Goal: Task Accomplishment & Management: Use online tool/utility

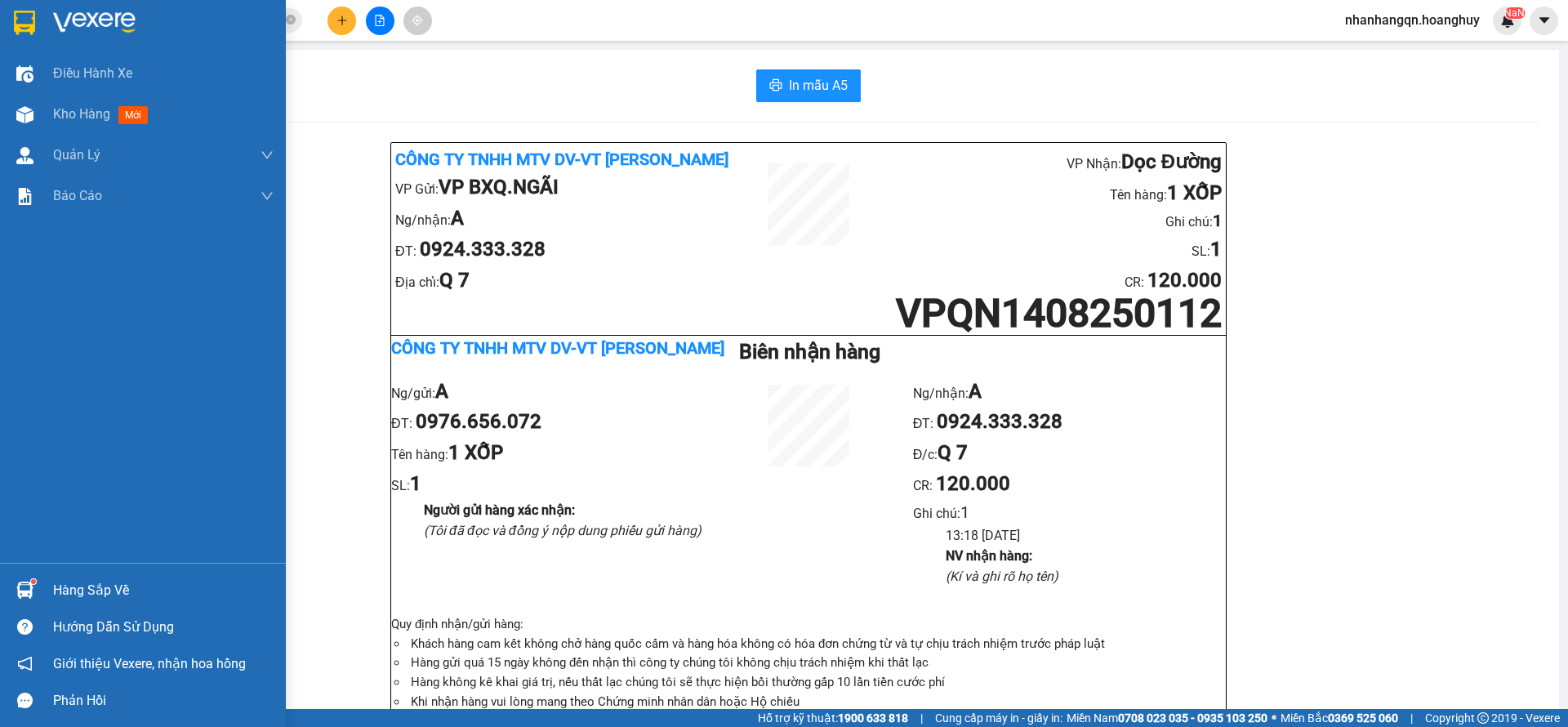
click at [23, 6] on div at bounding box center [143, 27] width 286 height 53
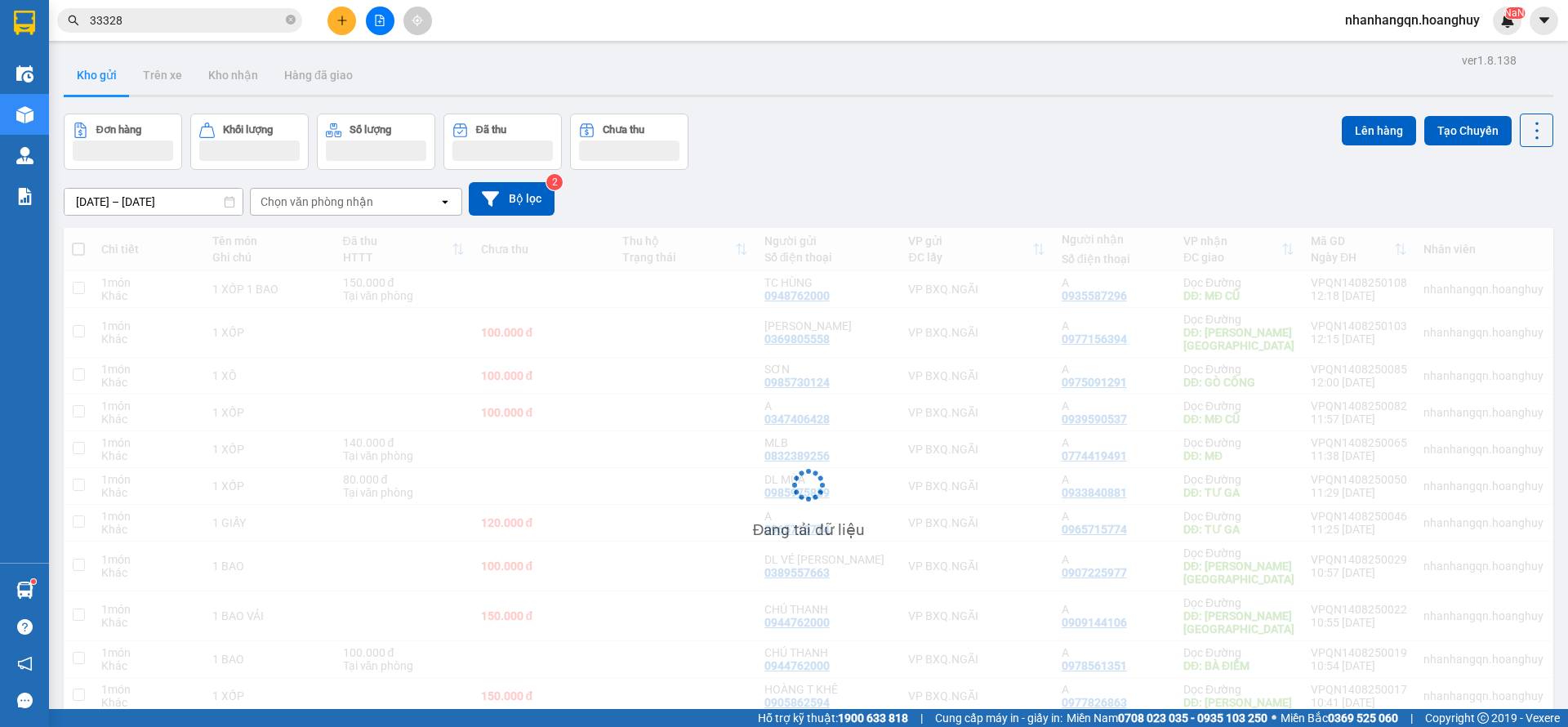
click at [234, 18] on input "33328" at bounding box center [186, 20] width 193 height 18
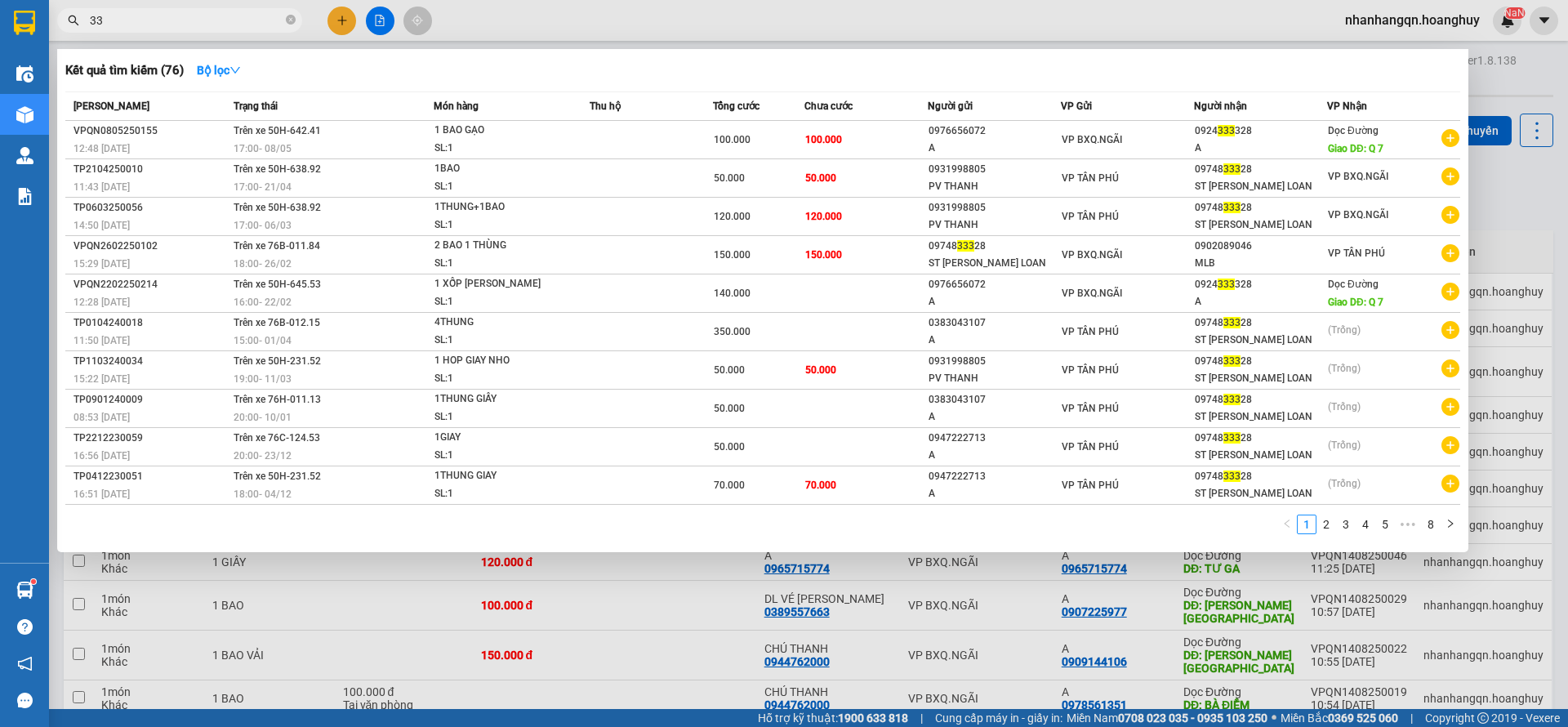
type input "3"
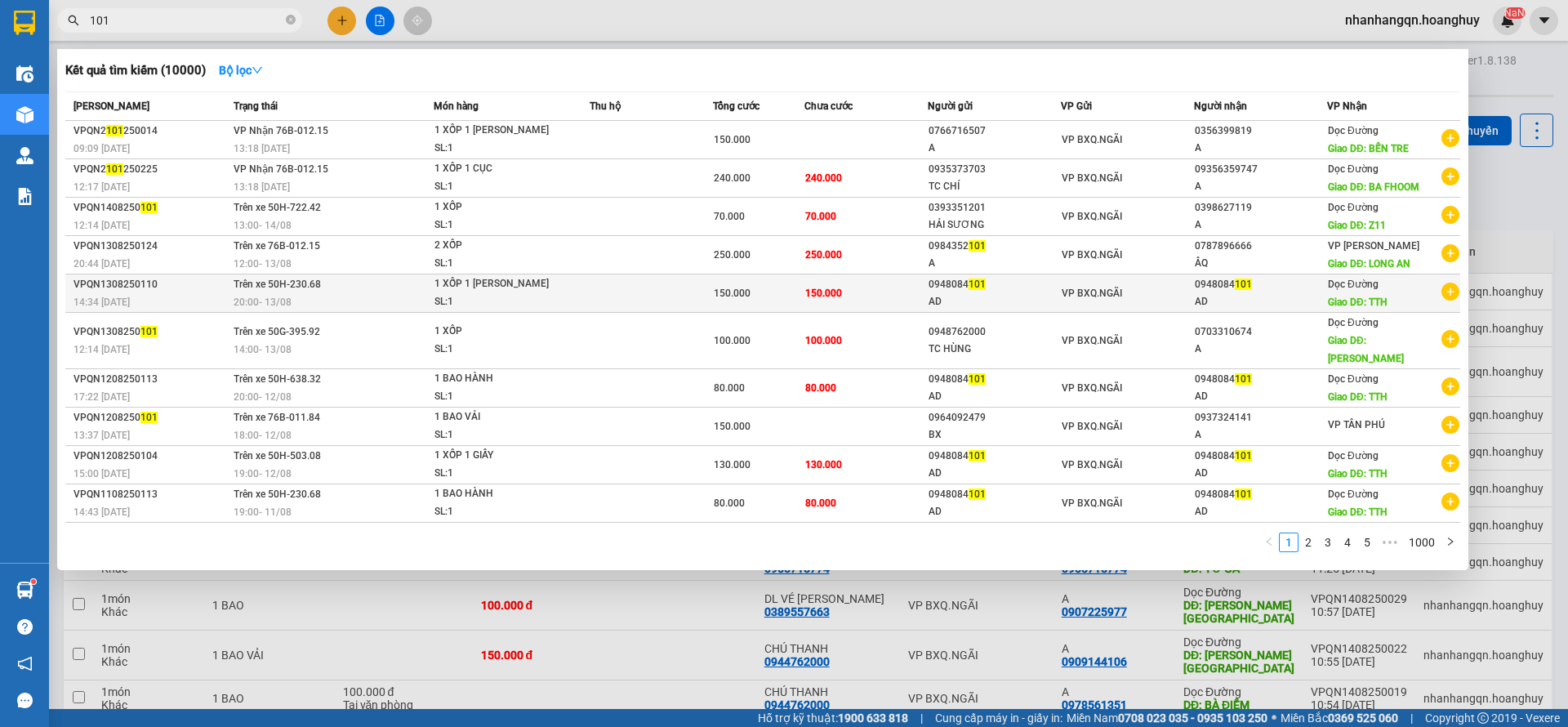
type input "101"
click at [1093, 287] on span "VP BXQ.NGÃI" at bounding box center [1092, 293] width 61 height 11
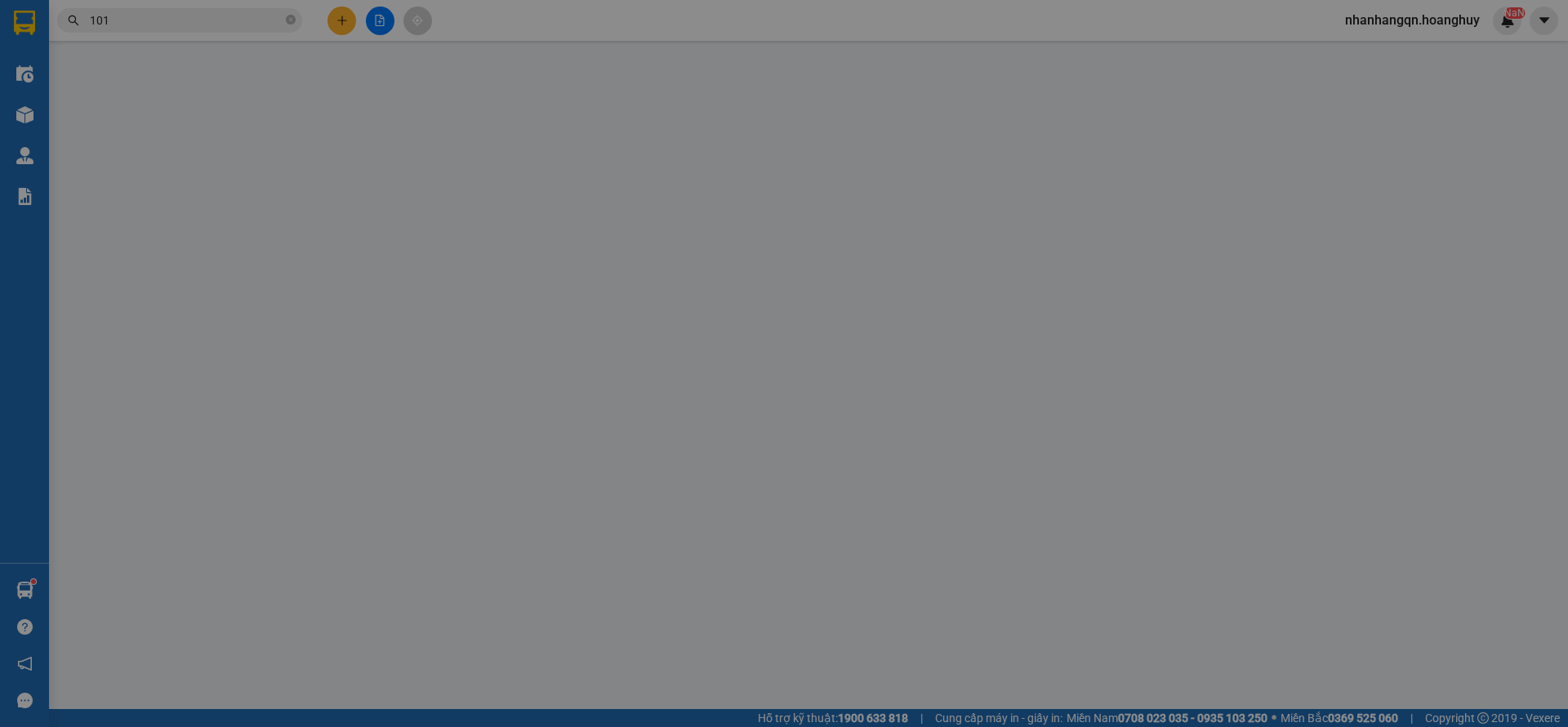
type input "0948084101"
type input "AD"
type input "0948084101"
type input "AD"
type input "TTH"
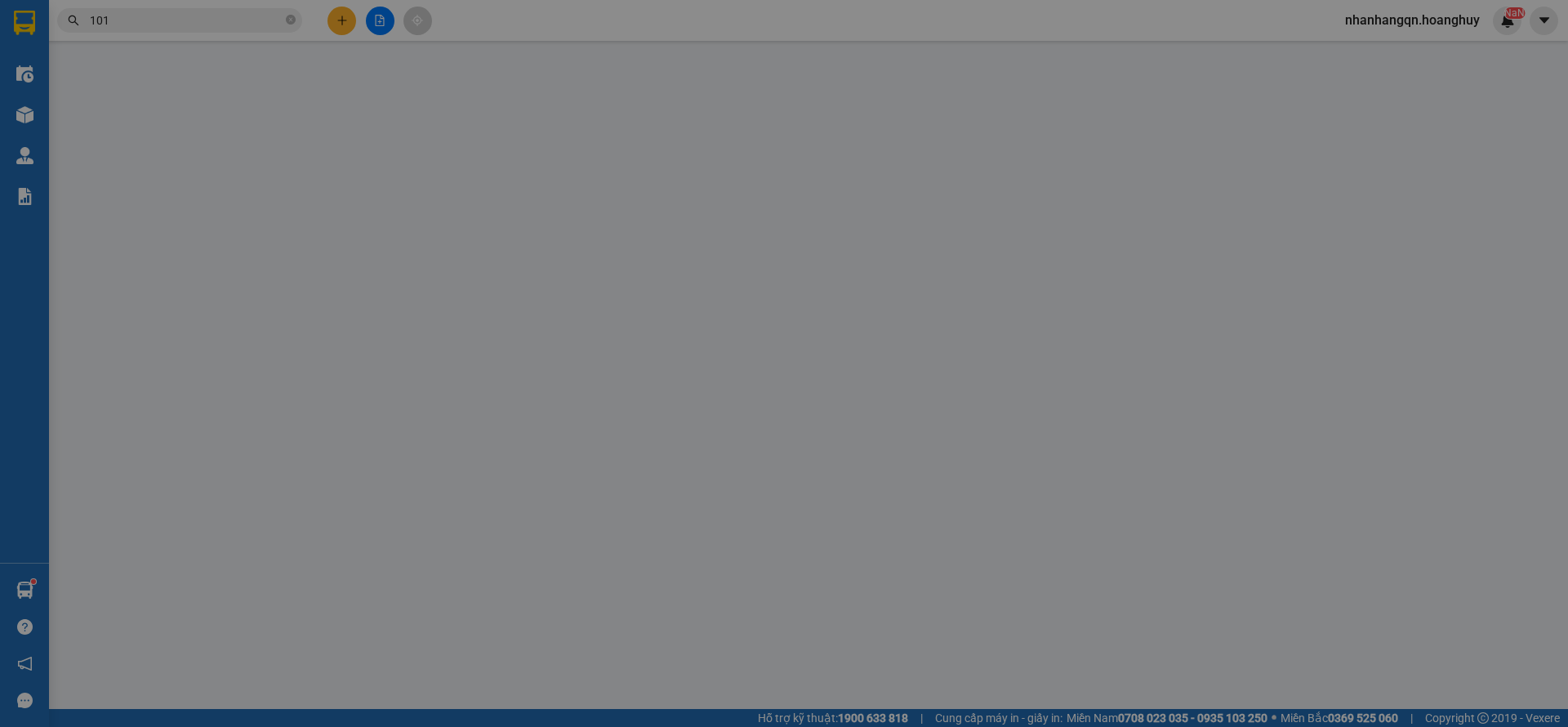
type input "150.000"
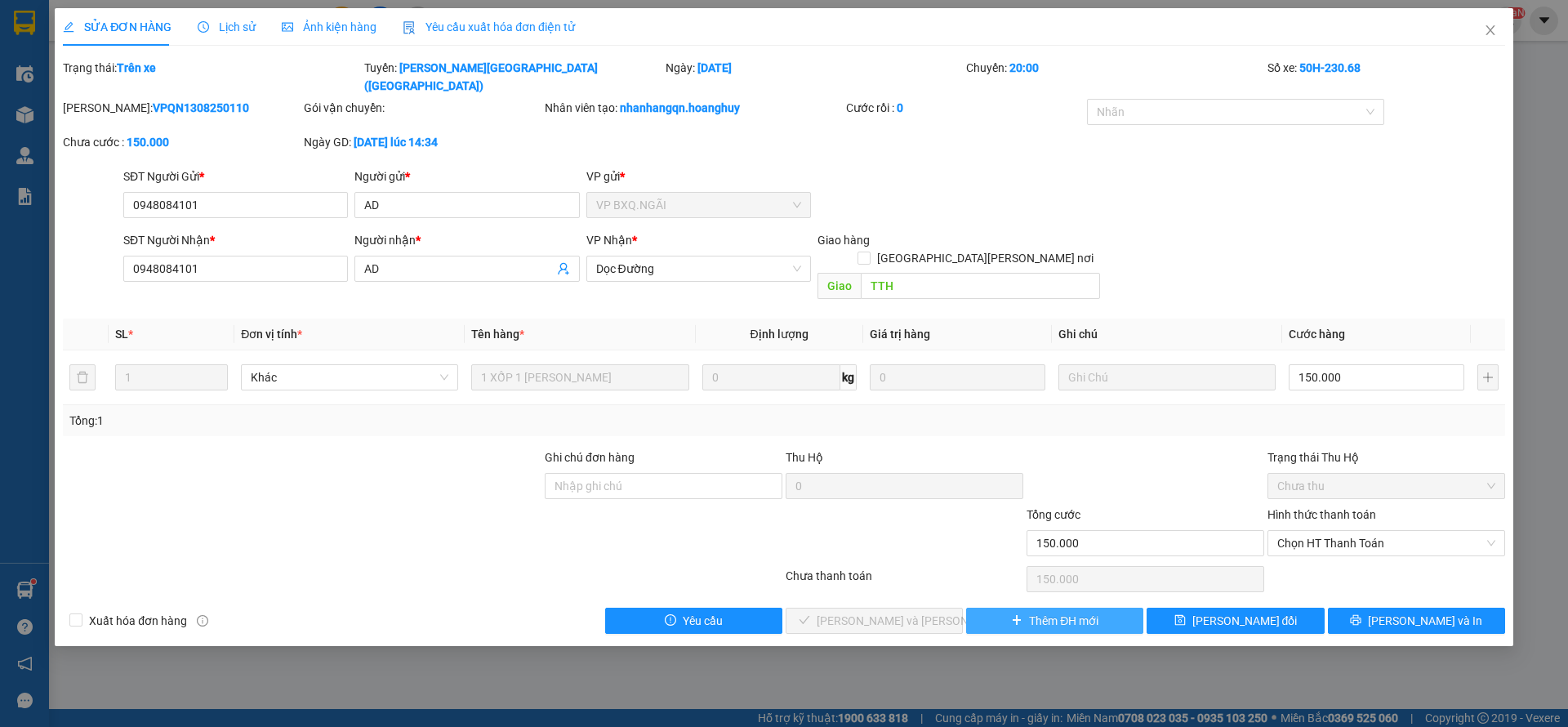
click at [1085, 612] on span "Thêm ĐH mới" at bounding box center [1064, 621] width 70 height 18
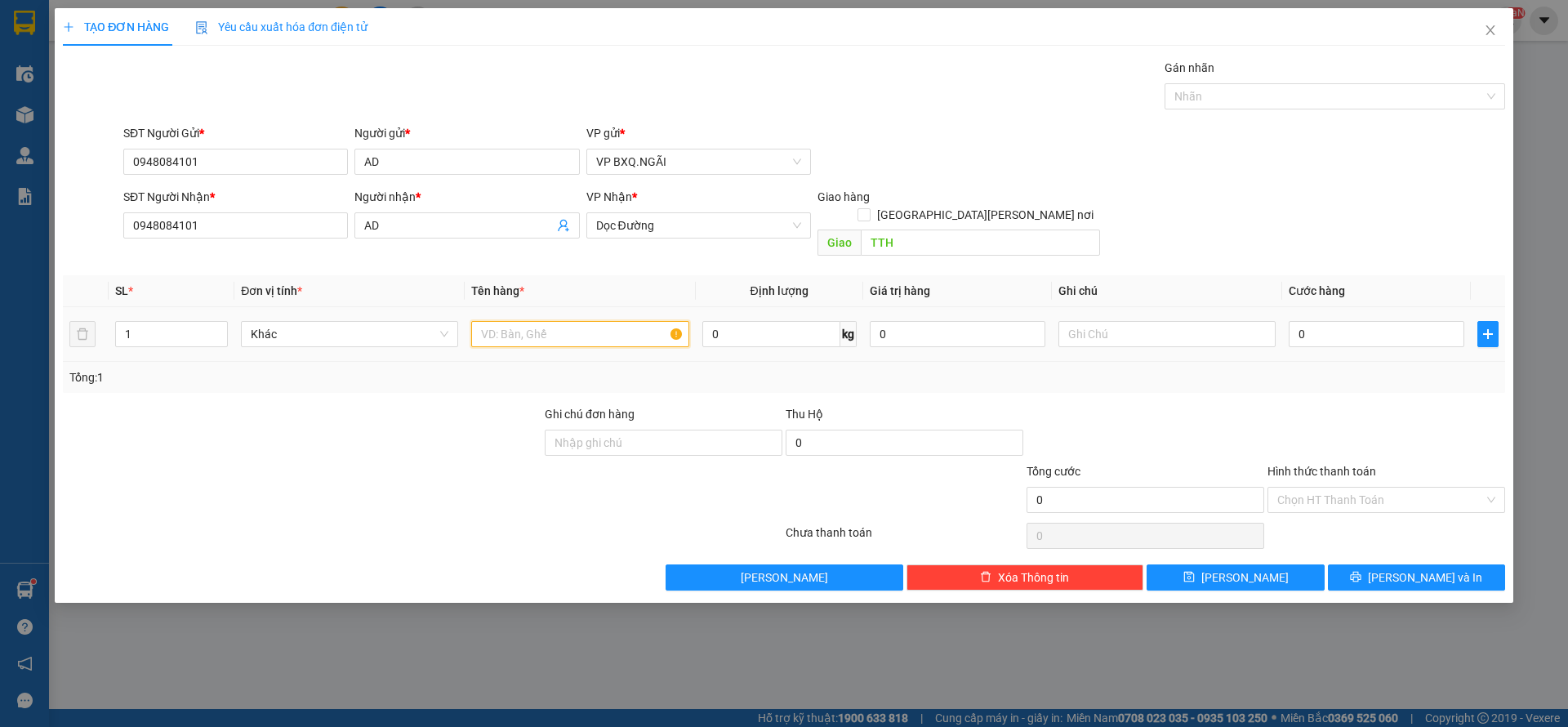
click at [521, 324] on input "text" at bounding box center [580, 334] width 217 height 26
type input "2 BAO ĐƯỜNG 1 BAO HÀNH"
type input "2"
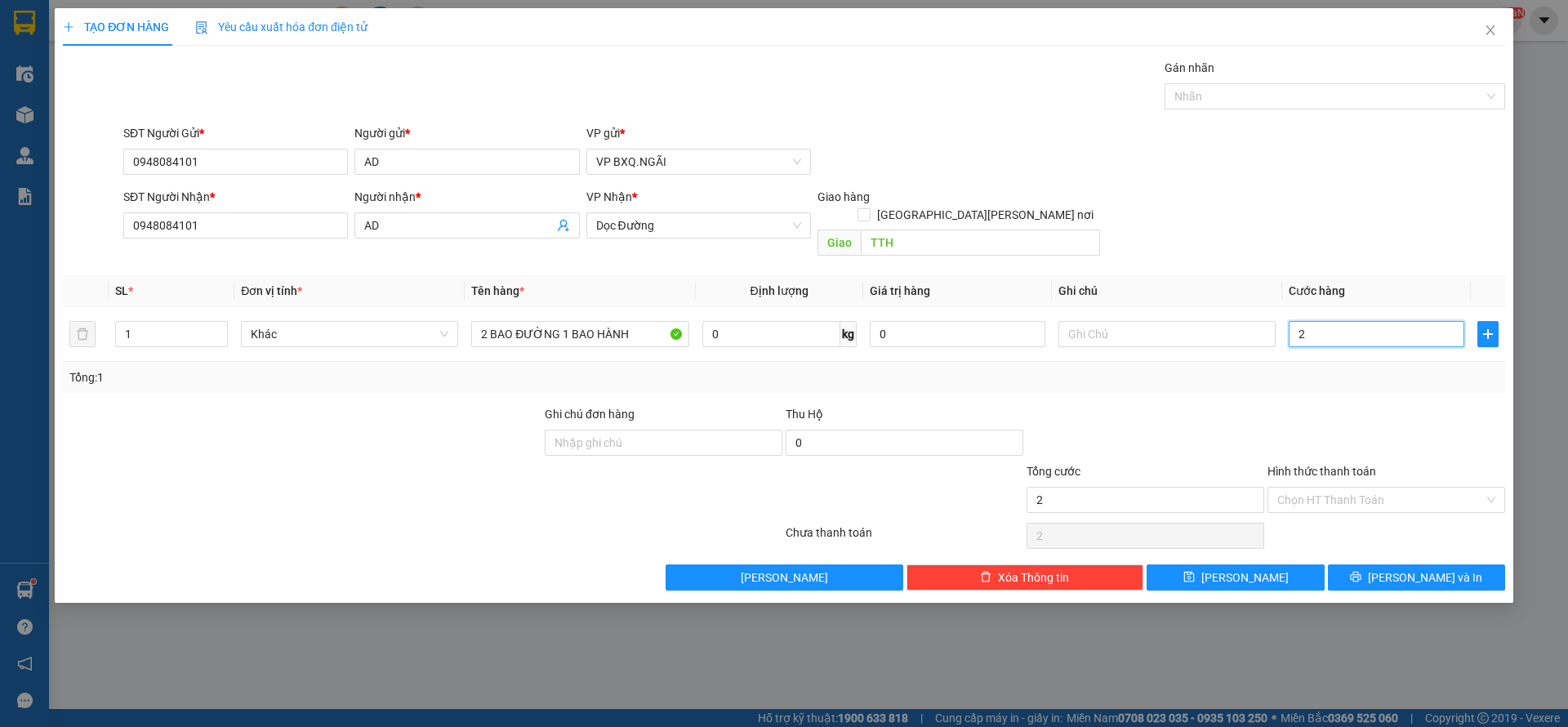
type input "24"
type input "240"
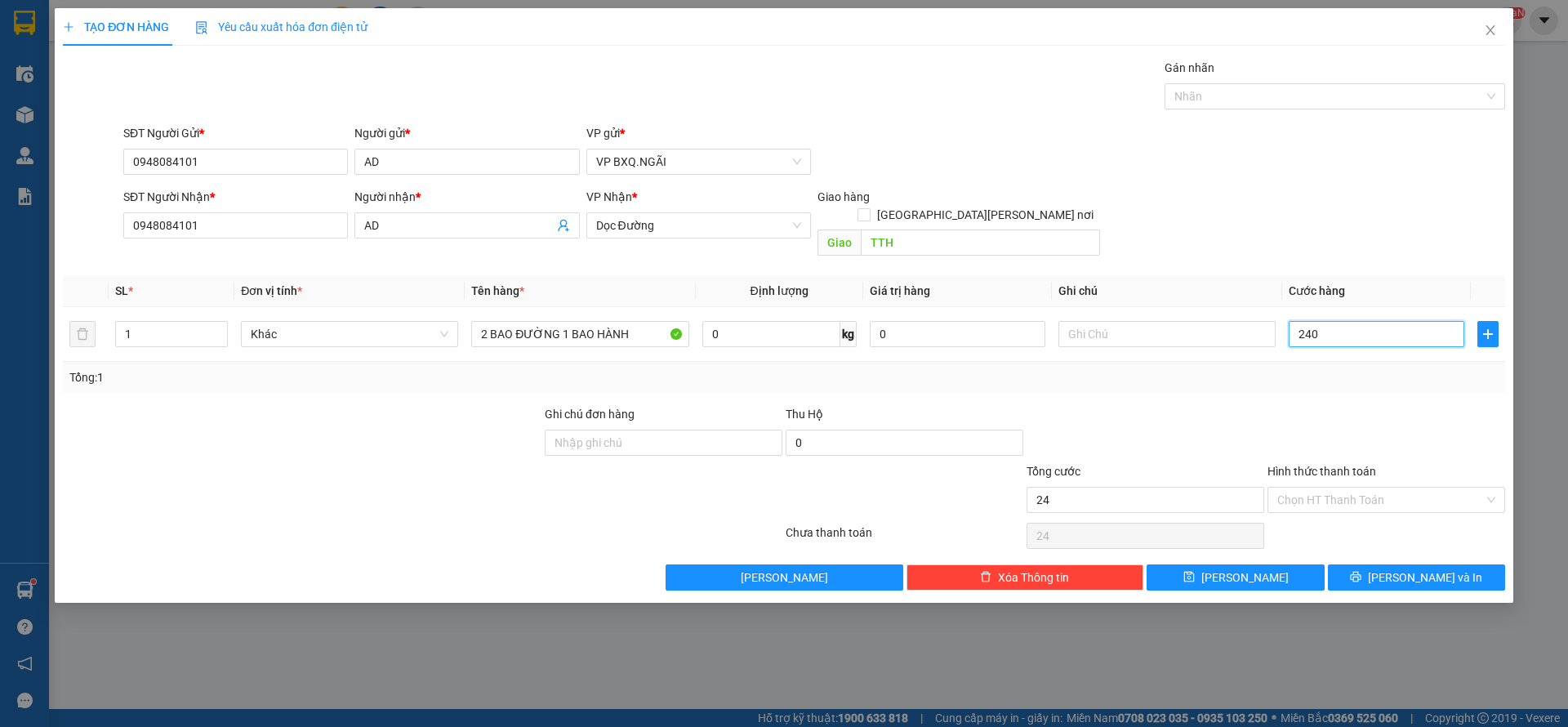
type input "240"
type input "2.400"
type input "24.000"
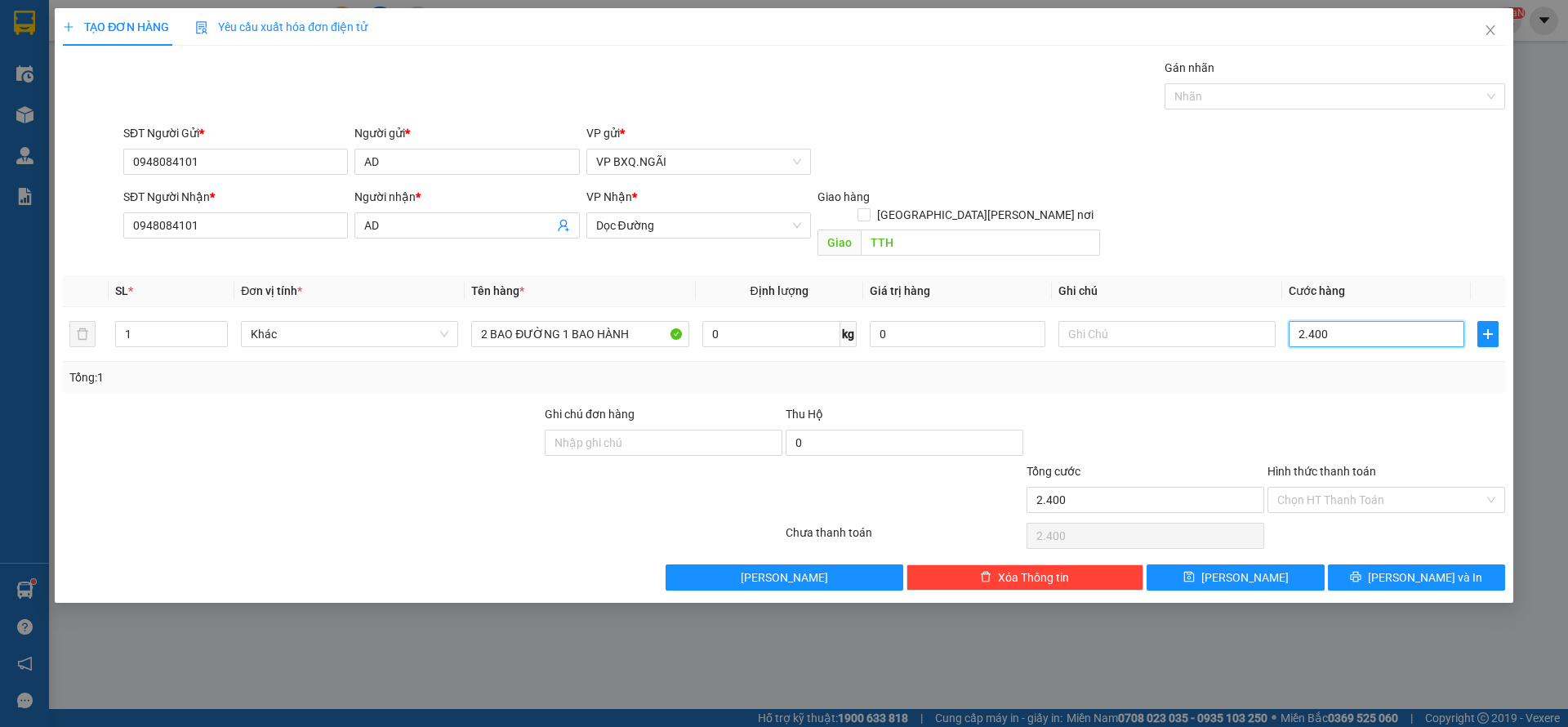
type input "24.000"
type input "240.000"
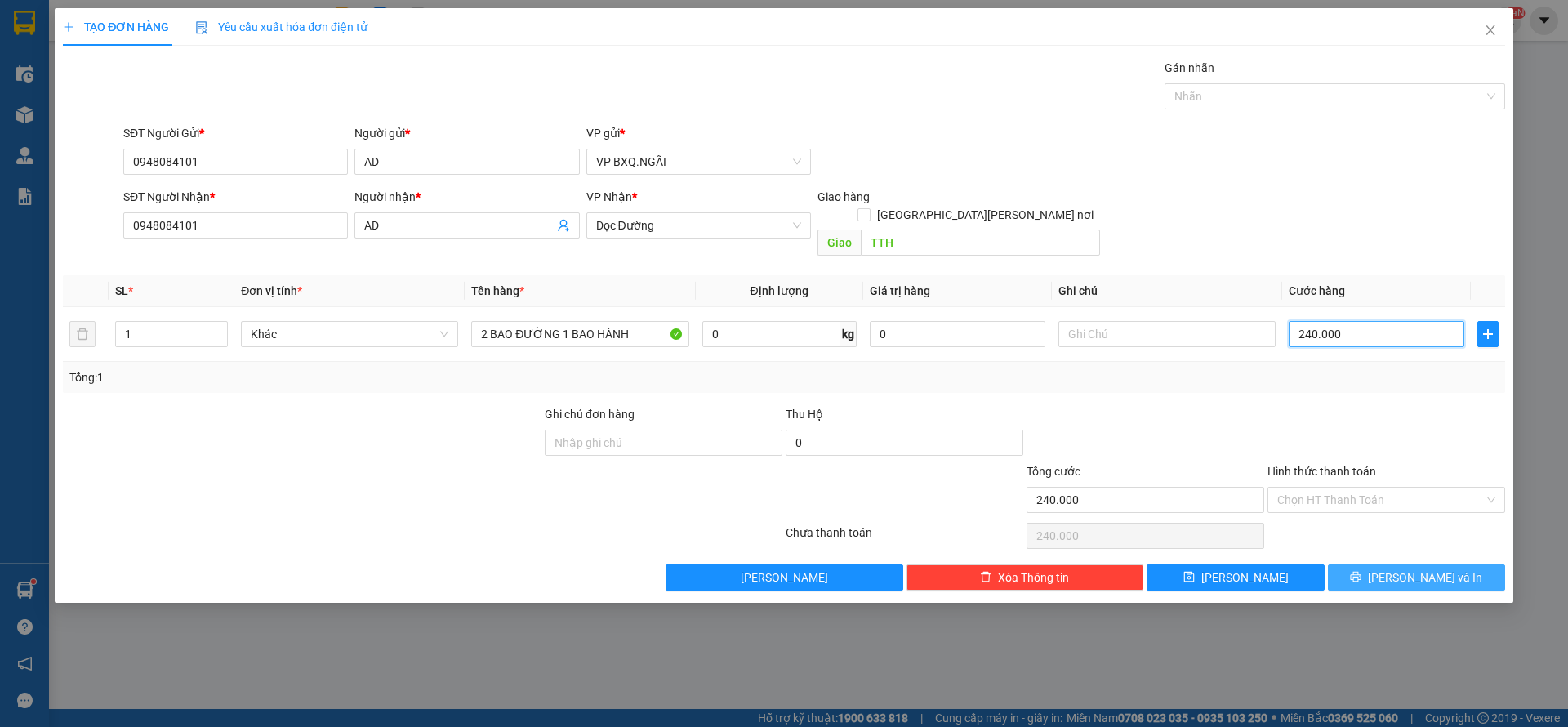
type input "240.000"
click at [1414, 569] on span "[PERSON_NAME] và In" at bounding box center [1425, 578] width 115 height 18
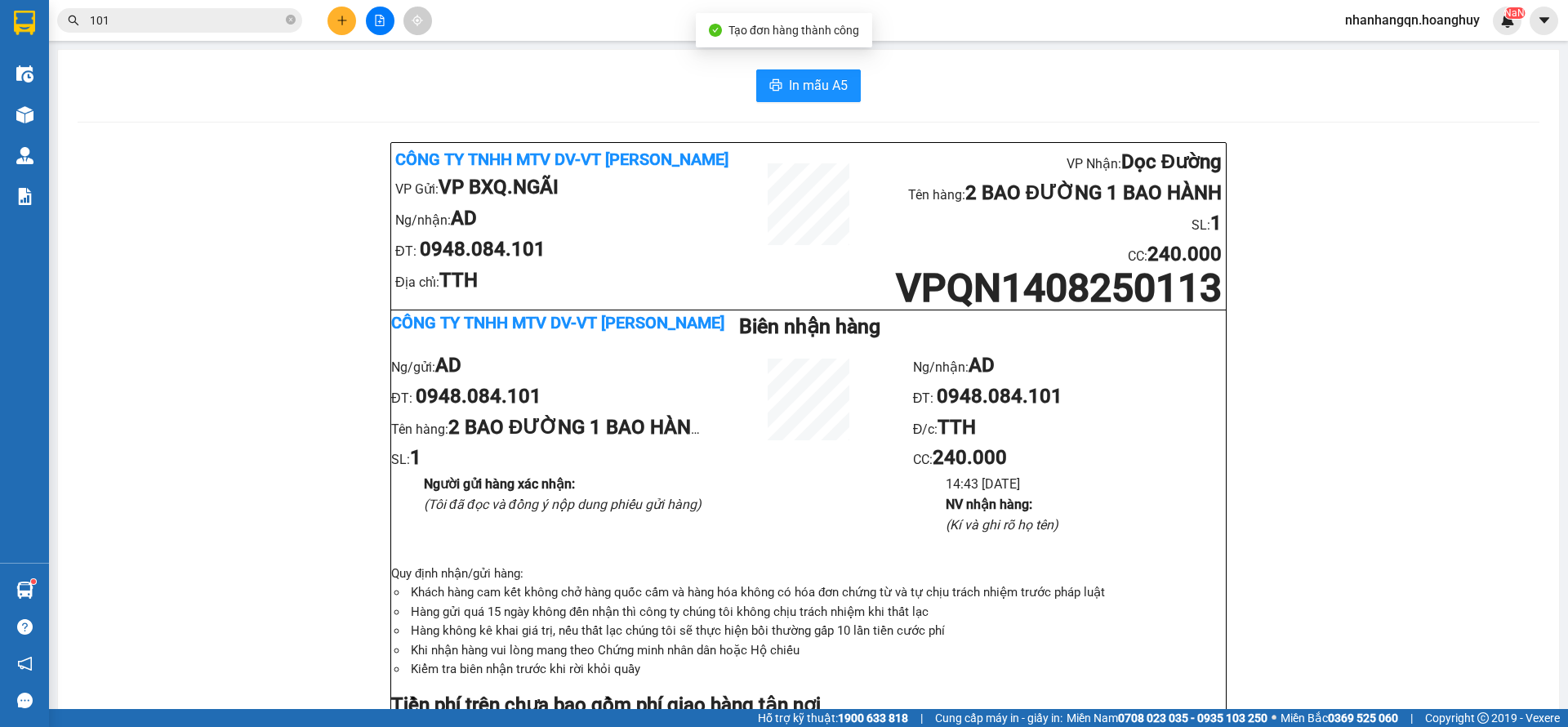
click at [47, 22] on section "Kết quả [PERSON_NAME] ( 10000 ) Bộ lọc Mã ĐH Trạng thái Món hàng Thu hộ [PERSON…" at bounding box center [784, 364] width 1568 height 727
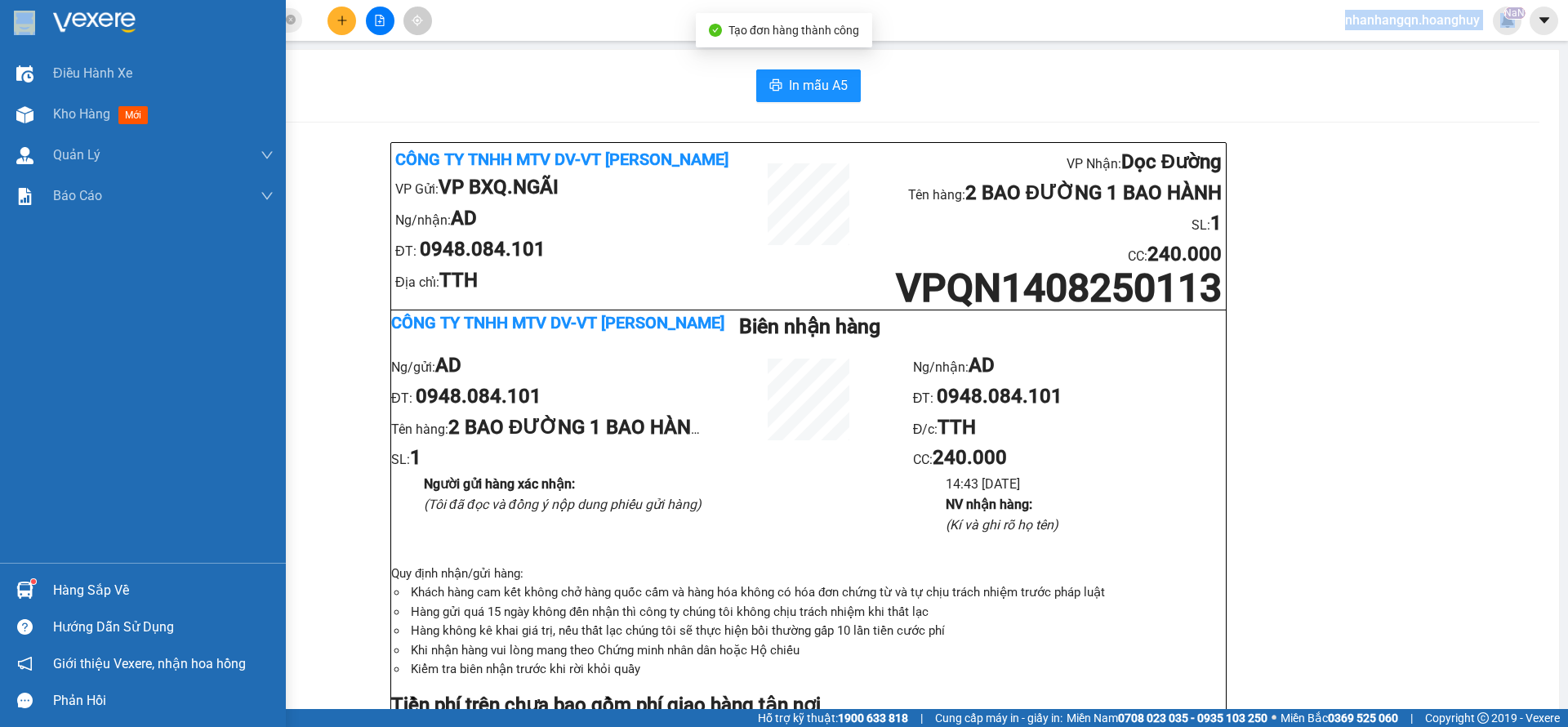
click at [43, 21] on div at bounding box center [143, 27] width 286 height 53
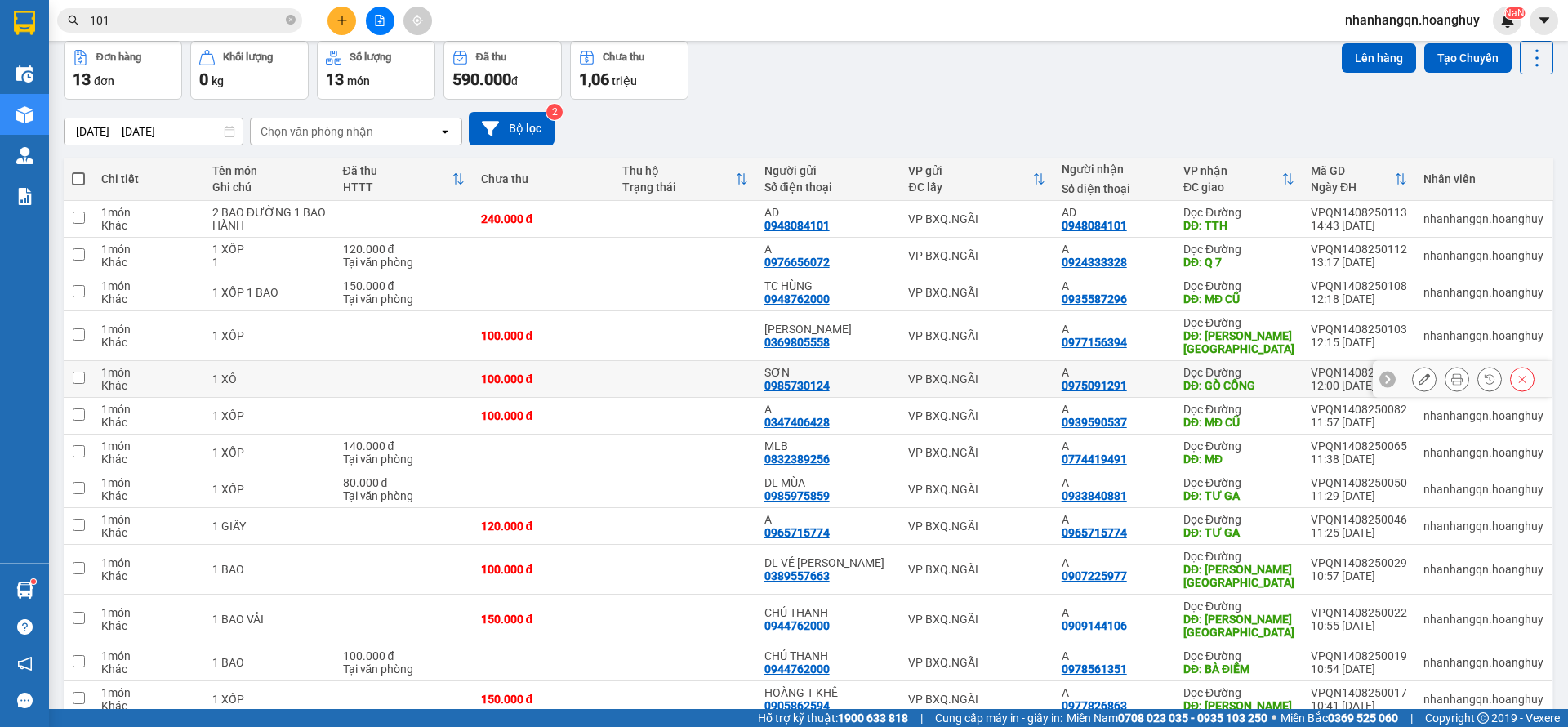
scroll to position [109, 0]
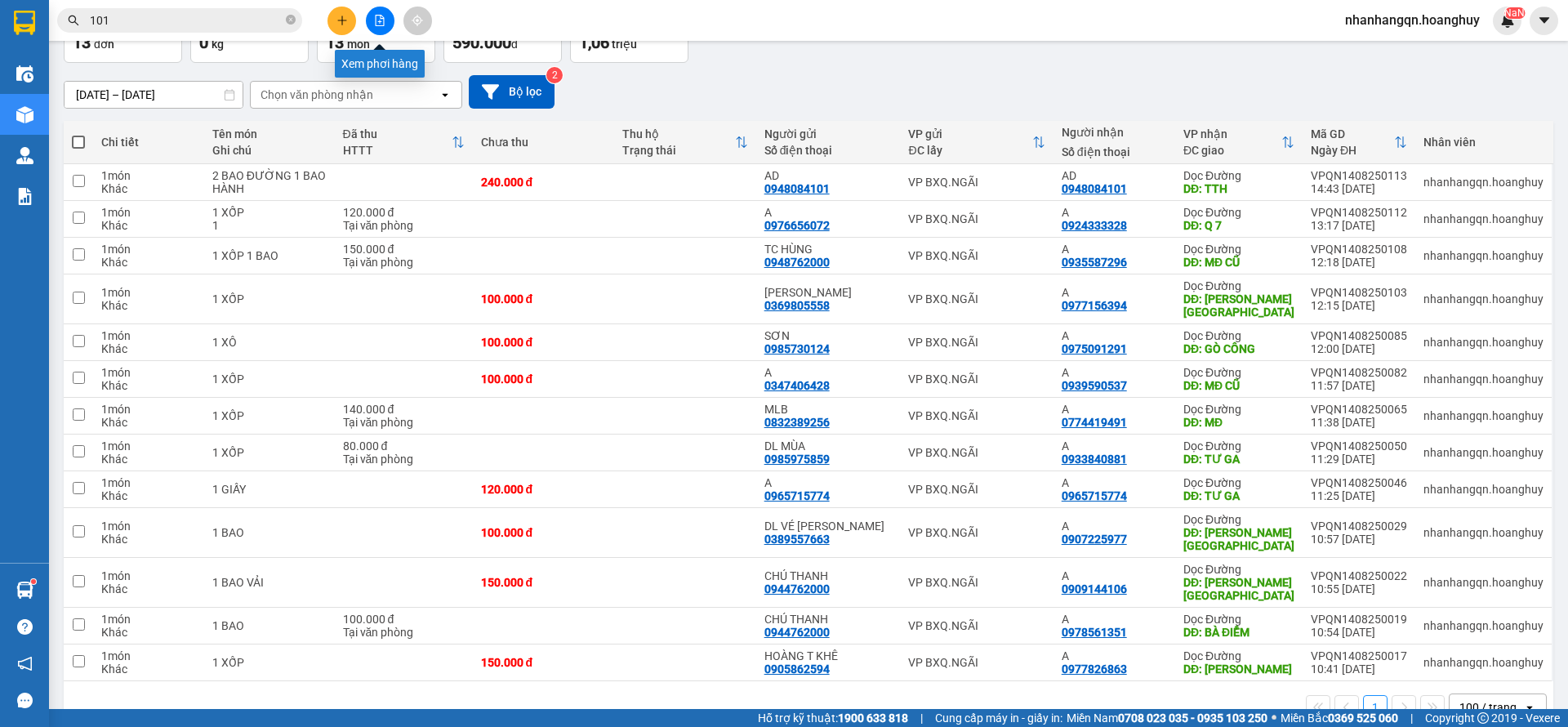
click at [387, 15] on button at bounding box center [380, 20] width 28 height 28
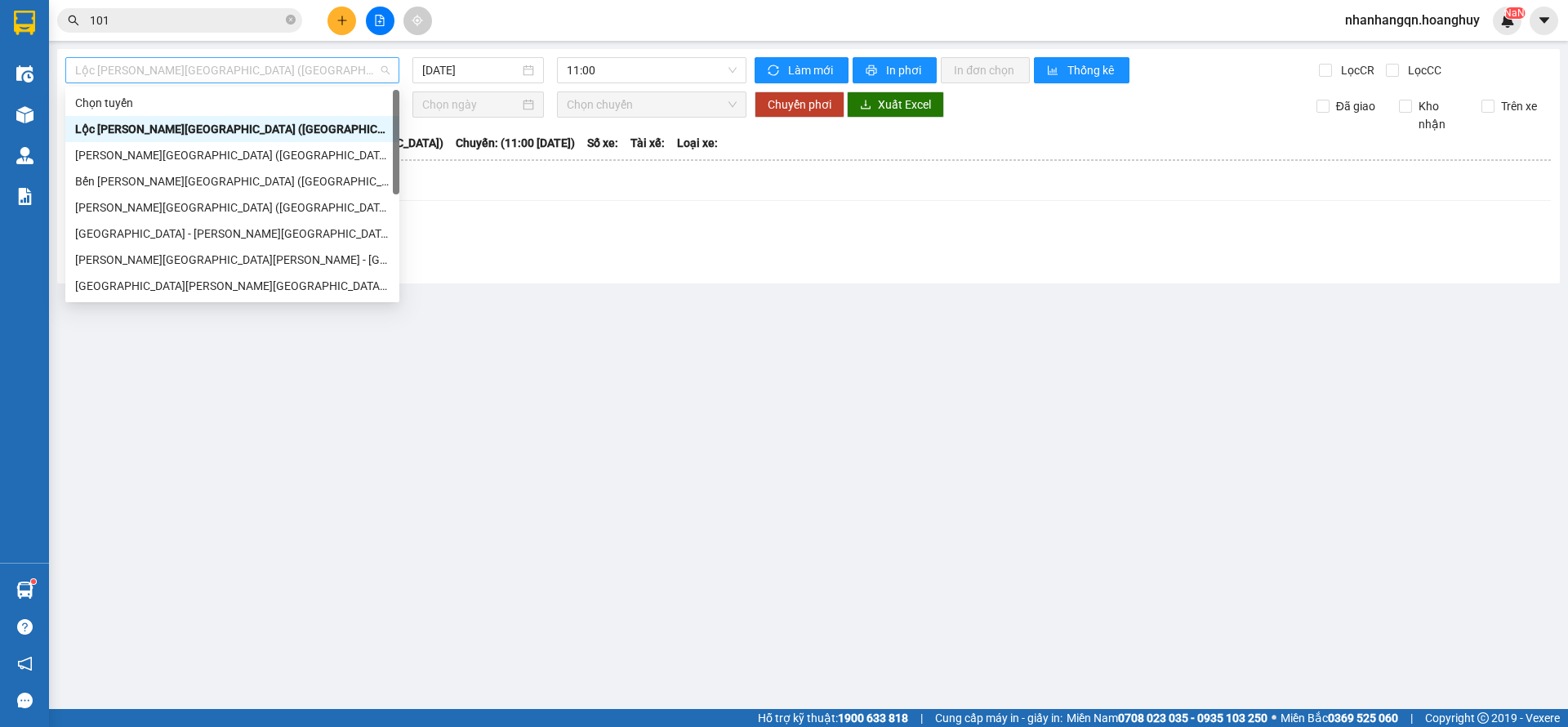
click at [277, 64] on span "Lộc [PERSON_NAME][GEOGRAPHIC_DATA] ([GEOGRAPHIC_DATA])" at bounding box center [232, 70] width 315 height 25
click at [231, 146] on div "[PERSON_NAME][GEOGRAPHIC_DATA] ([GEOGRAPHIC_DATA])" at bounding box center [232, 155] width 315 height 18
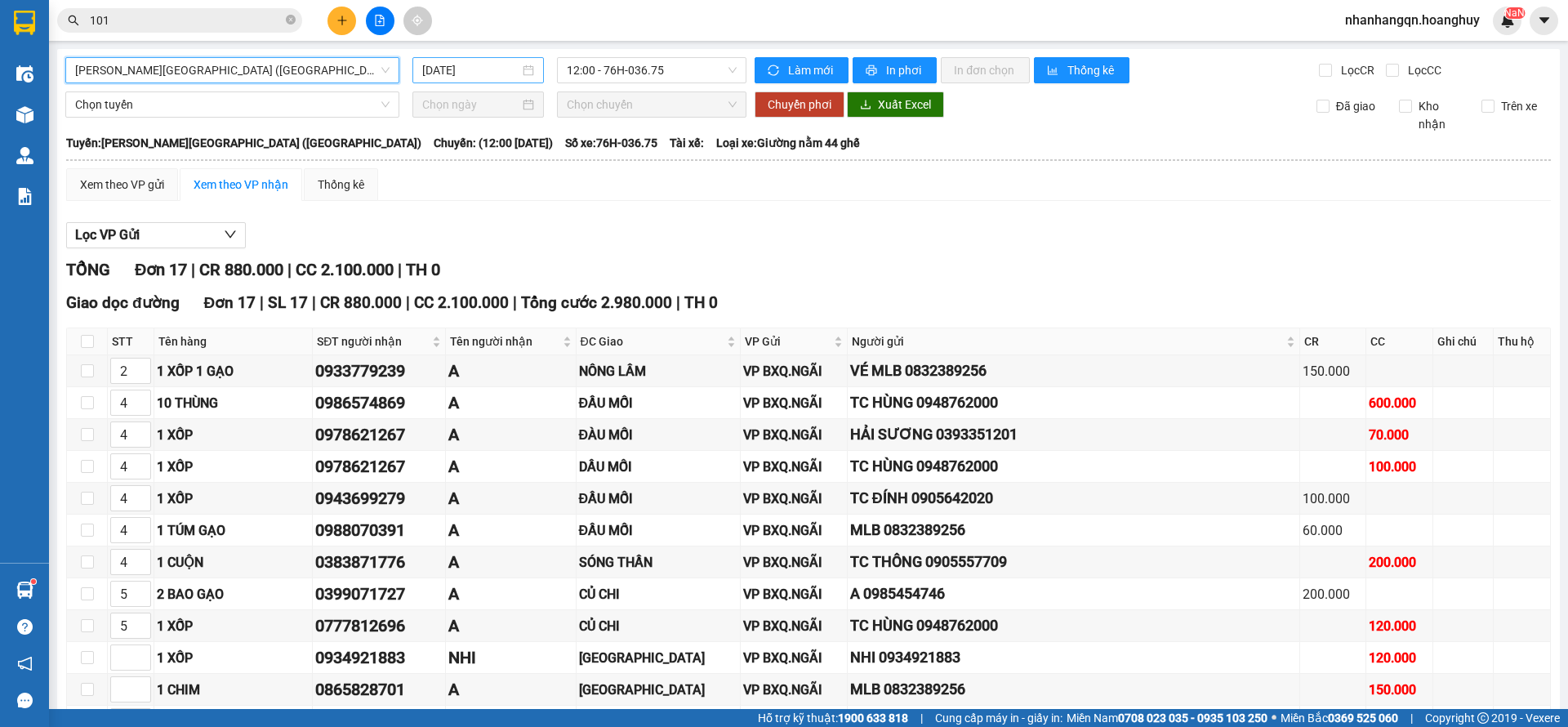
click at [451, 74] on input "[DATE]" at bounding box center [471, 71] width 97 height 18
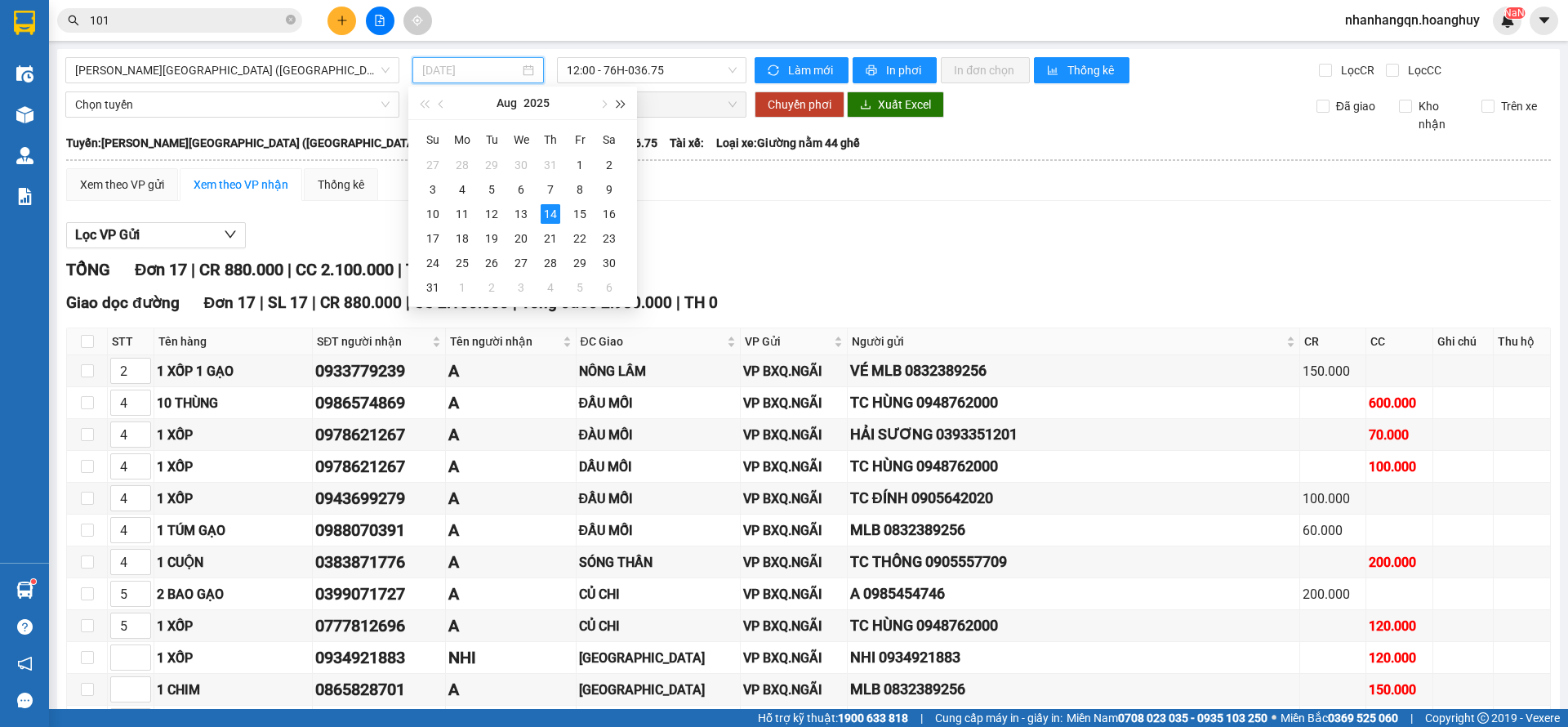
type input "[DATE]"
click at [631, 78] on span "12:00 - 76H-036.75" at bounding box center [651, 70] width 170 height 25
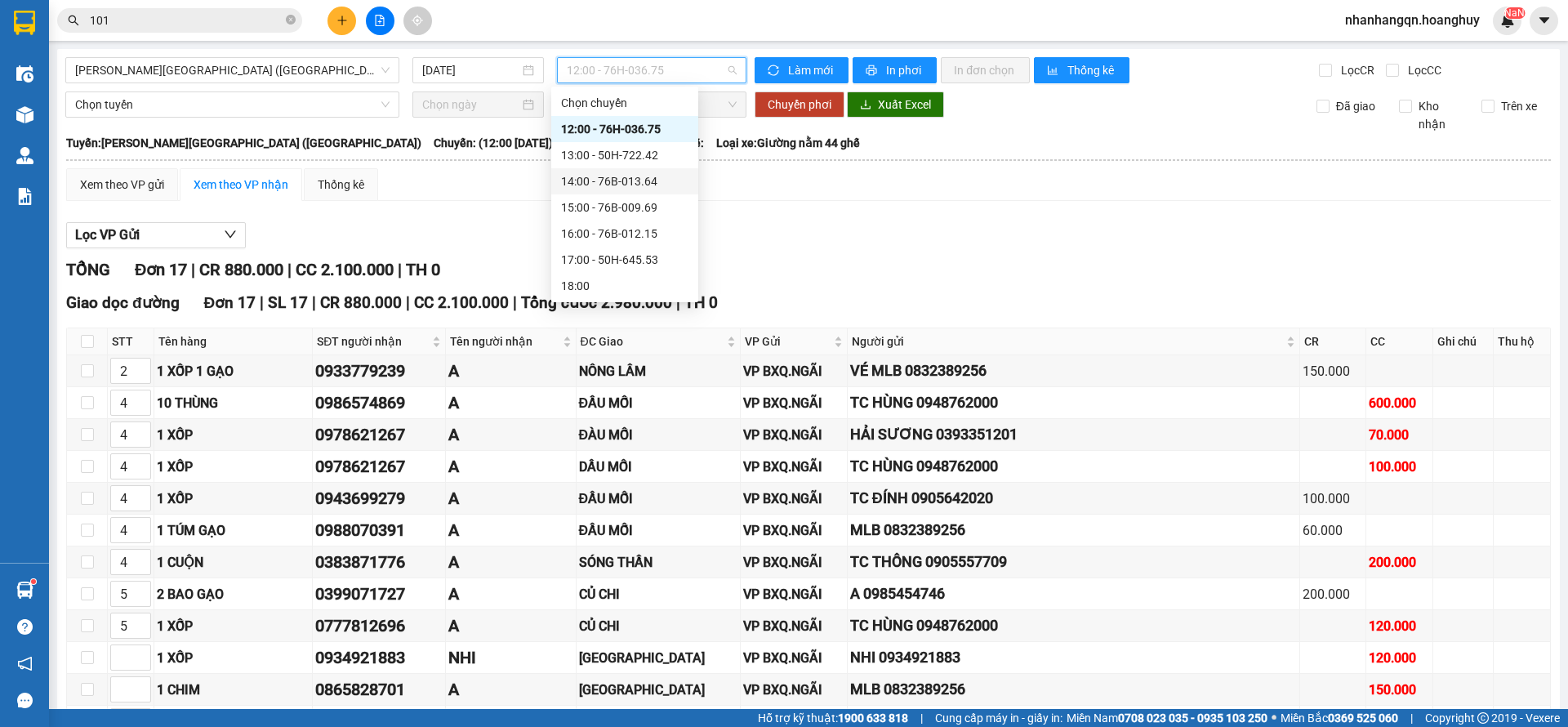
click at [643, 190] on div "14:00 - 76B-013.64" at bounding box center [625, 181] width 147 height 26
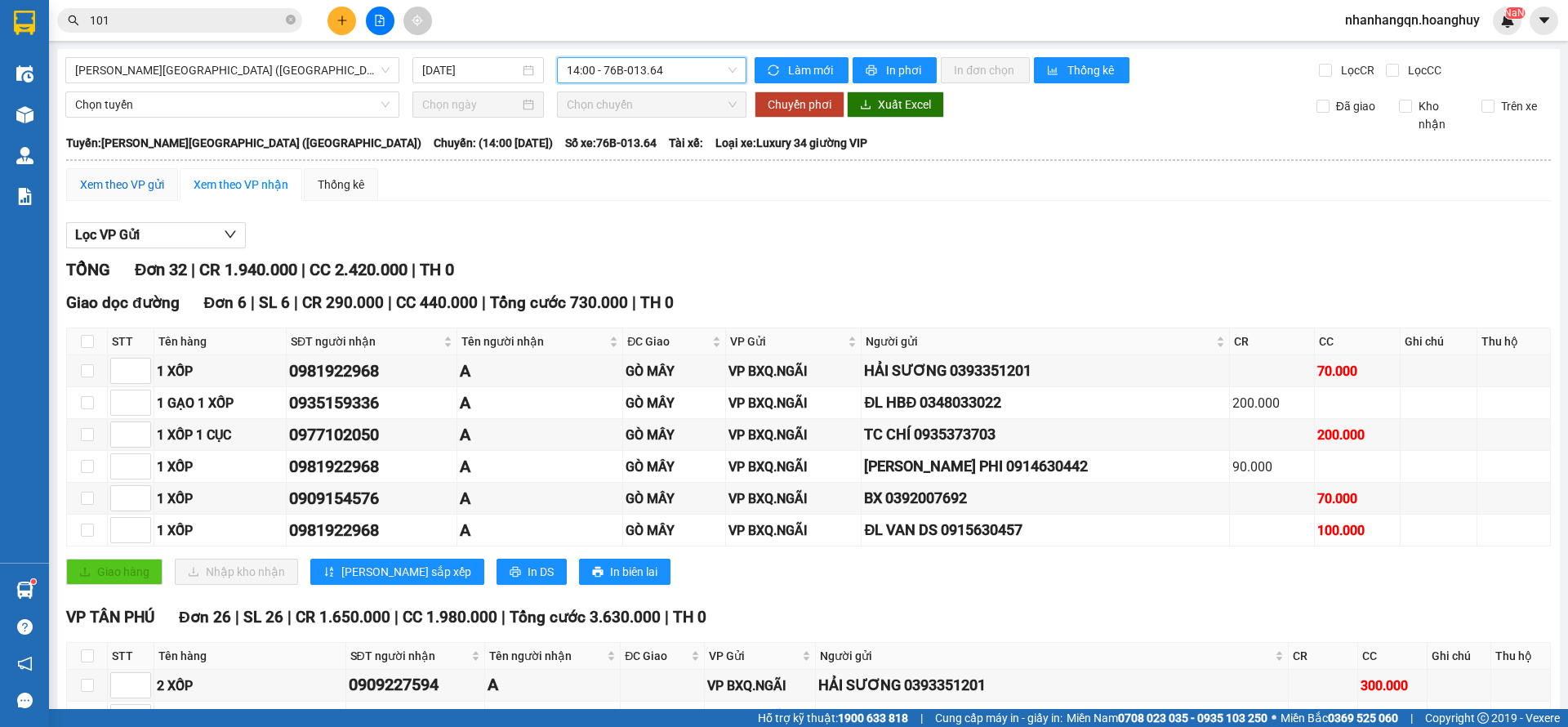
click at [158, 188] on div "Xem theo VP gửi" at bounding box center [122, 185] width 84 height 18
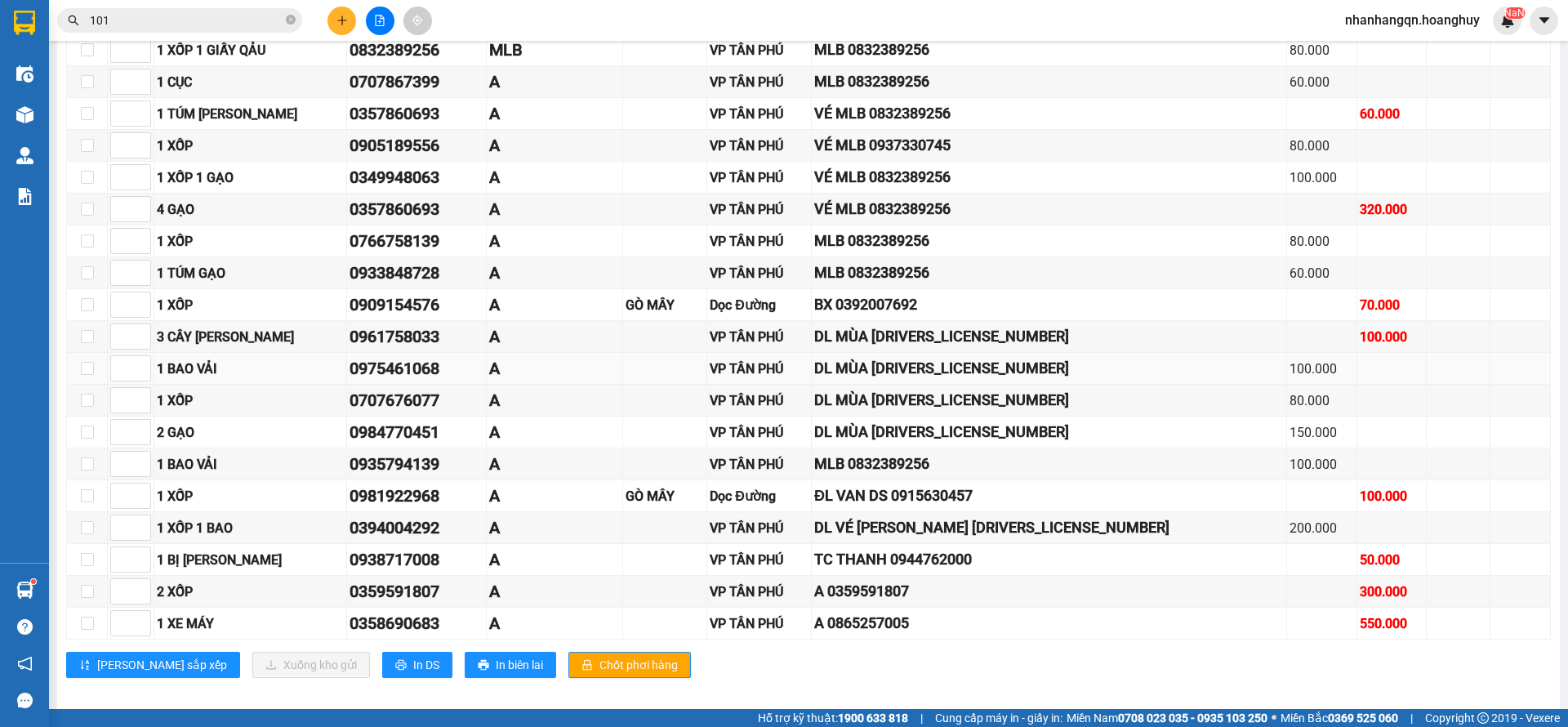
scroll to position [750, 0]
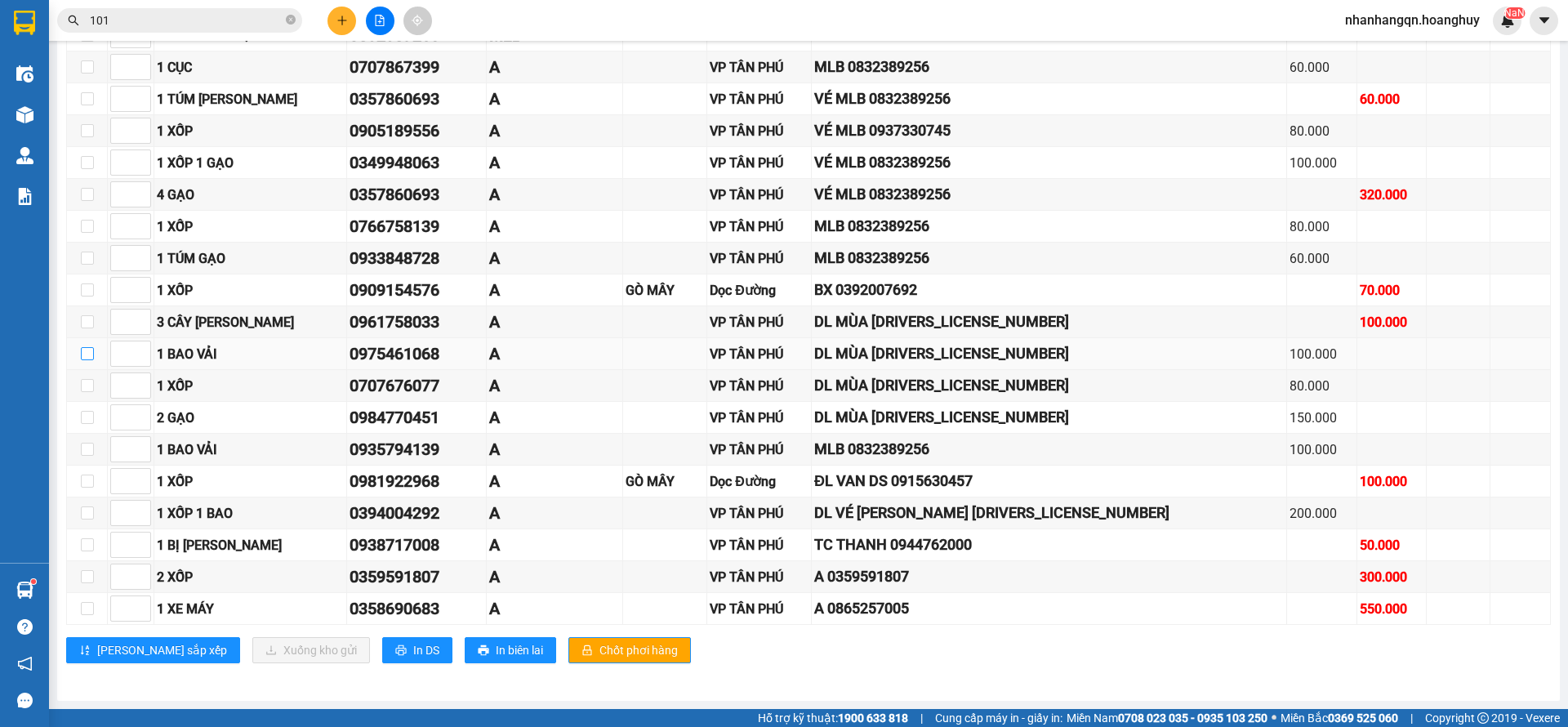
click at [82, 345] on label at bounding box center [87, 354] width 13 height 18
click at [82, 347] on input "checkbox" at bounding box center [87, 353] width 13 height 13
checkbox input "true"
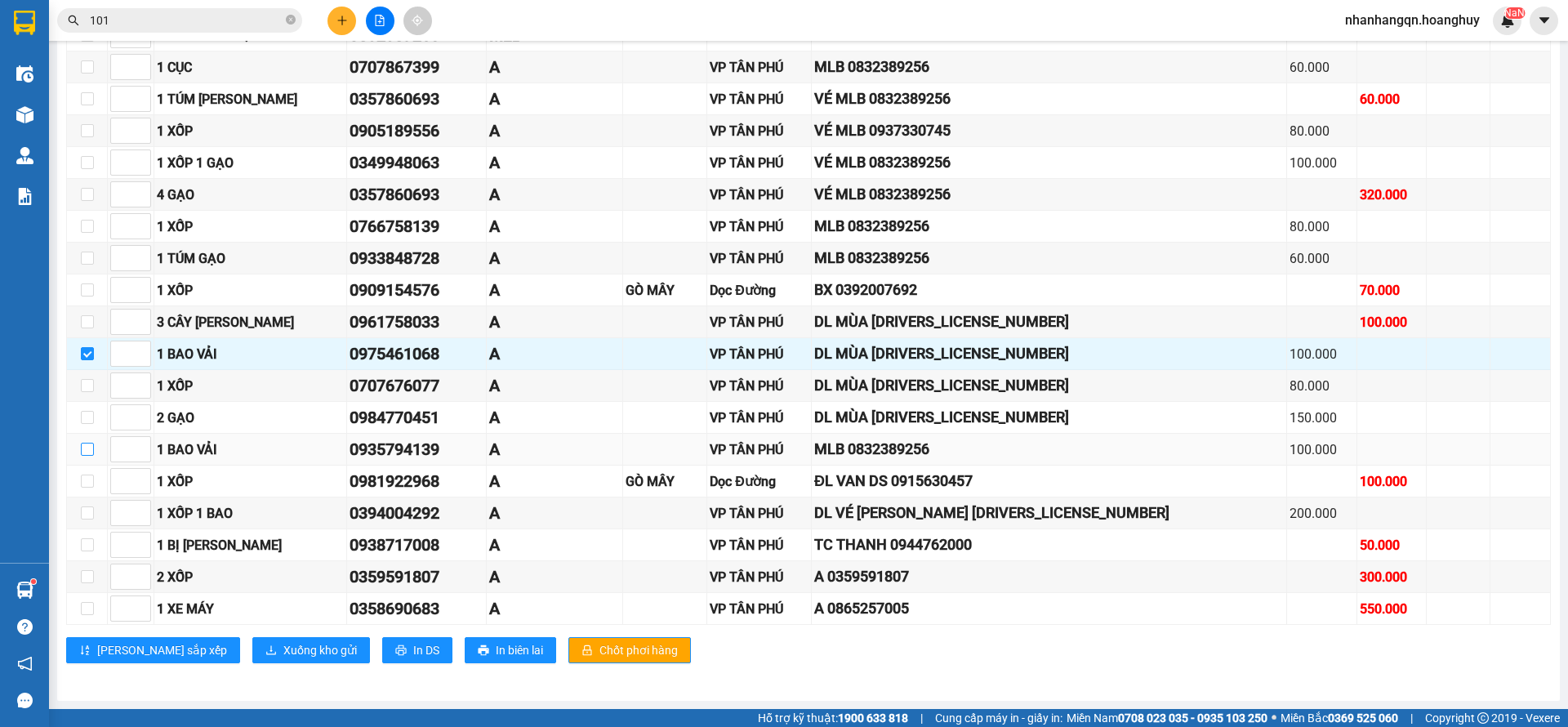
click at [88, 445] on input "checkbox" at bounding box center [87, 450] width 13 height 13
checkbox input "true"
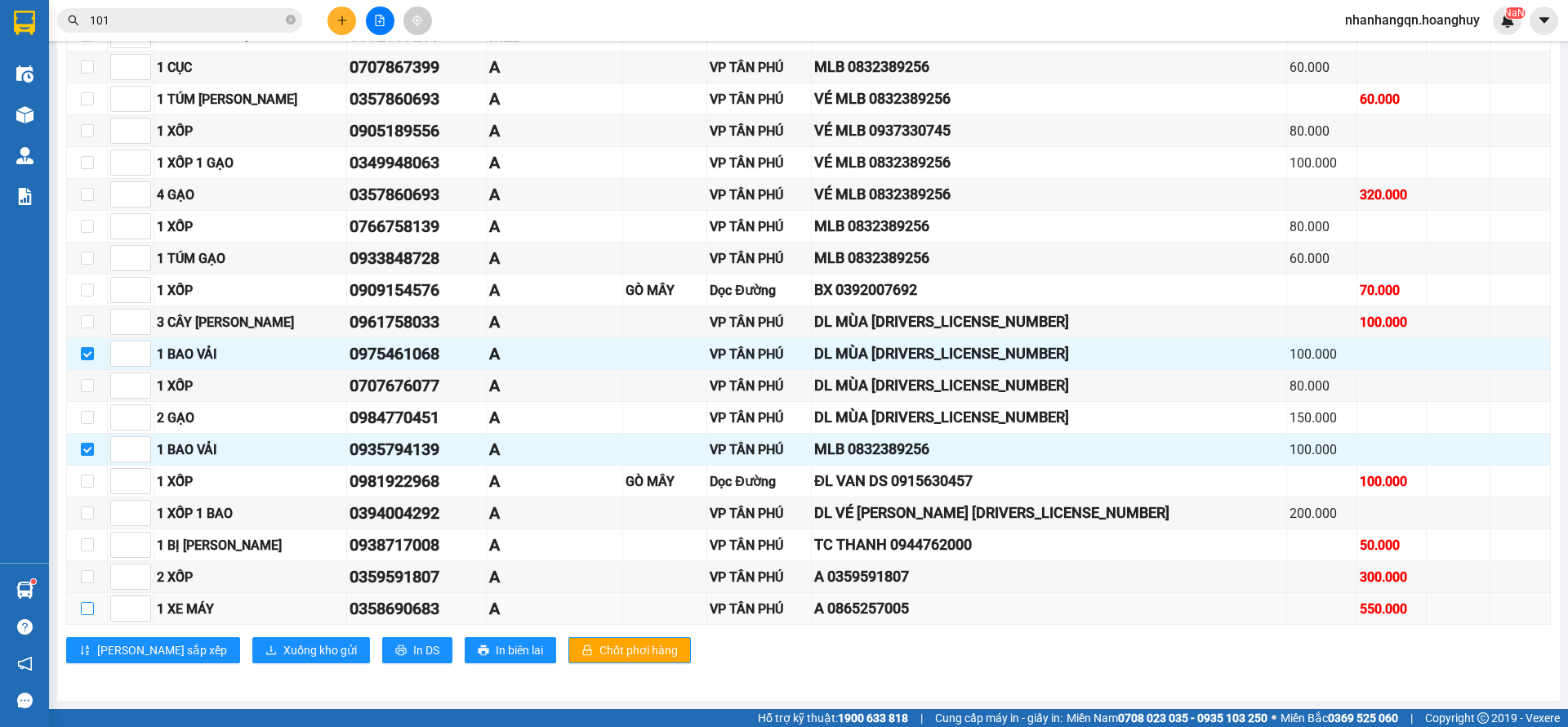
click at [91, 608] on input "checkbox" at bounding box center [87, 609] width 13 height 13
checkbox input "true"
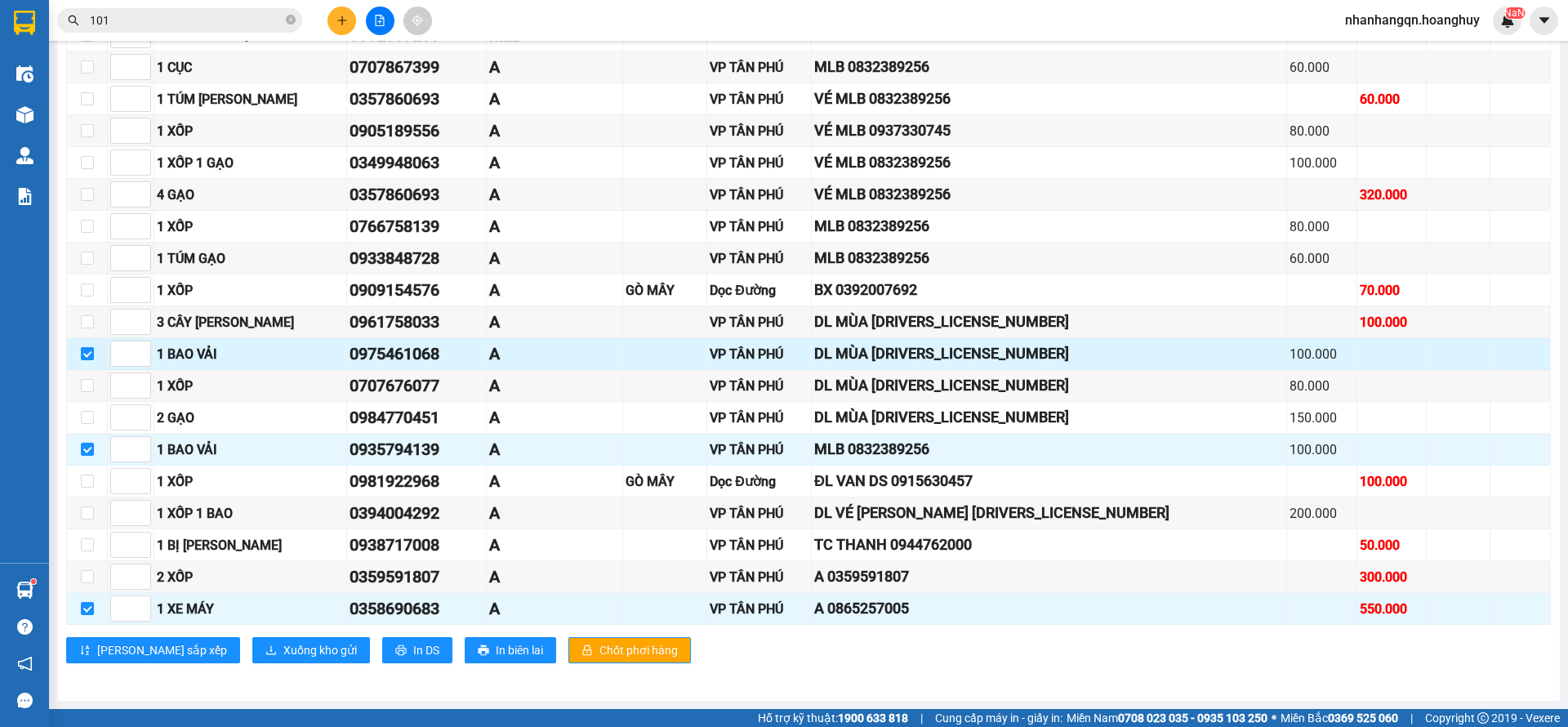
click at [86, 354] on input "checkbox" at bounding box center [87, 353] width 13 height 13
checkbox input "false"
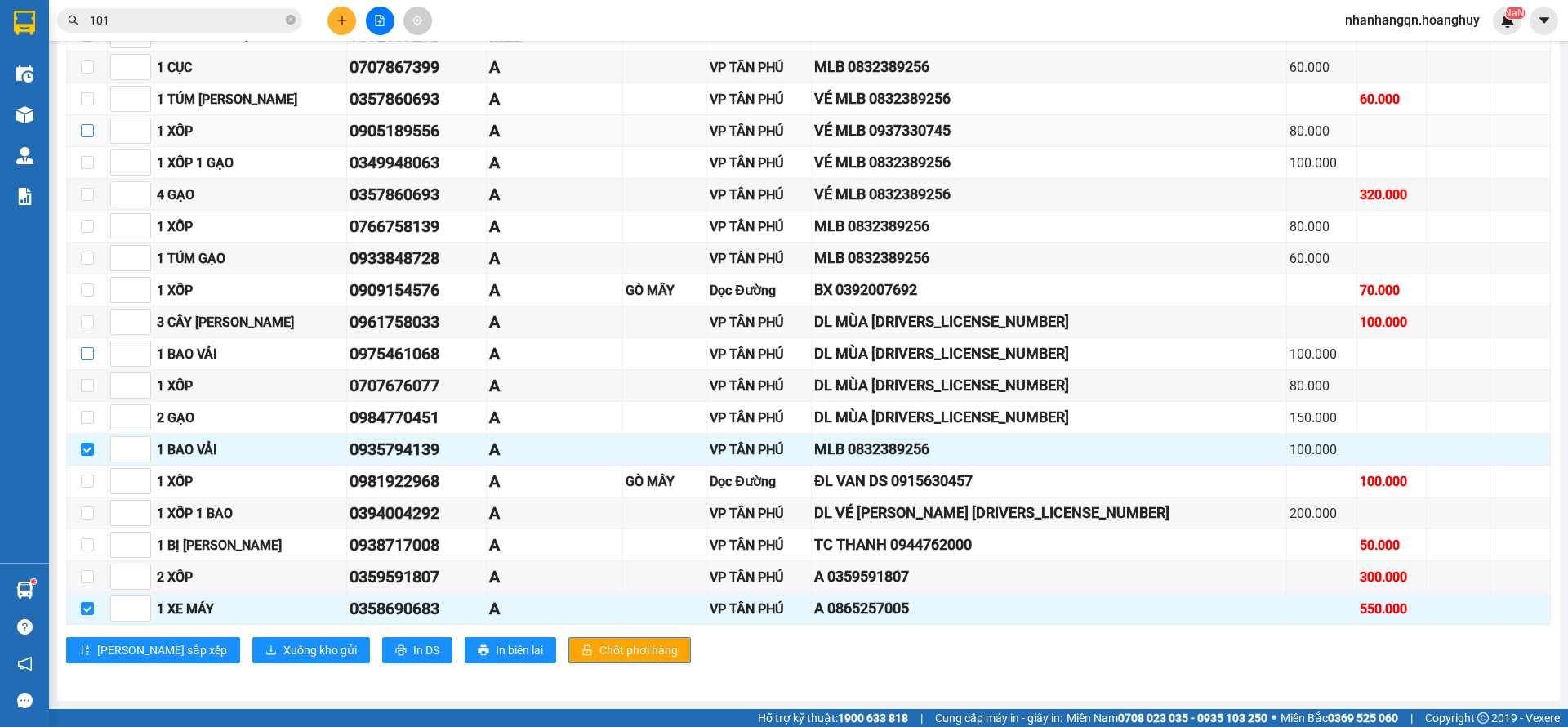
scroll to position [628, 0]
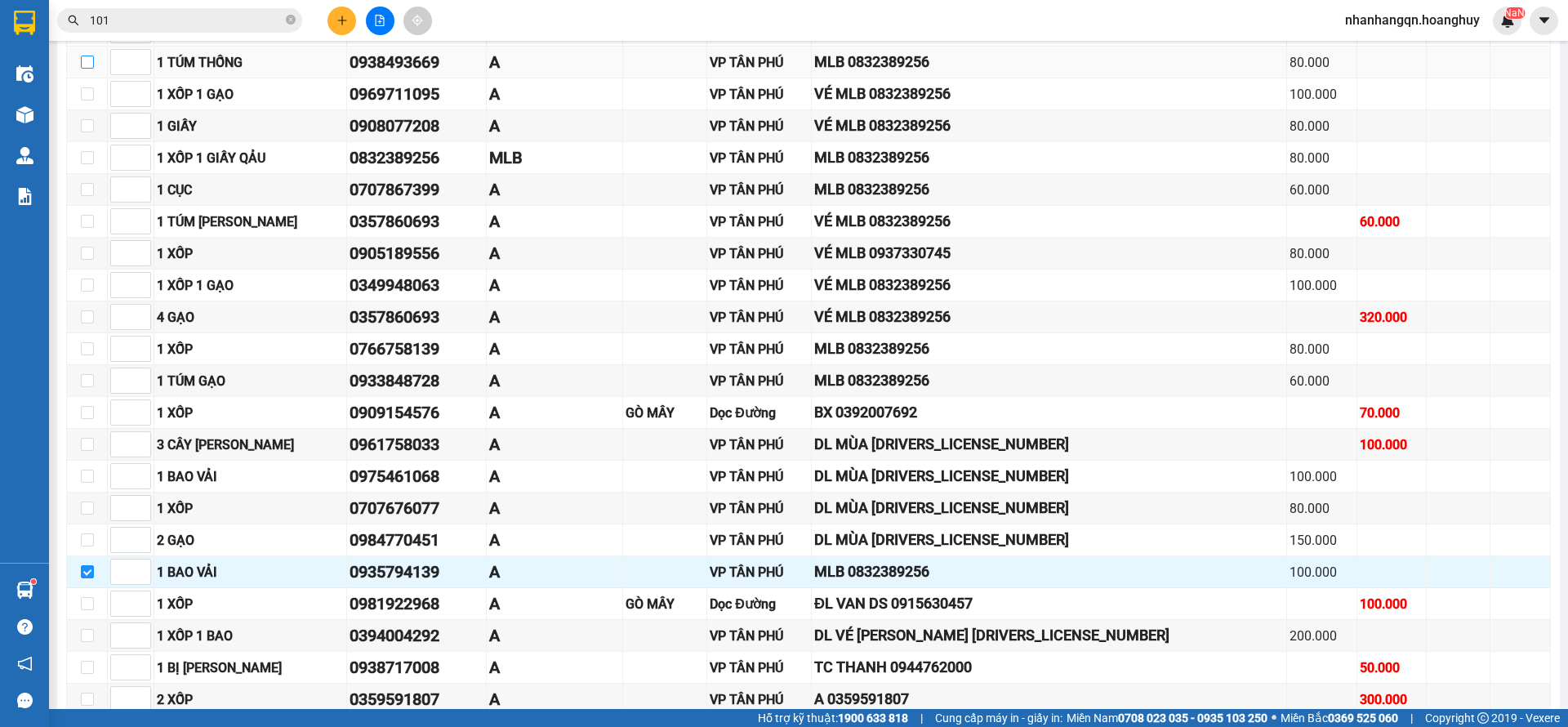
click at [89, 63] on input "checkbox" at bounding box center [87, 62] width 13 height 13
checkbox input "true"
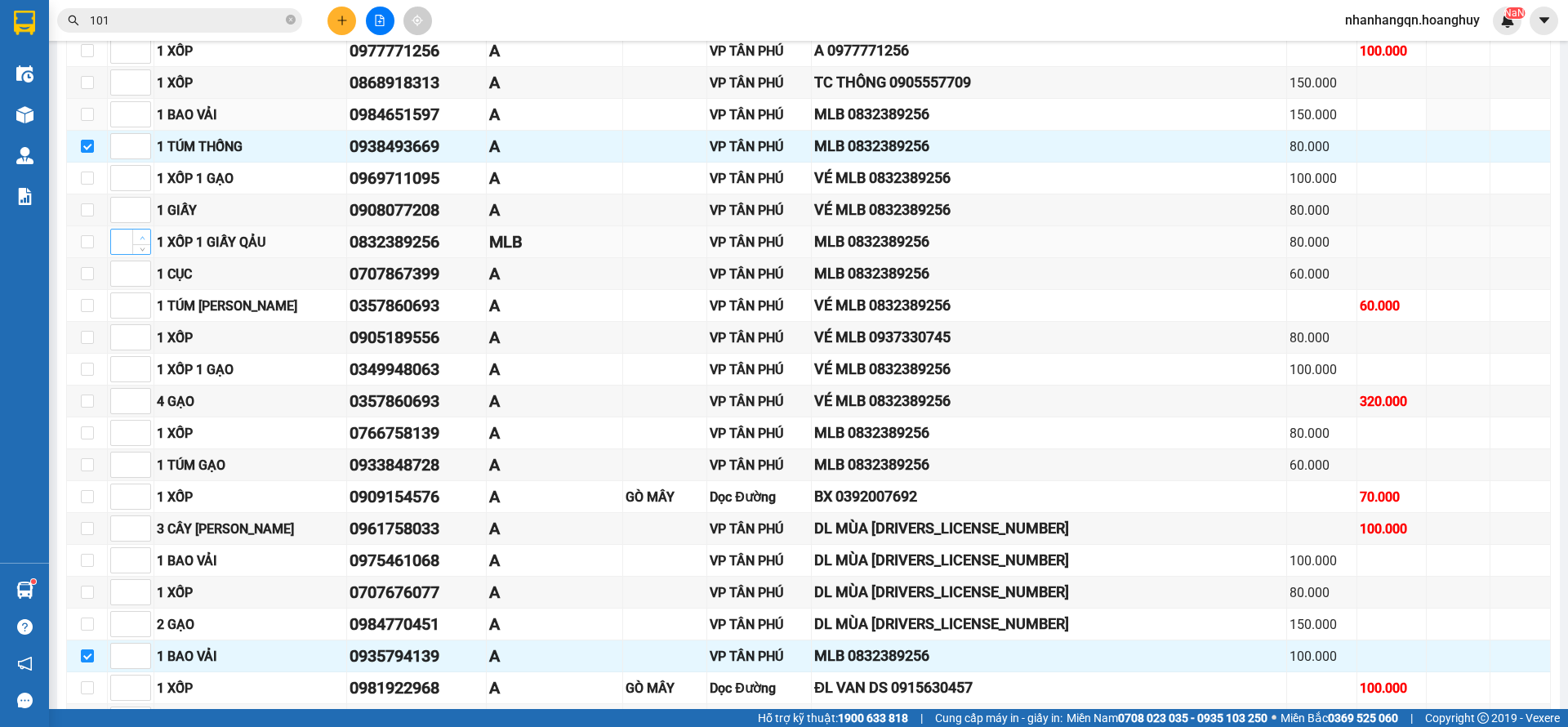
scroll to position [505, 0]
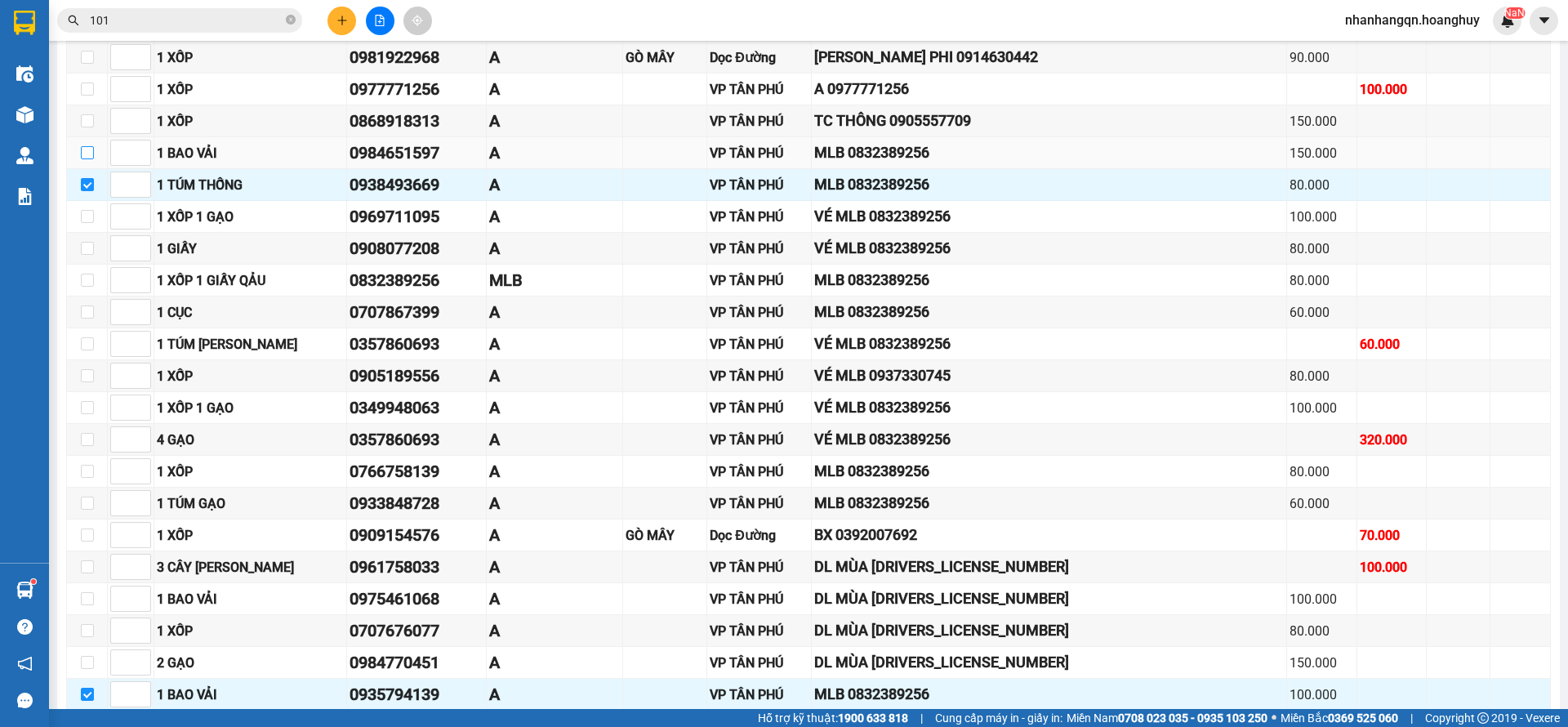
click at [90, 152] on input "checkbox" at bounding box center [87, 152] width 13 height 13
checkbox input "true"
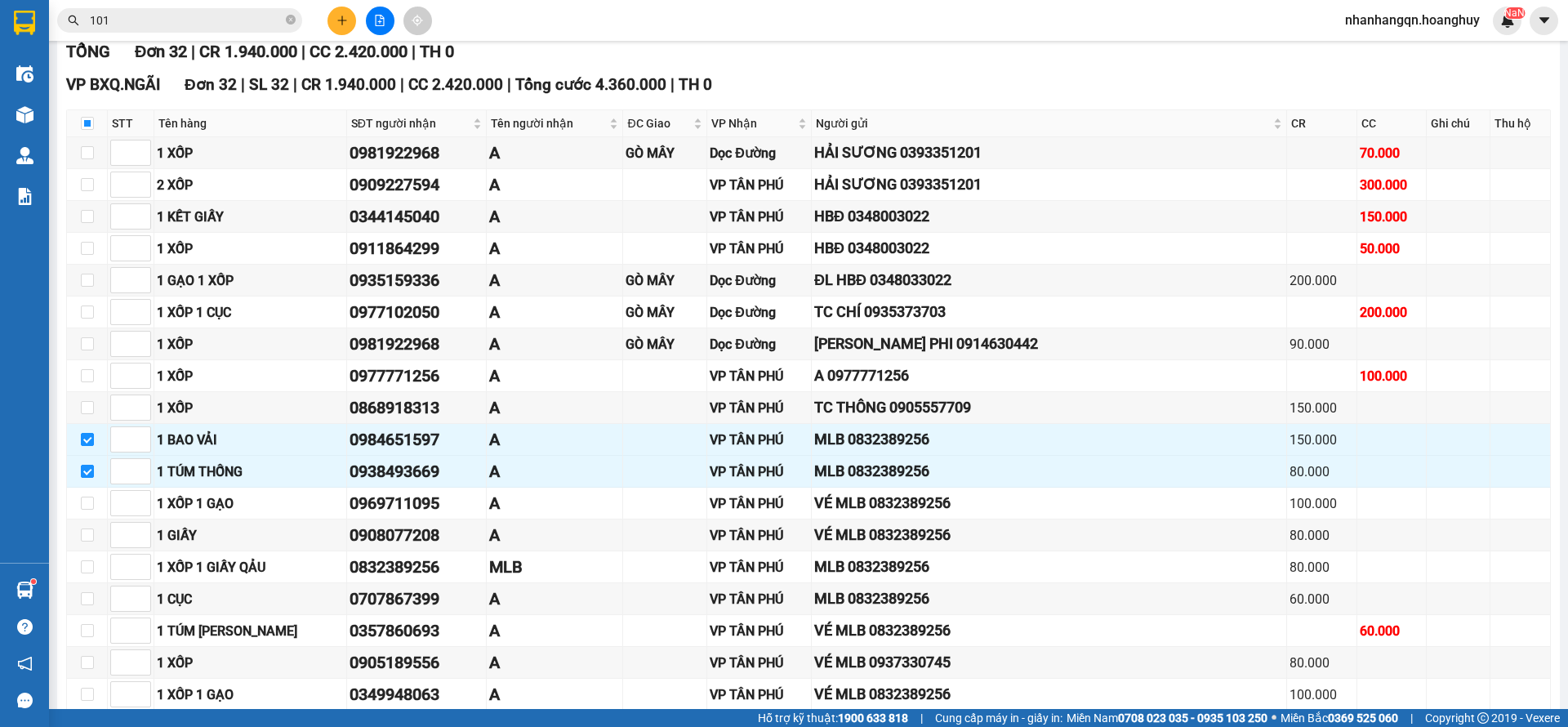
scroll to position [750, 0]
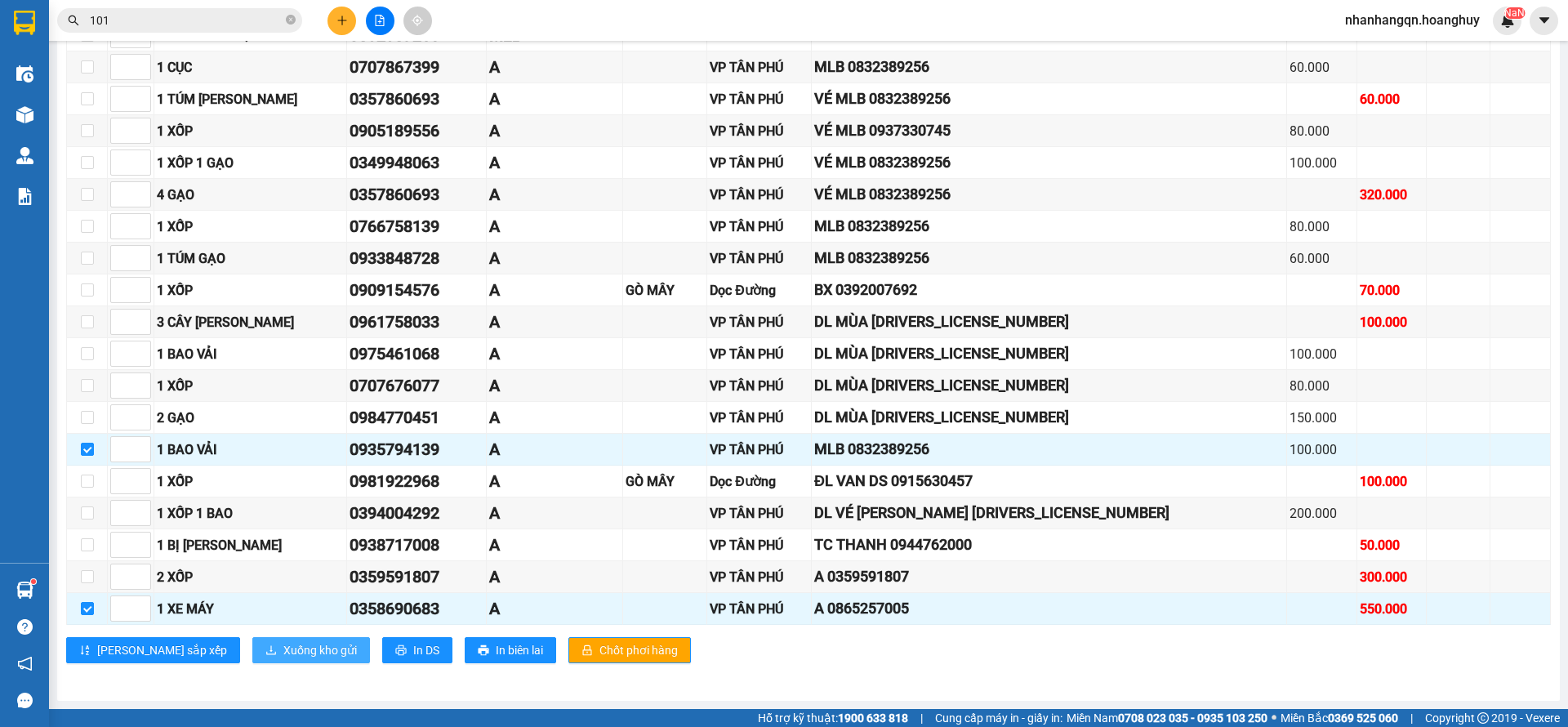
click at [284, 648] on span "Xuống kho gửi" at bounding box center [320, 651] width 73 height 18
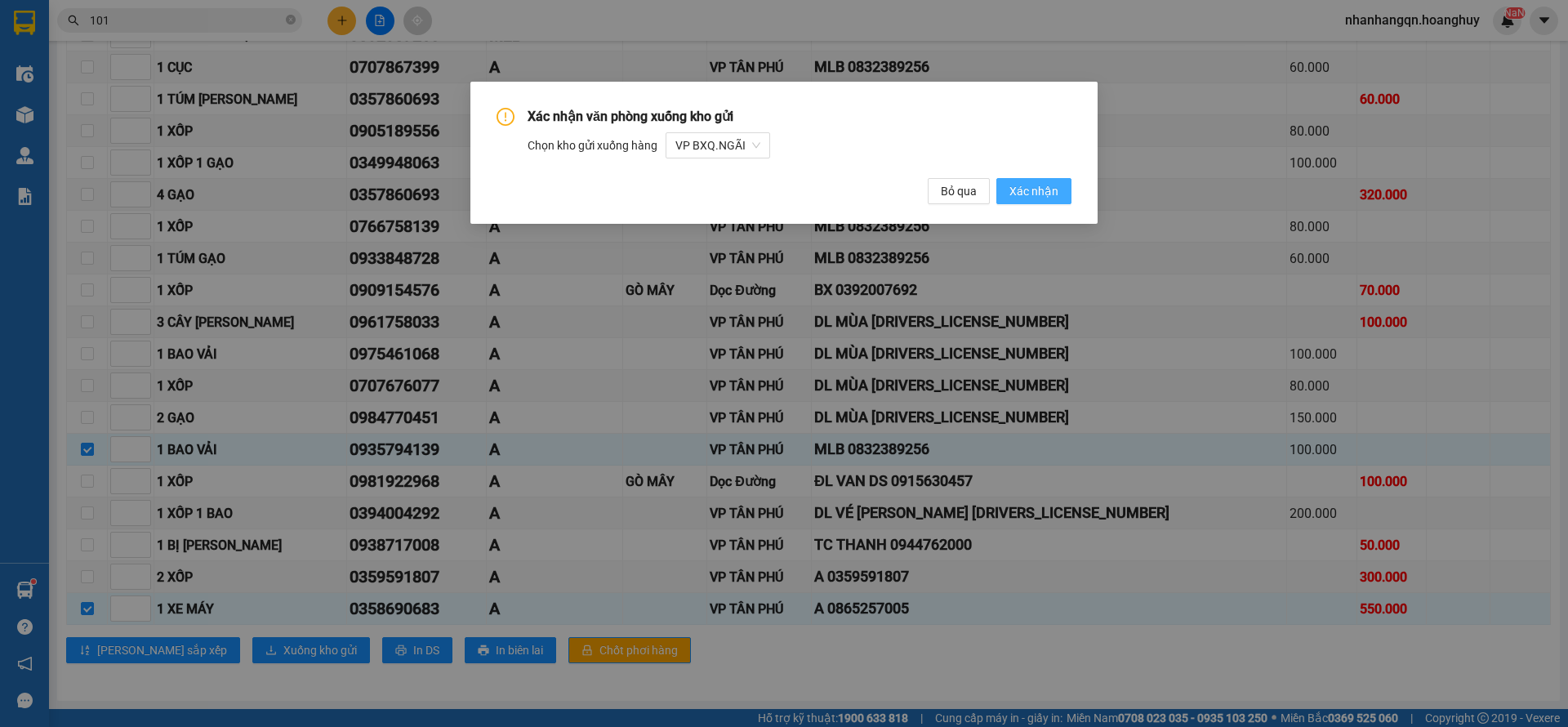
click at [1055, 187] on span "Xác nhận" at bounding box center [1033, 192] width 49 height 18
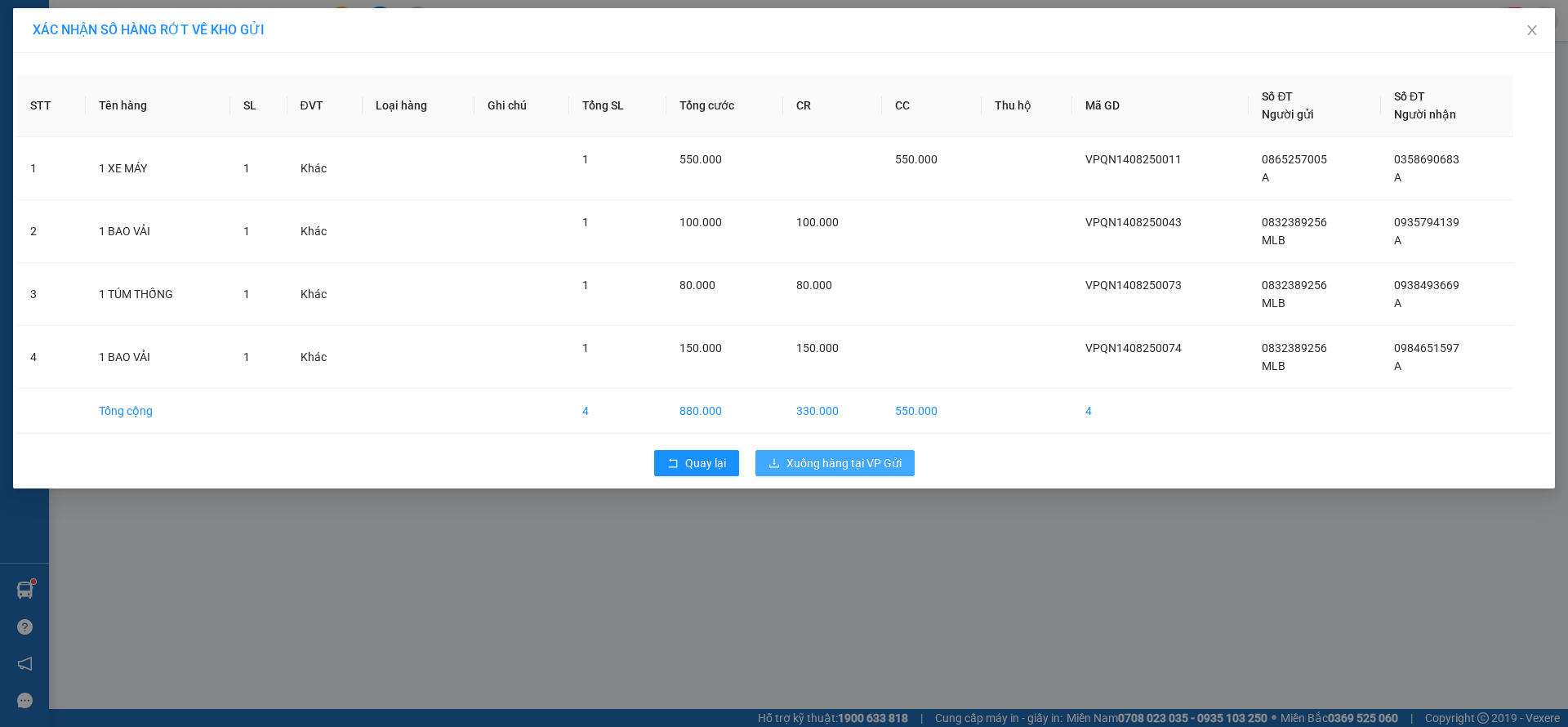
click at [786, 451] on button "Xuống hàng tại VP Gửi" at bounding box center [836, 464] width 160 height 26
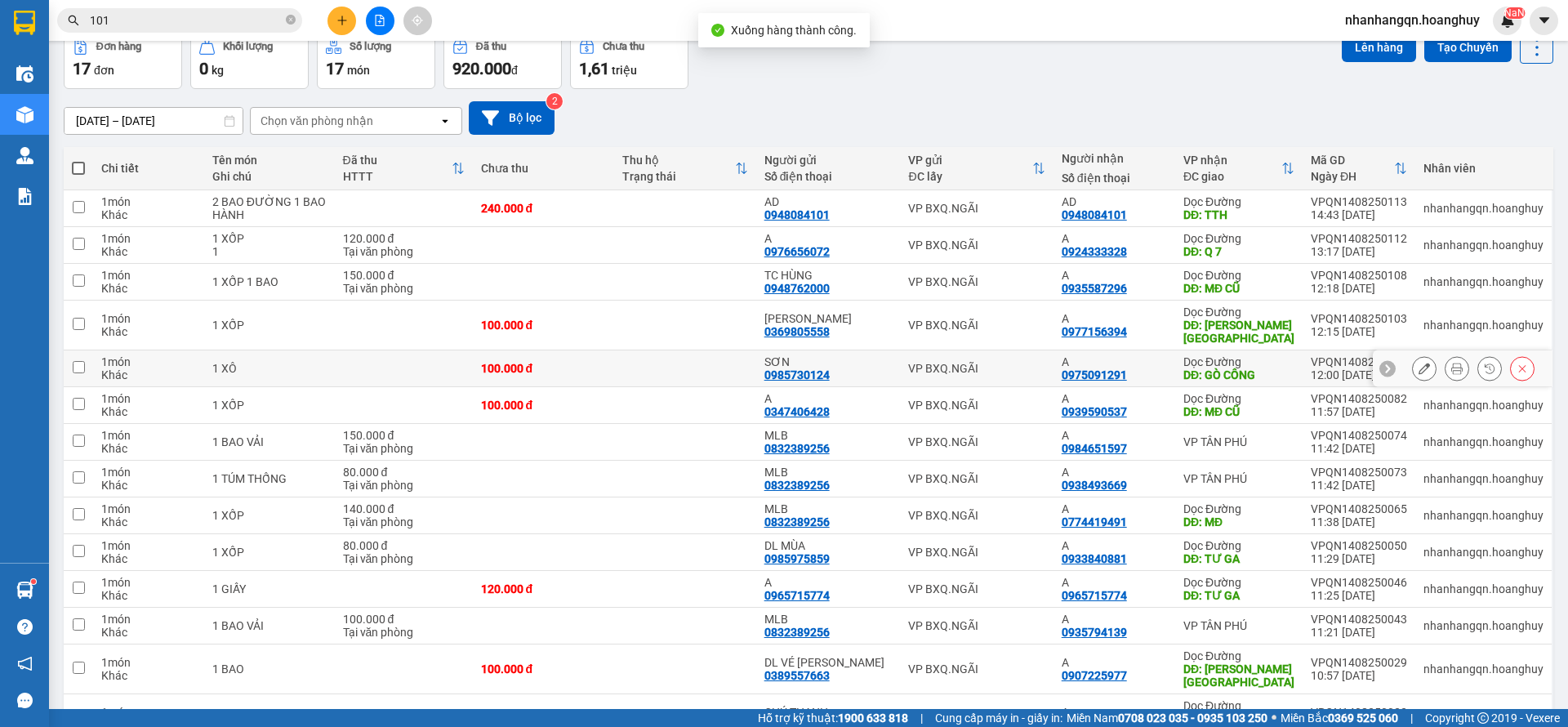
scroll to position [257, 0]
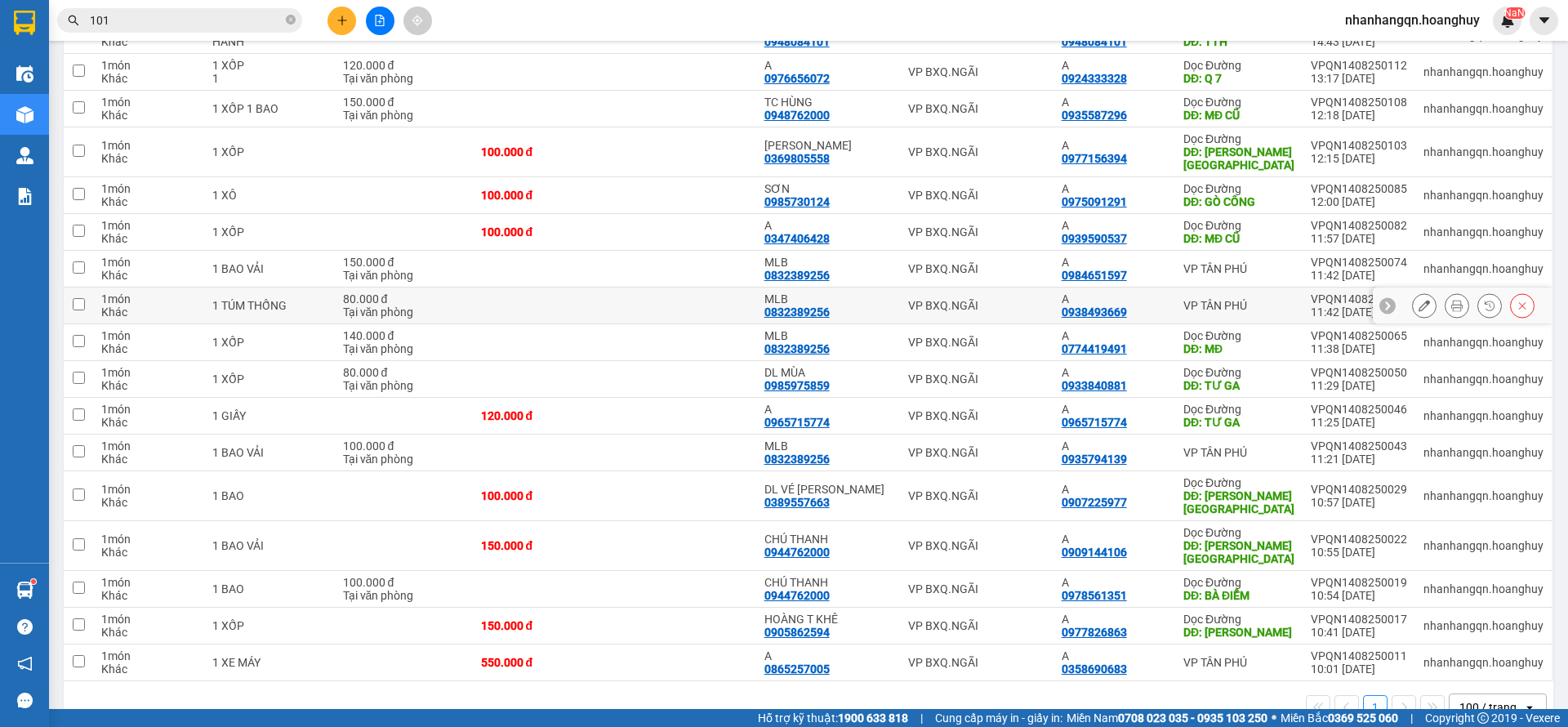
click at [1002, 287] on td "VP BXQ.NGÃI" at bounding box center [976, 306] width 152 height 37
checkbox input "true"
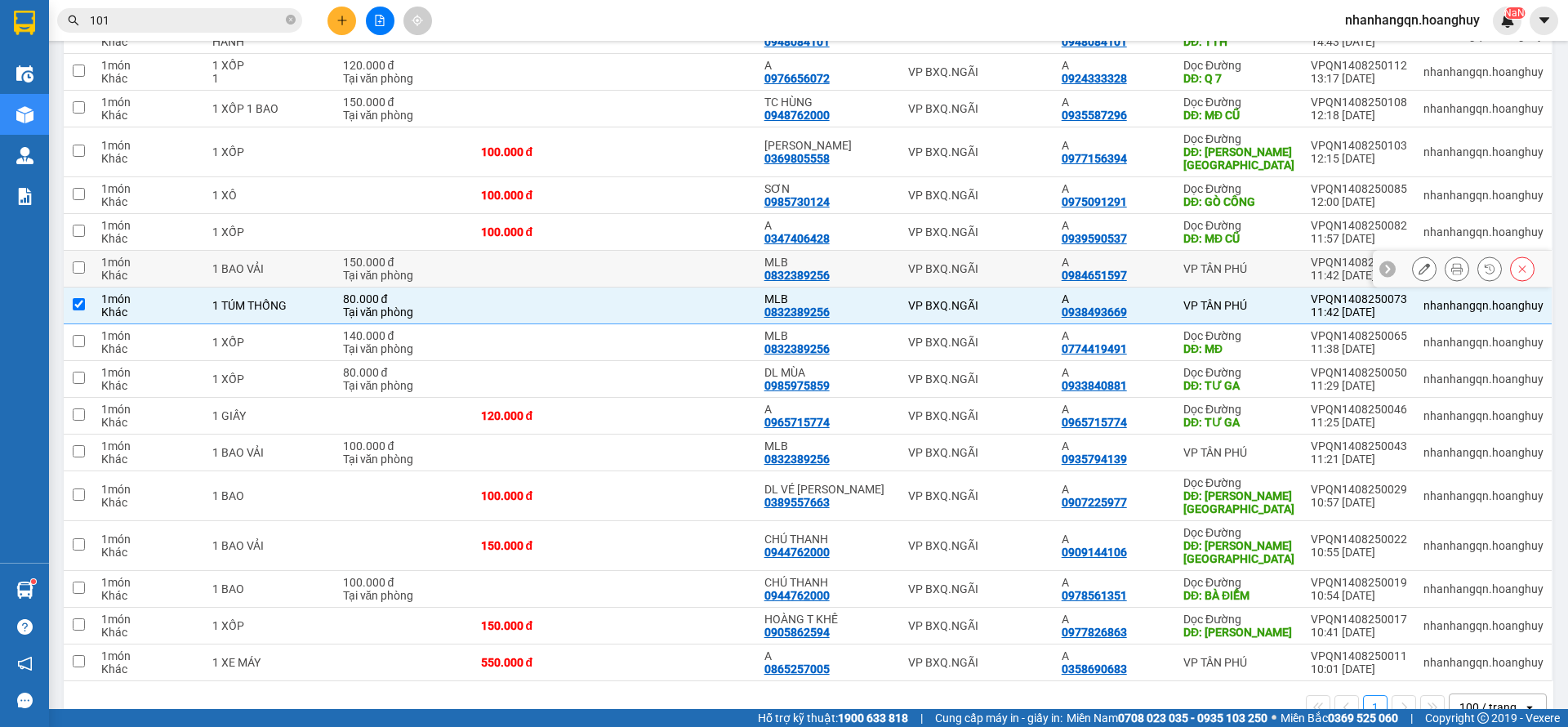
click at [1002, 263] on div "VP BXQ.NGÃI" at bounding box center [976, 269] width 137 height 13
checkbox input "true"
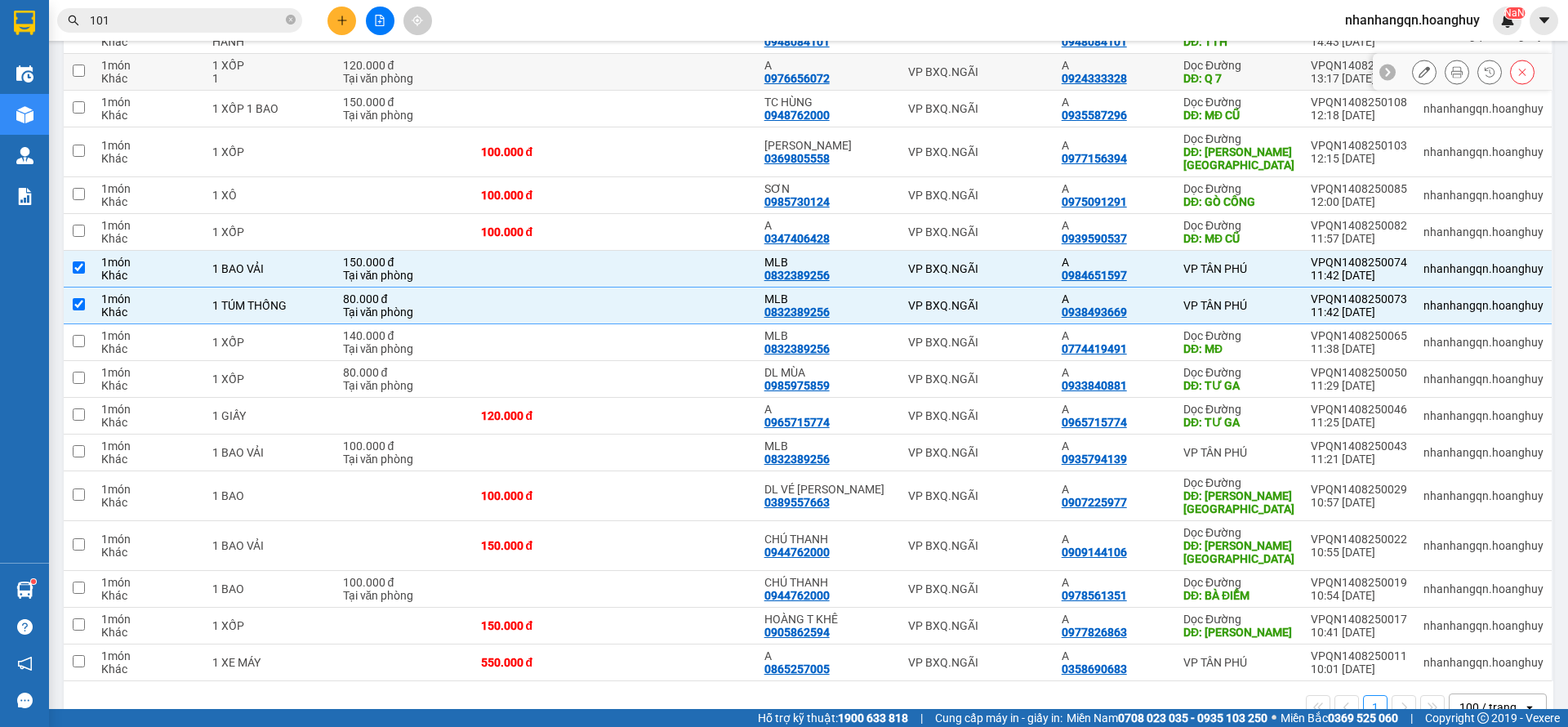
click at [987, 83] on td "VP BXQ.NGÃI" at bounding box center [976, 73] width 152 height 37
checkbox input "true"
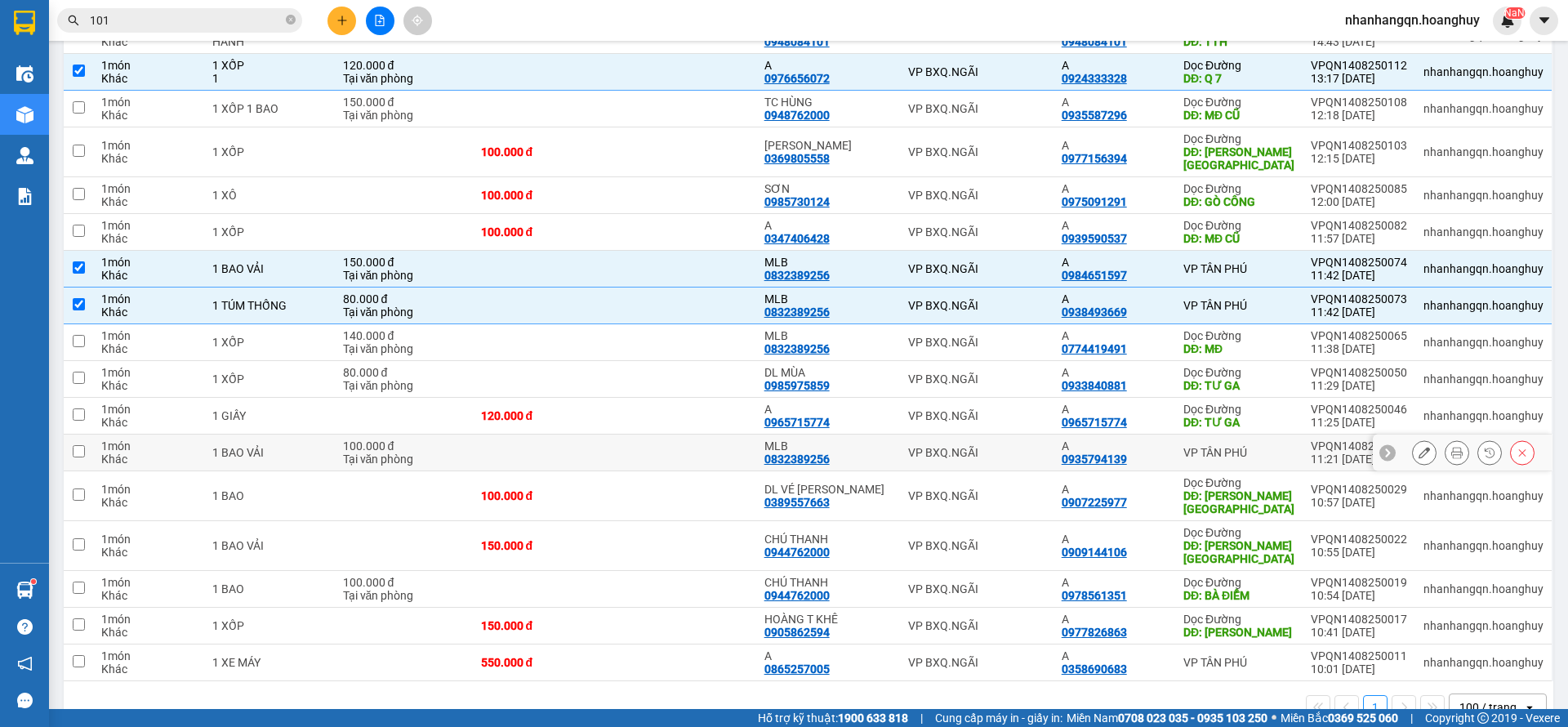
click at [1005, 446] on div "VP BXQ.NGÃI" at bounding box center [976, 453] width 137 height 13
checkbox input "true"
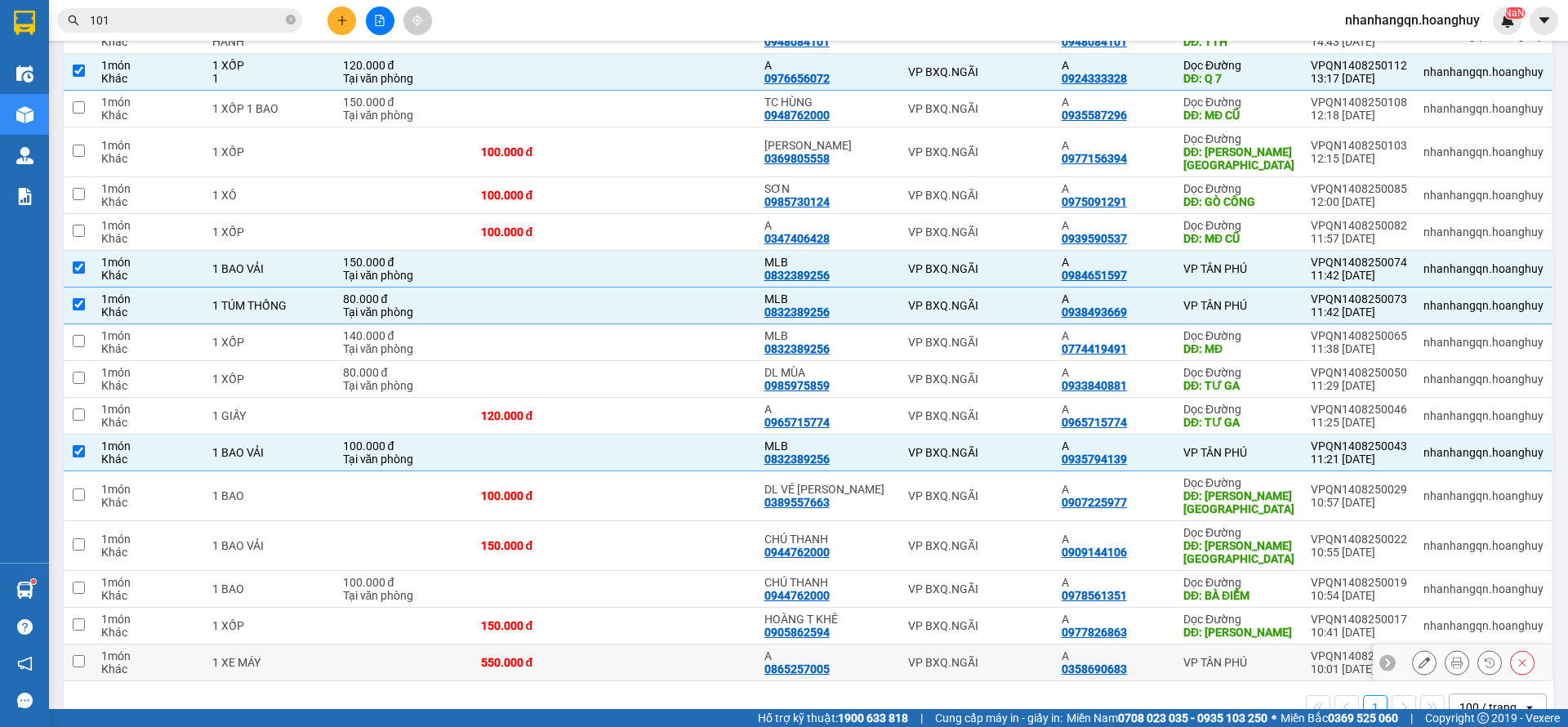
click at [988, 656] on div "VP BXQ.NGÃI" at bounding box center [976, 663] width 137 height 13
checkbox input "true"
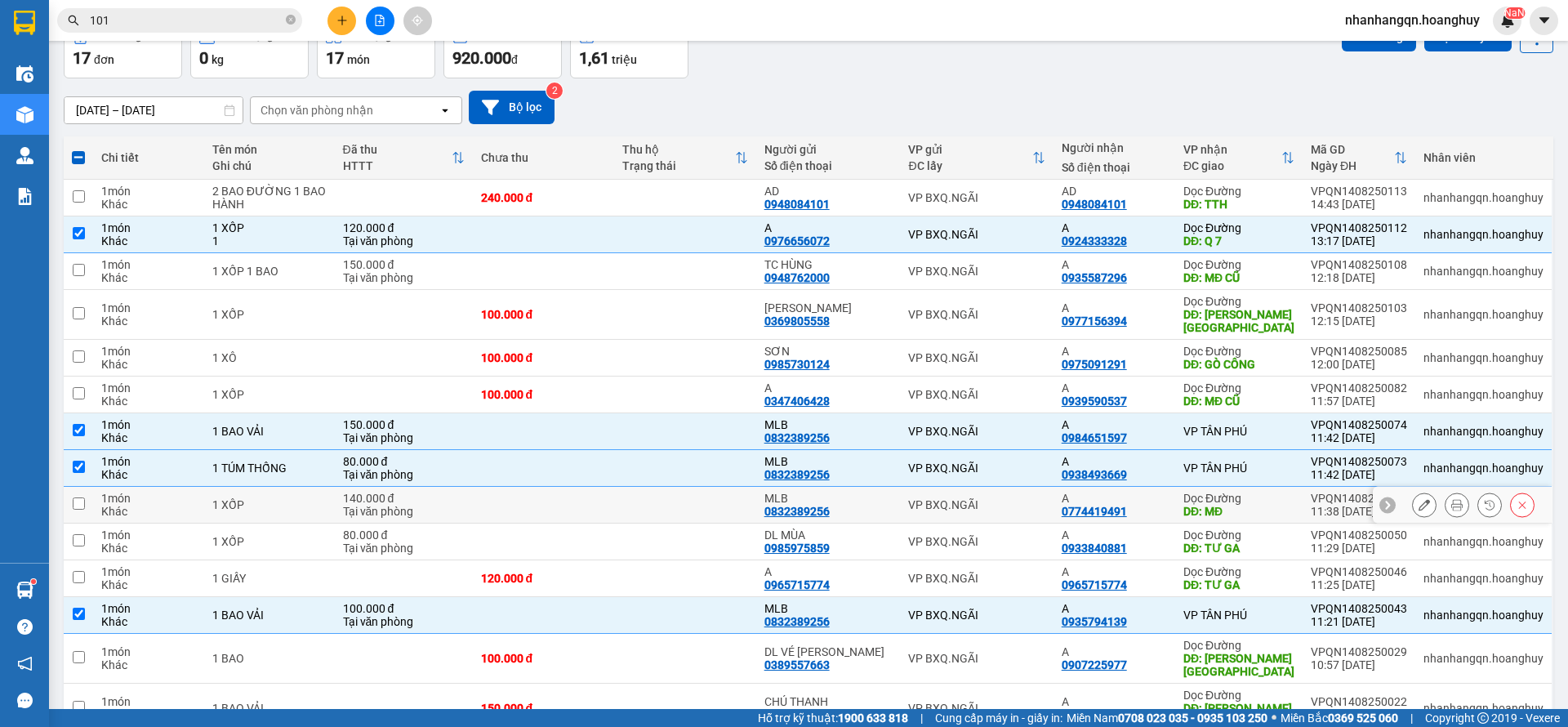
scroll to position [11, 0]
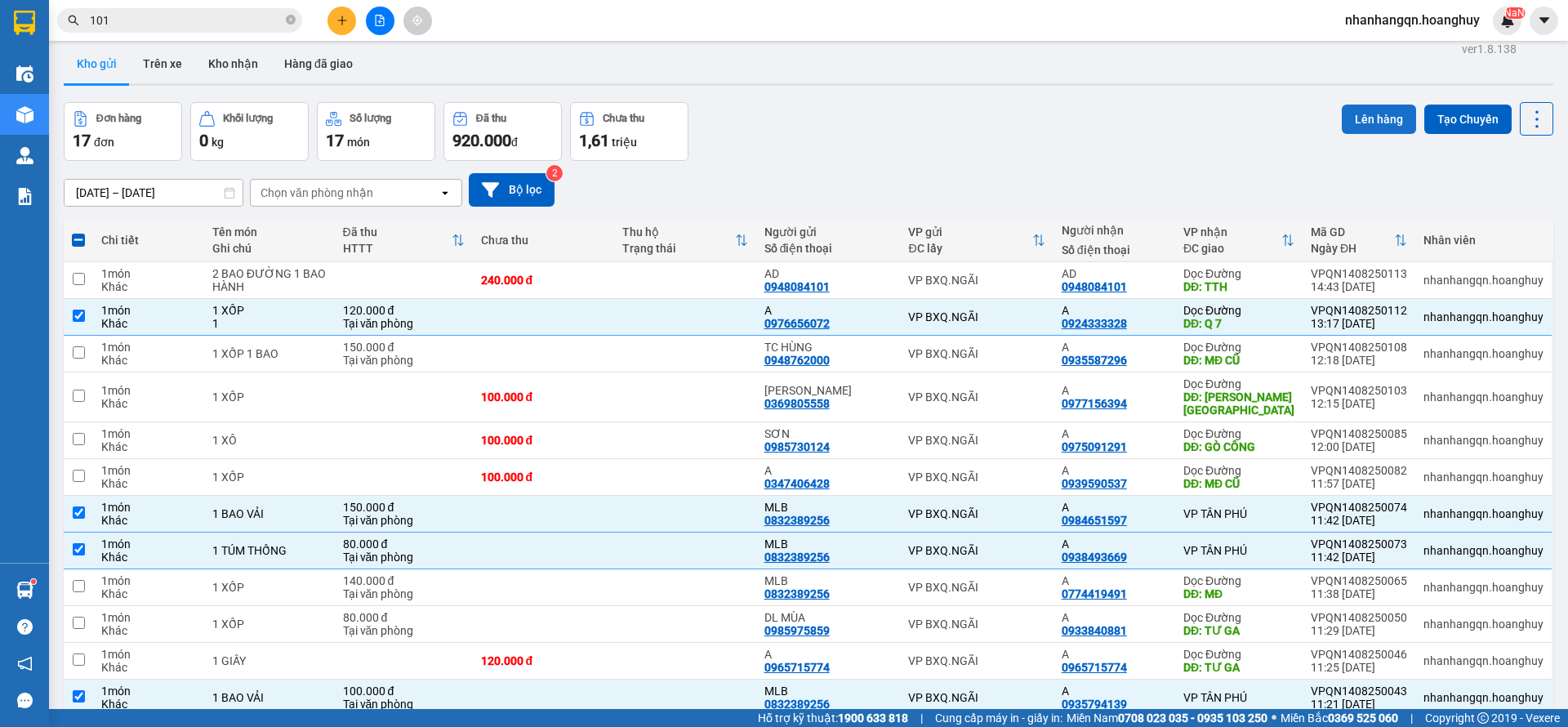
click at [1356, 120] on button "Lên hàng" at bounding box center [1379, 119] width 74 height 29
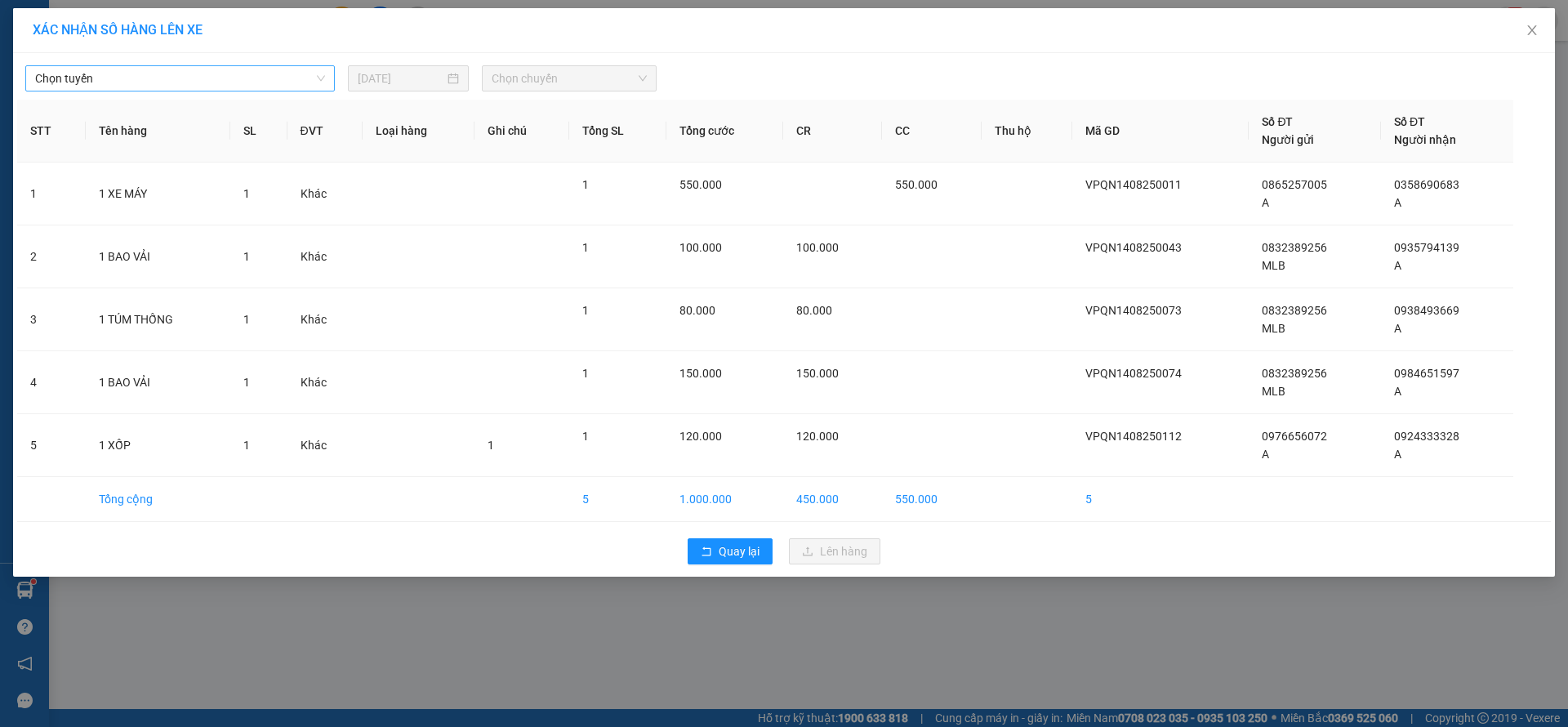
click at [240, 81] on span "Chọn tuyến" at bounding box center [180, 78] width 290 height 25
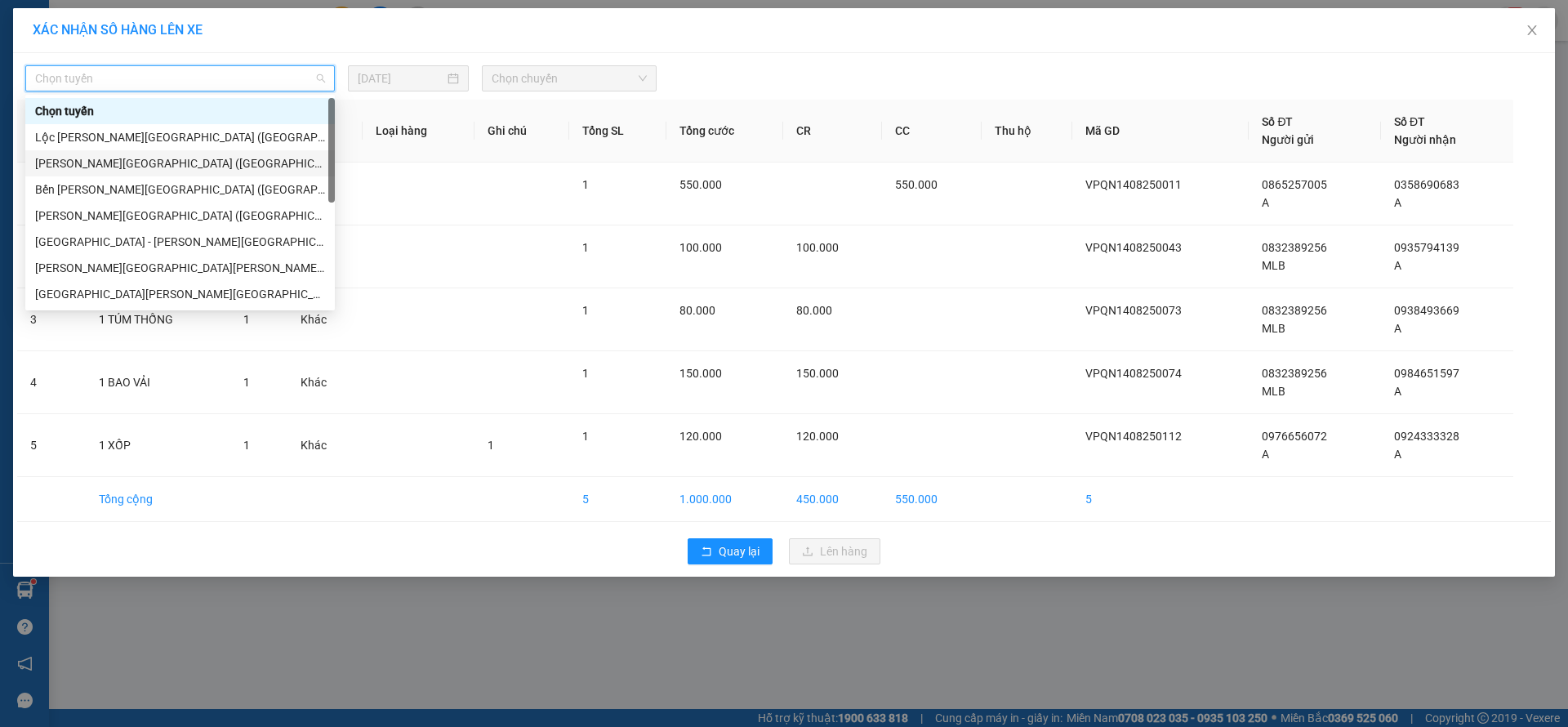
click at [156, 165] on div "[PERSON_NAME][GEOGRAPHIC_DATA] ([GEOGRAPHIC_DATA])" at bounding box center [180, 163] width 290 height 18
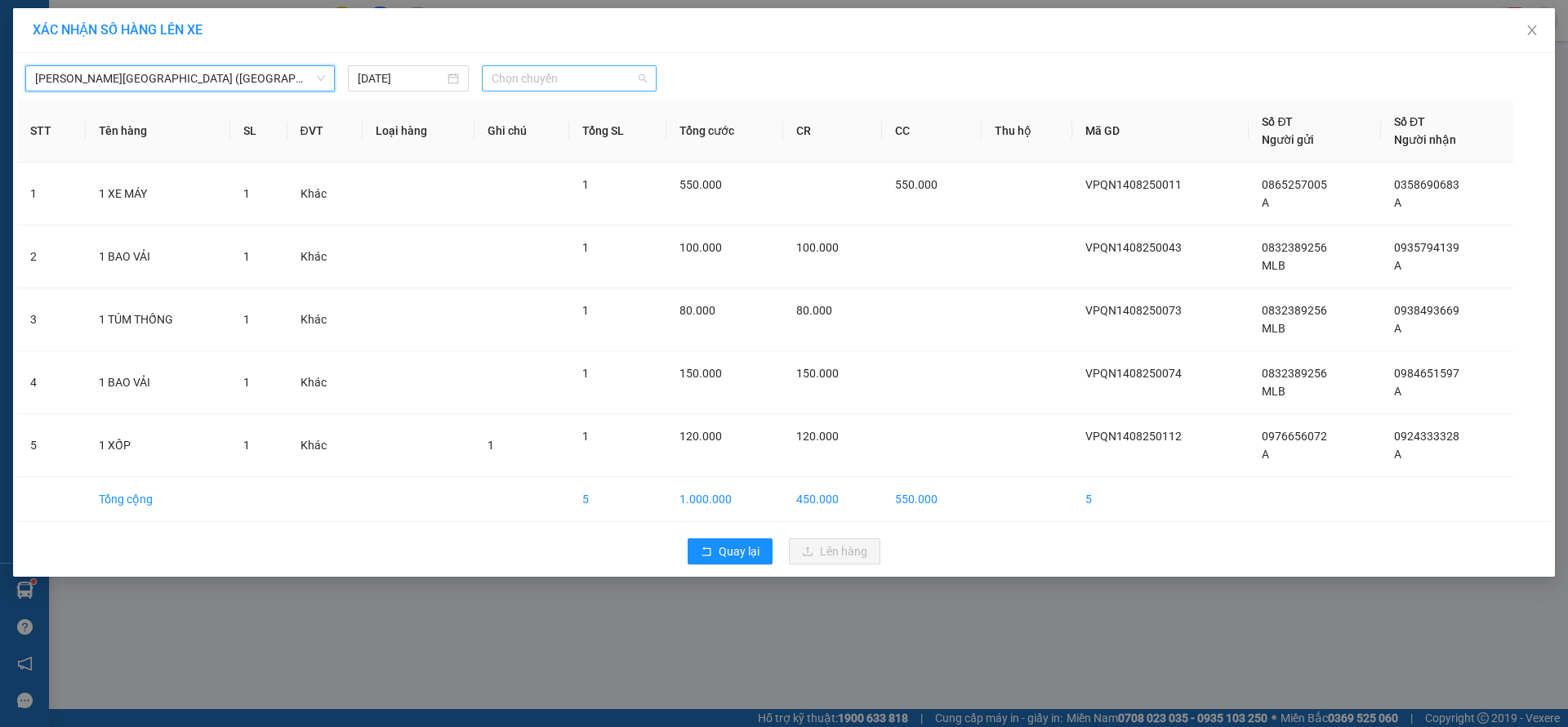
click at [601, 78] on span "Chọn chuyến" at bounding box center [569, 78] width 155 height 25
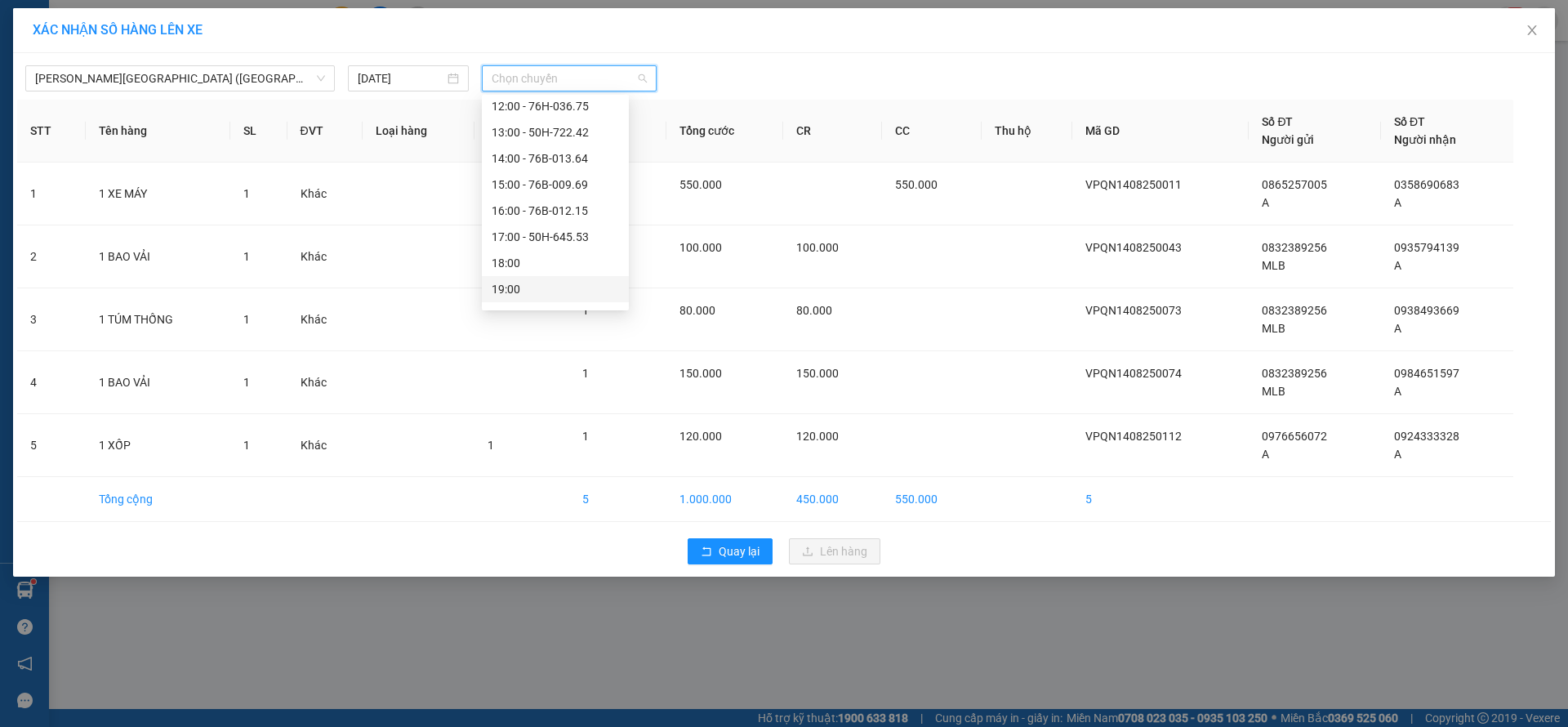
scroll to position [52, 0]
click at [563, 215] on div "17:00 - 50H-645.53" at bounding box center [555, 216] width 128 height 18
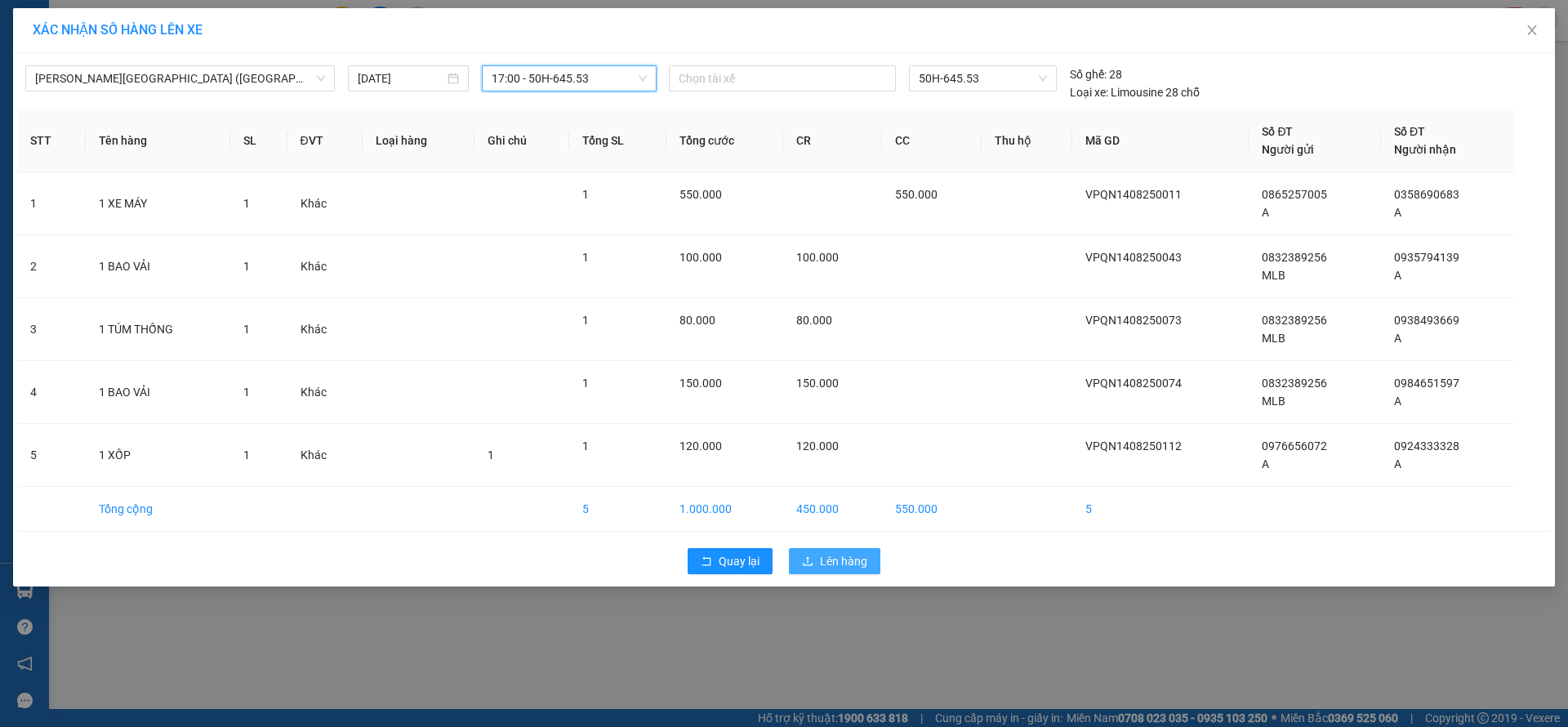
click at [815, 554] on button "Lên hàng" at bounding box center [835, 561] width 92 height 26
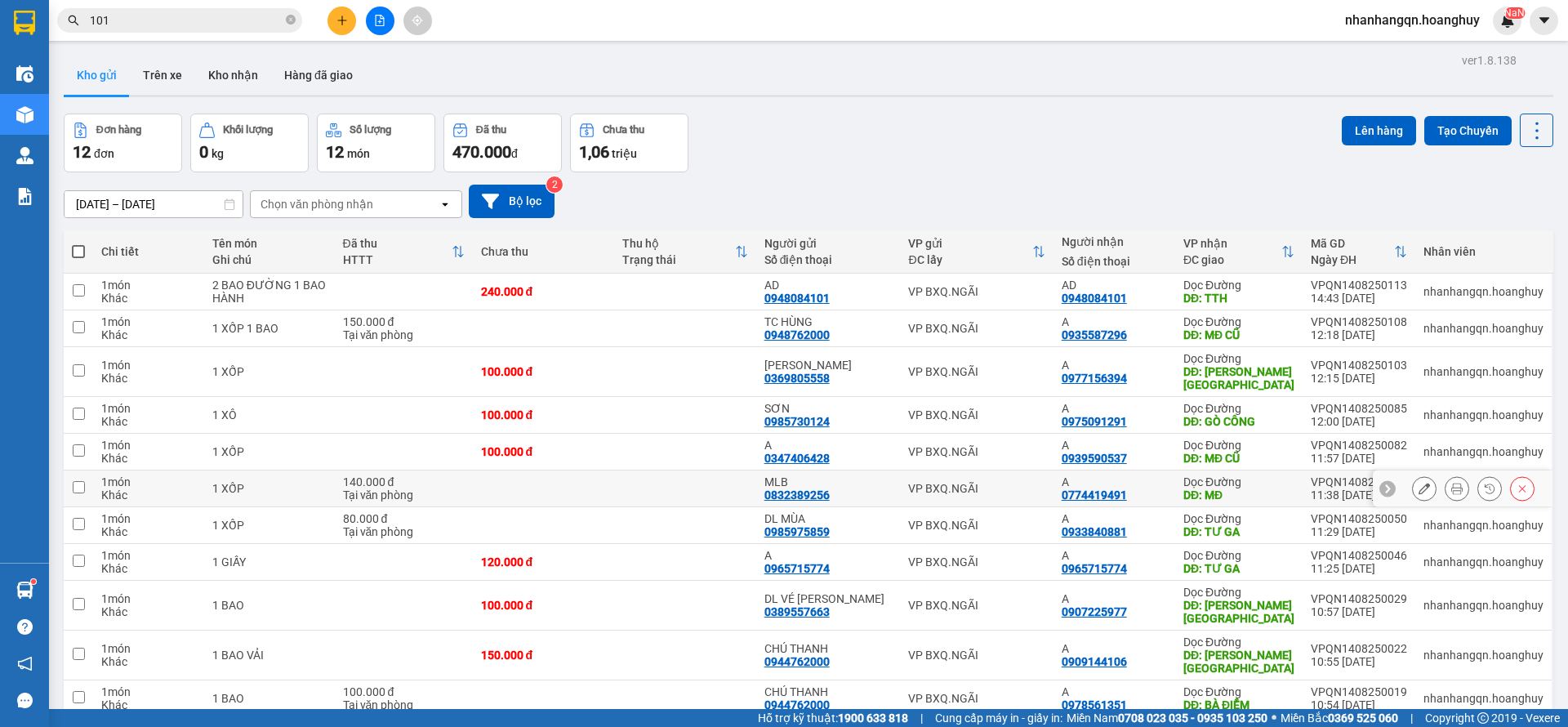
scroll to position [75, 0]
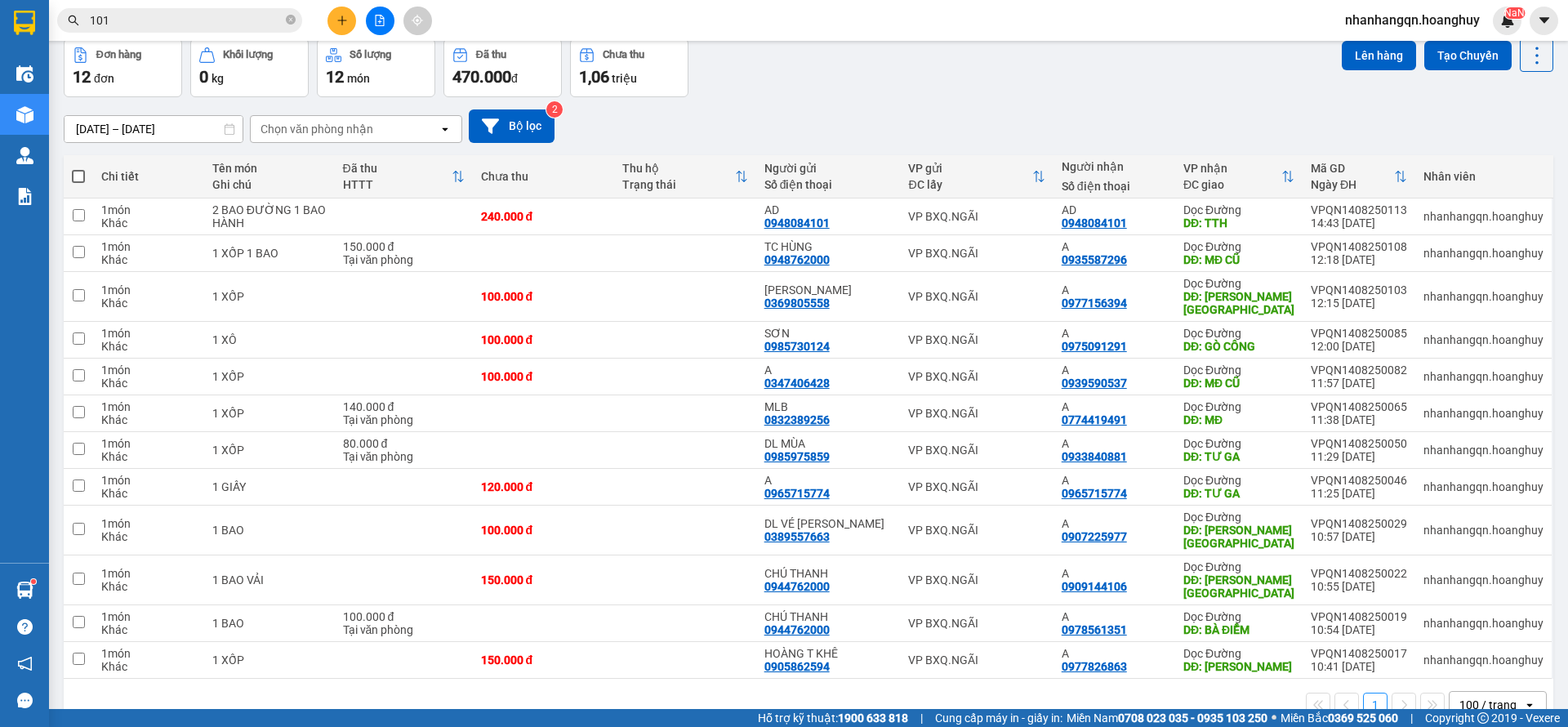
click at [234, 18] on input "101" at bounding box center [186, 20] width 193 height 18
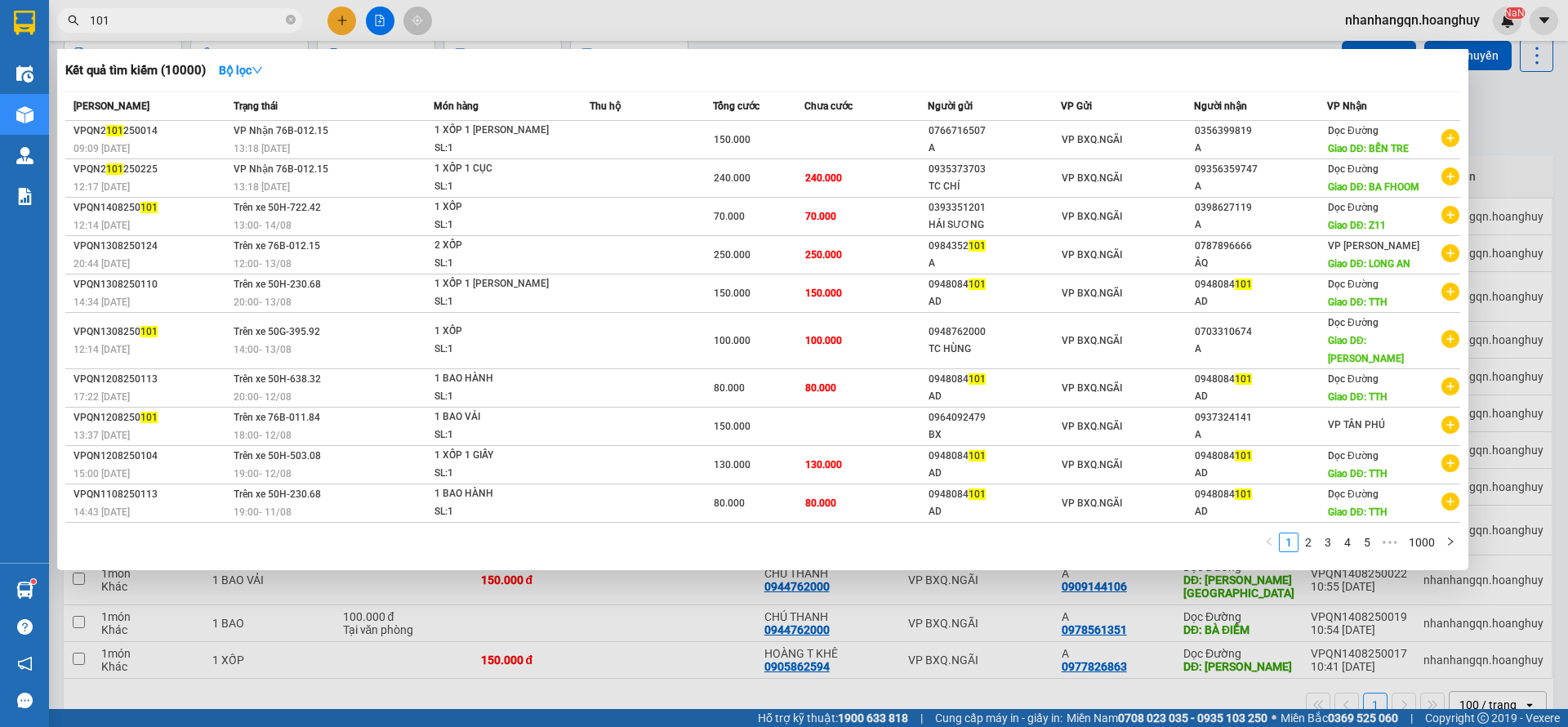
click at [234, 18] on input "101" at bounding box center [186, 20] width 193 height 18
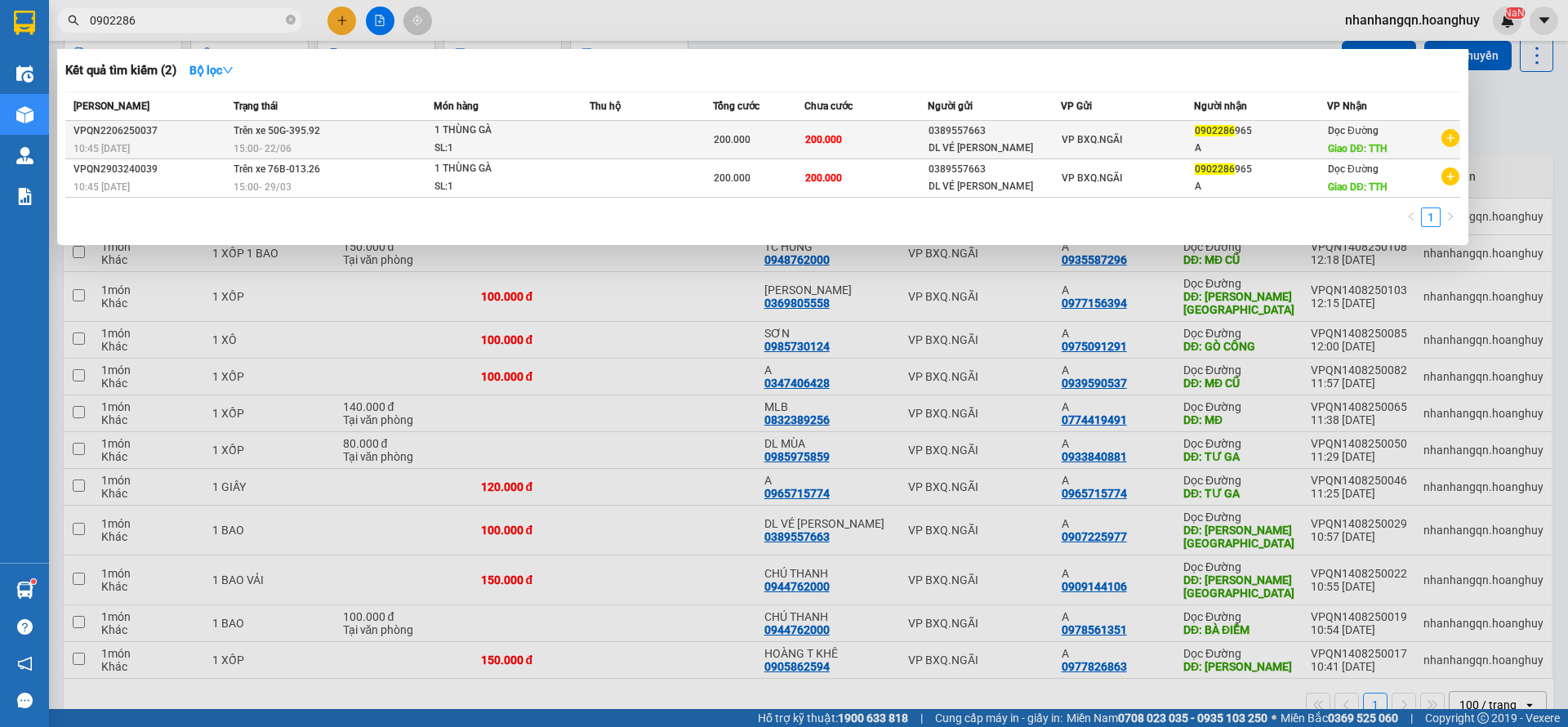
type input "0902286"
click at [1141, 130] on div "VP BXQ.NGÃI" at bounding box center [1127, 140] width 131 height 18
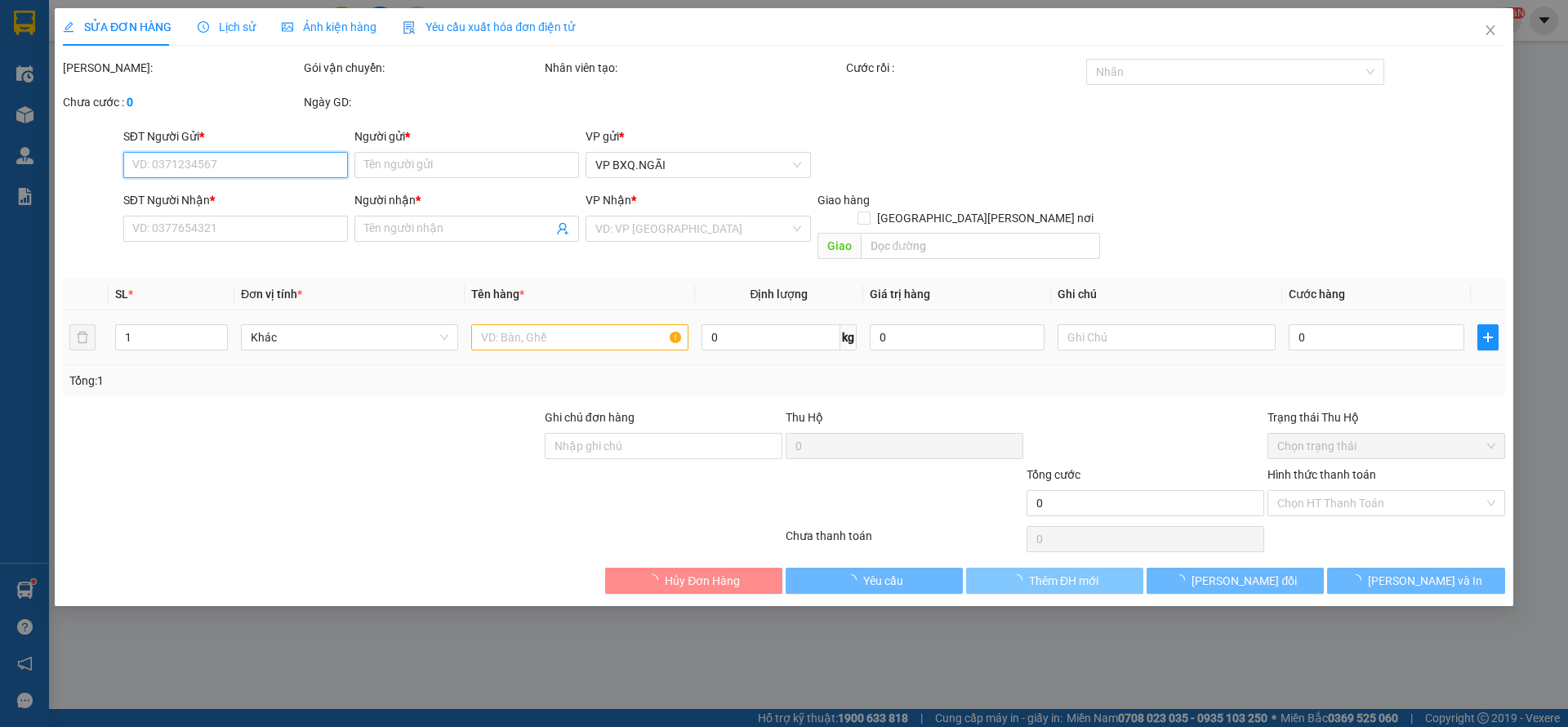
type input "0389557663"
type input "DL VÉ [PERSON_NAME]"
type input "0902286965"
type input "A"
type input "TTH"
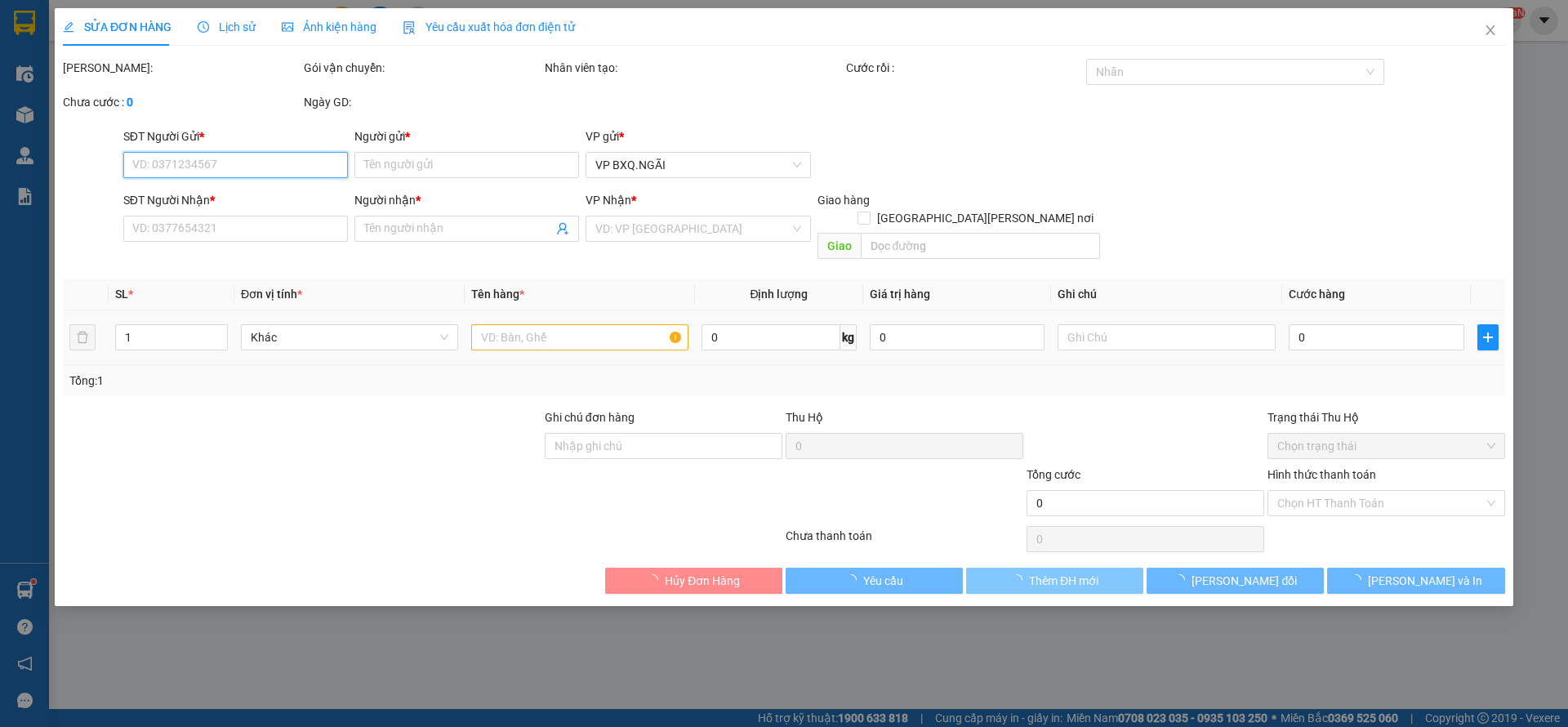
type input "200.000"
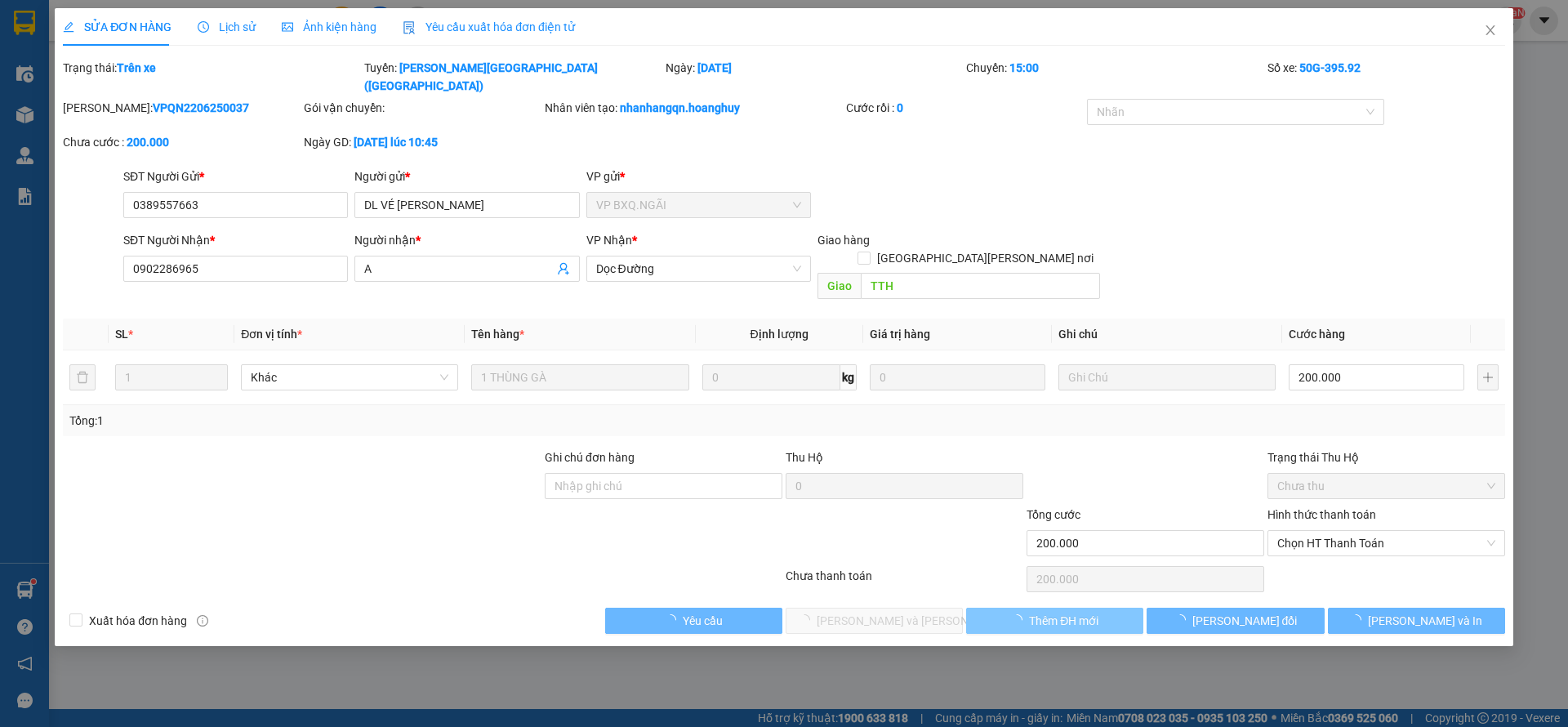
click at [1047, 612] on span "Thêm ĐH mới" at bounding box center [1064, 621] width 70 height 18
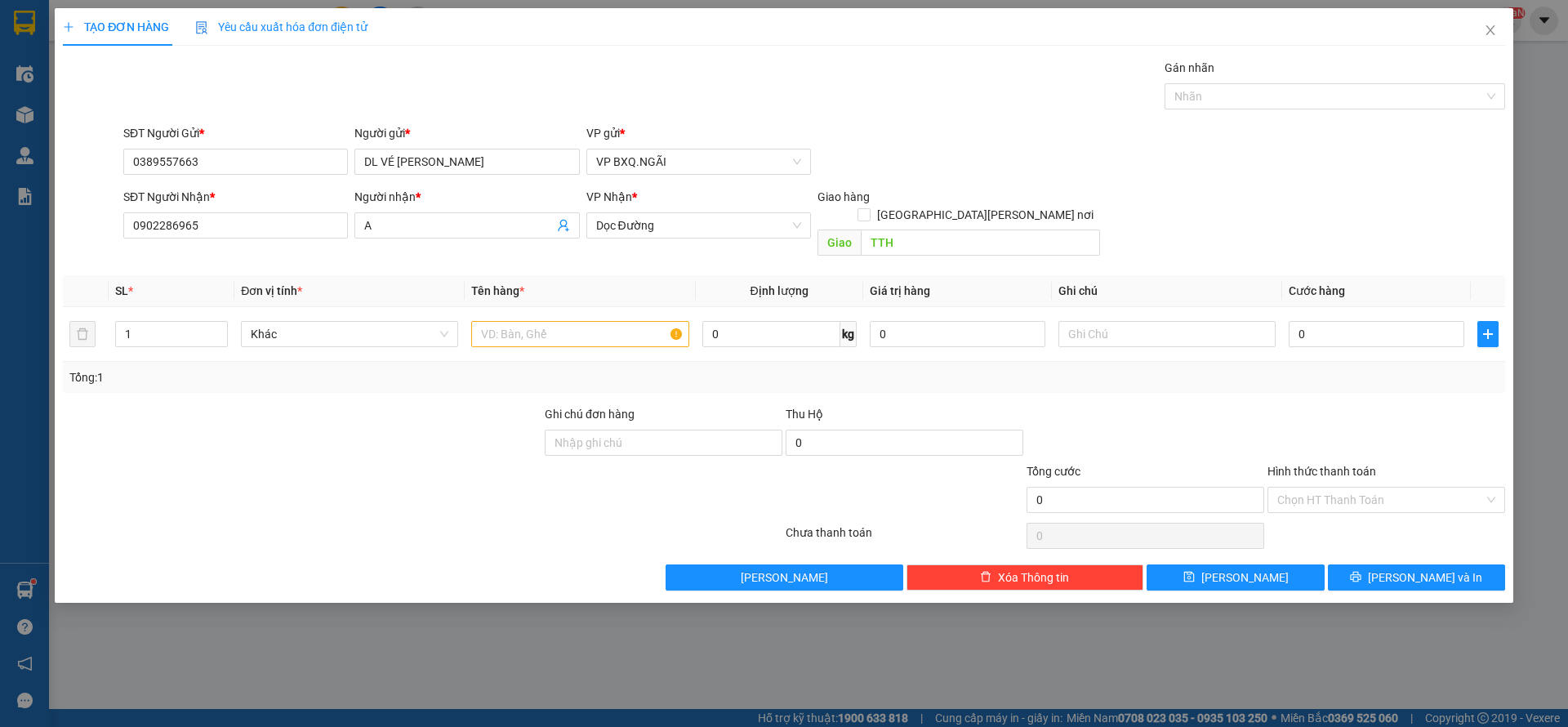
click at [206, 244] on div "SĐT Người [PERSON_NAME] * 0902286965" at bounding box center [235, 217] width 225 height 57
drag, startPoint x: 205, startPoint y: 242, endPoint x: 196, endPoint y: 229, distance: 15.8
click at [201, 238] on div "SĐT Người [PERSON_NAME] * 0902286965" at bounding box center [235, 217] width 225 height 57
click at [193, 225] on input "0902286965" at bounding box center [235, 225] width 225 height 26
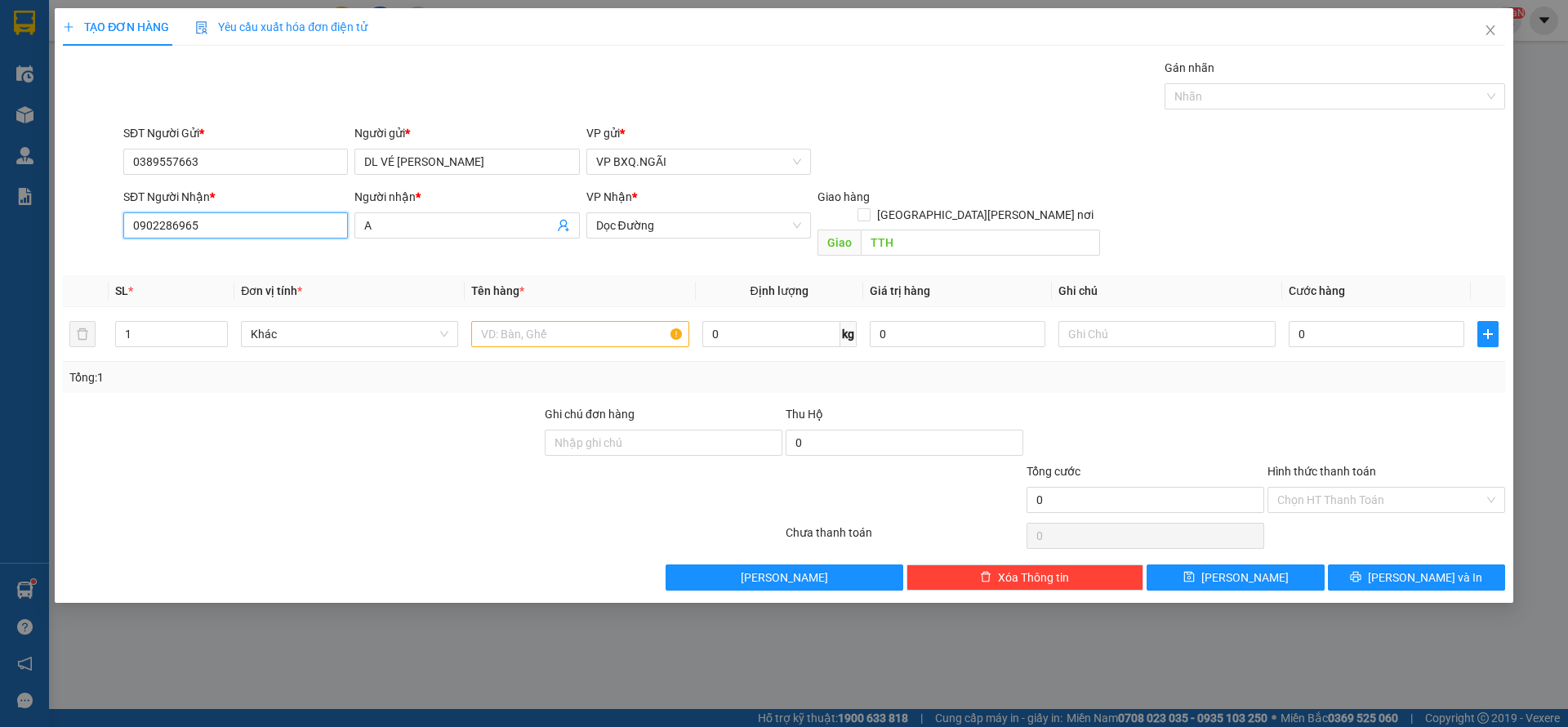
click at [193, 225] on input "0902286965" at bounding box center [235, 225] width 225 height 26
click at [214, 171] on input "0389557663" at bounding box center [235, 162] width 225 height 26
paste input "902286965"
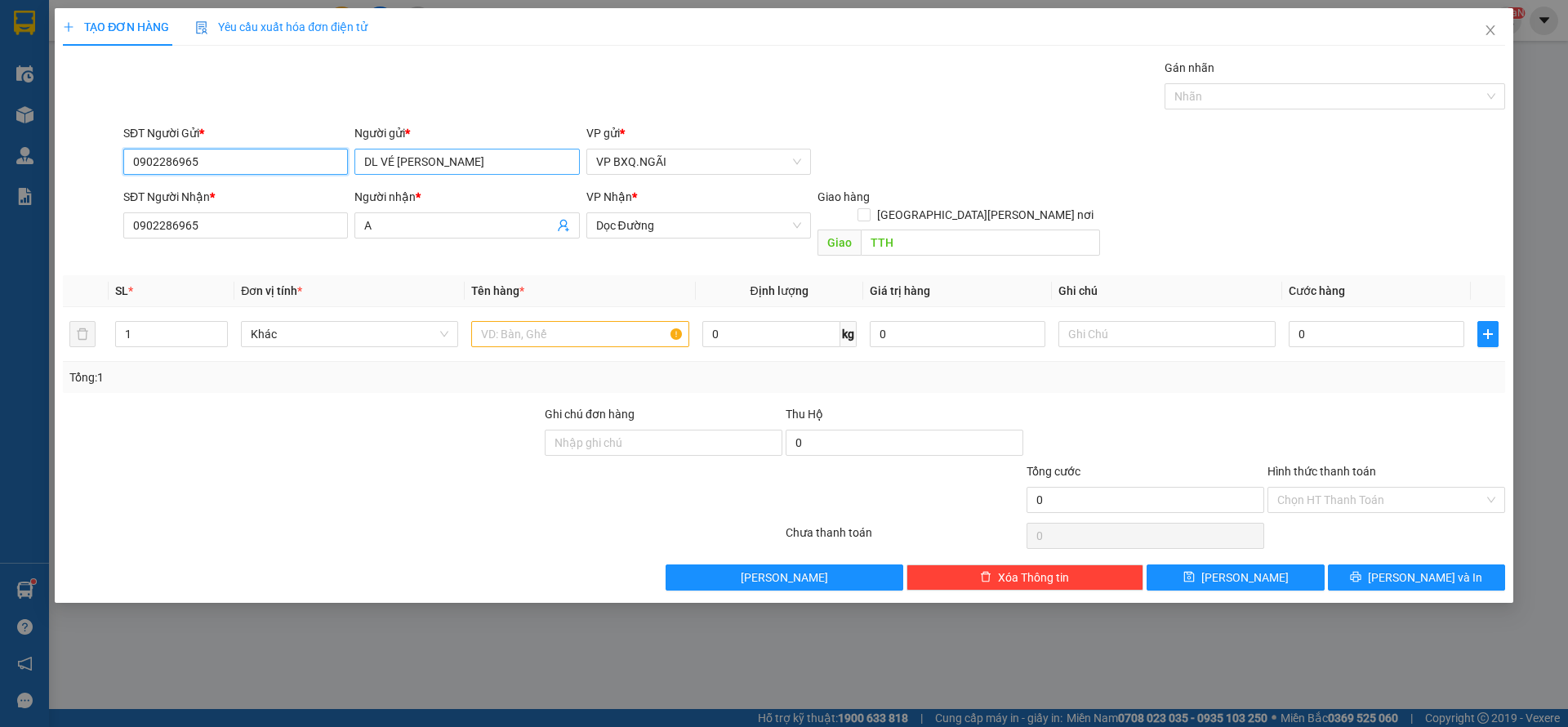
type input "0902286965"
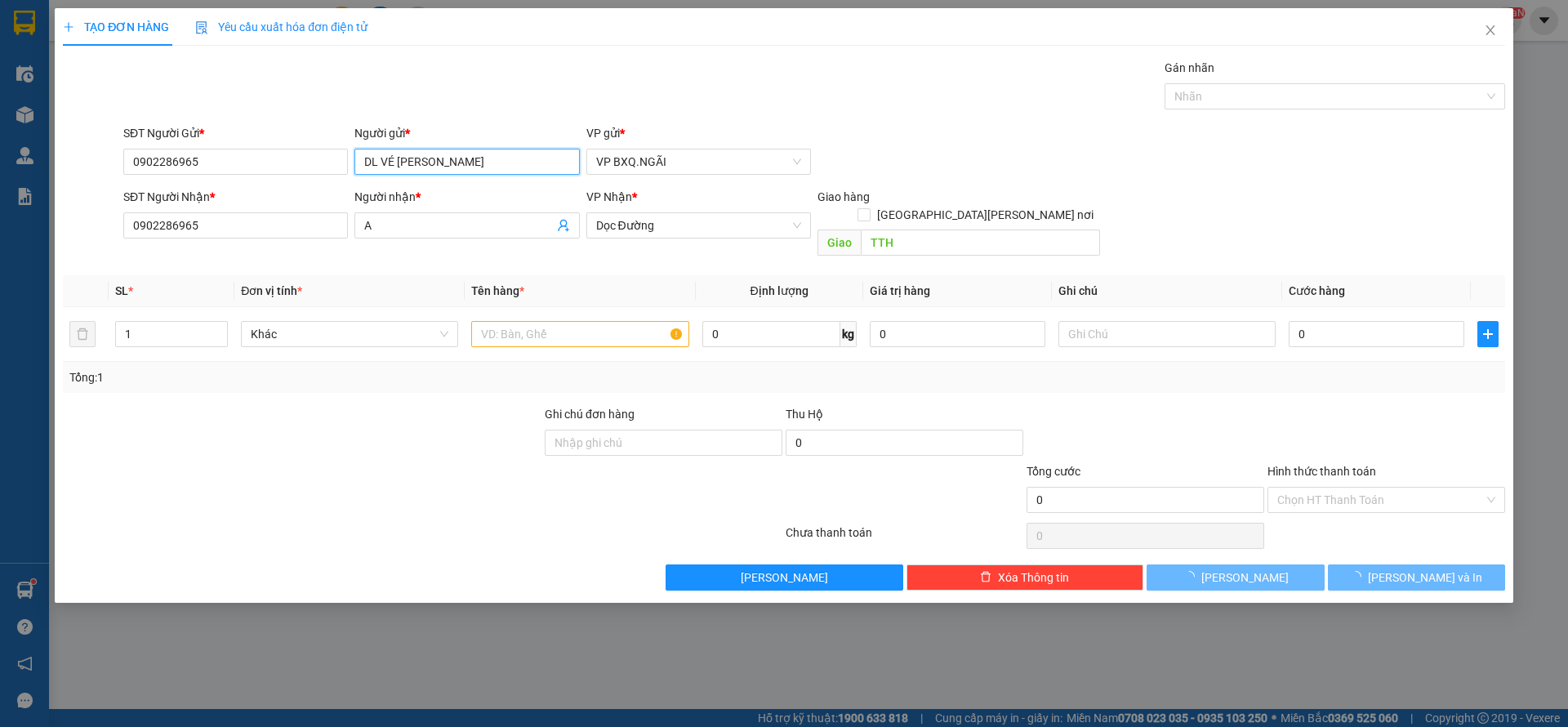
click at [421, 161] on input "DL VÉ [PERSON_NAME]" at bounding box center [466, 162] width 225 height 26
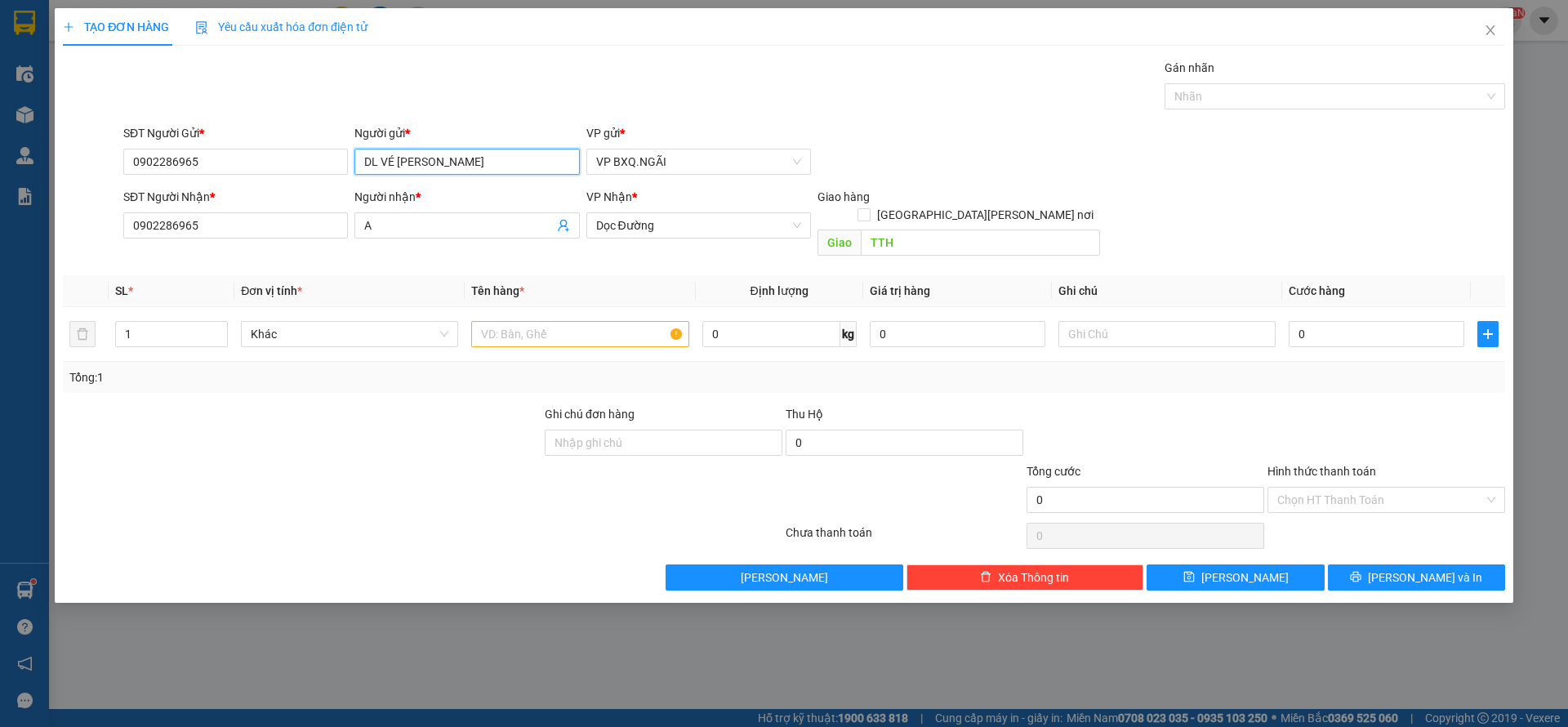
click at [421, 161] on input "DL VÉ [PERSON_NAME]" at bounding box center [466, 162] width 225 height 26
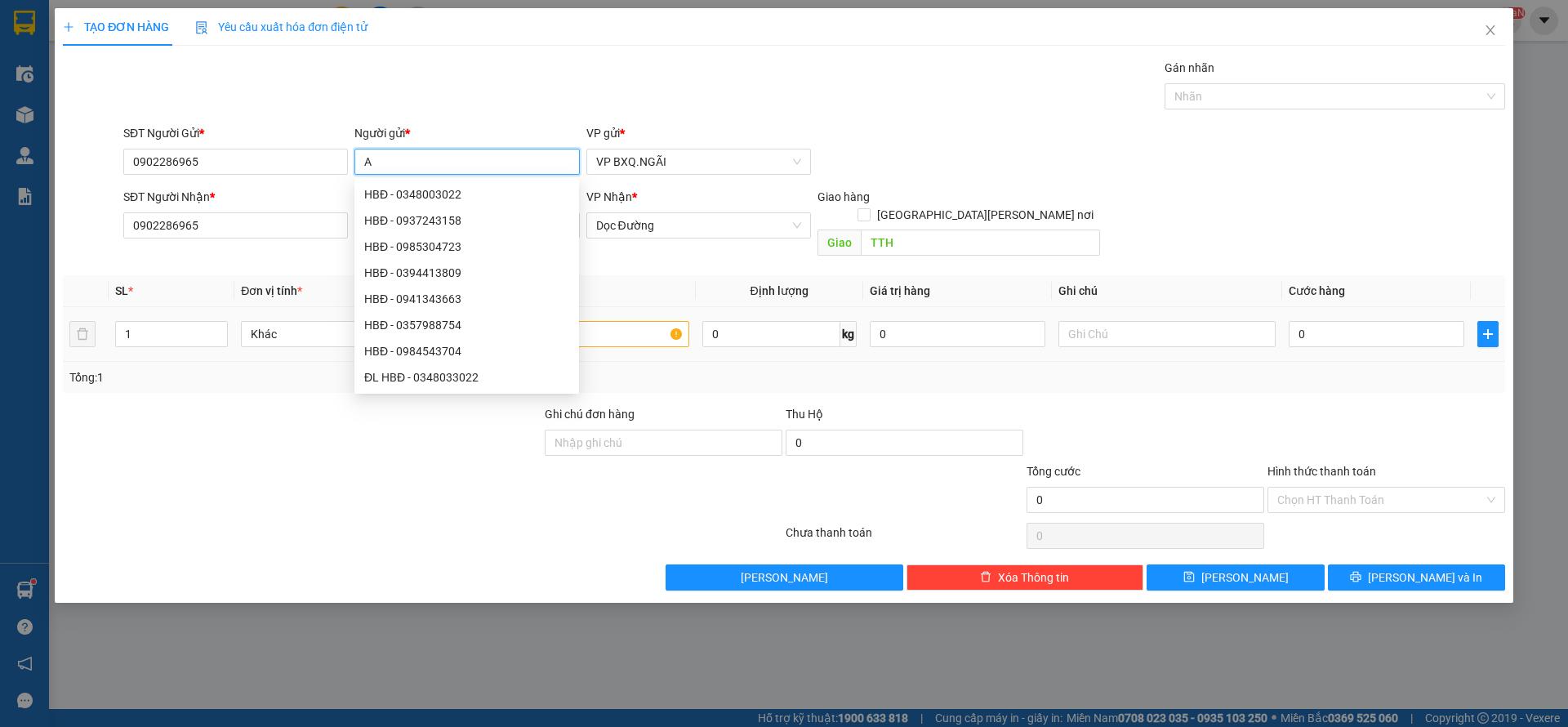
type input "A"
click at [644, 321] on input "text" at bounding box center [580, 334] width 217 height 26
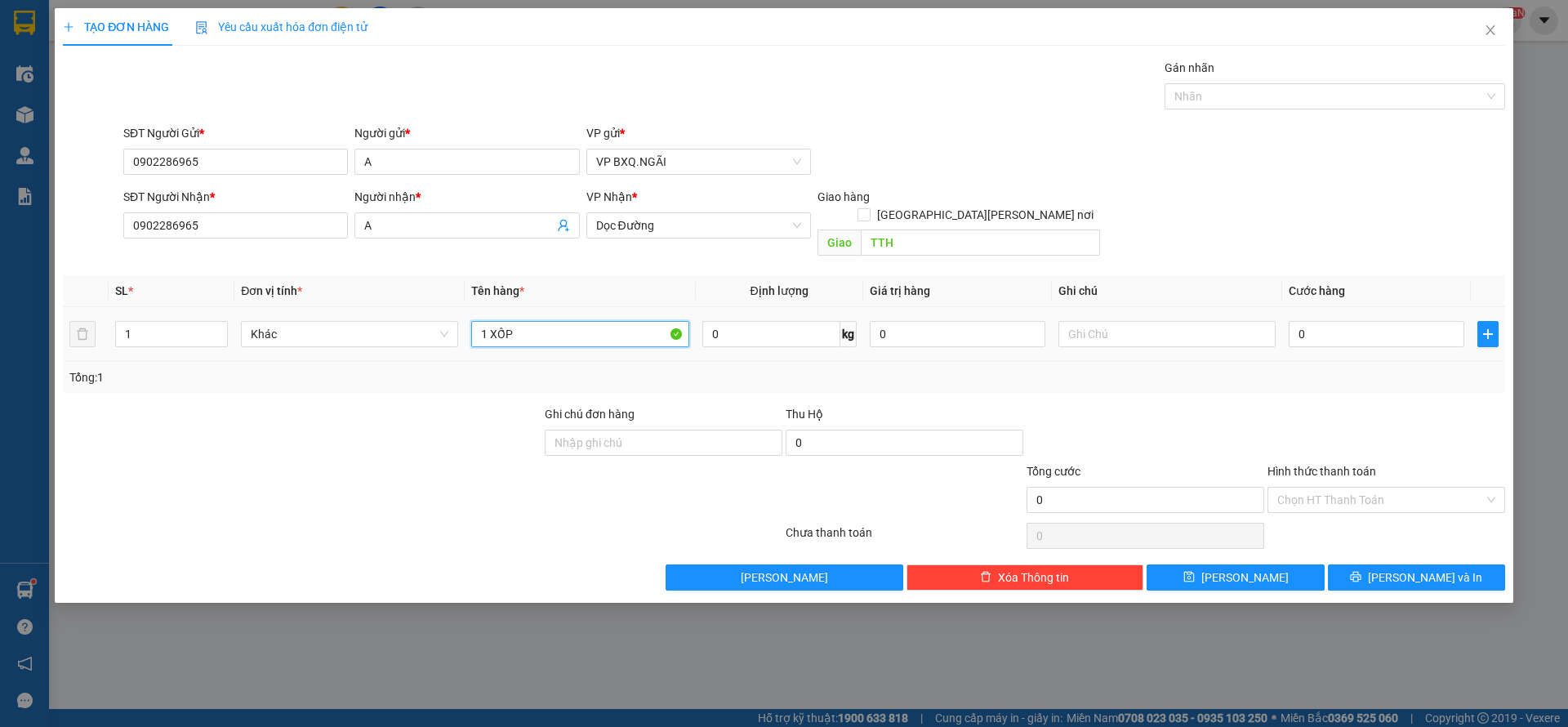
type input "1 XỐP"
type input "7"
type input "70"
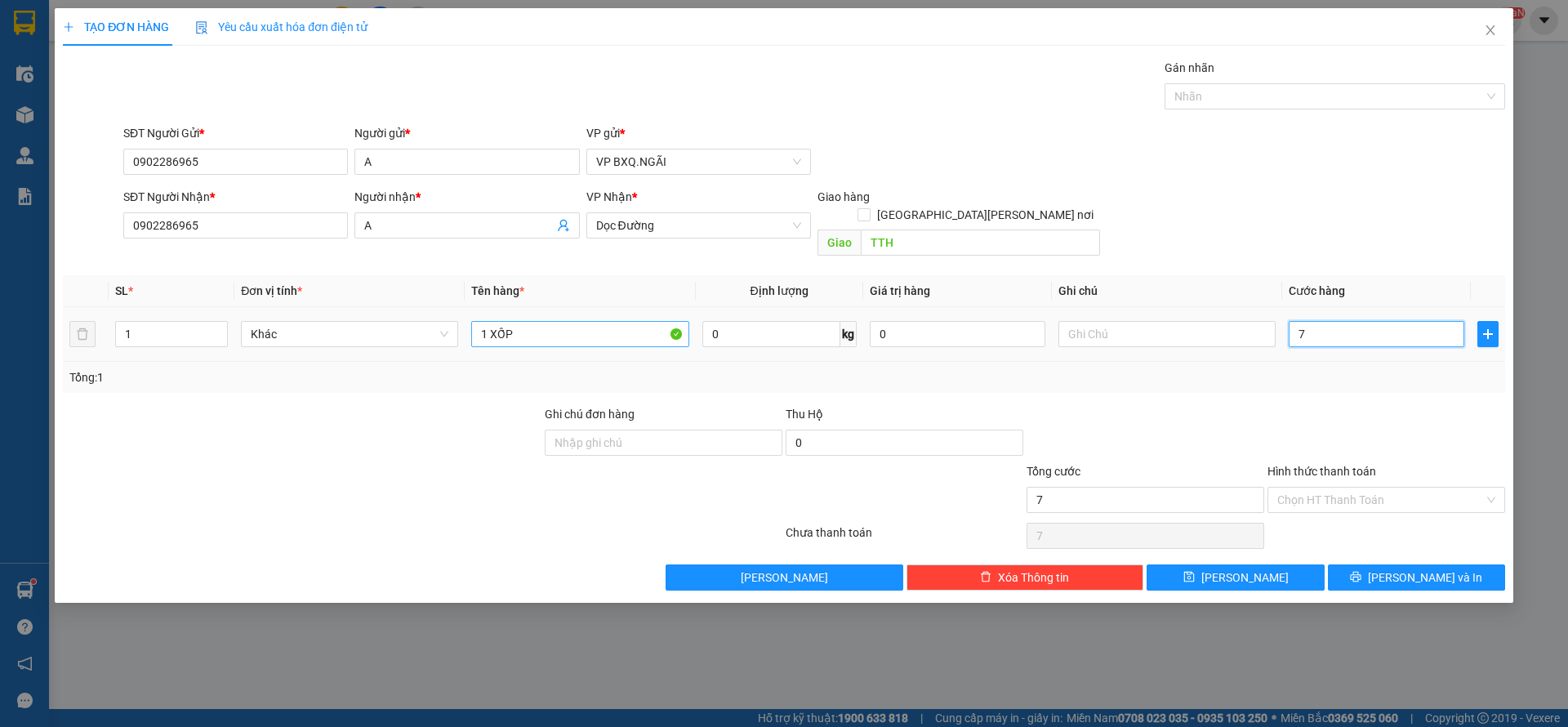
type input "70"
type input "700"
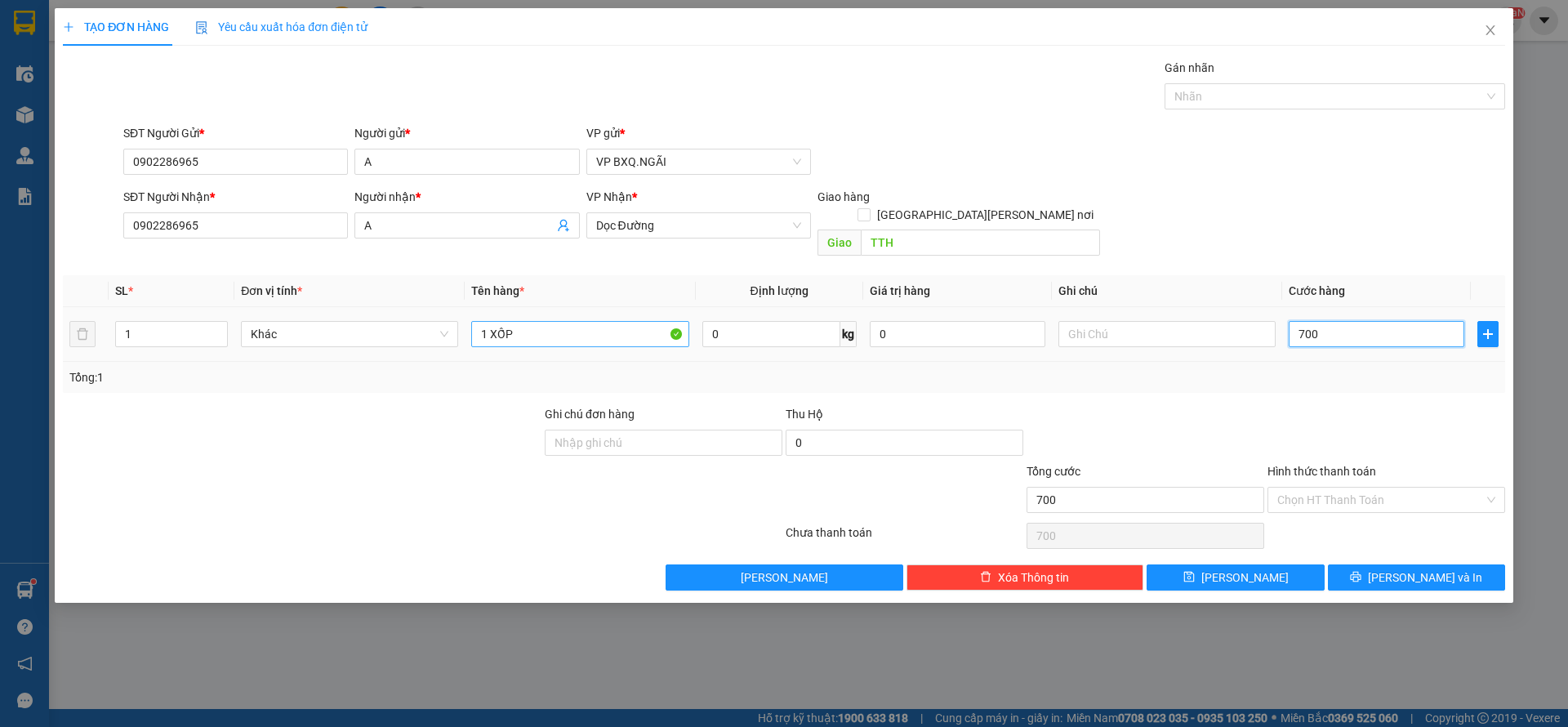
type input "7.000"
type input "70.000"
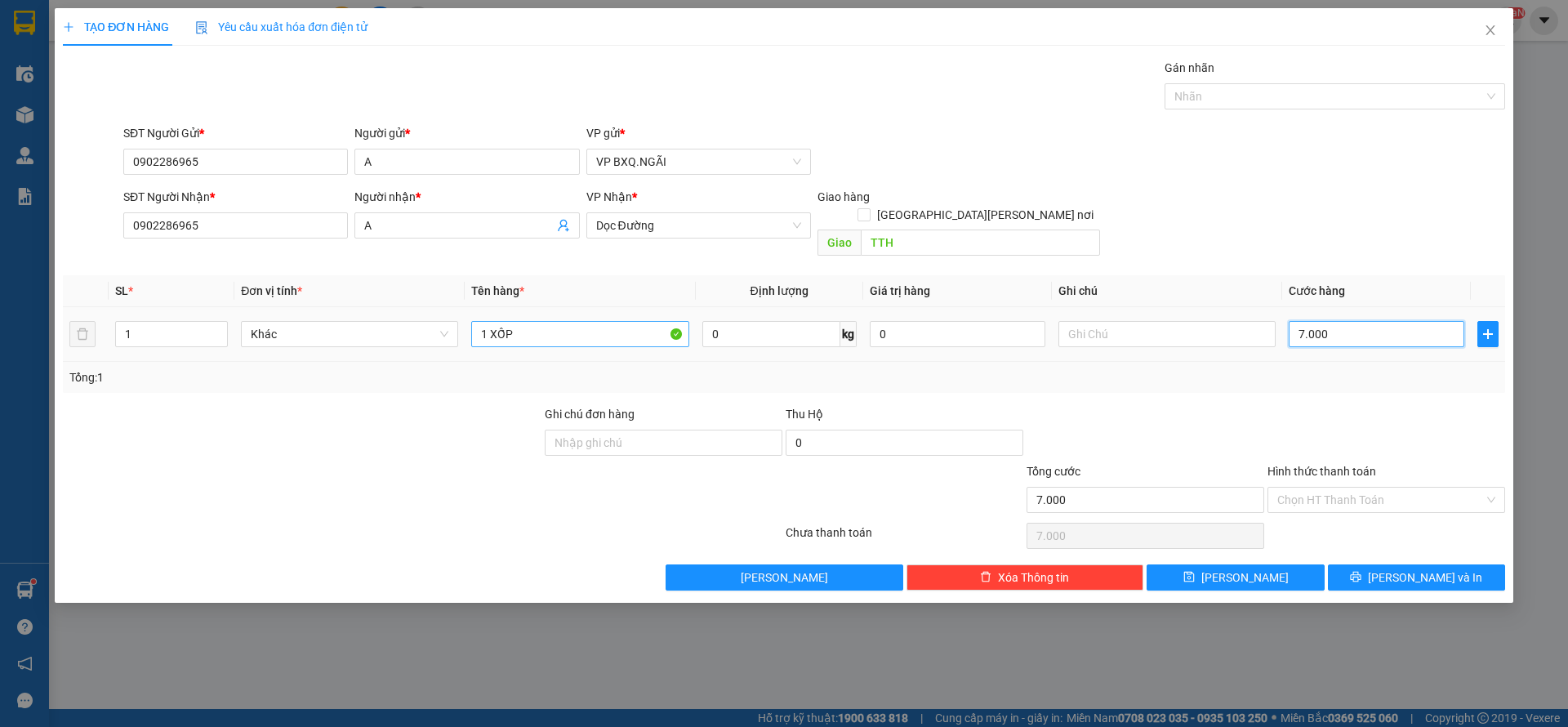
type input "70.000"
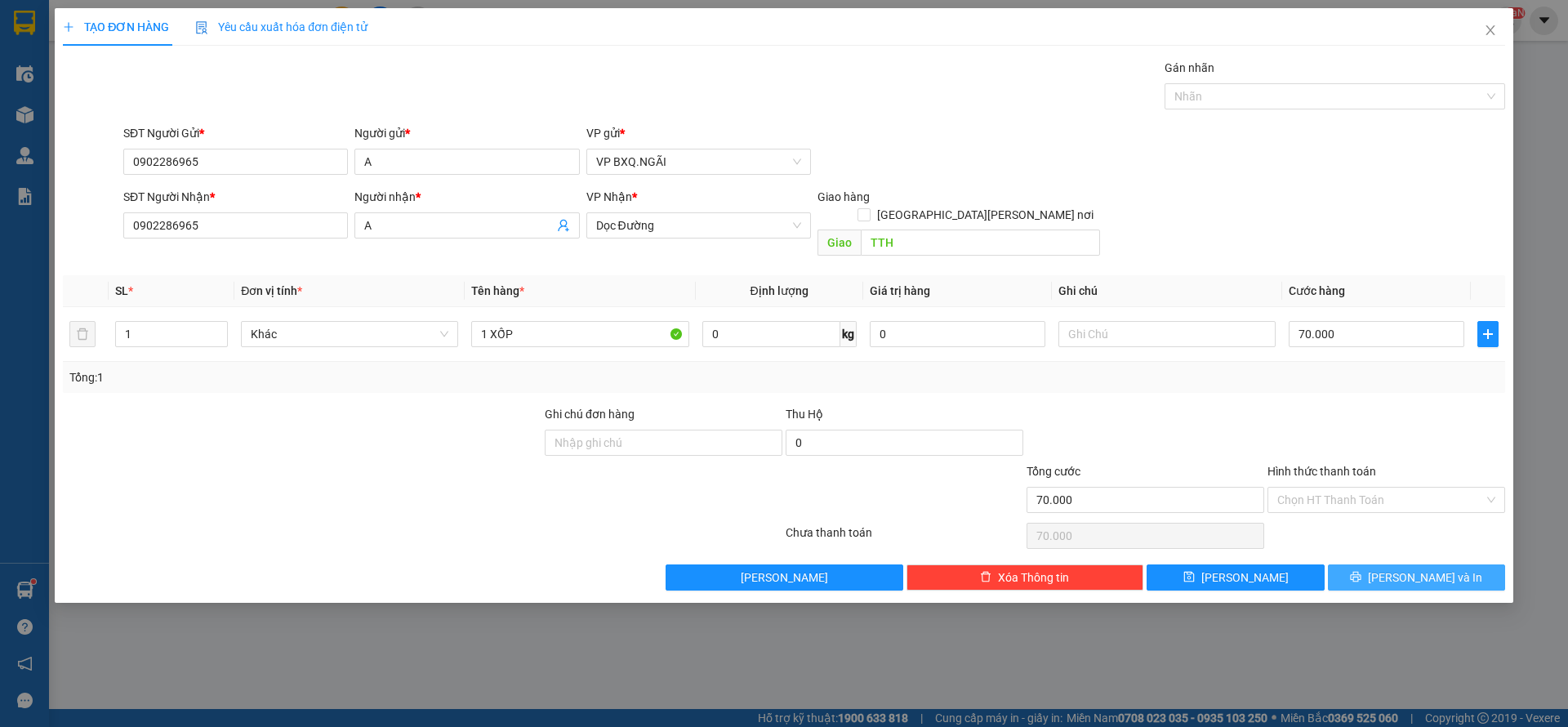
click at [1420, 569] on span "[PERSON_NAME] và In" at bounding box center [1425, 578] width 115 height 18
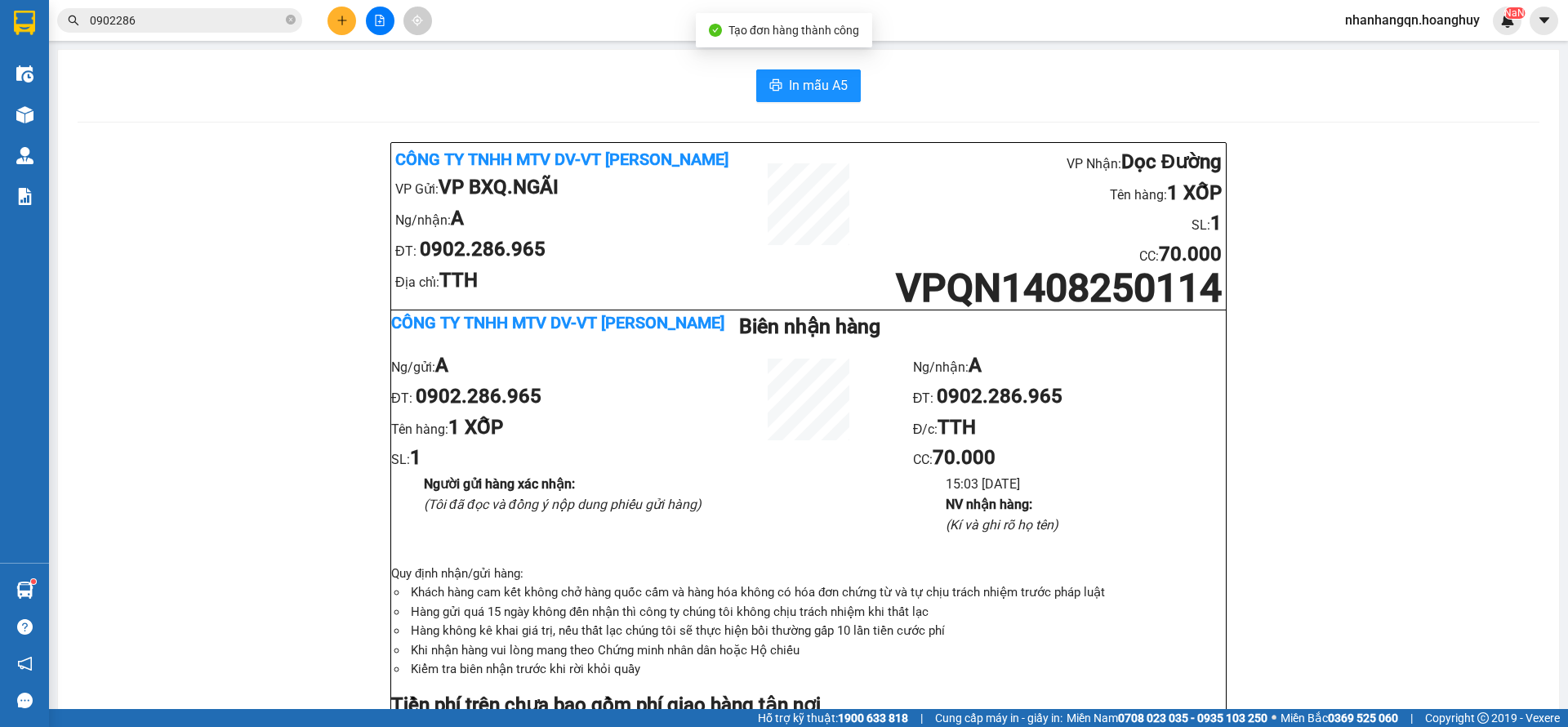
click at [786, 64] on div "In mẫu A5 Công ty TNHH MTV DV-VT [PERSON_NAME] VP Gửi: VP BXQ.[PERSON_NAME]/[PE…" at bounding box center [808, 735] width 1501 height 1371
click at [789, 83] on span "In mẫu A5" at bounding box center [818, 85] width 59 height 20
drag, startPoint x: 168, startPoint y: 36, endPoint x: 162, endPoint y: 17, distance: 19.9
click at [168, 36] on div "Kết quả [PERSON_NAME] ( 2 ) Bộ lọc Mã ĐH Trạng thái Món hàng Thu hộ [PERSON_NAM…" at bounding box center [784, 20] width 1568 height 41
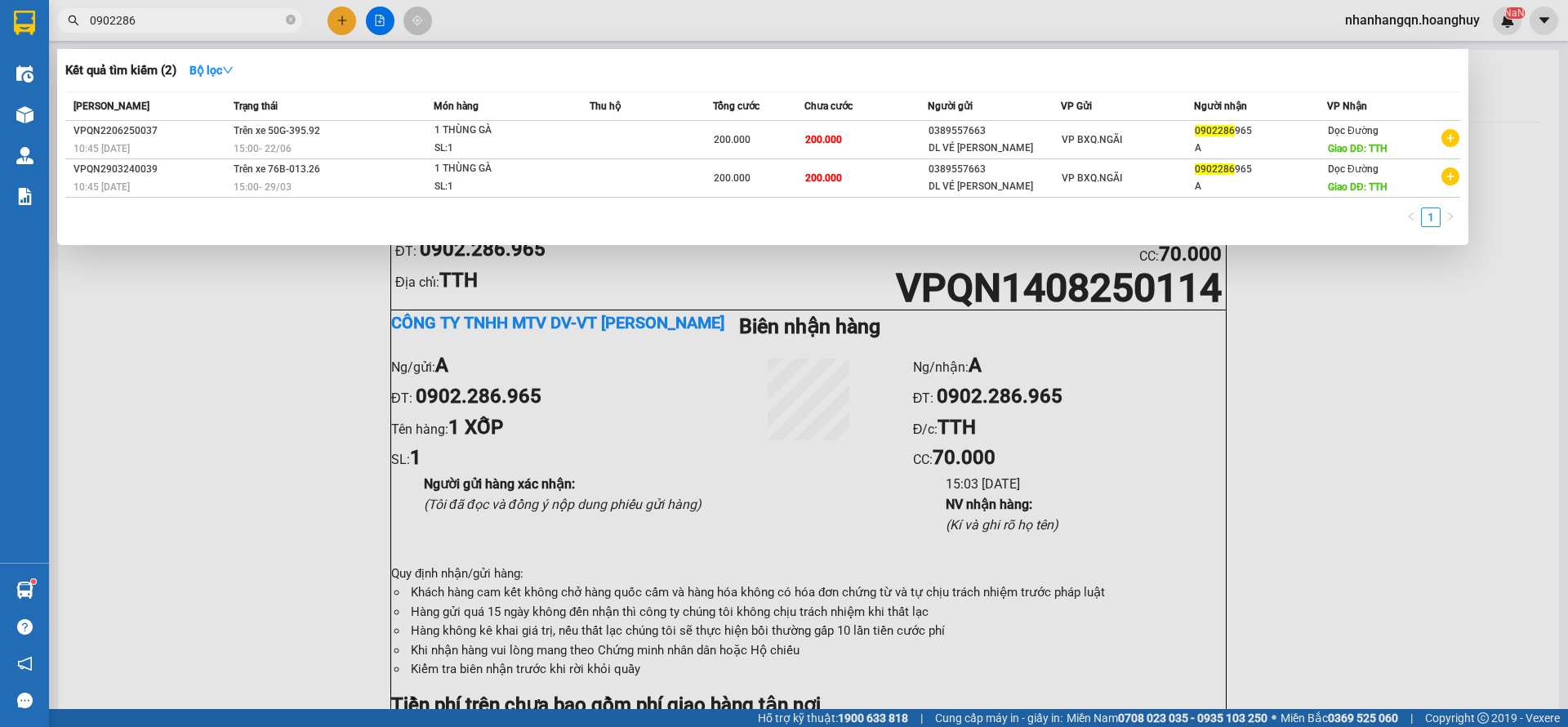
click at [162, 17] on input "0902286" at bounding box center [186, 20] width 193 height 18
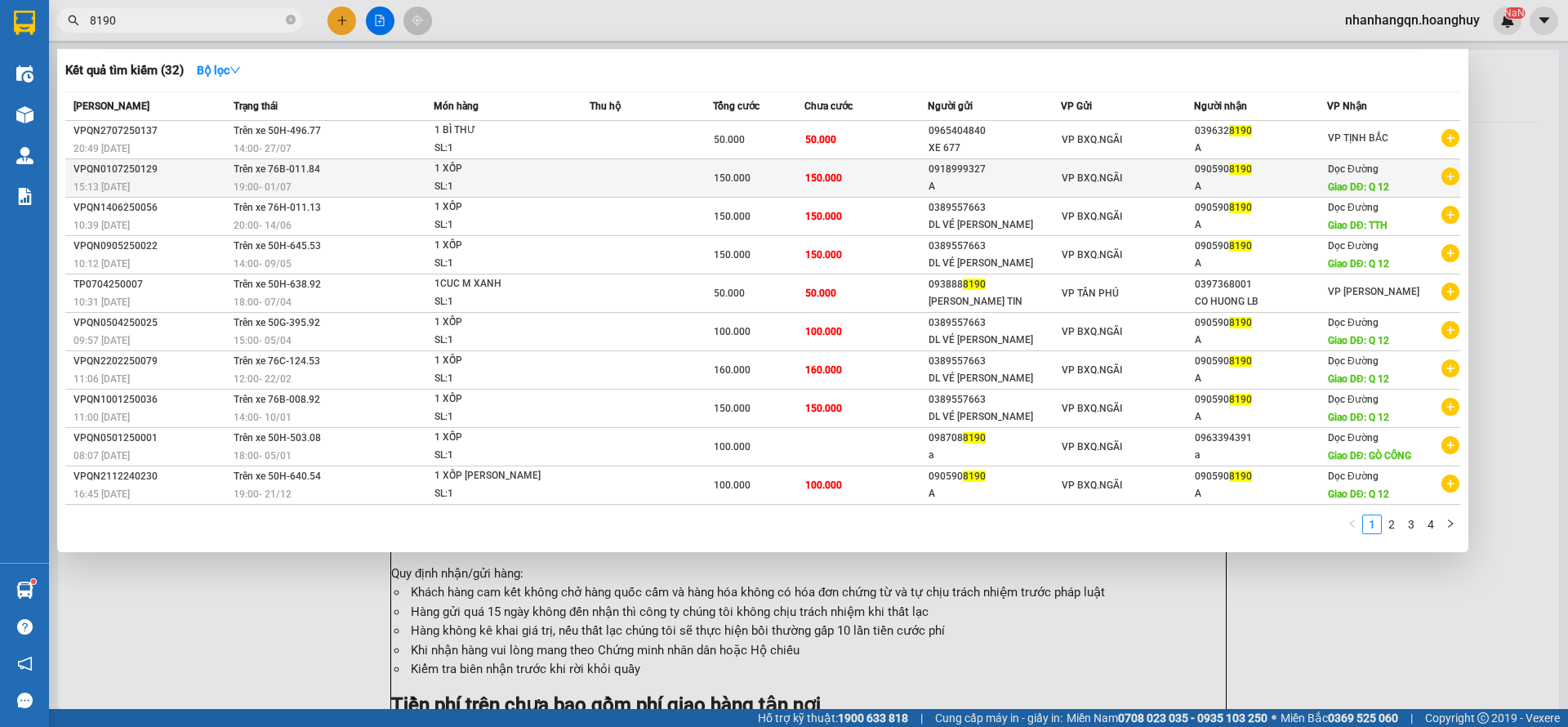
type input "8190"
click at [1229, 185] on div "A" at bounding box center [1261, 186] width 131 height 17
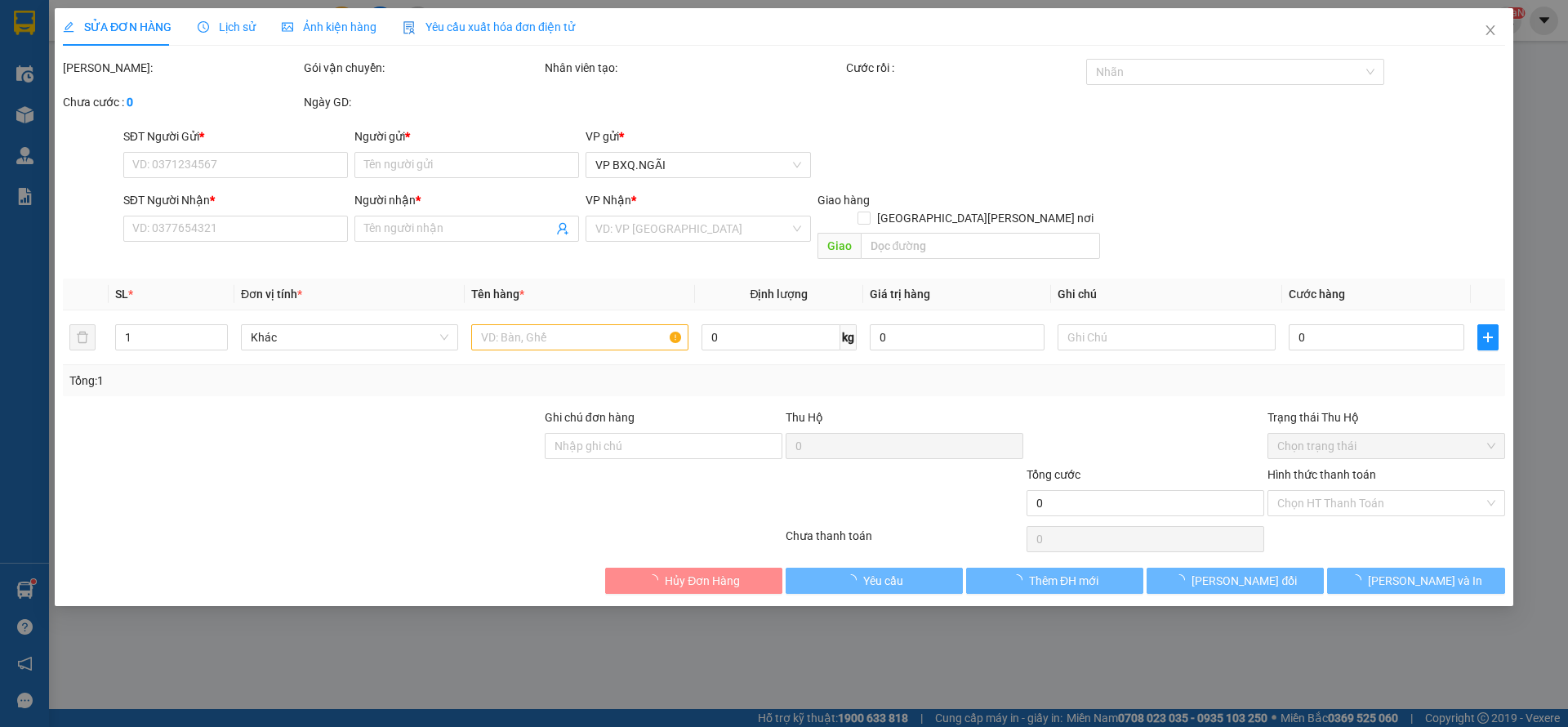
type input "0918999327"
type input "A"
type input "0905908190"
type input "A"
type input "Q 12"
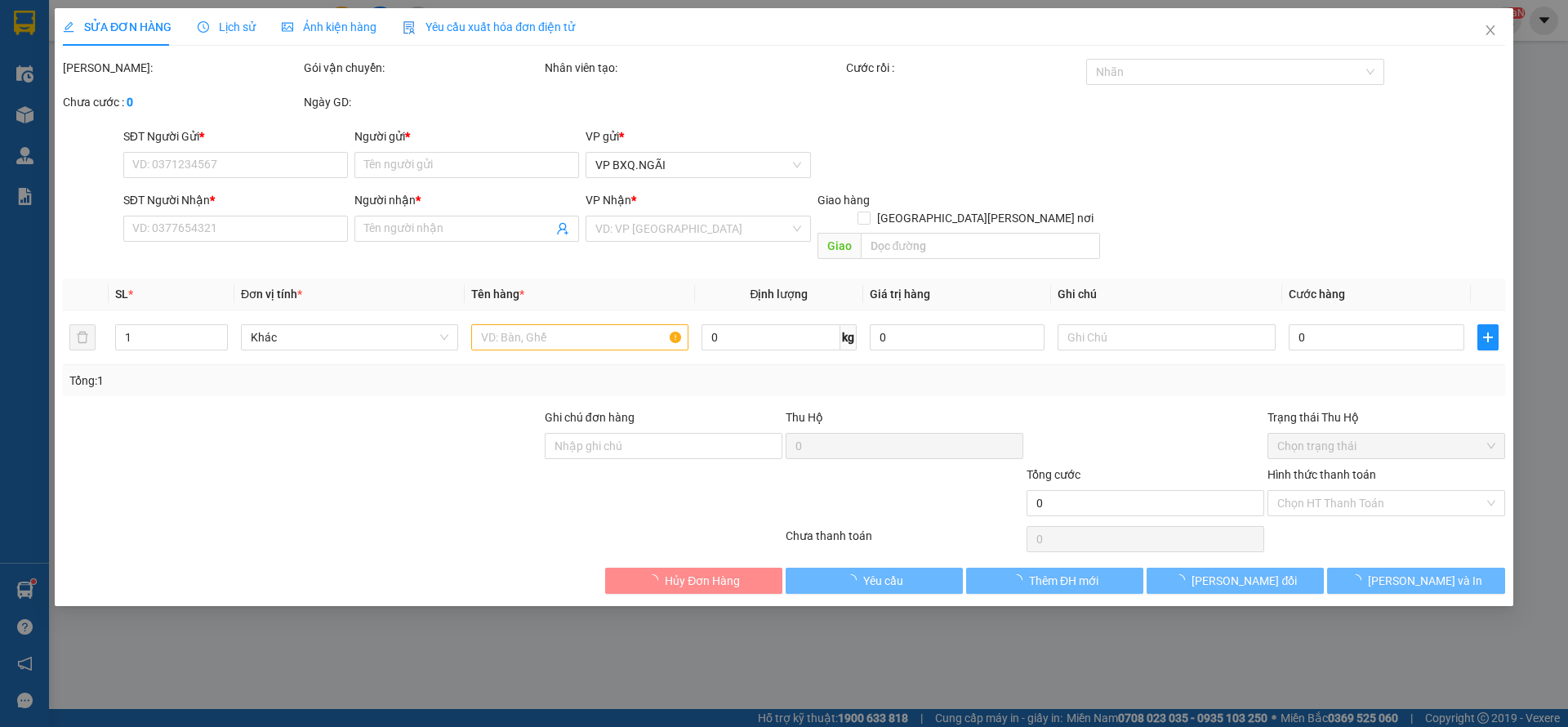
type input "150.000"
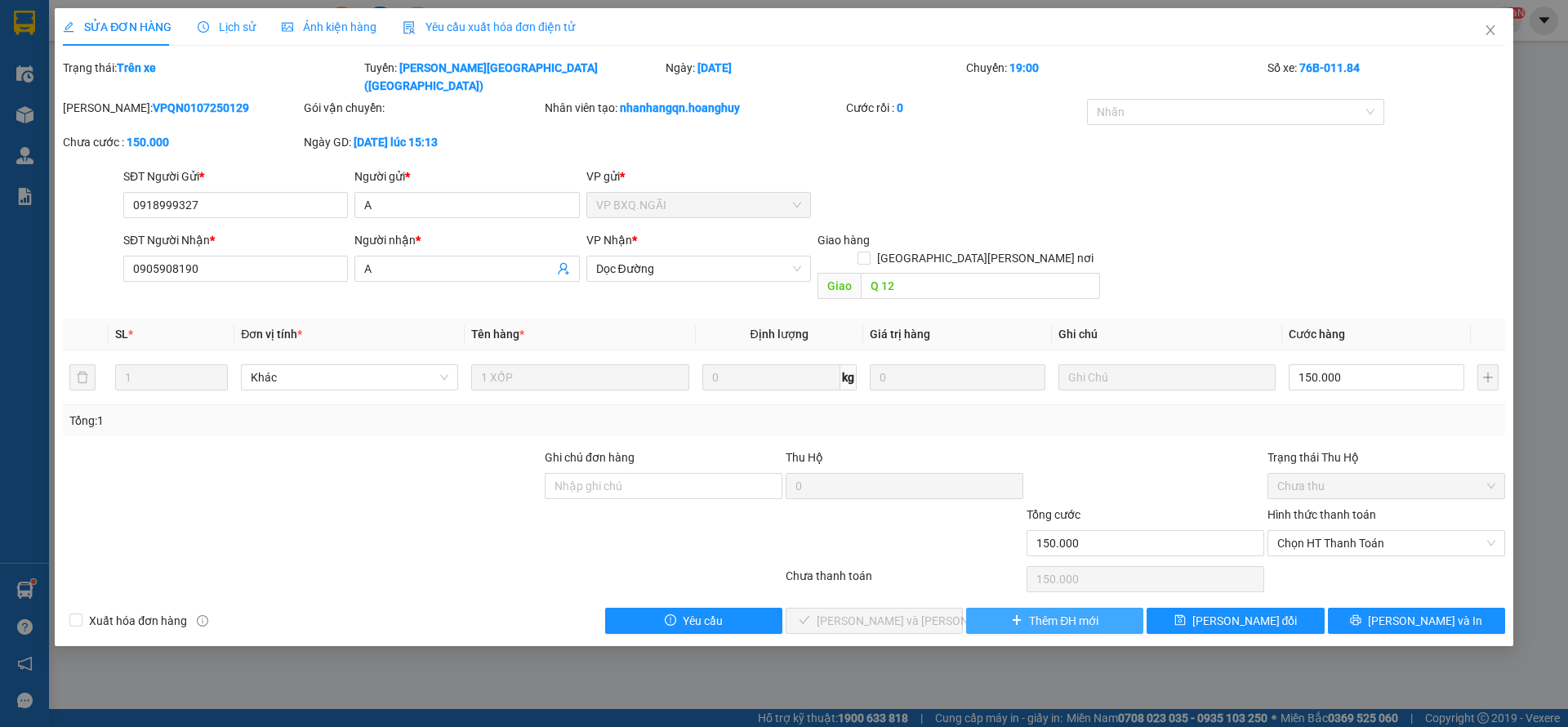
click at [1054, 612] on span "Thêm ĐH mới" at bounding box center [1064, 621] width 70 height 18
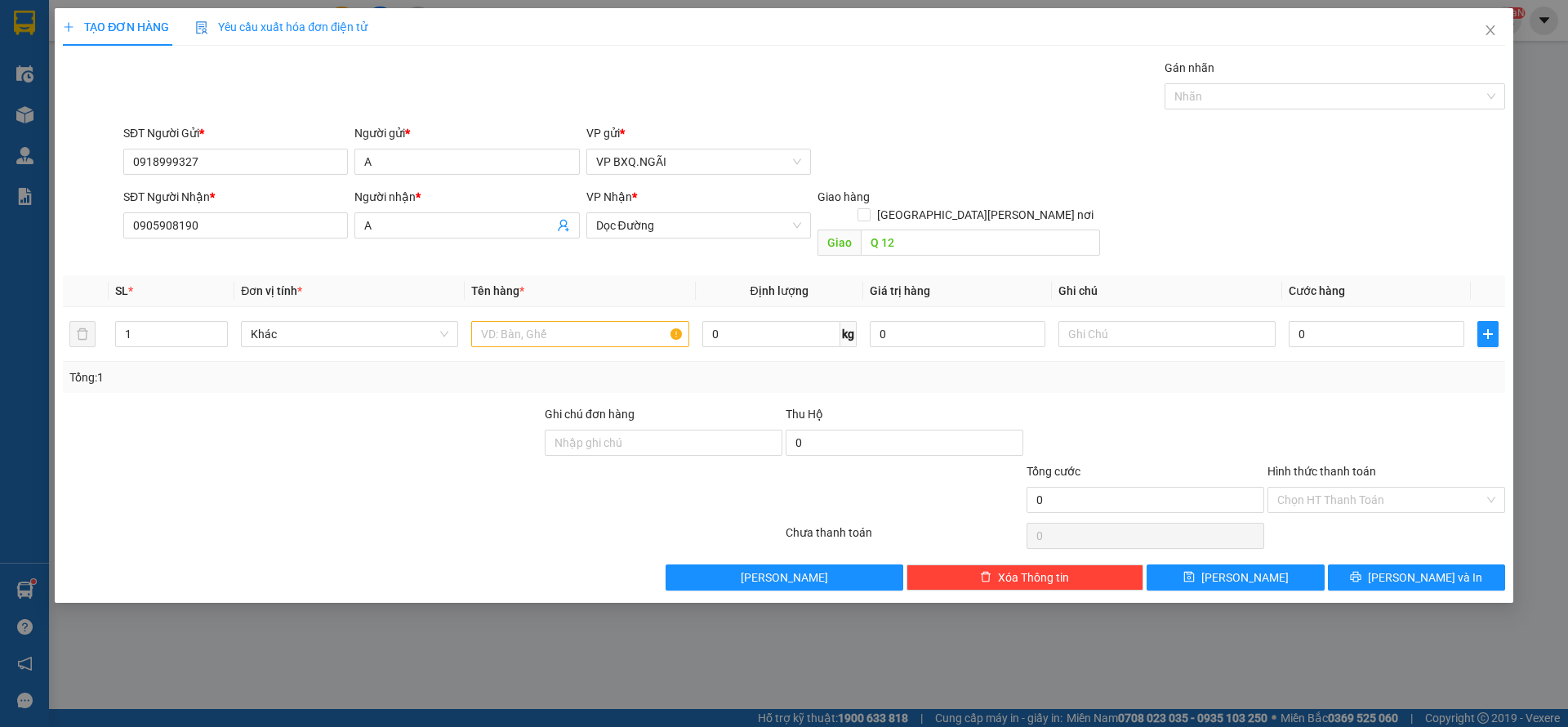
click at [935, 239] on div "Giao hàng [GEOGRAPHIC_DATA][PERSON_NAME] nơi [PERSON_NAME] Q 12" at bounding box center [959, 226] width 283 height 75
click at [928, 229] on input "Q 12" at bounding box center [980, 242] width 239 height 26
click at [595, 321] on input "text" at bounding box center [580, 334] width 217 height 26
type input "1 XỐP"
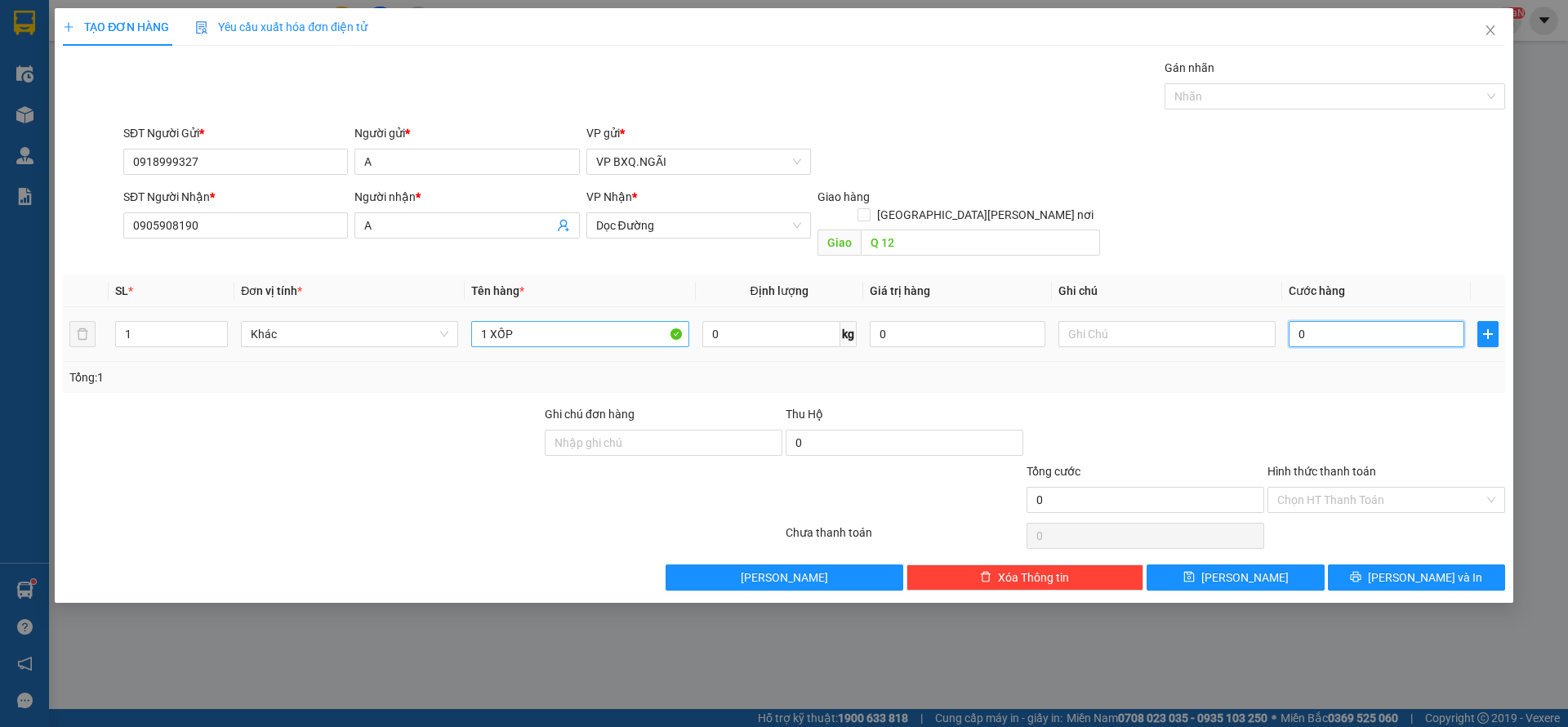
type input "1"
type input "15"
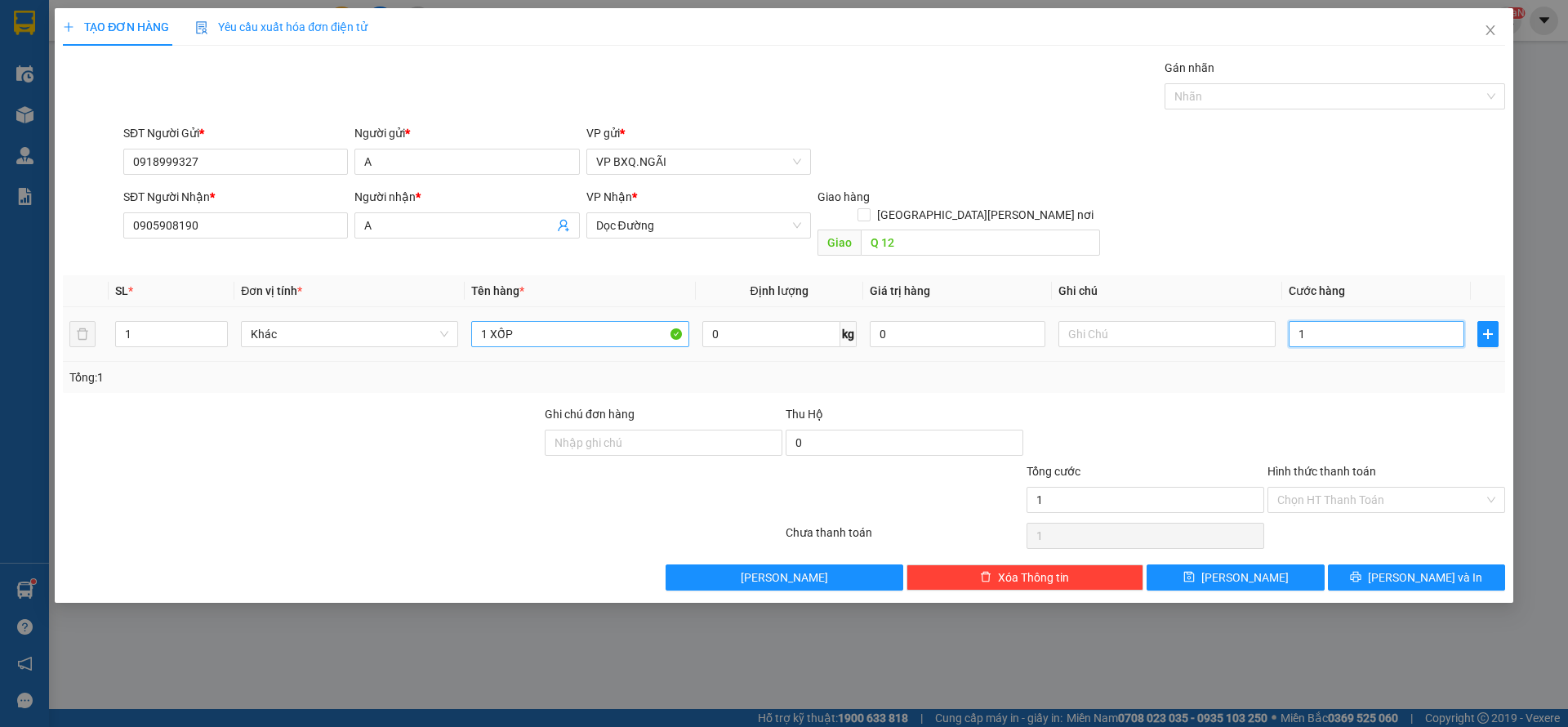
type input "15"
type input "150"
type input "1.500"
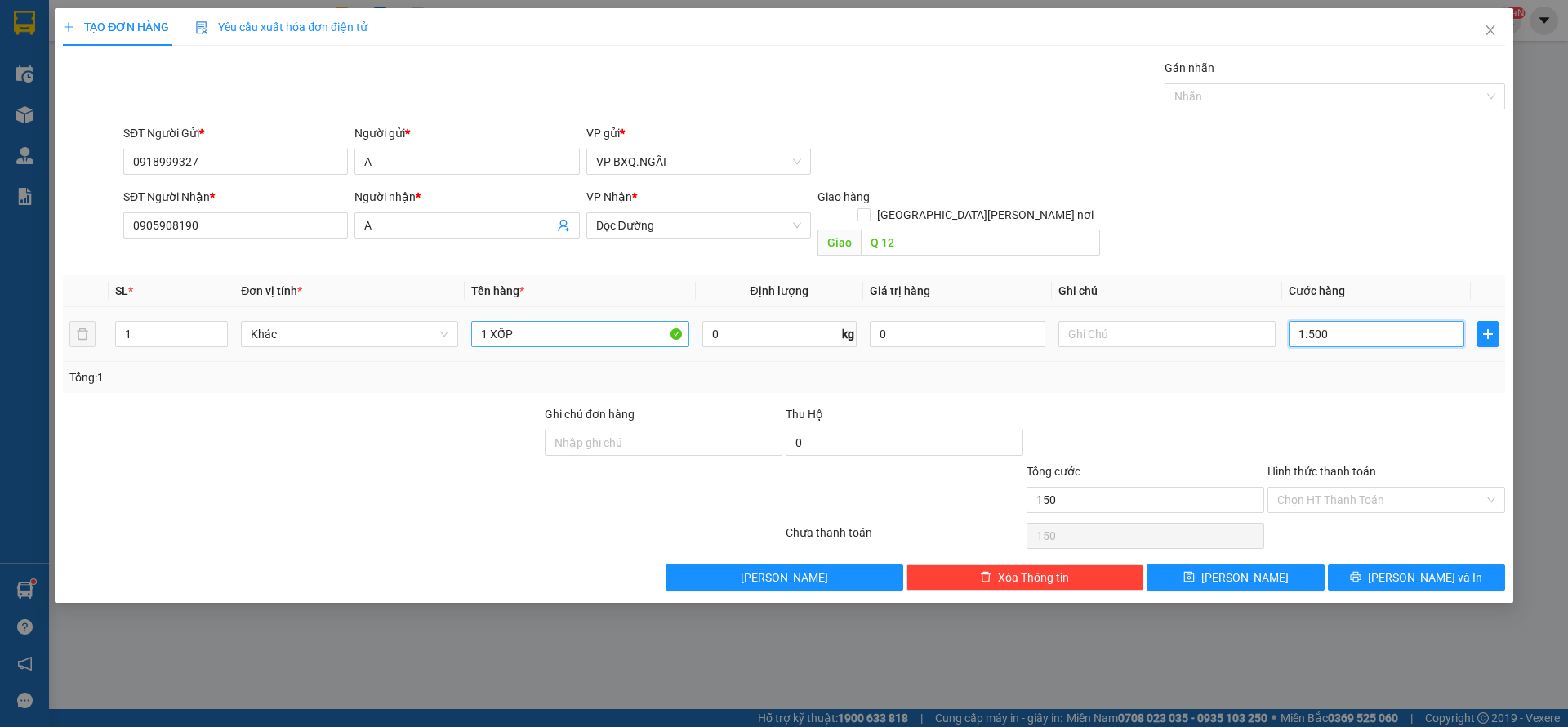
type input "1.500"
type input "15.000"
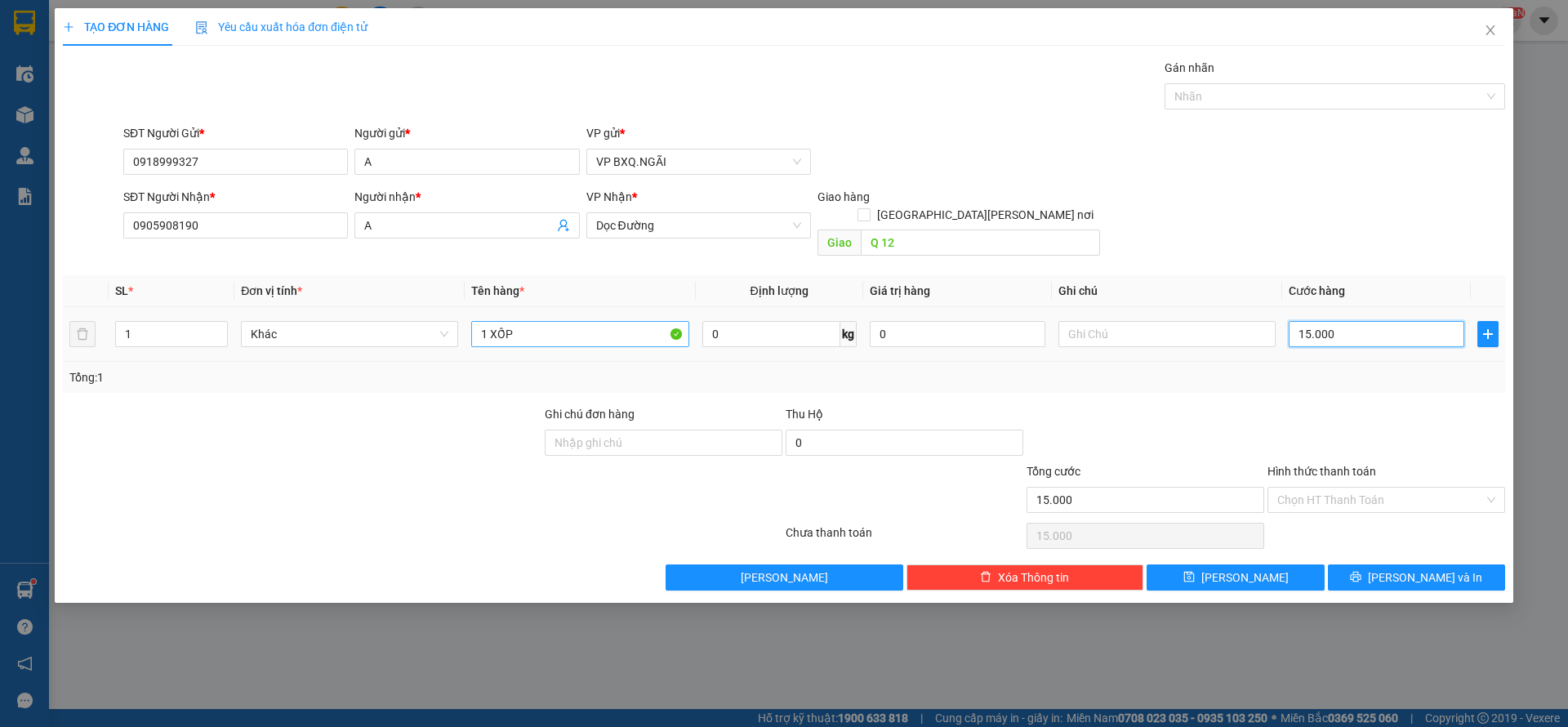
type input "150.000"
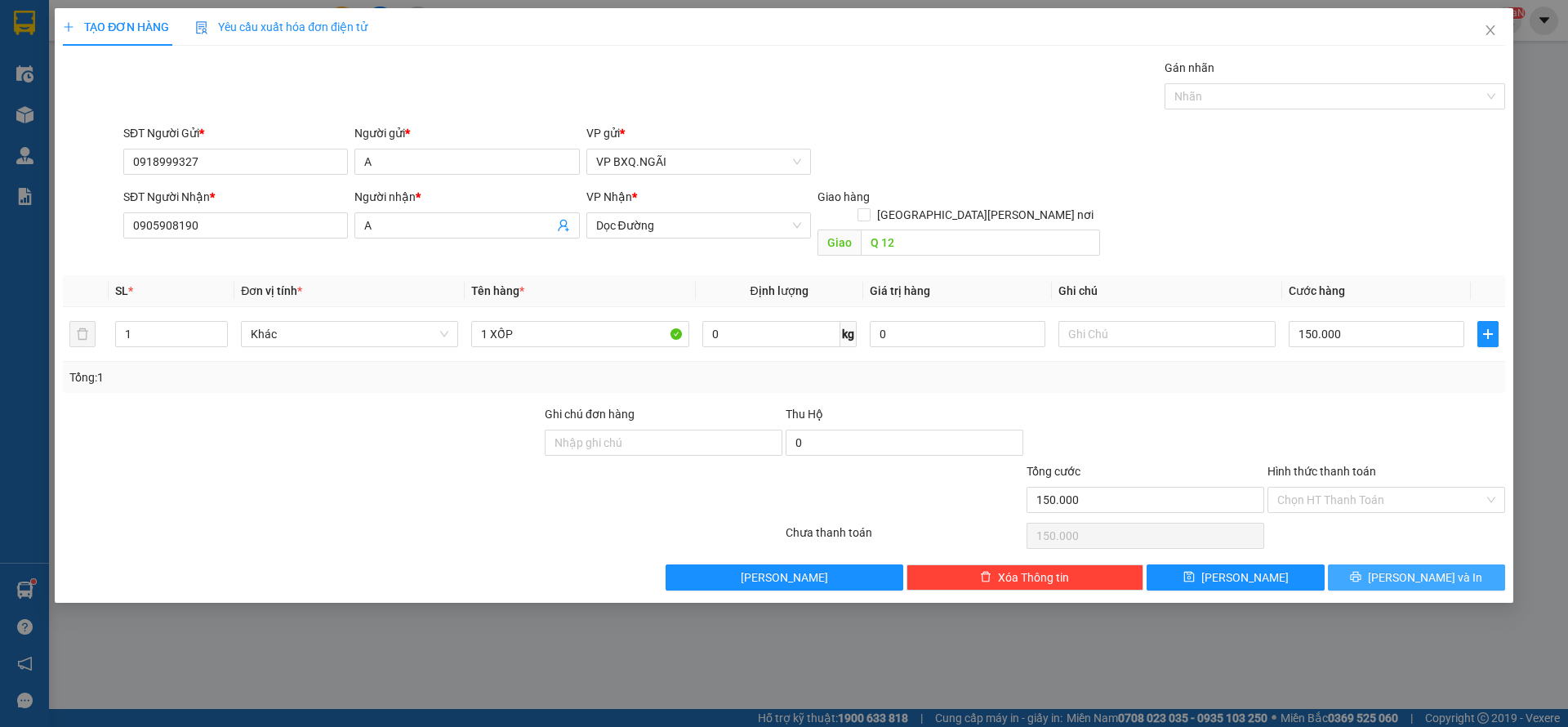
click at [1449, 565] on button "[PERSON_NAME] và In" at bounding box center [1417, 577] width 177 height 26
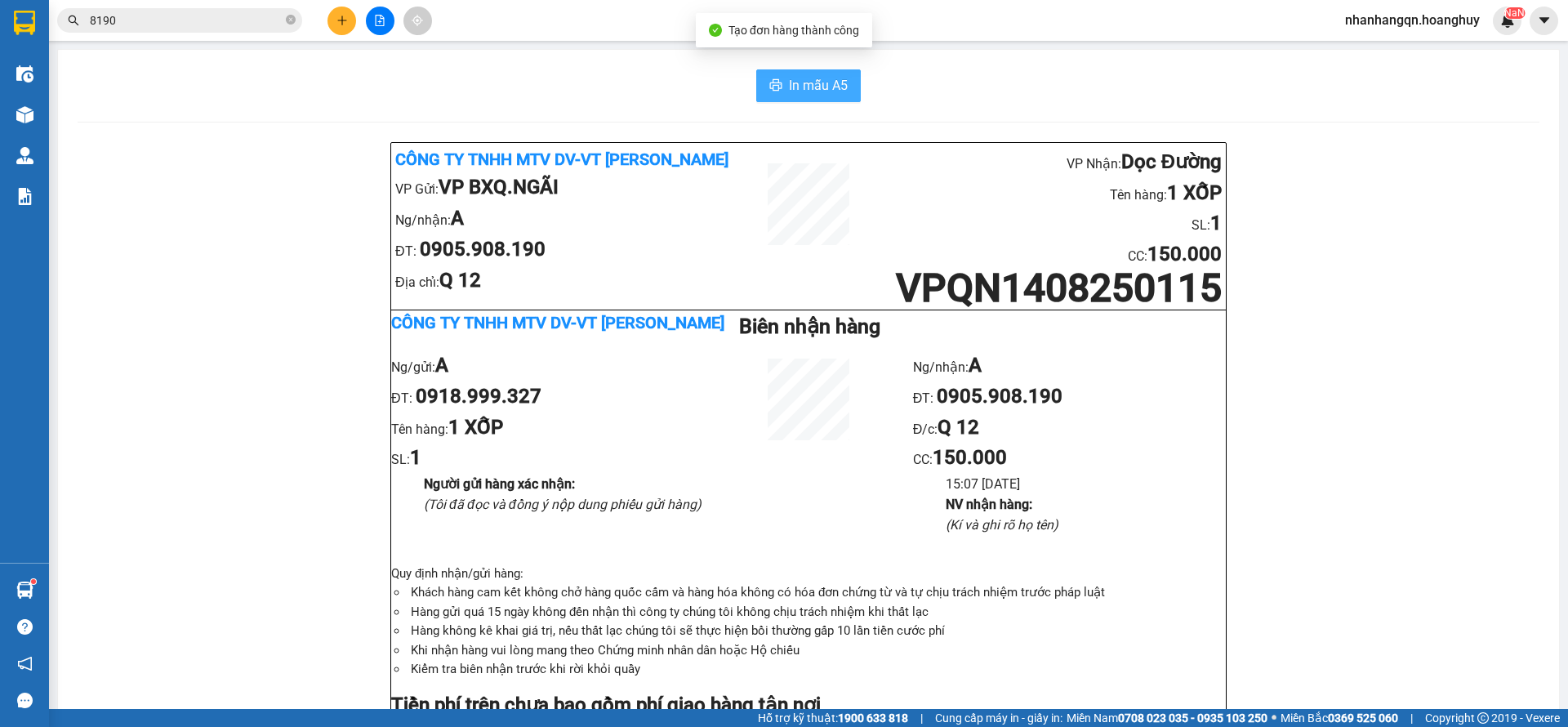
click at [794, 85] on span "In mẫu A5" at bounding box center [818, 85] width 59 height 20
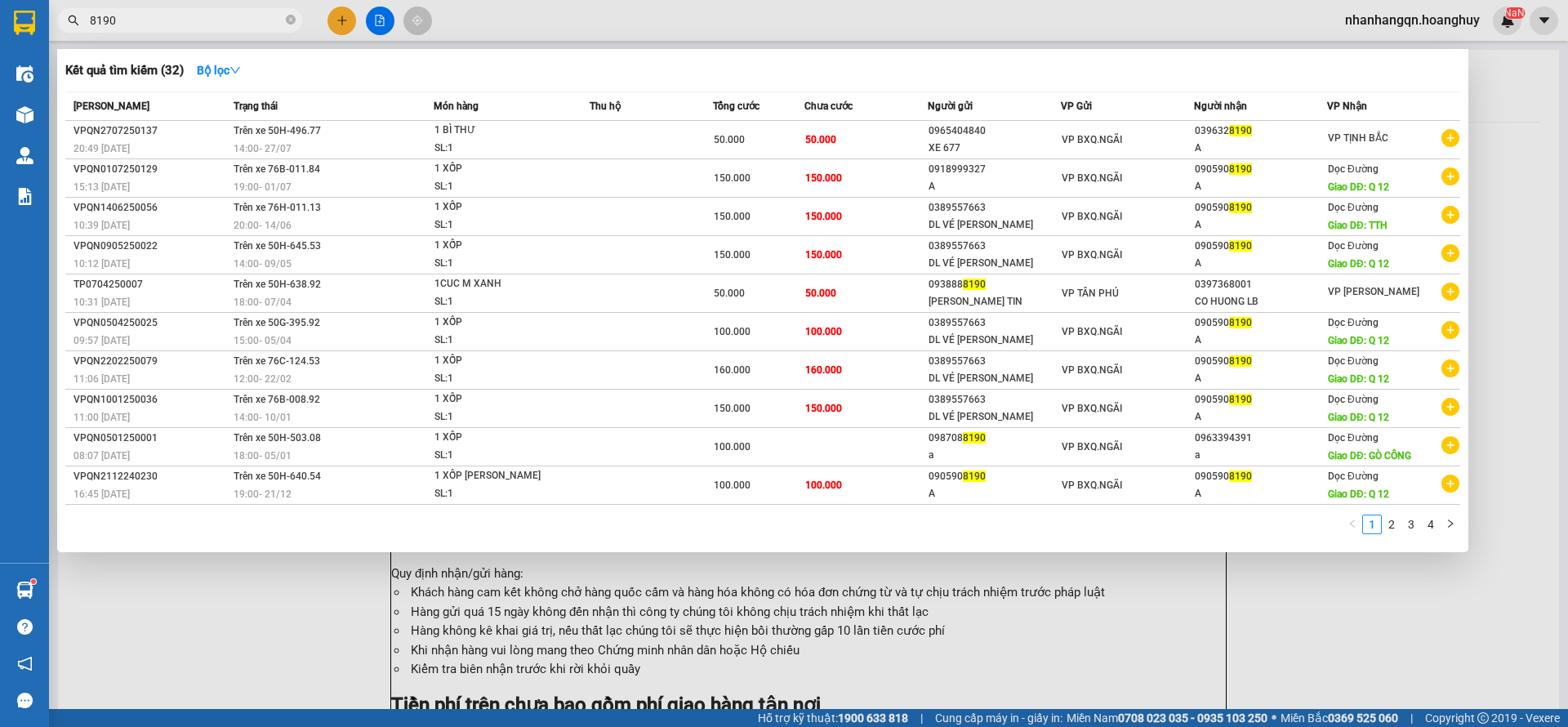
click at [199, 19] on input "8190" at bounding box center [186, 20] width 193 height 18
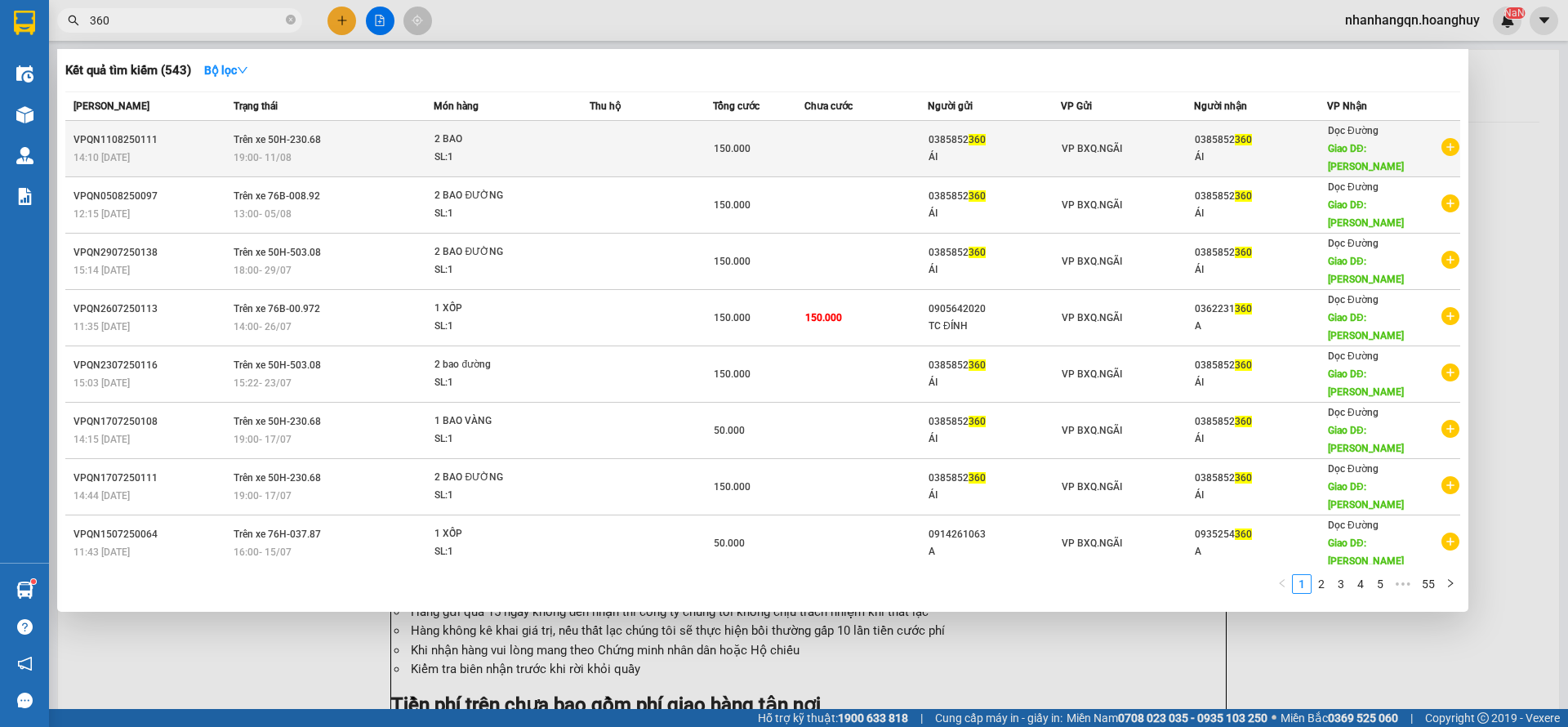
type input "360"
click at [1119, 140] on div "VP BXQ.NGÃI" at bounding box center [1127, 149] width 131 height 18
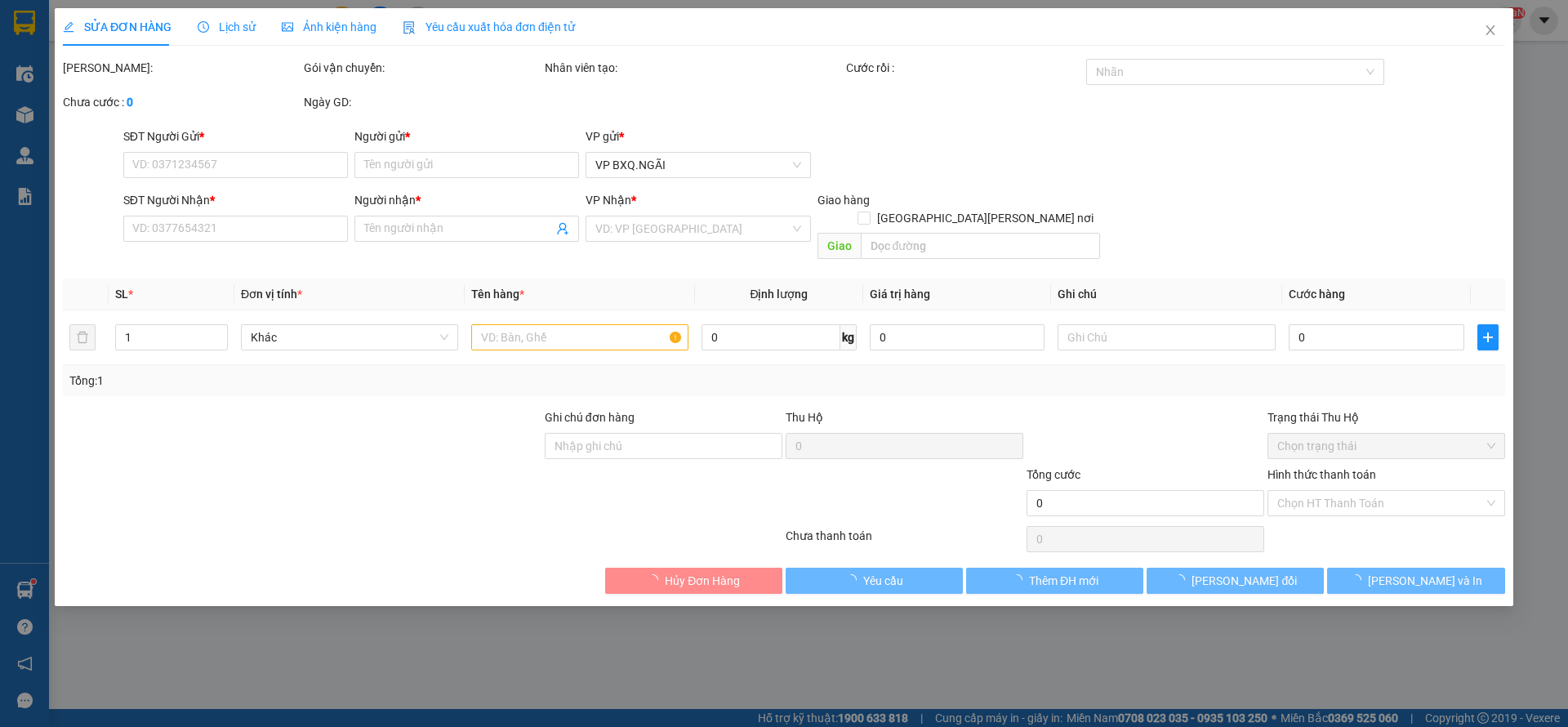
type input "0385852360"
type input "ÁI"
type input "0385852360"
type input "ÁI"
type input "NÔNG LÂM"
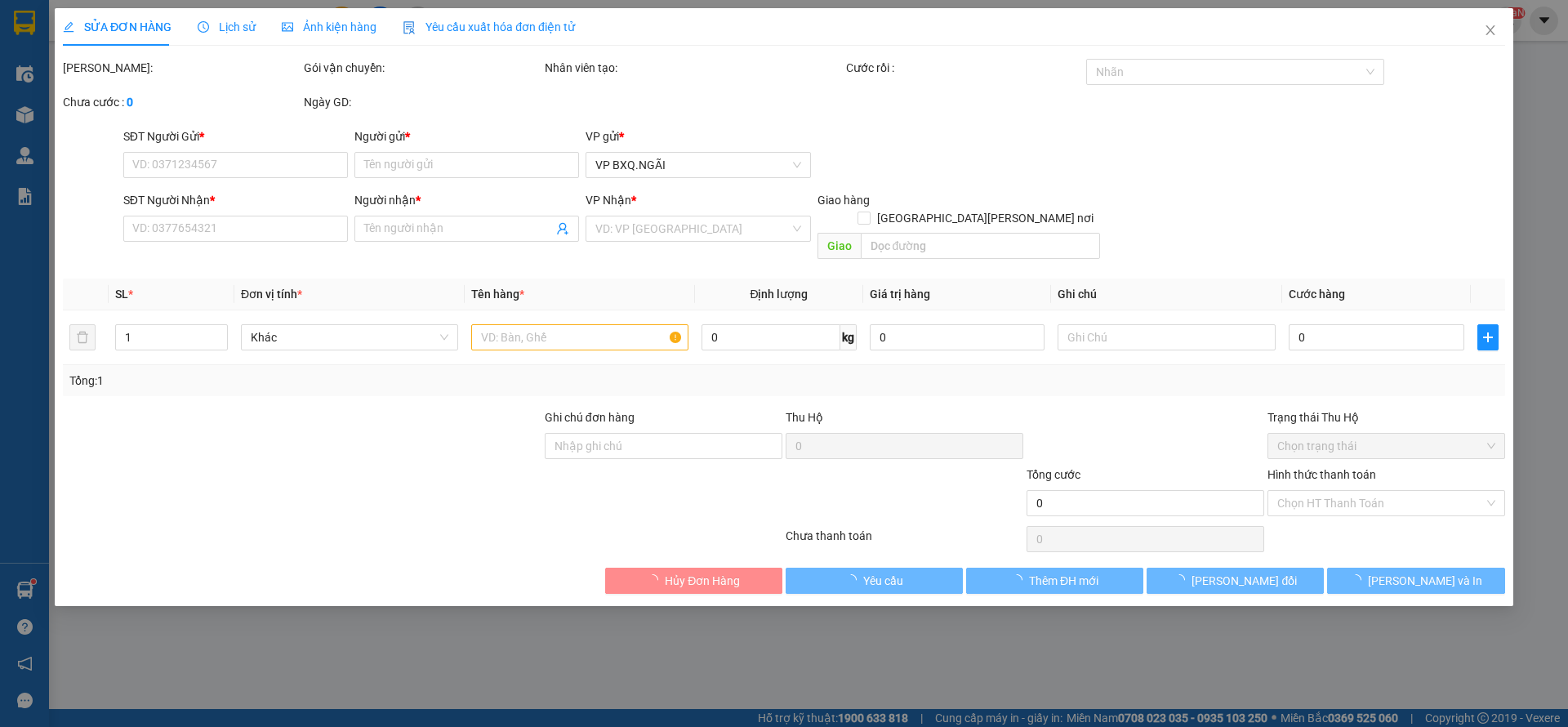
type input "150.000"
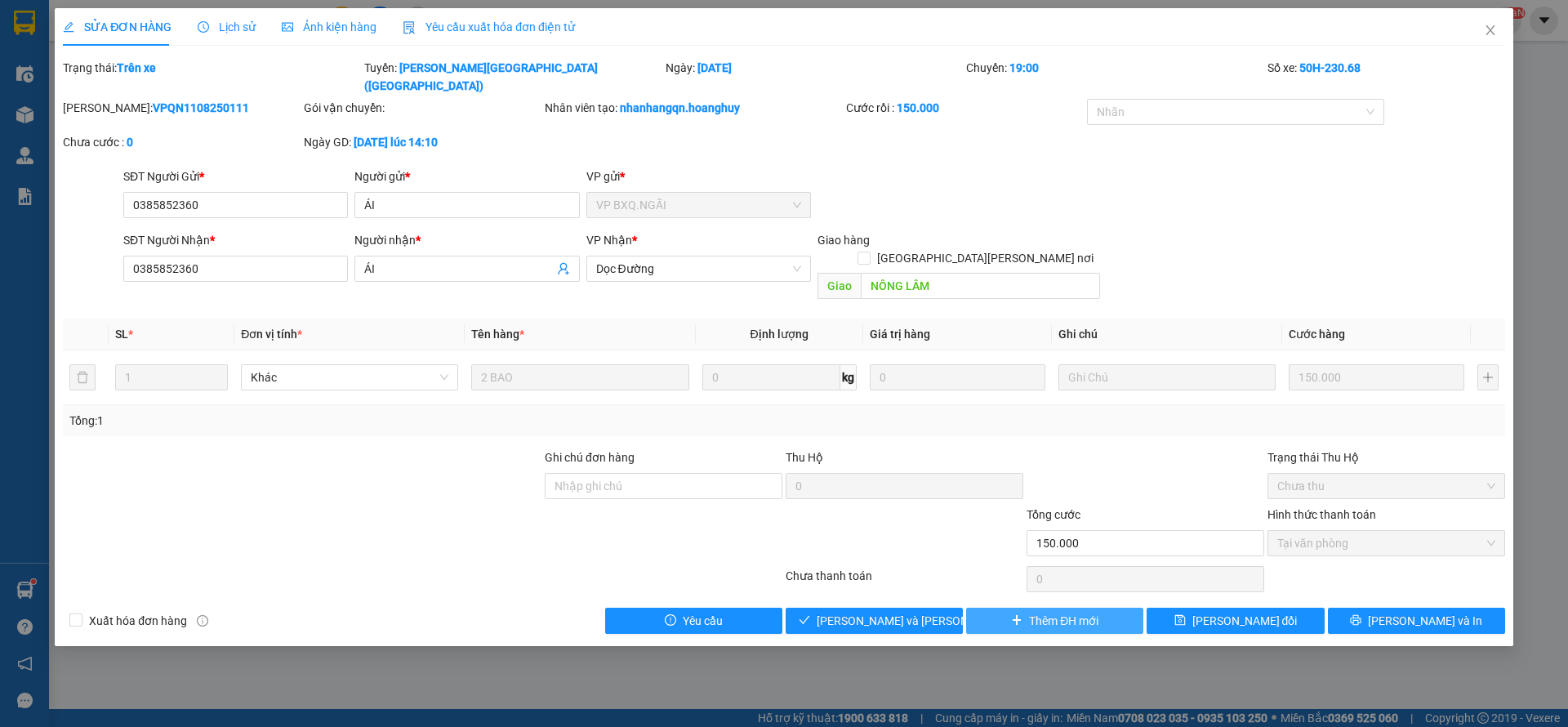
click at [1042, 612] on span "Thêm ĐH mới" at bounding box center [1064, 621] width 70 height 18
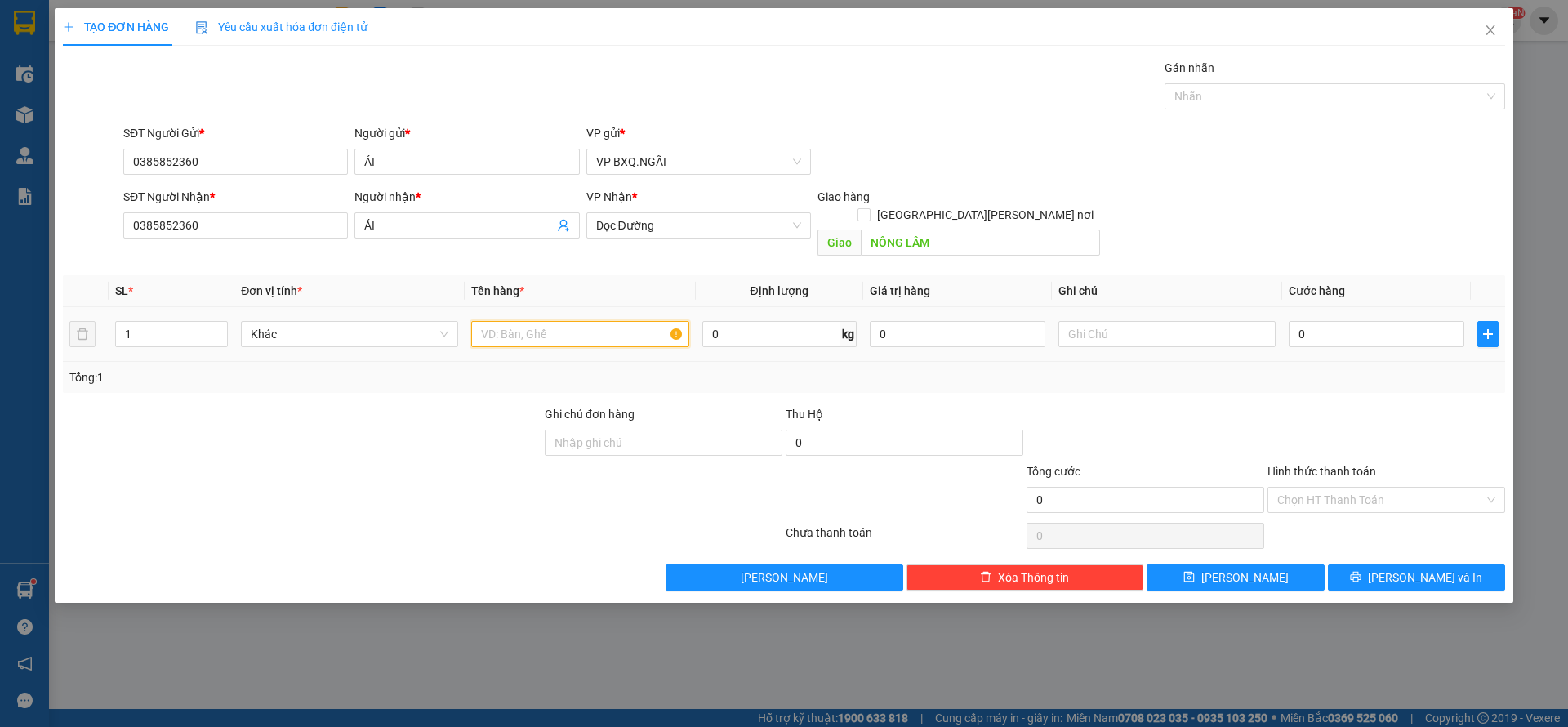
click at [510, 321] on input "text" at bounding box center [580, 334] width 217 height 26
type input "1 BAO VÀNG"
type input "8"
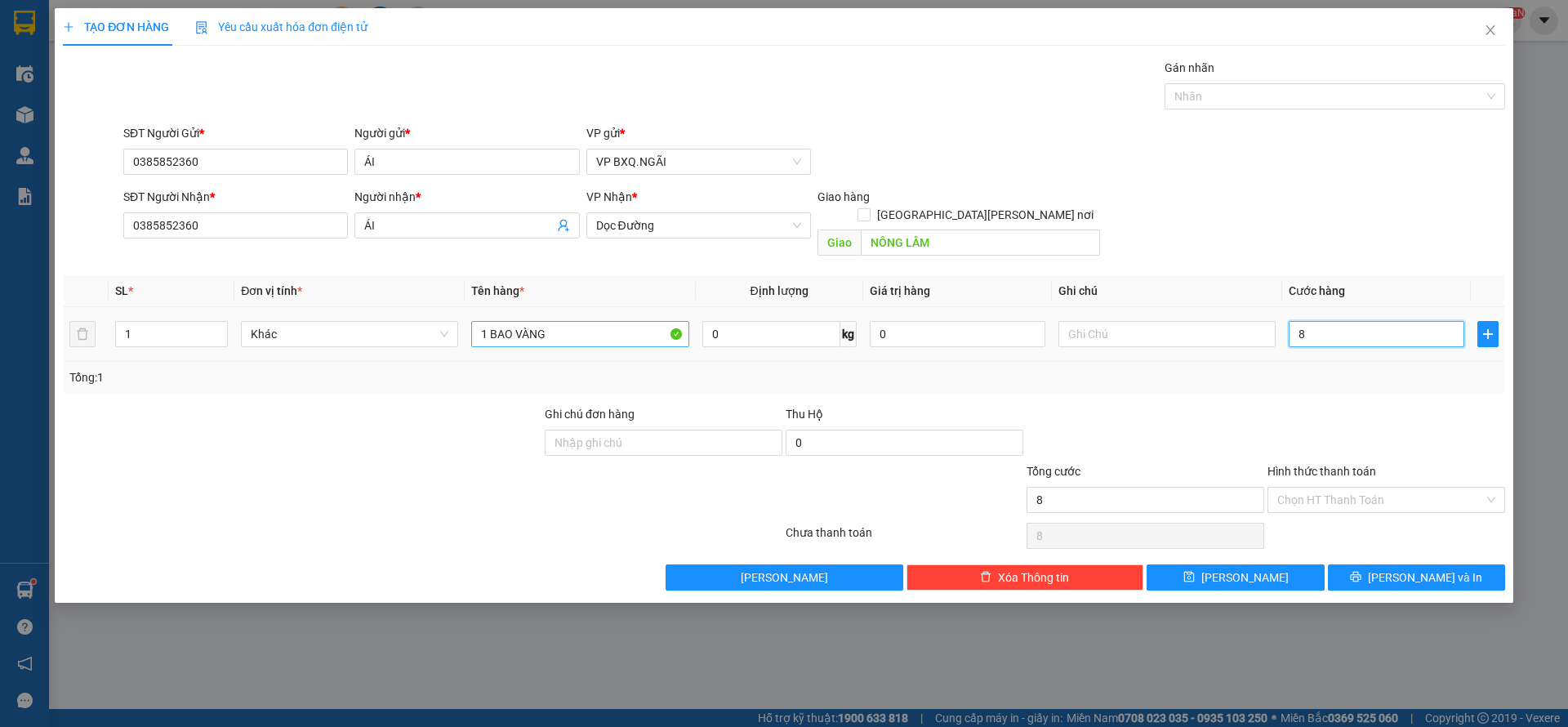
type input "80"
type input "800"
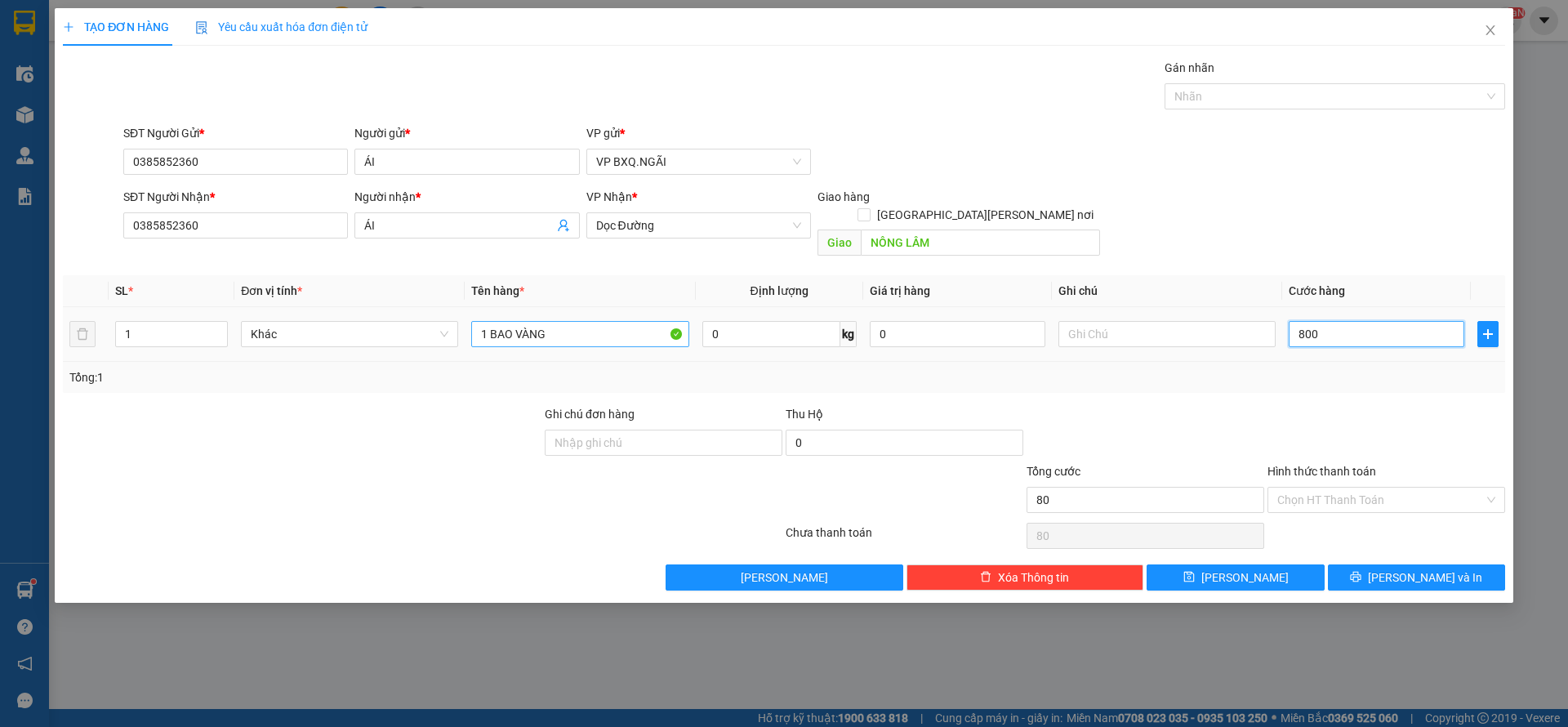
type input "800"
type input "8.000"
type input "80.000"
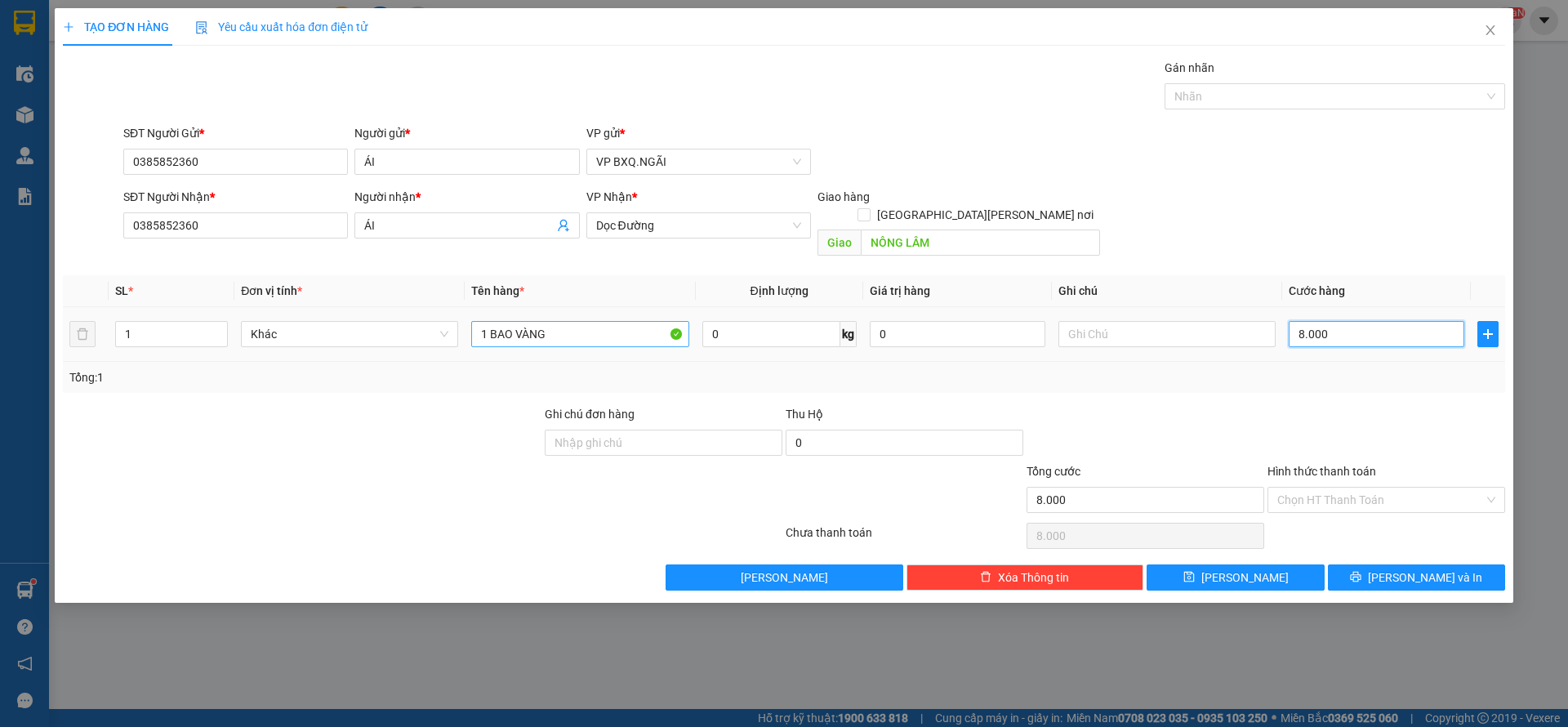
type input "80.000"
click at [1315, 488] on input "Hình thức thanh toán" at bounding box center [1380, 500] width 206 height 25
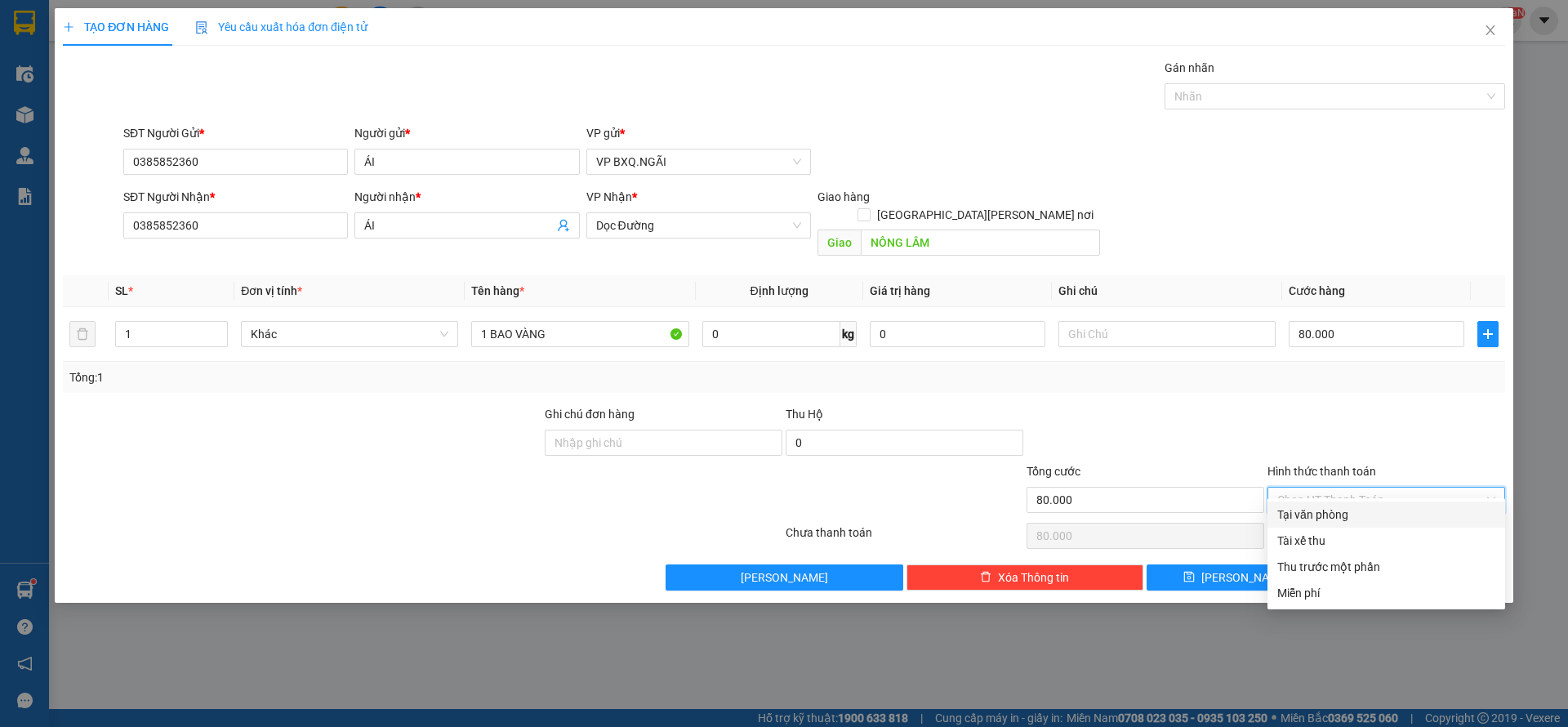
click at [1319, 503] on div "Tại văn phòng" at bounding box center [1386, 515] width 238 height 26
type input "0"
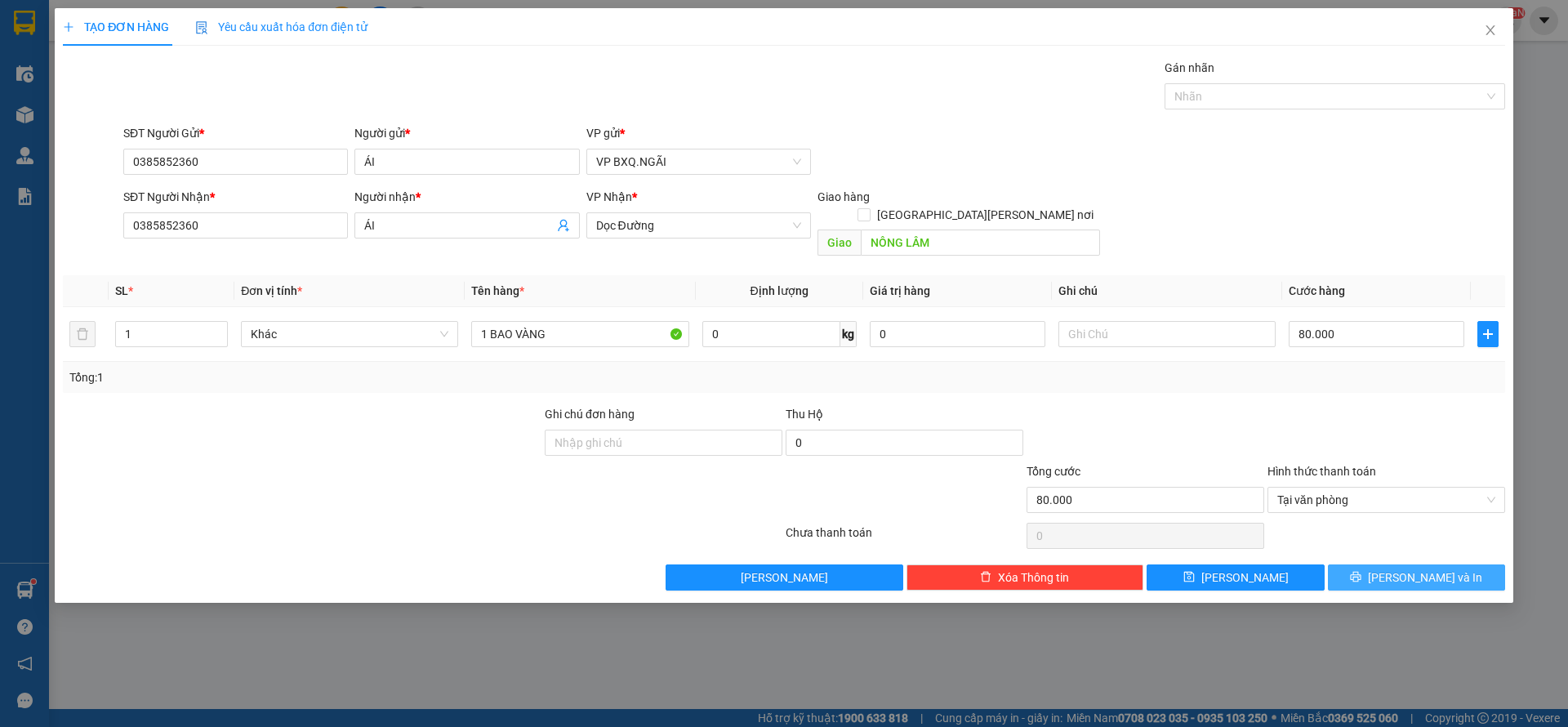
click at [1362, 572] on icon "printer" at bounding box center [1357, 577] width 11 height 11
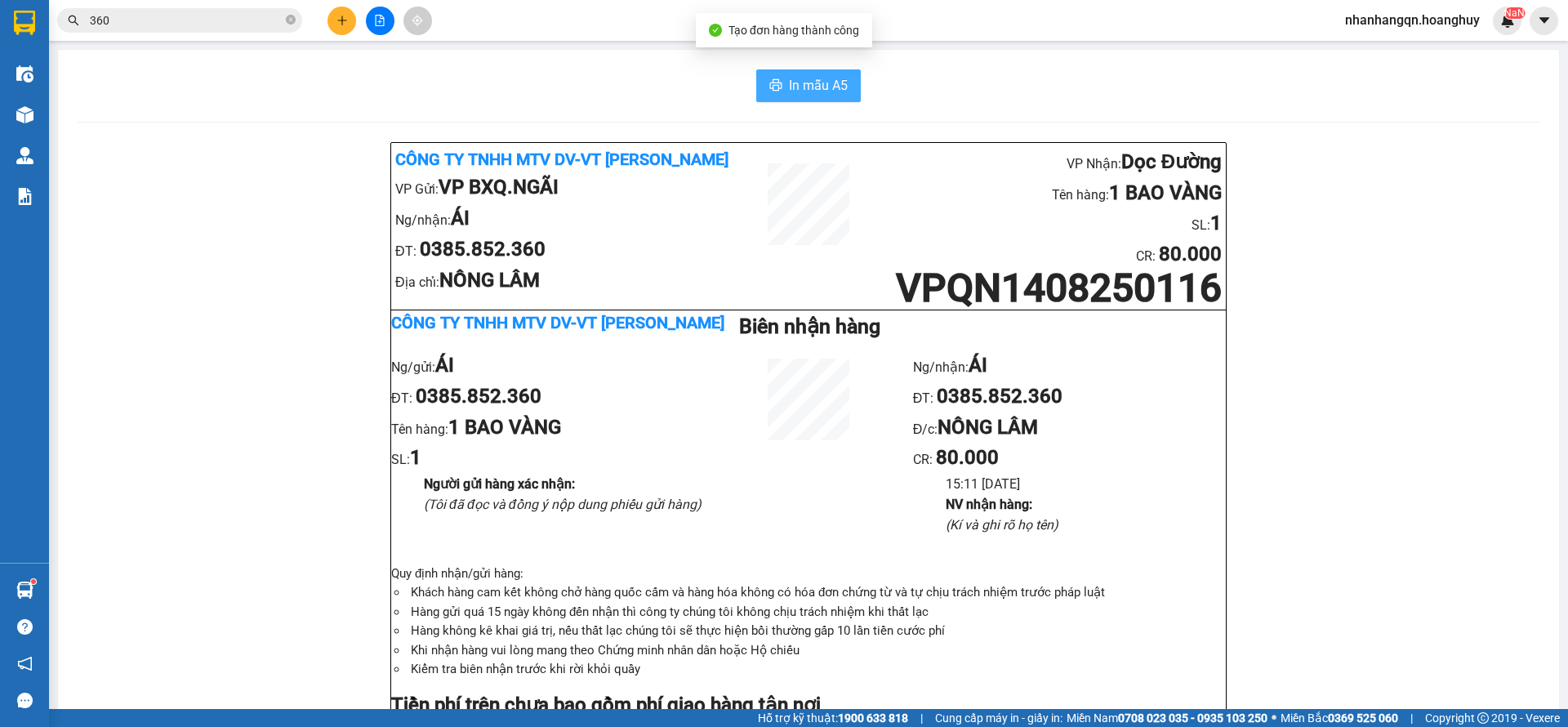
click at [808, 77] on span "In mẫu A5" at bounding box center [818, 85] width 59 height 20
drag, startPoint x: 1153, startPoint y: 683, endPoint x: 880, endPoint y: 699, distance: 273.5
drag, startPoint x: 880, startPoint y: 699, endPoint x: 214, endPoint y: 229, distance: 815.1
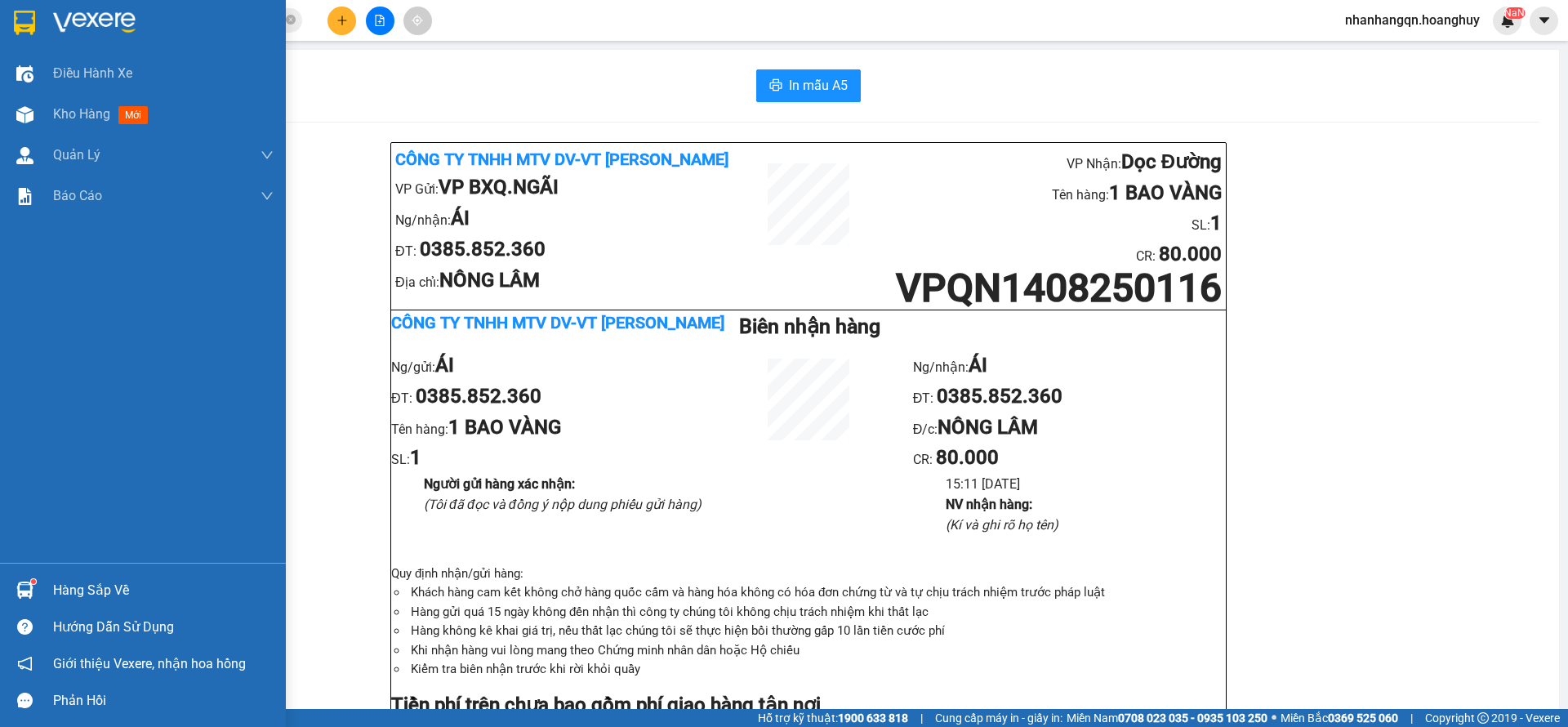
click at [29, 28] on img at bounding box center [24, 23] width 21 height 25
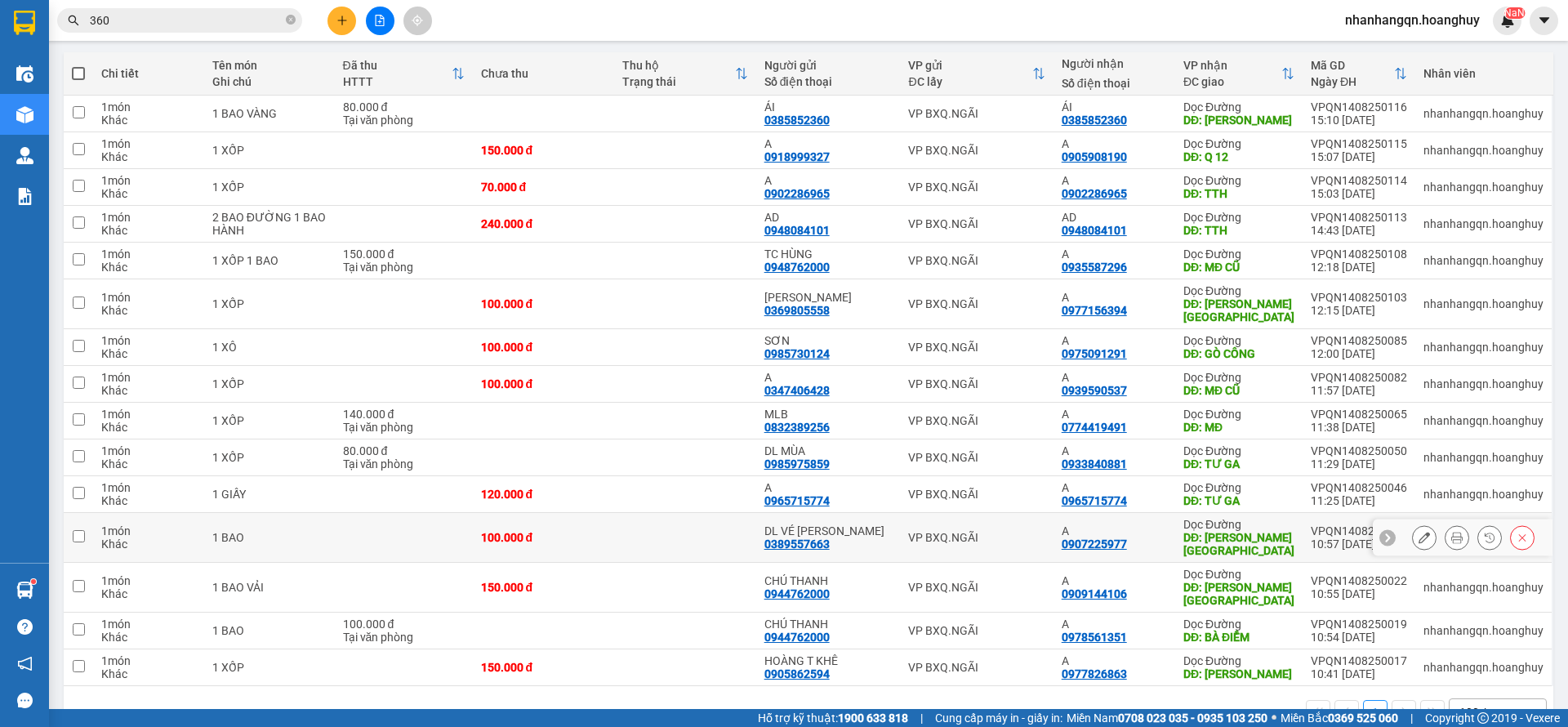
scroll to position [183, 0]
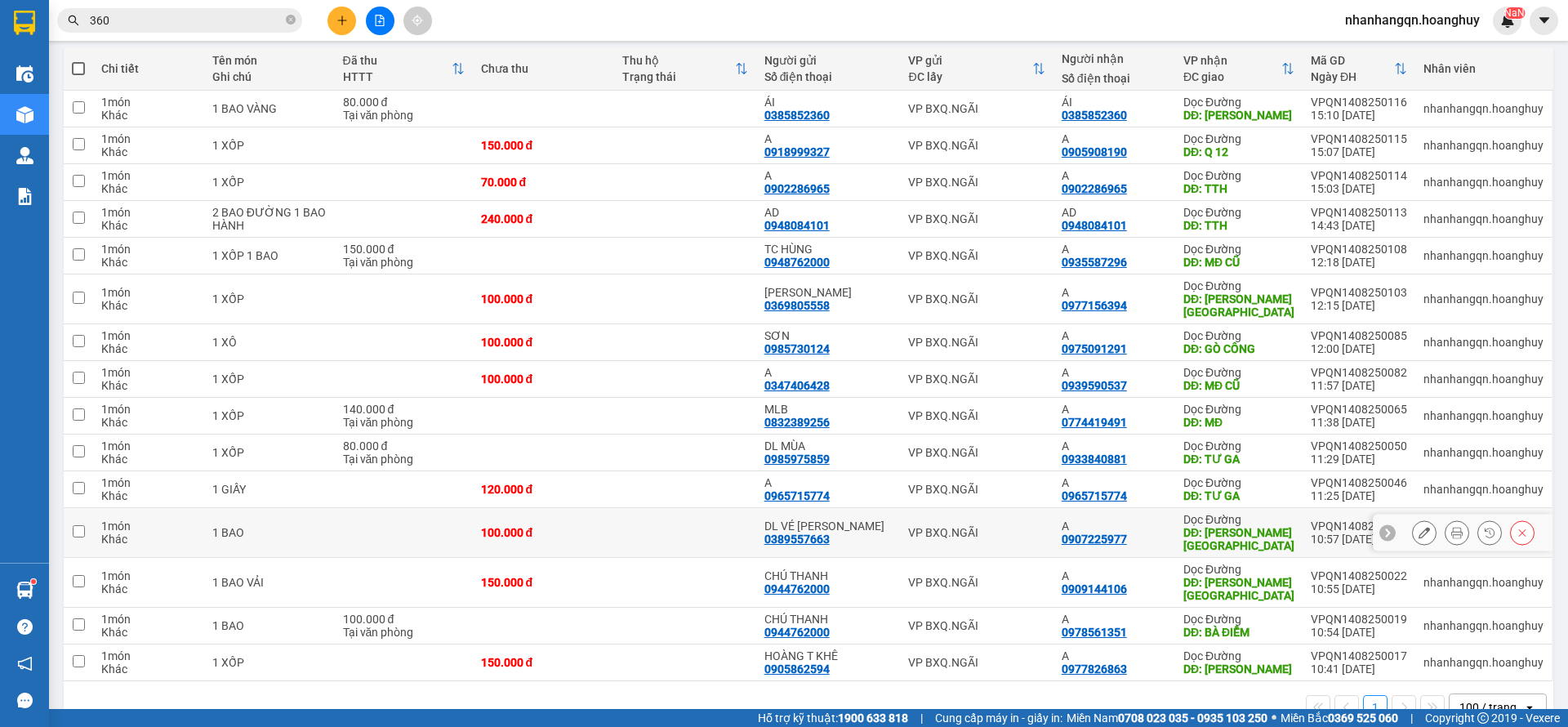
click at [957, 509] on td "VP BXQ.NGÃI" at bounding box center [976, 533] width 152 height 50
checkbox input "true"
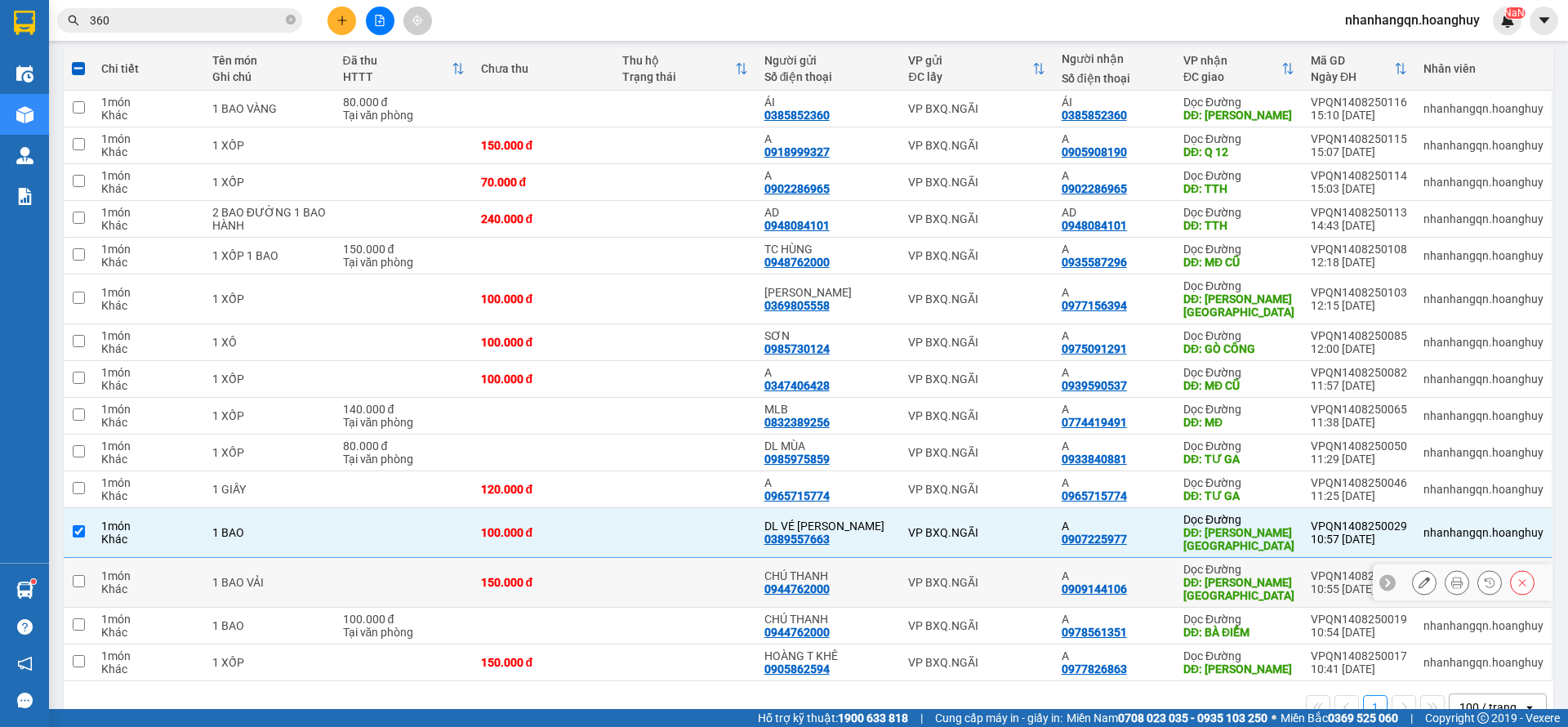
click at [983, 576] on div "VP BXQ.NGÃI" at bounding box center [976, 583] width 137 height 13
checkbox input "true"
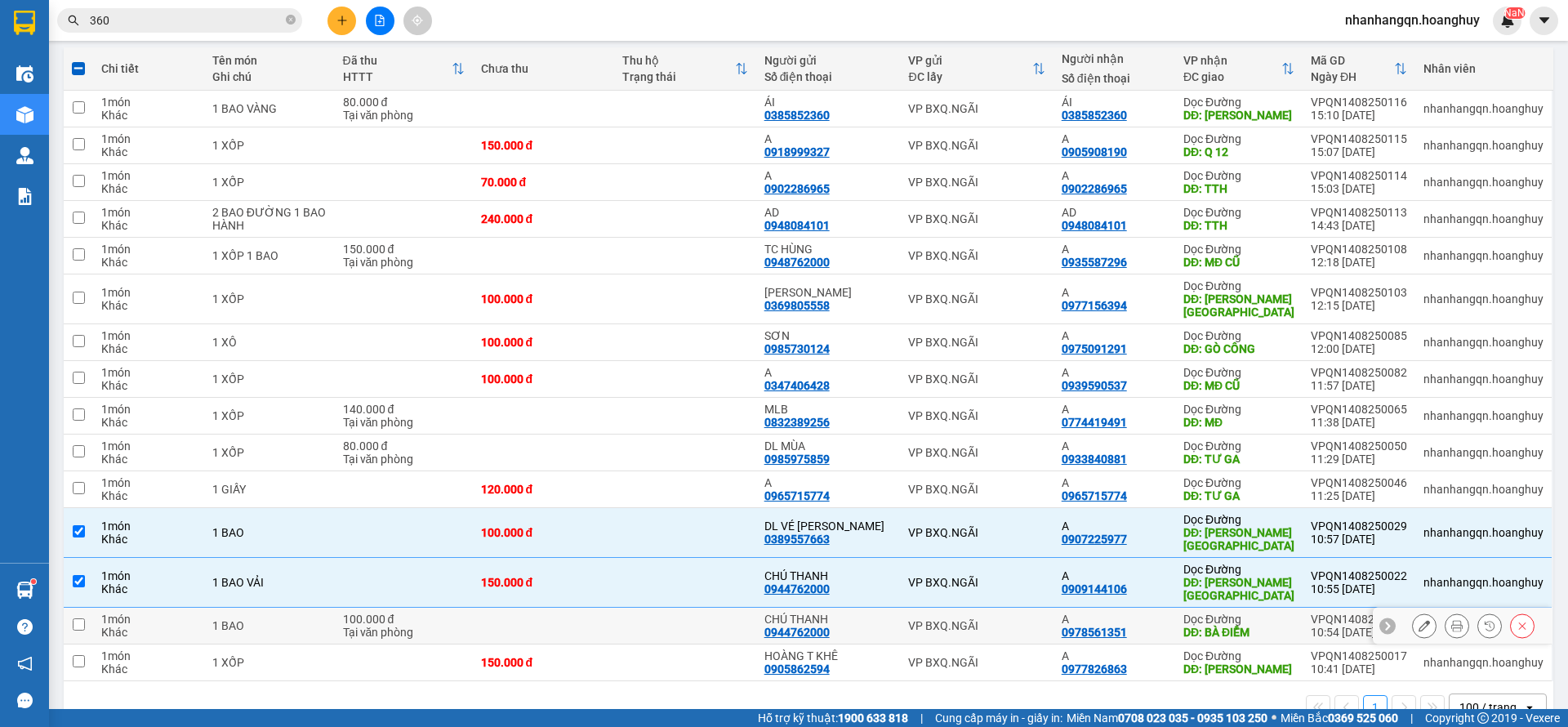
click at [991, 608] on td "VP BXQ.NGÃI" at bounding box center [976, 626] width 152 height 37
checkbox input "true"
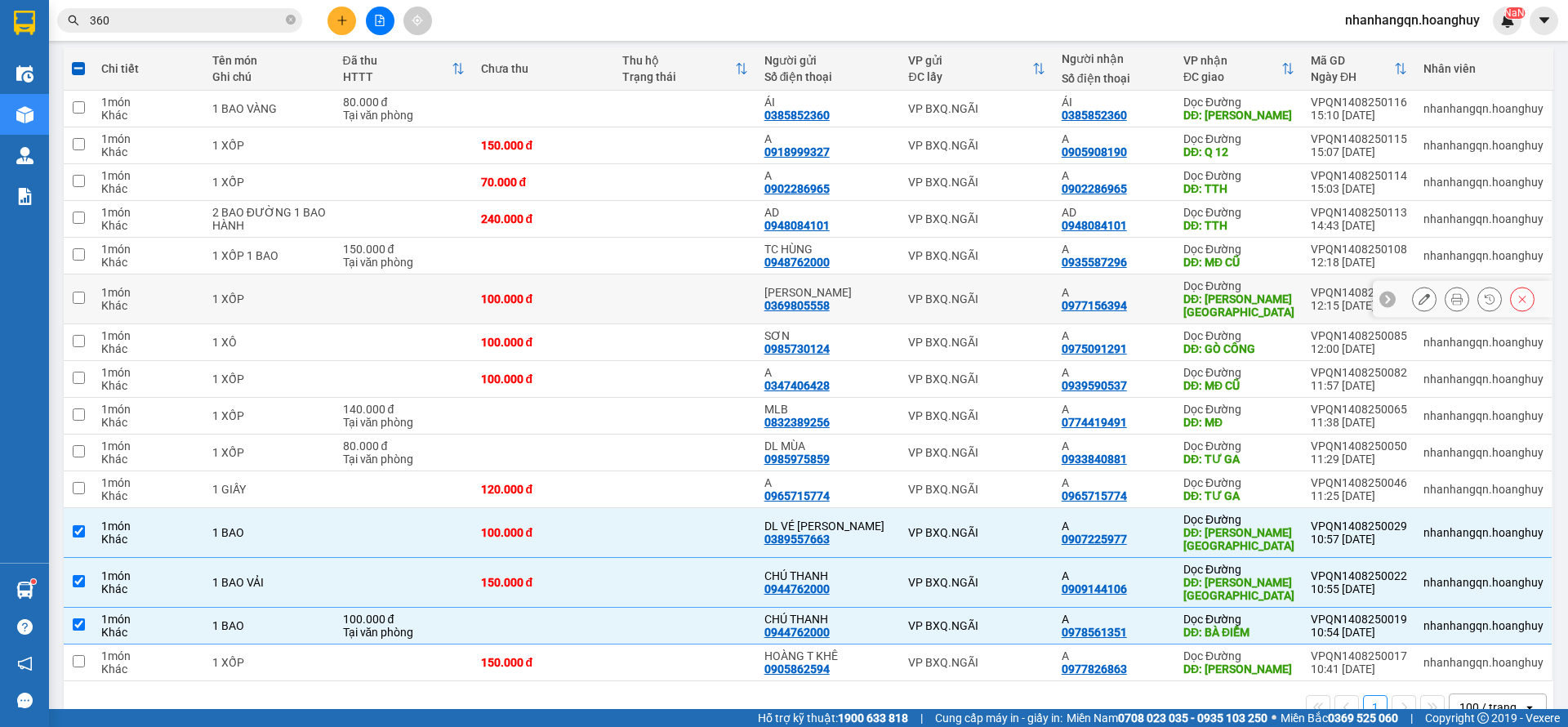
click at [979, 297] on div "VP BXQ.NGÃI" at bounding box center [976, 299] width 137 height 13
checkbox input "true"
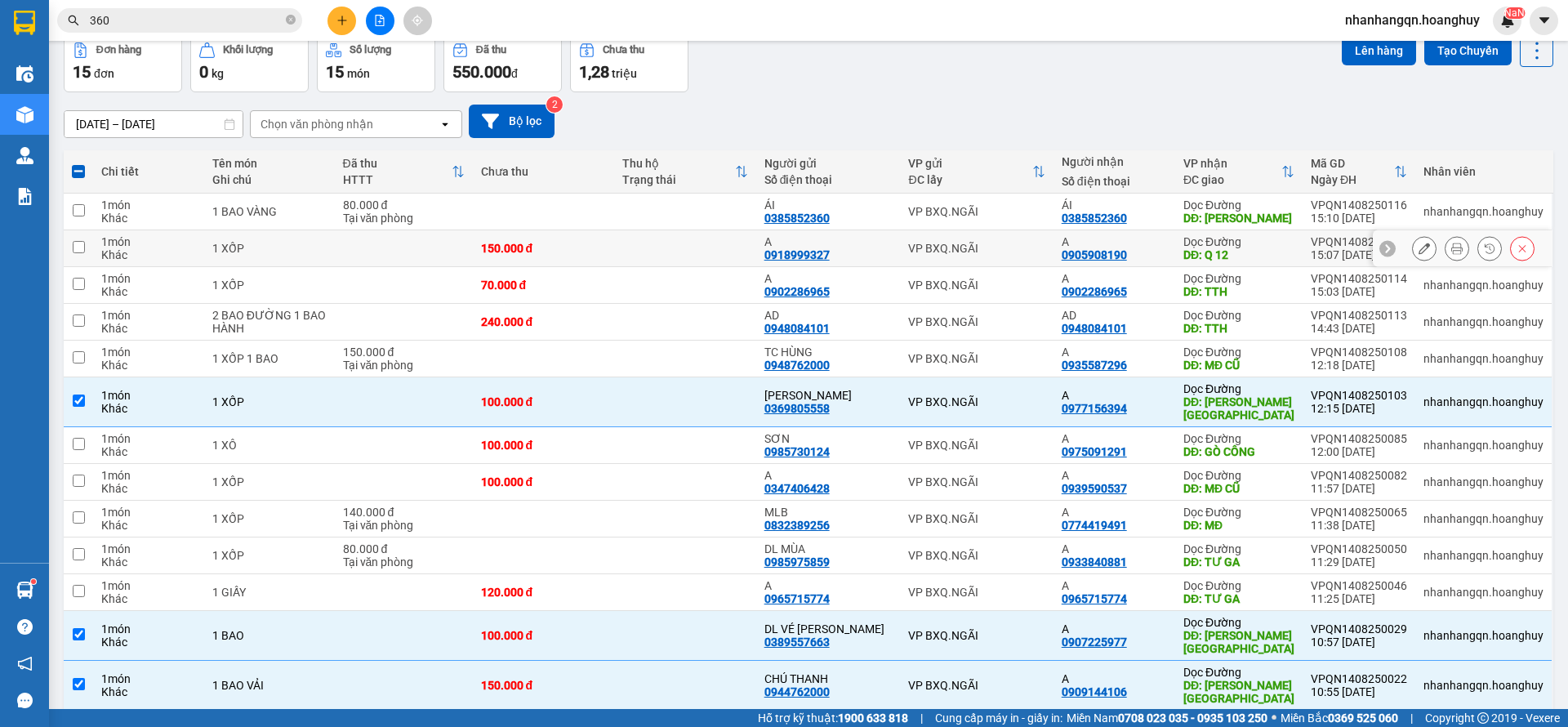
scroll to position [0, 0]
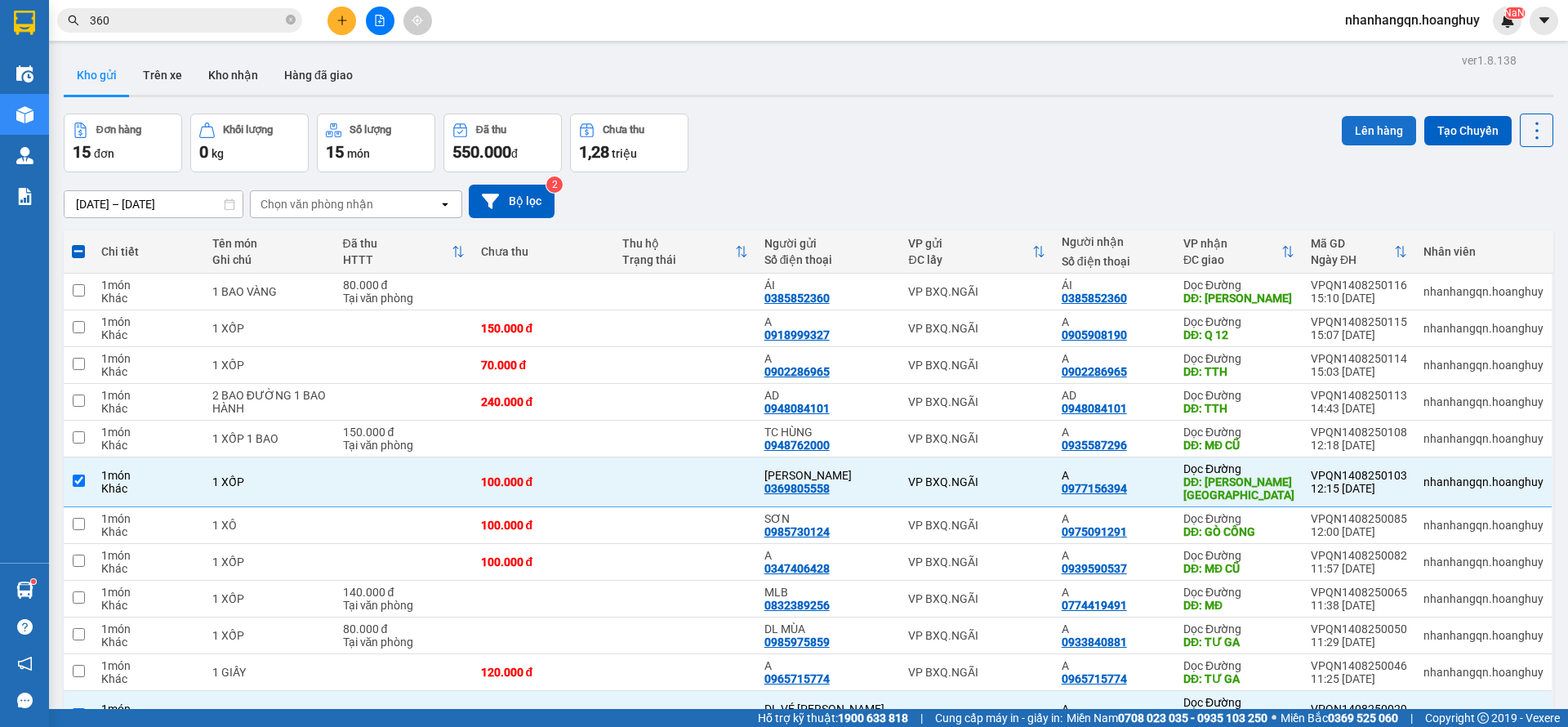
click at [1351, 128] on button "Lên hàng" at bounding box center [1379, 130] width 74 height 29
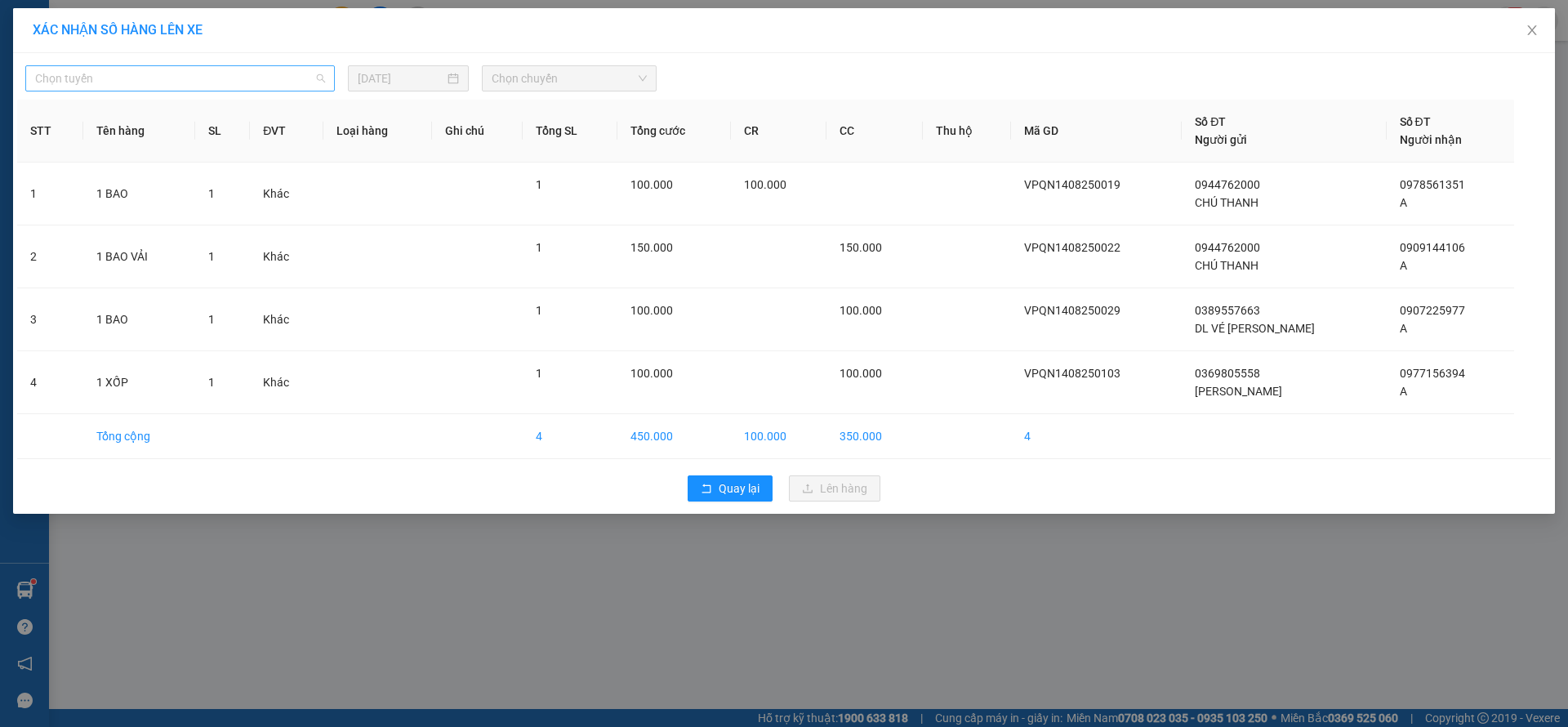
click at [291, 73] on span "Chọn tuyến" at bounding box center [180, 78] width 290 height 25
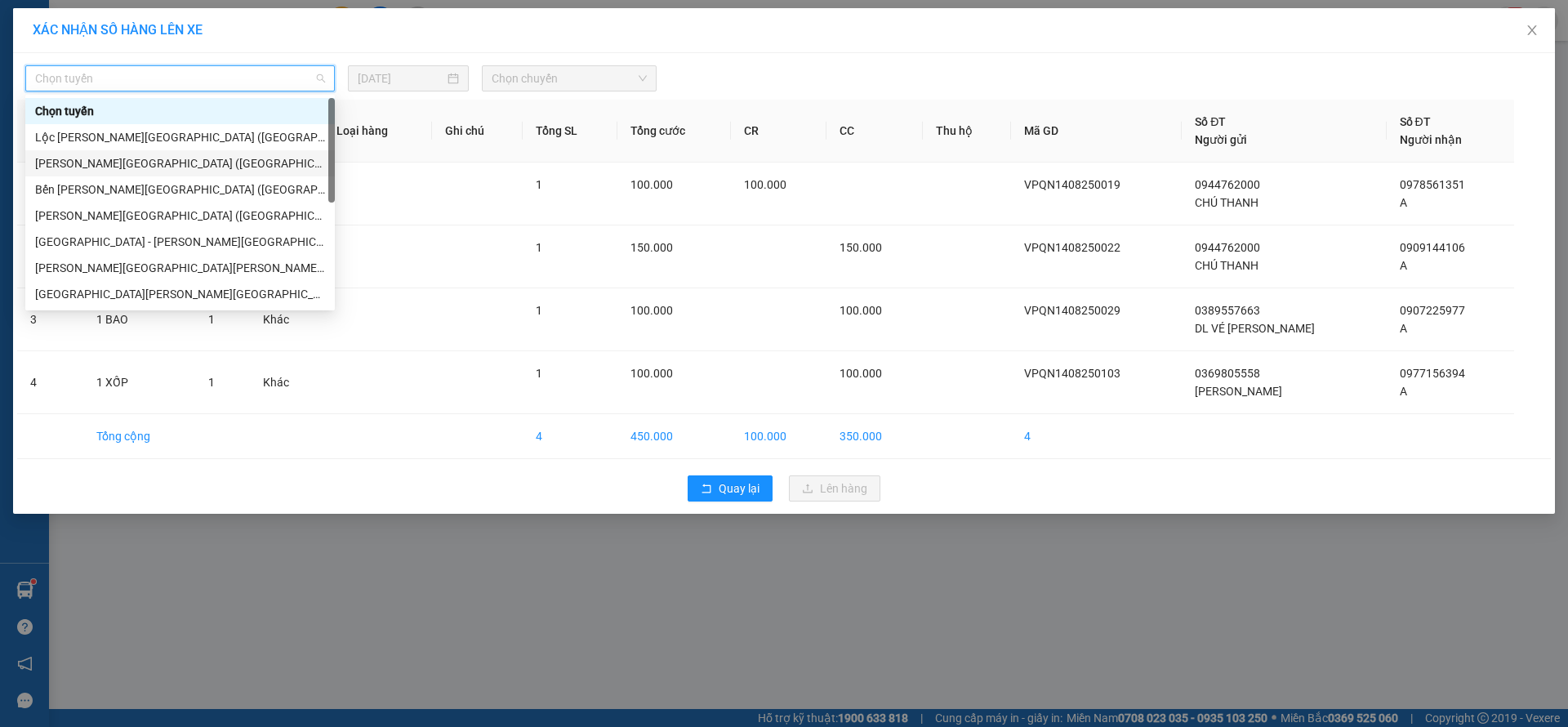
click at [159, 174] on div "[PERSON_NAME][GEOGRAPHIC_DATA] ([GEOGRAPHIC_DATA])" at bounding box center [180, 163] width 309 height 26
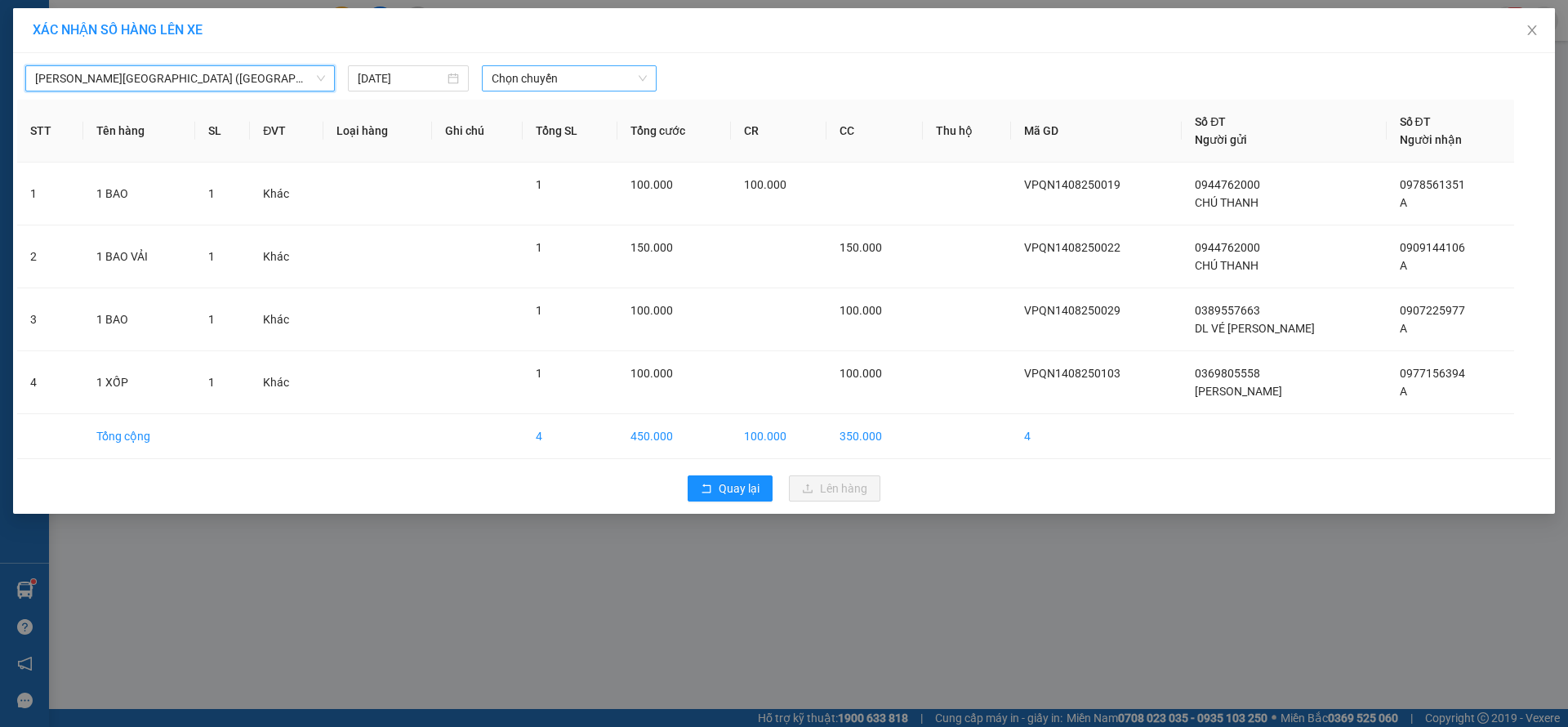
click at [538, 88] on span "Chọn chuyến" at bounding box center [569, 78] width 155 height 25
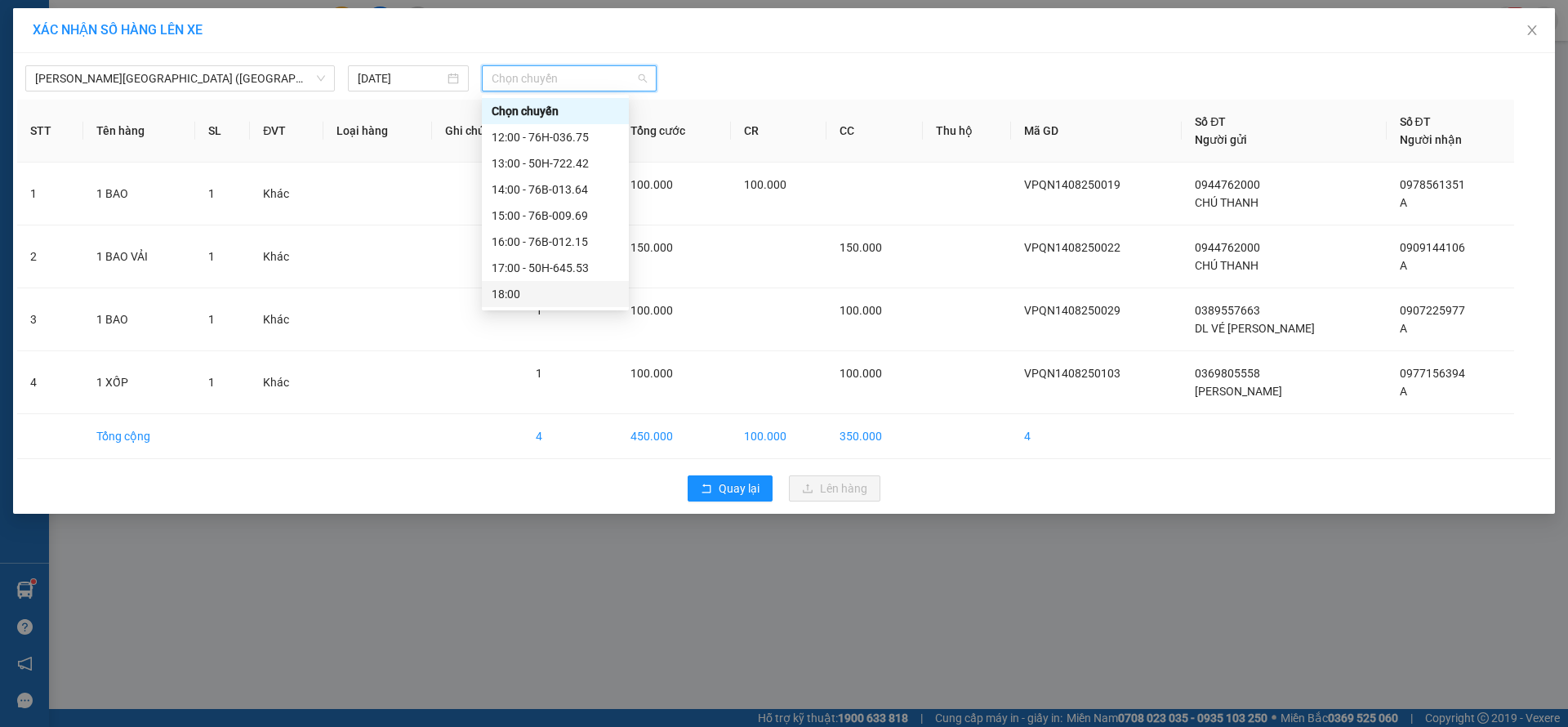
click at [567, 290] on div "18:00" at bounding box center [555, 295] width 128 height 18
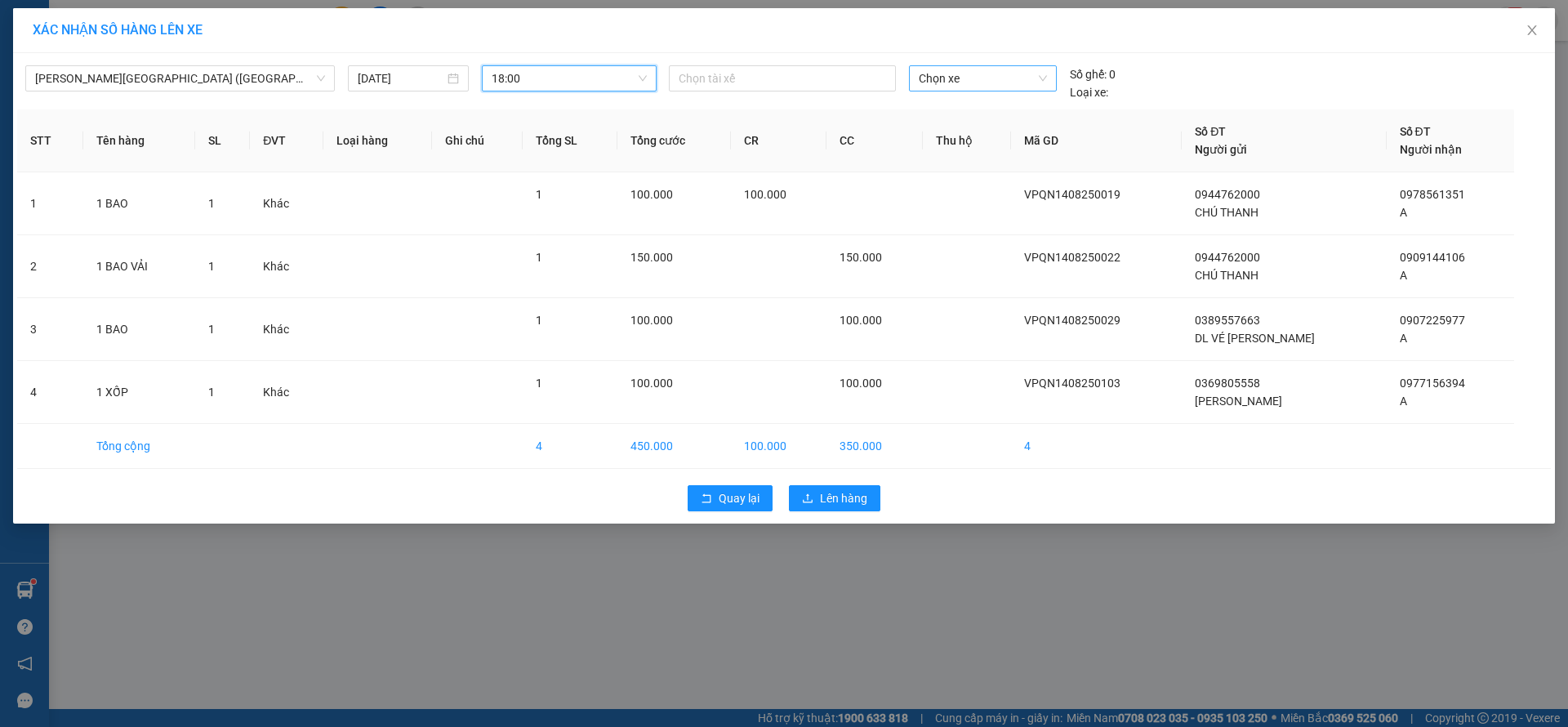
click at [935, 84] on span "Chọn xe" at bounding box center [983, 78] width 128 height 25
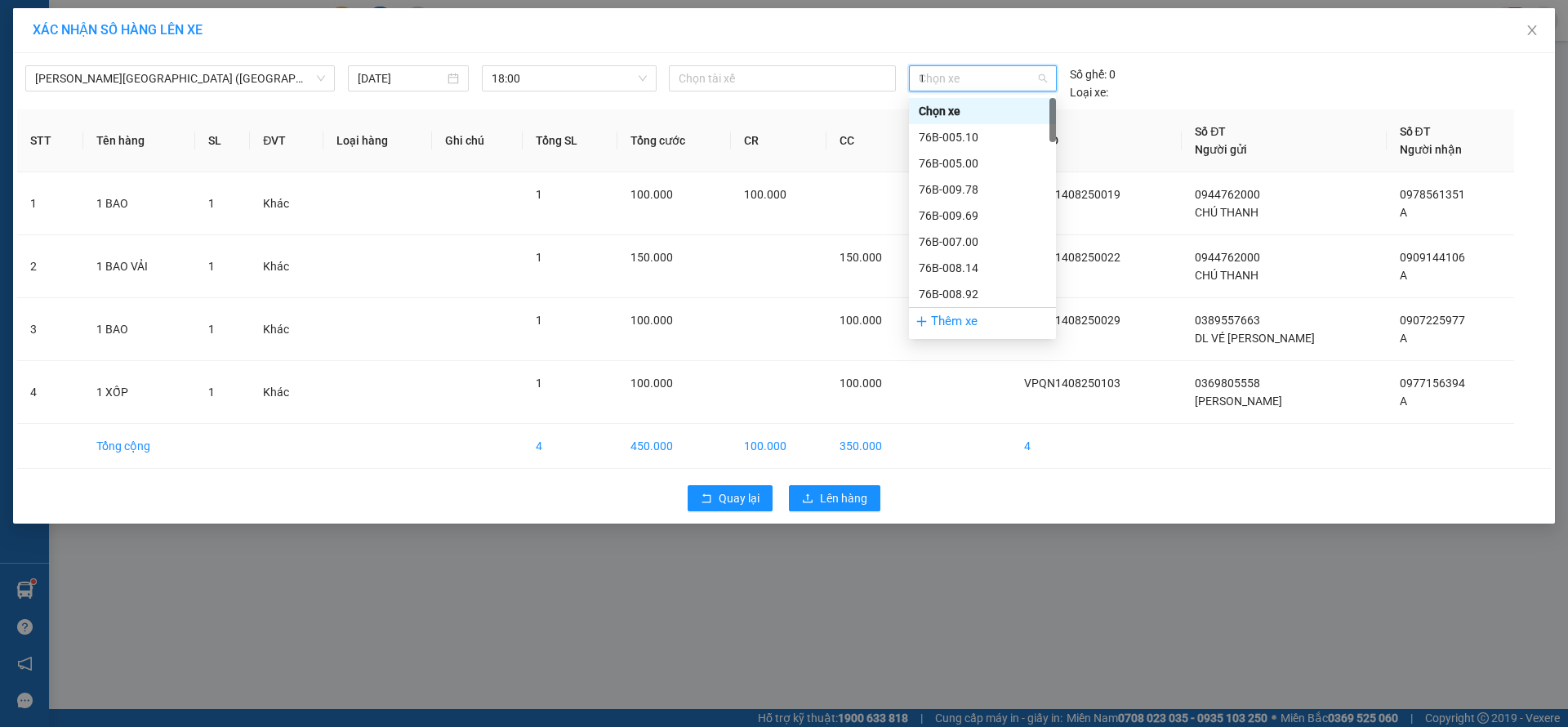
type input "11"
click at [950, 116] on div "76B-011.84" at bounding box center [983, 111] width 128 height 18
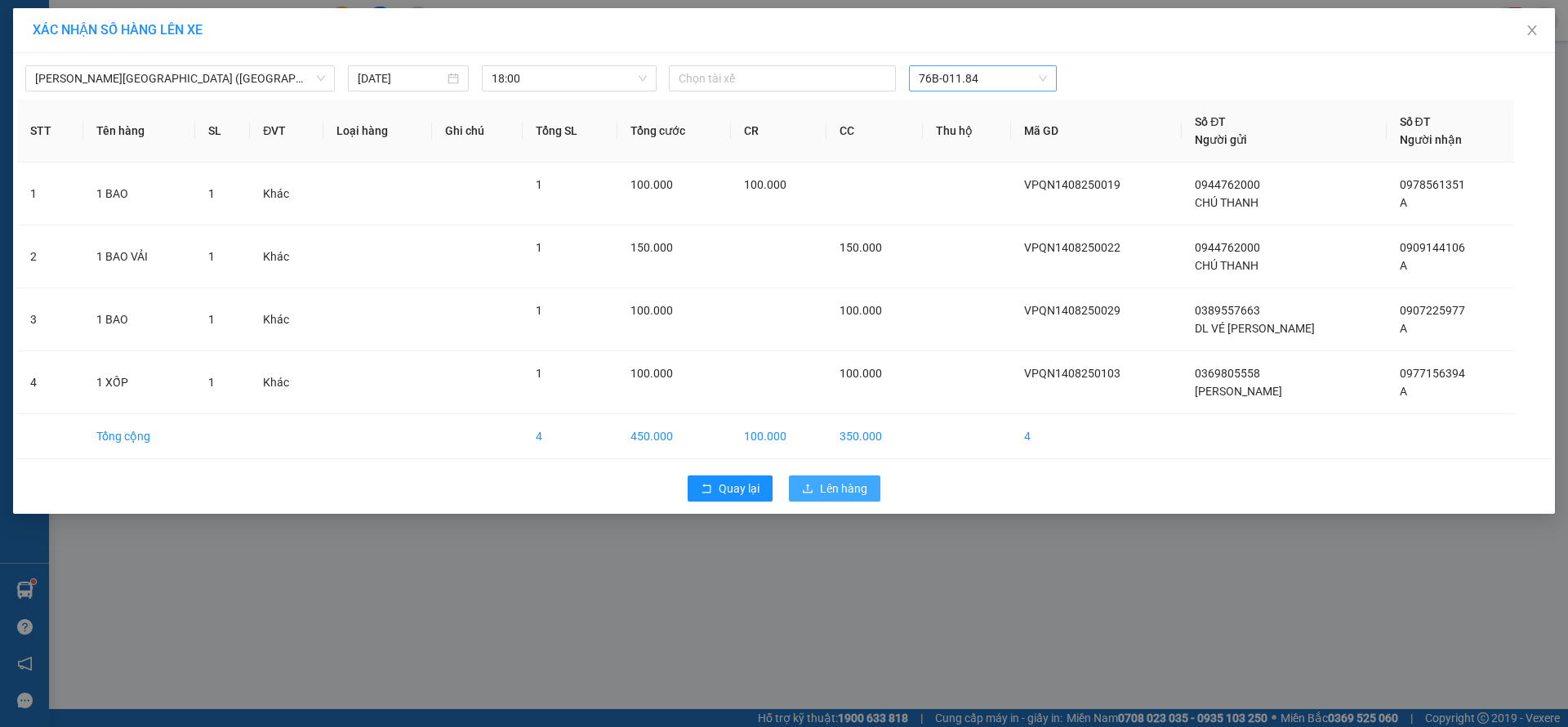
click at [855, 475] on button "Lên hàng" at bounding box center [835, 488] width 92 height 26
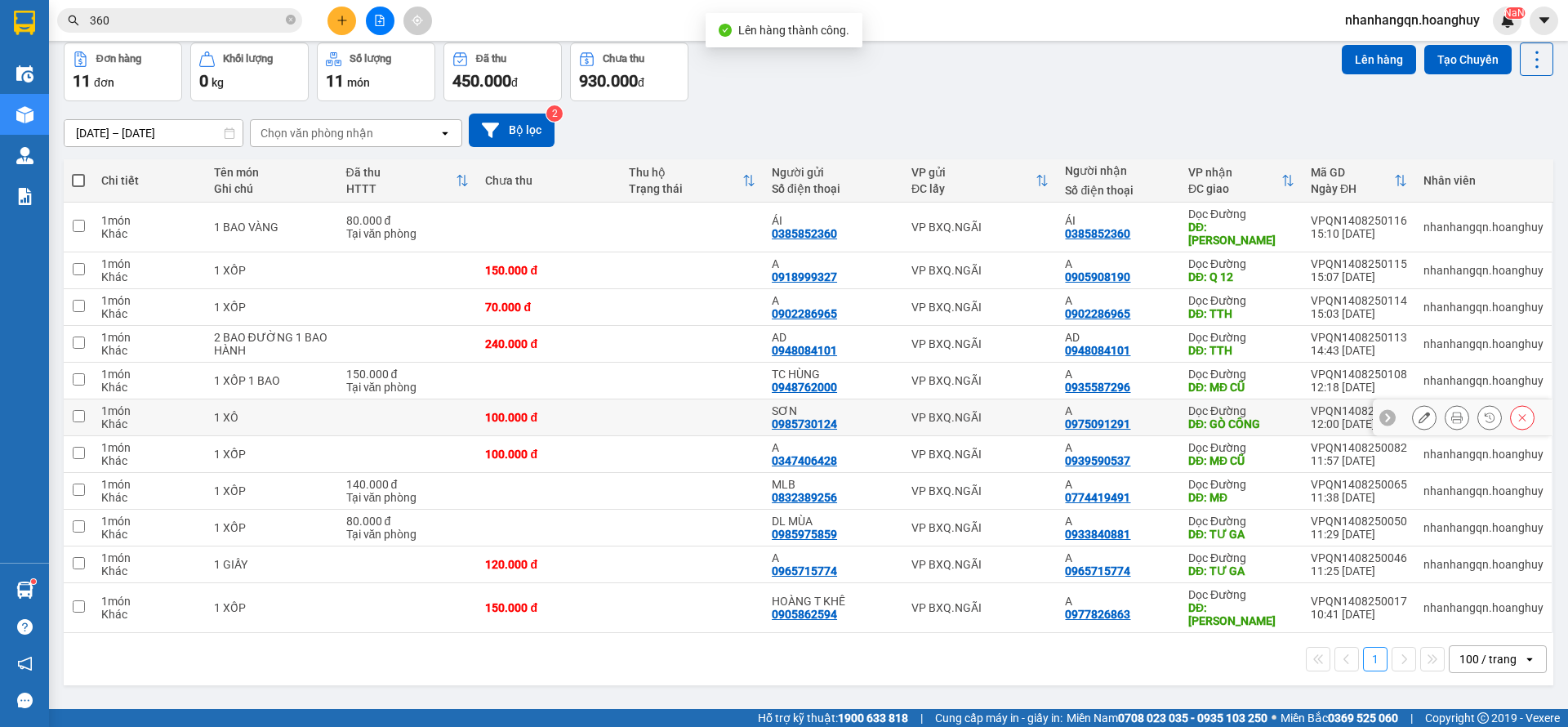
scroll to position [75, 0]
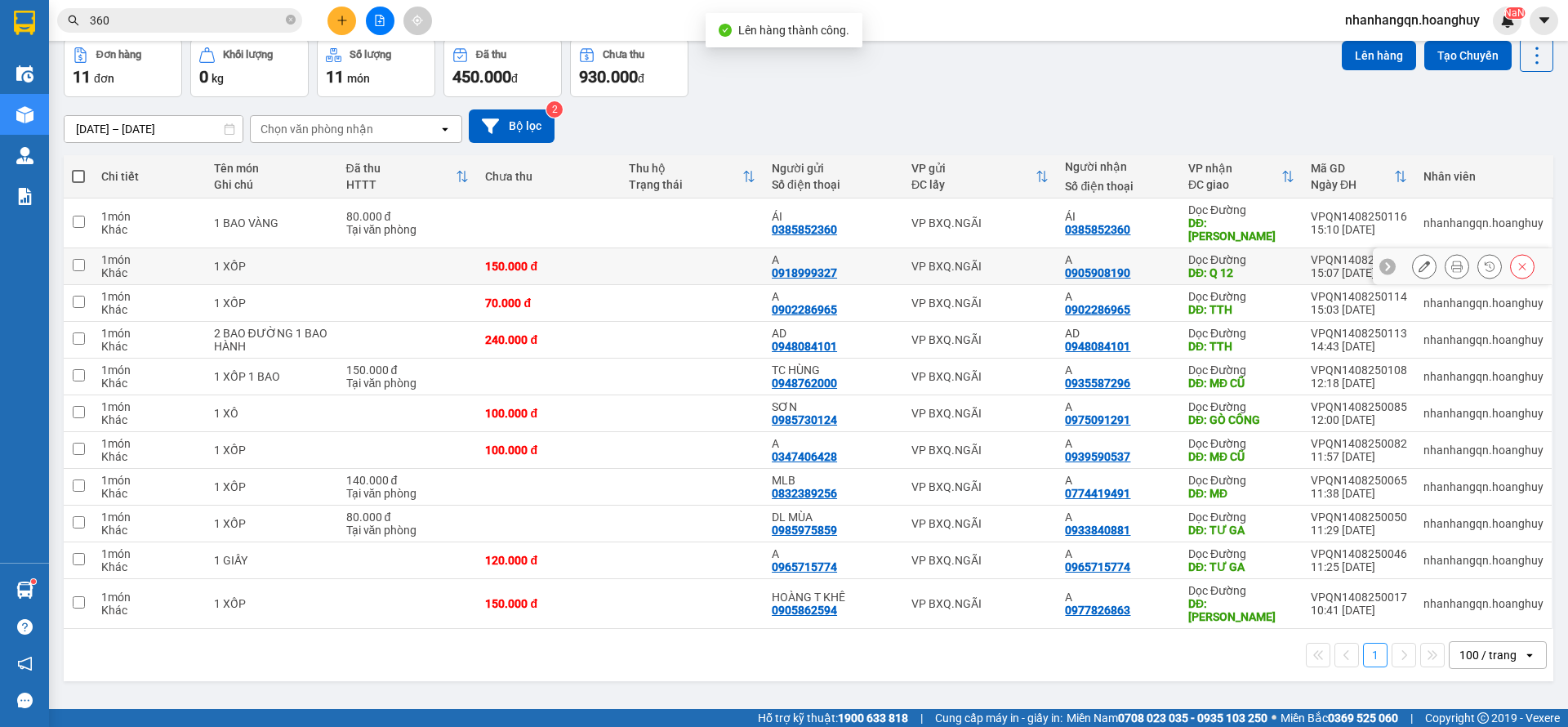
click at [995, 260] on div "VP BXQ.NGÃI" at bounding box center [981, 266] width 138 height 13
checkbox input "true"
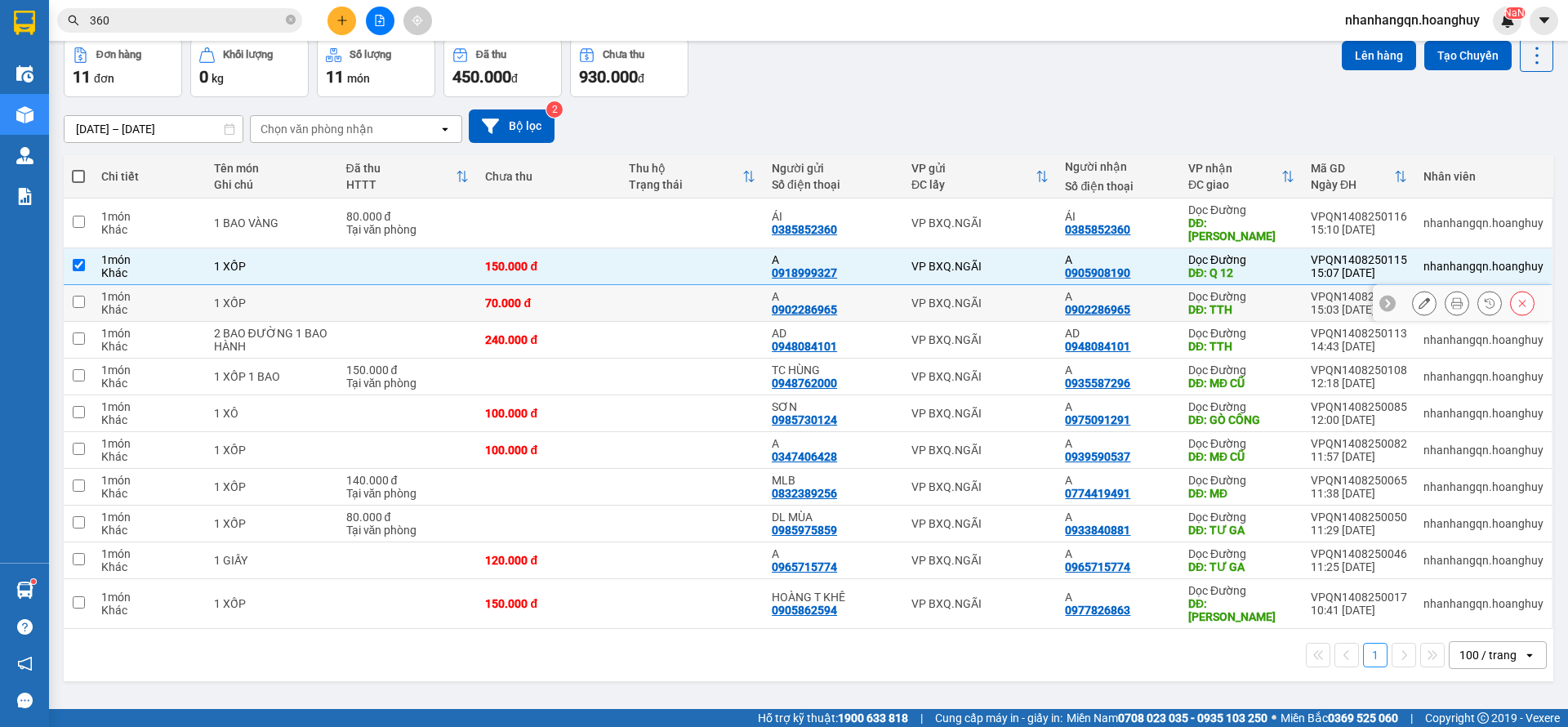
click at [995, 296] on div "VP BXQ.NGÃI" at bounding box center [981, 303] width 138 height 13
checkbox input "true"
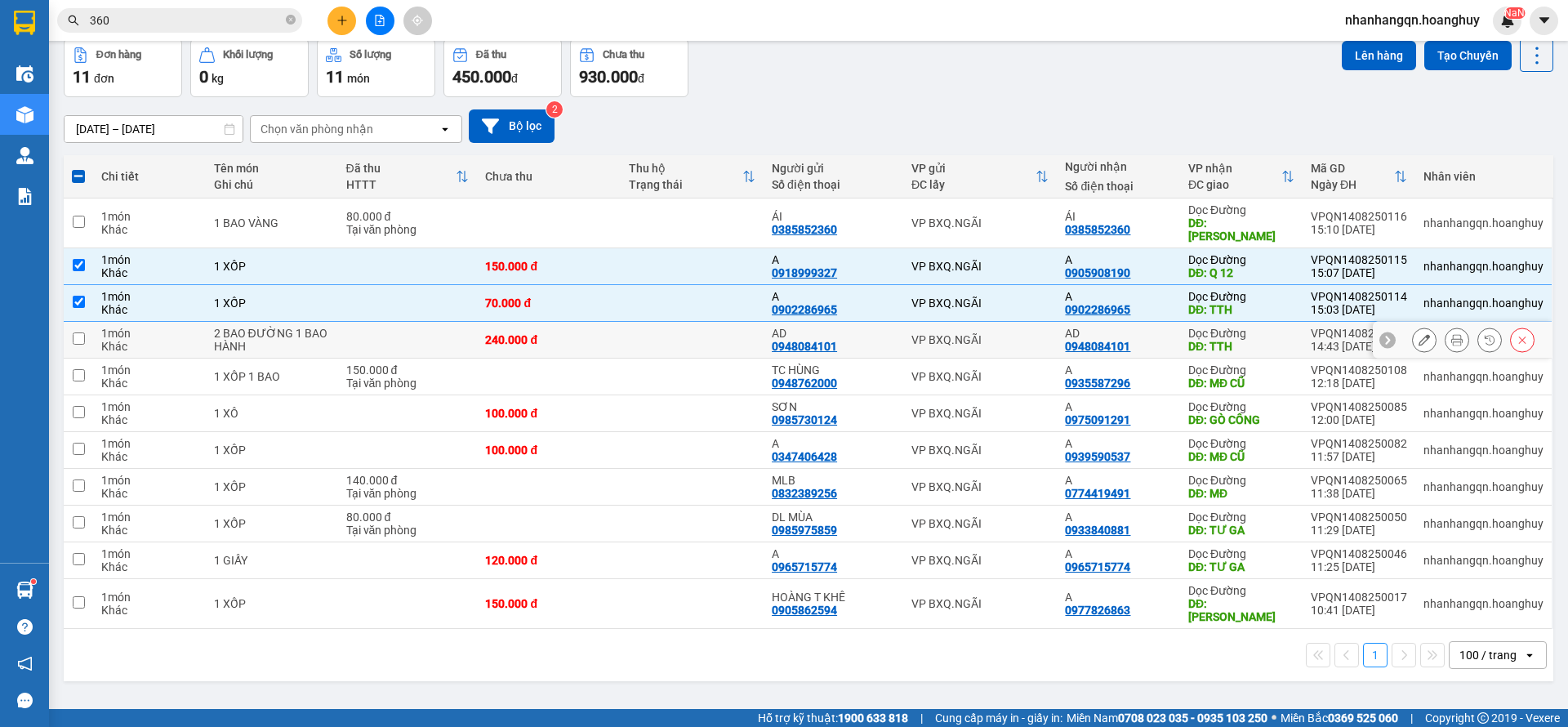
click at [999, 333] on div "VP BXQ.NGÃI" at bounding box center [981, 340] width 138 height 13
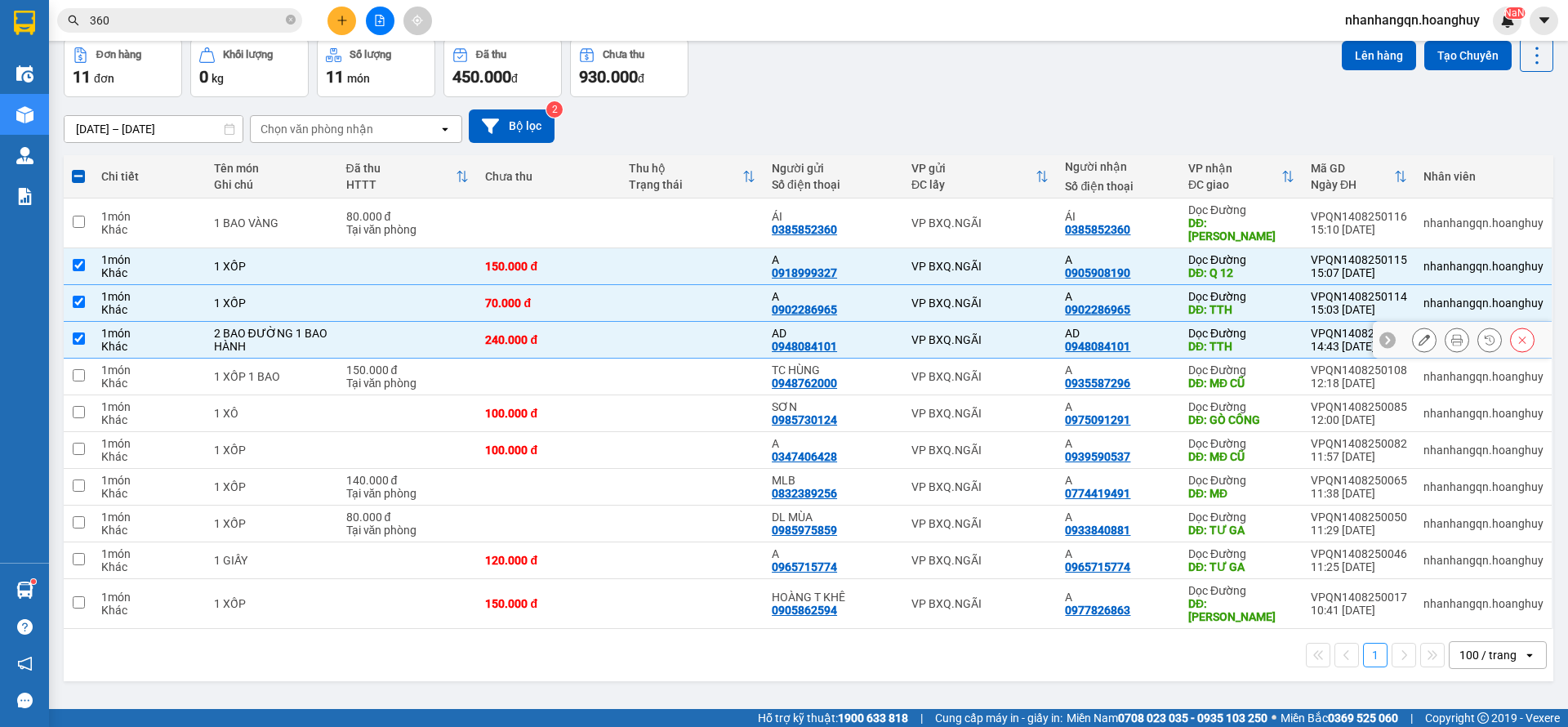
click at [999, 333] on div "VP BXQ.NGÃI" at bounding box center [981, 340] width 138 height 13
checkbox input "false"
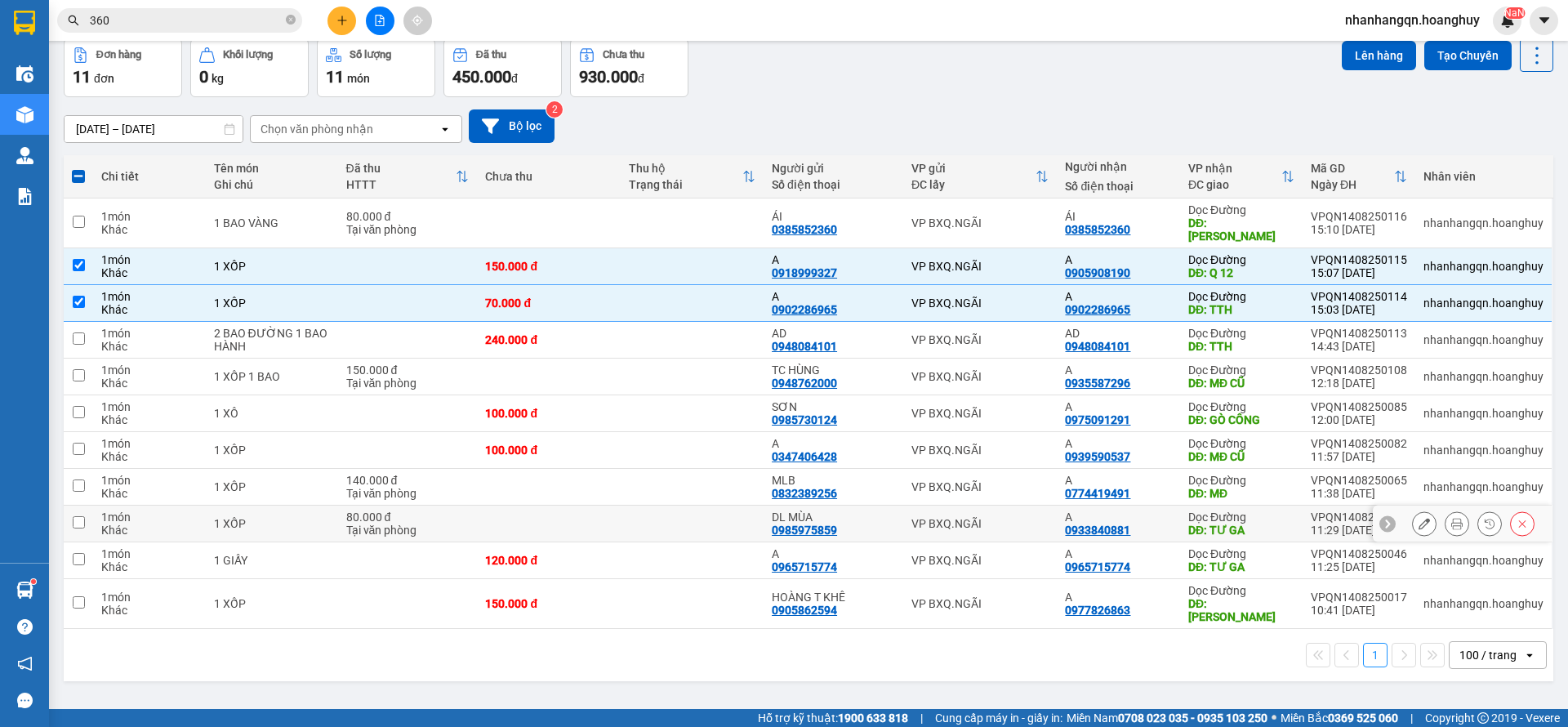
click at [1016, 519] on td "VP BXQ.NGÃI" at bounding box center [981, 524] width 154 height 37
checkbox input "true"
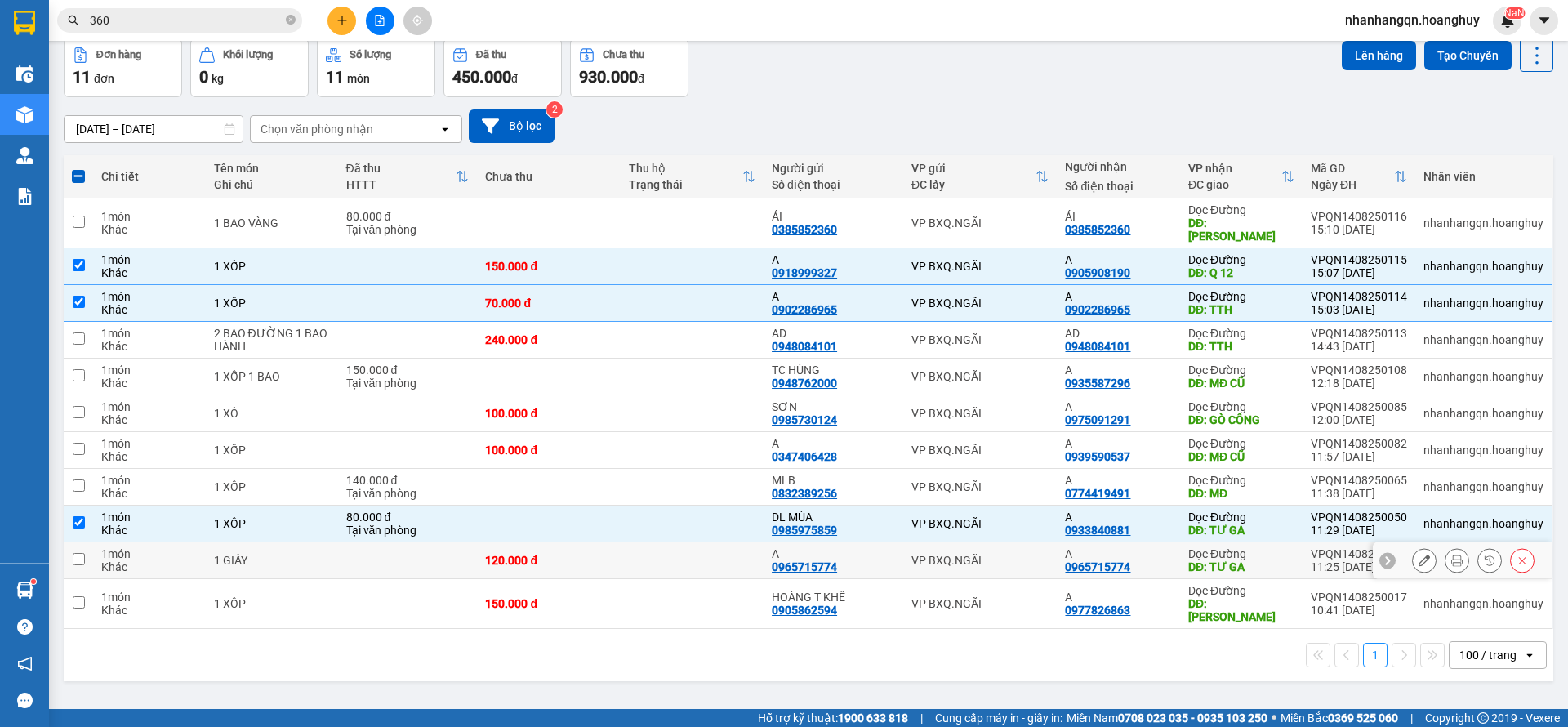
click at [1006, 559] on td "VP BXQ.NGÃI" at bounding box center [981, 561] width 154 height 37
checkbox input "true"
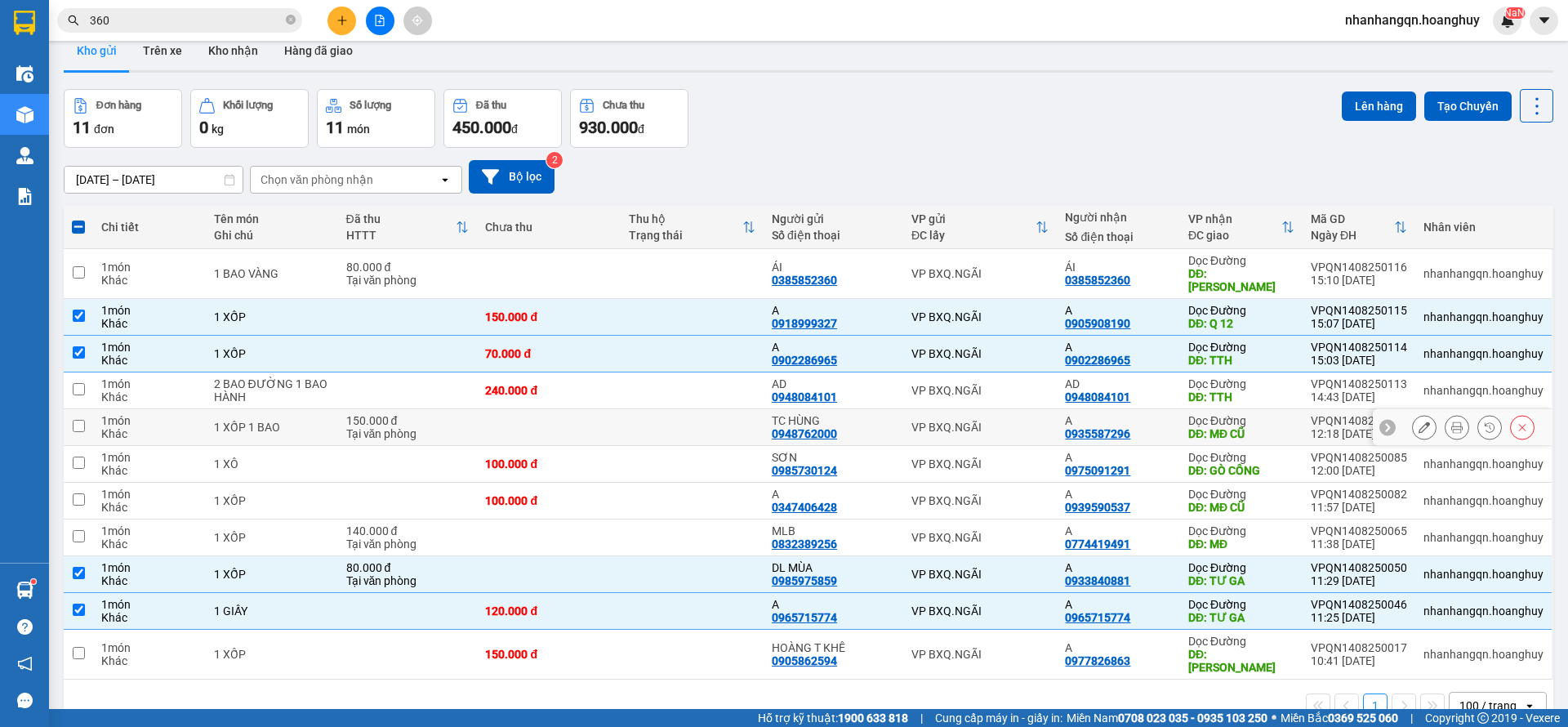
scroll to position [0, 0]
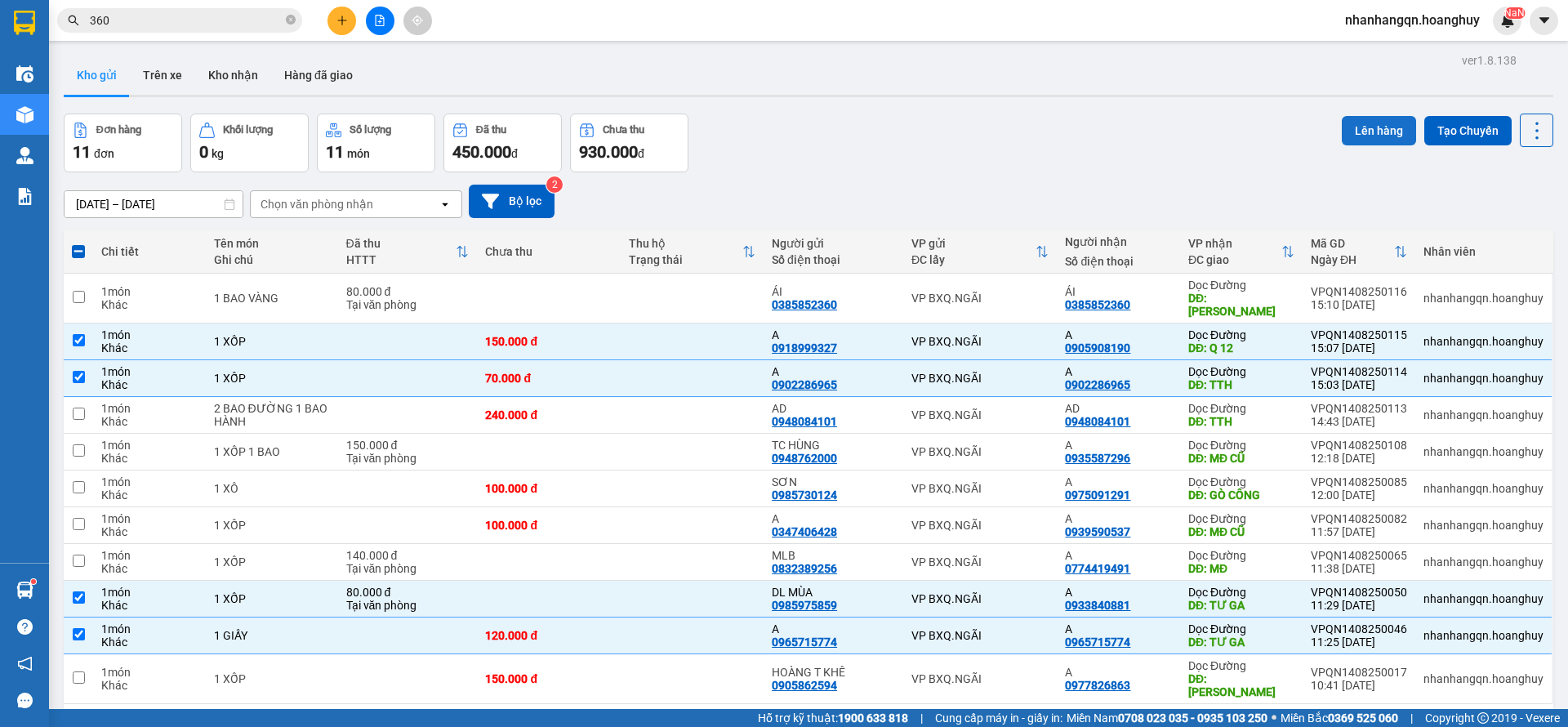
click at [1352, 128] on button "Lên hàng" at bounding box center [1379, 130] width 74 height 29
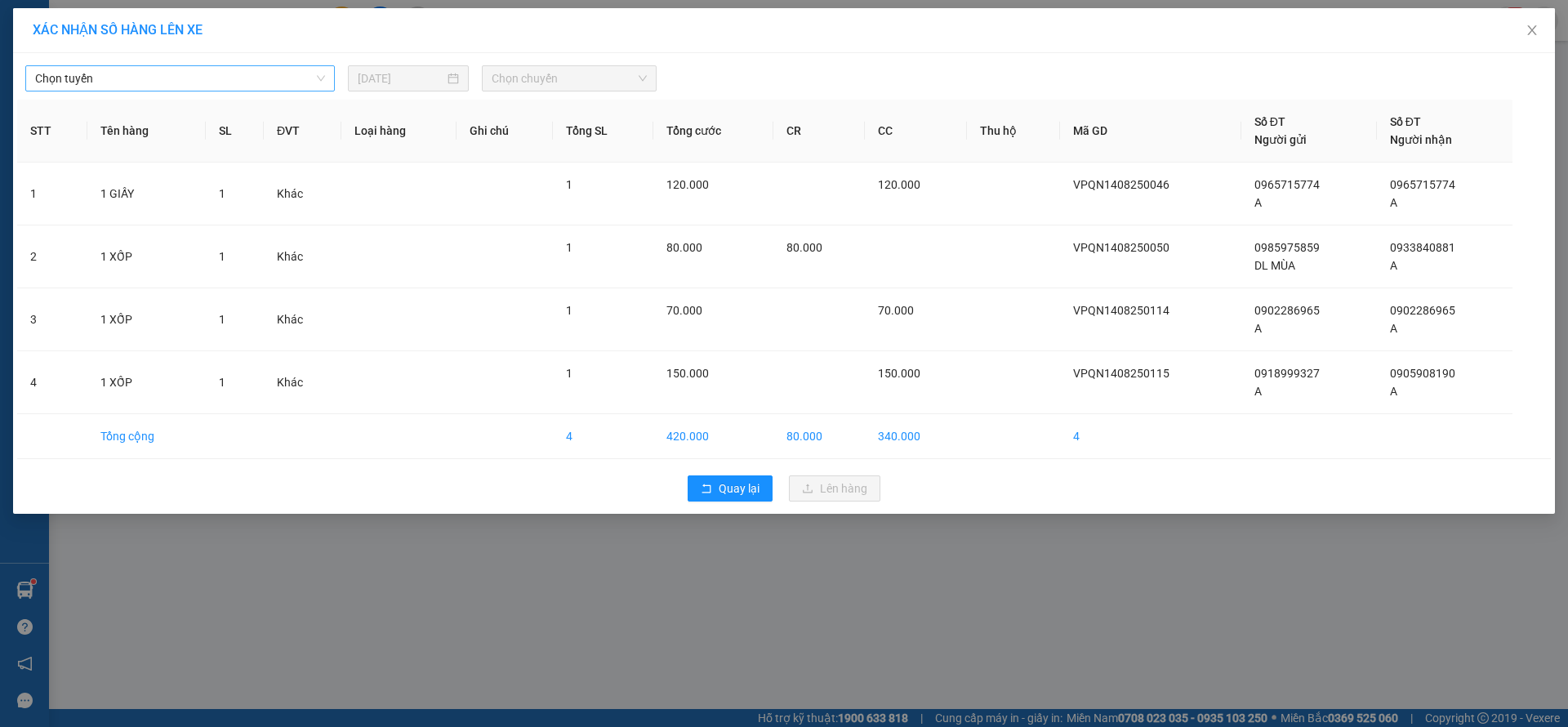
click at [260, 84] on span "Chọn tuyến" at bounding box center [180, 78] width 290 height 25
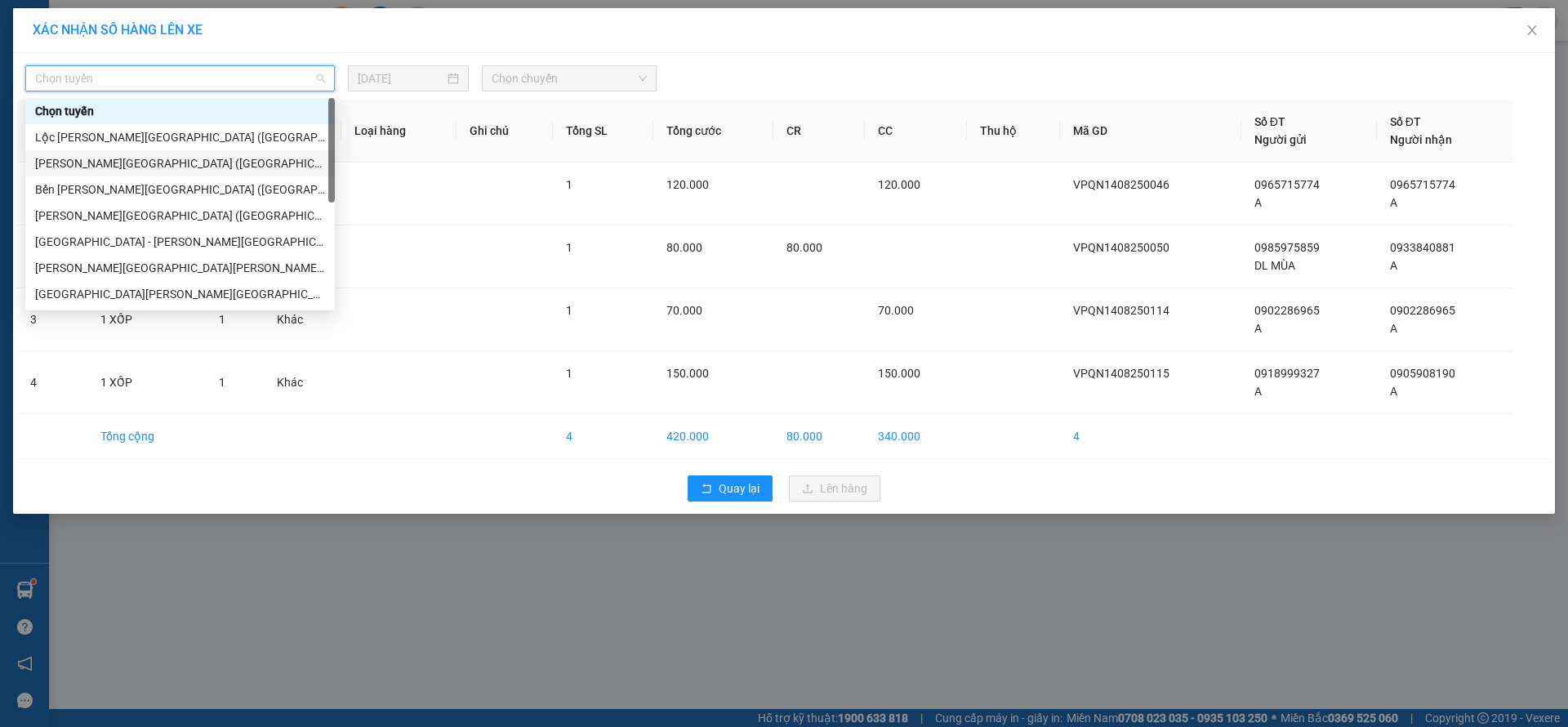
click at [161, 151] on div "[PERSON_NAME][GEOGRAPHIC_DATA] ([GEOGRAPHIC_DATA])" at bounding box center [180, 163] width 309 height 26
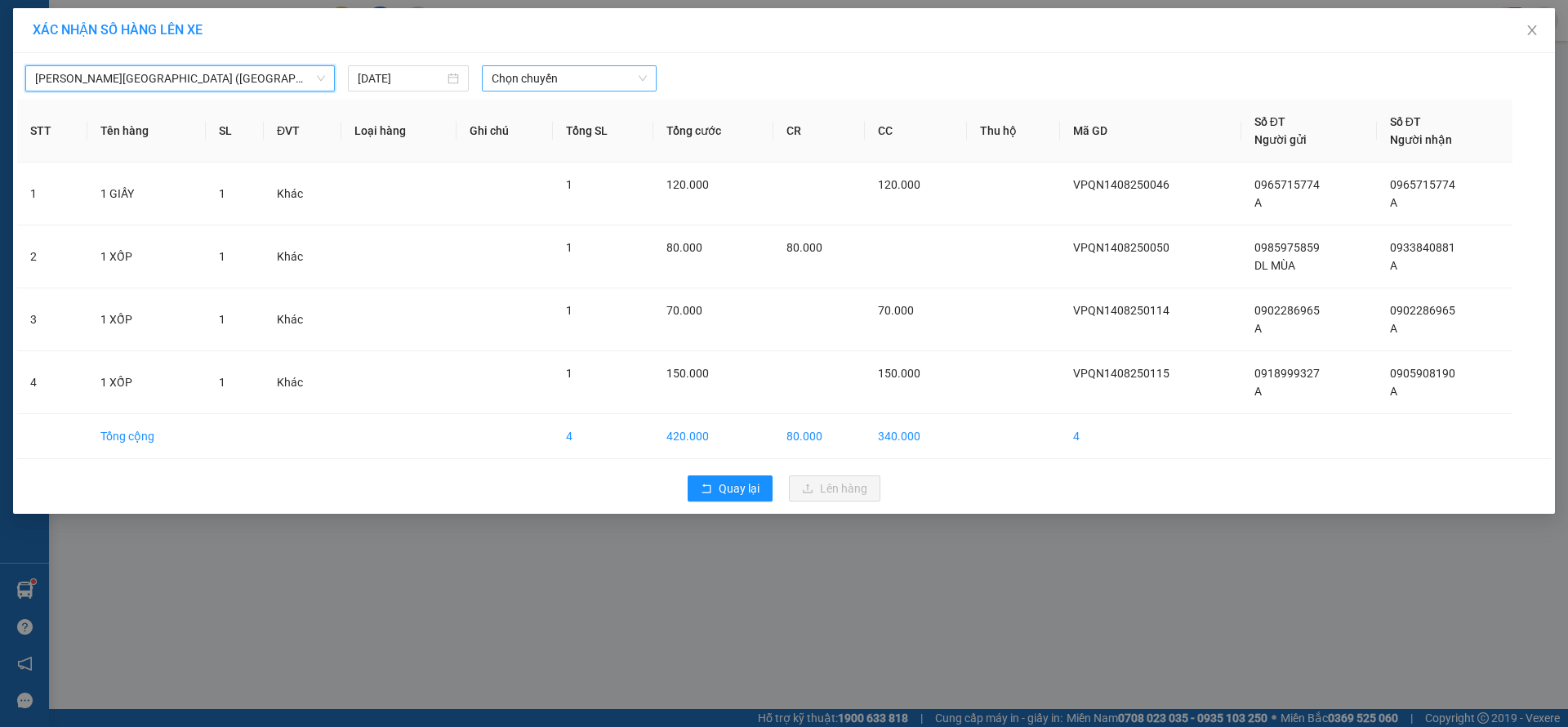
click at [547, 86] on span "Chọn chuyến" at bounding box center [569, 78] width 155 height 25
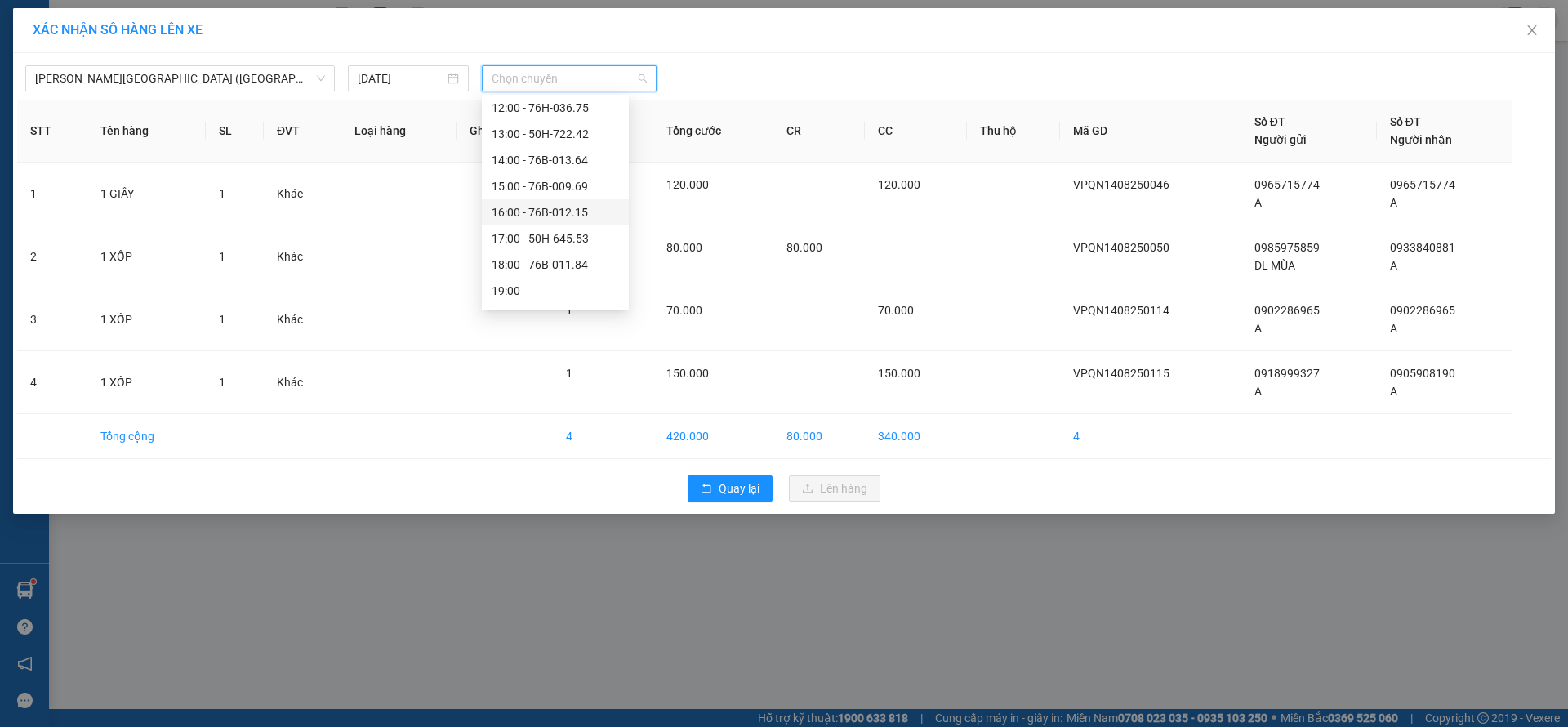
scroll to position [52, 0]
click at [570, 216] on div "17:00 - 50H-645.53" at bounding box center [555, 216] width 128 height 18
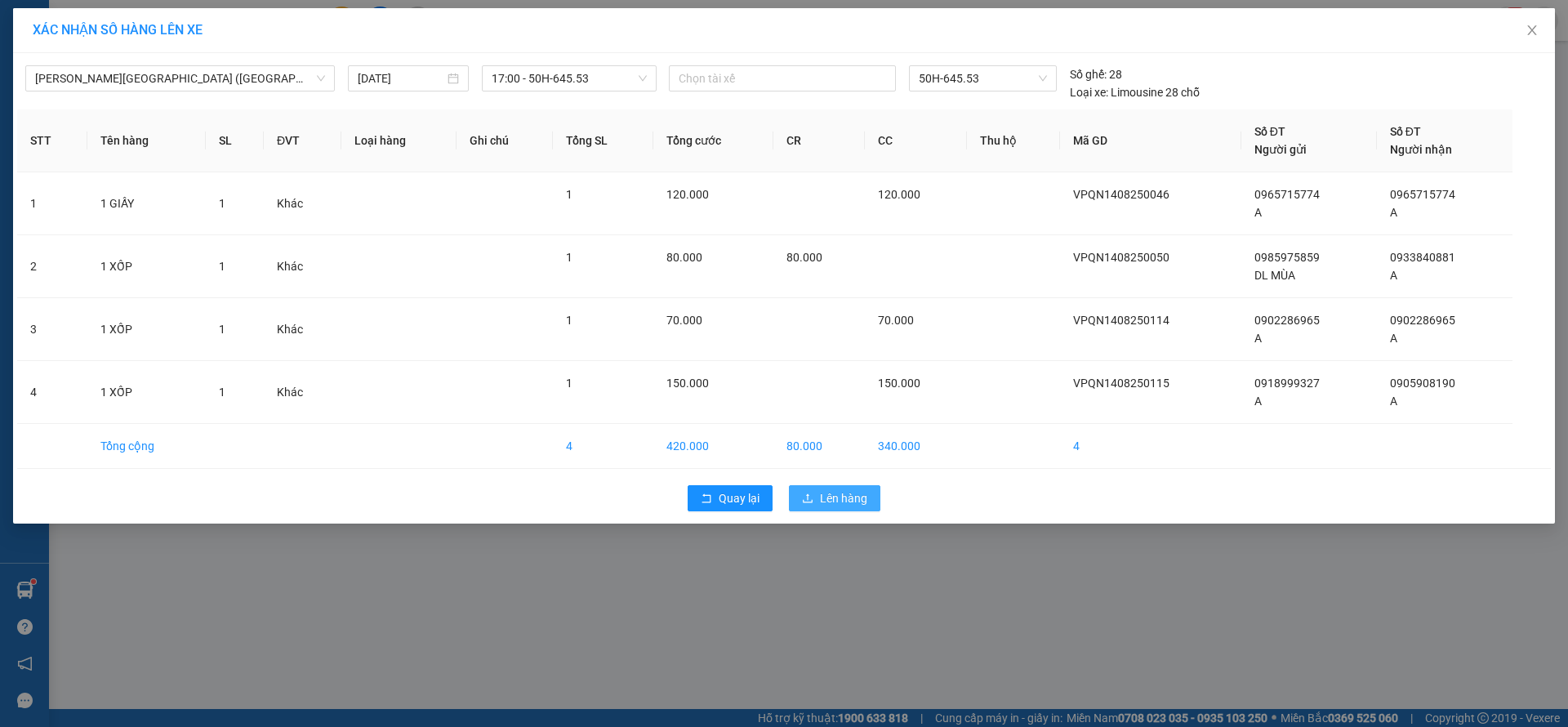
click at [840, 497] on span "Lên hàng" at bounding box center [844, 498] width 48 height 18
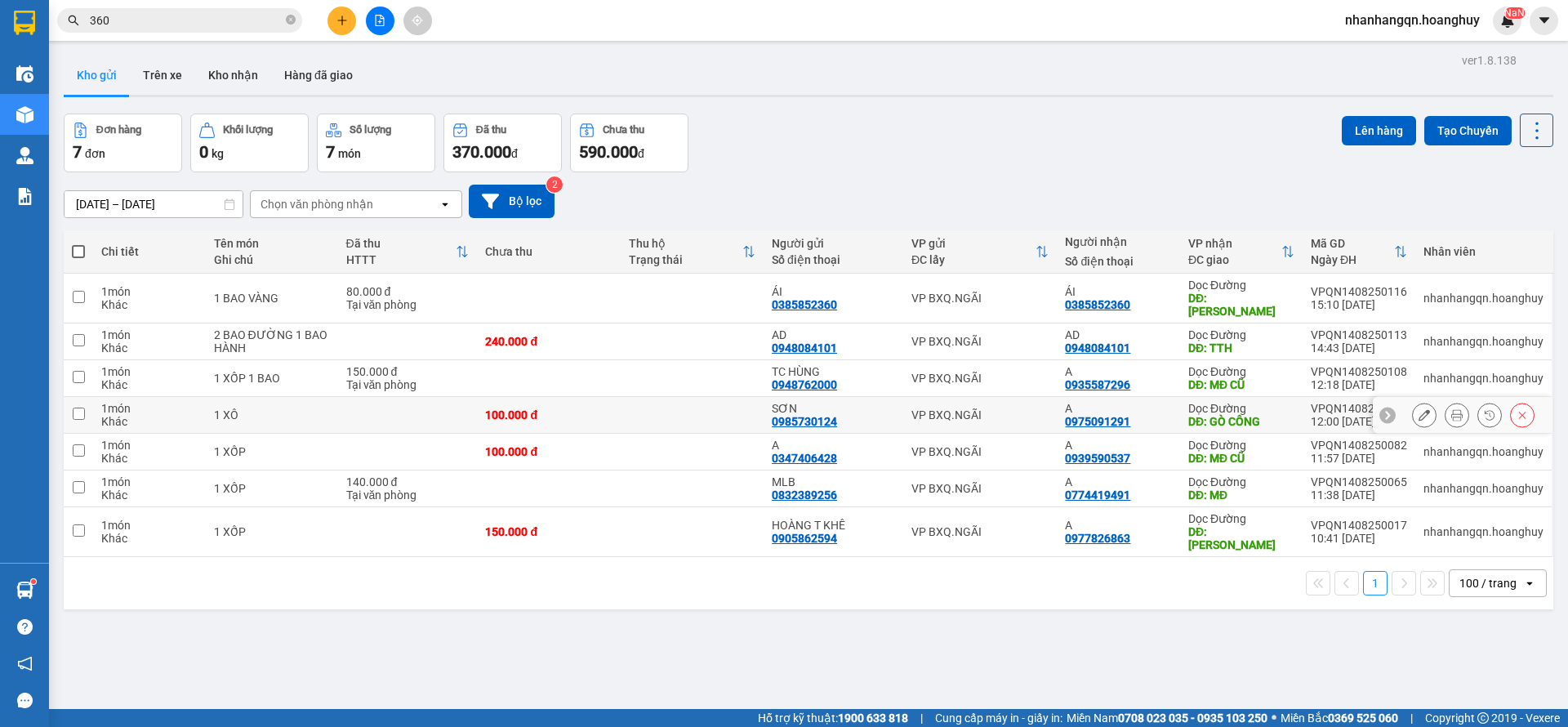
click at [1013, 415] on td "VP BXQ.NGÃI" at bounding box center [981, 416] width 154 height 37
checkbox input "true"
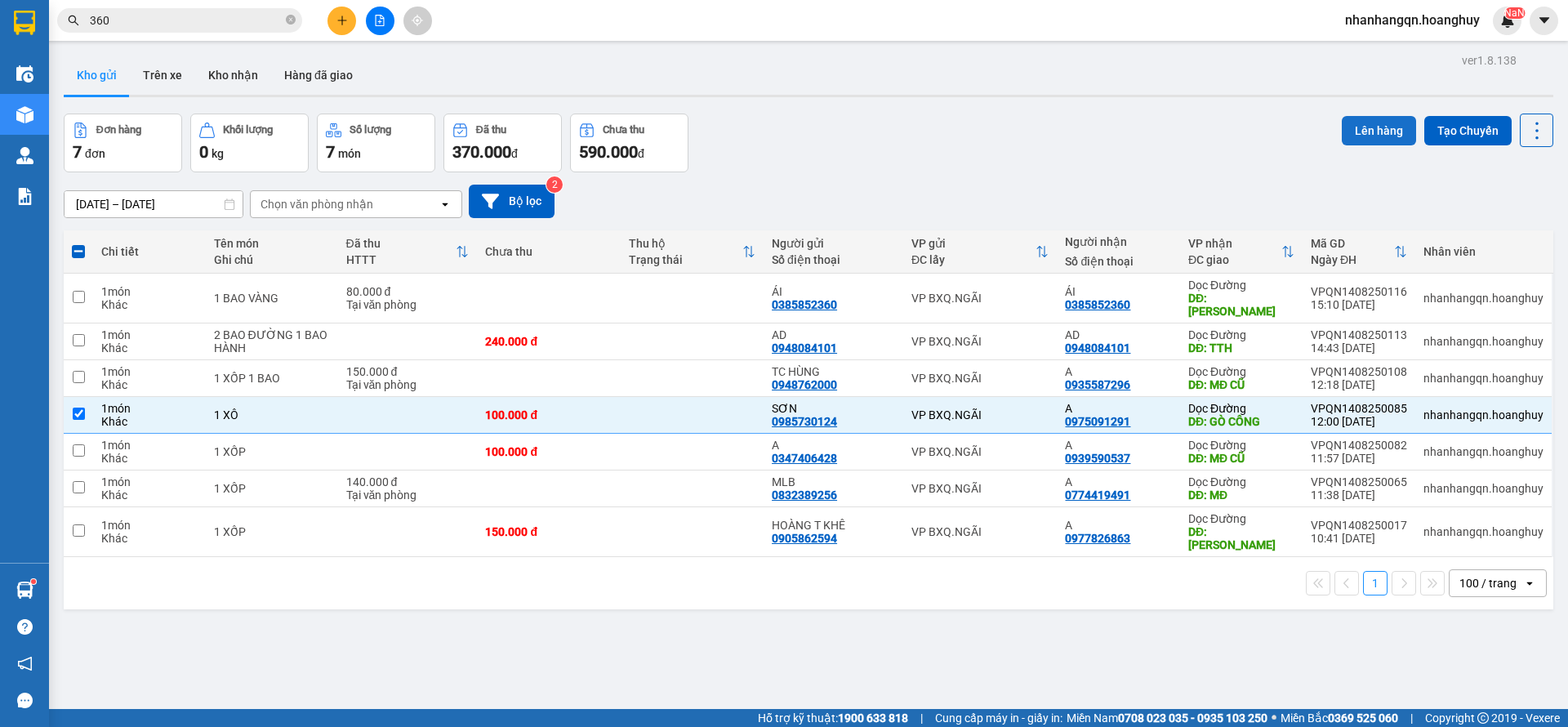
click at [1343, 131] on button "Lên hàng" at bounding box center [1379, 130] width 74 height 29
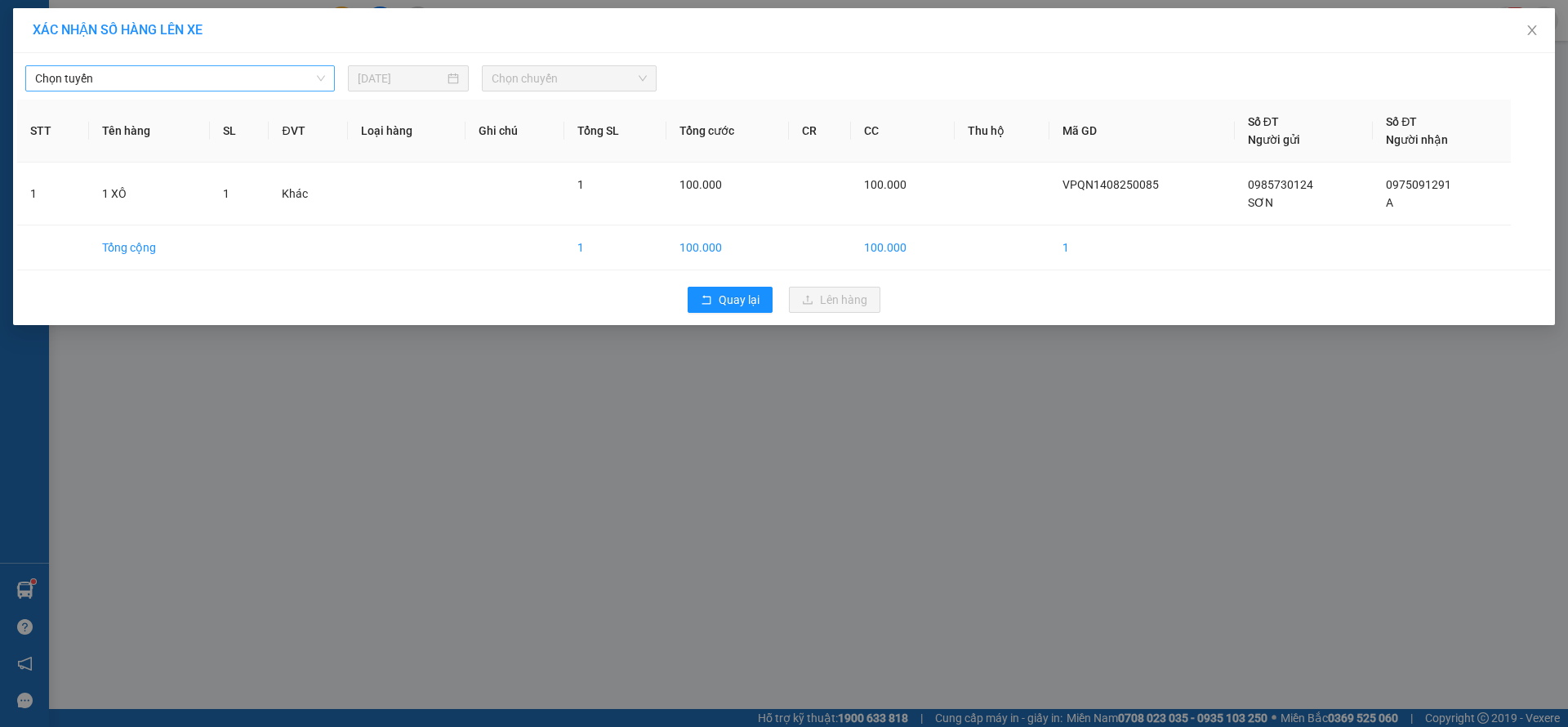
click at [232, 82] on span "Chọn tuyến" at bounding box center [180, 78] width 290 height 25
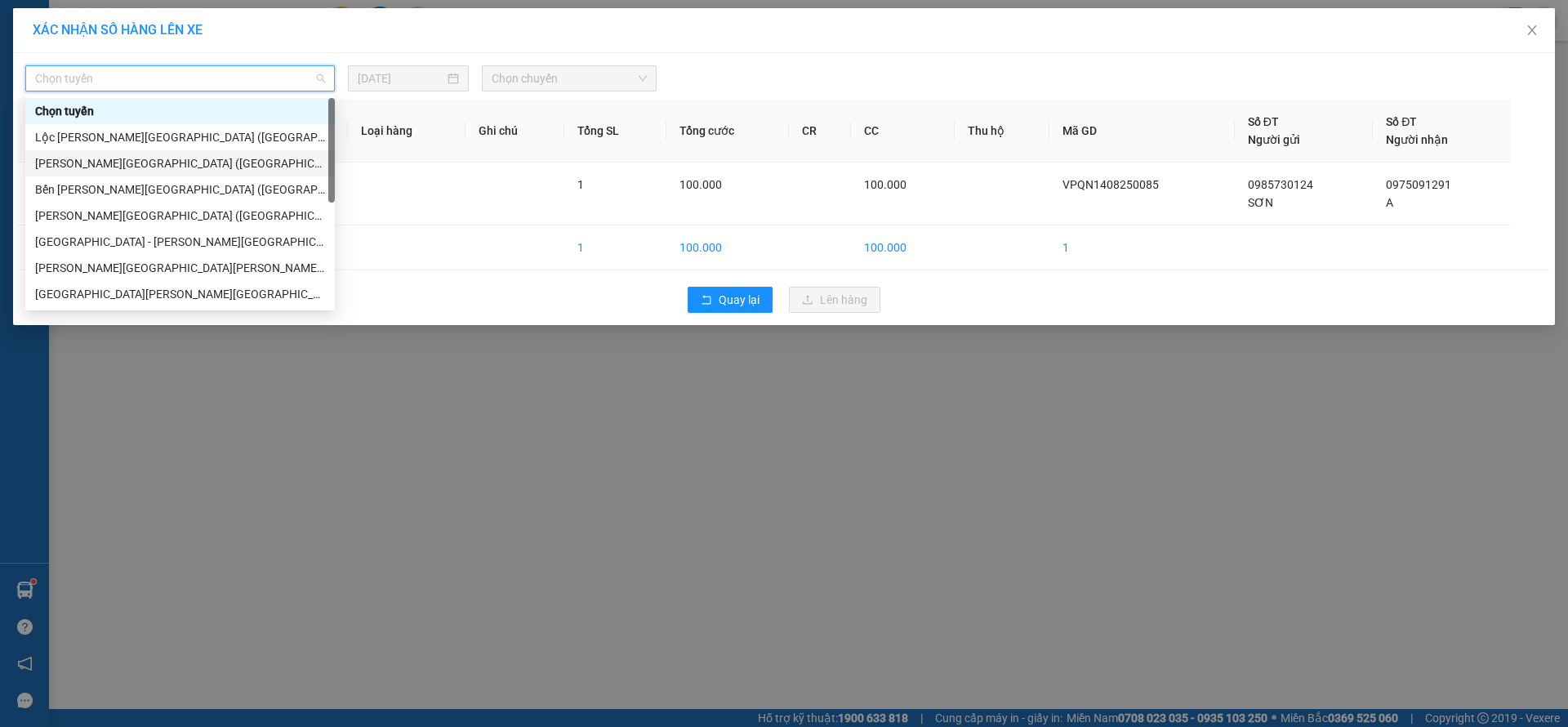
click at [172, 161] on div "[PERSON_NAME][GEOGRAPHIC_DATA] ([GEOGRAPHIC_DATA])" at bounding box center [180, 163] width 290 height 18
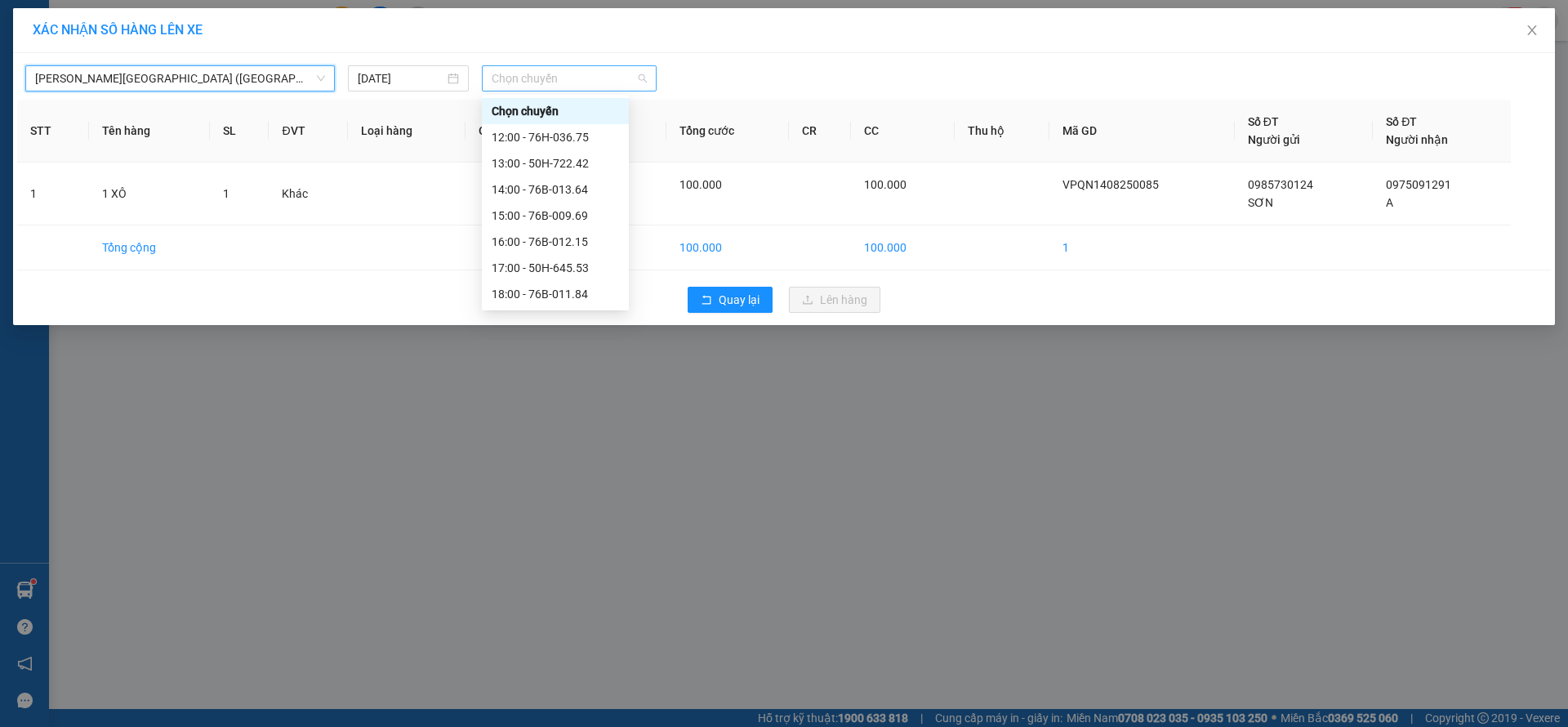
click at [564, 77] on span "Chọn chuyến" at bounding box center [569, 78] width 155 height 25
click at [544, 259] on div "19:00" at bounding box center [555, 268] width 128 height 18
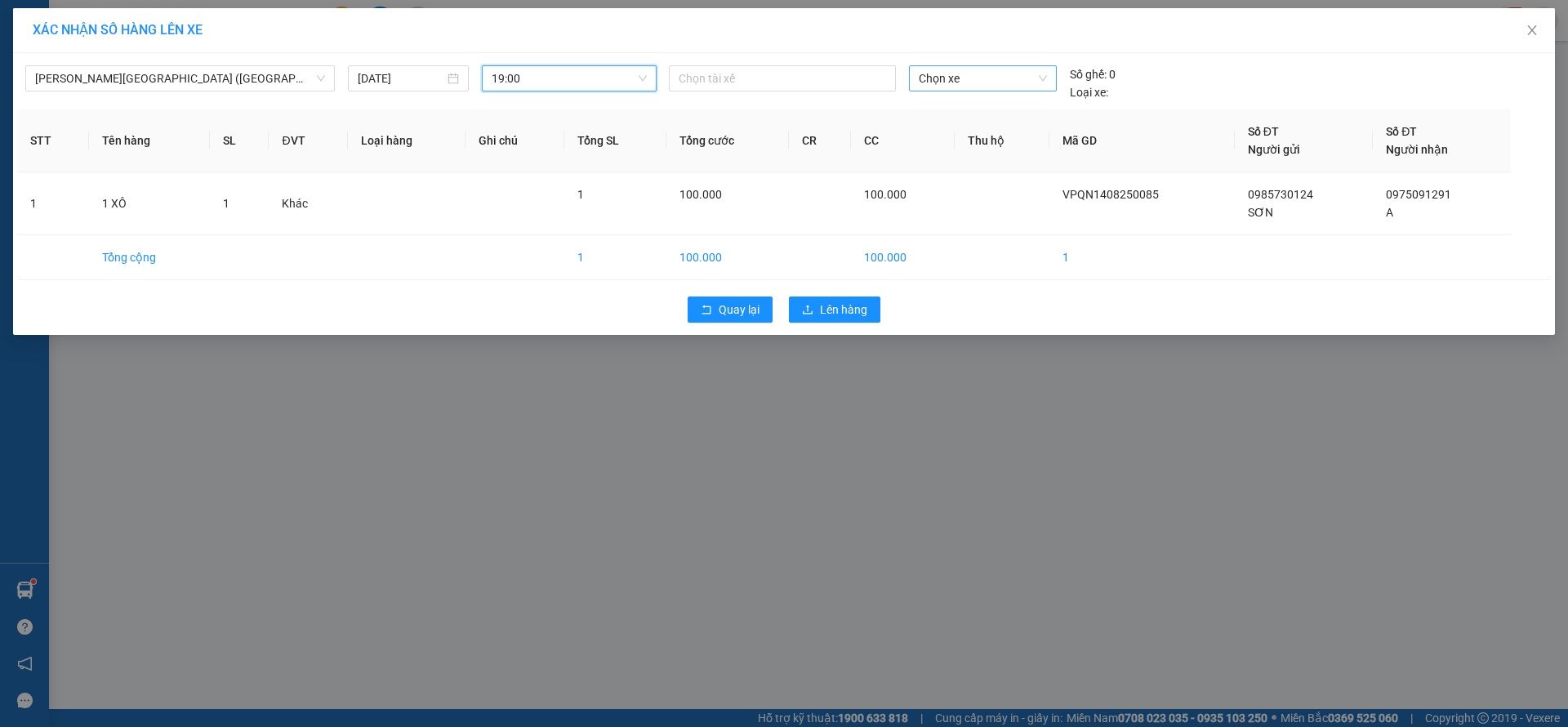
click at [974, 74] on span "Chọn xe" at bounding box center [983, 78] width 128 height 25
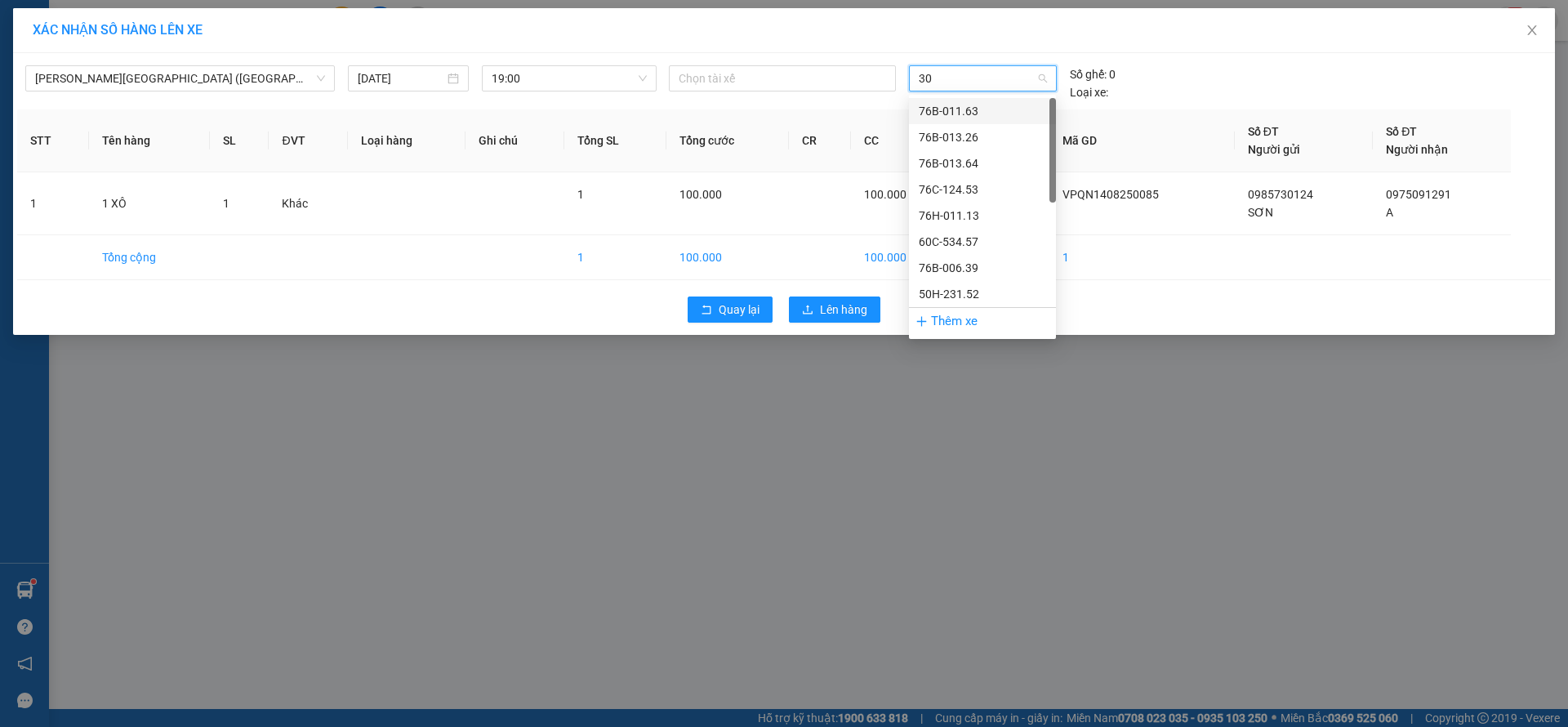
type input "308"
click at [991, 112] on div "50H-503.08" at bounding box center [983, 111] width 128 height 18
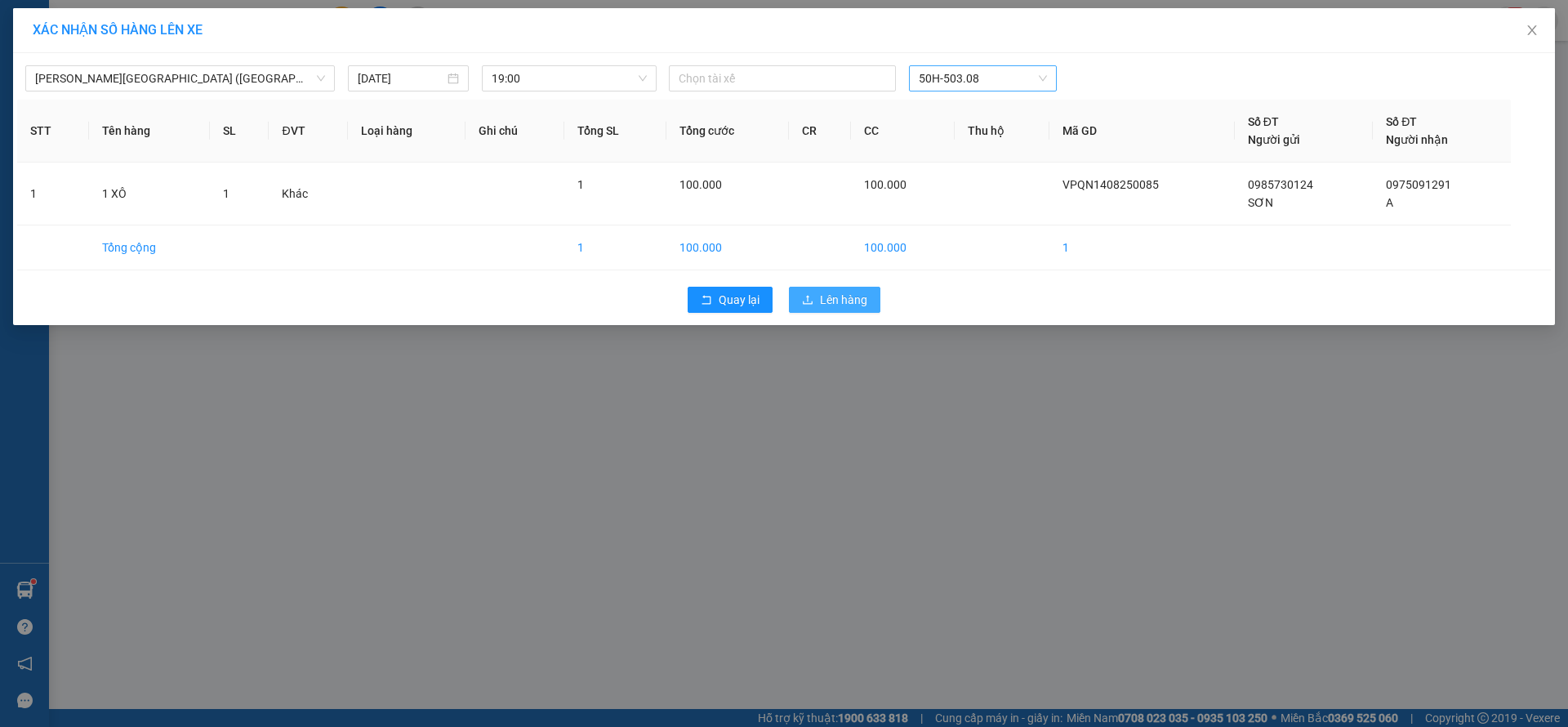
click at [840, 296] on span "Lên hàng" at bounding box center [844, 300] width 48 height 18
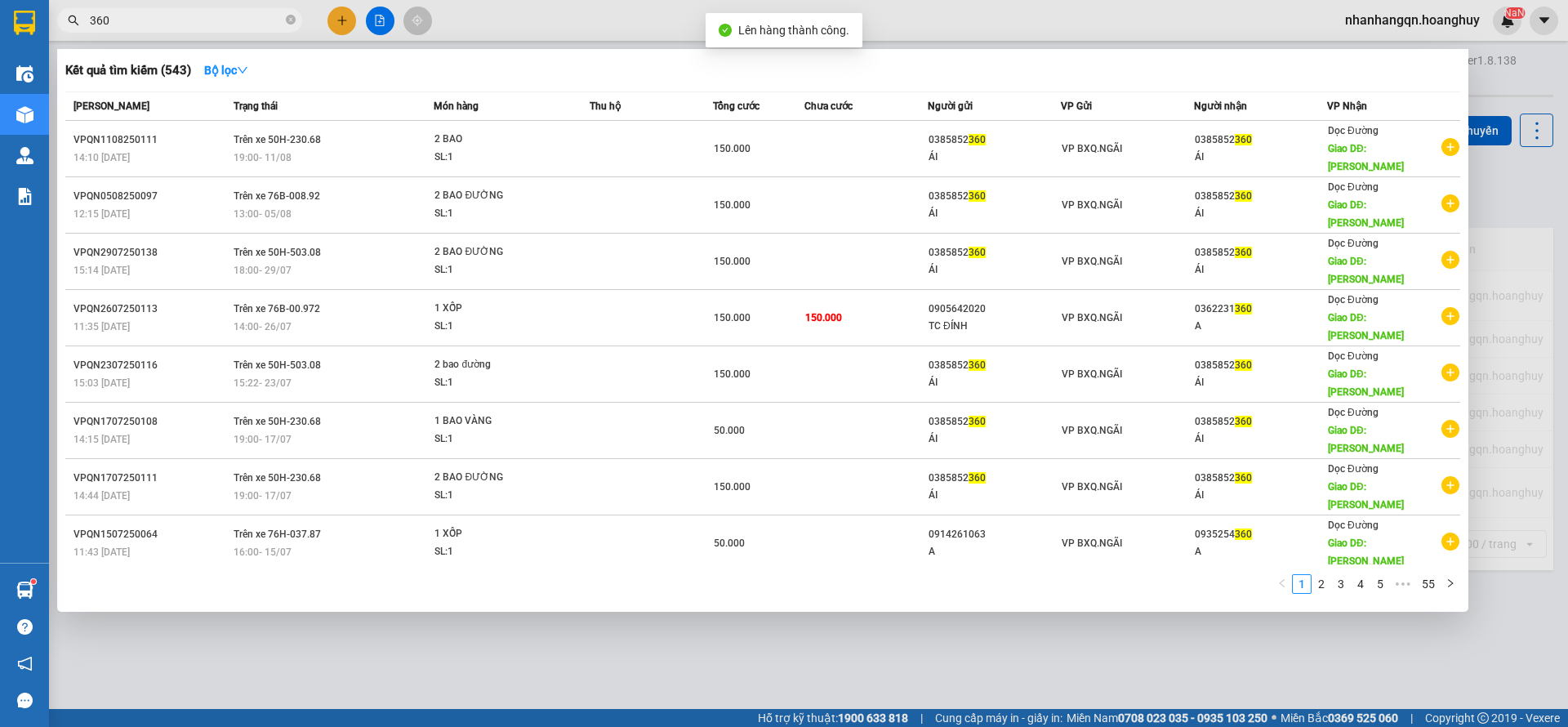
click at [208, 25] on input "360" at bounding box center [186, 20] width 193 height 18
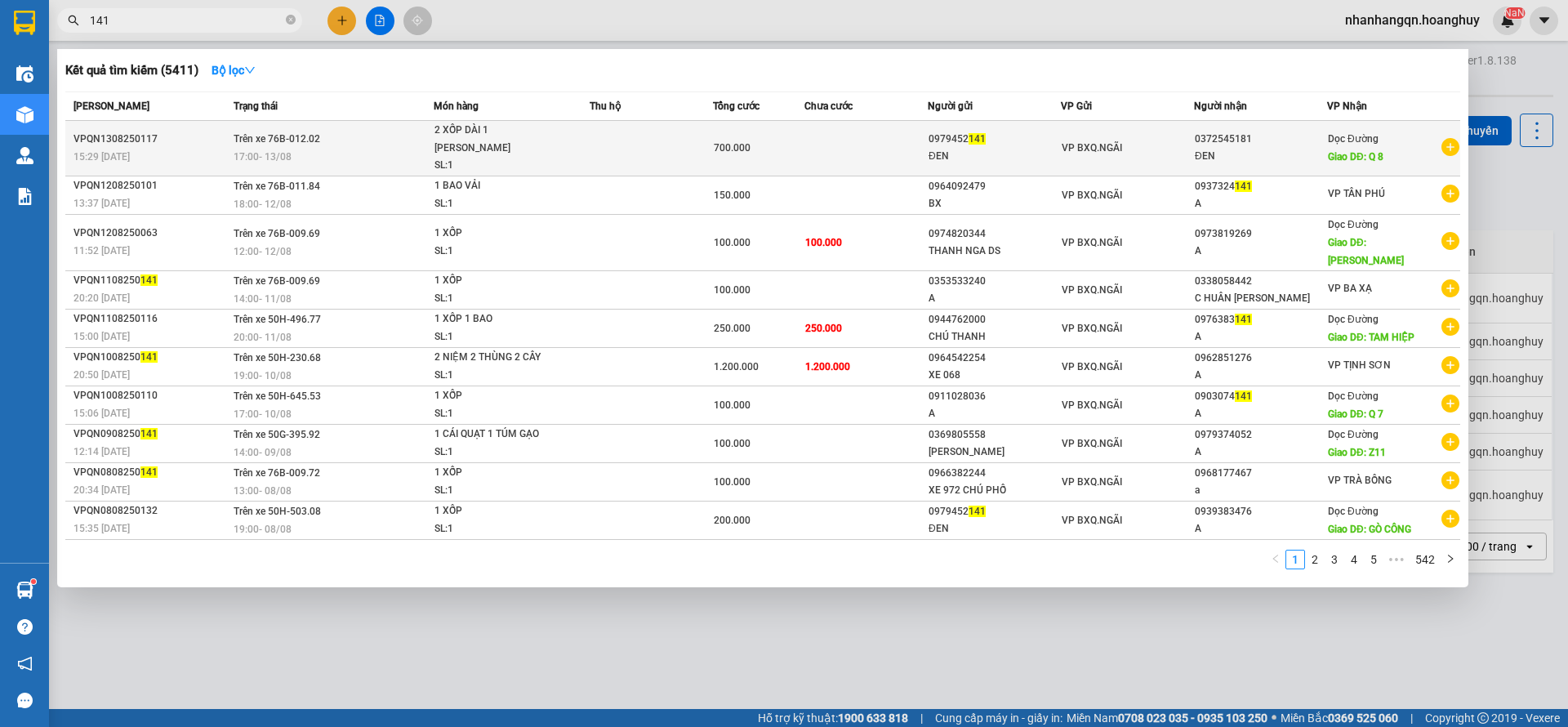
type input "141"
click at [1106, 145] on span "VP BXQ.NGÃI" at bounding box center [1092, 148] width 61 height 11
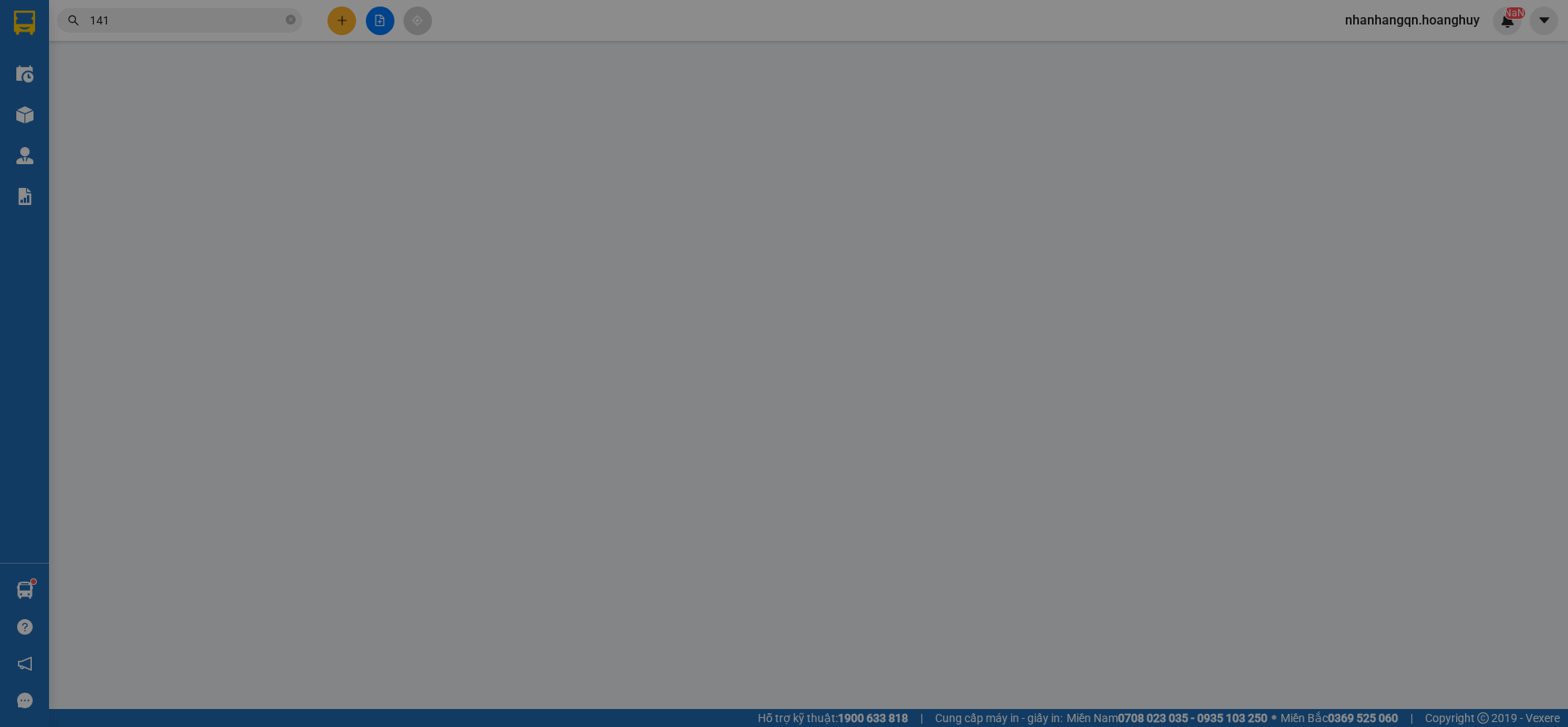
type input "0979452141"
type input "ĐEN"
type input "0372545181"
type input "ĐEN"
type input "Q 8"
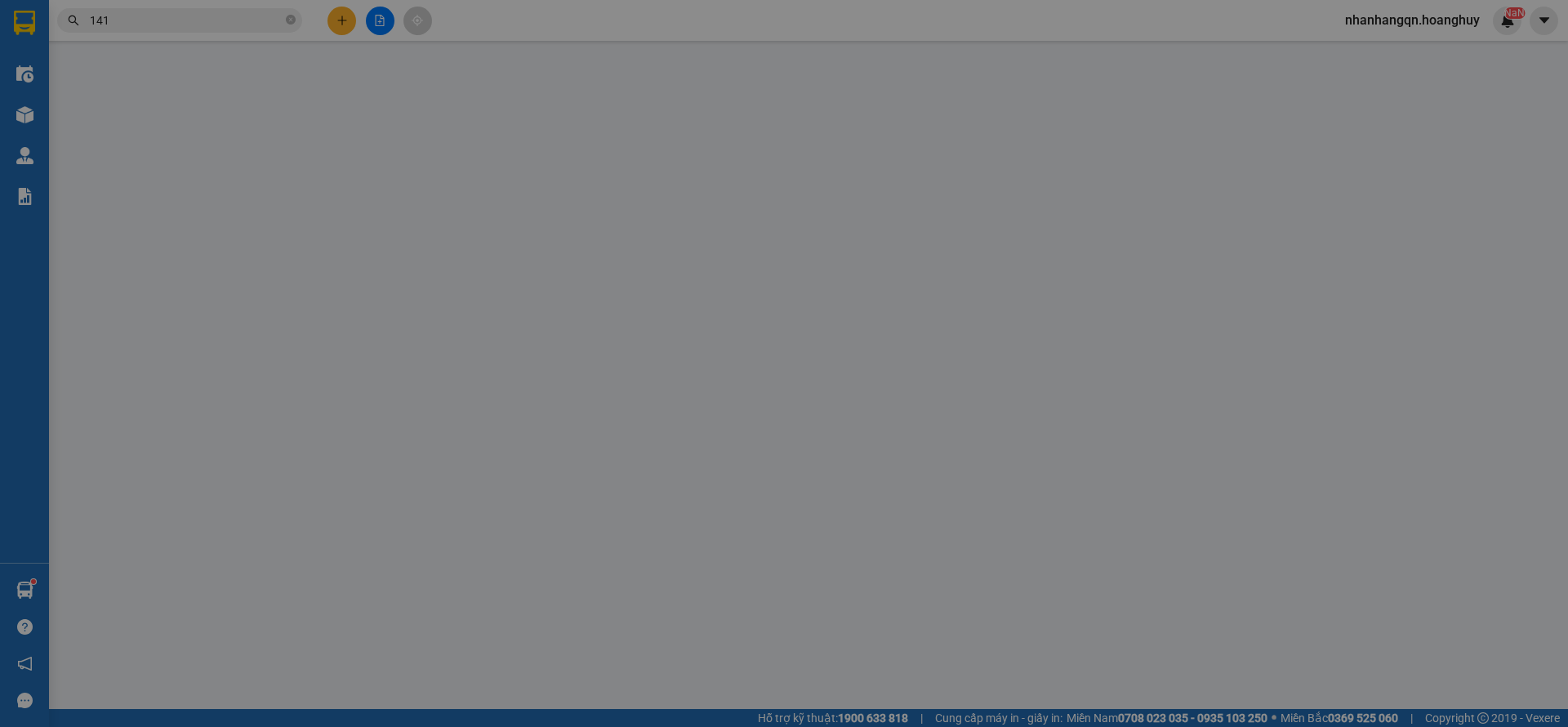
type input "700.000"
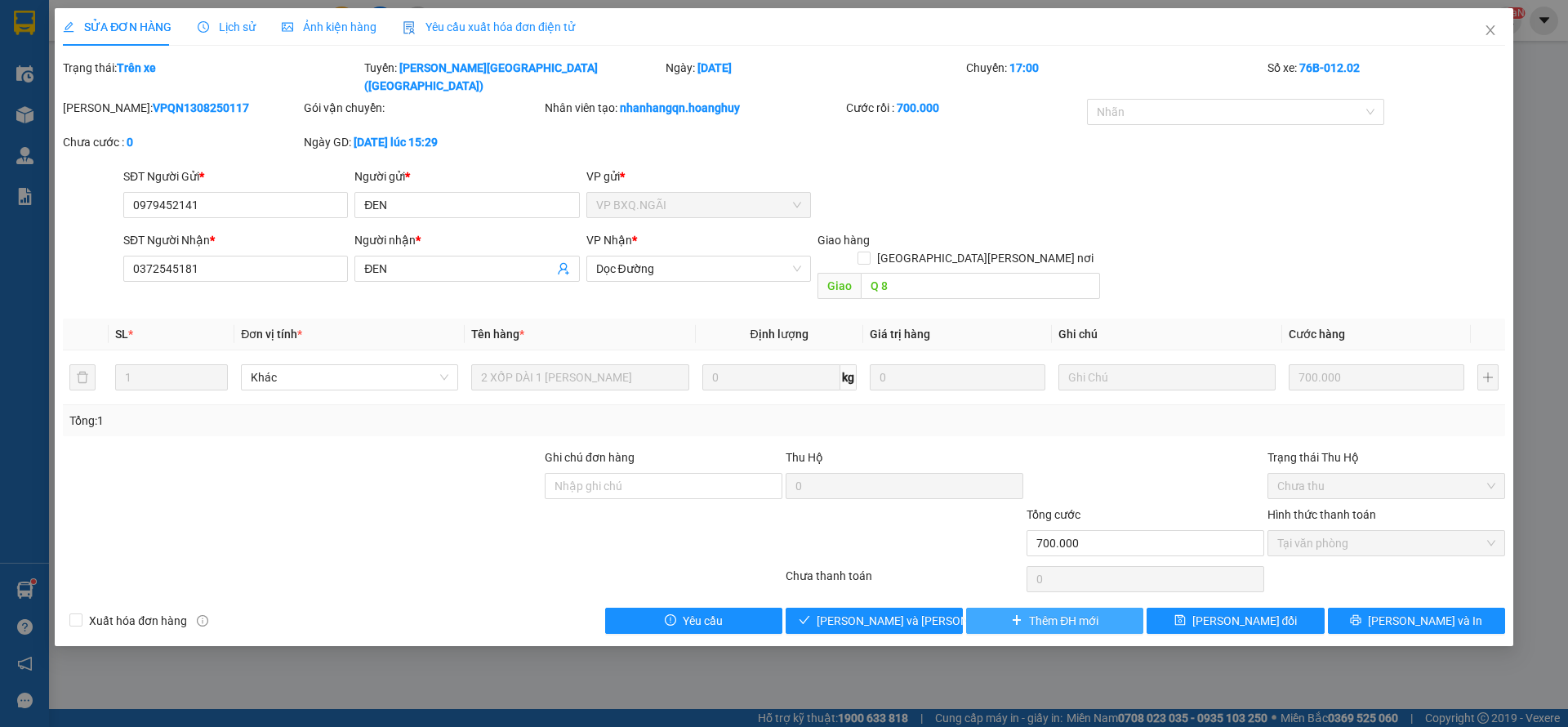
click at [1051, 612] on span "Thêm ĐH mới" at bounding box center [1064, 621] width 70 height 18
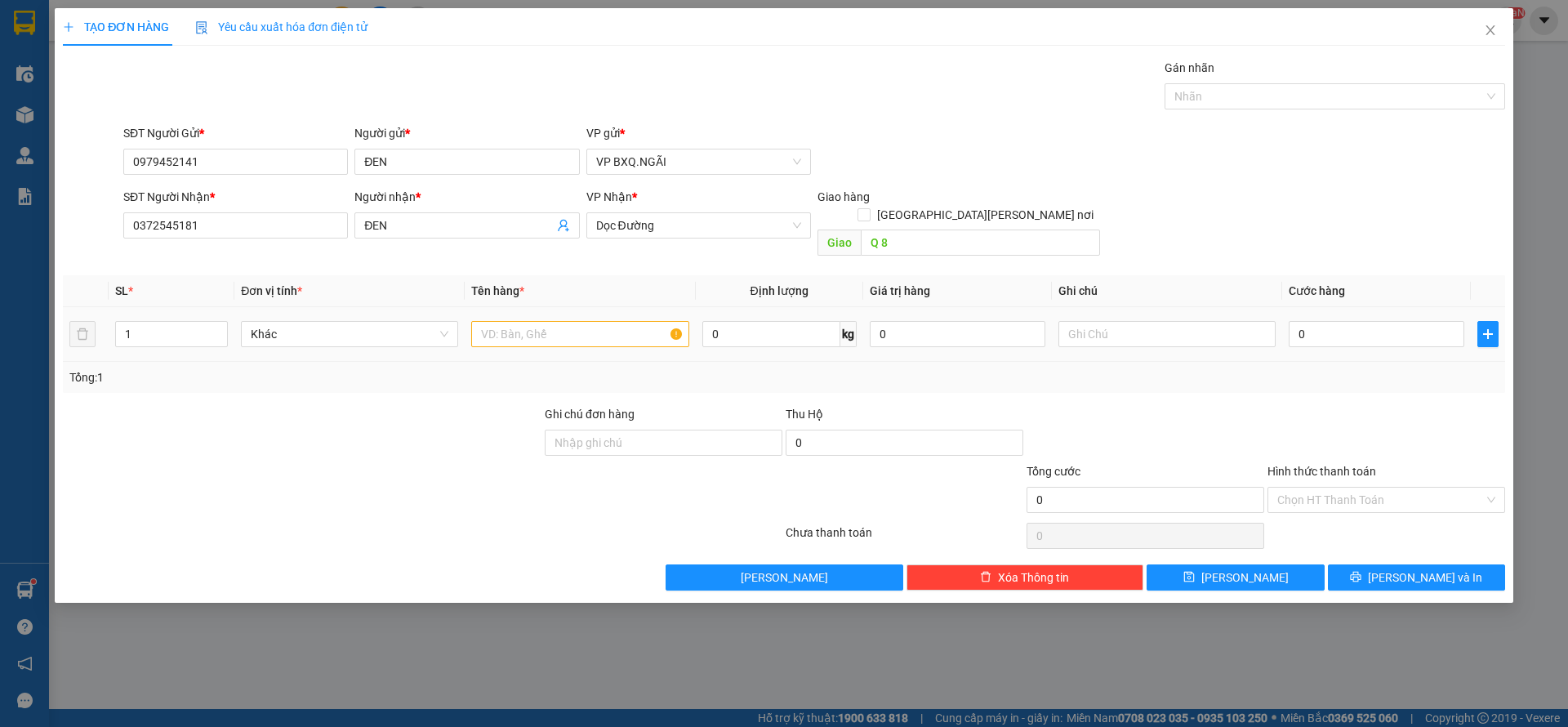
click at [569, 318] on div at bounding box center [580, 334] width 217 height 33
click at [567, 321] on input "text" at bounding box center [580, 334] width 217 height 26
type input "2 XỐP DÀI"
type input "6"
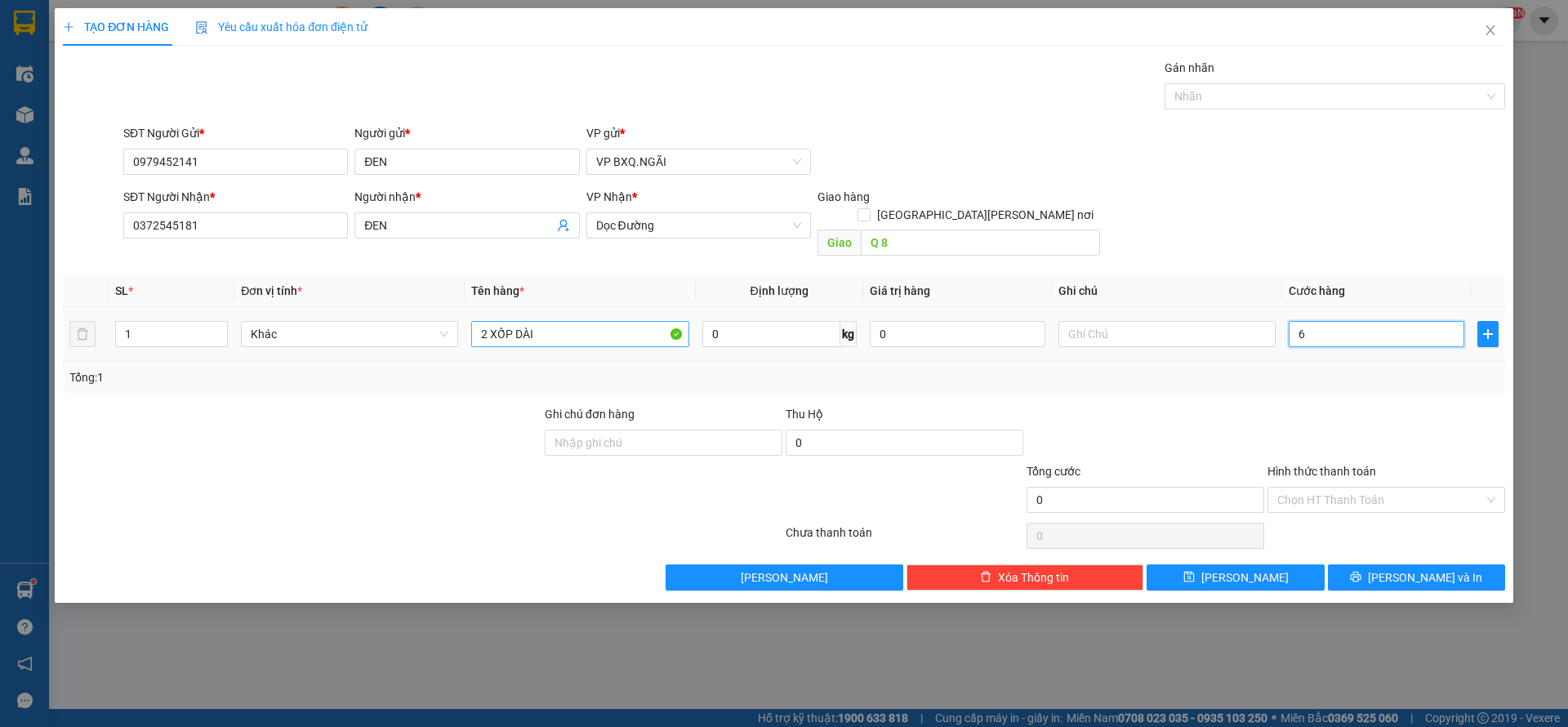
type input "6"
type input "60"
type input "600"
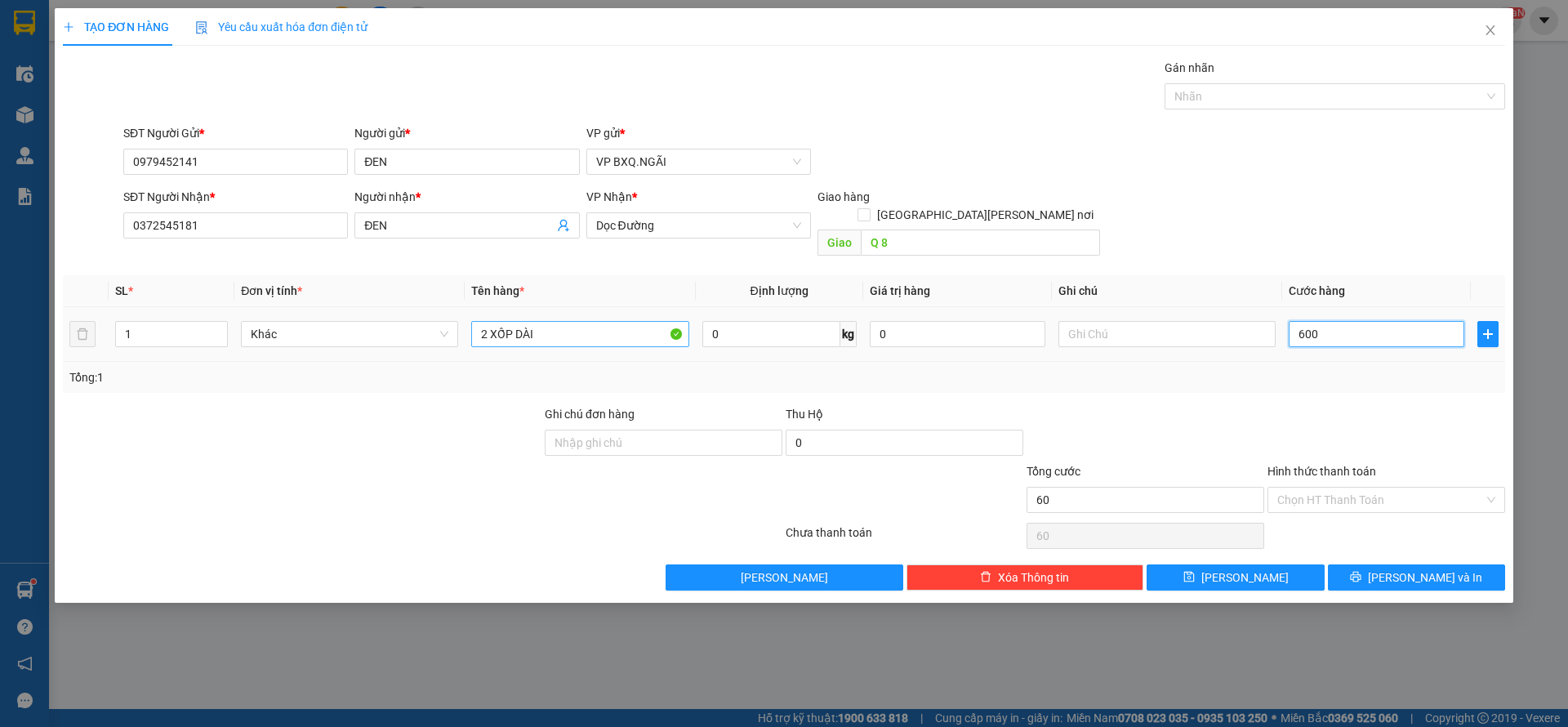
type input "600"
type input "6.000"
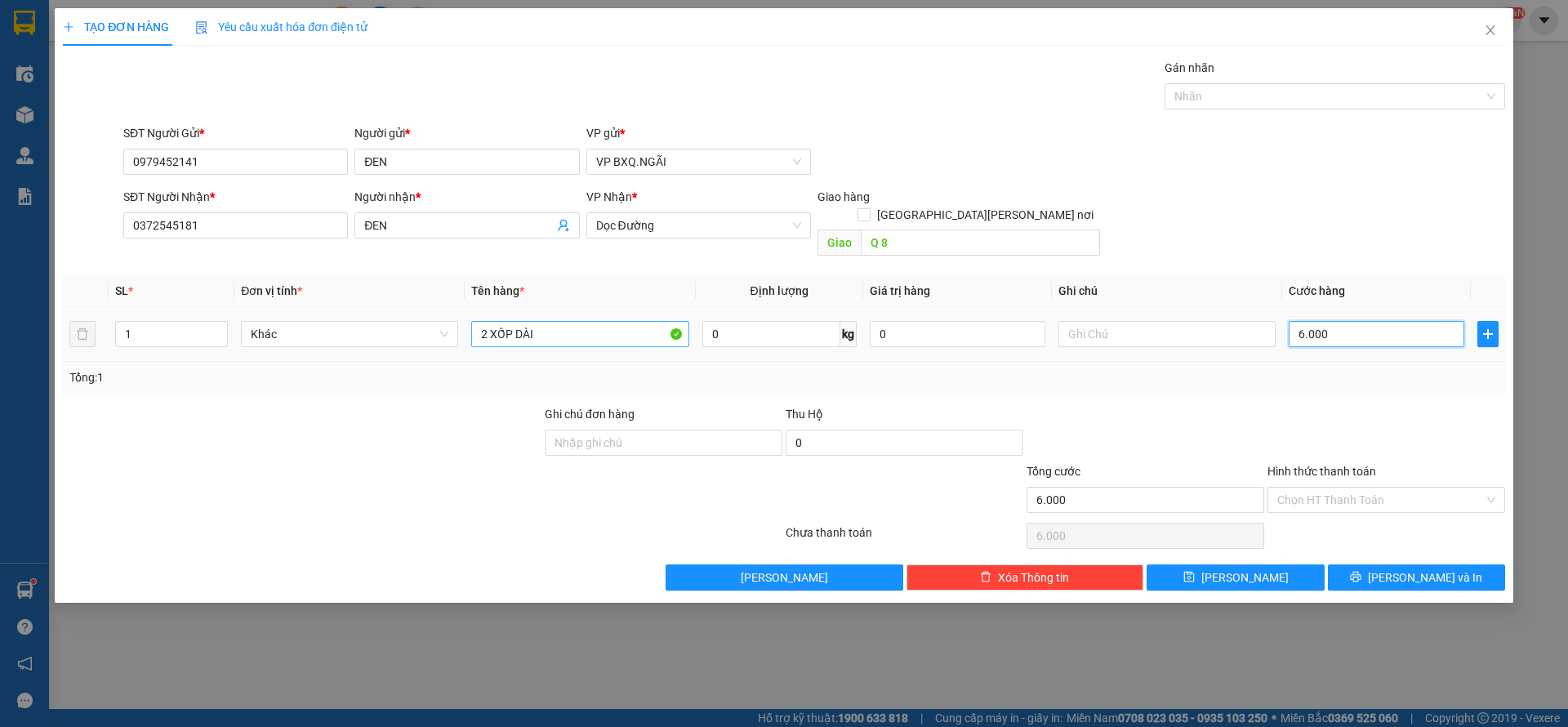
type input "60.000"
type input "600.000"
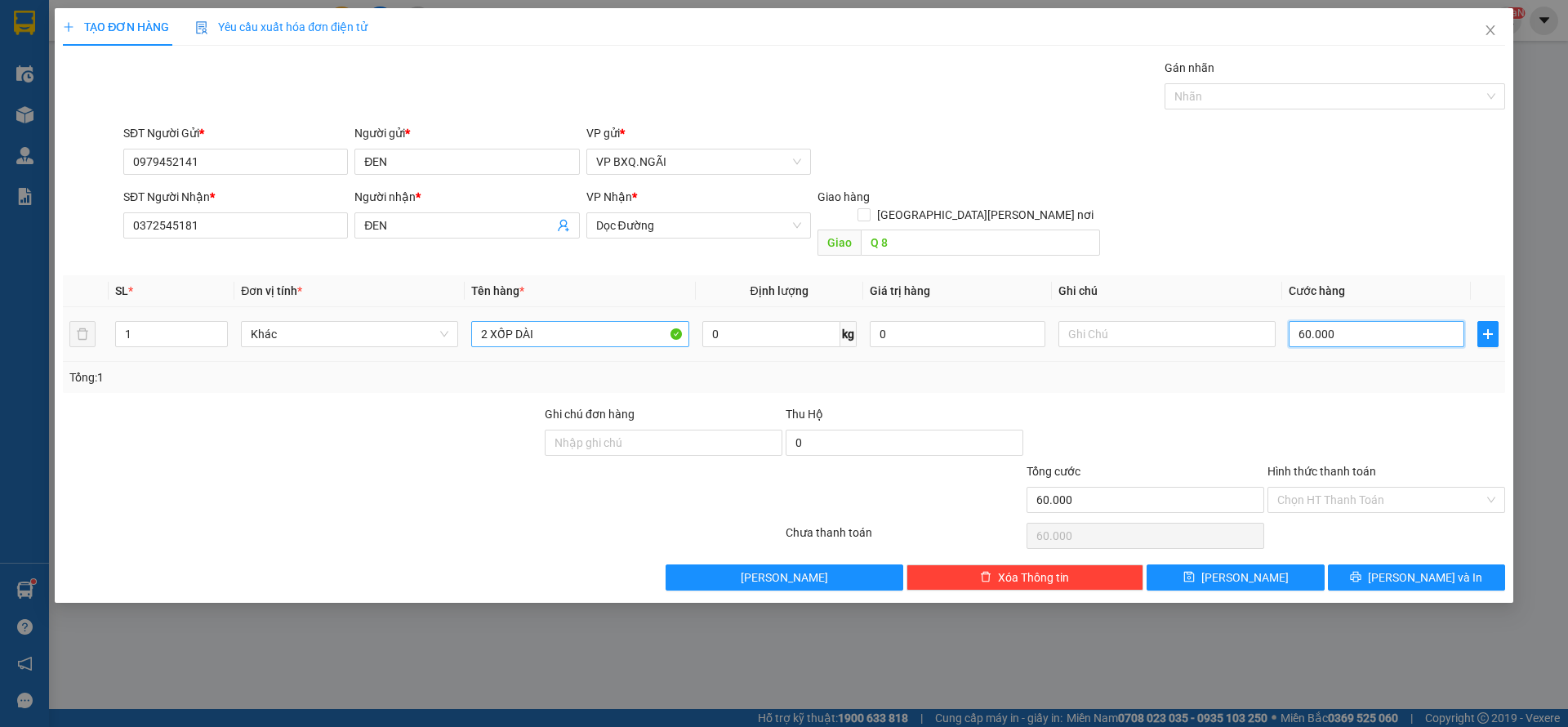
type input "600.000"
drag, startPoint x: 1307, startPoint y: 503, endPoint x: 1345, endPoint y: 472, distance: 49.0
click at [1316, 498] on div "Transit Pickup Surcharge Ids Transit Deliver Surcharge Ids Transit Deliver Surc…" at bounding box center [784, 325] width 1442 height 532
click at [1345, 488] on input "Hình thức thanh toán" at bounding box center [1380, 500] width 206 height 25
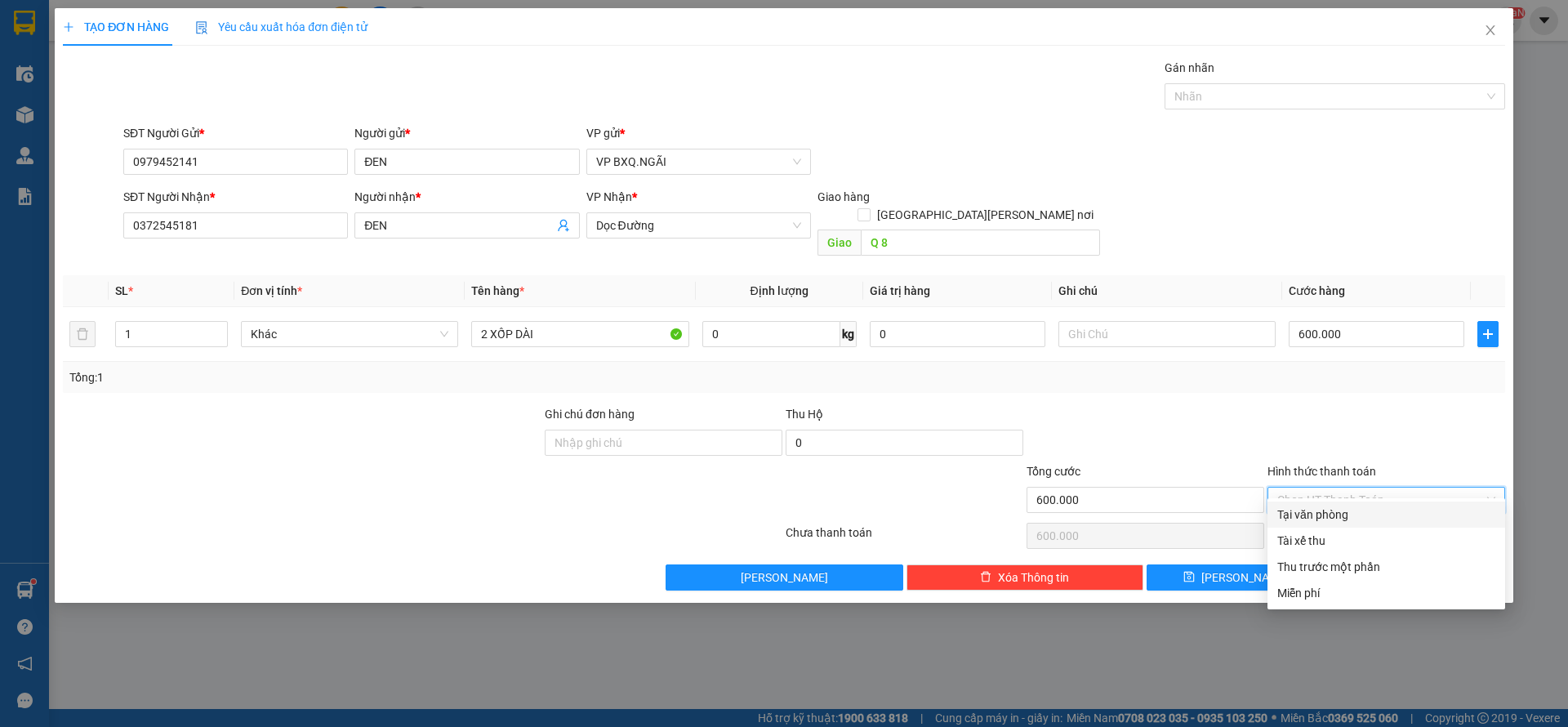
click at [1327, 518] on div "Tại văn phòng" at bounding box center [1386, 515] width 218 height 18
type input "0"
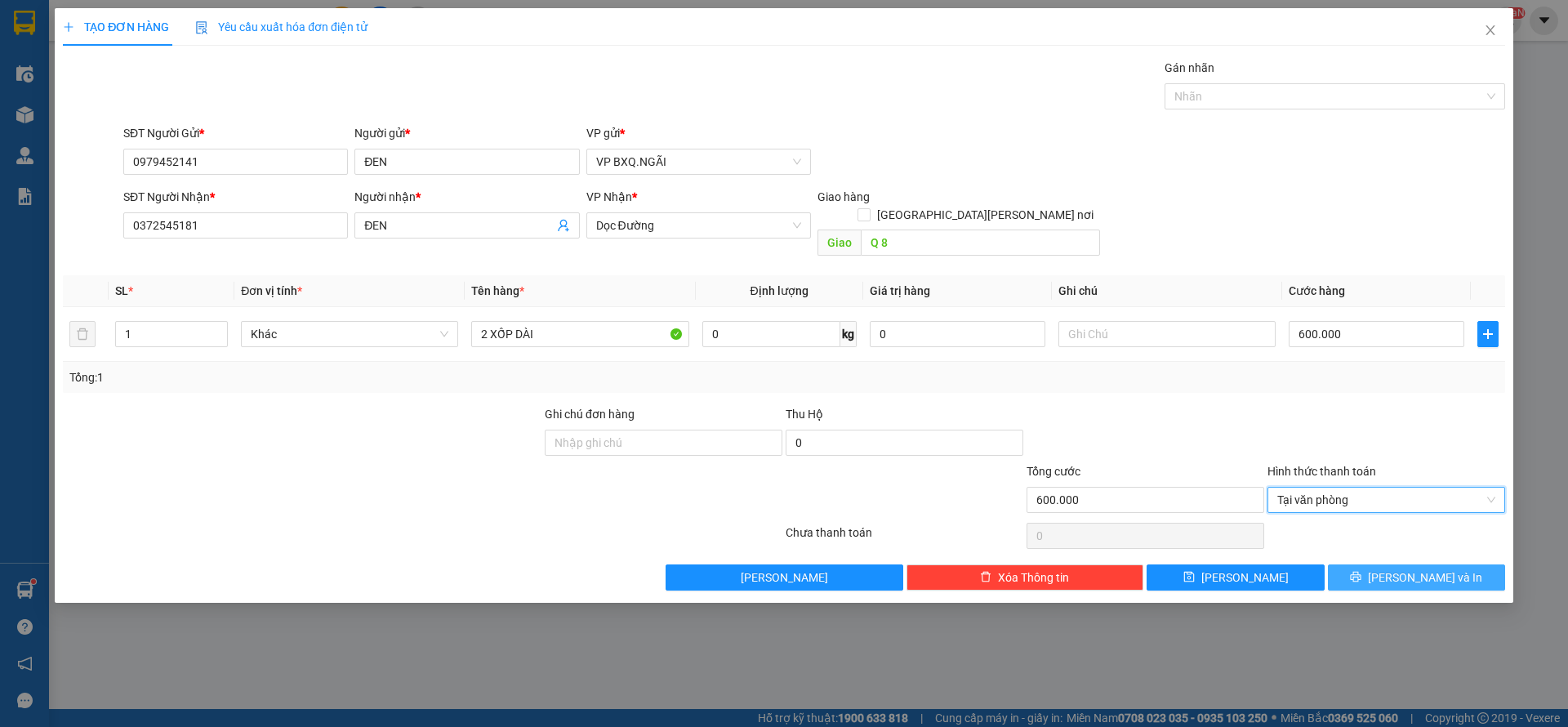
click at [1407, 569] on span "[PERSON_NAME] và In" at bounding box center [1425, 578] width 115 height 18
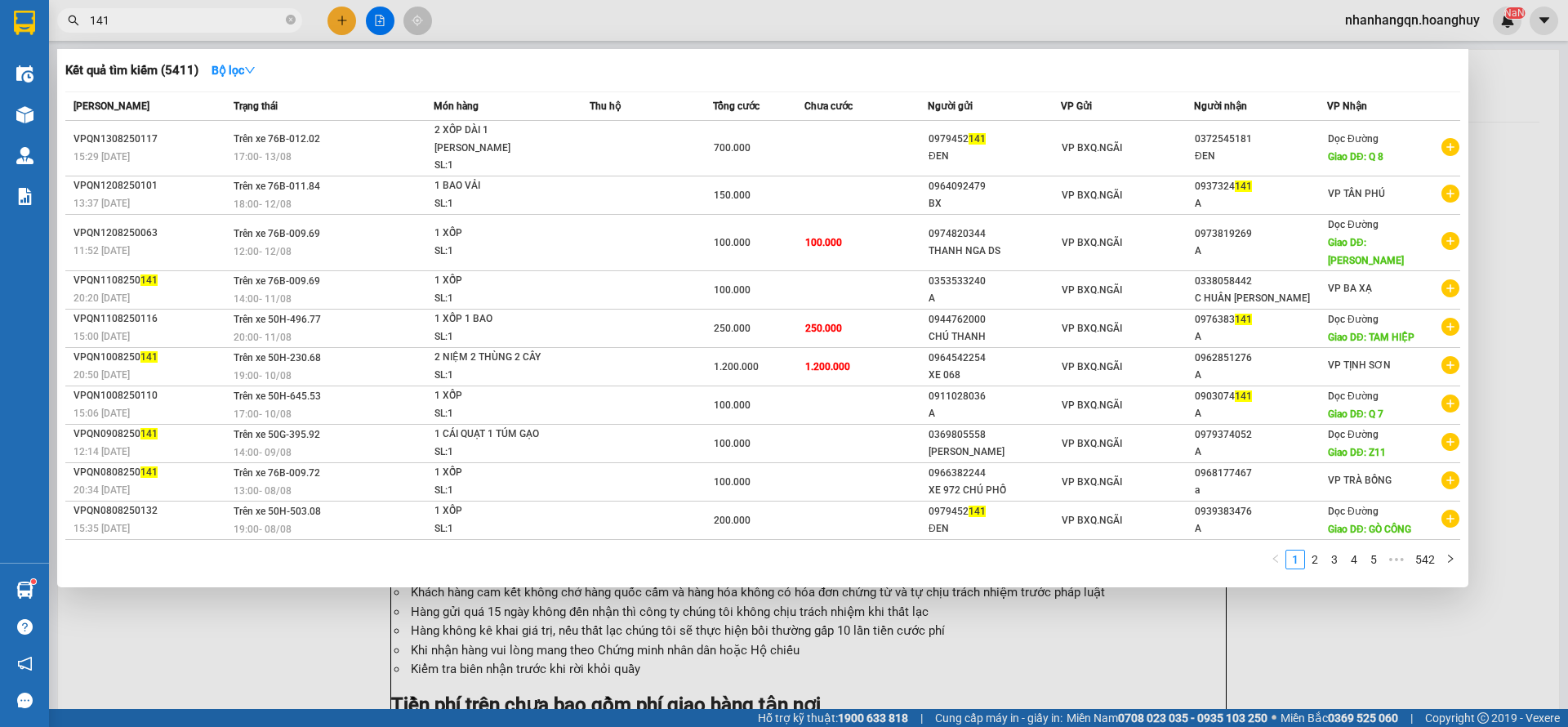
click at [152, 15] on input "141" at bounding box center [186, 20] width 193 height 18
click at [163, 21] on input "141" at bounding box center [186, 20] width 193 height 18
click at [337, 21] on div at bounding box center [784, 364] width 1568 height 727
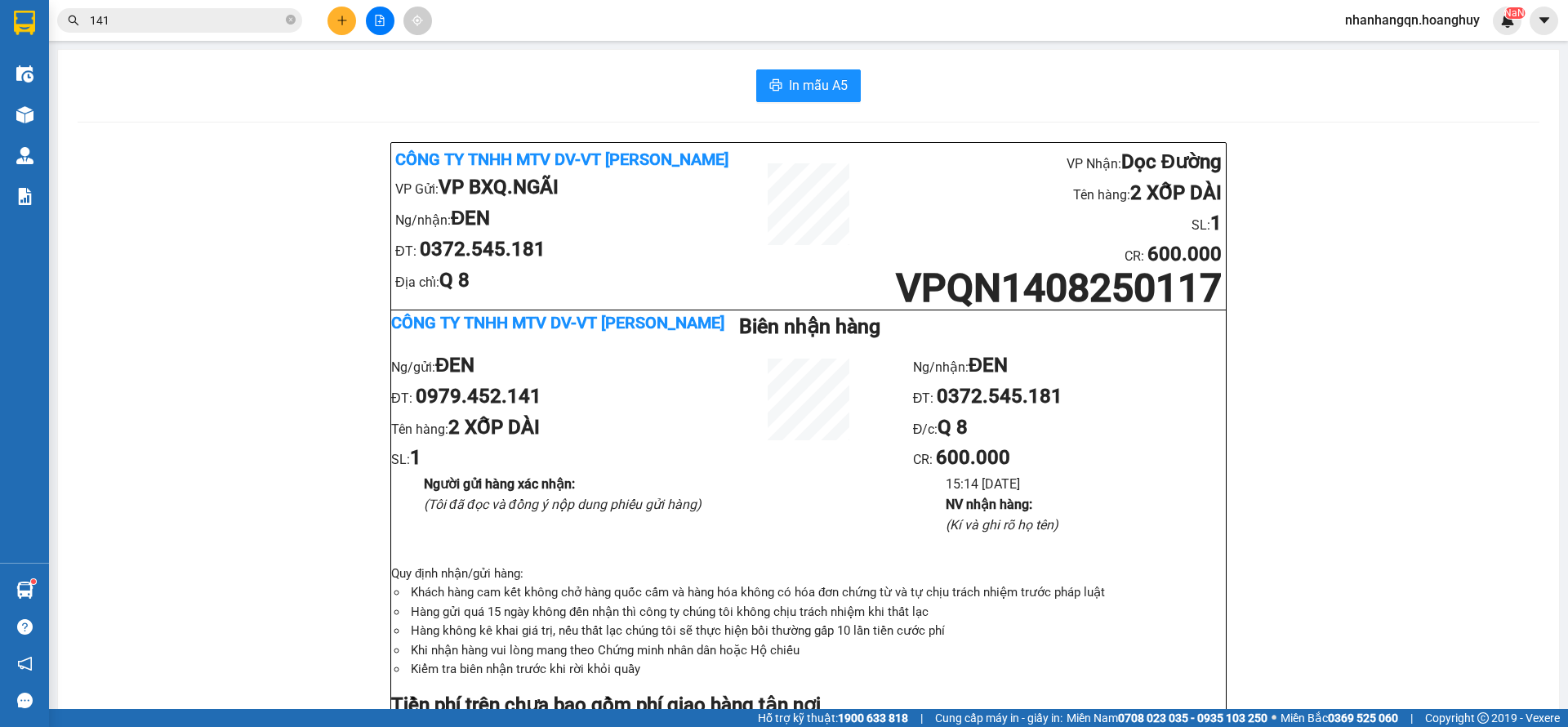
click at [337, 21] on icon "plus" at bounding box center [342, 20] width 11 height 11
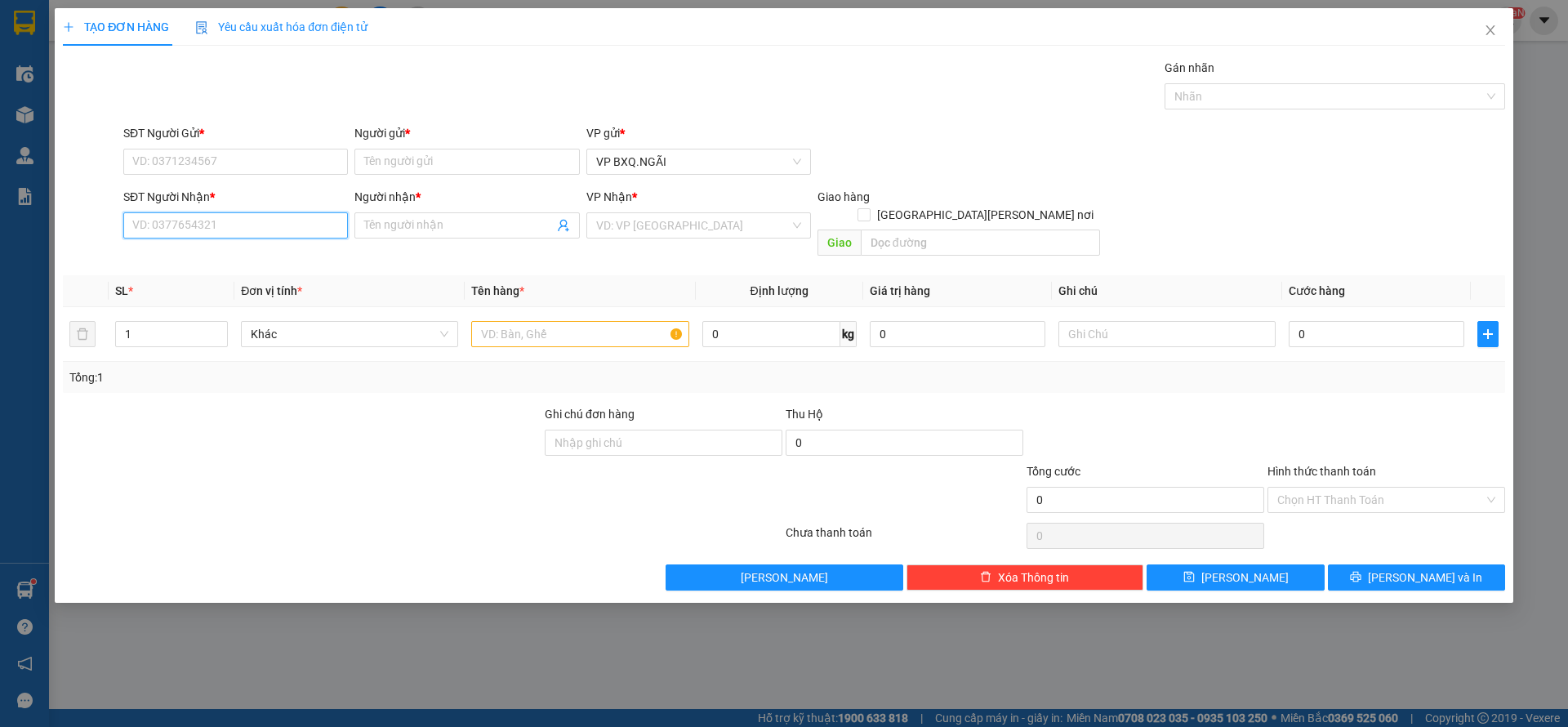
click at [214, 232] on input "SĐT Người Nhận *" at bounding box center [235, 225] width 225 height 26
type input "0938280509"
click at [403, 214] on span at bounding box center [466, 225] width 225 height 26
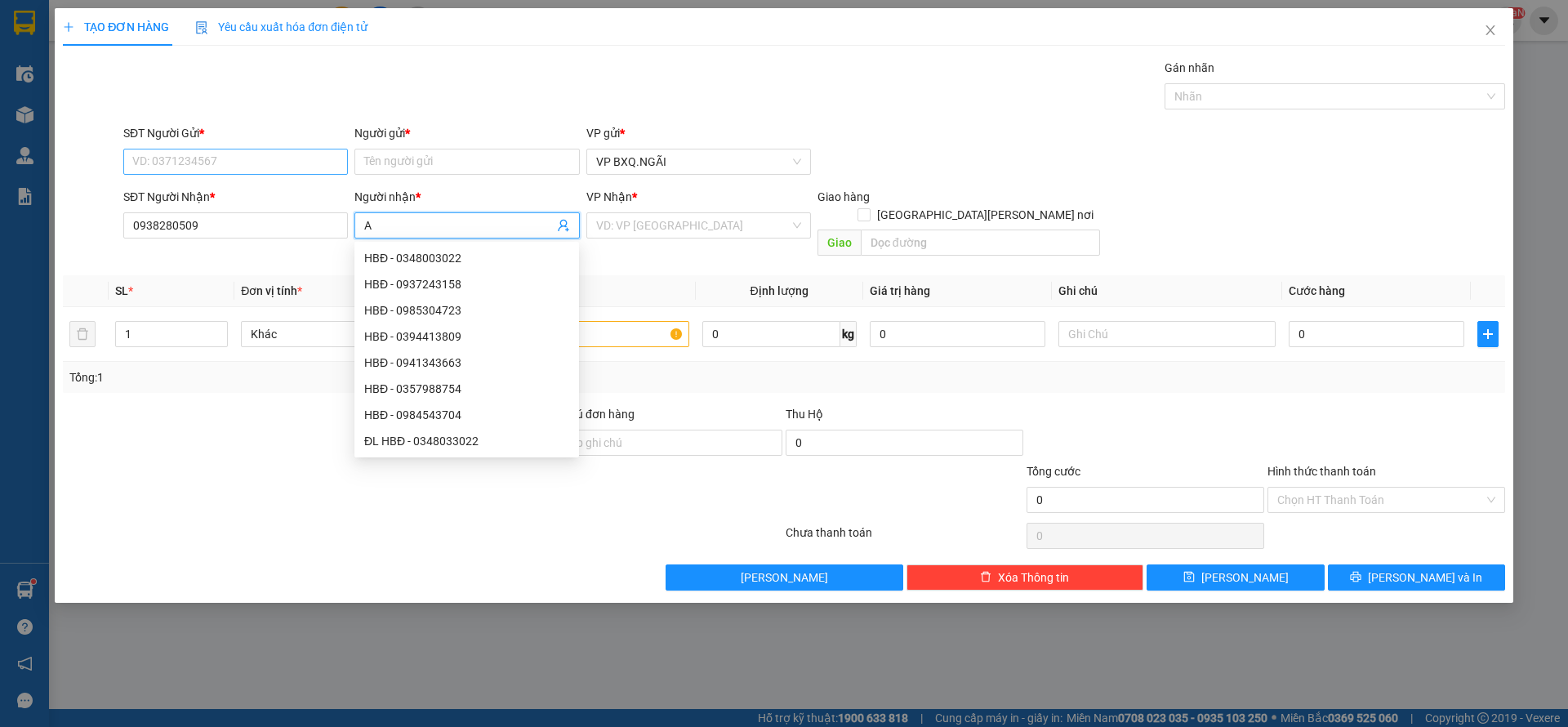
type input "A"
click at [209, 159] on input "SĐT Người Gửi *" at bounding box center [235, 162] width 225 height 26
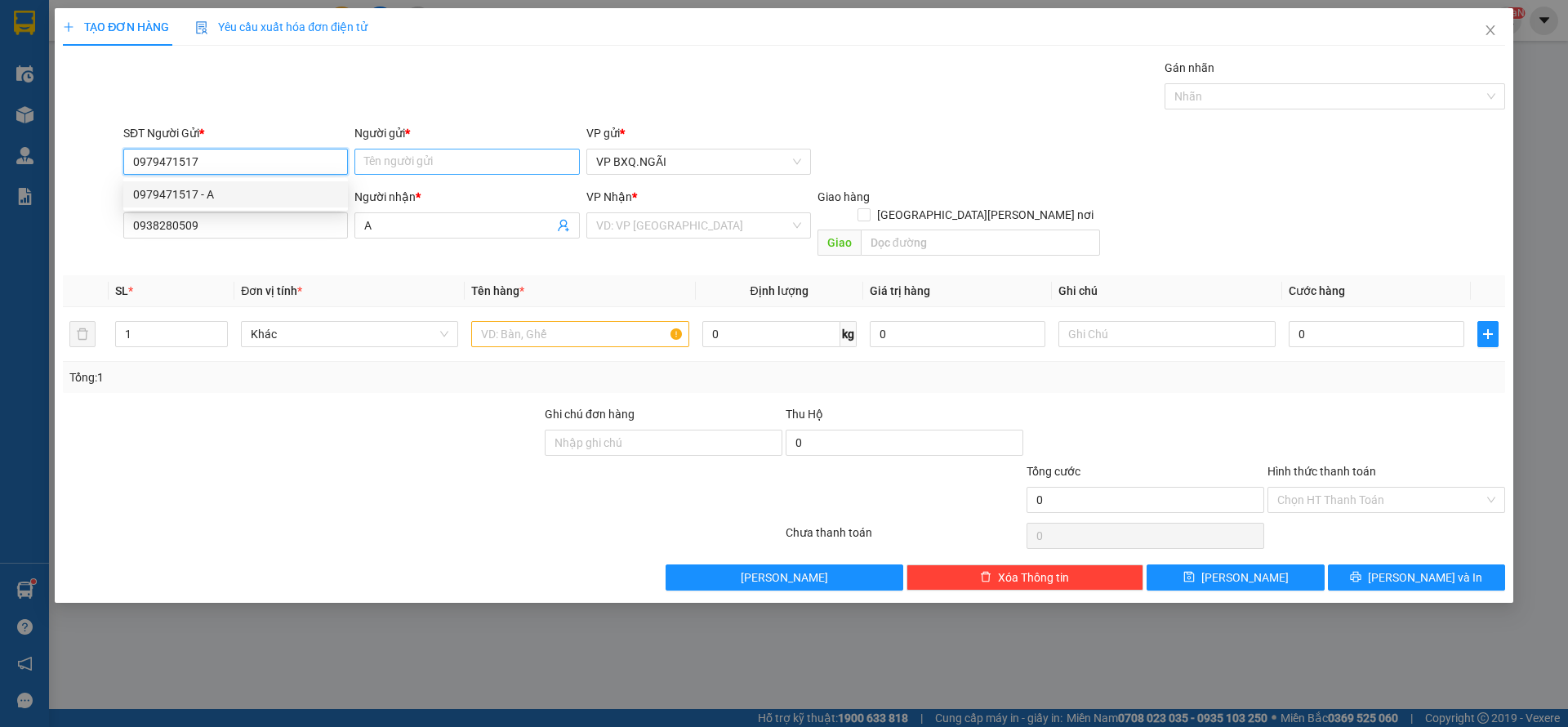
type input "0979471517"
click at [399, 162] on input "Người gửi *" at bounding box center [466, 162] width 225 height 26
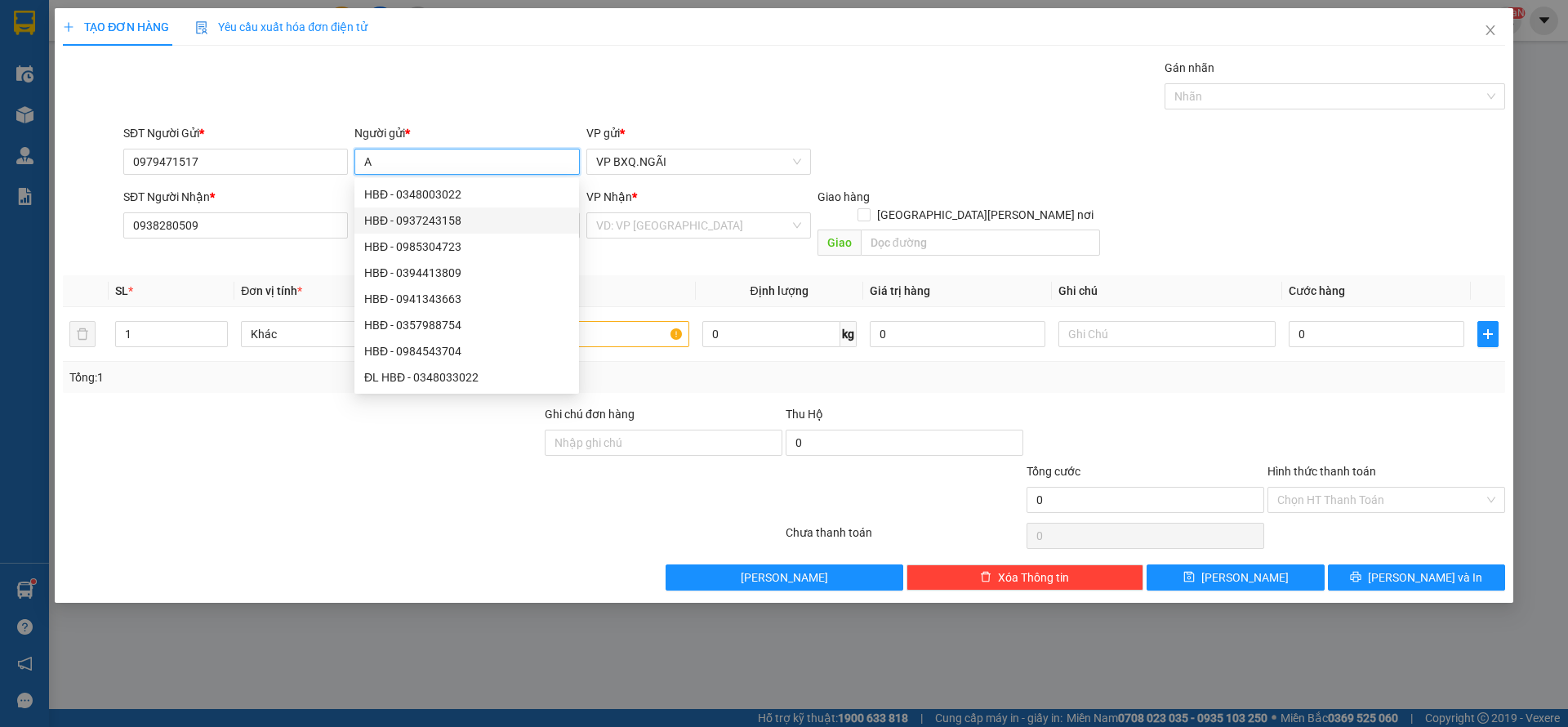
type input "A"
click at [712, 241] on div "[PERSON_NAME] * VD: VP [GEOGRAPHIC_DATA]" at bounding box center [698, 217] width 225 height 57
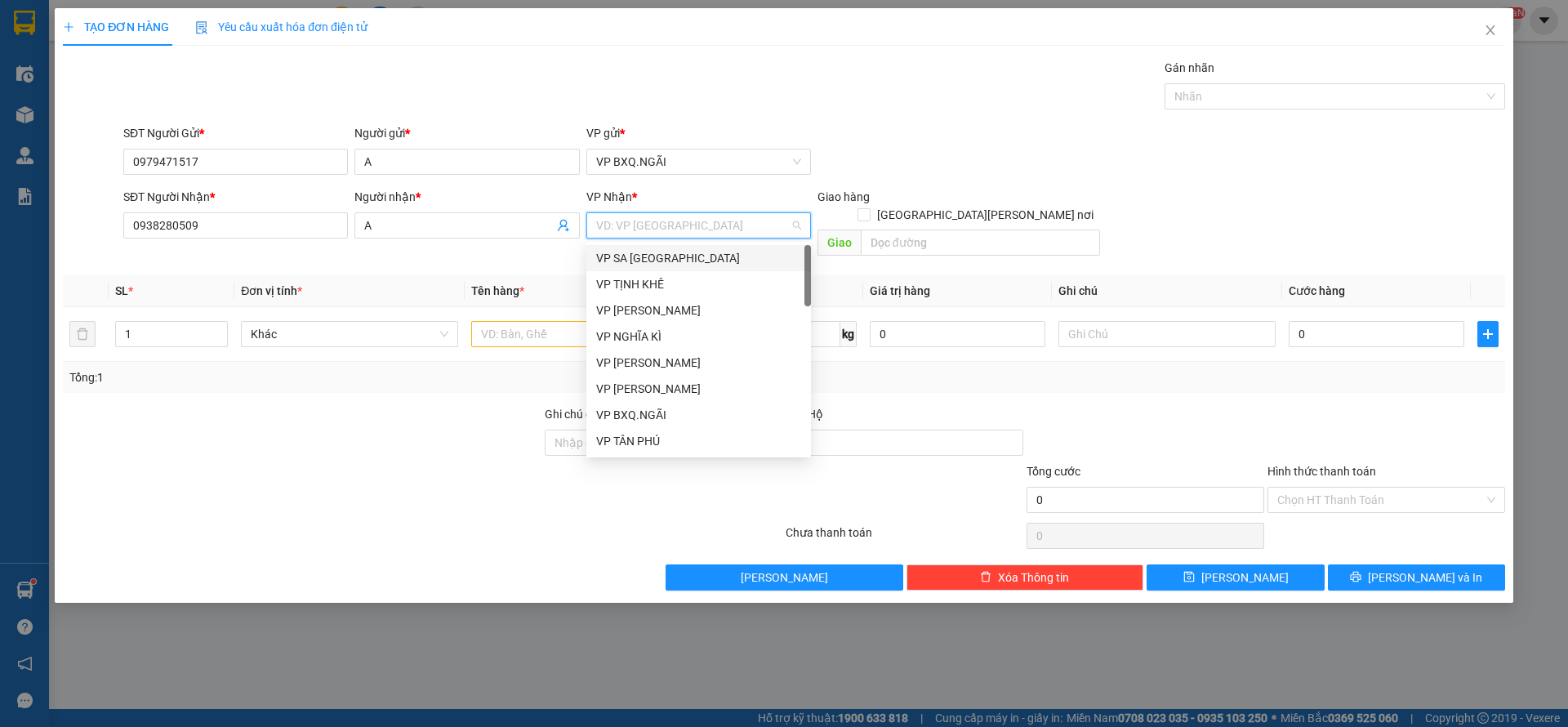
click at [679, 220] on input "search" at bounding box center [693, 225] width 194 height 25
type input "D"
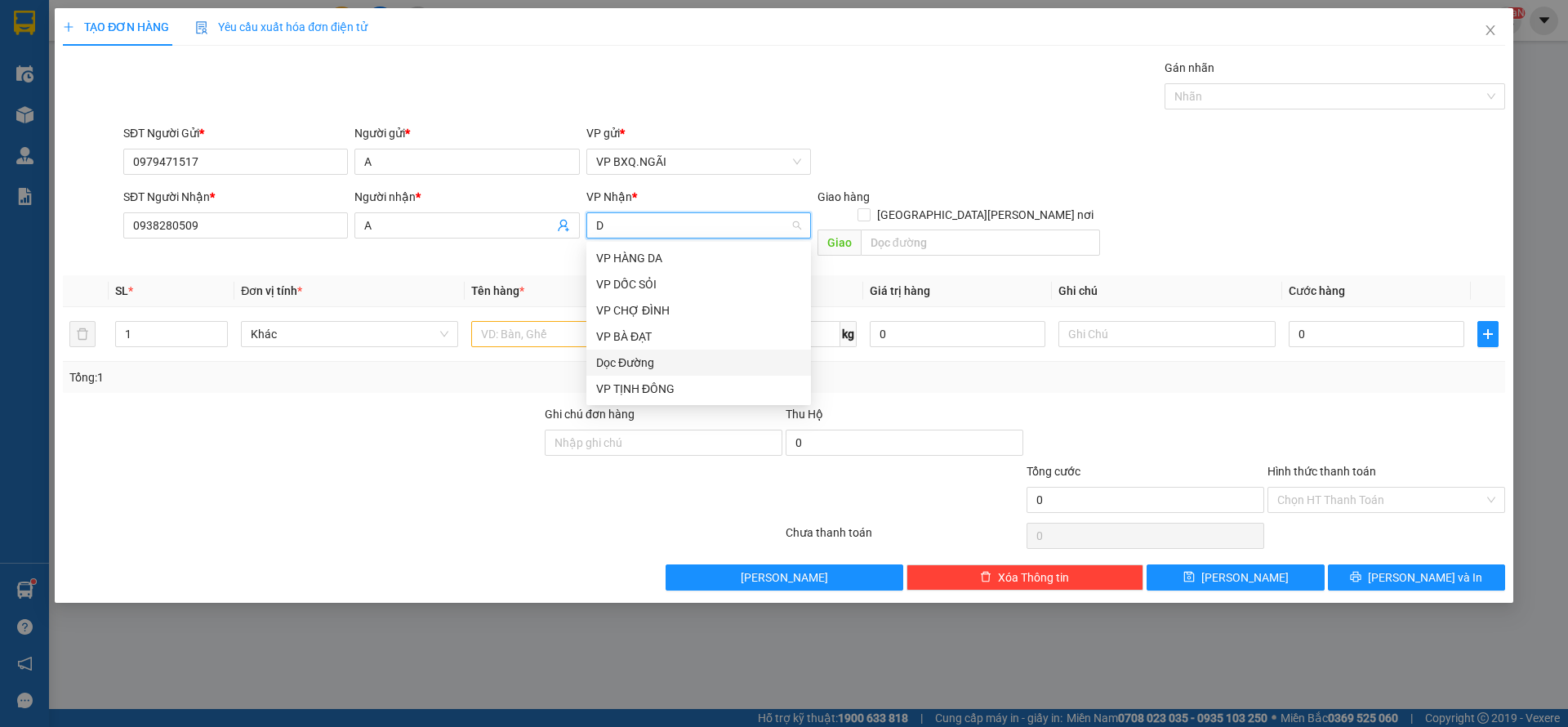
drag, startPoint x: 632, startPoint y: 356, endPoint x: 749, endPoint y: 285, distance: 136.9
click at [635, 358] on div "Dọc Đường" at bounding box center [698, 364] width 205 height 18
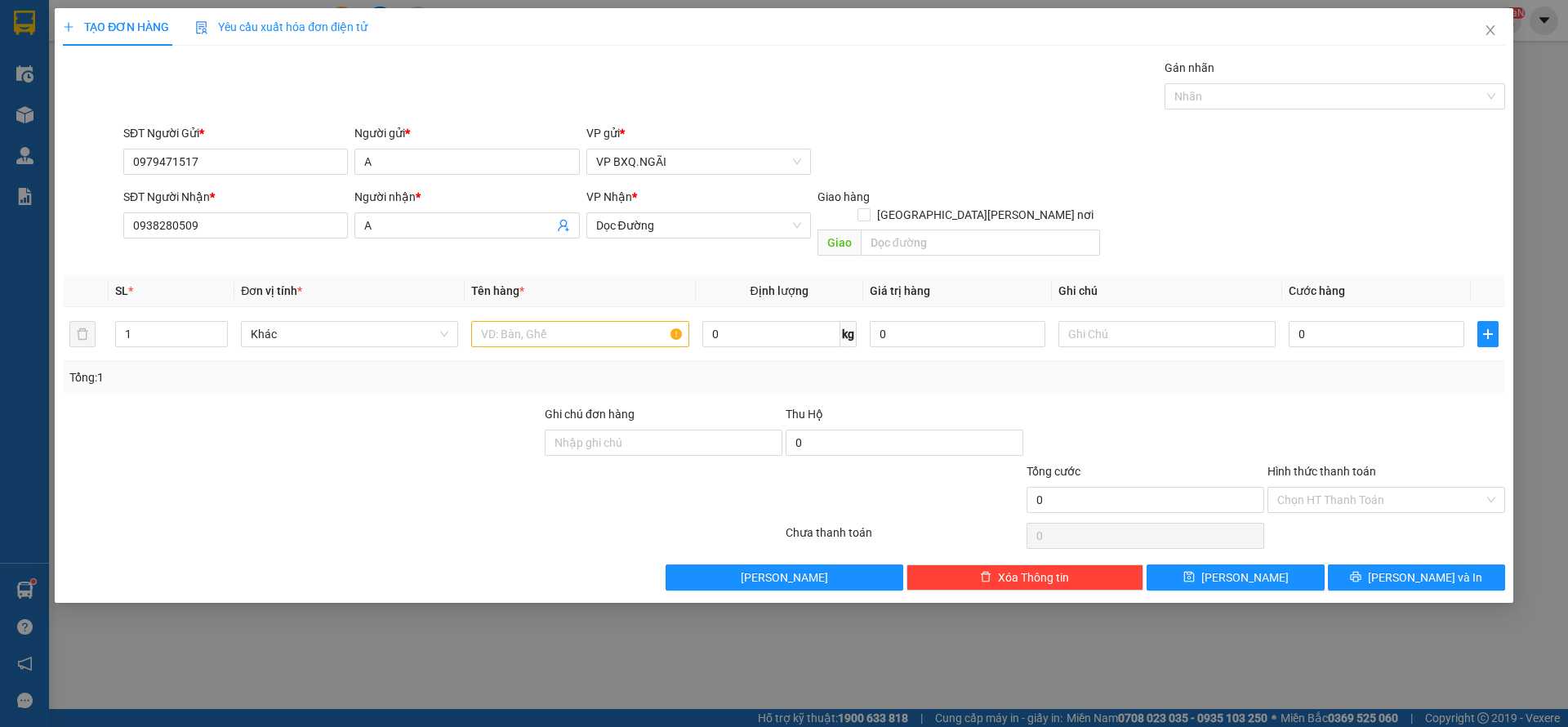
click at [903, 244] on div "Giao hàng [GEOGRAPHIC_DATA][PERSON_NAME] nơi [PERSON_NAME]" at bounding box center [959, 226] width 283 height 75
click at [905, 229] on input "text" at bounding box center [980, 242] width 239 height 26
type input "[PERSON_NAME]"
click at [535, 321] on input "text" at bounding box center [580, 334] width 217 height 26
type input "1 XỐP"
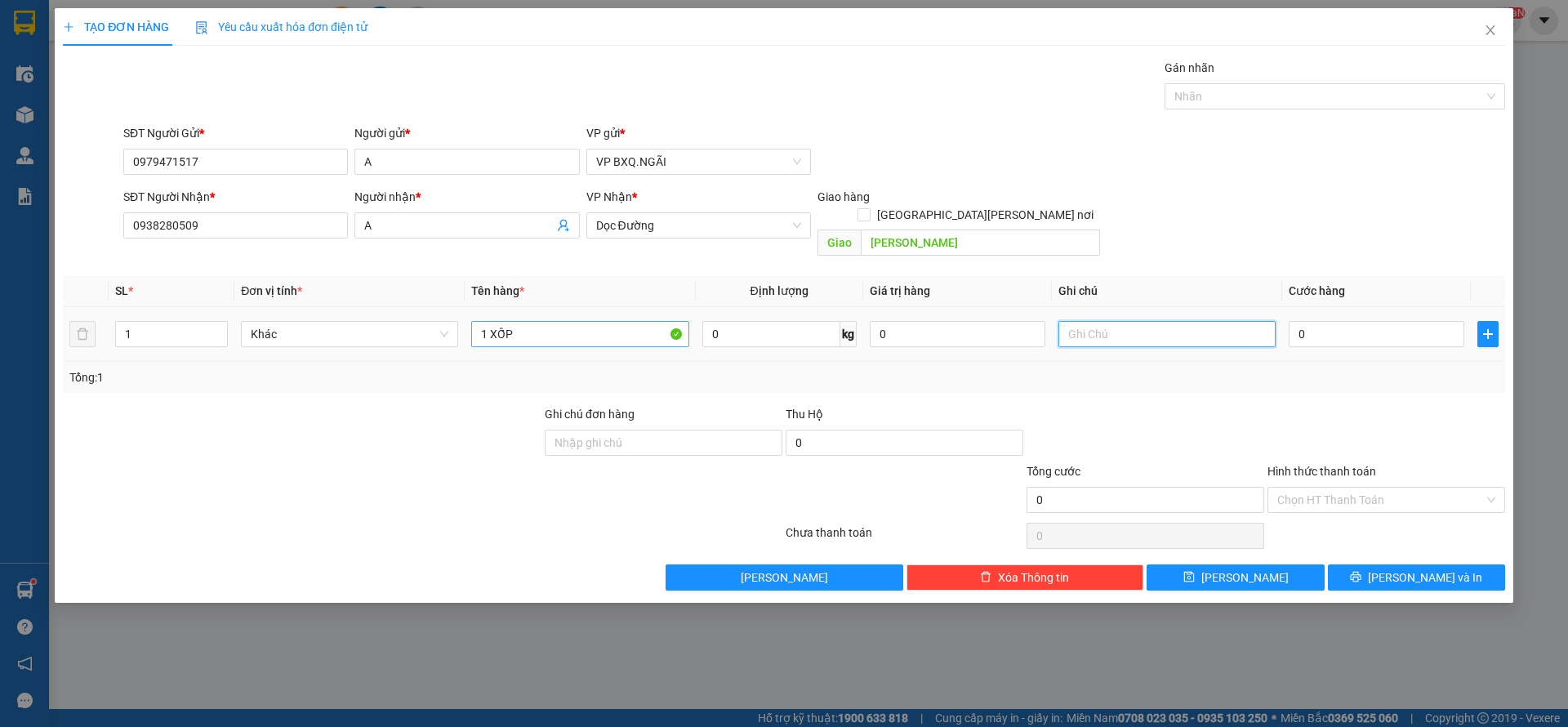
type input "1"
type input "12"
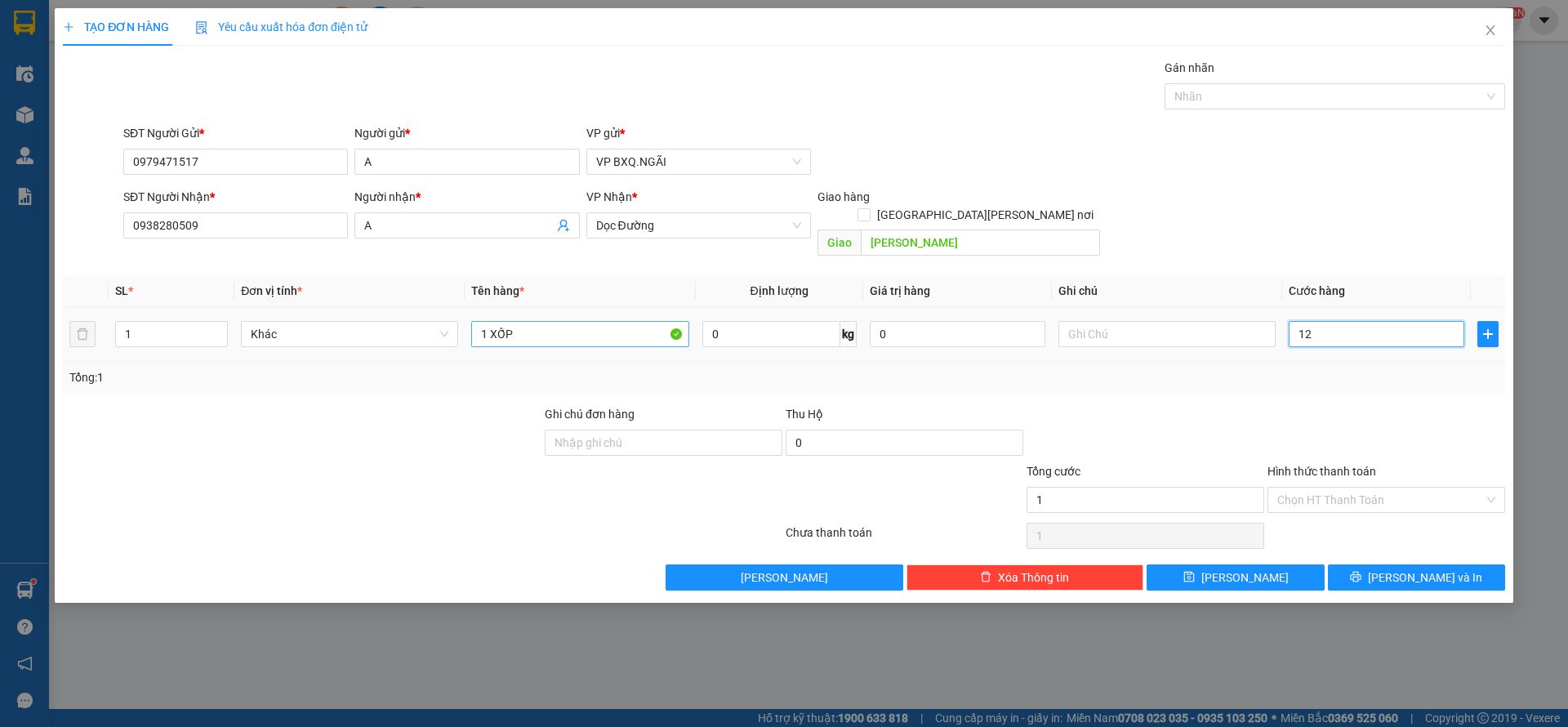
type input "12"
type input "120"
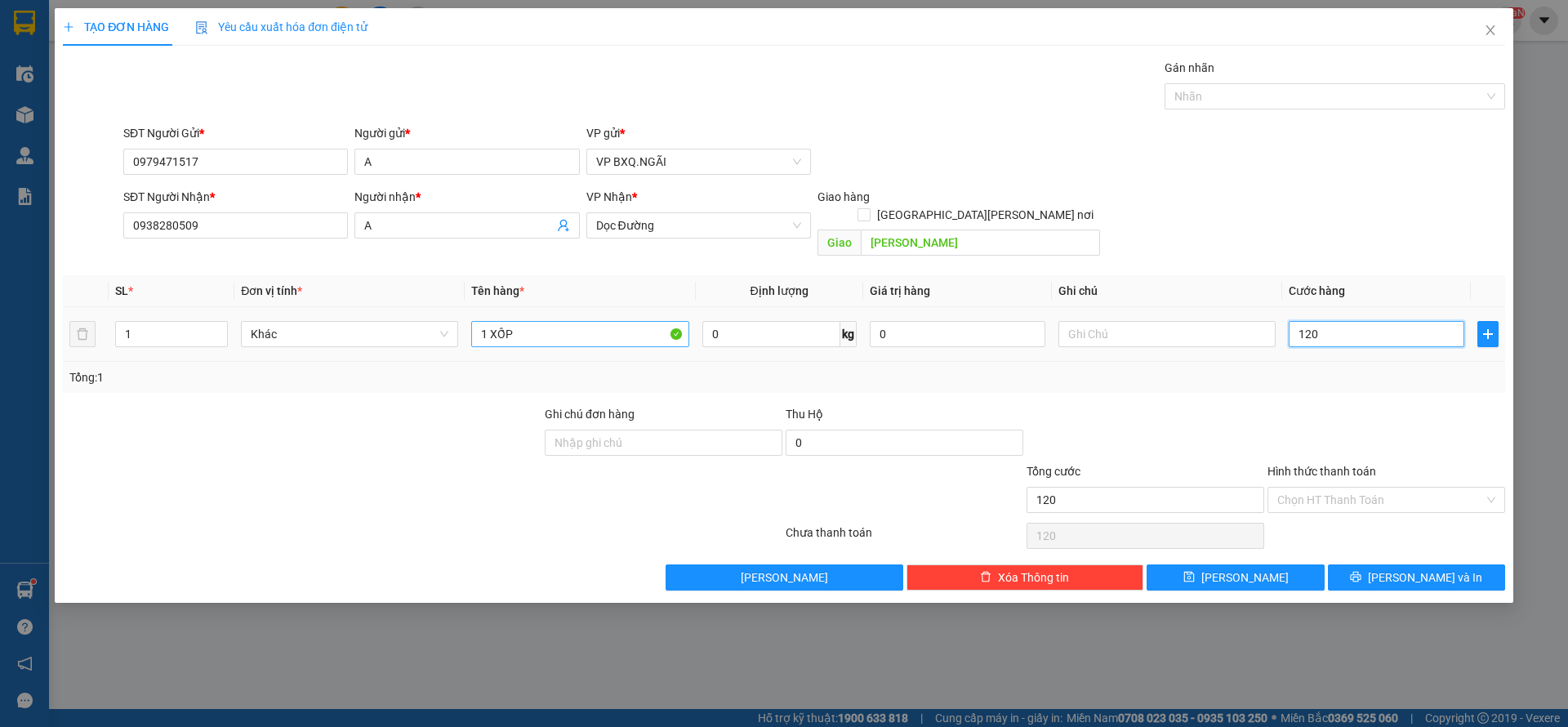
type input "1.200"
type input "12.000"
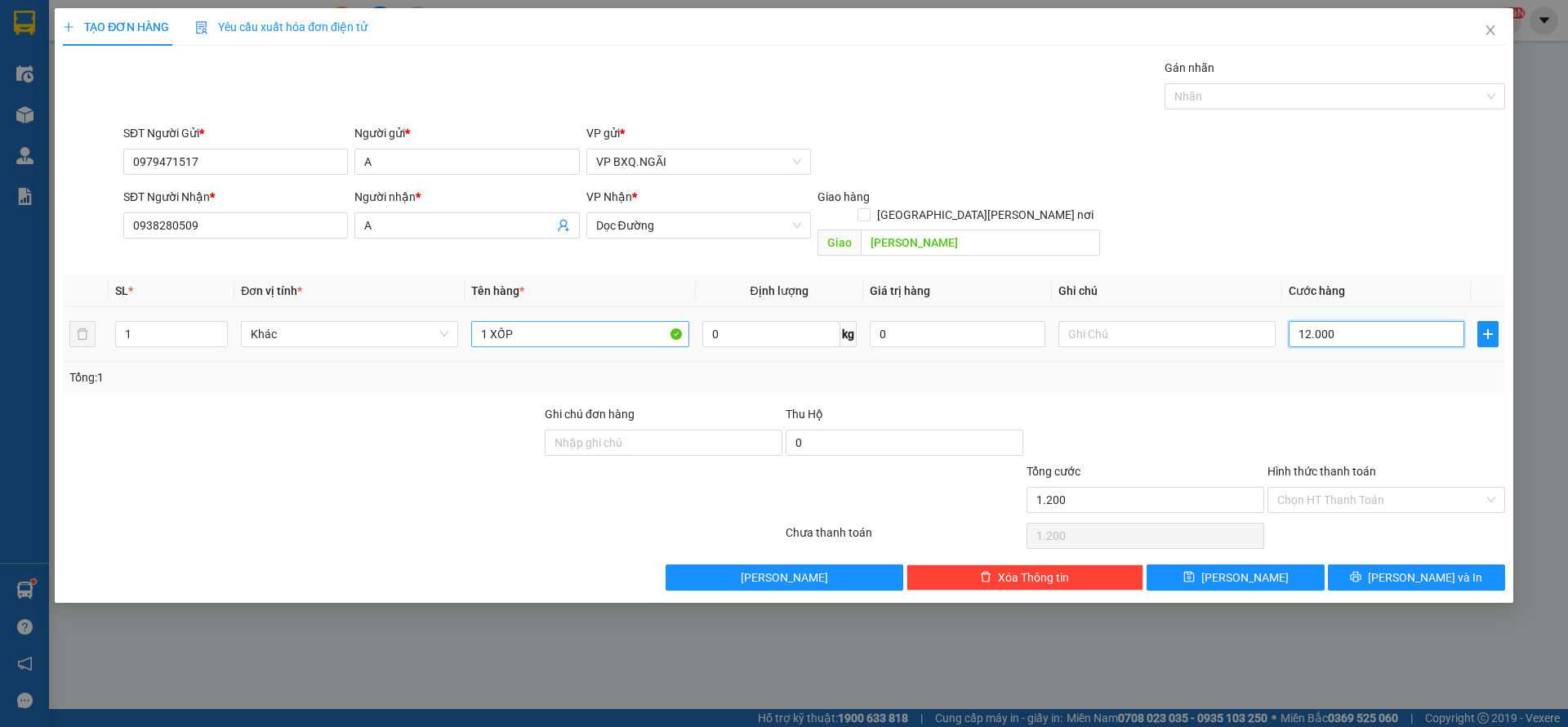
type input "12.000"
type input "120.000"
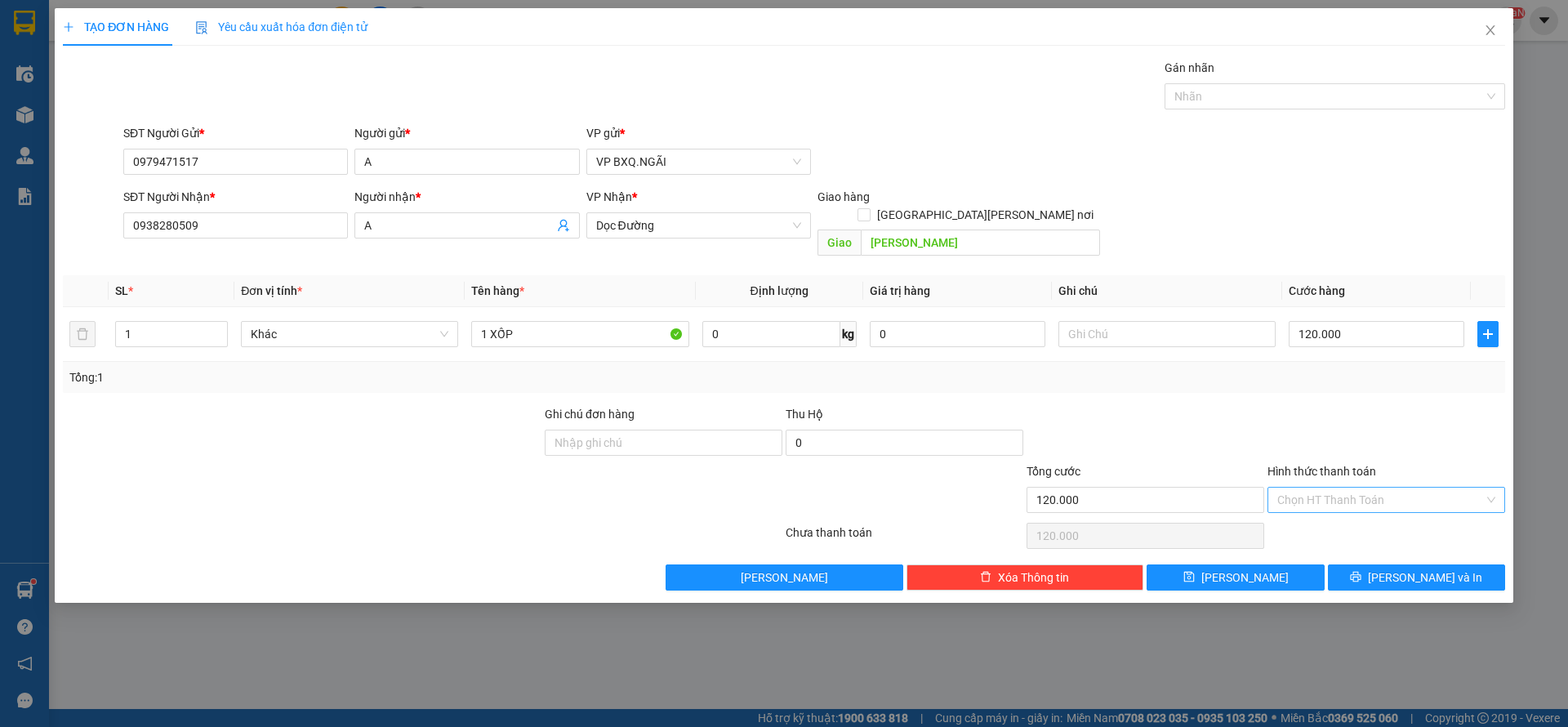
click at [1351, 490] on input "Hình thức thanh toán" at bounding box center [1380, 500] width 206 height 25
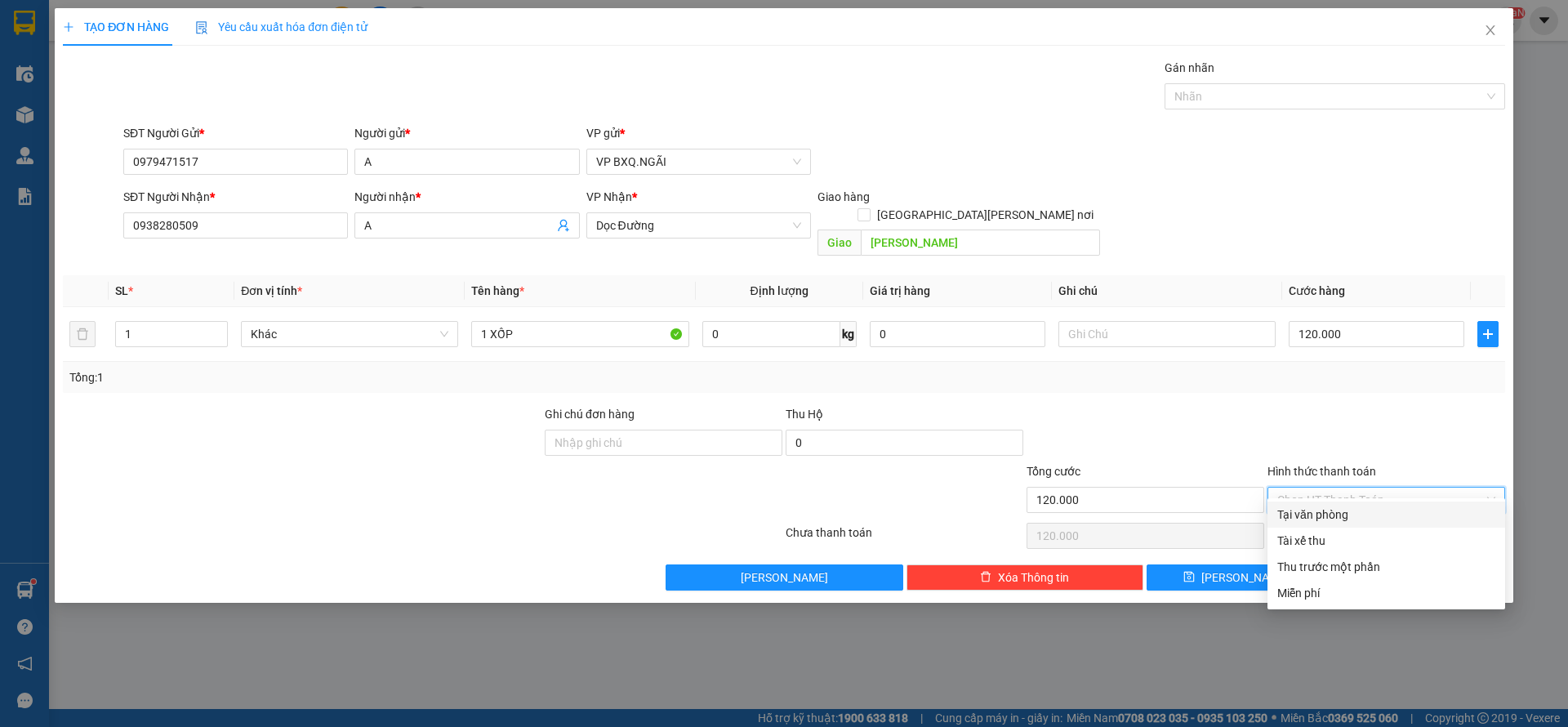
click at [1334, 514] on div "Tại văn phòng" at bounding box center [1386, 515] width 218 height 18
type input "0"
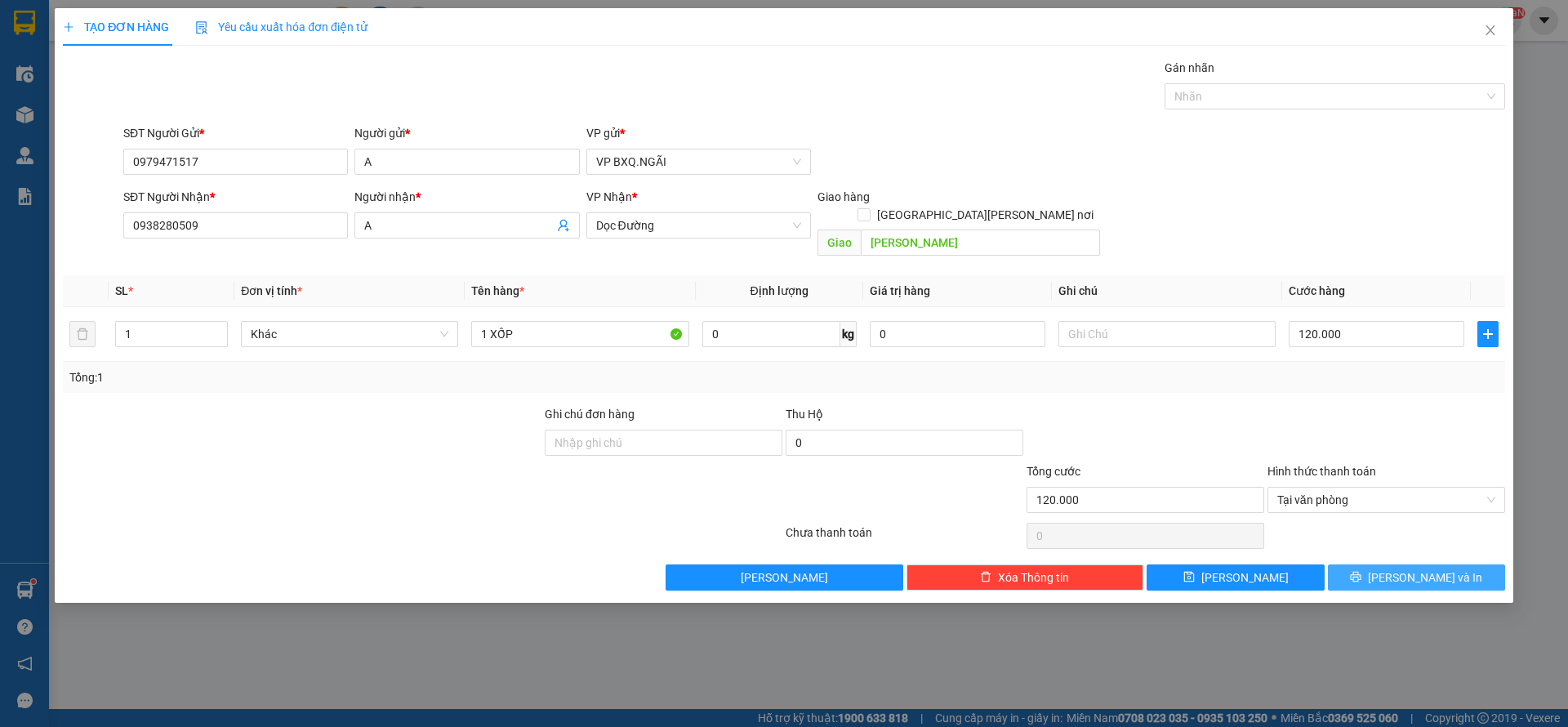
click at [1444, 569] on span "[PERSON_NAME] và In" at bounding box center [1425, 578] width 115 height 18
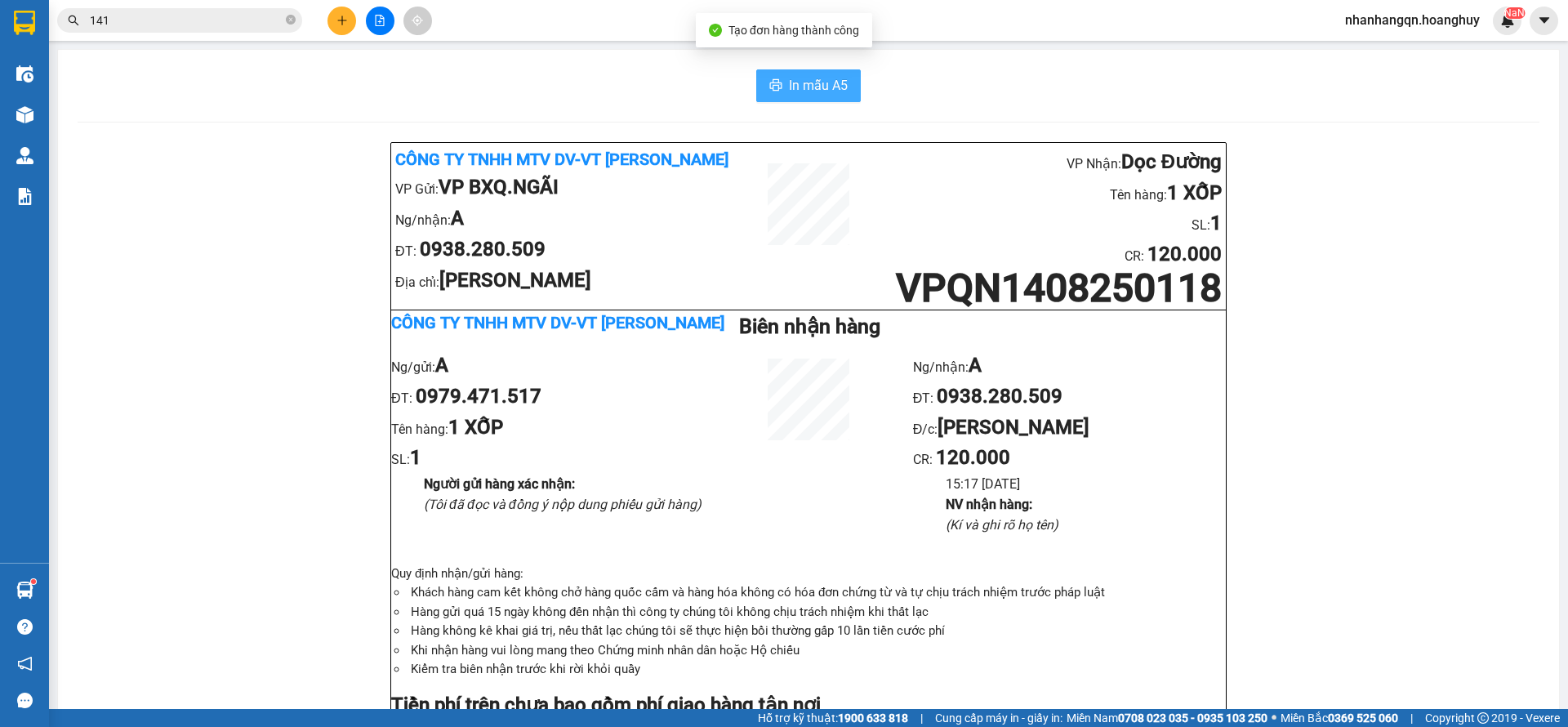
click at [823, 85] on span "In mẫu A5" at bounding box center [818, 85] width 59 height 20
click at [168, 22] on input "141" at bounding box center [186, 20] width 193 height 18
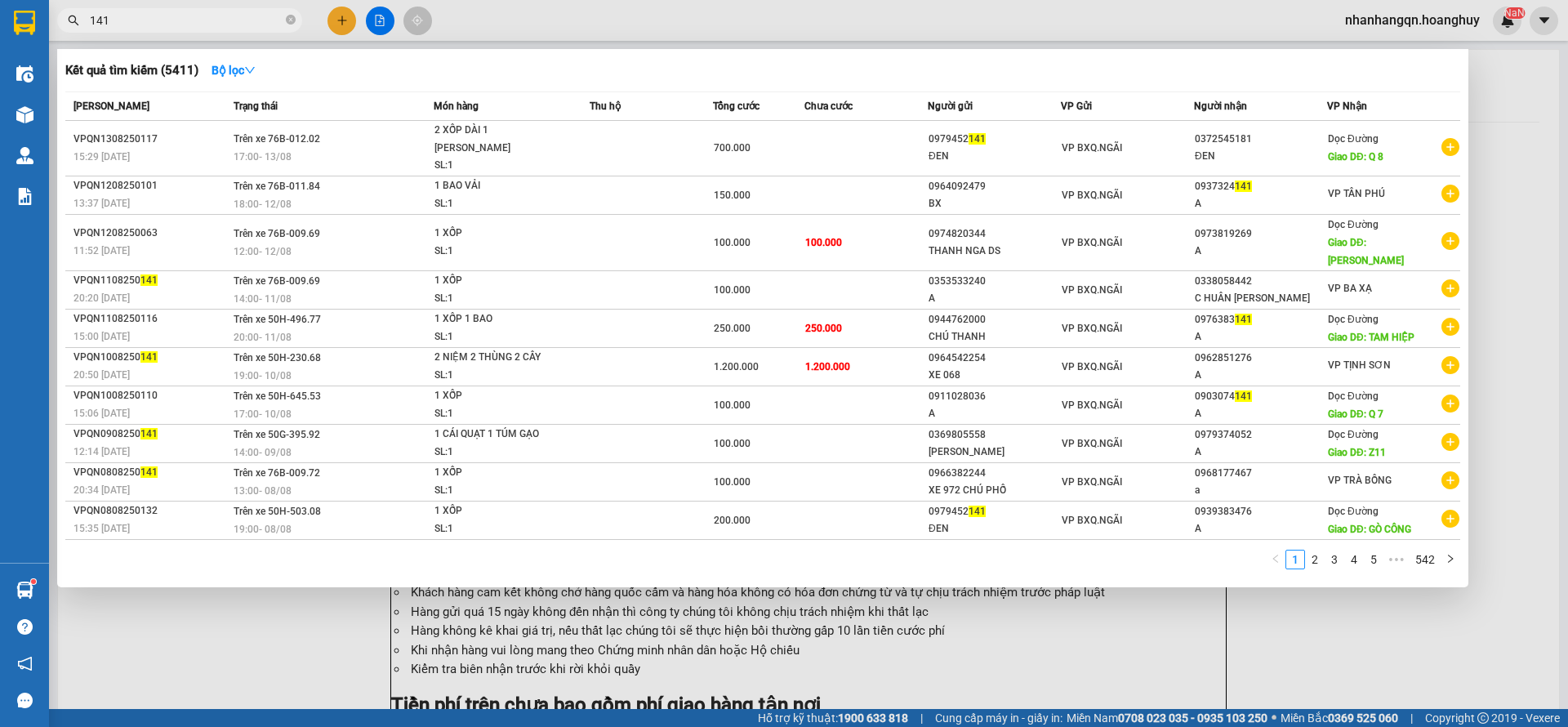
click at [168, 22] on input "141" at bounding box center [186, 20] width 193 height 18
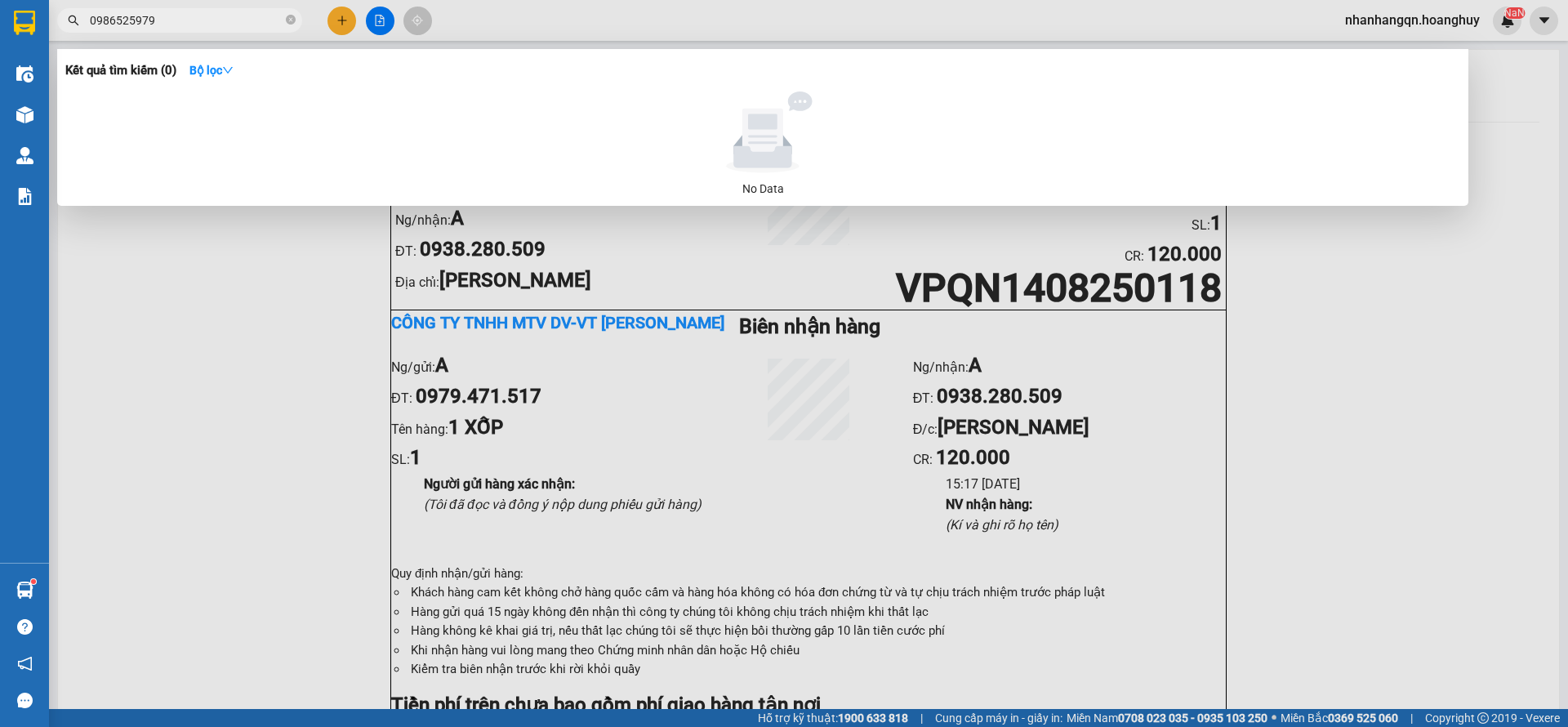
type input "0986525979"
click at [186, 8] on span "0986525979" at bounding box center [179, 20] width 245 height 25
click at [187, 24] on input "0986525979" at bounding box center [186, 20] width 193 height 18
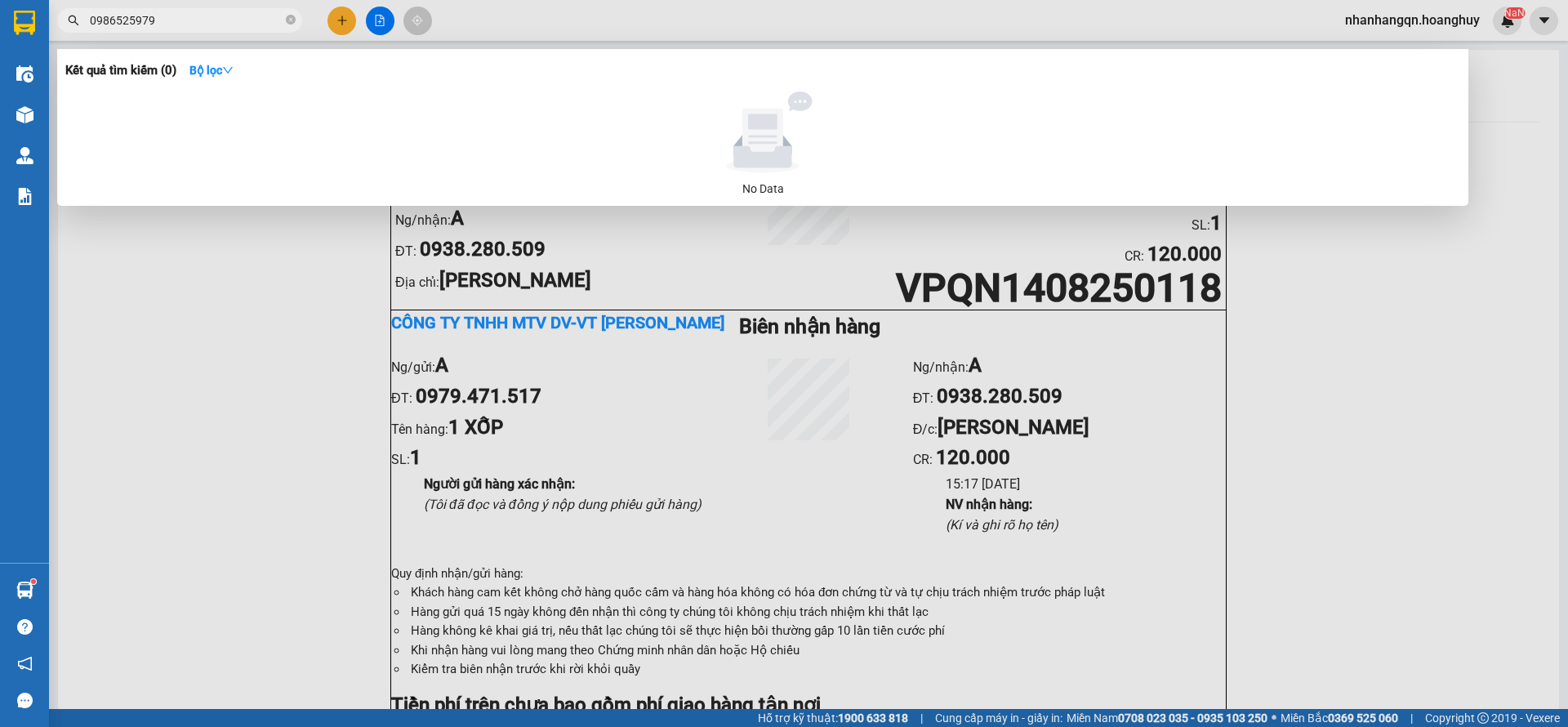
click at [187, 24] on input "0986525979" at bounding box center [186, 20] width 193 height 18
click at [339, 24] on div at bounding box center [784, 364] width 1568 height 727
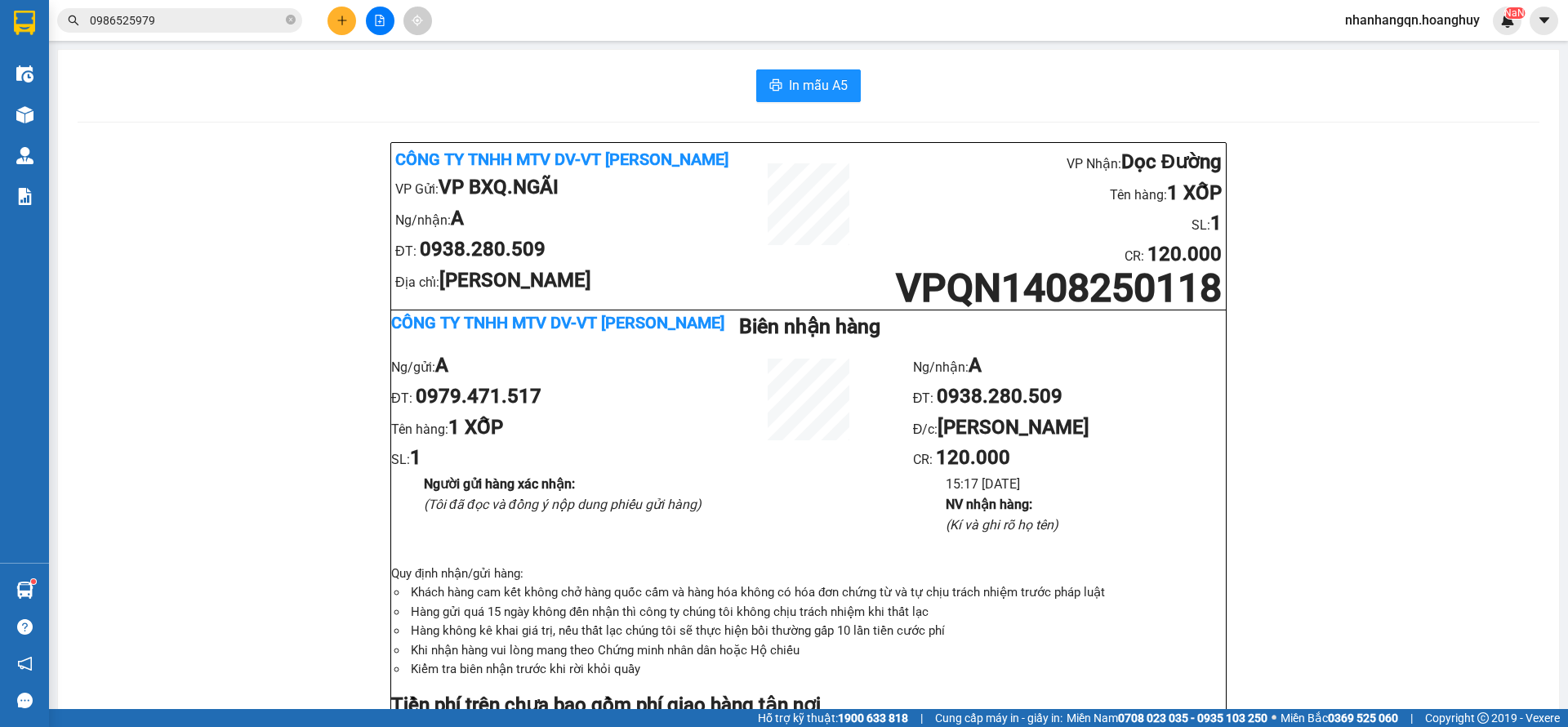
click at [339, 24] on icon "plus" at bounding box center [342, 20] width 11 height 11
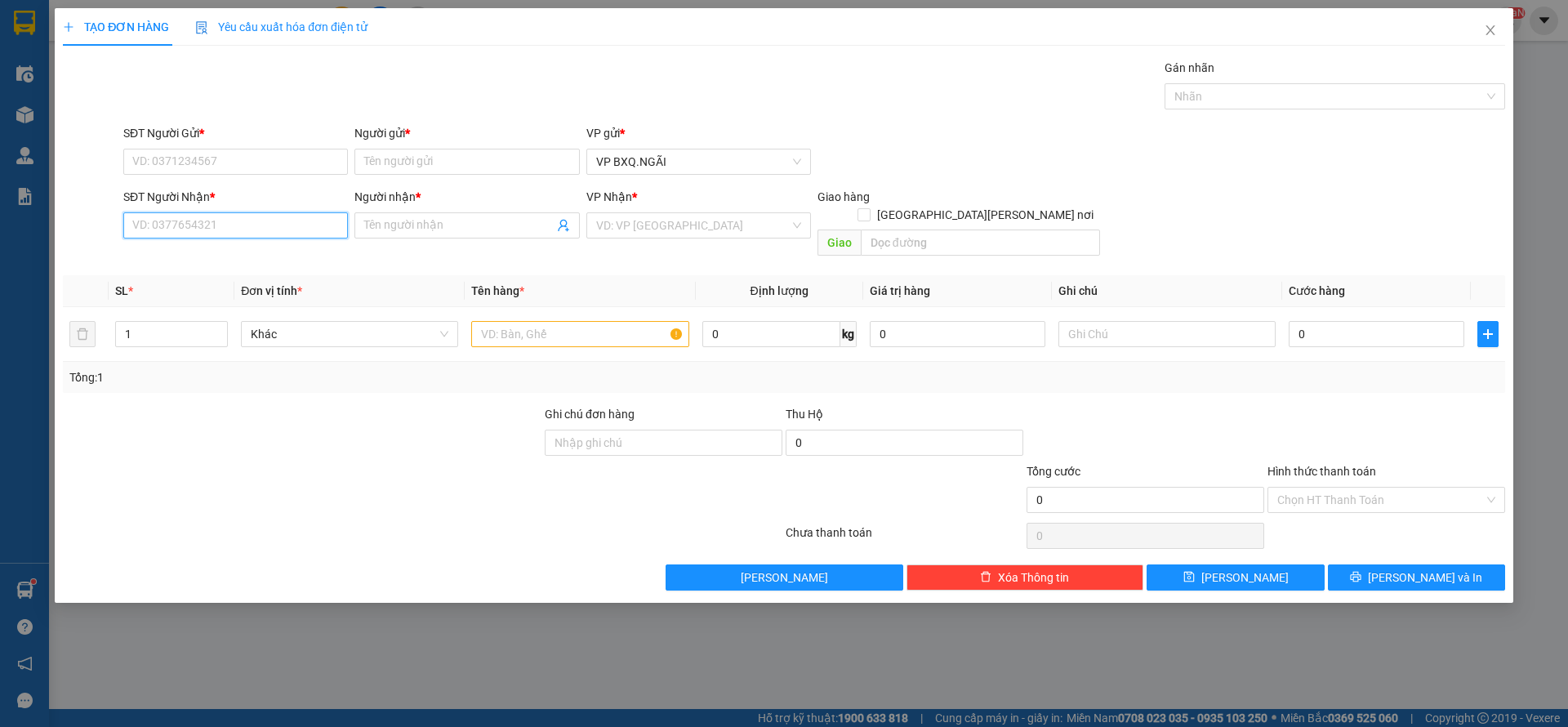
click at [184, 220] on input "SĐT Người Nhận *" at bounding box center [235, 225] width 225 height 26
paste input "0986525979"
type input "0986525979"
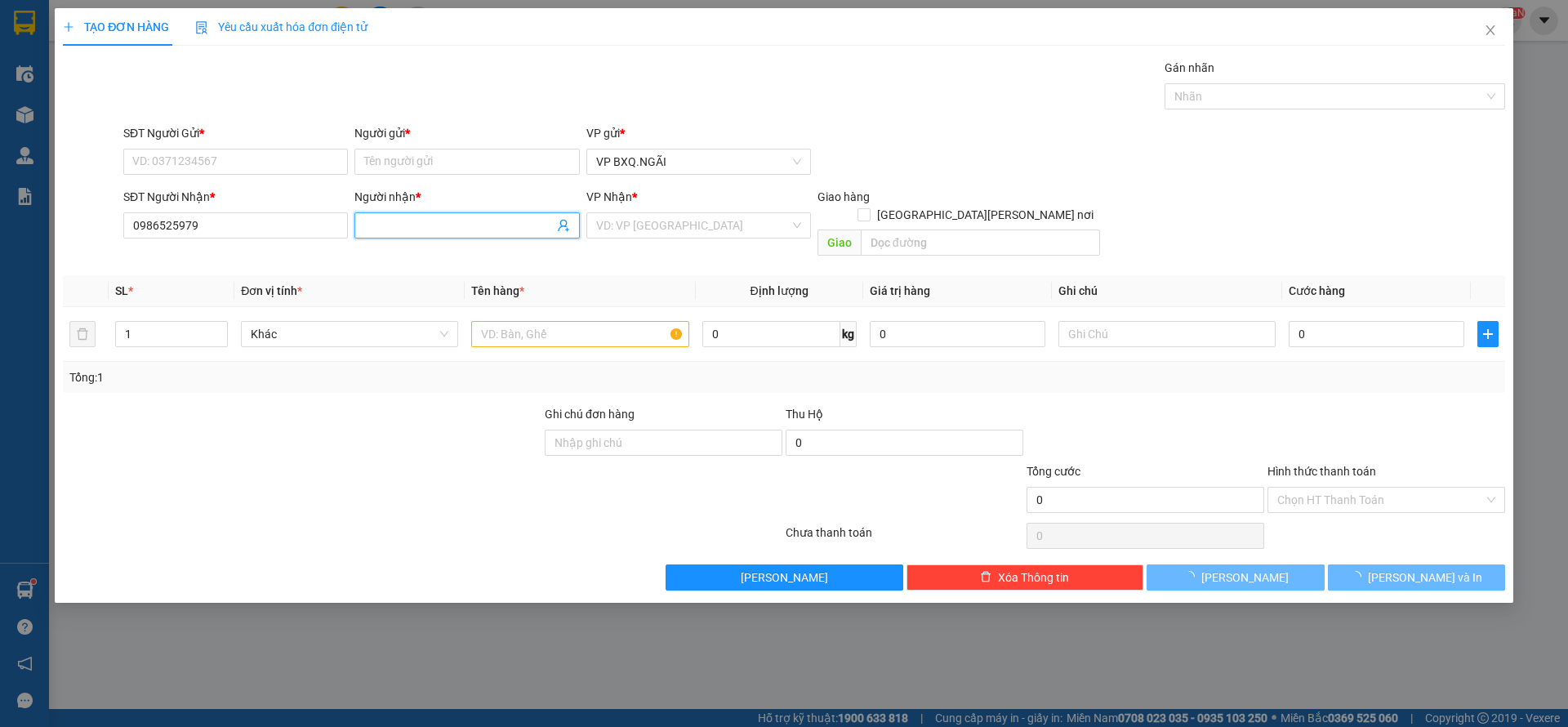
click at [427, 221] on input "Người nhận *" at bounding box center [459, 226] width 189 height 18
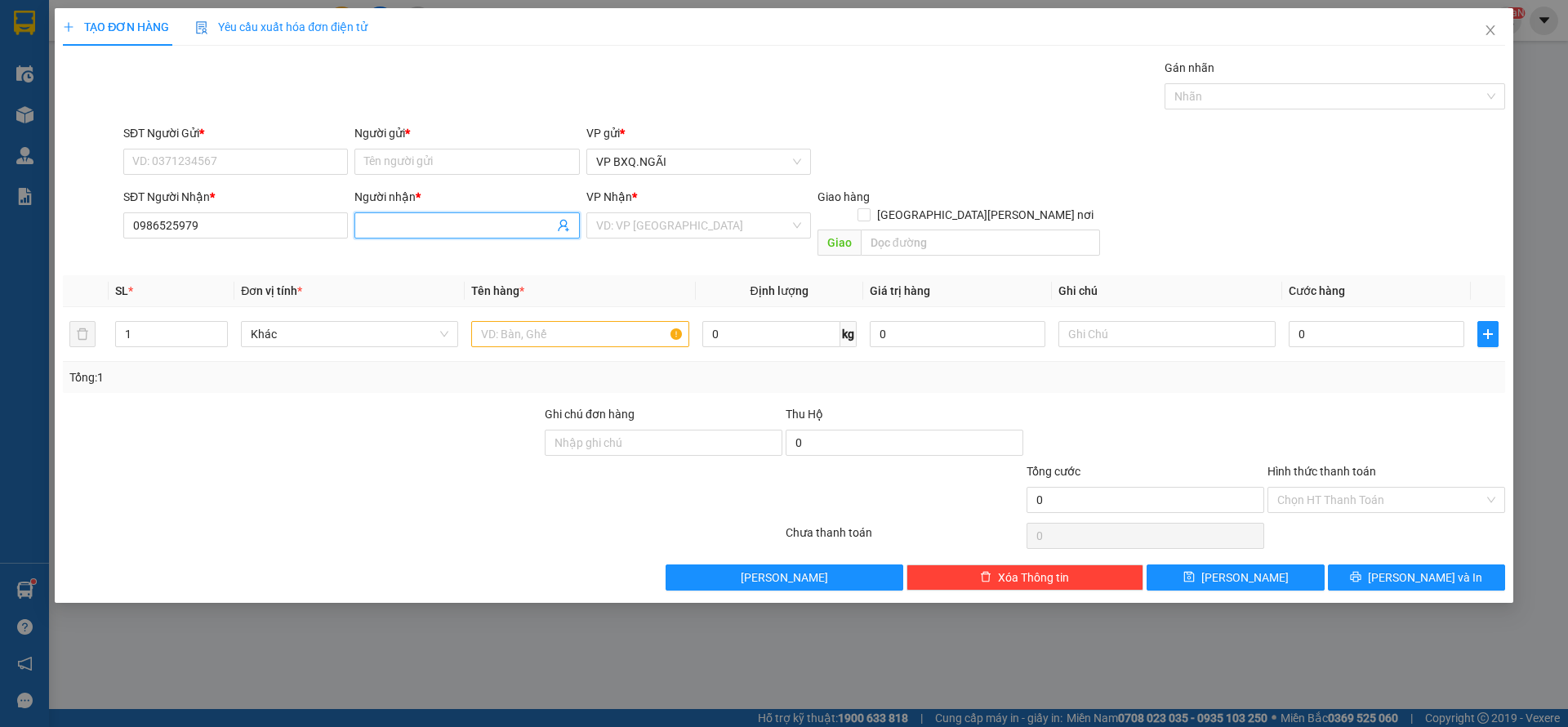
paste input "0986525979"
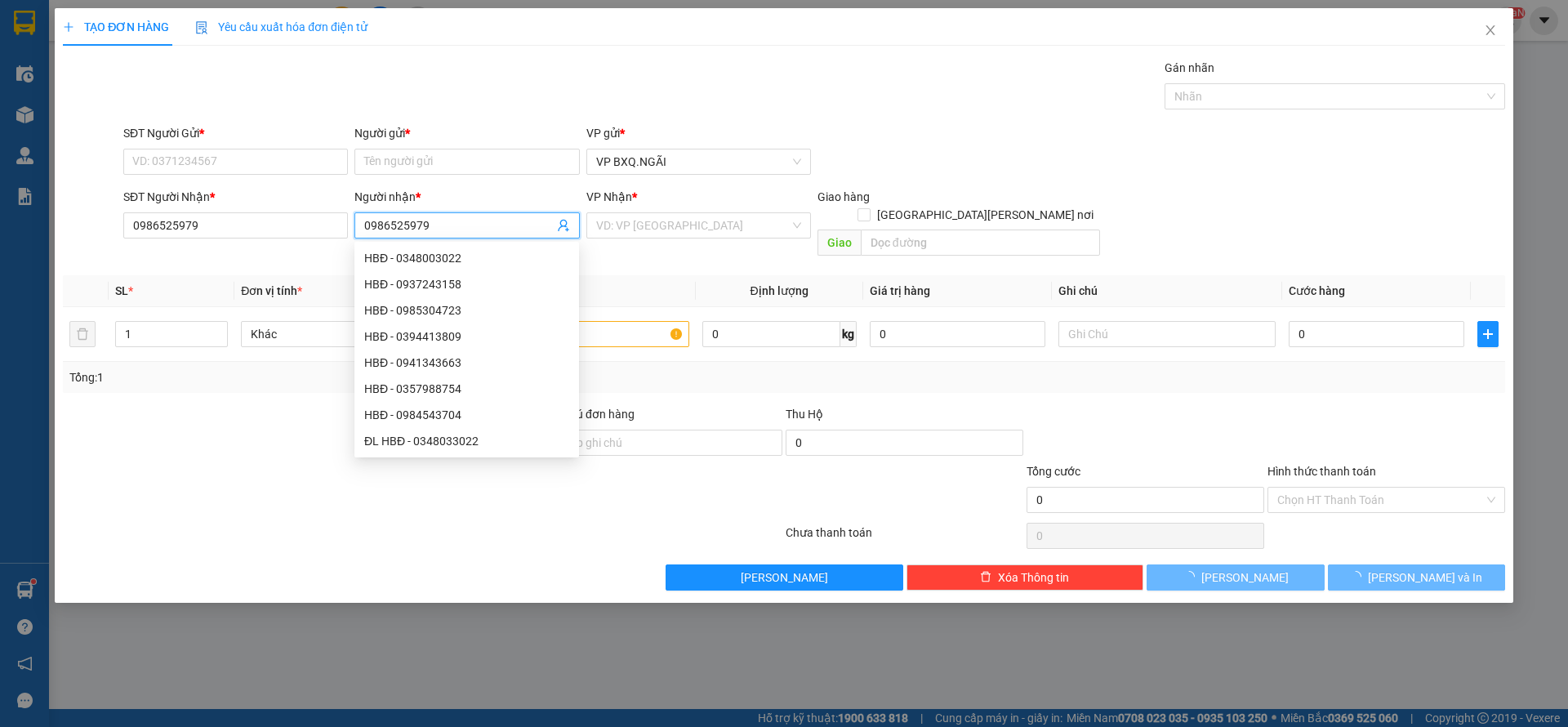
click at [485, 235] on span "0986525979" at bounding box center [466, 225] width 225 height 26
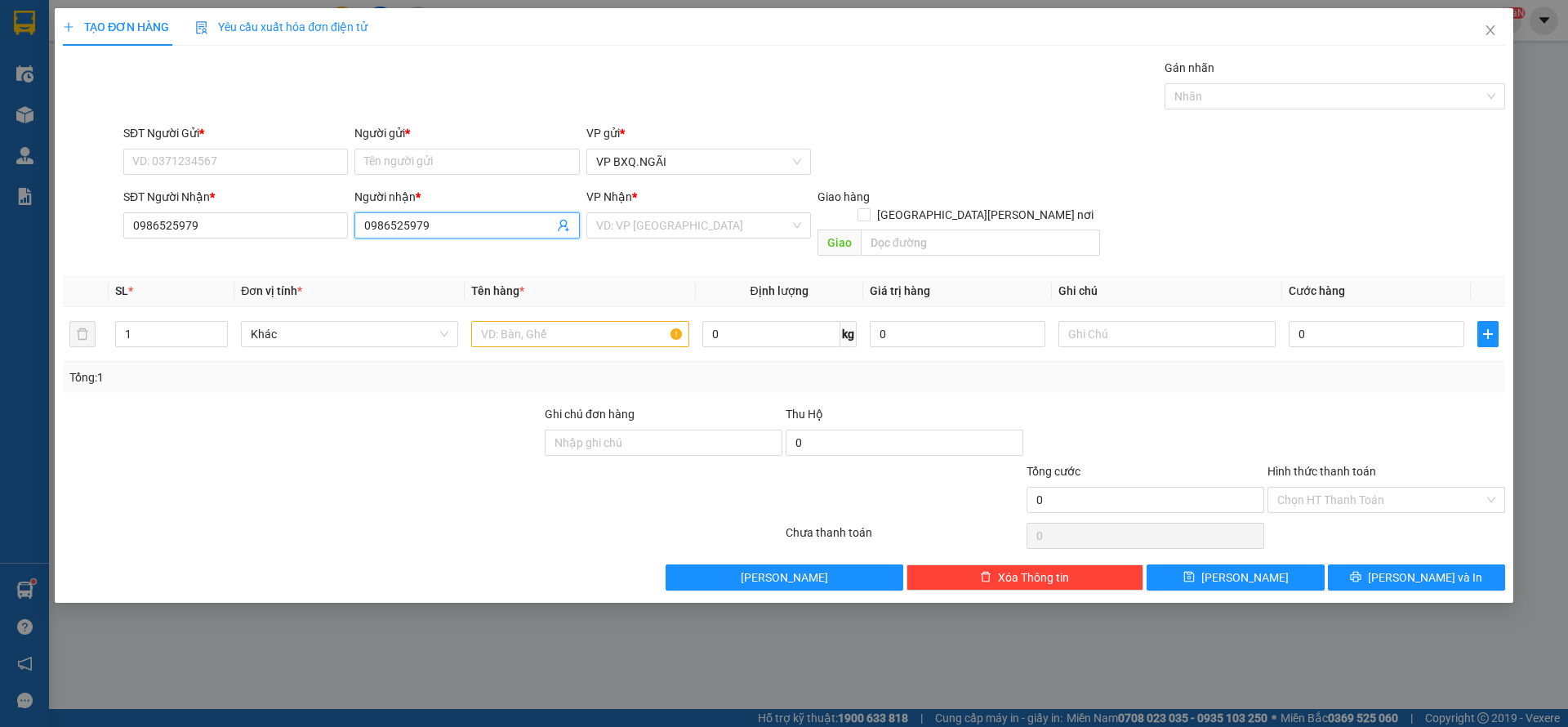
click at [462, 227] on input "0986525979" at bounding box center [459, 226] width 189 height 18
paste input "A"
click at [458, 226] on input "0986525979" at bounding box center [459, 226] width 189 height 18
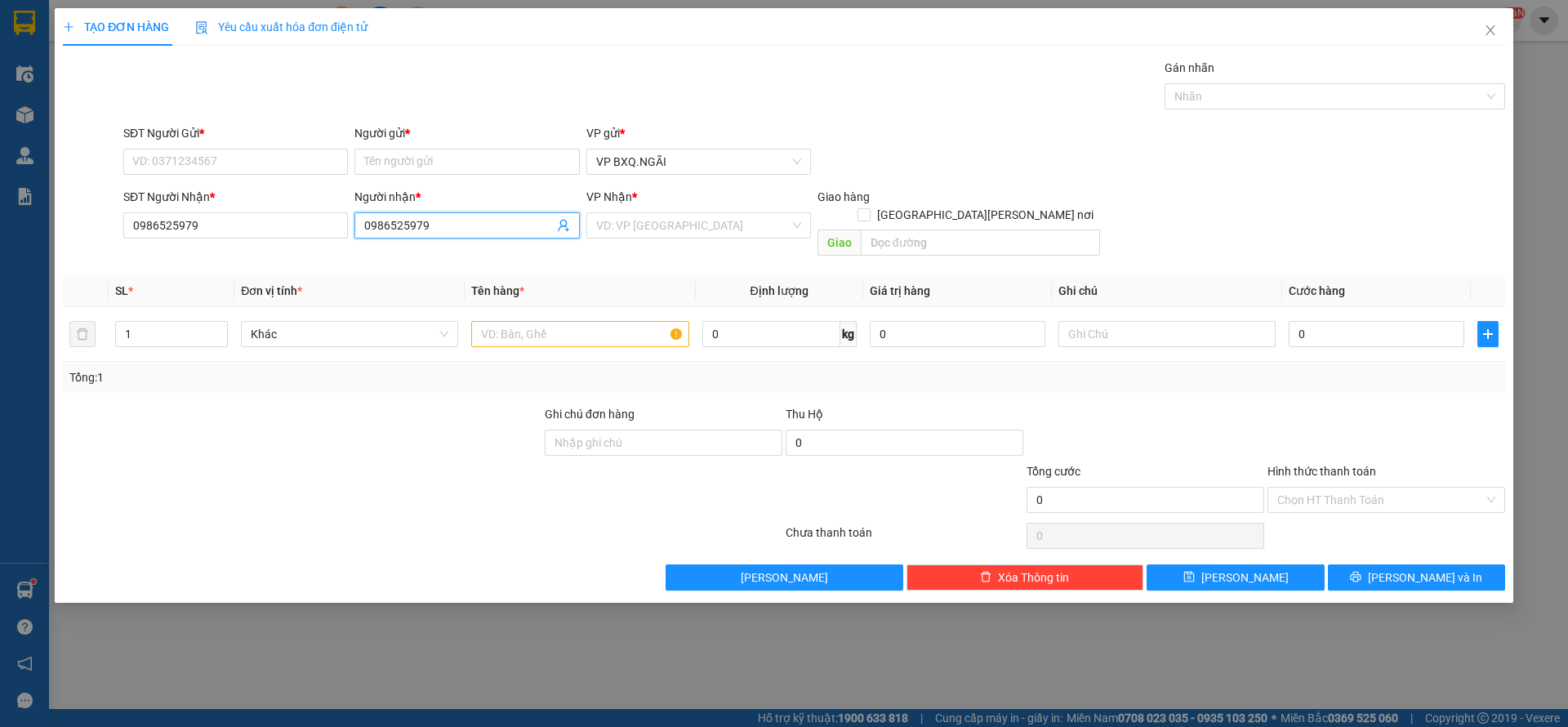
click at [458, 226] on input "0986525979" at bounding box center [459, 226] width 189 height 18
type input "A"
click at [694, 215] on input "search" at bounding box center [693, 225] width 194 height 25
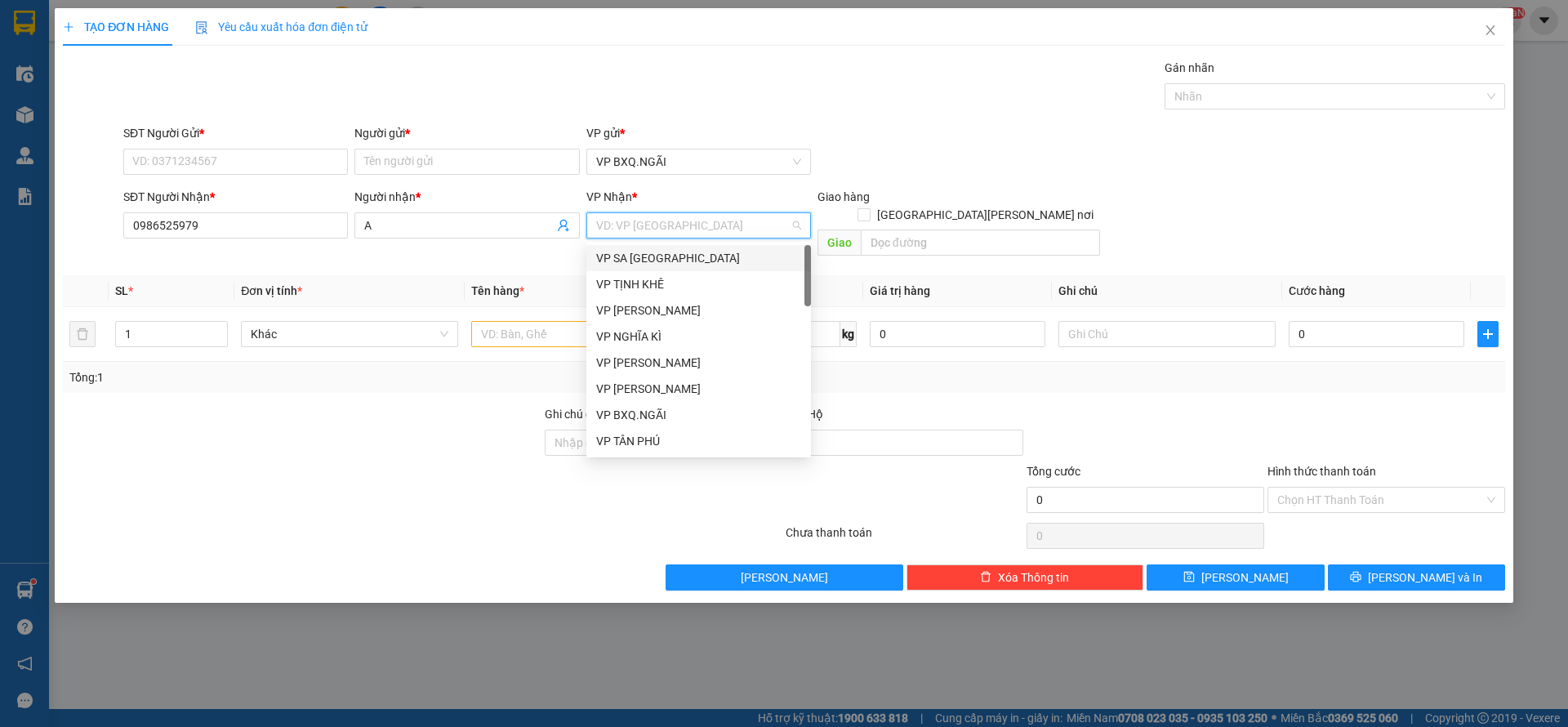
type input "D"
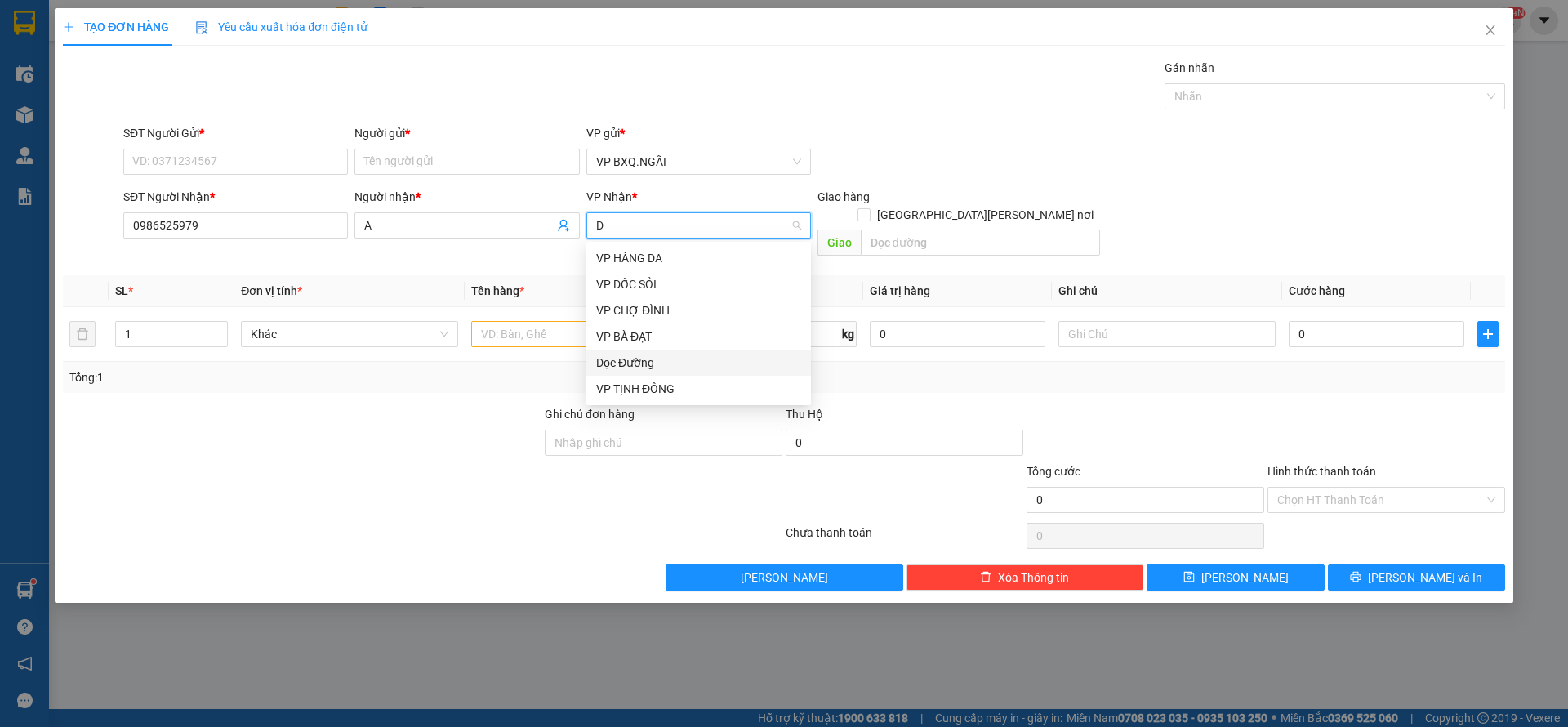
drag, startPoint x: 656, startPoint y: 376, endPoint x: 646, endPoint y: 362, distance: 17.2
click at [646, 362] on div "VP HÀNG DA VP DỐC SỎI [PERSON_NAME] ĐÌNH VP BÀ ĐẠT Dọc Đường VP TỊNH ĐÔNG" at bounding box center [698, 323] width 225 height 157
click at [644, 358] on div "Dọc Đường" at bounding box center [698, 364] width 205 height 18
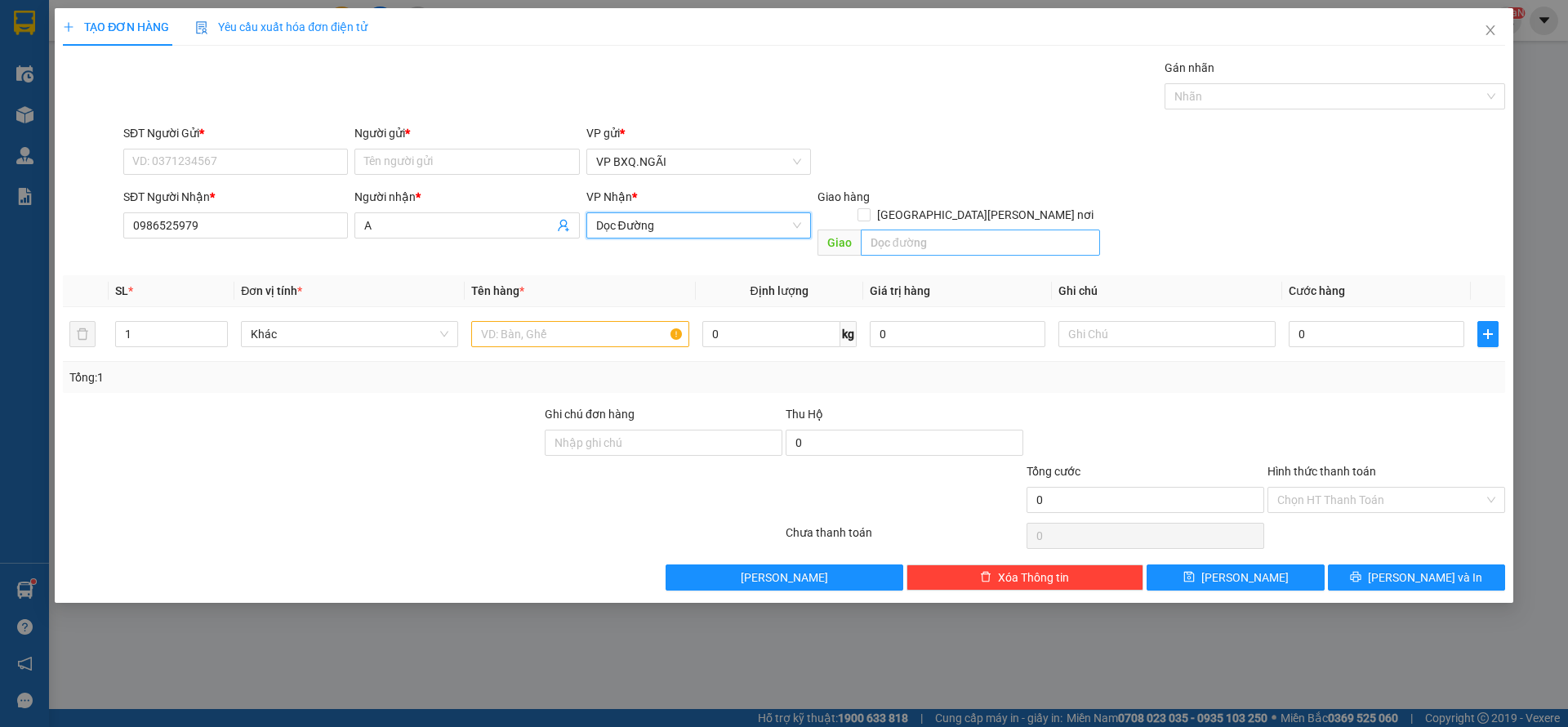
click at [917, 212] on div "Giao hàng [GEOGRAPHIC_DATA][PERSON_NAME] nơi [PERSON_NAME]" at bounding box center [959, 226] width 283 height 75
drag, startPoint x: 916, startPoint y: 221, endPoint x: 928, endPoint y: 220, distance: 12.0
click at [915, 229] on input "text" at bounding box center [980, 242] width 239 height 26
type input "[PERSON_NAME]"
click at [533, 321] on input "text" at bounding box center [580, 334] width 217 height 26
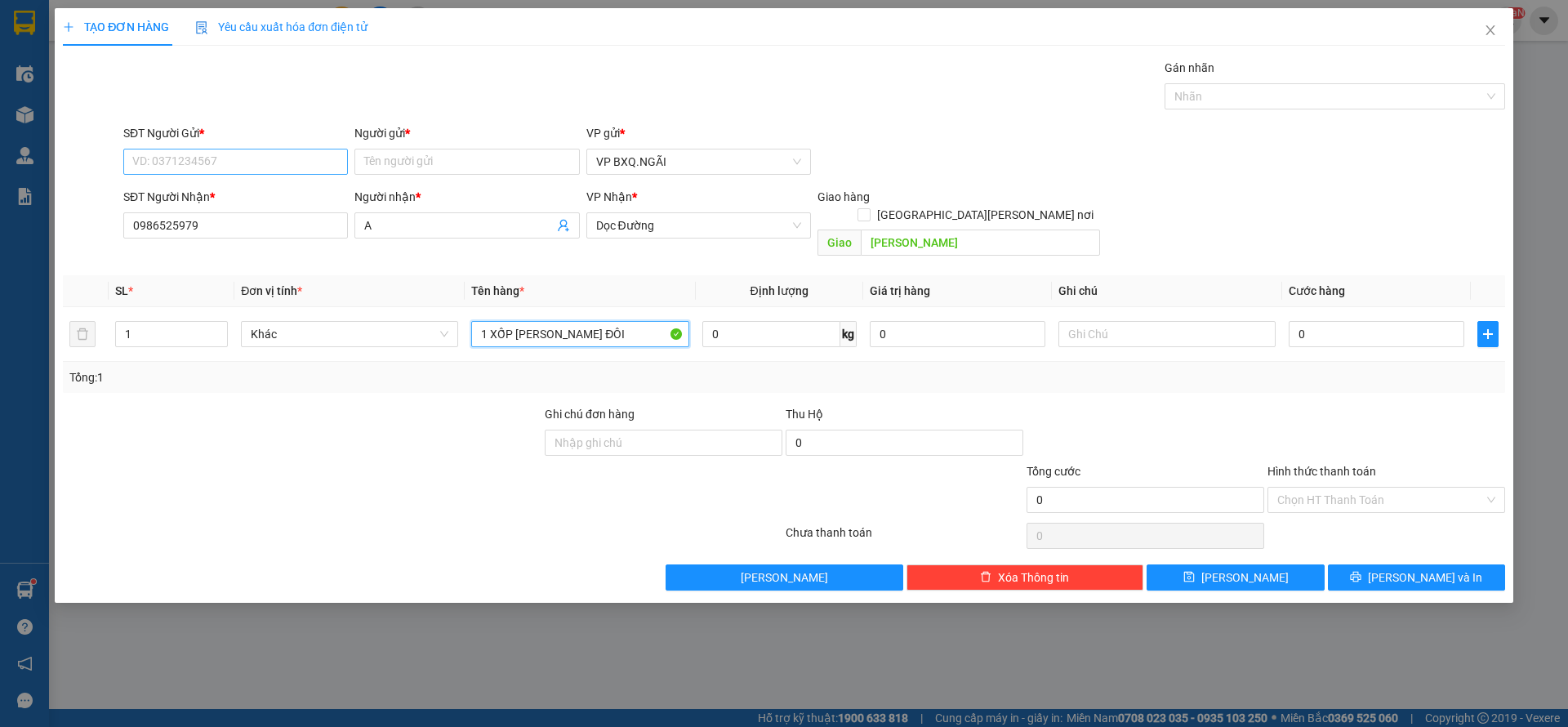
type input "1 XỐP [PERSON_NAME] ĐÔI"
click at [247, 152] on input "SĐT Người Gửi *" at bounding box center [235, 162] width 225 height 26
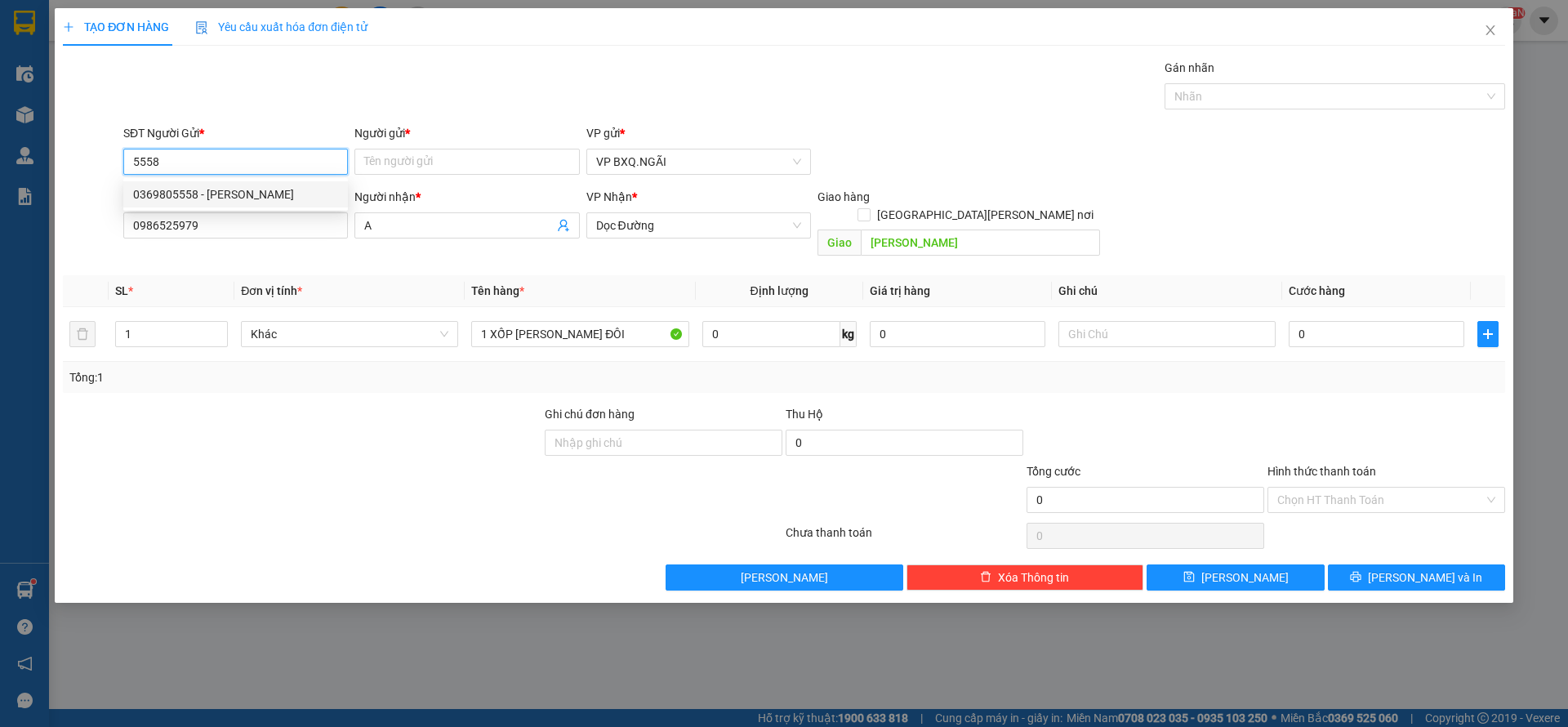
click at [210, 193] on div "0369805558 - [PERSON_NAME]" at bounding box center [235, 195] width 205 height 18
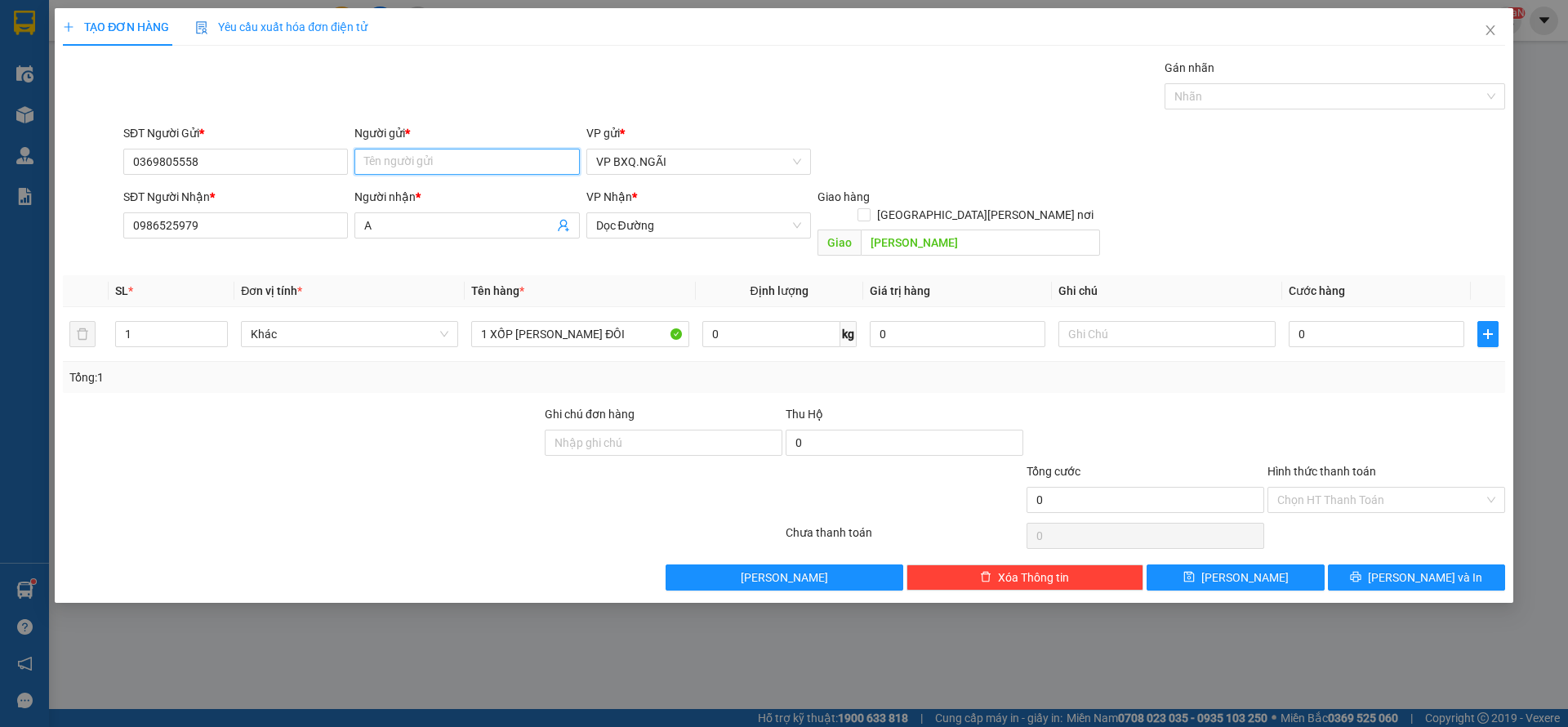
click at [399, 173] on input "Người gửi *" at bounding box center [466, 162] width 225 height 26
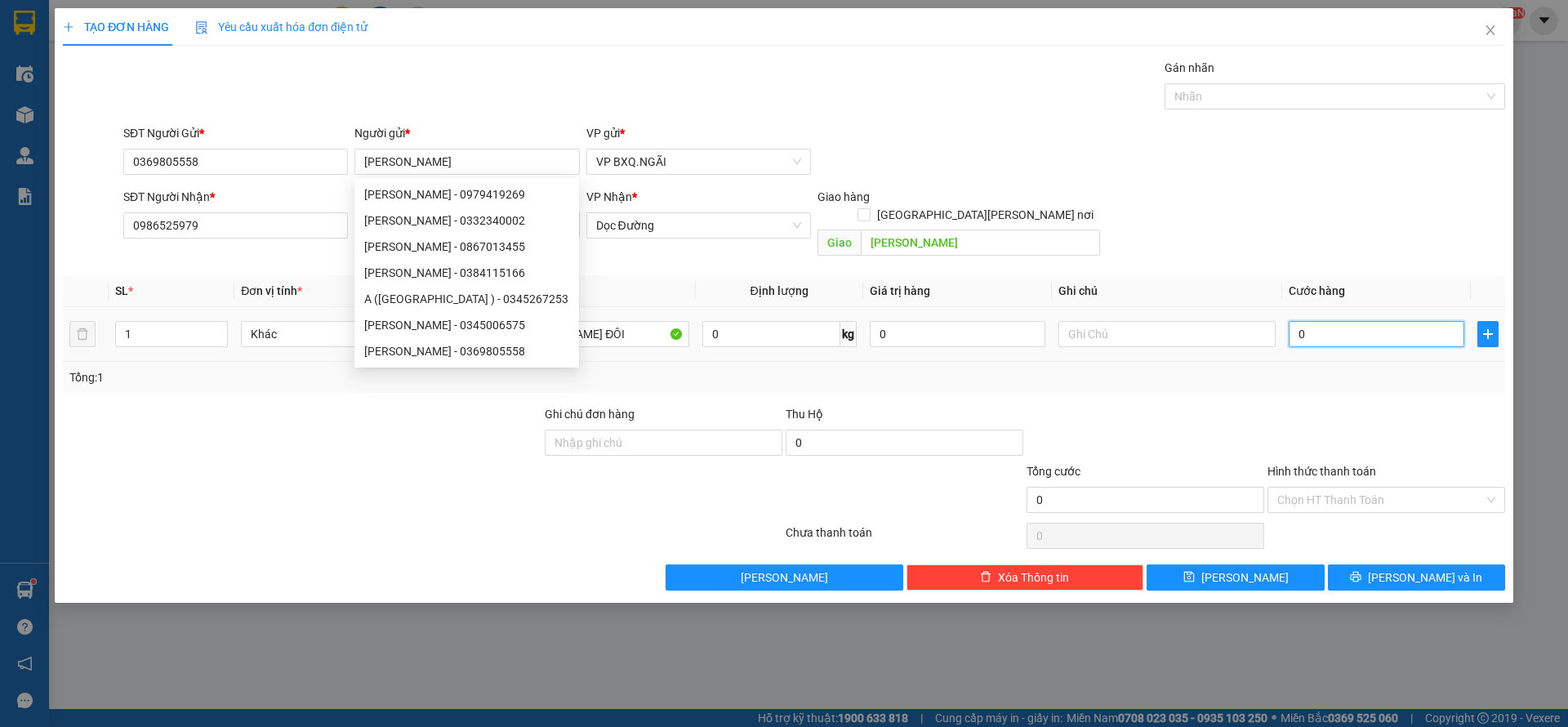
click at [1343, 321] on input "0" at bounding box center [1376, 334] width 175 height 26
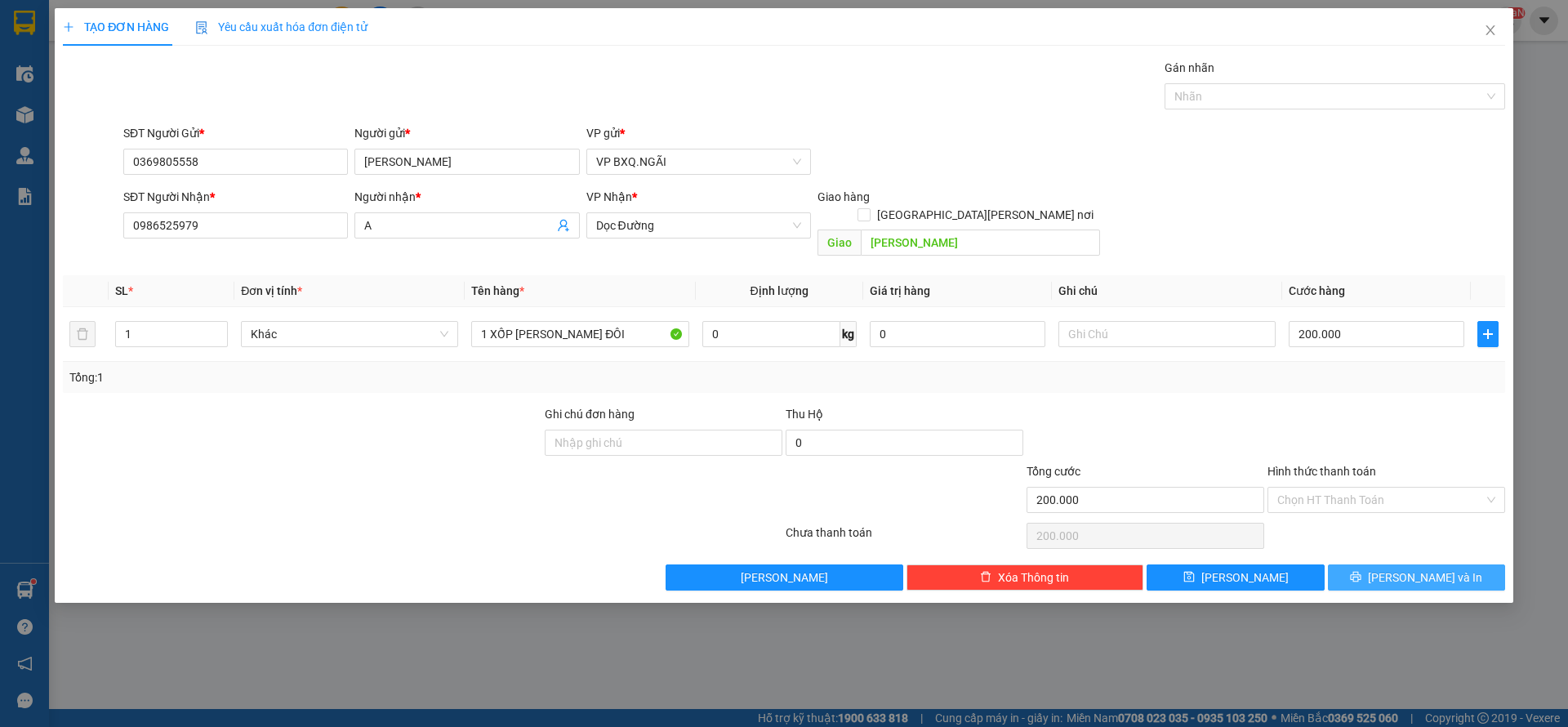
click at [1444, 569] on span "[PERSON_NAME] và In" at bounding box center [1425, 578] width 115 height 18
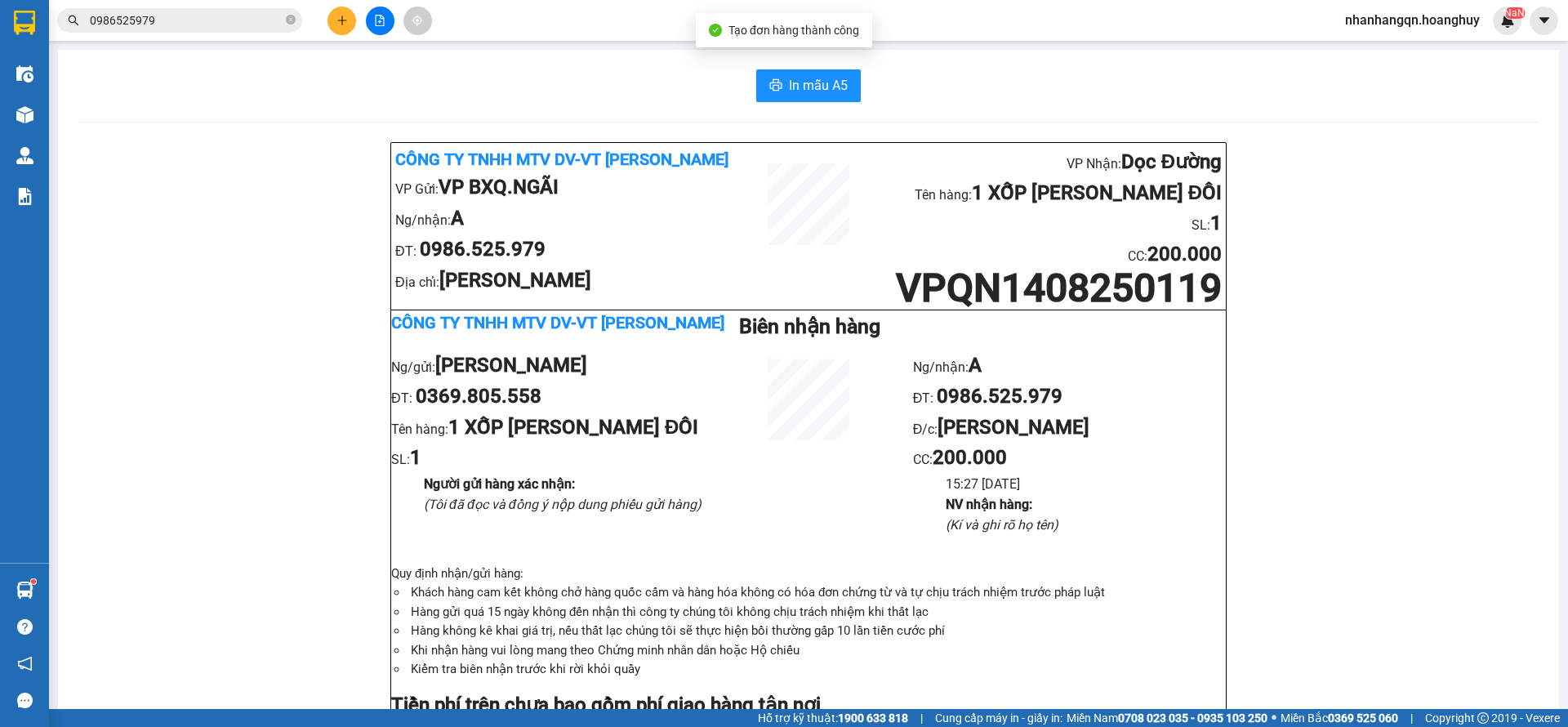
click at [192, 16] on input "0986525979" at bounding box center [186, 20] width 193 height 18
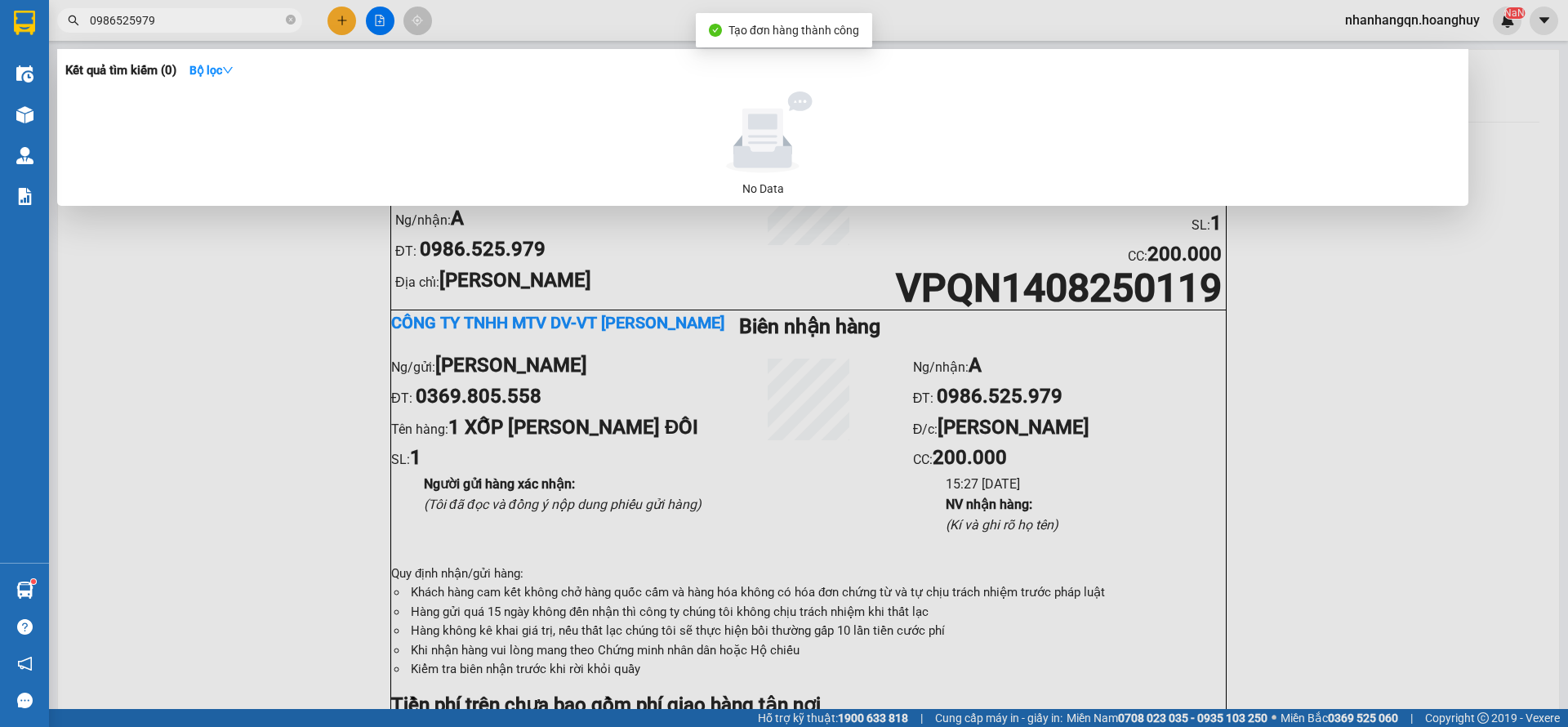
click at [192, 16] on input "0986525979" at bounding box center [186, 20] width 193 height 18
click at [204, 16] on input "0986525979" at bounding box center [186, 20] width 193 height 18
click at [182, 20] on input "0913200468" at bounding box center [186, 20] width 193 height 18
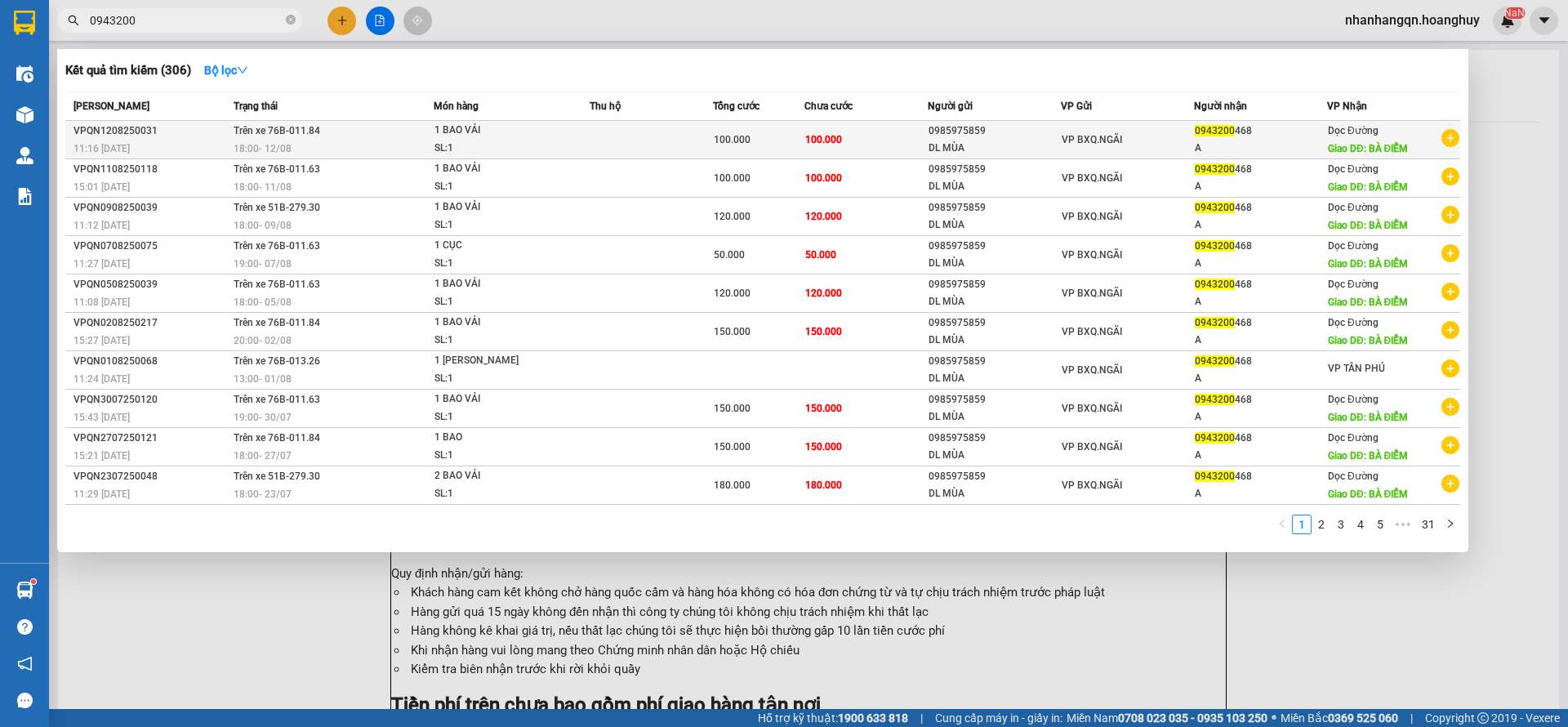
click at [1017, 138] on div "0985975859" at bounding box center [994, 131] width 131 height 17
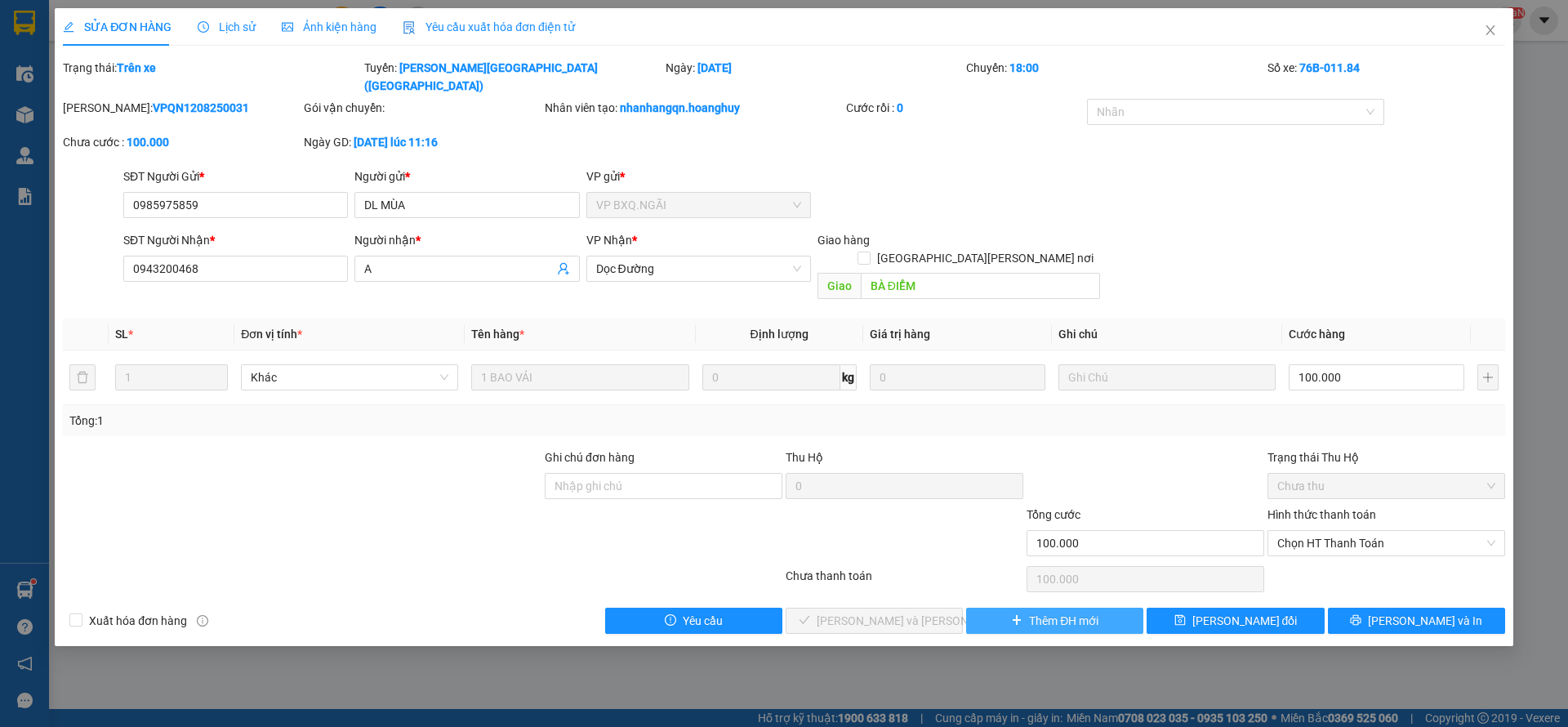
click at [1054, 612] on span "Thêm ĐH mới" at bounding box center [1064, 621] width 70 height 18
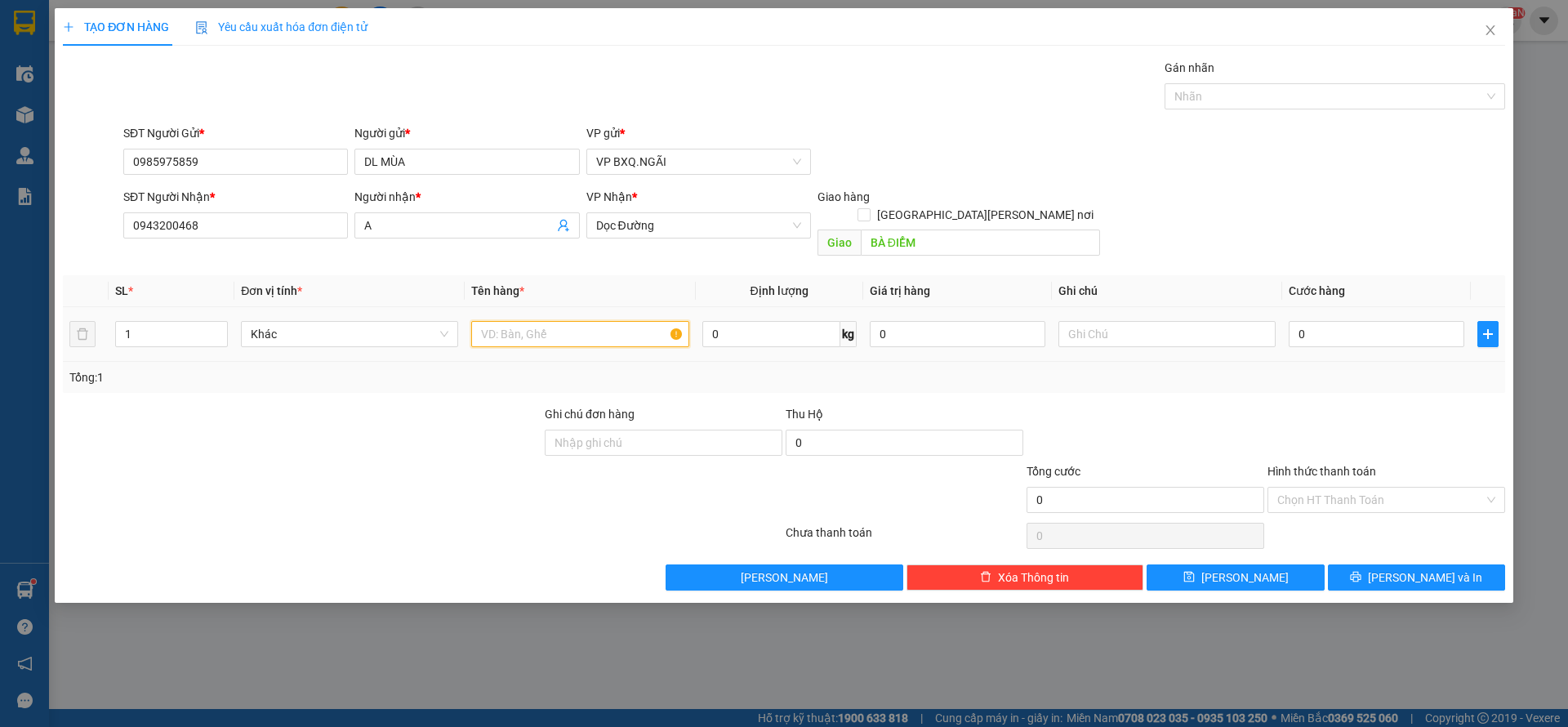
click at [546, 321] on input "text" at bounding box center [580, 334] width 217 height 26
click at [1384, 565] on button "[PERSON_NAME] và In" at bounding box center [1417, 577] width 177 height 26
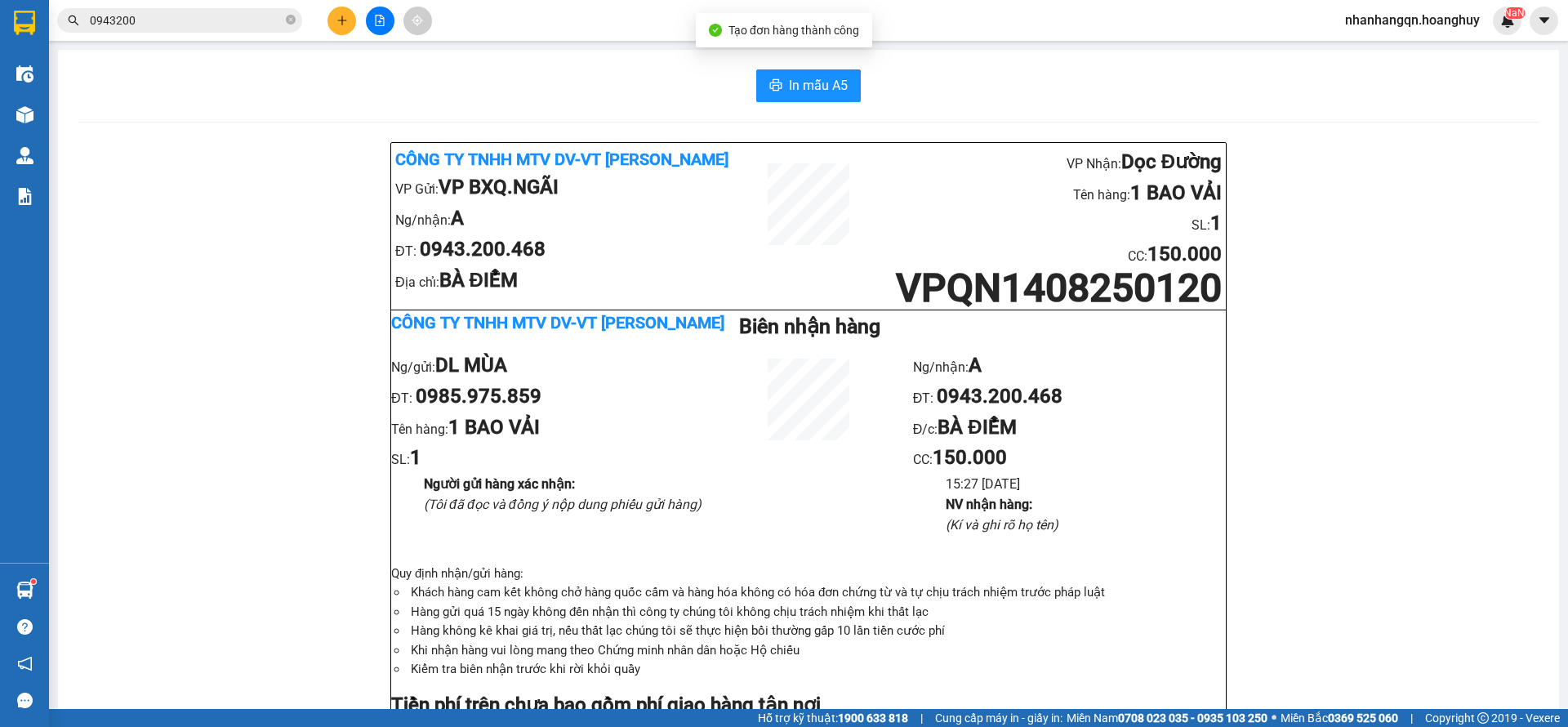
click at [150, 9] on span "0943200" at bounding box center [179, 20] width 245 height 25
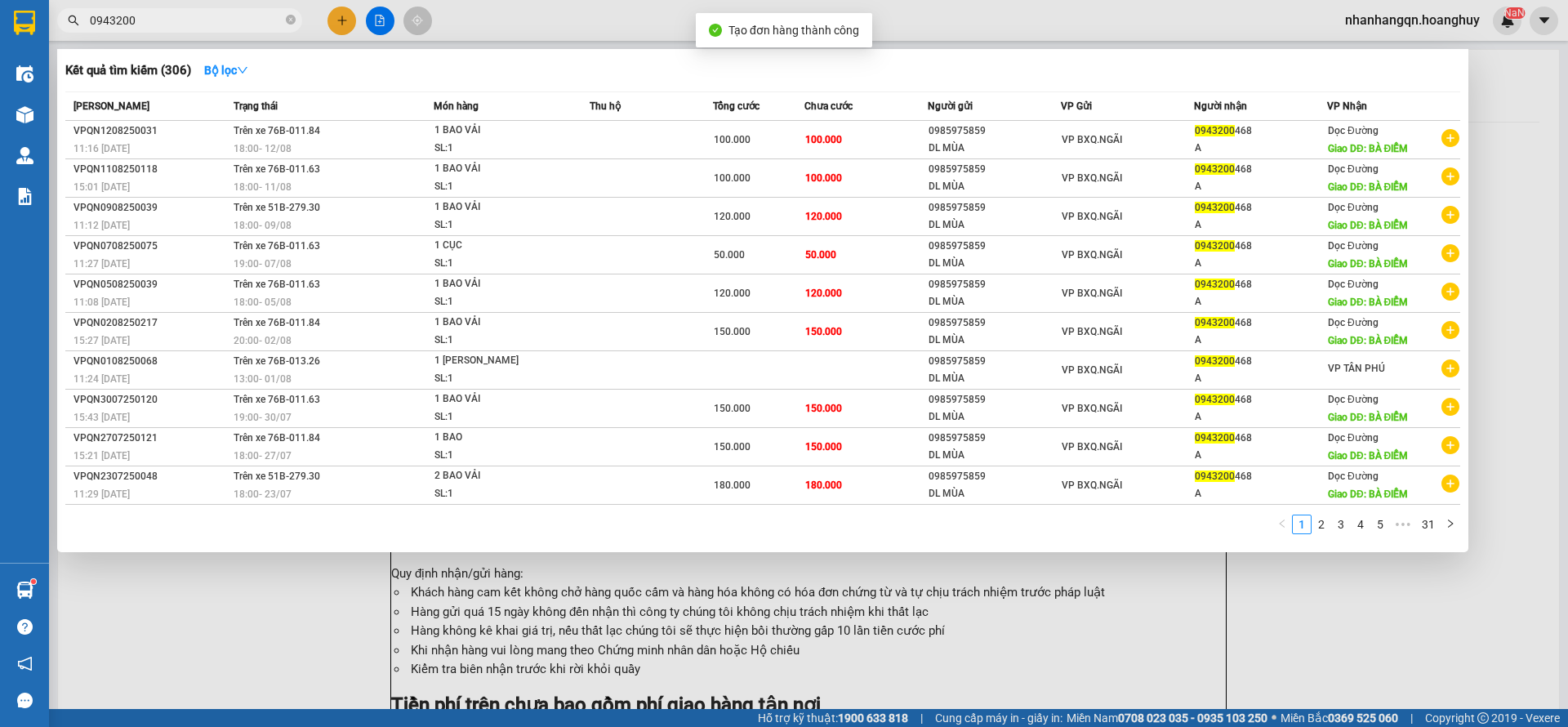
drag, startPoint x: 150, startPoint y: 9, endPoint x: 151, endPoint y: 20, distance: 11.0
click at [150, 15] on span "0943200" at bounding box center [179, 20] width 245 height 25
click at [151, 20] on input "0943200" at bounding box center [186, 20] width 193 height 18
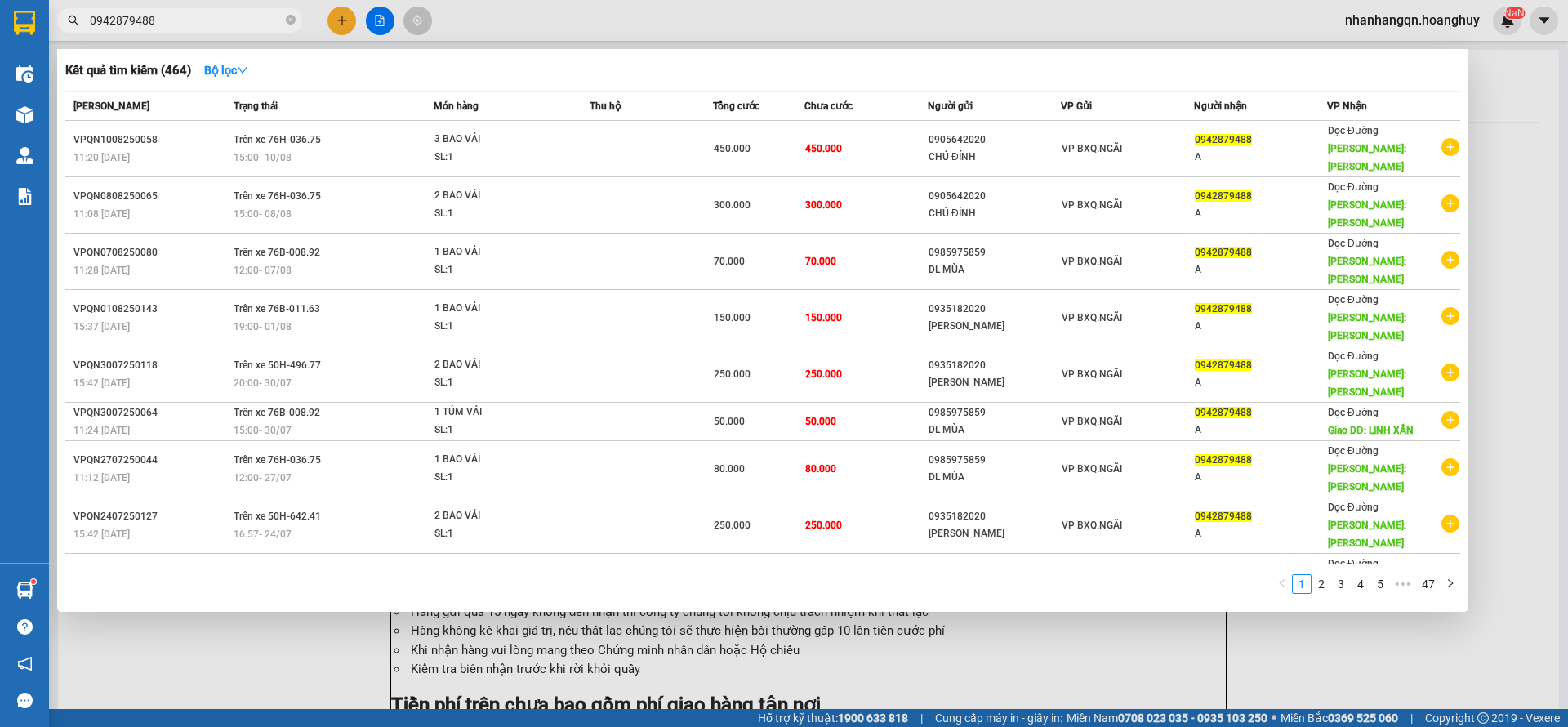
click at [1090, 147] on div "VP BXQ.NGÃI" at bounding box center [1127, 149] width 131 height 18
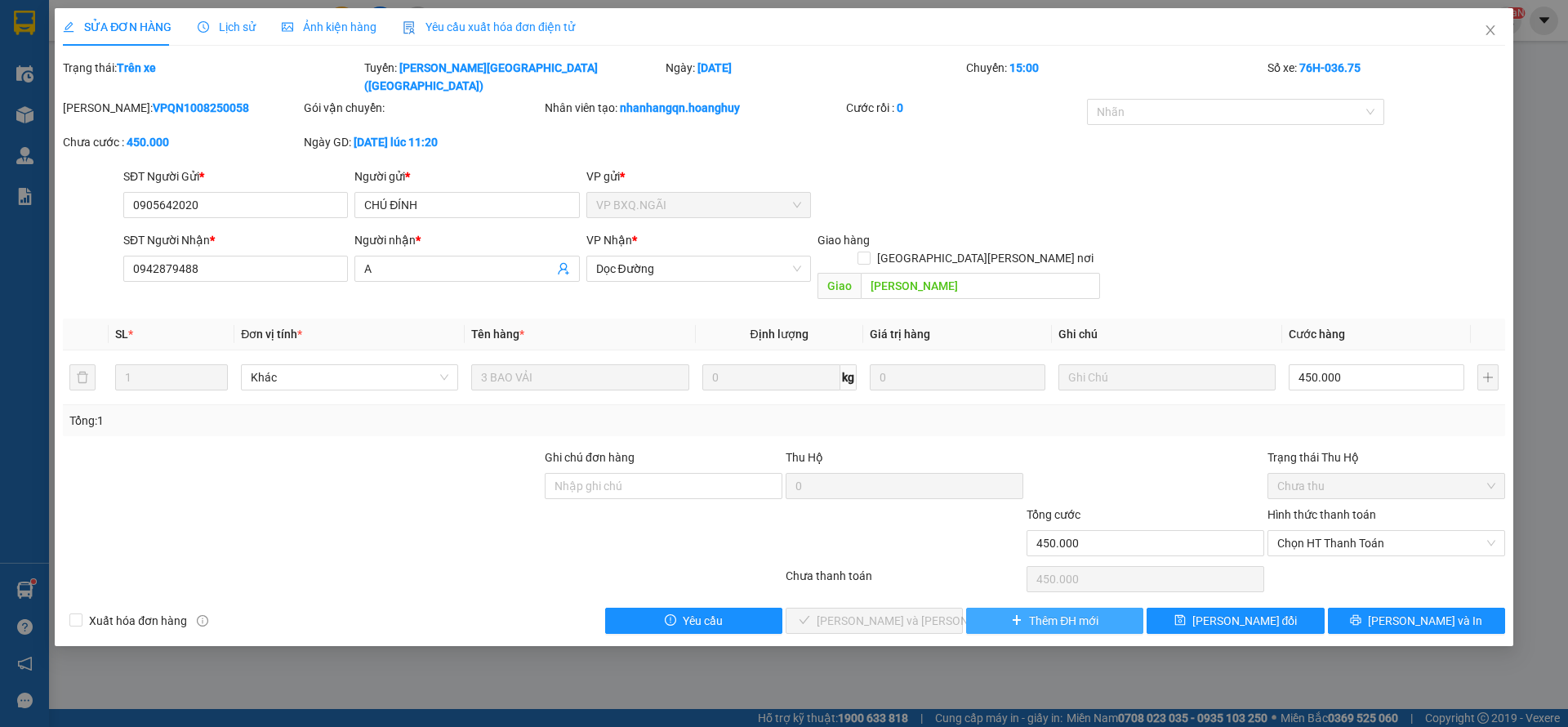
click at [1095, 612] on span "Thêm ĐH mới" at bounding box center [1064, 621] width 70 height 18
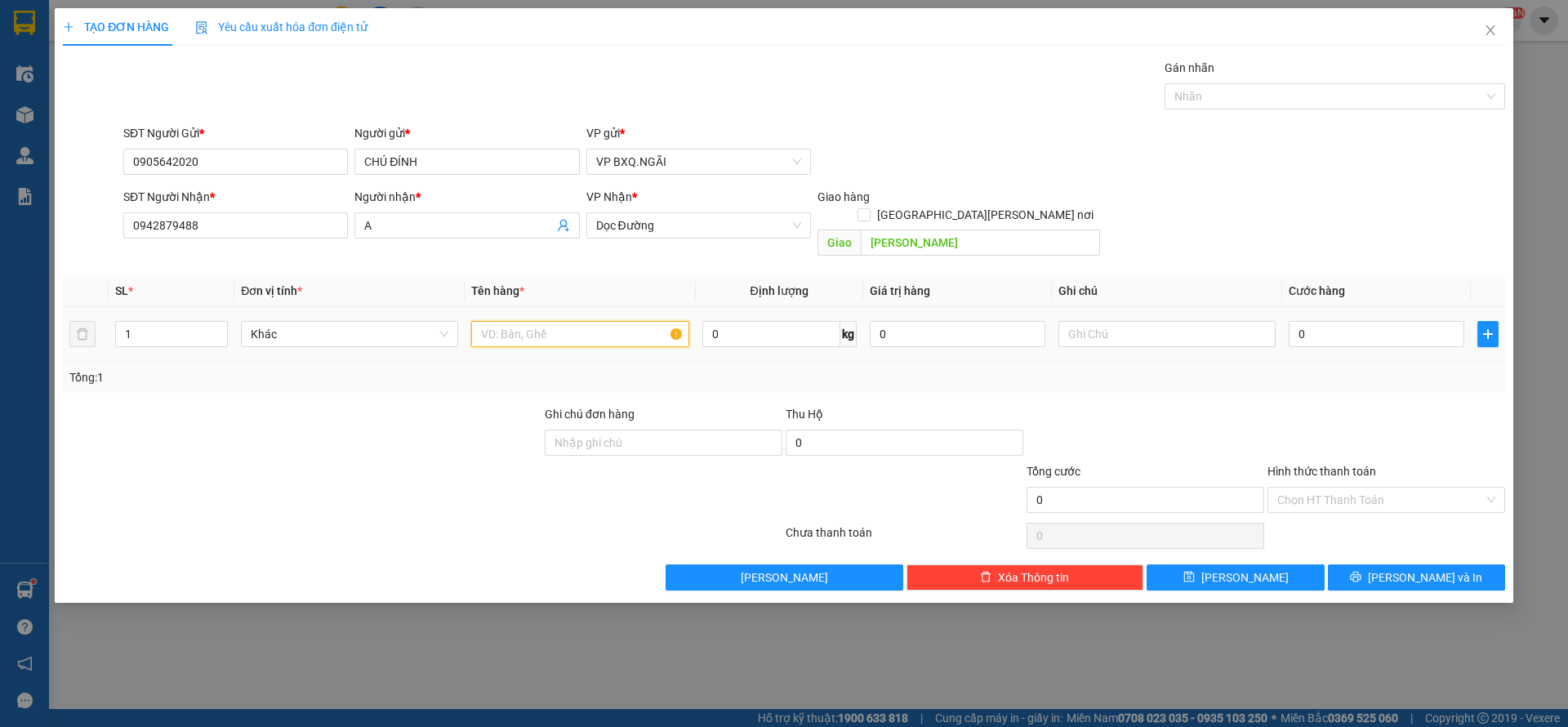
click at [556, 321] on input "text" at bounding box center [580, 334] width 217 height 26
click at [555, 321] on input "[PERSON_NAME]" at bounding box center [580, 334] width 217 height 26
click at [1443, 569] on span "[PERSON_NAME] và In" at bounding box center [1425, 578] width 115 height 18
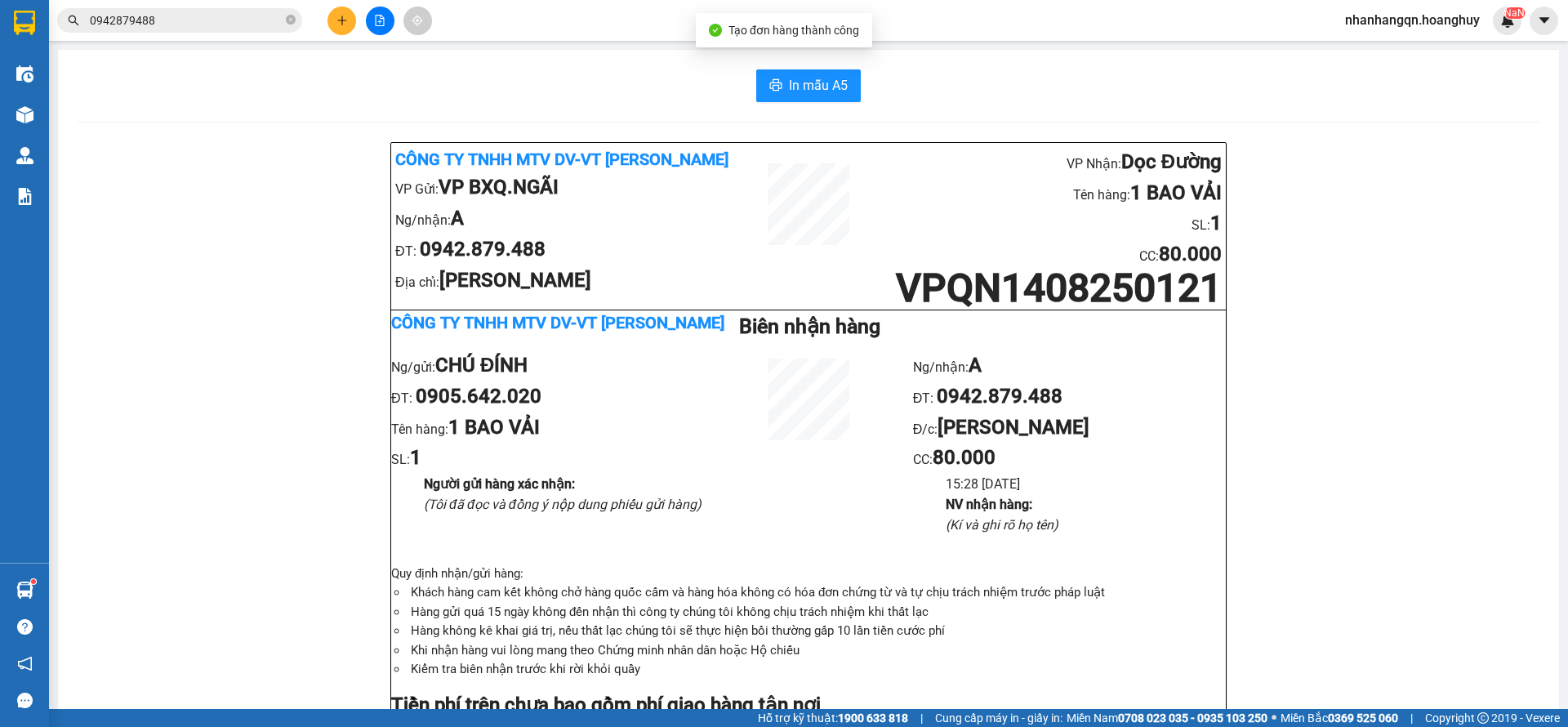
click at [185, 19] on input "0942879488" at bounding box center [186, 20] width 193 height 18
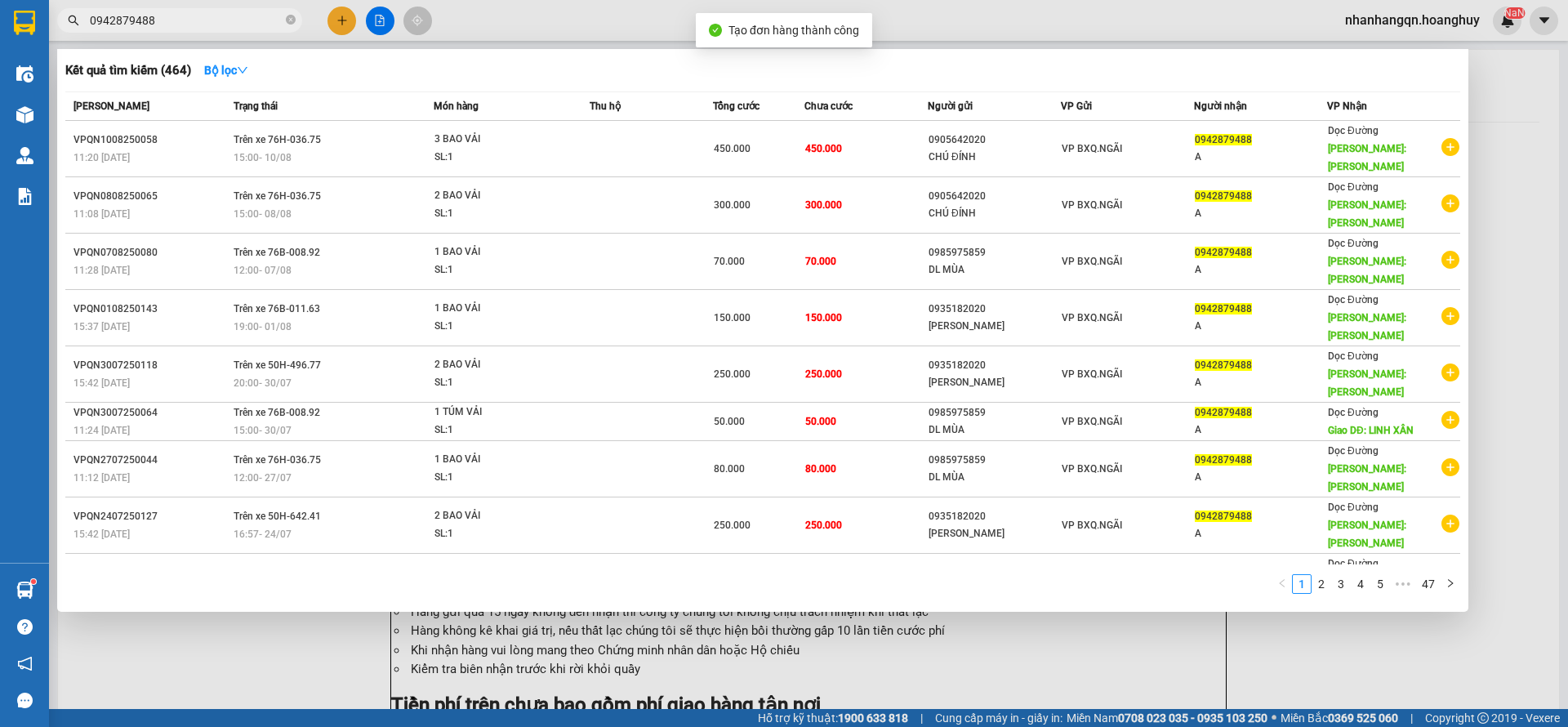
click at [185, 19] on input "0942879488" at bounding box center [186, 20] width 193 height 18
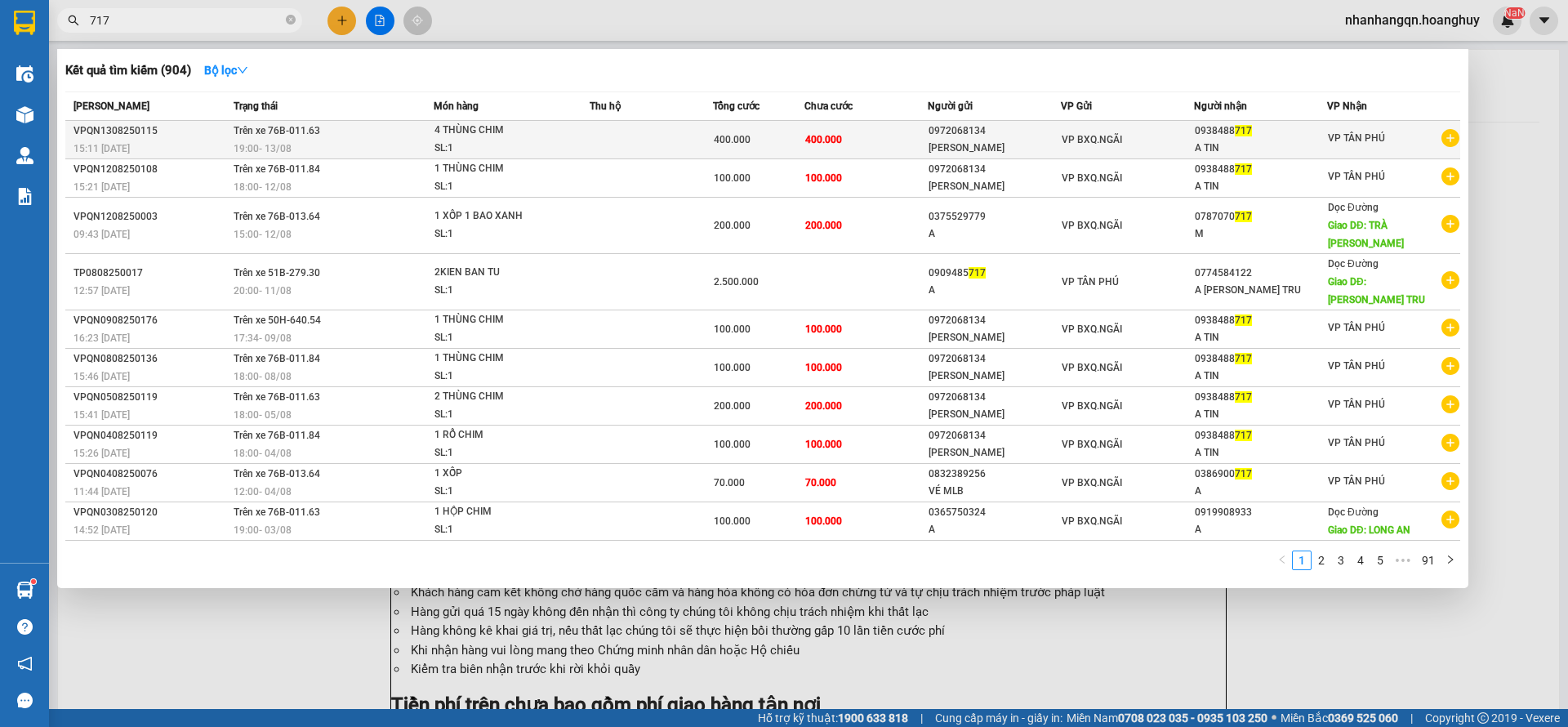
click at [1127, 140] on div "VP BXQ.NGÃI" at bounding box center [1127, 140] width 131 height 18
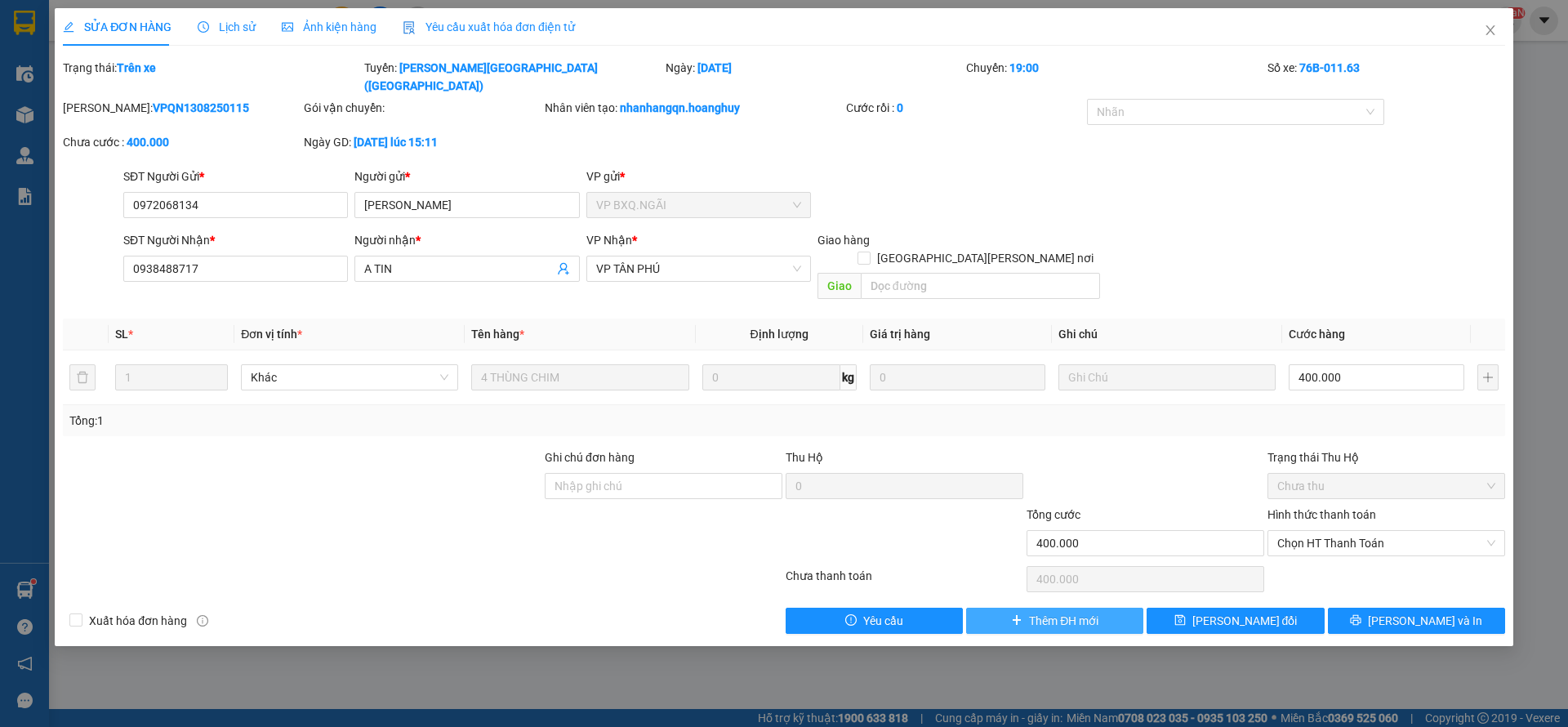
click at [1084, 612] on span "Thêm ĐH mới" at bounding box center [1064, 621] width 70 height 18
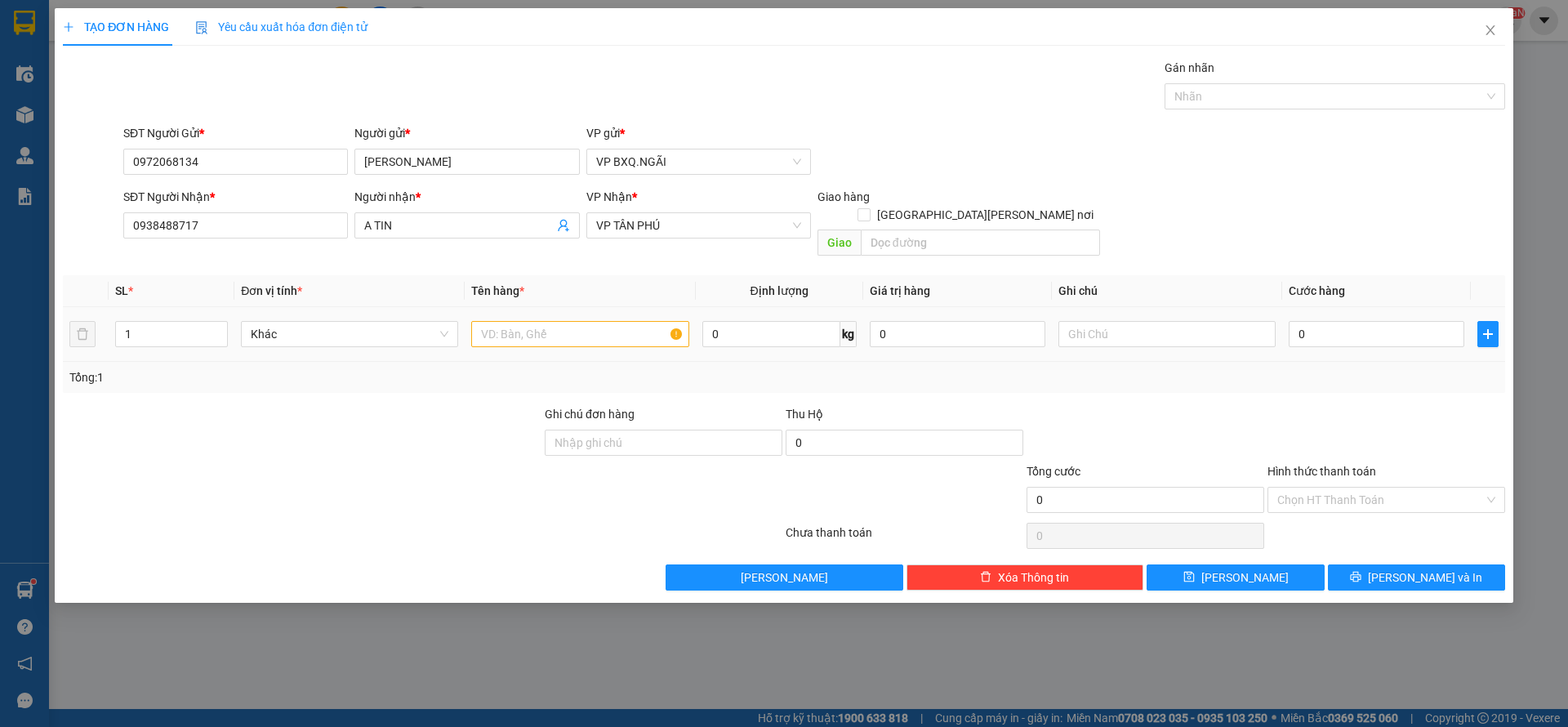
drag, startPoint x: 483, startPoint y: 291, endPoint x: 509, endPoint y: 315, distance: 35.4
click at [484, 308] on td at bounding box center [580, 335] width 230 height 55
click at [509, 321] on input "text" at bounding box center [580, 334] width 217 height 26
click at [1469, 565] on button "[PERSON_NAME] và In" at bounding box center [1417, 577] width 177 height 26
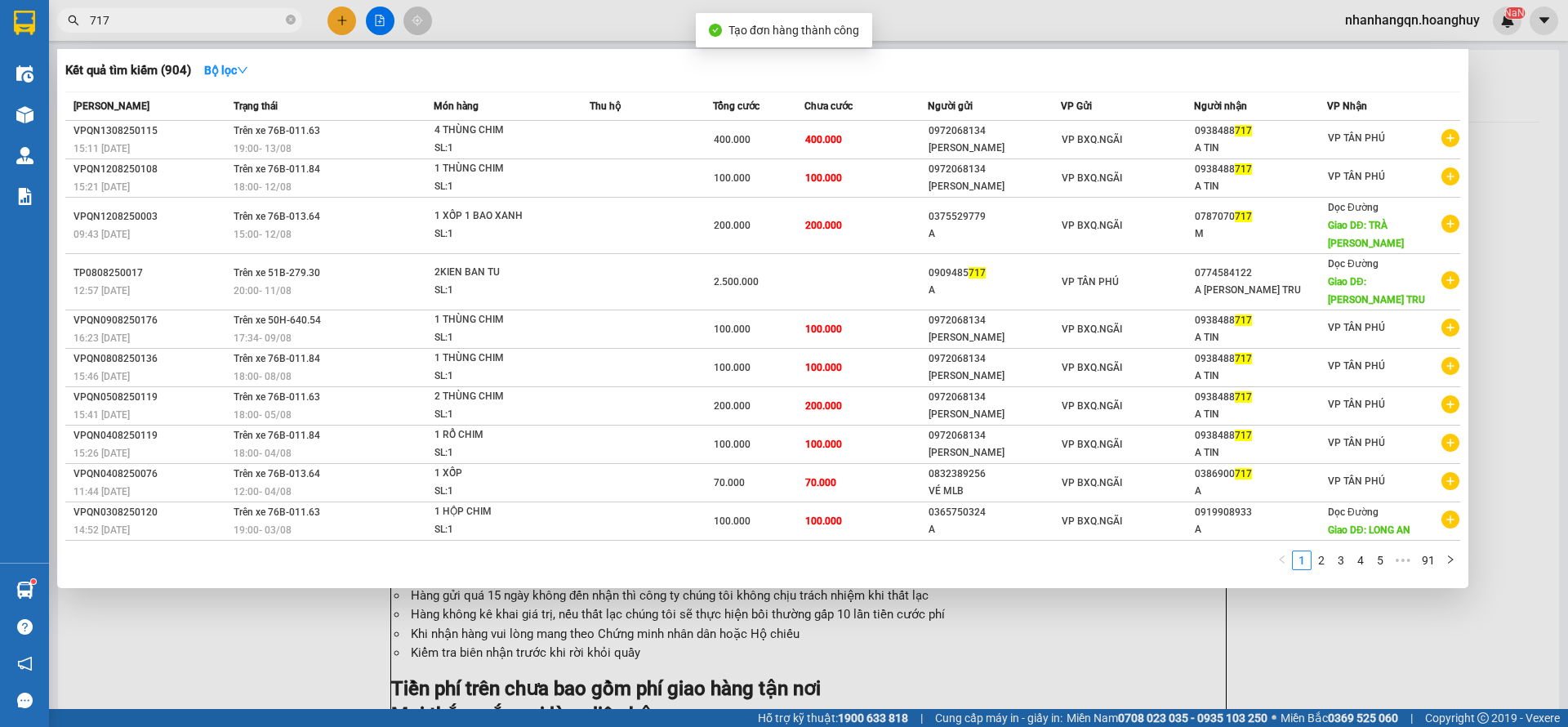
click at [161, 26] on input "717" at bounding box center [186, 20] width 193 height 18
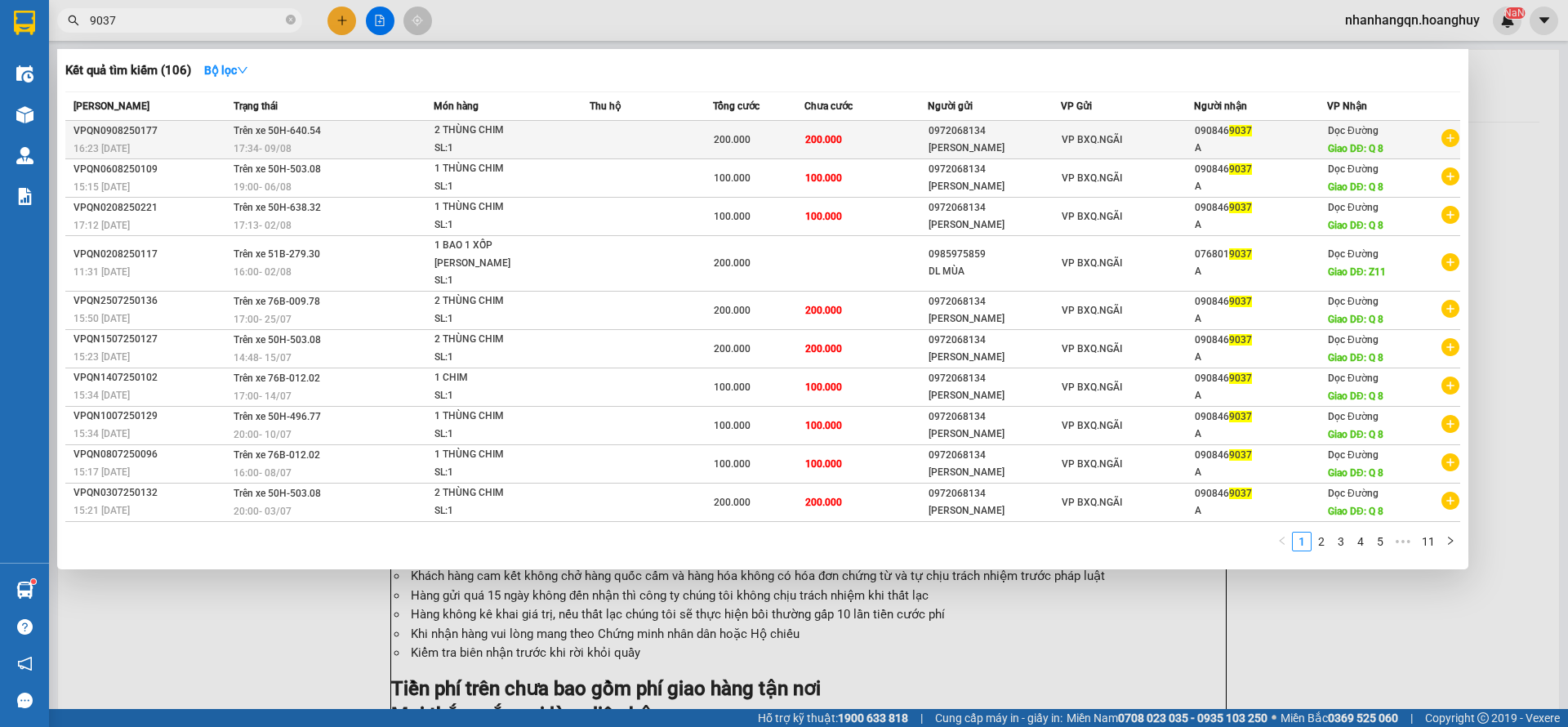
click at [1089, 138] on span "VP BXQ.NGÃI" at bounding box center [1092, 140] width 61 height 11
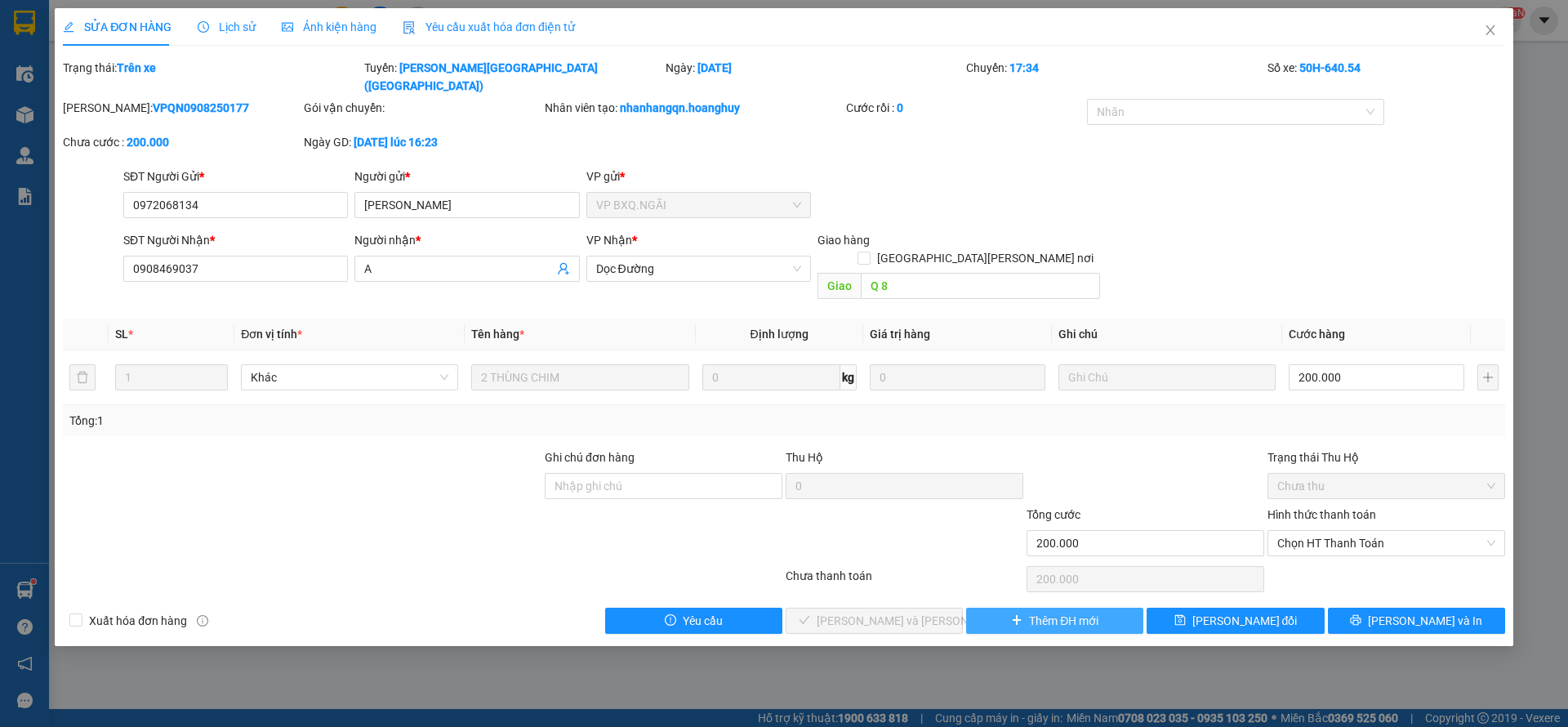
click at [1062, 612] on span "Thêm ĐH mới" at bounding box center [1064, 621] width 70 height 18
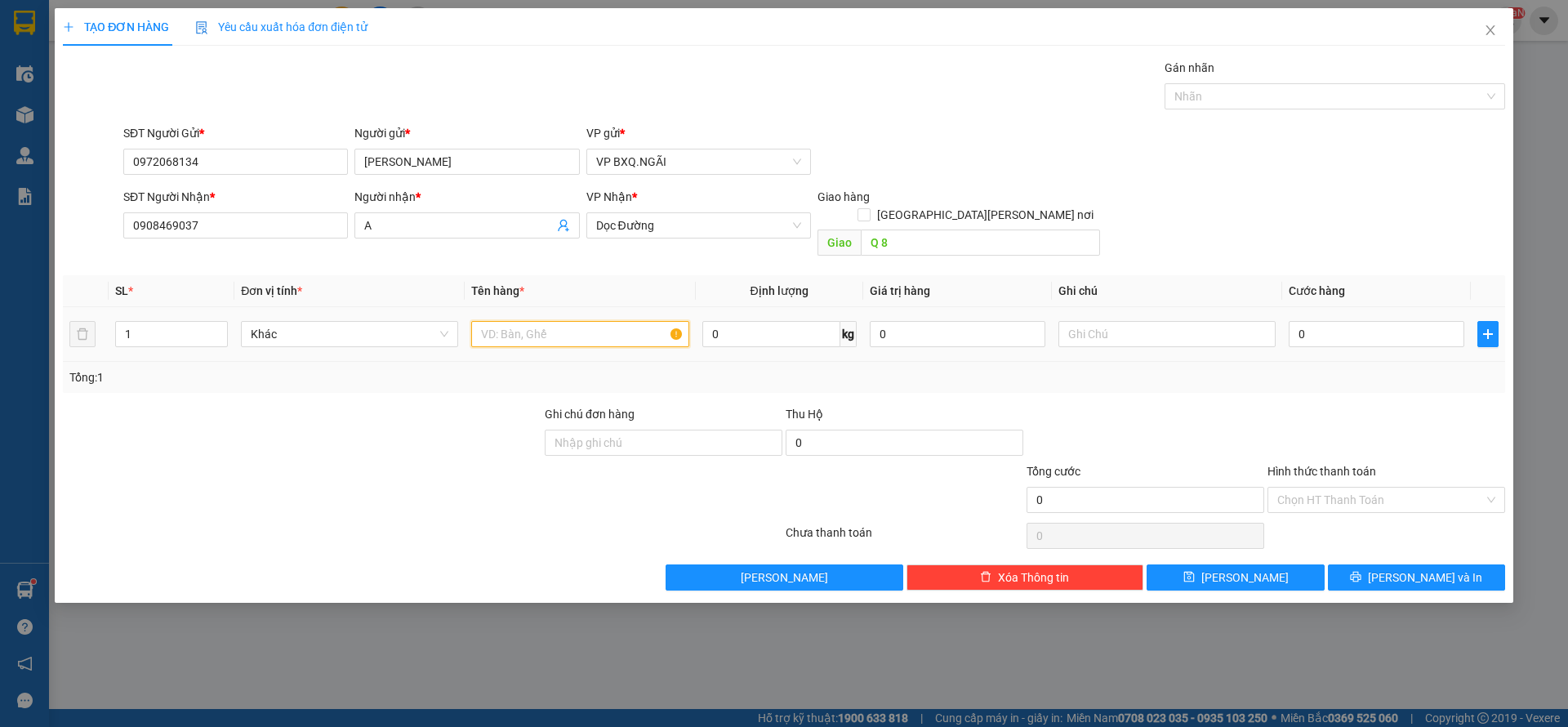
click at [553, 321] on input "text" at bounding box center [580, 334] width 217 height 26
click at [1471, 565] on button "[PERSON_NAME] và In" at bounding box center [1417, 577] width 177 height 26
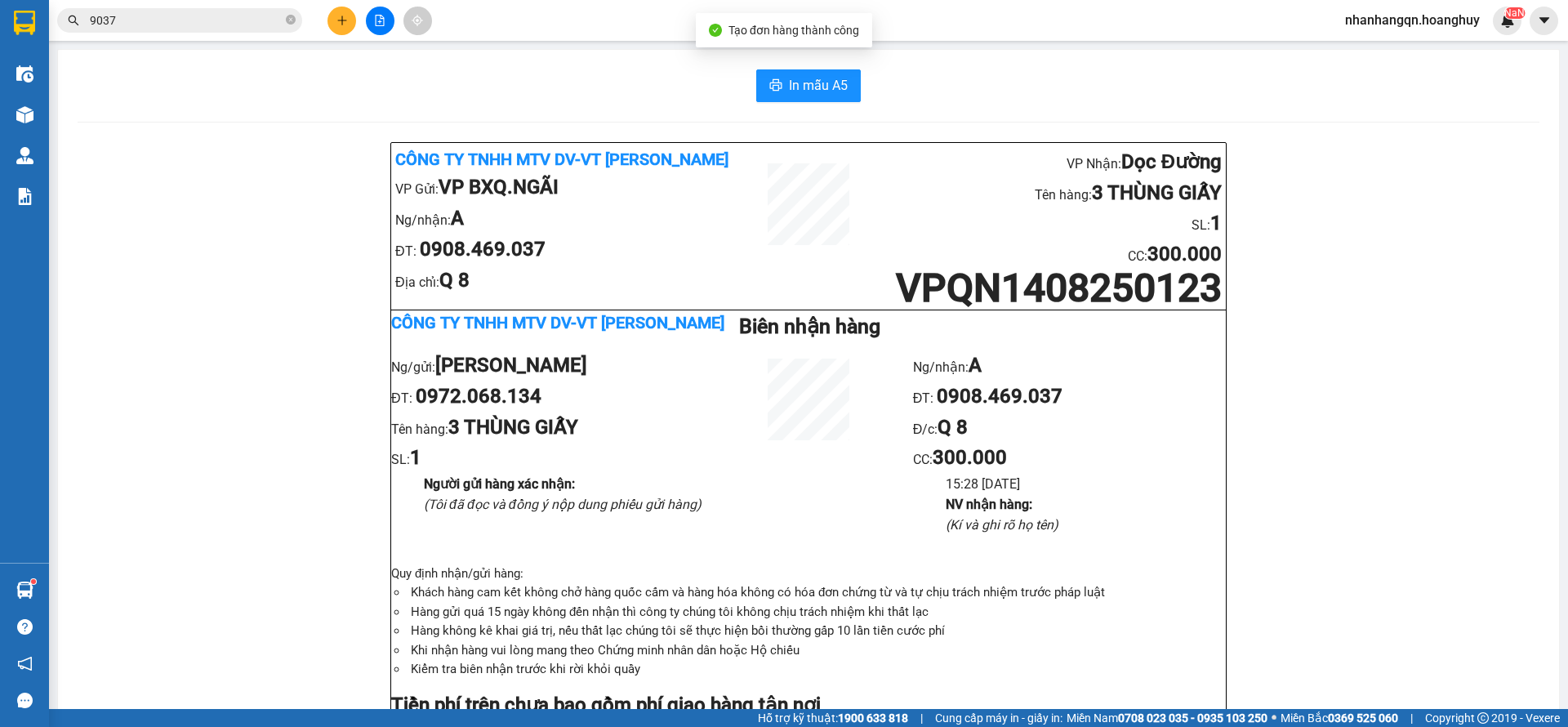
click at [205, 25] on input "9037" at bounding box center [186, 20] width 193 height 18
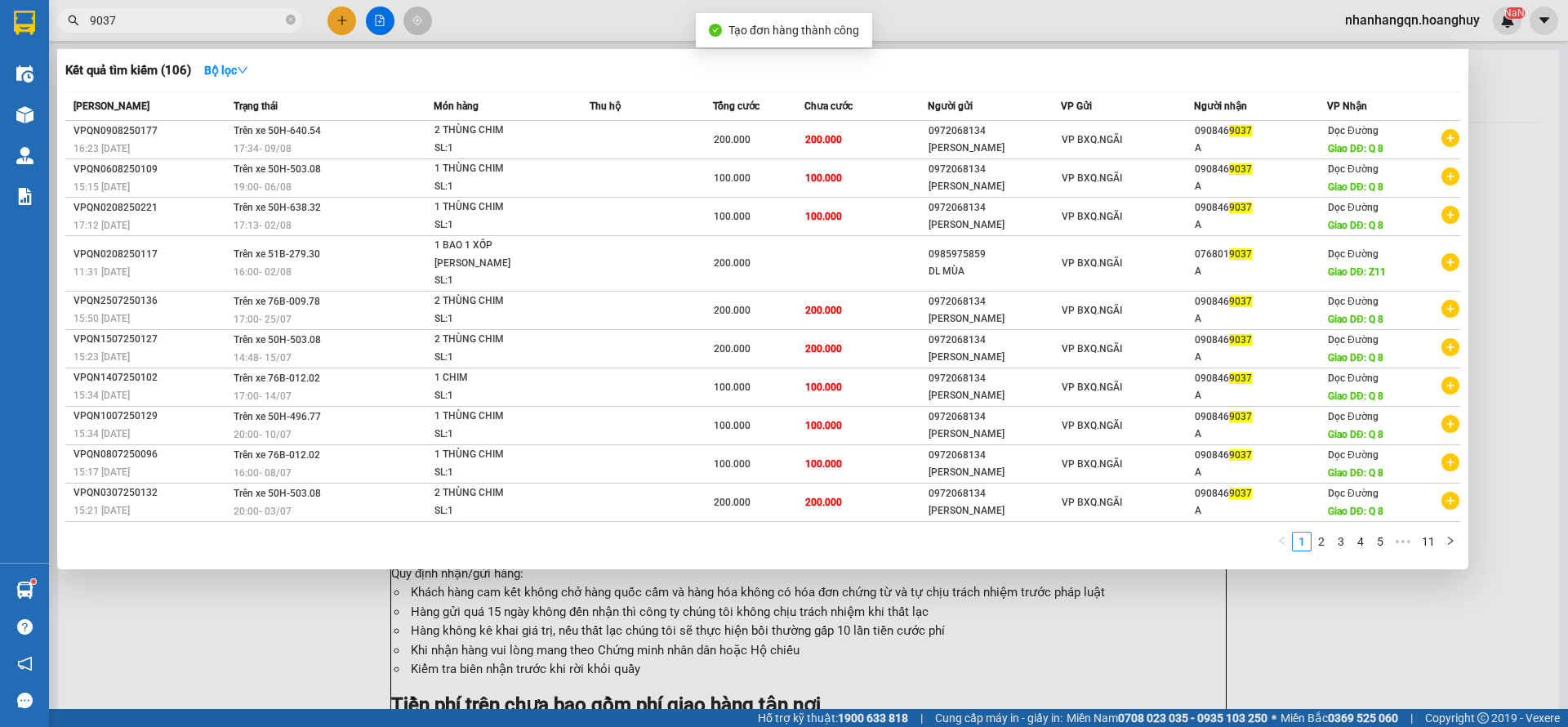
click at [205, 25] on input "9037" at bounding box center [186, 20] width 193 height 18
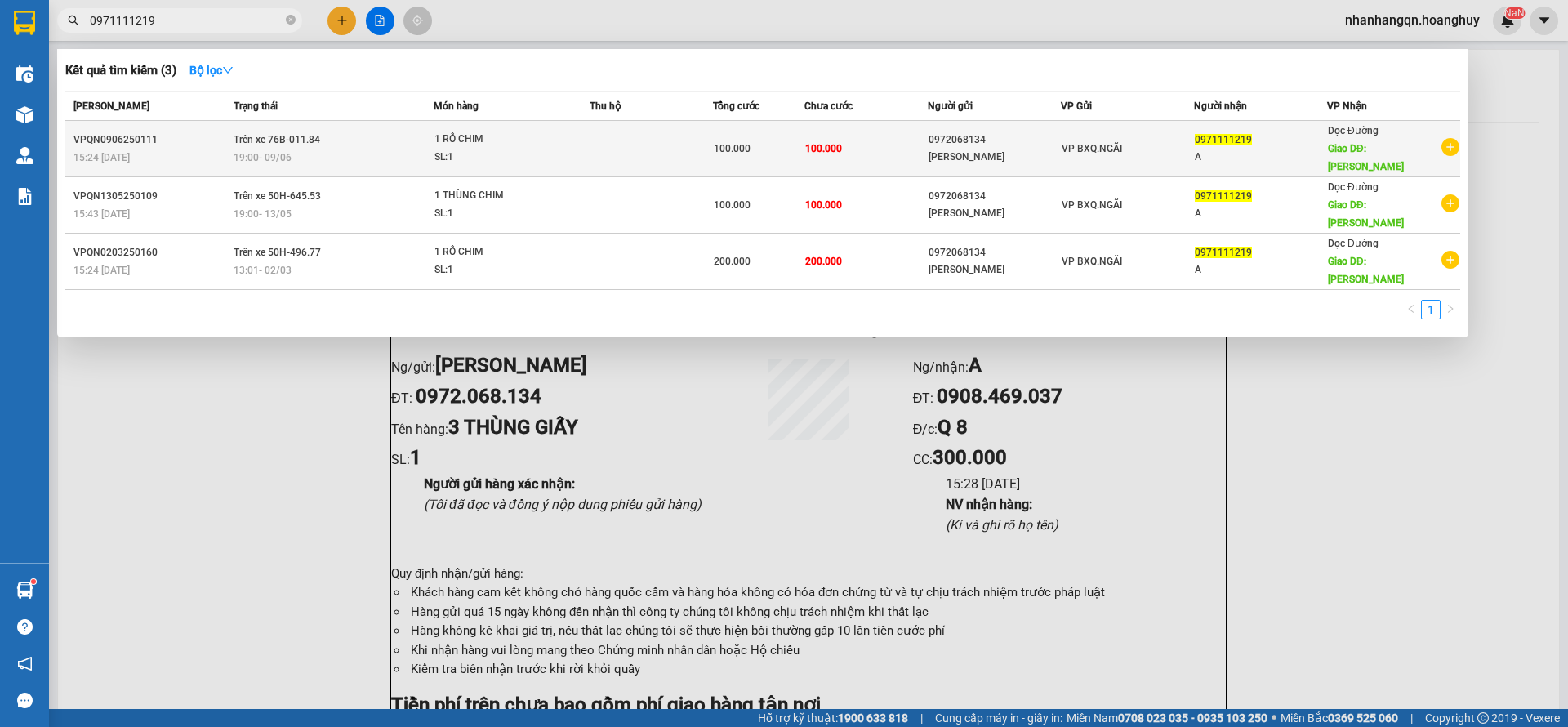
click at [1128, 151] on td "VP BXQ.NGÃI" at bounding box center [1128, 149] width 133 height 56
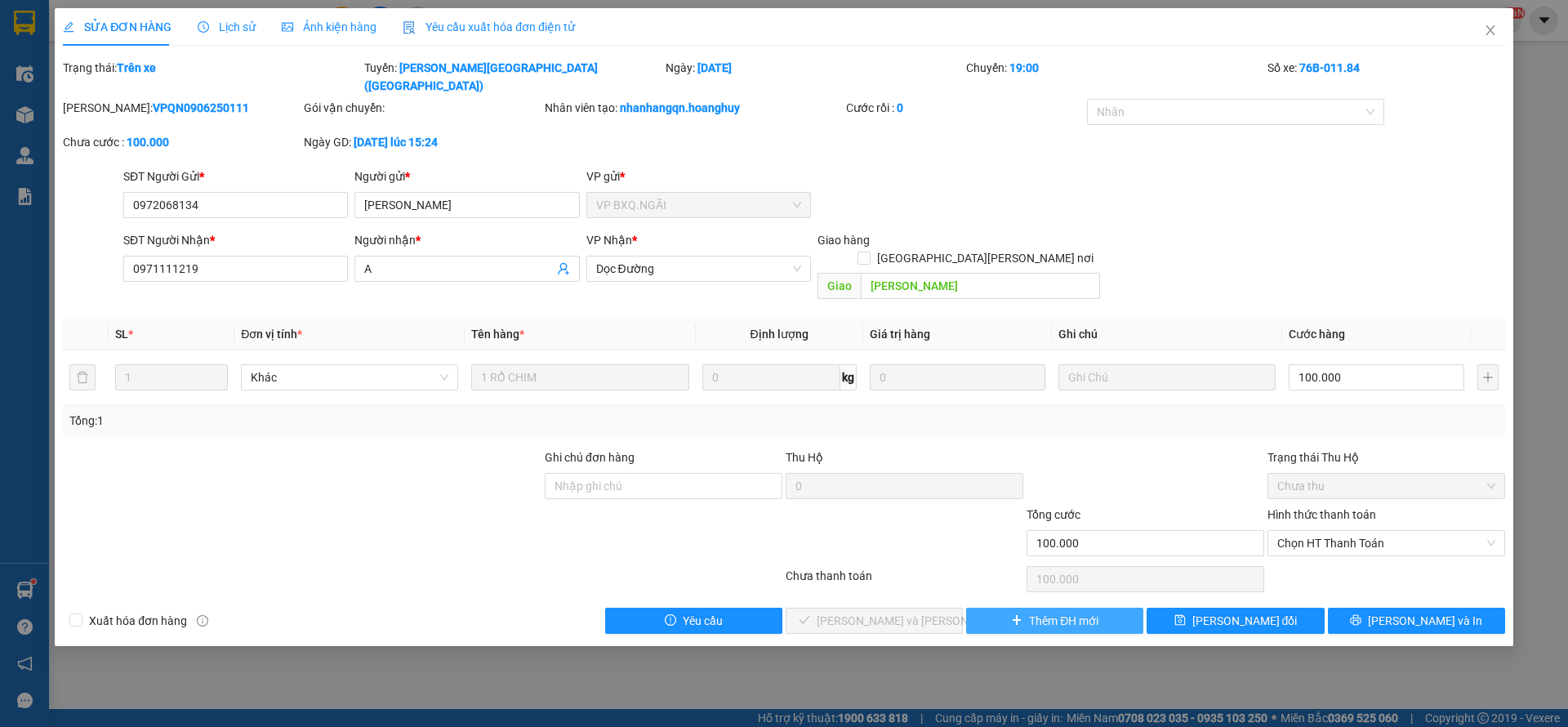
click at [1115, 608] on button "Thêm ĐH mới" at bounding box center [1054, 621] width 177 height 26
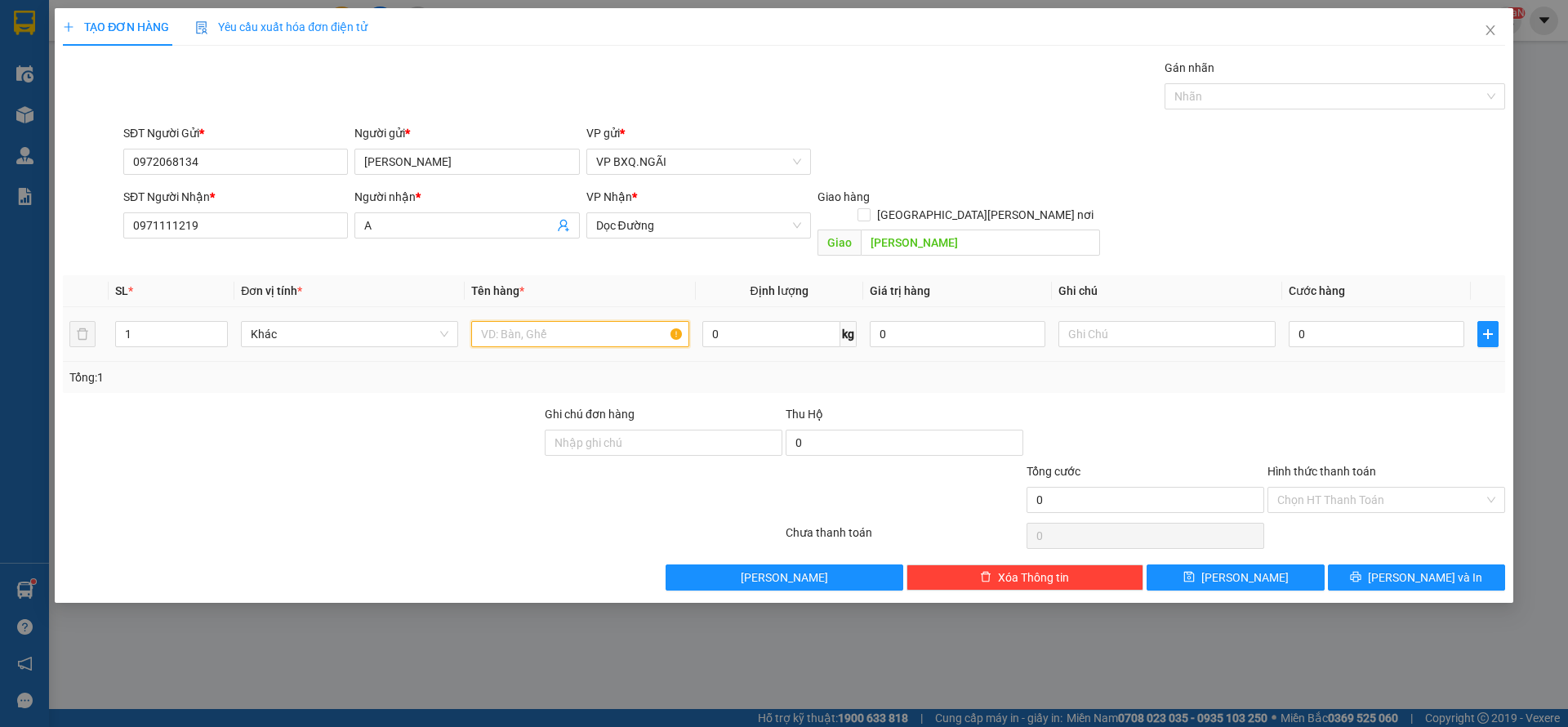
click at [556, 321] on input "text" at bounding box center [580, 334] width 217 height 26
click at [1338, 321] on input "100.000" at bounding box center [1376, 334] width 175 height 26
click at [1397, 570] on button "[PERSON_NAME] và In" at bounding box center [1417, 577] width 177 height 26
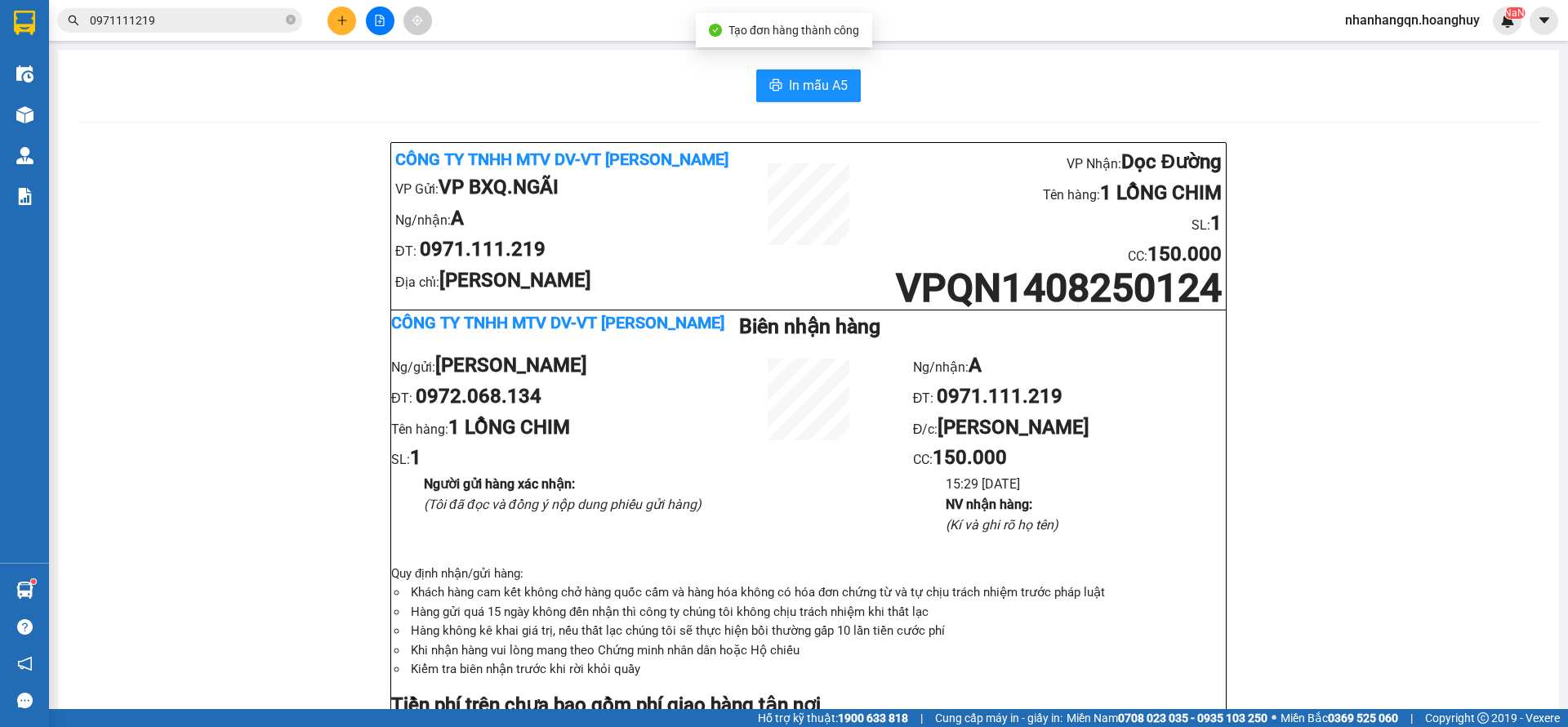
drag, startPoint x: 293, startPoint y: 41, endPoint x: 275, endPoint y: 27, distance: 22.8
click at [290, 39] on section "Kết quả [PERSON_NAME] ( 3 ) Bộ lọc Mã ĐH Trạng thái Món hàng Thu hộ [PERSON_NAM…" at bounding box center [784, 364] width 1568 height 727
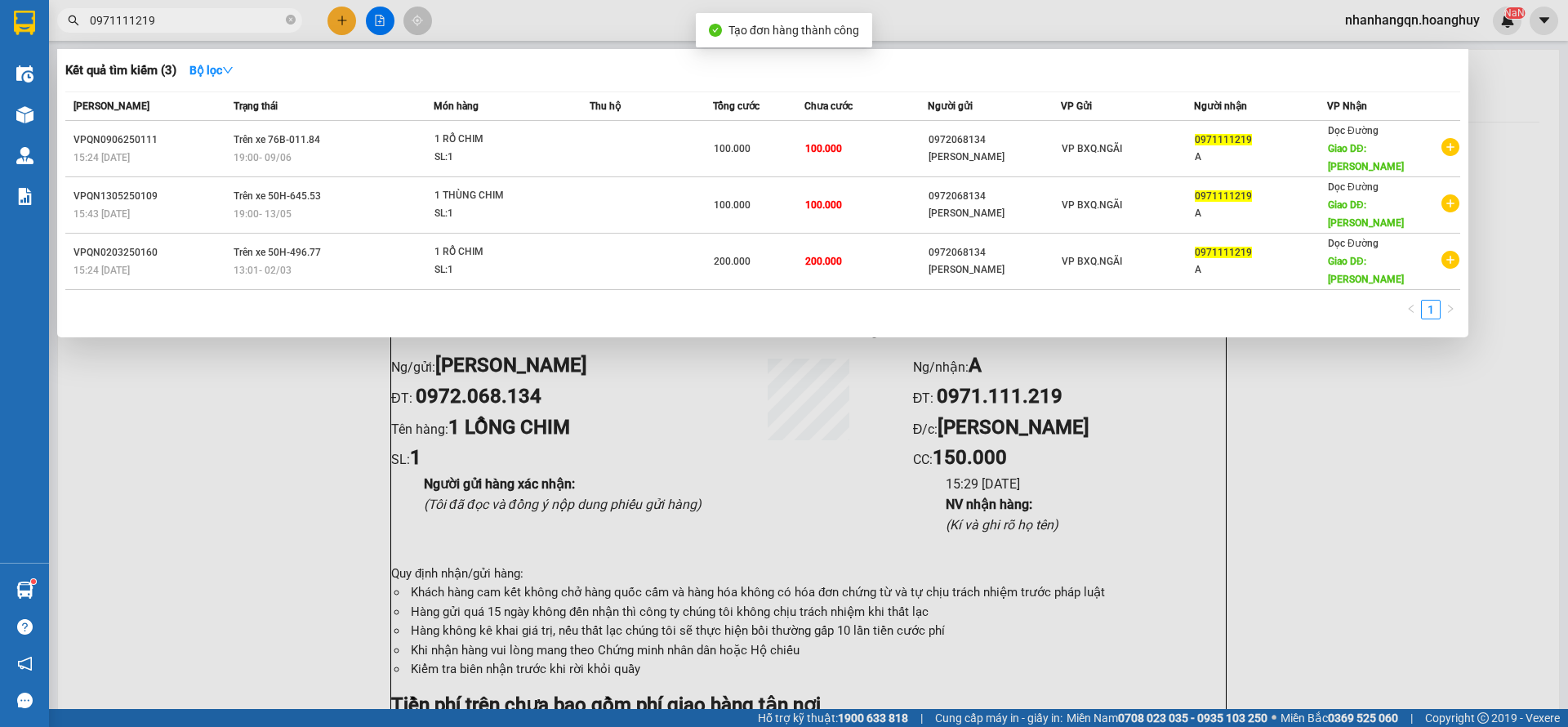
click at [247, 18] on input "0971111219" at bounding box center [186, 20] width 193 height 18
click at [245, 18] on input "0971111219" at bounding box center [186, 20] width 193 height 18
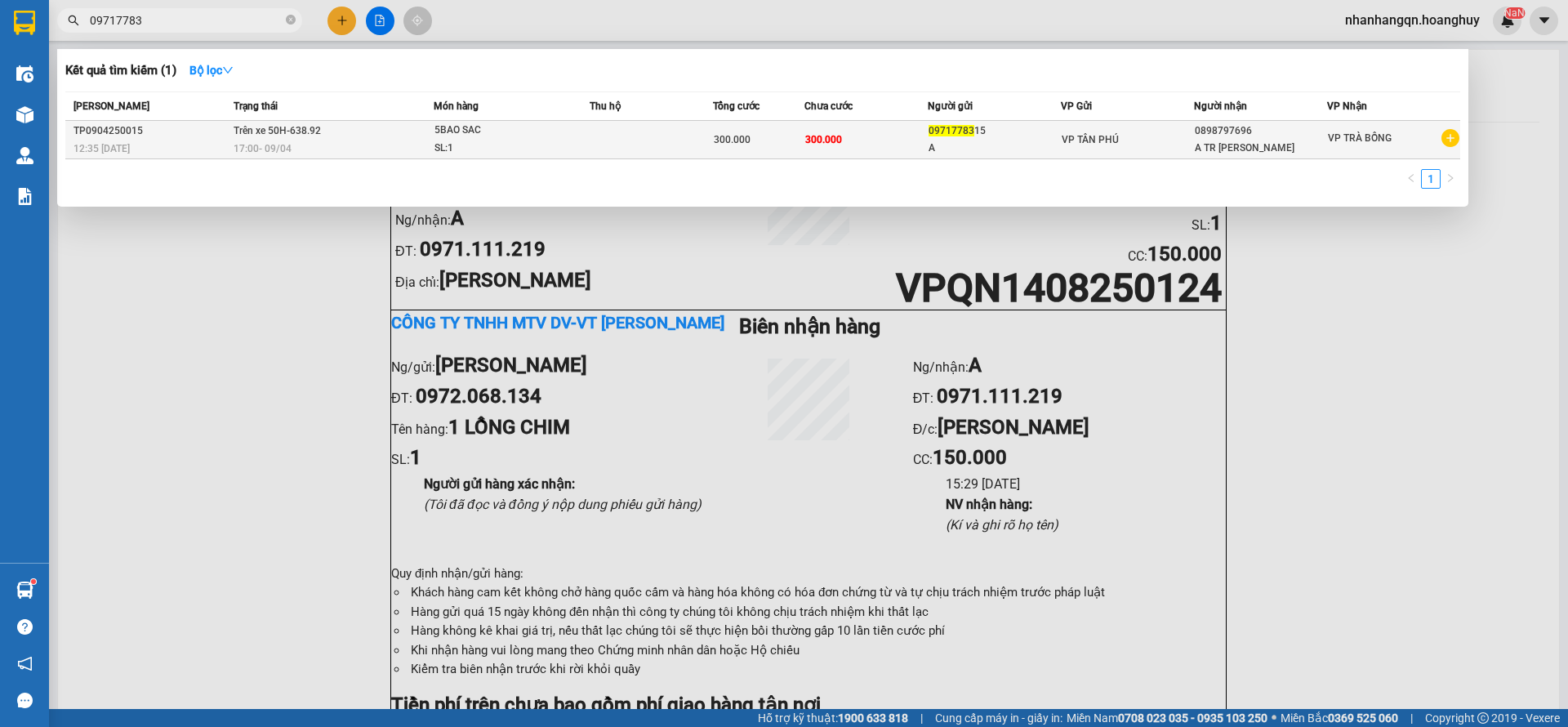
click at [1057, 131] on div "09717783 15" at bounding box center [994, 131] width 131 height 17
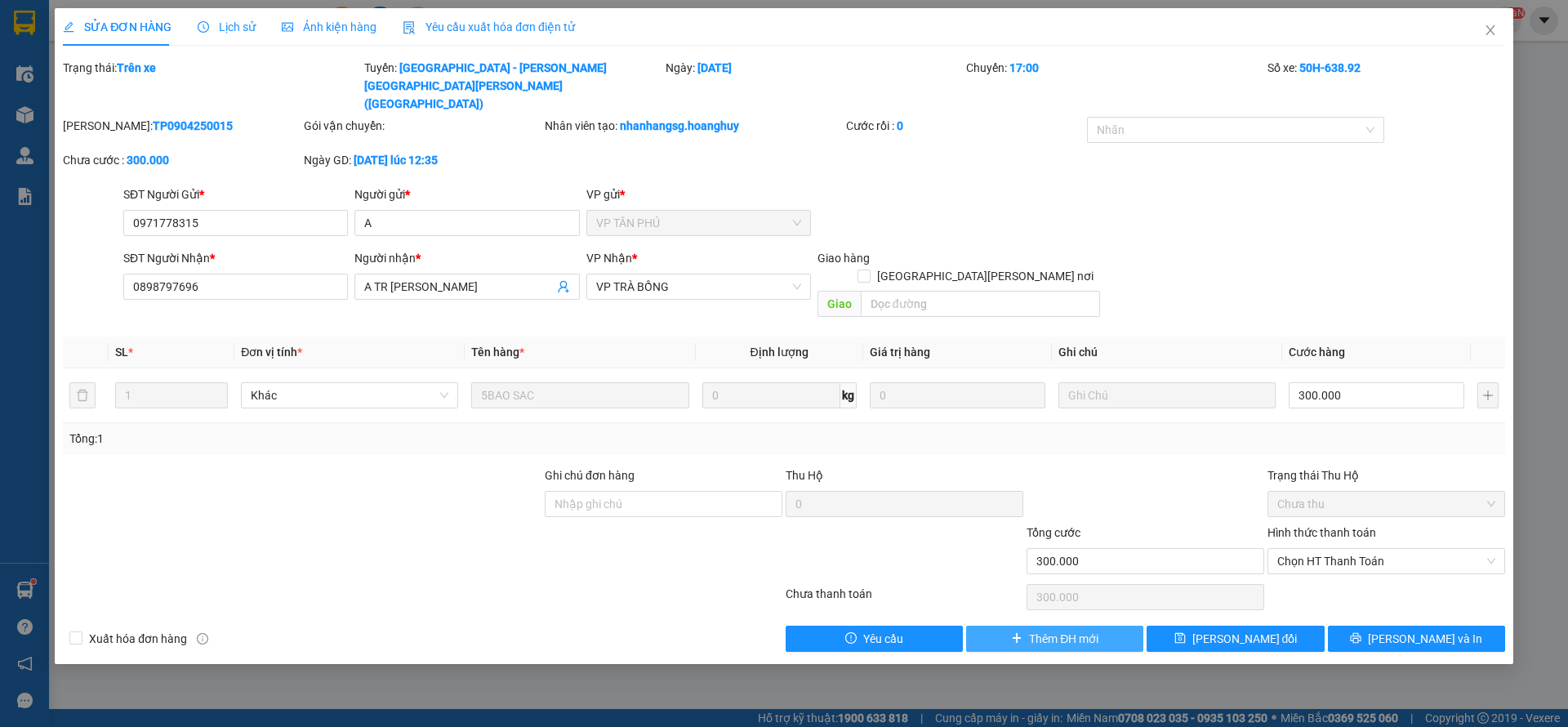
click at [1086, 630] on span "Thêm ĐH mới" at bounding box center [1064, 639] width 70 height 18
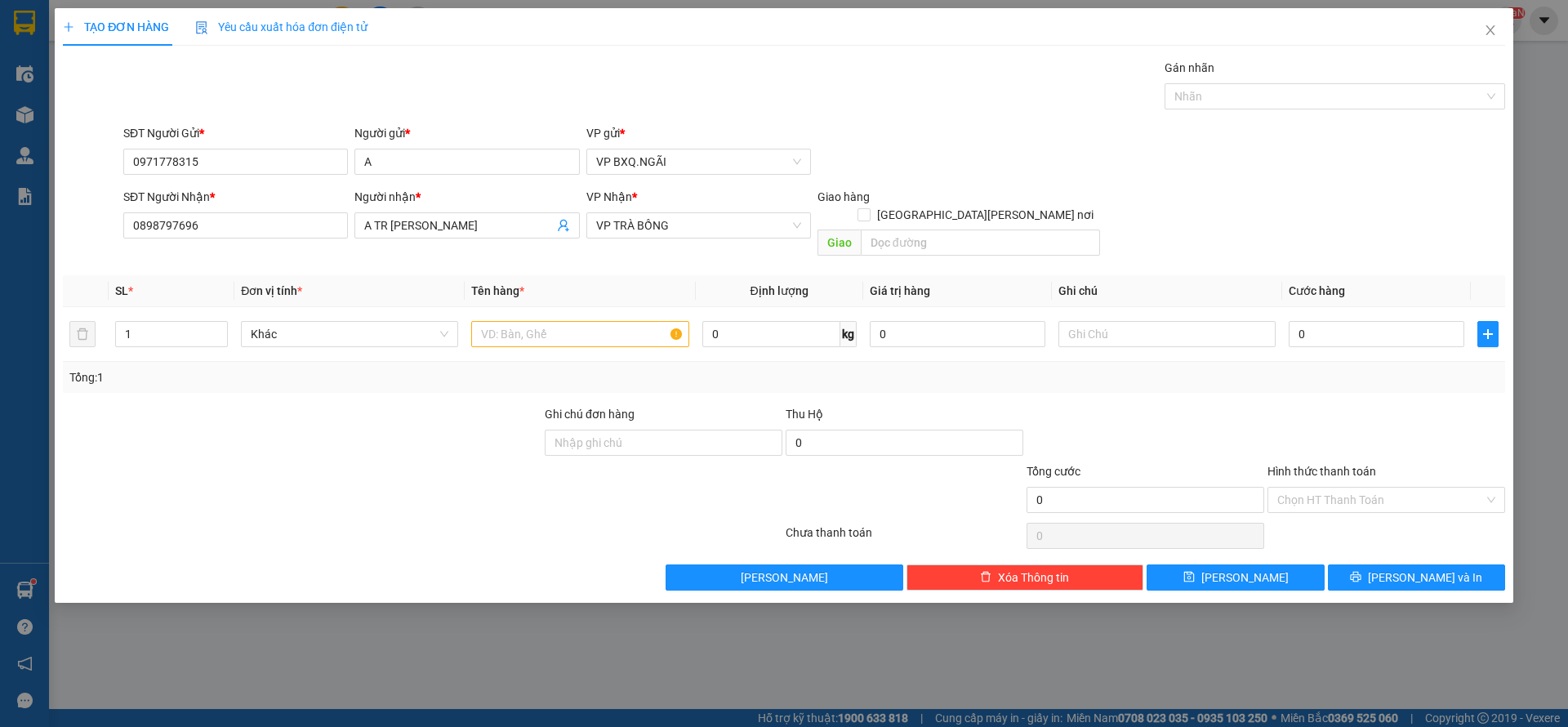
click at [217, 136] on div "SĐT Người Gửi *" at bounding box center [235, 133] width 225 height 18
click at [217, 149] on input "0971778315" at bounding box center [235, 162] width 225 height 26
drag, startPoint x: 217, startPoint y: 151, endPoint x: 216, endPoint y: 161, distance: 10.0
click at [217, 152] on div "SĐT Người Gửi * 0971778315" at bounding box center [235, 152] width 225 height 57
click at [216, 162] on input "0971778315" at bounding box center [235, 162] width 225 height 26
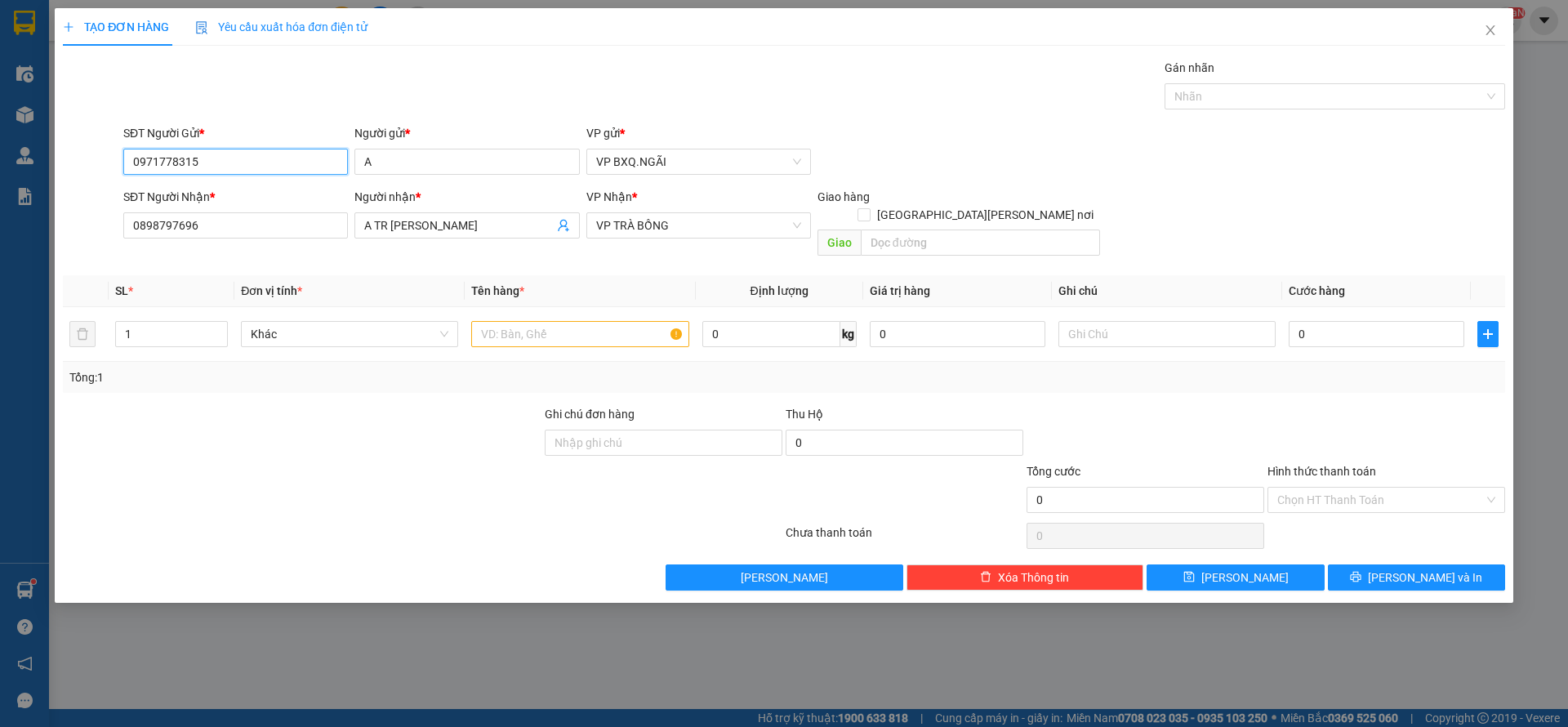
click at [216, 162] on input "0971778315" at bounding box center [235, 162] width 225 height 26
click at [213, 215] on input "0898797696" at bounding box center [235, 225] width 225 height 26
click at [213, 216] on input "0898797696" at bounding box center [235, 225] width 225 height 26
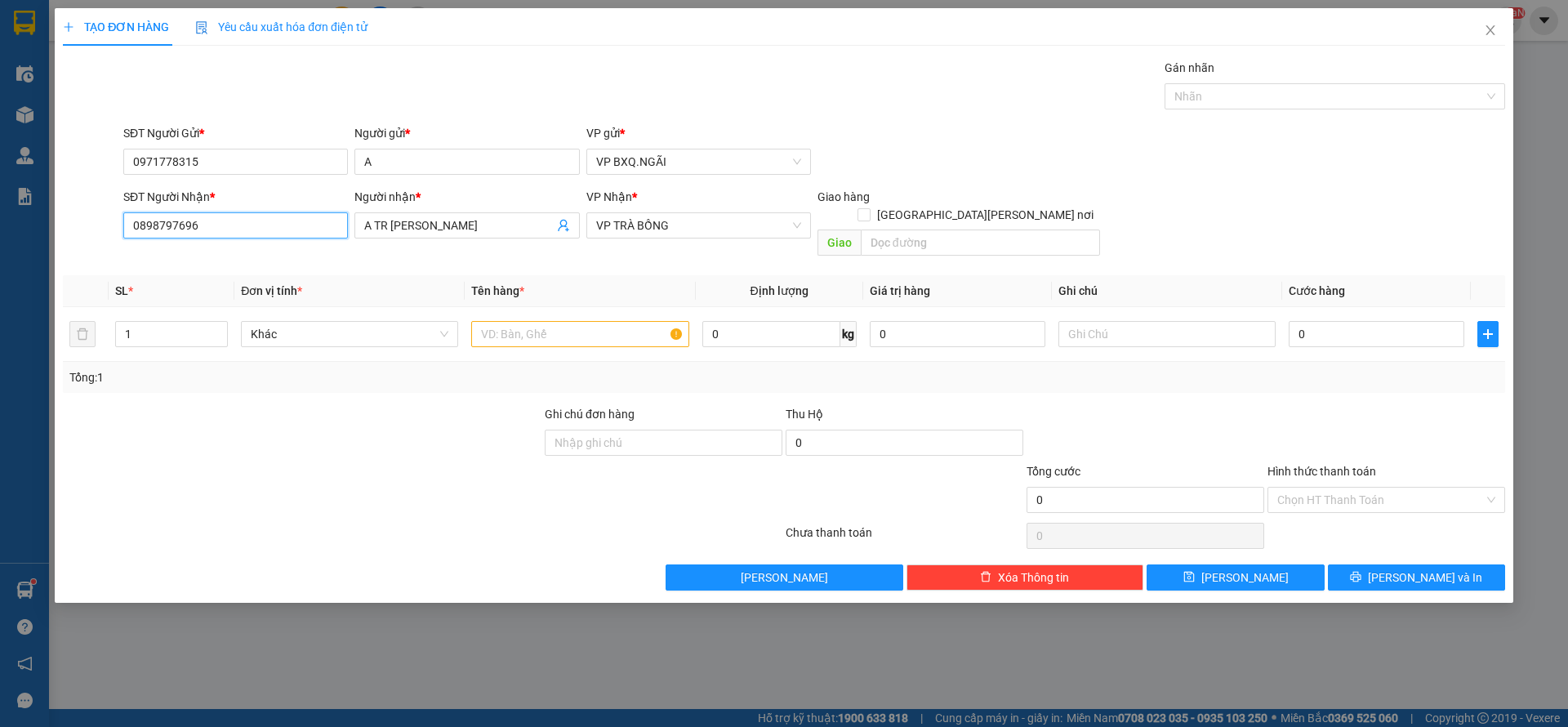
paste input "971778315"
click at [213, 216] on input "0971778315" at bounding box center [235, 225] width 225 height 26
click at [617, 230] on span "VP TRÀ BỒNG" at bounding box center [698, 225] width 205 height 25
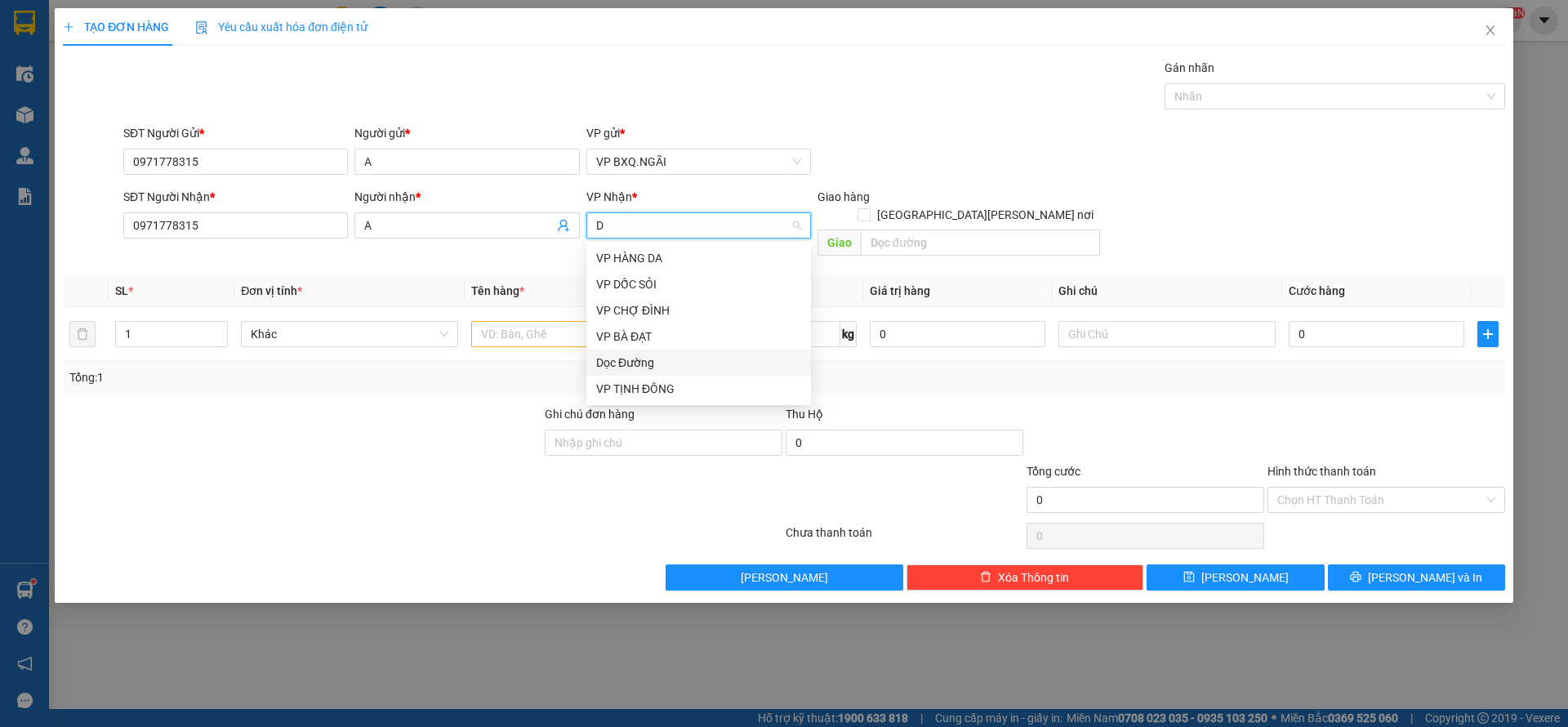
click at [694, 362] on div "Dọc Đường" at bounding box center [698, 364] width 205 height 18
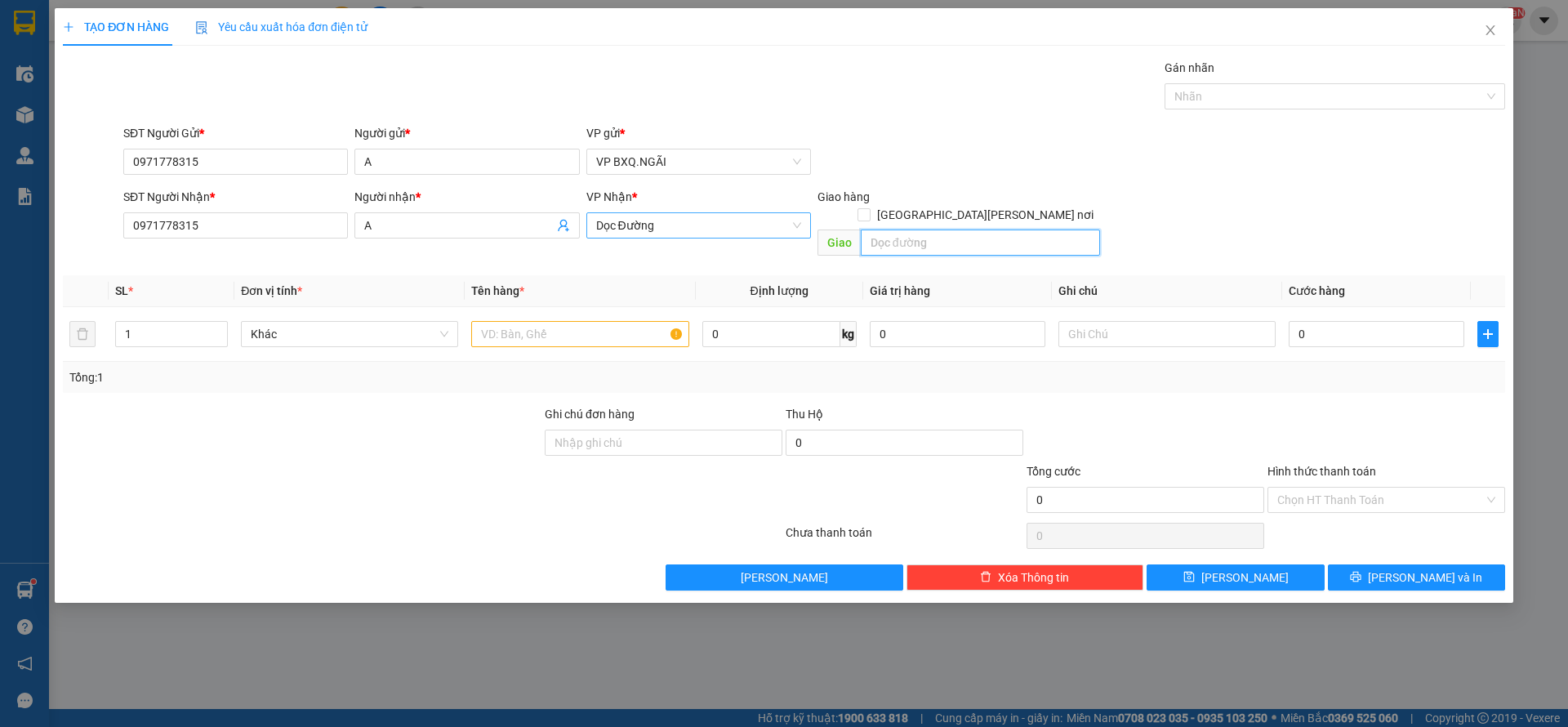
click at [918, 229] on input "text" at bounding box center [980, 242] width 239 height 26
click at [557, 308] on td at bounding box center [580, 335] width 230 height 55
click at [549, 323] on input "text" at bounding box center [580, 334] width 217 height 26
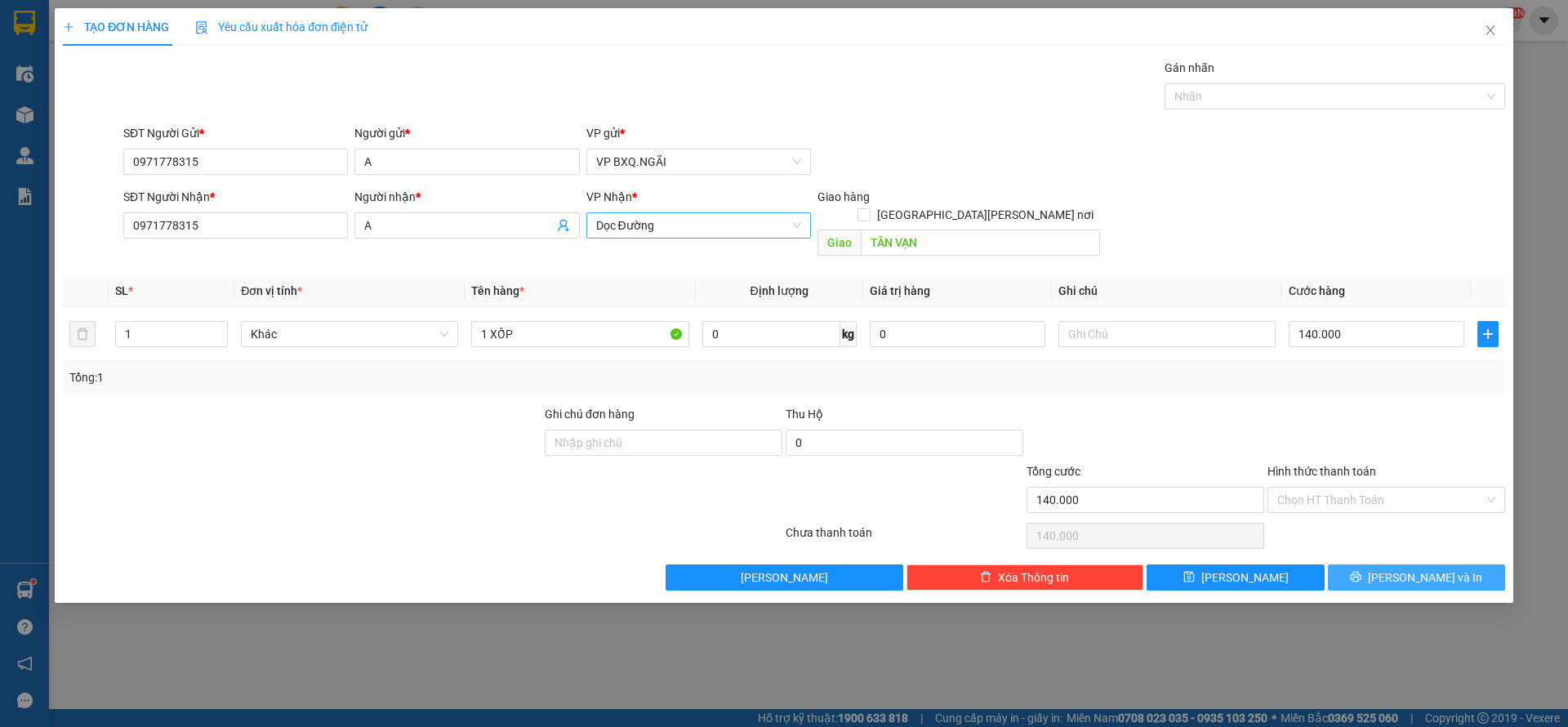
click at [1372, 565] on button "[PERSON_NAME] và In" at bounding box center [1417, 577] width 177 height 26
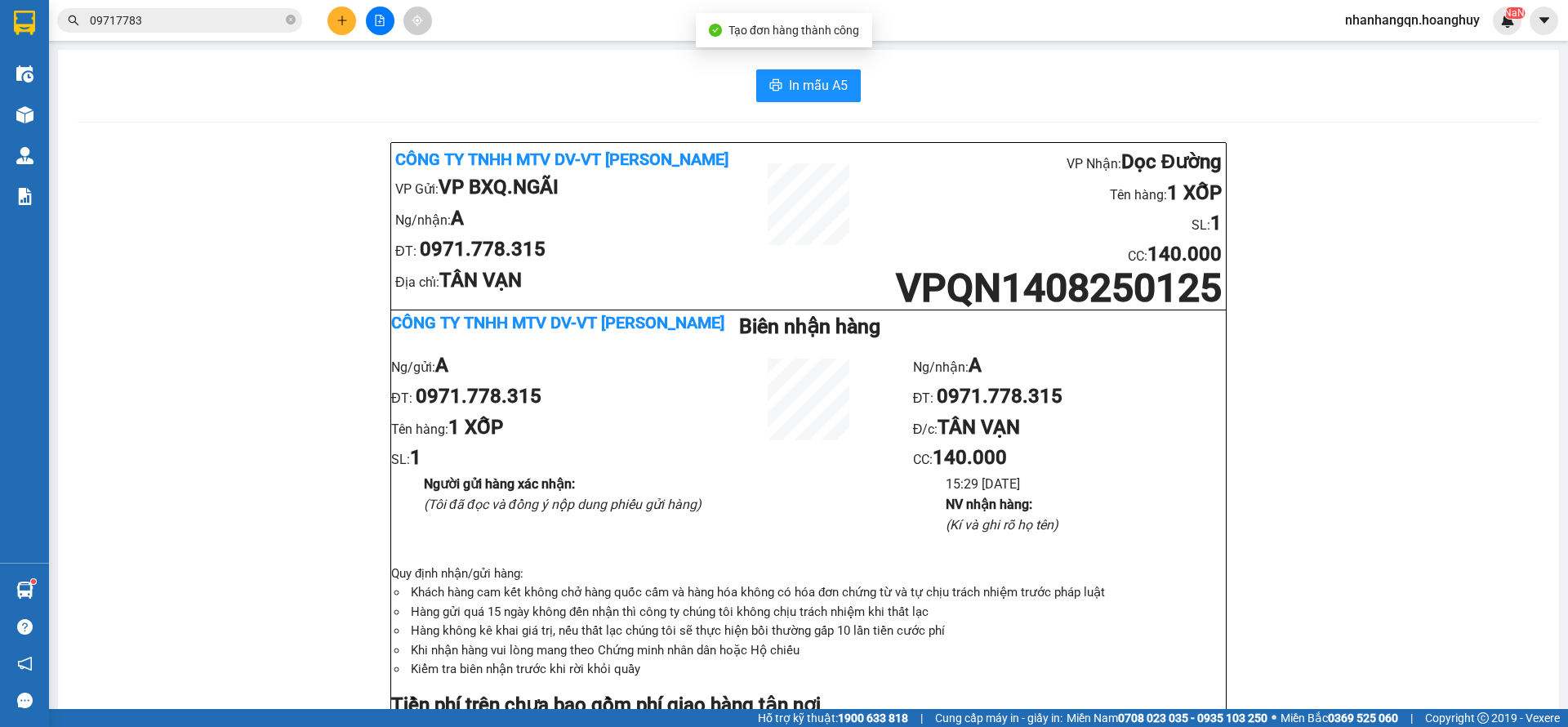
click at [210, 3] on div "Kết quả [PERSON_NAME] ( 1 ) Bộ lọc Mã ĐH Trạng thái Món hàng Thu hộ [PERSON_NAM…" at bounding box center [784, 20] width 1568 height 41
click at [203, 18] on input "09717783" at bounding box center [186, 20] width 193 height 18
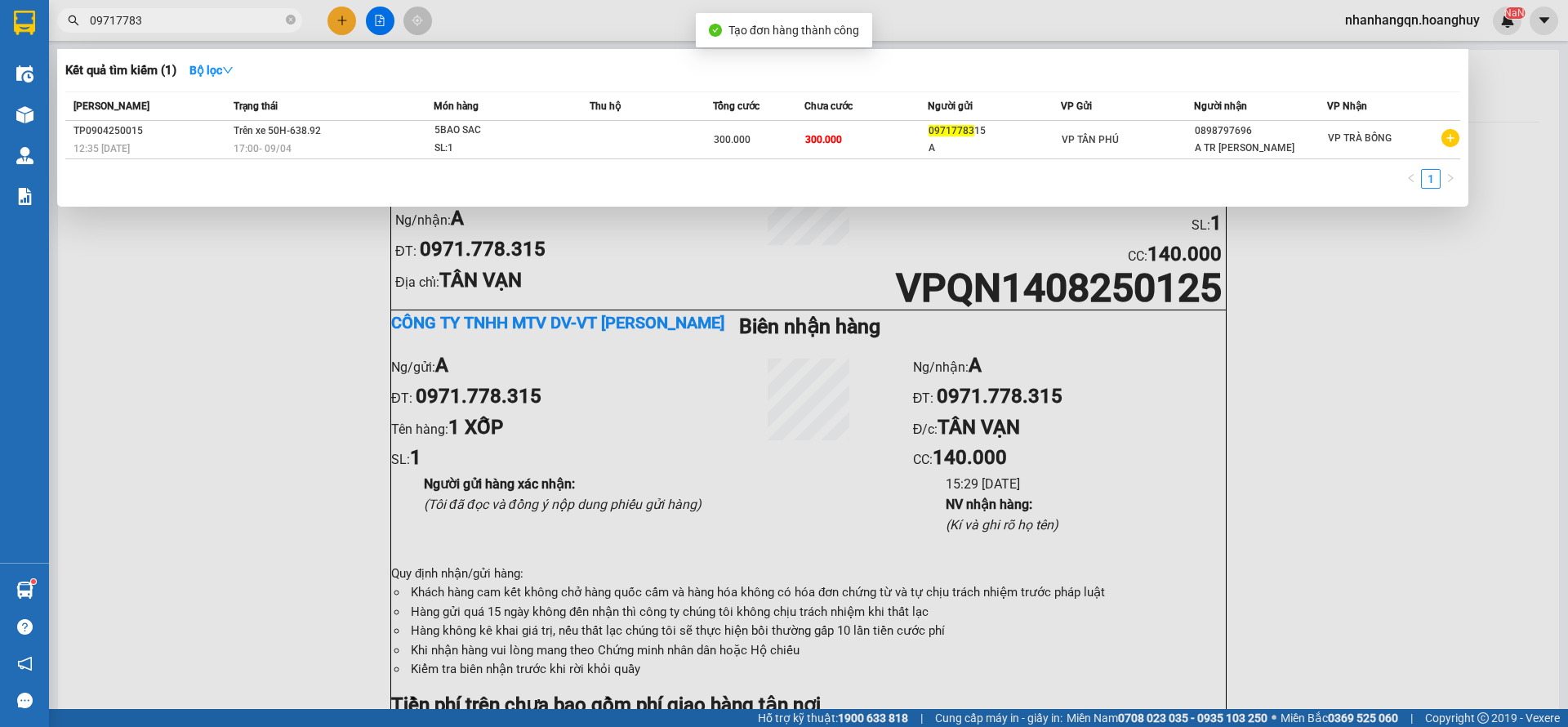
click at [203, 18] on input "09717783" at bounding box center [186, 20] width 193 height 18
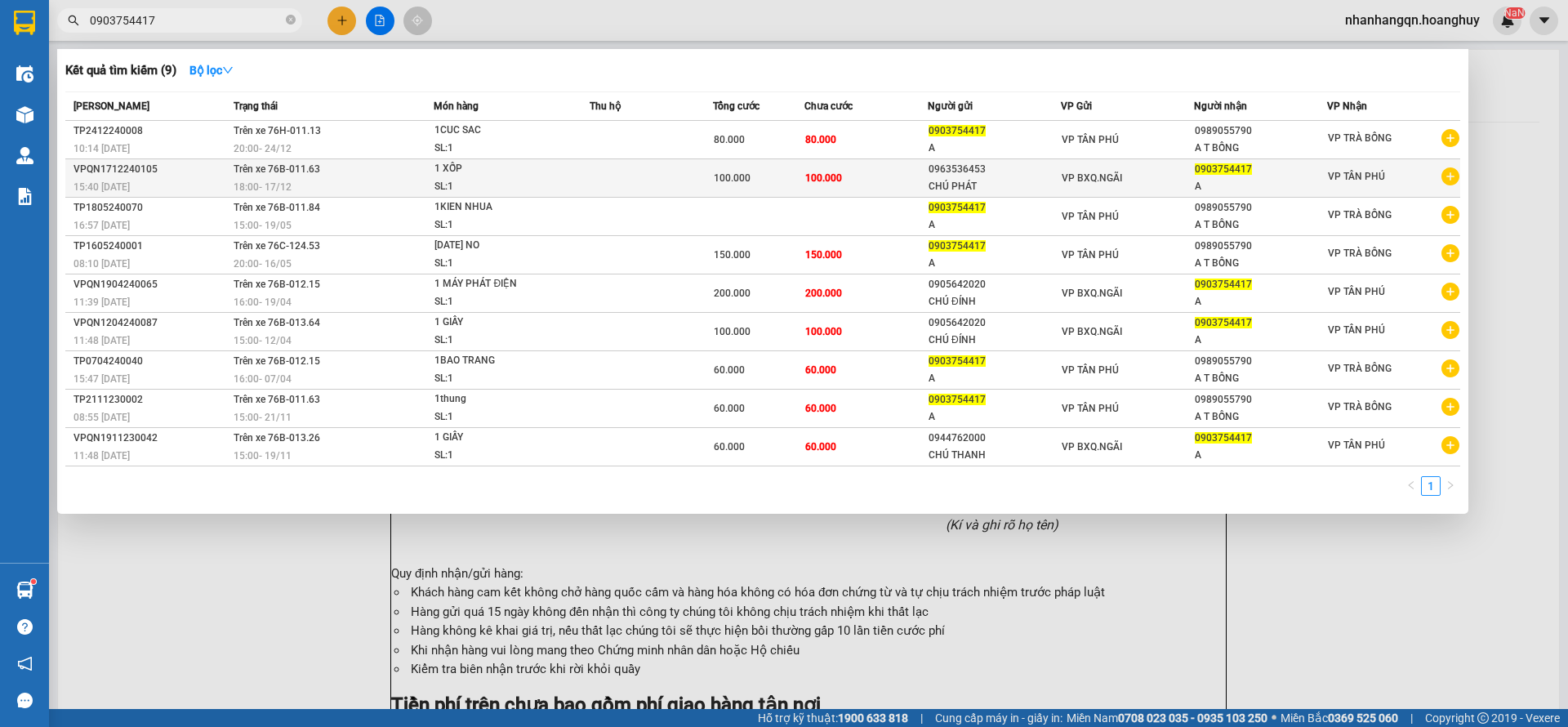
click at [1117, 182] on span "VP BXQ.NGÃI" at bounding box center [1092, 178] width 61 height 11
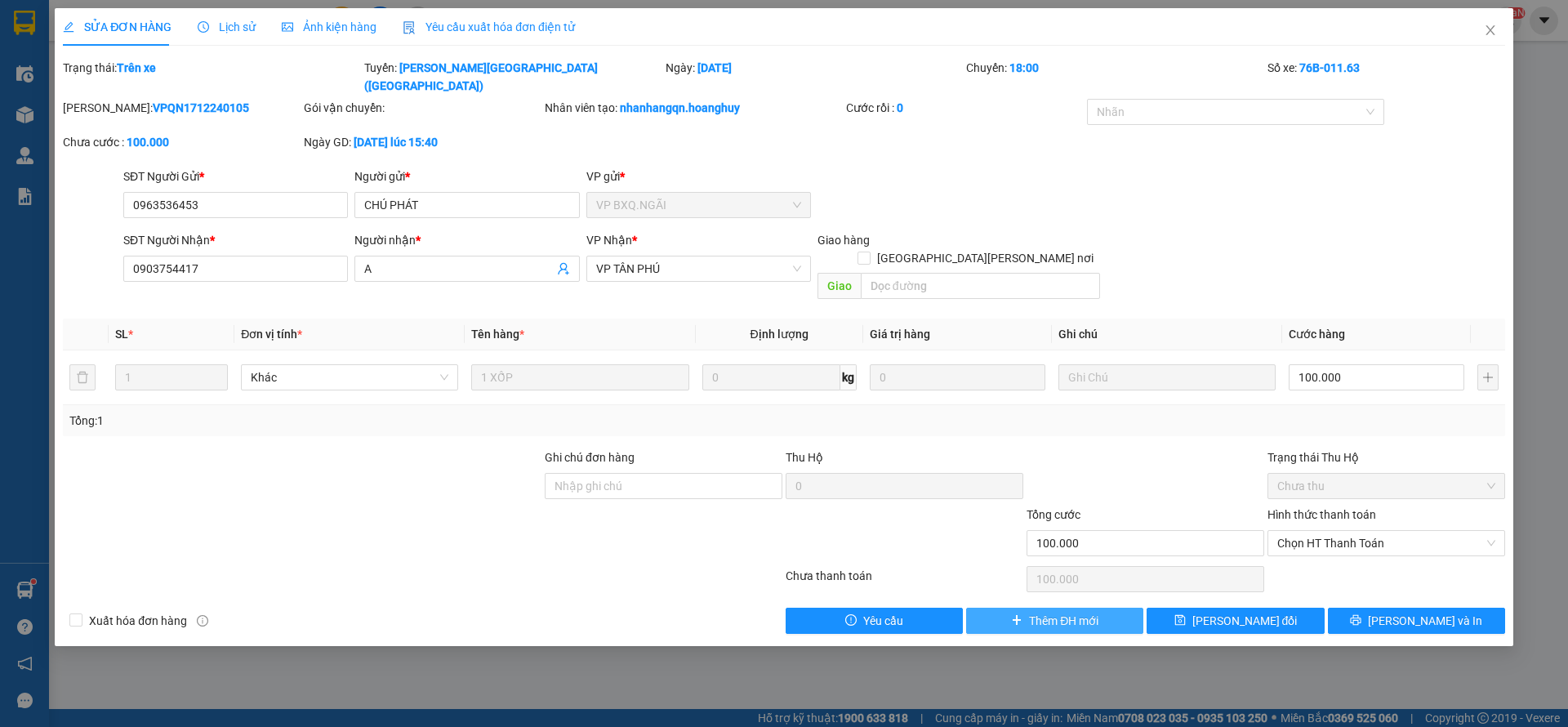
click at [1035, 612] on span "Thêm ĐH mới" at bounding box center [1064, 621] width 70 height 18
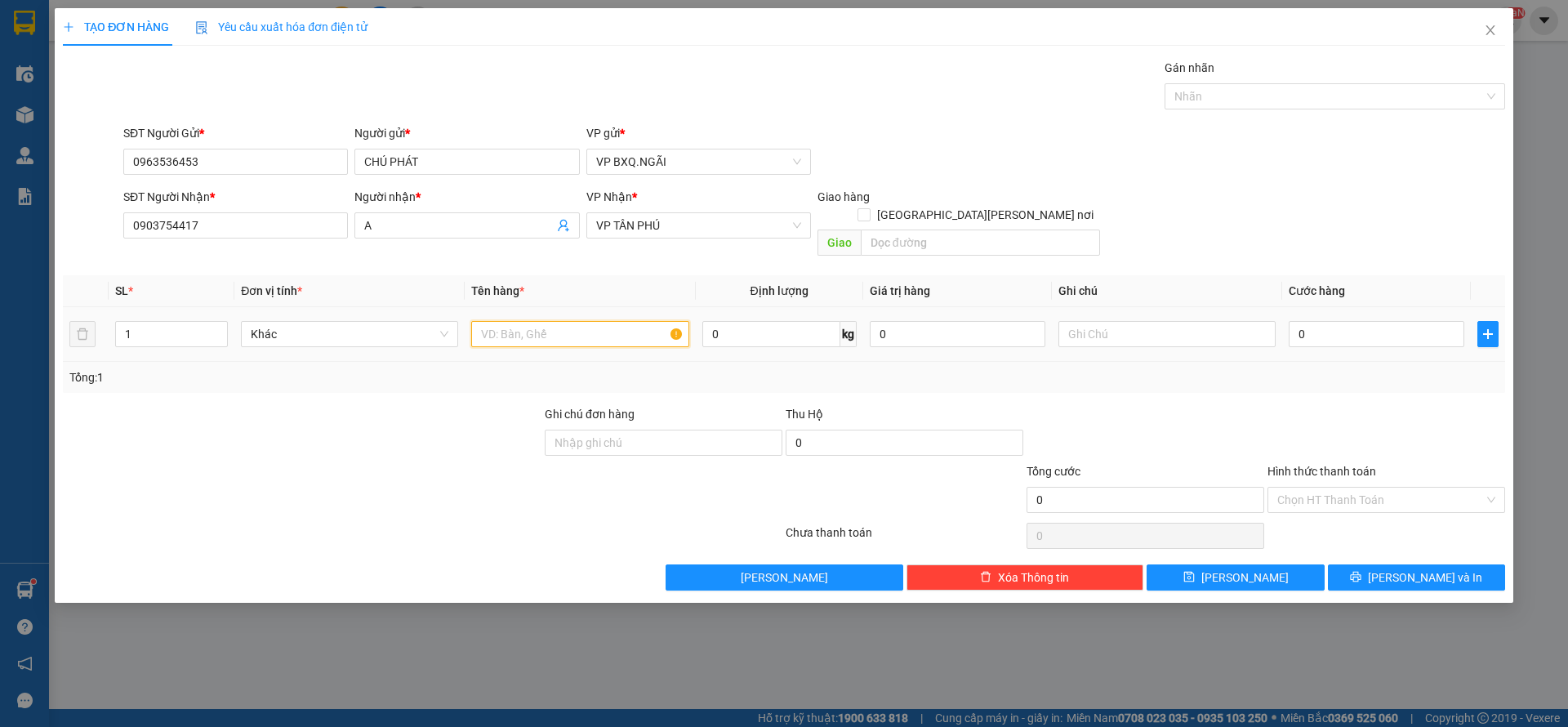
click at [510, 321] on input "text" at bounding box center [580, 334] width 217 height 26
click at [1434, 569] on span "[PERSON_NAME] và In" at bounding box center [1425, 578] width 115 height 18
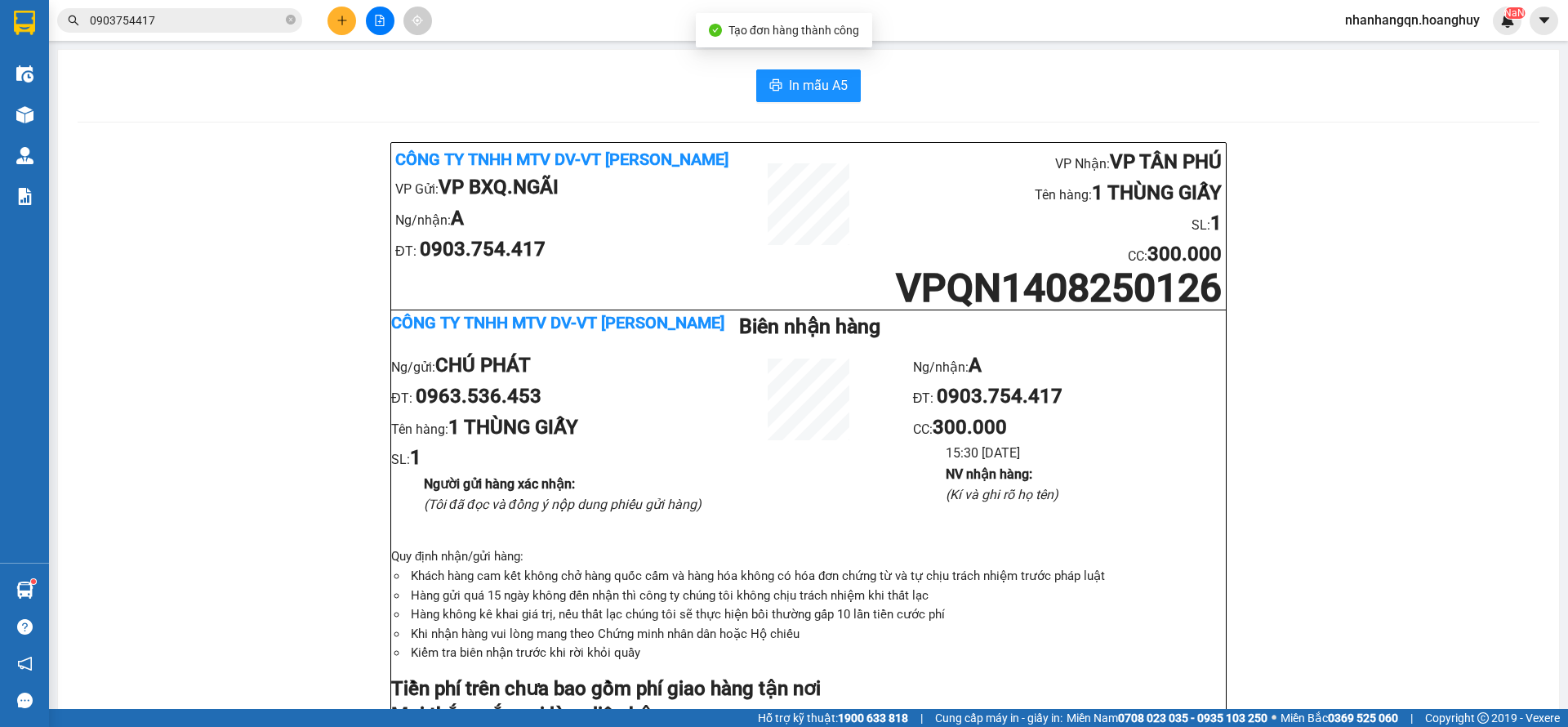
click at [163, 14] on input "0903754417" at bounding box center [186, 20] width 193 height 18
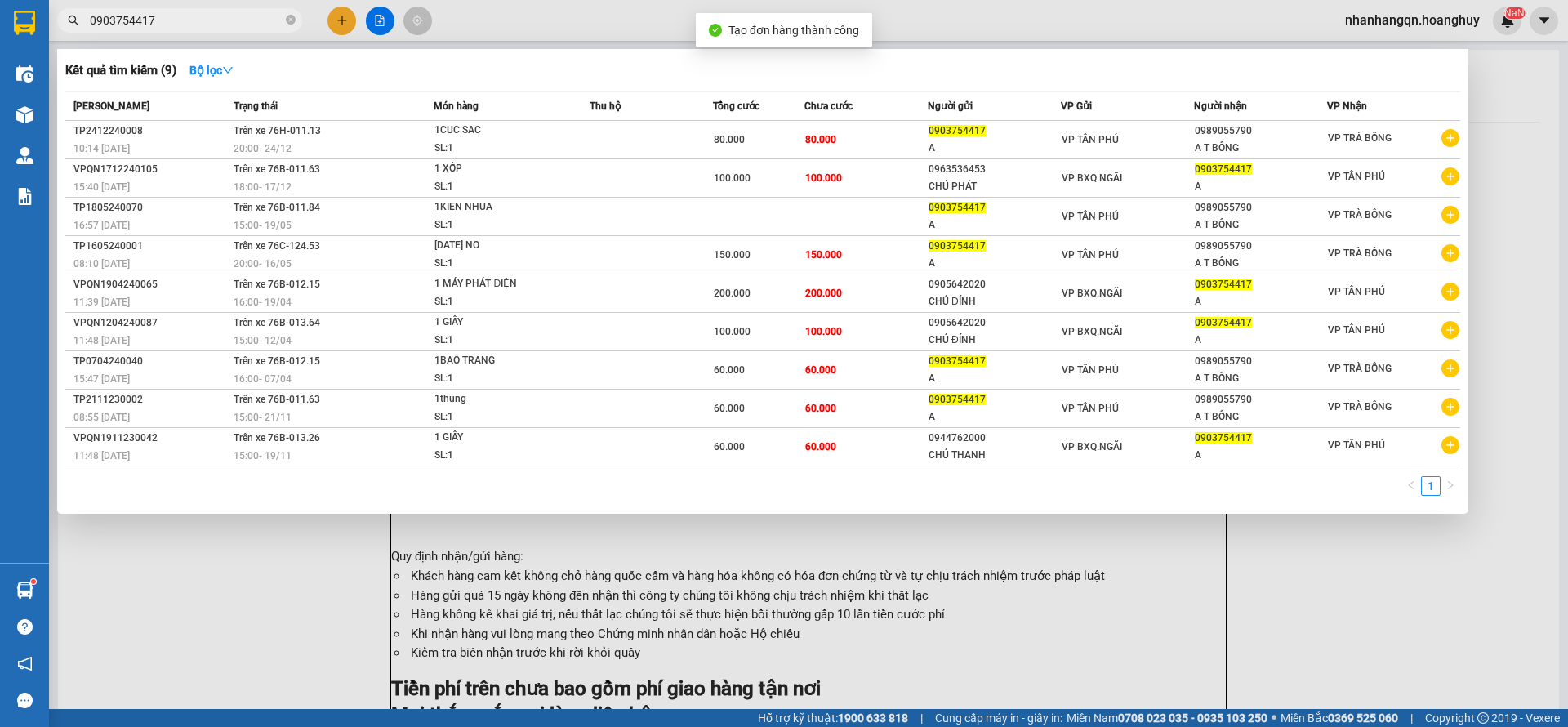
click at [163, 14] on input "0903754417" at bounding box center [186, 20] width 193 height 18
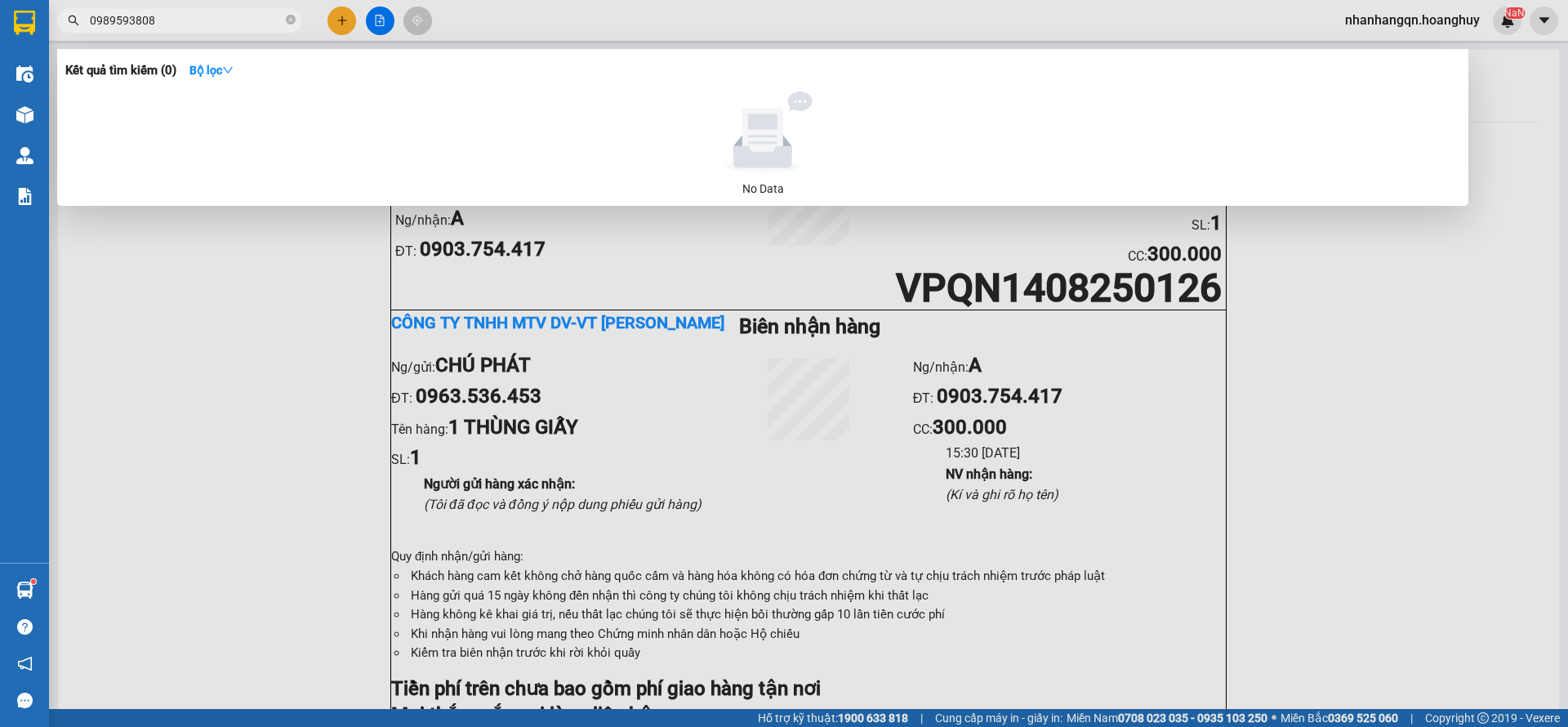
click at [253, 18] on input "0989593808" at bounding box center [186, 20] width 193 height 18
click at [172, 29] on span "0989593808" at bounding box center [179, 20] width 245 height 25
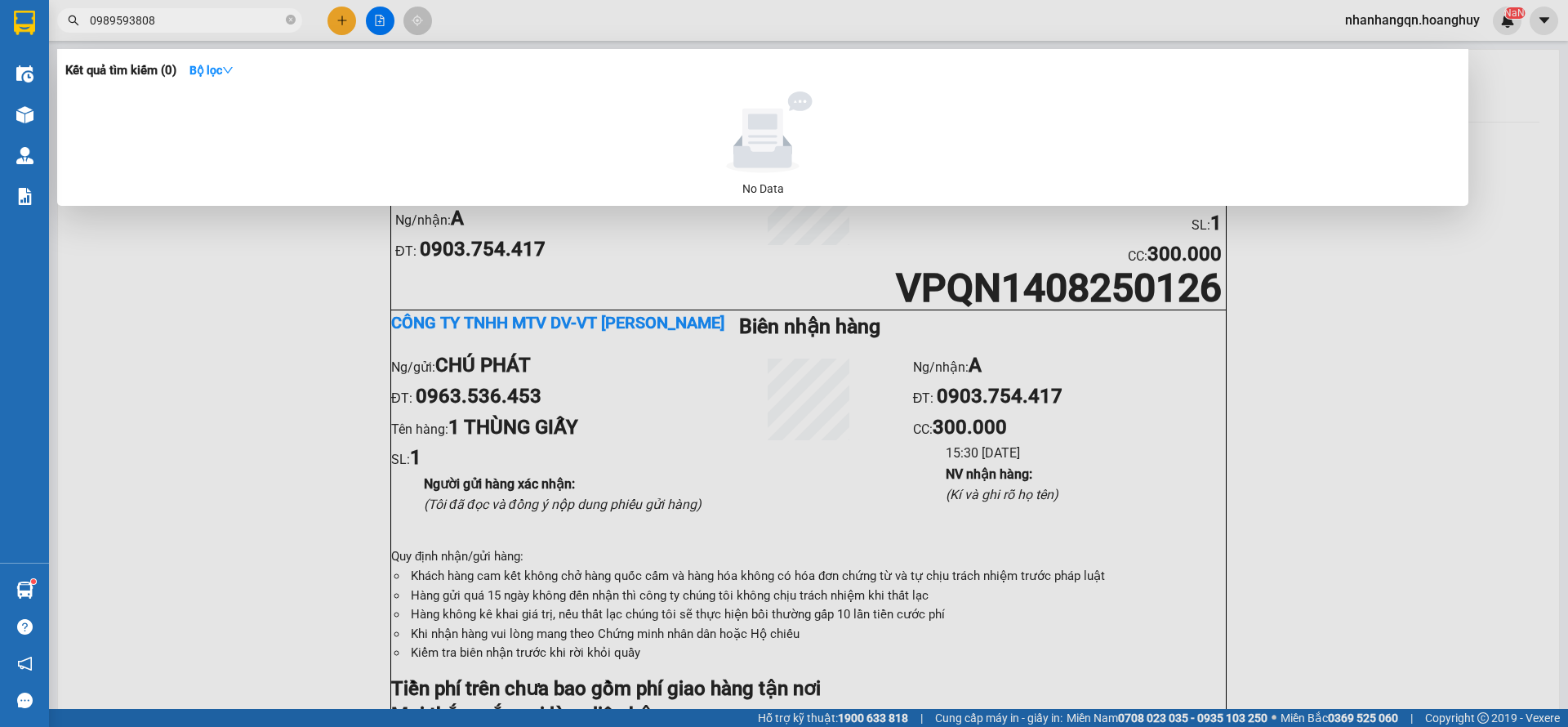
click at [171, 28] on input "0989593808" at bounding box center [186, 20] width 193 height 18
click at [171, 27] on input "0989593808" at bounding box center [186, 20] width 193 height 18
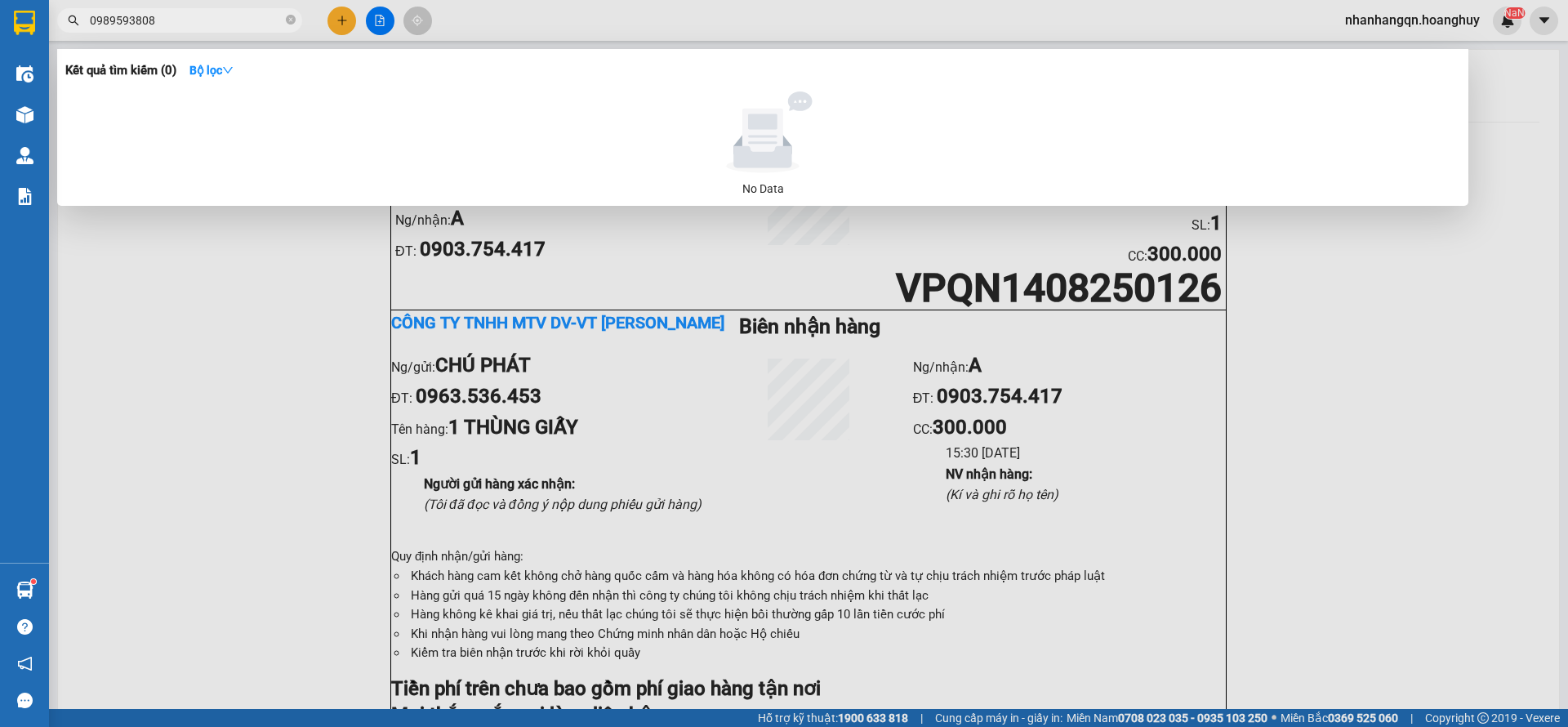
click at [171, 27] on input "0989593808" at bounding box center [186, 20] width 193 height 18
click at [347, 26] on div at bounding box center [784, 364] width 1568 height 727
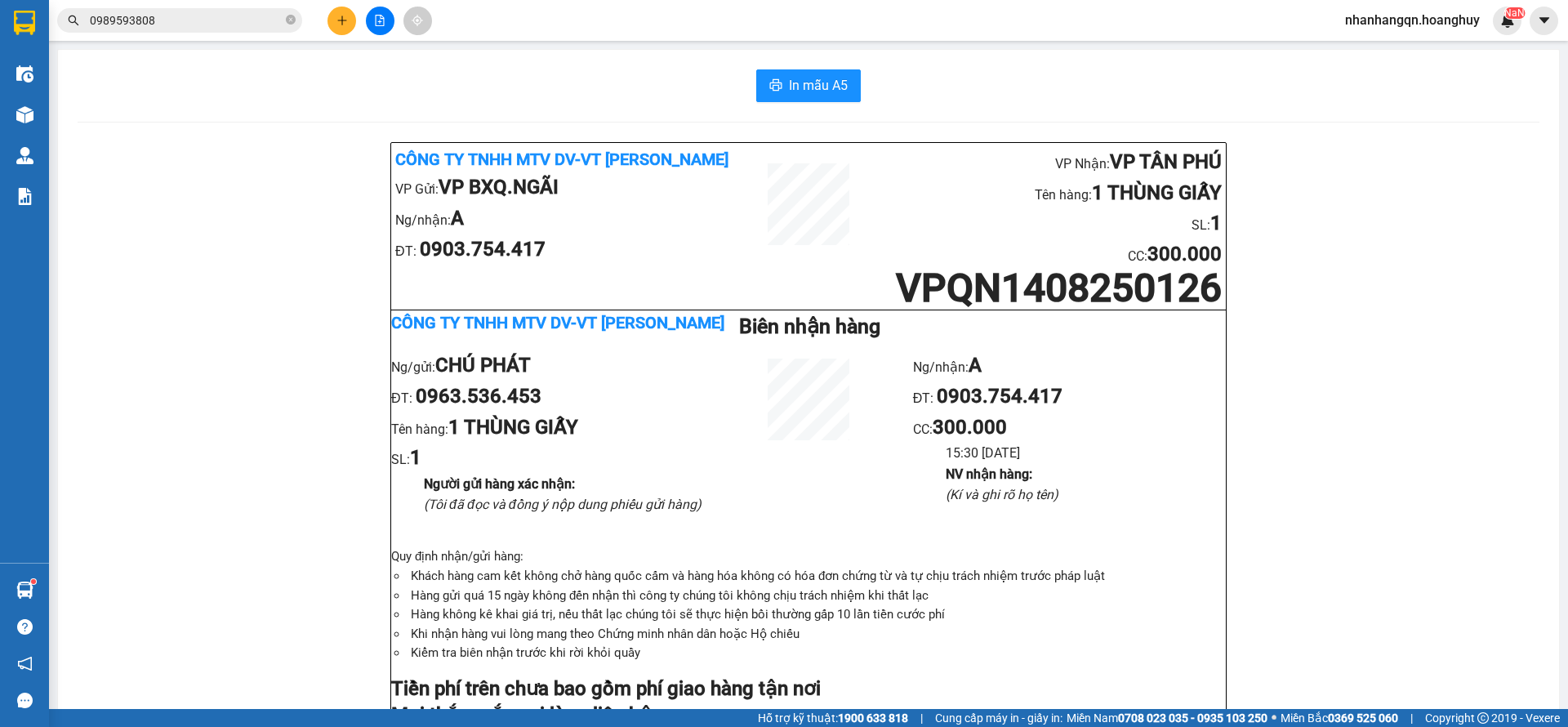
click at [344, 26] on button at bounding box center [341, 20] width 28 height 28
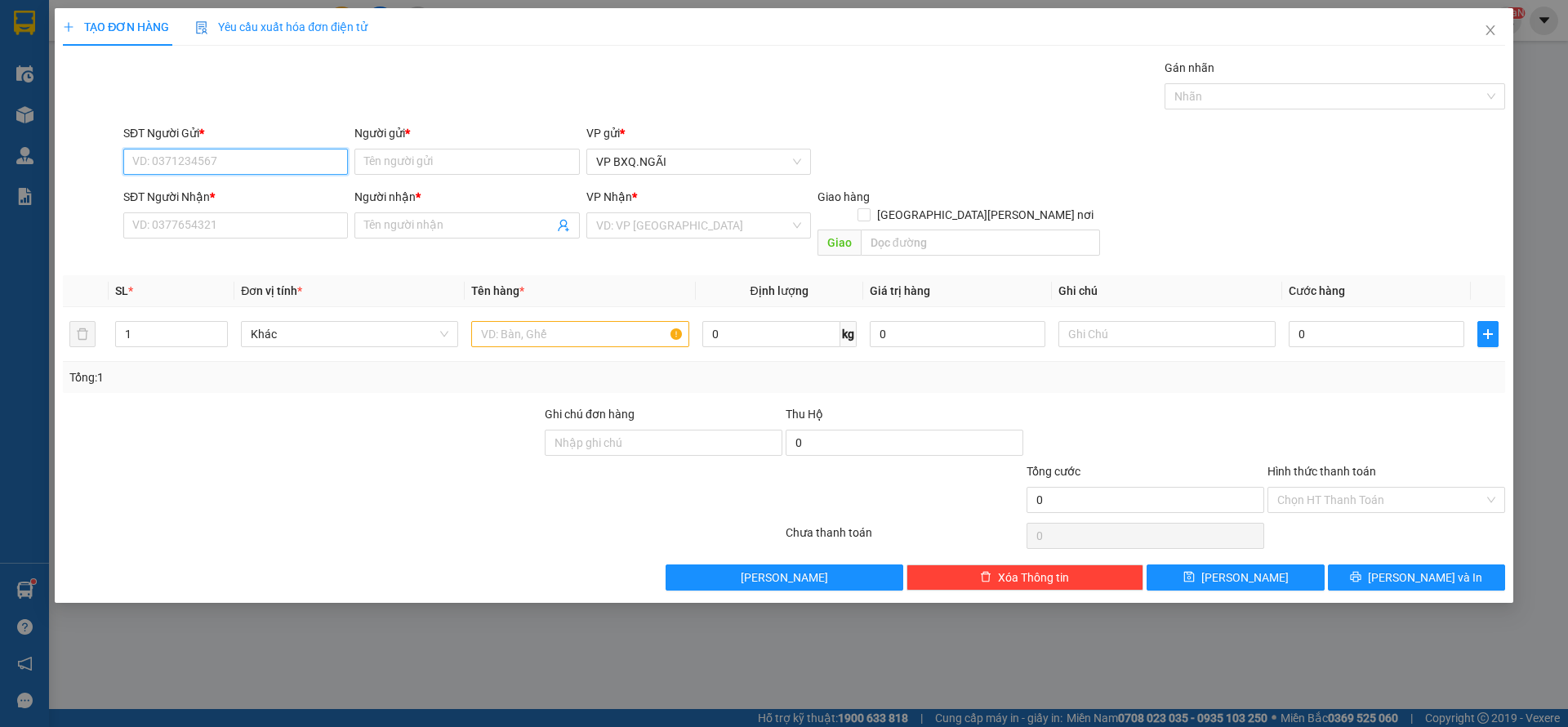
click at [148, 155] on input "SĐT Người Gửi *" at bounding box center [235, 162] width 225 height 26
paste input "0989593808"
click at [168, 220] on input "SĐT Người Nhận *" at bounding box center [235, 225] width 225 height 26
paste input "0989593808"
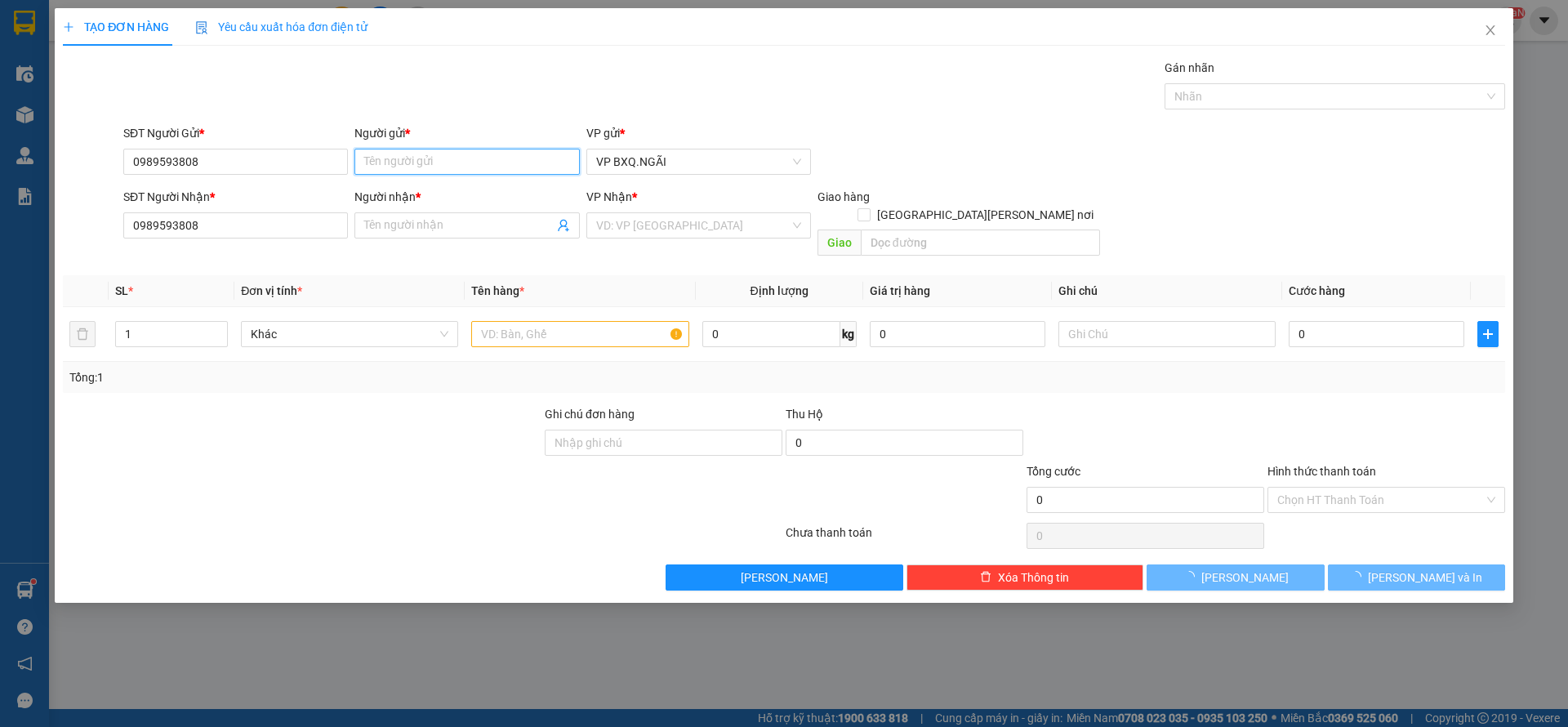
click at [401, 156] on input "Người gửi *" at bounding box center [466, 162] width 225 height 26
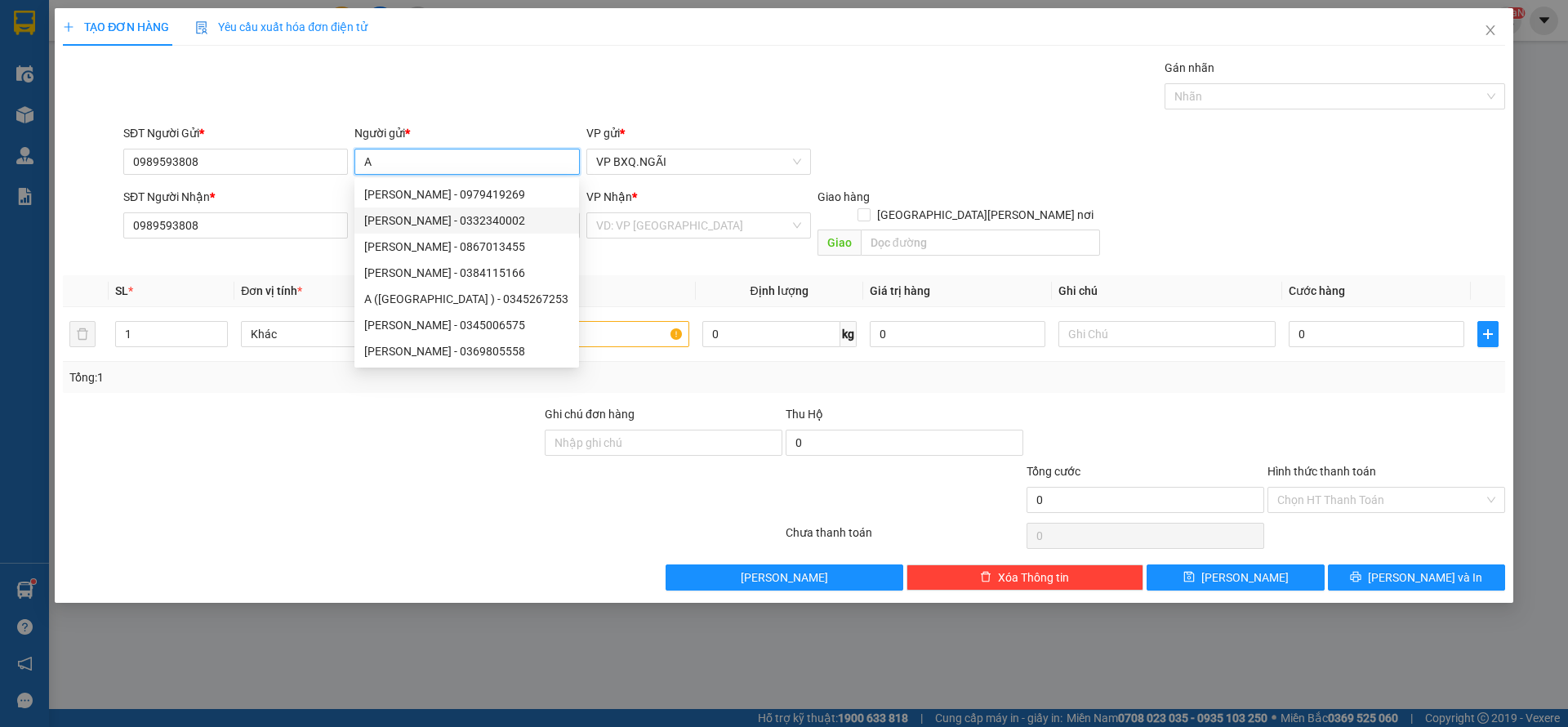
click at [507, 215] on div "[PERSON_NAME] - 0332340002" at bounding box center [466, 221] width 205 height 18
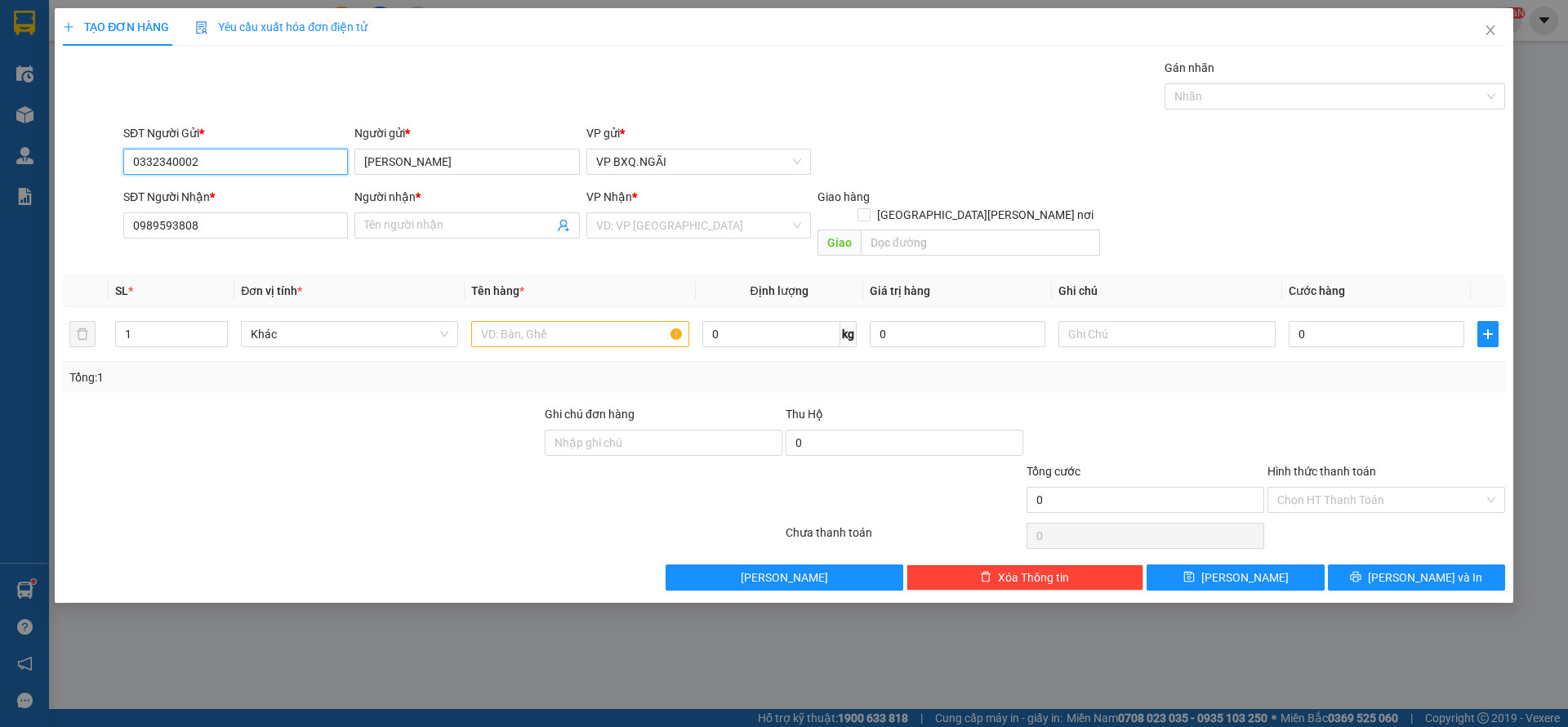
click at [206, 165] on input "0332340002" at bounding box center [235, 162] width 225 height 26
paste input "989593808"
click at [467, 164] on input "[PERSON_NAME]" at bounding box center [466, 162] width 225 height 26
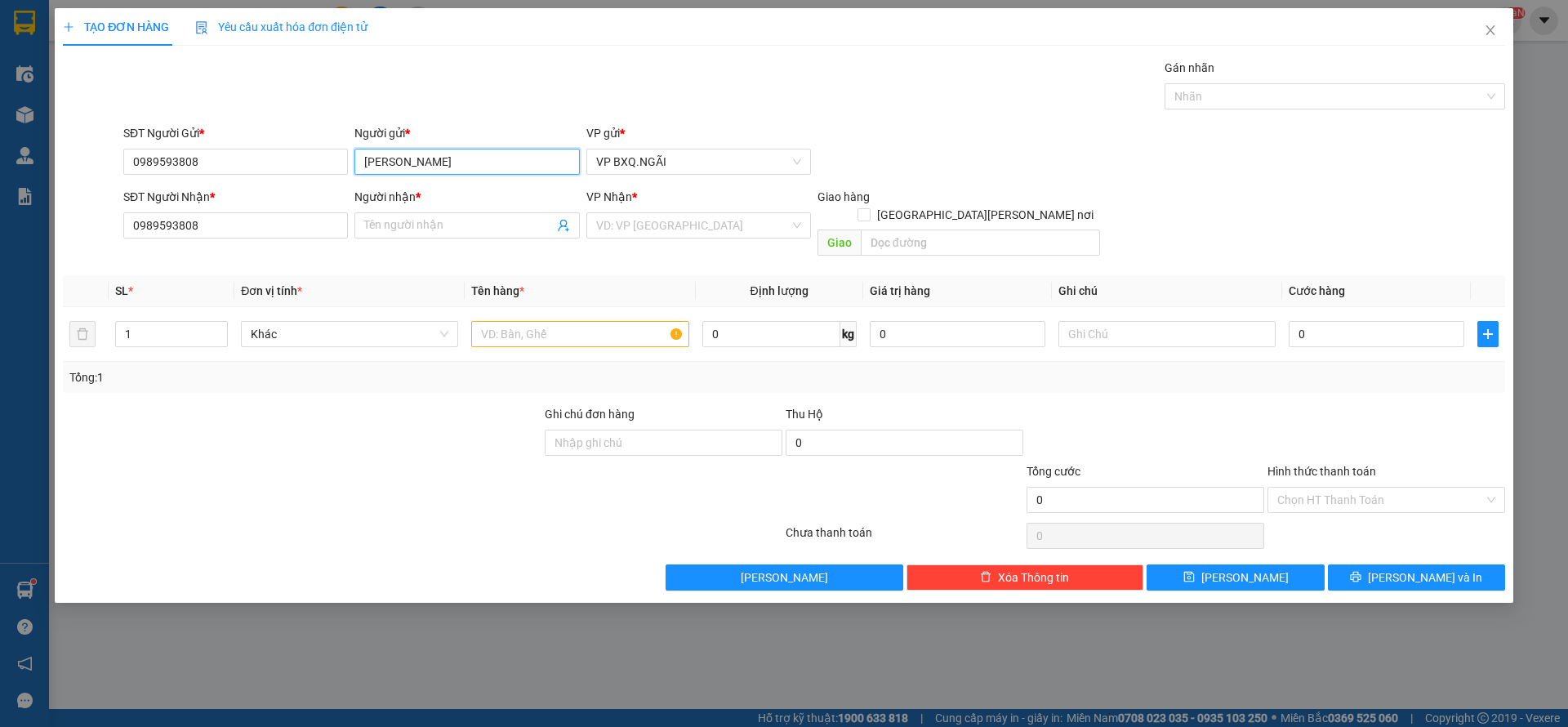
click at [467, 164] on input "[PERSON_NAME]" at bounding box center [466, 162] width 225 height 26
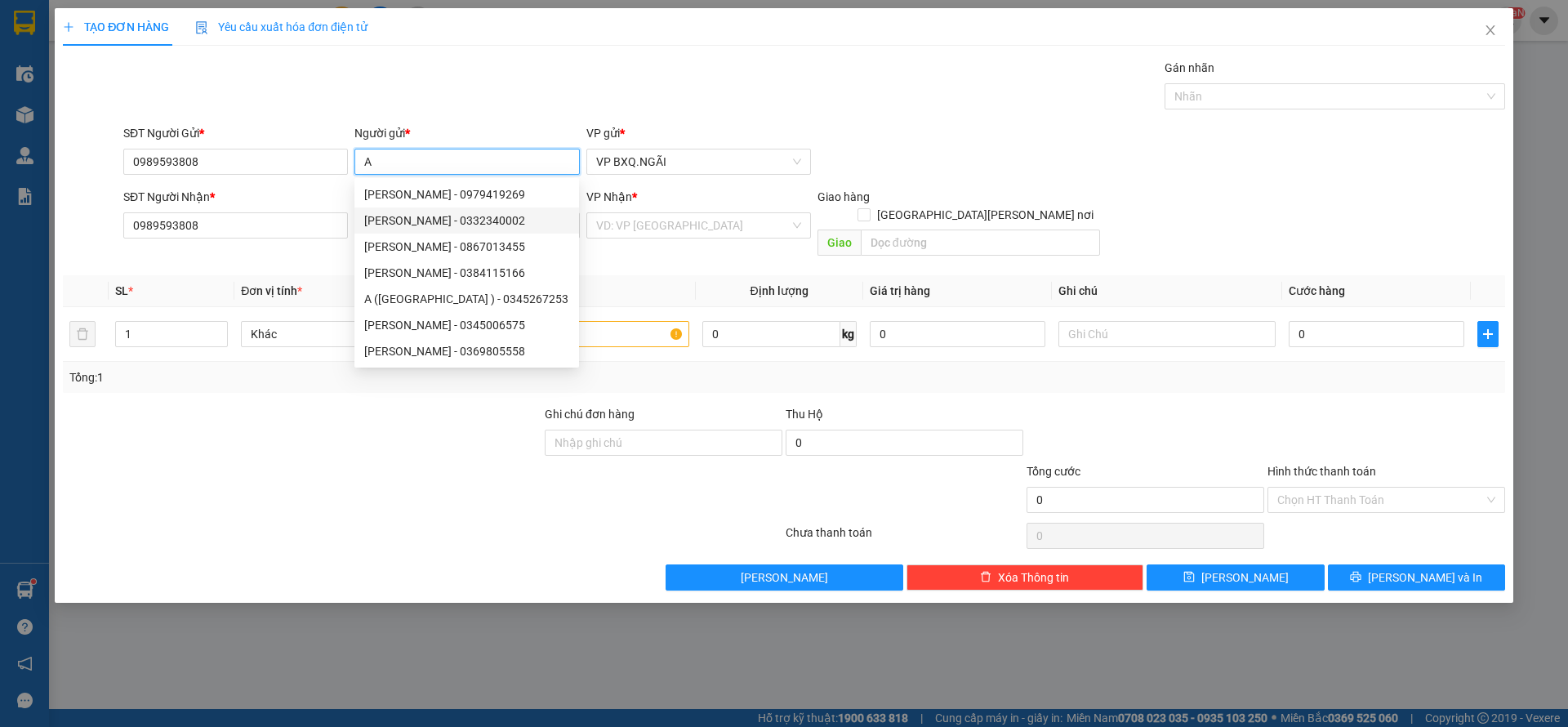
click at [516, 221] on div "[PERSON_NAME] - 0332340002" at bounding box center [466, 221] width 205 height 18
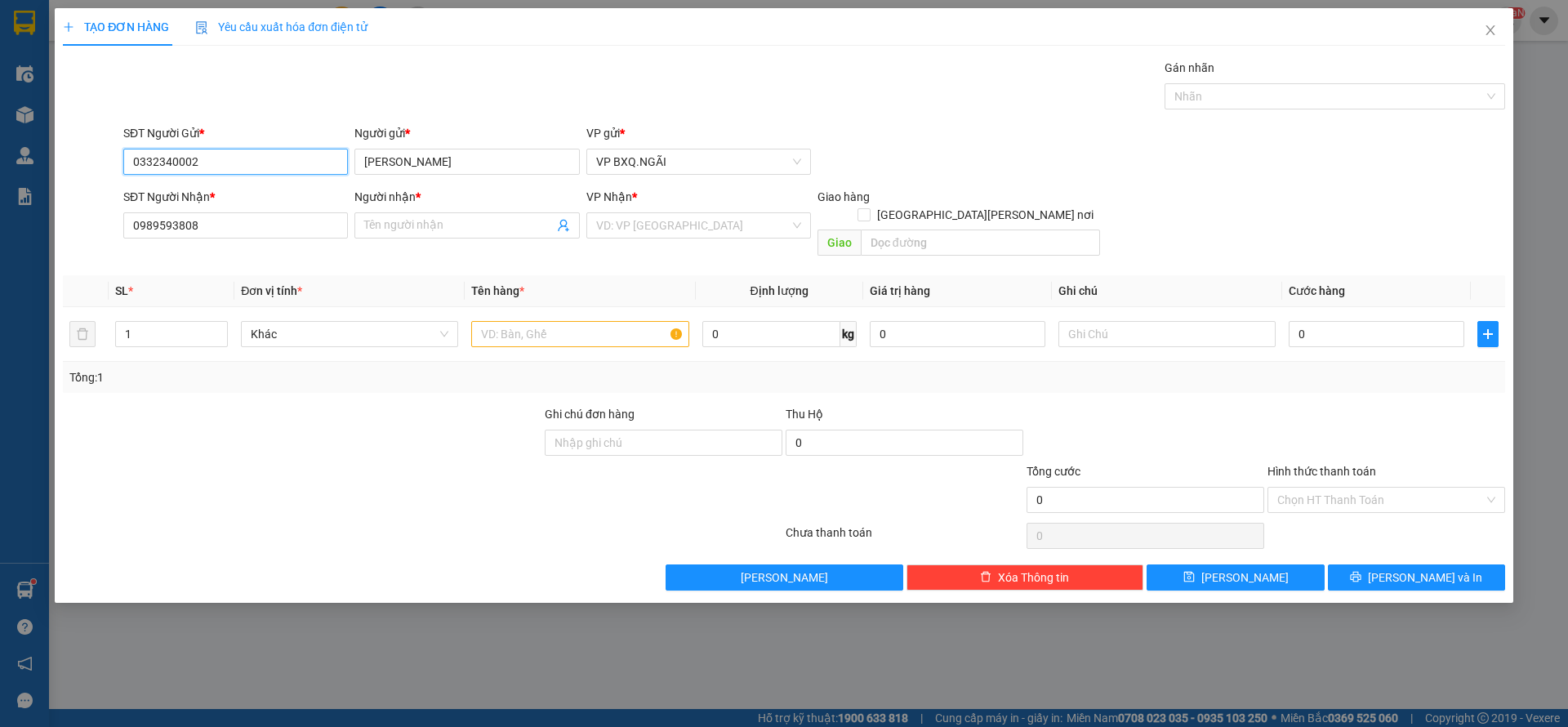
click at [167, 165] on input "0332340002" at bounding box center [235, 162] width 225 height 26
click at [192, 168] on input "0332340002" at bounding box center [235, 162] width 225 height 26
paste input "989593808"
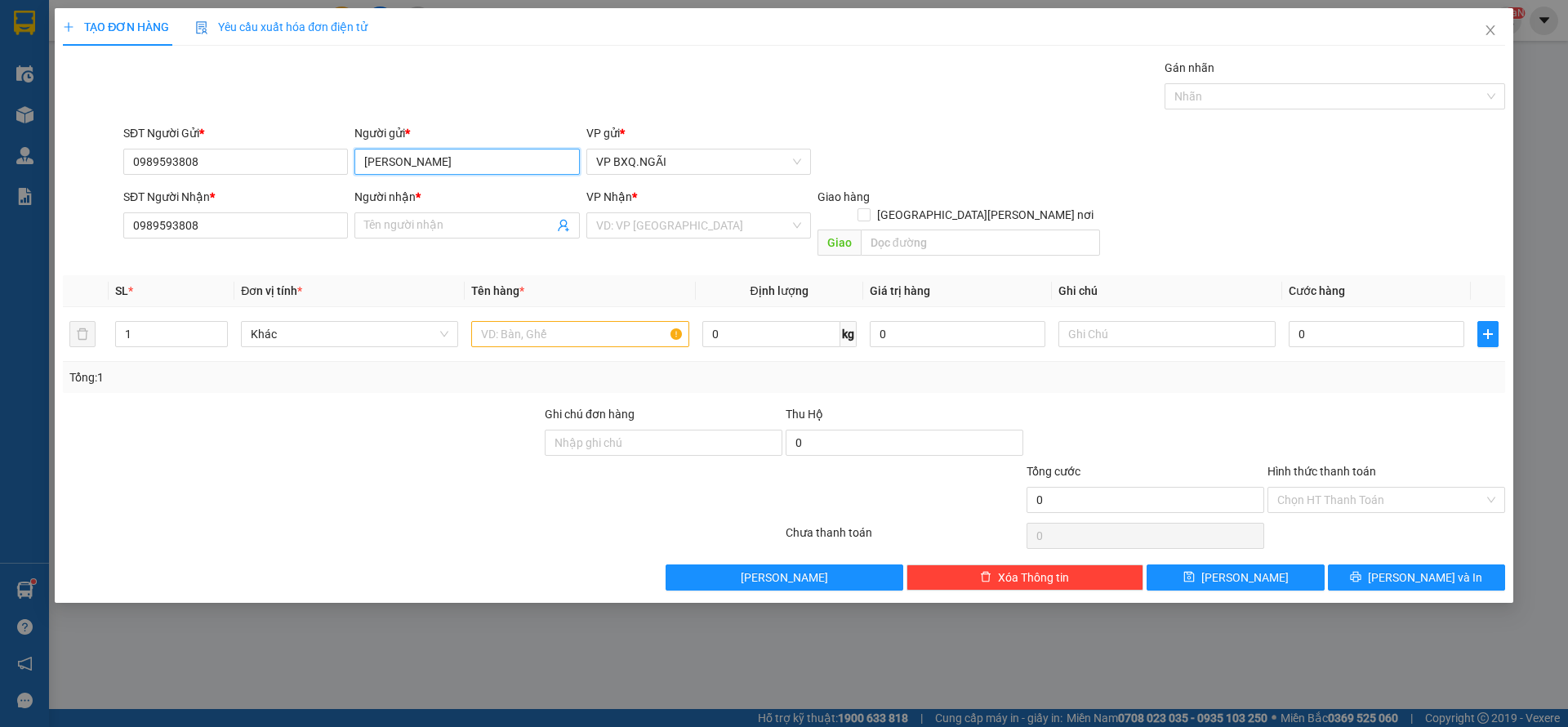
click at [456, 168] on input "[PERSON_NAME]" at bounding box center [466, 162] width 225 height 26
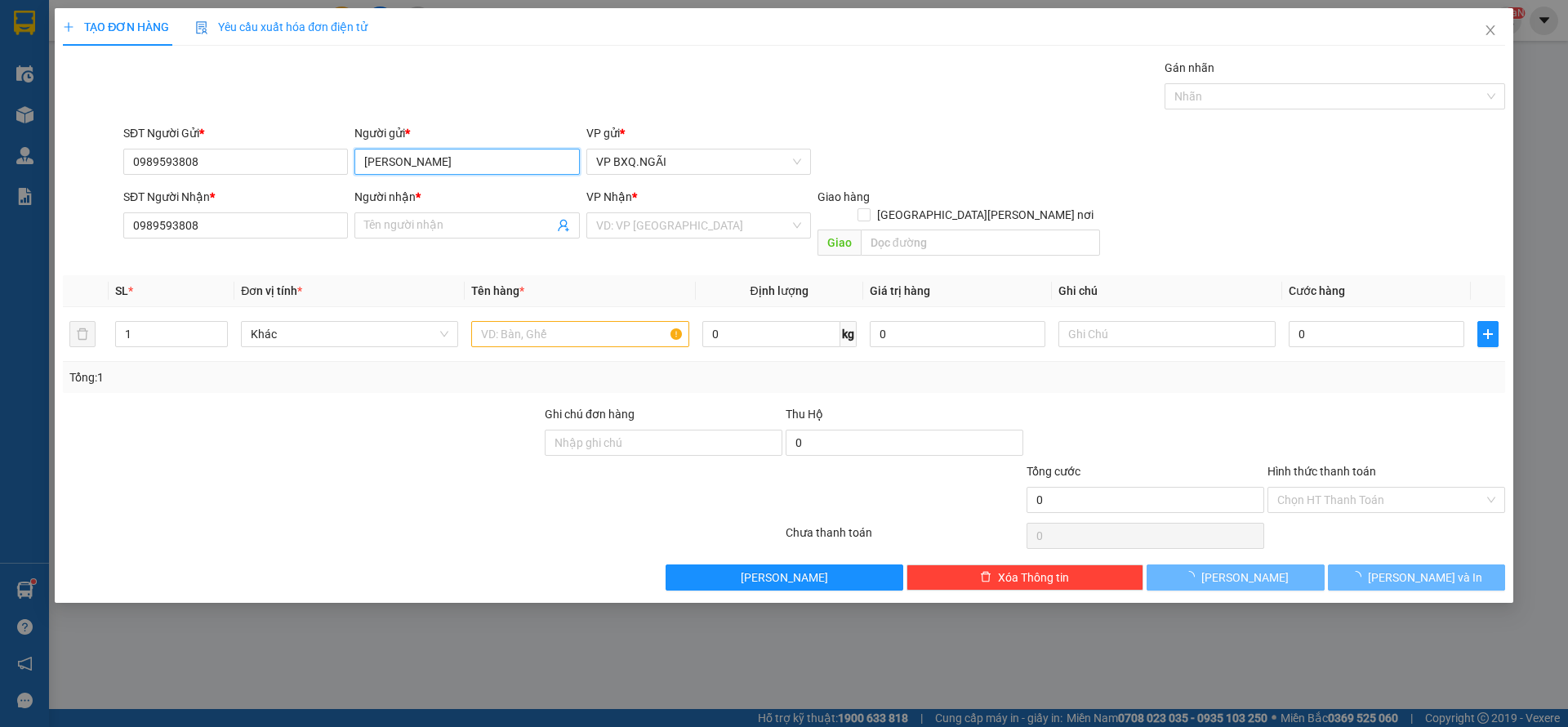
click at [456, 168] on input "[PERSON_NAME]" at bounding box center [466, 162] width 225 height 26
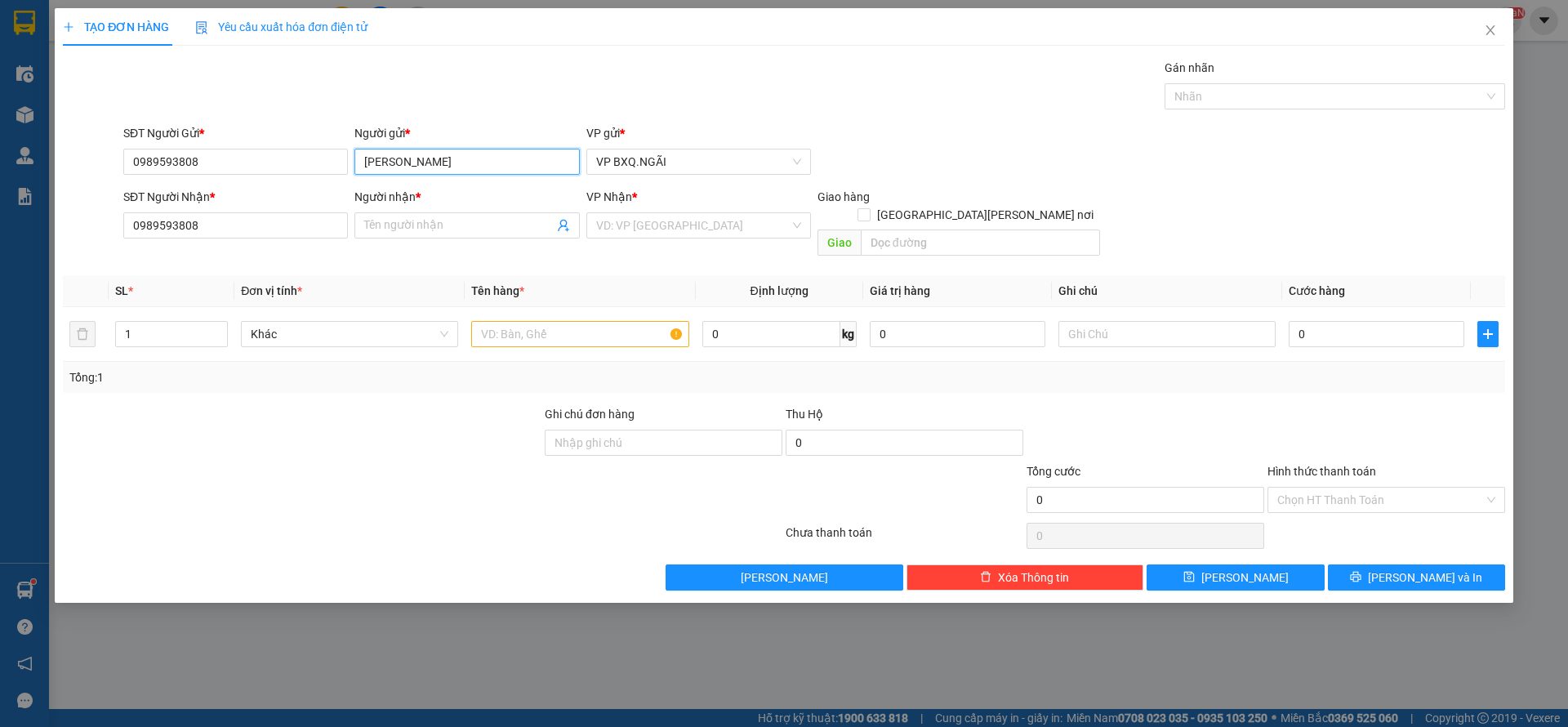
click at [456, 168] on input "[PERSON_NAME]" at bounding box center [466, 162] width 225 height 26
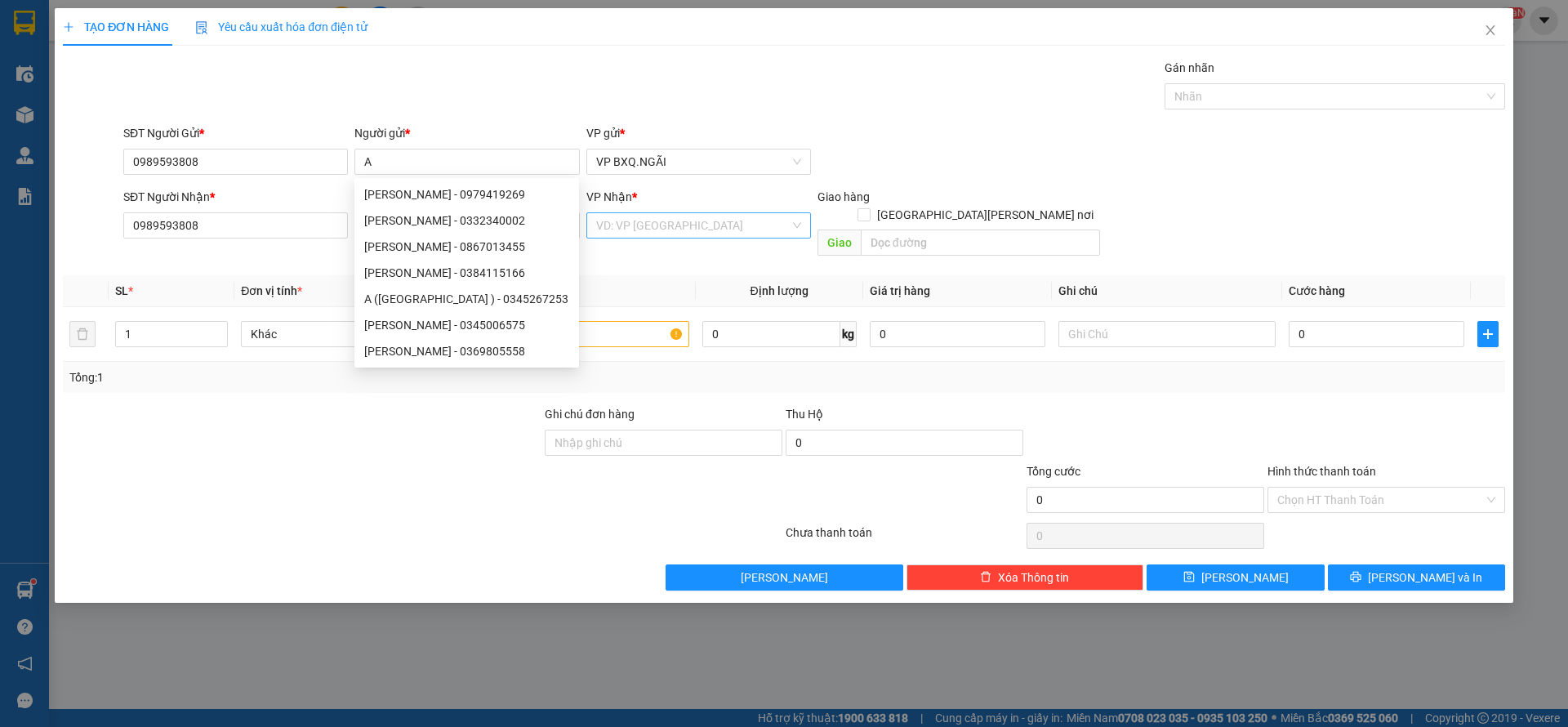
click at [684, 232] on input "search" at bounding box center [693, 225] width 194 height 25
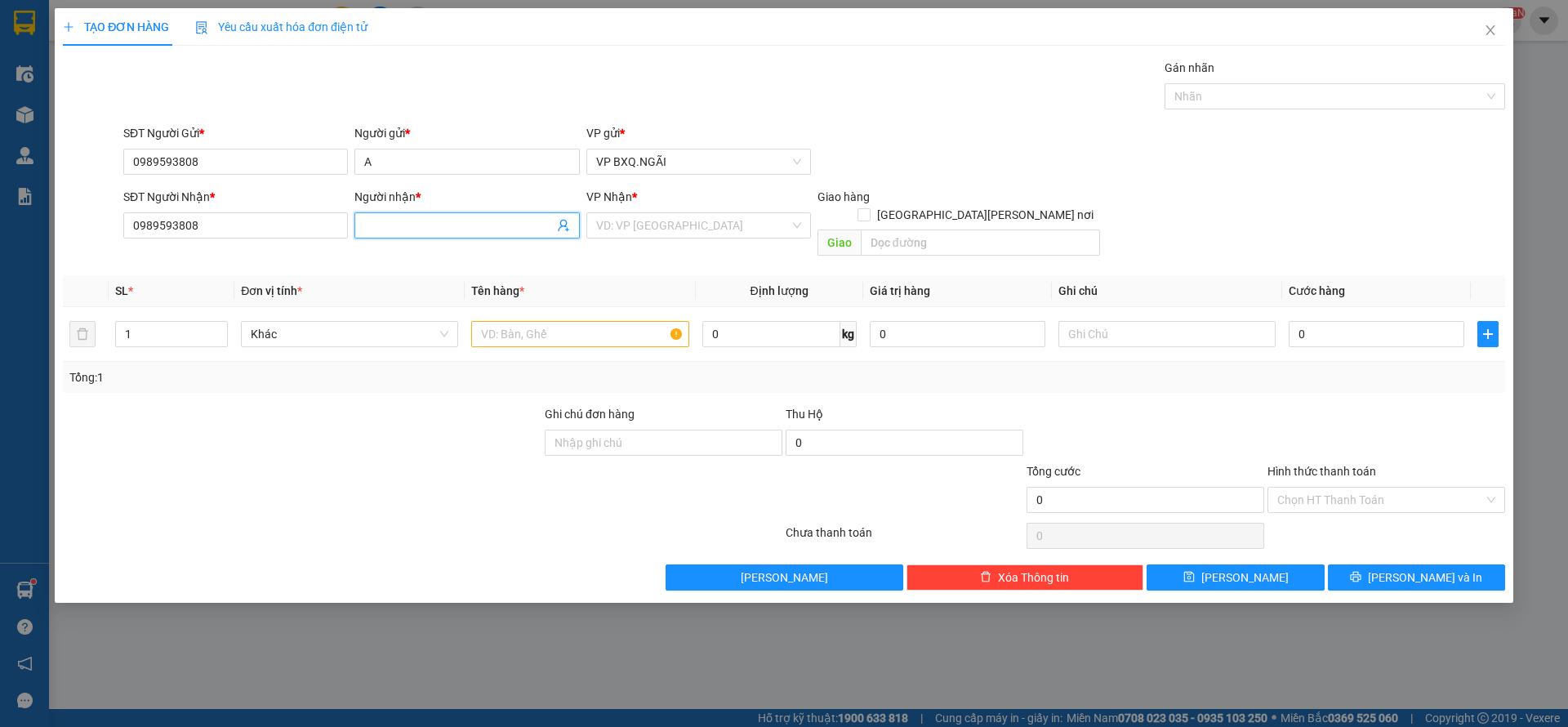
click at [421, 235] on span at bounding box center [466, 225] width 225 height 26
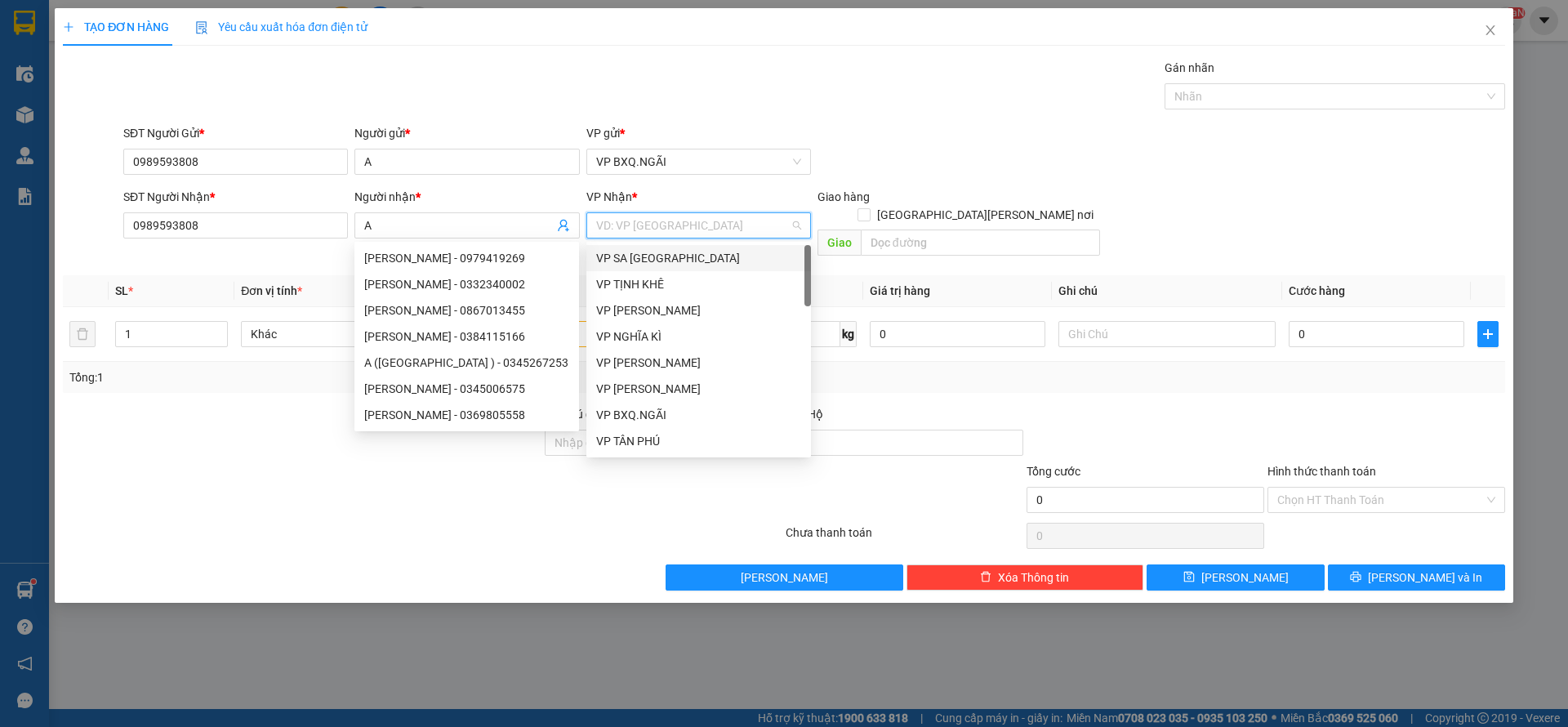
click at [655, 233] on input "search" at bounding box center [693, 225] width 194 height 25
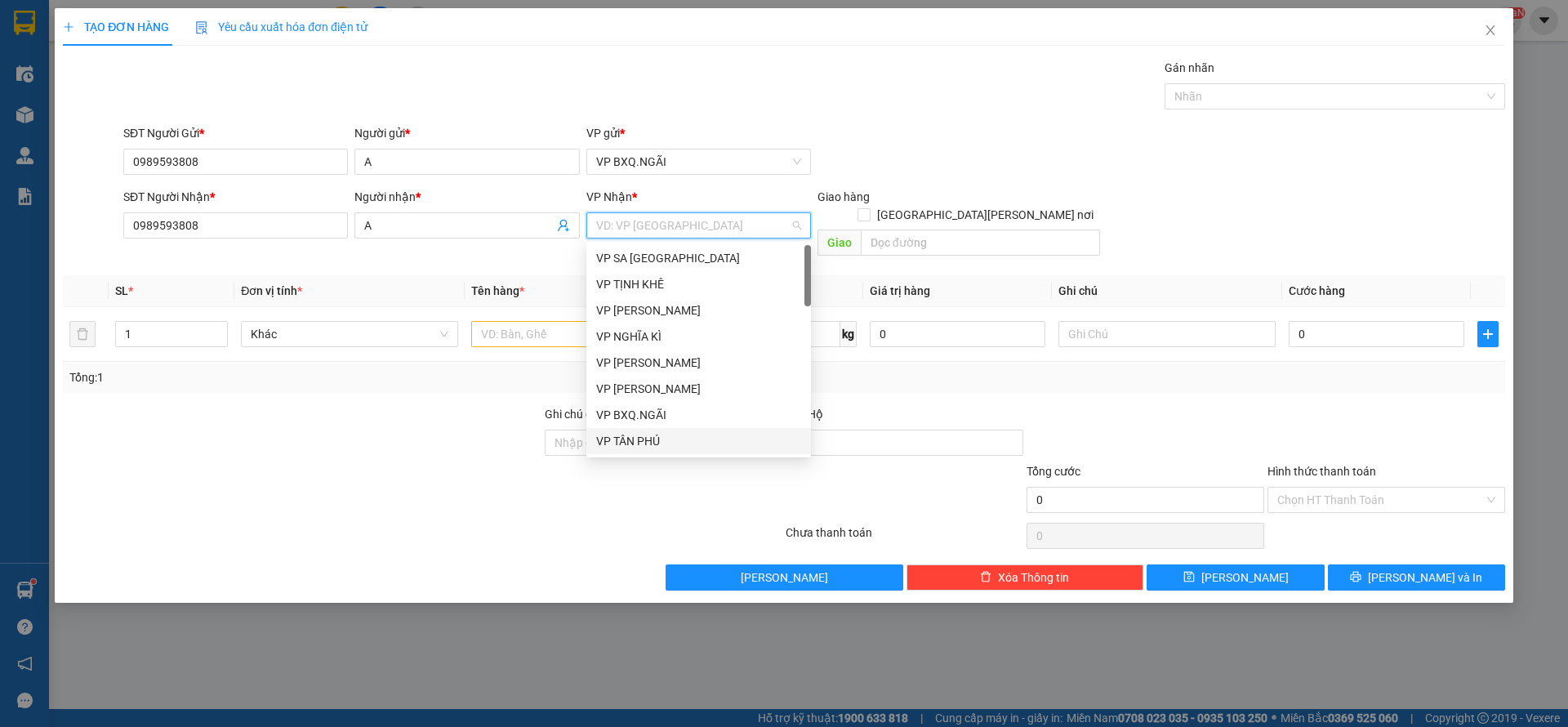
click at [644, 443] on div "VP TÂN PHÚ" at bounding box center [698, 442] width 205 height 18
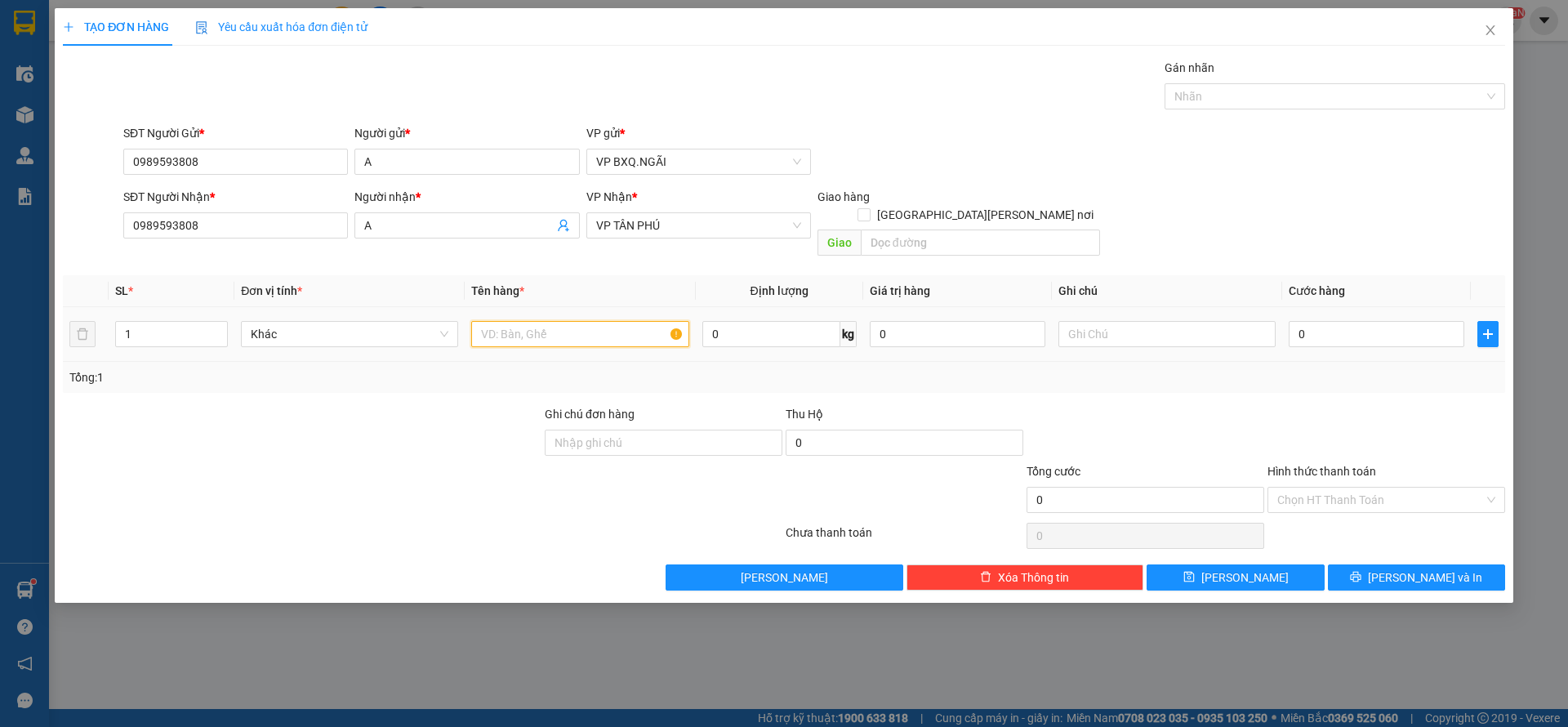
click at [503, 321] on input "text" at bounding box center [580, 334] width 217 height 26
click at [1317, 465] on div "Hình thức thanh toán" at bounding box center [1386, 475] width 238 height 25
click at [1317, 488] on input "Hình thức thanh toán" at bounding box center [1380, 500] width 206 height 25
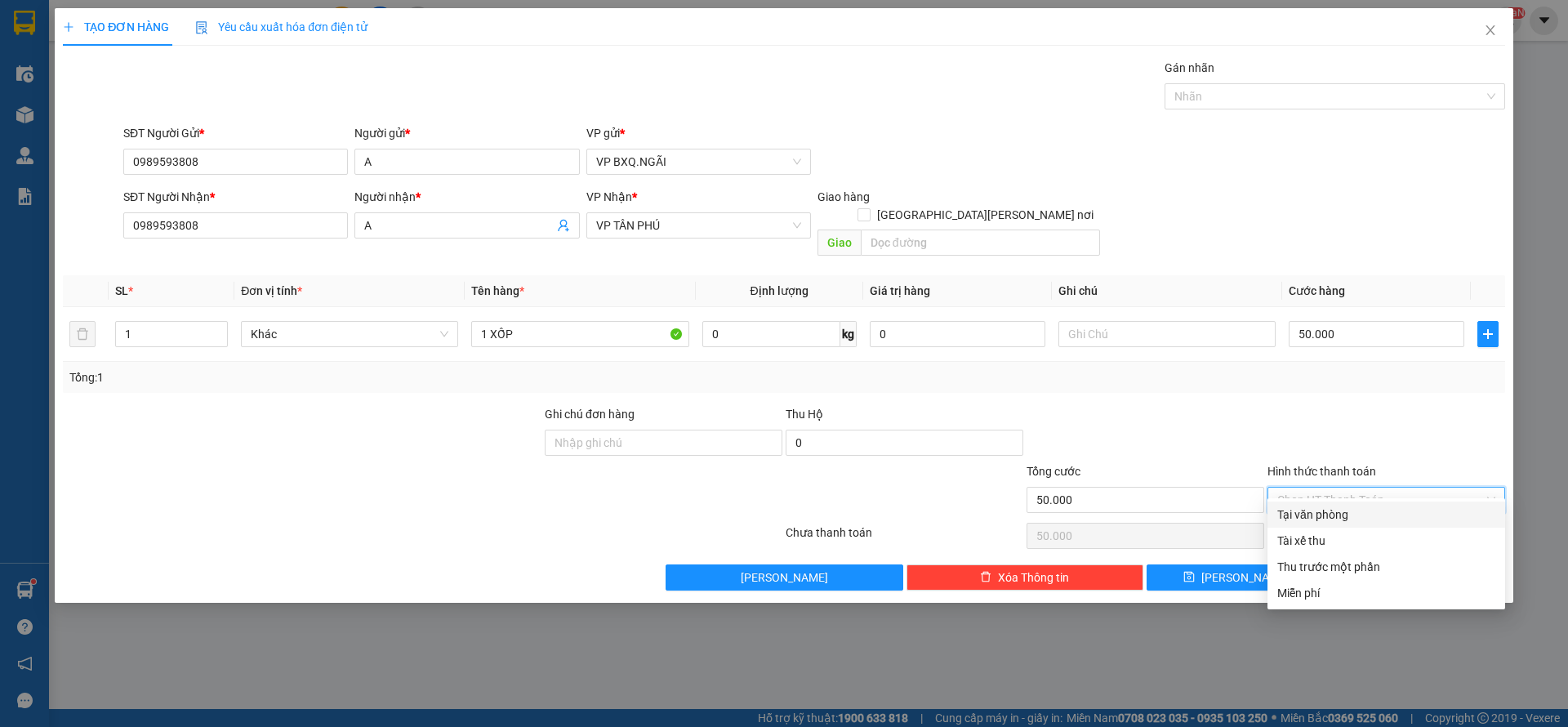
click at [1316, 507] on div "Tại văn phòng" at bounding box center [1386, 515] width 218 height 18
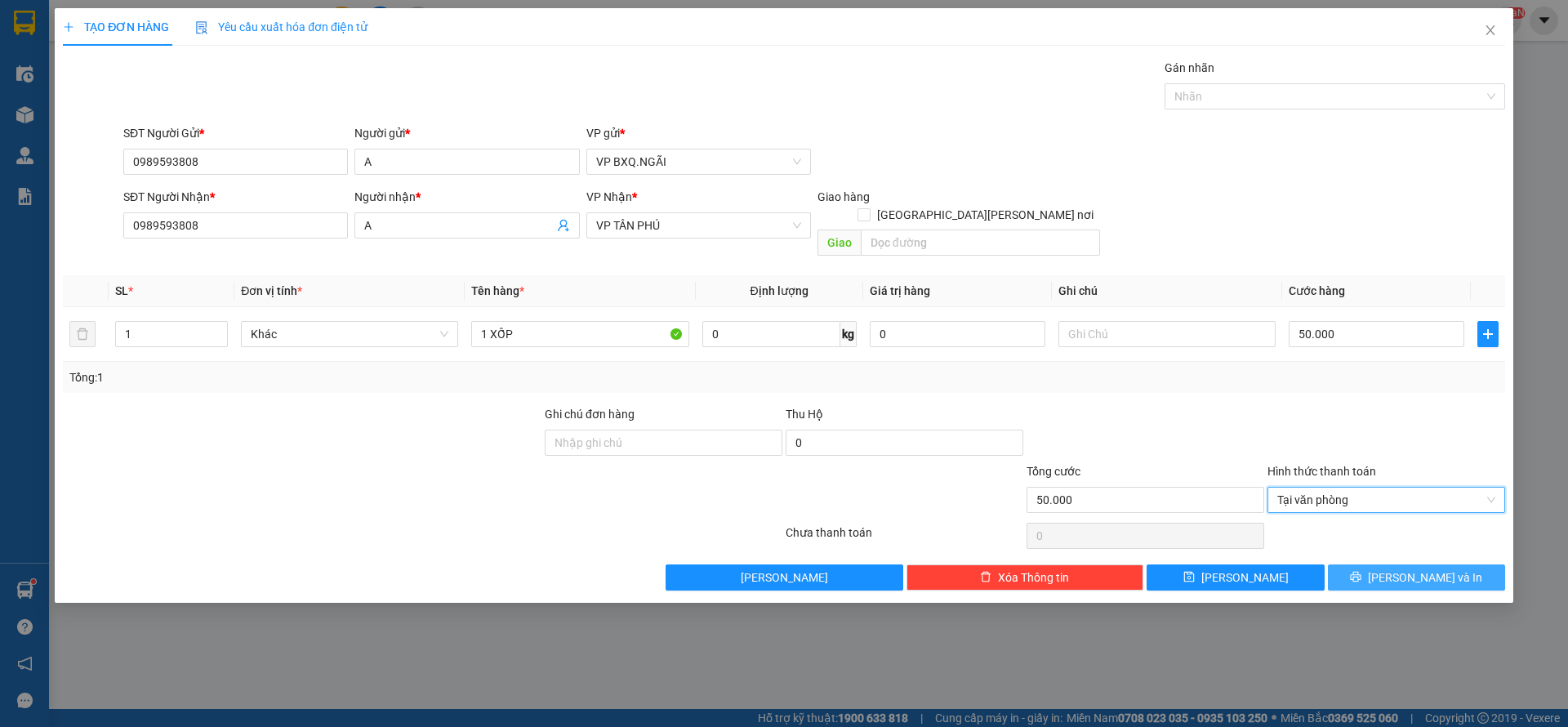
click at [1378, 565] on button "[PERSON_NAME] và In" at bounding box center [1417, 577] width 177 height 26
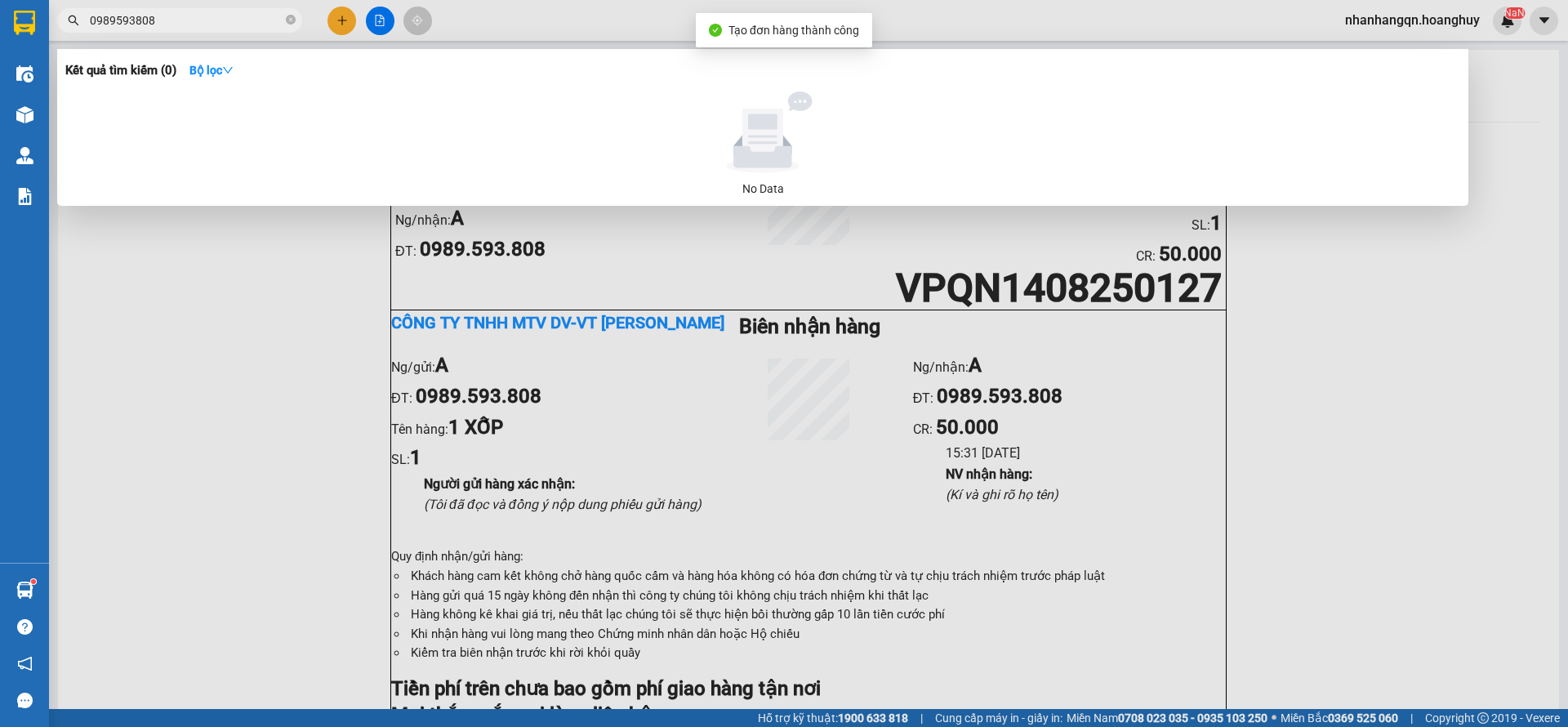
click at [193, 28] on input "0989593808" at bounding box center [186, 20] width 193 height 18
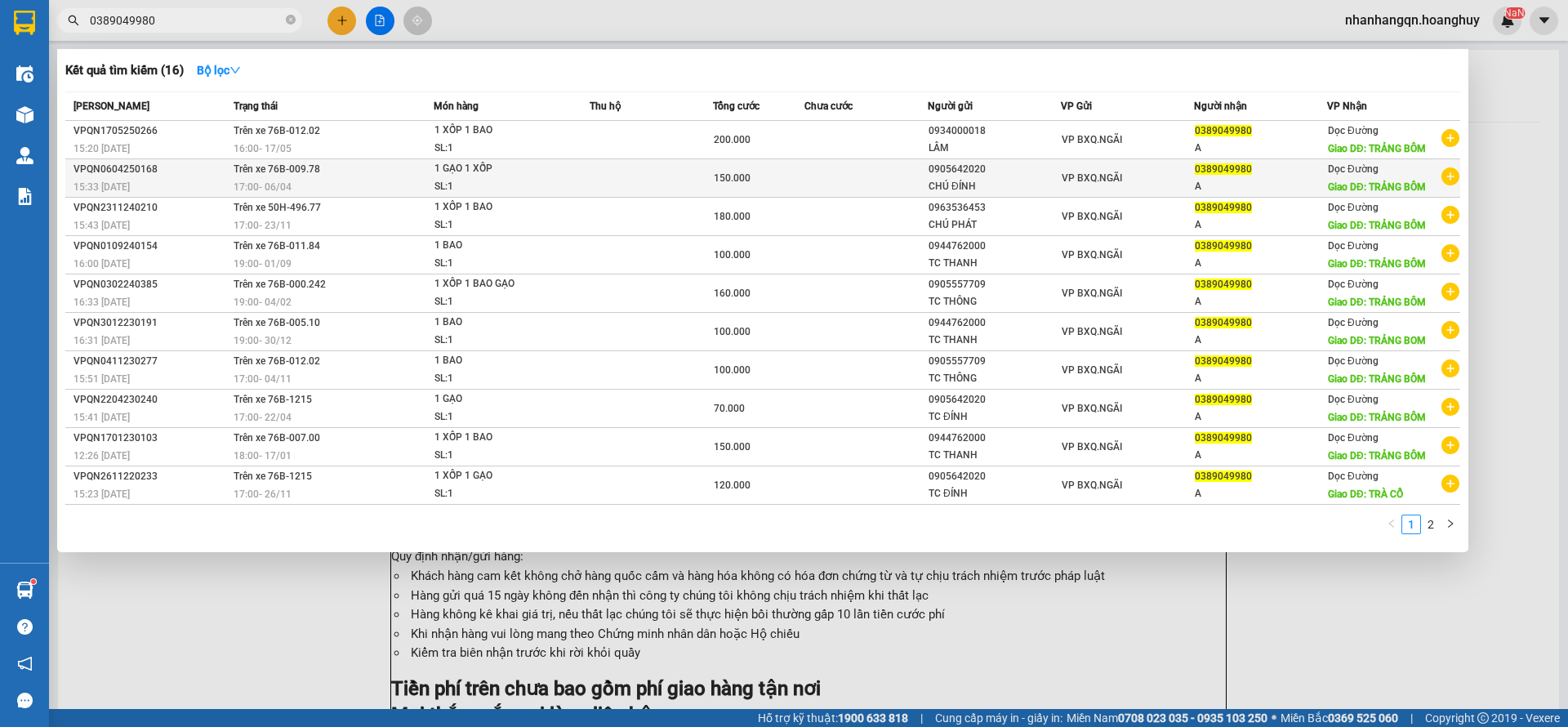
click at [1062, 184] on span "VP BXQ.NGÃI" at bounding box center [1092, 178] width 61 height 11
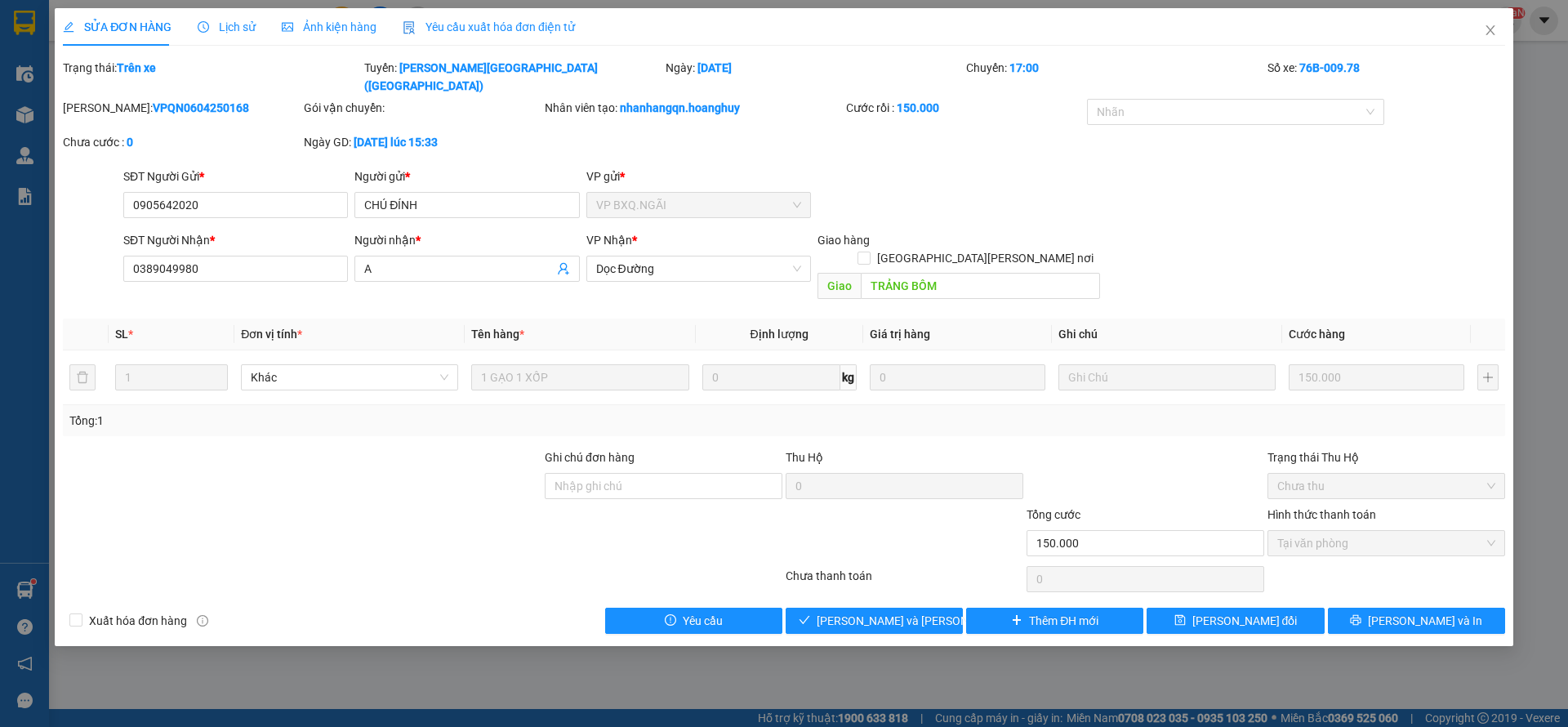
click at [1033, 598] on div "SỬA ĐƠN HÀNG Lịch sử [PERSON_NAME] hàng Yêu cầu xuất [PERSON_NAME] điện tử Tota…" at bounding box center [784, 327] width 1459 height 638
click at [1031, 612] on span "Thêm ĐH mới" at bounding box center [1064, 621] width 70 height 18
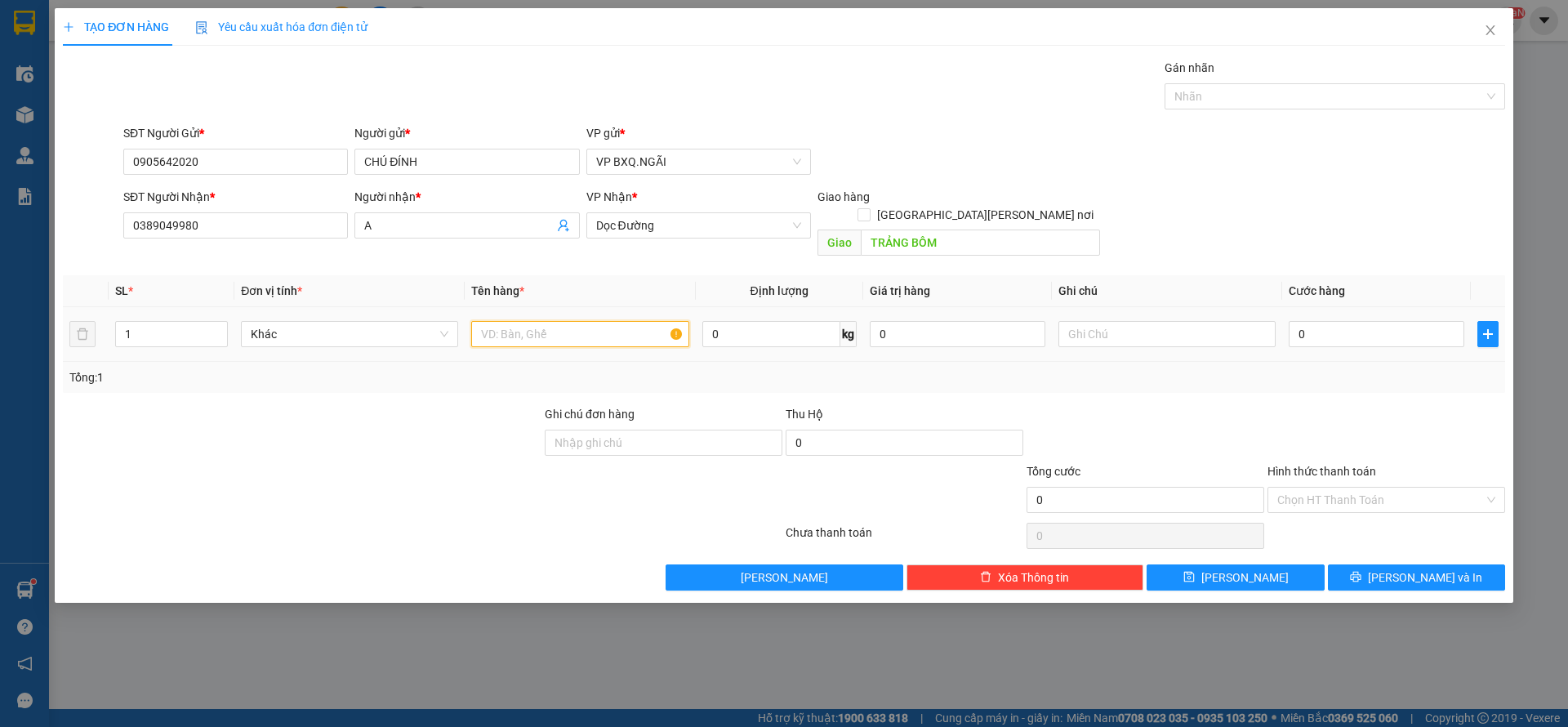
click at [610, 321] on input "text" at bounding box center [580, 334] width 217 height 26
click at [1432, 569] on span "[PERSON_NAME] và In" at bounding box center [1425, 578] width 115 height 18
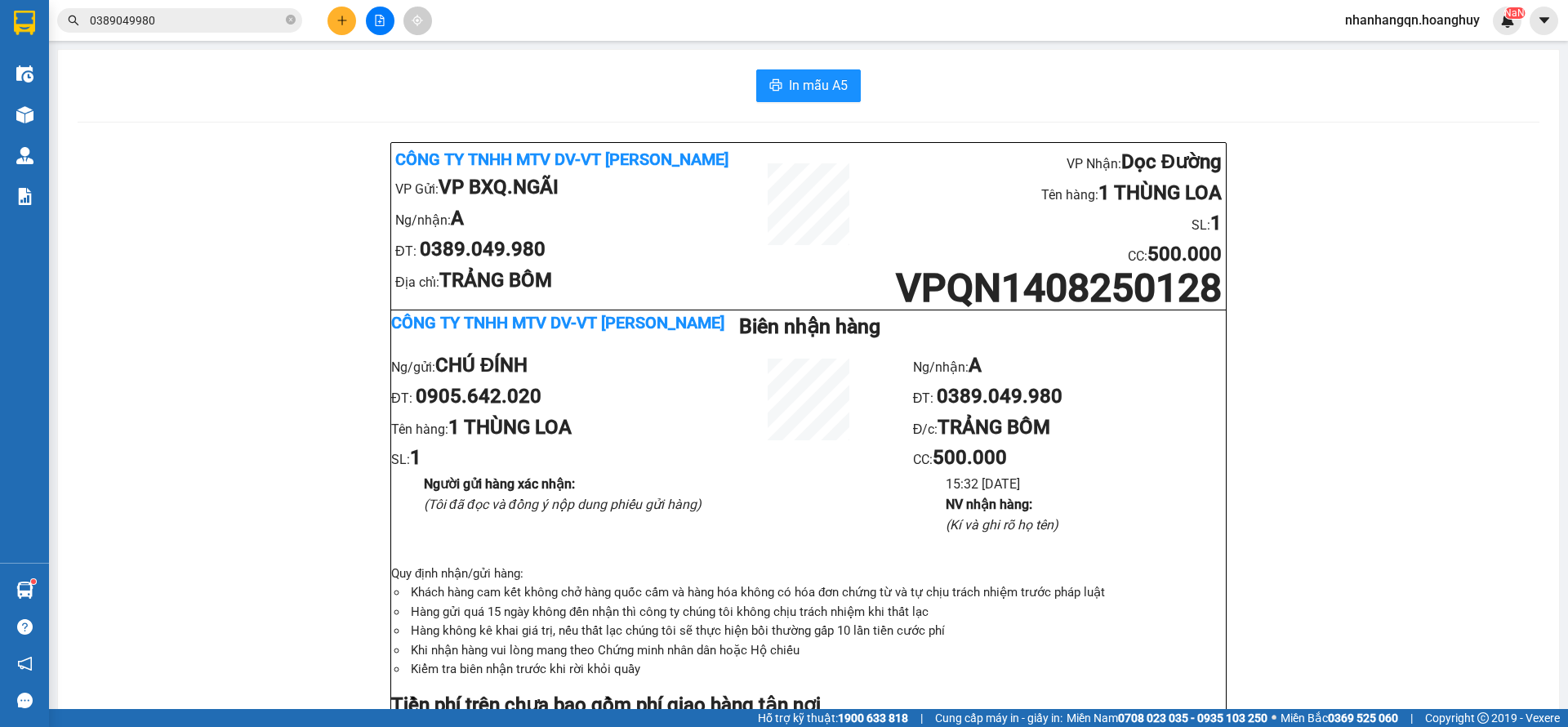
click at [191, 17] on input "0389049980" at bounding box center [186, 20] width 193 height 18
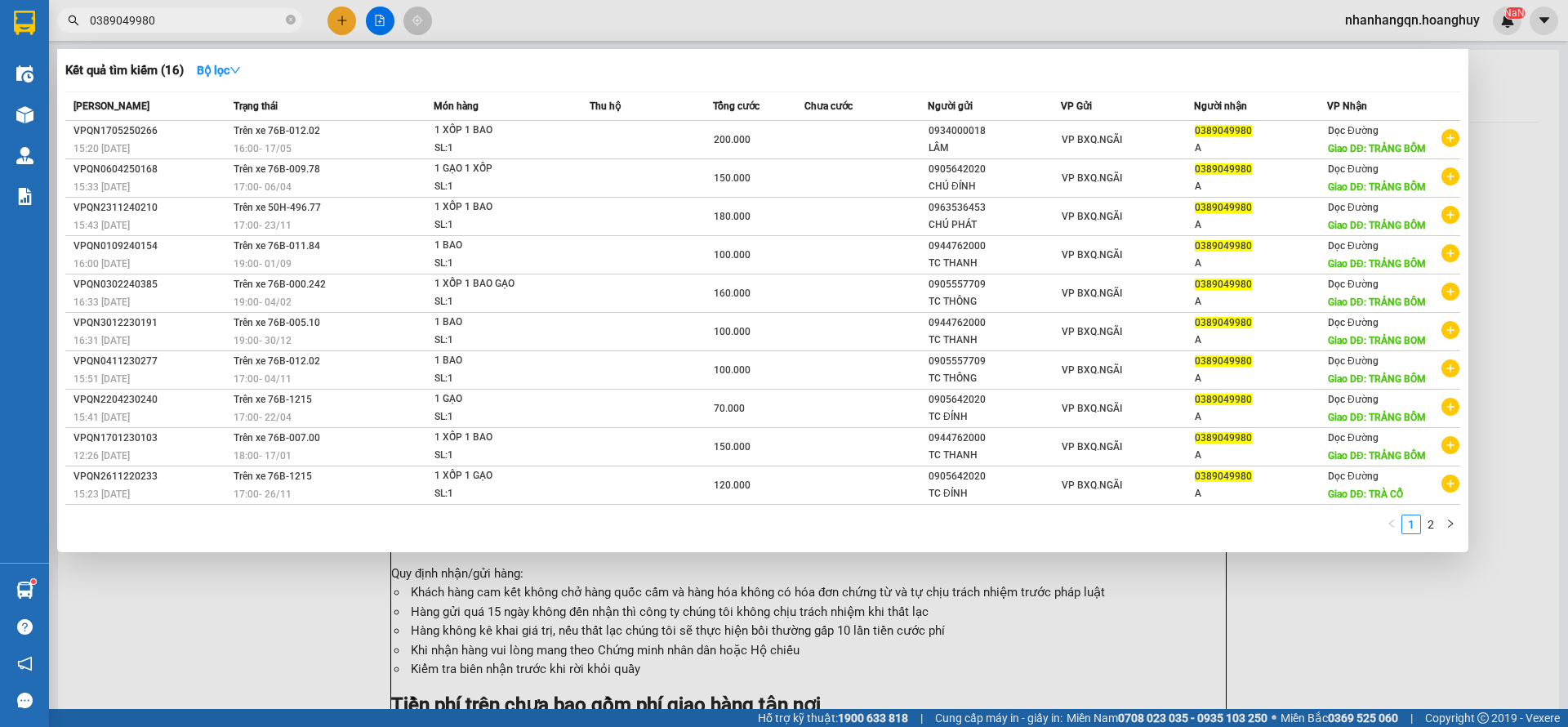
click at [191, 17] on input "0389049980" at bounding box center [186, 20] width 193 height 18
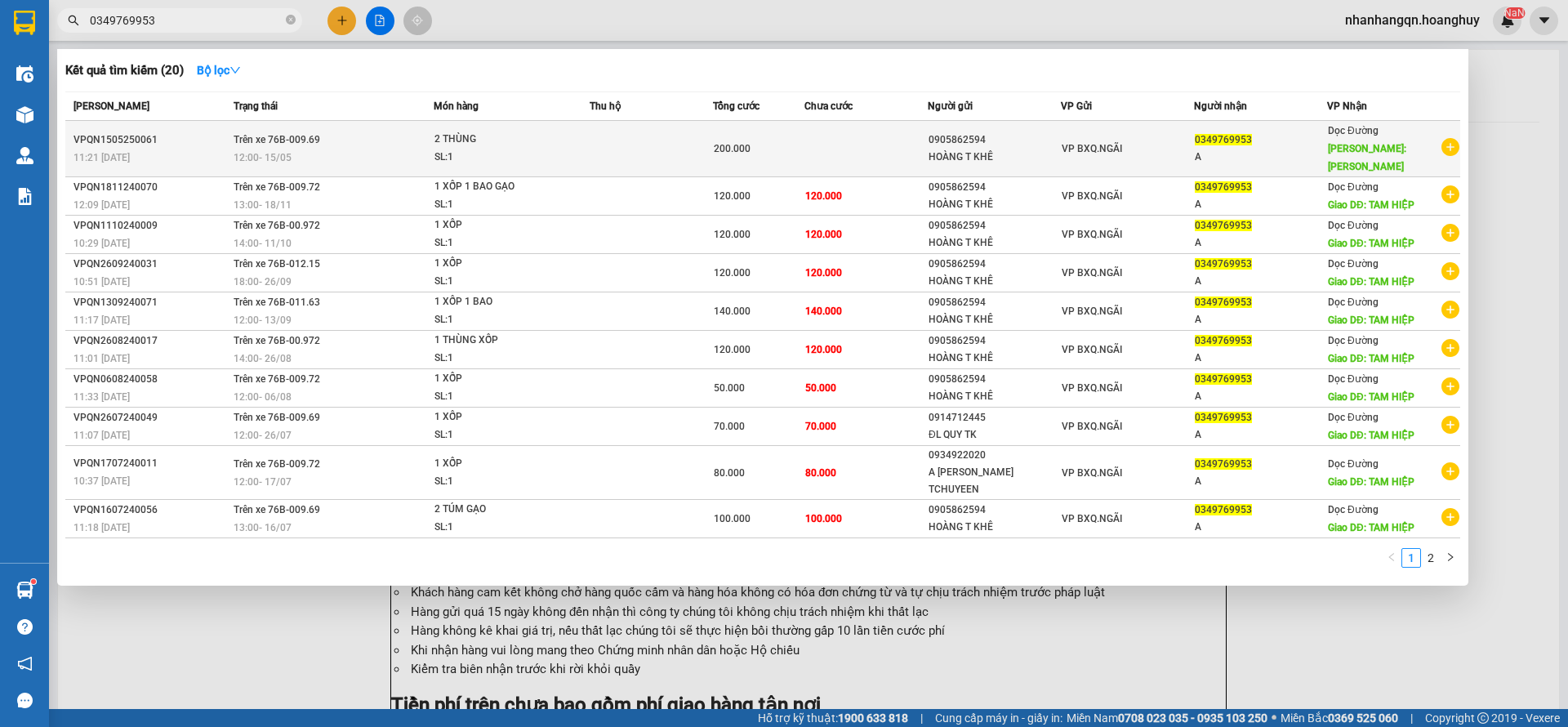
click at [1137, 146] on div "VP BXQ.NGÃI" at bounding box center [1127, 149] width 131 height 18
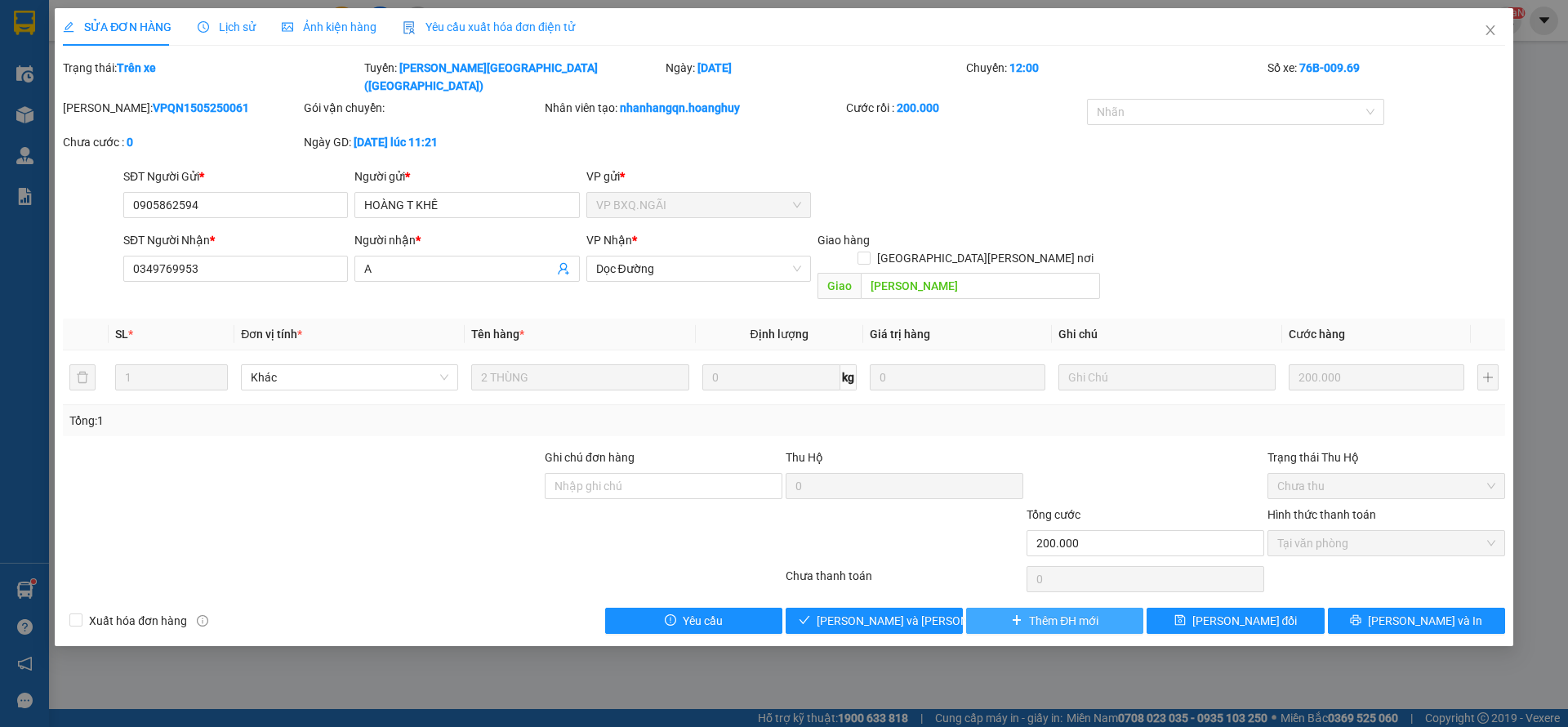
click at [1077, 612] on span "Thêm ĐH mới" at bounding box center [1064, 621] width 70 height 18
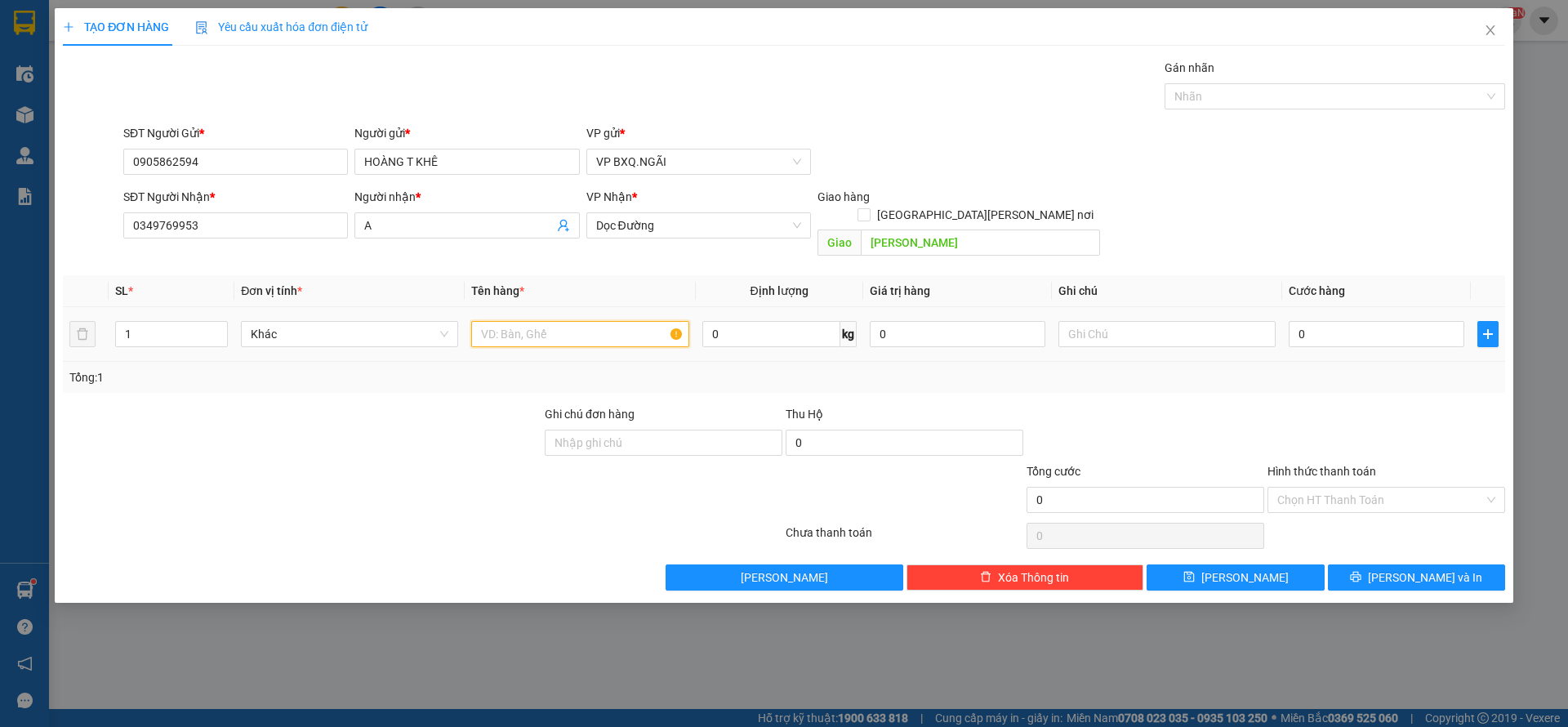
click at [555, 328] on input "text" at bounding box center [580, 334] width 217 height 26
click at [1300, 488] on input "Hình thức thanh toán" at bounding box center [1380, 500] width 206 height 25
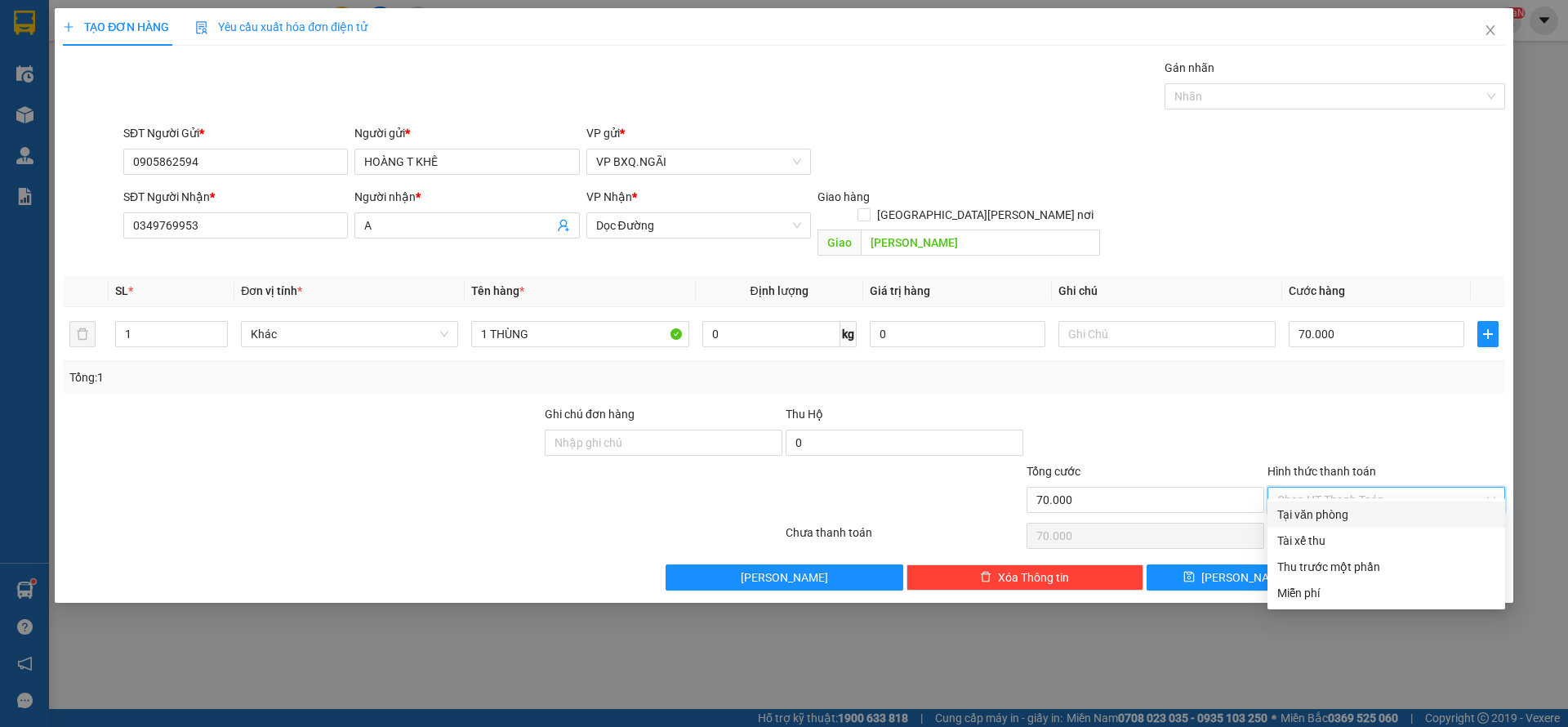
drag, startPoint x: 1313, startPoint y: 509, endPoint x: 1328, endPoint y: 518, distance: 17.5
click at [1315, 510] on div "Tại văn phòng" at bounding box center [1386, 515] width 218 height 18
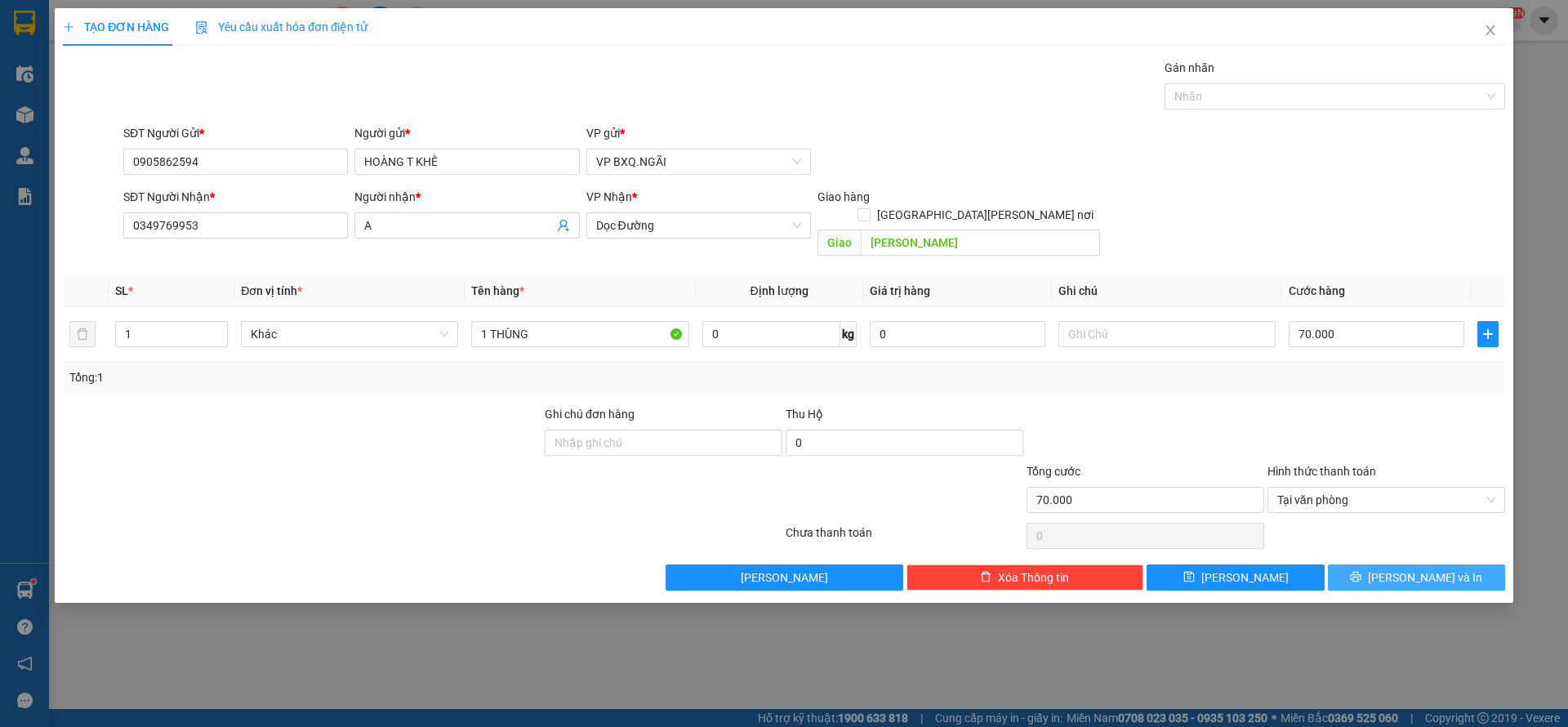
click at [1374, 565] on button "[PERSON_NAME] và In" at bounding box center [1417, 577] width 177 height 26
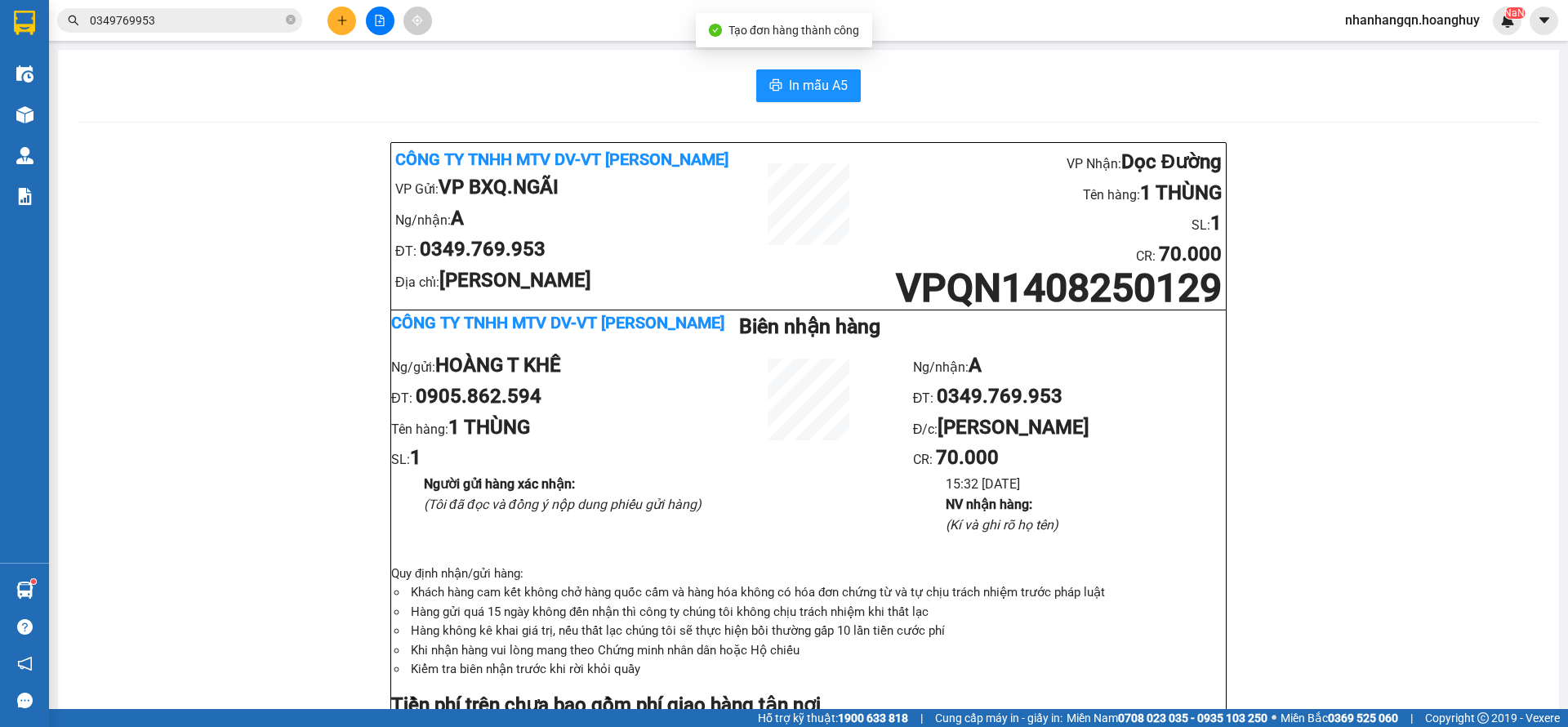
click at [172, 31] on span "0349769953" at bounding box center [179, 20] width 245 height 25
click at [170, 31] on span "0349769953" at bounding box center [179, 20] width 245 height 25
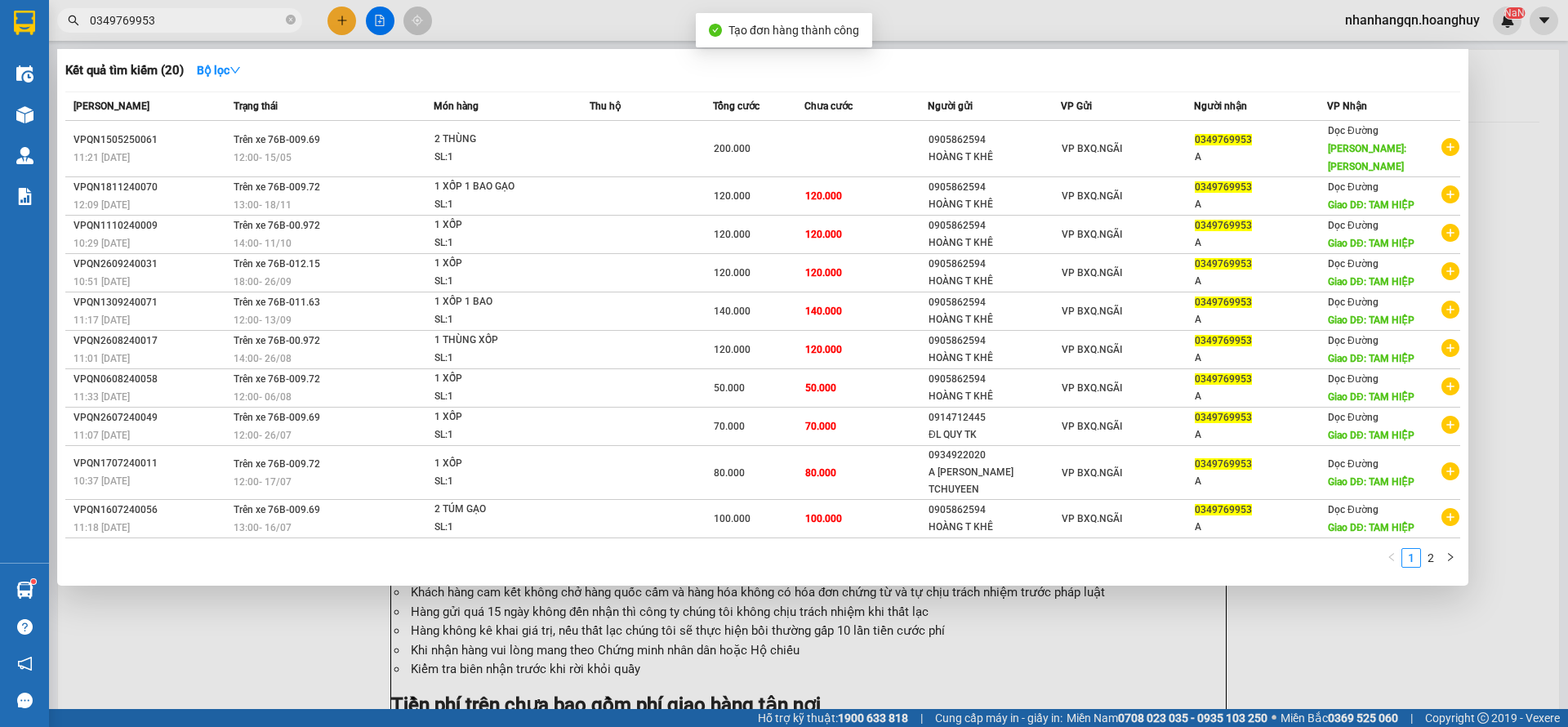
click at [169, 30] on span "0349769953" at bounding box center [179, 20] width 245 height 25
click at [160, 23] on input "0349769953" at bounding box center [186, 20] width 193 height 18
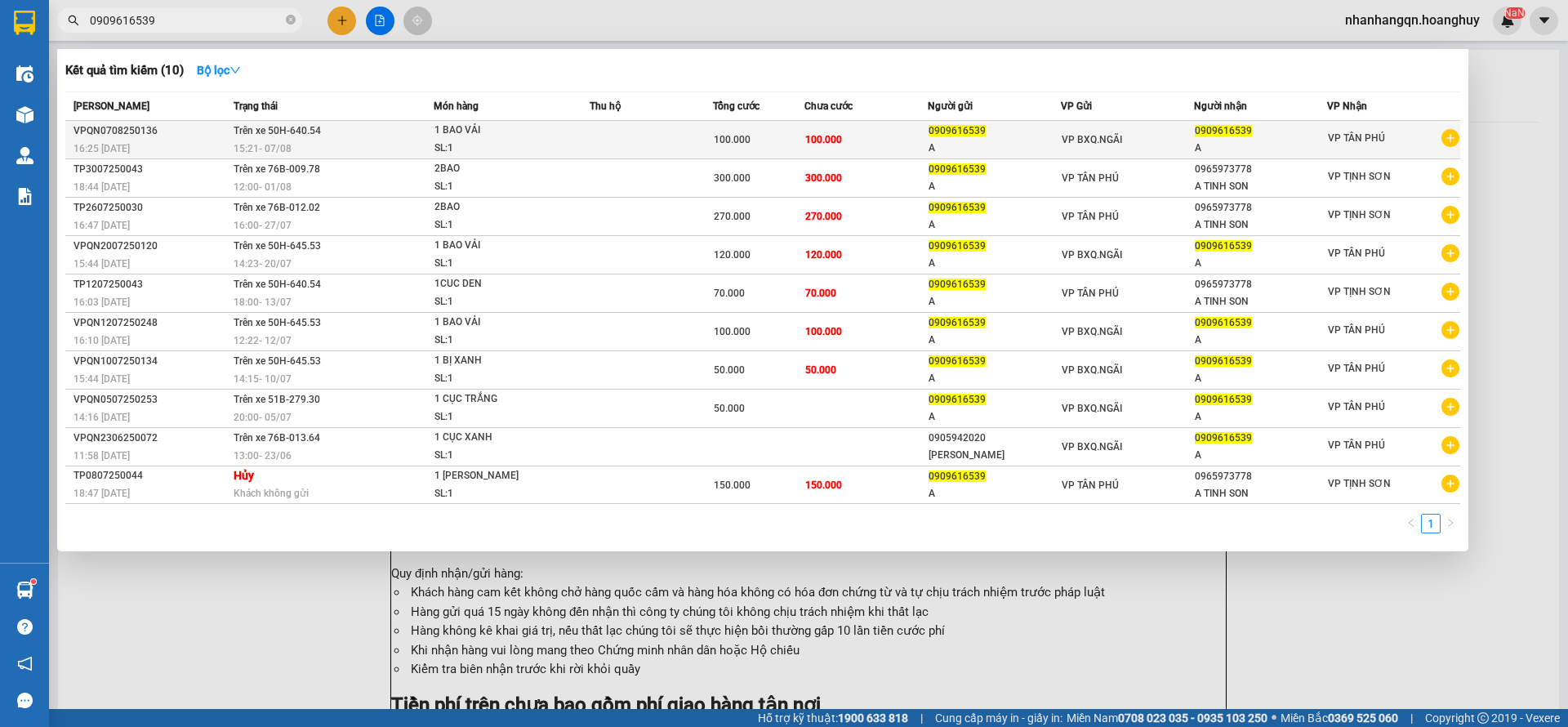
click at [1109, 143] on span "VP BXQ.NGÃI" at bounding box center [1092, 140] width 61 height 11
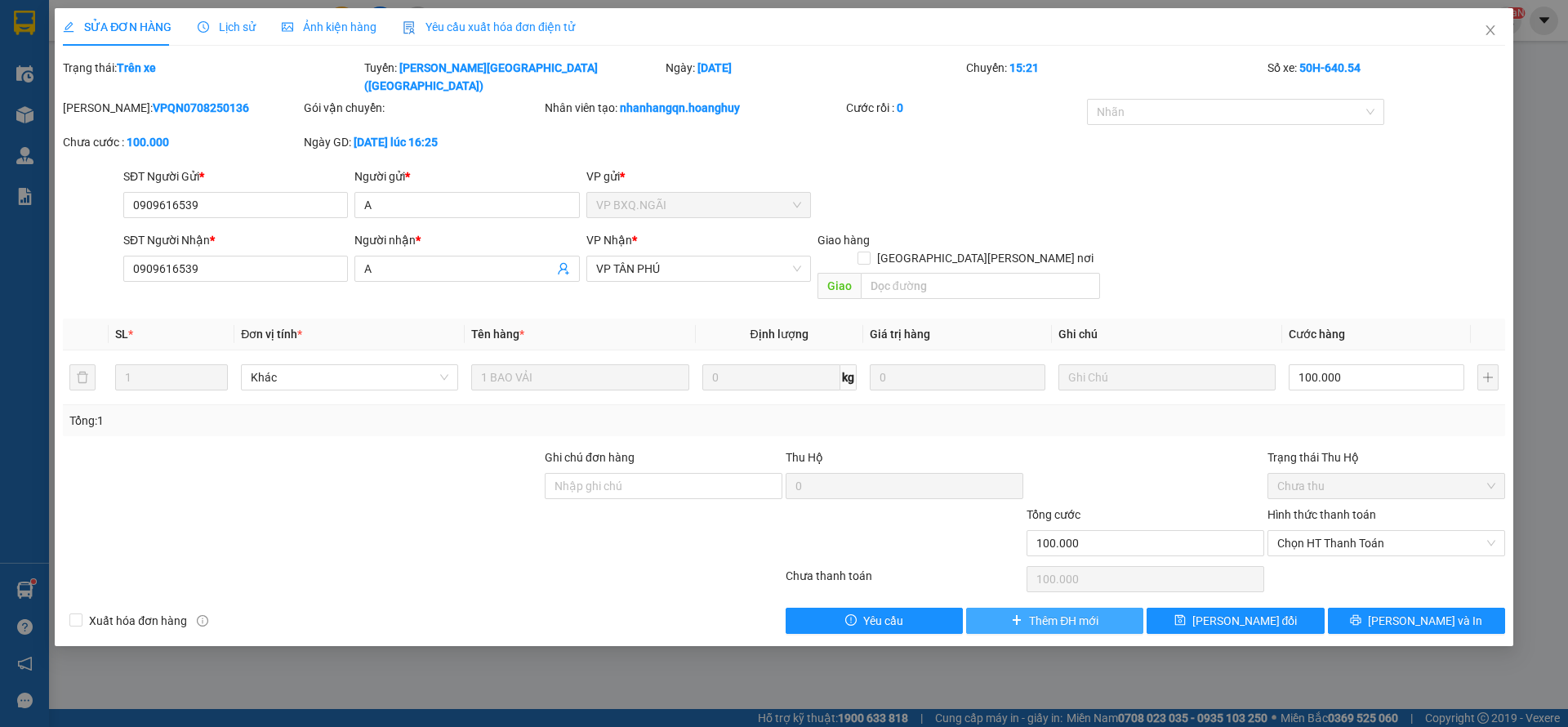
click at [1054, 612] on span "Thêm ĐH mới" at bounding box center [1064, 621] width 70 height 18
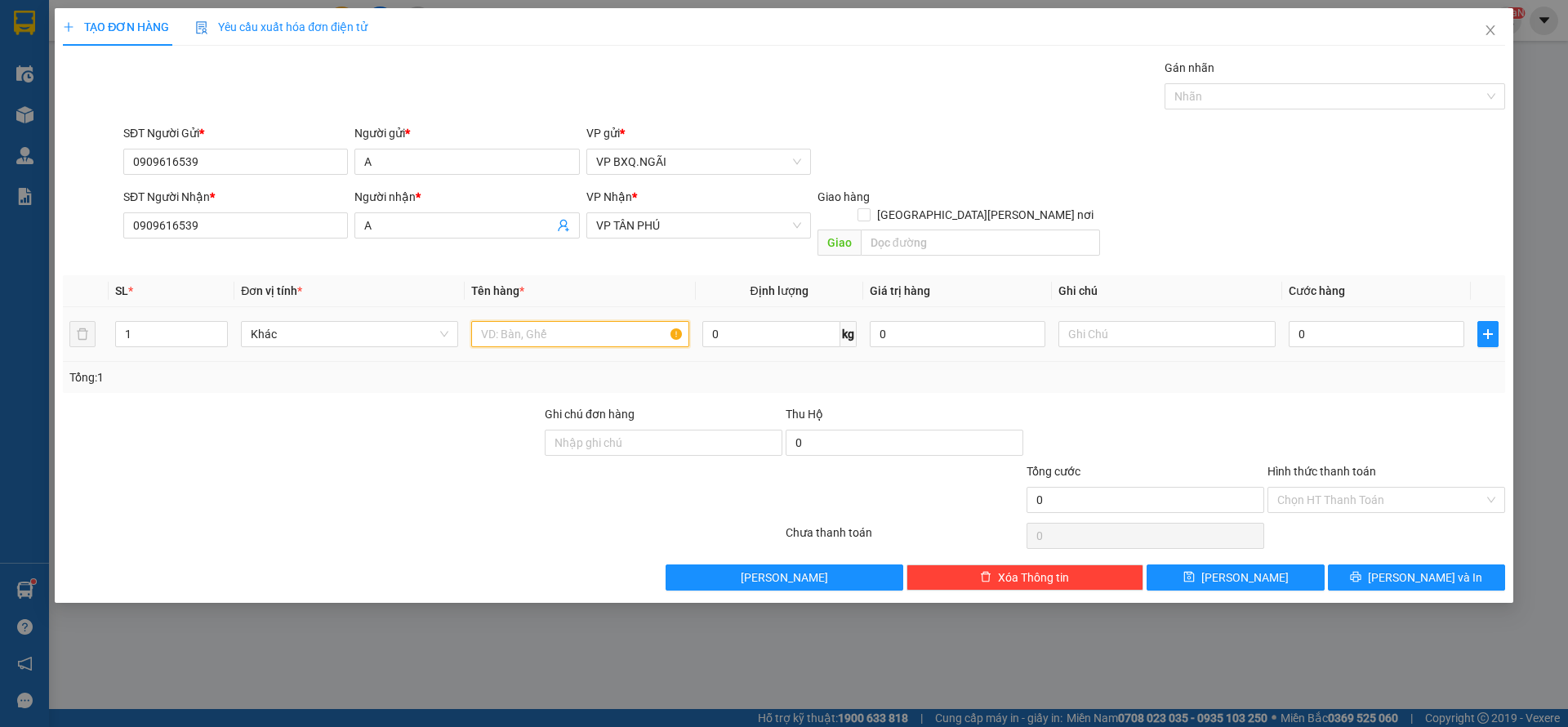
click at [550, 321] on input "text" at bounding box center [580, 334] width 217 height 26
click at [1434, 569] on span "[PERSON_NAME] và In" at bounding box center [1425, 578] width 115 height 18
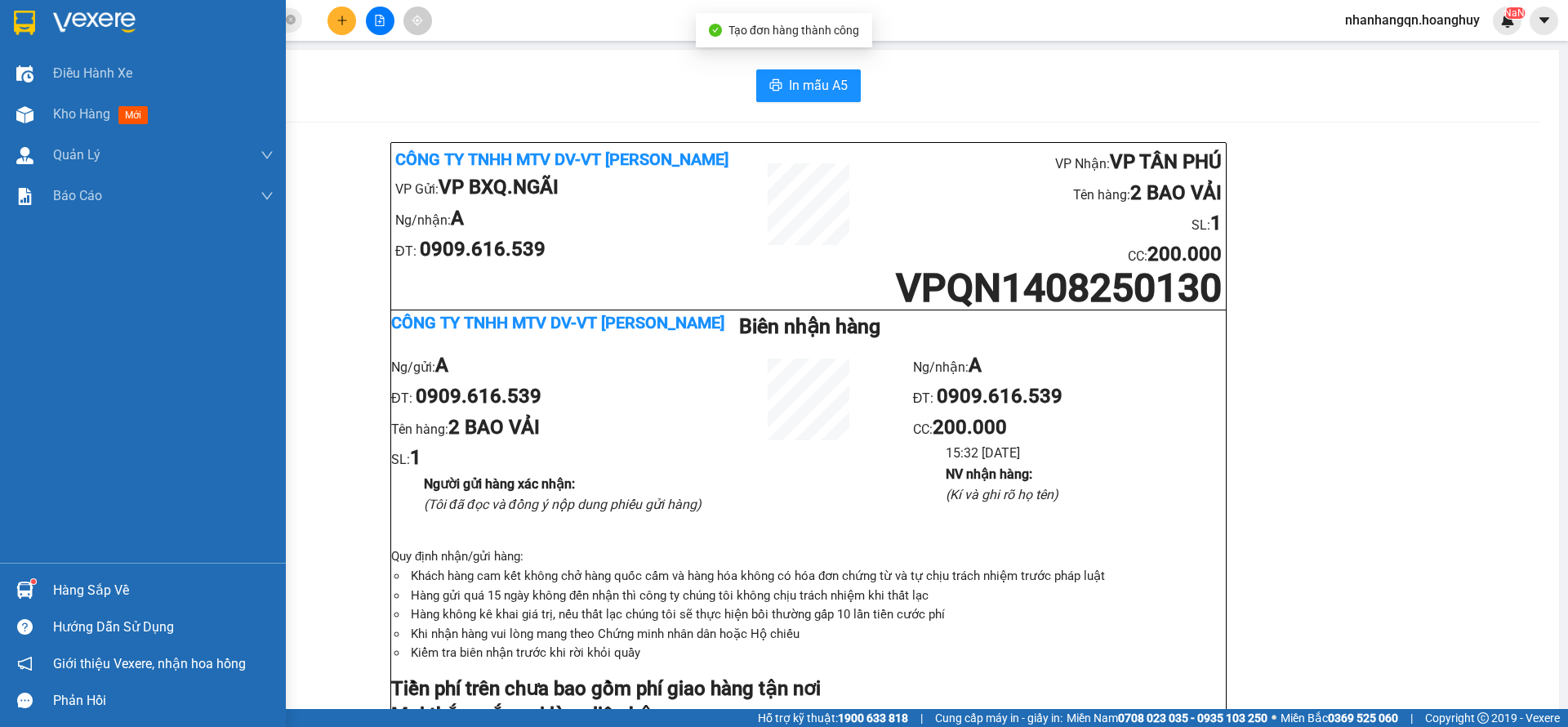
click at [7, 17] on div at bounding box center [143, 27] width 286 height 53
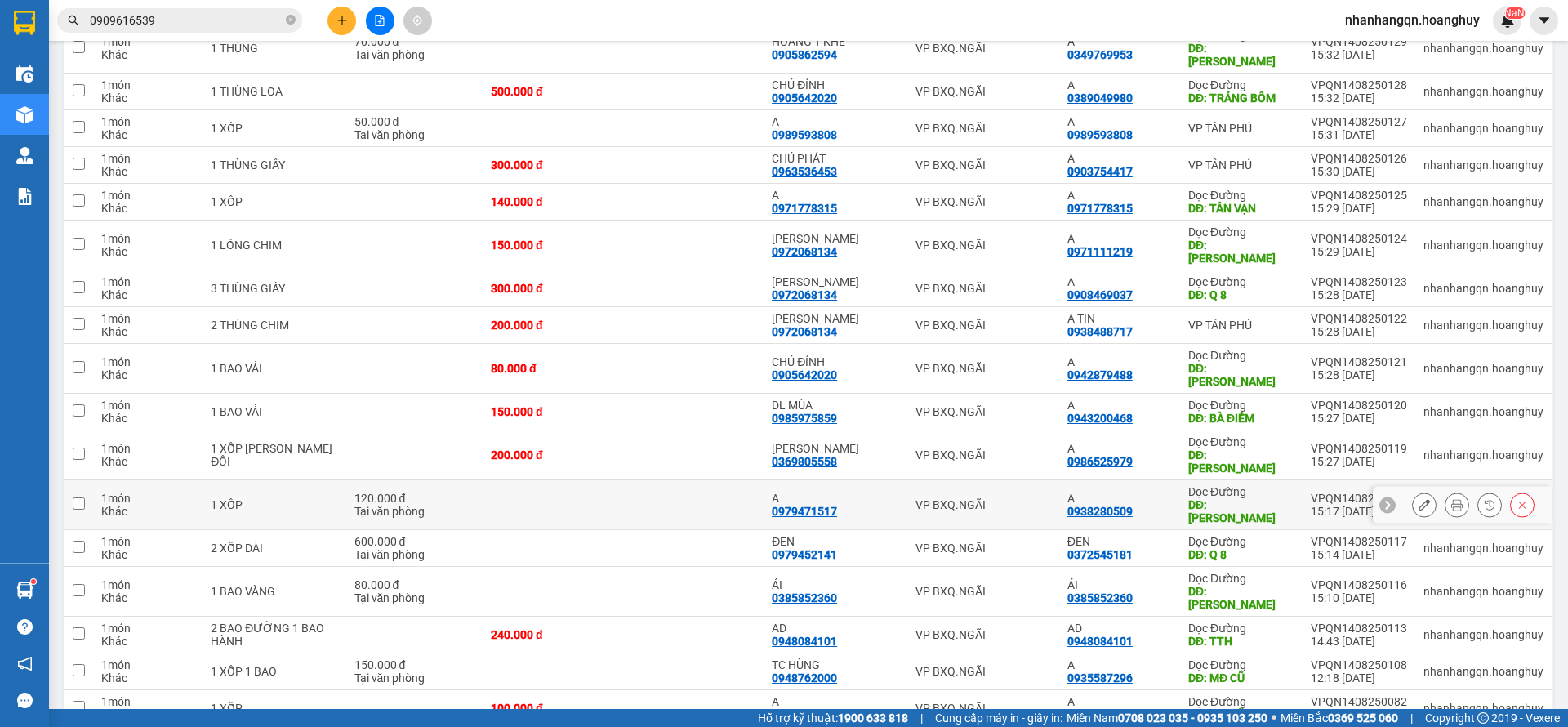
scroll to position [367, 0]
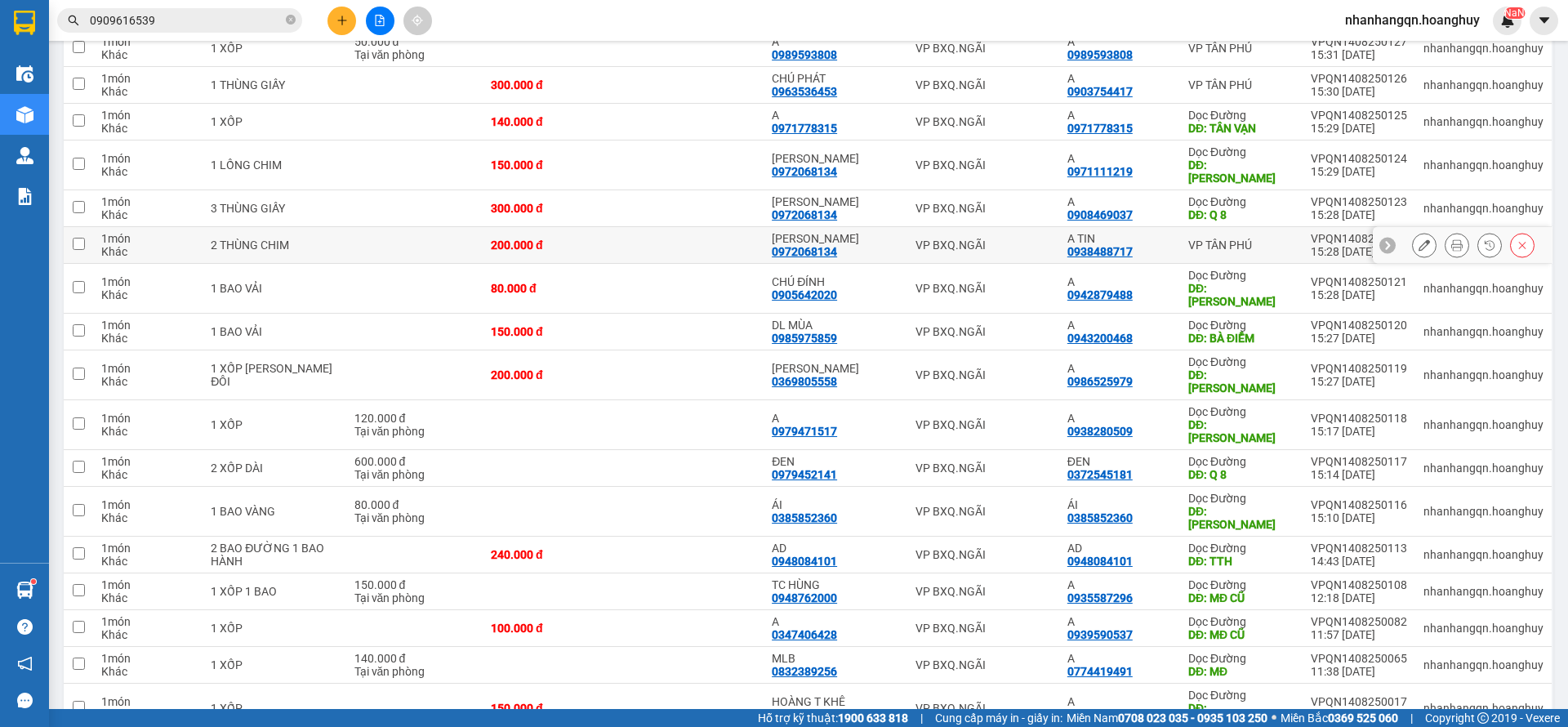
click at [983, 229] on td "VP BXQ.NGÃI" at bounding box center [984, 246] width 152 height 37
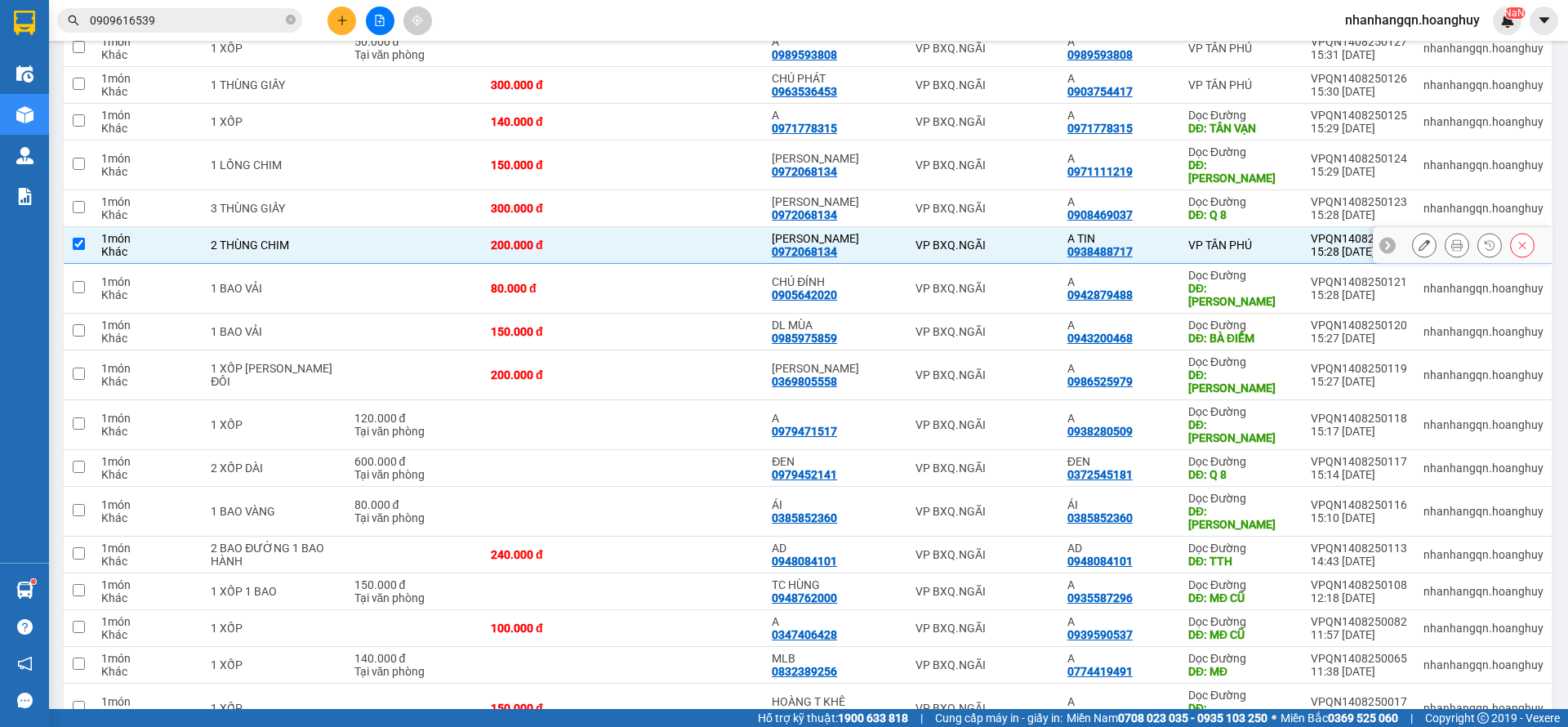
scroll to position [122, 0]
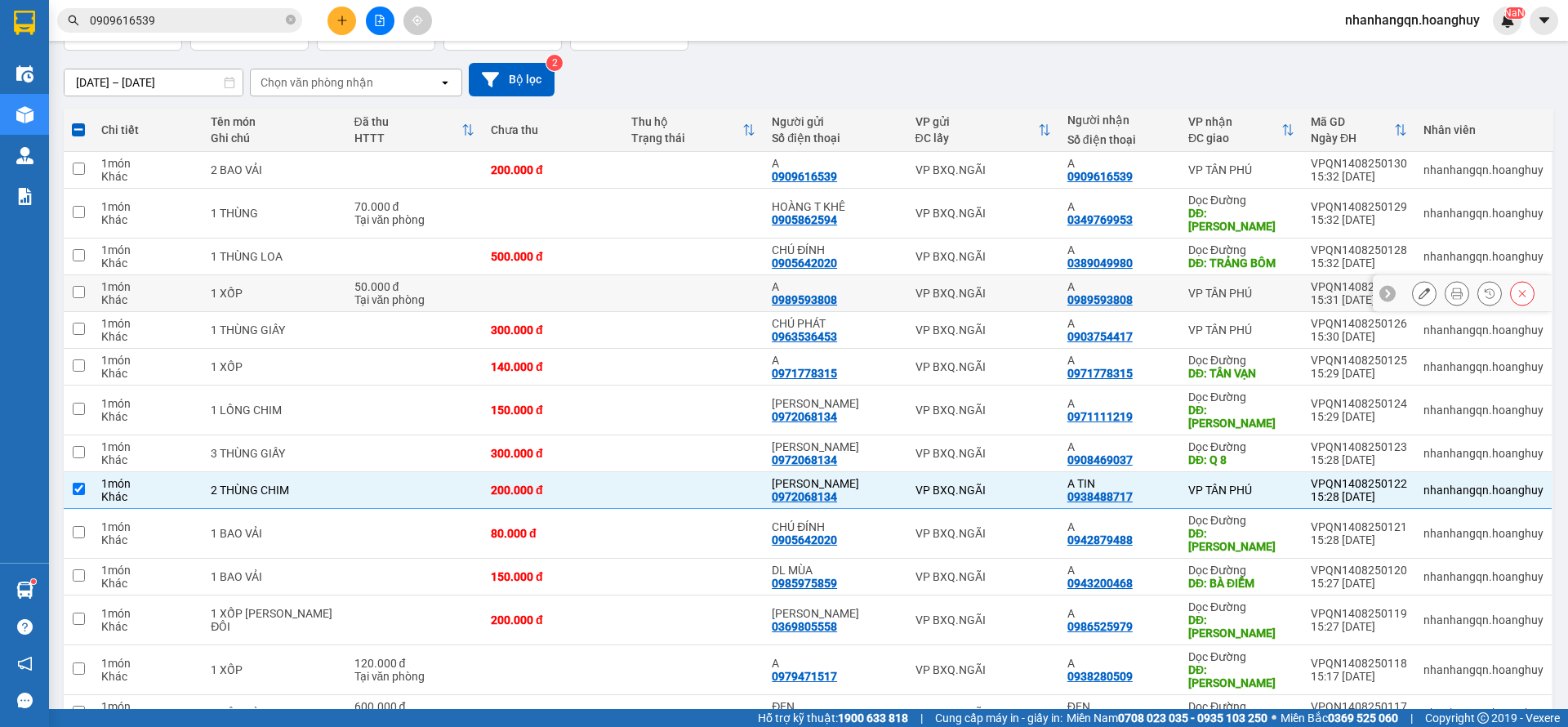
click at [1021, 287] on div "VP BXQ.NGÃI" at bounding box center [984, 294] width 136 height 13
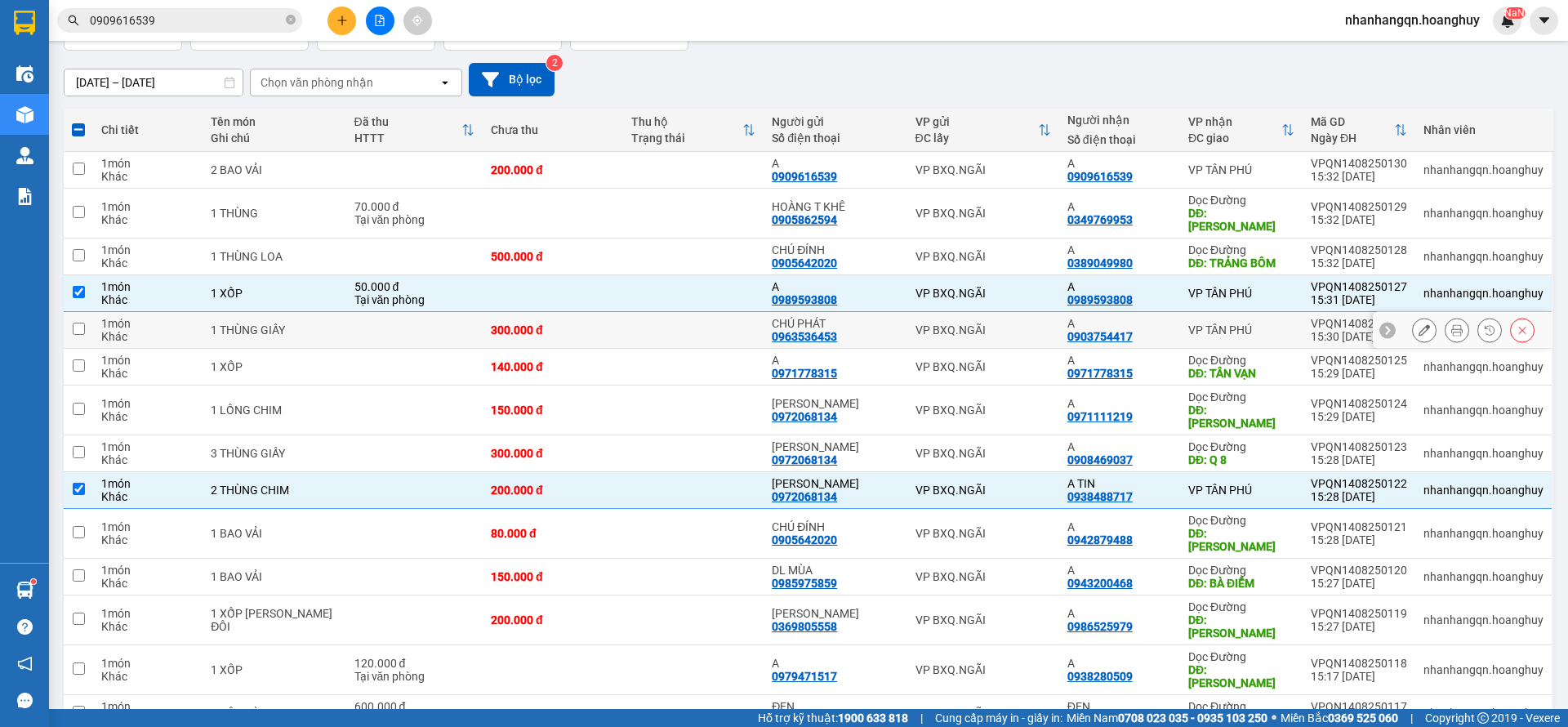
click at [1002, 333] on td "VP BXQ.NGÃI" at bounding box center [984, 330] width 152 height 37
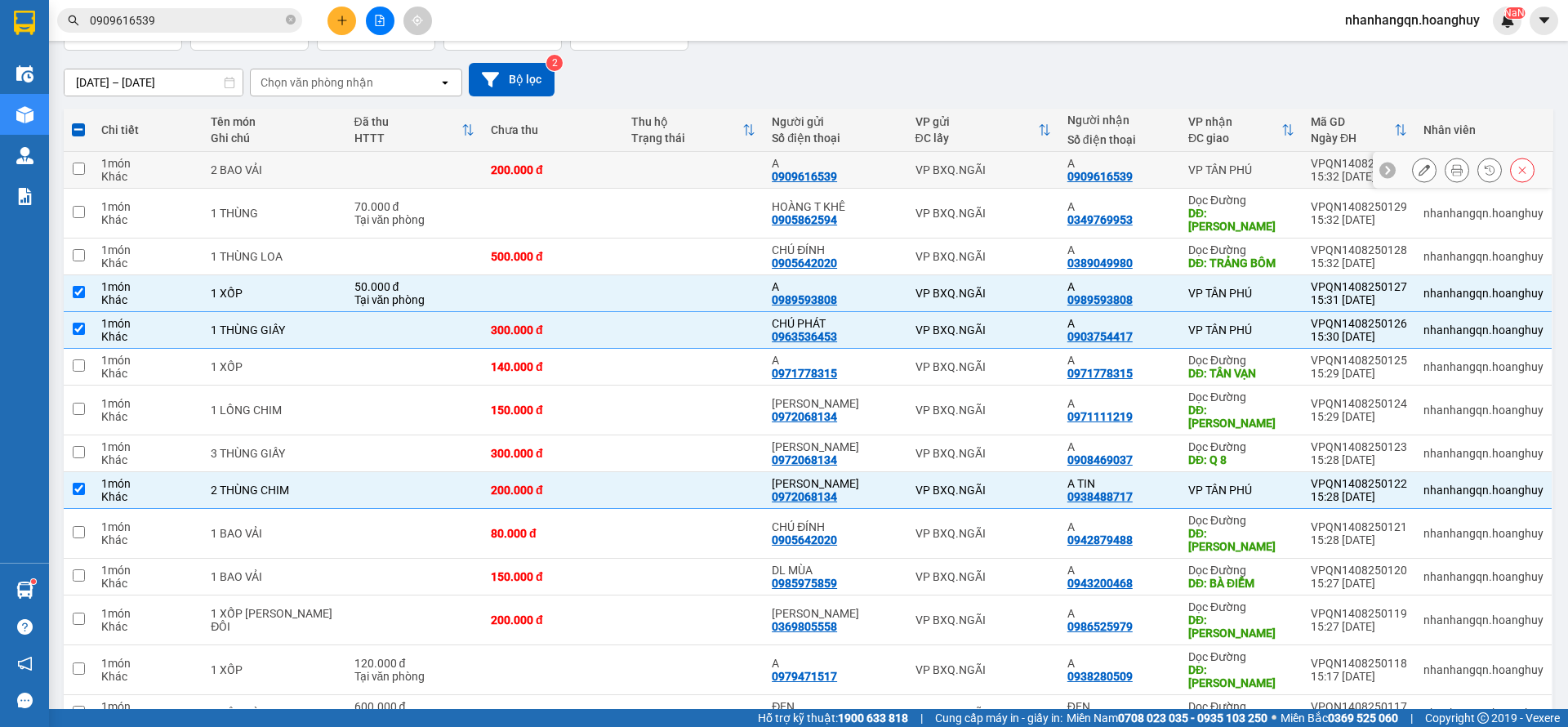
click at [998, 182] on td "VP BXQ.NGÃI" at bounding box center [984, 171] width 152 height 37
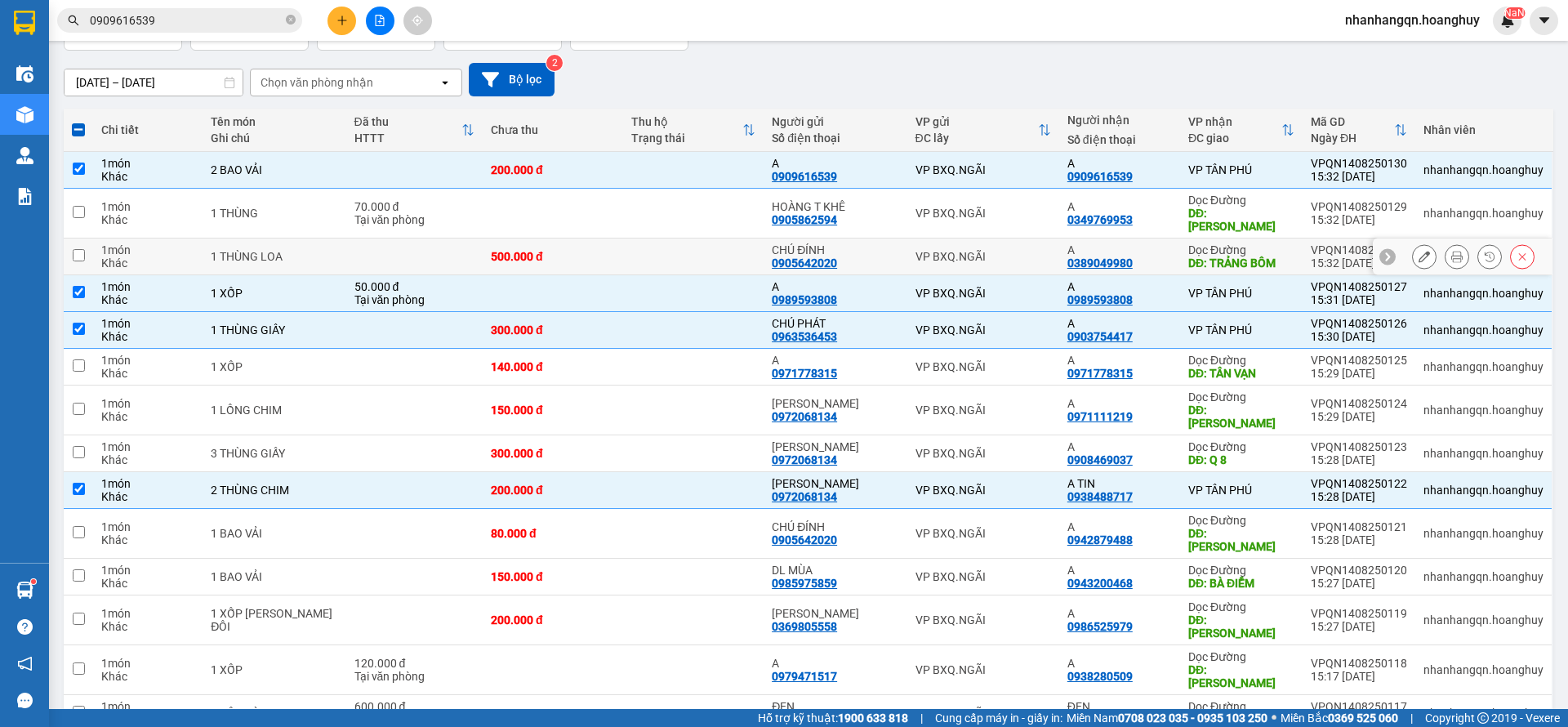
click at [985, 250] on div "VP BXQ.NGÃI" at bounding box center [984, 256] width 136 height 13
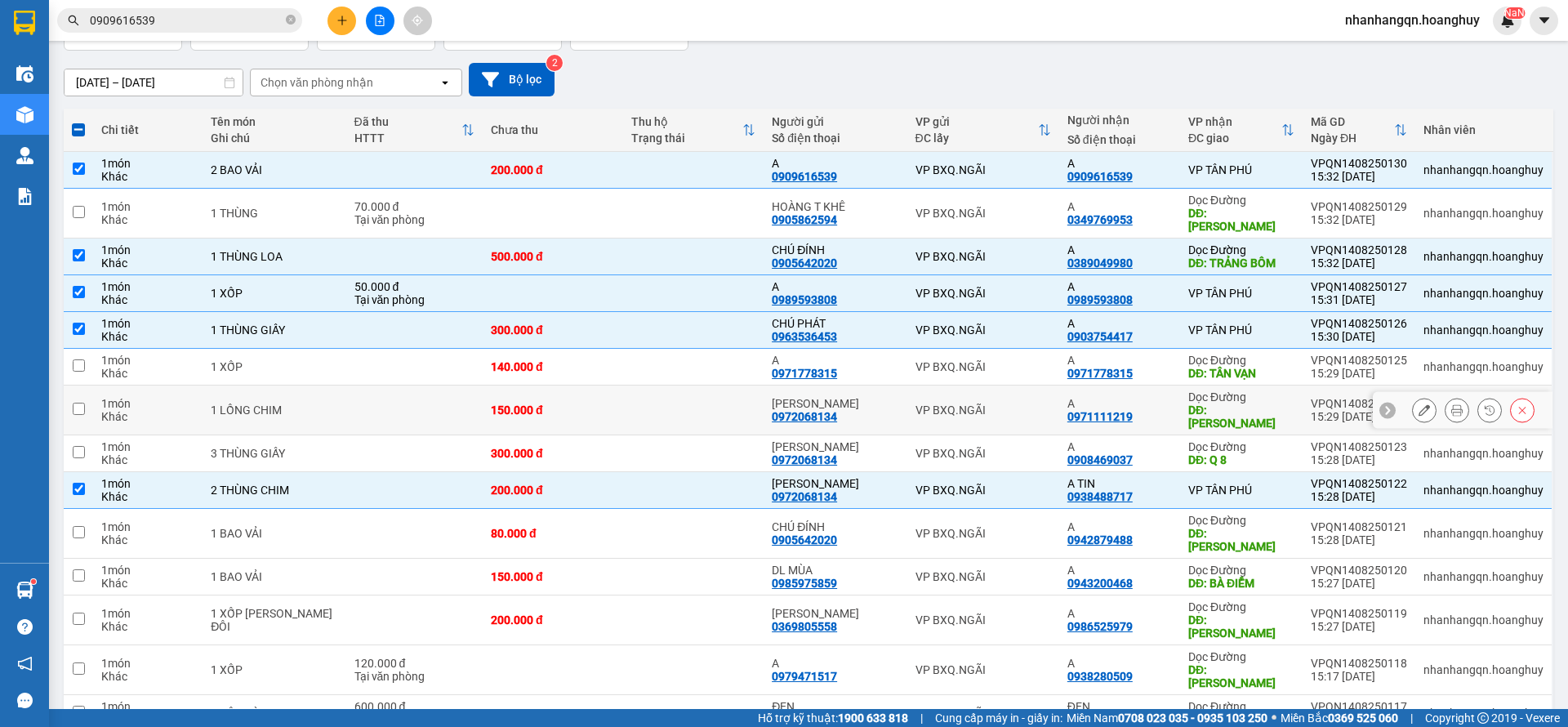
click at [1006, 404] on div "VP BXQ.NGÃI" at bounding box center [984, 410] width 136 height 13
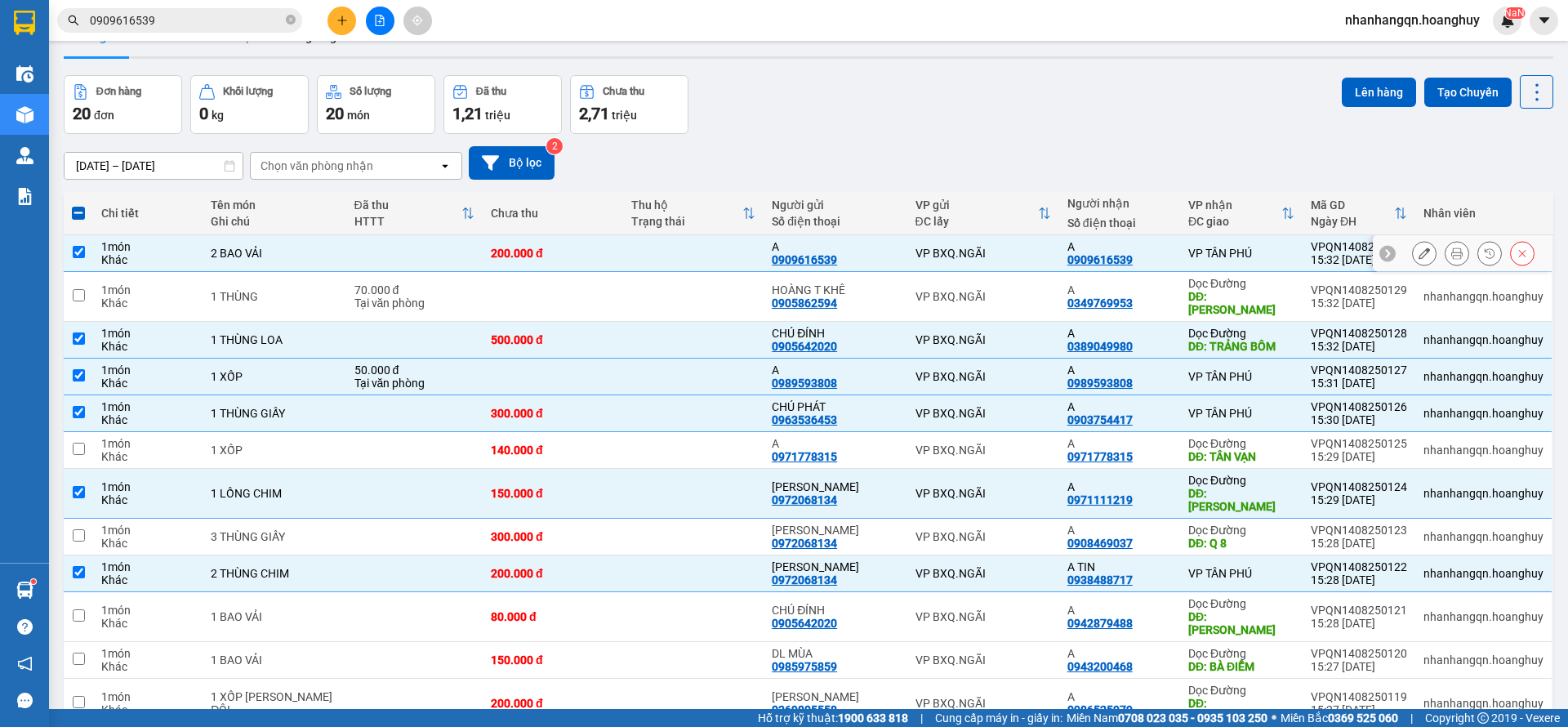
scroll to position [0, 0]
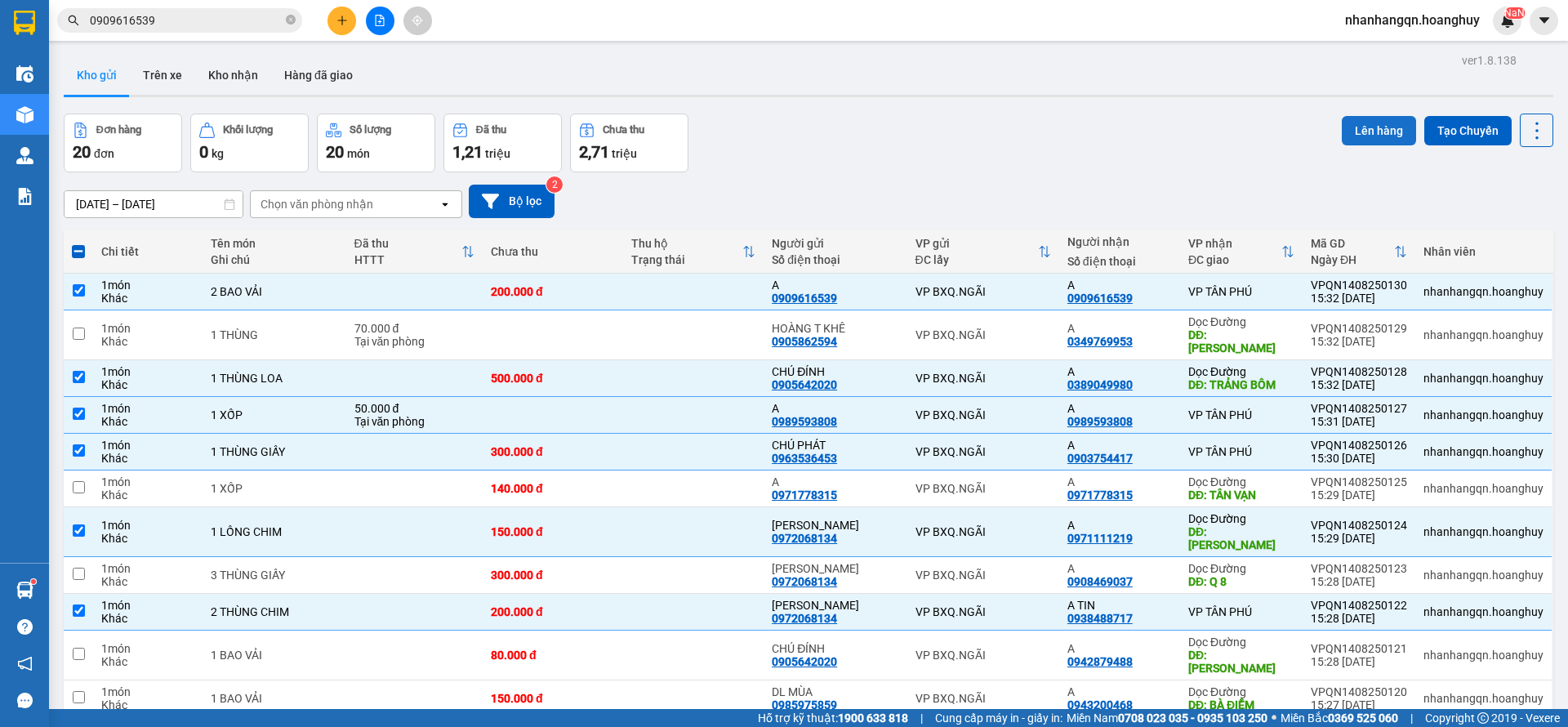
click at [1349, 135] on button "Lên hàng" at bounding box center [1379, 130] width 74 height 29
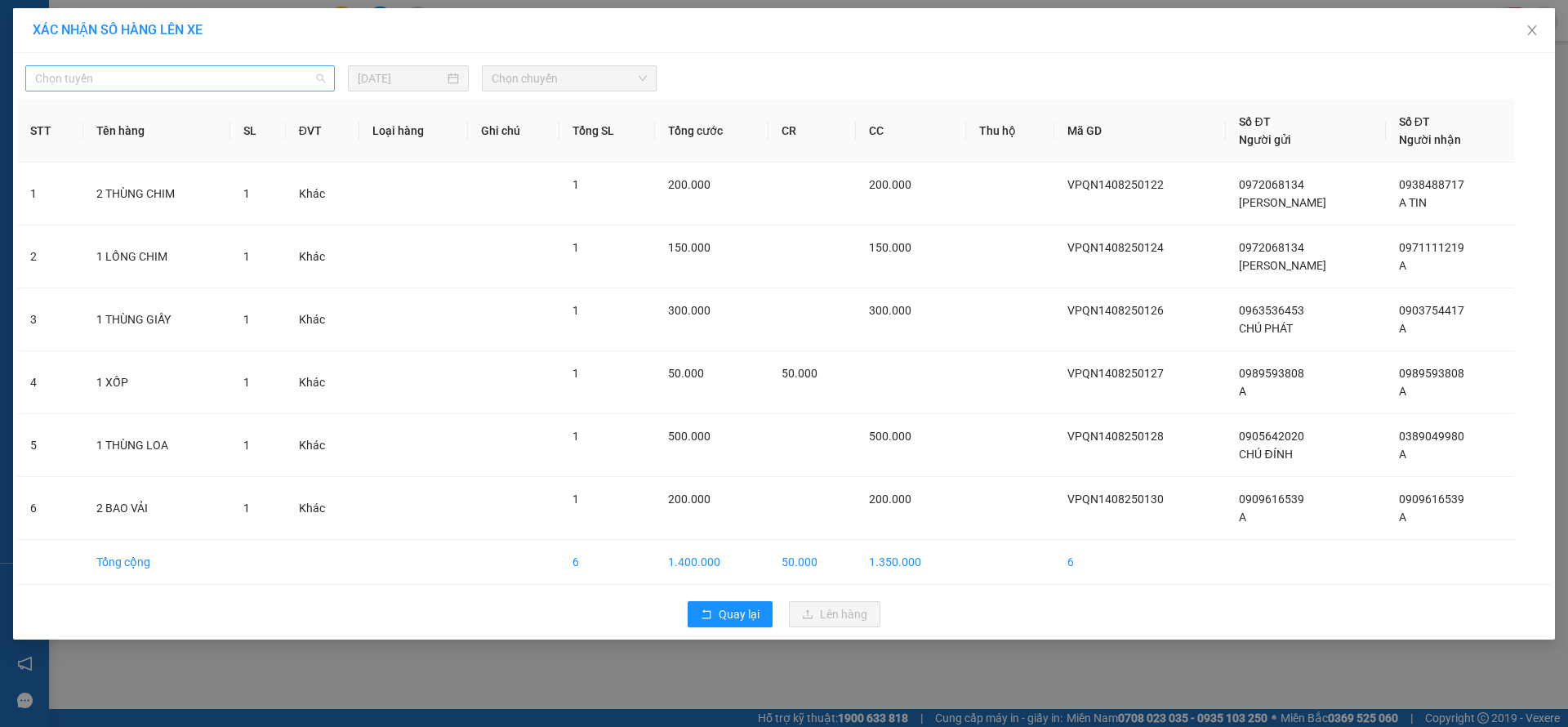
click at [274, 71] on span "Chọn tuyến" at bounding box center [180, 78] width 290 height 25
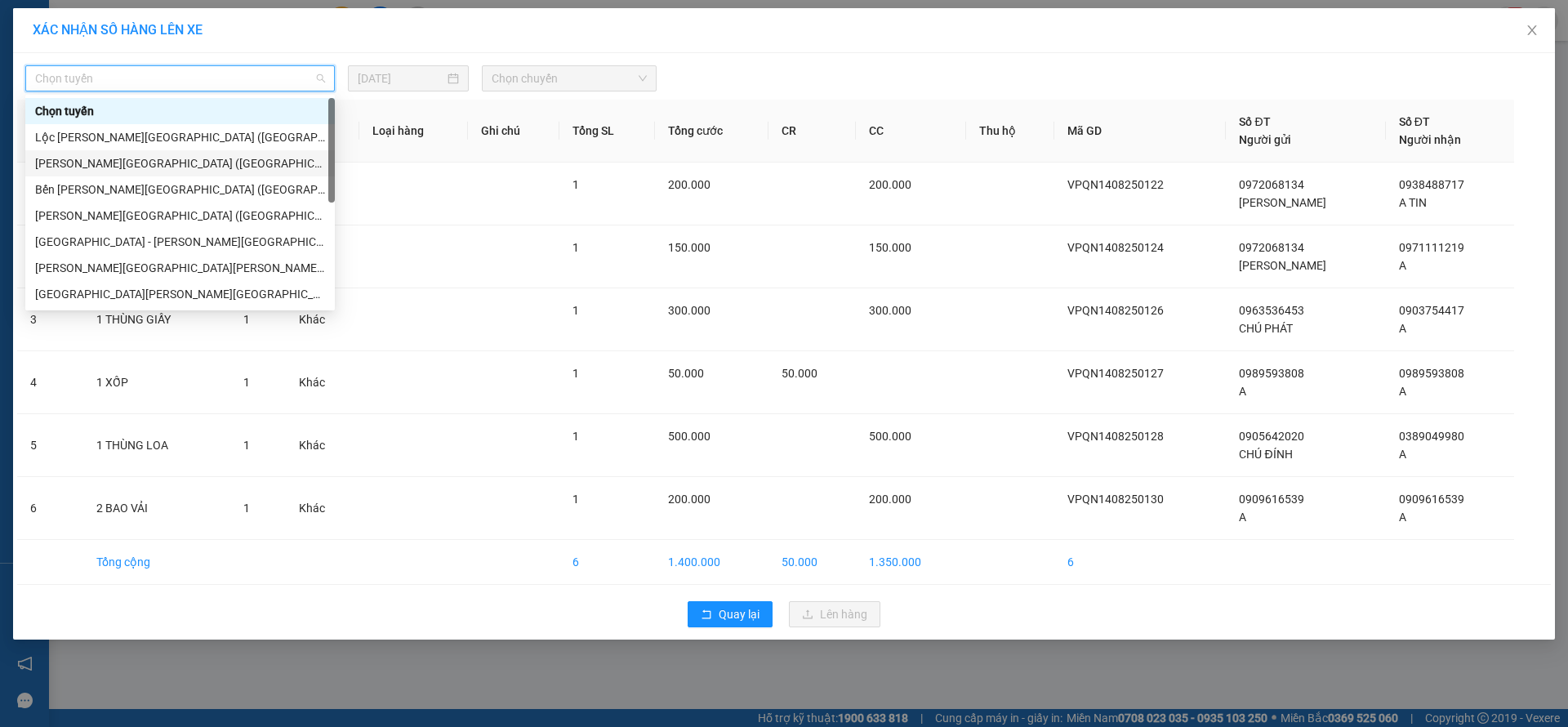
click at [109, 173] on div "[PERSON_NAME][GEOGRAPHIC_DATA] ([GEOGRAPHIC_DATA])" at bounding box center [180, 163] width 309 height 26
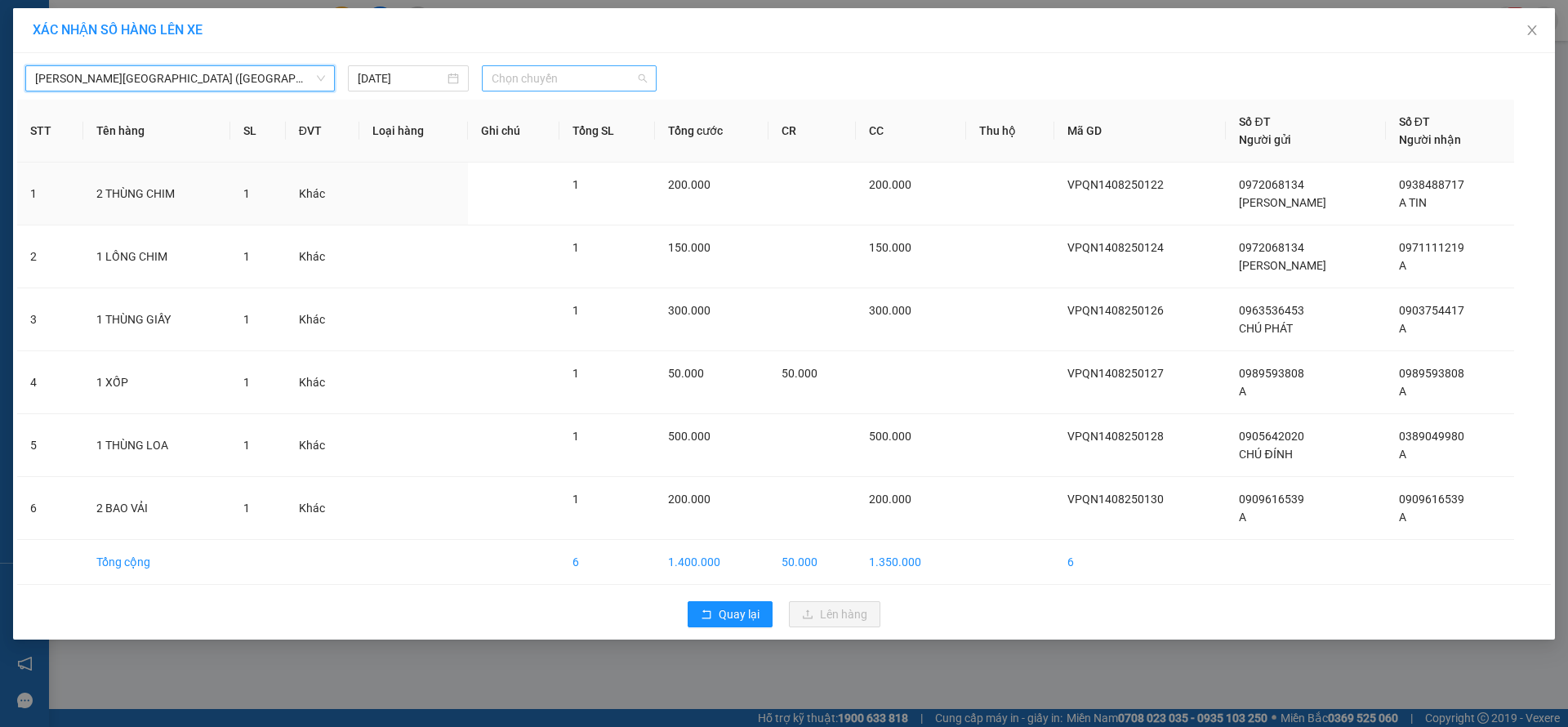
click at [584, 84] on span "Chọn chuyến" at bounding box center [569, 78] width 155 height 25
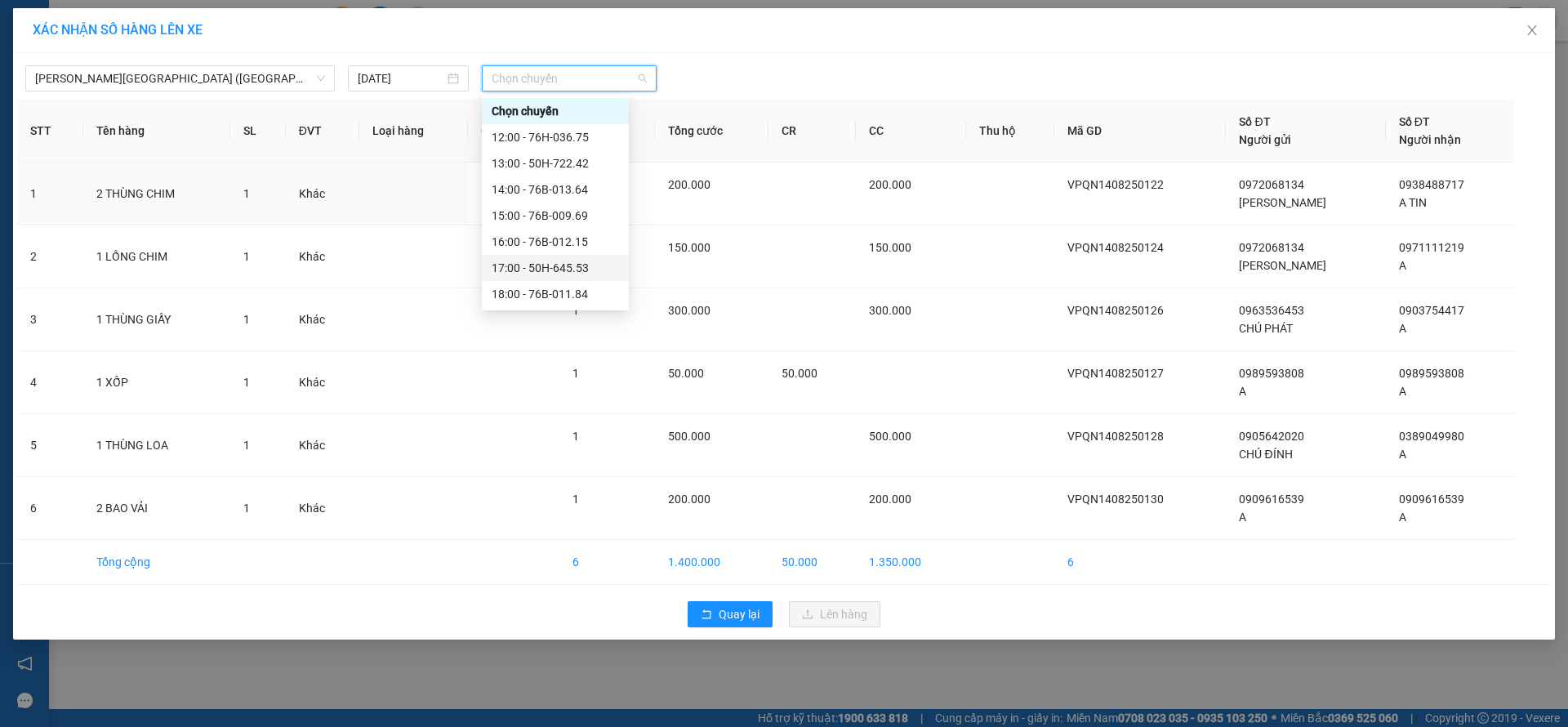
click at [572, 265] on div "17:00 - 50H-645.53" at bounding box center [555, 268] width 128 height 18
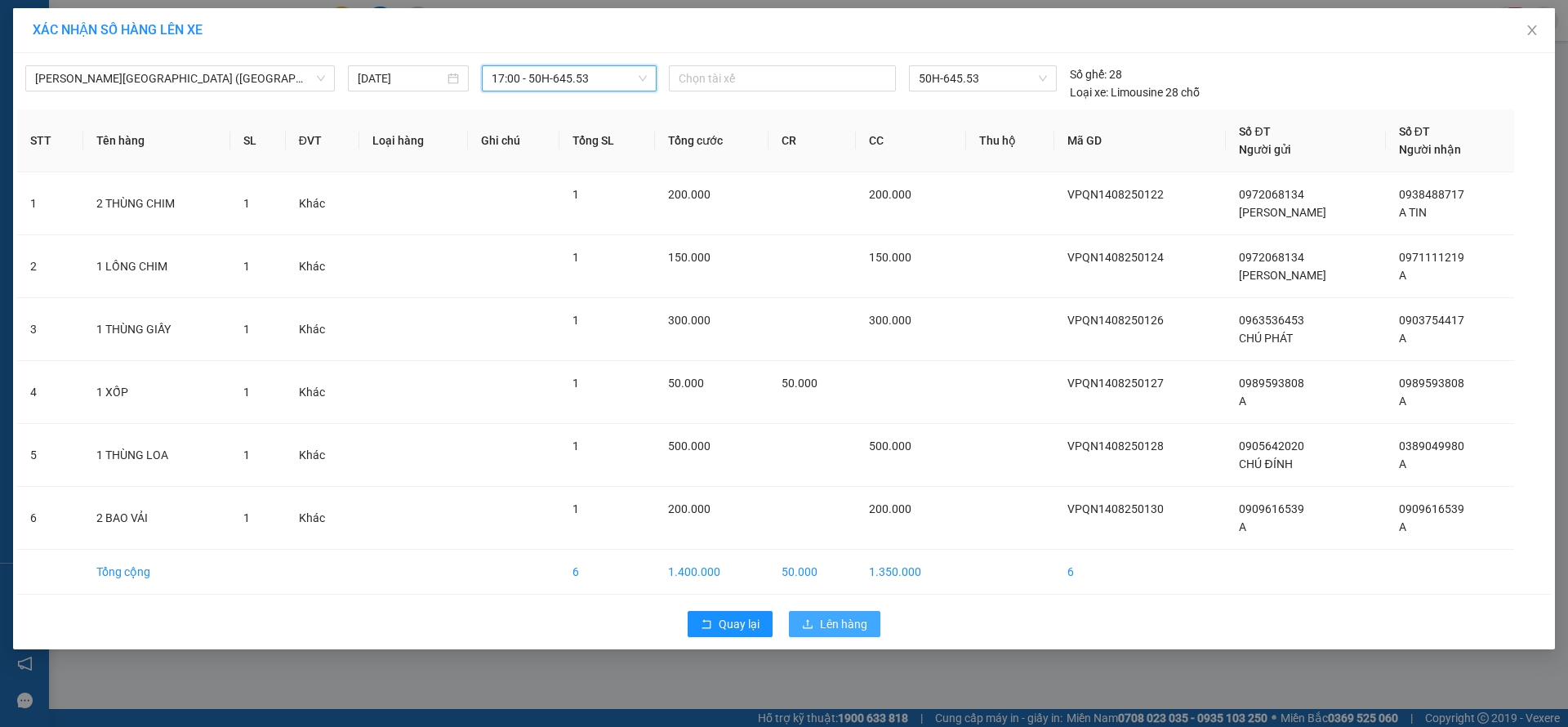
click at [826, 621] on span "Lên hàng" at bounding box center [844, 624] width 48 height 18
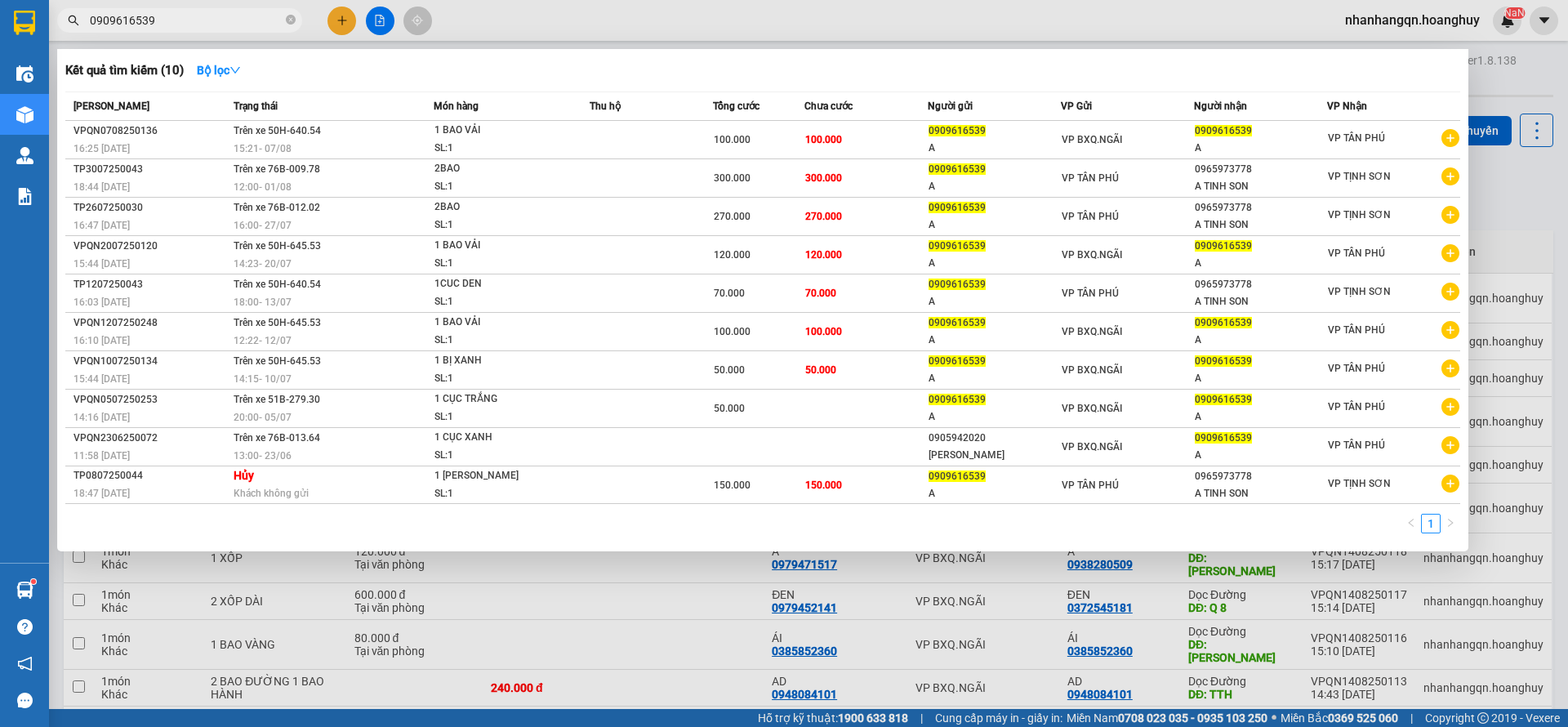
click at [184, 10] on span "0909616539" at bounding box center [179, 20] width 245 height 25
click at [172, 22] on input "0909616539" at bounding box center [186, 20] width 193 height 18
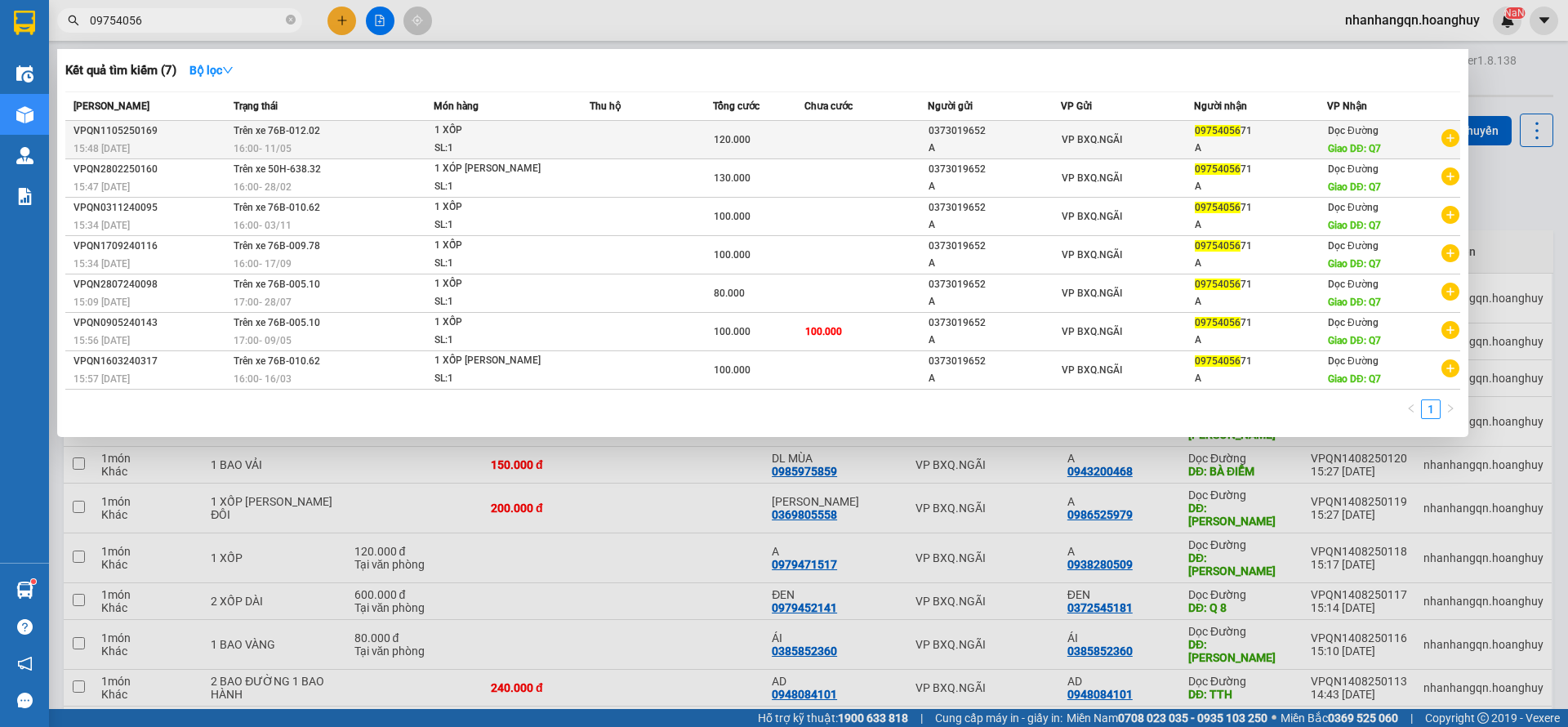
click at [1124, 132] on div "VP BXQ.NGÃI" at bounding box center [1127, 140] width 131 height 18
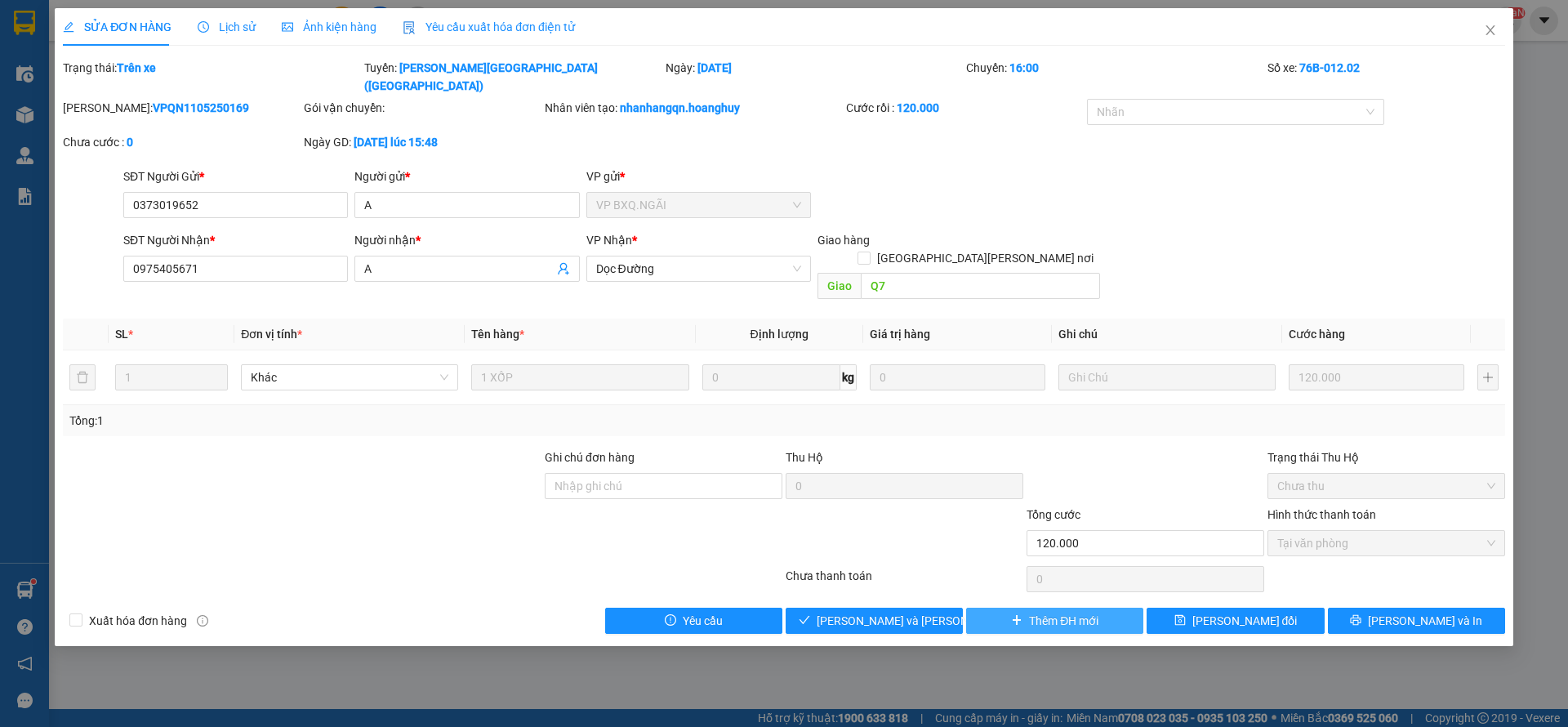
click at [1015, 615] on icon "plus" at bounding box center [1017, 621] width 11 height 11
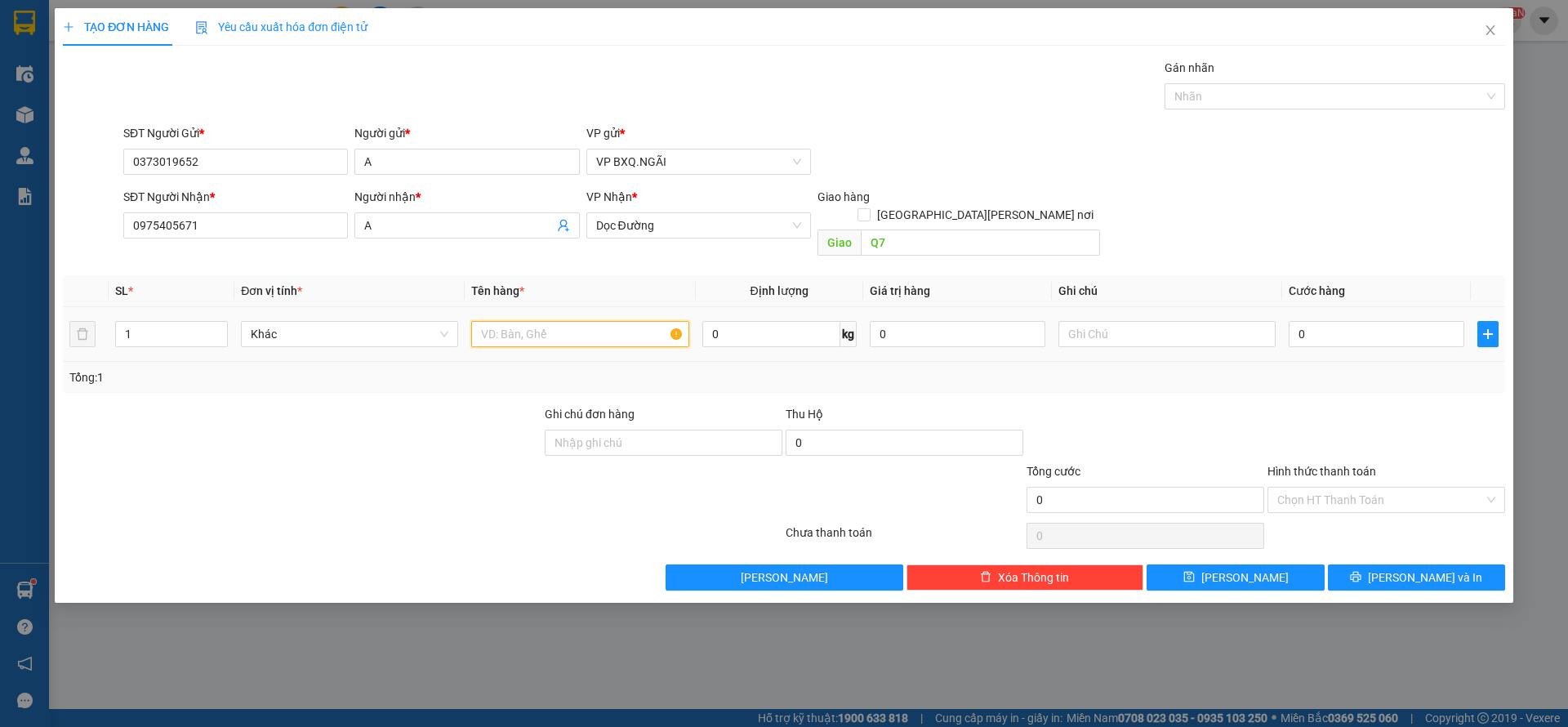
click at [584, 325] on input "text" at bounding box center [580, 334] width 217 height 26
click at [1349, 488] on input "Hình thức thanh toán" at bounding box center [1380, 500] width 206 height 25
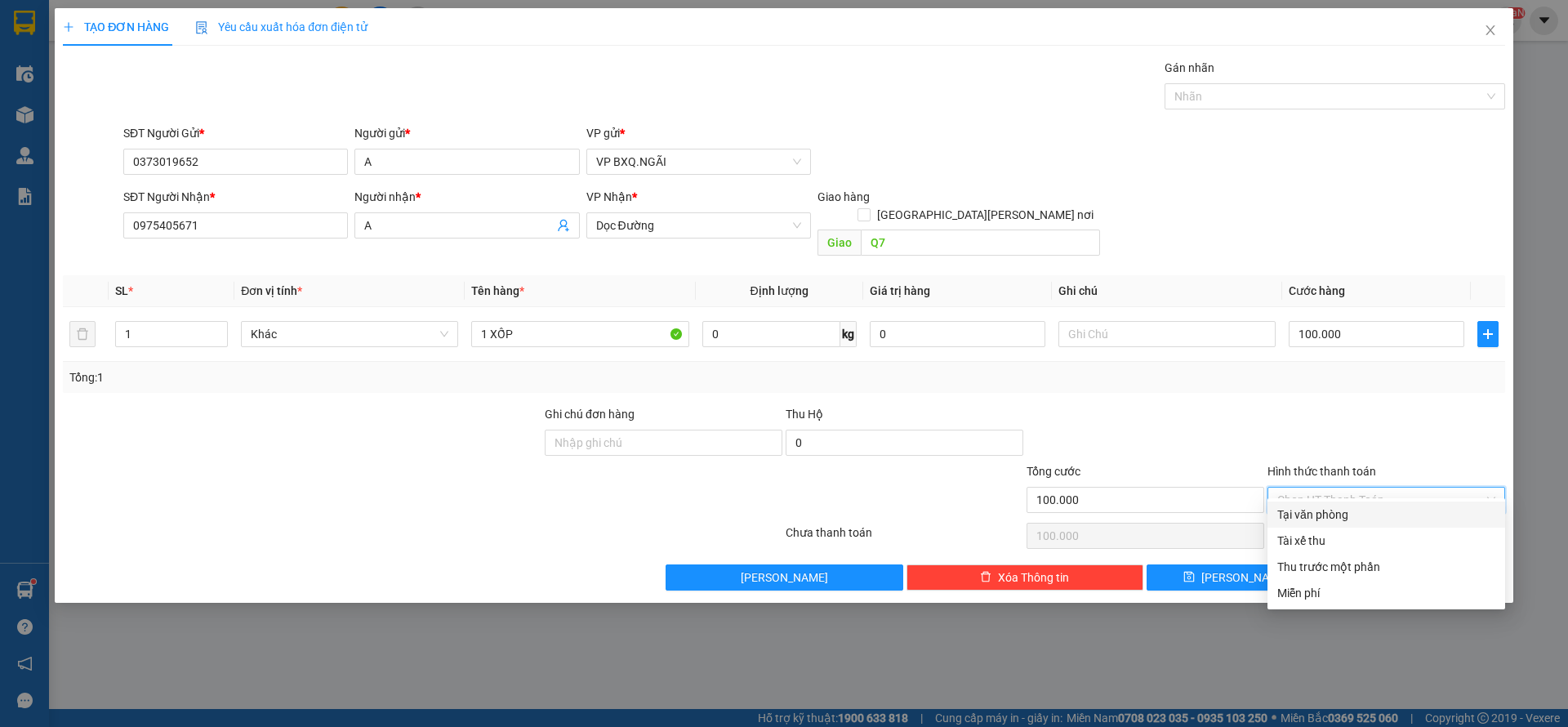
click at [1345, 518] on div "Tại văn phòng" at bounding box center [1386, 515] width 218 height 18
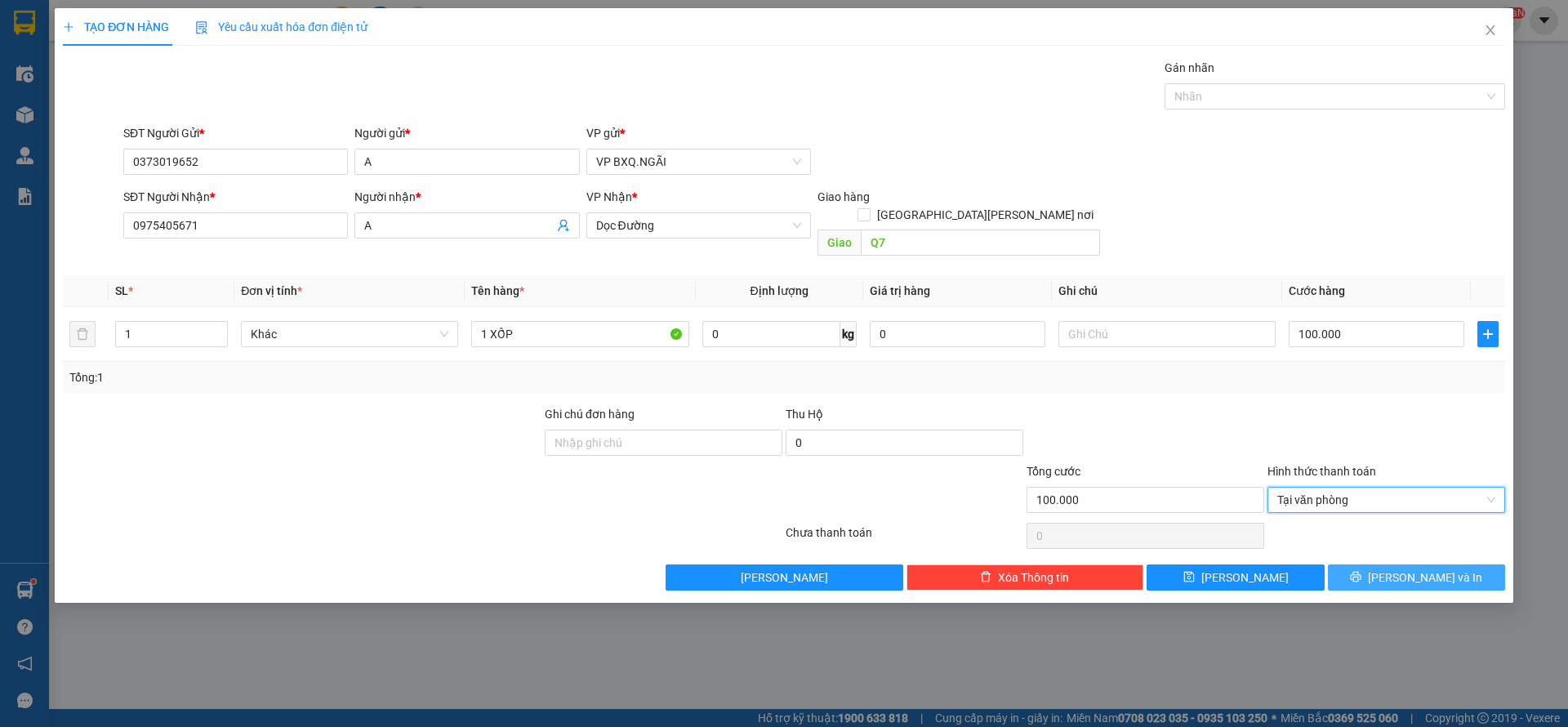
click at [1418, 568] on button "[PERSON_NAME] và In" at bounding box center [1417, 577] width 177 height 26
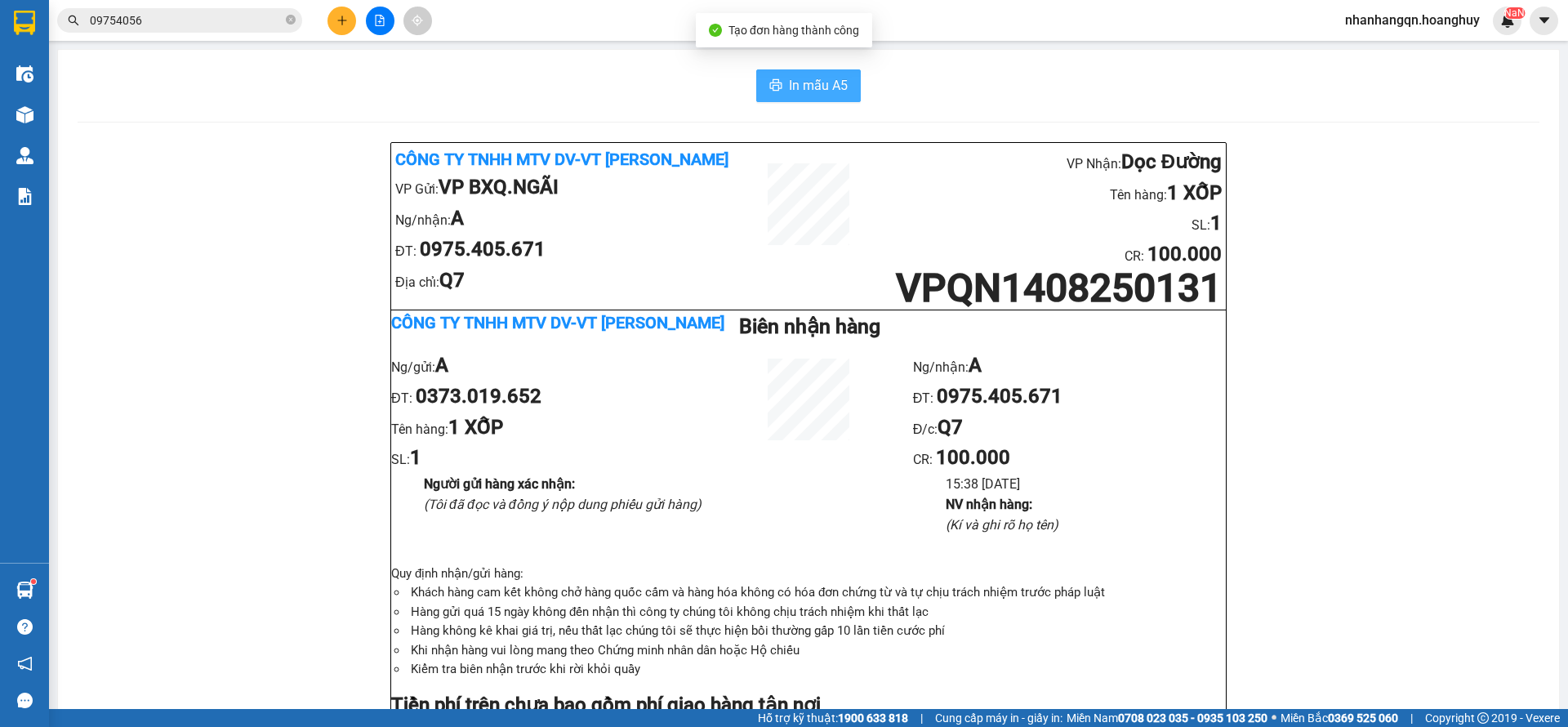
click at [806, 87] on span "In mẫu A5" at bounding box center [818, 85] width 59 height 20
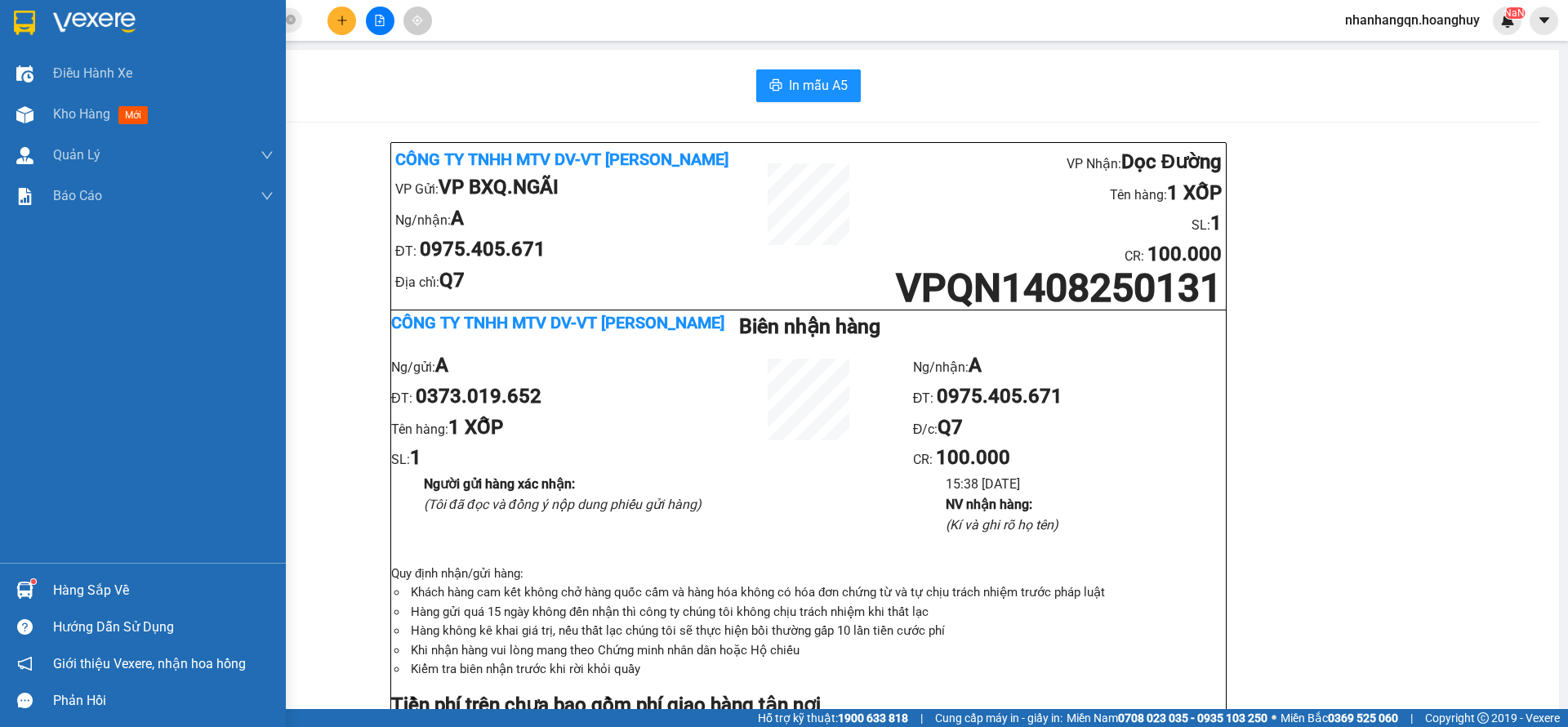
click at [12, 34] on div at bounding box center [25, 22] width 28 height 28
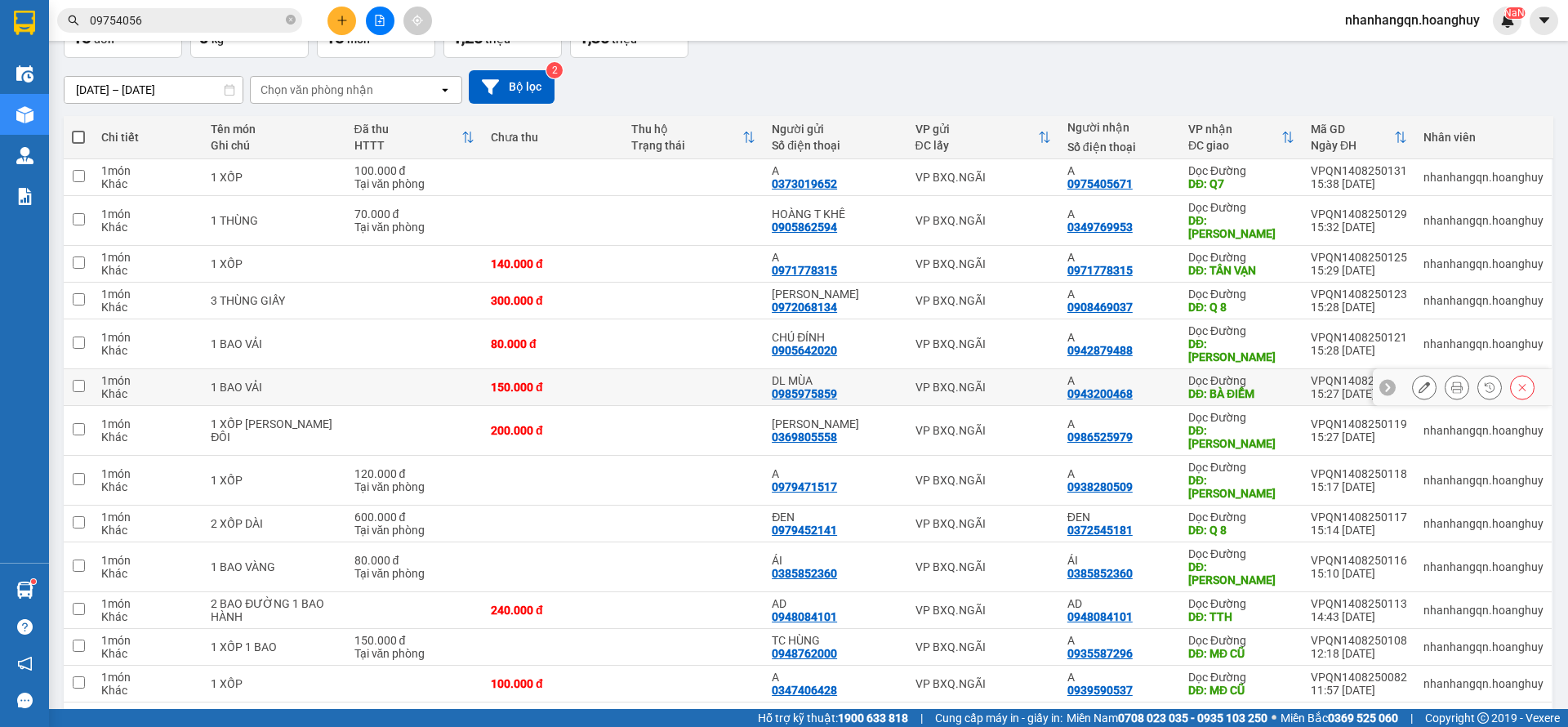
scroll to position [183, 0]
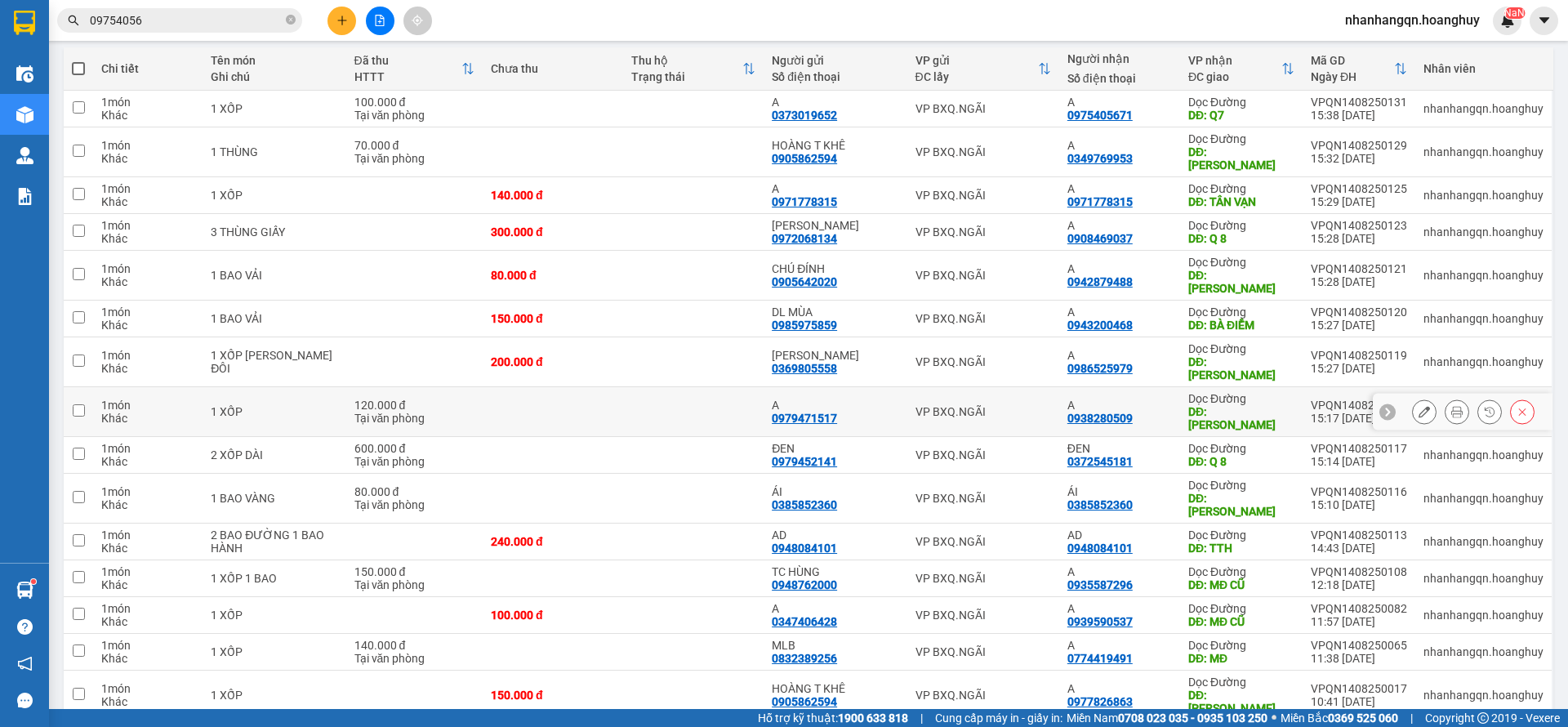
click at [980, 387] on td "VP BXQ.NGÃI" at bounding box center [984, 412] width 152 height 50
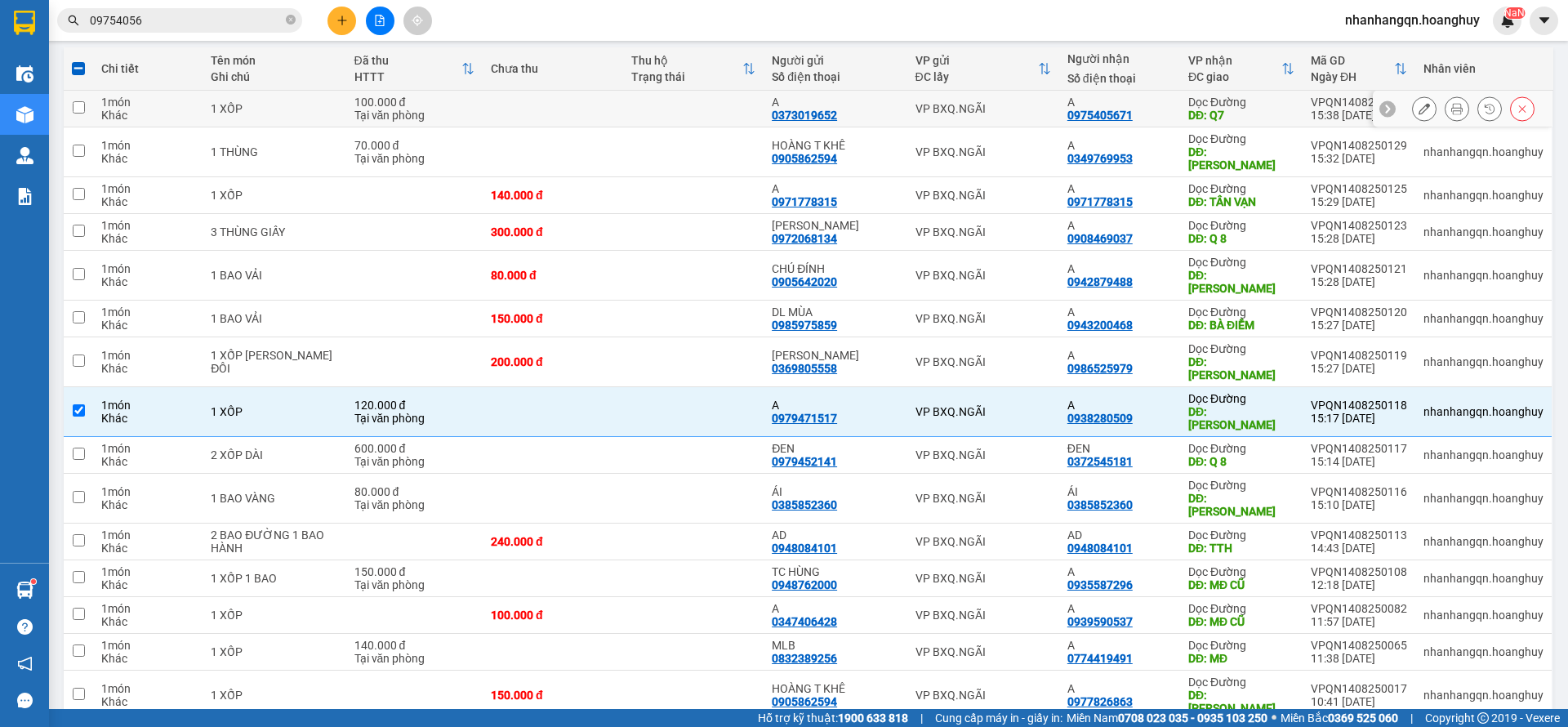
scroll to position [0, 0]
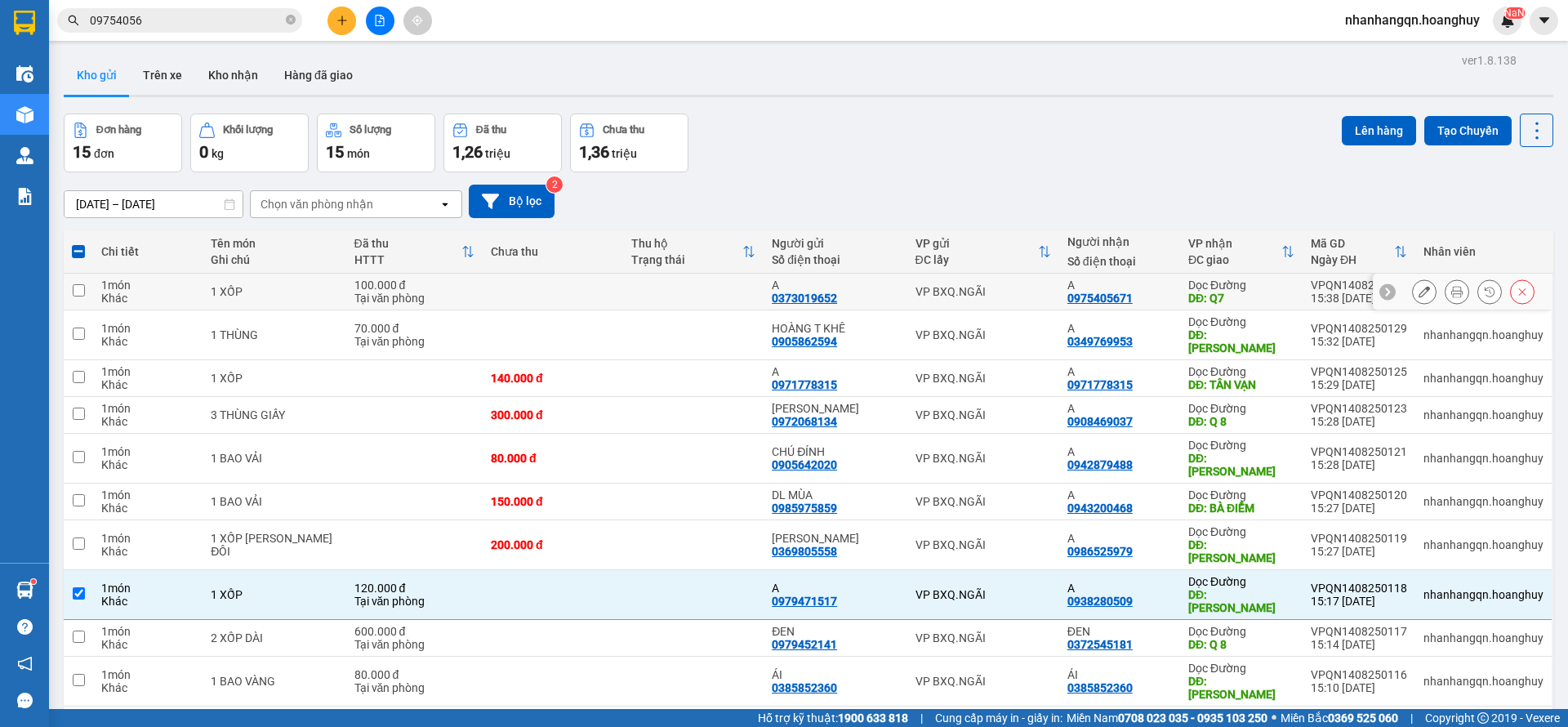
click at [977, 302] on td "VP BXQ.NGÃI" at bounding box center [984, 292] width 152 height 37
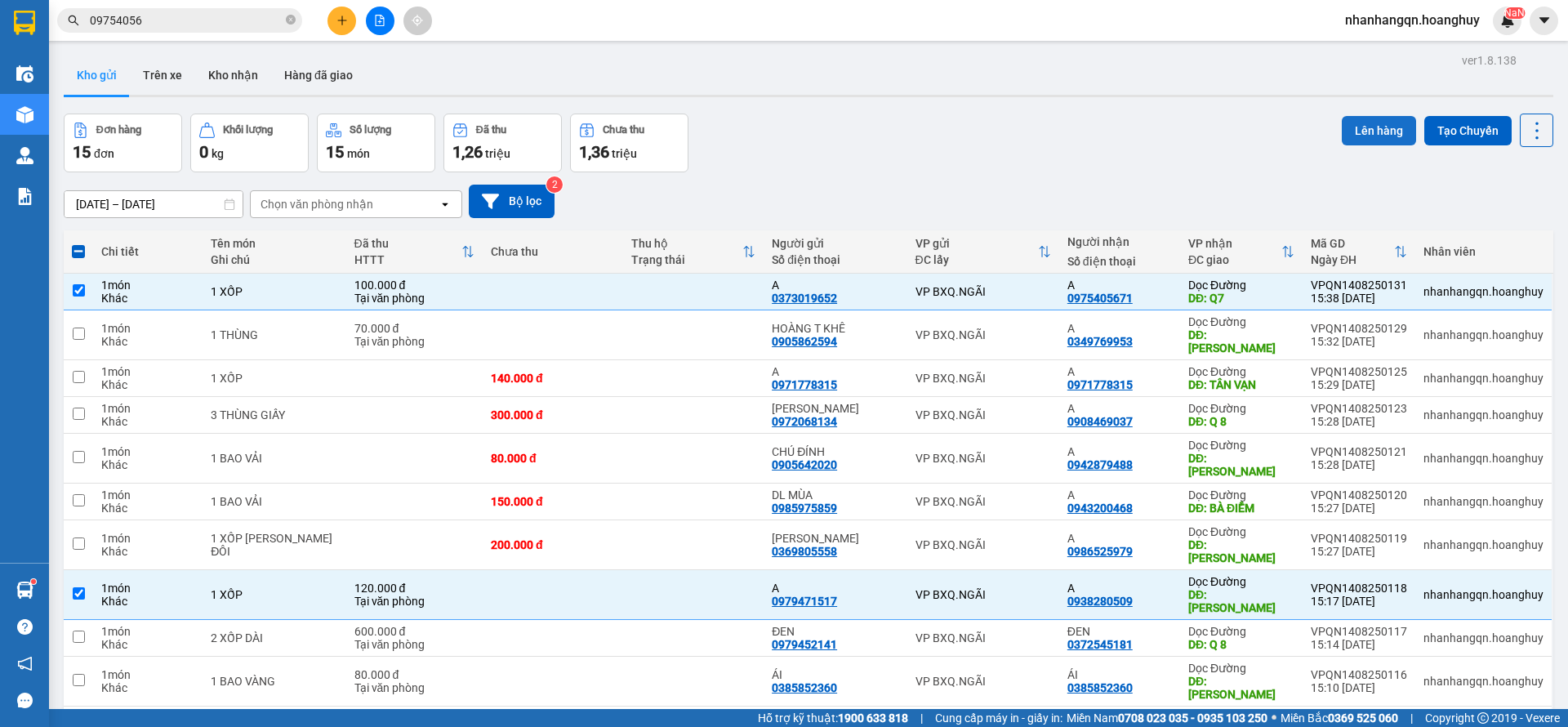
click at [1362, 130] on button "Lên hàng" at bounding box center [1379, 130] width 74 height 29
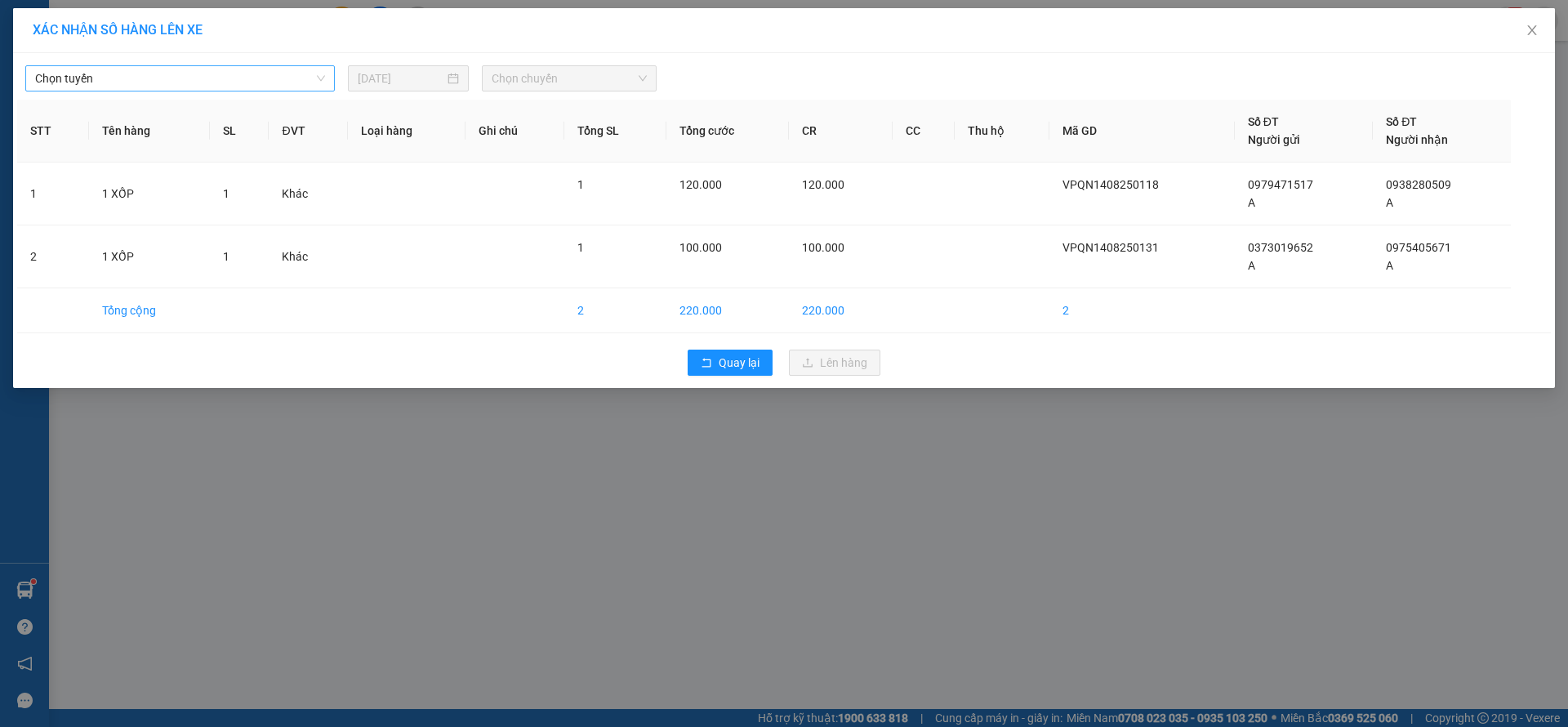
click at [237, 73] on span "Chọn tuyến" at bounding box center [180, 78] width 290 height 25
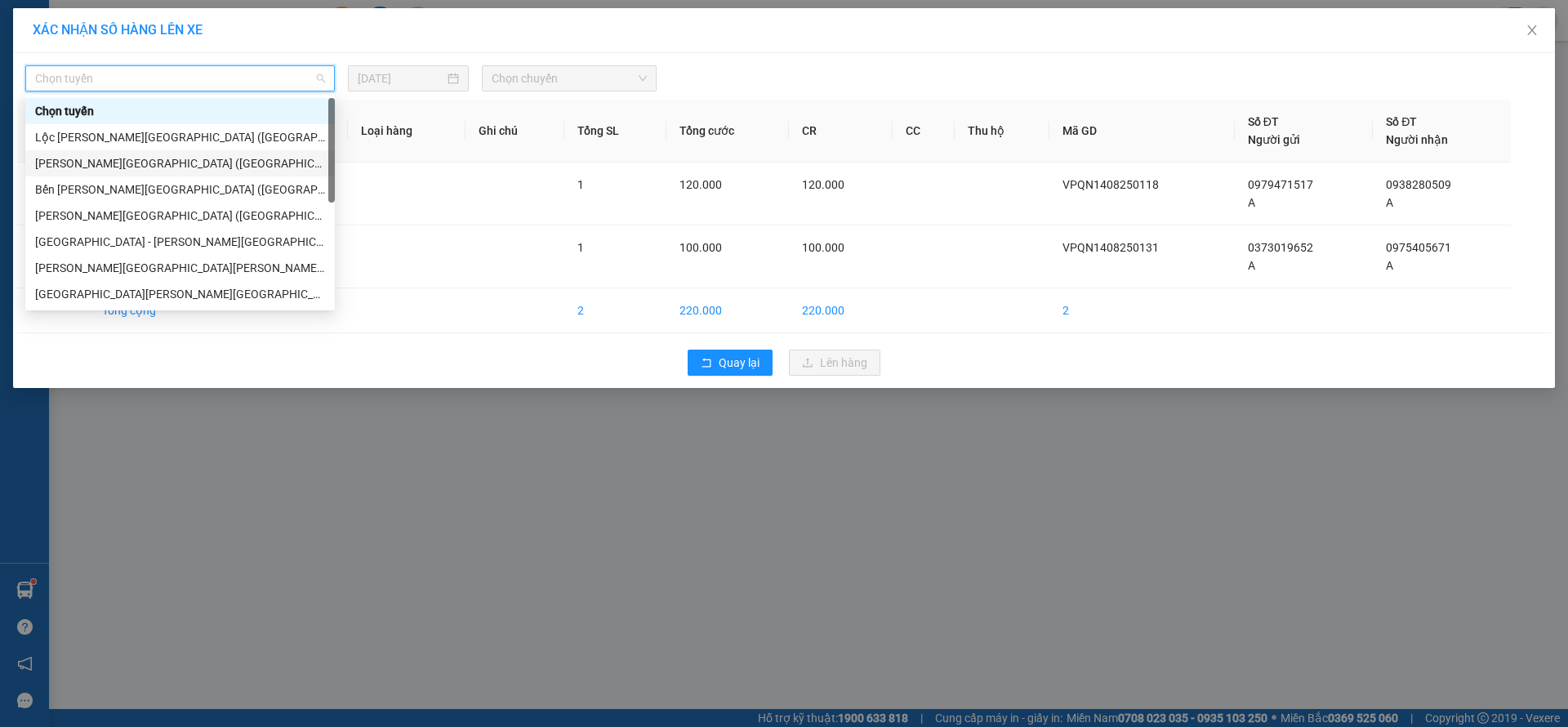
click at [162, 158] on div "[PERSON_NAME][GEOGRAPHIC_DATA] ([GEOGRAPHIC_DATA])" at bounding box center [180, 163] width 290 height 18
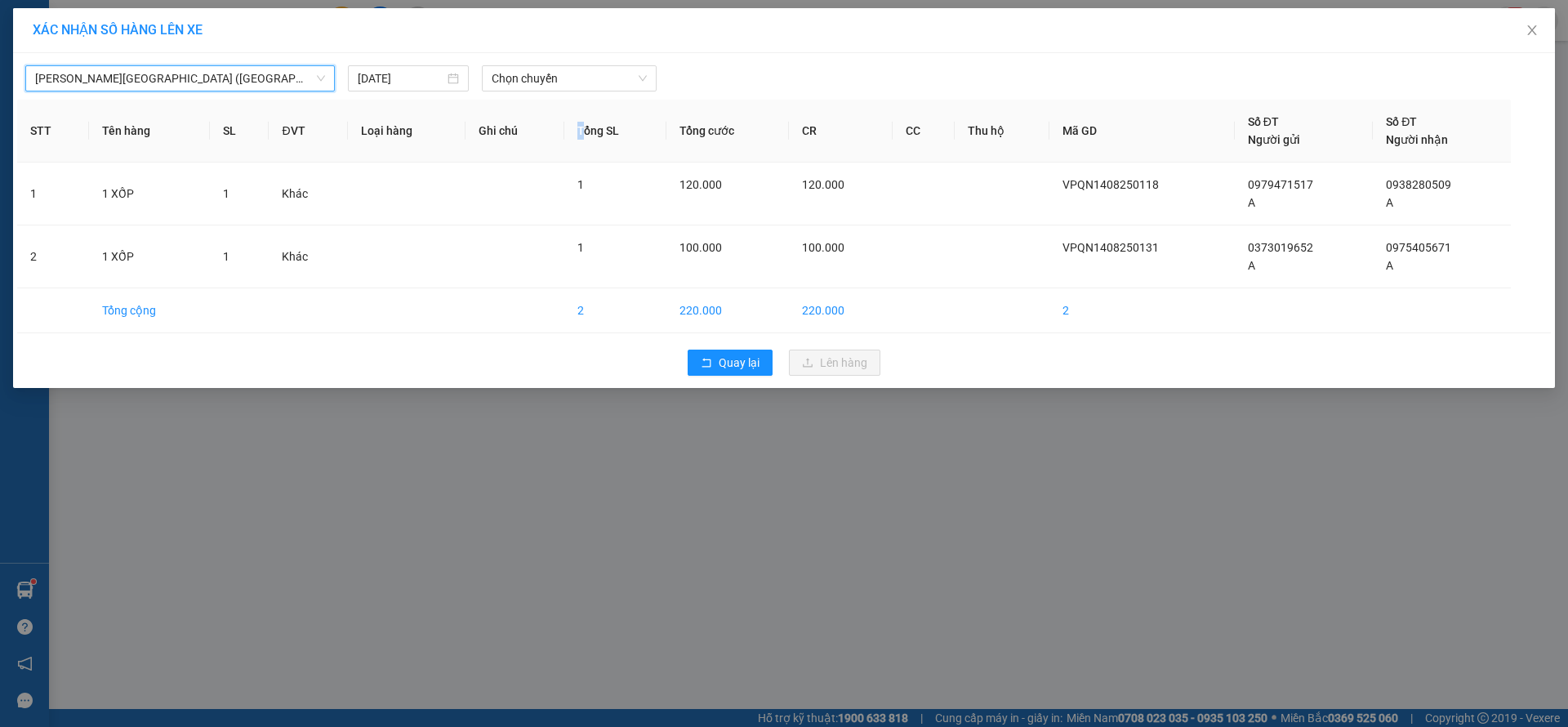
click at [592, 94] on div "[GEOGRAPHIC_DATA][PERSON_NAME][GEOGRAPHIC_DATA] ([GEOGRAPHIC_DATA]) [GEOGRAPHIC…" at bounding box center [784, 220] width 1542 height 335
click at [595, 84] on span "Chọn chuyến" at bounding box center [569, 78] width 155 height 25
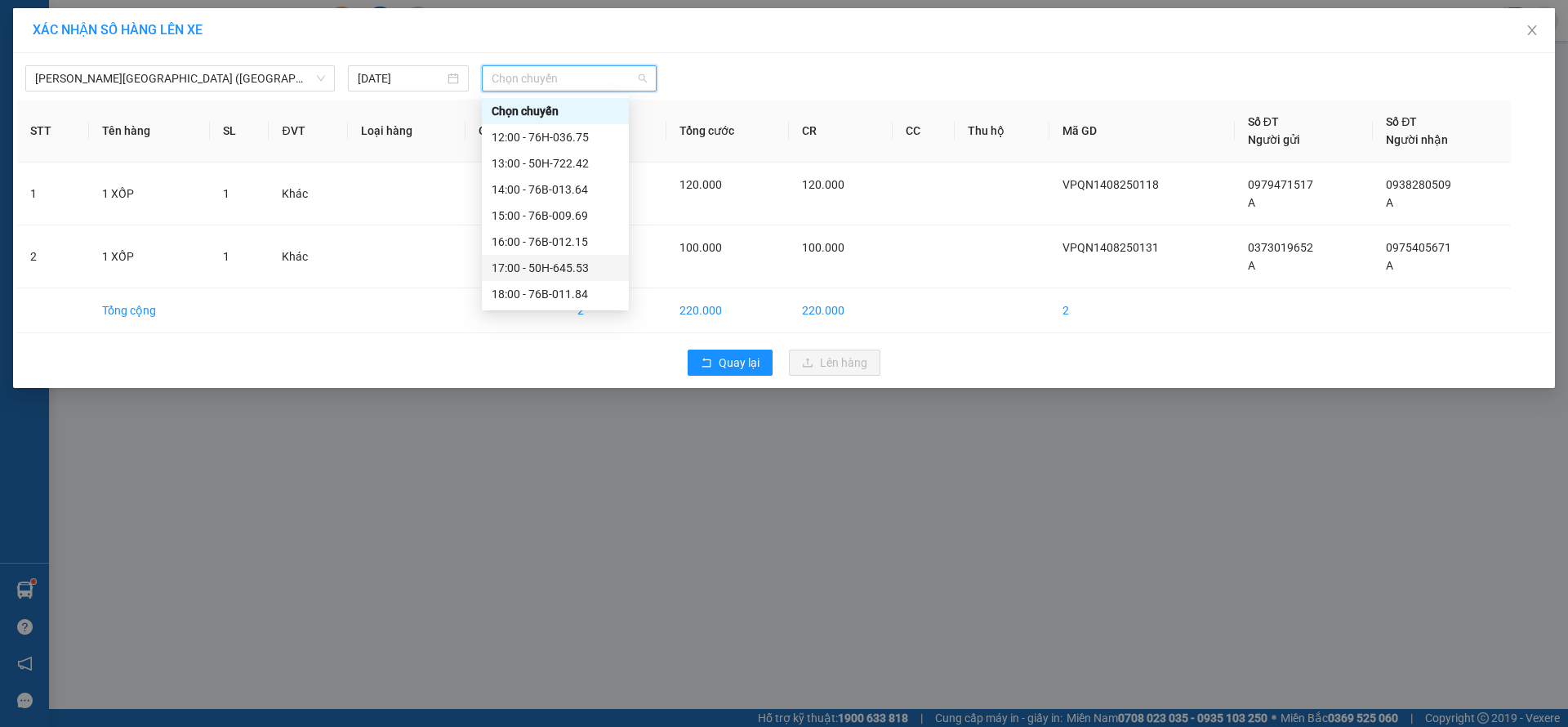
click at [560, 263] on div "17:00 - 50H-645.53" at bounding box center [555, 268] width 128 height 18
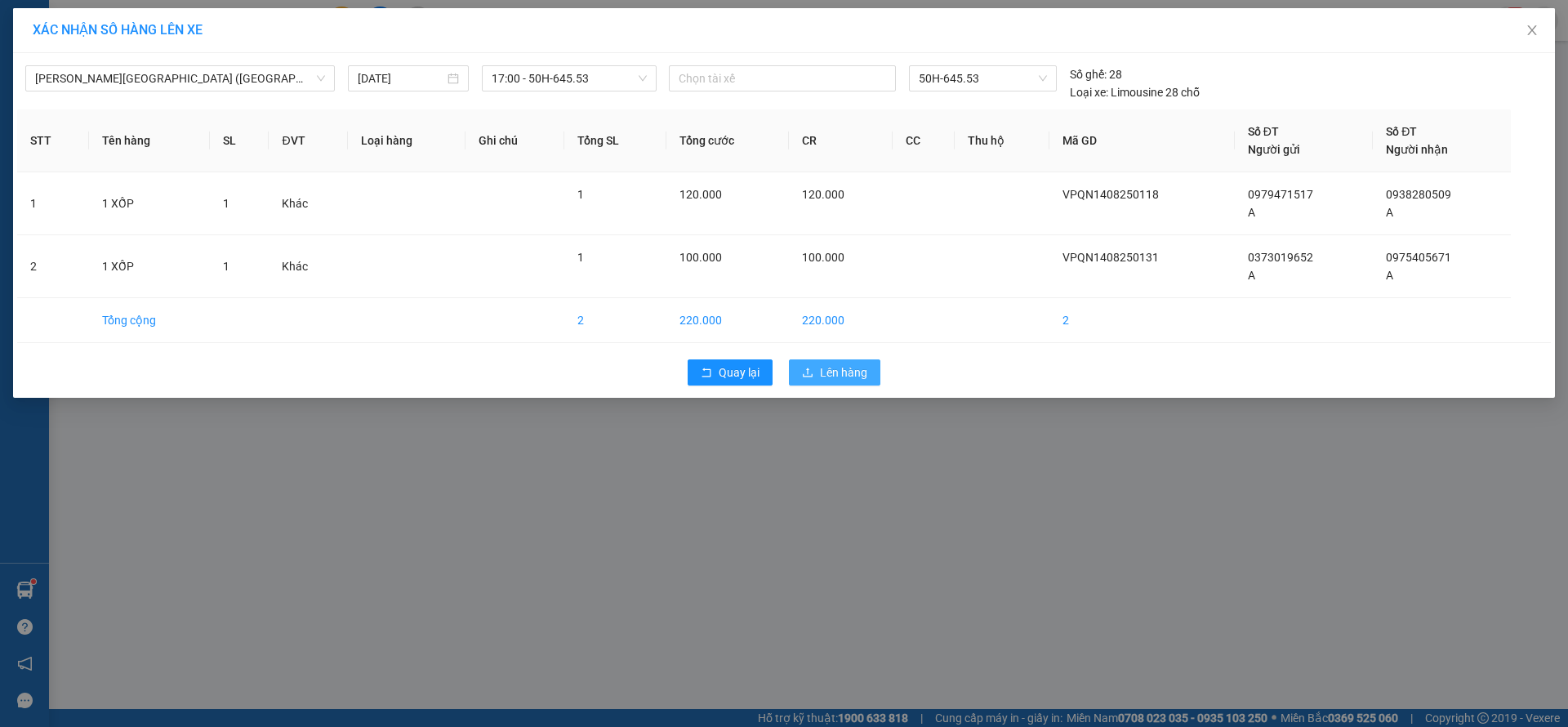
click at [852, 376] on span "Lên hàng" at bounding box center [844, 373] width 48 height 18
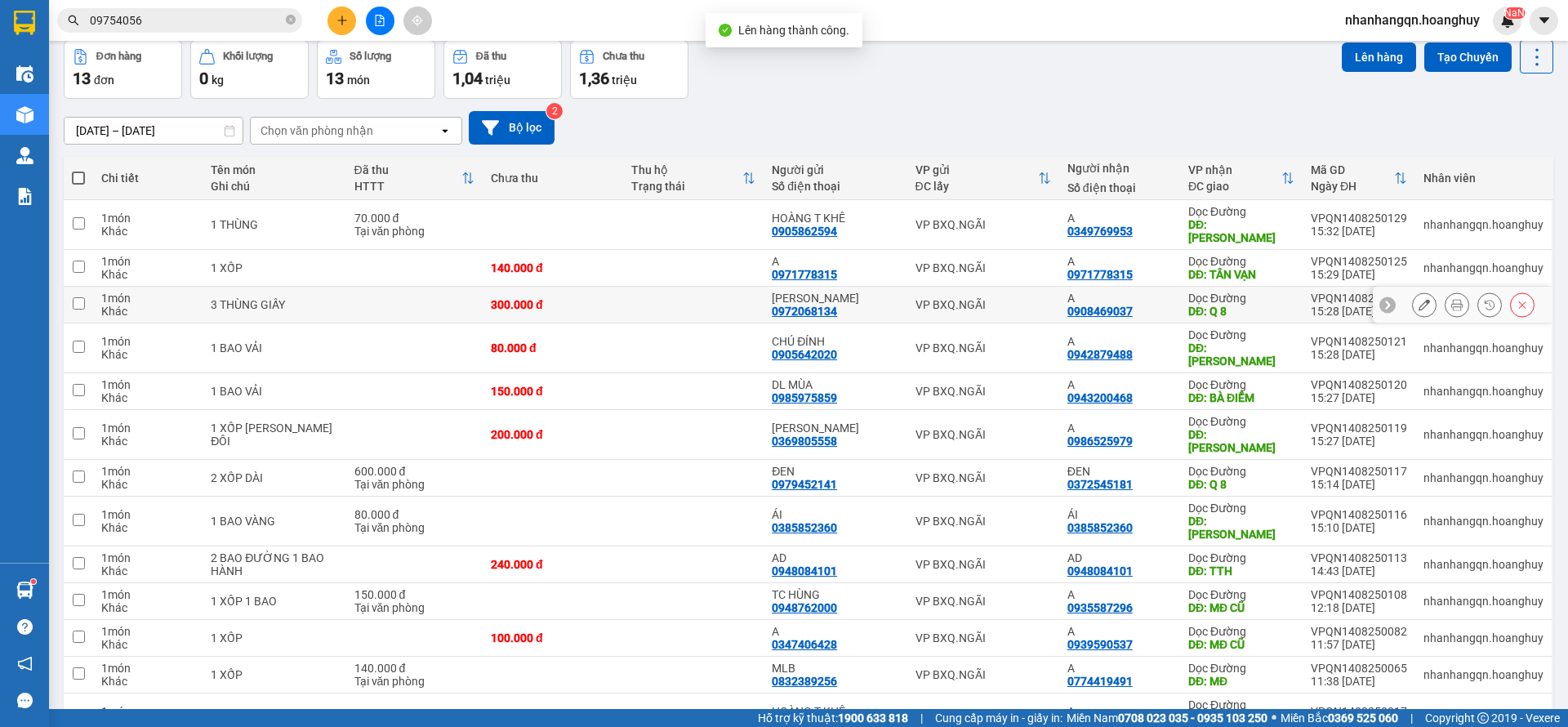
scroll to position [109, 0]
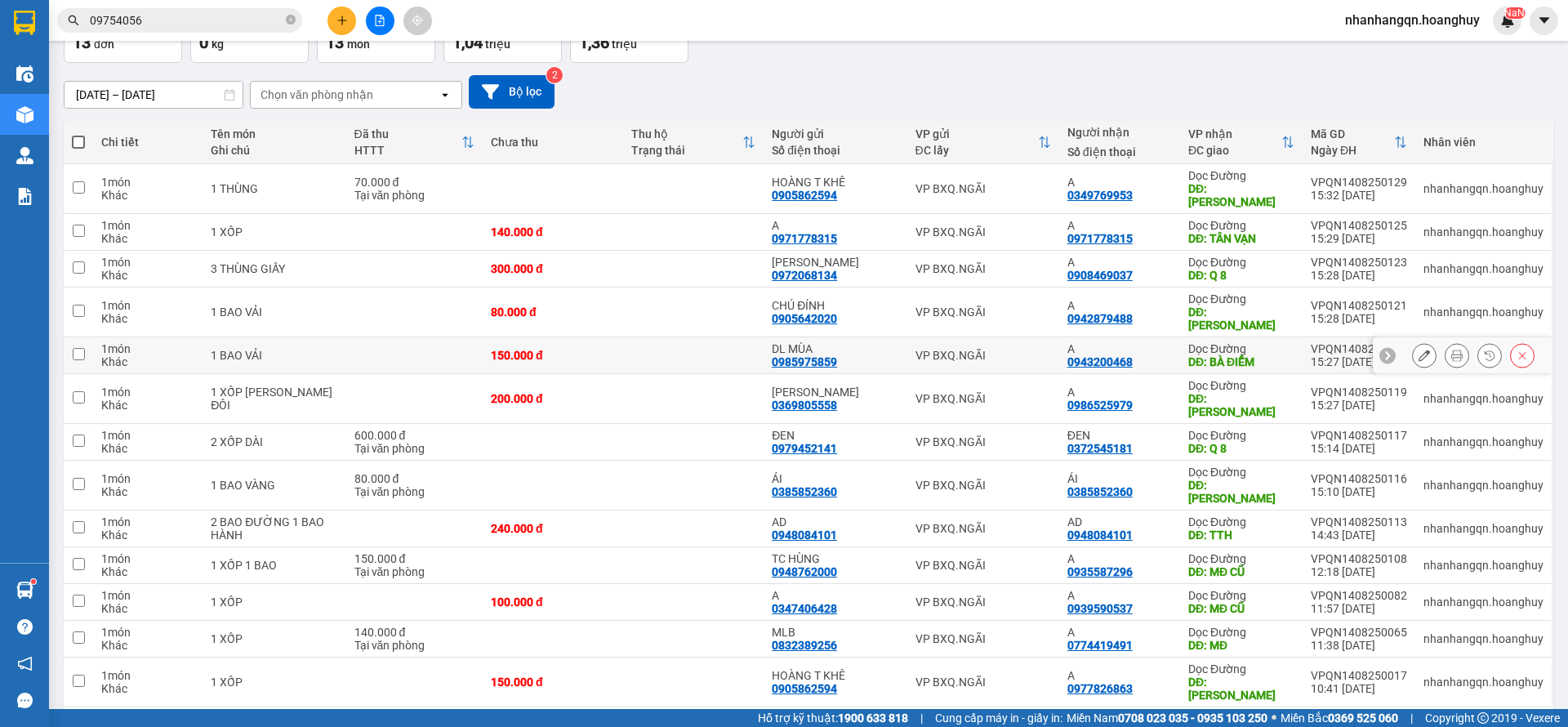
click at [1000, 349] on div "VP BXQ.NGÃI" at bounding box center [984, 355] width 136 height 13
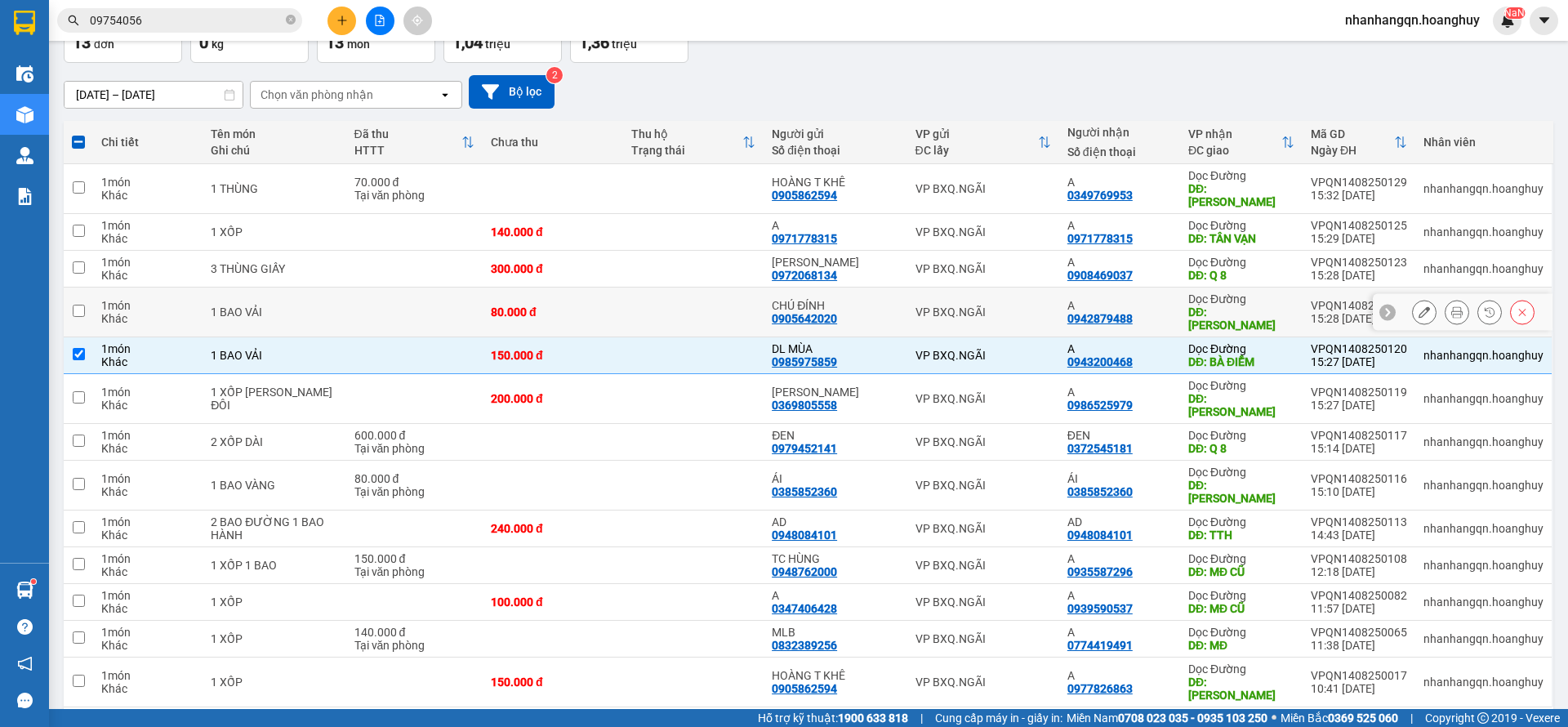
click at [1000, 306] on div "VP BXQ.NGÃI" at bounding box center [984, 312] width 136 height 13
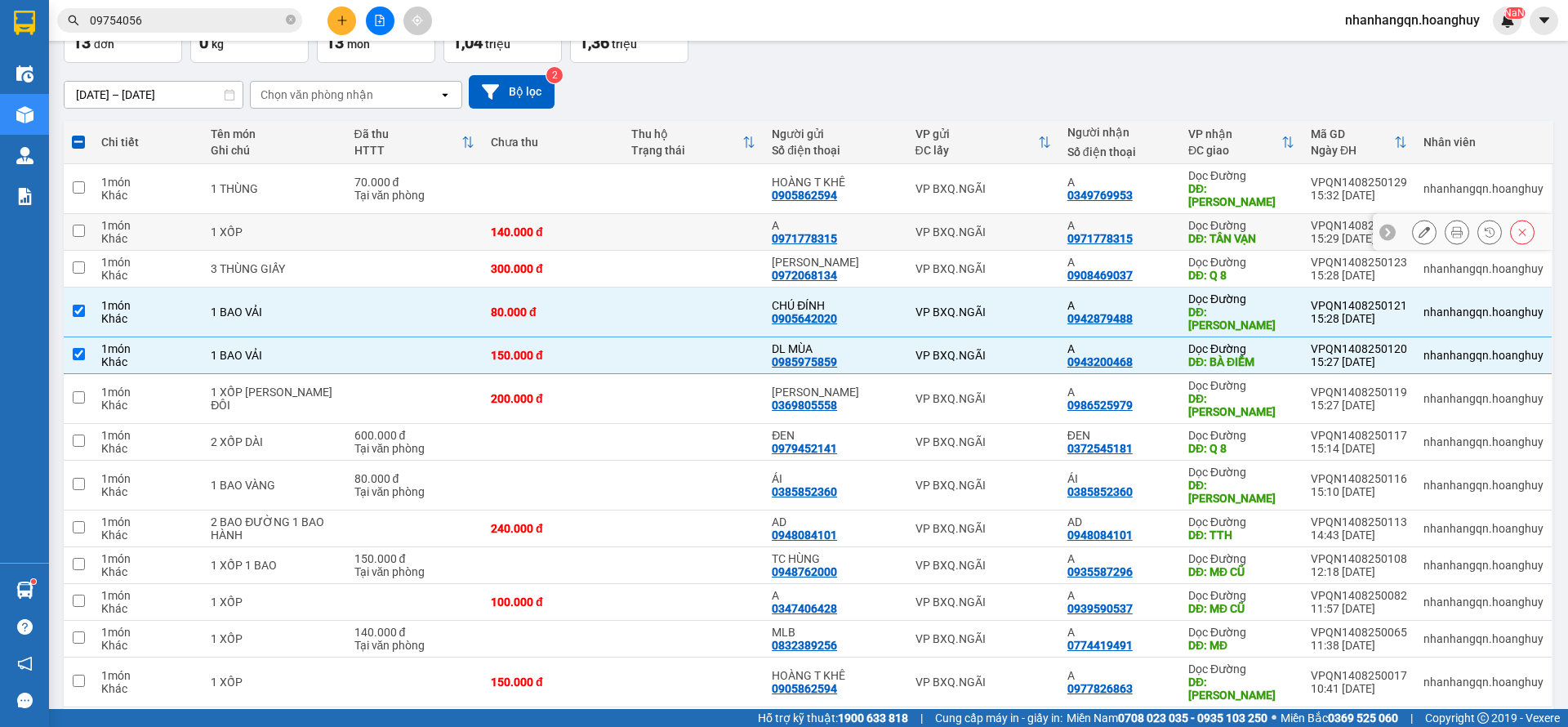
click at [1014, 226] on div "VP BXQ.NGÃI" at bounding box center [984, 232] width 136 height 13
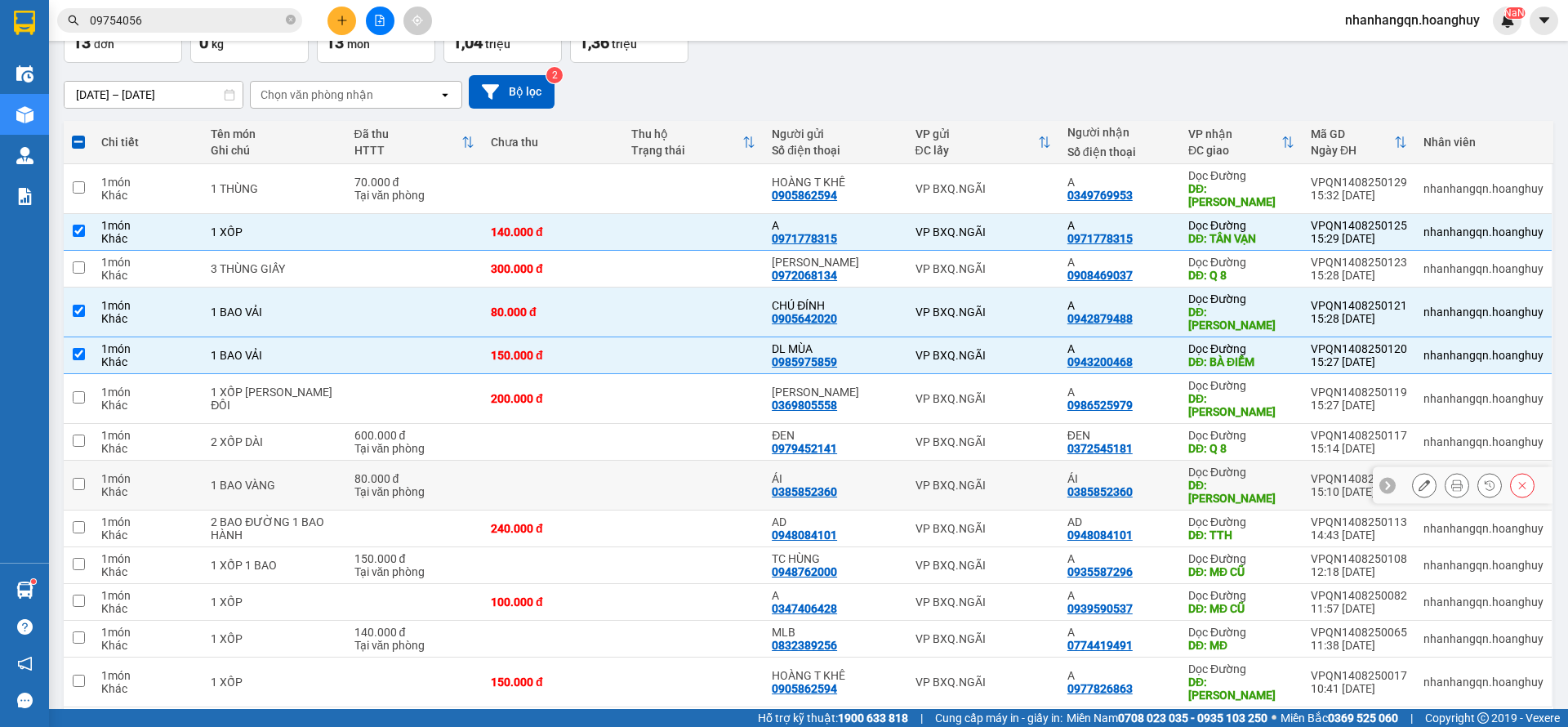
click at [964, 461] on td "VP BXQ.NGÃI" at bounding box center [984, 486] width 152 height 50
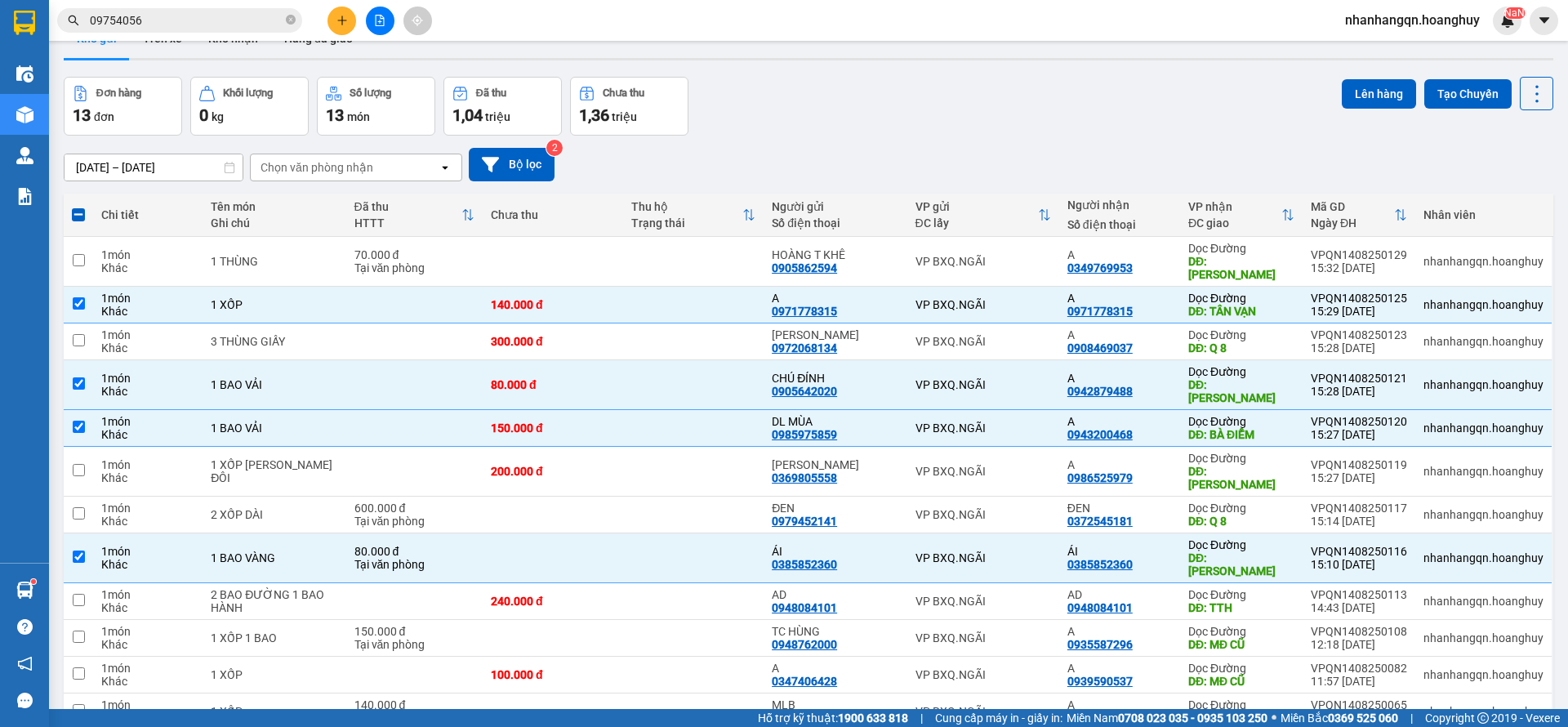
scroll to position [0, 0]
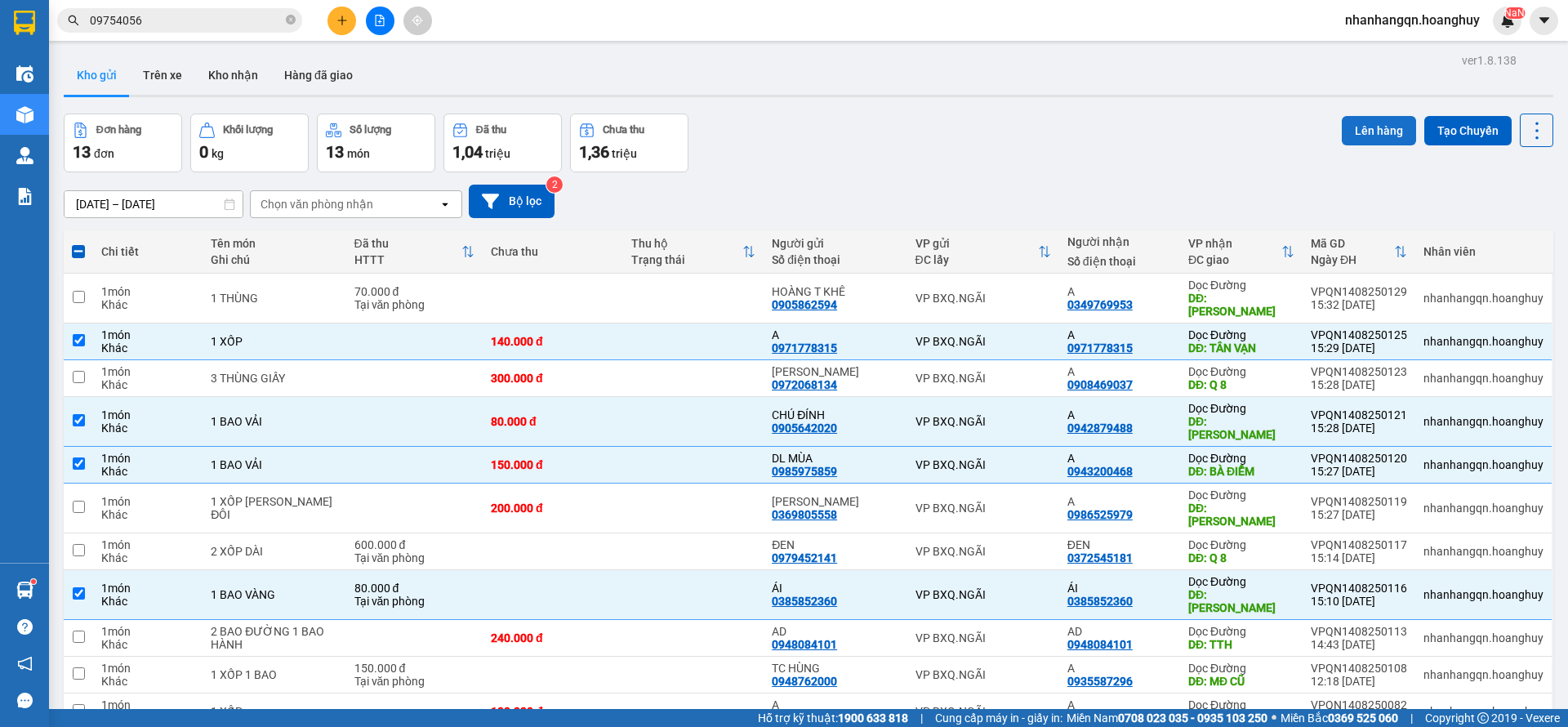
click at [1352, 136] on button "Lên hàng" at bounding box center [1379, 130] width 74 height 29
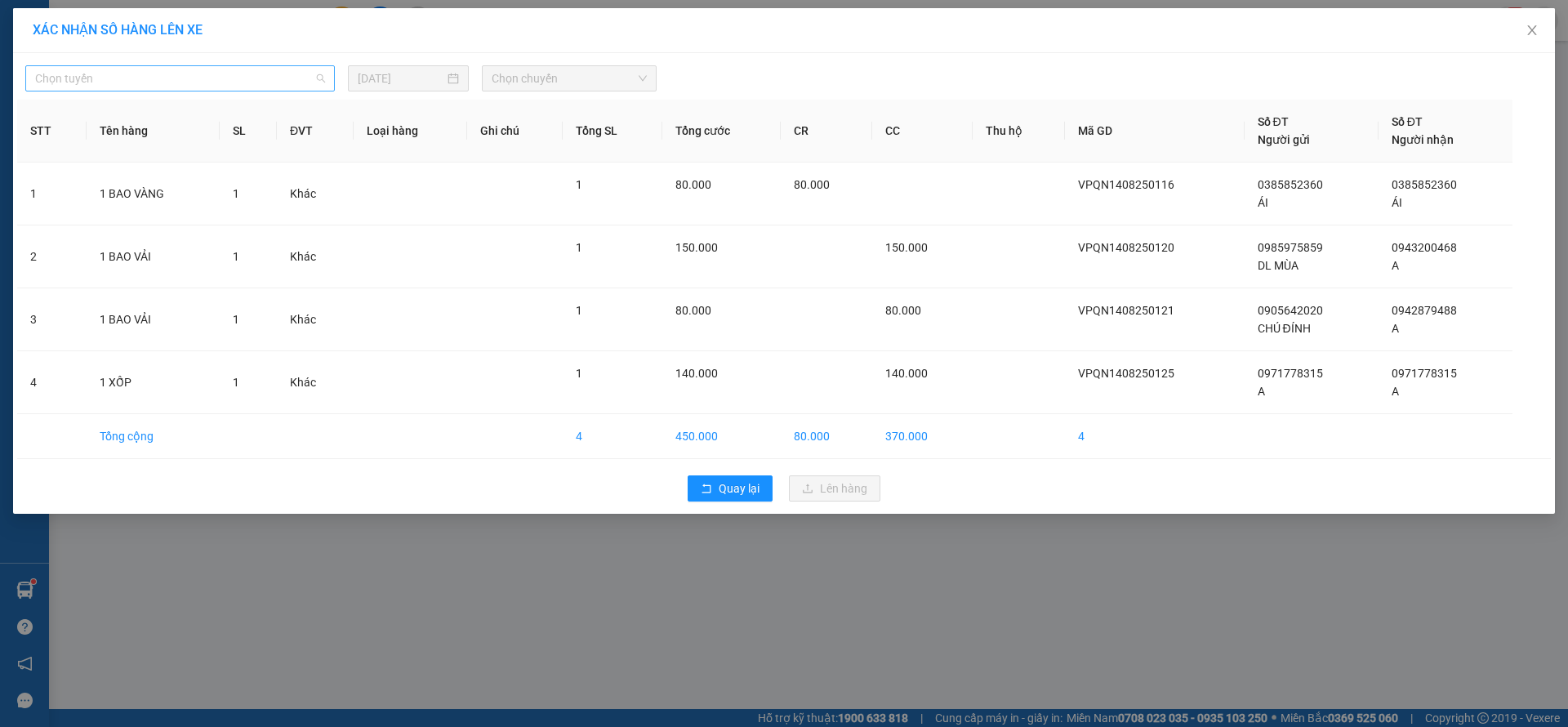
click at [232, 80] on span "Chọn tuyến" at bounding box center [180, 78] width 290 height 25
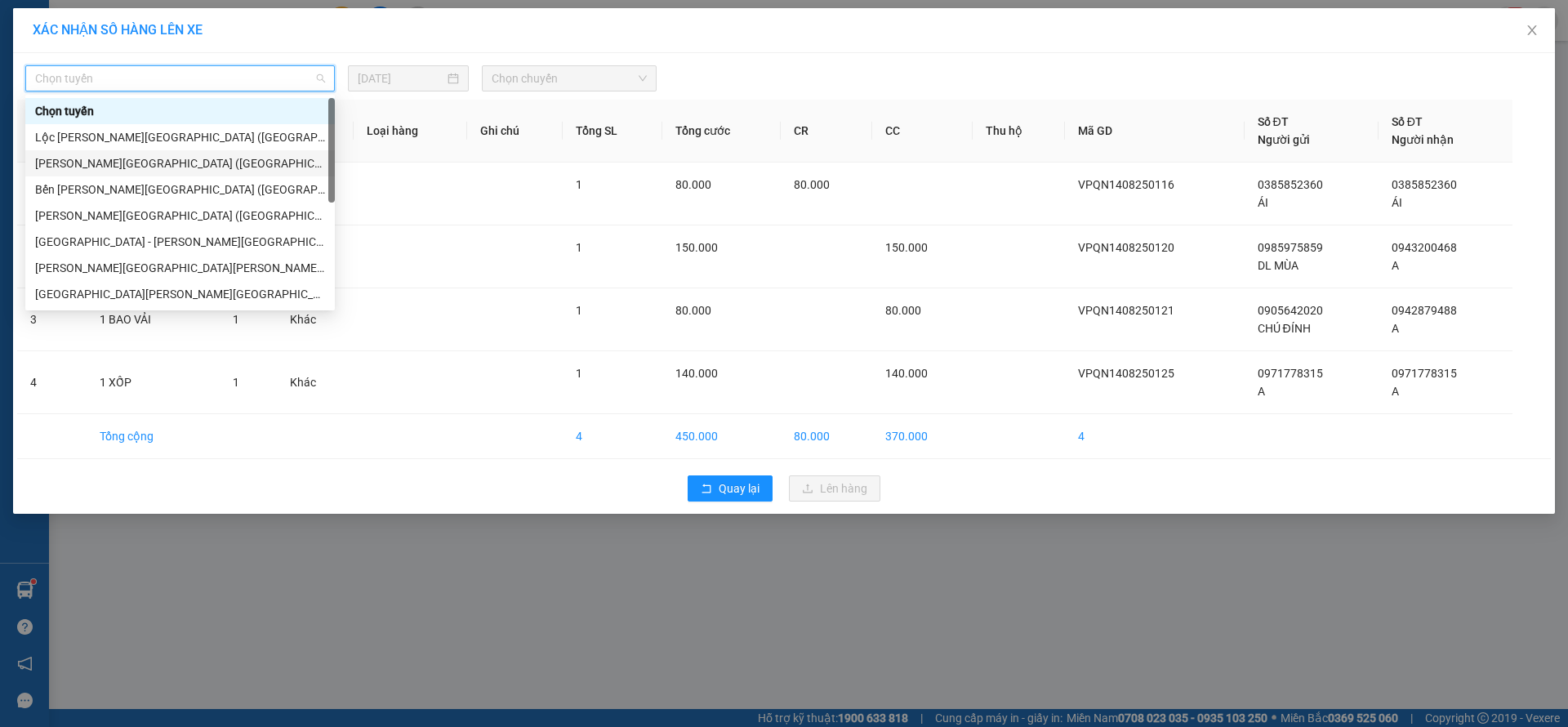
click at [180, 161] on div "[PERSON_NAME][GEOGRAPHIC_DATA] ([GEOGRAPHIC_DATA])" at bounding box center [180, 163] width 290 height 18
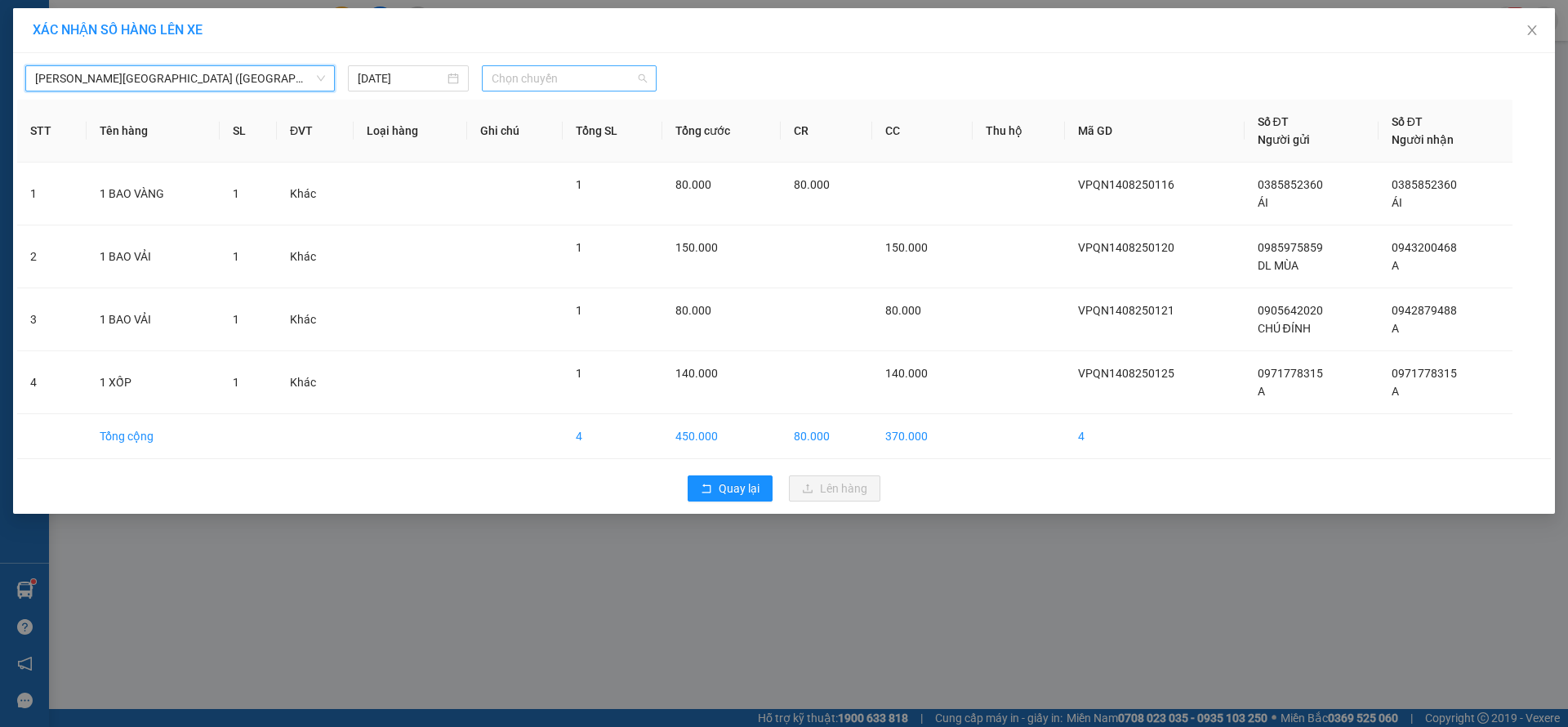
click at [582, 81] on span "Chọn chuyến" at bounding box center [569, 78] width 155 height 25
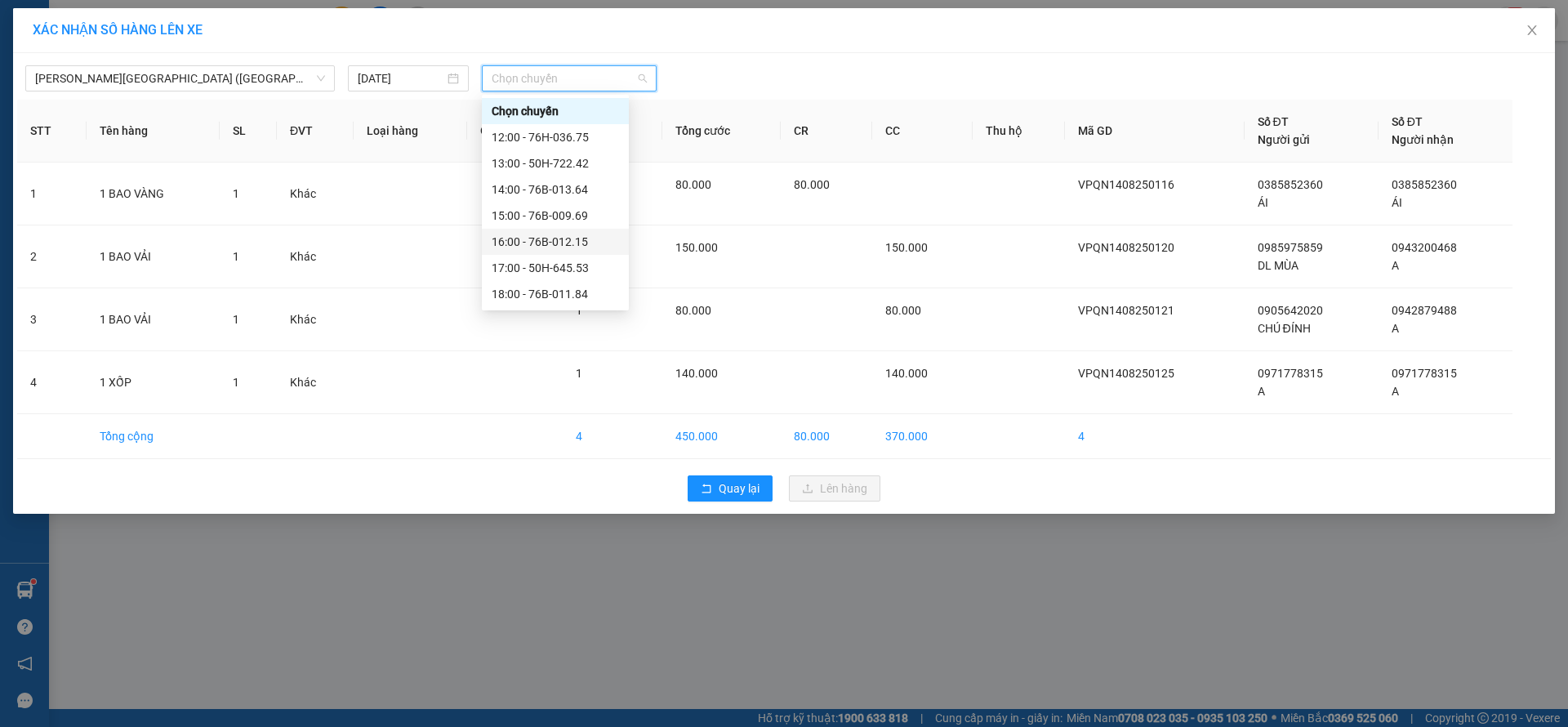
scroll to position [52, 0]
drag, startPoint x: 573, startPoint y: 256, endPoint x: 570, endPoint y: 246, distance: 10.4
click at [570, 246] on div "[PERSON_NAME] 12:00 - 76H-036.75 13:00 - 50H-722.42 14:00 - 76B-013.64 15:00 - …" at bounding box center [555, 176] width 147 height 262
click at [570, 246] on div "18:00 - 76B-011.84" at bounding box center [555, 242] width 128 height 18
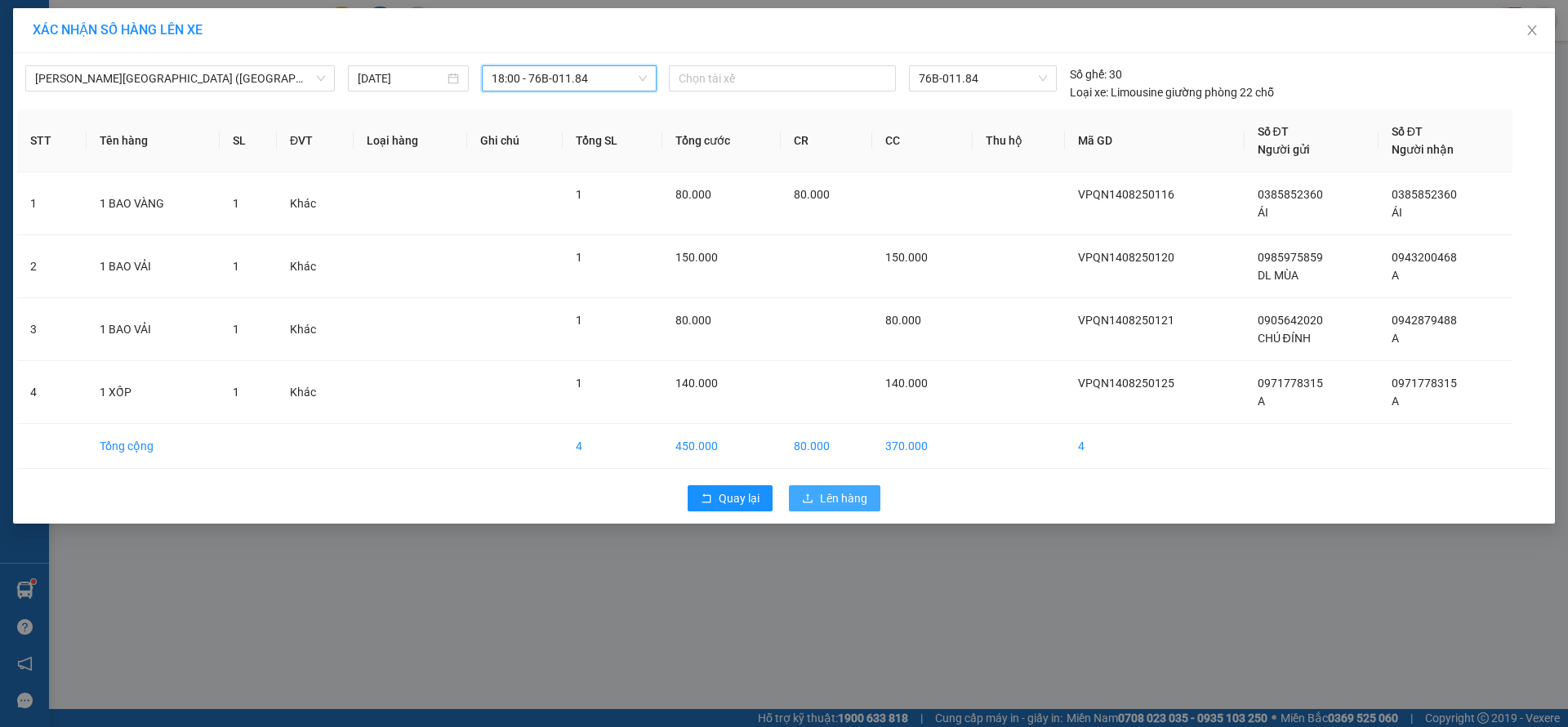
click at [854, 503] on span "Lên hàng" at bounding box center [844, 498] width 48 height 18
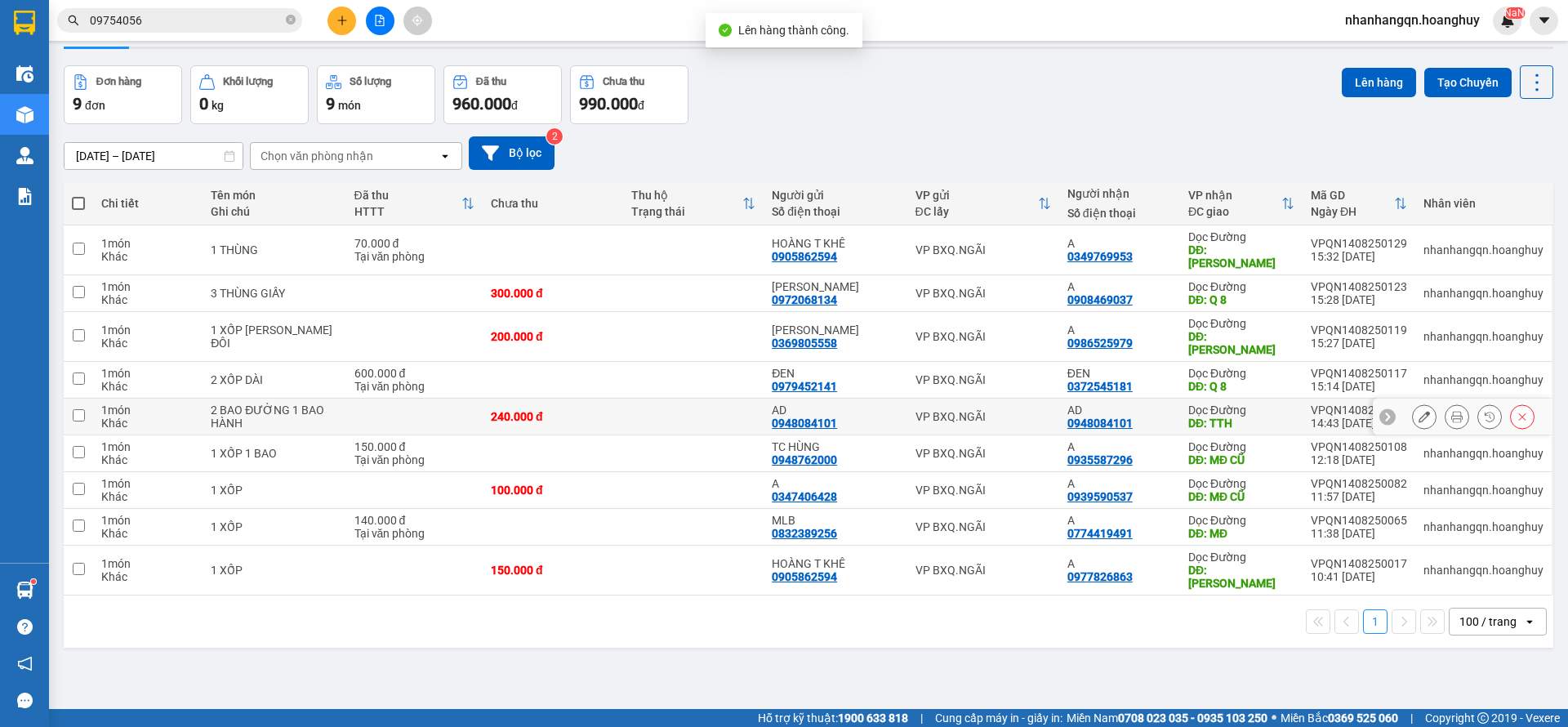
scroll to position [75, 0]
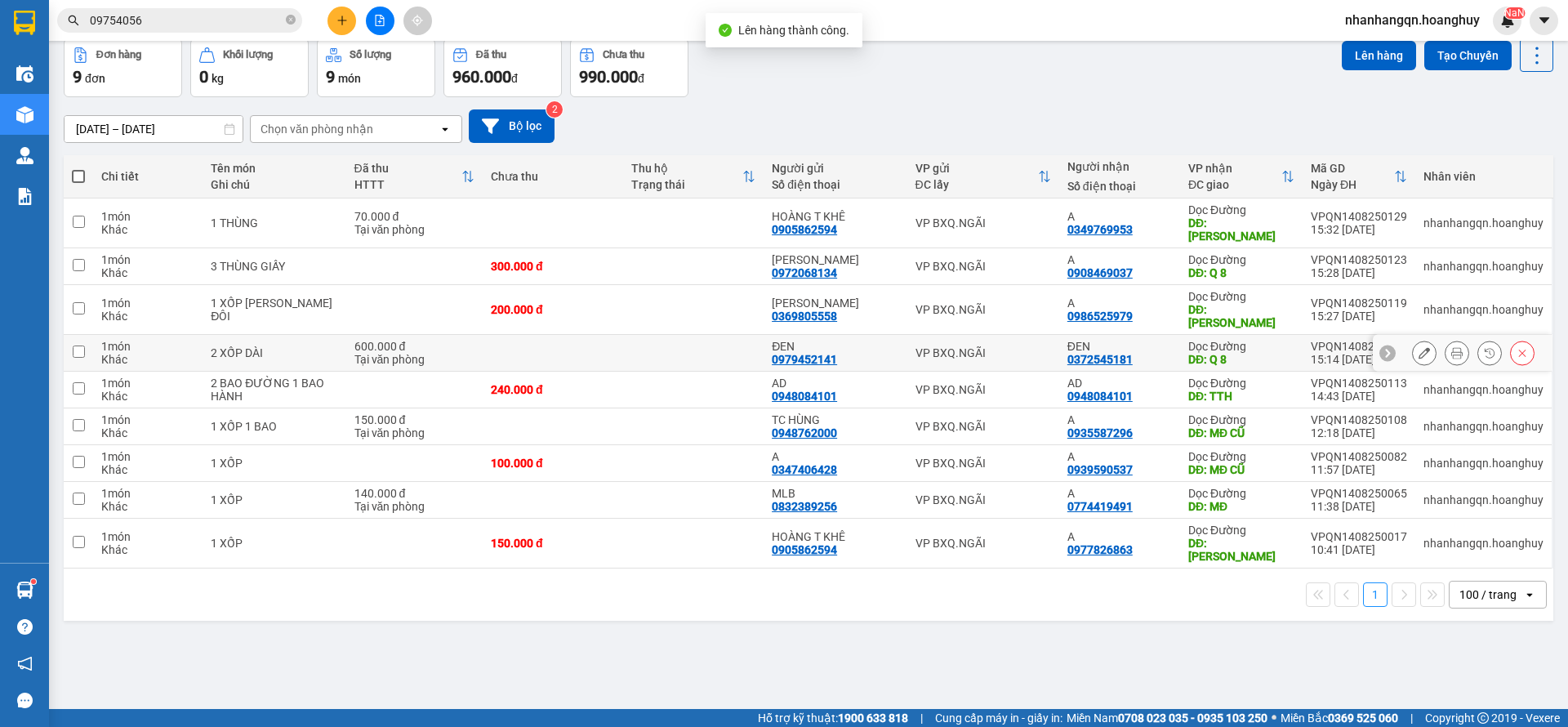
click at [959, 347] on div "VP BXQ.NGÃI" at bounding box center [984, 353] width 136 height 13
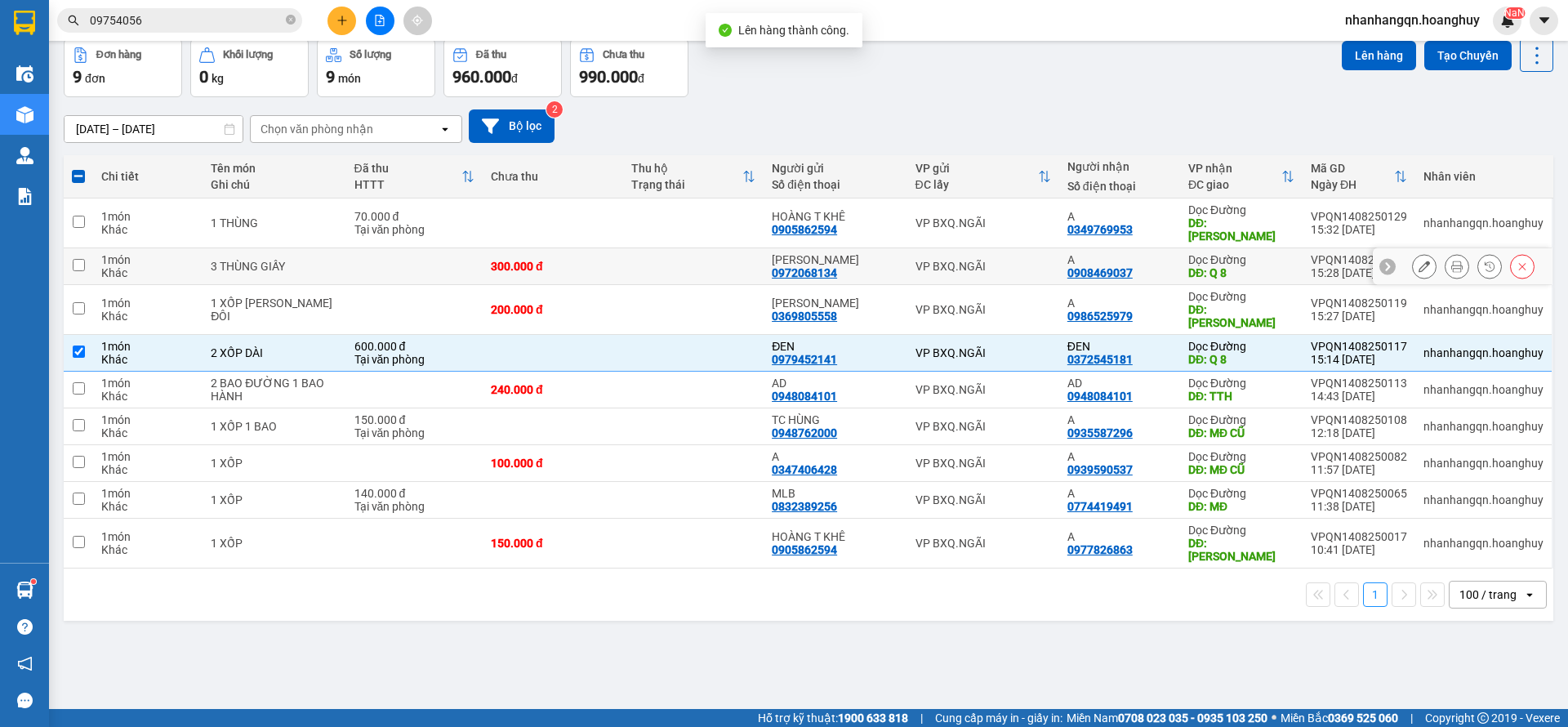
click at [980, 267] on td "VP BXQ.NGÃI" at bounding box center [984, 267] width 152 height 37
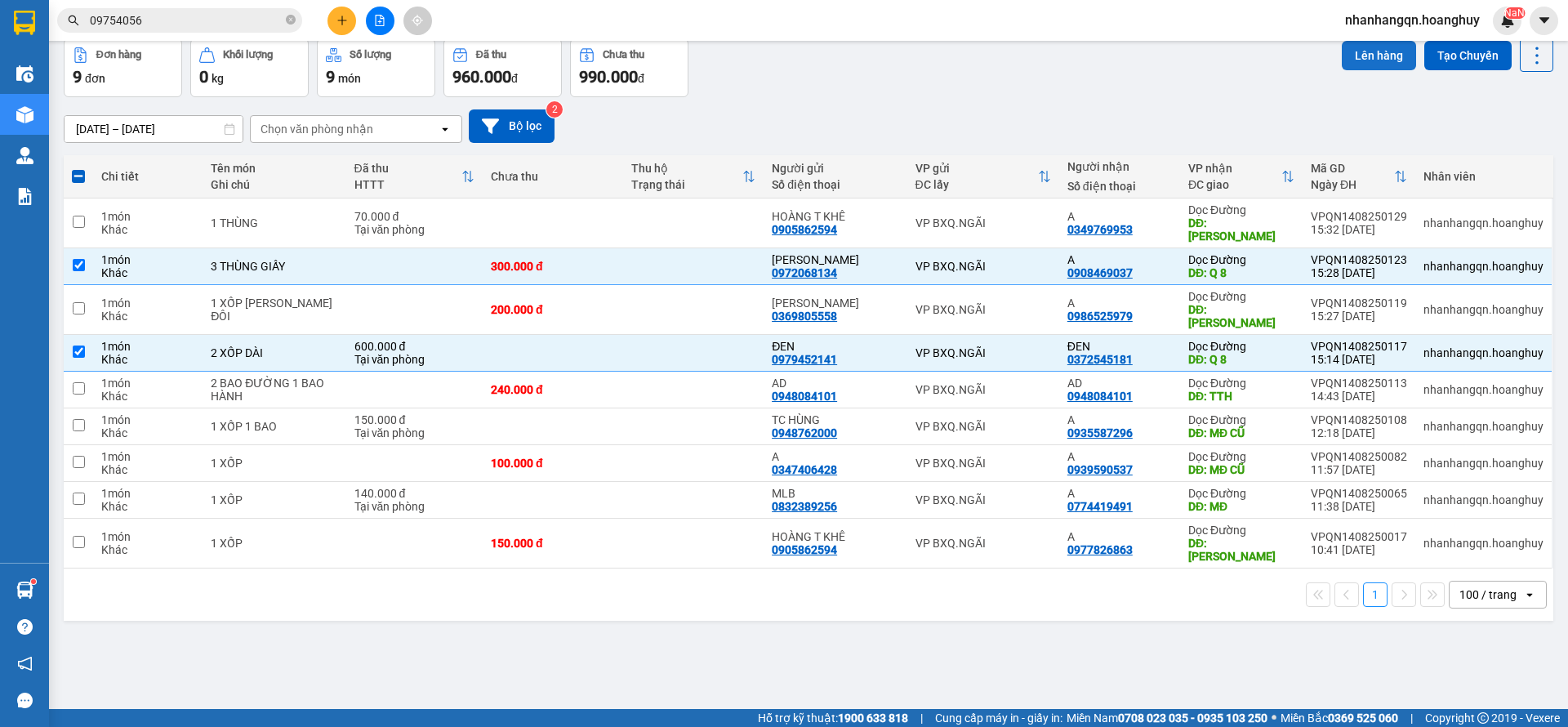
click at [1346, 63] on button "Lên hàng" at bounding box center [1379, 56] width 74 height 29
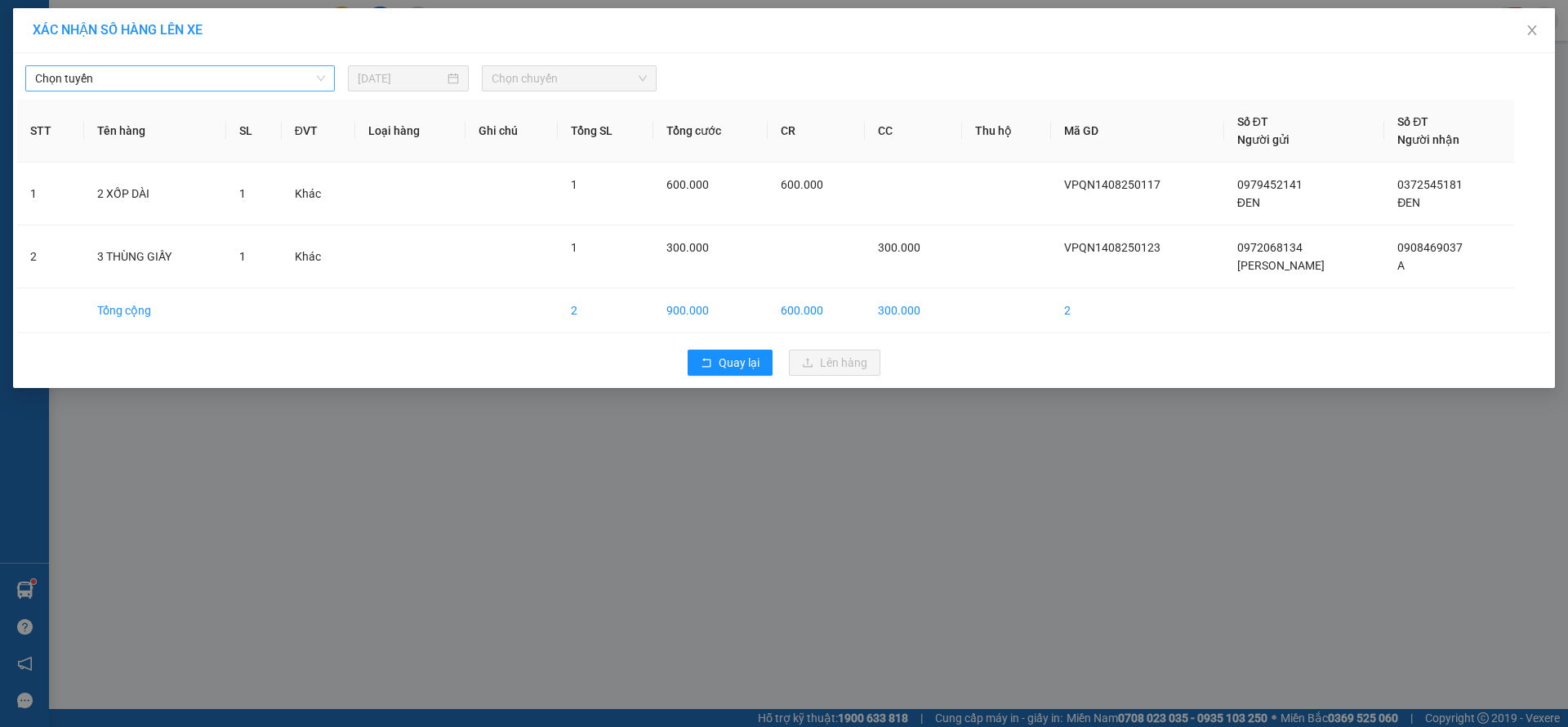
click at [208, 89] on span "Chọn tuyến" at bounding box center [180, 78] width 290 height 25
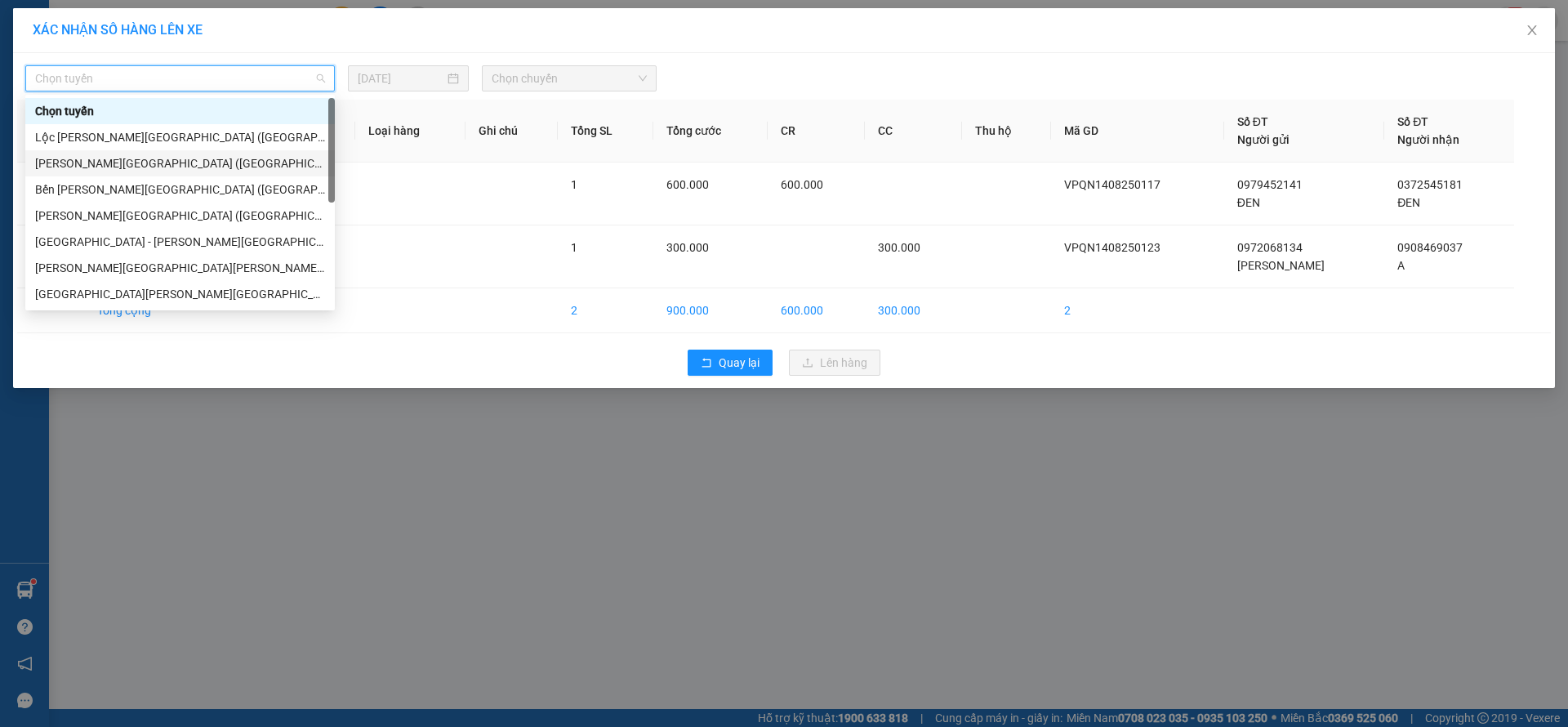
click at [162, 168] on div "[PERSON_NAME][GEOGRAPHIC_DATA] ([GEOGRAPHIC_DATA])" at bounding box center [180, 163] width 290 height 18
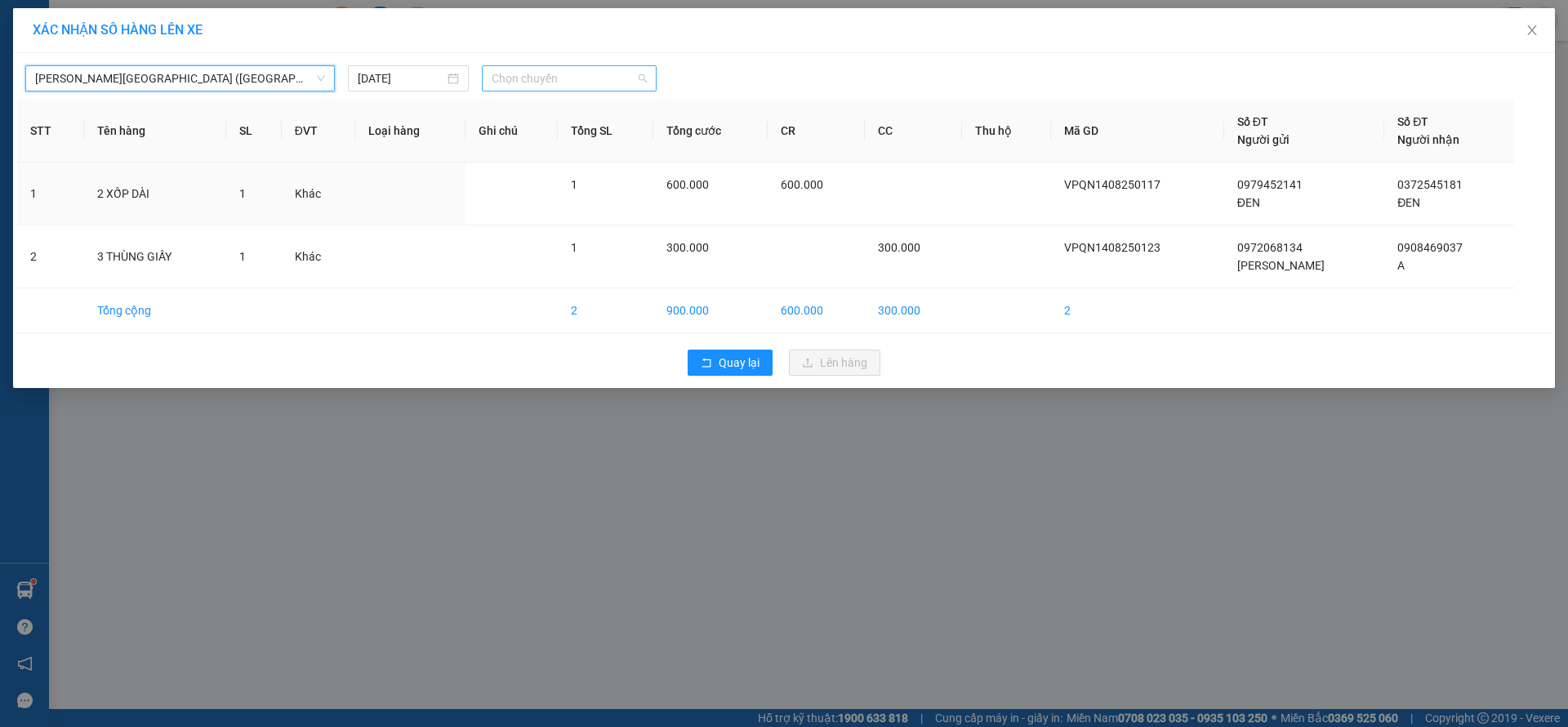
click at [574, 78] on span "Chọn chuyến" at bounding box center [569, 78] width 155 height 25
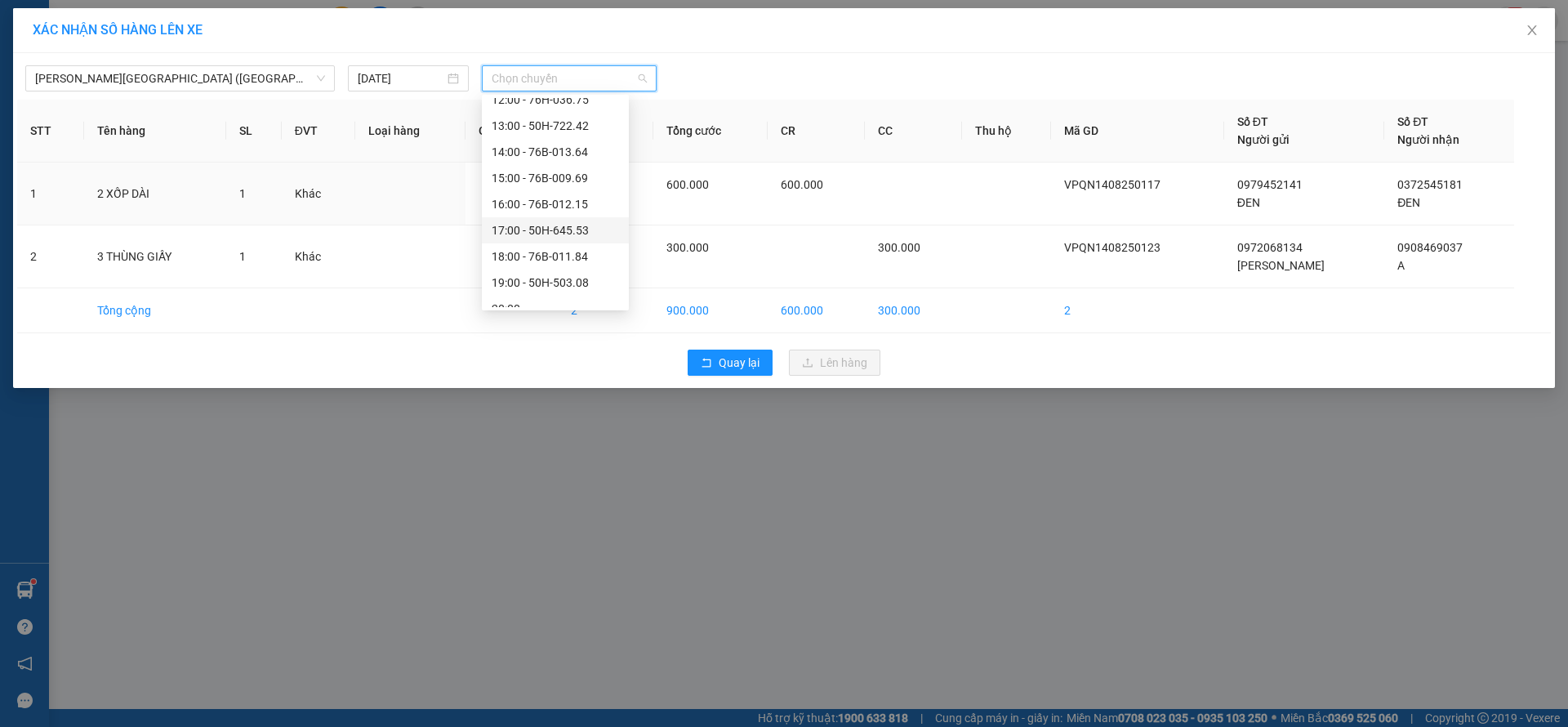
scroll to position [52, 0]
click at [575, 262] on div "19:00 - 50H-503.08" at bounding box center [555, 268] width 128 height 18
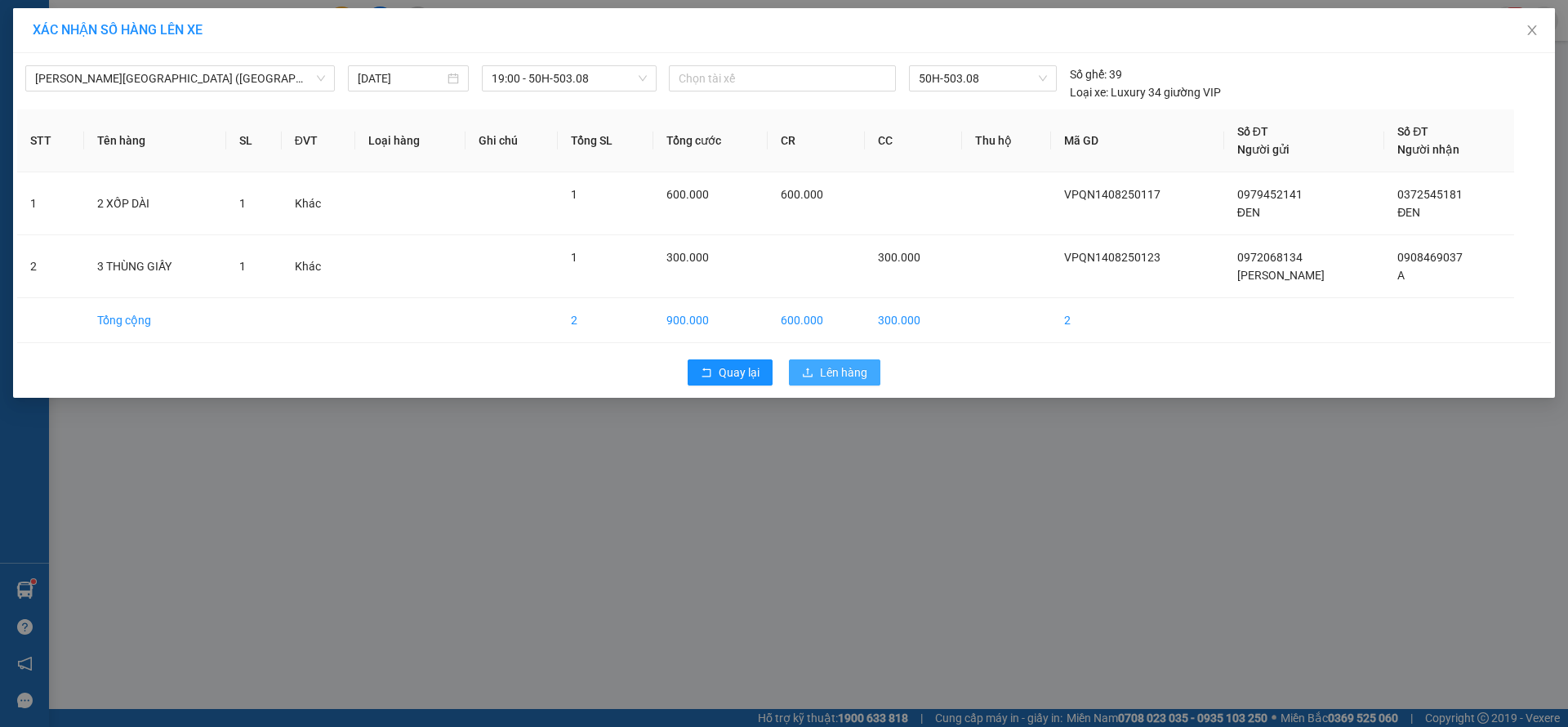
click at [795, 381] on button "Lên hàng" at bounding box center [835, 373] width 92 height 26
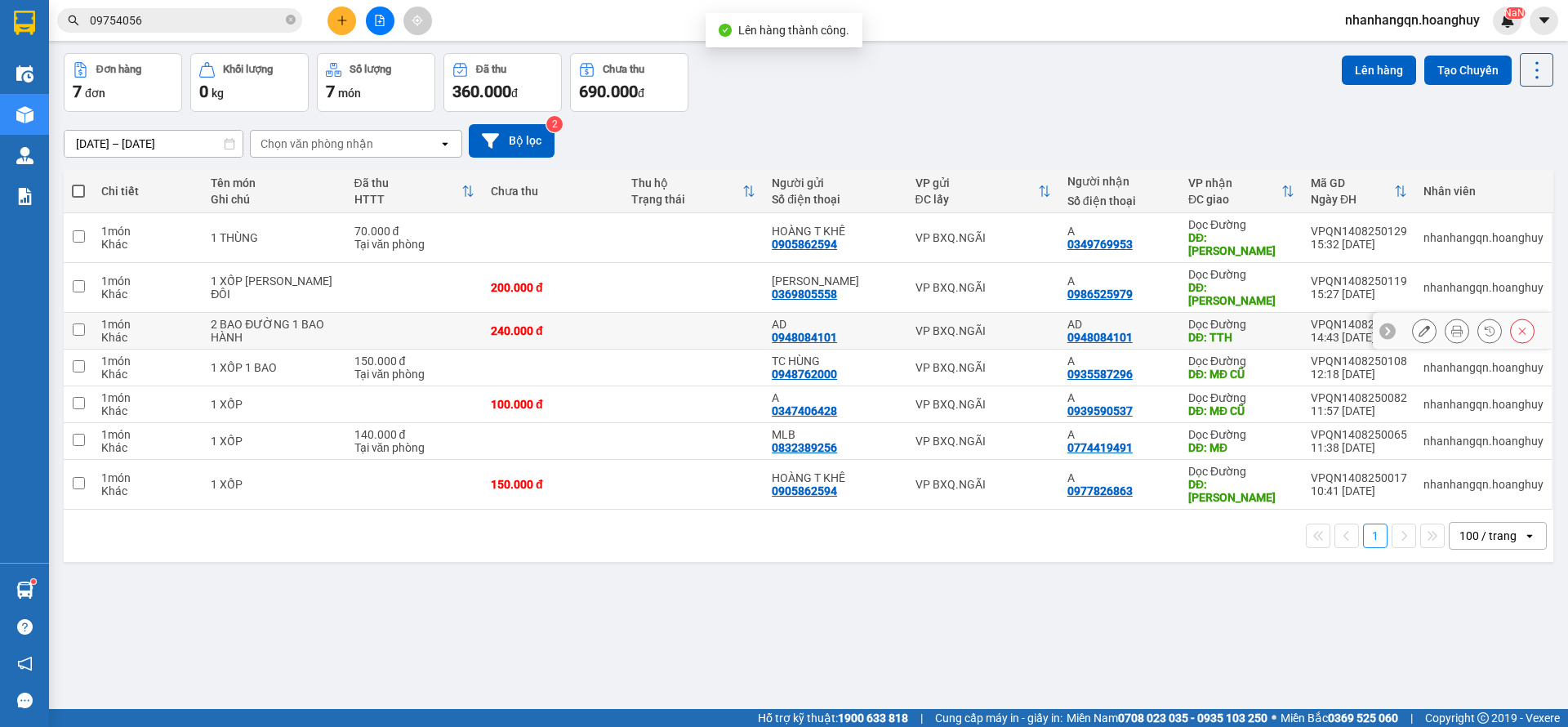
scroll to position [75, 0]
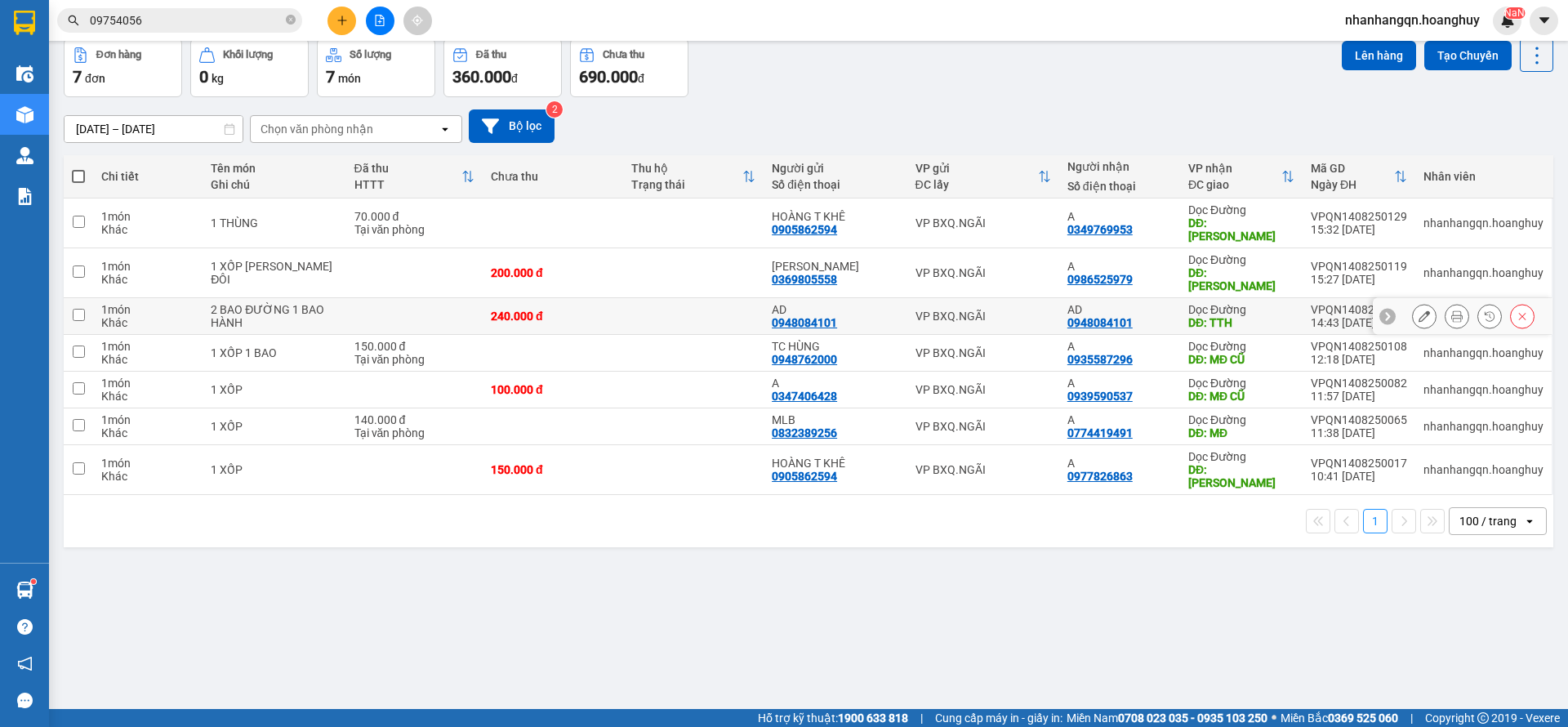
click at [1003, 309] on div "VP BXQ.NGÃI" at bounding box center [984, 316] width 136 height 13
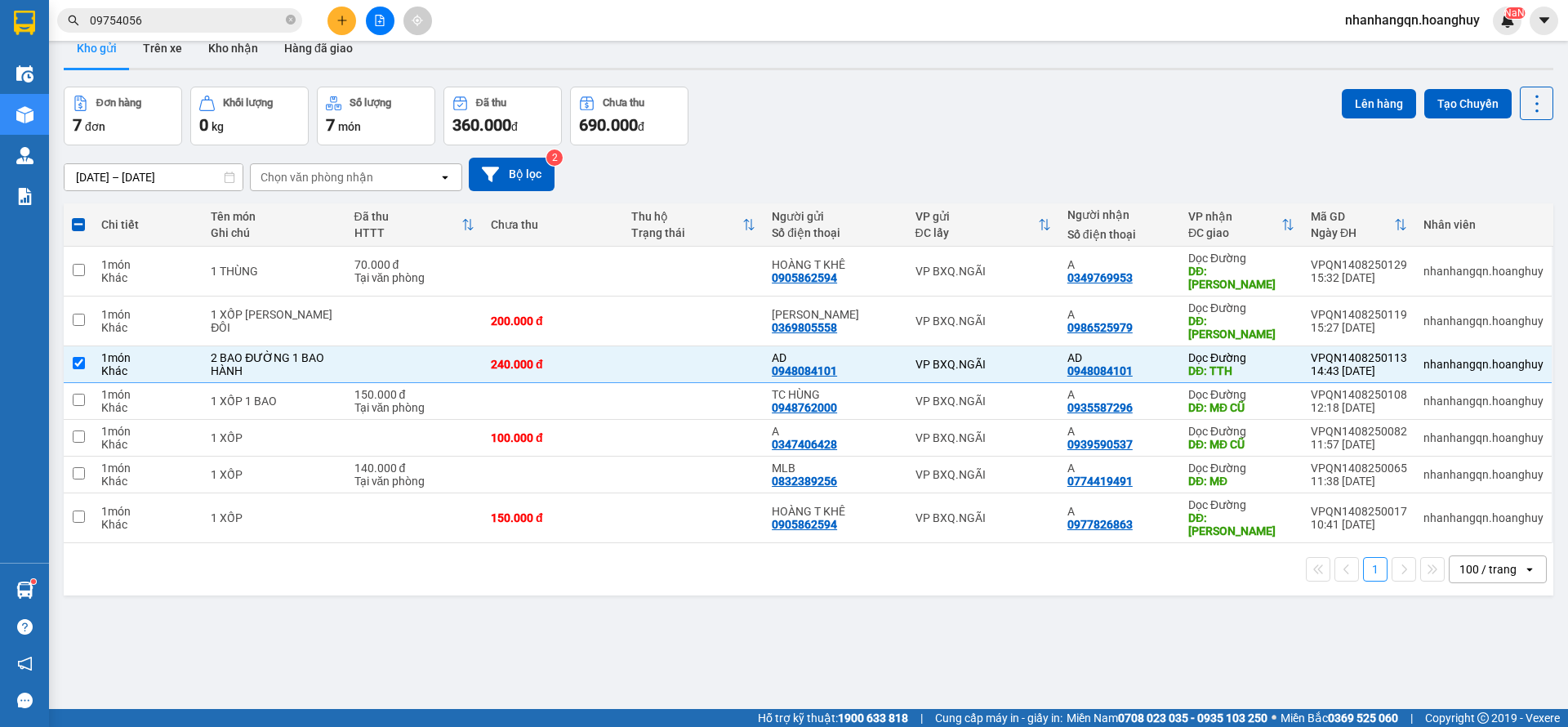
scroll to position [0, 0]
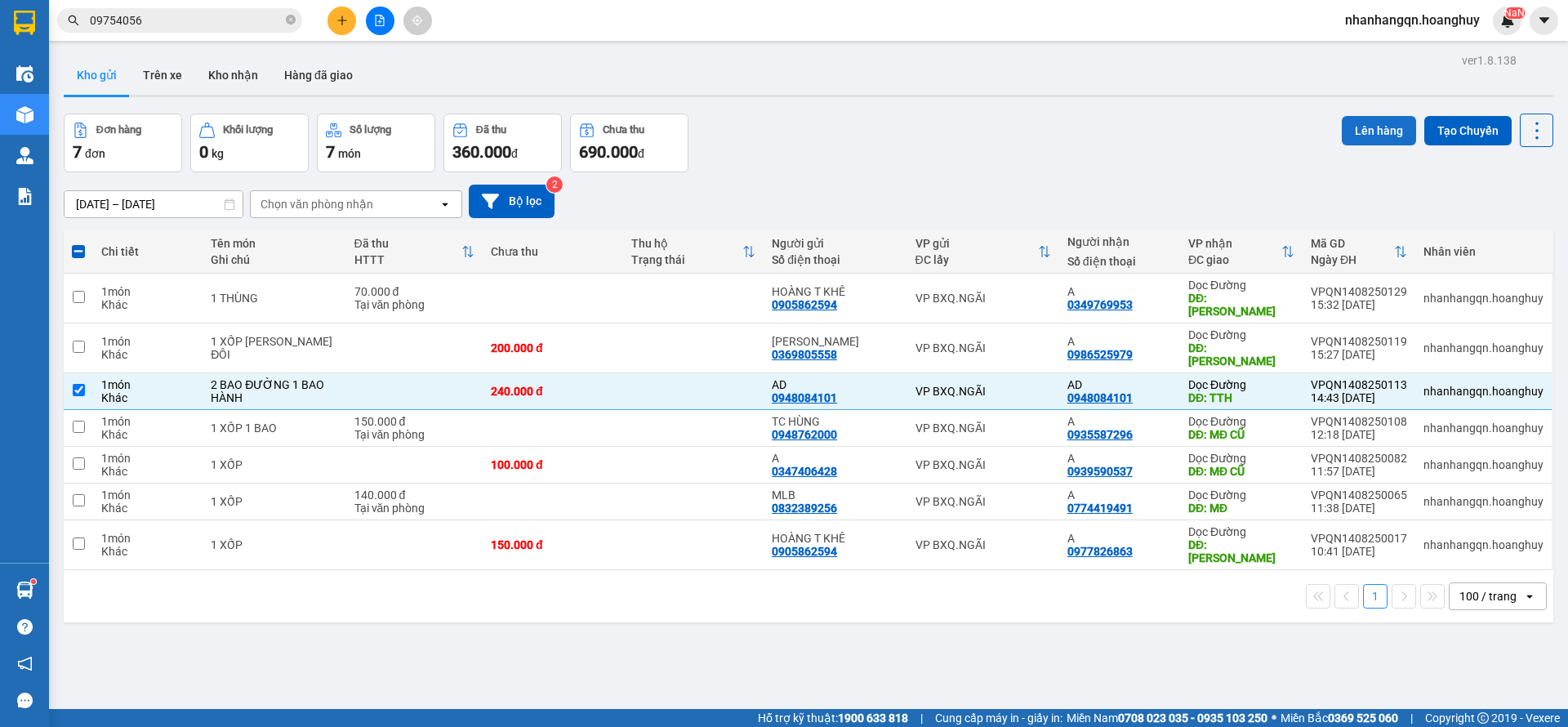
click at [1367, 129] on button "Lên hàng" at bounding box center [1379, 130] width 74 height 29
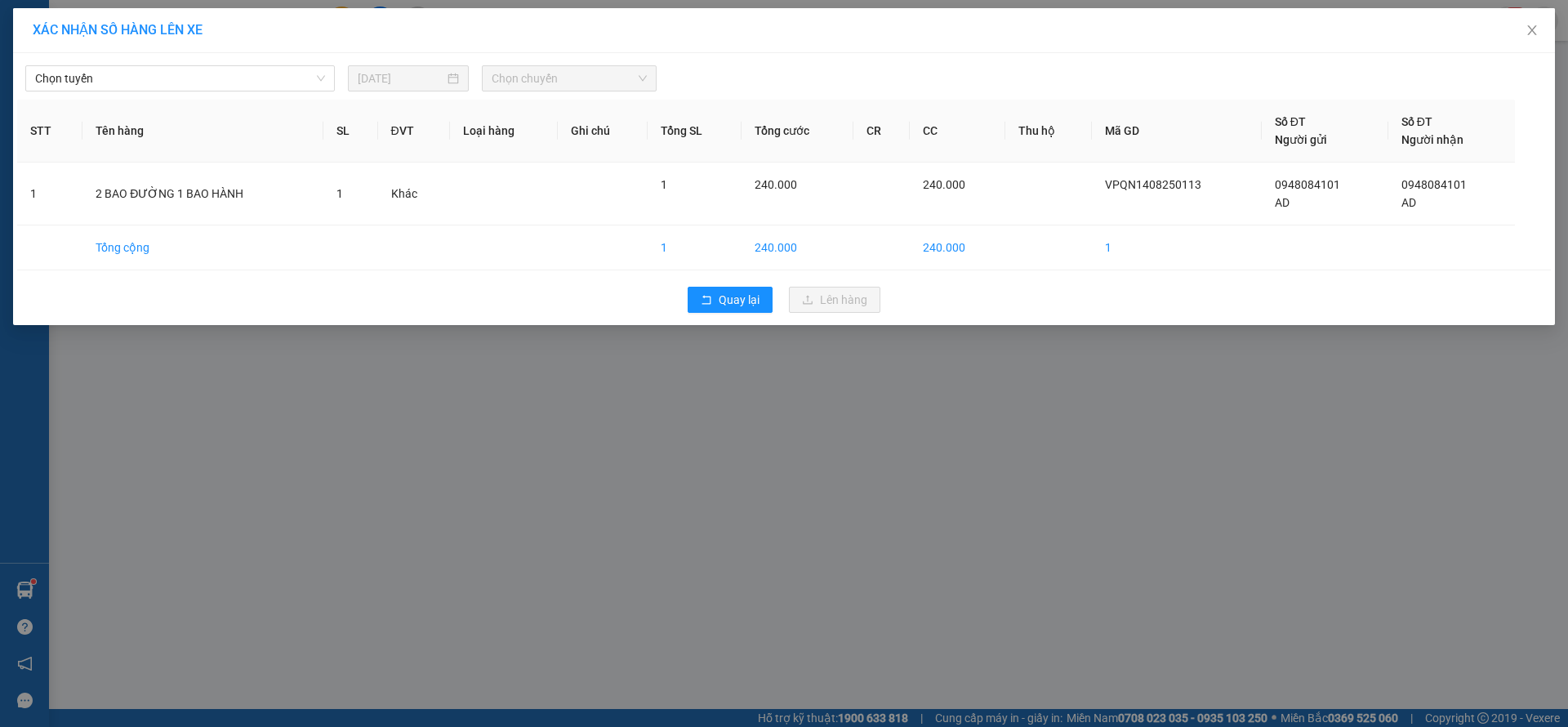
click at [258, 93] on div "[PERSON_NAME] [DATE] [PERSON_NAME] STT Tên hàng SL ĐVT [PERSON_NAME] hàng Ghi […" at bounding box center [784, 189] width 1542 height 272
click at [228, 82] on span "Chọn tuyến" at bounding box center [180, 78] width 290 height 25
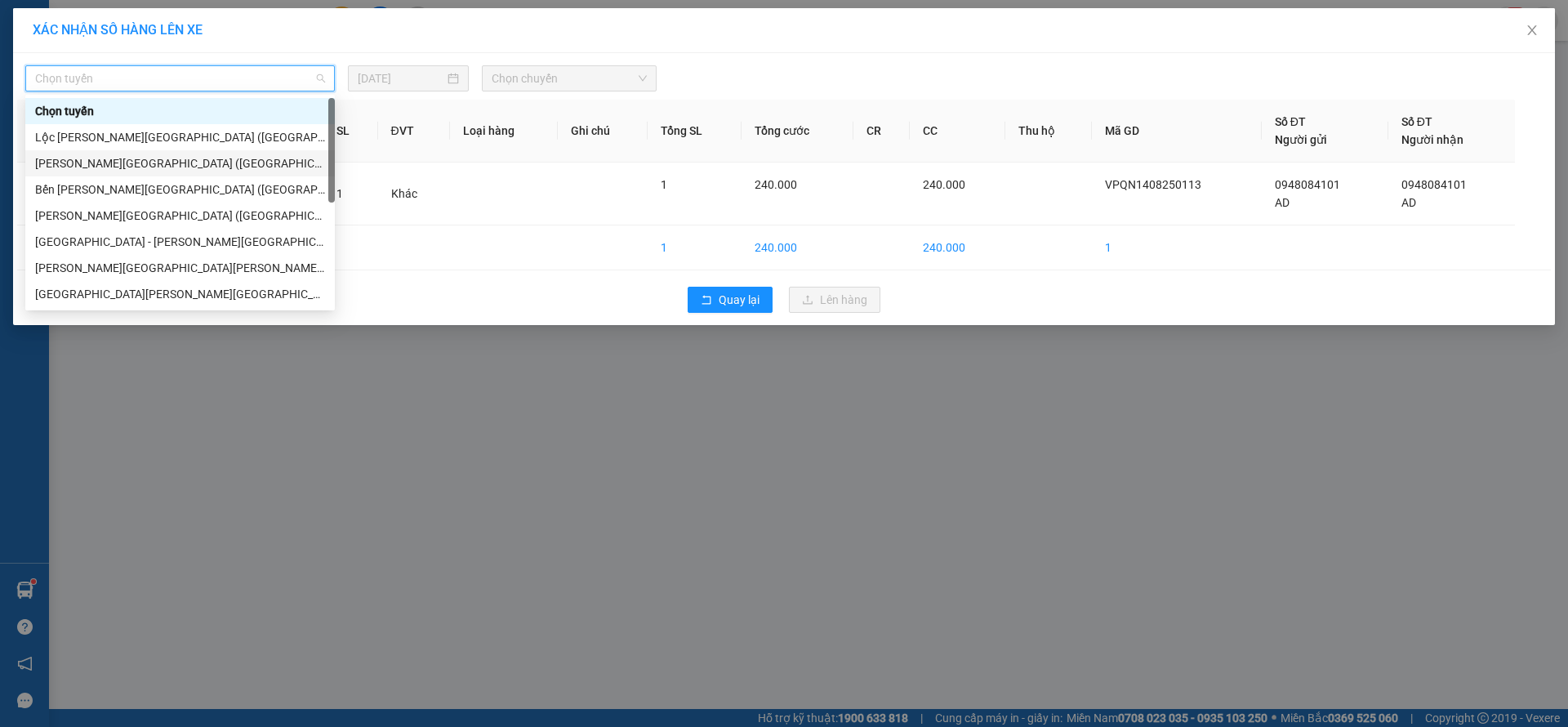
click at [153, 161] on div "[PERSON_NAME][GEOGRAPHIC_DATA] ([GEOGRAPHIC_DATA])" at bounding box center [180, 163] width 290 height 18
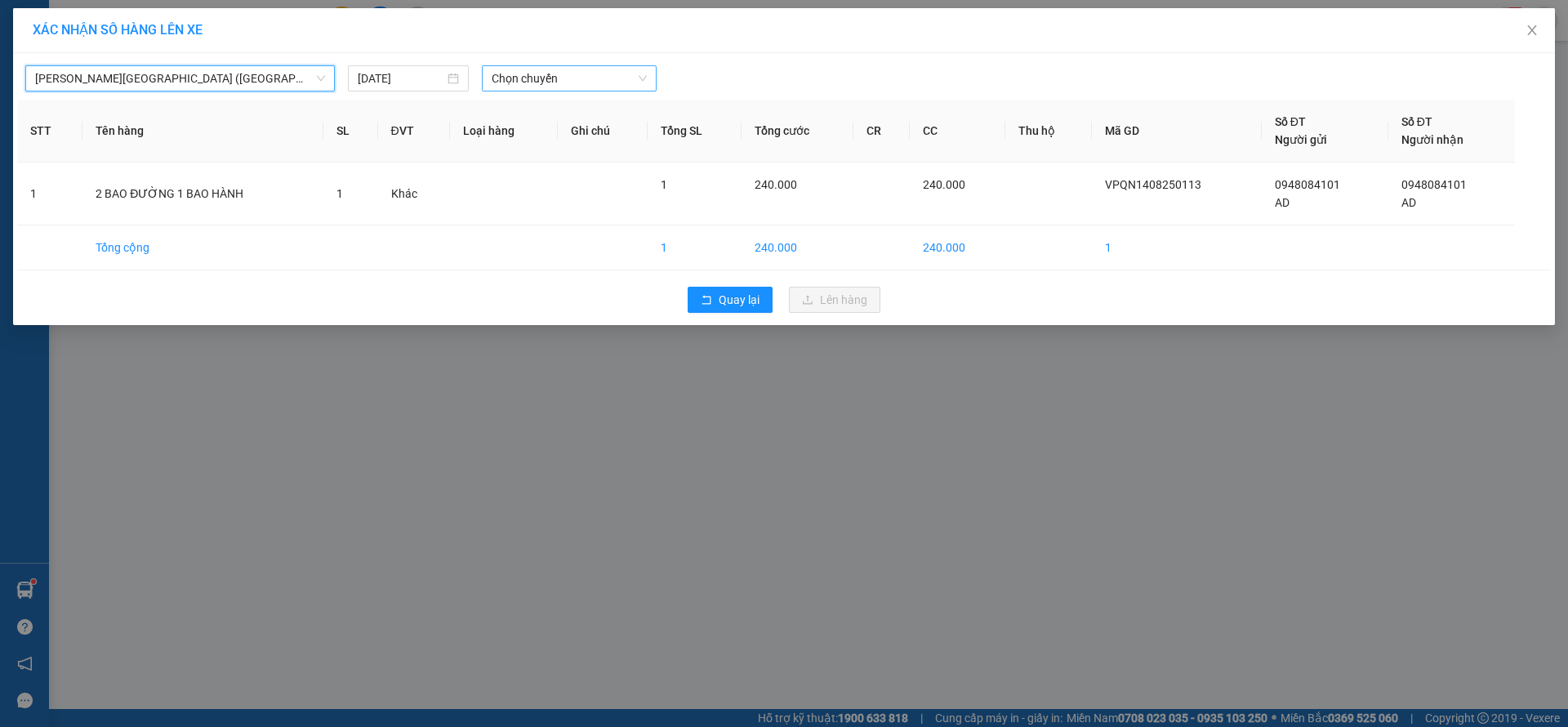
click at [531, 80] on span "Chọn chuyến" at bounding box center [569, 78] width 155 height 25
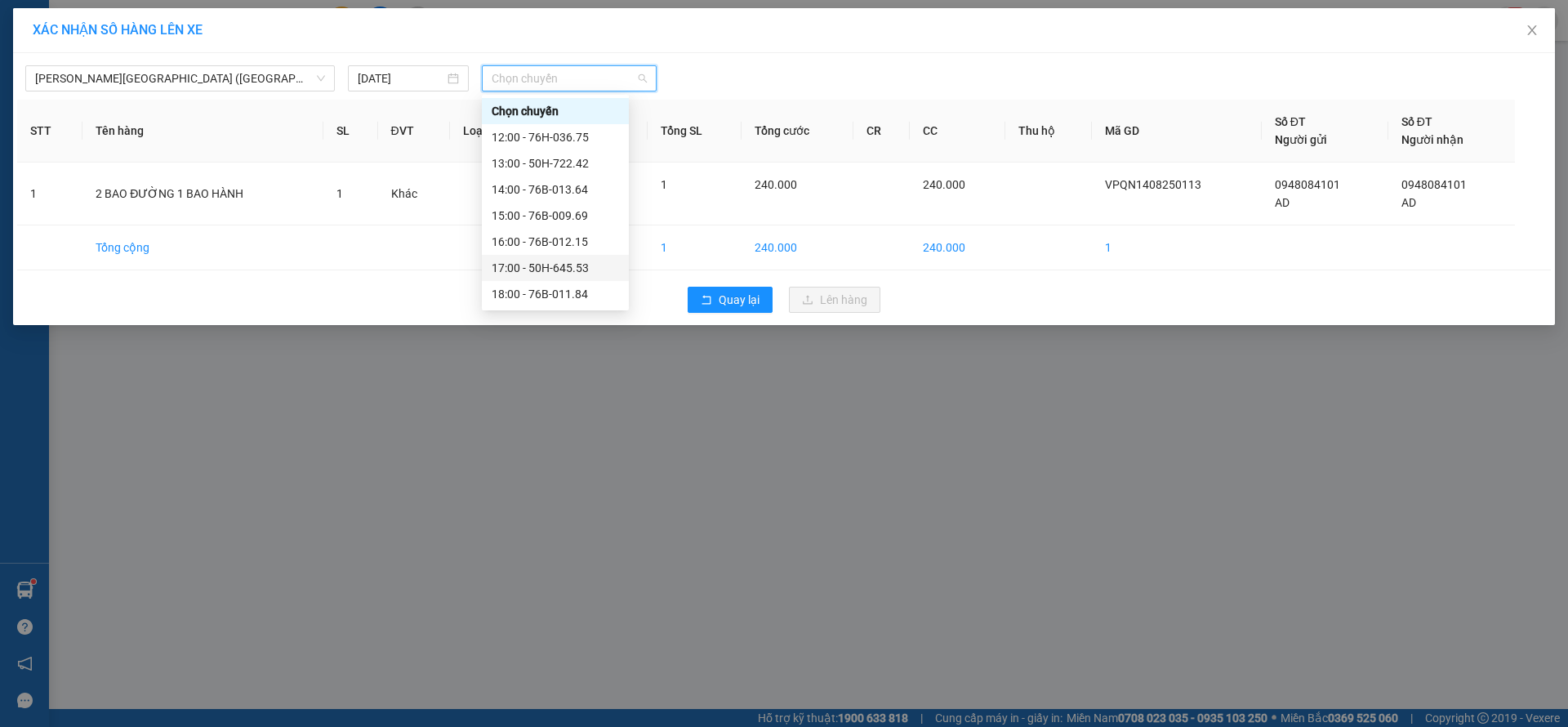
click at [573, 272] on div "17:00 - 50H-645.53" at bounding box center [555, 268] width 128 height 18
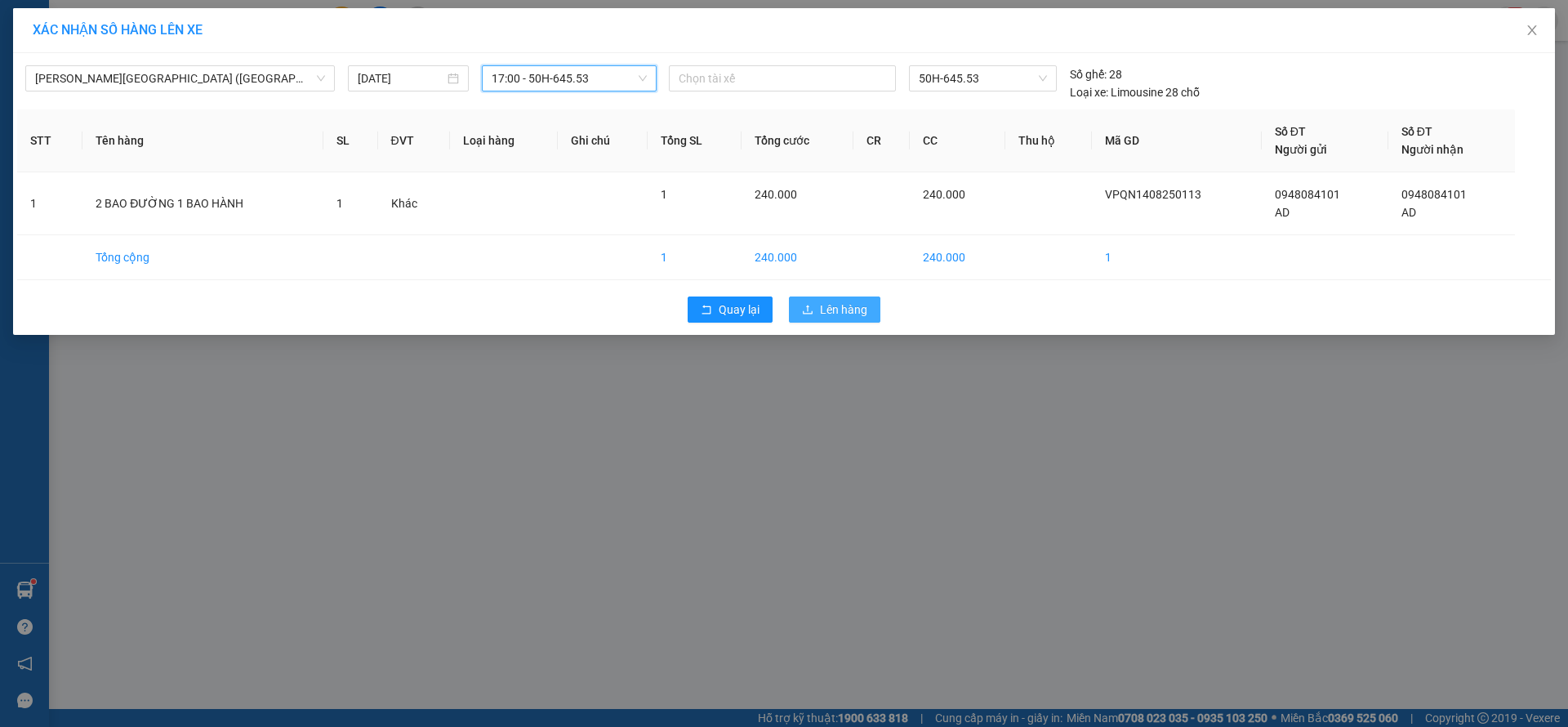
click at [856, 309] on span "Lên hàng" at bounding box center [844, 310] width 48 height 18
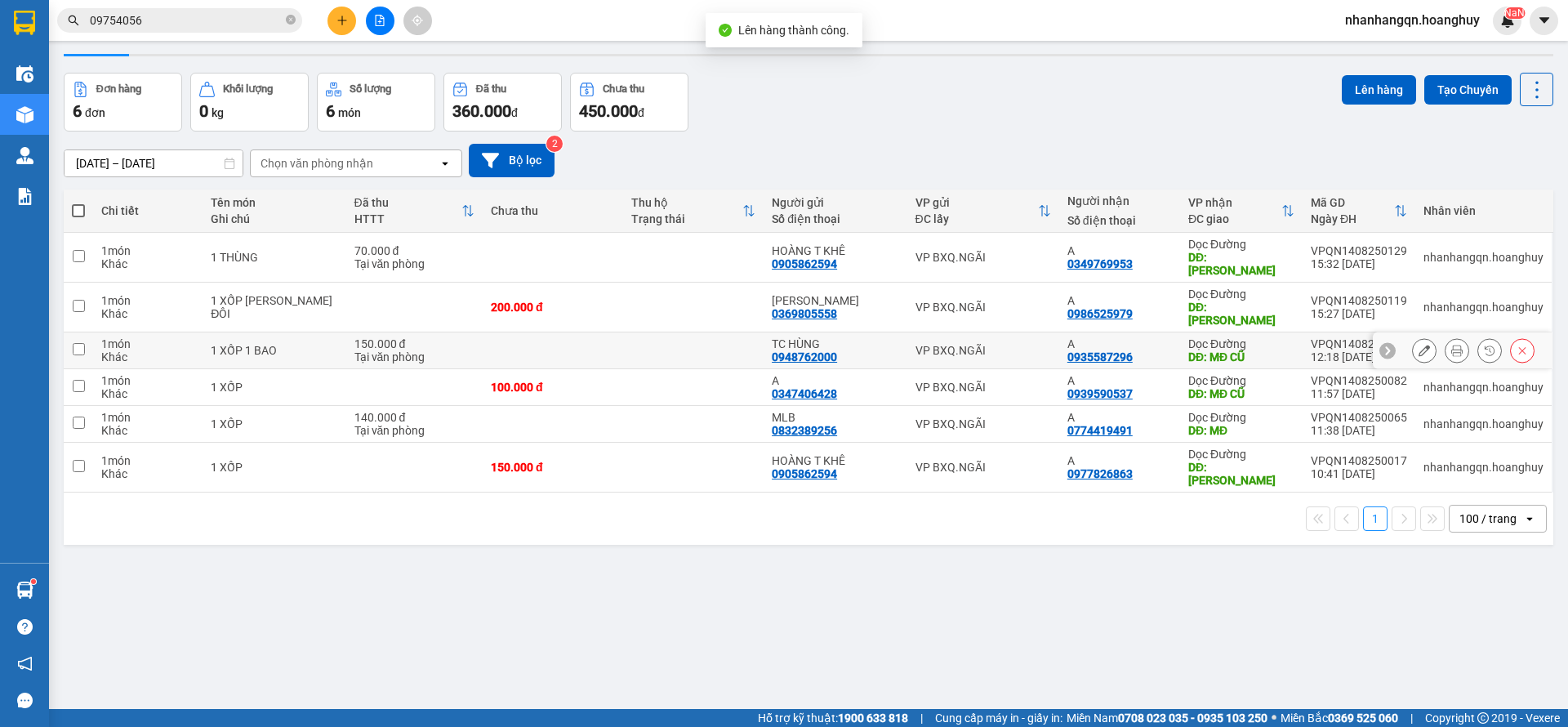
scroll to position [75, 0]
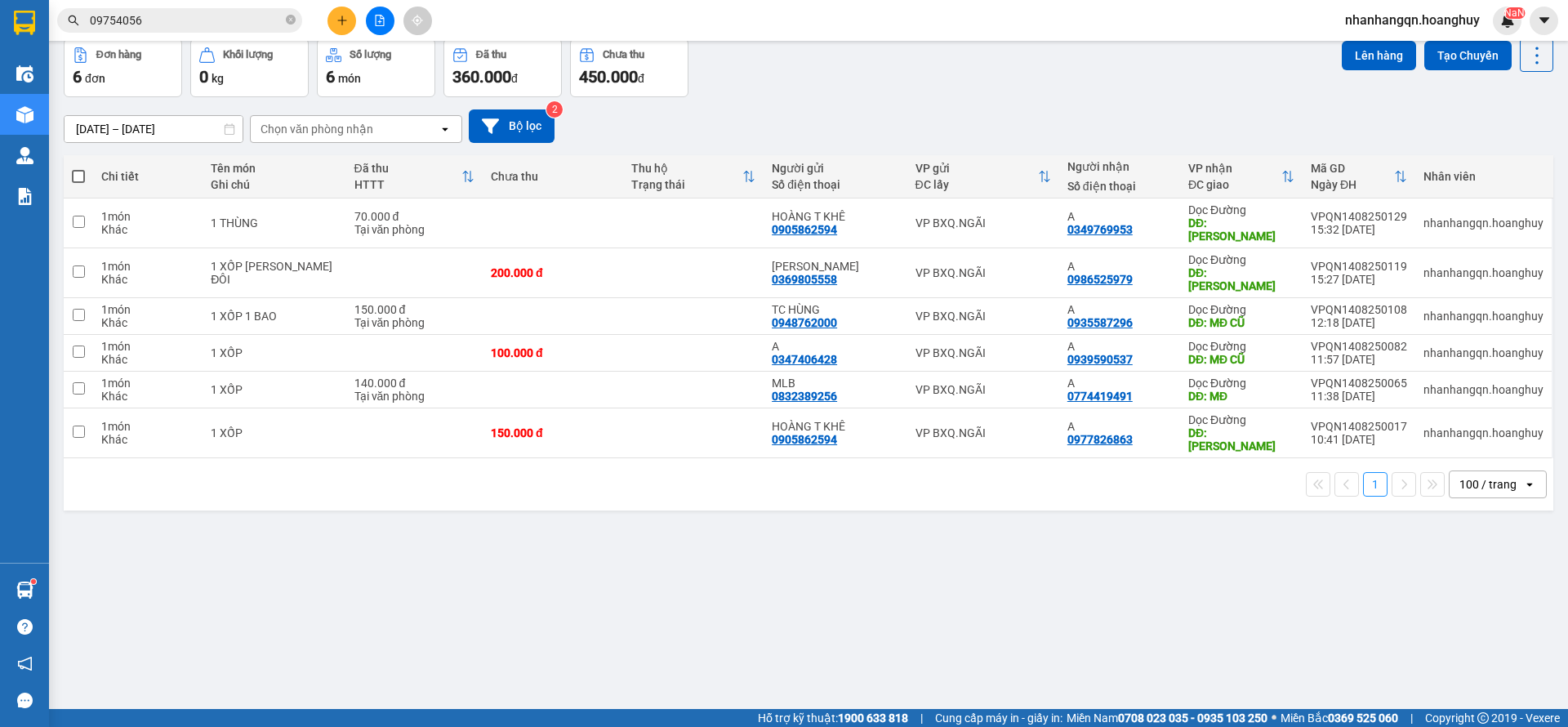
click at [381, 18] on icon "file-add" at bounding box center [380, 20] width 11 height 11
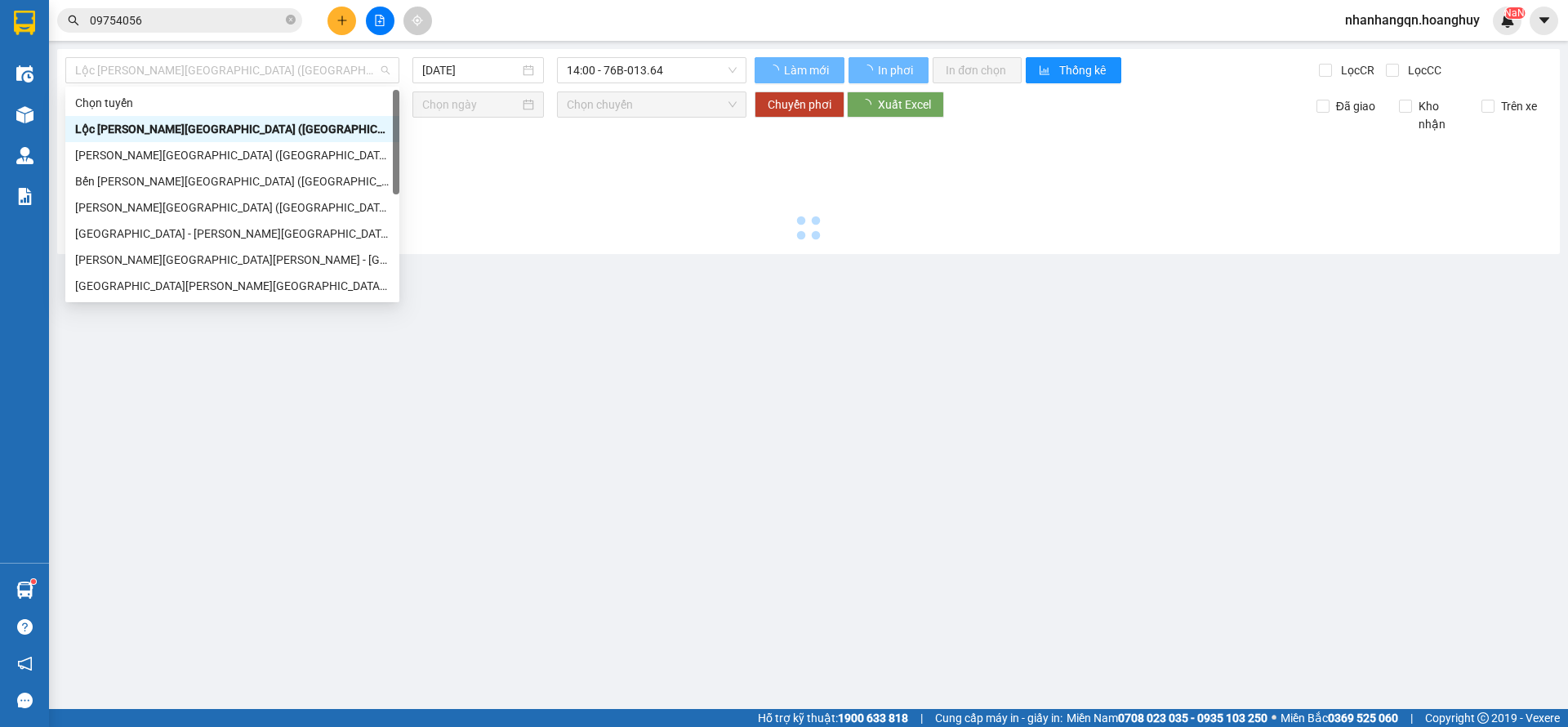
click at [211, 65] on span "Lộc [PERSON_NAME][GEOGRAPHIC_DATA] ([GEOGRAPHIC_DATA])" at bounding box center [232, 70] width 315 height 25
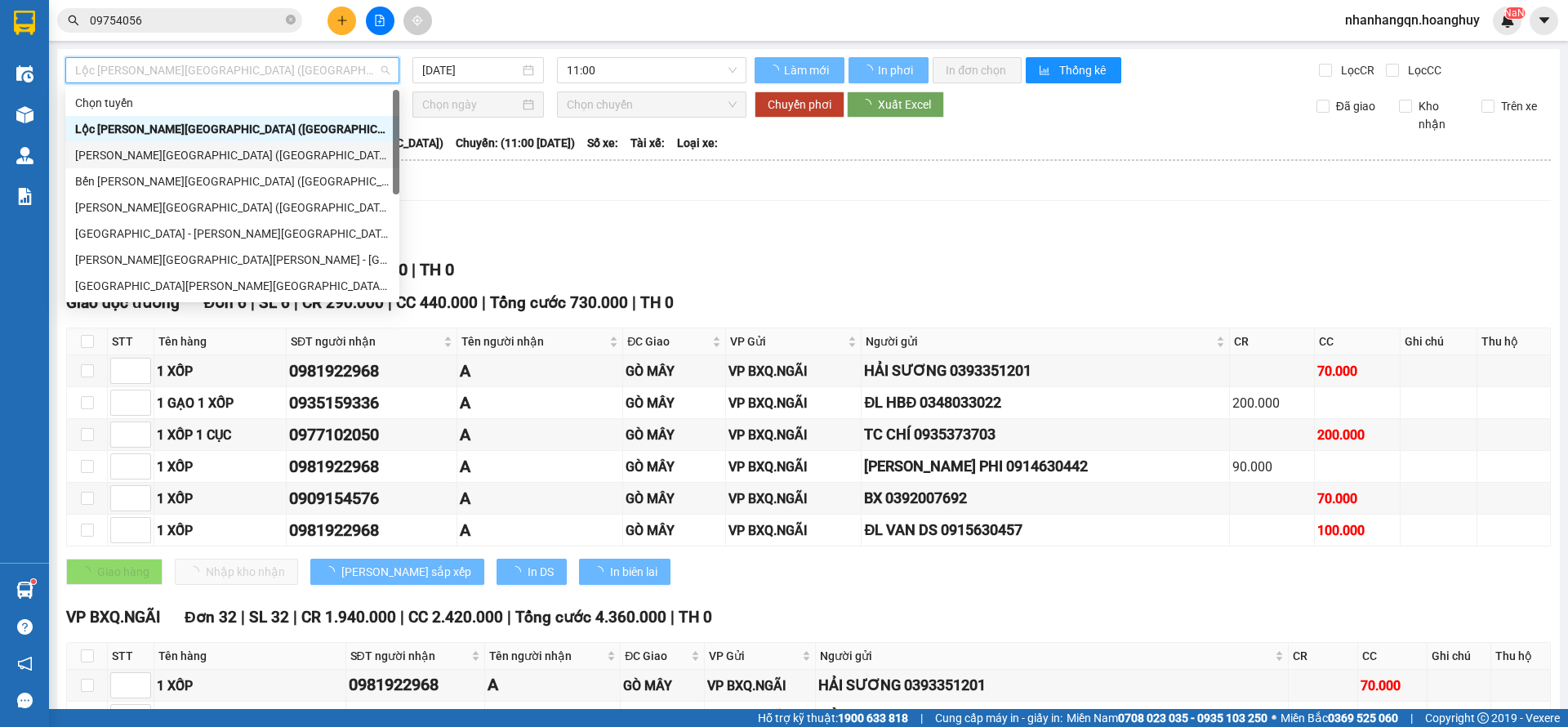
click at [187, 161] on div "[PERSON_NAME][GEOGRAPHIC_DATA] ([GEOGRAPHIC_DATA])" at bounding box center [232, 155] width 315 height 18
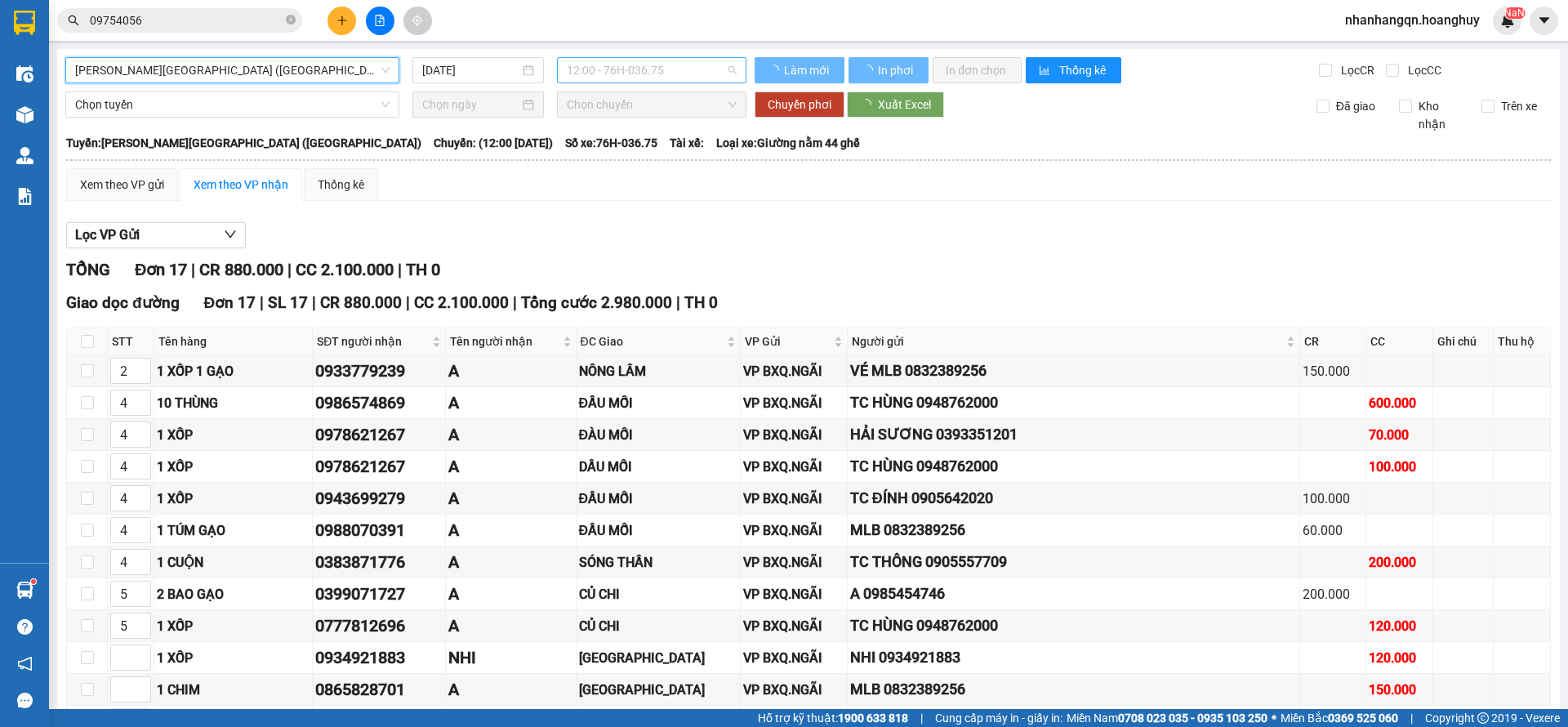
click at [595, 67] on span "12:00 - 76H-036.75" at bounding box center [651, 70] width 170 height 25
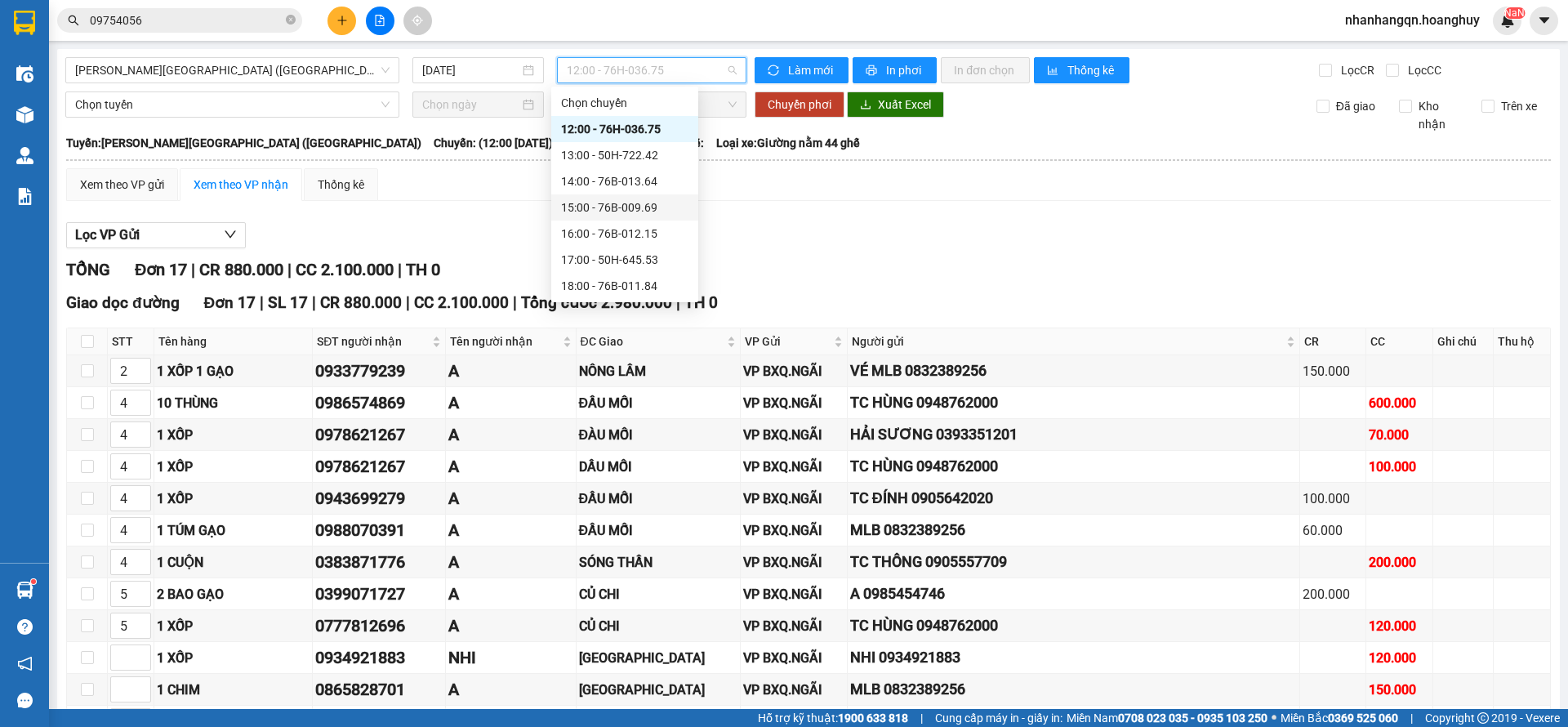
click at [616, 218] on div "15:00 - 76B-009.69" at bounding box center [625, 207] width 147 height 26
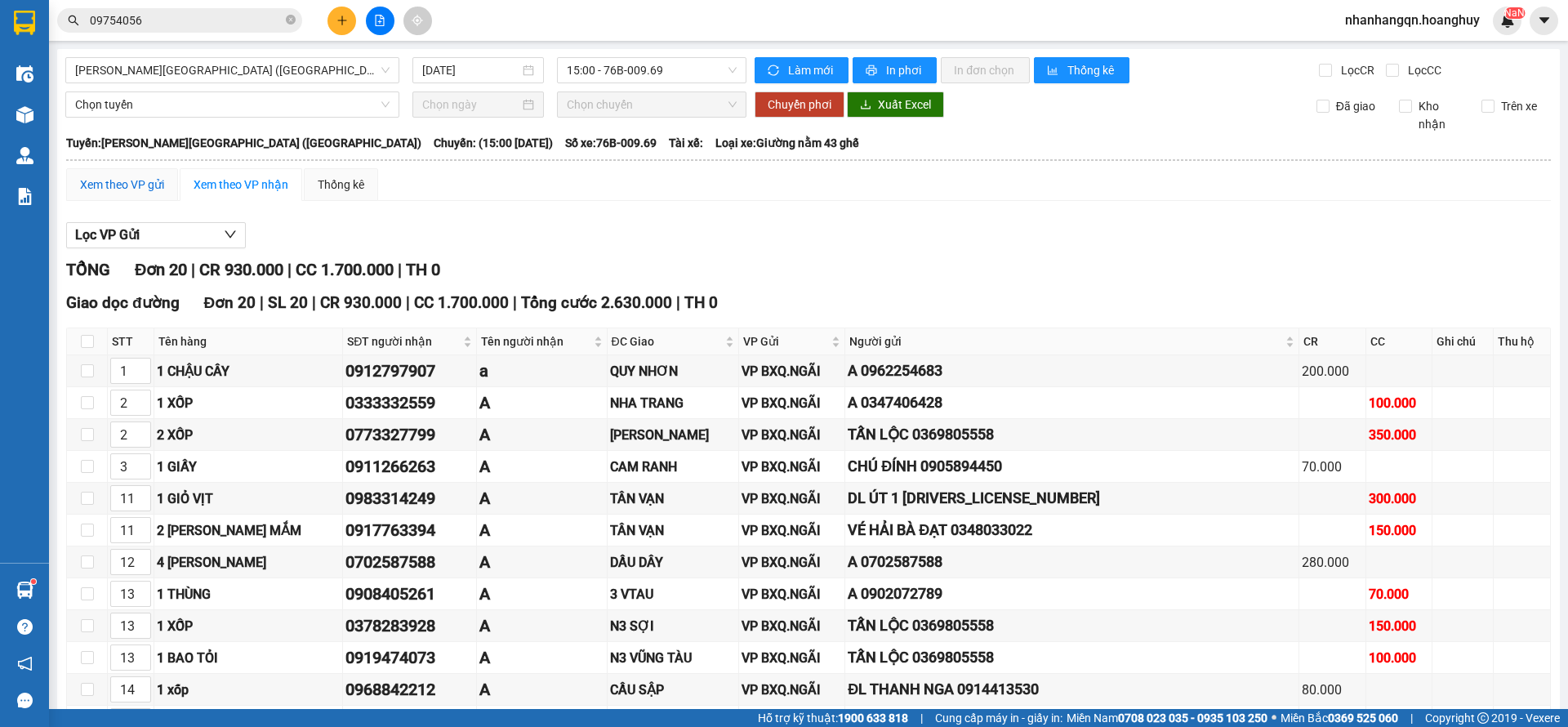
click at [109, 186] on div "Xem theo VP gửi" at bounding box center [122, 185] width 84 height 18
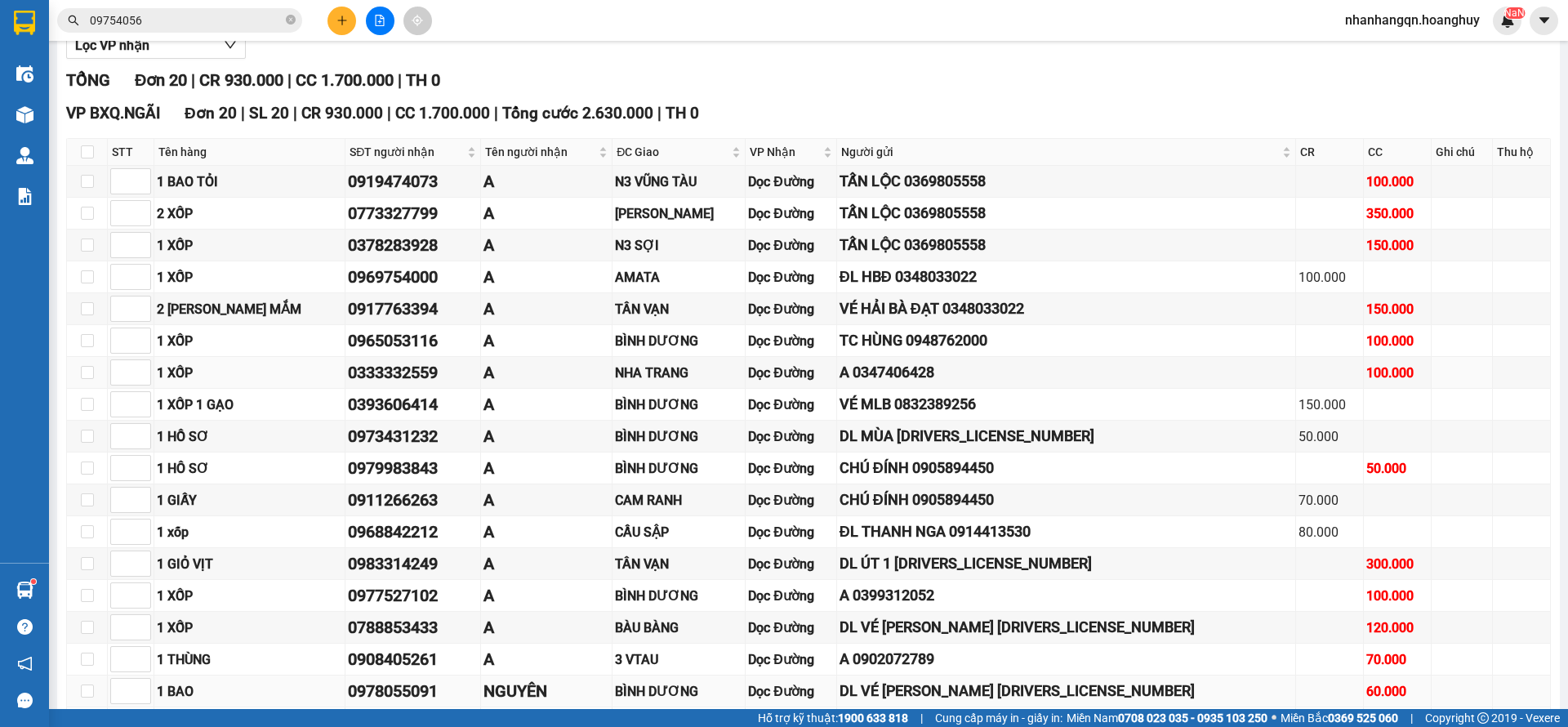
scroll to position [368, 0]
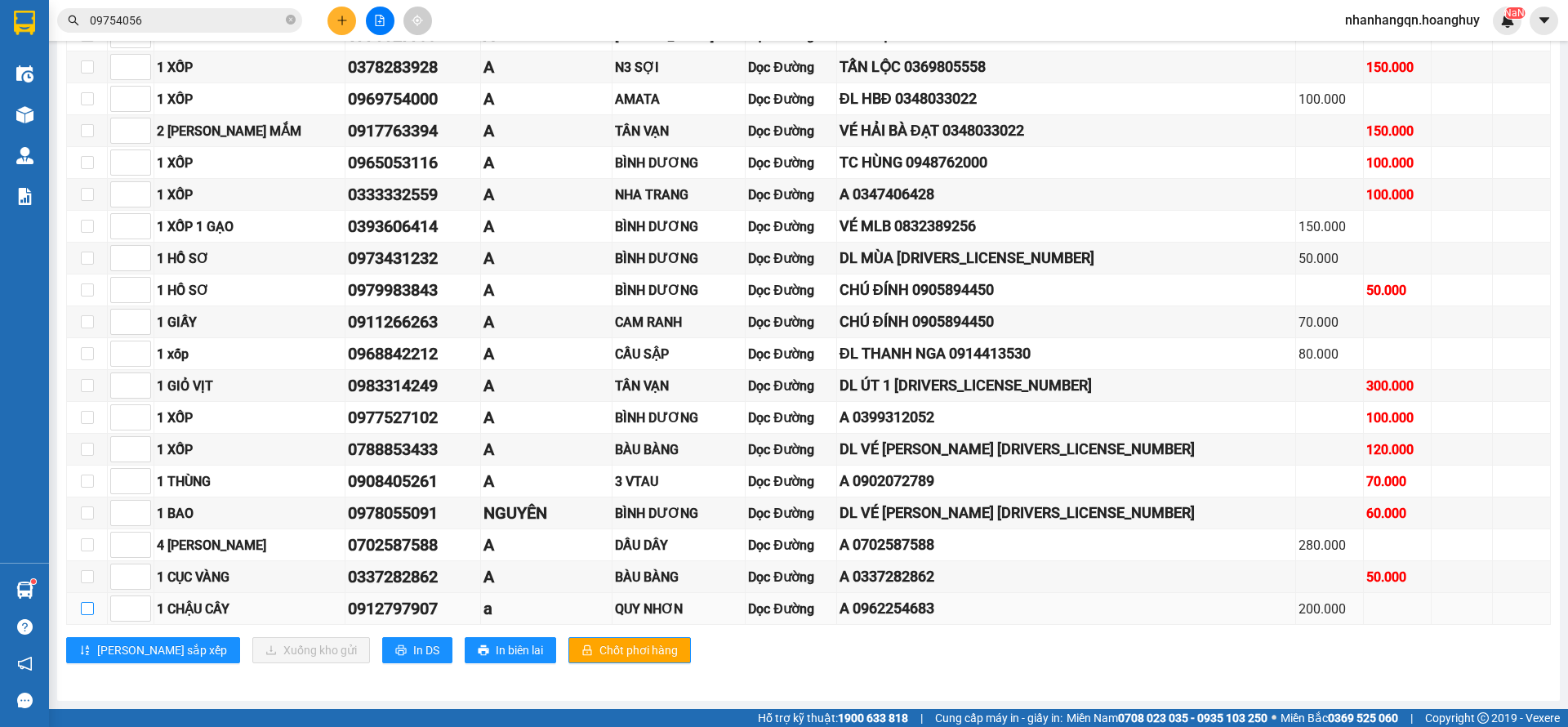
click at [91, 610] on input "checkbox" at bounding box center [87, 609] width 13 height 13
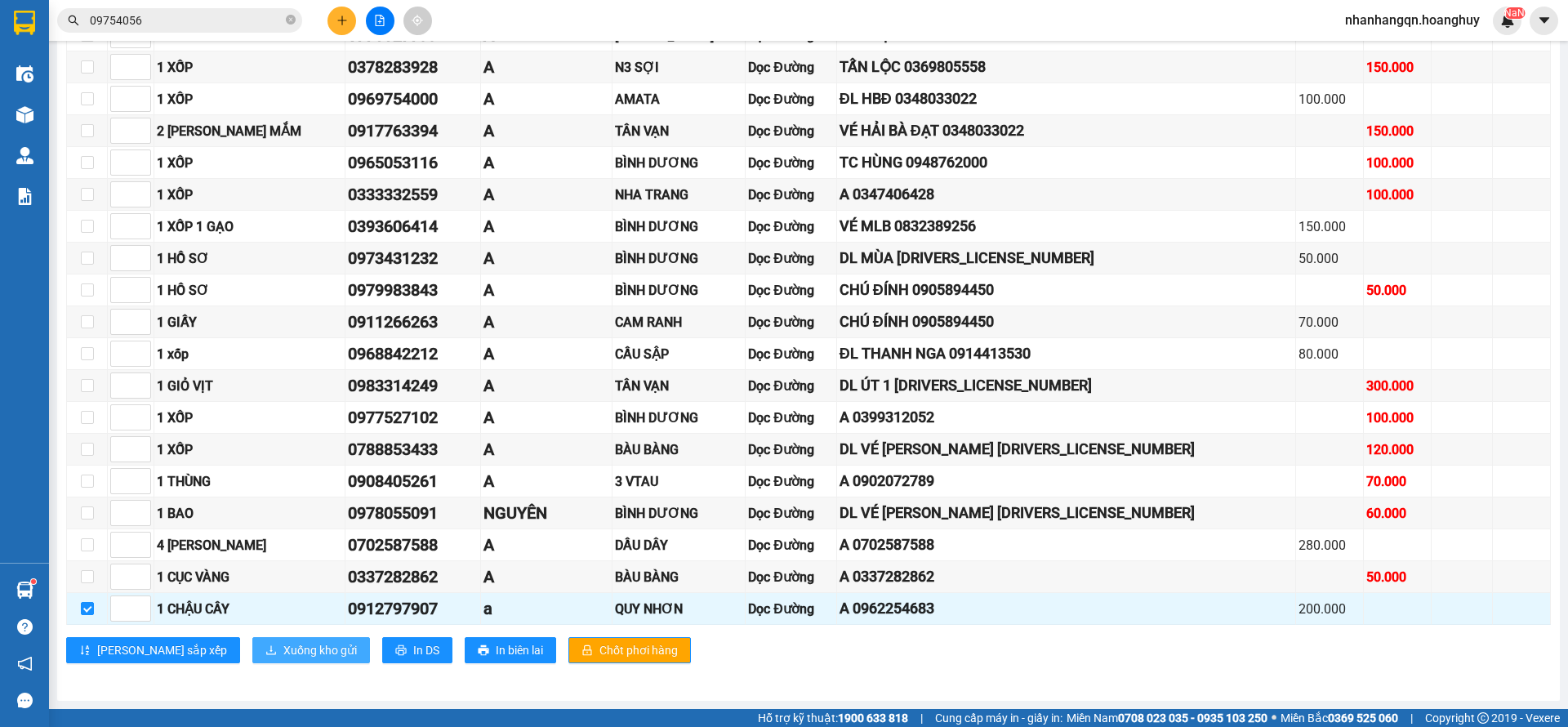
click at [284, 648] on span "Xuống kho gửi" at bounding box center [320, 651] width 73 height 18
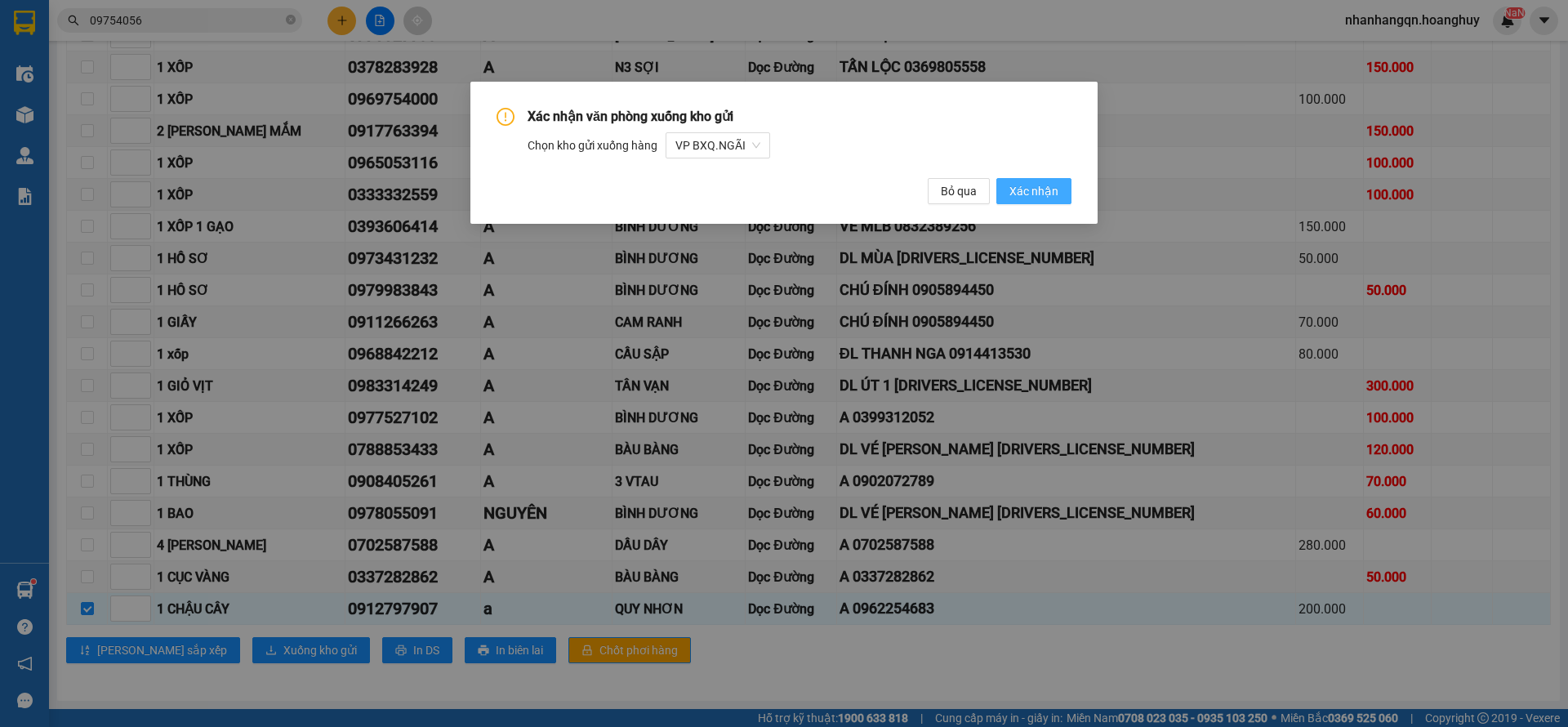
click at [1048, 190] on span "Xác nhận" at bounding box center [1033, 192] width 49 height 18
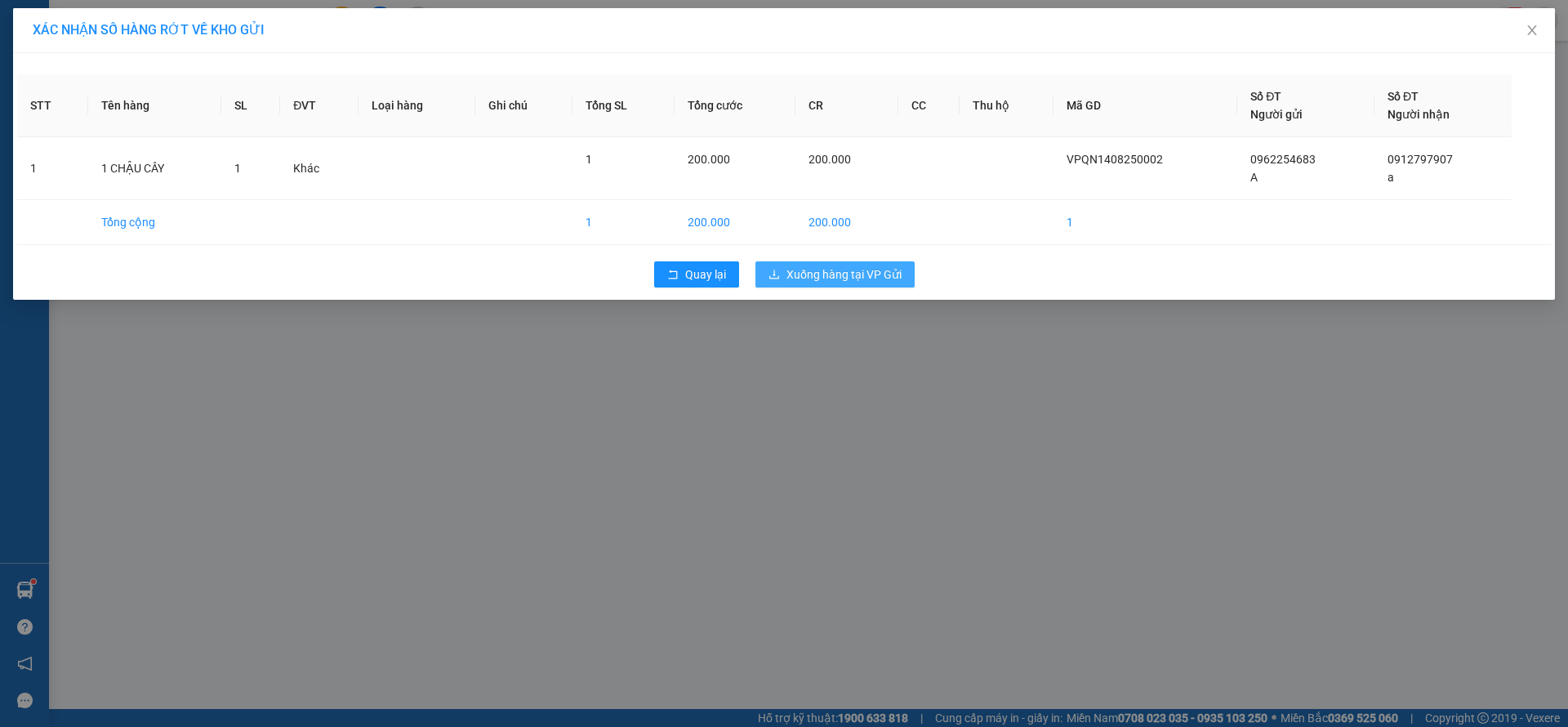
click at [868, 274] on span "Xuống hàng tại VP Gửi" at bounding box center [844, 274] width 116 height 18
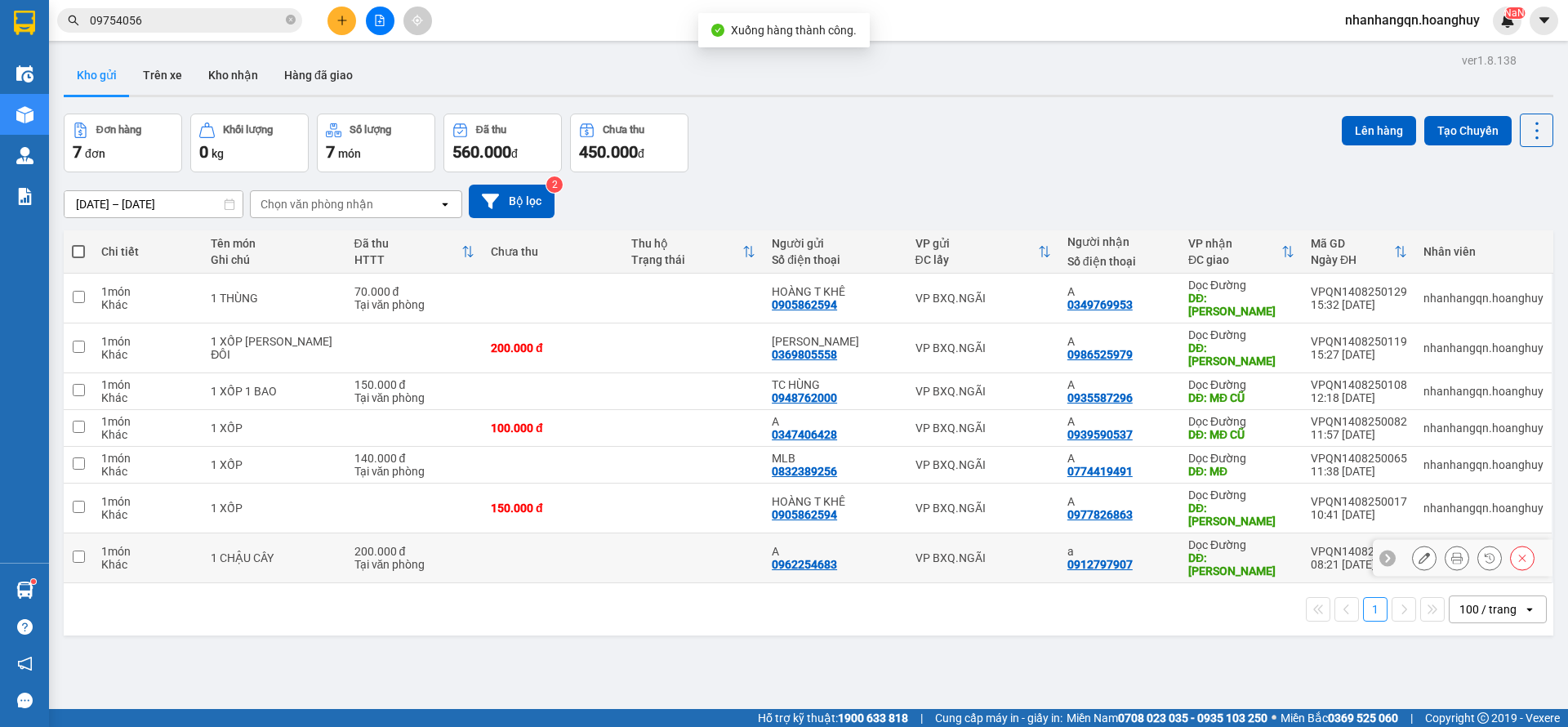
click at [934, 552] on div "VP BXQ.NGÃI" at bounding box center [984, 558] width 136 height 13
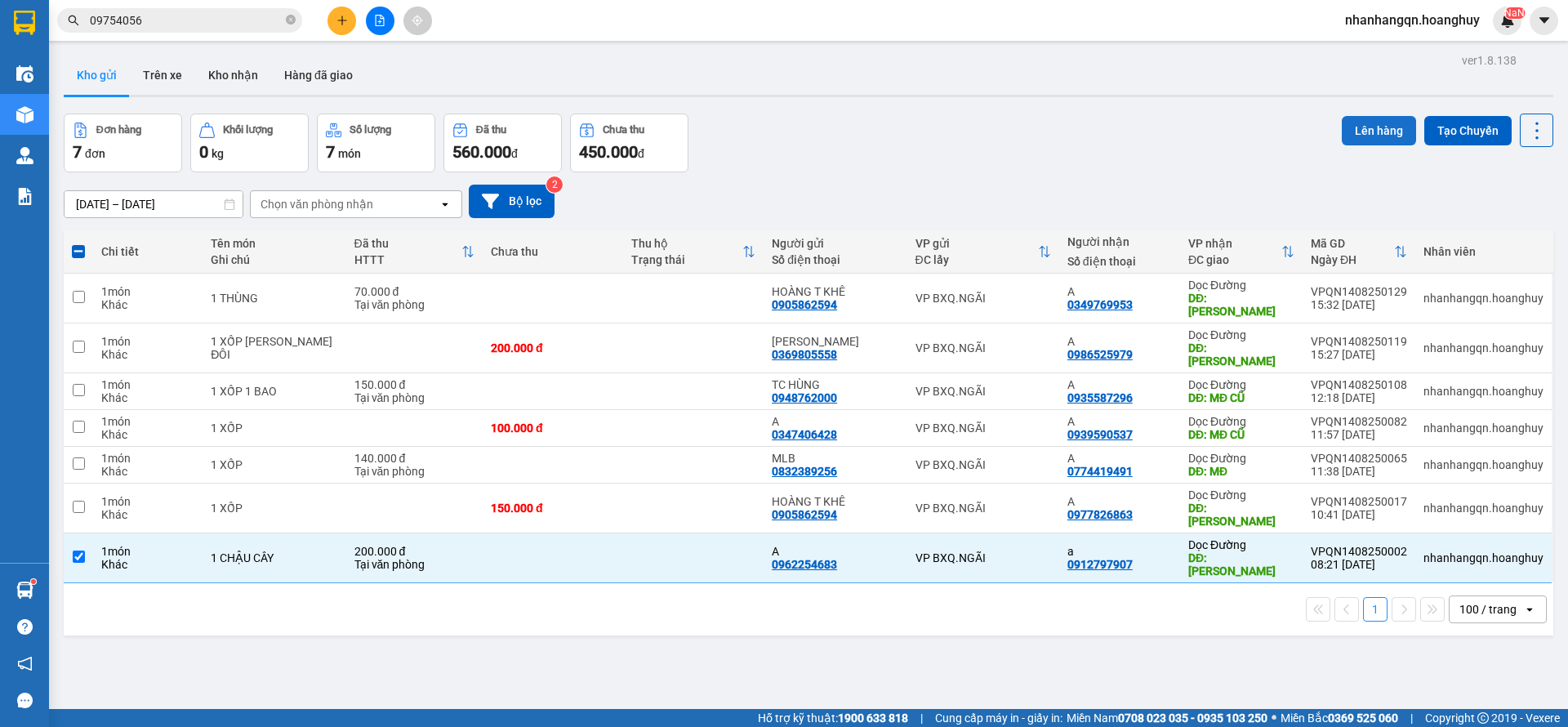
click at [1384, 134] on button "Lên hàng" at bounding box center [1379, 130] width 74 height 29
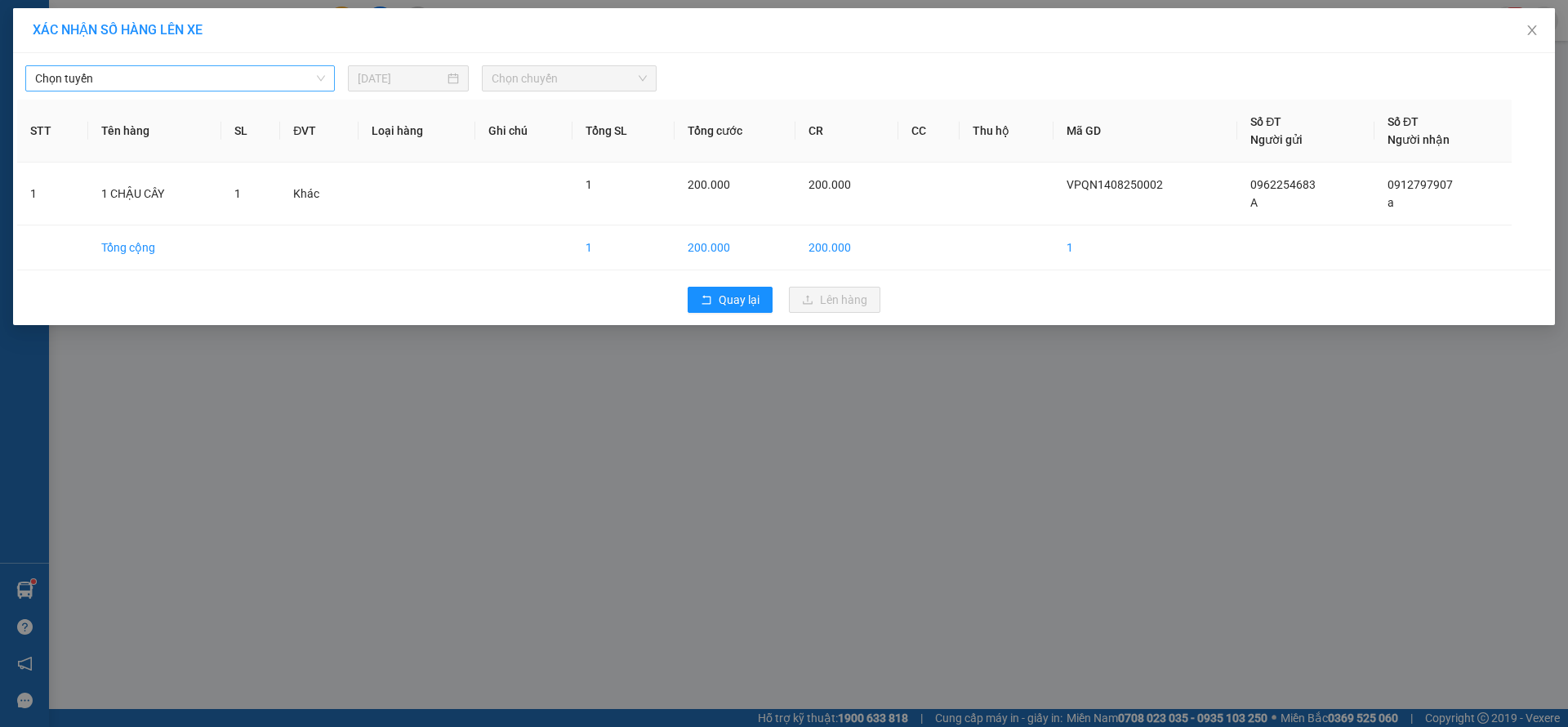
click at [124, 81] on span "Chọn tuyến" at bounding box center [180, 78] width 290 height 25
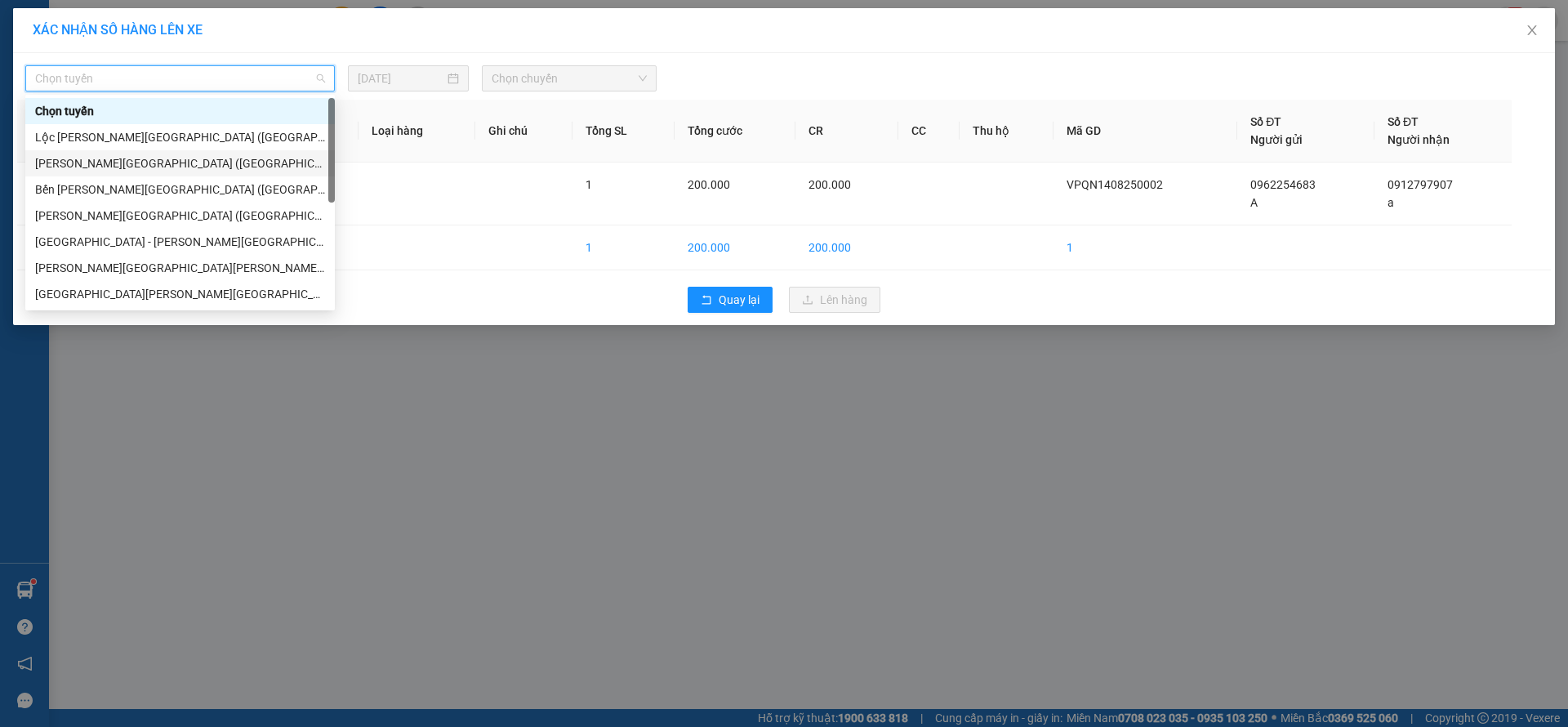
click at [137, 162] on div "[PERSON_NAME][GEOGRAPHIC_DATA] ([GEOGRAPHIC_DATA])" at bounding box center [180, 163] width 290 height 18
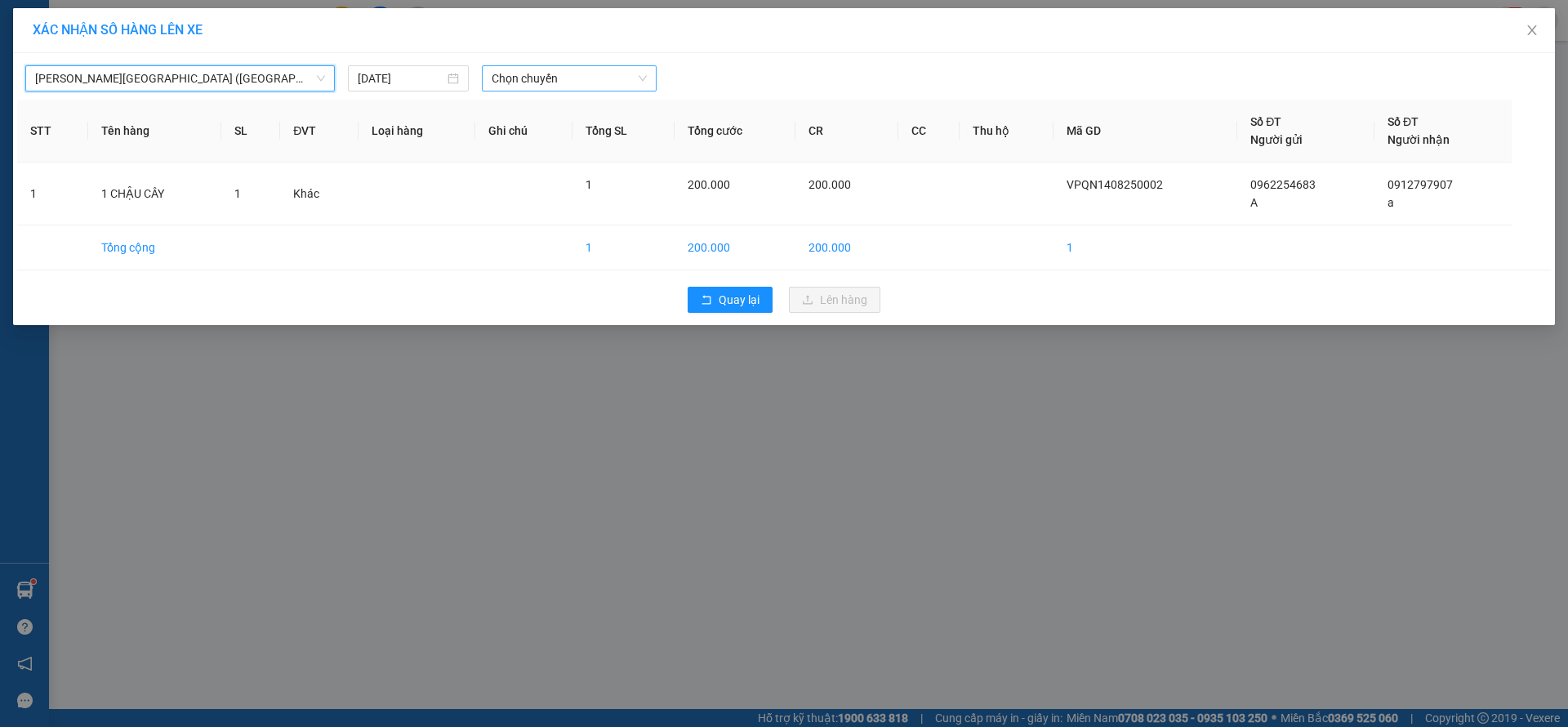
click at [560, 83] on span "Chọn chuyến" at bounding box center [569, 78] width 155 height 25
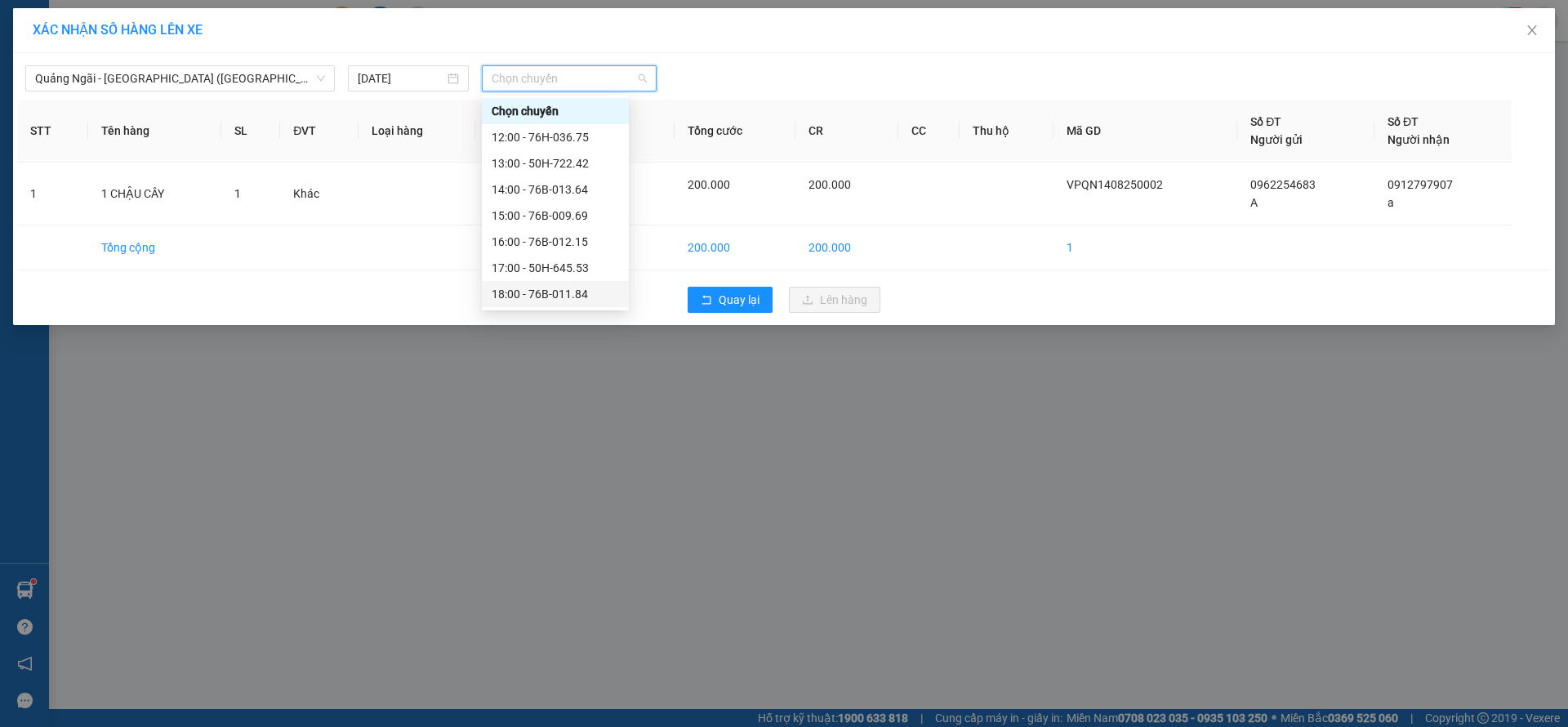
scroll to position [52, 0]
click at [568, 215] on div "17:00 - 50H-645.53" at bounding box center [555, 216] width 128 height 18
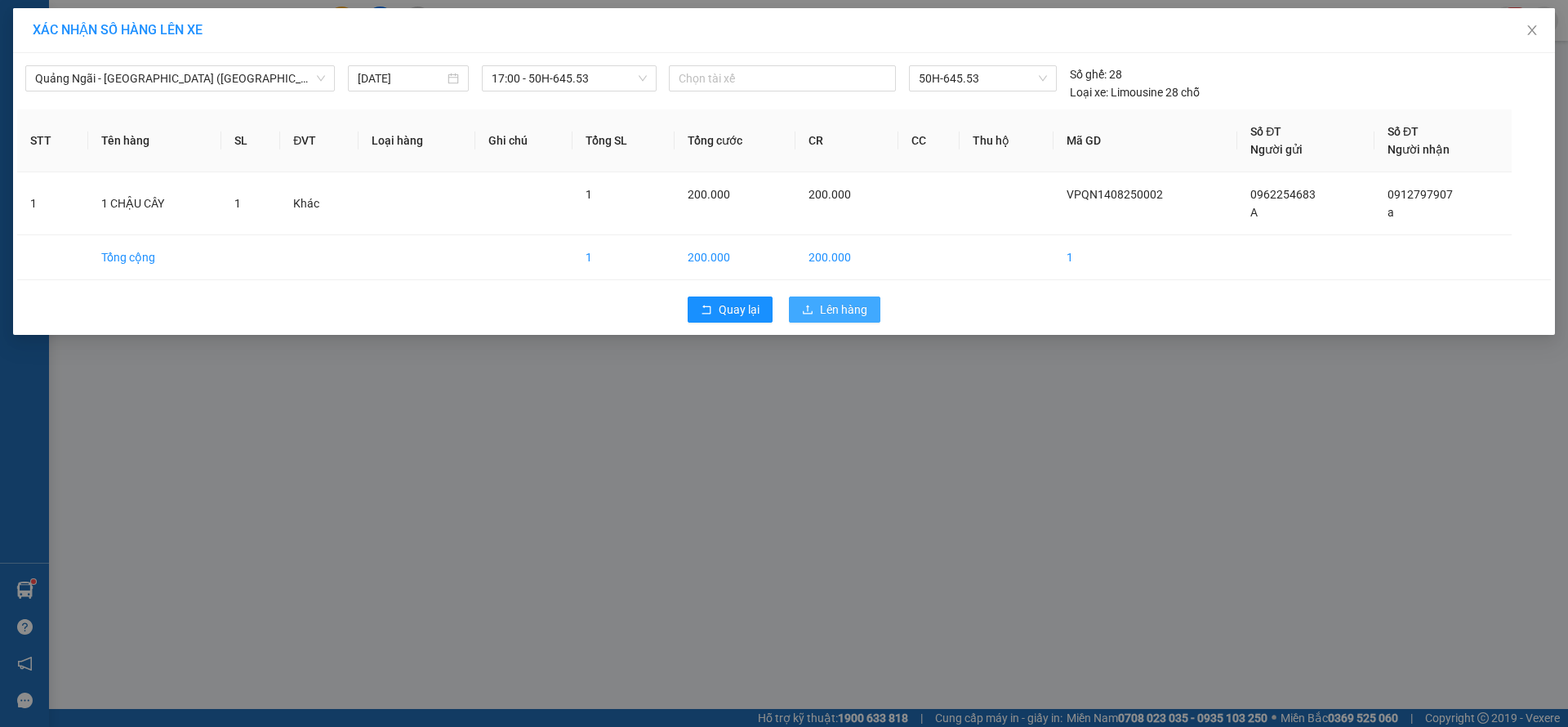
click at [841, 307] on span "Lên hàng" at bounding box center [844, 310] width 48 height 18
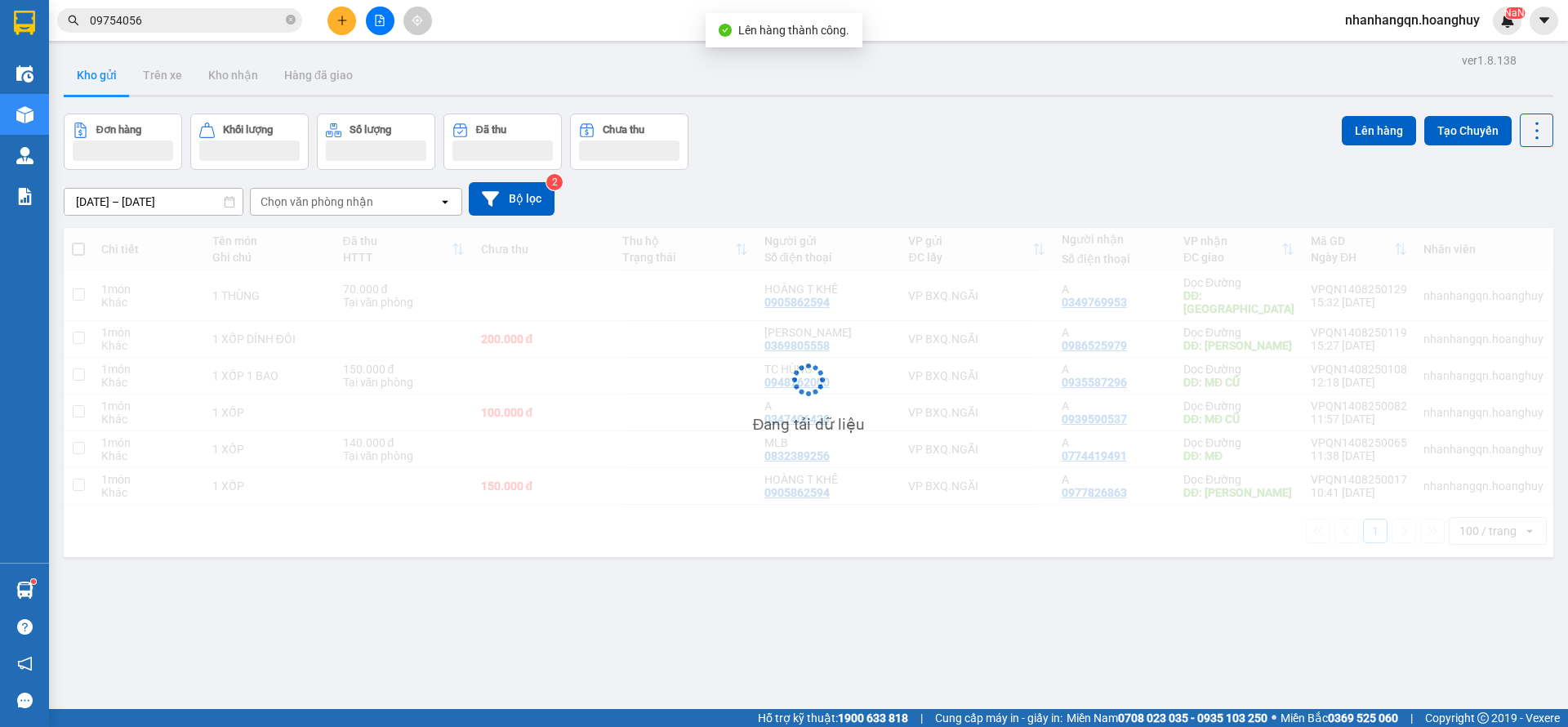
click at [166, 26] on input "09754056" at bounding box center [186, 20] width 193 height 18
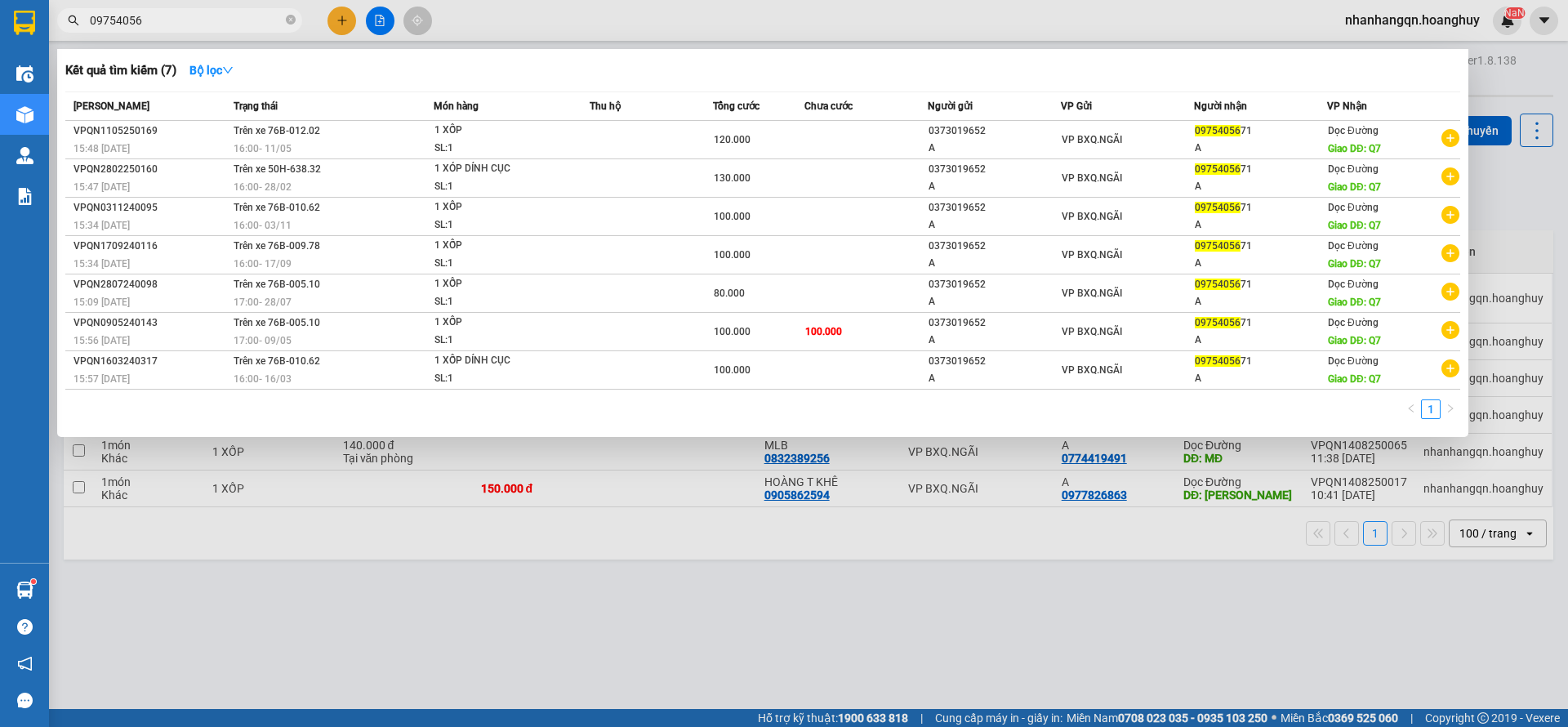
click at [183, 17] on input "09754056" at bounding box center [186, 20] width 193 height 18
click at [154, 24] on input "09754056" at bounding box center [186, 20] width 193 height 18
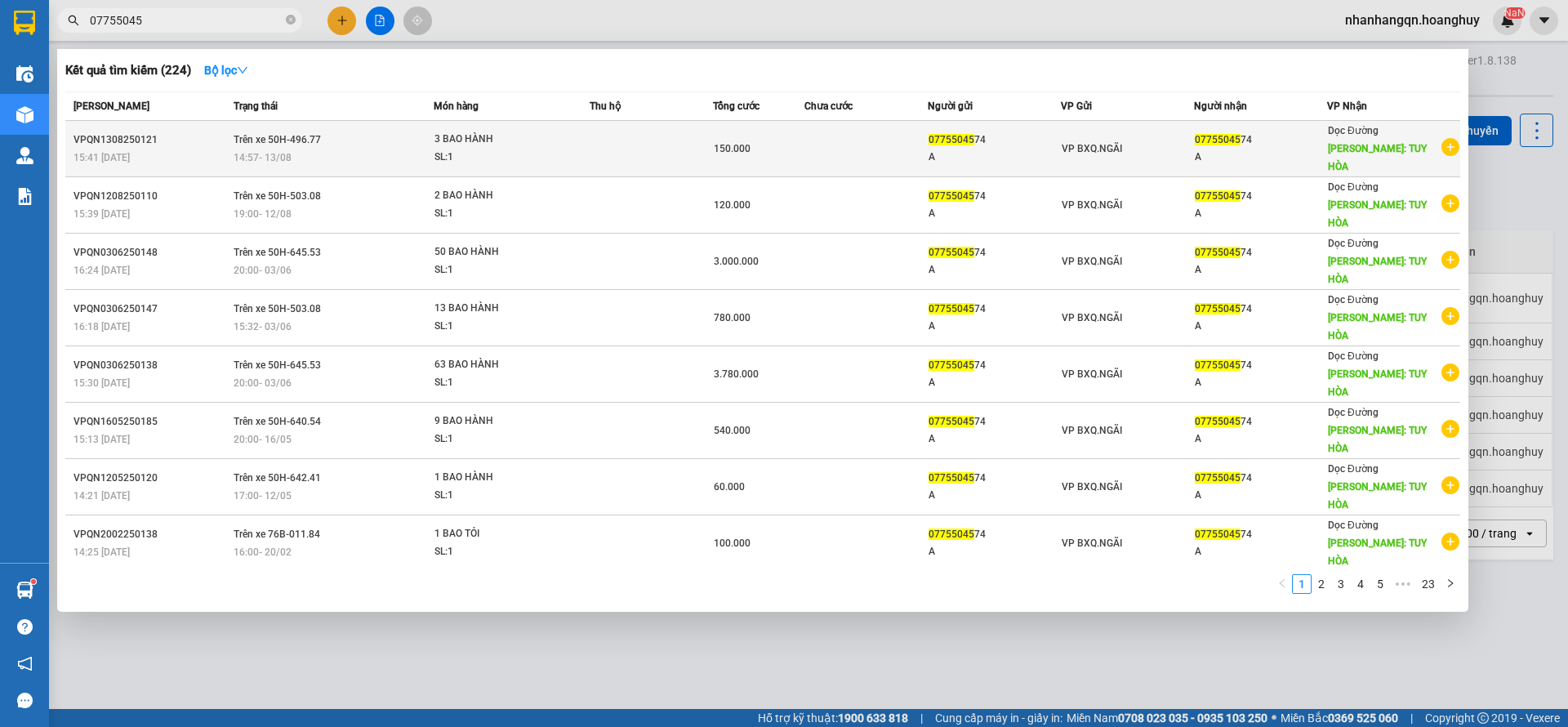
type input "07755045"
click at [912, 147] on td at bounding box center [866, 149] width 123 height 56
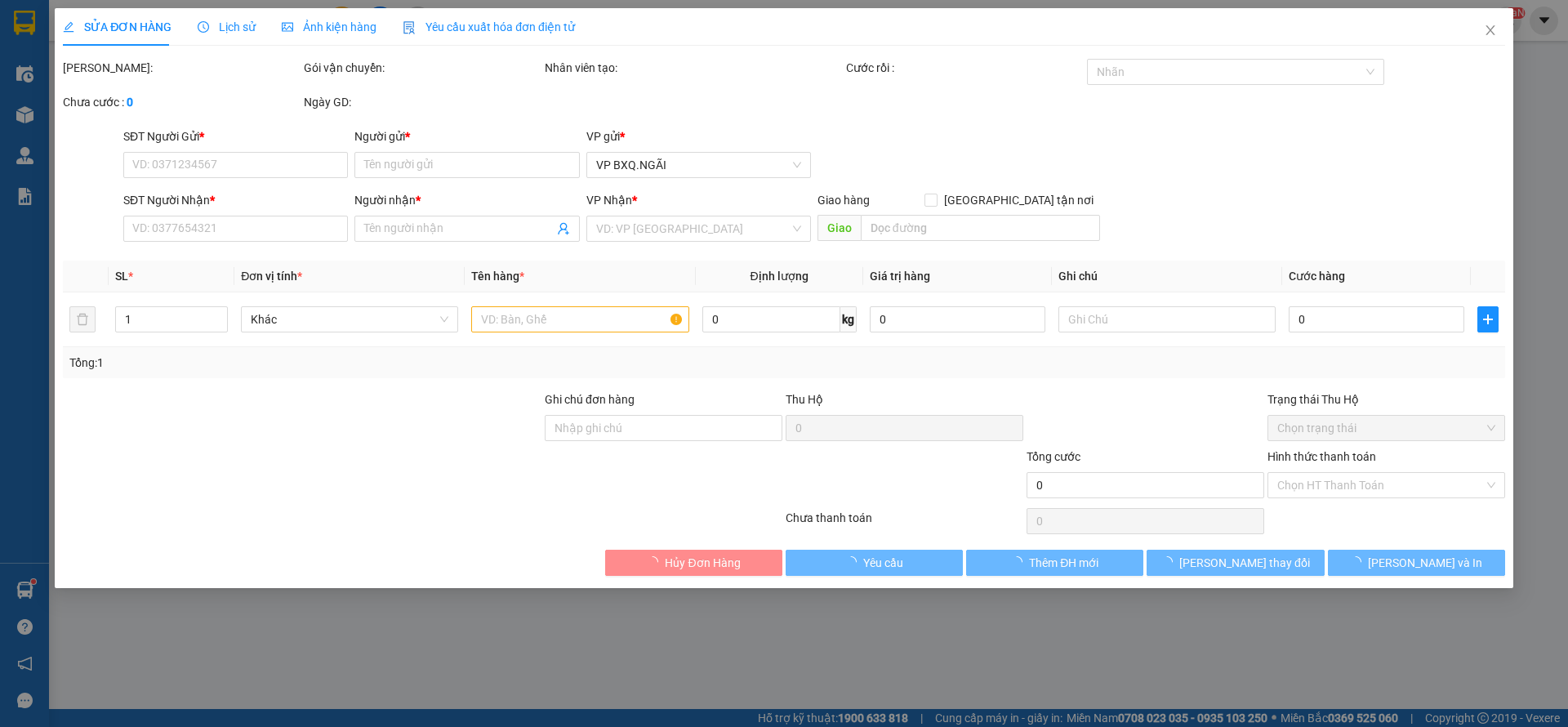
type input "0775504574"
type input "A"
type input "0775504574"
type input "A"
type input "TUY HÒA"
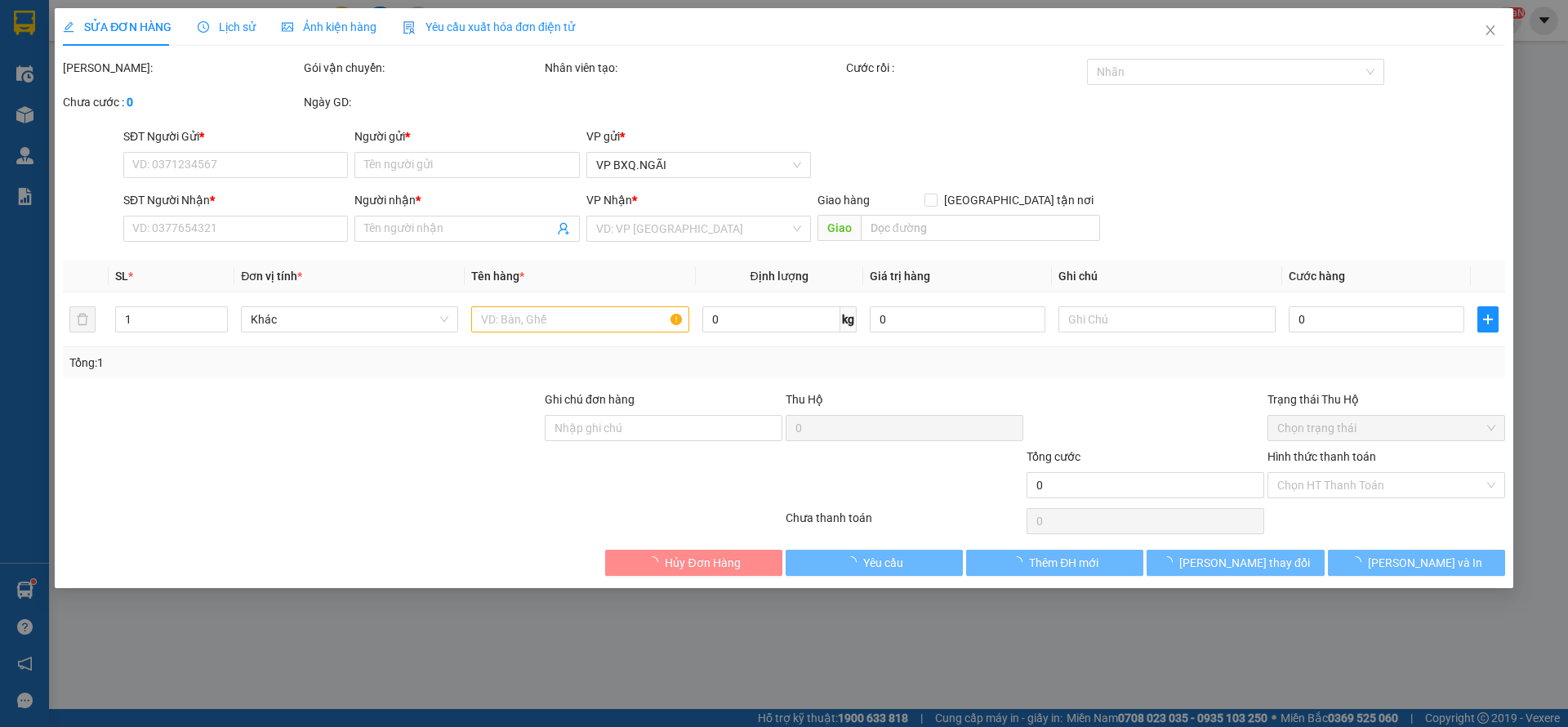
type input "150.000"
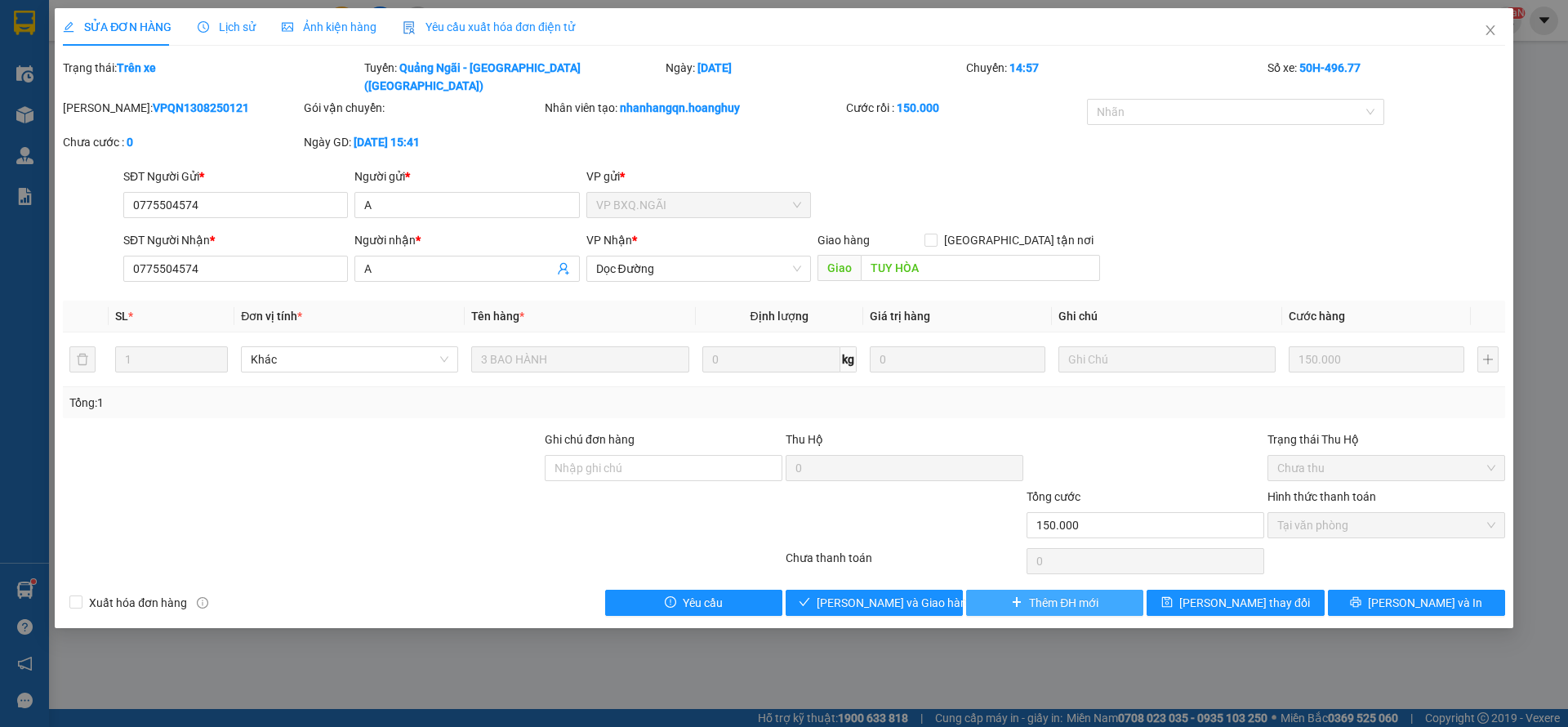
click at [1014, 590] on button "Thêm ĐH mới" at bounding box center [1054, 603] width 177 height 26
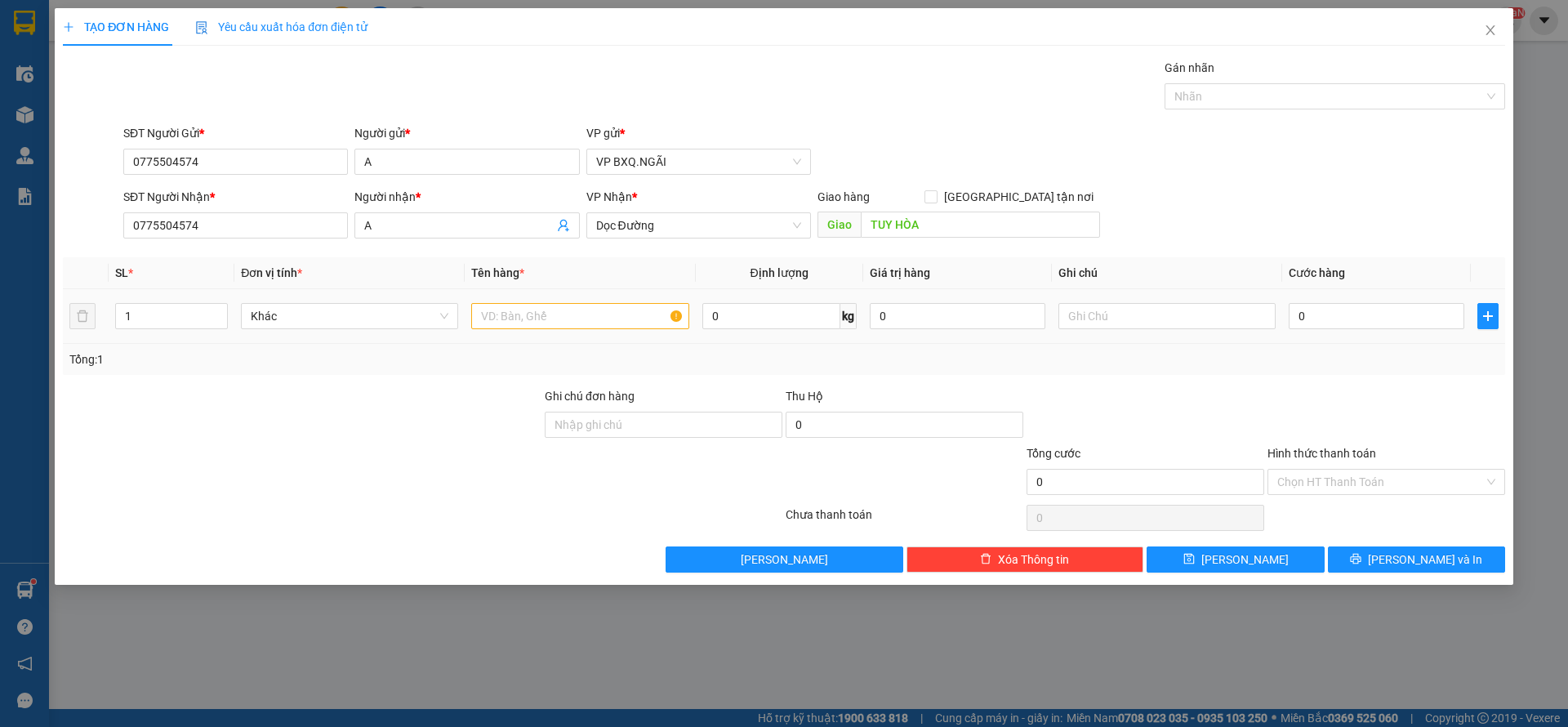
click at [522, 335] on td at bounding box center [580, 317] width 230 height 55
click at [495, 327] on input "text" at bounding box center [580, 316] width 217 height 26
type input "4 BAO"
type input "2"
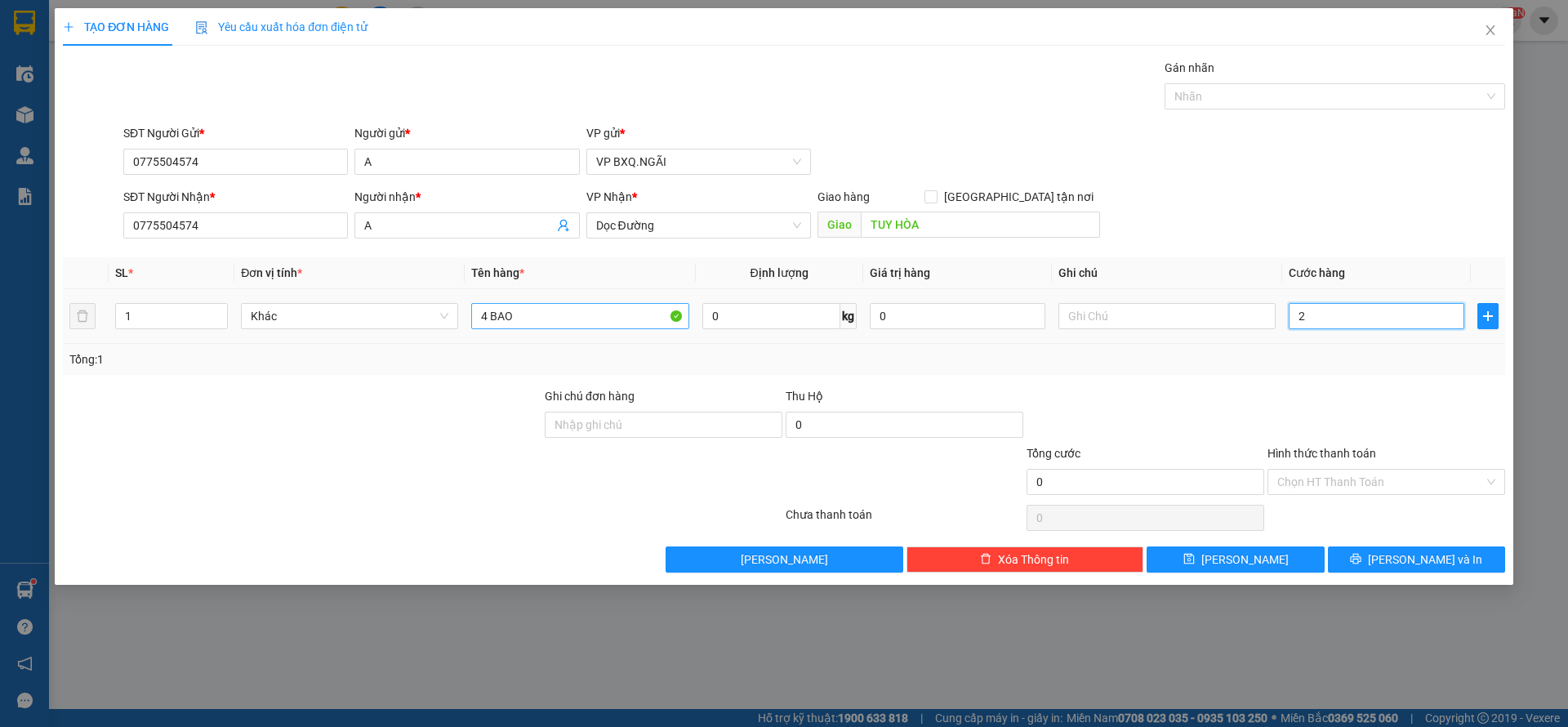
type input "2"
type input "20"
type input "200"
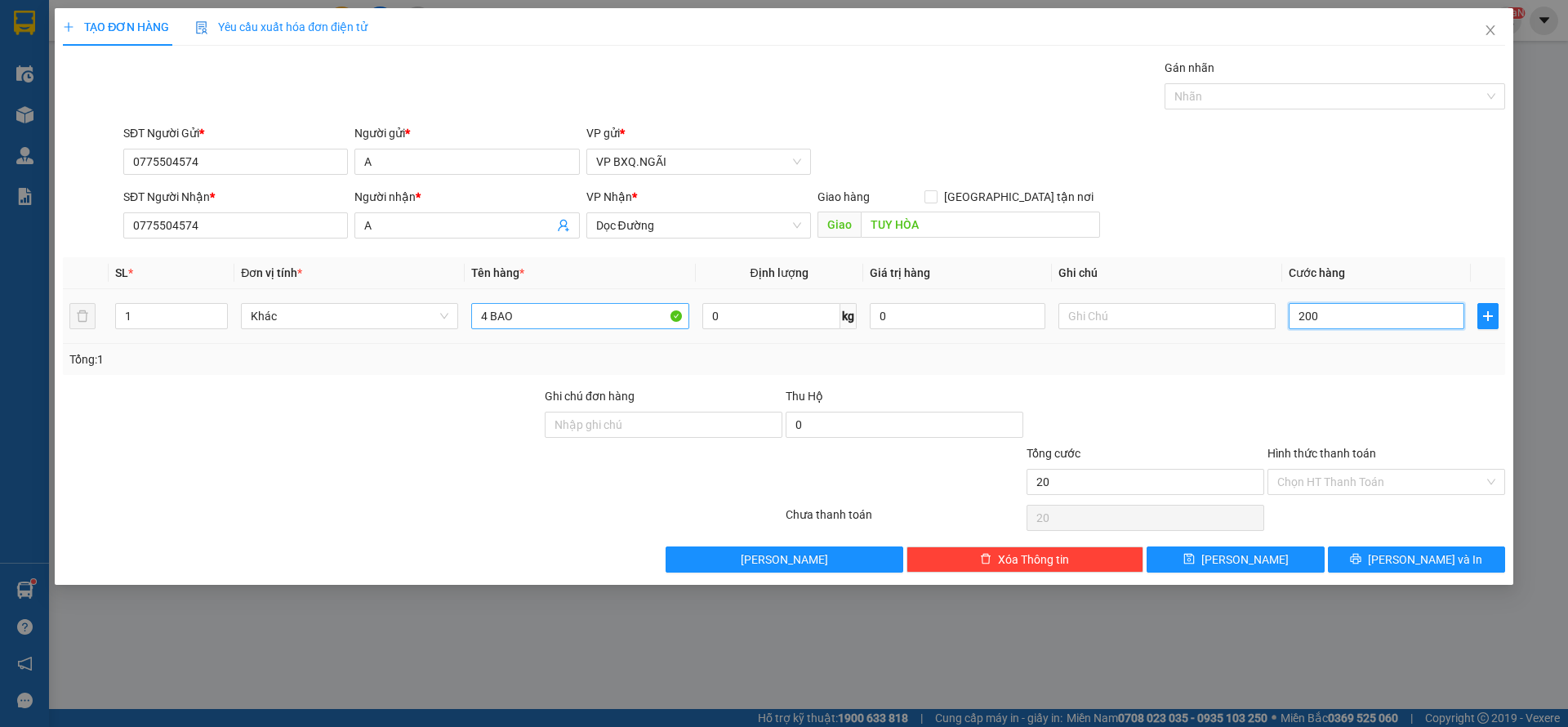
type input "200"
type input "2.000"
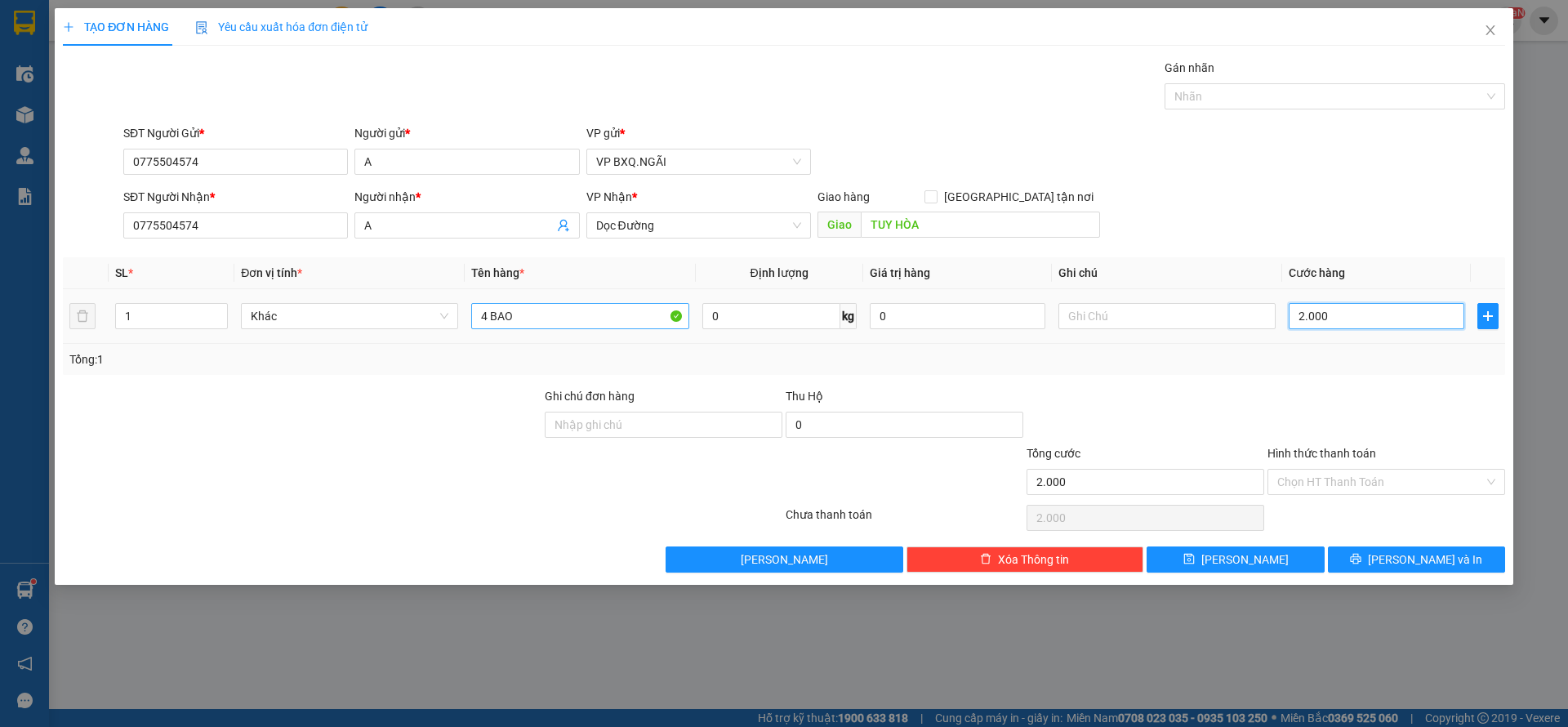
type input "20.000"
type input "200.000"
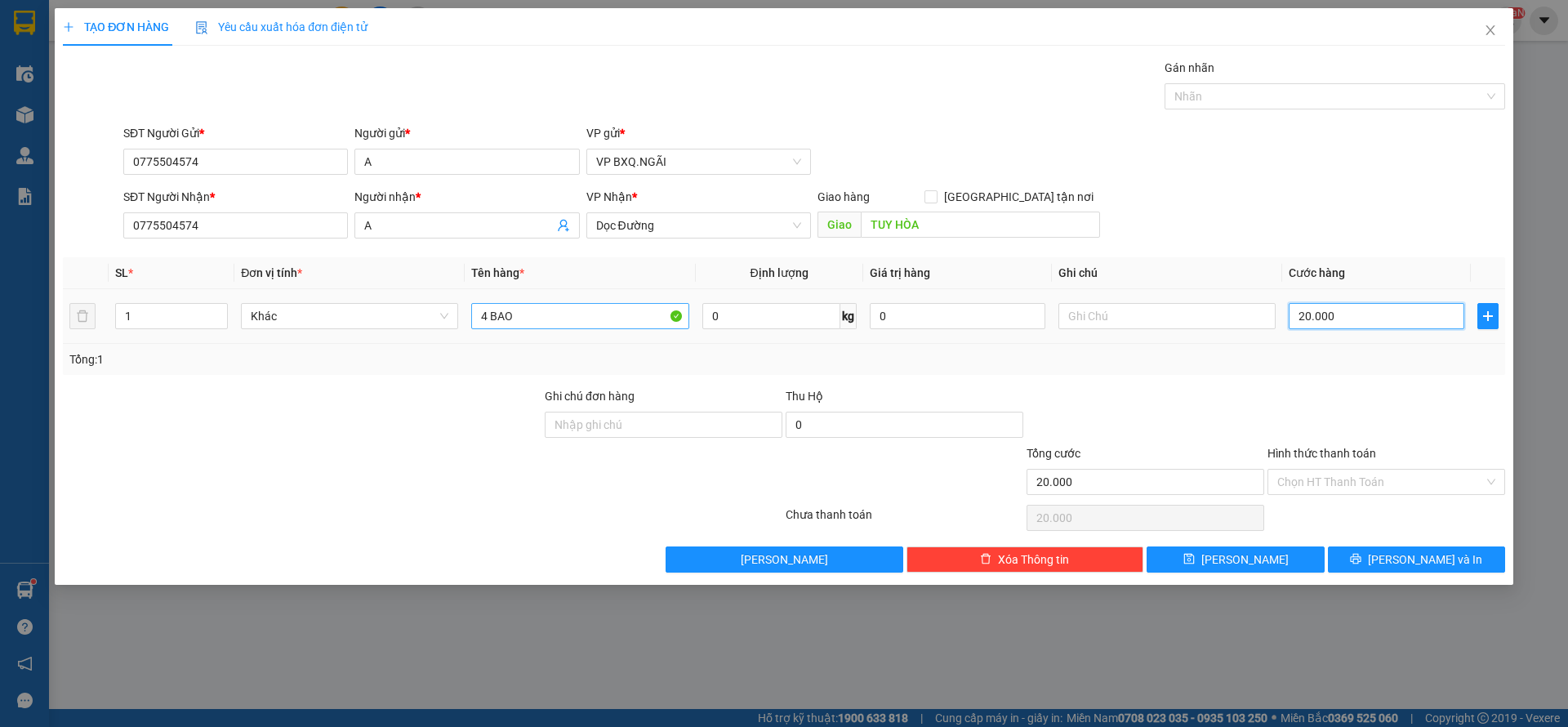
type input "200.000"
click at [1362, 481] on input "Hình thức thanh toán" at bounding box center [1380, 482] width 206 height 25
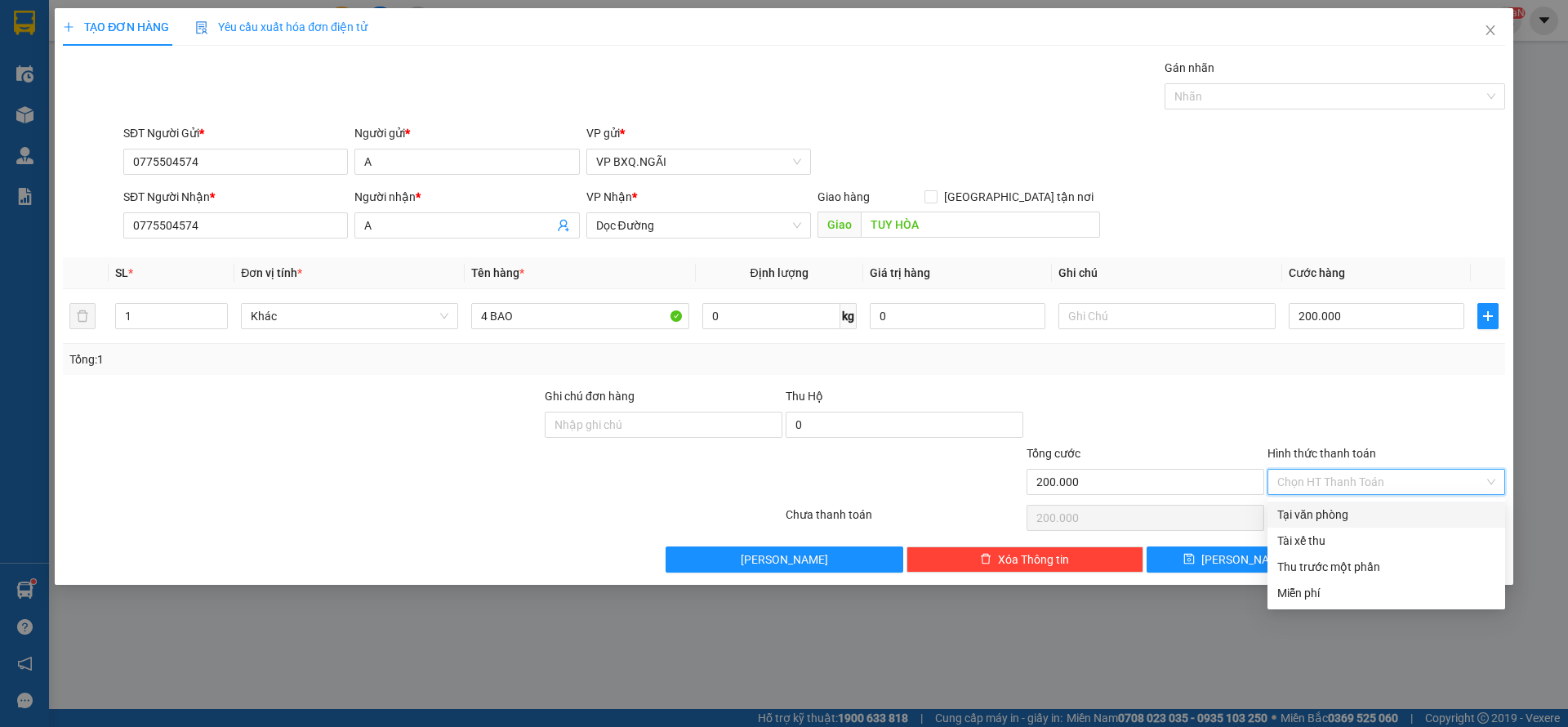
click at [1340, 519] on div "Tại văn phòng" at bounding box center [1386, 515] width 218 height 18
type input "0"
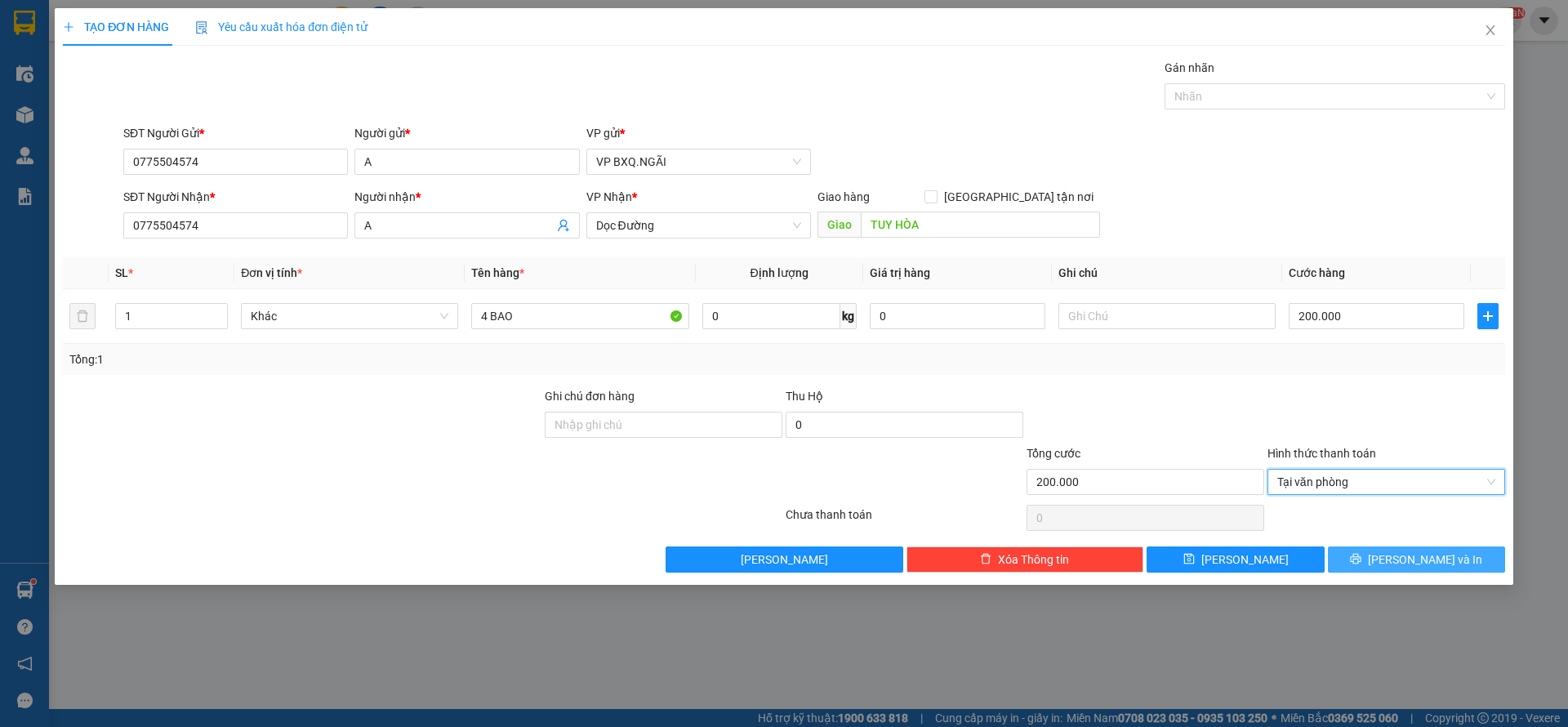
click at [1422, 561] on span "[PERSON_NAME] và In" at bounding box center [1425, 560] width 115 height 18
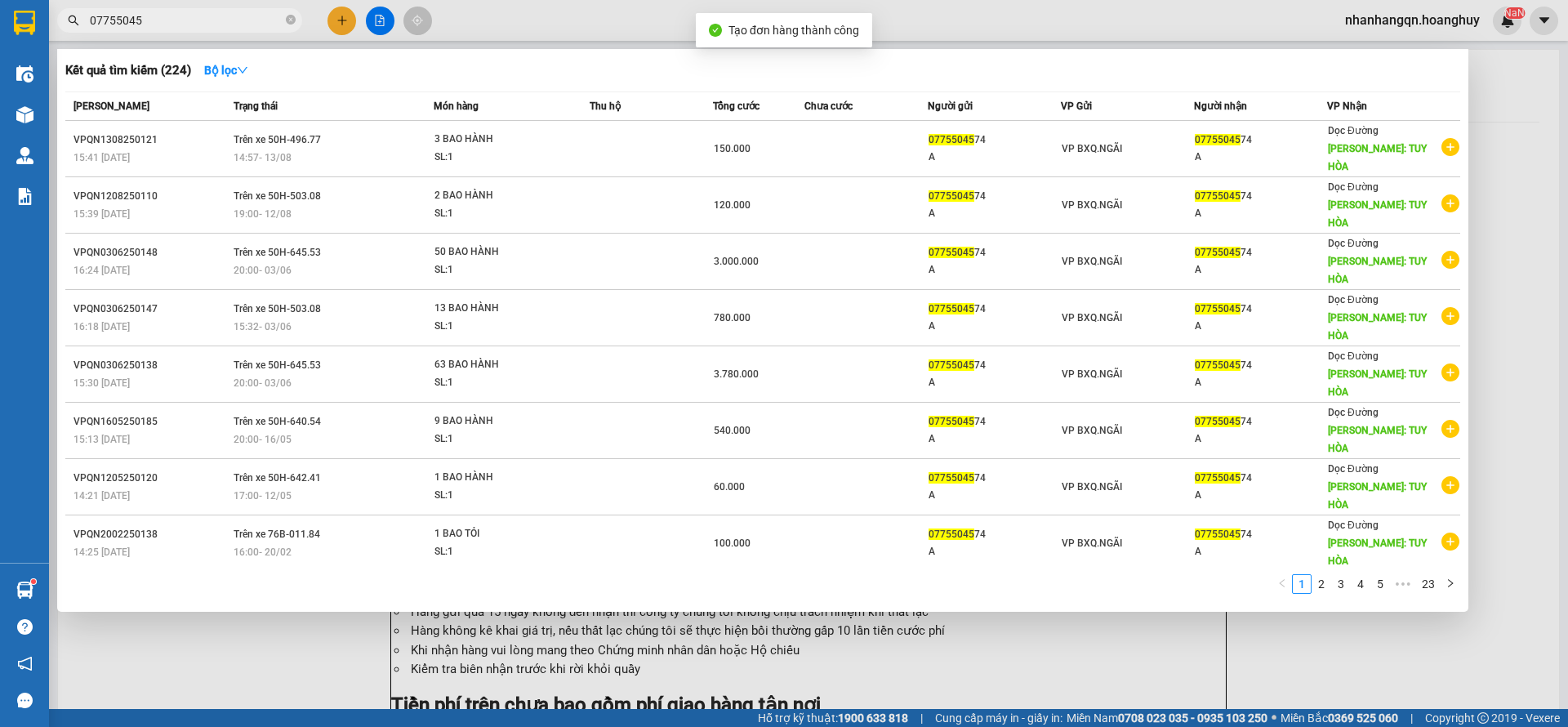
click at [157, 23] on input "07755045" at bounding box center [186, 20] width 193 height 18
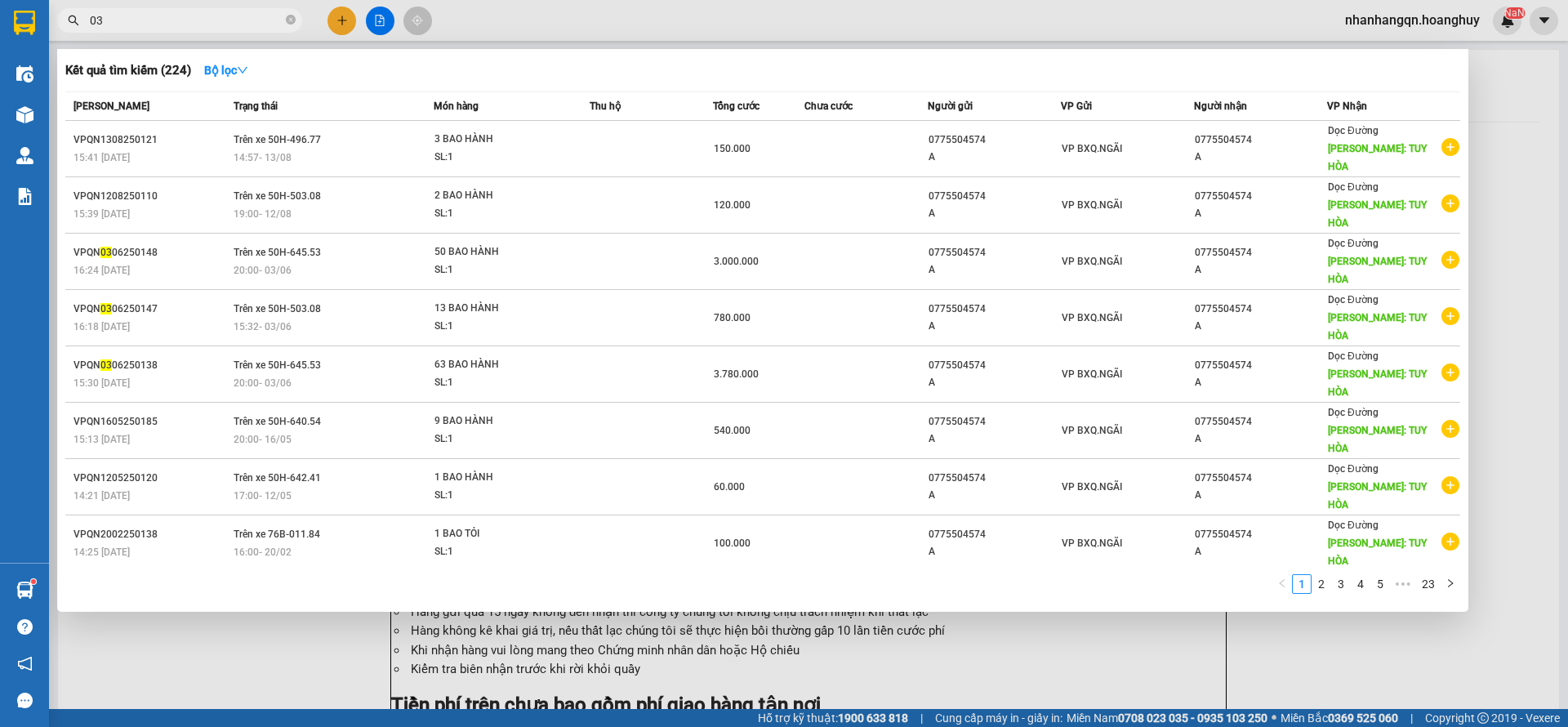
click at [149, 27] on input "03" at bounding box center [186, 20] width 193 height 18
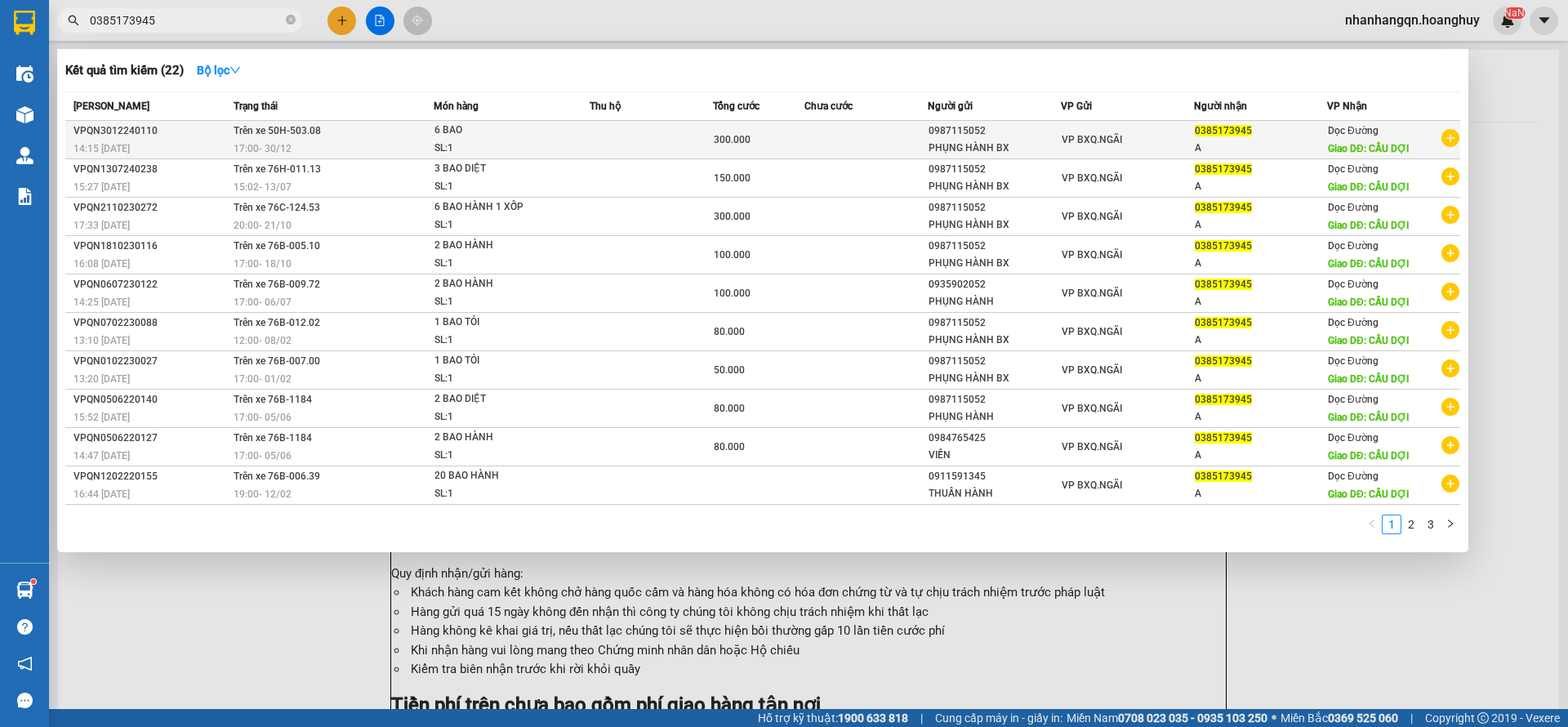
type input "0385173945"
click at [1085, 150] on td "VP BXQ.NGÃI" at bounding box center [1128, 140] width 133 height 39
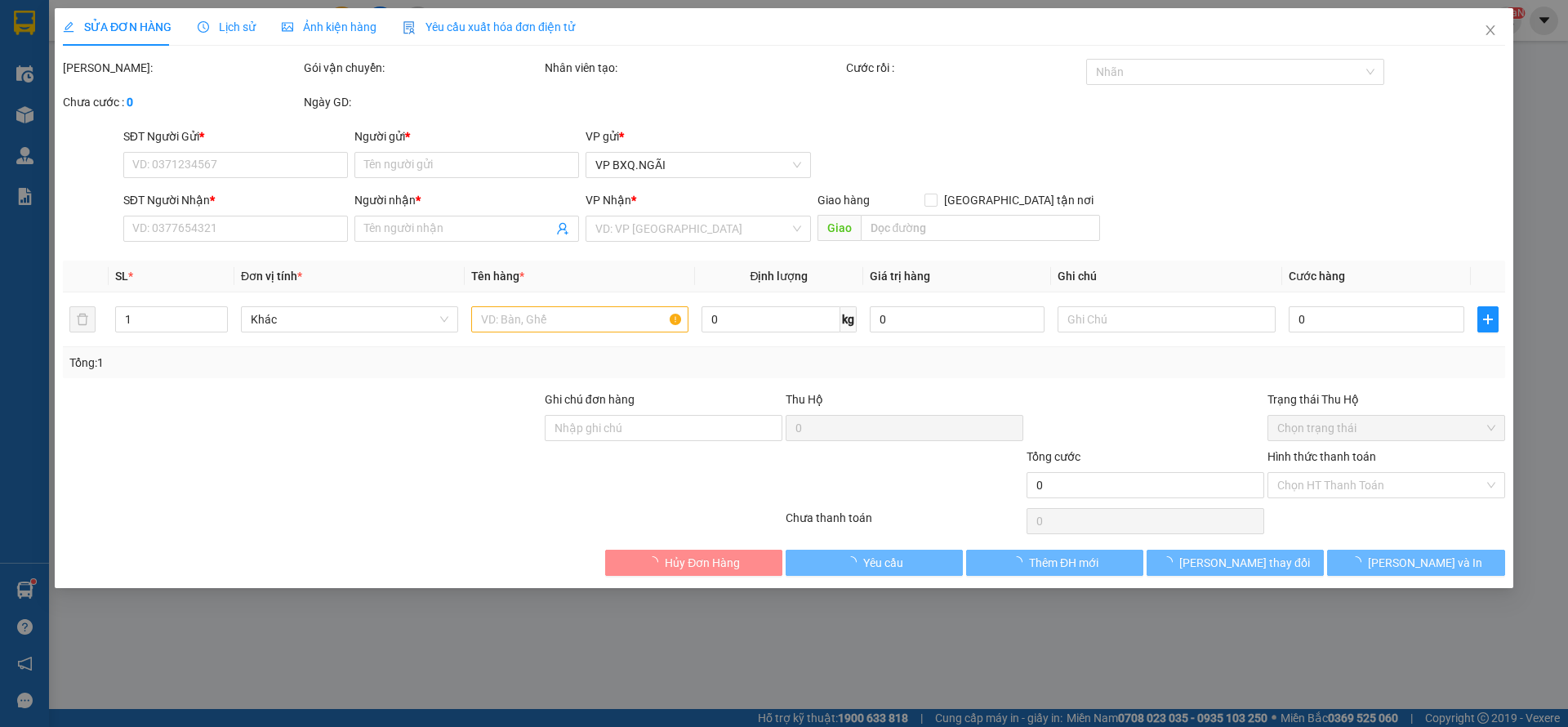
type input "0987115052"
type input "PHỤNG HÀNH BX"
type input "0385173945"
type input "A"
type input "CẦU DỢI"
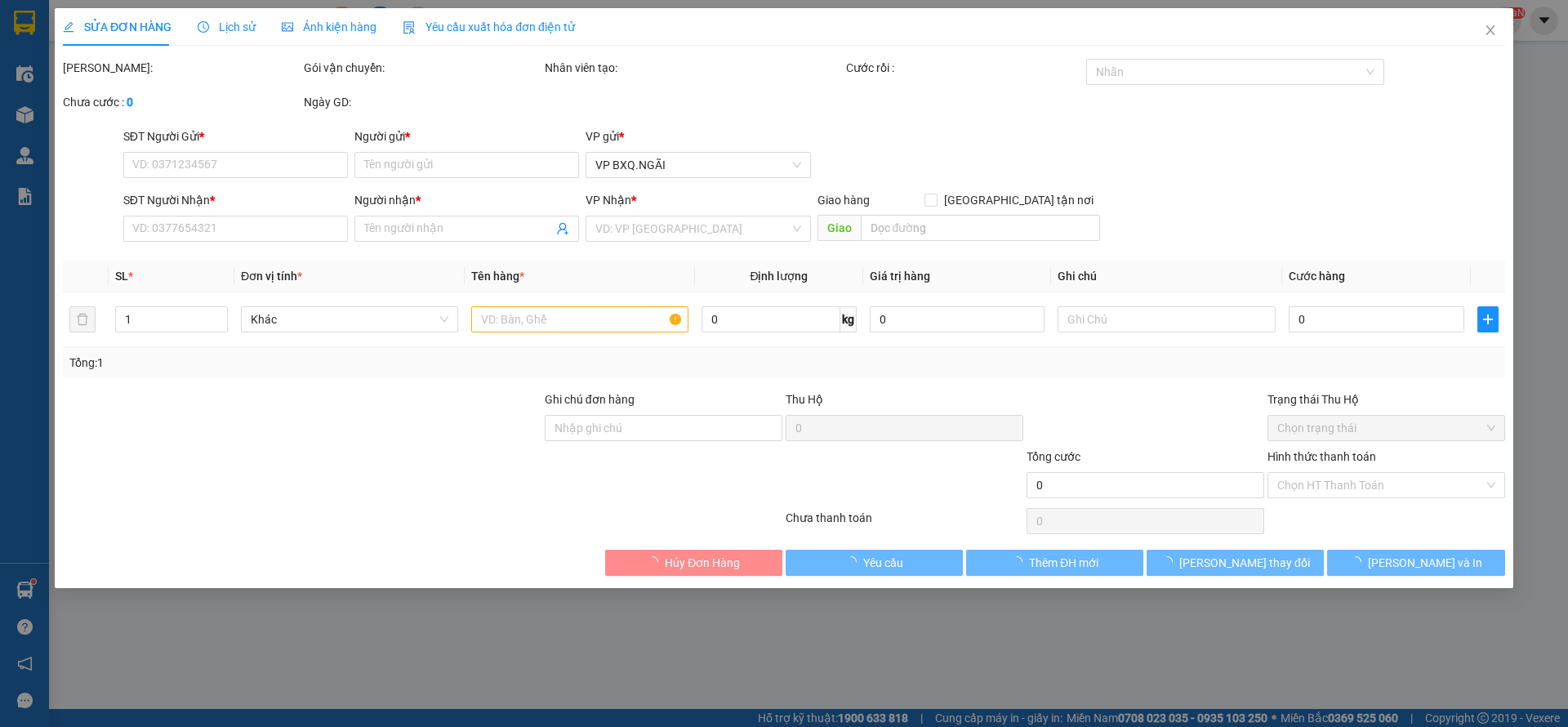
type input "300.000"
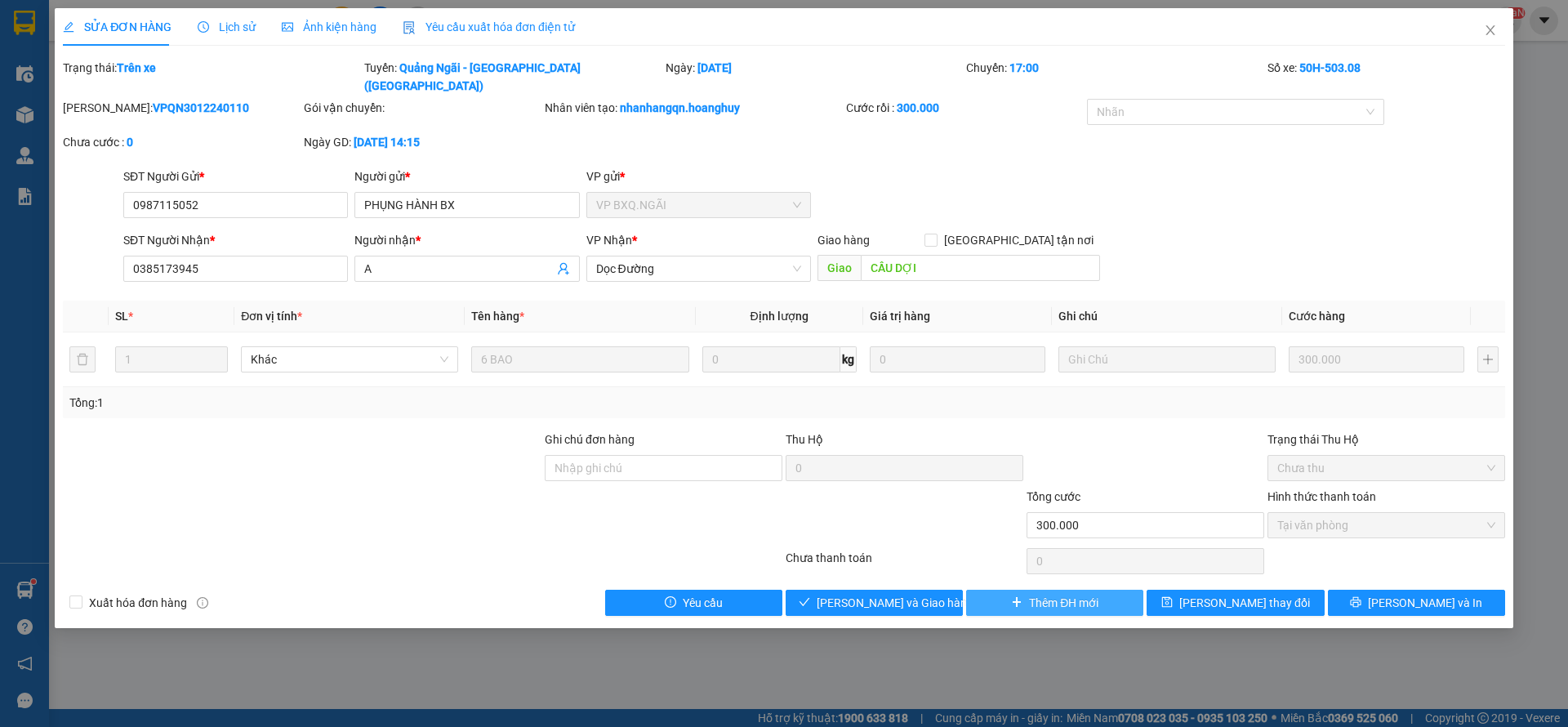
click at [1046, 594] on span "Thêm ĐH mới" at bounding box center [1064, 603] width 70 height 18
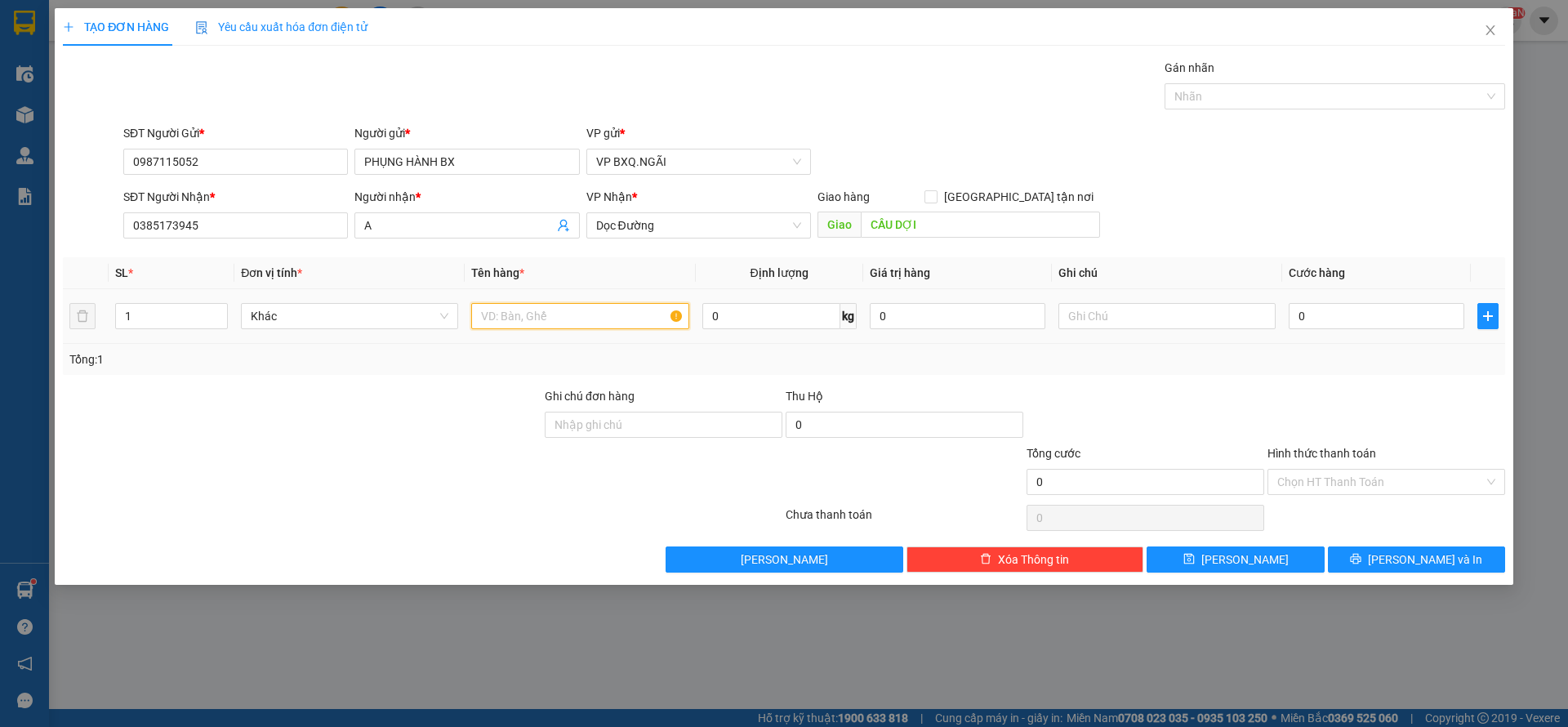
click at [517, 326] on input "text" at bounding box center [580, 316] width 217 height 26
type input "1"
type input "2 BAO HÀNH"
type input "1"
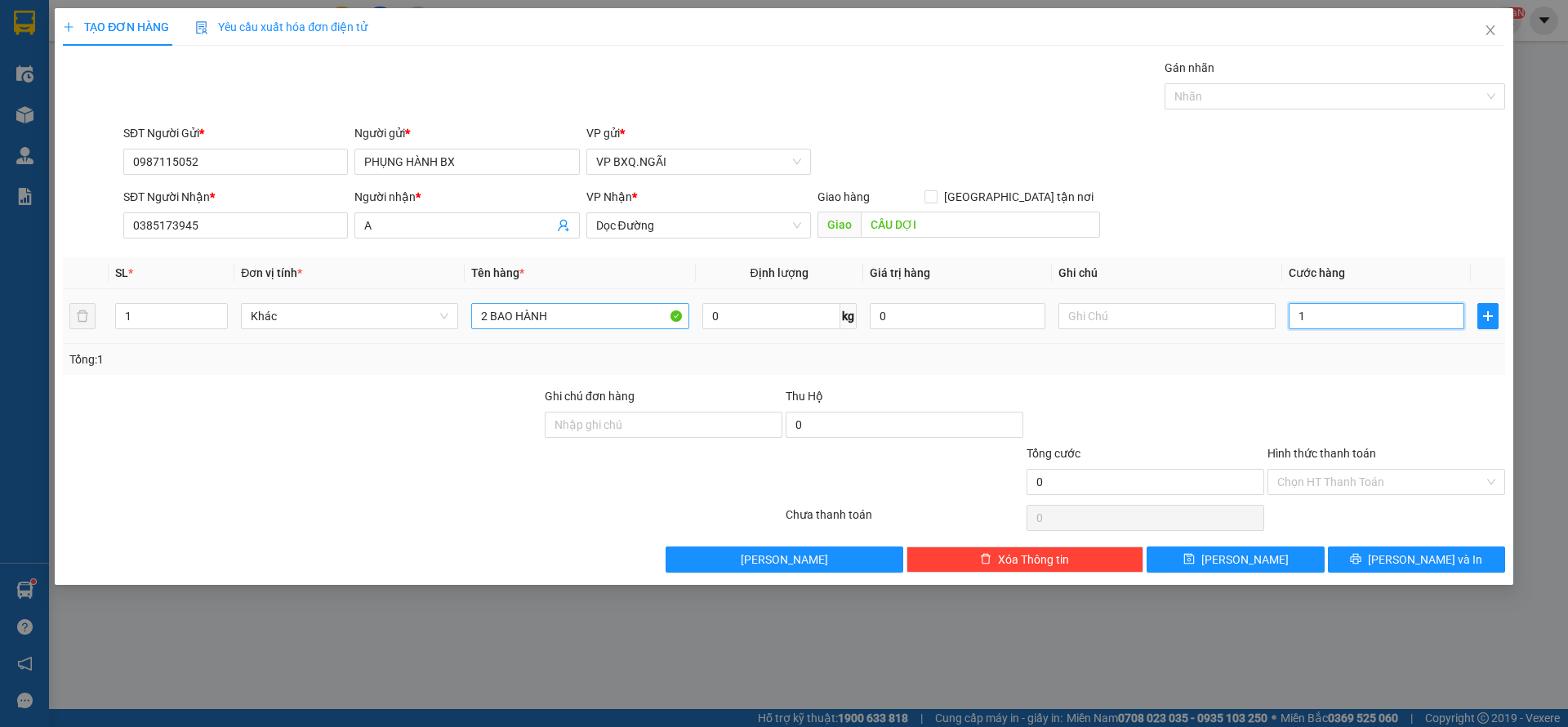
type input "1"
type input "10"
type input "100"
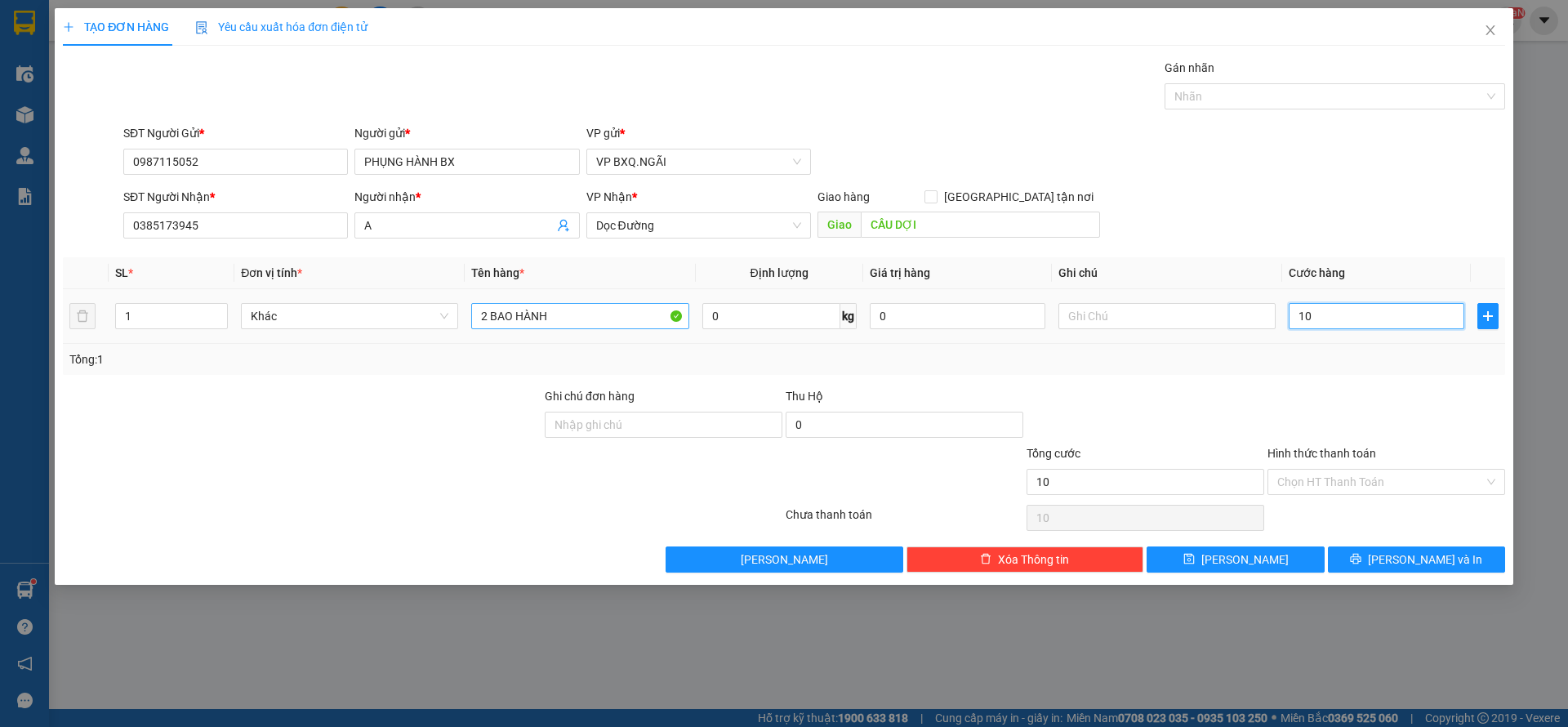
type input "100"
type input "1.000"
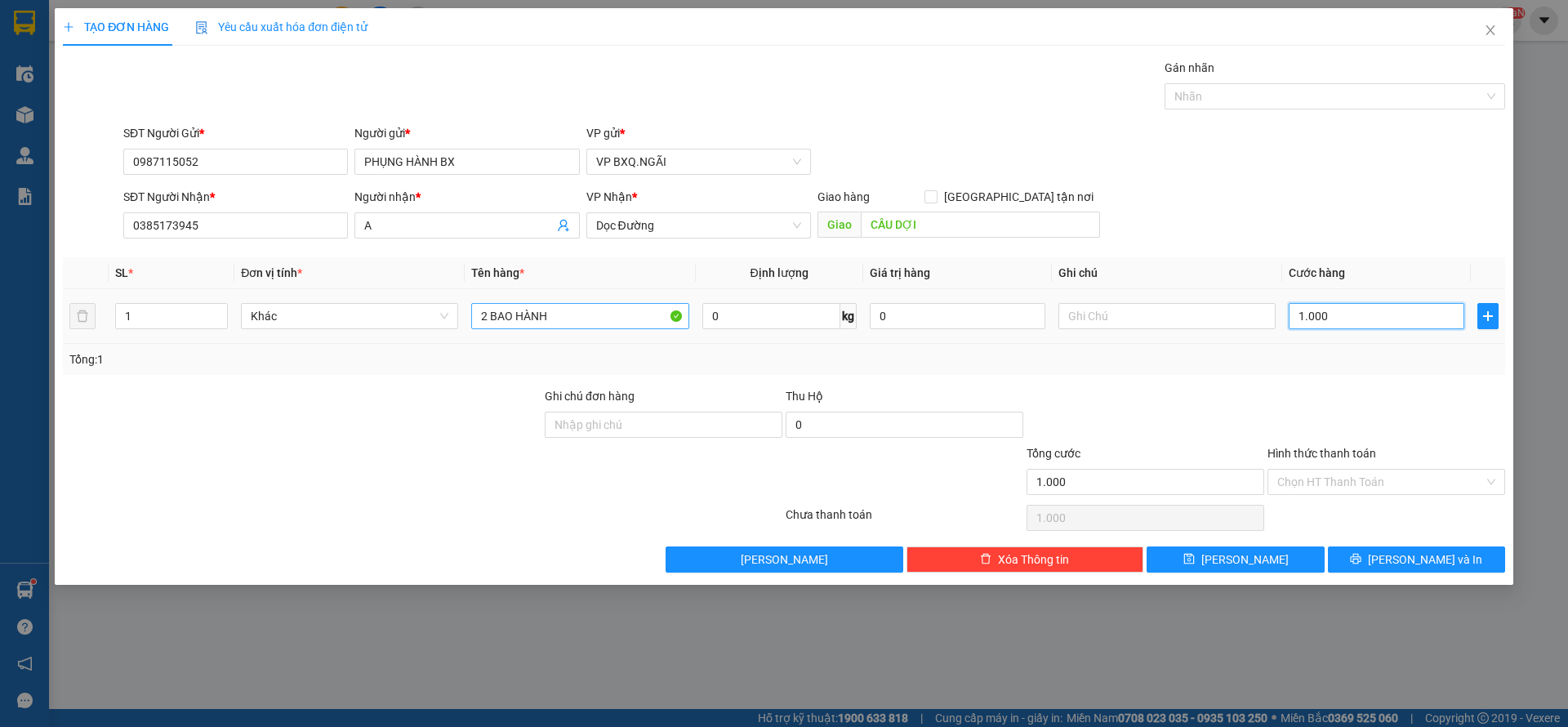
type input "10.000"
type input "100.000"
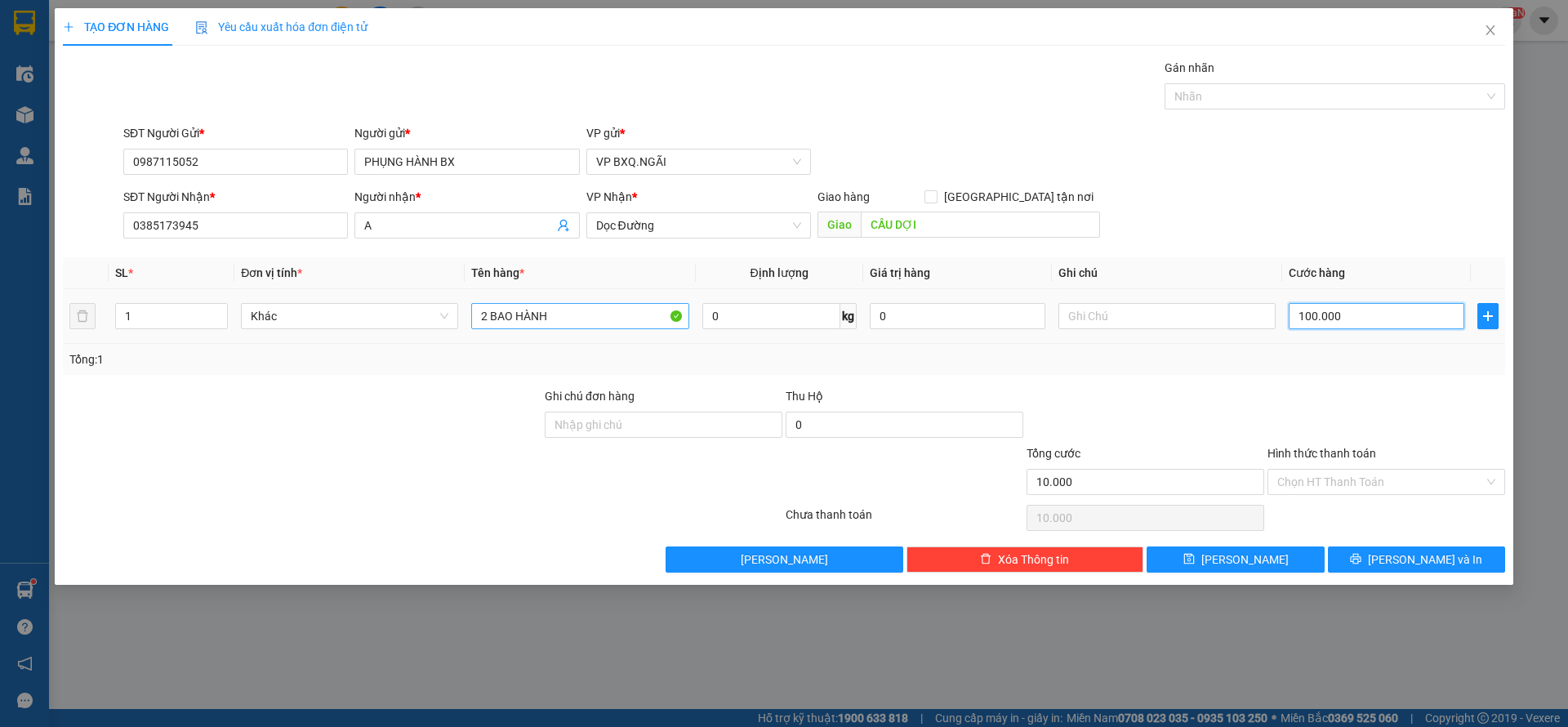
type input "100.000"
click at [1347, 481] on input "Hình thức thanh toán" at bounding box center [1380, 482] width 206 height 25
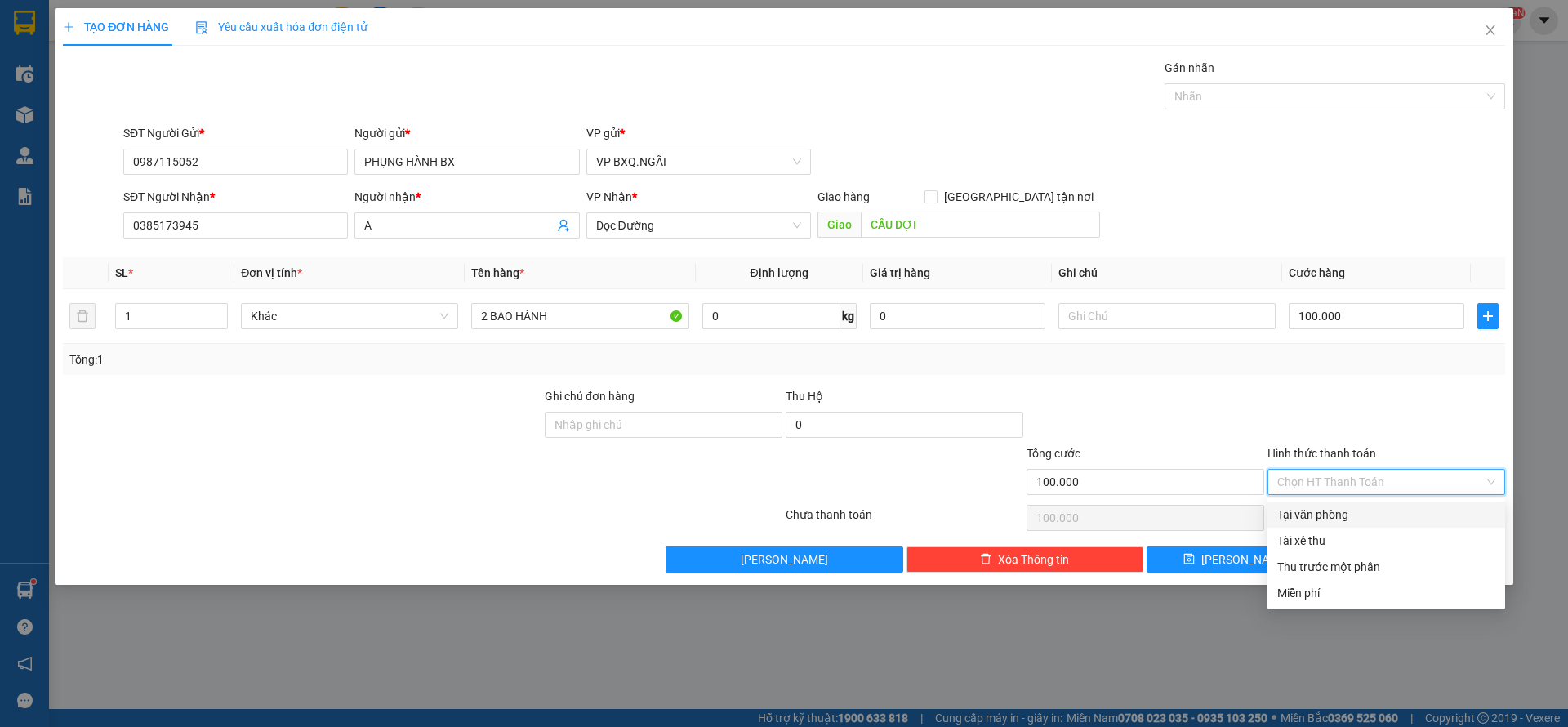
click at [1334, 513] on div "Tại văn phòng" at bounding box center [1386, 515] width 218 height 18
type input "0"
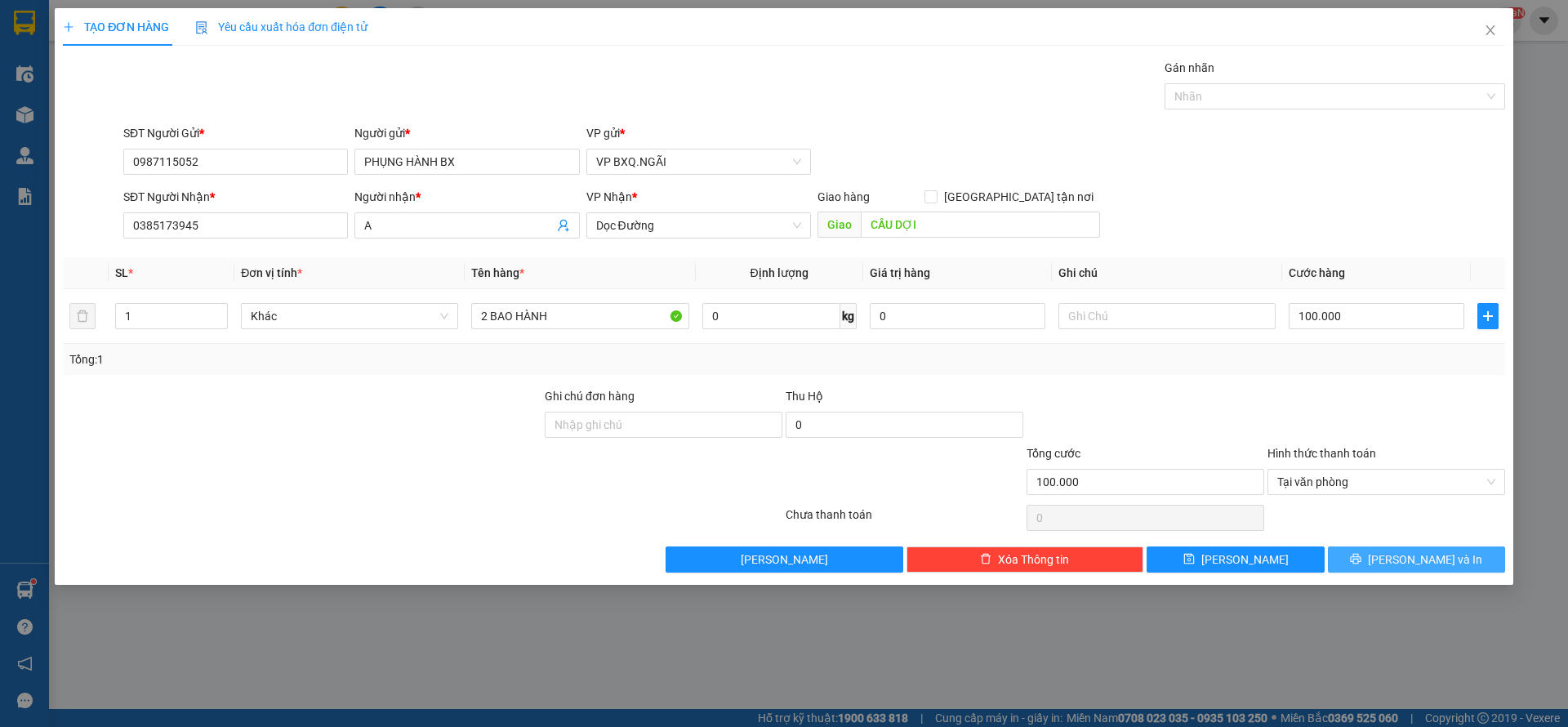
click at [1385, 548] on button "[PERSON_NAME] và In" at bounding box center [1417, 560] width 177 height 26
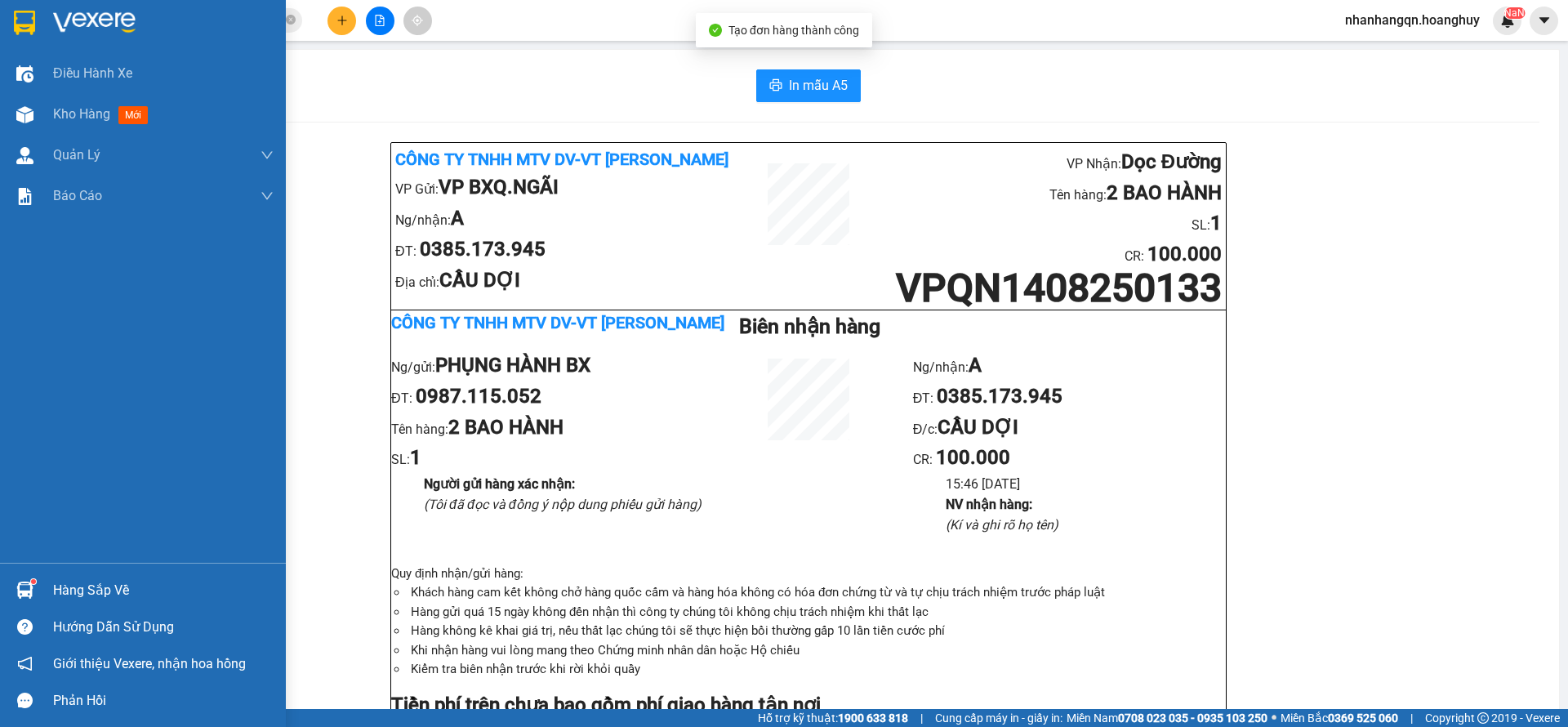
click at [15, 11] on img at bounding box center [24, 23] width 21 height 25
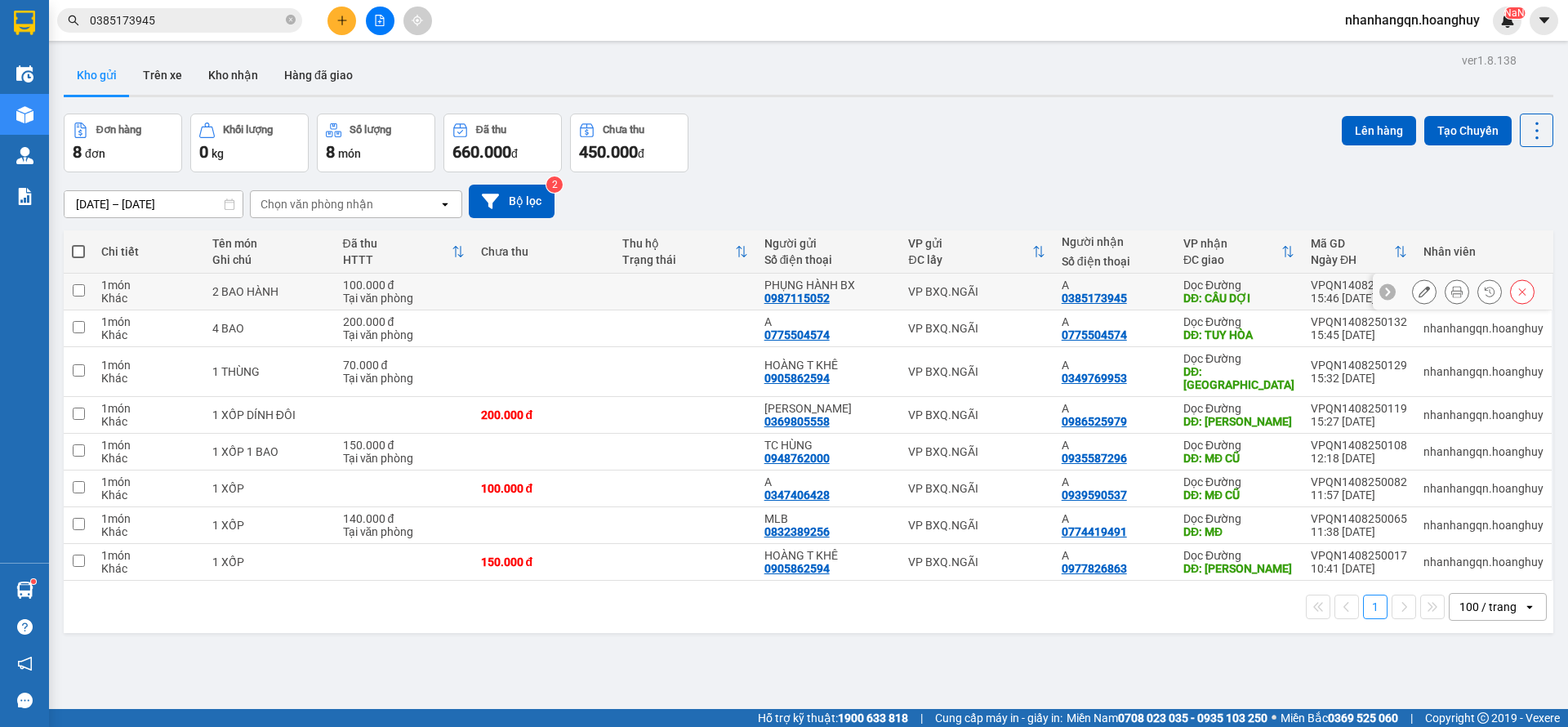
click at [1008, 296] on div "VP BXQ.NGÃI" at bounding box center [976, 292] width 137 height 13
checkbox input "true"
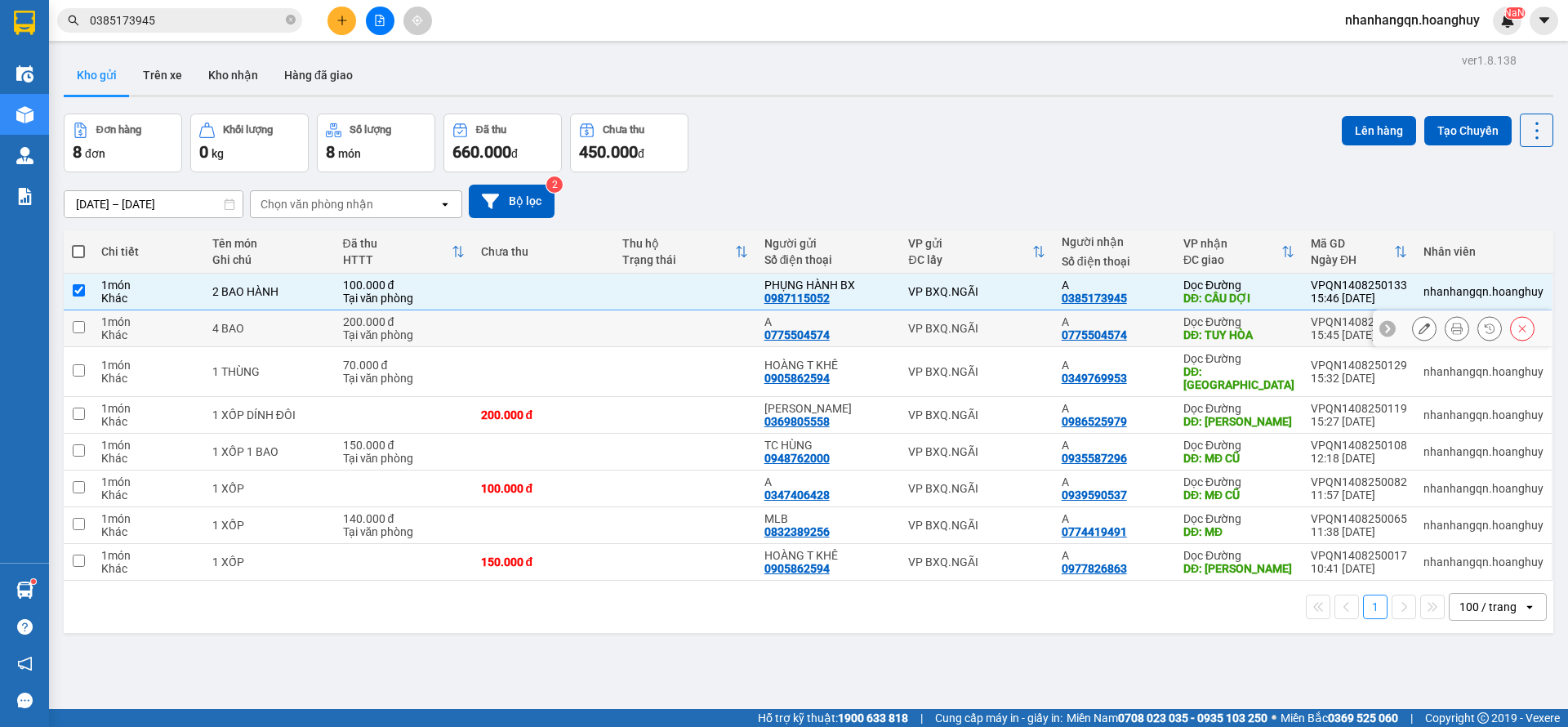
click at [1011, 322] on div "VP BXQ.NGÃI" at bounding box center [976, 329] width 137 height 13
checkbox input "true"
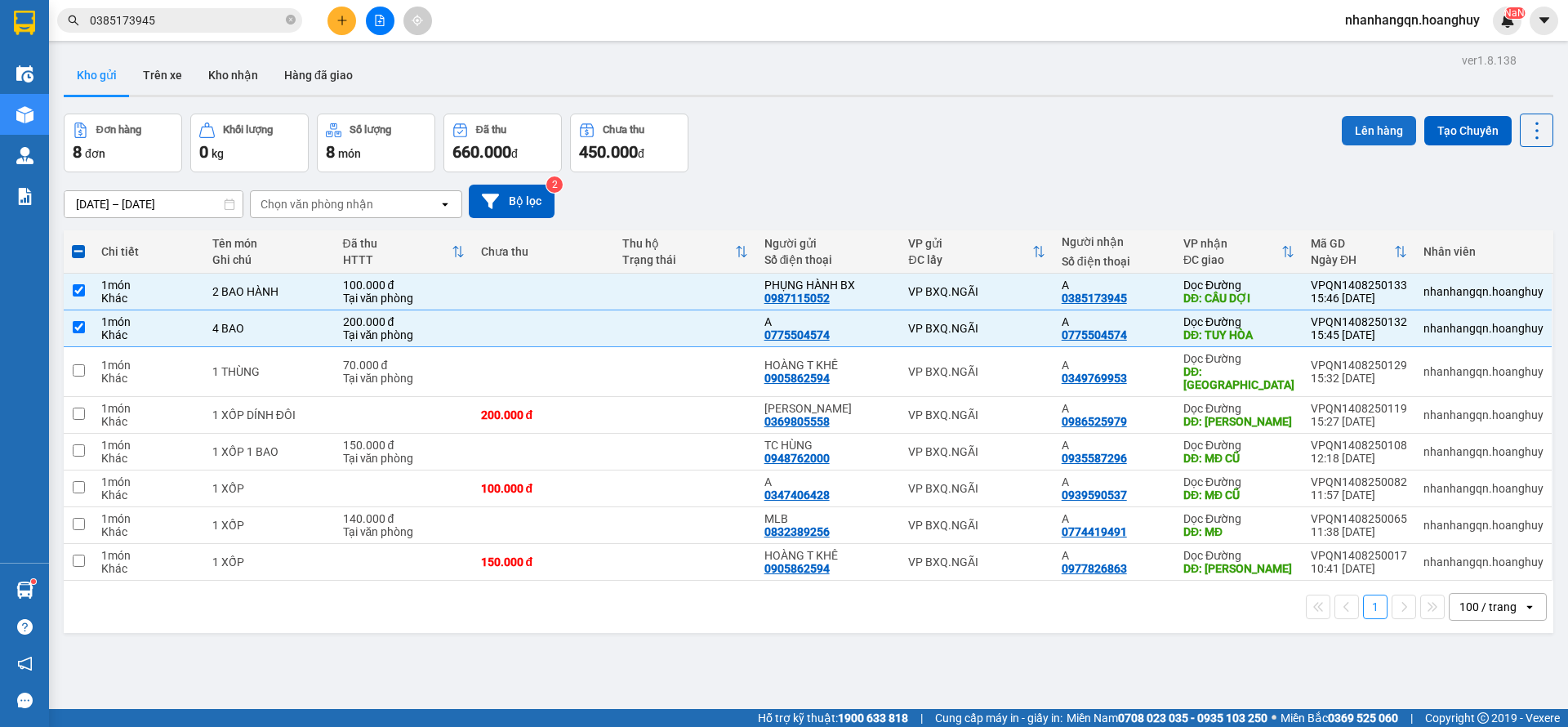
click at [1342, 128] on button "Lên hàng" at bounding box center [1379, 130] width 74 height 29
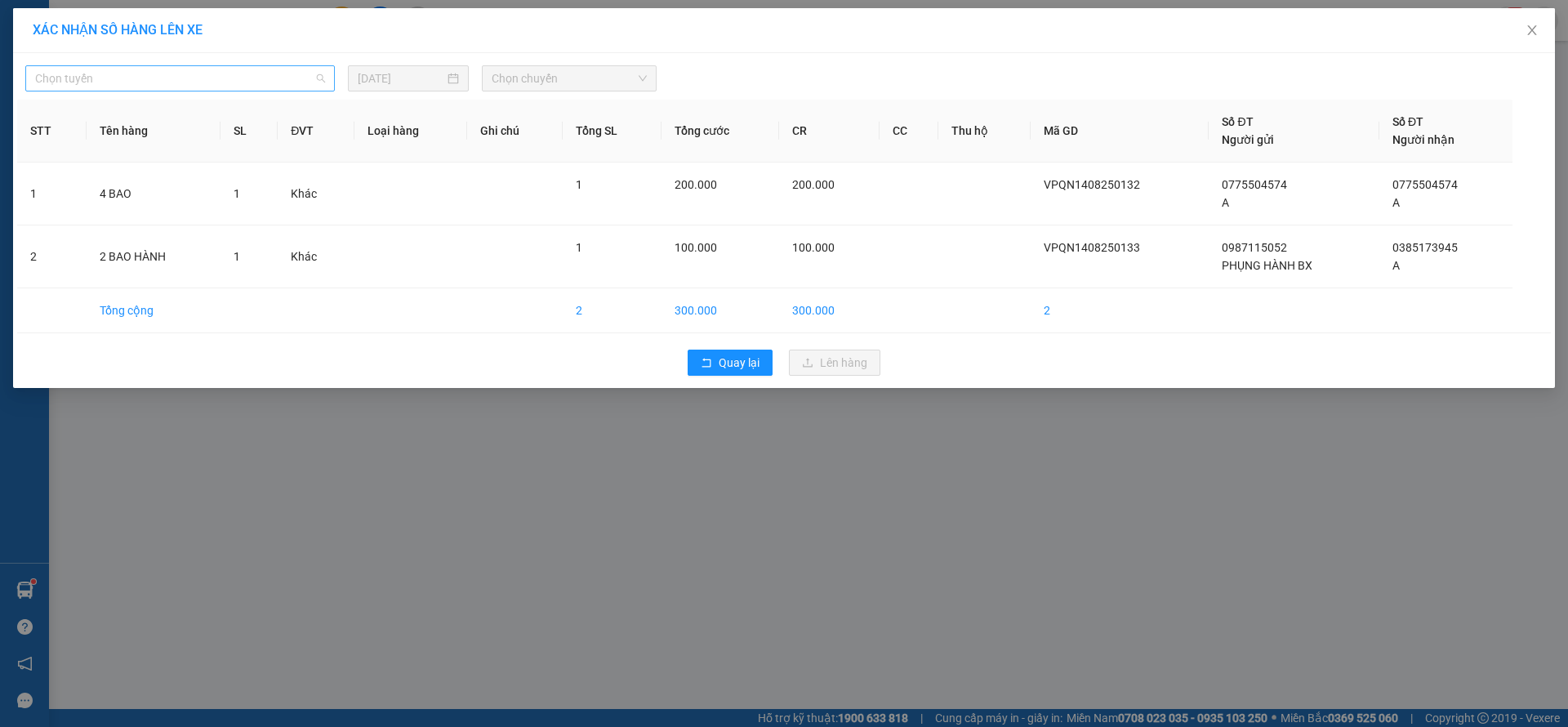
click at [263, 74] on span "Chọn tuyến" at bounding box center [180, 78] width 290 height 25
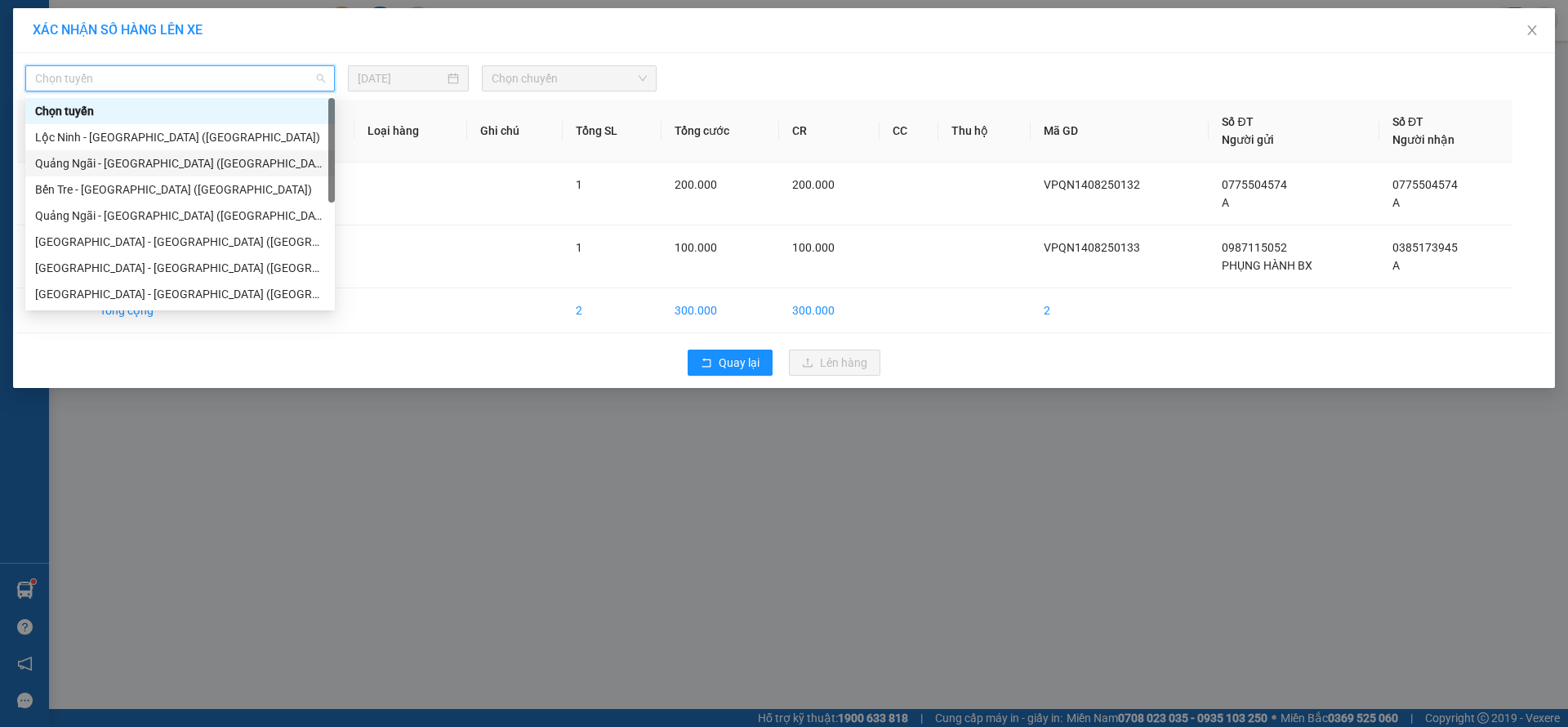
click at [194, 163] on div "[PERSON_NAME][GEOGRAPHIC_DATA] ([GEOGRAPHIC_DATA])" at bounding box center [180, 163] width 290 height 18
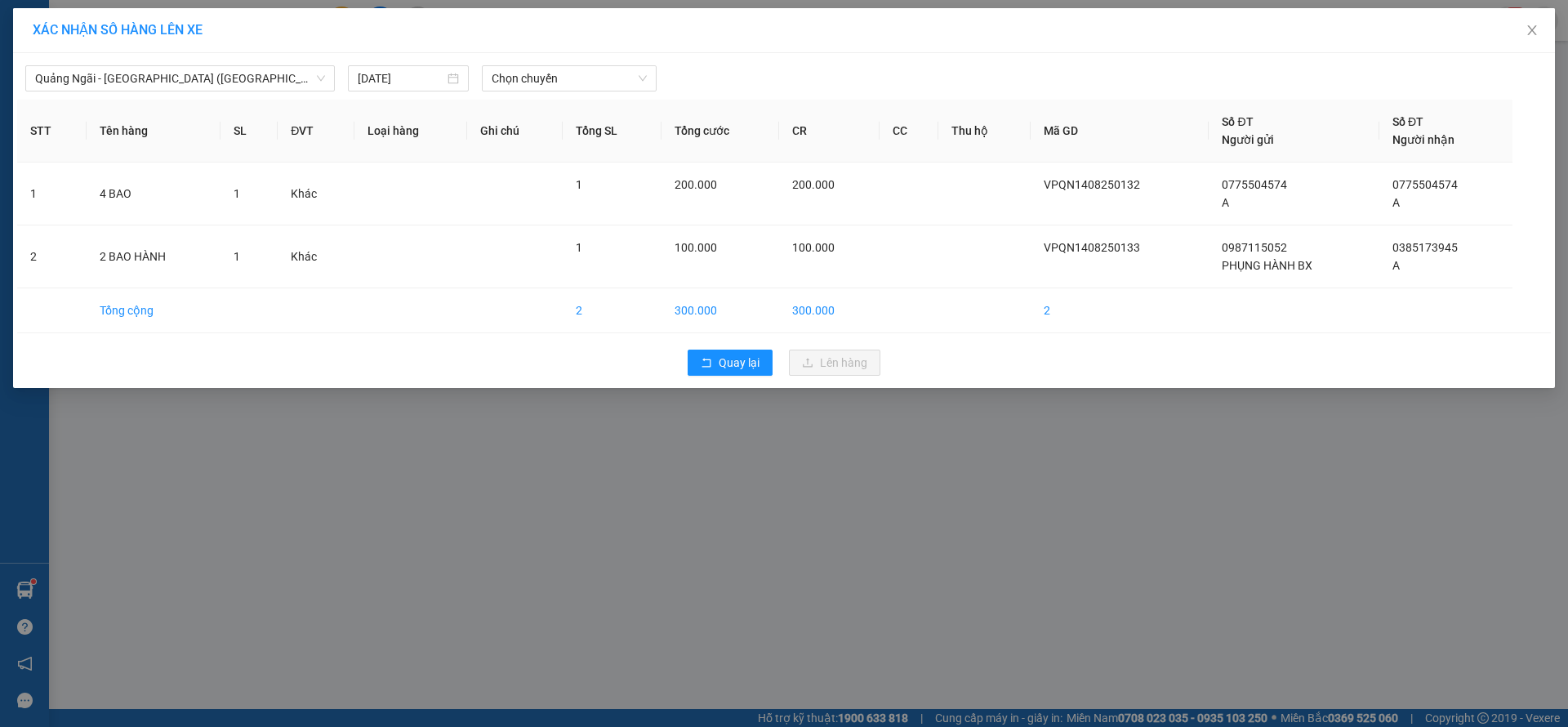
click at [577, 92] on div "Quảng Ngãi - Sài Gòn (Hàng Hoá) 14/08/2025 Chọn chuyến STT Tên hàng SL ĐVT Loại…" at bounding box center [784, 220] width 1542 height 335
click at [567, 72] on span "Chọn chuyến" at bounding box center [569, 78] width 155 height 25
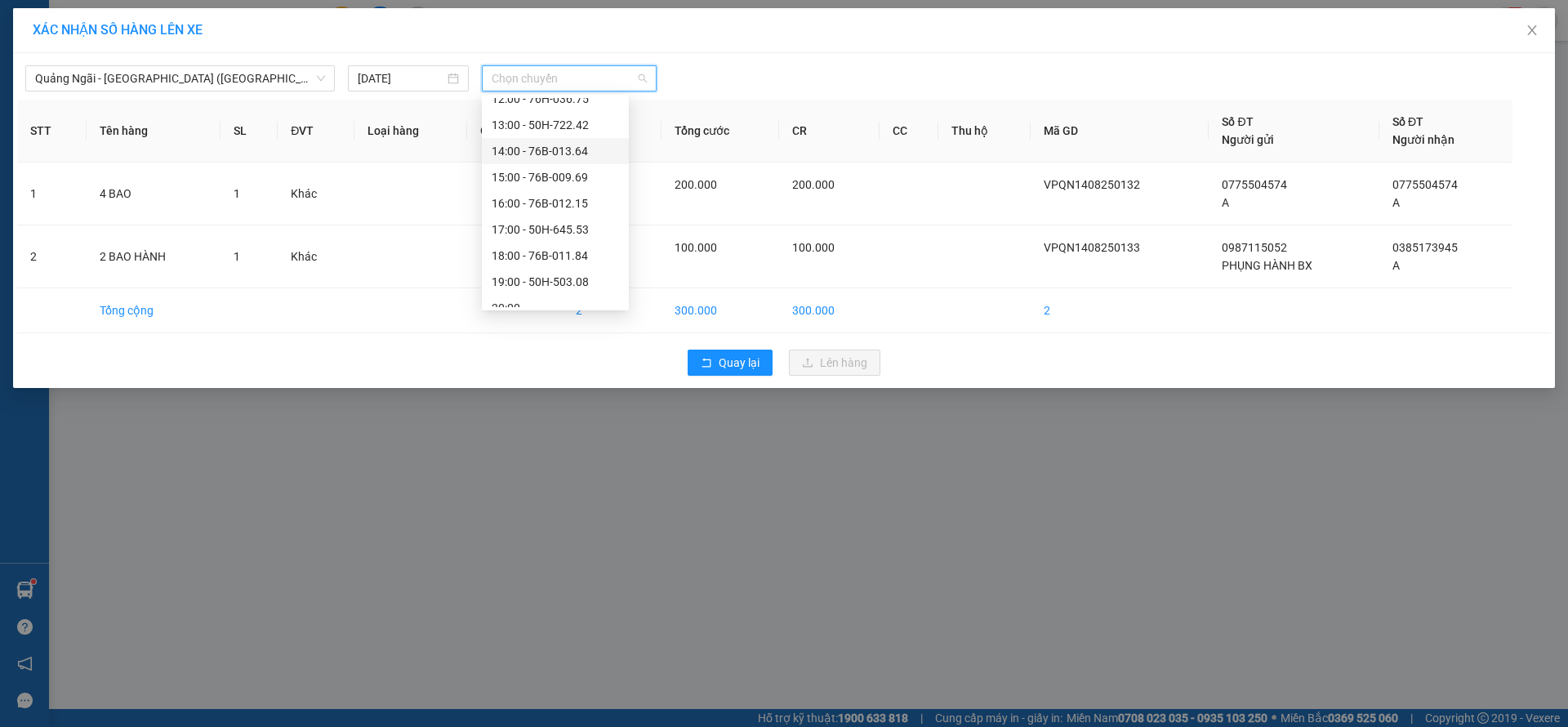
scroll to position [52, 0]
click at [561, 215] on div "17:00 - 50H-645.53" at bounding box center [555, 216] width 128 height 18
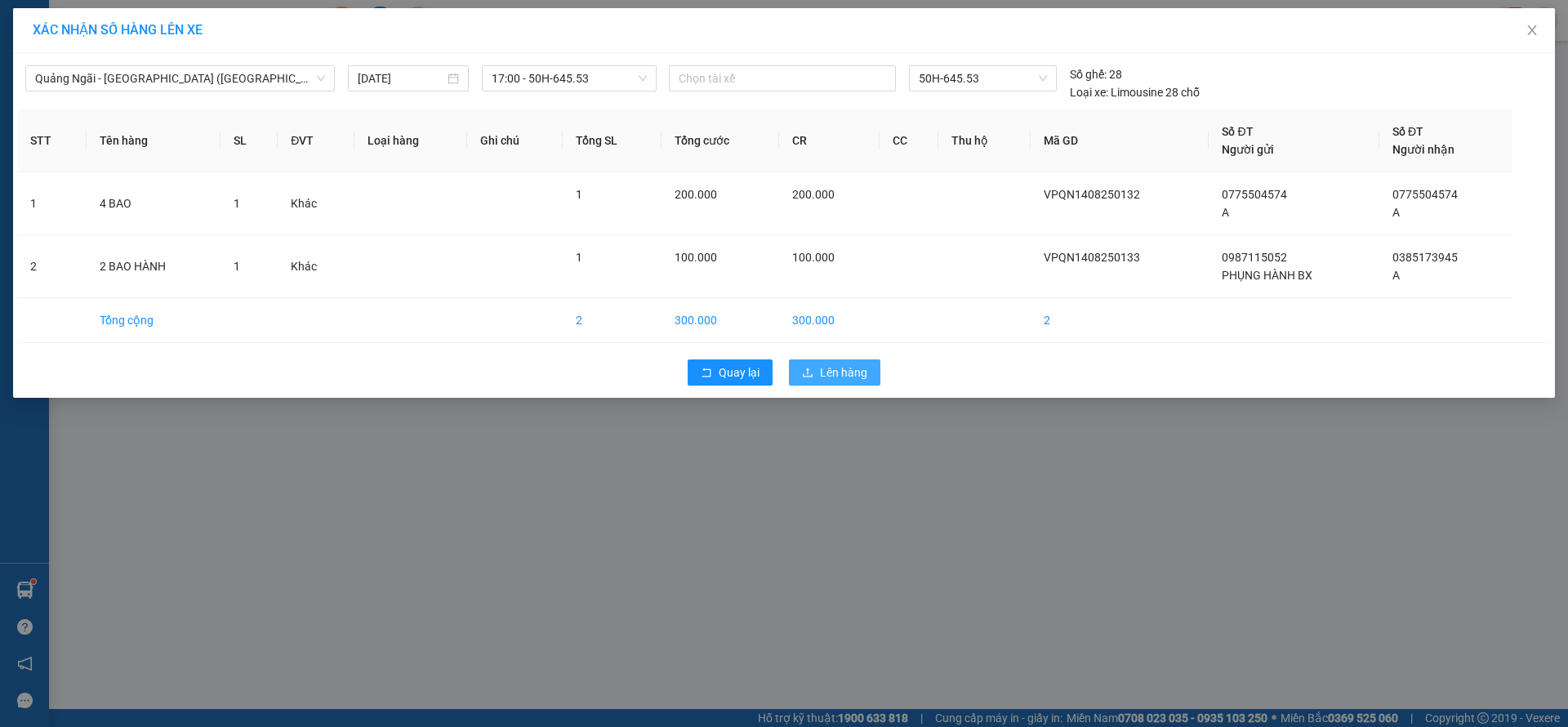
click at [869, 377] on button "Lên hàng" at bounding box center [835, 373] width 92 height 26
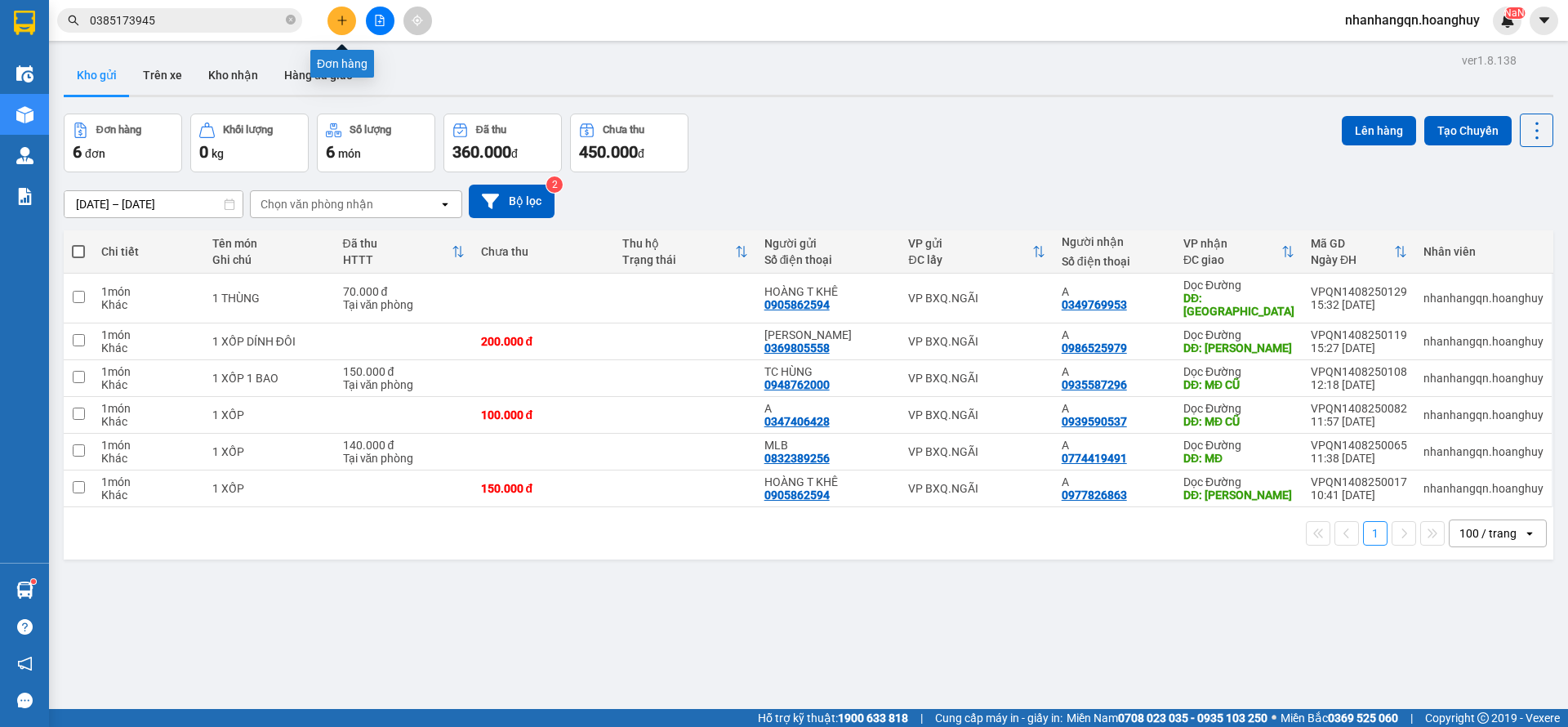
click at [348, 11] on button at bounding box center [341, 20] width 28 height 28
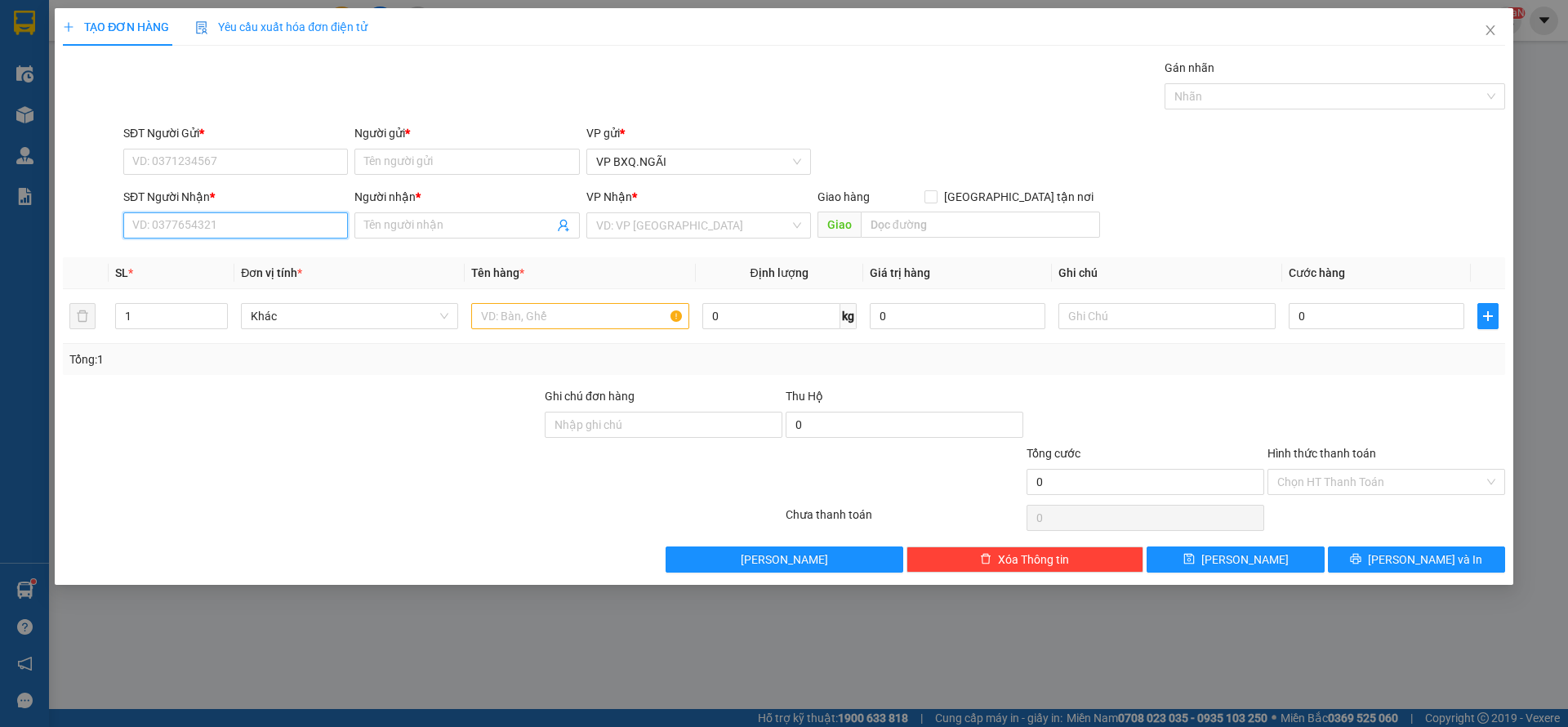
click at [221, 234] on input "SĐT Người Nhận *" at bounding box center [235, 225] width 225 height 26
click at [221, 233] on input "SĐT Người Nhận *" at bounding box center [235, 225] width 225 height 26
click at [1502, 30] on span "Close" at bounding box center [1491, 31] width 46 height 46
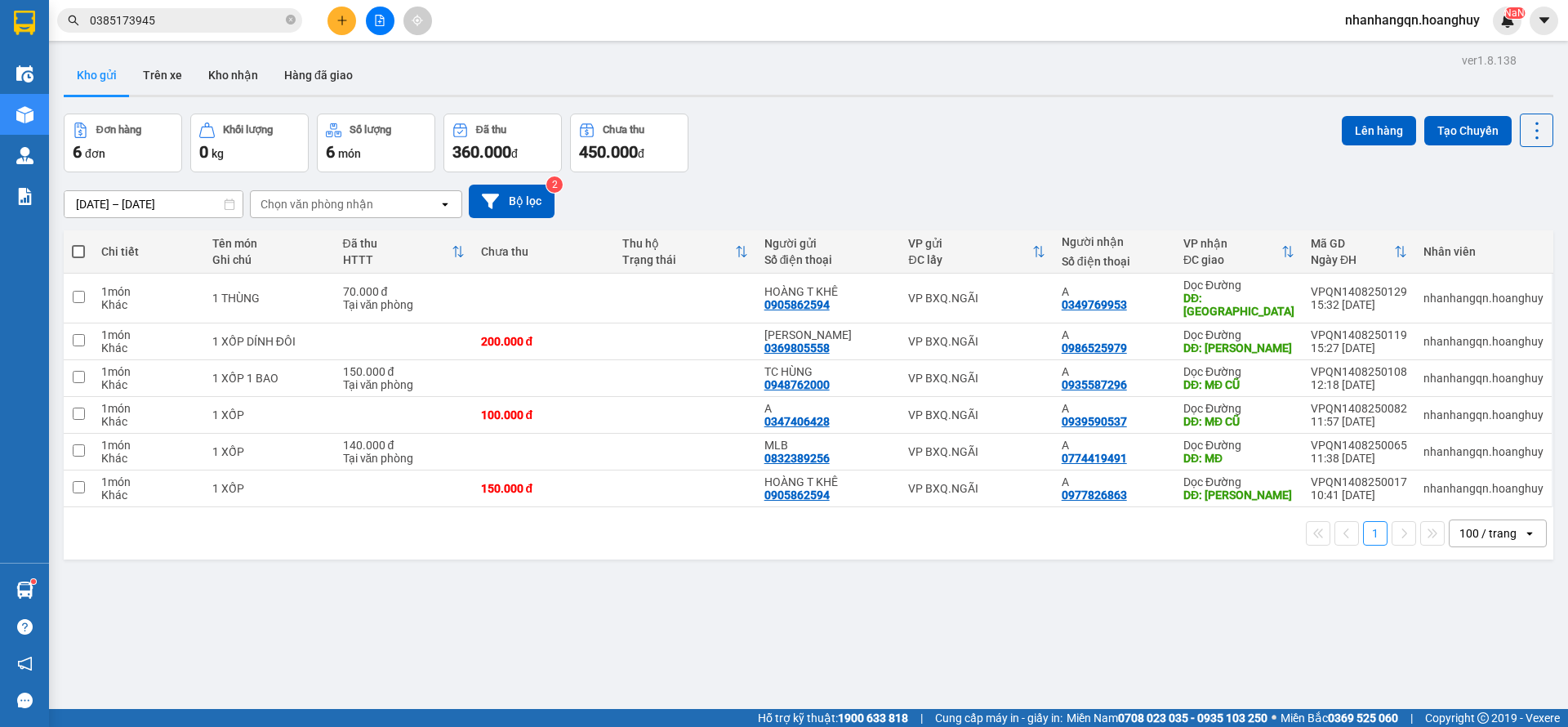
click at [344, 24] on icon "plus" at bounding box center [342, 20] width 11 height 11
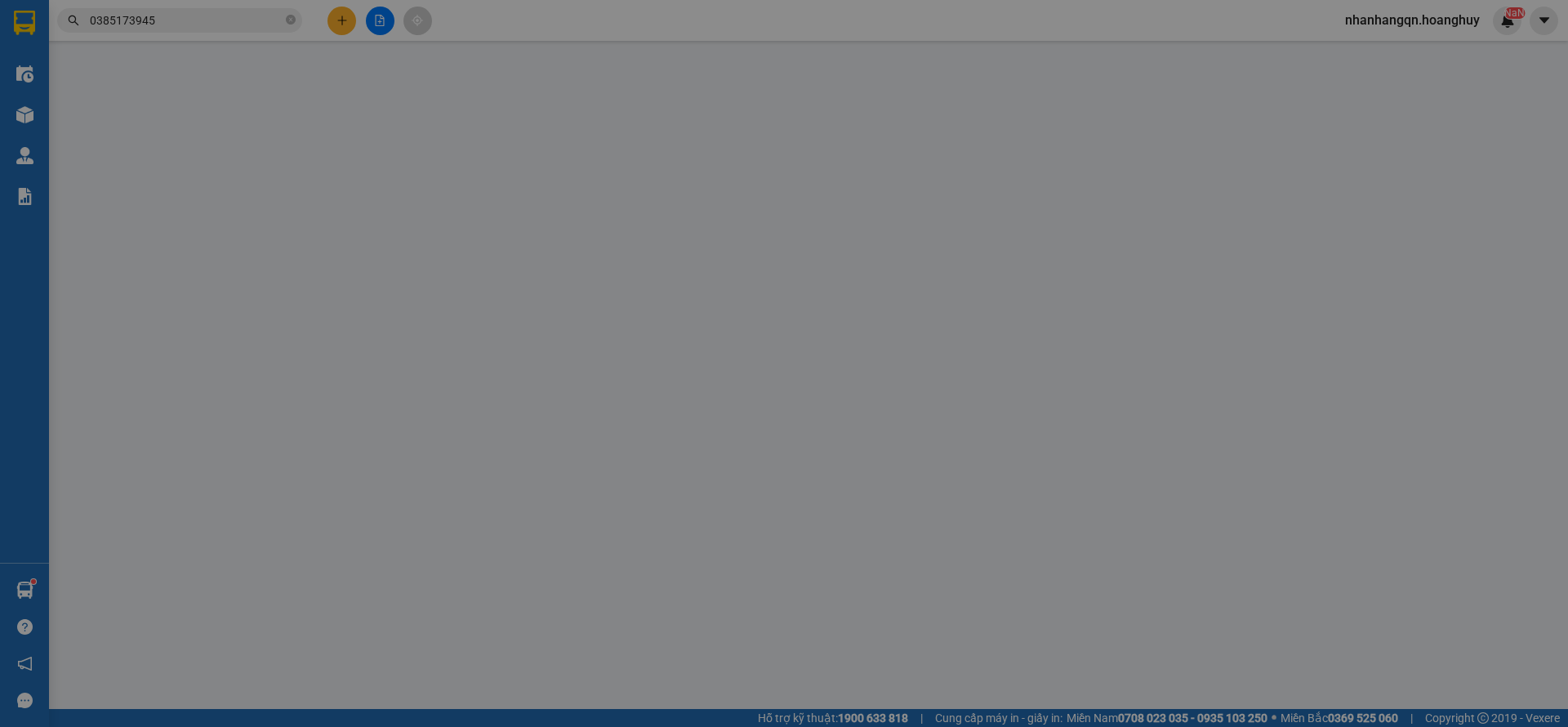
click at [344, 24] on span "Yêu cầu xuất hóa đơn điện tử" at bounding box center [282, 27] width 172 height 13
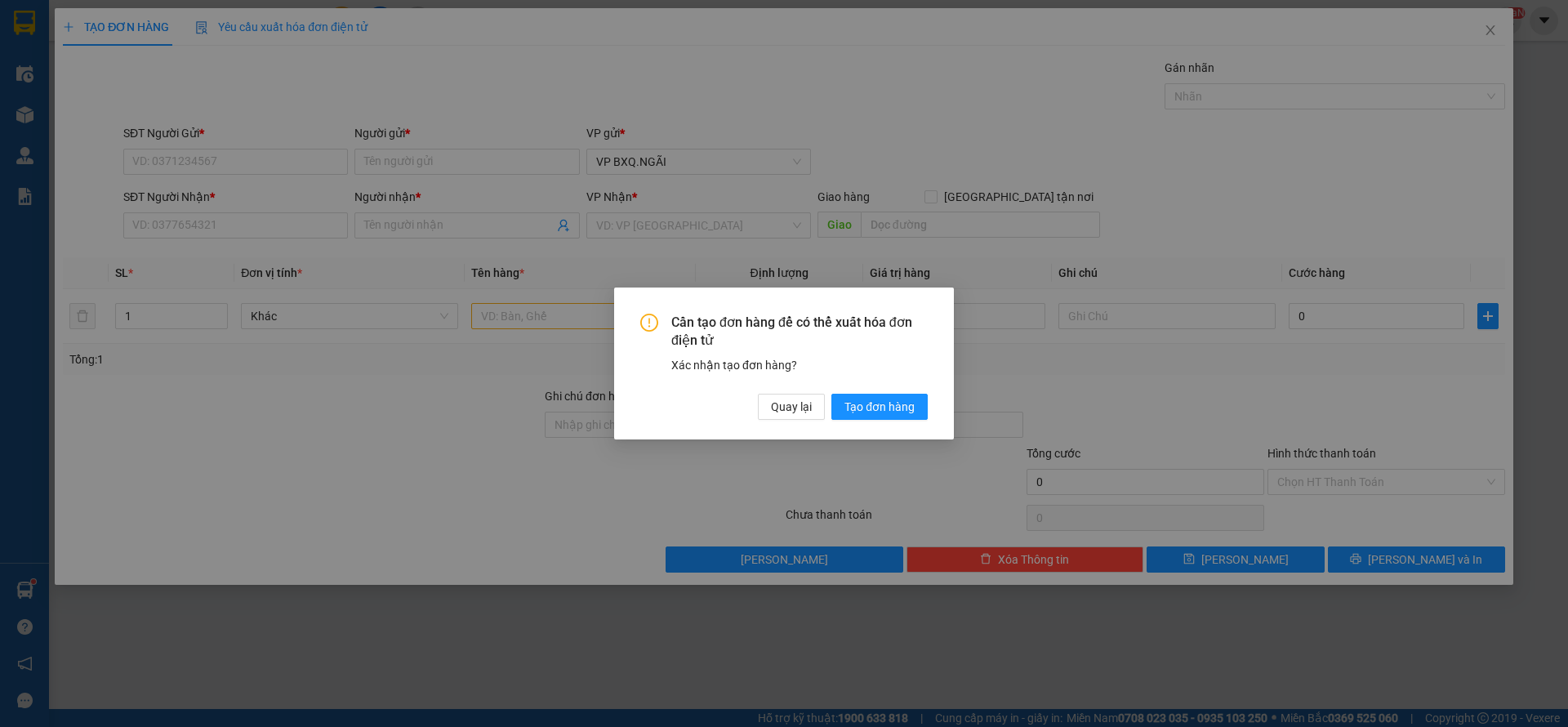
click at [168, 232] on div "Cần tạo đơn hàng để có thể xuất hóa đơn điện tử Xác nhận tạo đơn hàng? Quay lại…" at bounding box center [784, 364] width 1568 height 727
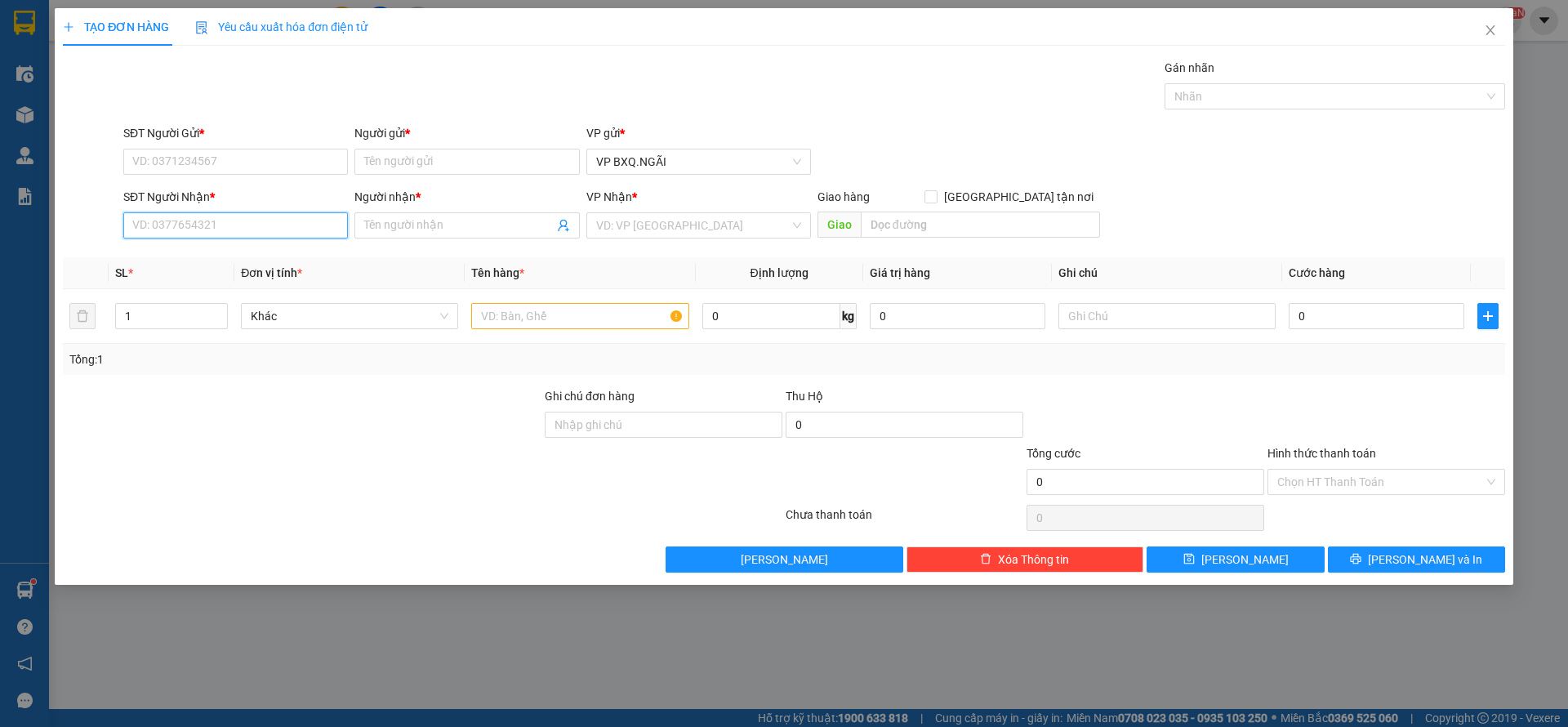
click at [171, 231] on input "SĐT Người Nhận *" at bounding box center [235, 225] width 225 height 26
click at [204, 236] on input "03" at bounding box center [235, 225] width 225 height 26
click at [203, 236] on input "03" at bounding box center [235, 225] width 225 height 26
type input "0348063671"
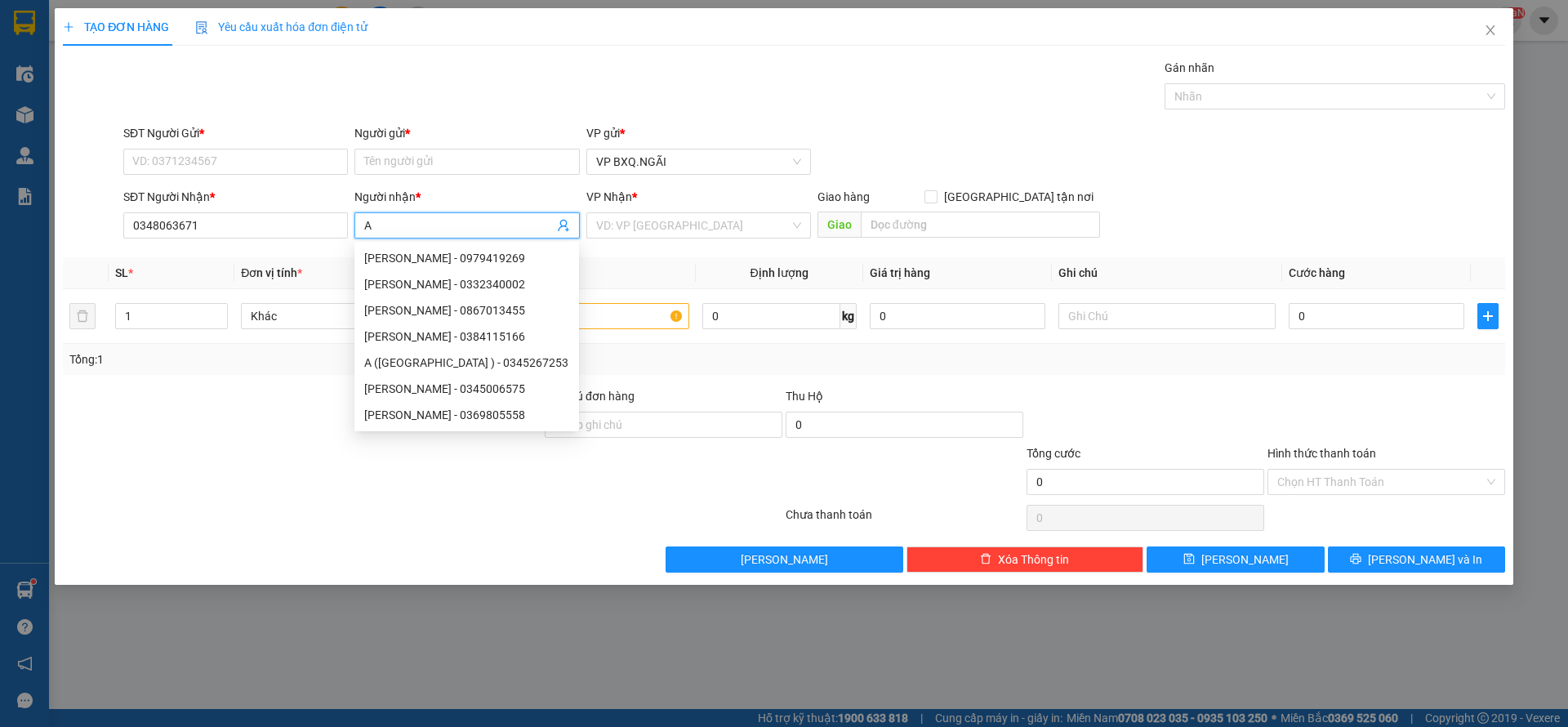
type input "A"
drag, startPoint x: 157, startPoint y: 142, endPoint x: 176, endPoint y: 154, distance: 22.5
click at [161, 145] on div "SĐT Người Gửi *" at bounding box center [235, 136] width 225 height 25
click at [176, 154] on input "SĐT Người Gửi *" at bounding box center [235, 162] width 225 height 26
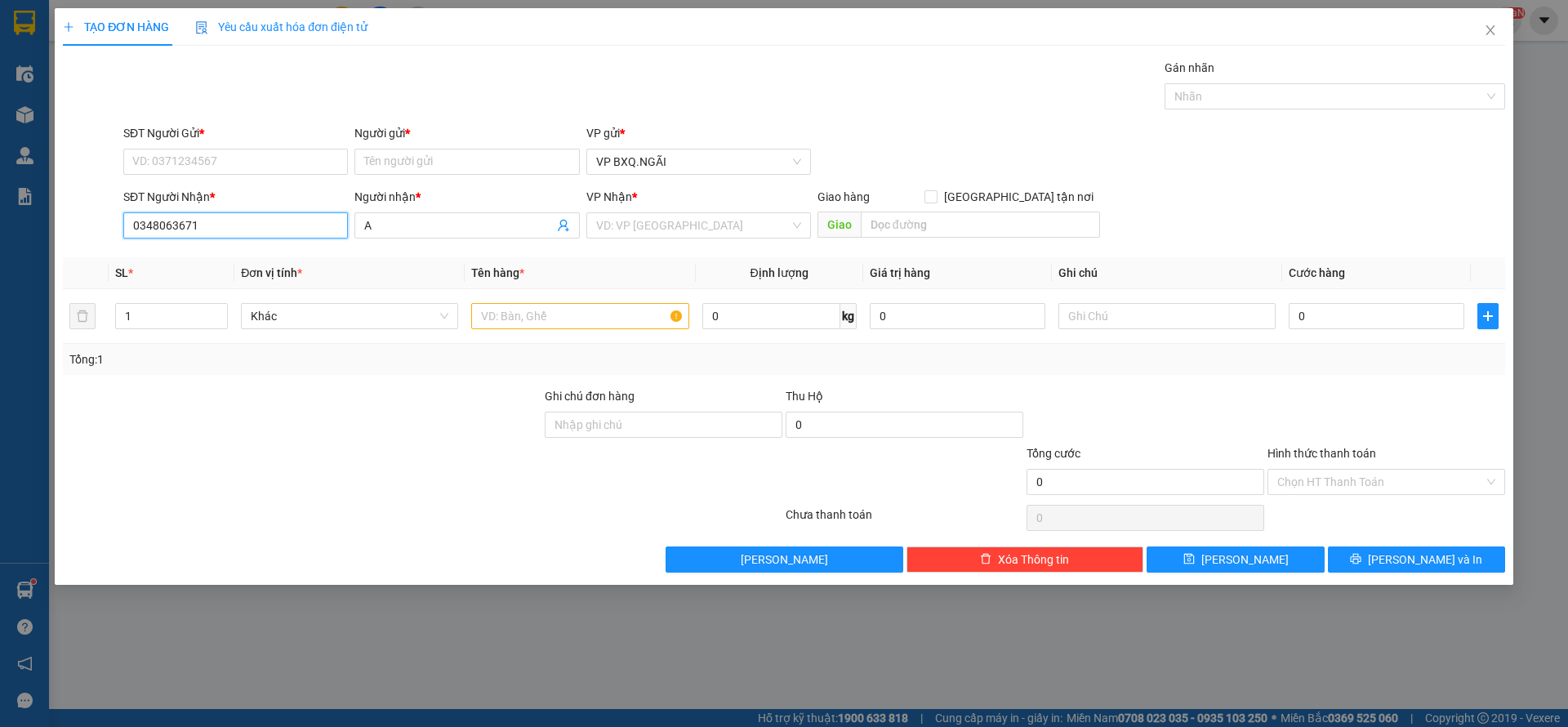
click at [205, 224] on input "0348063671" at bounding box center [235, 225] width 225 height 26
click at [194, 155] on input "SĐT Người Gửi *" at bounding box center [235, 162] width 225 height 26
paste input "0348063671"
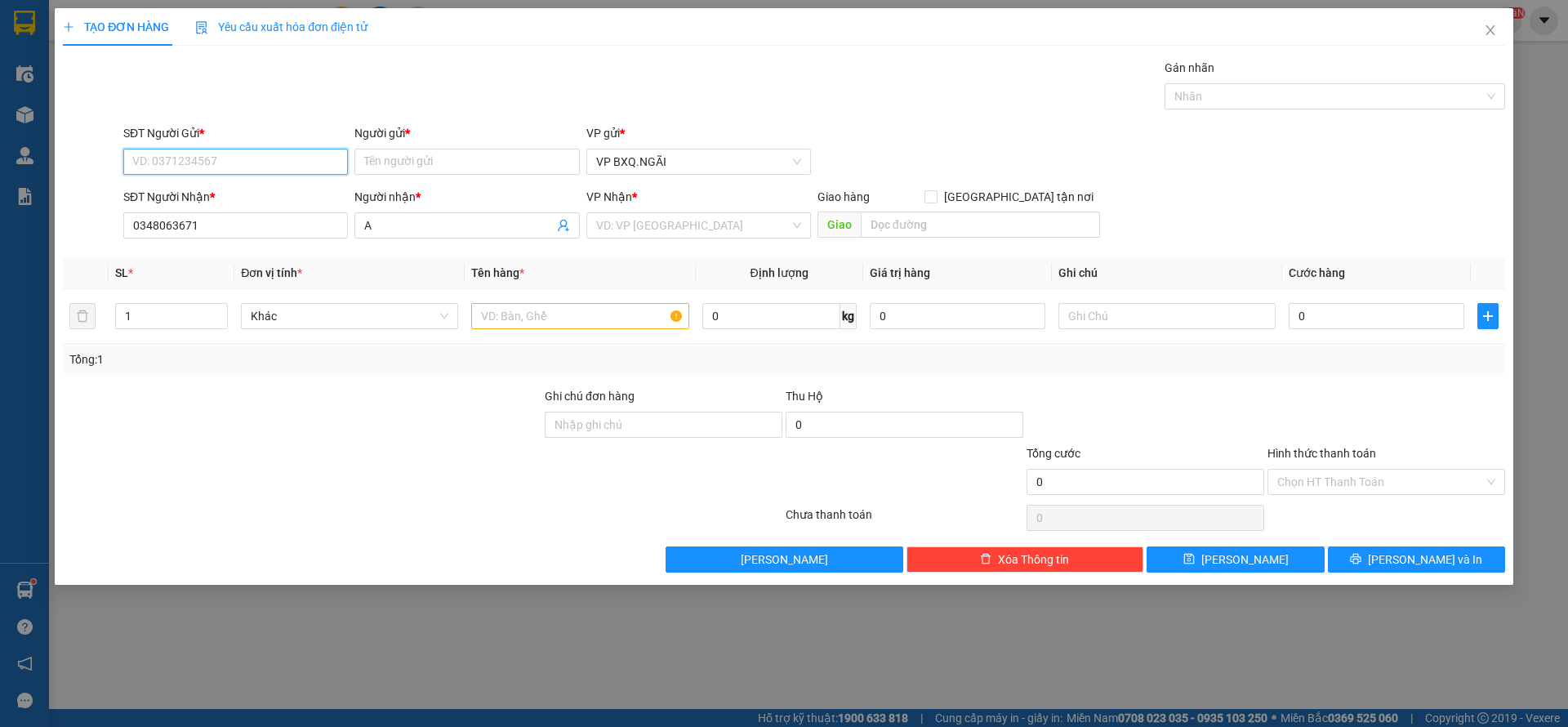
click at [194, 155] on input "SĐT Người Gửi *" at bounding box center [235, 162] width 225 height 26
type input "0348063671"
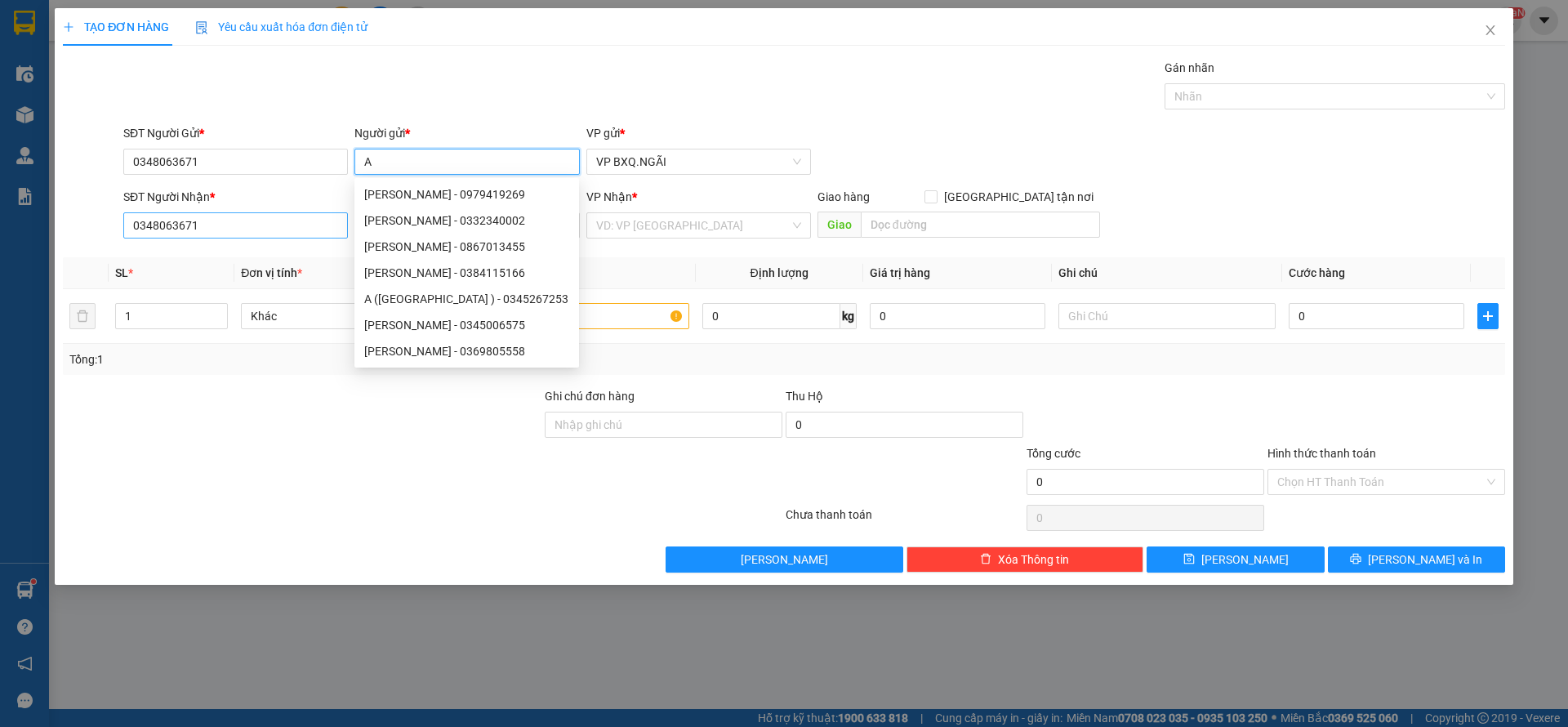
type input "A"
click at [197, 216] on input "0348063671" at bounding box center [235, 225] width 225 height 26
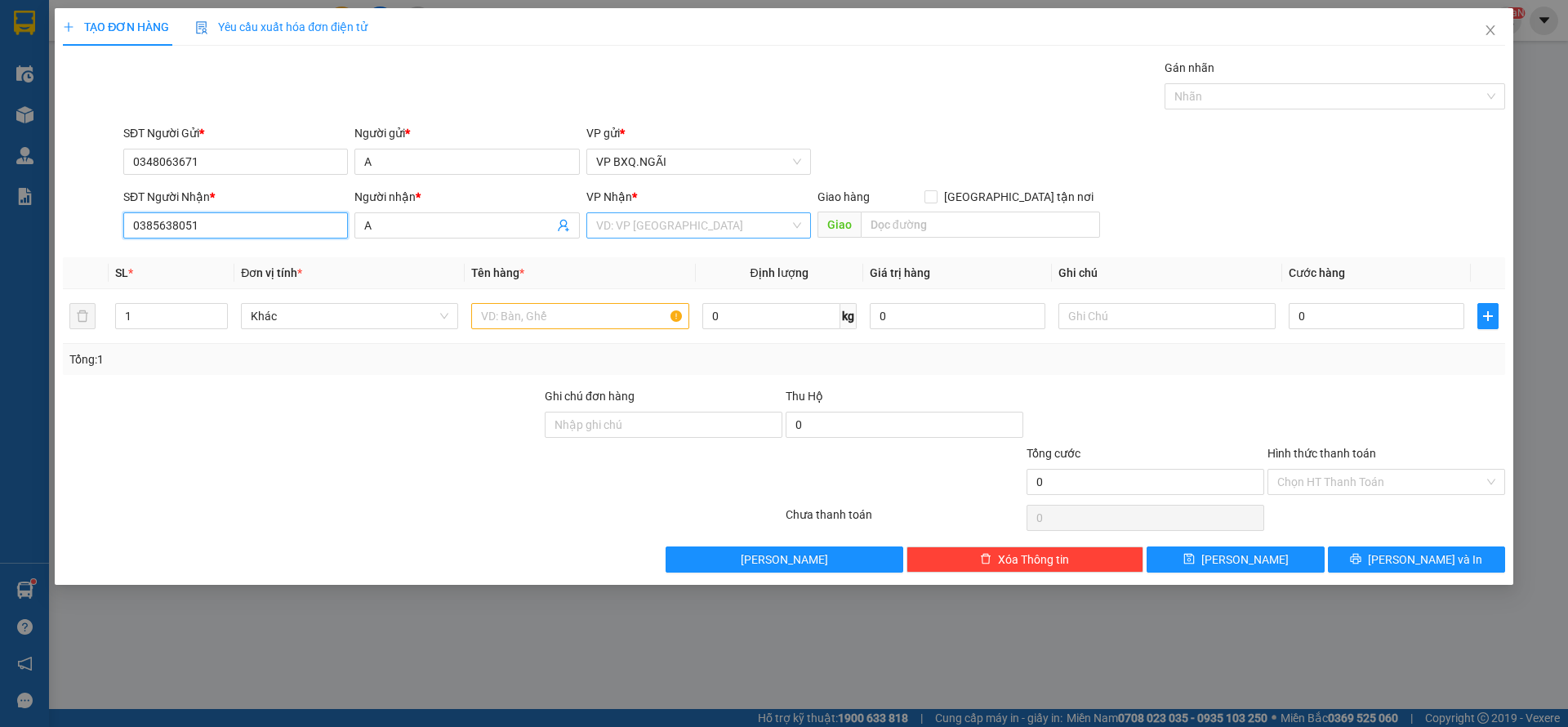
type input "0385638051"
click at [668, 219] on input "search" at bounding box center [693, 225] width 194 height 25
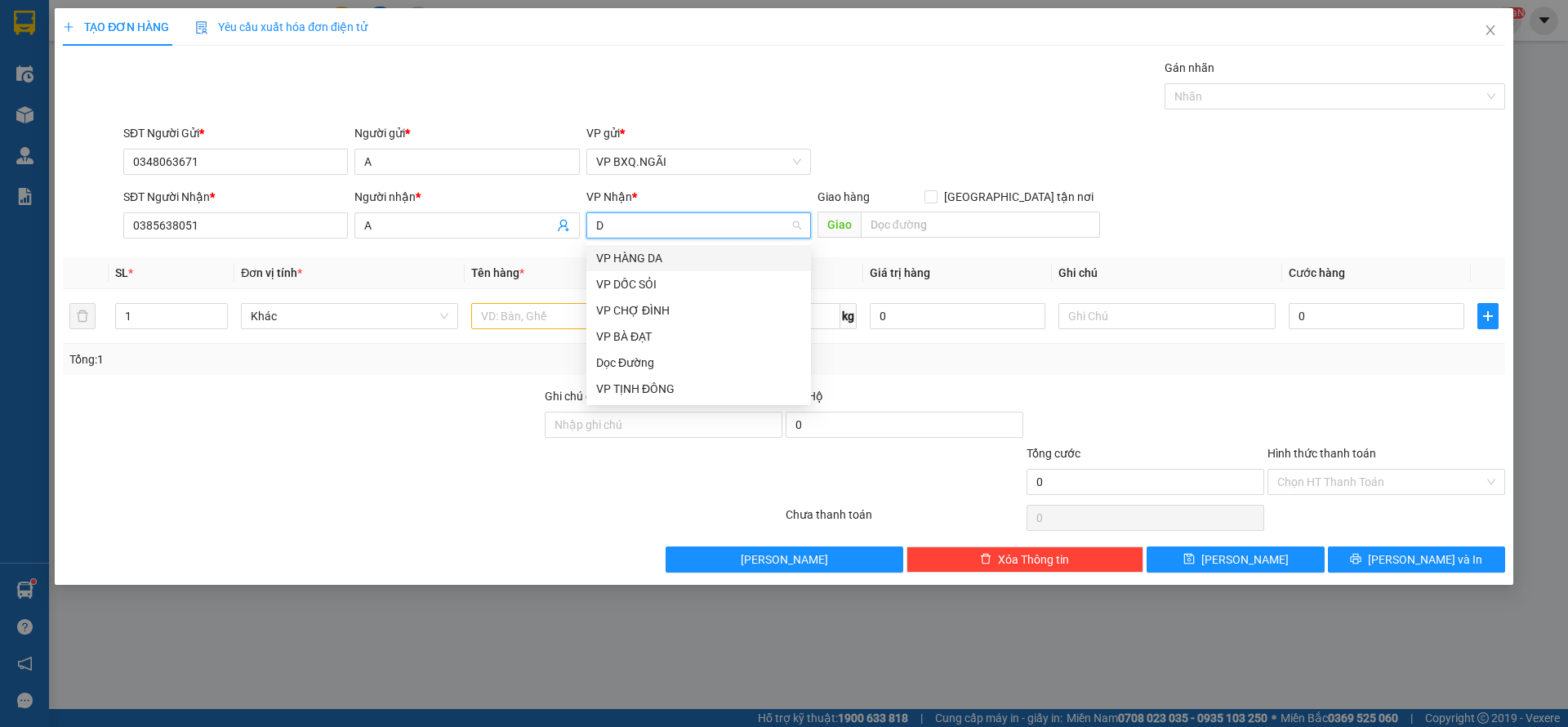
type input "D"
click at [642, 364] on div "Dọc Đường" at bounding box center [698, 364] width 205 height 18
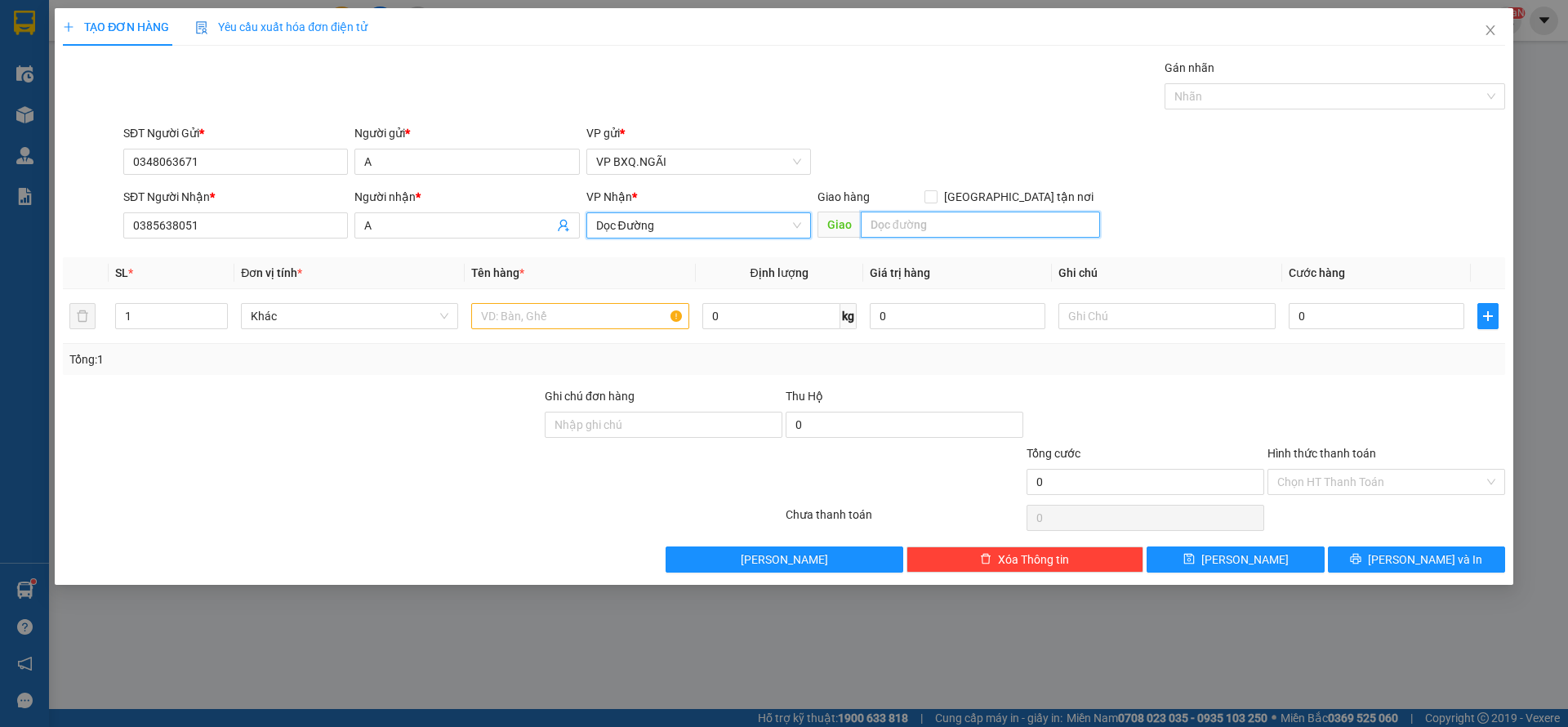
click at [897, 212] on input "text" at bounding box center [980, 225] width 239 height 26
type input "BÌNH CHÁNH"
drag, startPoint x: 505, startPoint y: 292, endPoint x: 505, endPoint y: 322, distance: 30.0
click at [504, 302] on td at bounding box center [580, 317] width 230 height 55
click at [505, 322] on input "text" at bounding box center [580, 316] width 217 height 26
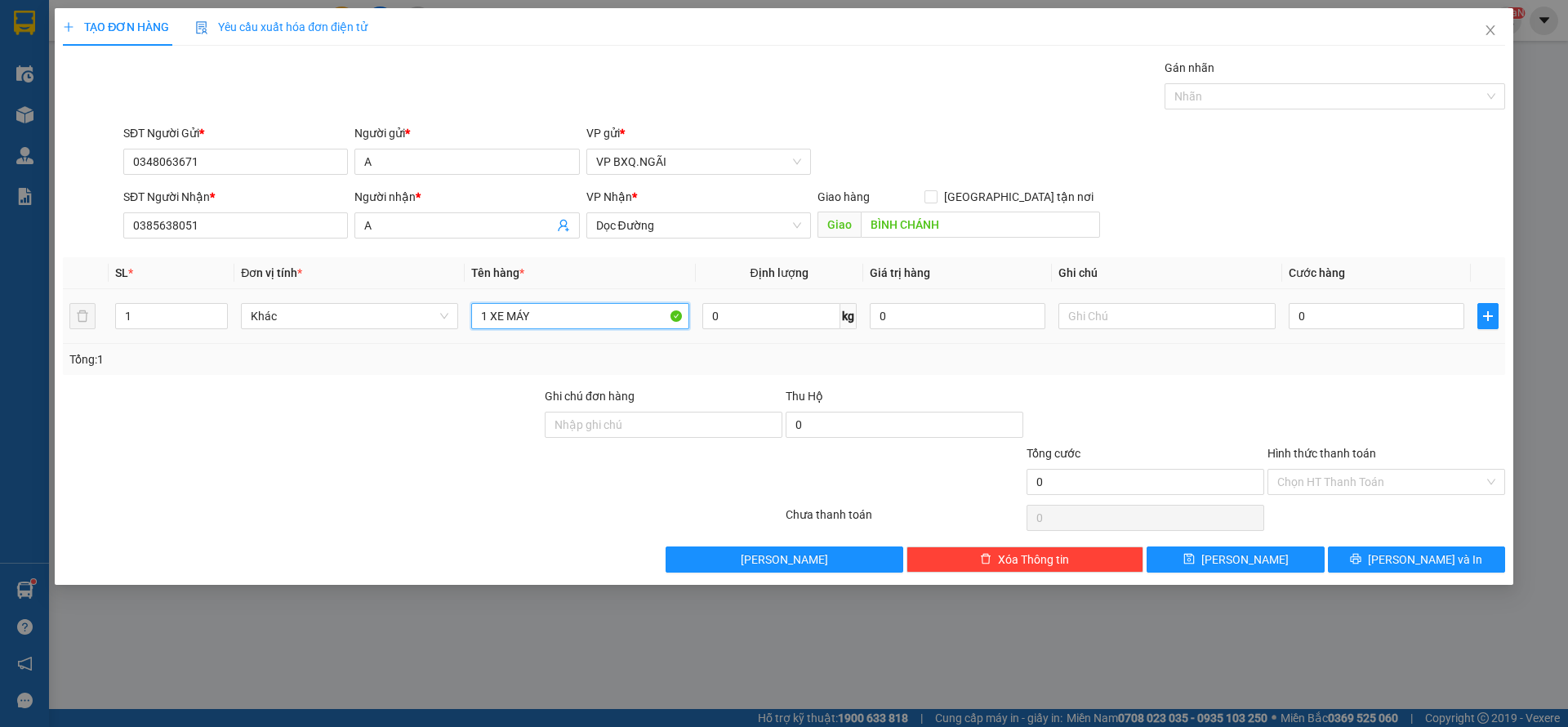
type input "1 XE MÁY"
type input "4"
type input "44"
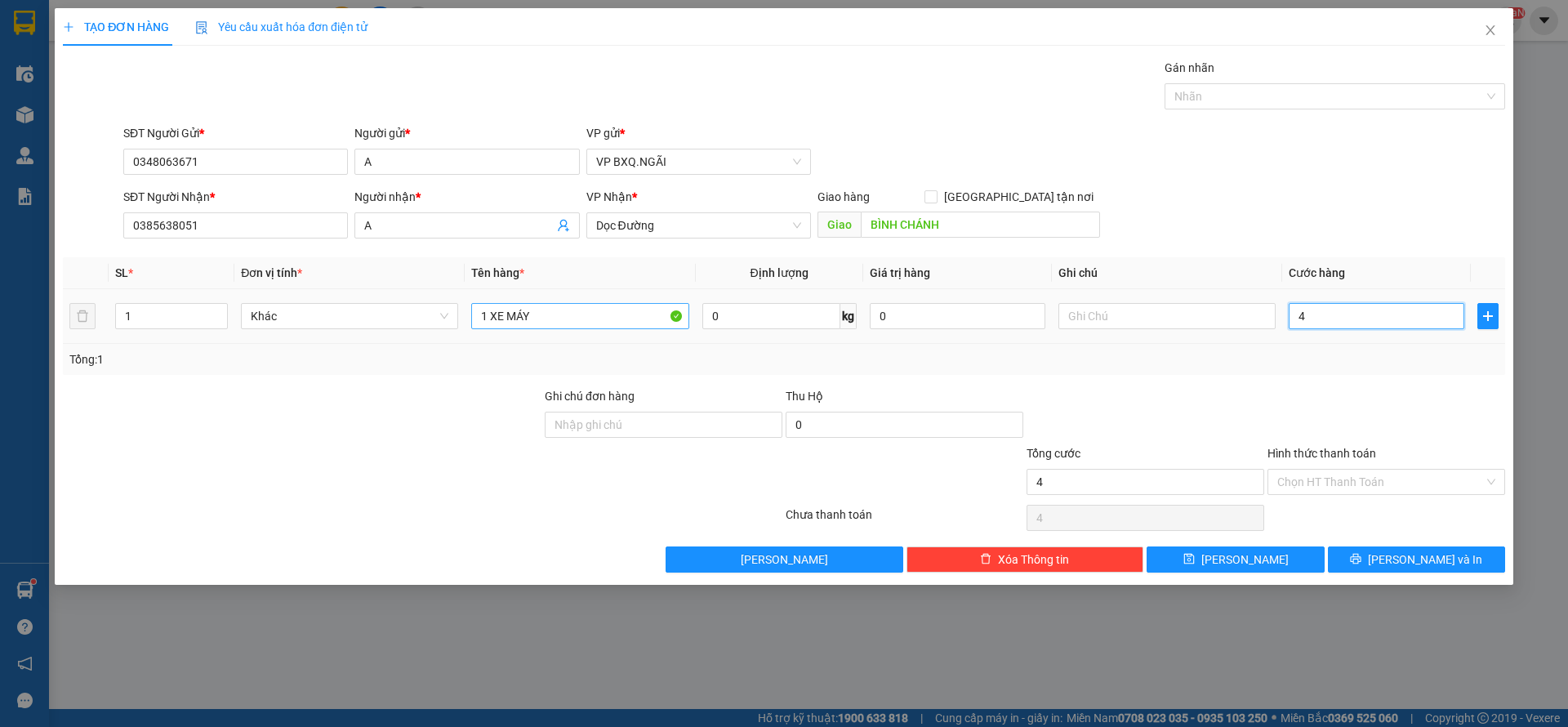
type input "44"
type input "4"
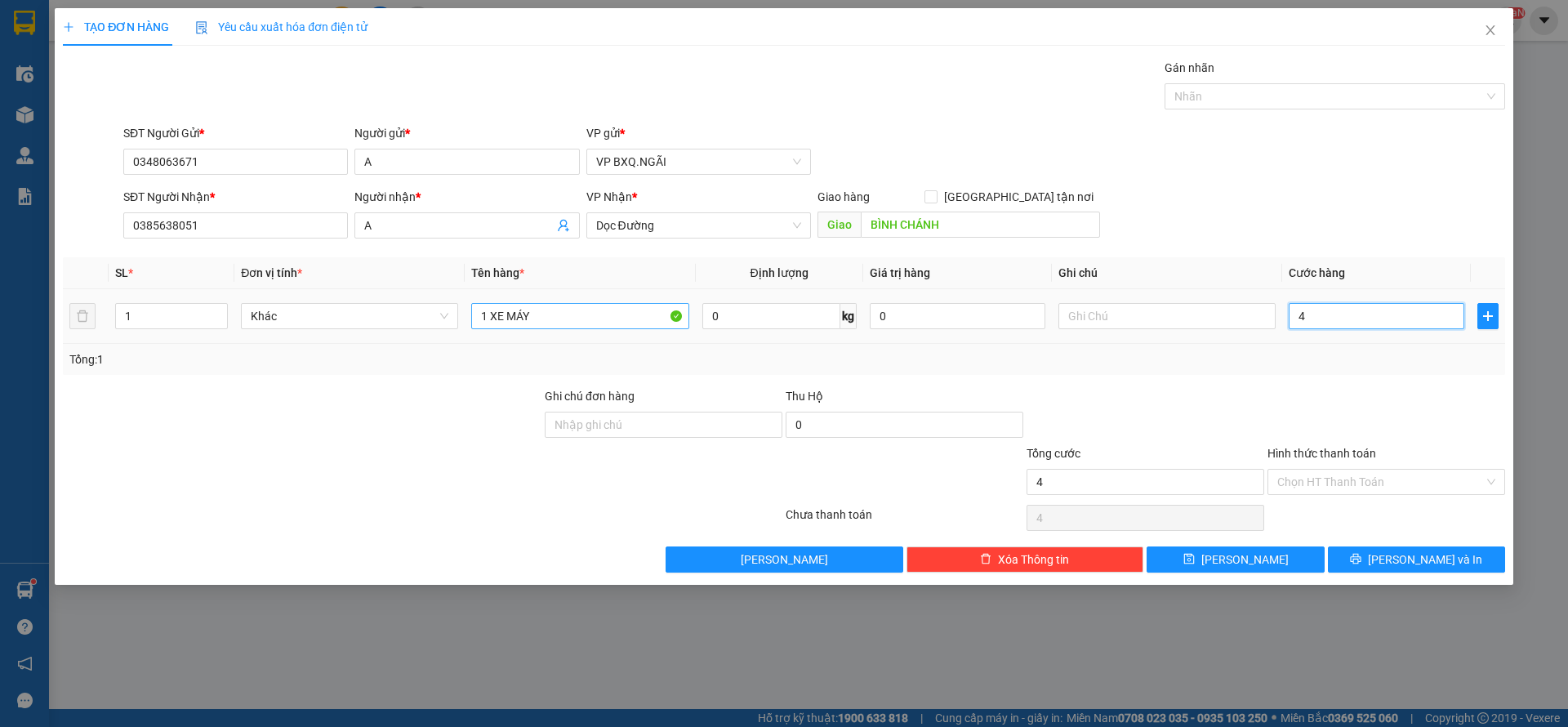
type input "0"
type input "045"
type input "45"
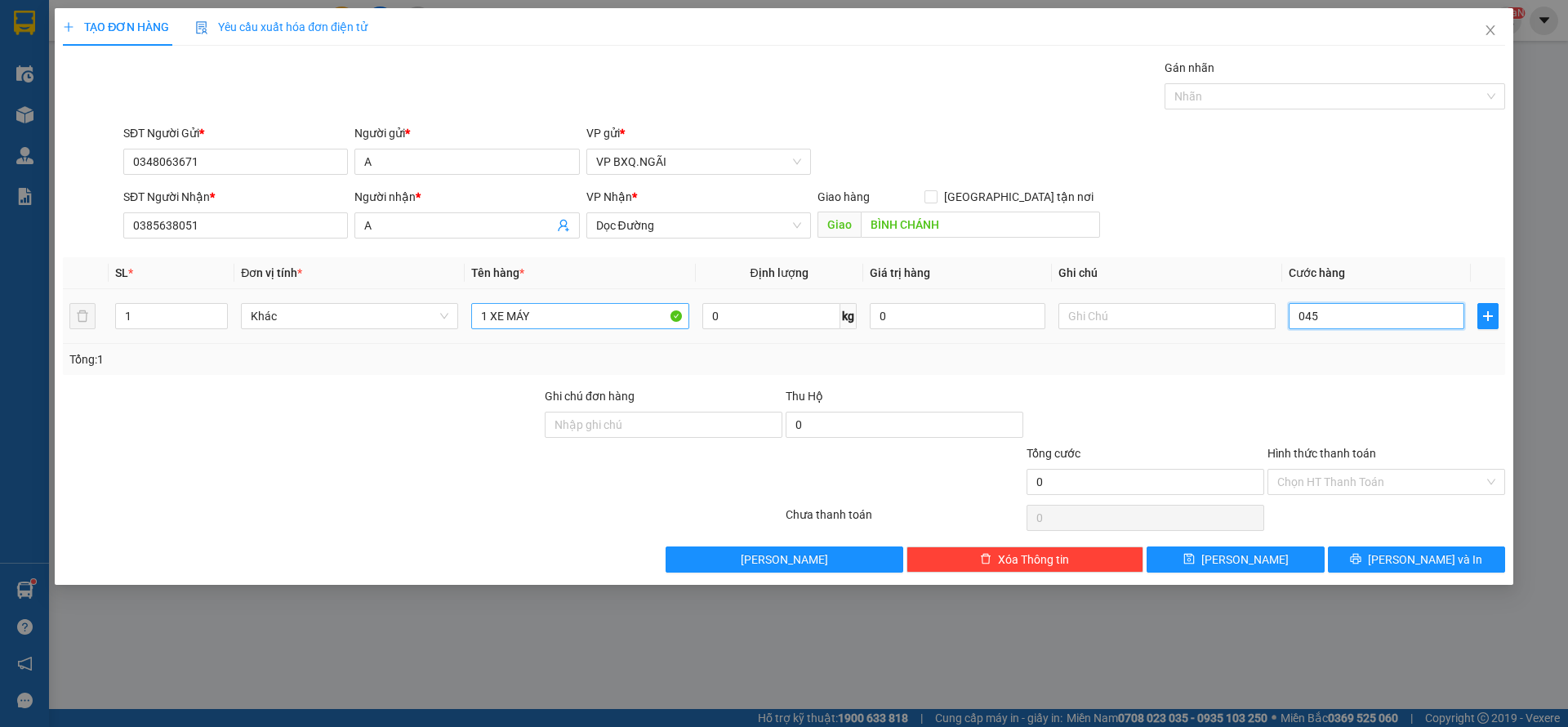
type input "45"
type input "0.450"
type input "450"
type input "04.500"
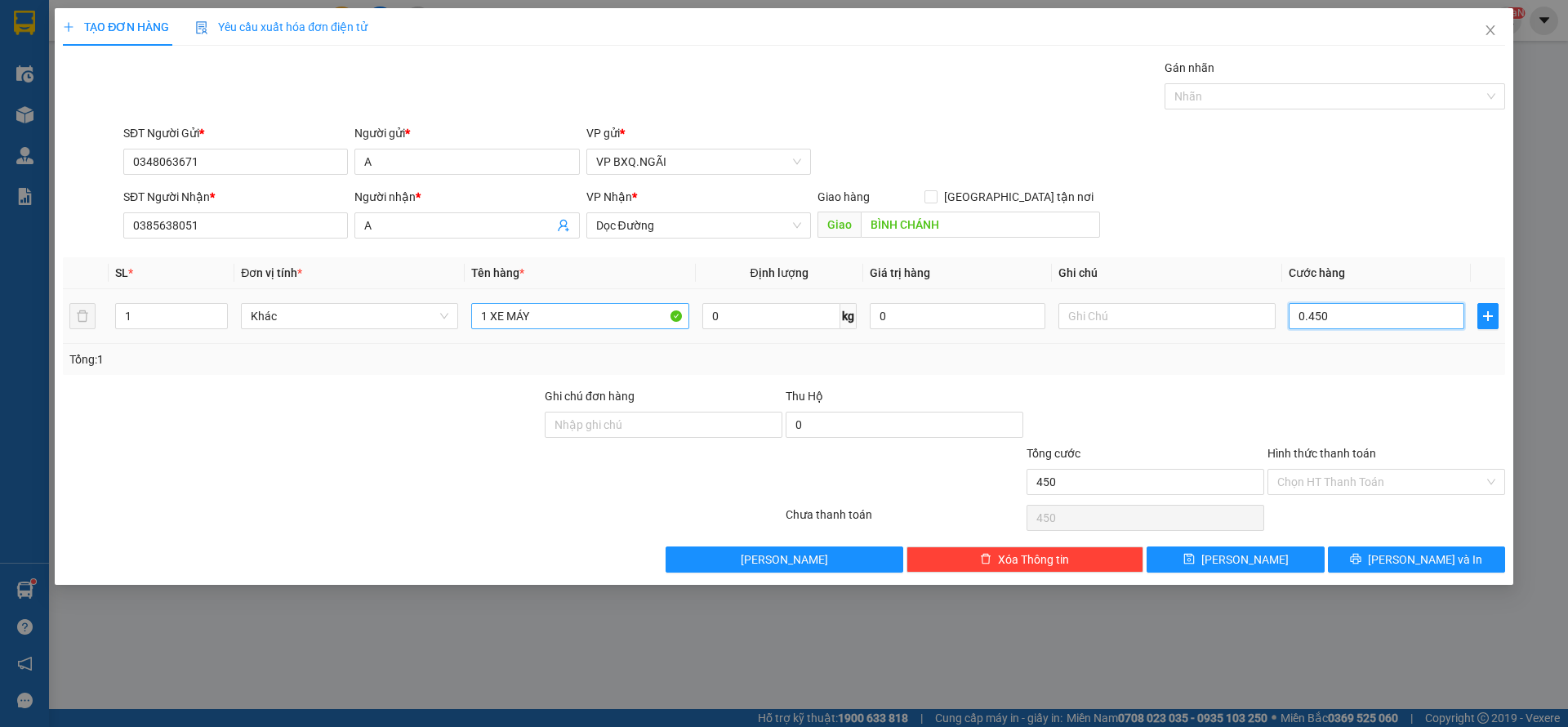
type input "4.500"
type input "045.000"
type input "45.000"
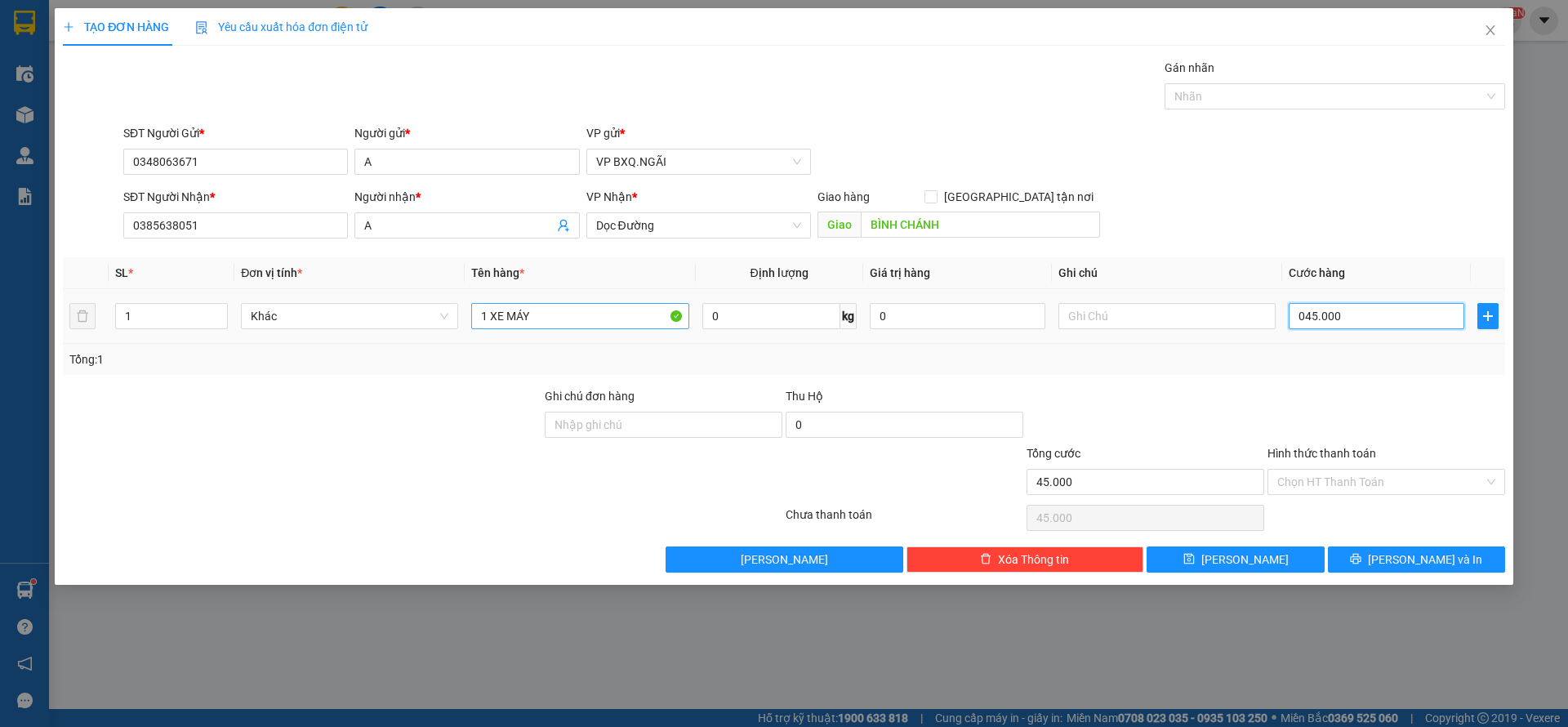
type input "0.450.000"
type input "450.000"
click at [568, 310] on input "1 XE MÁY" at bounding box center [580, 316] width 217 height 26
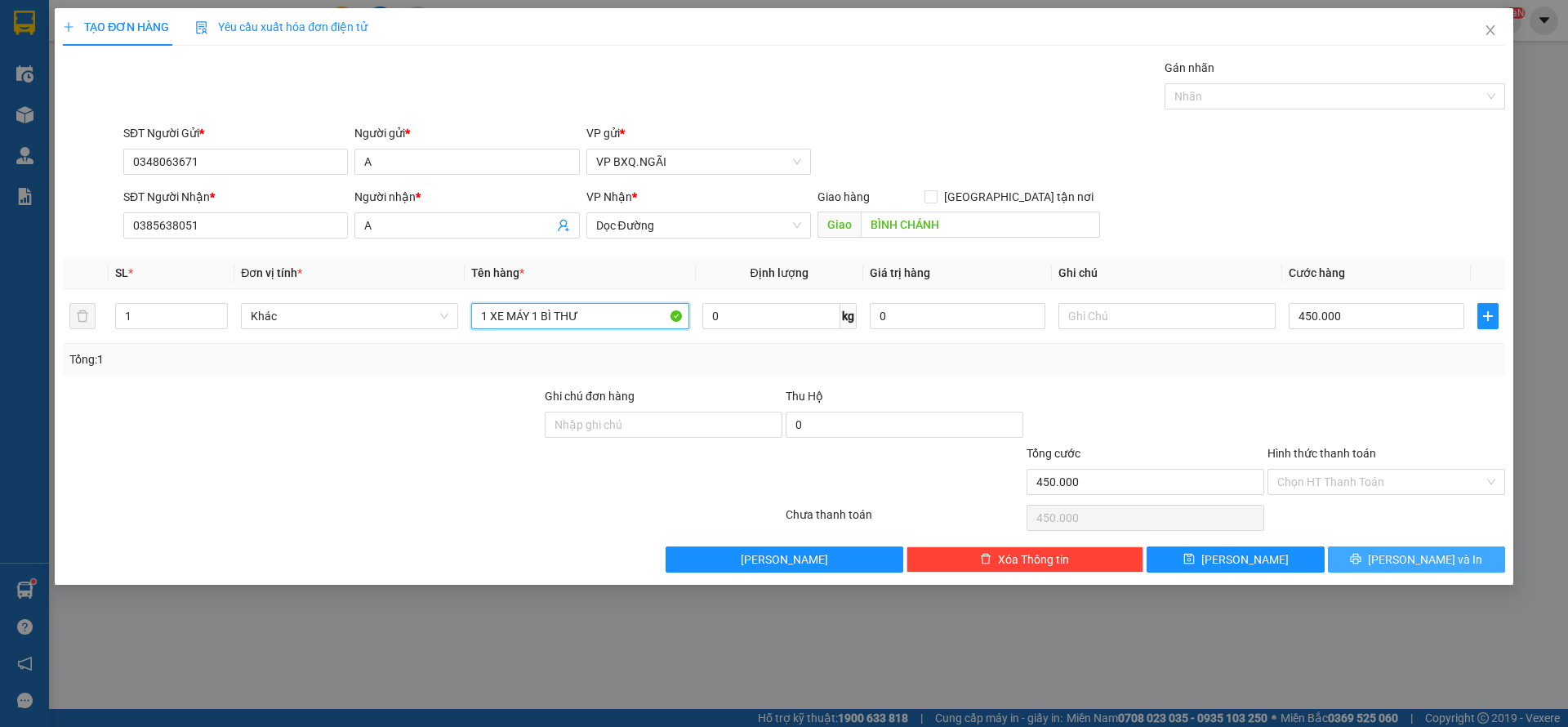
type input "1 XE MÁY 1 BÌ THƯ"
click at [1380, 547] on button "[PERSON_NAME] và In" at bounding box center [1417, 560] width 177 height 26
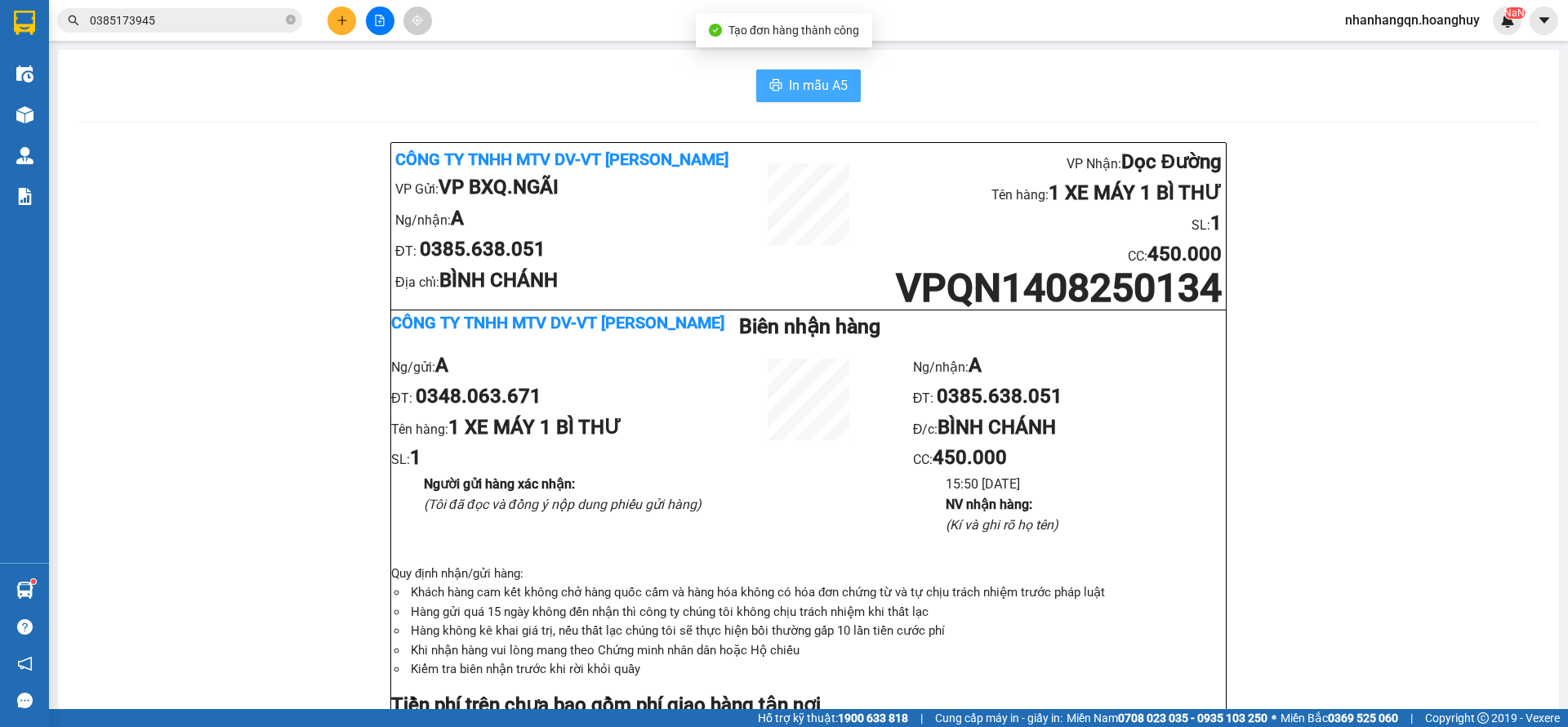
click at [778, 79] on button "In mẫu A5" at bounding box center [808, 86] width 105 height 33
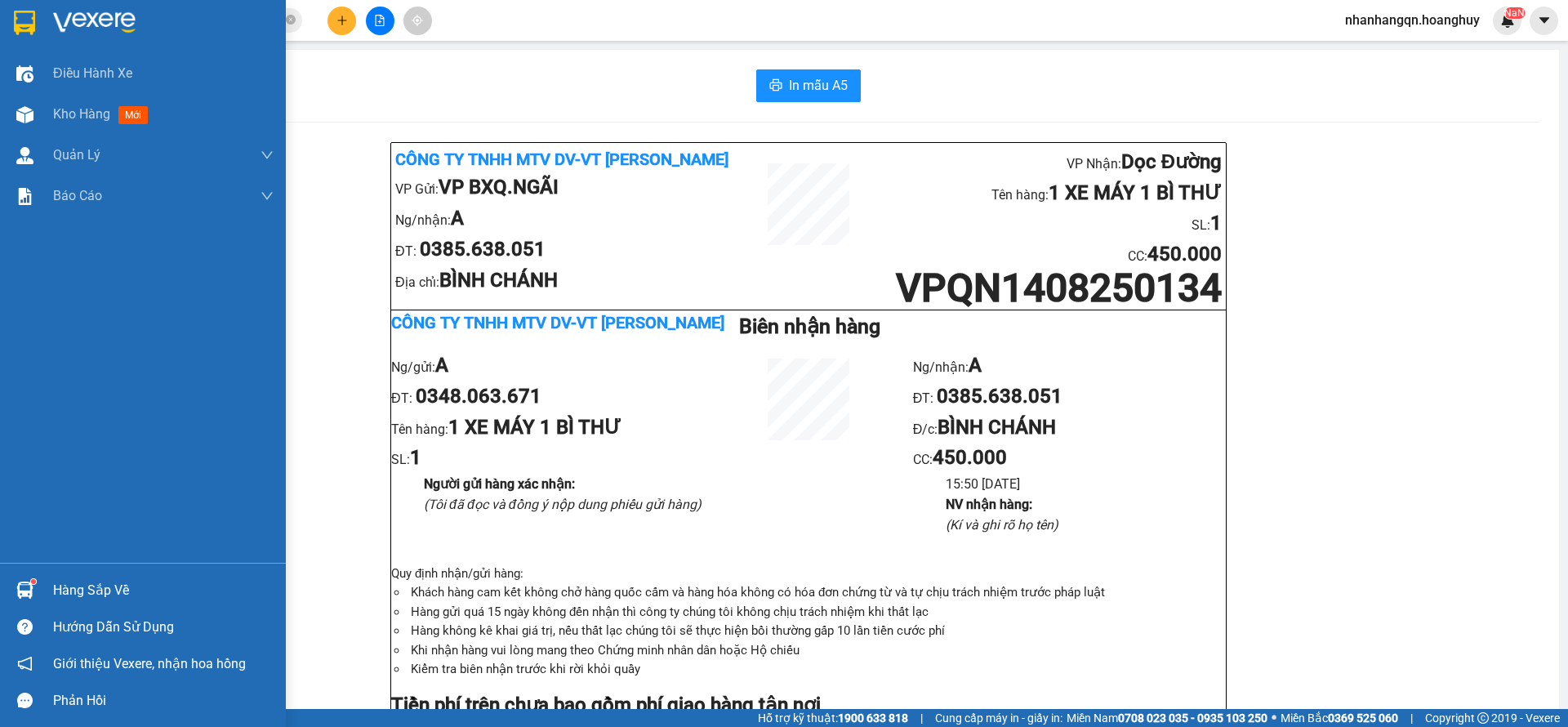
click at [34, 25] on img at bounding box center [24, 23] width 21 height 25
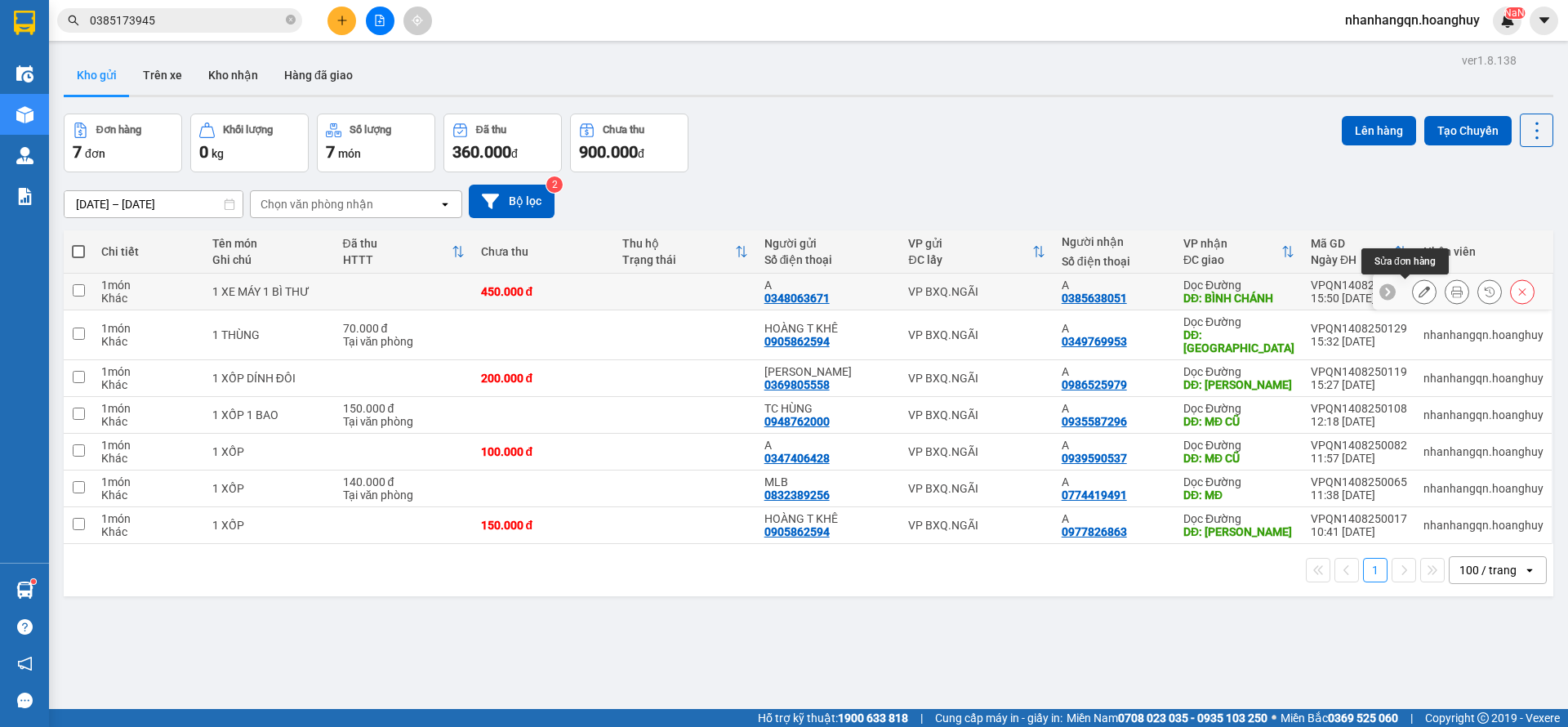
click at [1419, 288] on icon at bounding box center [1425, 292] width 11 height 11
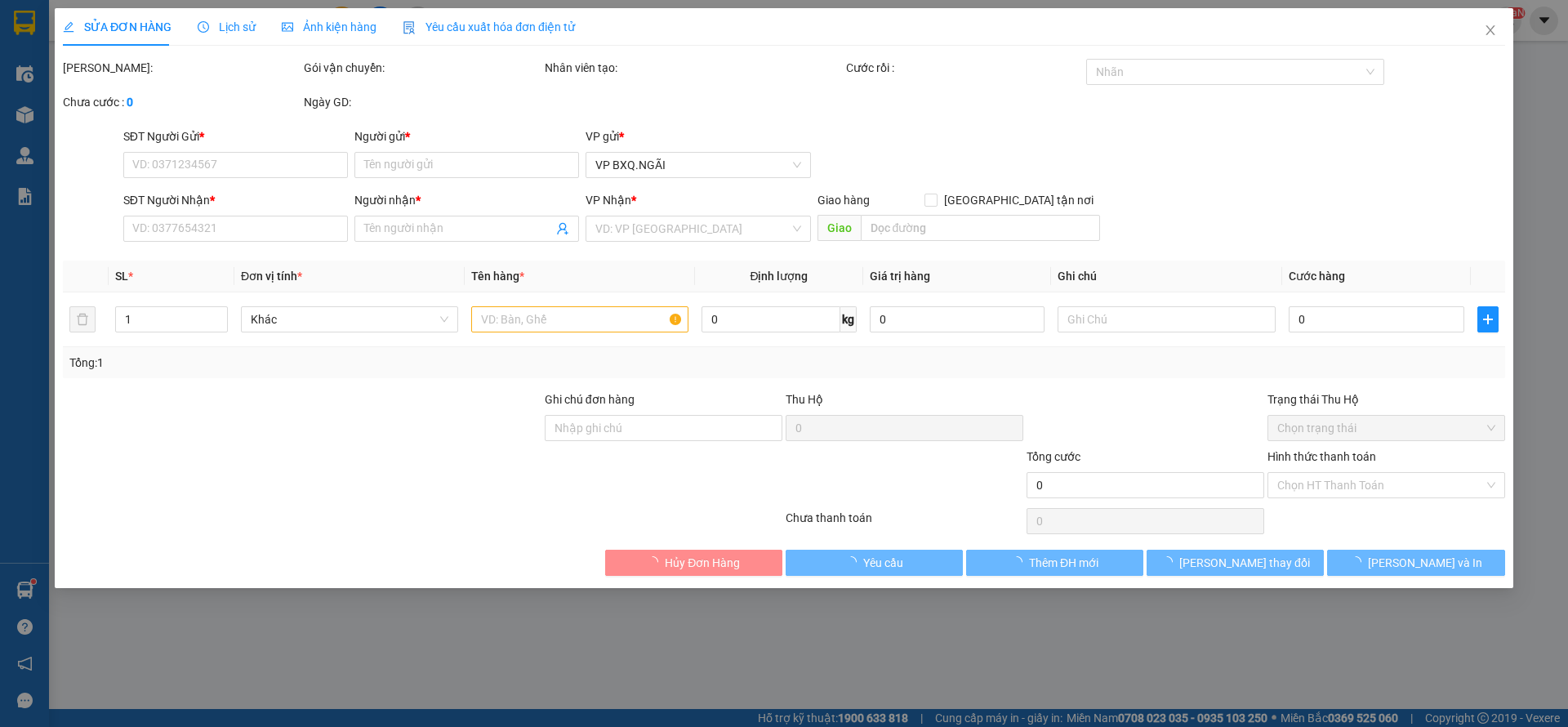
type input "0348063671"
type input "A"
type input "0385638051"
type input "A"
type input "BÌNH CHÁNH"
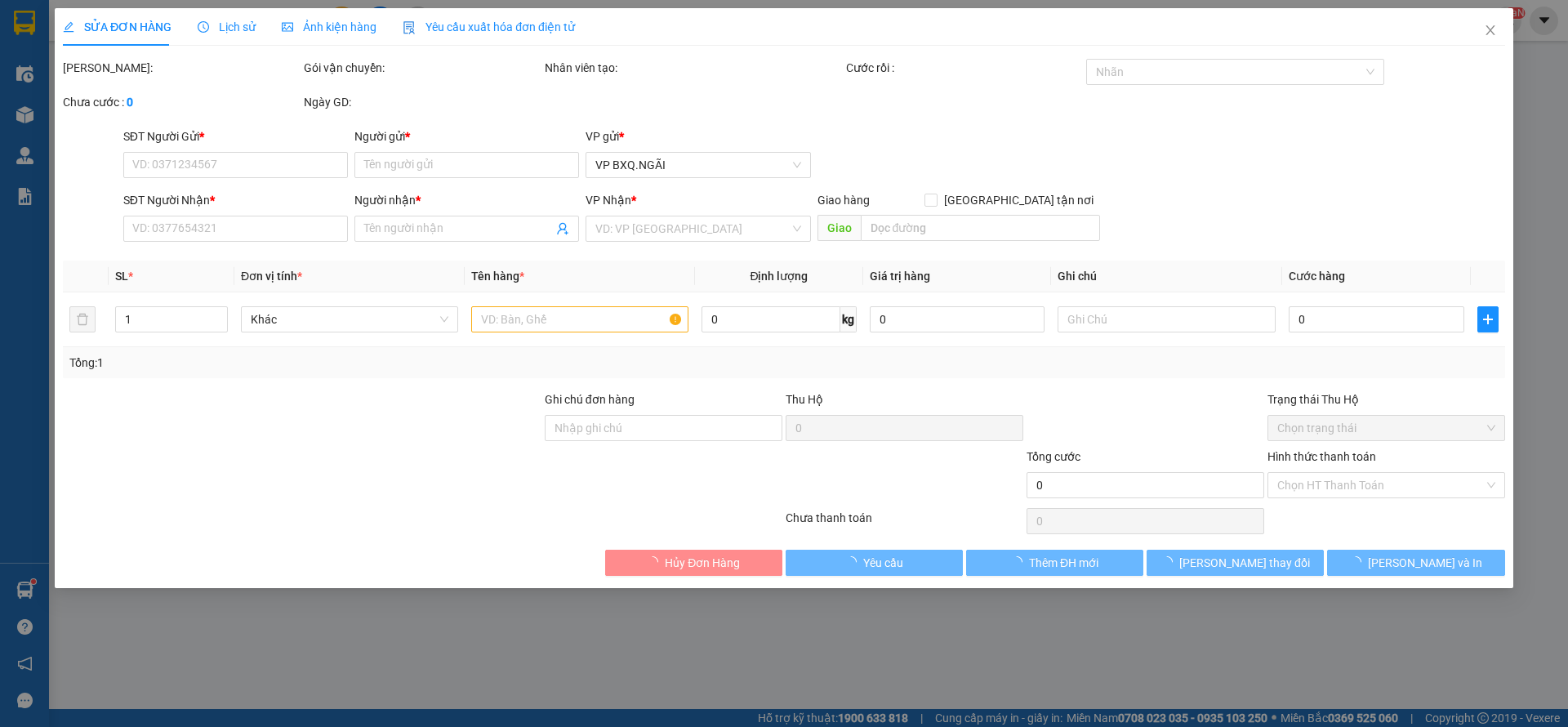
type input "450.000"
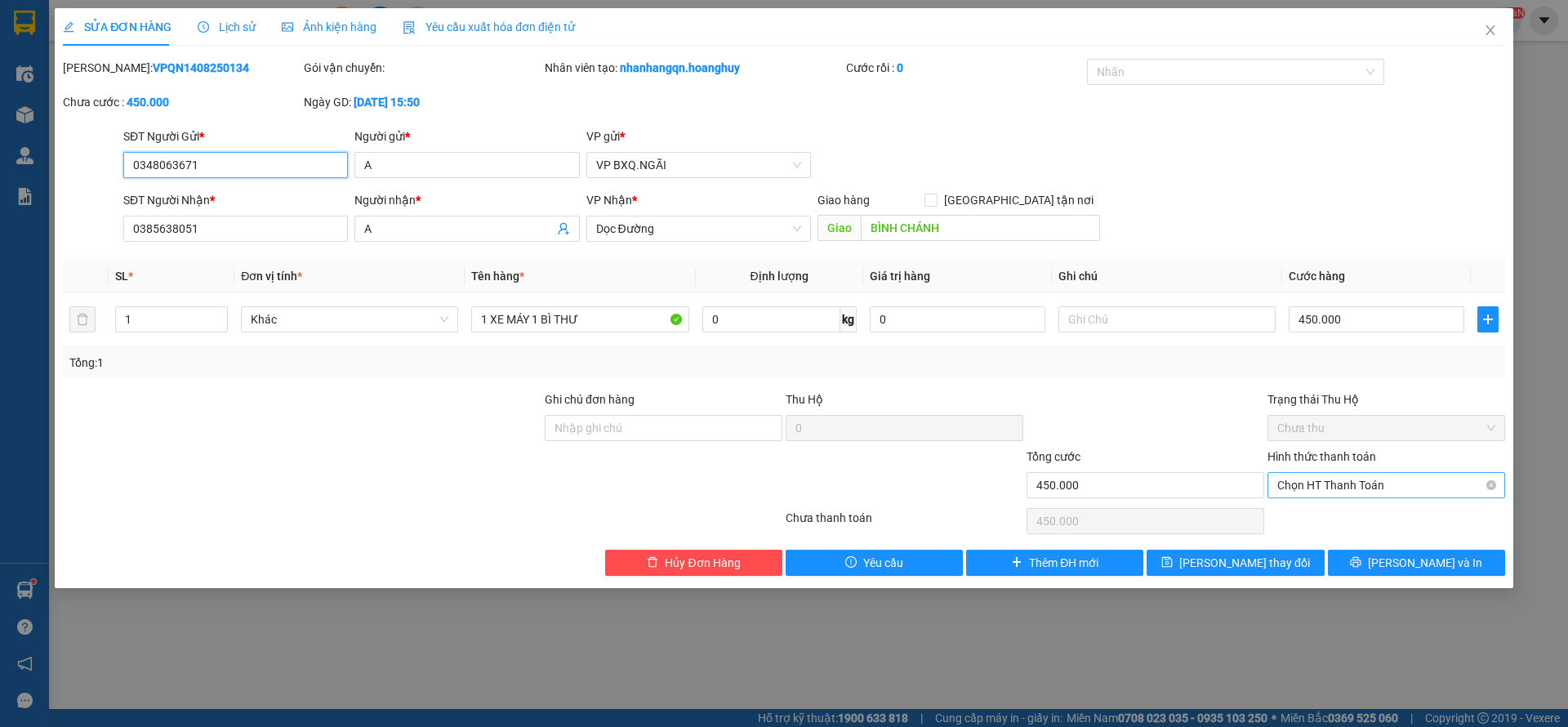
click at [1377, 478] on span "Chọn HT Thanh Toán" at bounding box center [1386, 486] width 218 height 25
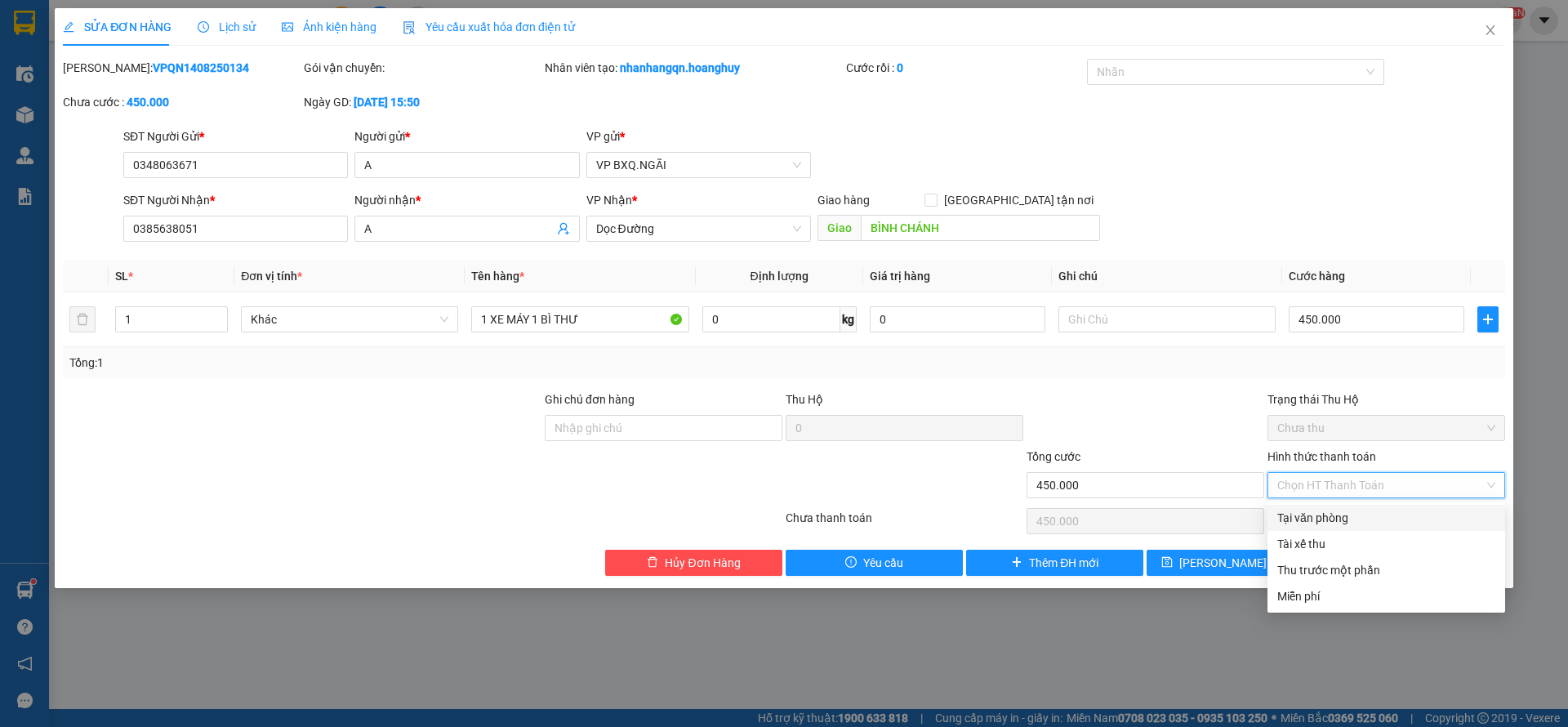
click at [1339, 523] on div "Tại văn phòng" at bounding box center [1386, 519] width 218 height 18
type input "0"
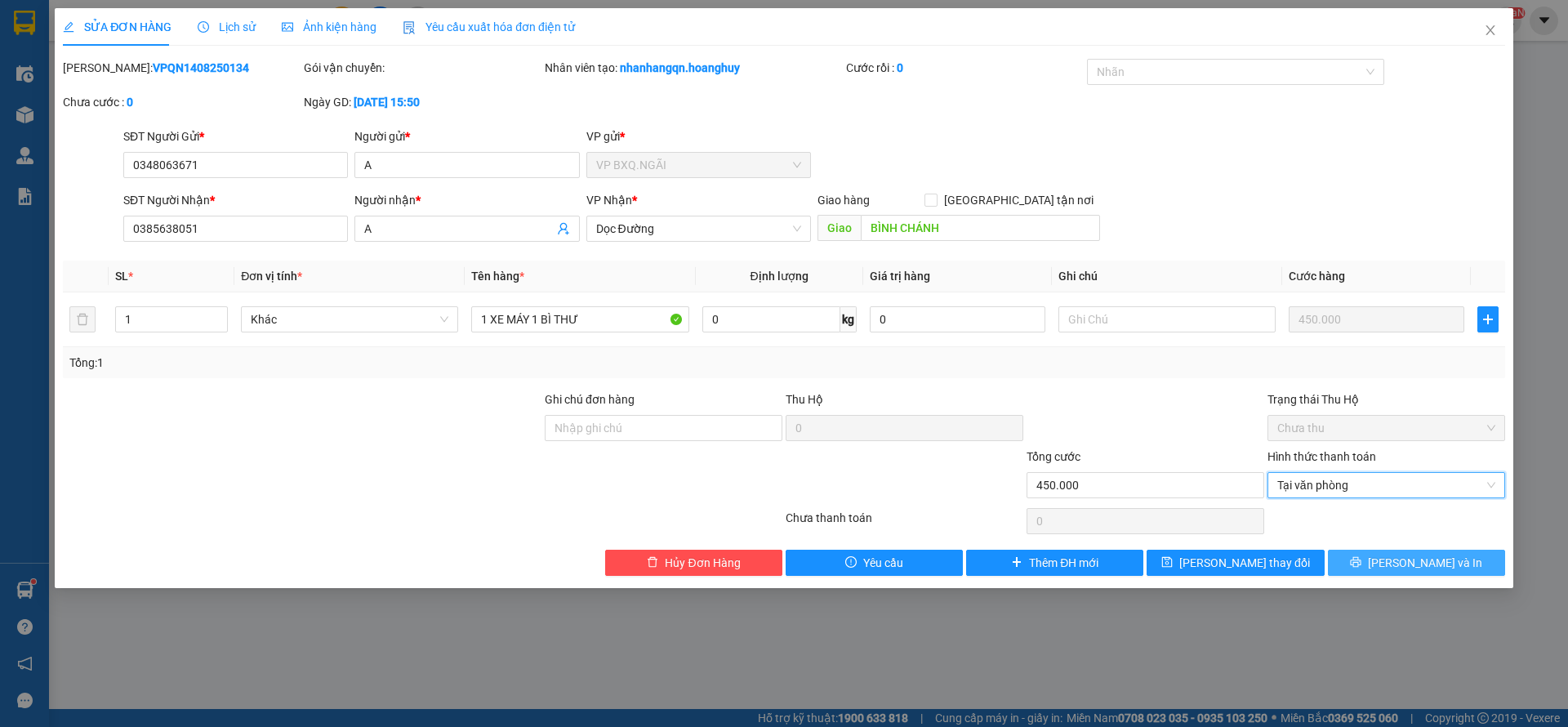
click at [1421, 561] on span "[PERSON_NAME] và In" at bounding box center [1425, 564] width 115 height 18
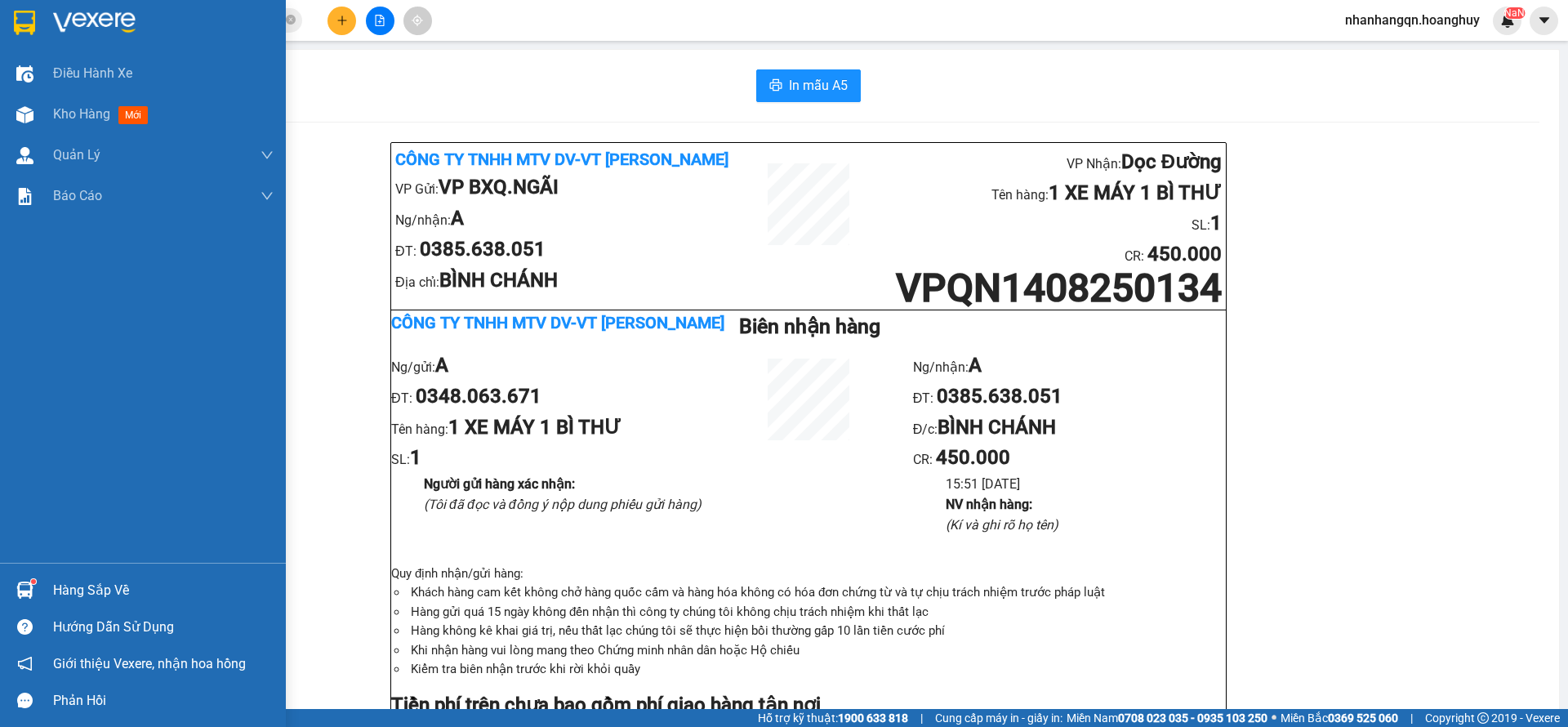
click at [20, 32] on img at bounding box center [24, 23] width 21 height 25
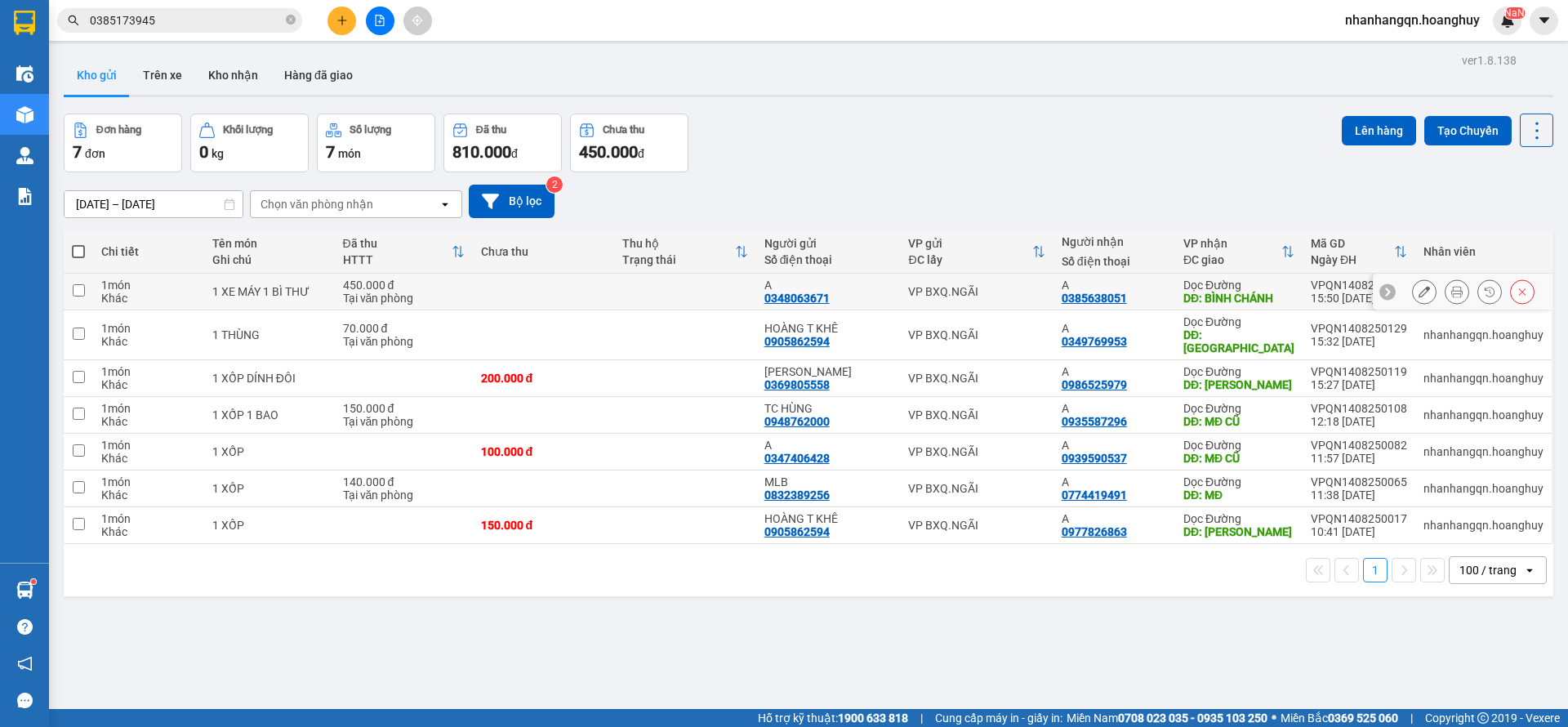
click at [1019, 289] on div "VP BXQ.NGÃI" at bounding box center [976, 292] width 137 height 13
checkbox input "true"
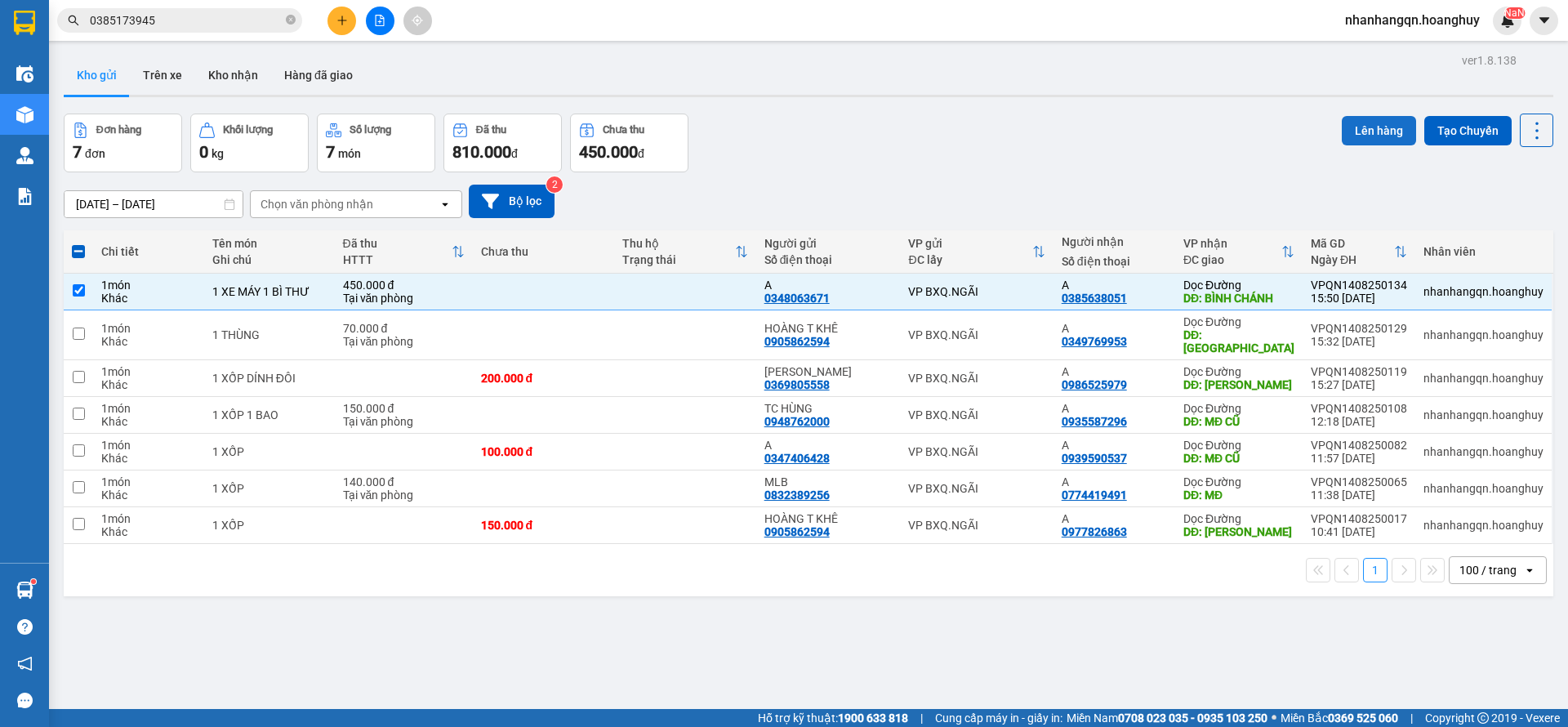
click at [1368, 134] on button "Lên hàng" at bounding box center [1379, 130] width 74 height 29
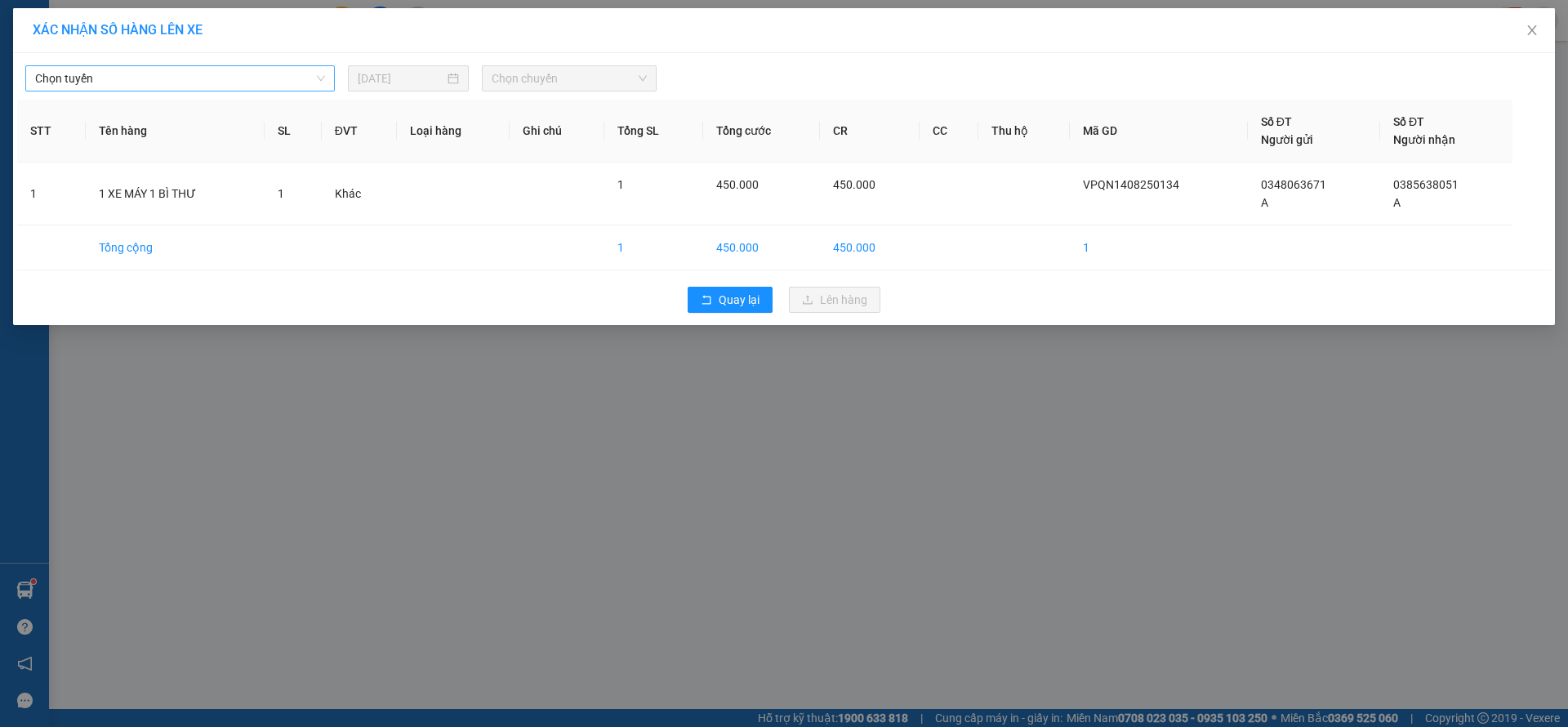
click at [288, 89] on span "Chọn tuyến" at bounding box center [180, 78] width 290 height 25
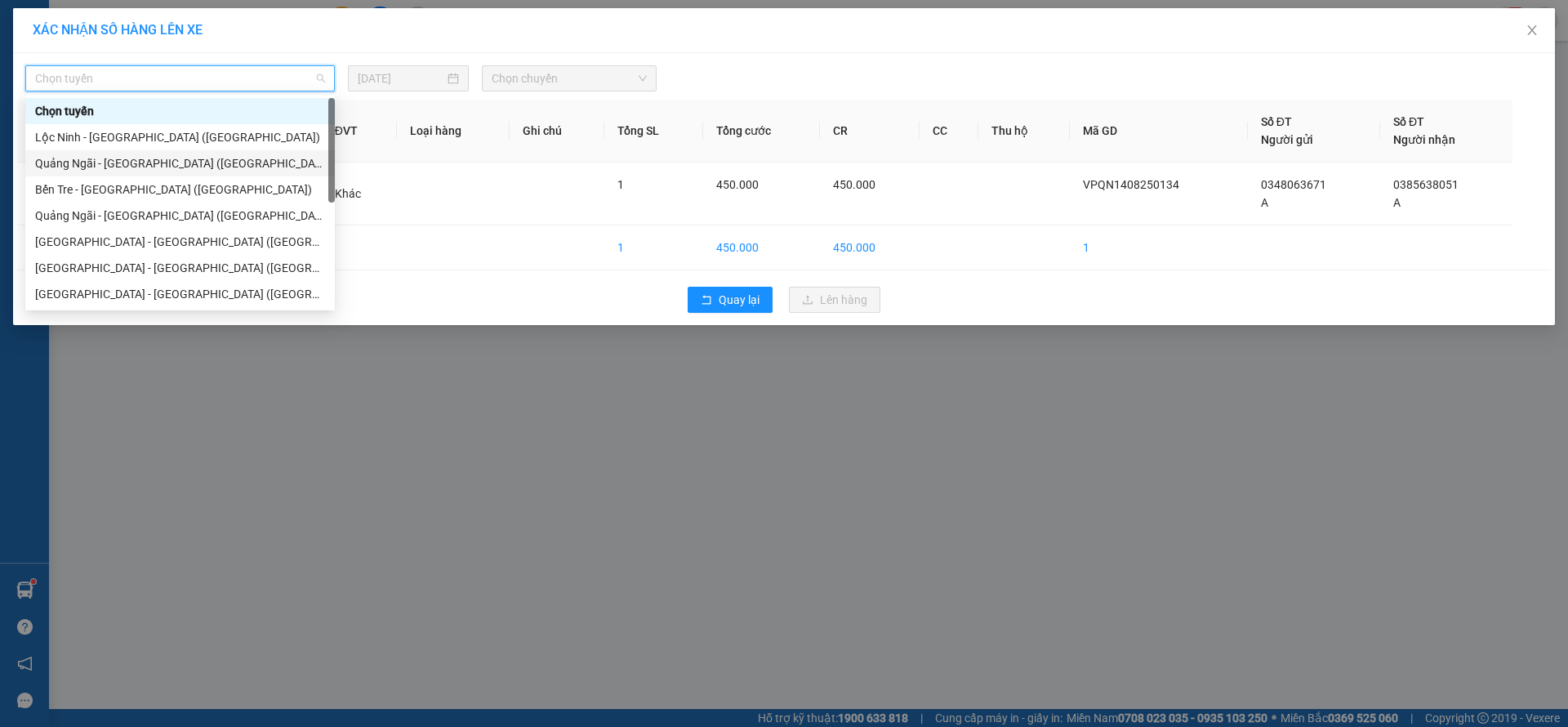
click at [135, 169] on div "[PERSON_NAME][GEOGRAPHIC_DATA] ([GEOGRAPHIC_DATA])" at bounding box center [180, 163] width 290 height 18
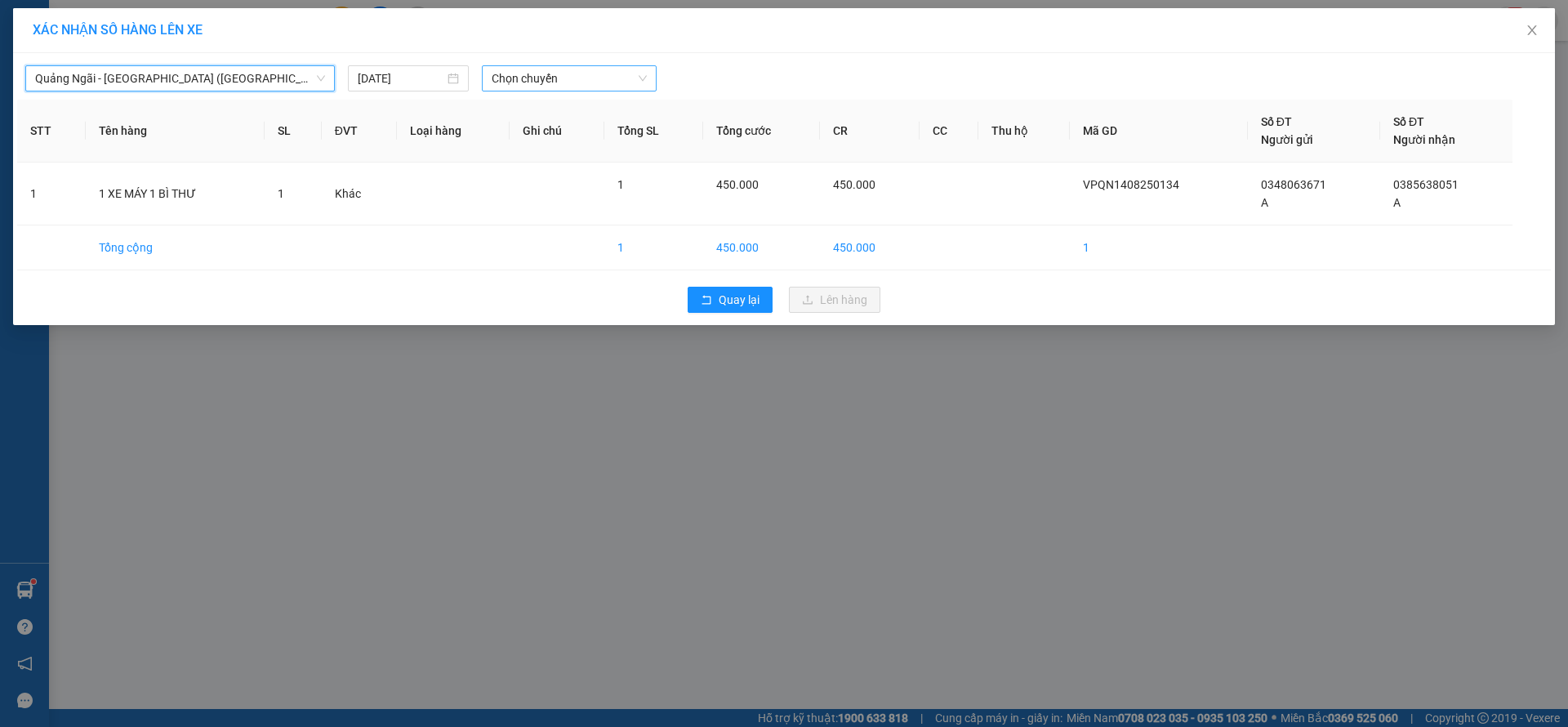
click at [546, 91] on div "Chọn chuyến" at bounding box center [569, 78] width 175 height 26
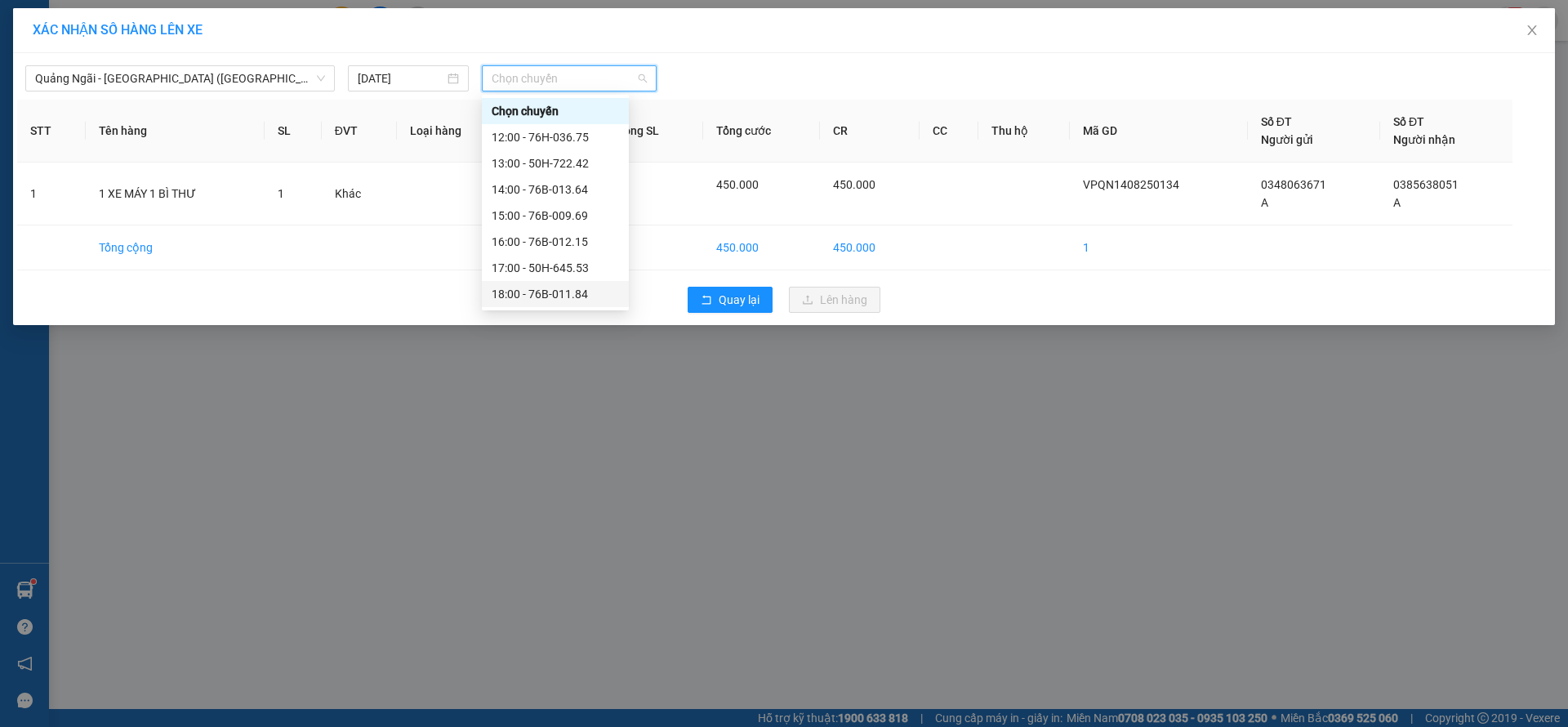
click at [572, 285] on div "18:00 - 76B-011.84" at bounding box center [555, 295] width 128 height 18
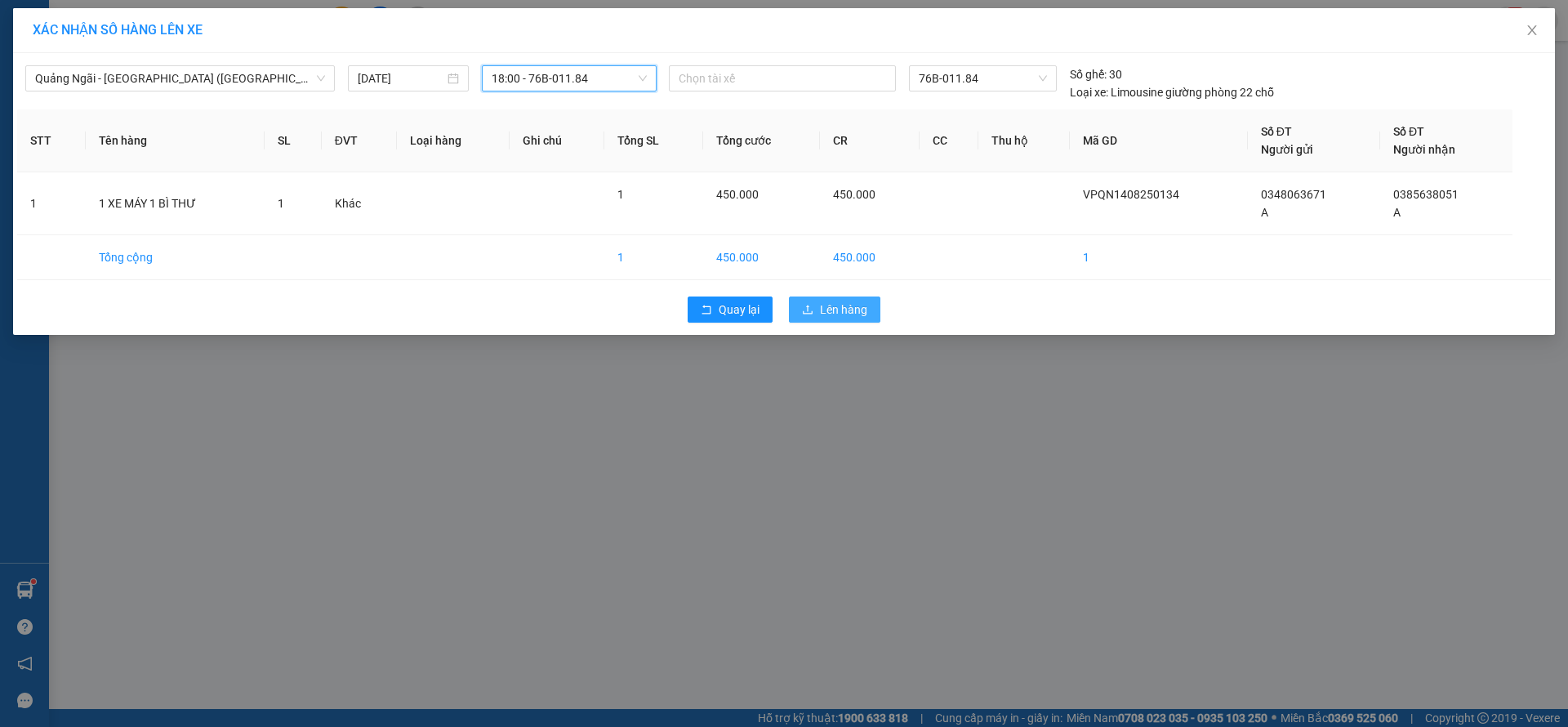
click at [827, 298] on button "Lên hàng" at bounding box center [835, 309] width 92 height 26
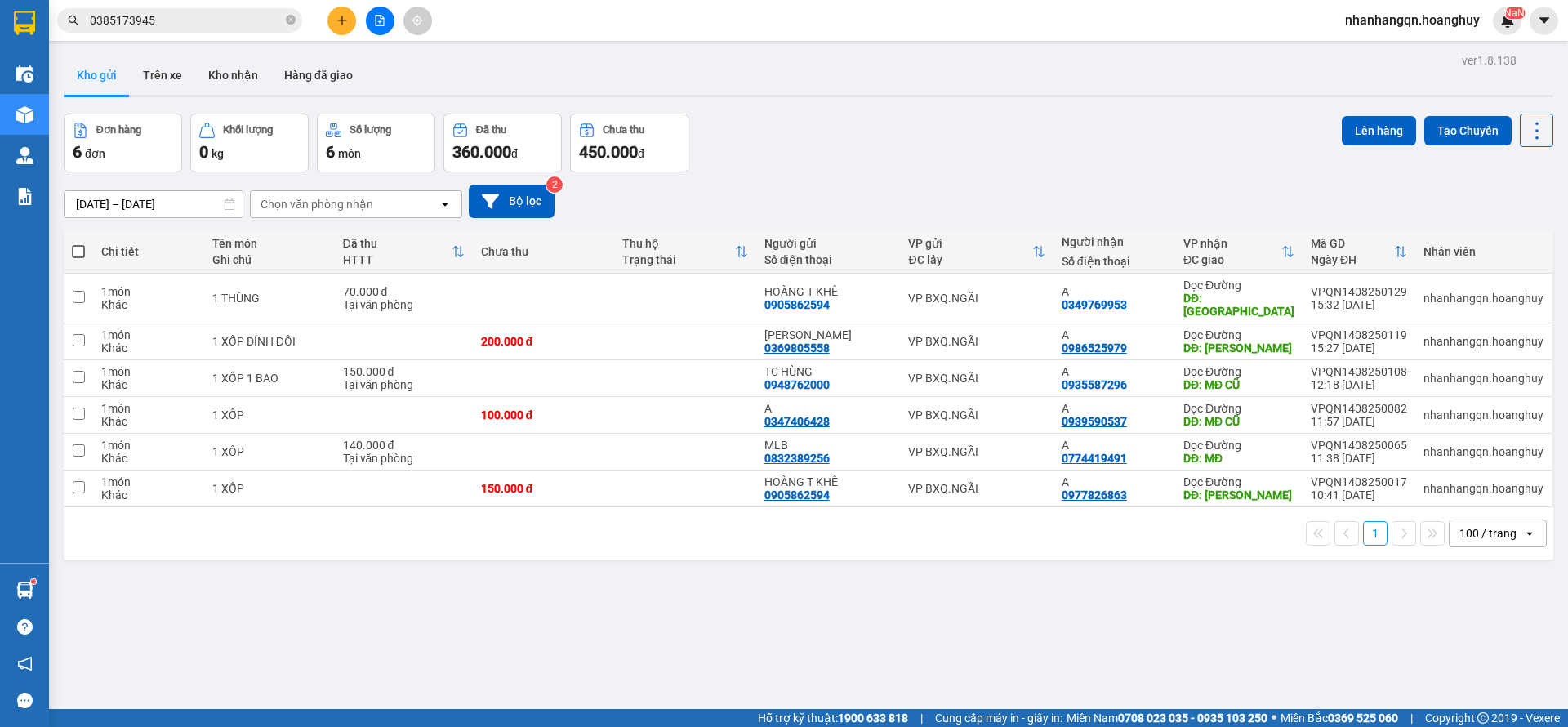
click at [354, 21] on button at bounding box center [341, 20] width 28 height 28
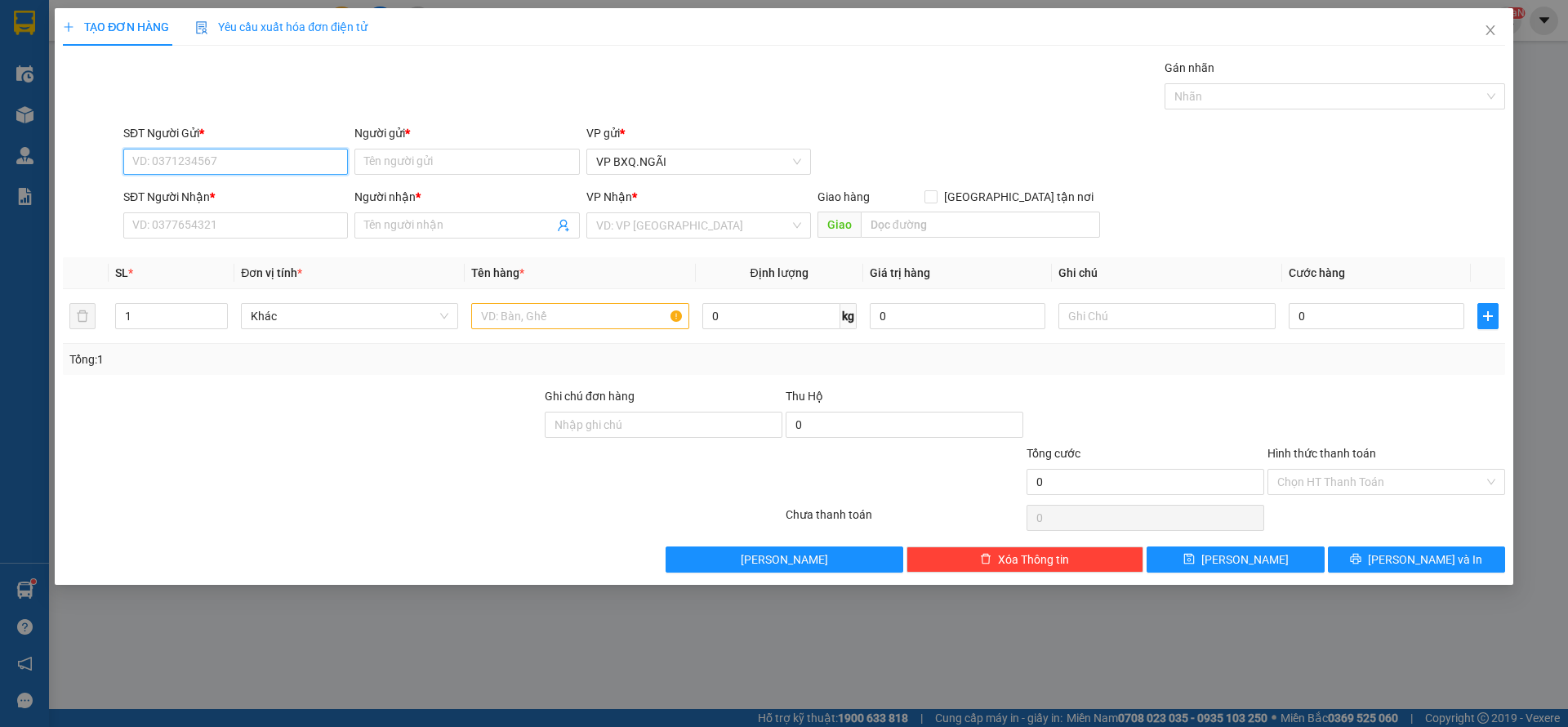
click at [191, 168] on input "SĐT Người Gửi *" at bounding box center [235, 162] width 225 height 26
click at [272, 198] on div "0948762000 - TC HÙNG" at bounding box center [235, 195] width 205 height 18
type input "0948762000"
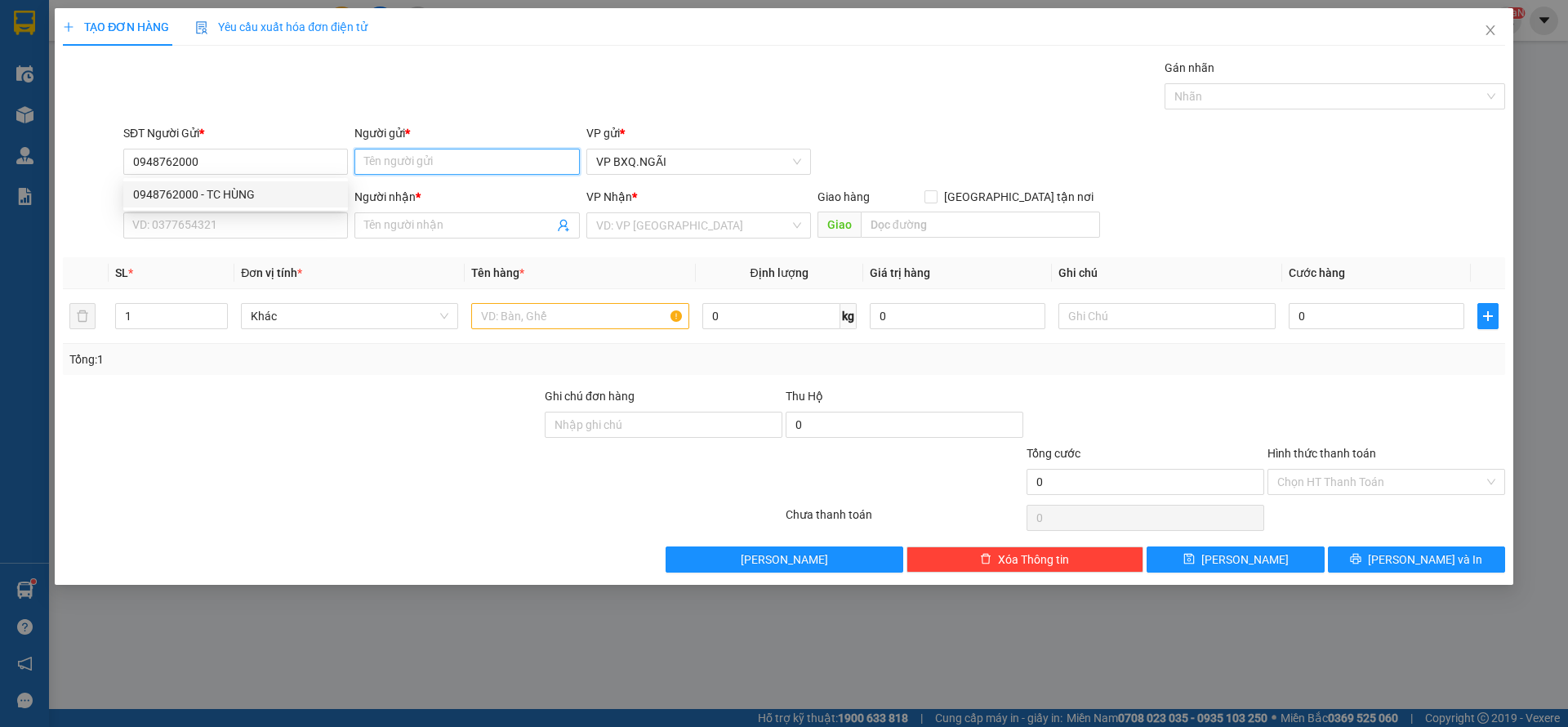
click at [432, 159] on input "Người gửi *" at bounding box center [466, 162] width 225 height 26
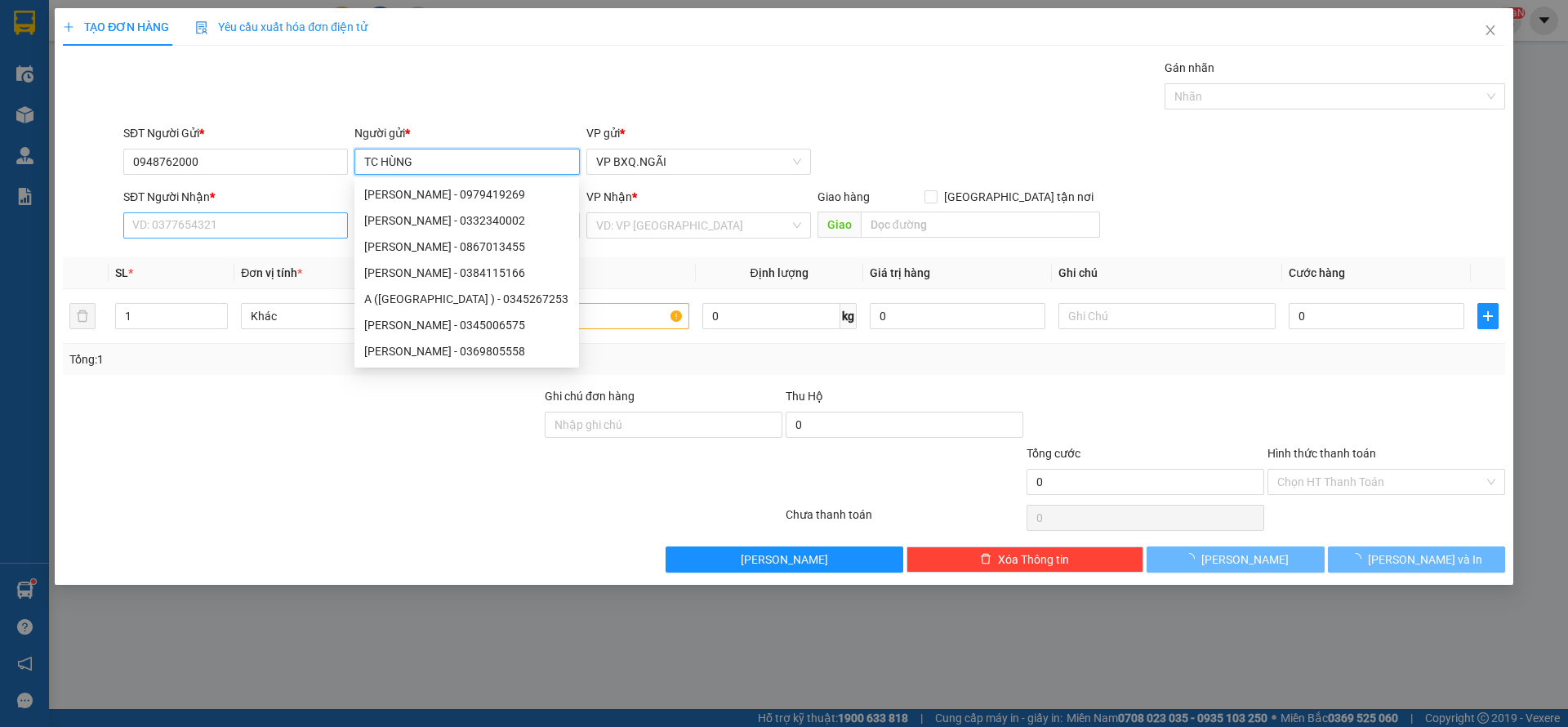
type input "TC HÙNG"
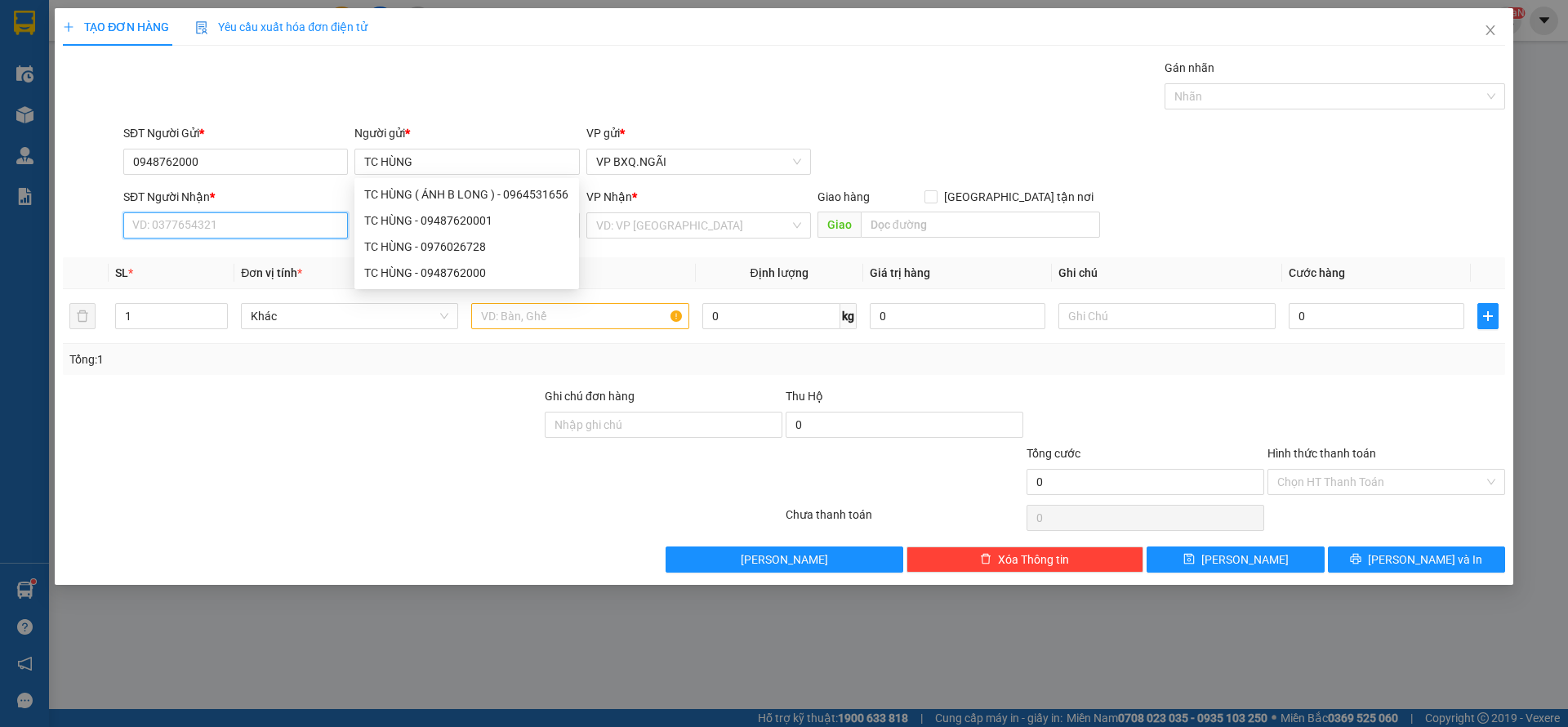
click at [199, 220] on input "SĐT Người Nhận *" at bounding box center [235, 225] width 225 height 26
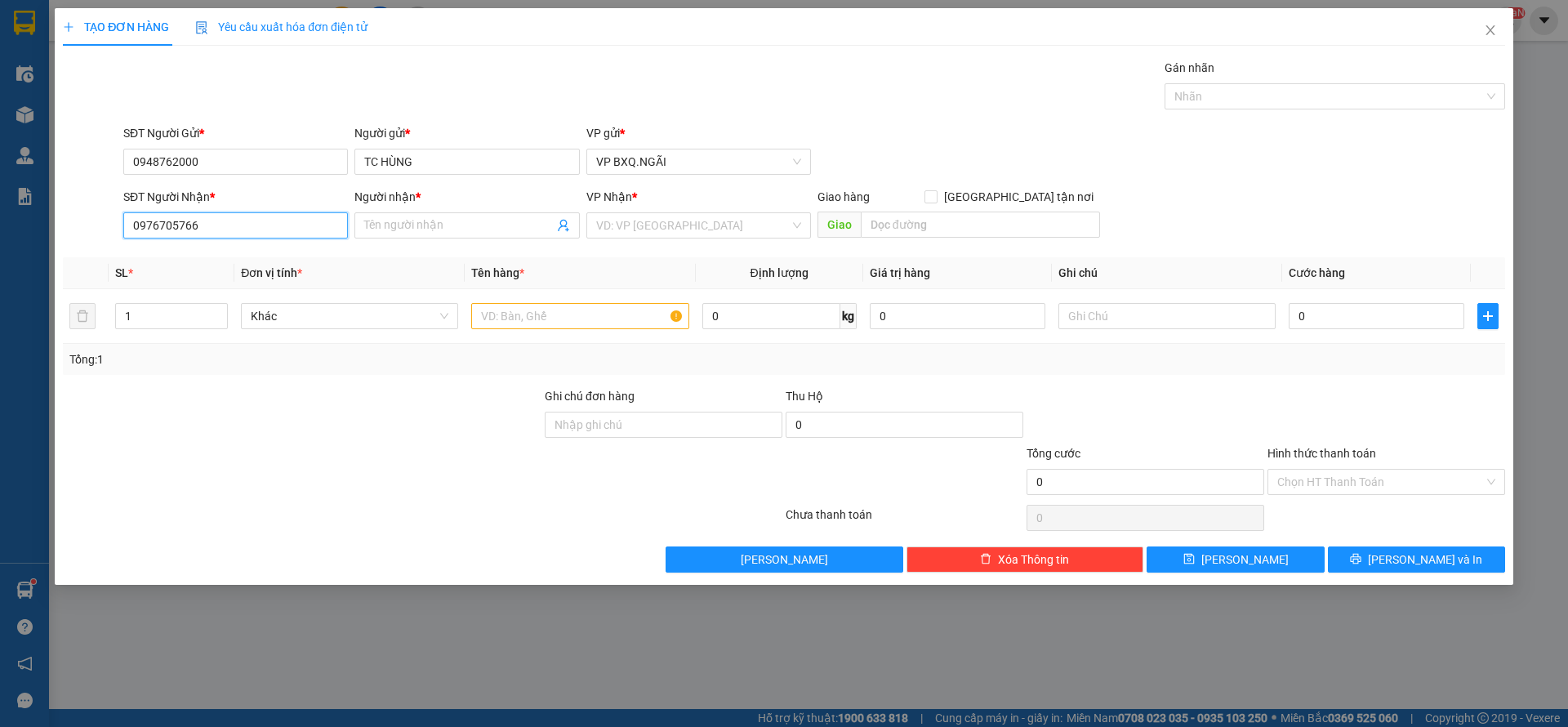
type input "0976705766"
type input "A"
click at [651, 217] on input "search" at bounding box center [693, 225] width 194 height 25
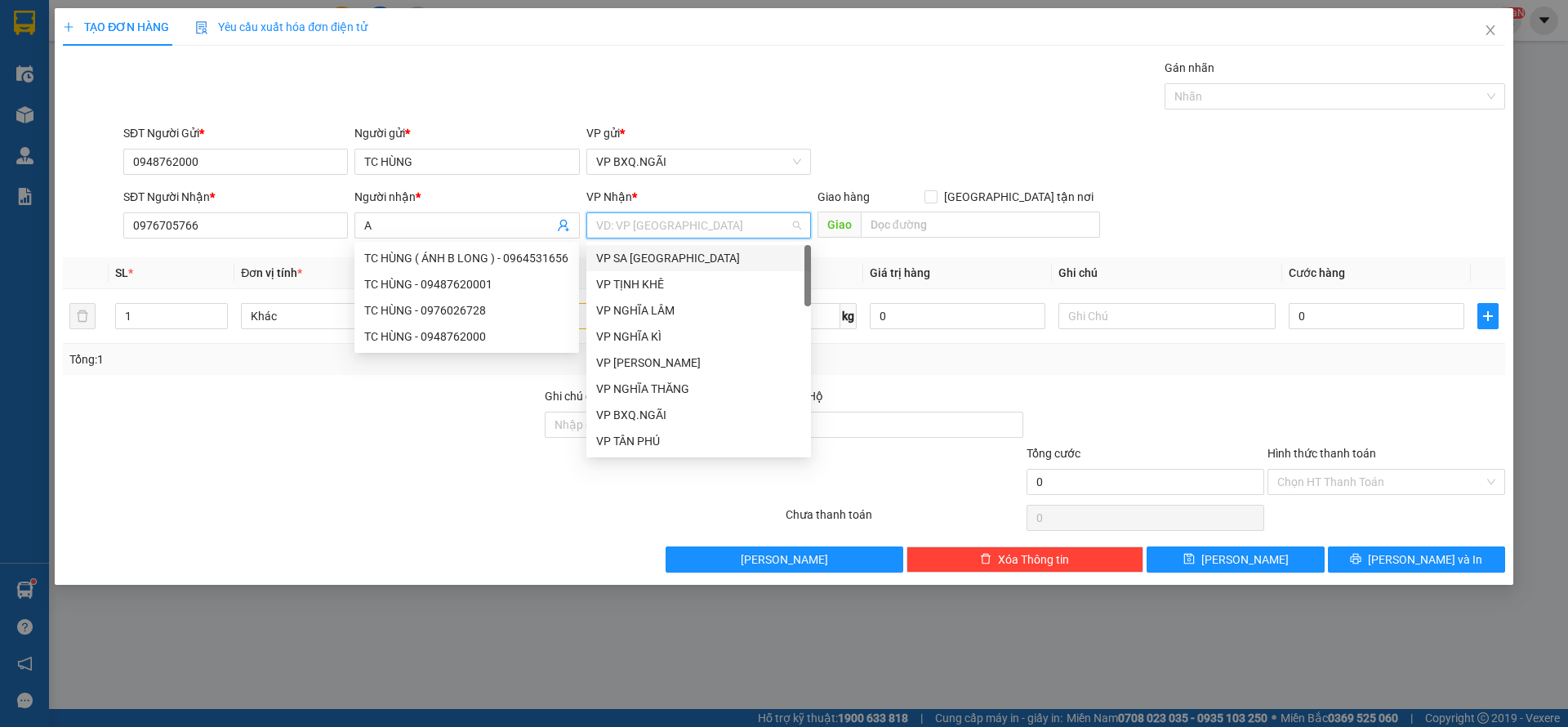
type input "D"
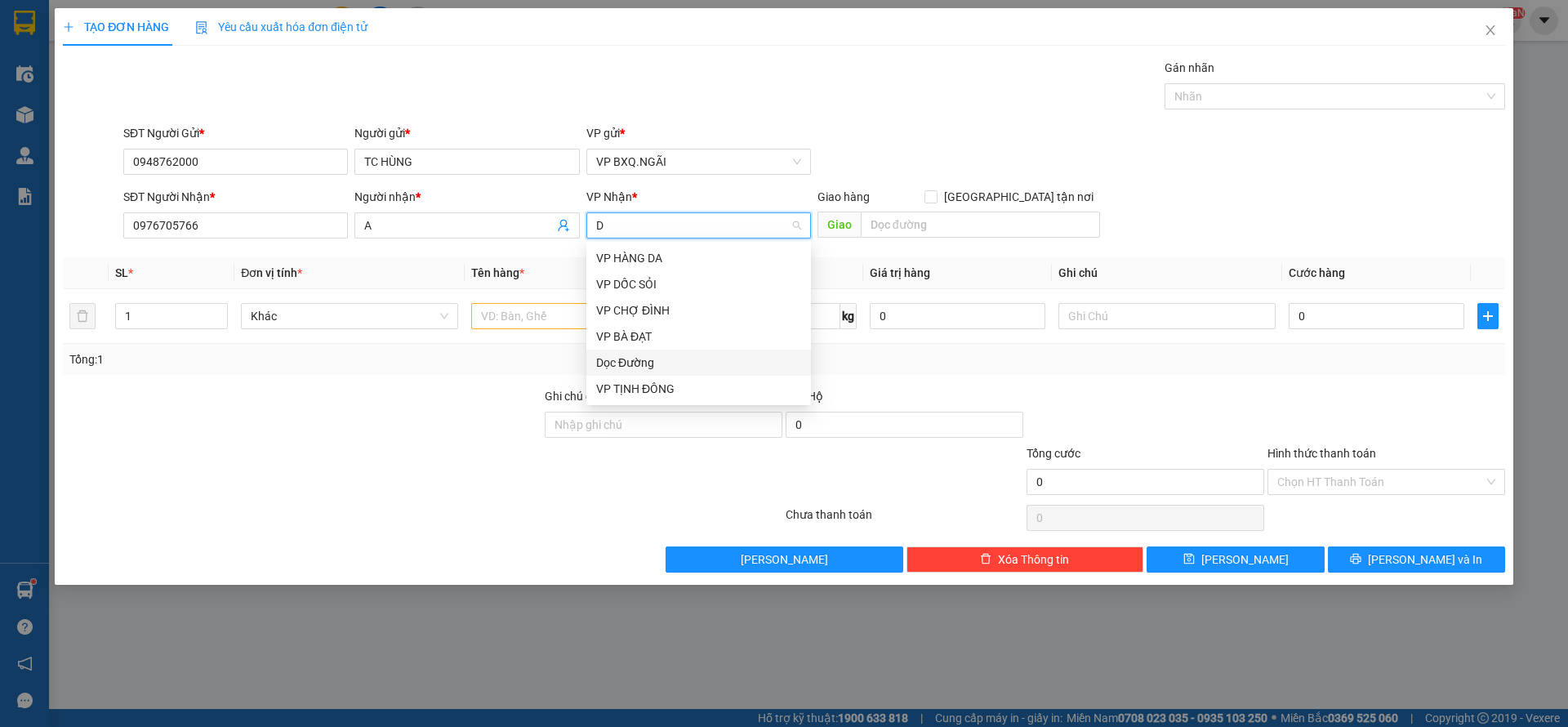
click at [648, 363] on div "Dọc Đường" at bounding box center [698, 364] width 205 height 18
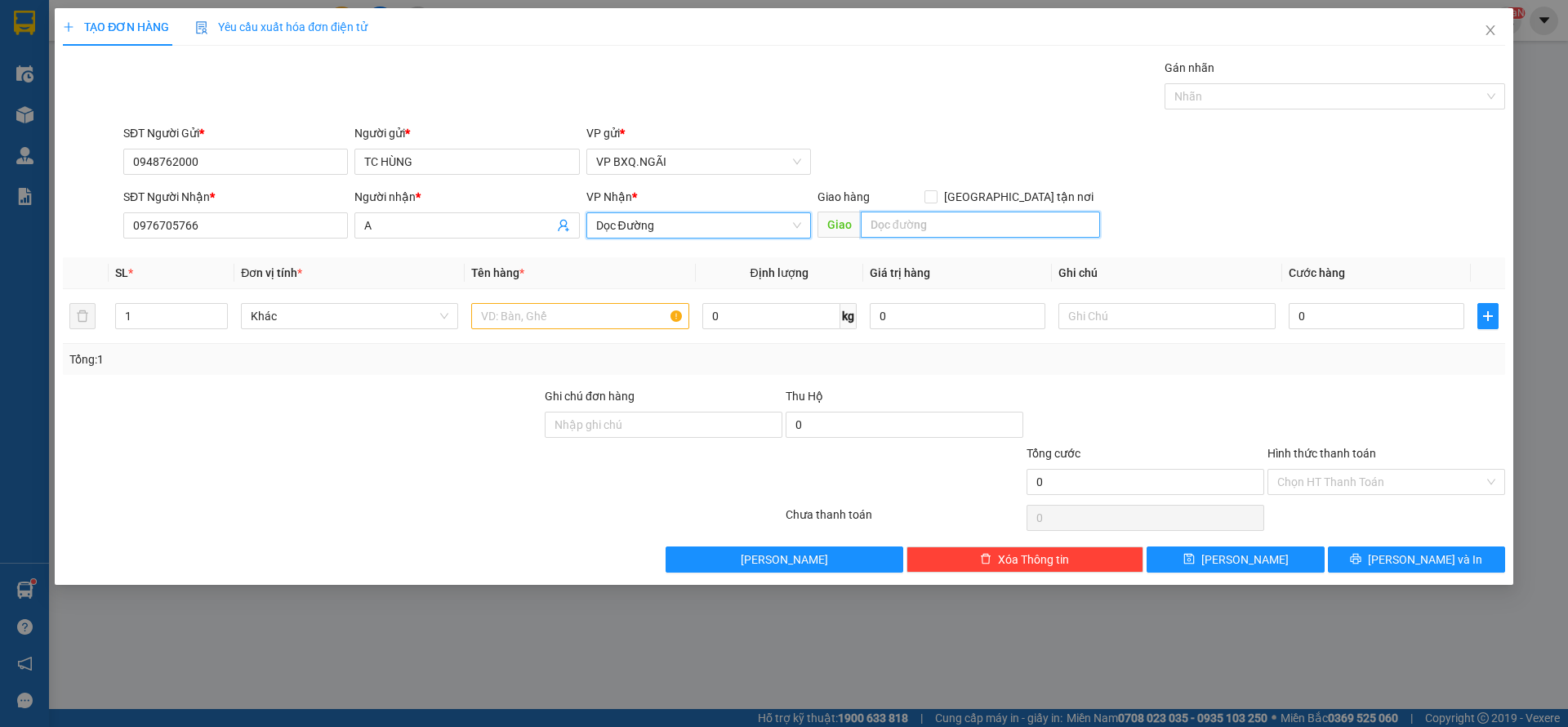
click at [897, 222] on input "text" at bounding box center [980, 225] width 239 height 26
type input "D"
type input "ĐẦU MỐI"
click at [601, 324] on input "text" at bounding box center [580, 316] width 217 height 26
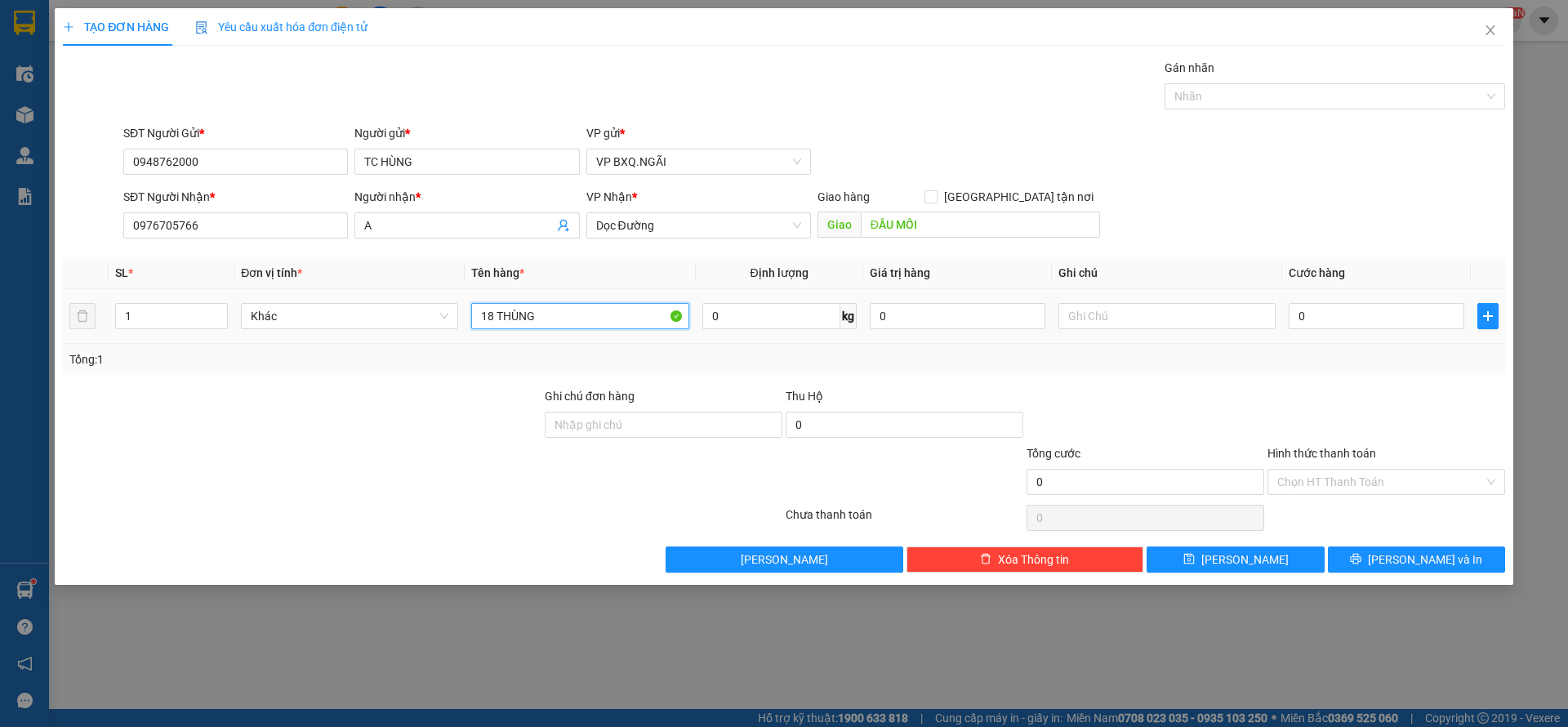
type input "18 THÙNG"
type input "1"
type input "10"
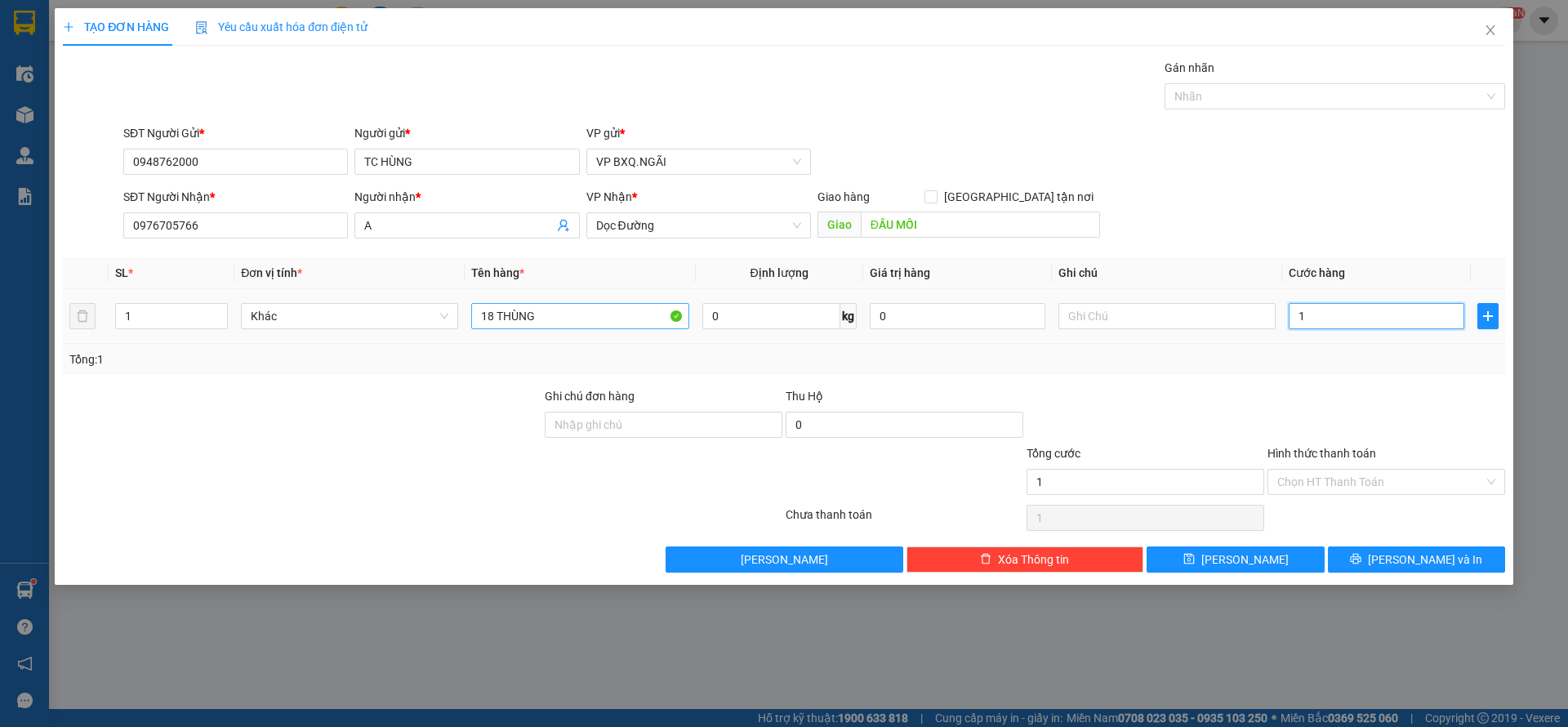
type input "10"
type input "108"
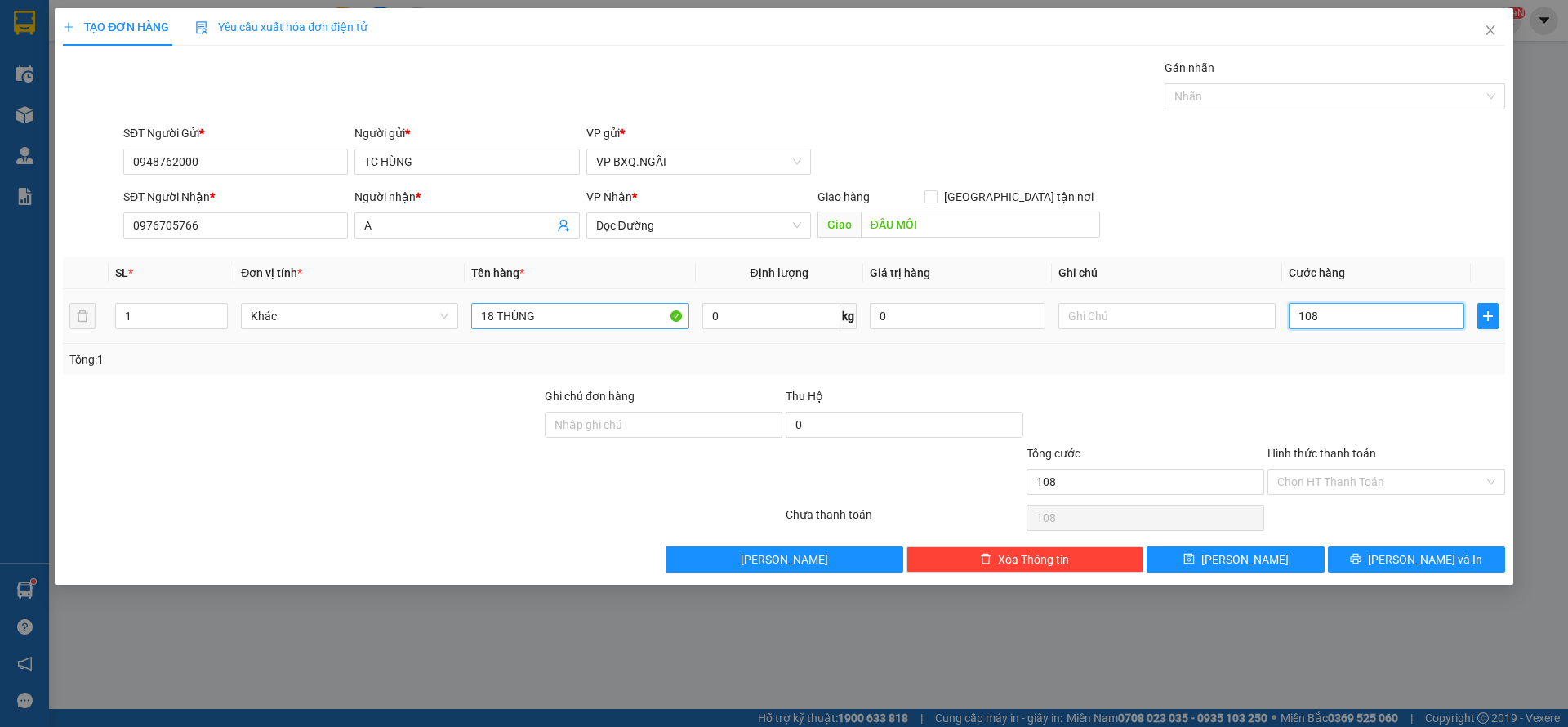
type input "1.080"
type input "10.800"
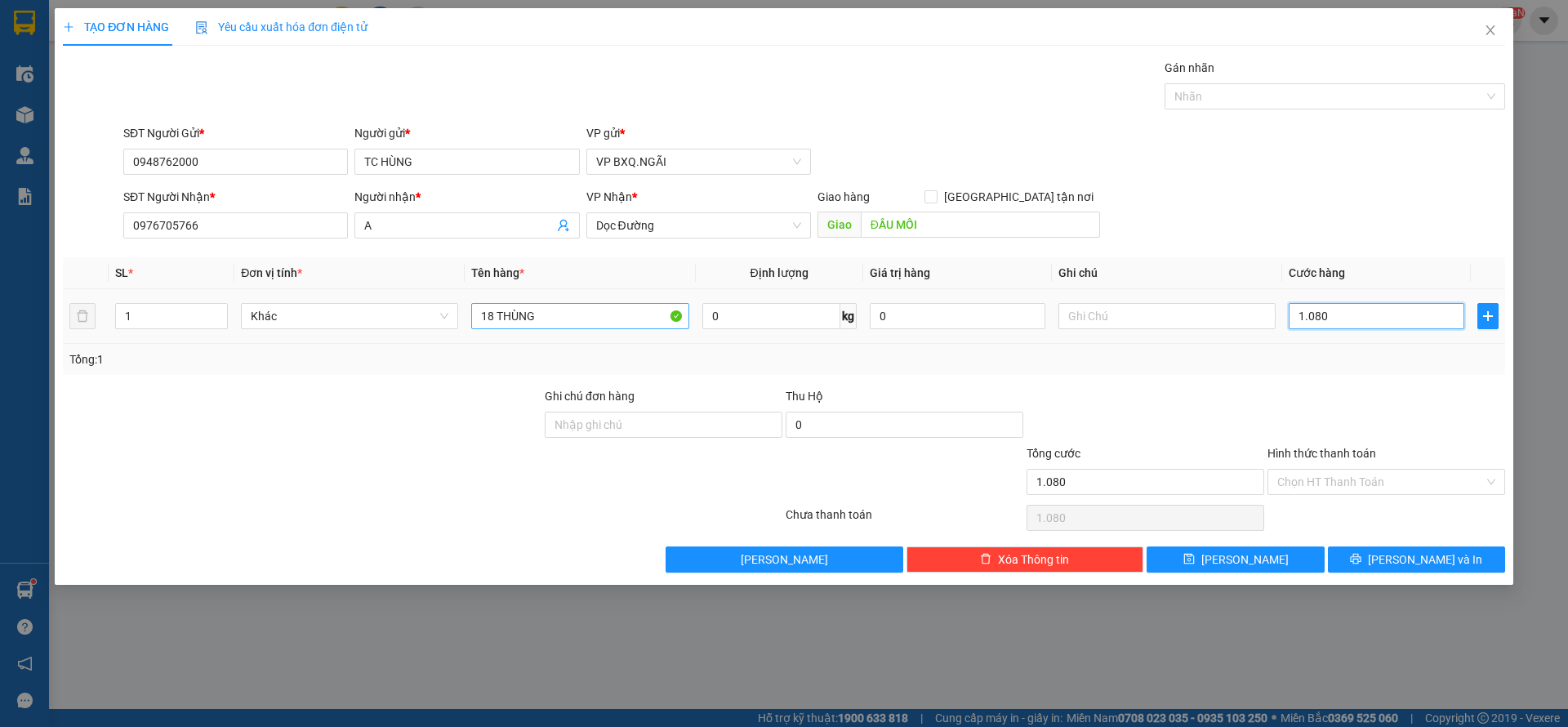
type input "10.800"
type input "108.000"
type input "1.080.000"
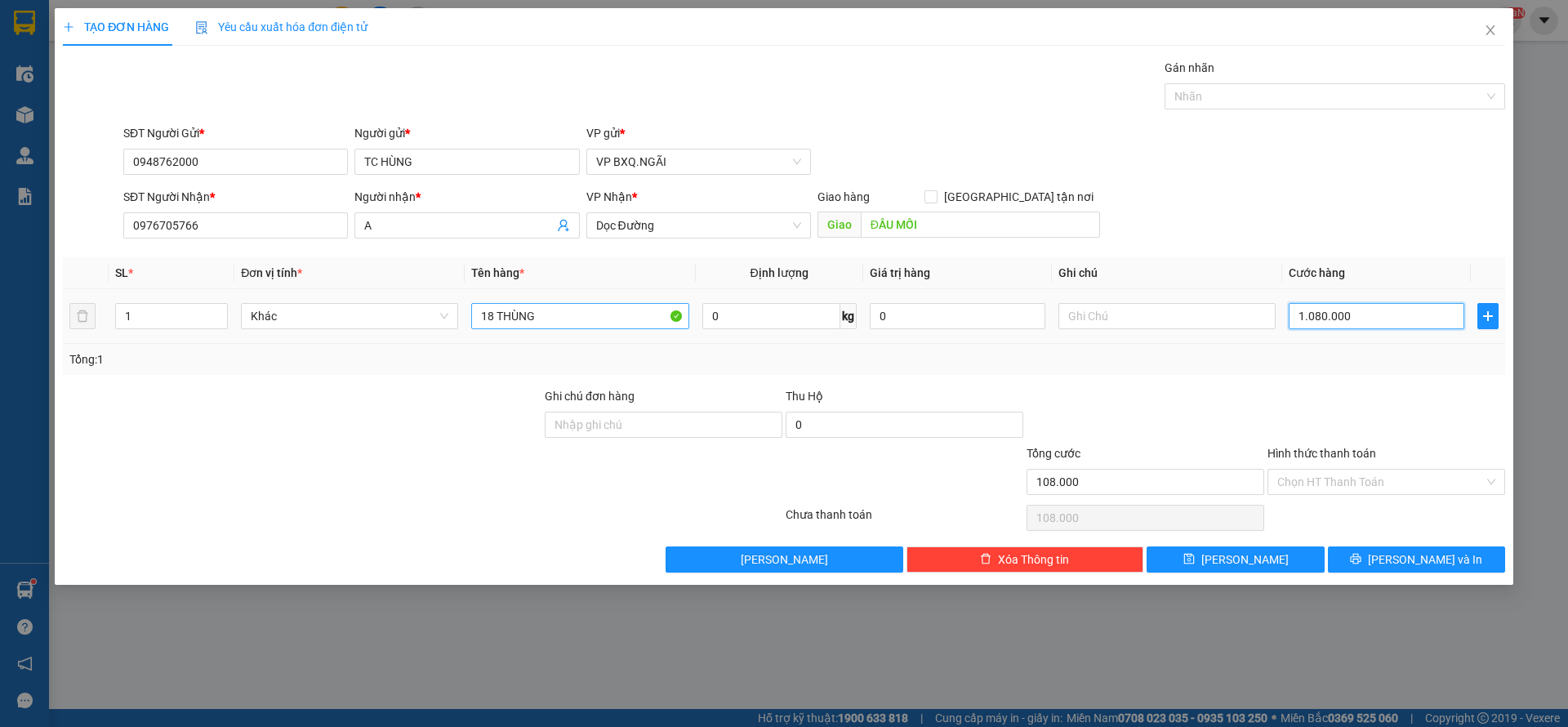
type input "1.080.000"
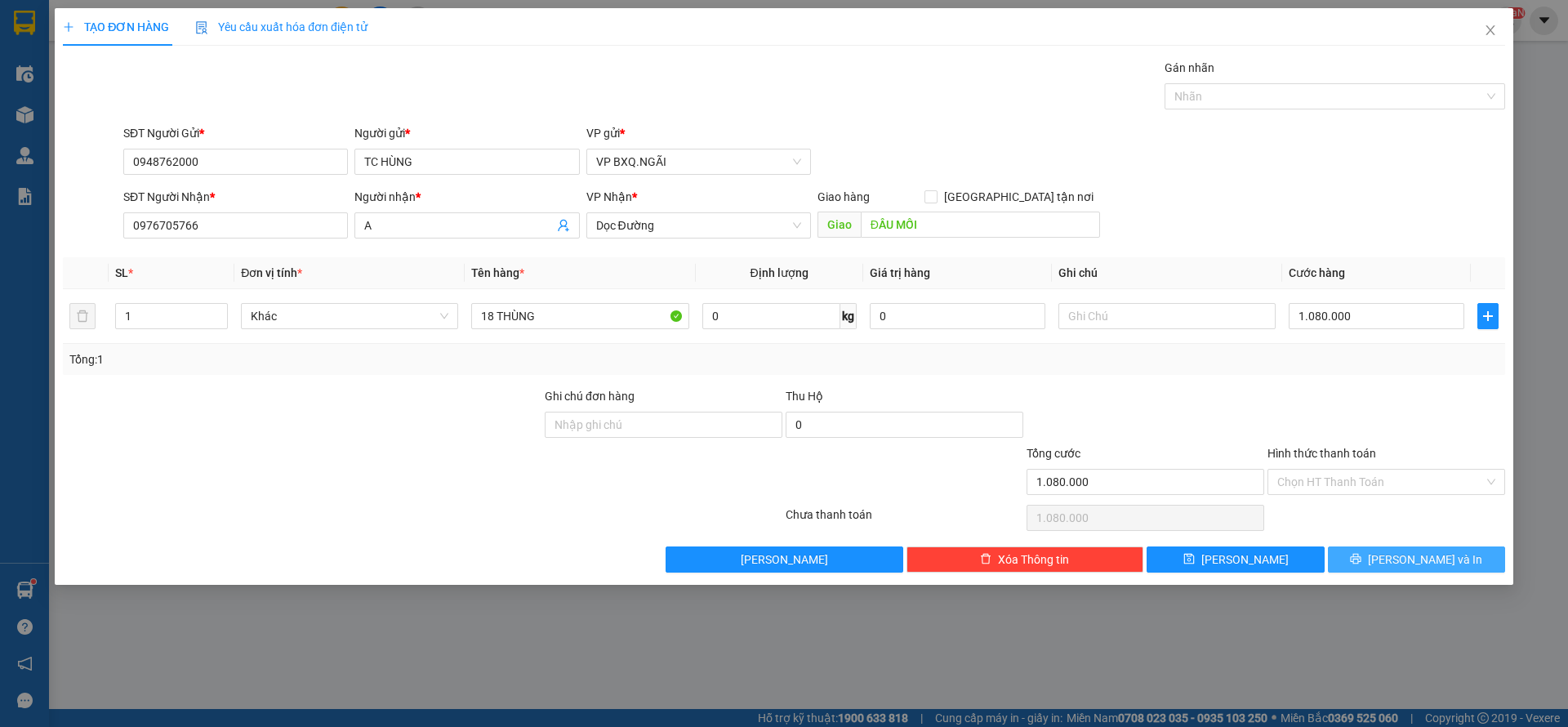
click at [1362, 563] on icon "printer" at bounding box center [1357, 560] width 11 height 11
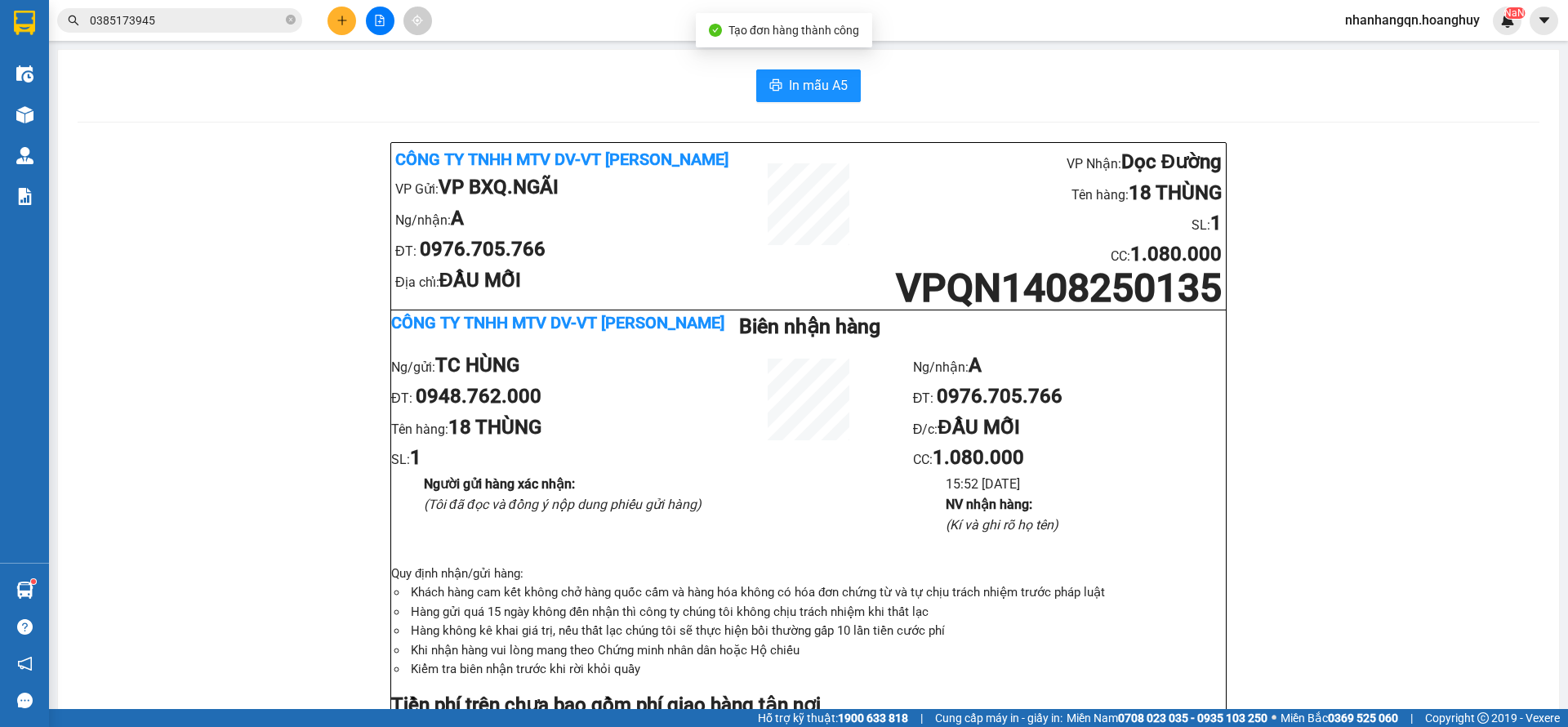
click at [189, 26] on input "0385173945" at bounding box center [186, 20] width 193 height 18
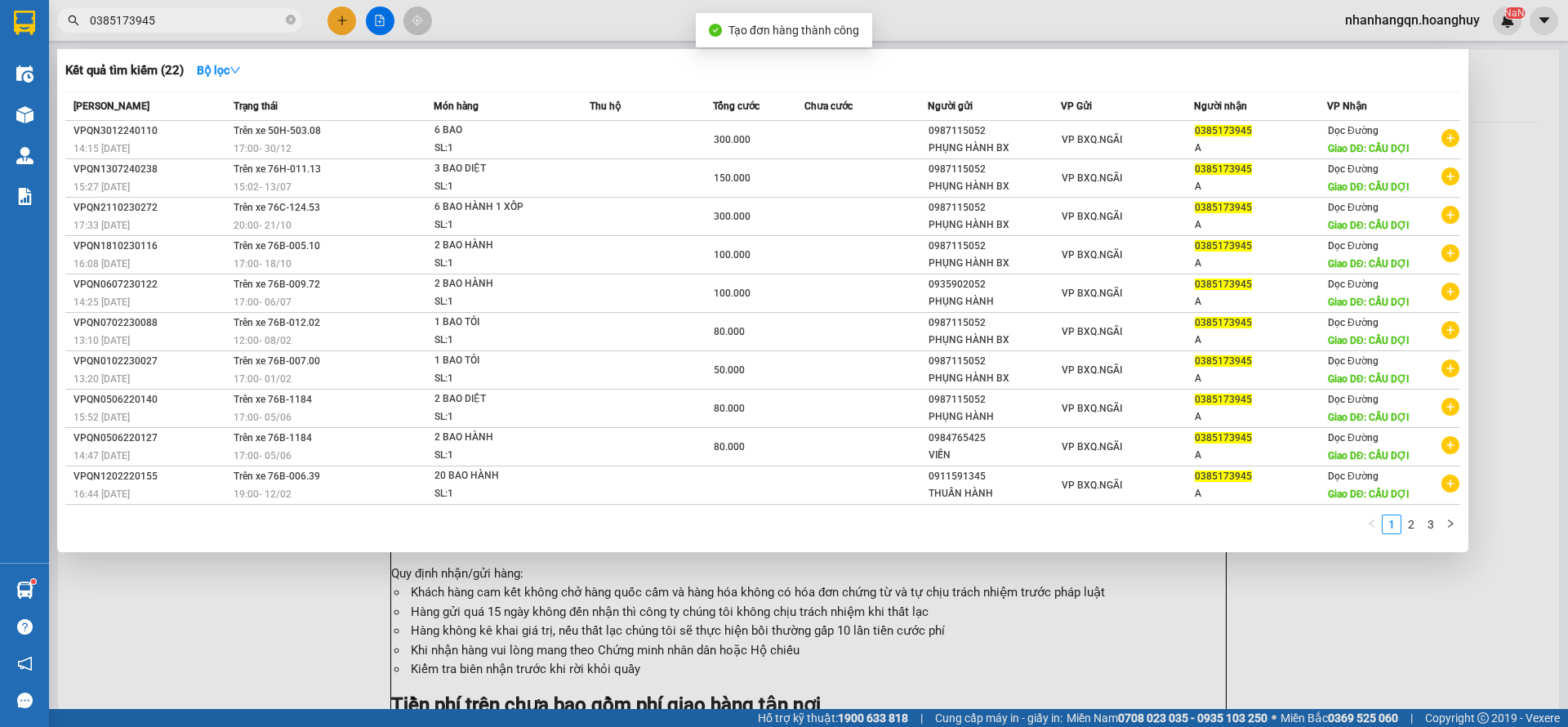
click at [189, 26] on input "0385173945" at bounding box center [186, 20] width 193 height 18
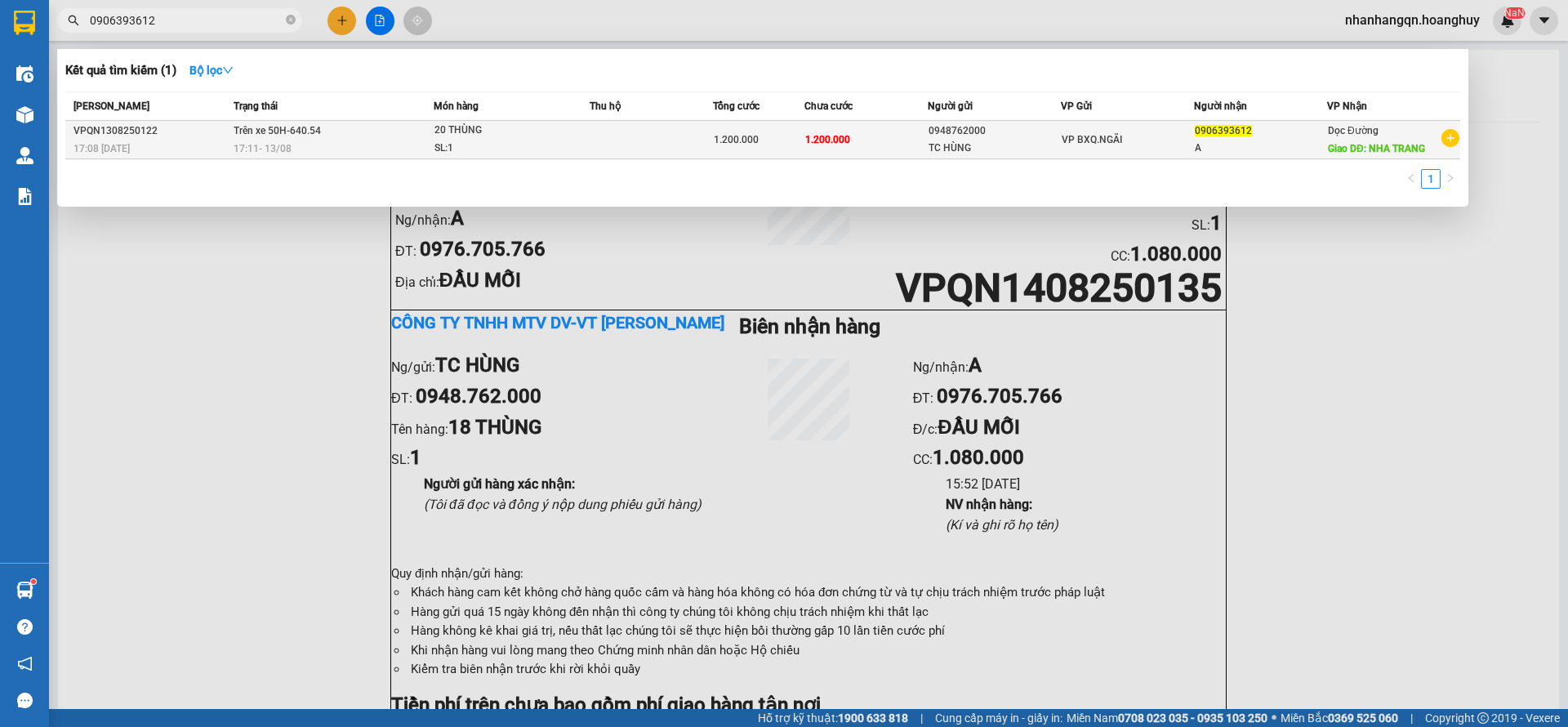
type input "0906393612"
click at [1251, 129] on div "0906393612" at bounding box center [1261, 131] width 131 height 17
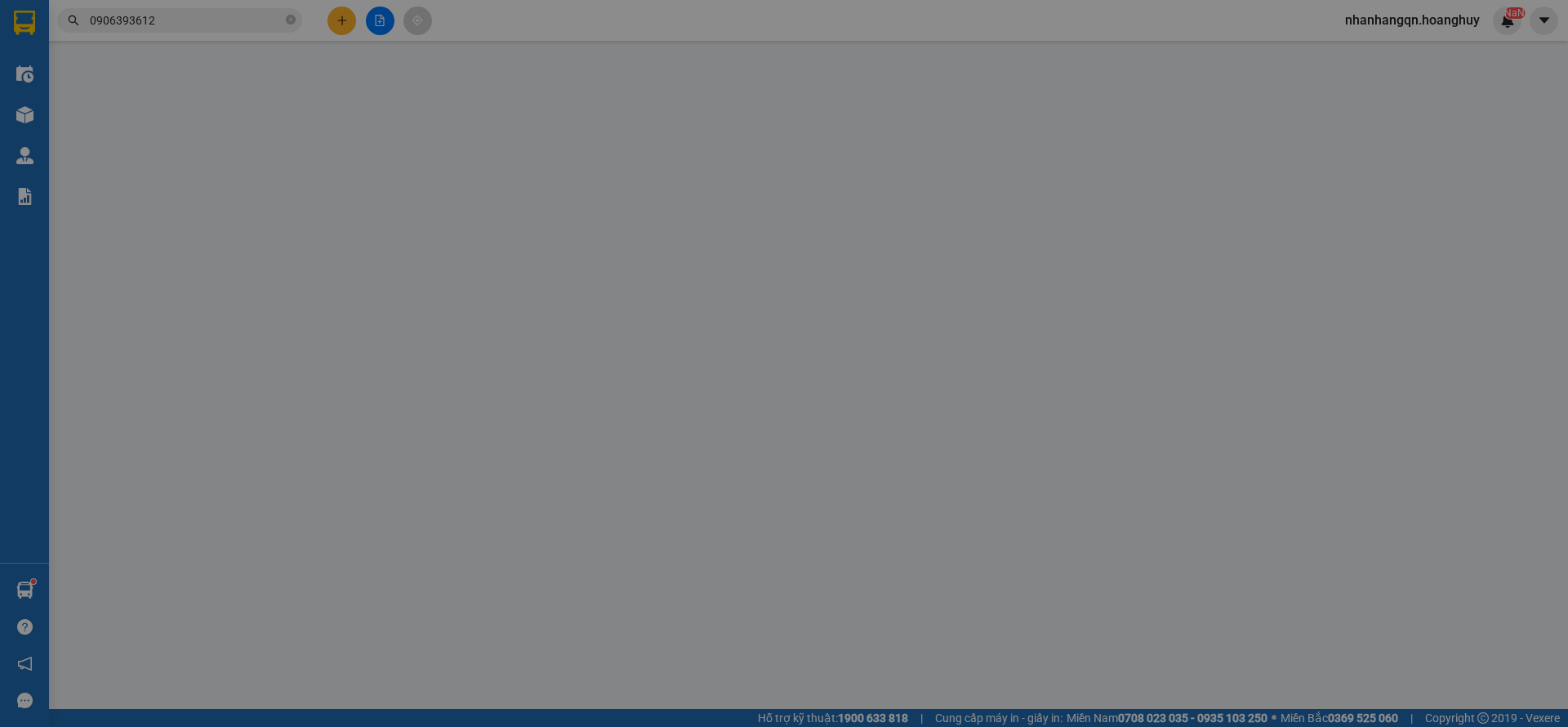
type input "0948762000"
type input "TC HÙNG"
type input "0906393612"
type input "A"
type input "NHA TRANG"
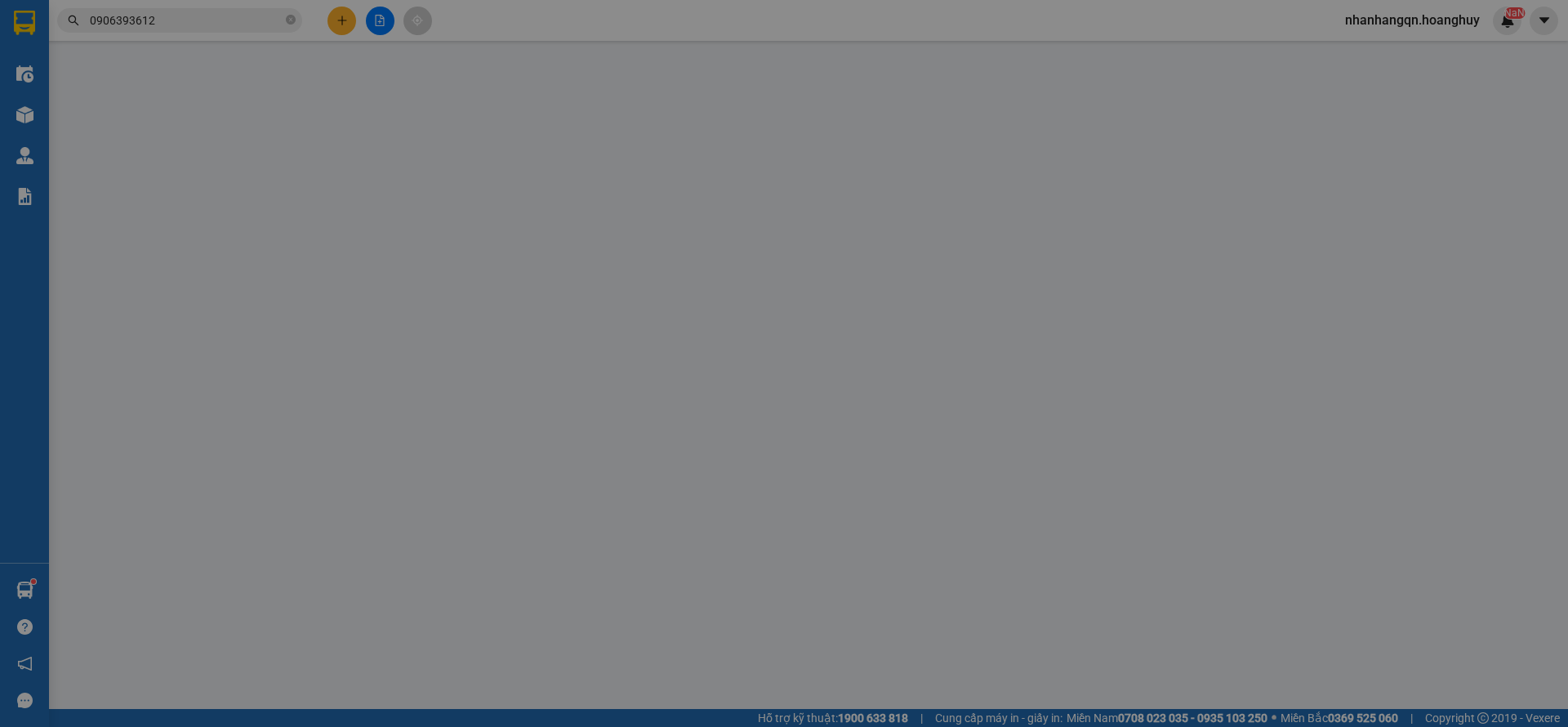
type input "1.200.000"
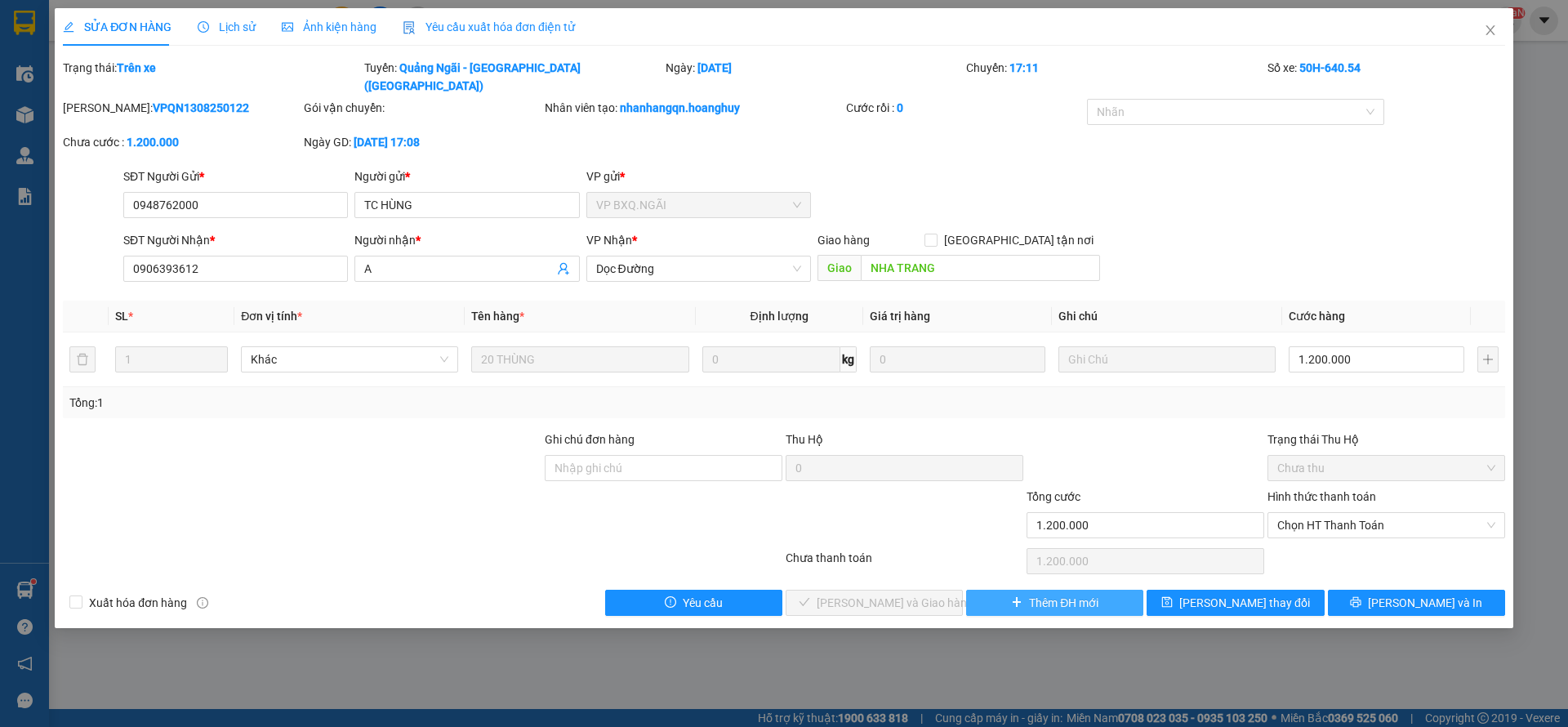
click at [1047, 596] on button "Thêm ĐH mới" at bounding box center [1054, 603] width 177 height 26
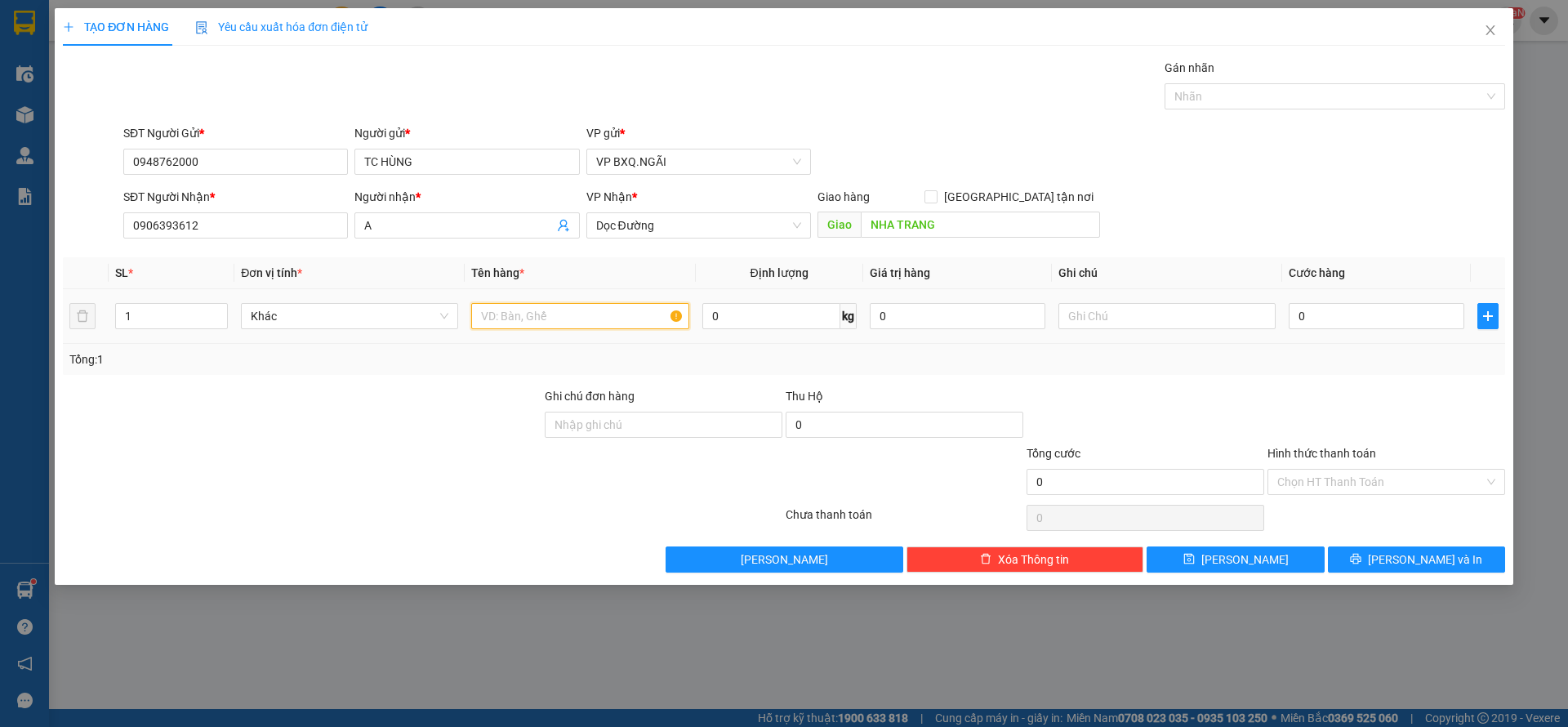
click at [555, 319] on input "text" at bounding box center [580, 316] width 217 height 26
type input "18 THÙNG"
type input "1"
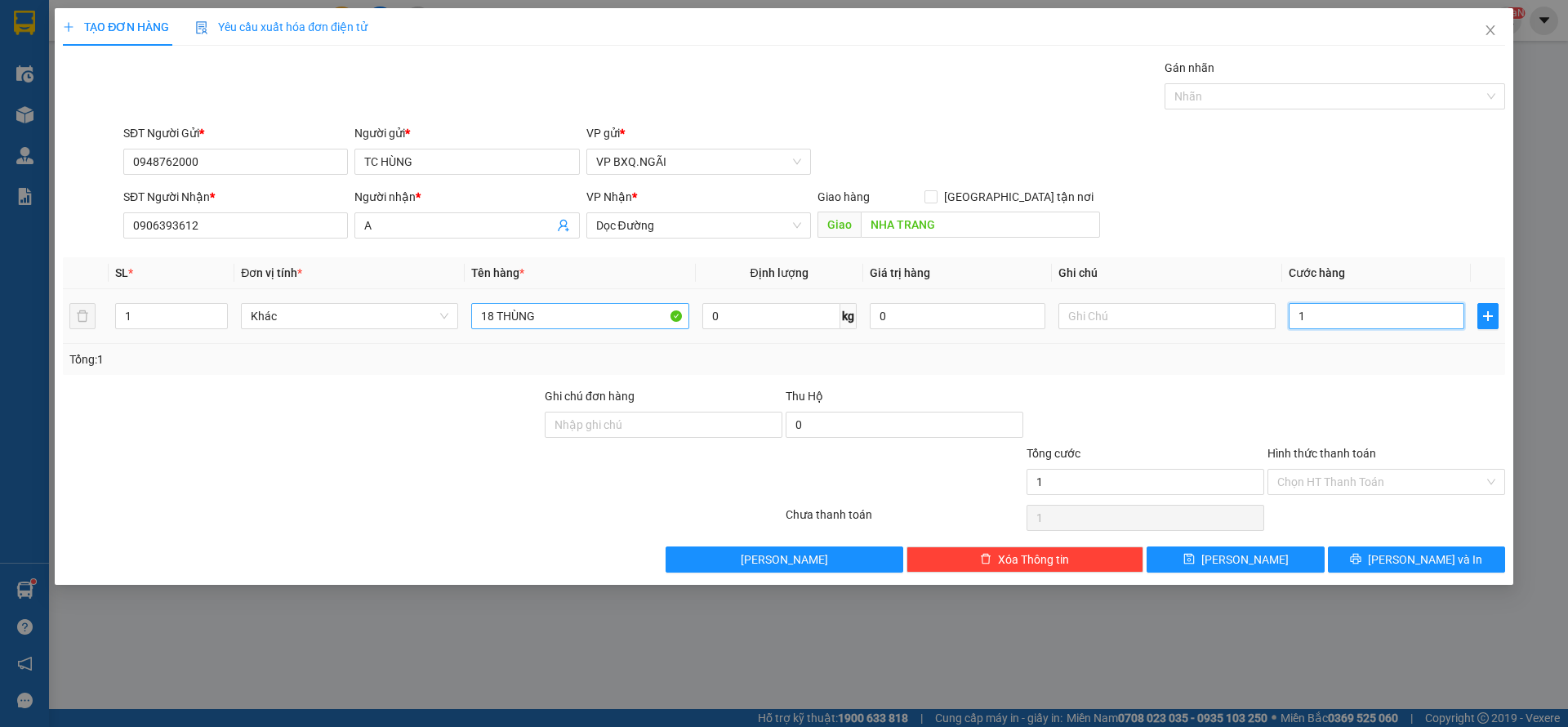
type input "10"
type input "108"
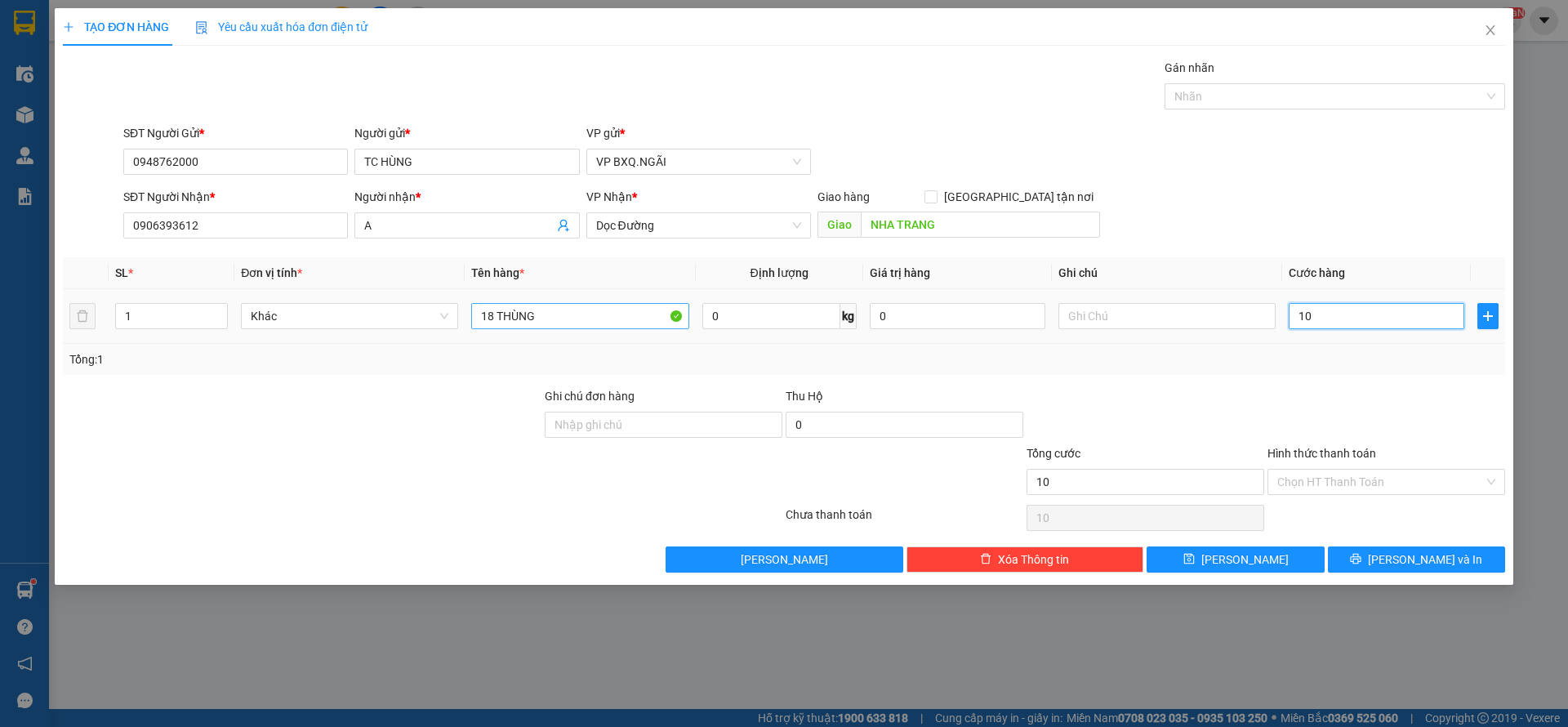
type input "108"
type input "1.080"
type input "10.800"
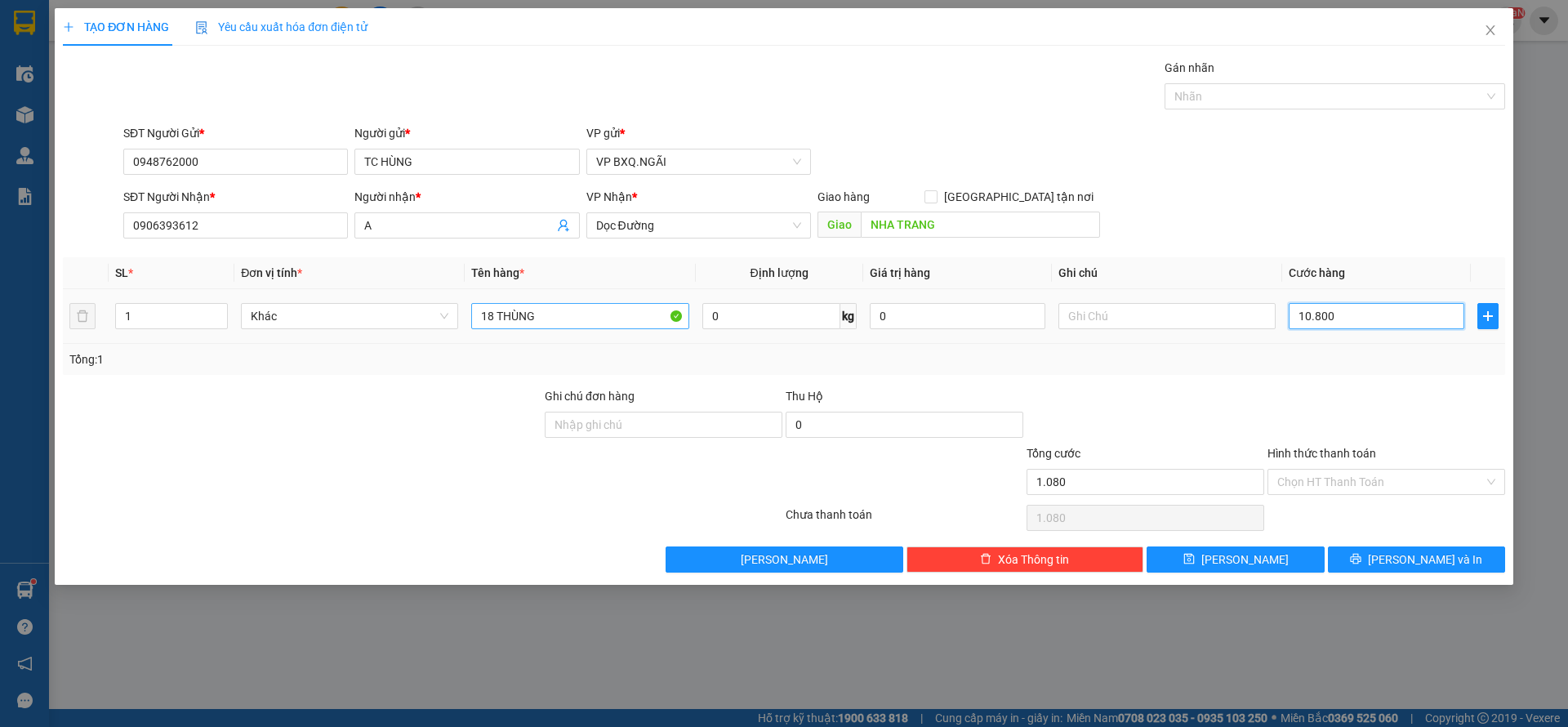
type input "10.800"
type input "108.000"
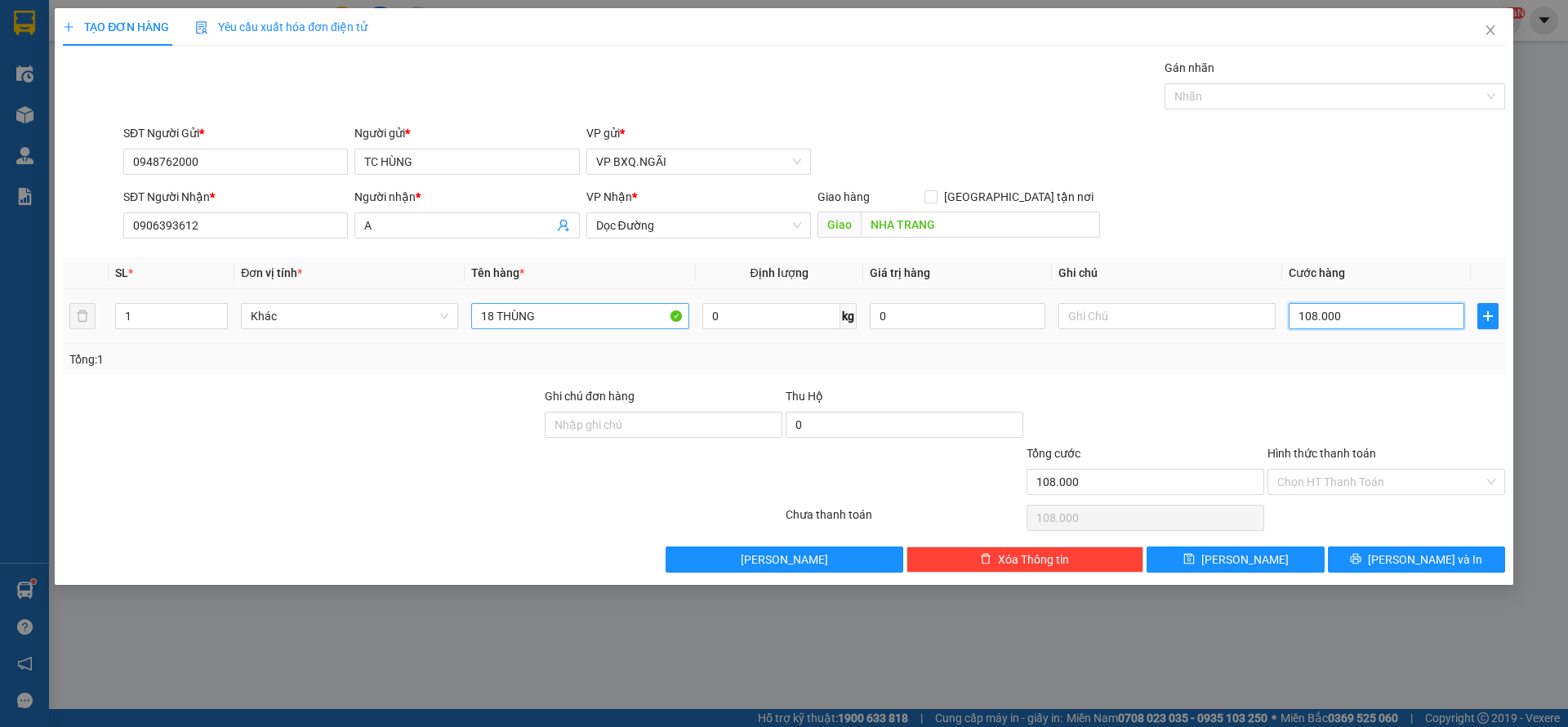
type input "1.080.000"
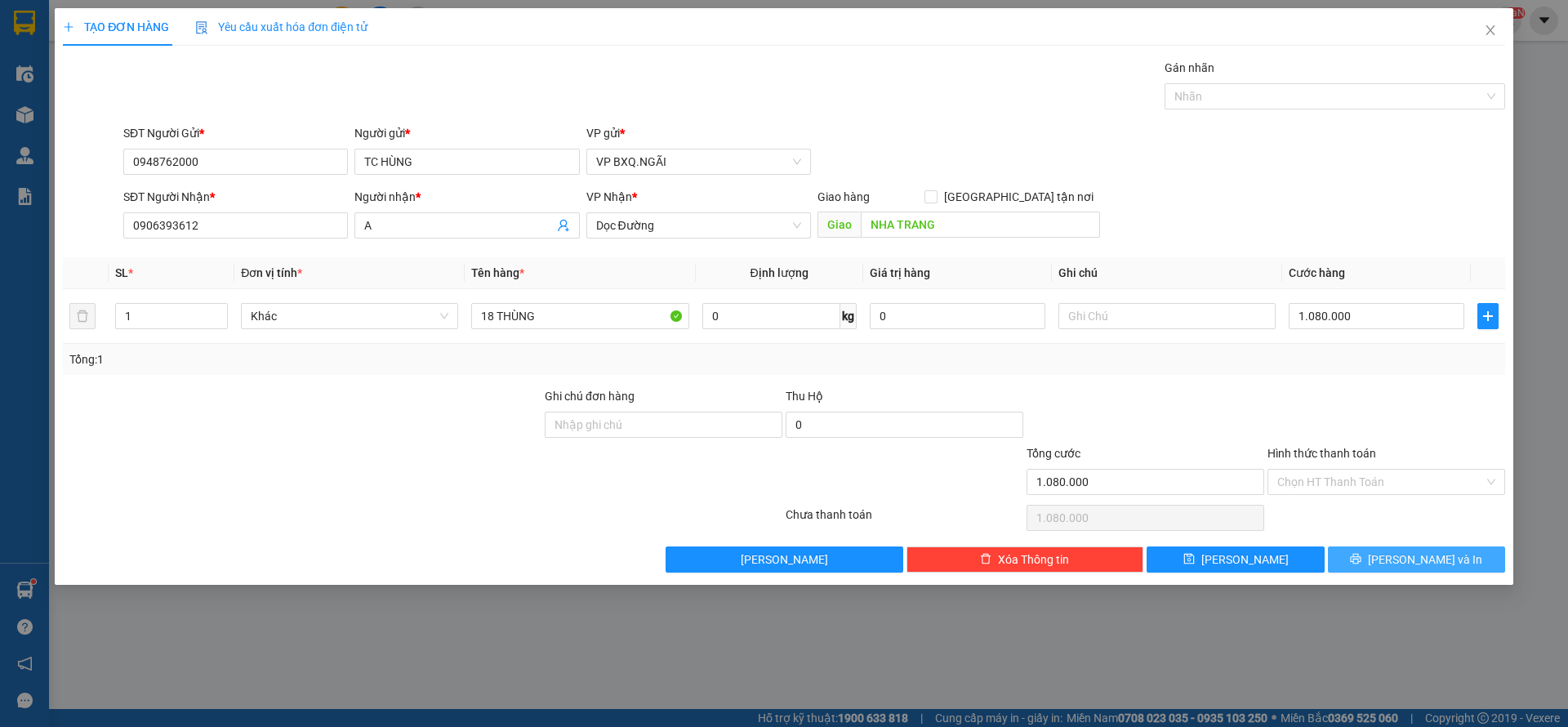
click at [1362, 554] on icon "printer" at bounding box center [1356, 559] width 11 height 11
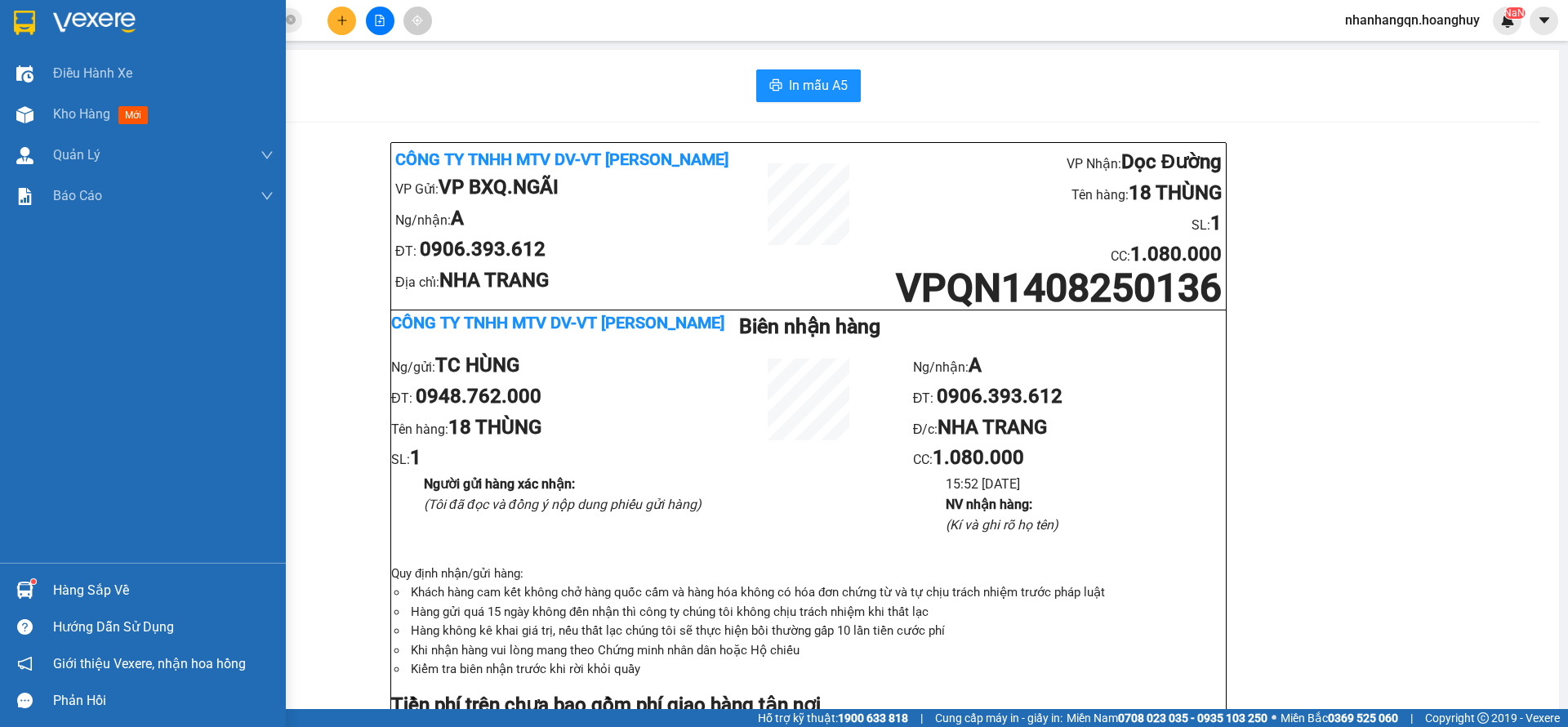
click at [19, 16] on img at bounding box center [24, 23] width 21 height 25
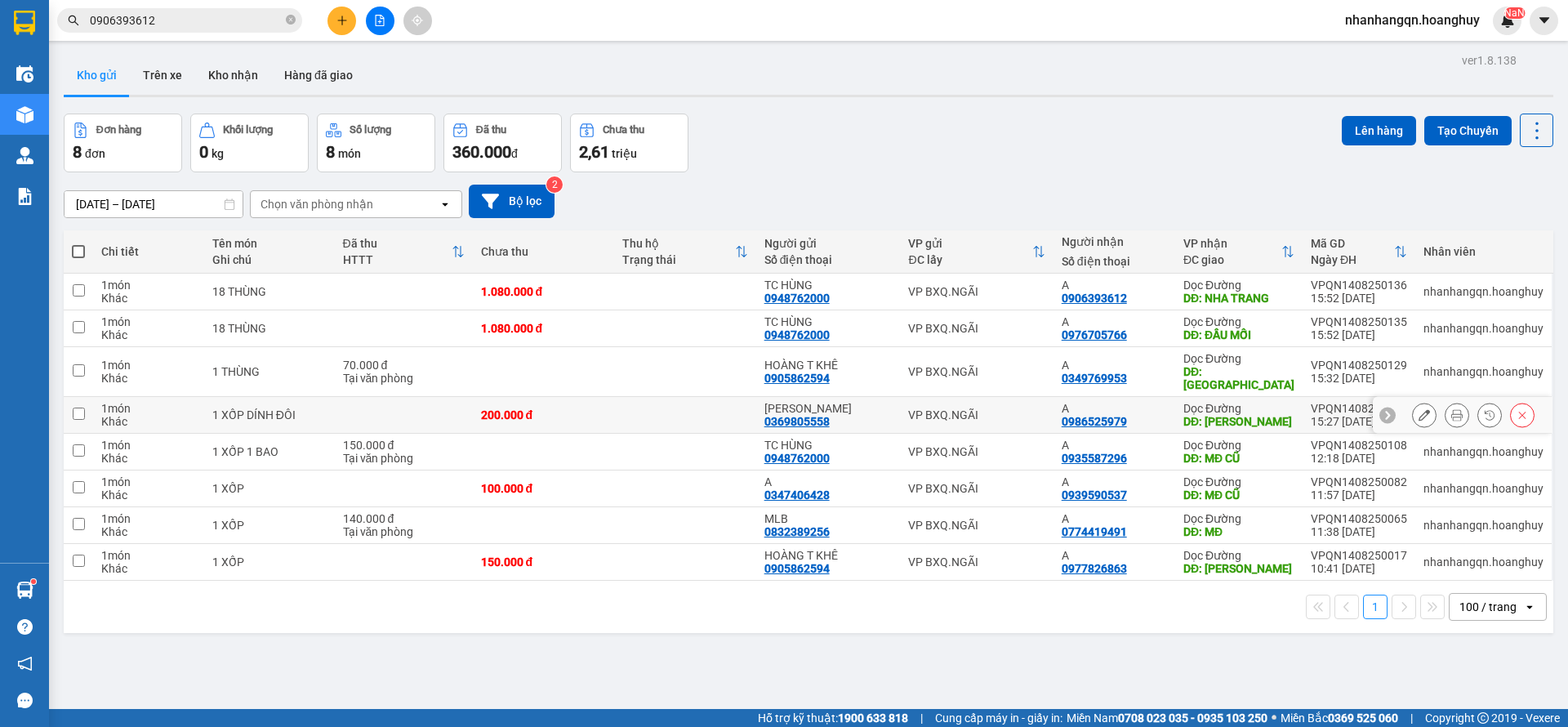
click at [920, 408] on div "VP BXQ.NGÃI" at bounding box center [976, 415] width 137 height 13
checkbox input "true"
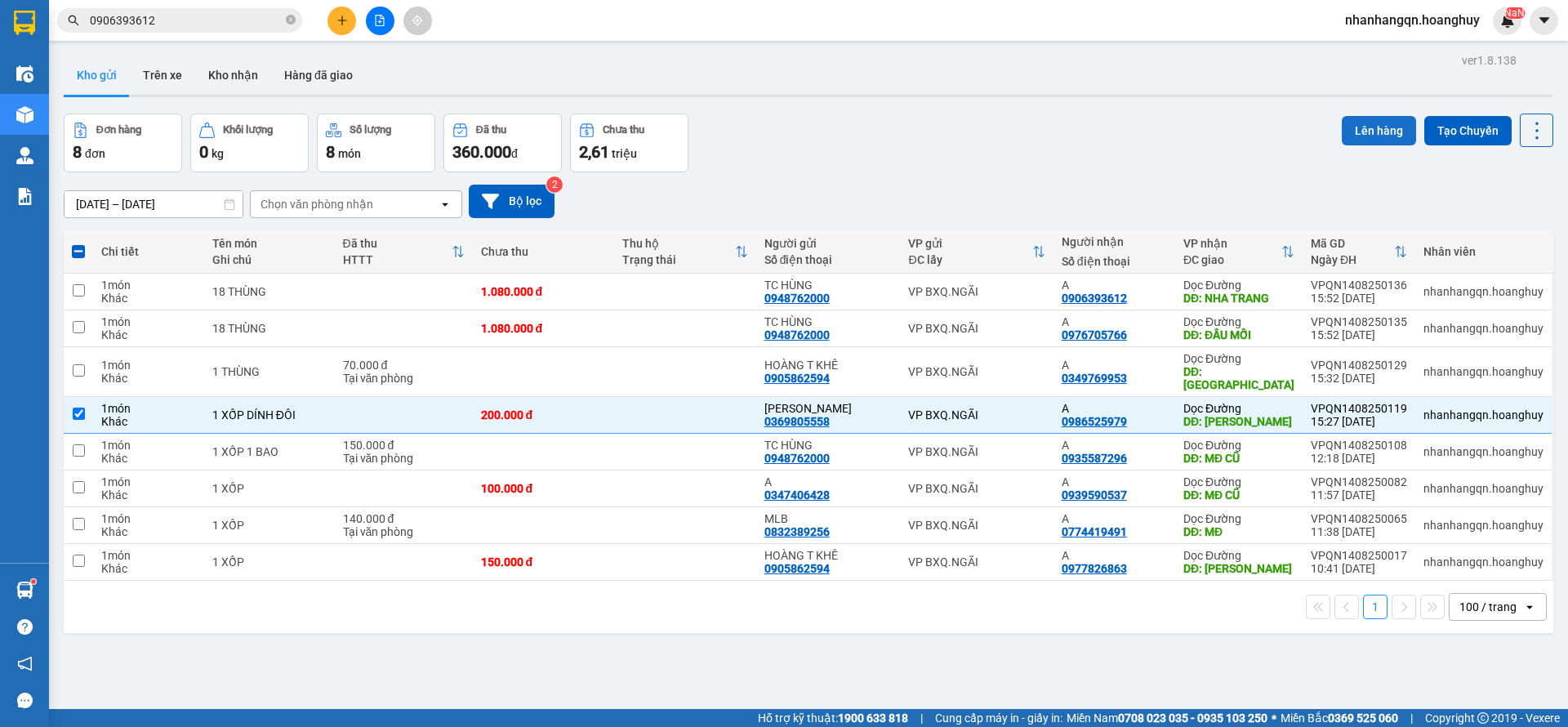
click at [1348, 127] on button "Lên hàng" at bounding box center [1379, 130] width 74 height 29
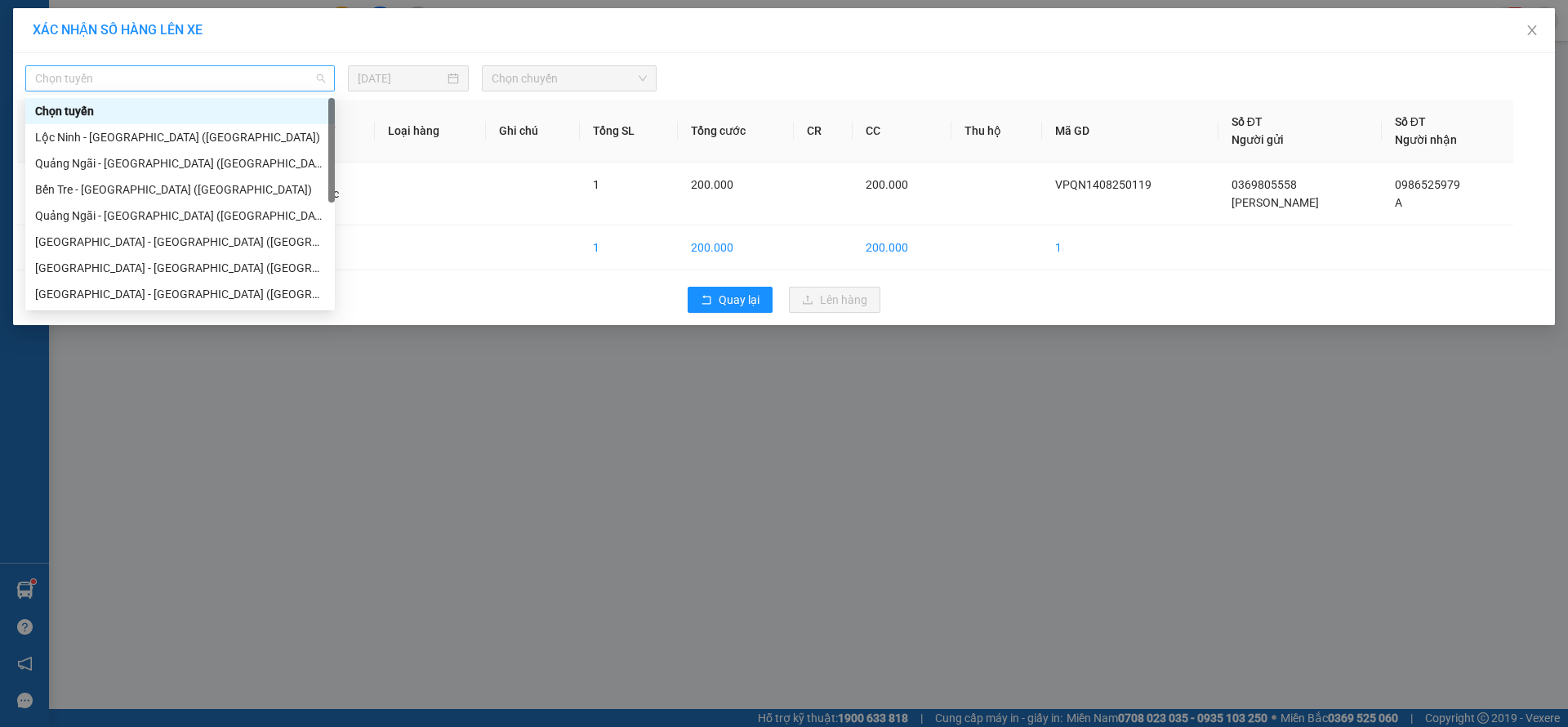
click at [330, 71] on div "Chọn tuyến" at bounding box center [180, 78] width 309 height 26
click at [161, 152] on div "[PERSON_NAME][GEOGRAPHIC_DATA] ([GEOGRAPHIC_DATA])" at bounding box center [180, 163] width 309 height 26
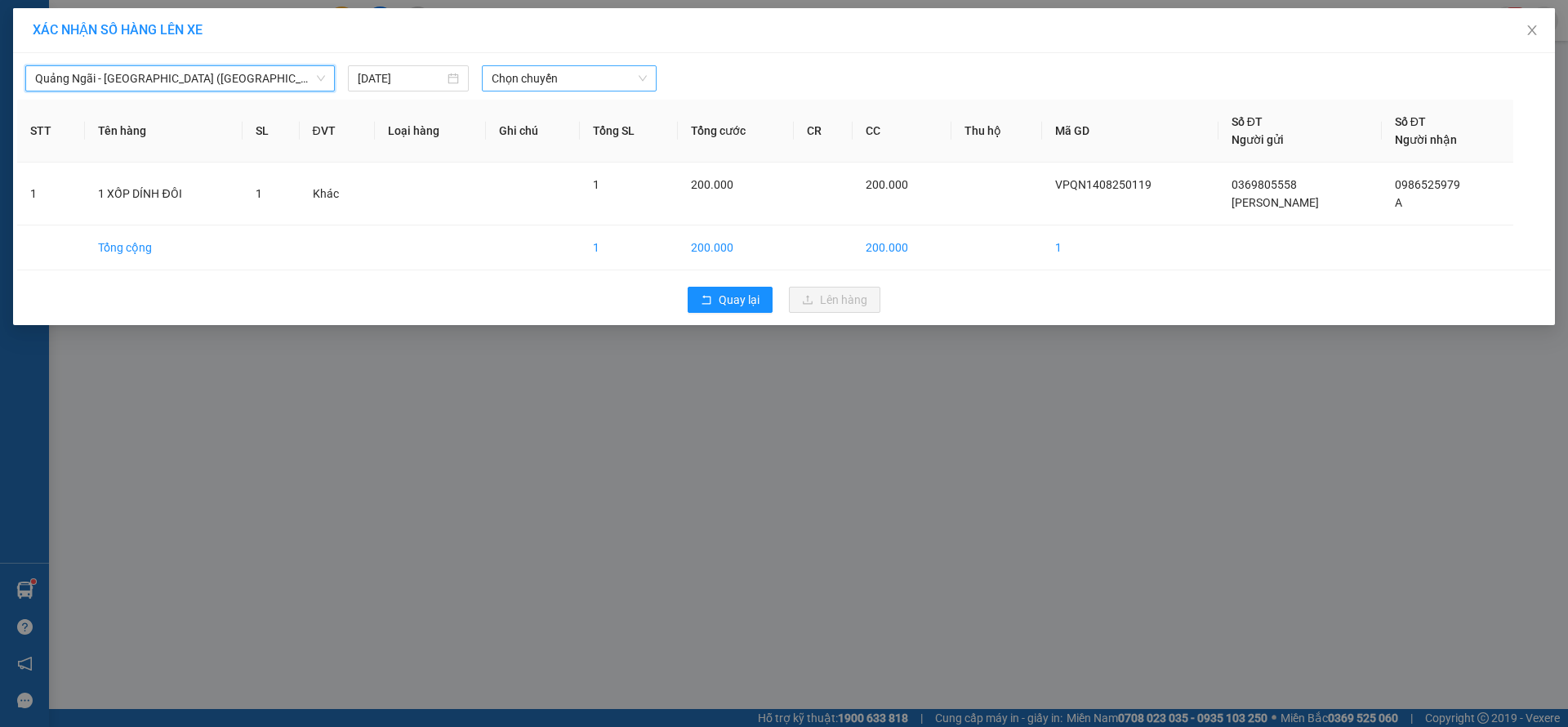
click at [548, 65] on div "Chọn chuyến" at bounding box center [569, 78] width 175 height 26
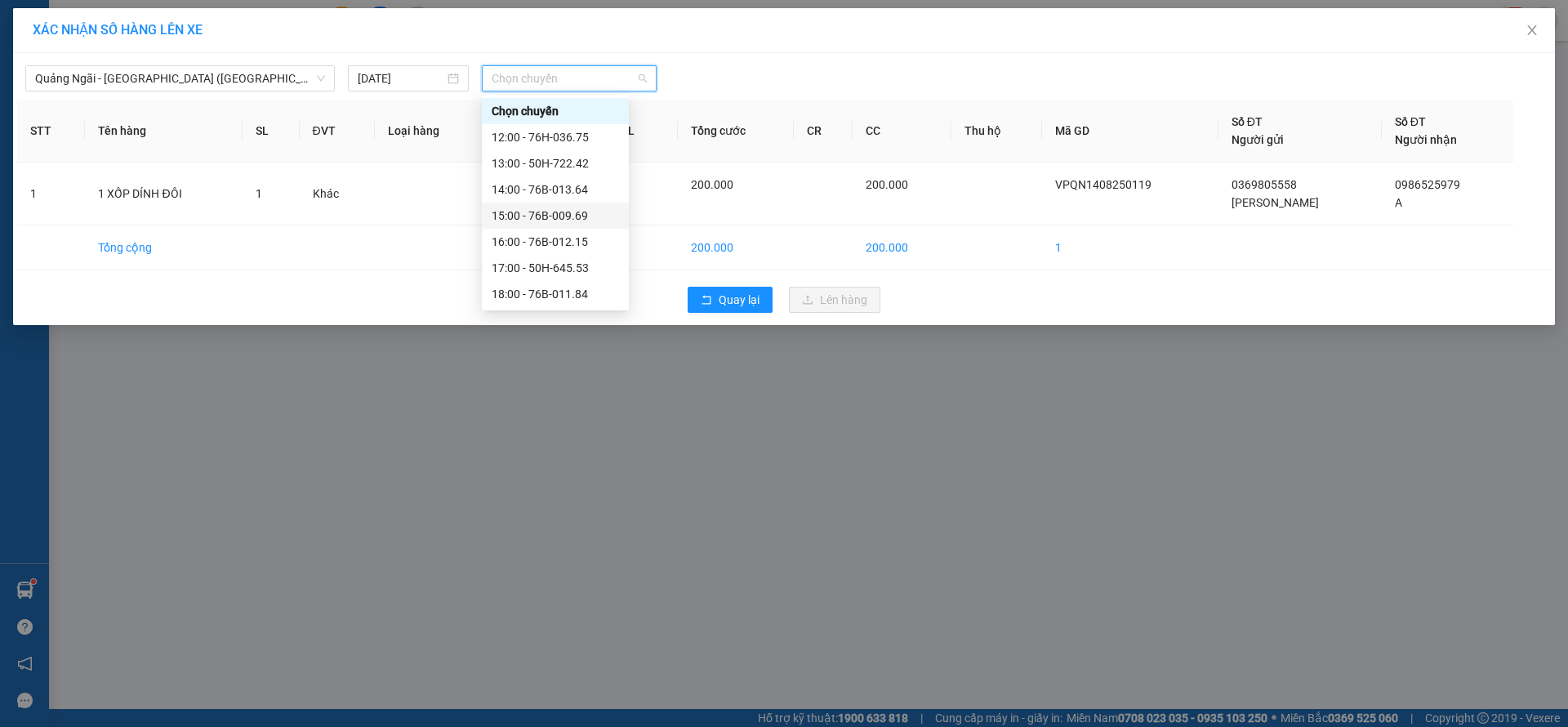
scroll to position [52, 0]
click at [580, 259] on div "19:00 - 50H-503.08" at bounding box center [555, 268] width 128 height 18
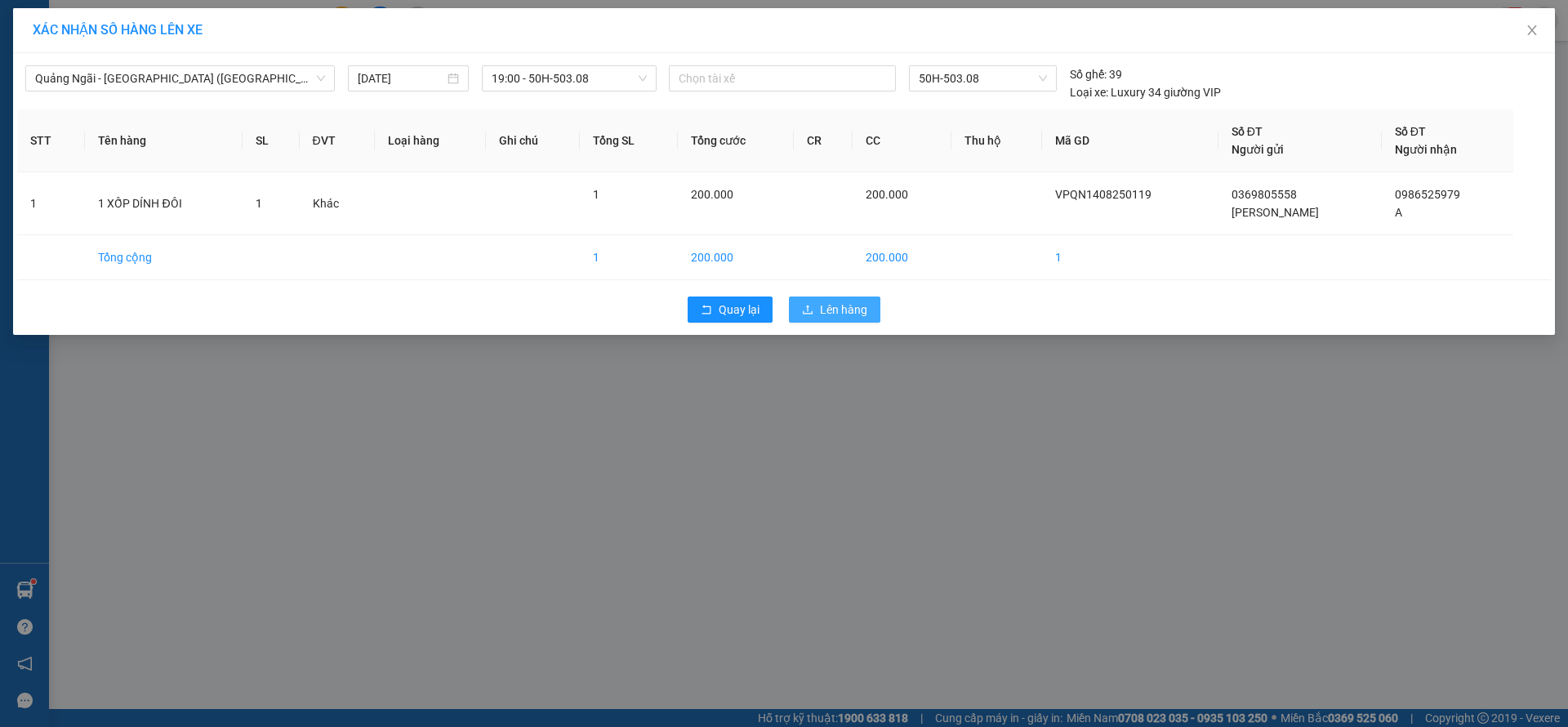
click at [816, 307] on button "Lên hàng" at bounding box center [835, 309] width 92 height 26
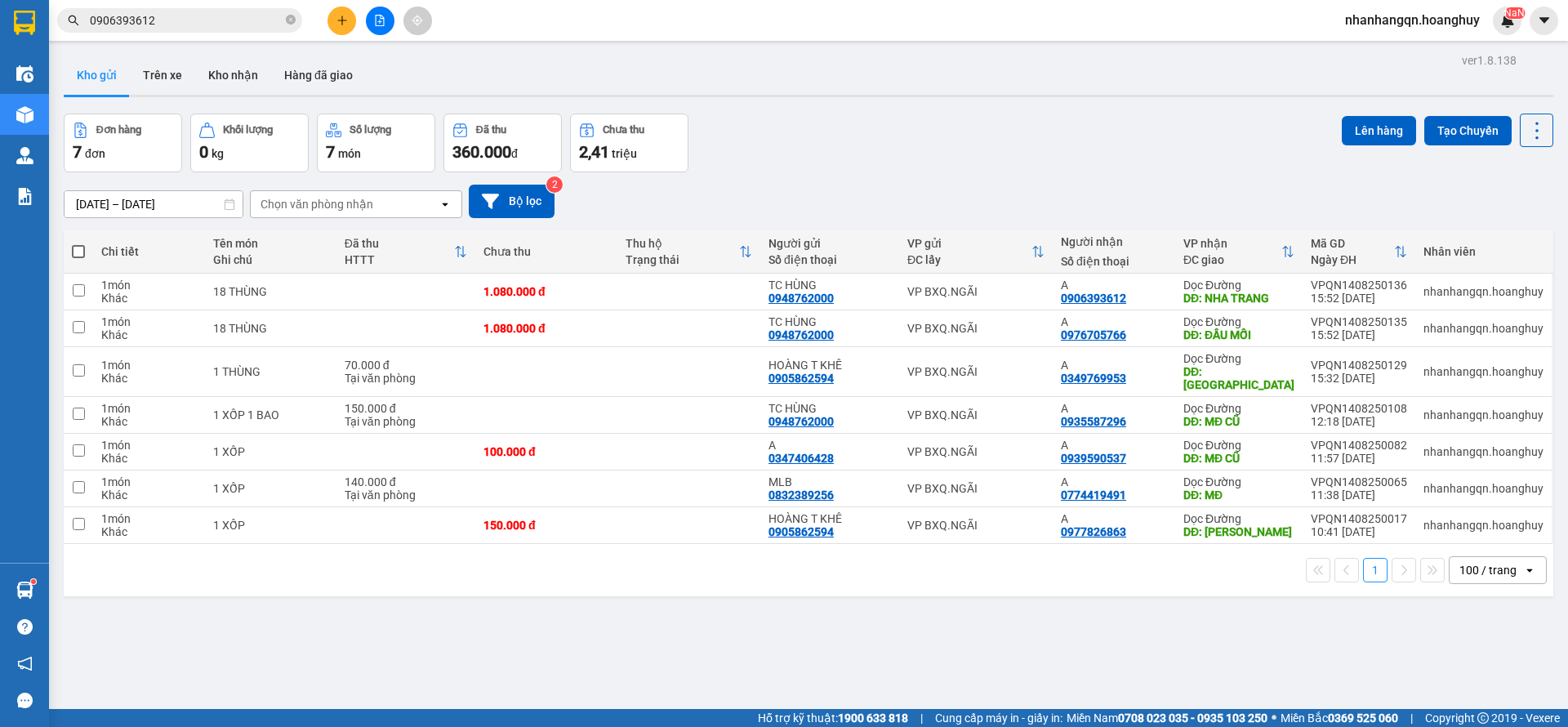
click at [343, 23] on icon "plus" at bounding box center [342, 20] width 11 height 11
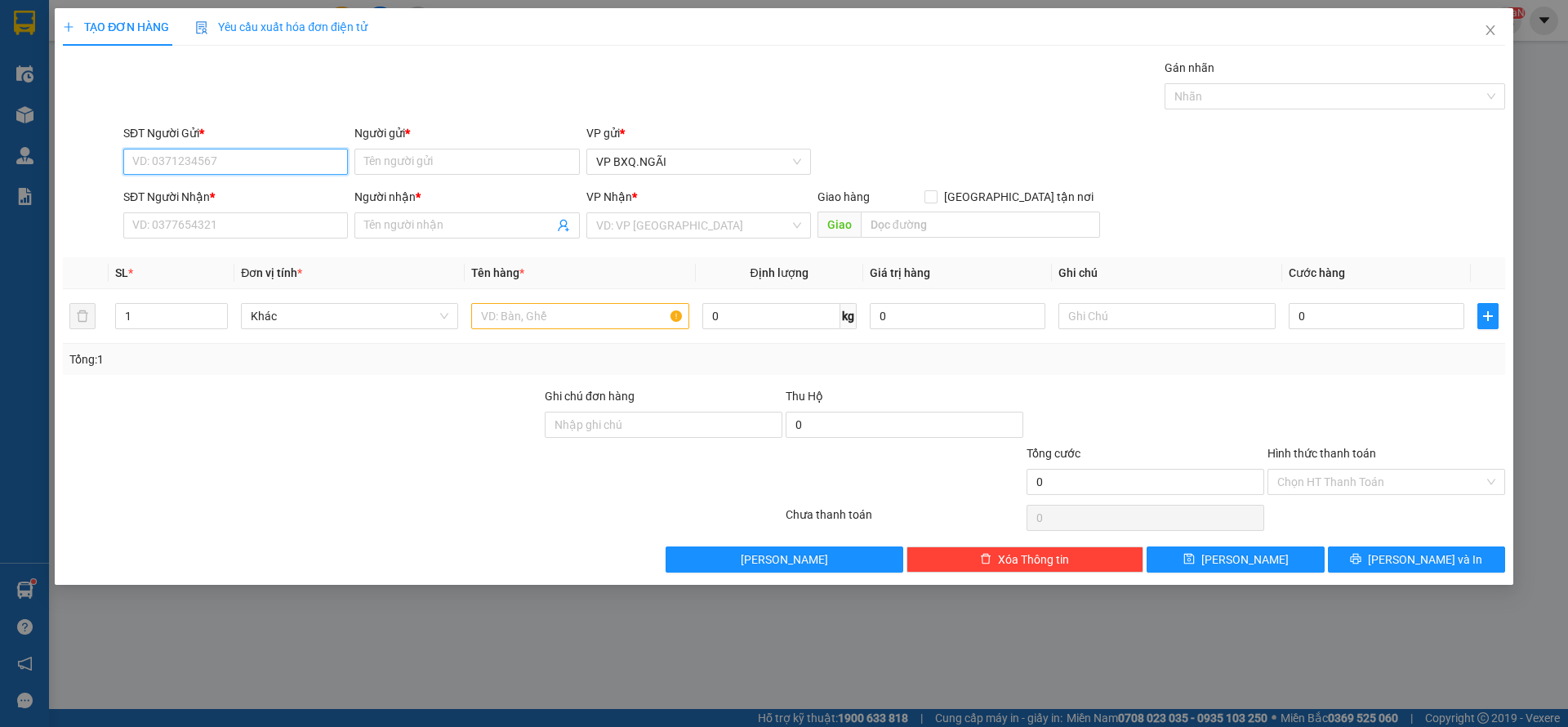
click at [232, 169] on input "SĐT Người Gửi *" at bounding box center [235, 162] width 225 height 26
click at [228, 169] on input "SĐT Người Gửi *" at bounding box center [235, 162] width 225 height 26
type input "0914384422"
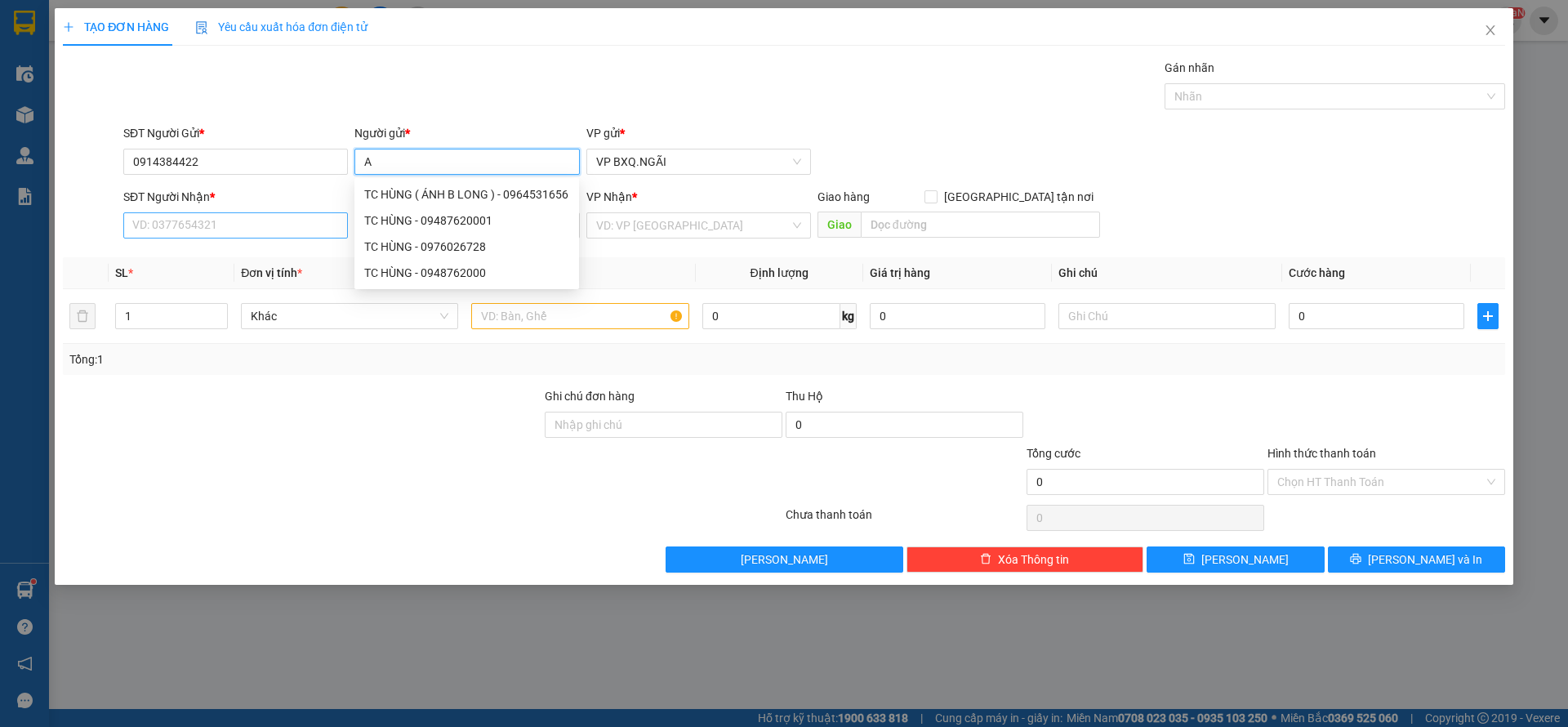
type input "A"
click at [203, 220] on input "SĐT Người Nhận *" at bounding box center [235, 225] width 225 height 26
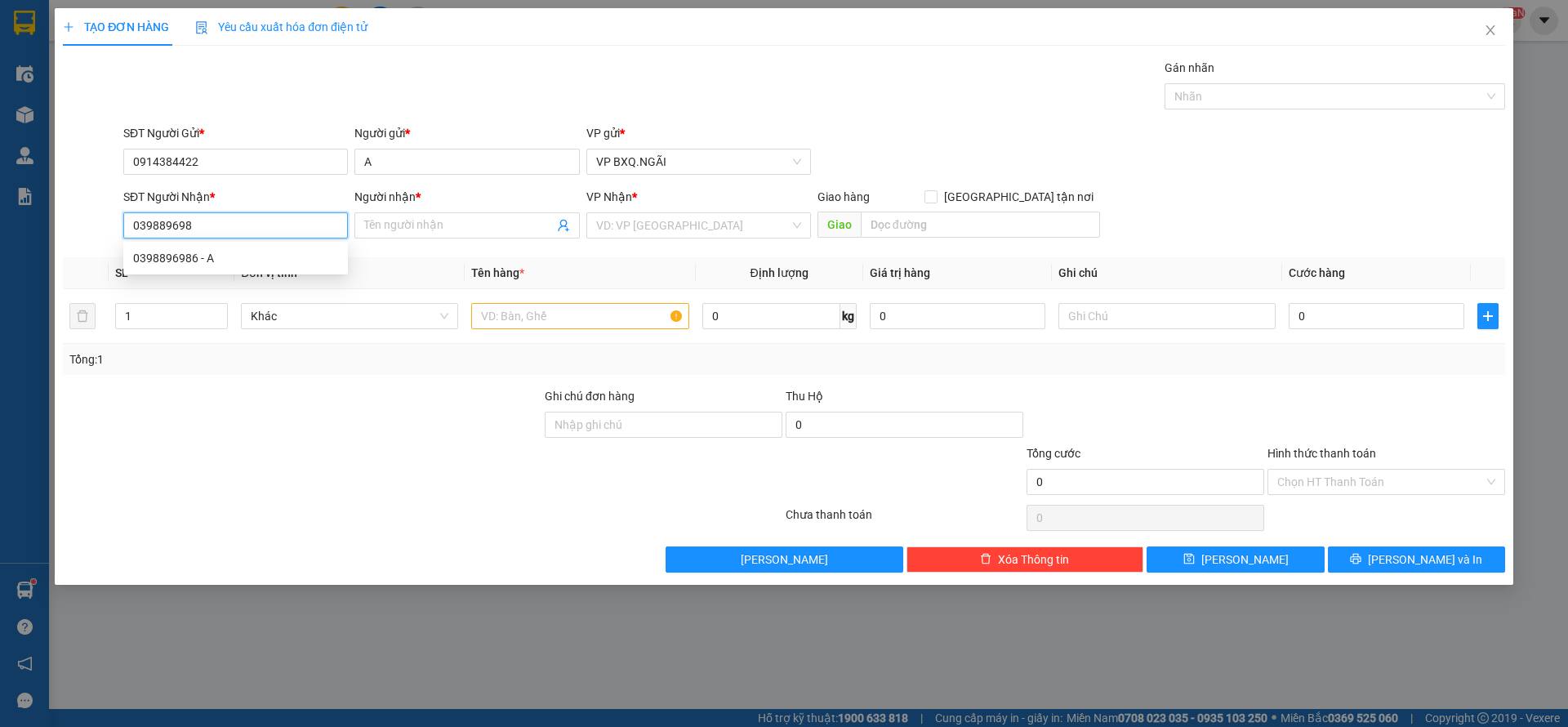
type input "0398896986"
click at [246, 250] on div "0398896986 - A" at bounding box center [235, 259] width 205 height 18
type input "A"
type input "0398896986"
click at [702, 208] on div "VP Nhận *" at bounding box center [698, 200] width 225 height 25
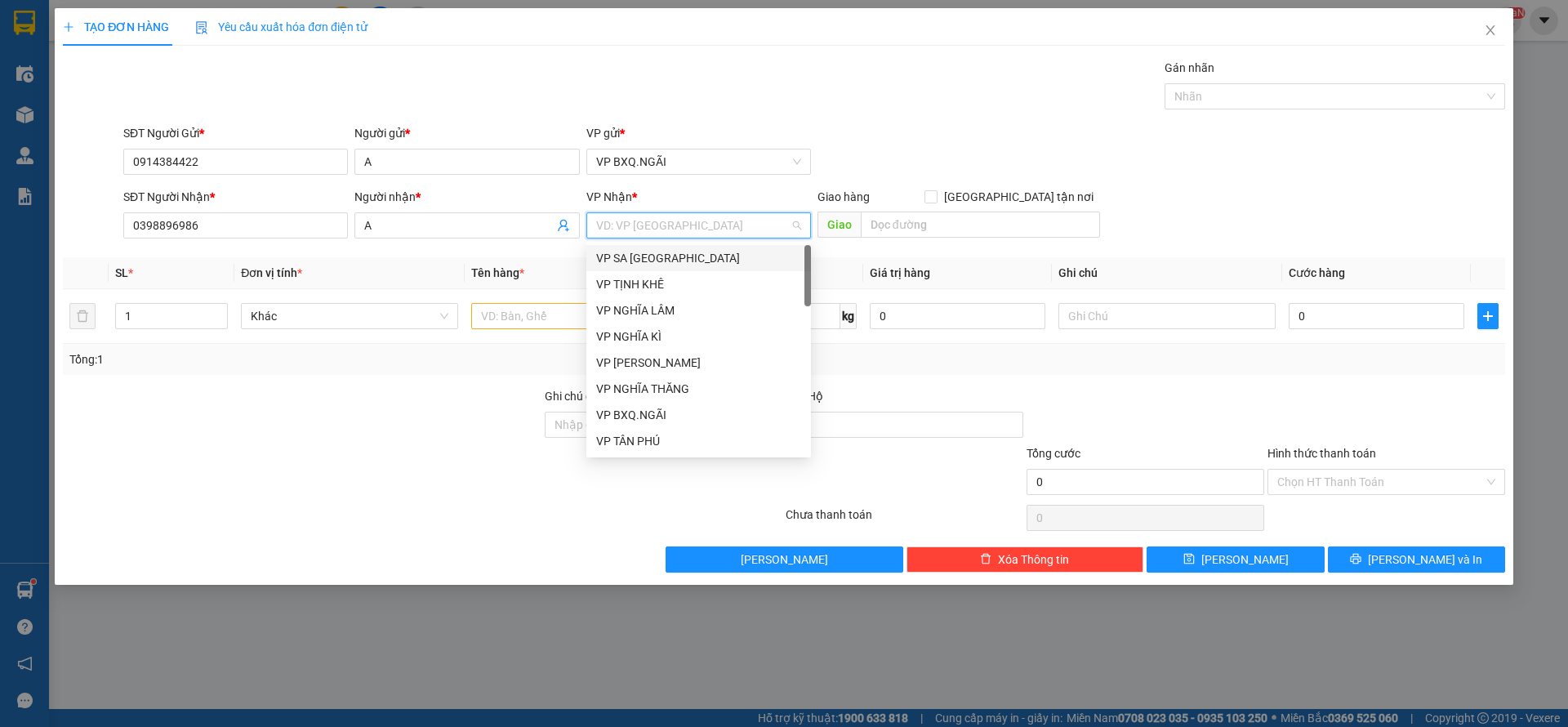
click at [702, 215] on input "search" at bounding box center [693, 225] width 194 height 25
type input "D"
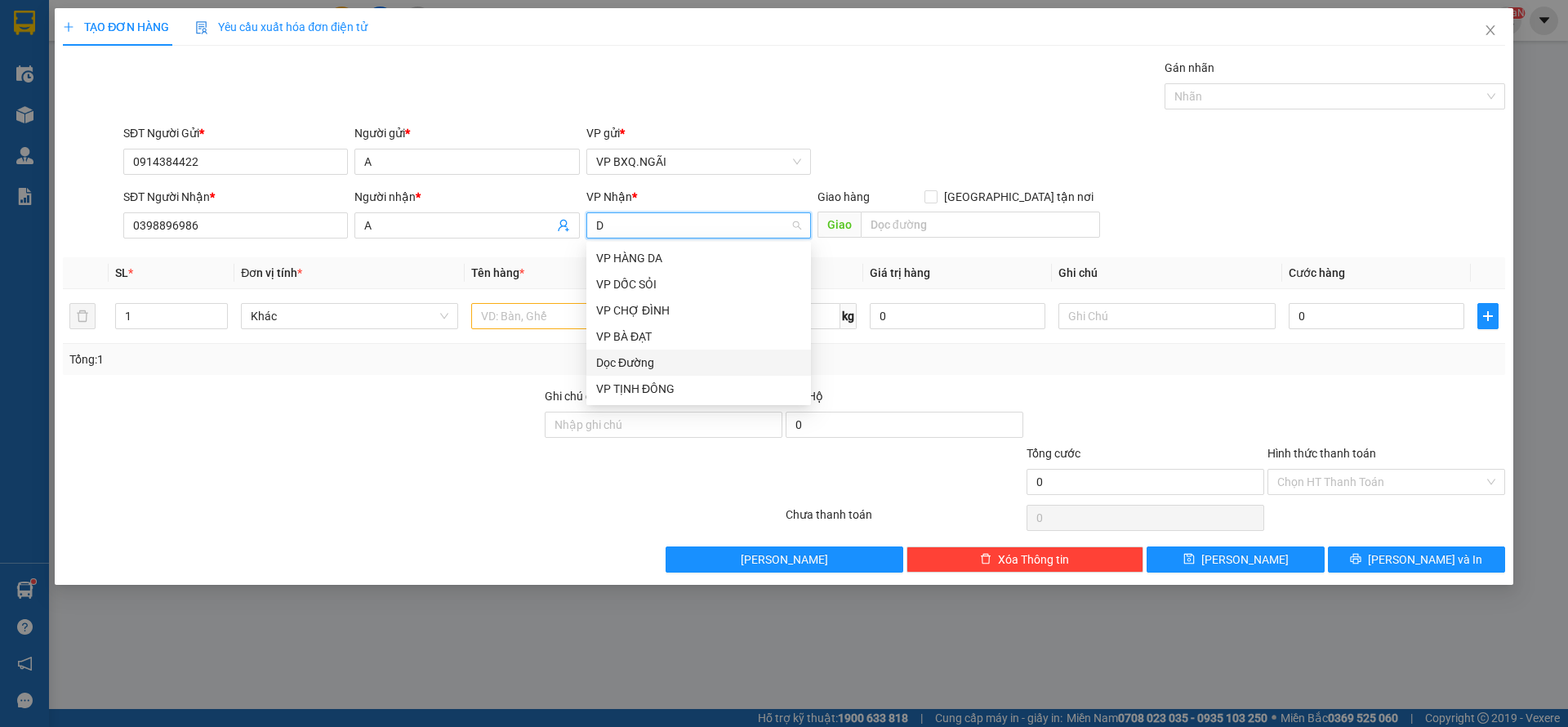
click at [628, 373] on div "Dọc Đường" at bounding box center [698, 363] width 225 height 26
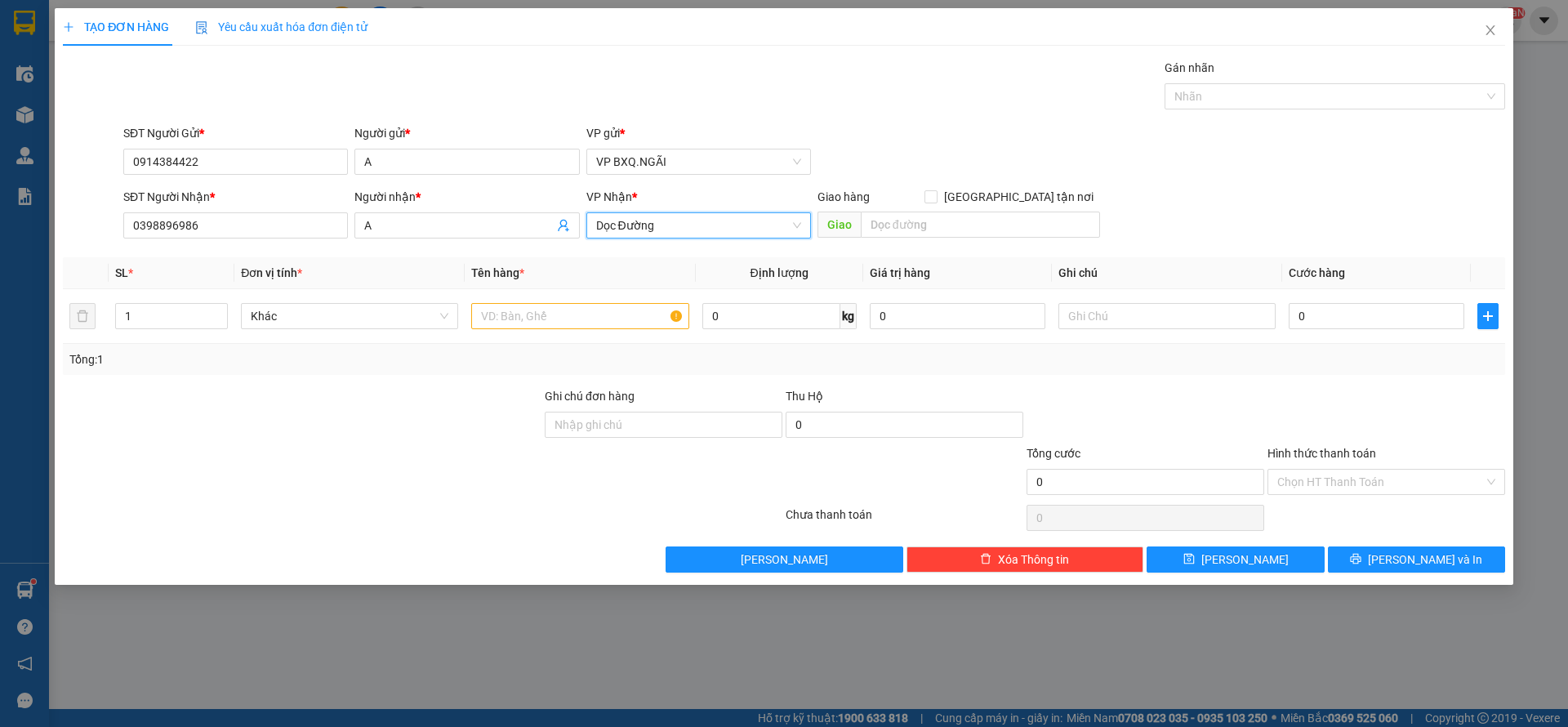
click at [940, 240] on div "Giao hàng [GEOGRAPHIC_DATA][PERSON_NAME] nơi [PERSON_NAME]" at bounding box center [959, 217] width 283 height 57
click at [929, 230] on input "text" at bounding box center [980, 225] width 239 height 26
type input "BẾN TRE"
click at [624, 313] on input "text" at bounding box center [580, 316] width 217 height 26
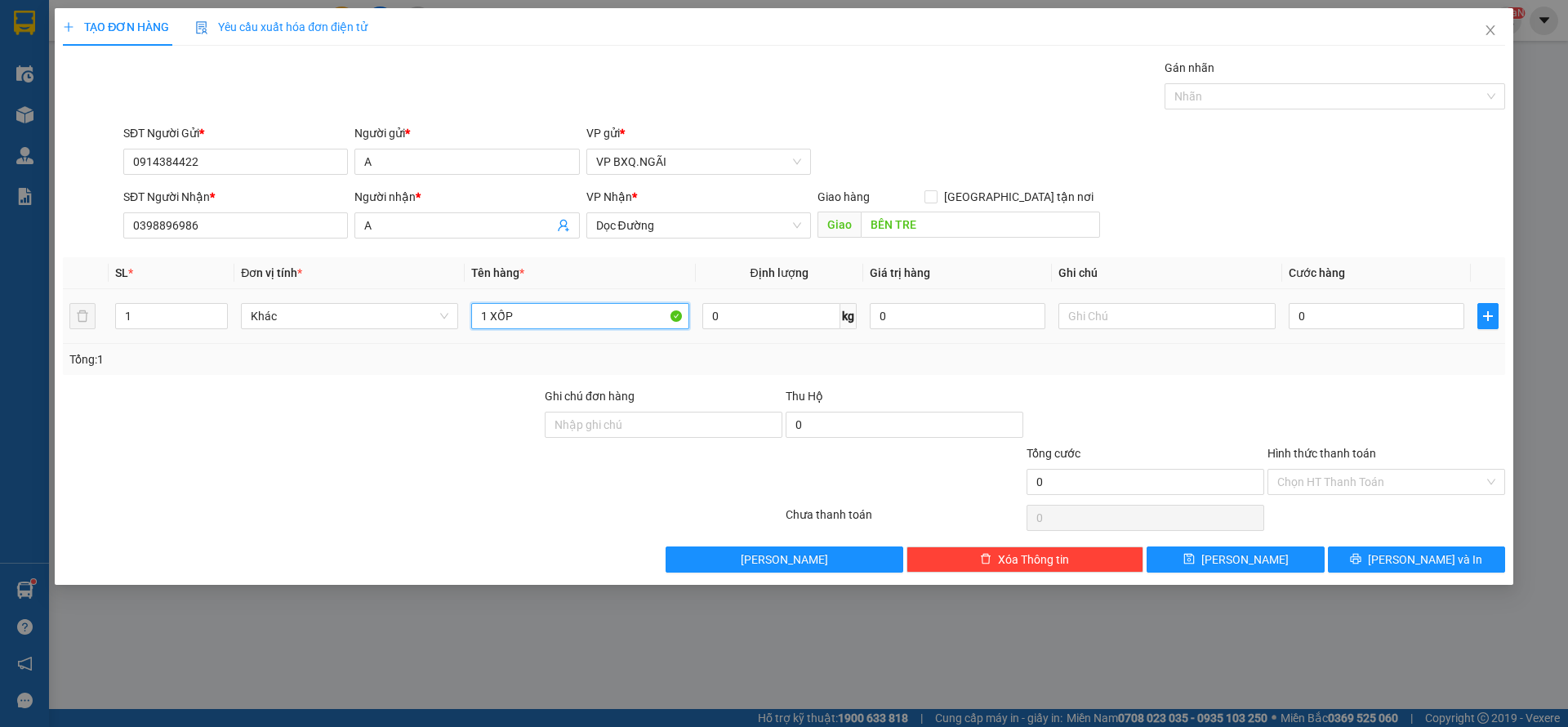
type input "1 XỐP"
type input "1"
type input "17"
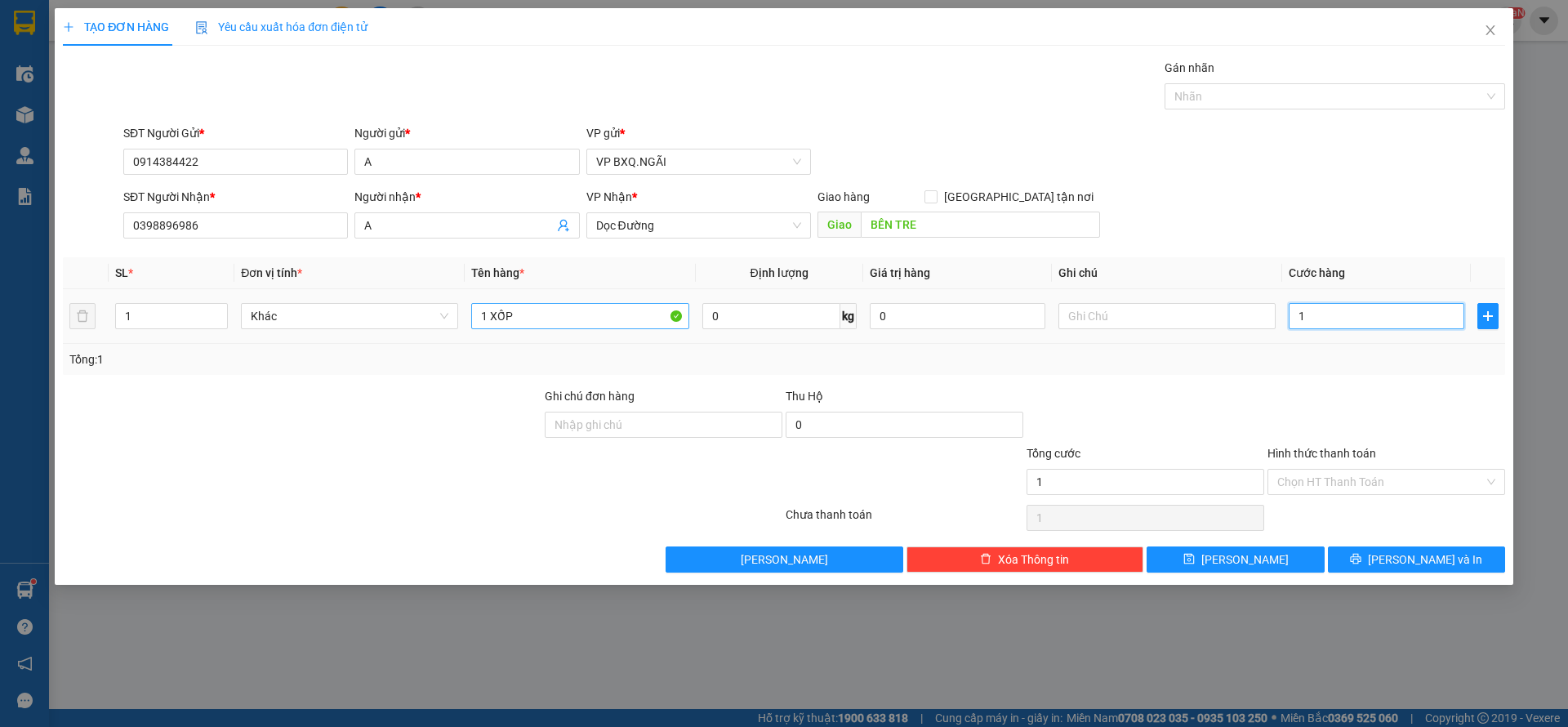
type input "17"
type input "170"
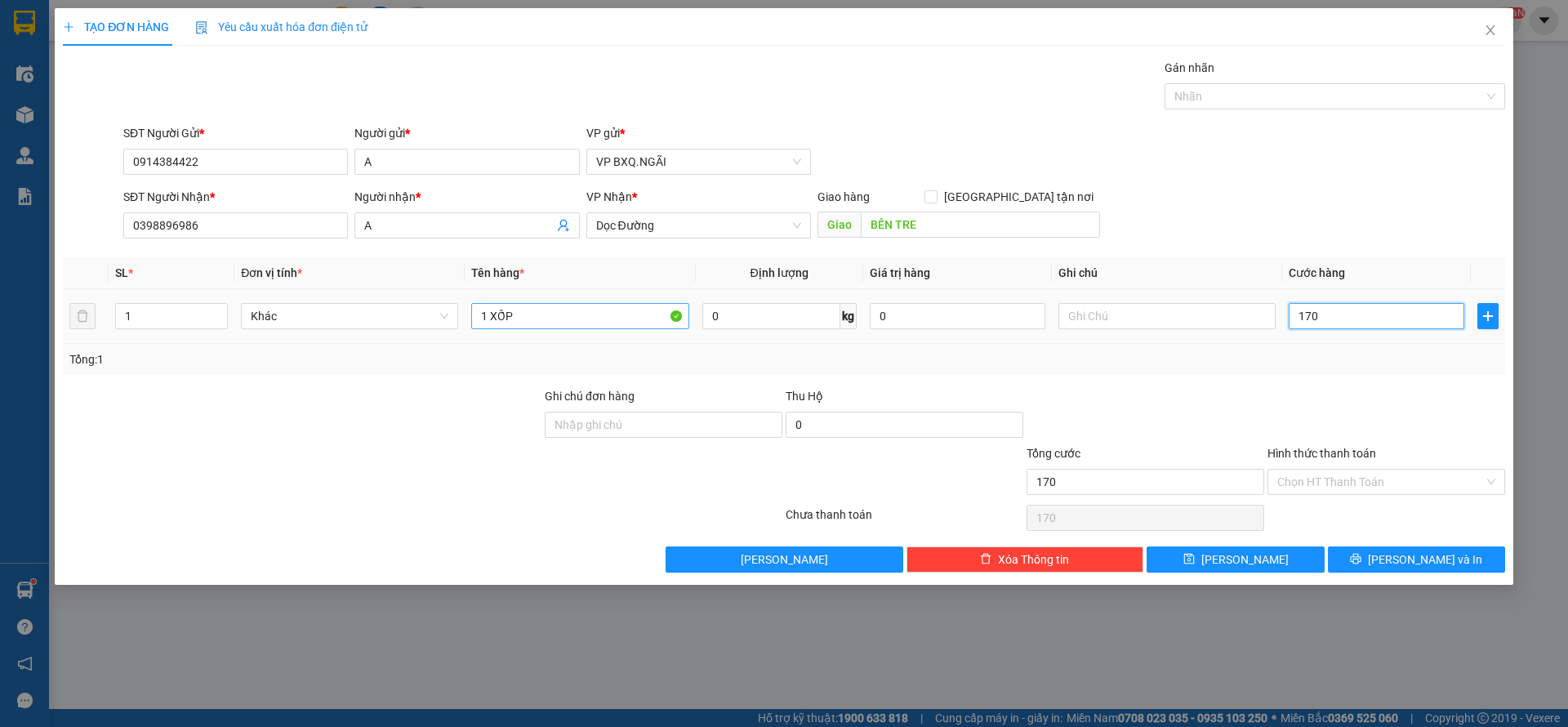
type input "1.700"
type input "17.000"
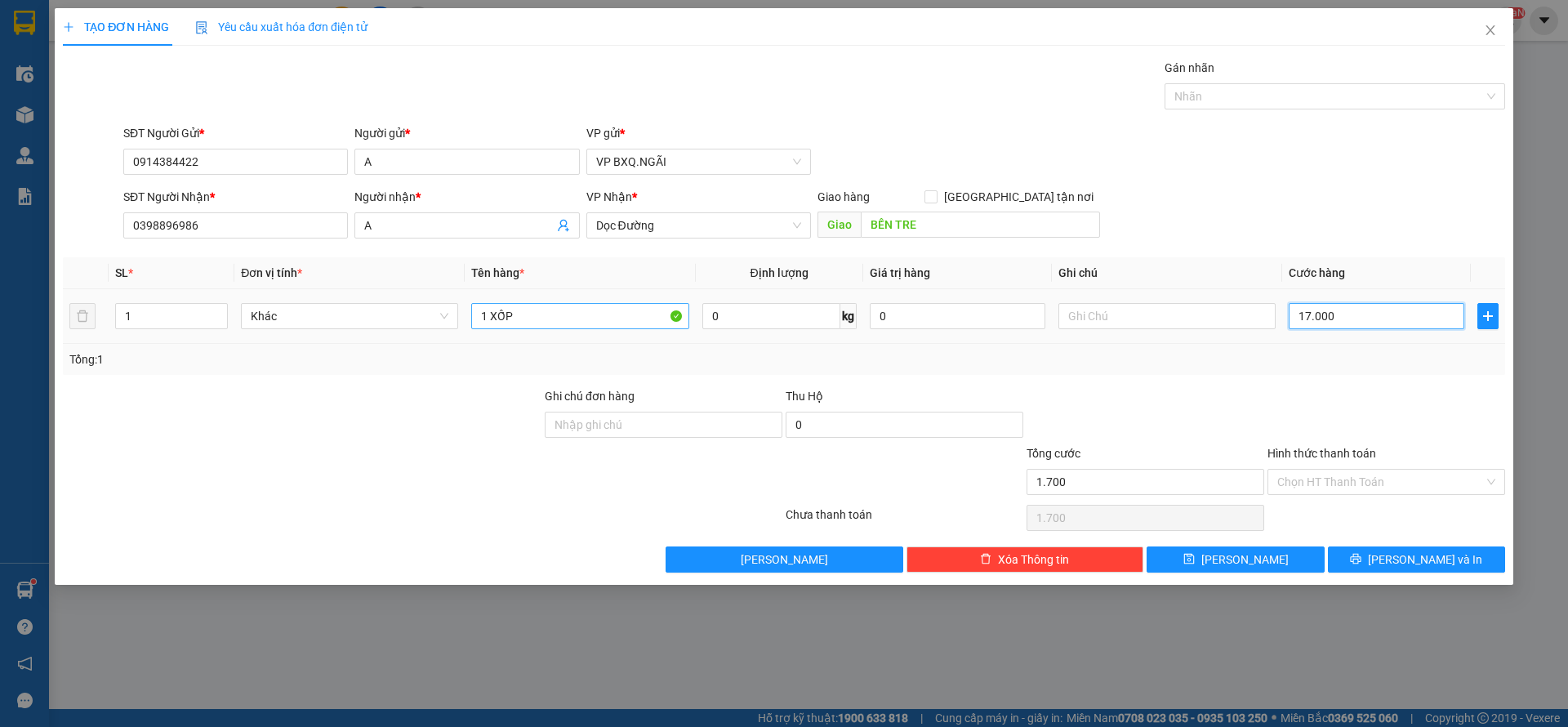
type input "17.000"
type input "170.000"
click at [1394, 327] on input "170.000" at bounding box center [1376, 316] width 175 height 26
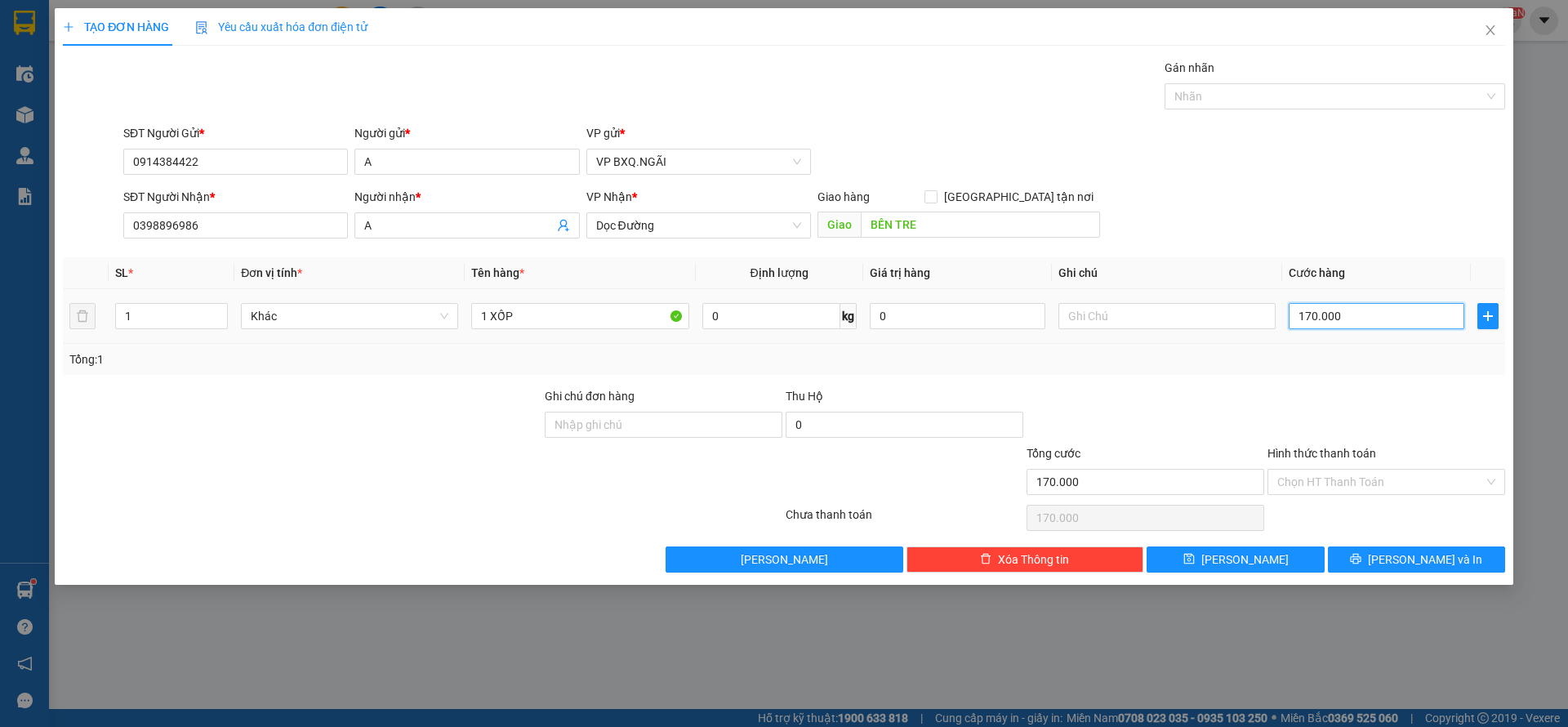
click at [1394, 327] on input "170.000" at bounding box center [1376, 316] width 175 height 26
type input "1"
type input "1.000"
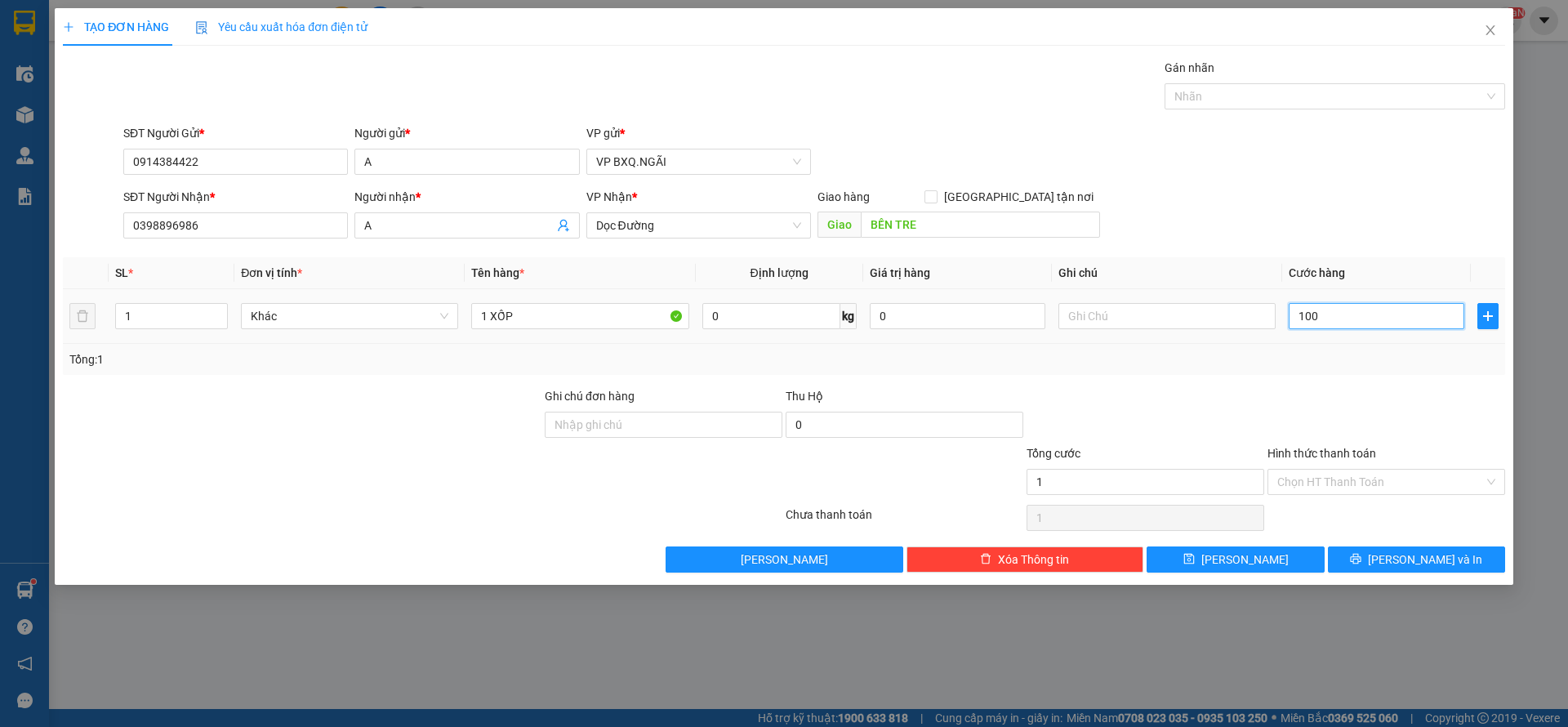
type input "1.000"
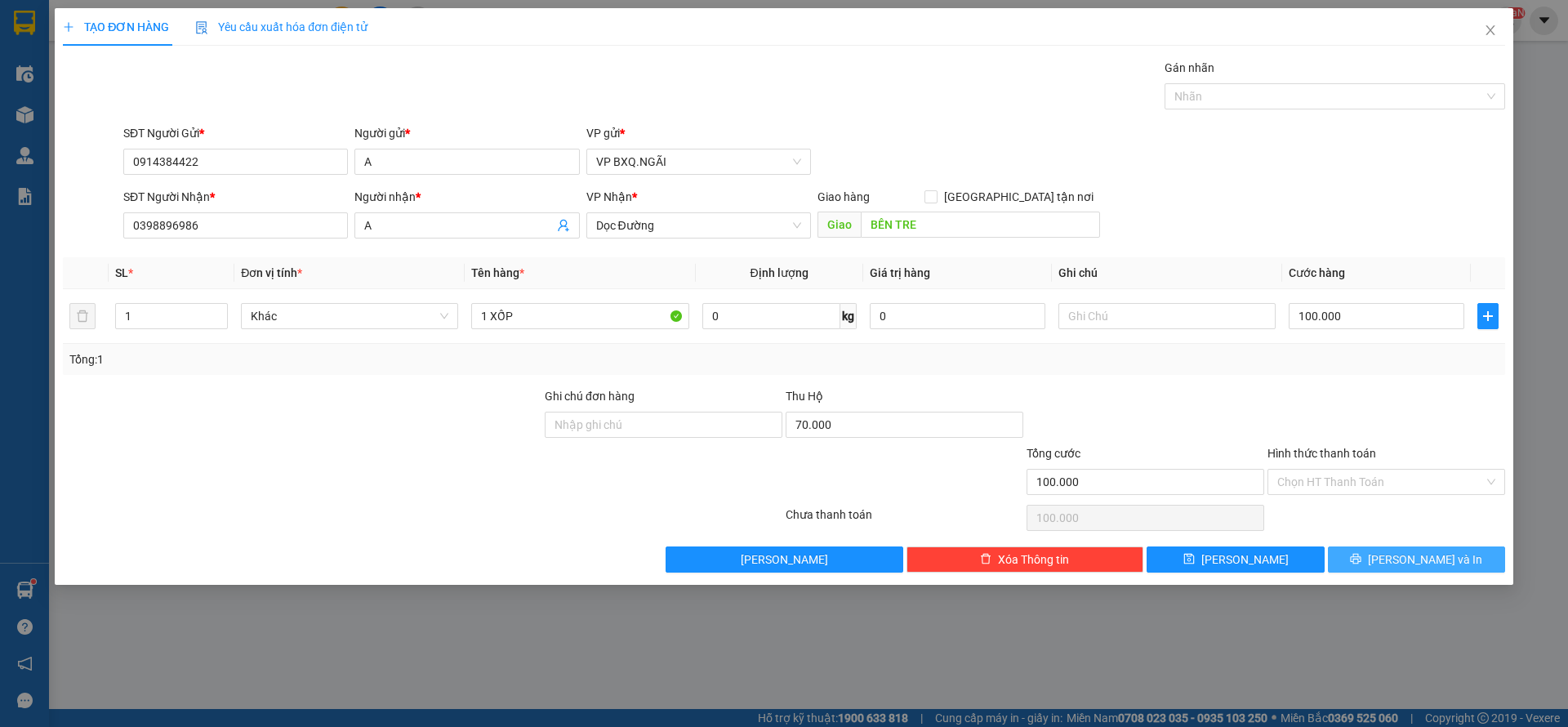
click at [1466, 566] on button "[PERSON_NAME] và In" at bounding box center [1417, 560] width 177 height 26
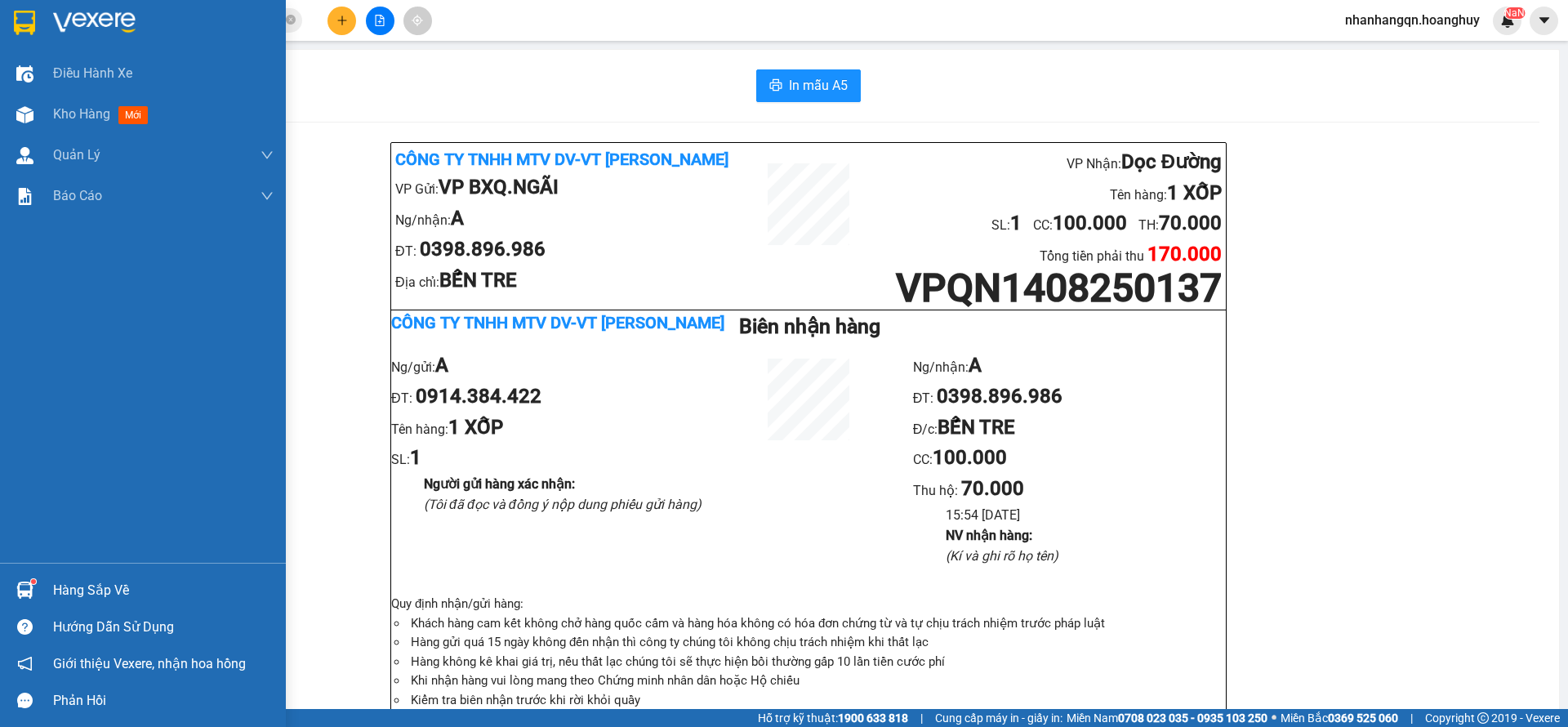
click at [29, 11] on img at bounding box center [24, 23] width 21 height 25
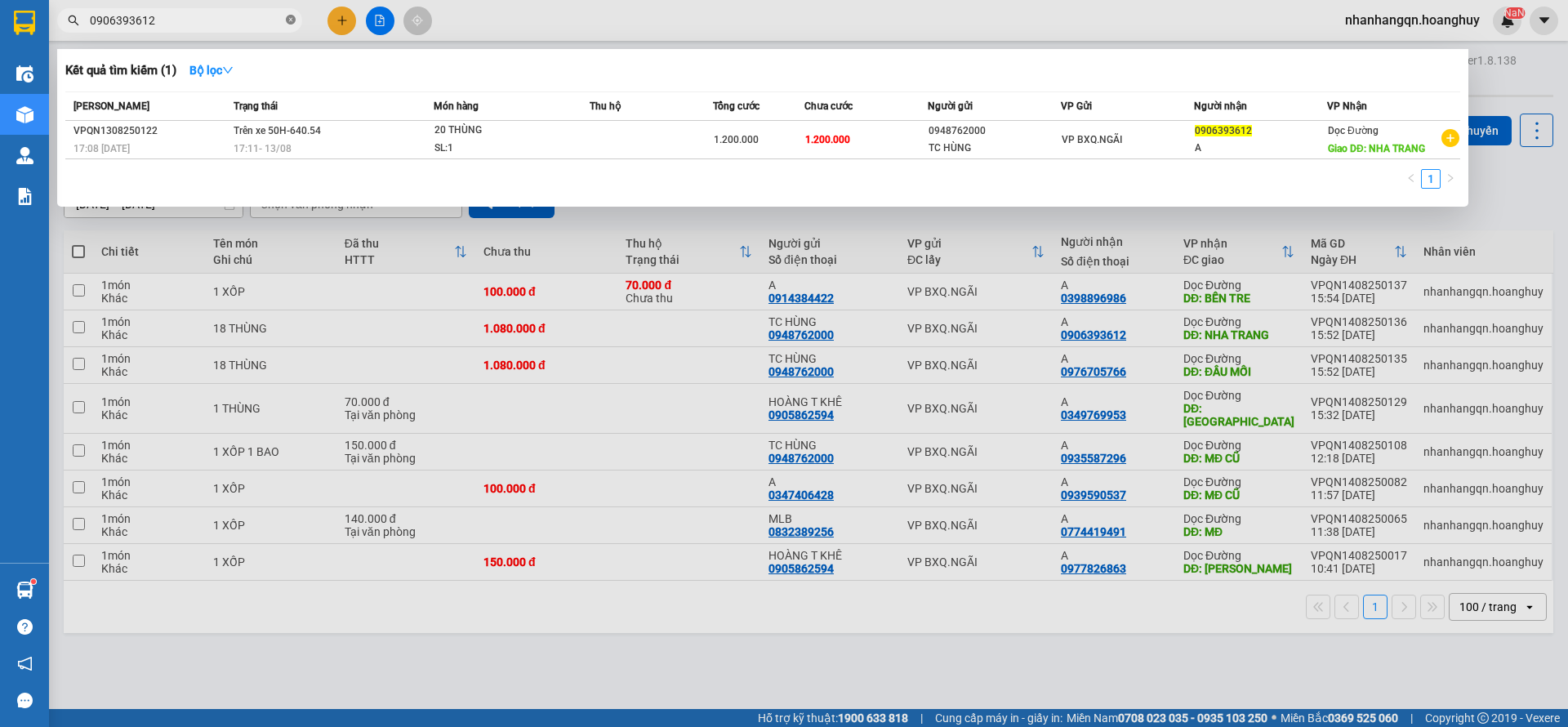
click at [288, 16] on icon "close-circle" at bounding box center [291, 19] width 10 height 10
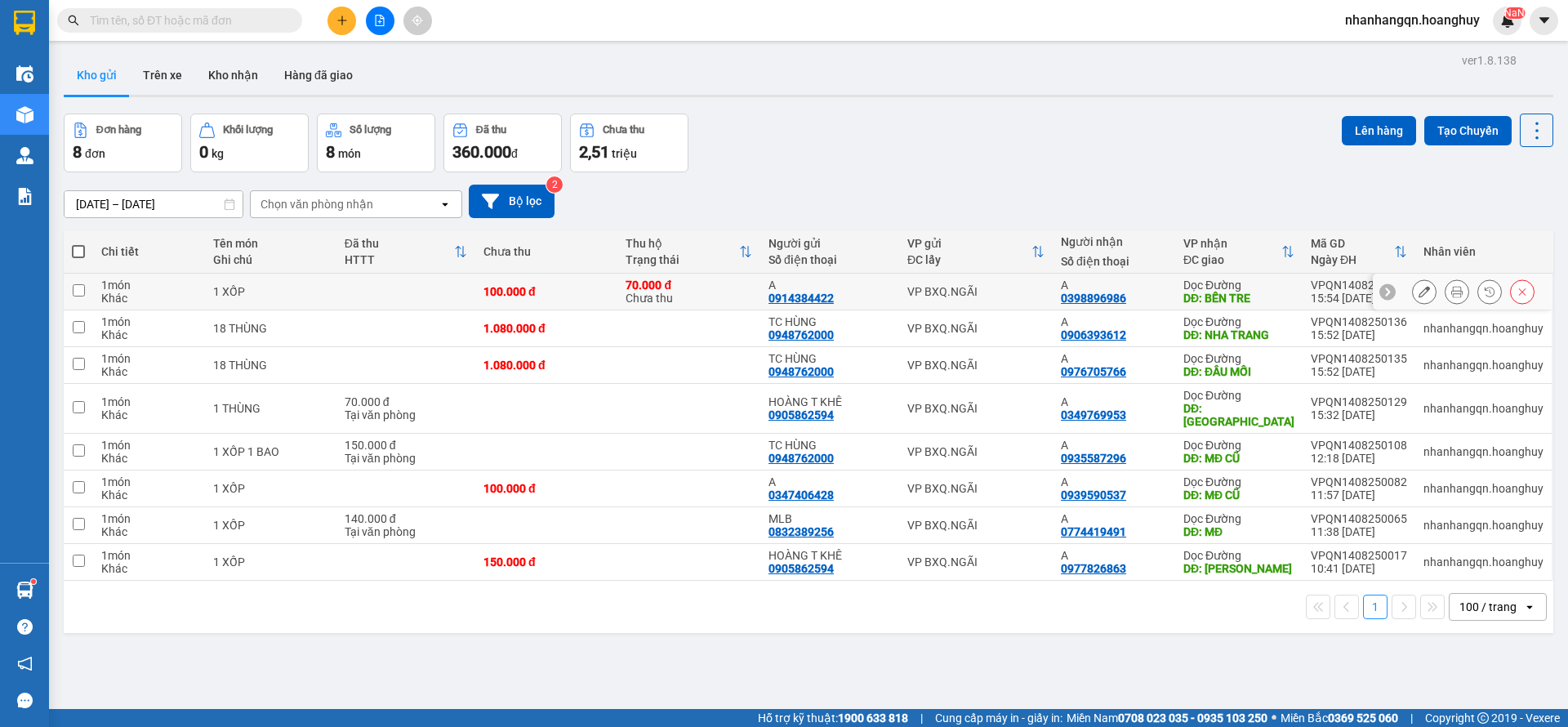
click at [899, 292] on td "VP BXQ.NGÃI" at bounding box center [975, 292] width 153 height 37
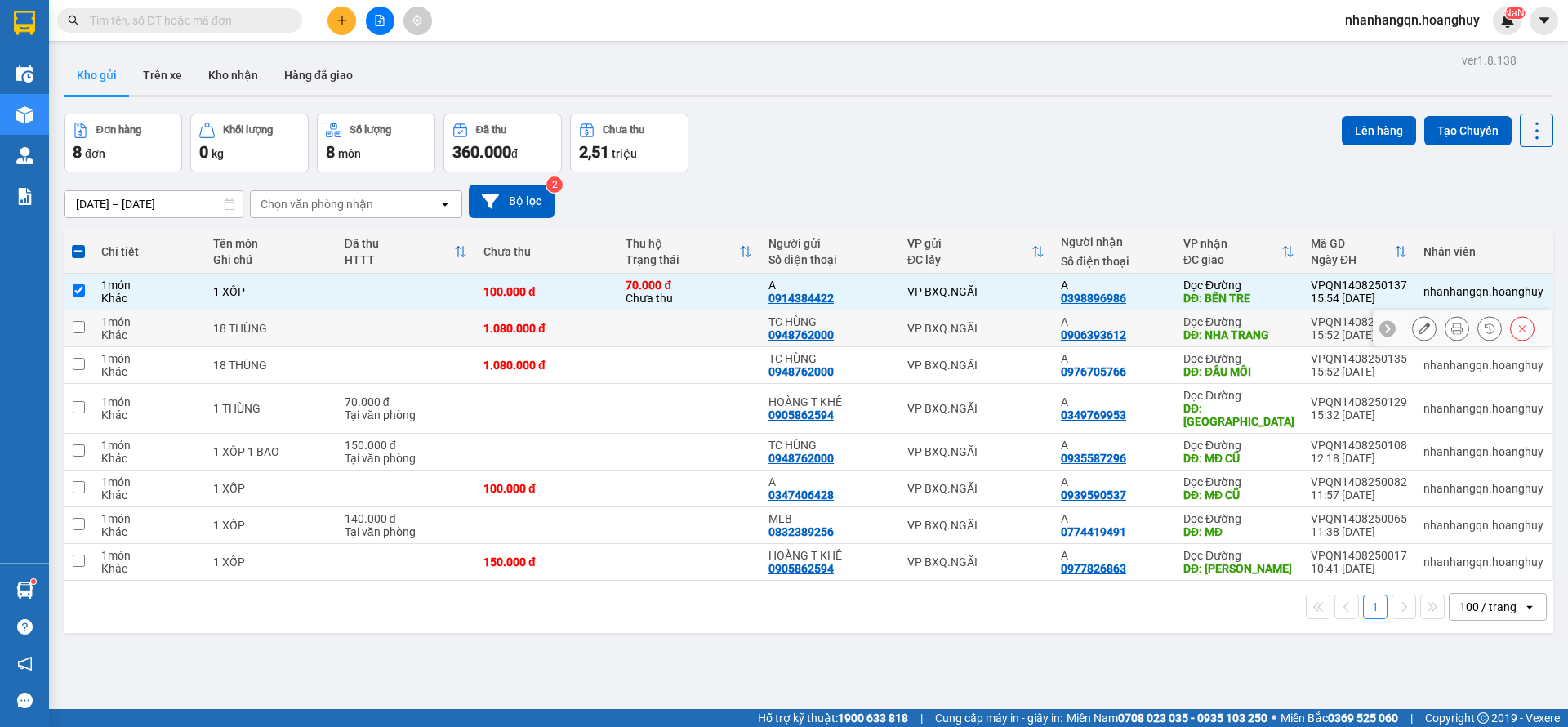
click at [951, 331] on div "VP BXQ.NGÃI" at bounding box center [976, 329] width 138 height 13
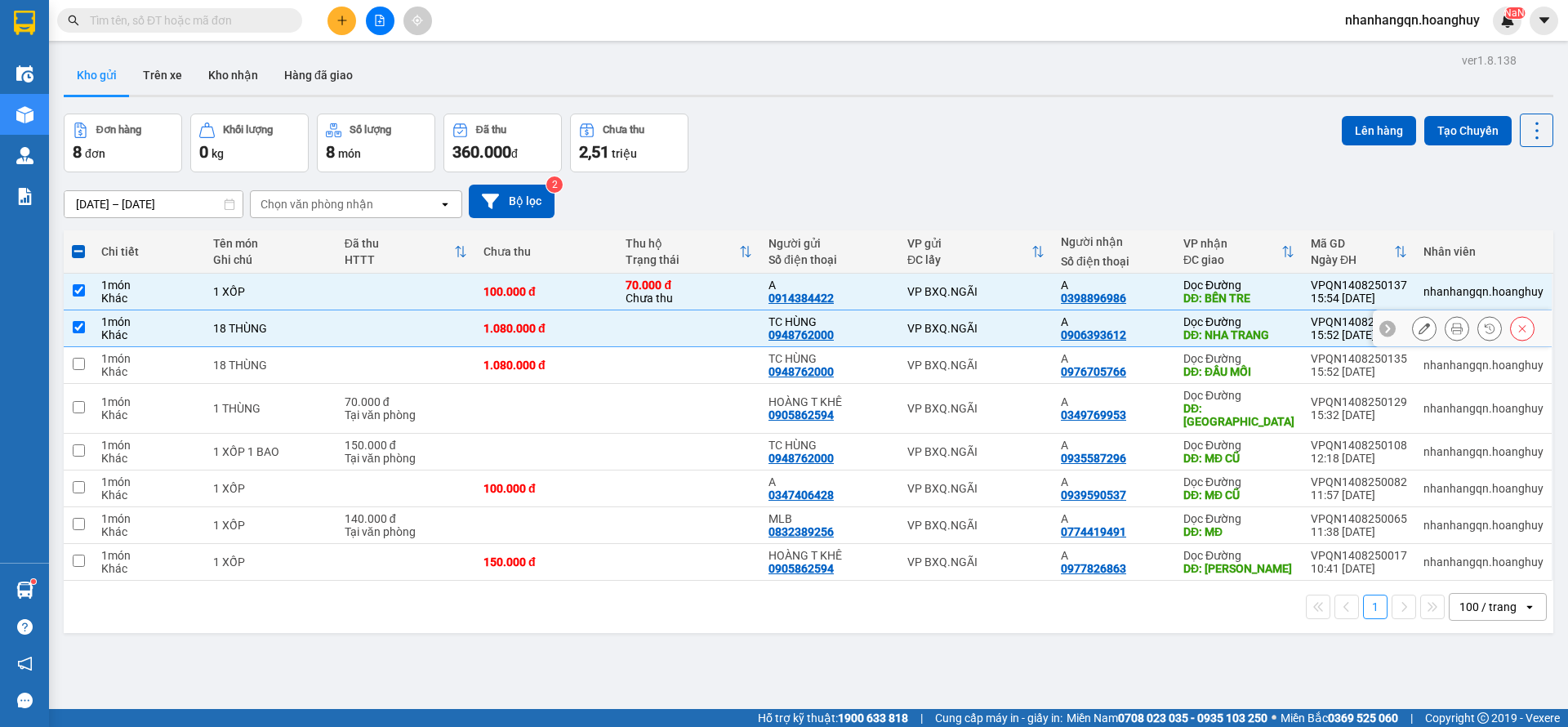
click at [960, 317] on td "VP BXQ.NGÃI" at bounding box center [975, 329] width 153 height 37
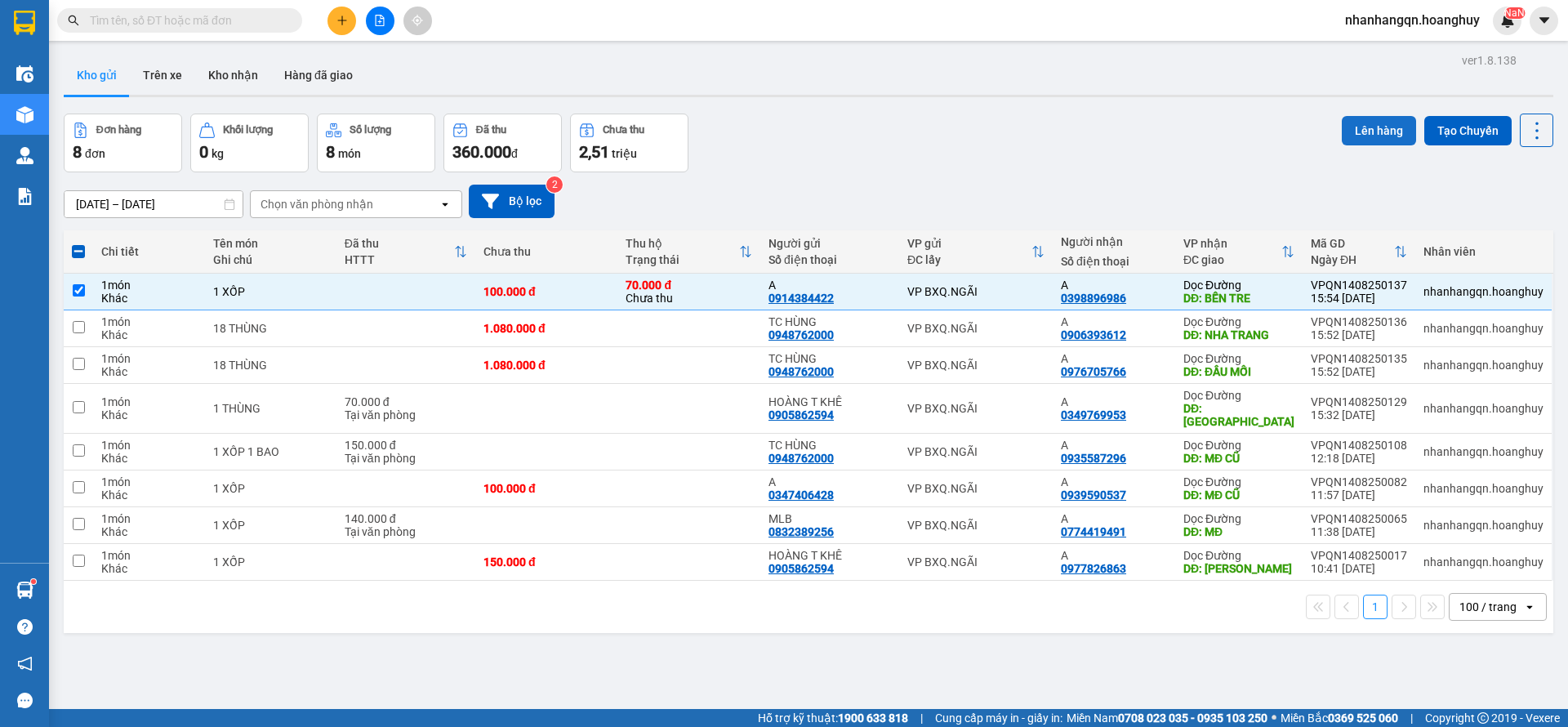
click at [1342, 123] on button "Lên hàng" at bounding box center [1379, 130] width 74 height 29
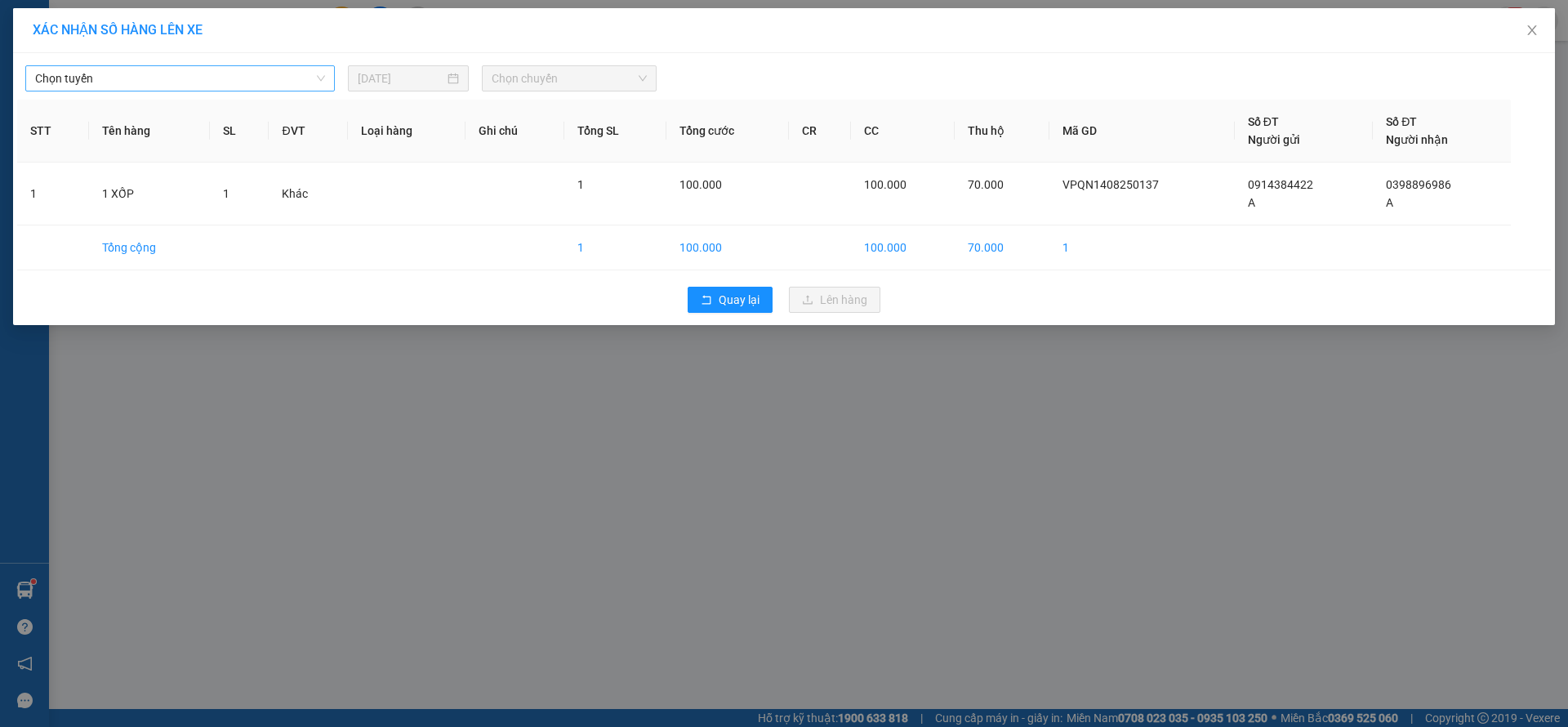
click at [311, 78] on span "Chọn tuyến" at bounding box center [180, 78] width 290 height 25
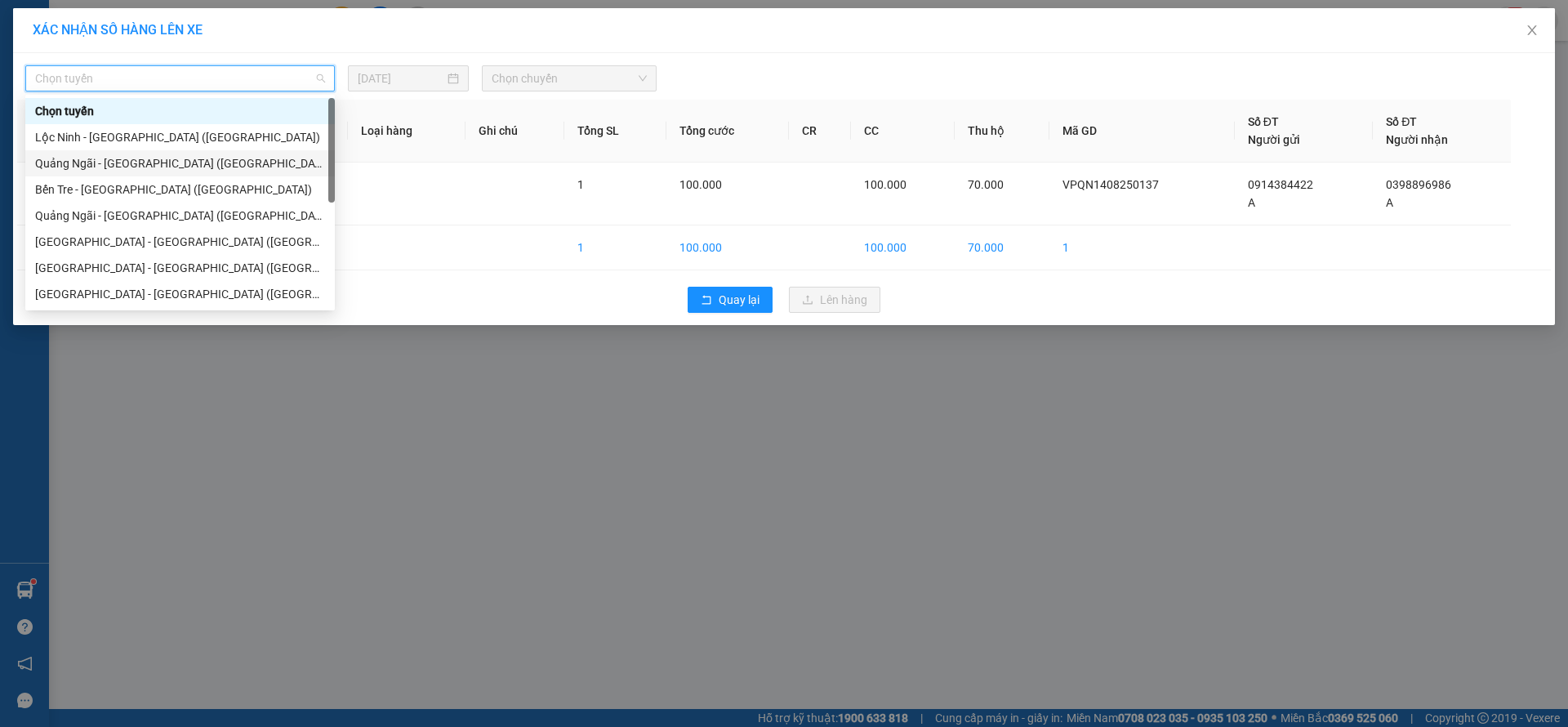
click at [176, 155] on div "[PERSON_NAME][GEOGRAPHIC_DATA] ([GEOGRAPHIC_DATA])" at bounding box center [180, 163] width 290 height 18
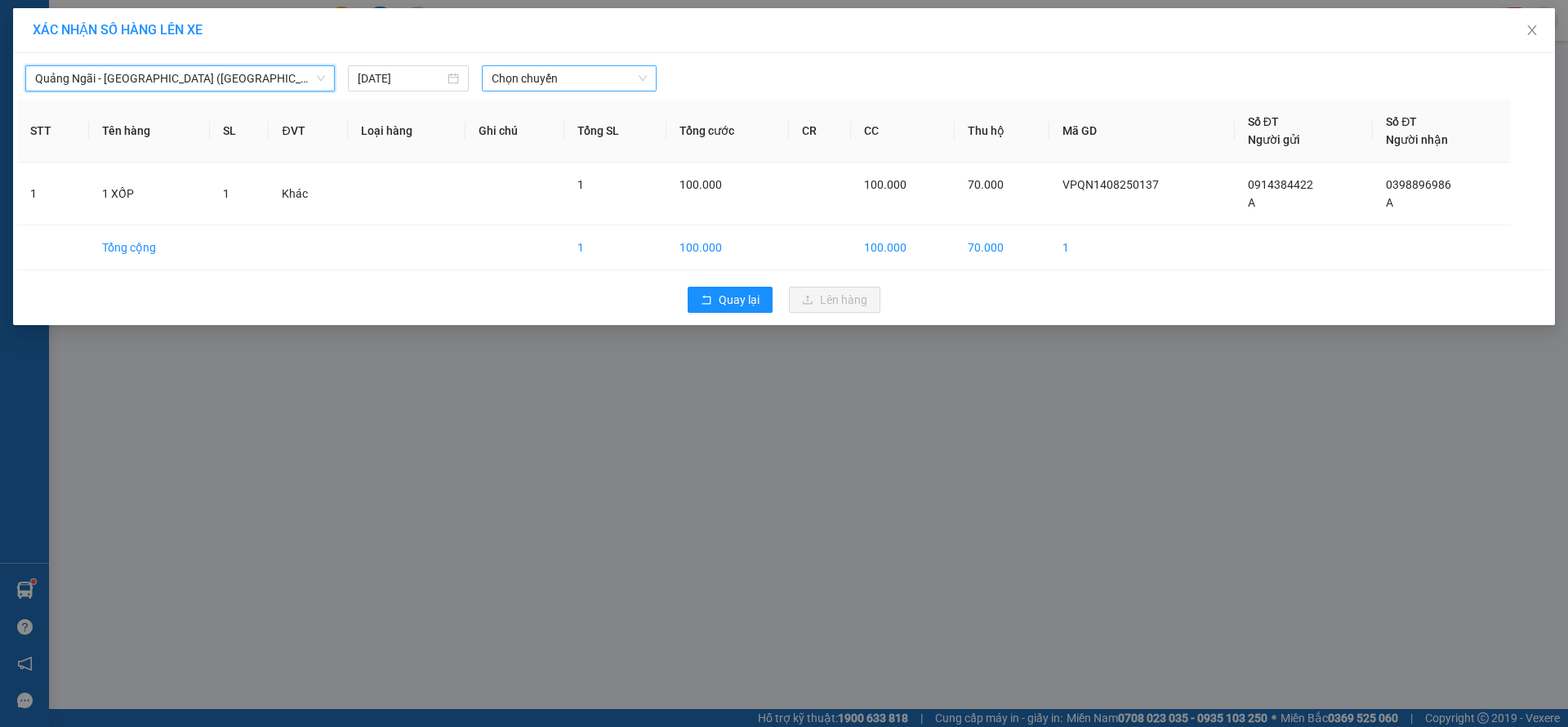
click at [547, 90] on span "Chọn chuyến" at bounding box center [569, 78] width 155 height 25
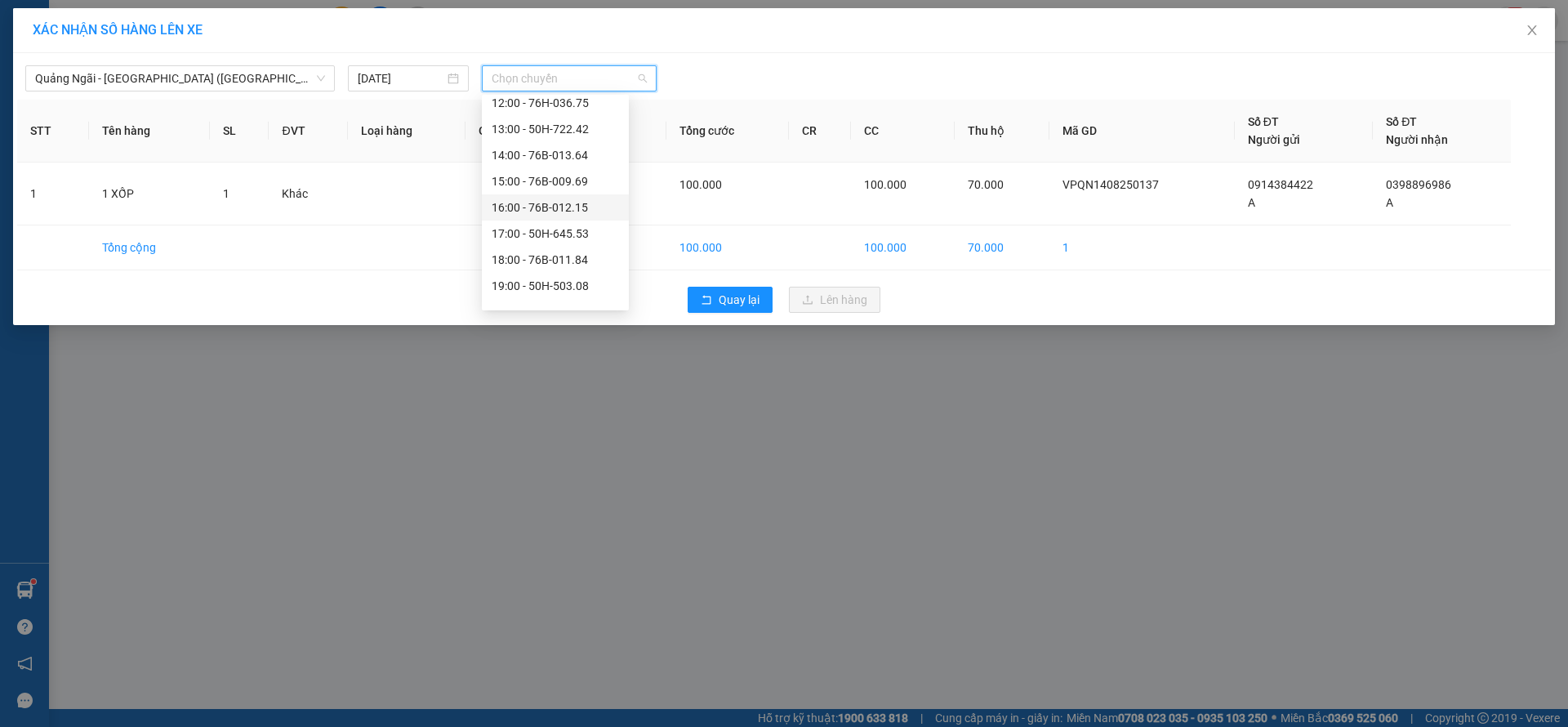
scroll to position [52, 0]
click at [553, 260] on div "19:00 - 50H-503.08" at bounding box center [555, 268] width 128 height 18
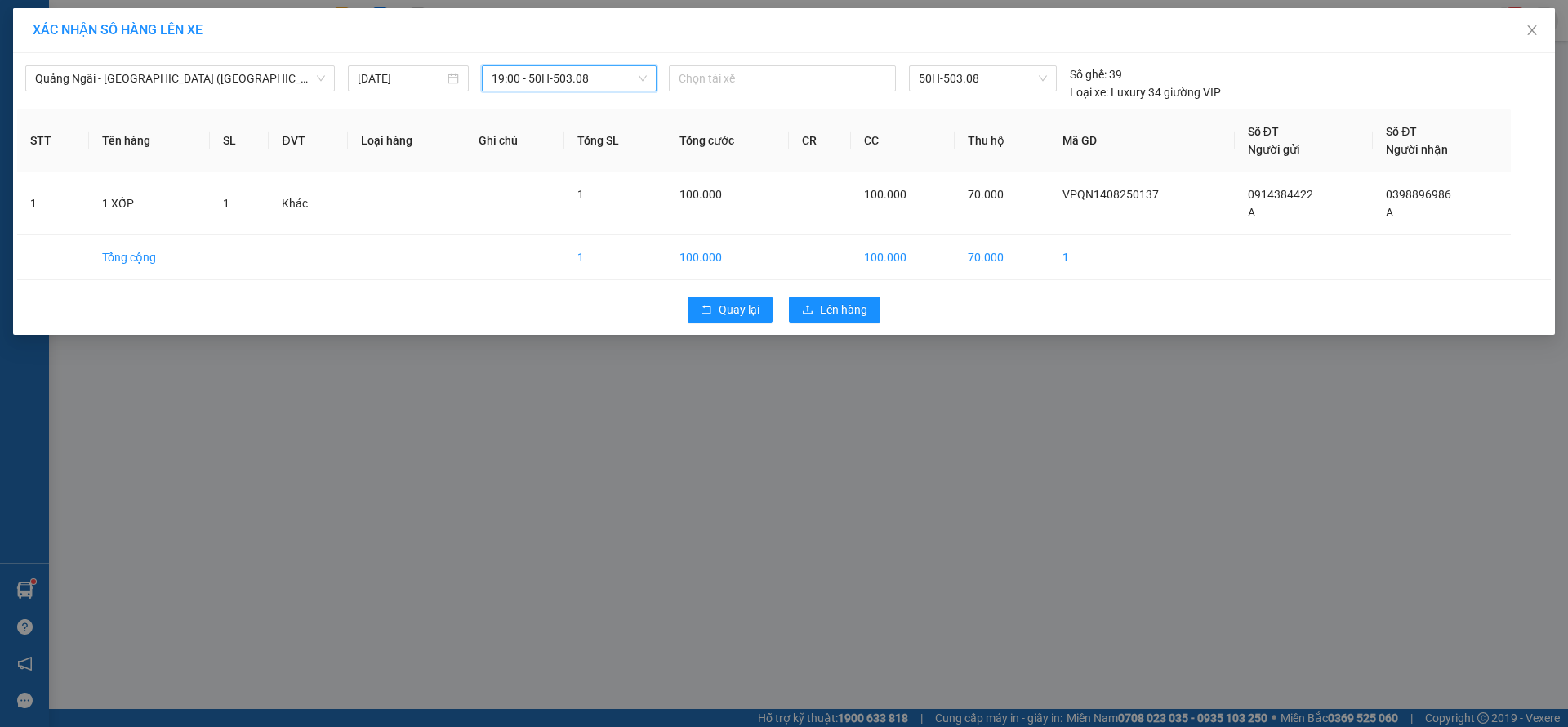
click at [840, 295] on div "Quay lại Lên hàng" at bounding box center [784, 309] width 1534 height 42
click at [840, 295] on div "Quay lại Lên hàng" at bounding box center [784, 309] width 1534 height 42
click at [844, 298] on button "Lên hàng" at bounding box center [835, 309] width 92 height 26
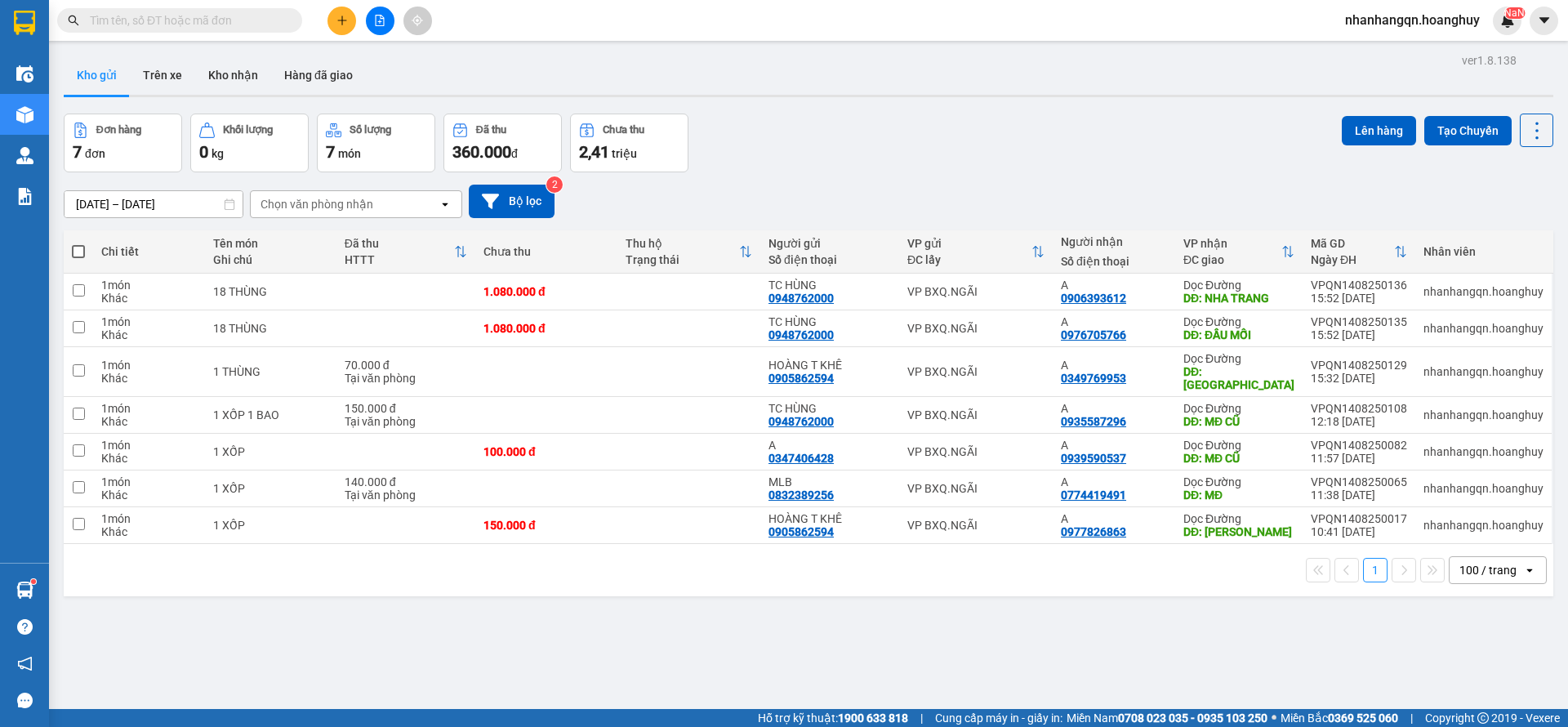
click at [177, 29] on span at bounding box center [179, 20] width 245 height 25
click at [168, 17] on input "text" at bounding box center [186, 20] width 193 height 18
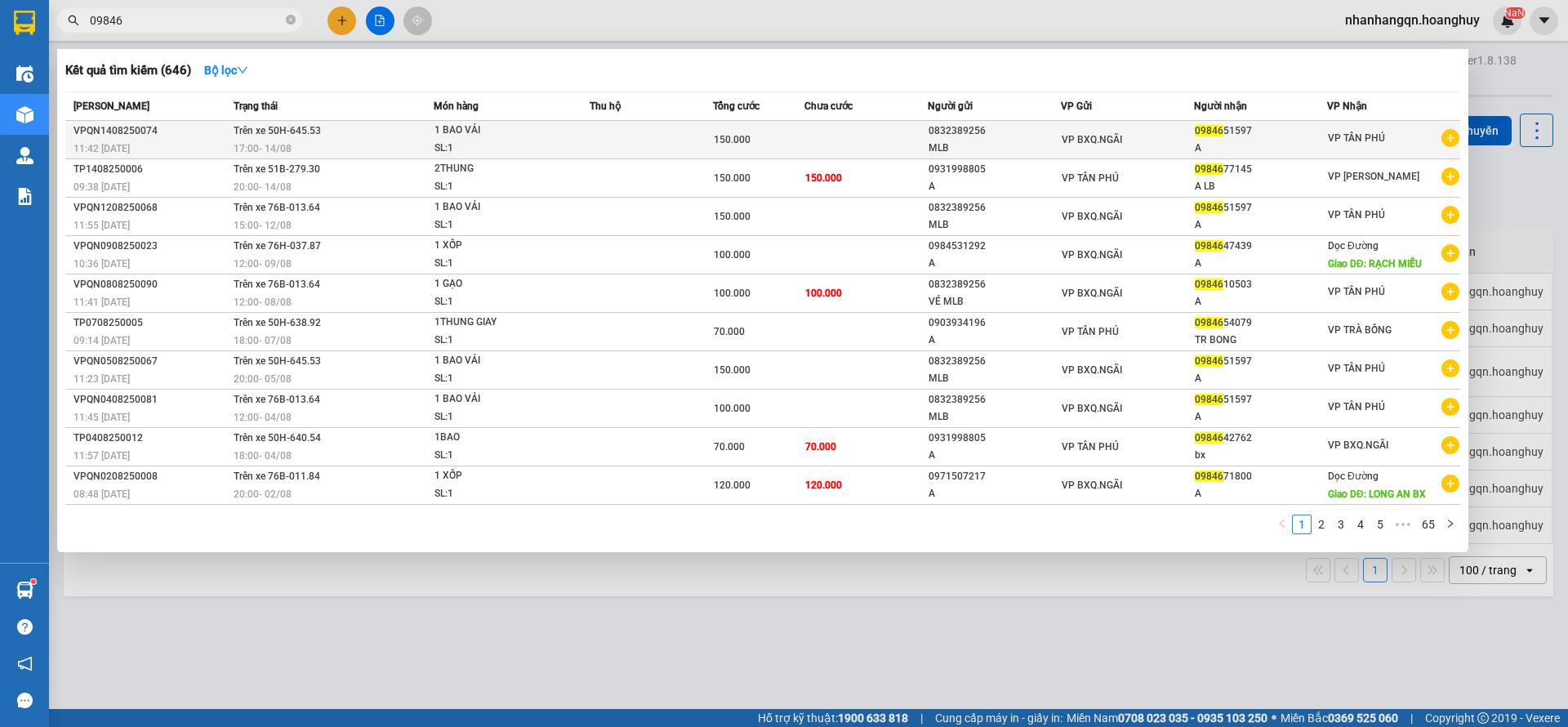
click at [1119, 151] on td "VP BXQ.NGÃI" at bounding box center [1128, 140] width 133 height 39
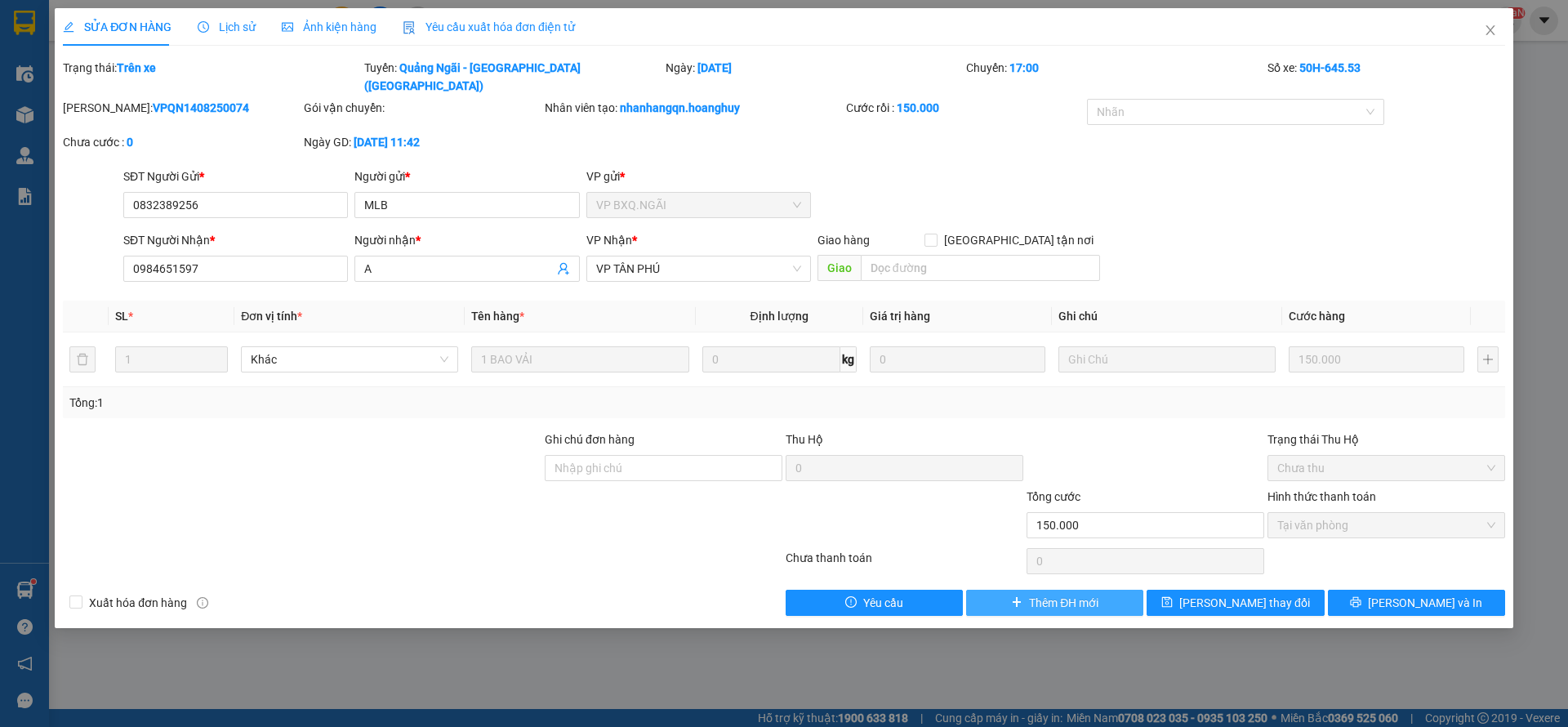
click at [1046, 594] on span "Thêm ĐH mới" at bounding box center [1064, 603] width 70 height 18
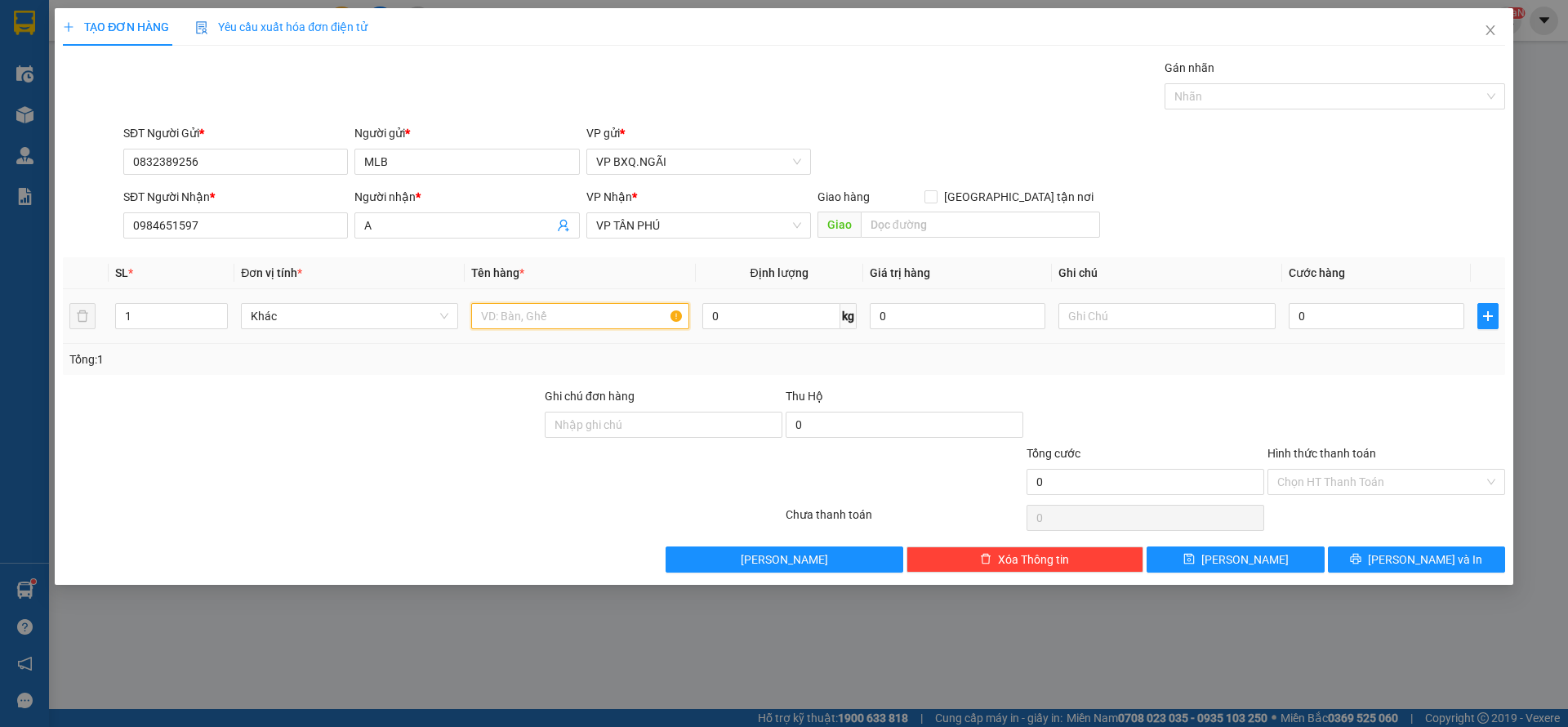
click at [571, 323] on input "text" at bounding box center [580, 316] width 217 height 26
click at [583, 326] on input "text" at bounding box center [580, 316] width 217 height 26
click at [582, 326] on input "3 BAO HÀNH" at bounding box center [580, 316] width 217 height 26
click at [1355, 488] on input "Hình thức thanh toán" at bounding box center [1380, 482] width 206 height 25
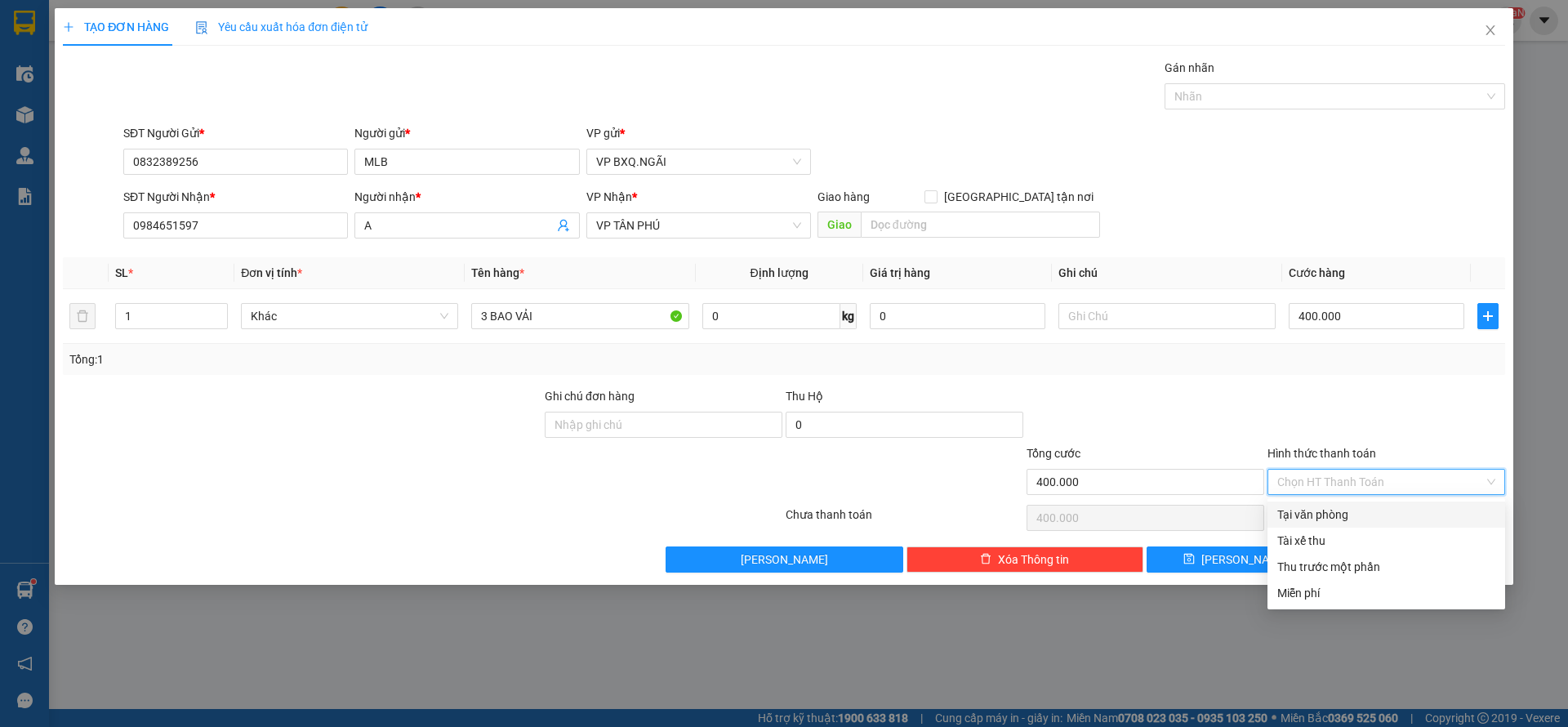
click at [1339, 515] on div "Tại văn phòng" at bounding box center [1386, 515] width 218 height 18
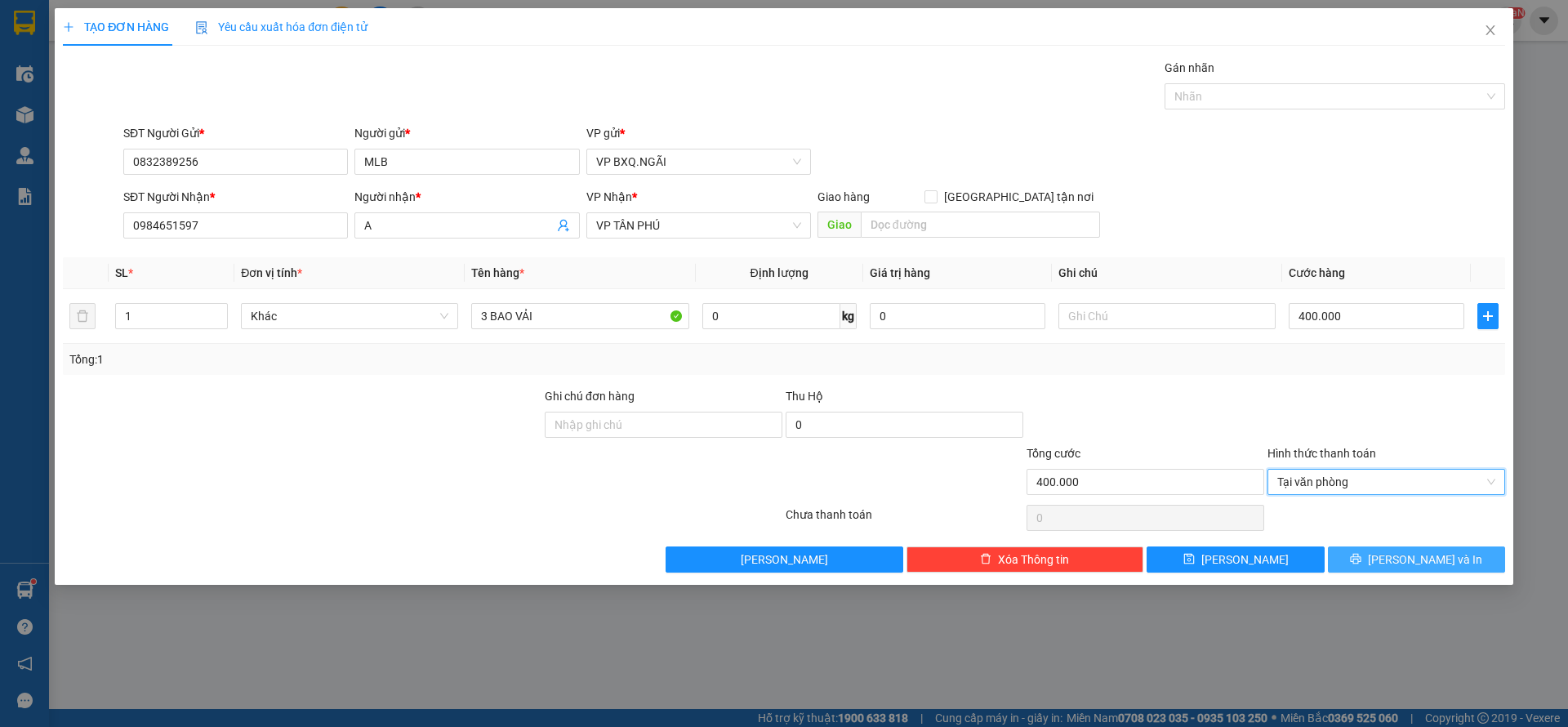
click at [1415, 560] on span "[PERSON_NAME] và In" at bounding box center [1425, 560] width 115 height 18
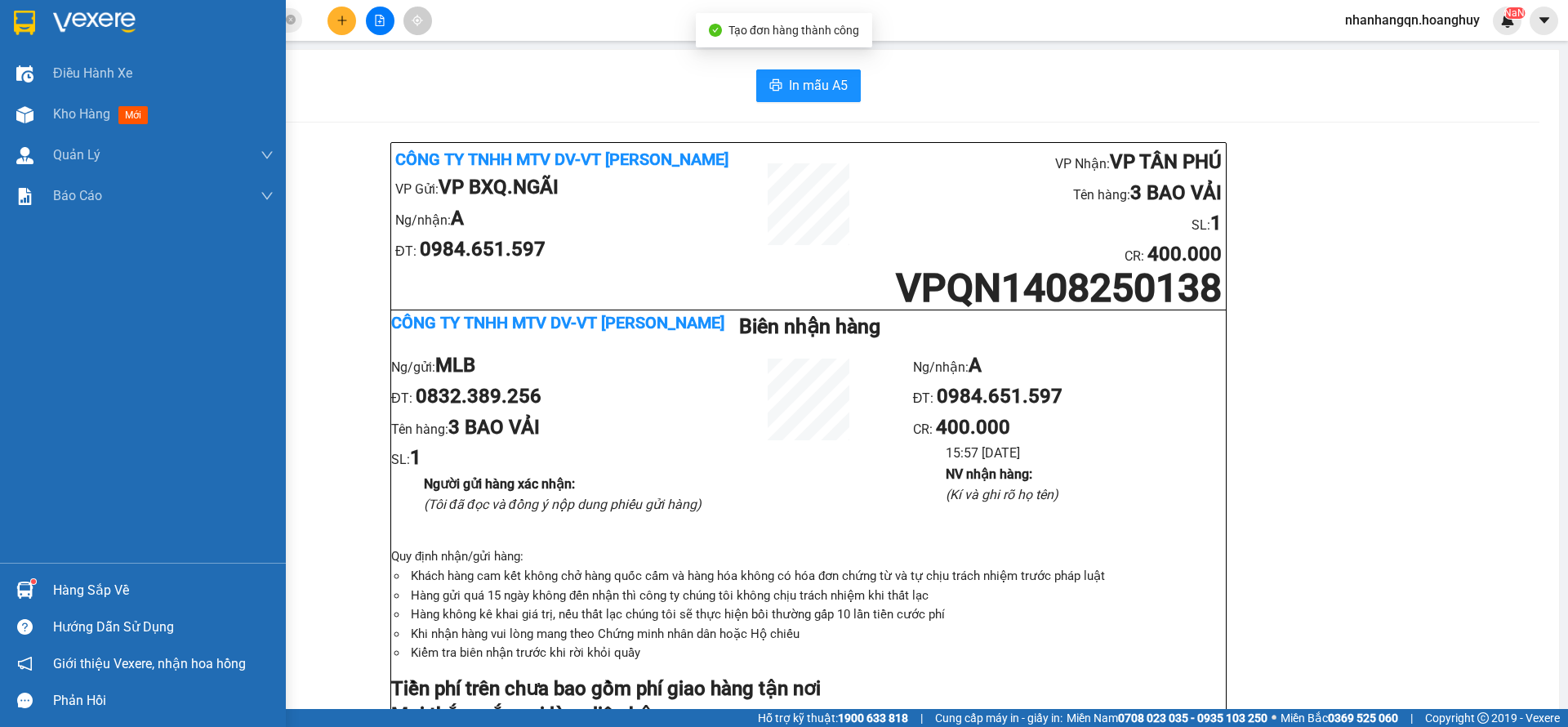
click at [24, 29] on img at bounding box center [24, 23] width 21 height 25
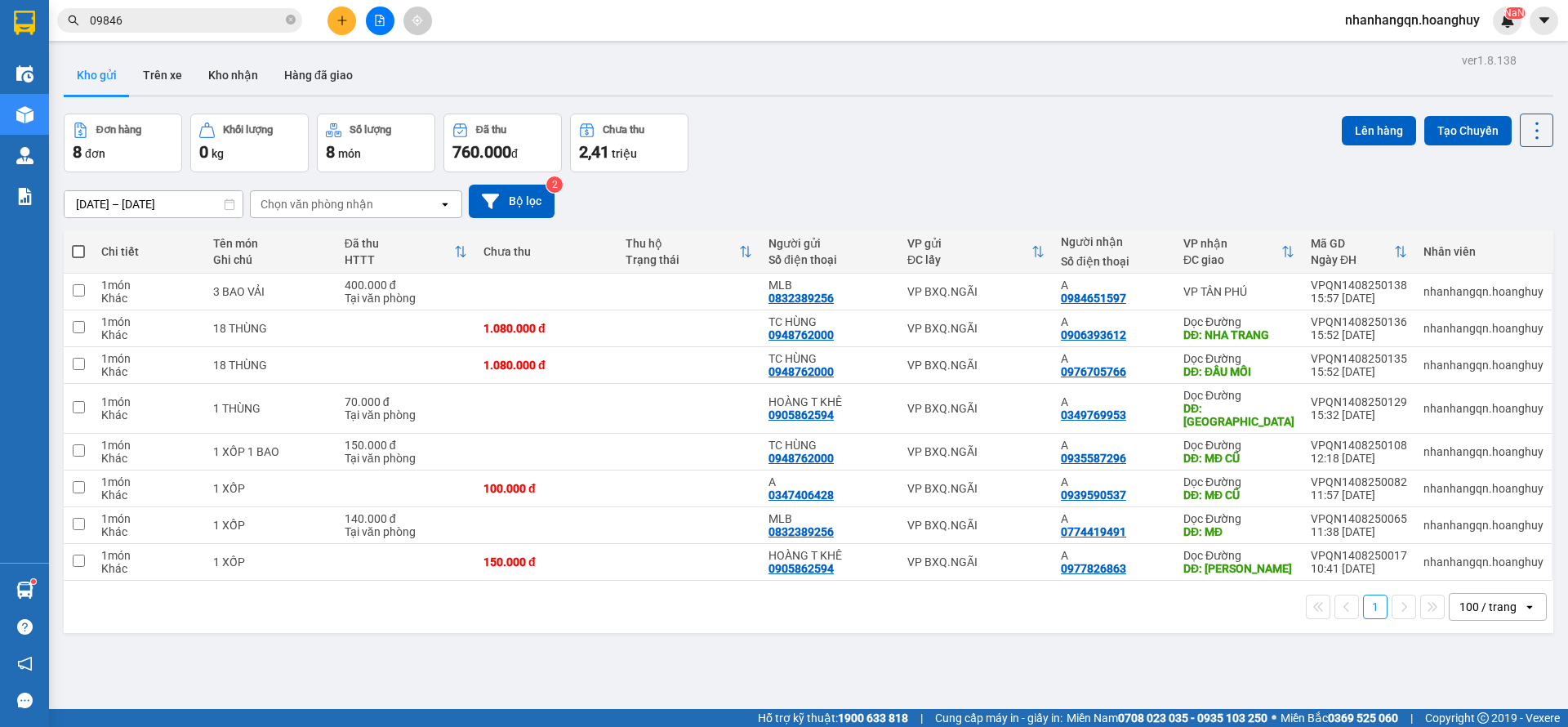
click at [226, 17] on input "09846" at bounding box center [186, 20] width 193 height 18
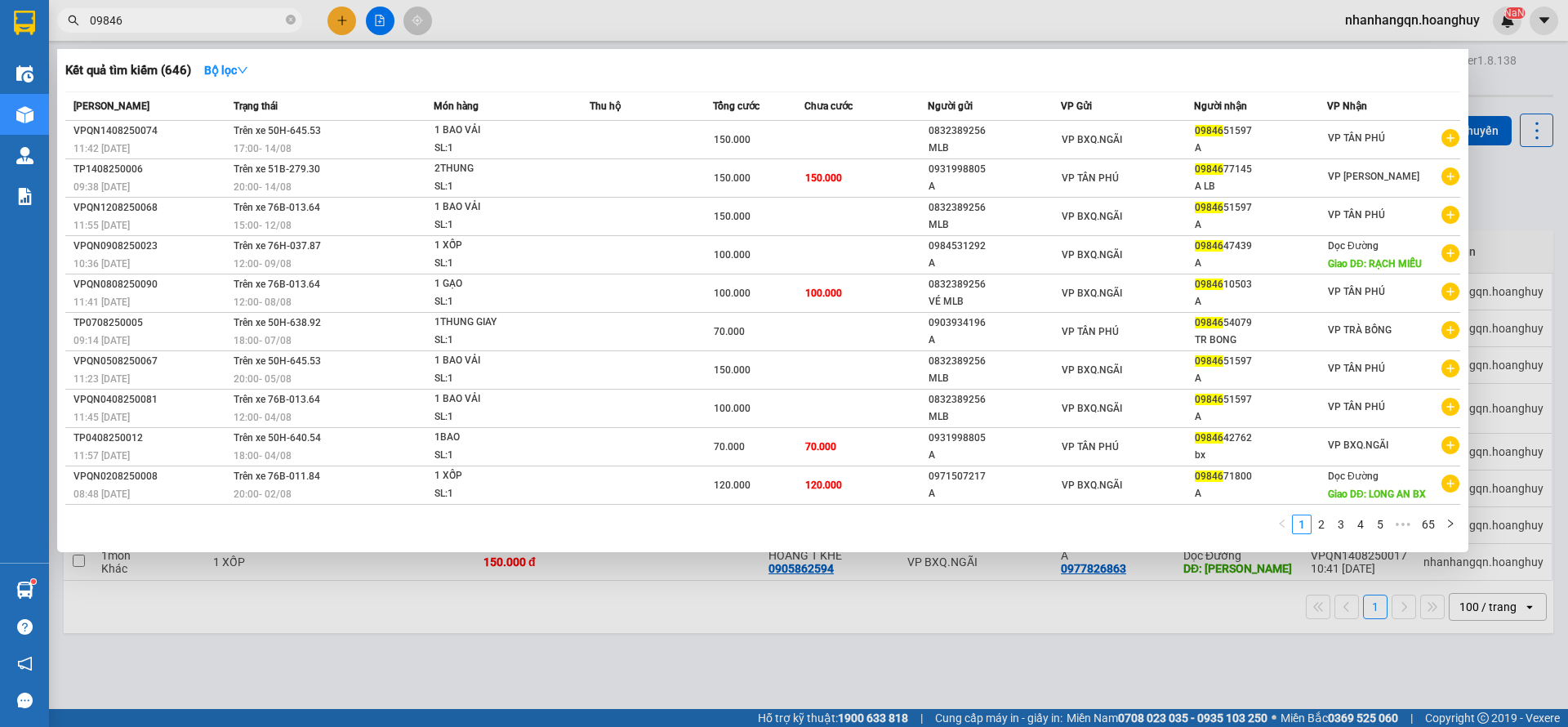
click at [226, 17] on input "09846" at bounding box center [186, 20] width 193 height 18
click at [287, 16] on icon "close-circle" at bounding box center [291, 19] width 10 height 10
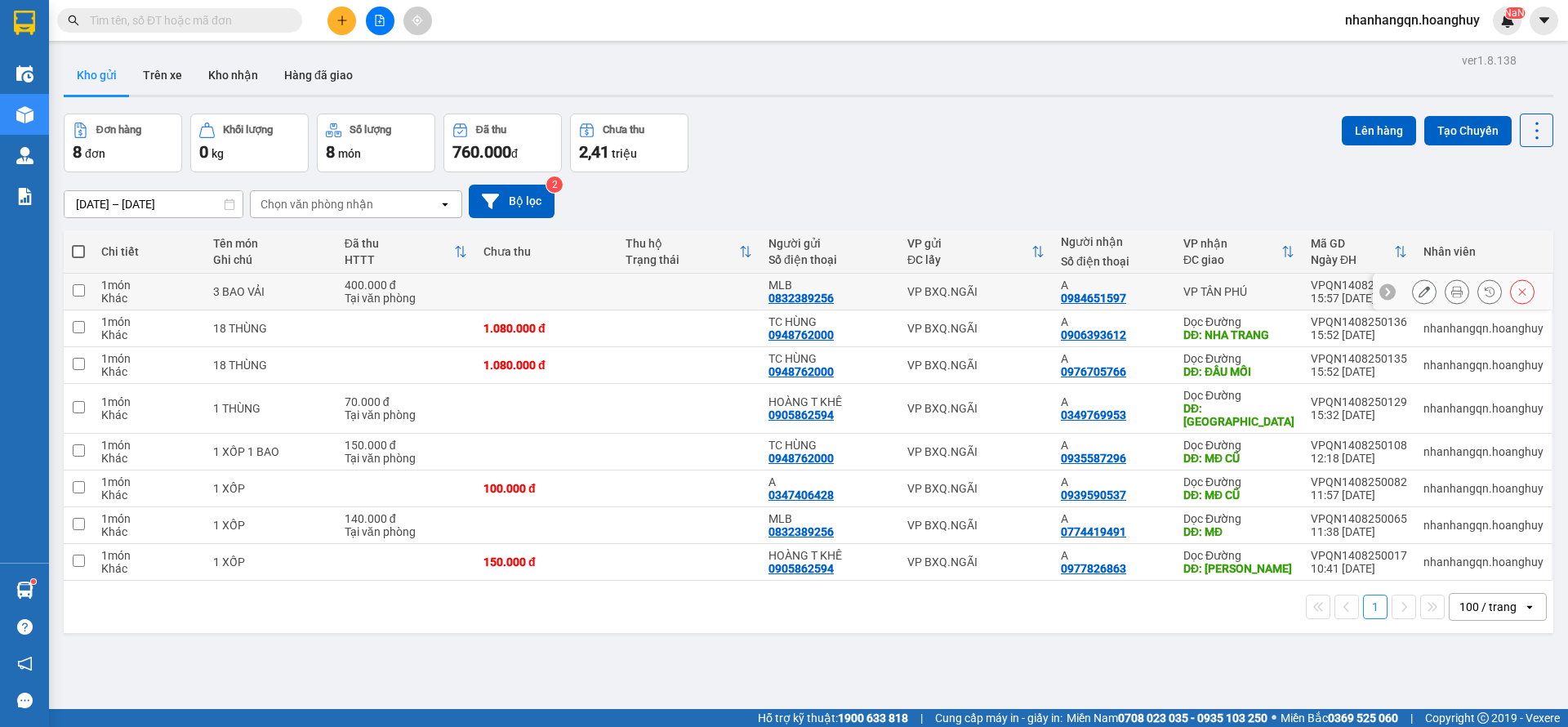
click at [973, 298] on td "VP BXQ.NGÃI" at bounding box center [975, 292] width 153 height 37
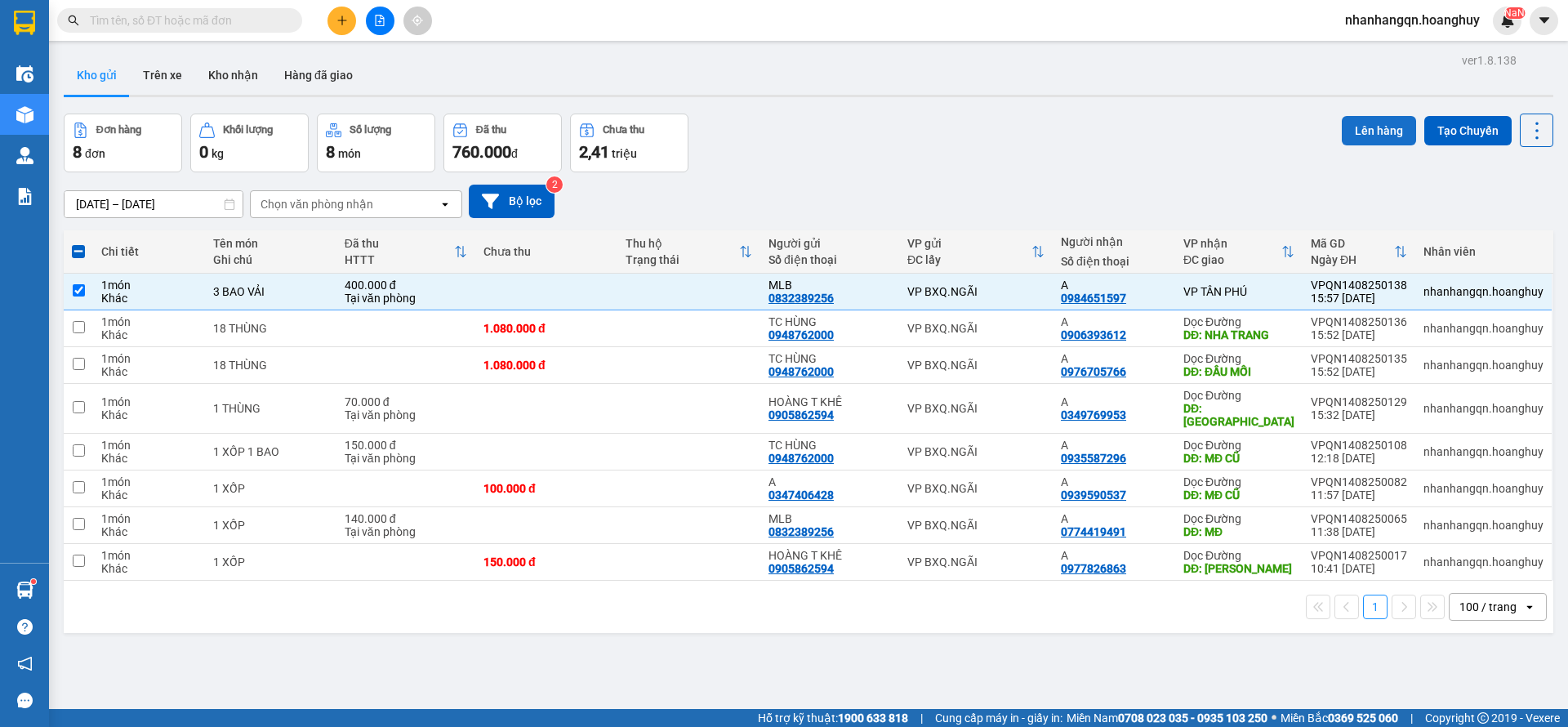
click at [1360, 116] on button "Lên hàng" at bounding box center [1379, 130] width 74 height 29
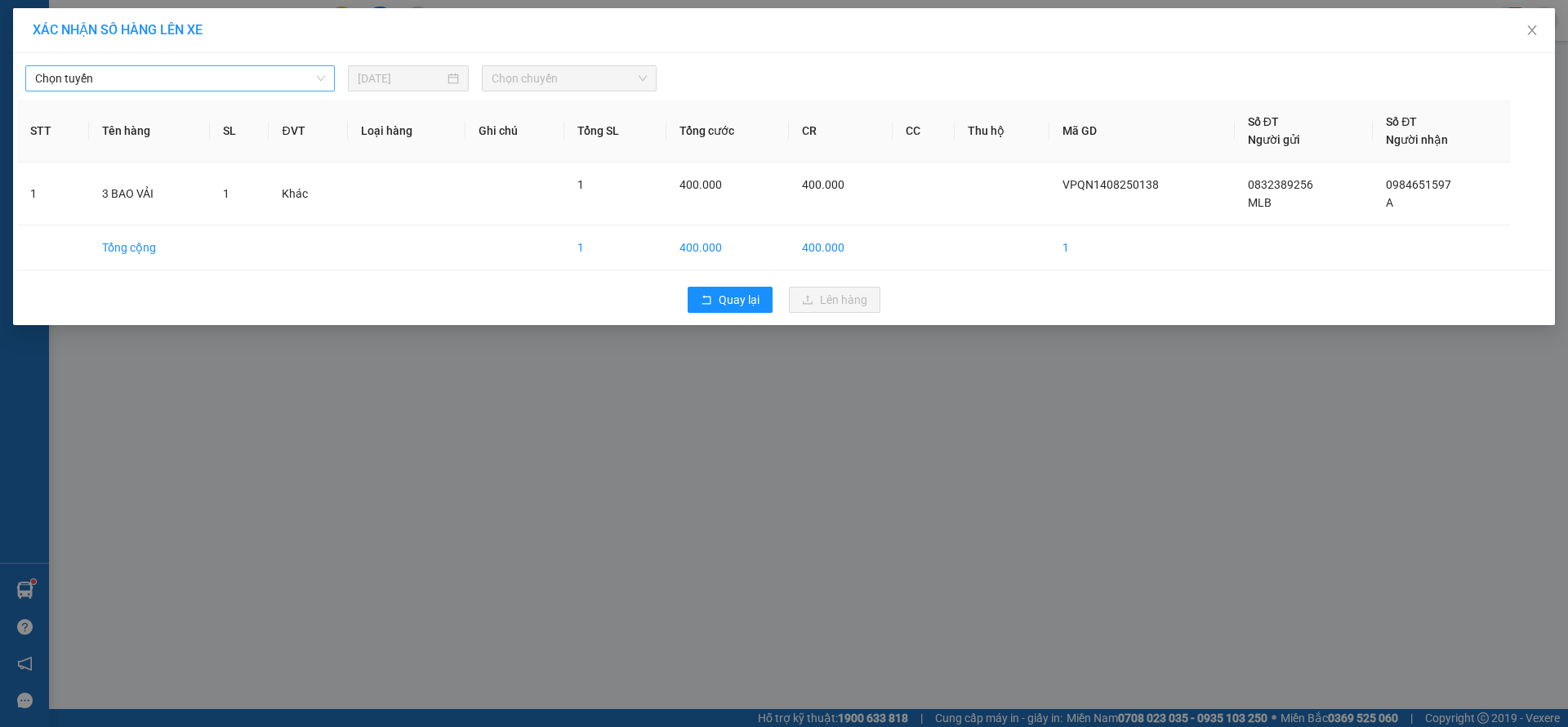
click at [267, 69] on span "Chọn tuyến" at bounding box center [180, 78] width 290 height 25
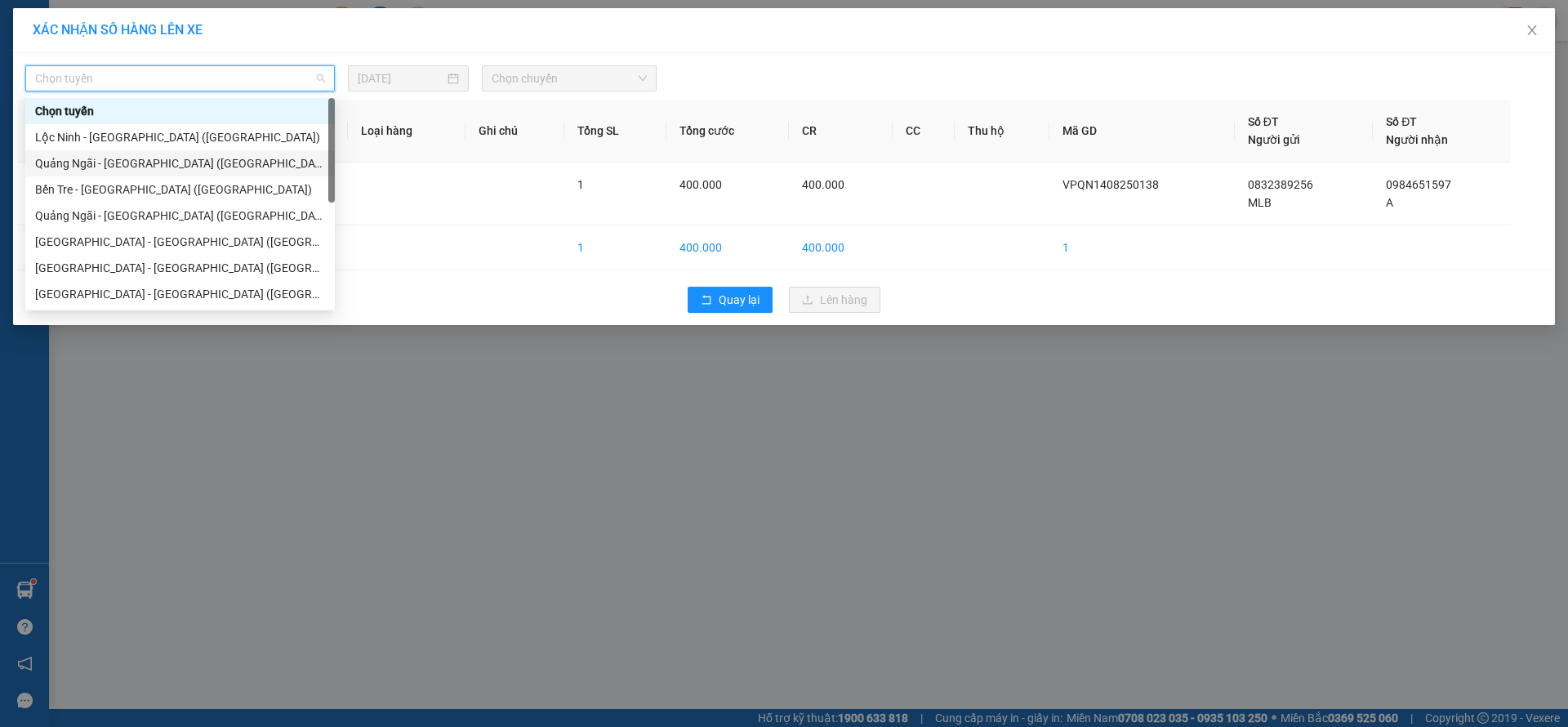
click at [174, 159] on div "[PERSON_NAME][GEOGRAPHIC_DATA] ([GEOGRAPHIC_DATA])" at bounding box center [180, 163] width 290 height 18
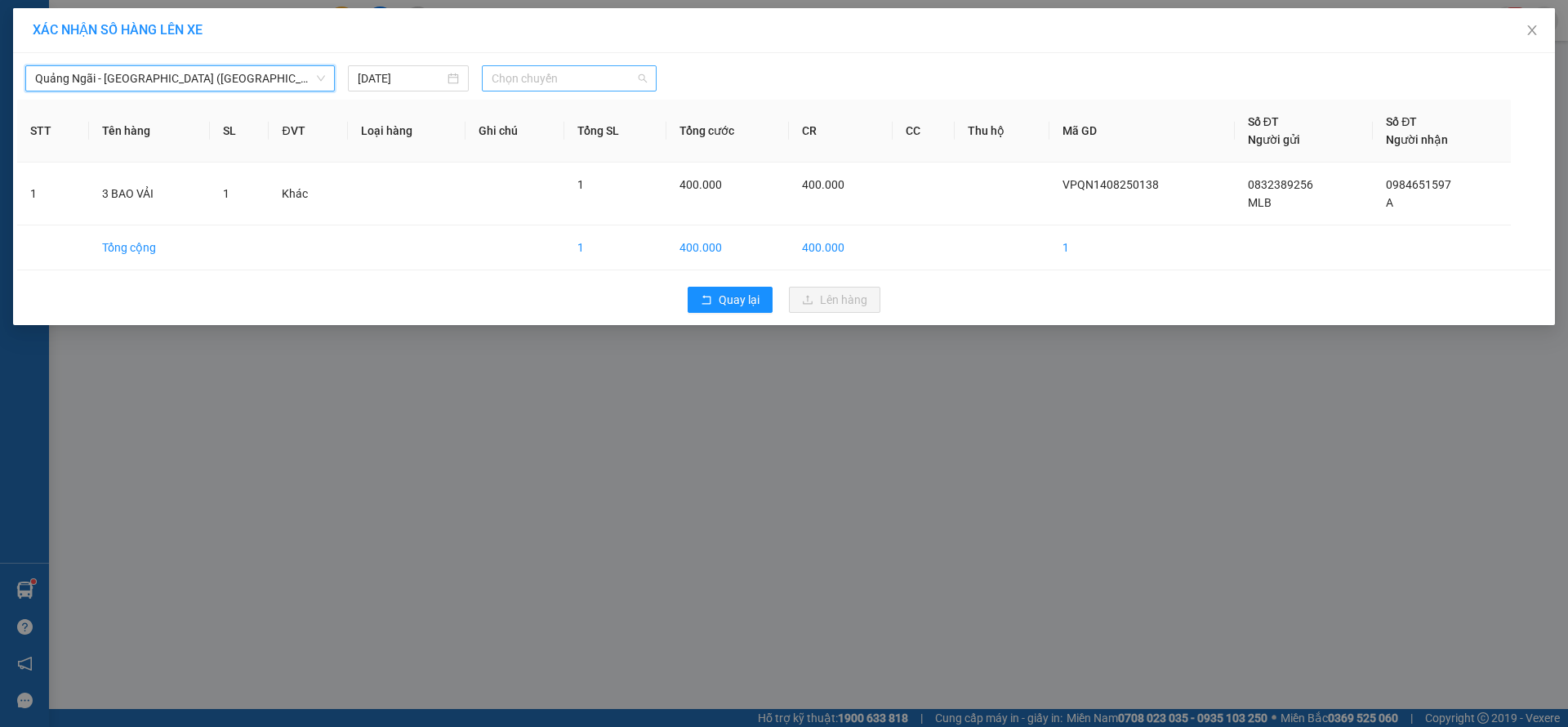
click at [619, 66] on span "Chọn chuyến" at bounding box center [569, 78] width 155 height 25
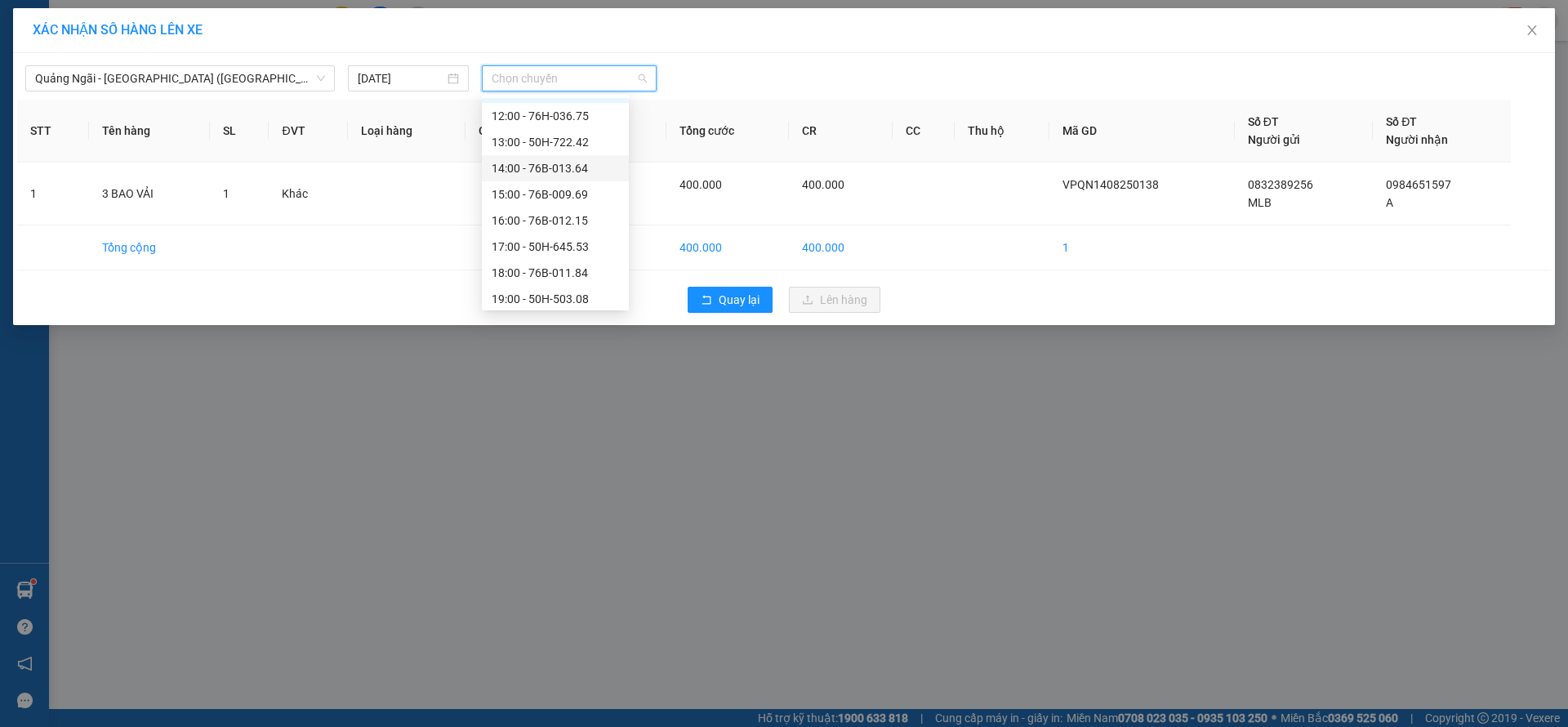
scroll to position [52, 0]
click at [561, 214] on div "17:00 - 50H-645.53" at bounding box center [555, 216] width 128 height 18
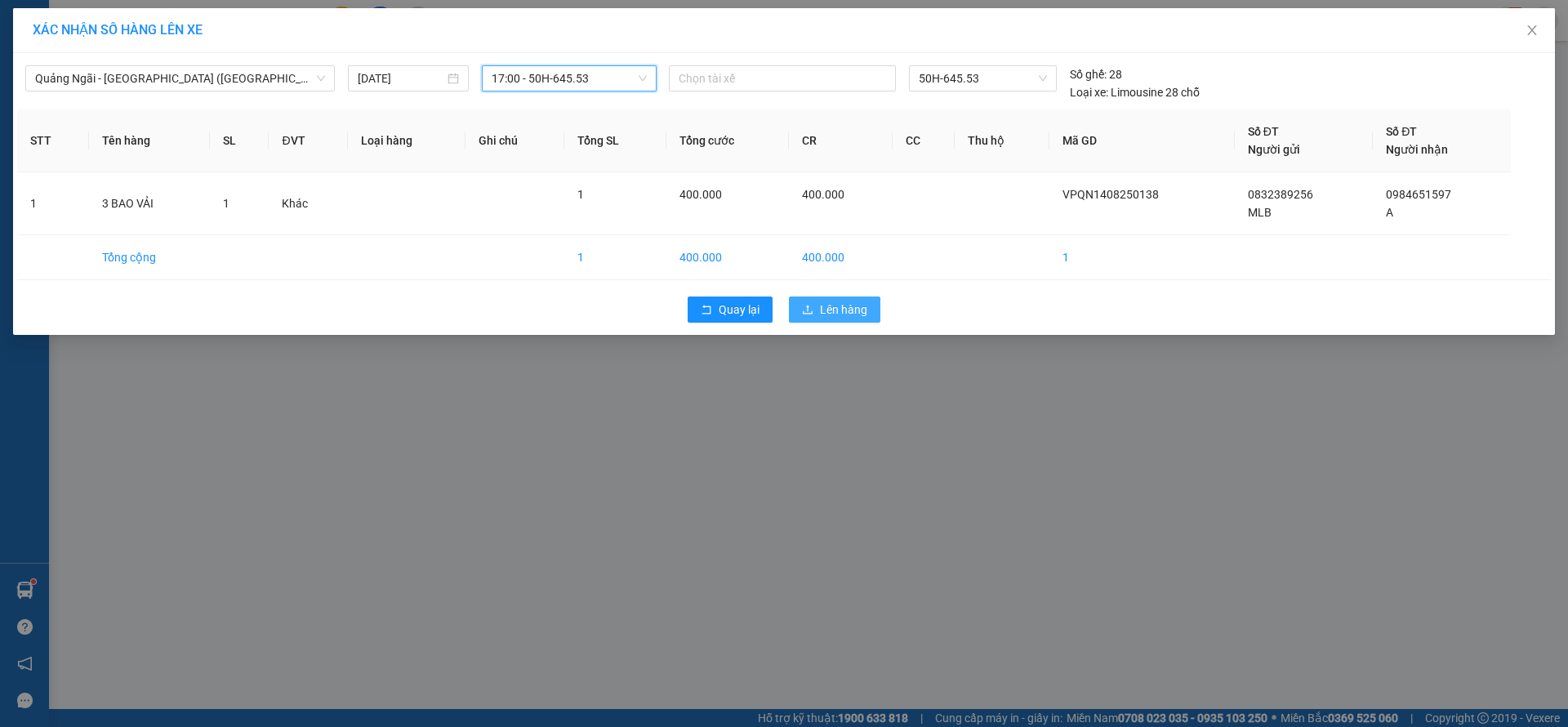
click at [841, 315] on span "Lên hàng" at bounding box center [844, 310] width 48 height 18
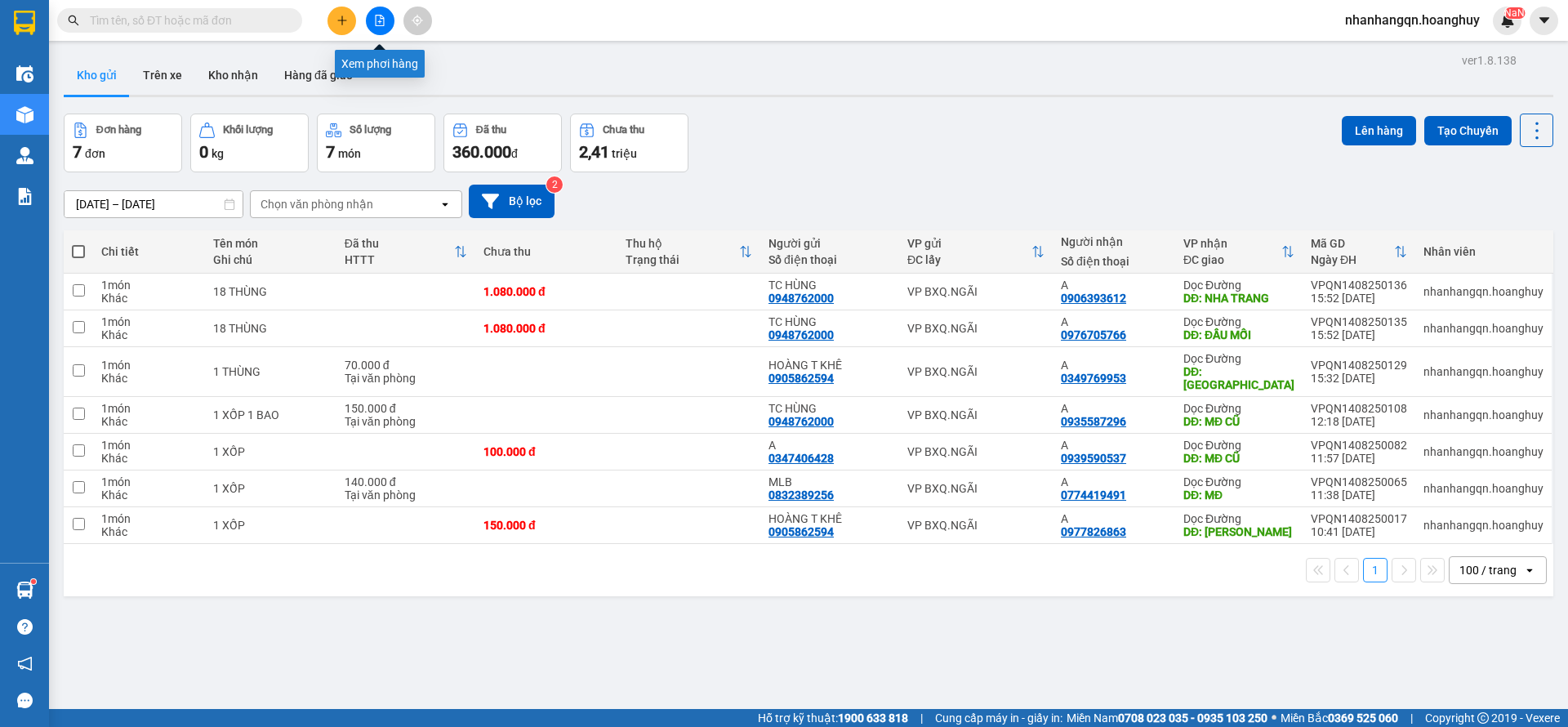
click at [381, 19] on icon "file-add" at bounding box center [380, 20] width 11 height 11
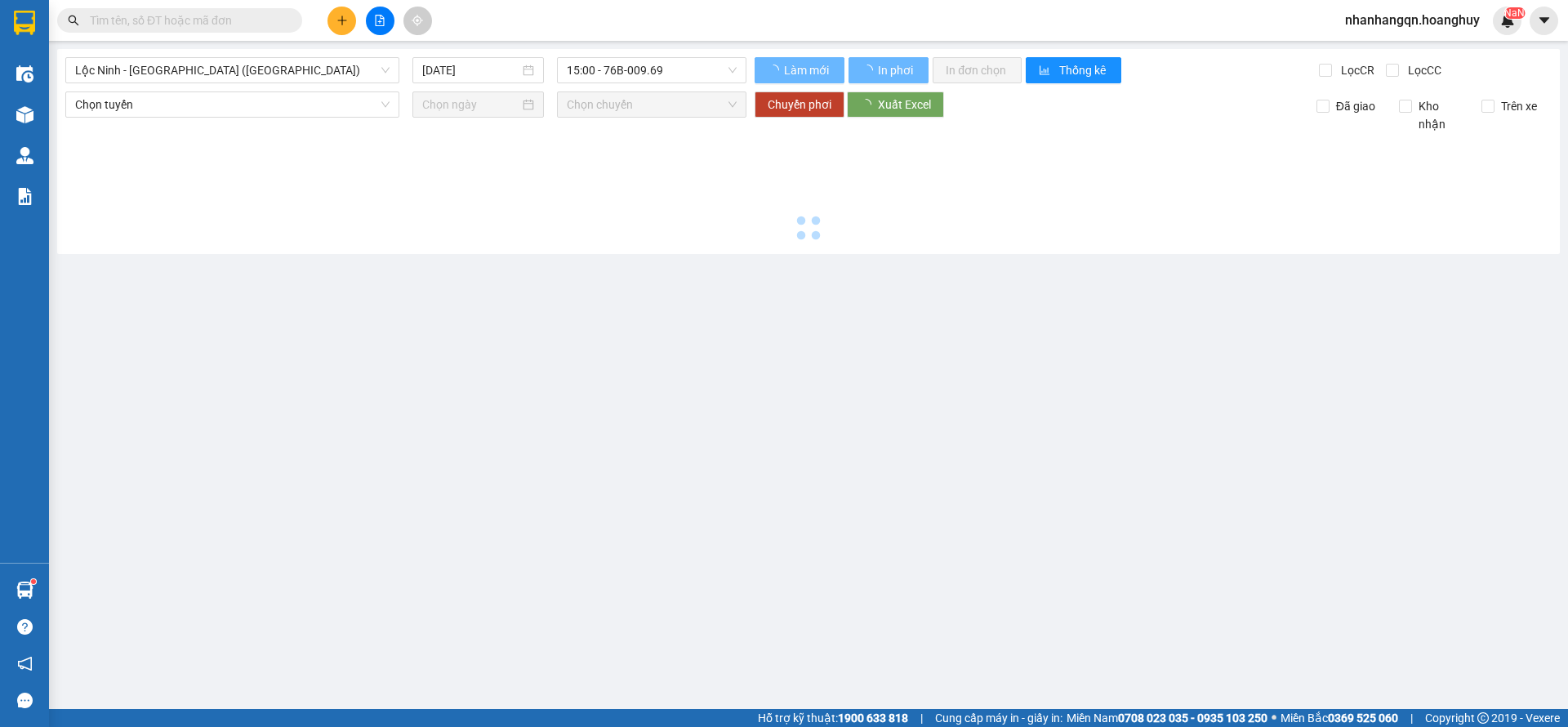
click at [284, 78] on span "Lộc [PERSON_NAME][GEOGRAPHIC_DATA] ([GEOGRAPHIC_DATA])" at bounding box center [232, 70] width 315 height 25
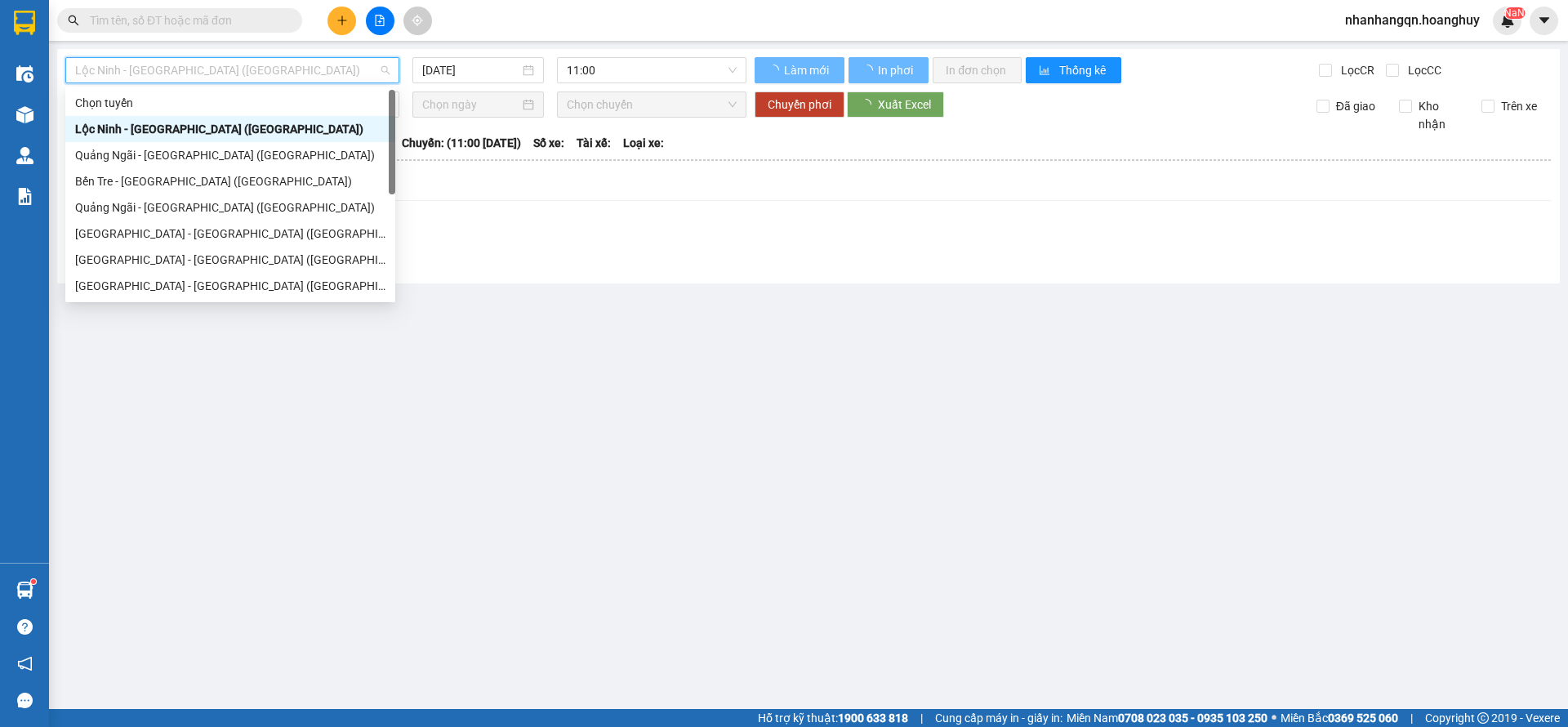
click at [217, 160] on div "[PERSON_NAME][GEOGRAPHIC_DATA] ([GEOGRAPHIC_DATA])" at bounding box center [230, 155] width 310 height 18
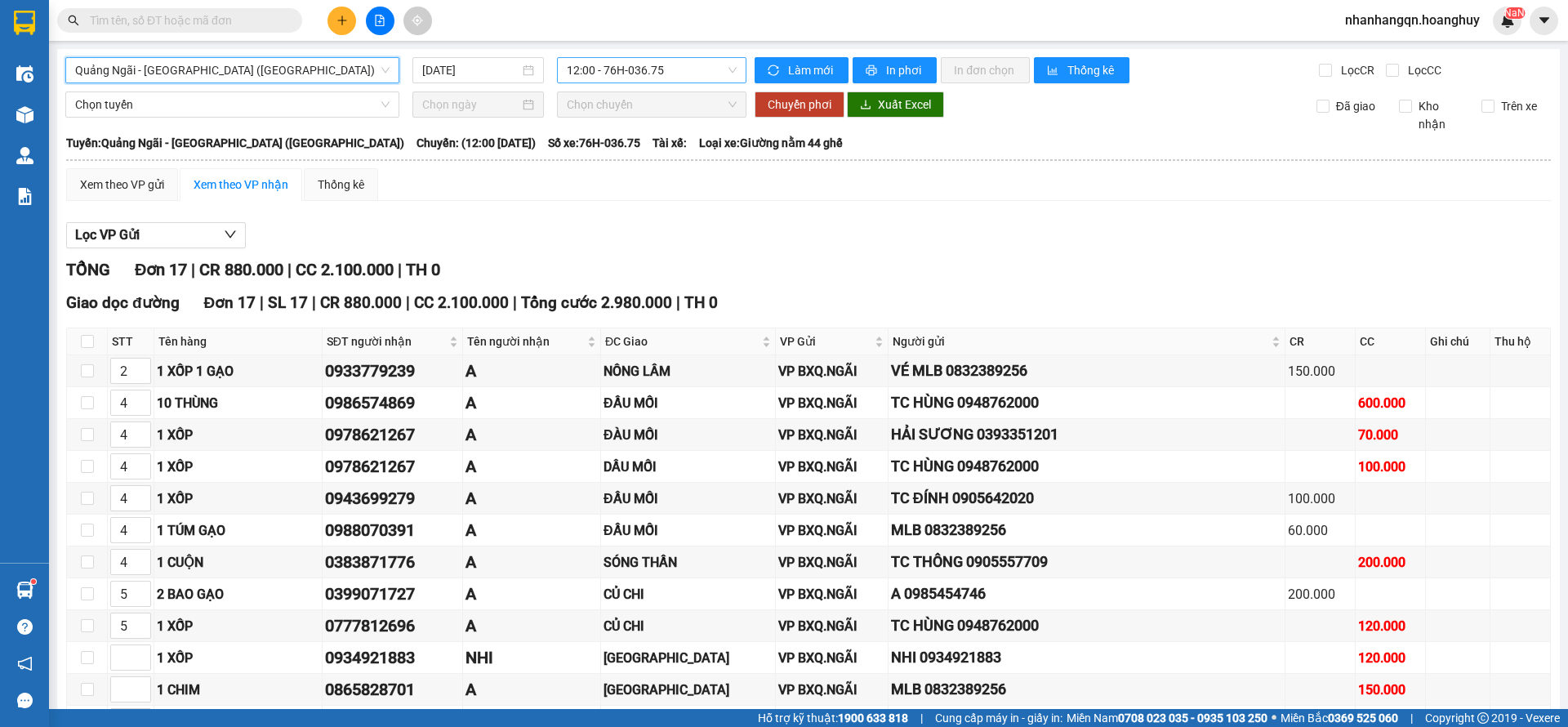
click at [650, 62] on span "12:00 - 76H-036.75" at bounding box center [651, 70] width 170 height 25
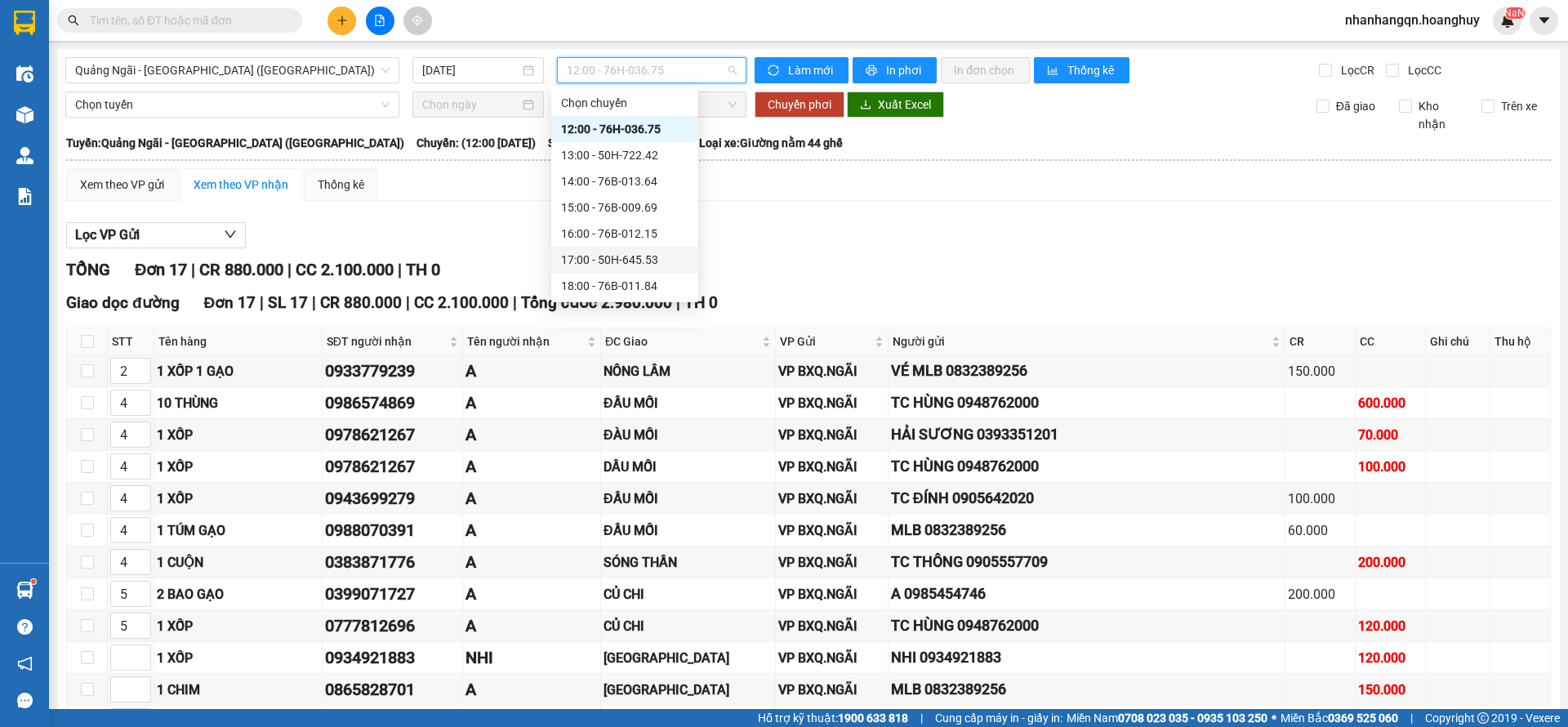
click at [638, 259] on div "17:00 - 50H-645.53" at bounding box center [625, 260] width 128 height 18
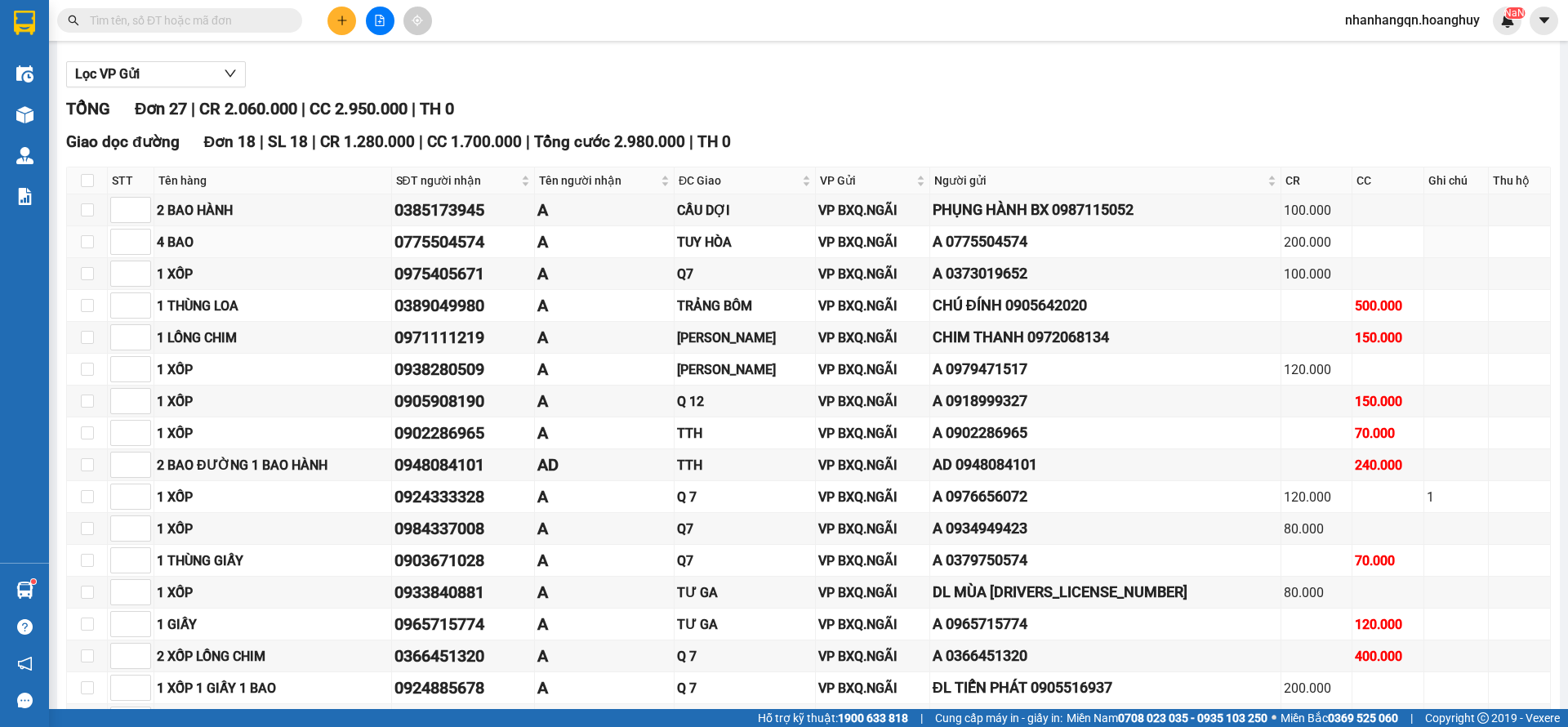
scroll to position [123, 0]
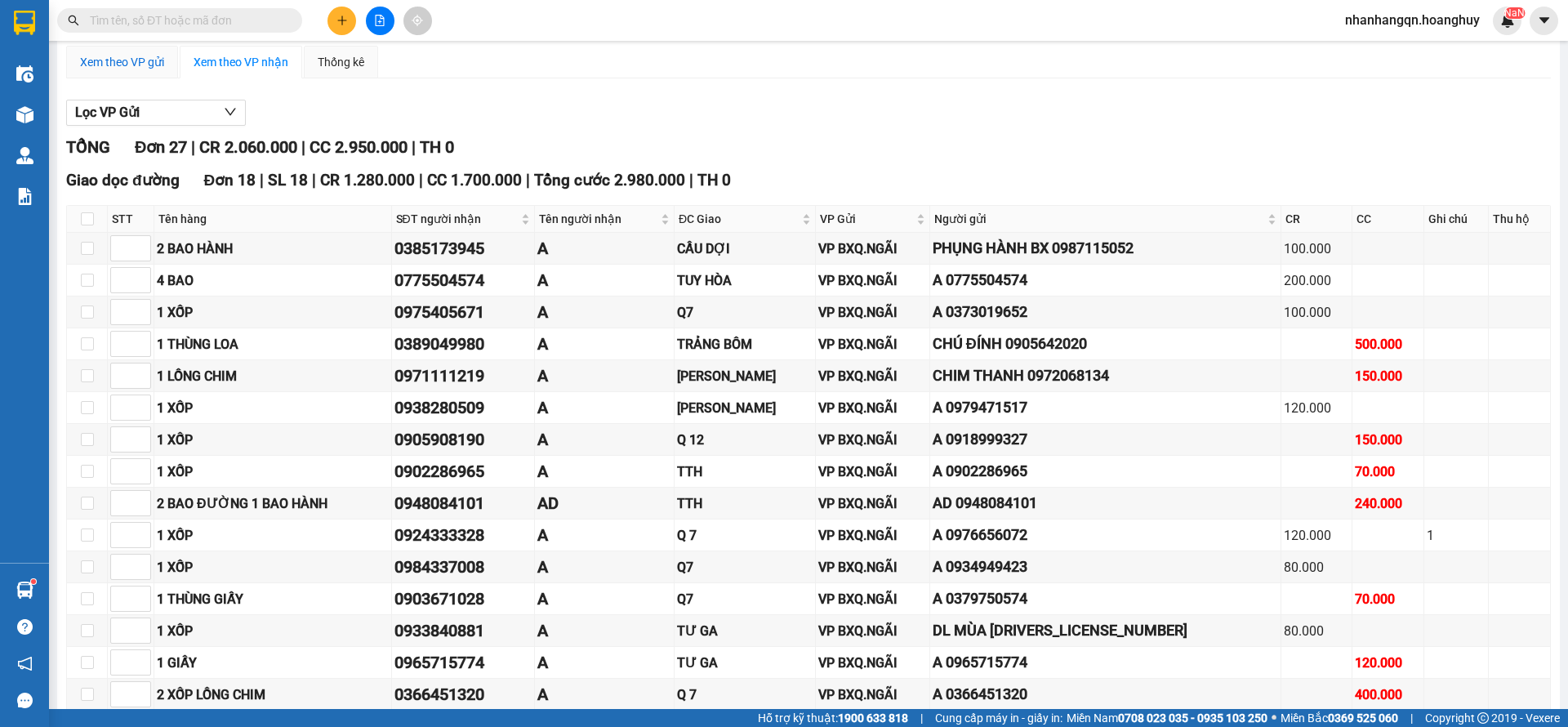
click at [115, 69] on div "Xem theo VP gửi" at bounding box center [122, 62] width 84 height 18
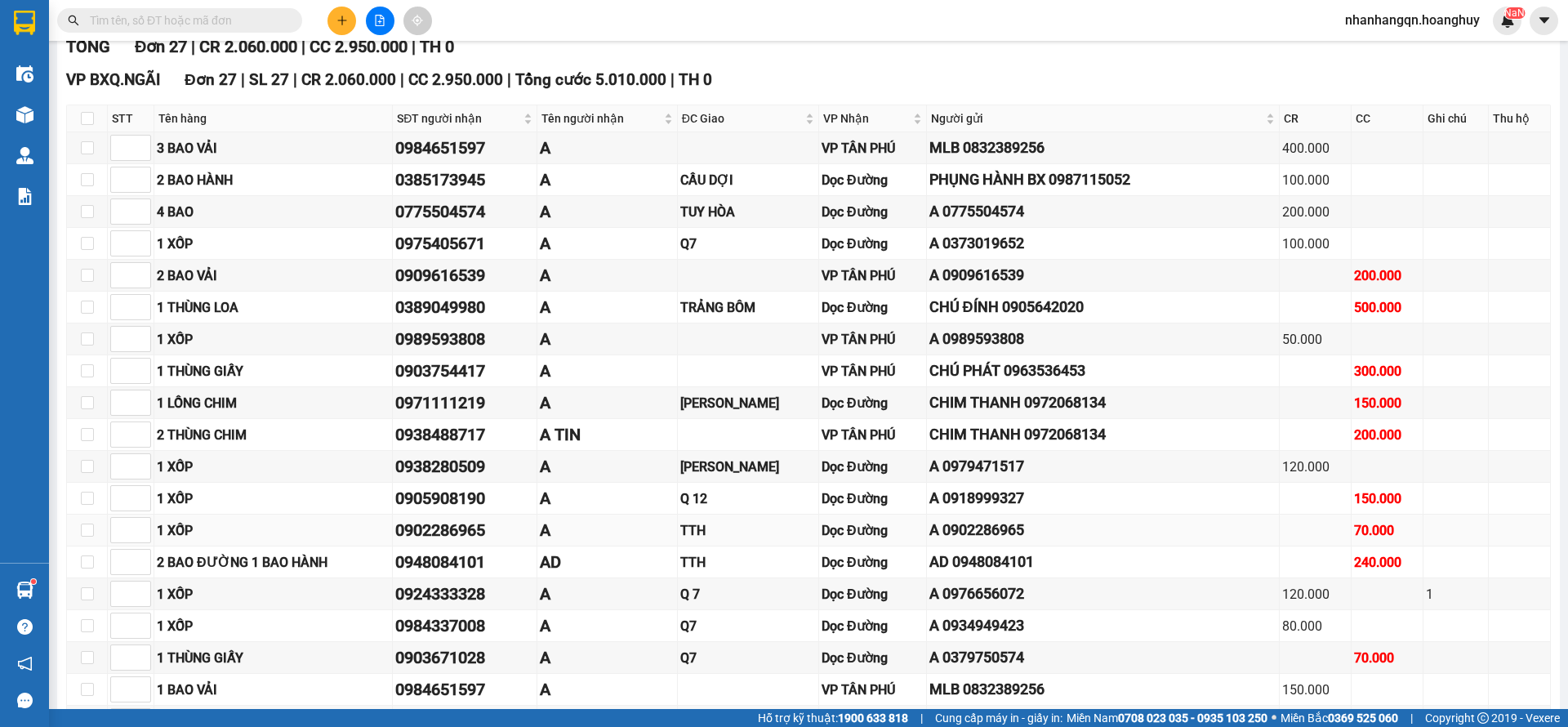
scroll to position [245, 0]
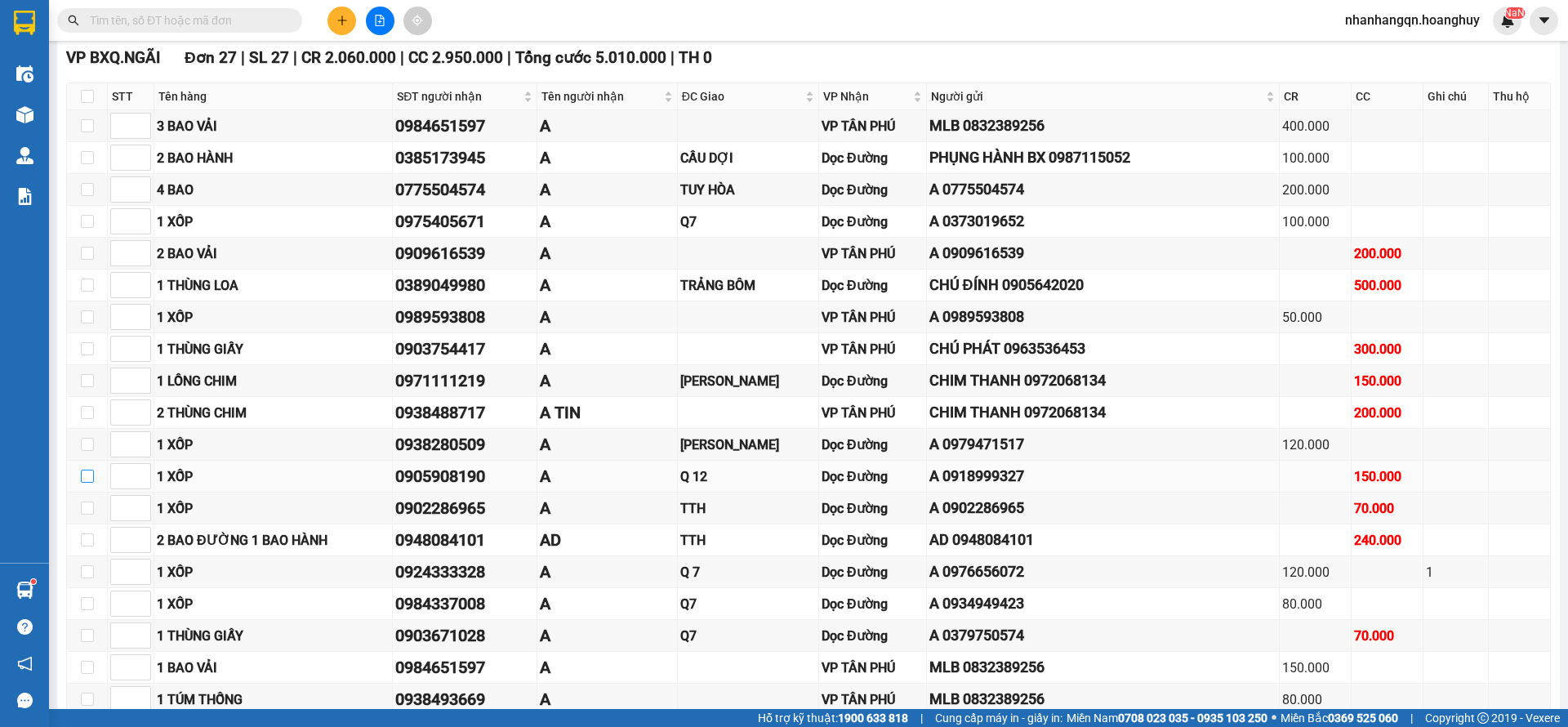
click at [85, 477] on input "checkbox" at bounding box center [87, 476] width 13 height 13
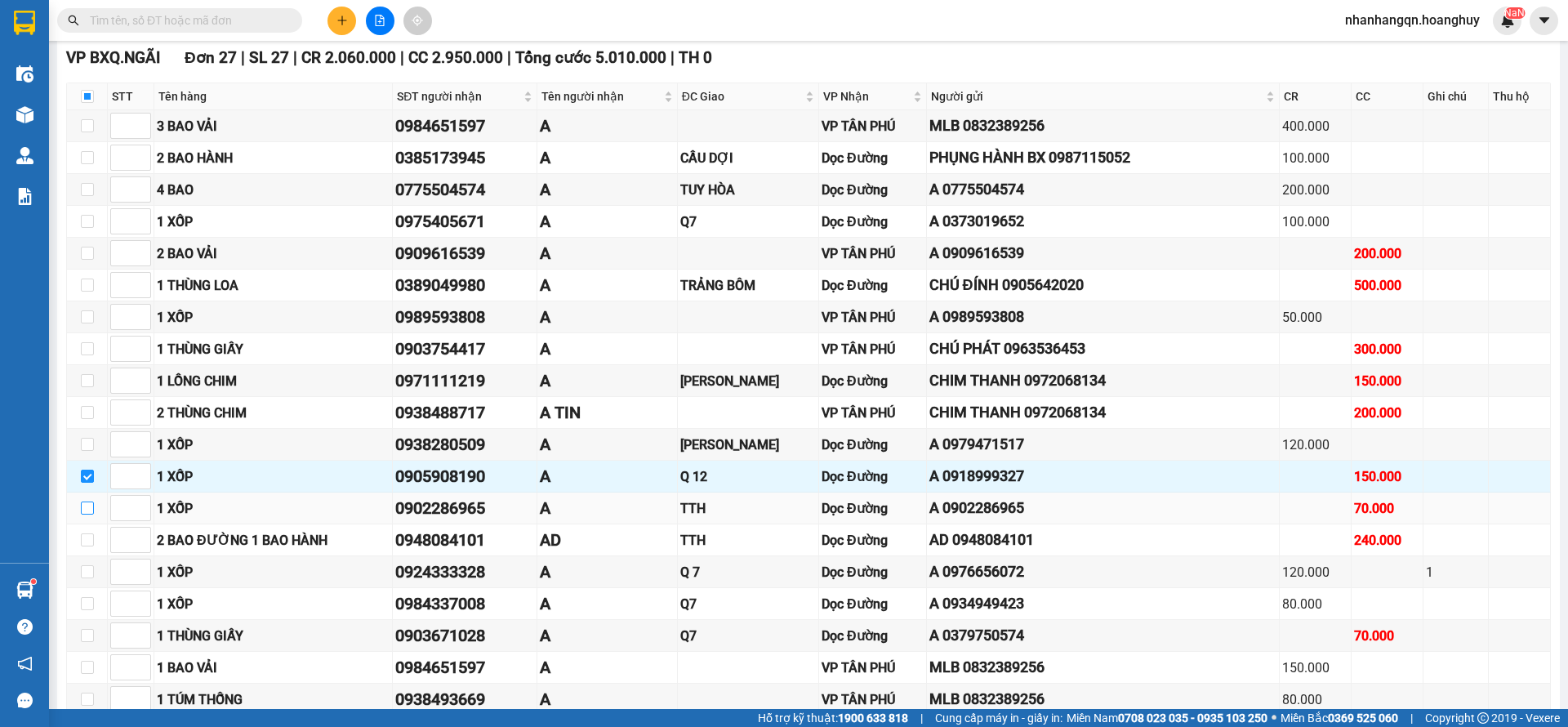
click at [88, 510] on input "checkbox" at bounding box center [87, 509] width 13 height 13
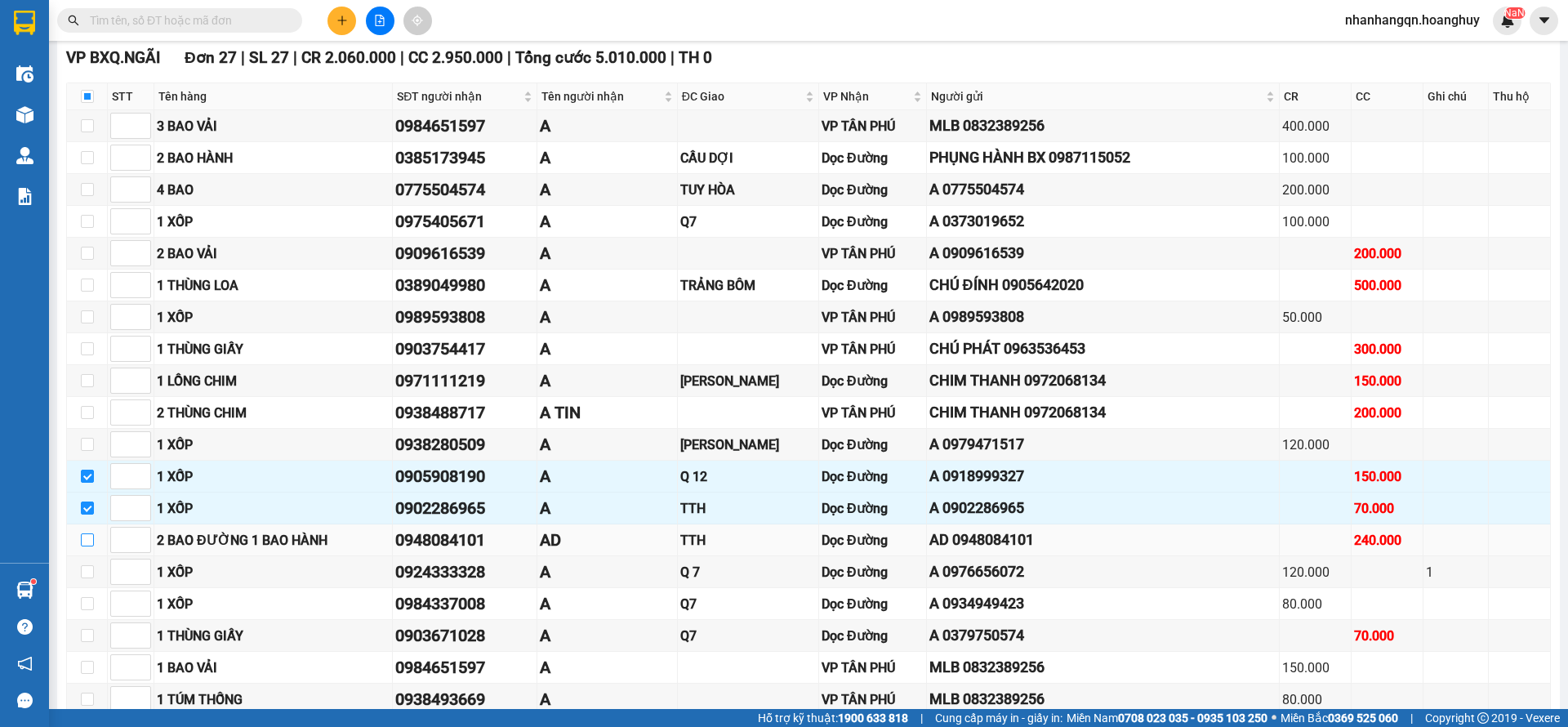
click at [83, 540] on input "checkbox" at bounding box center [87, 540] width 13 height 13
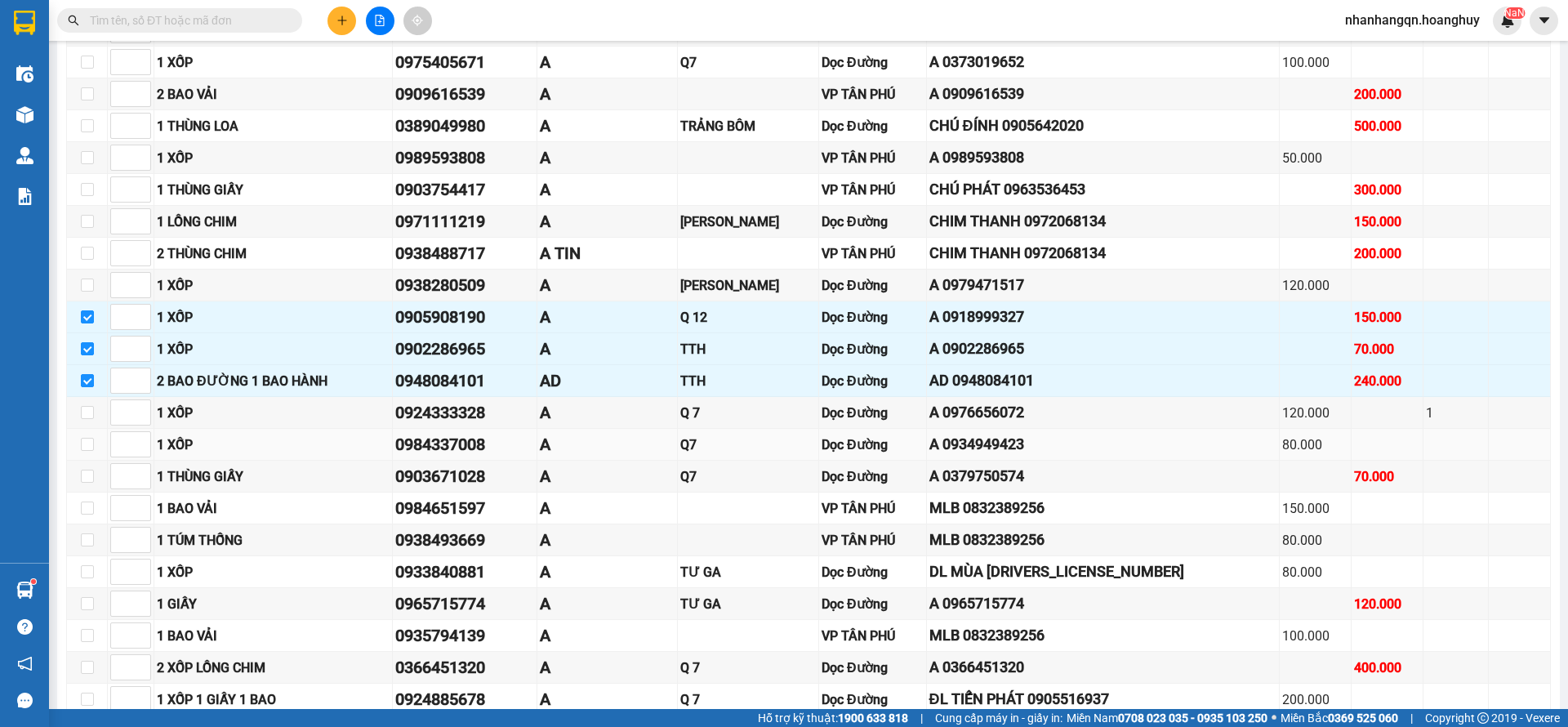
scroll to position [591, 0]
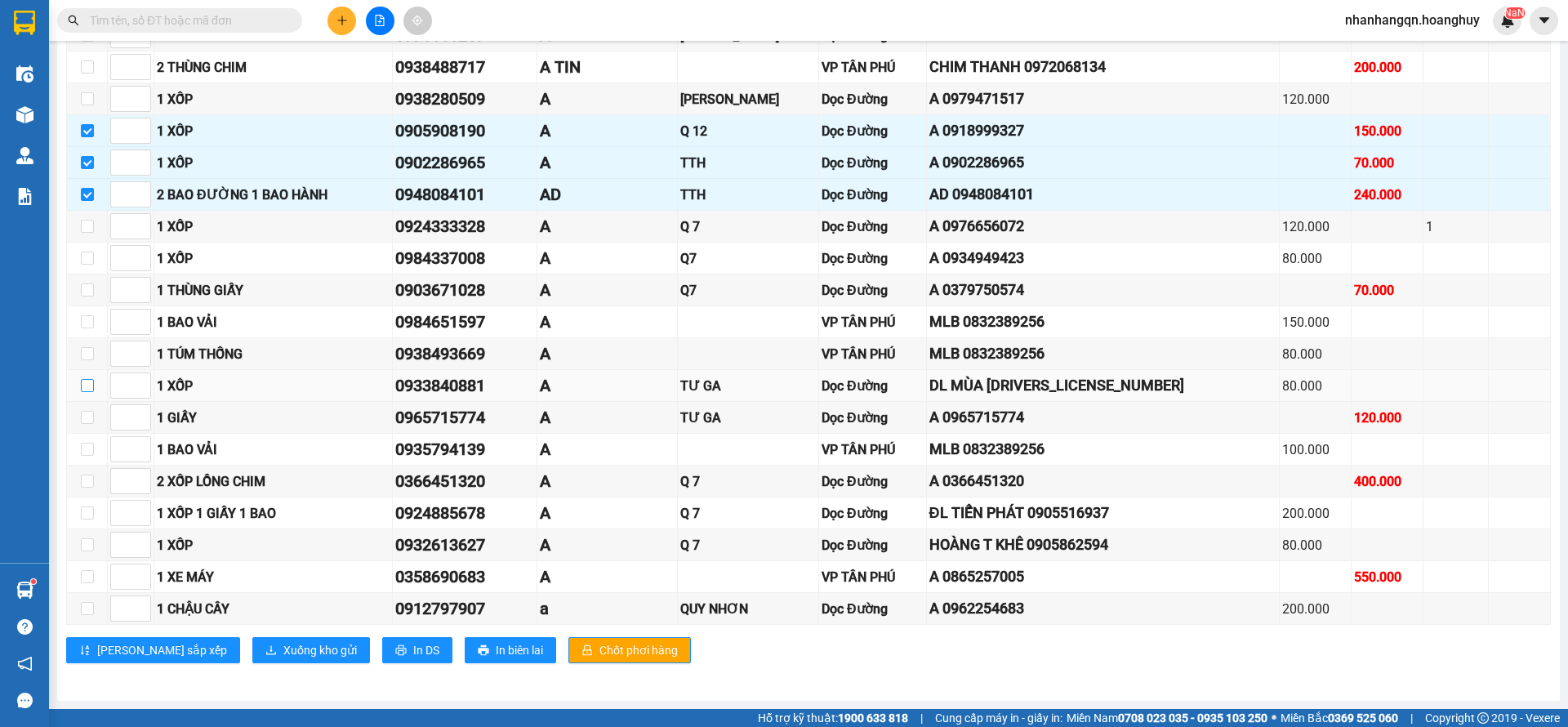
click at [81, 379] on input "checkbox" at bounding box center [87, 386] width 13 height 13
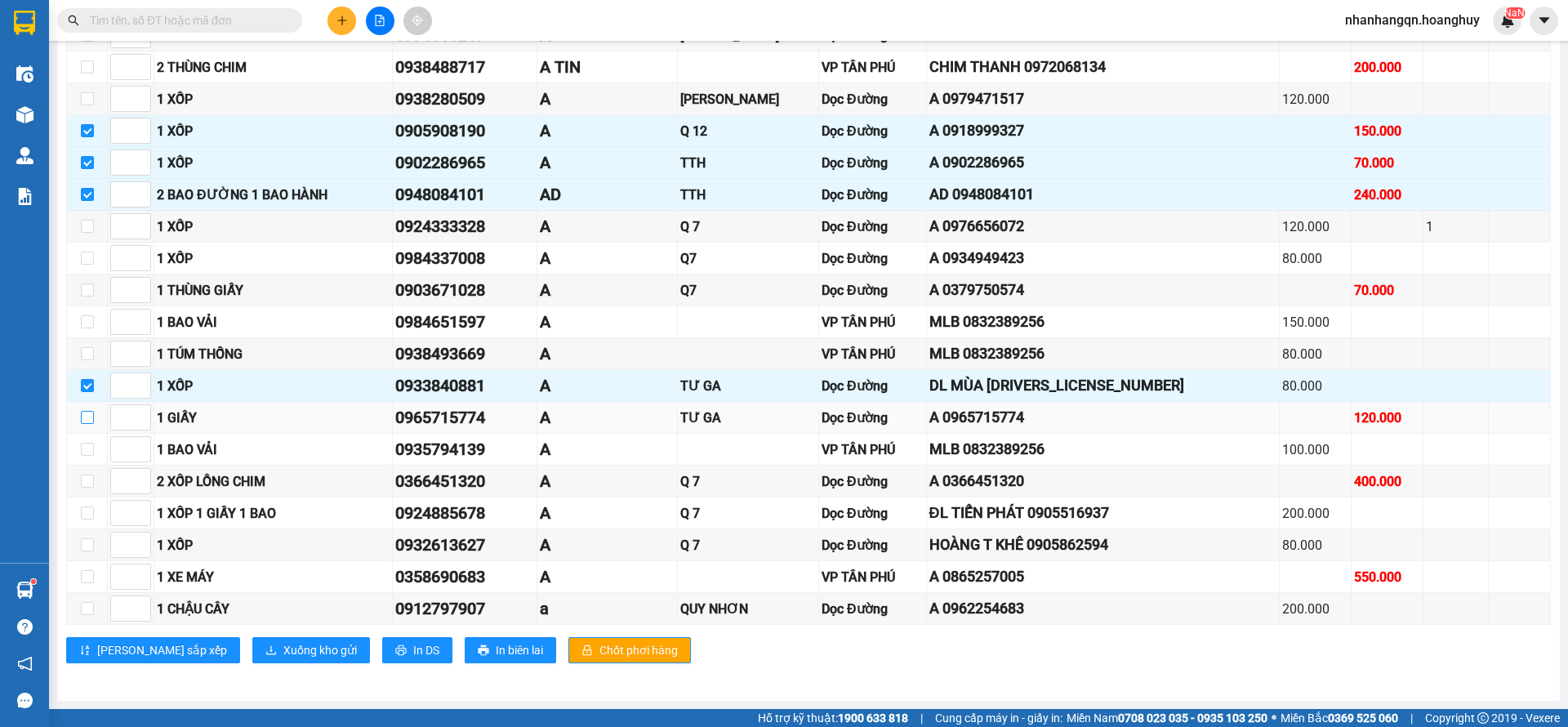
click at [90, 423] on input "checkbox" at bounding box center [87, 418] width 13 height 13
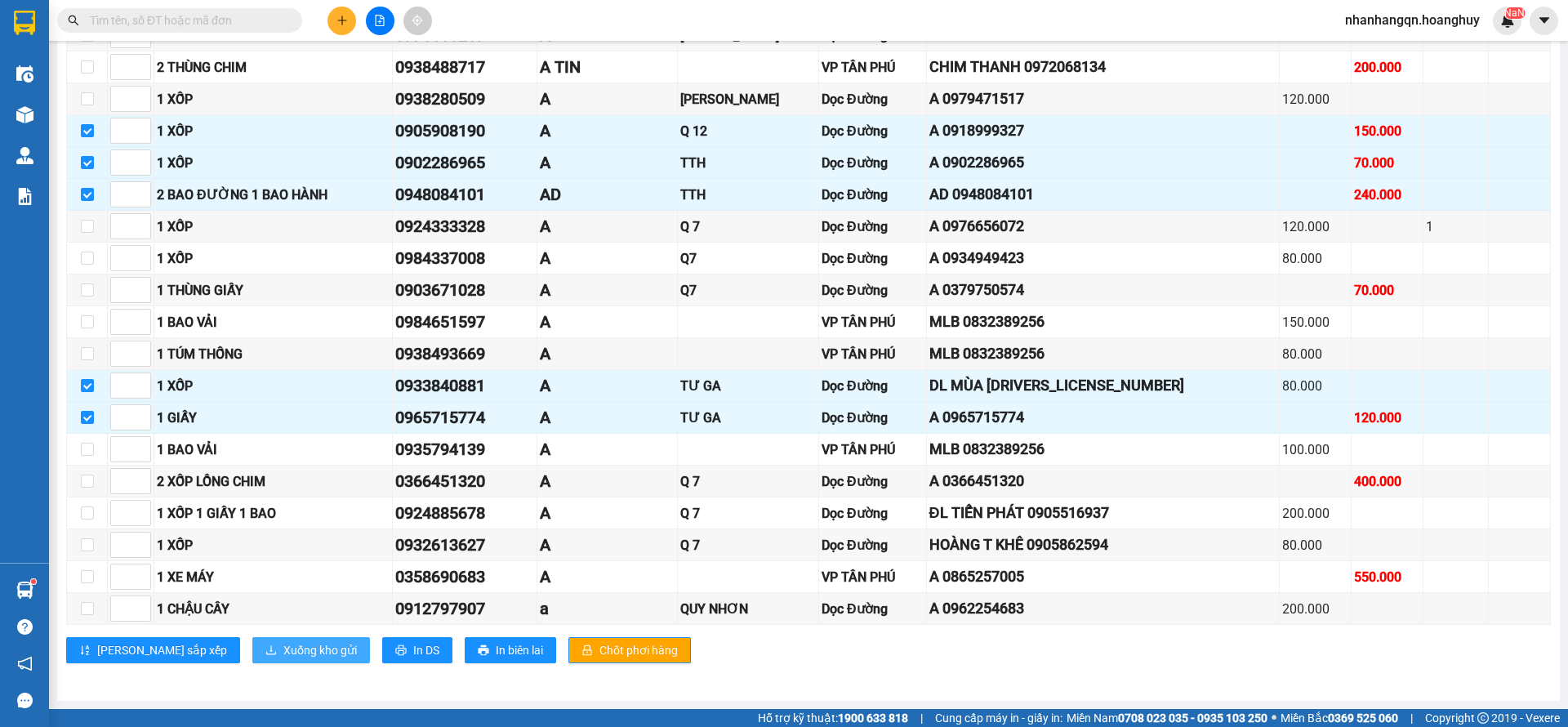
click at [284, 643] on span "Xuống kho gửi" at bounding box center [320, 651] width 73 height 18
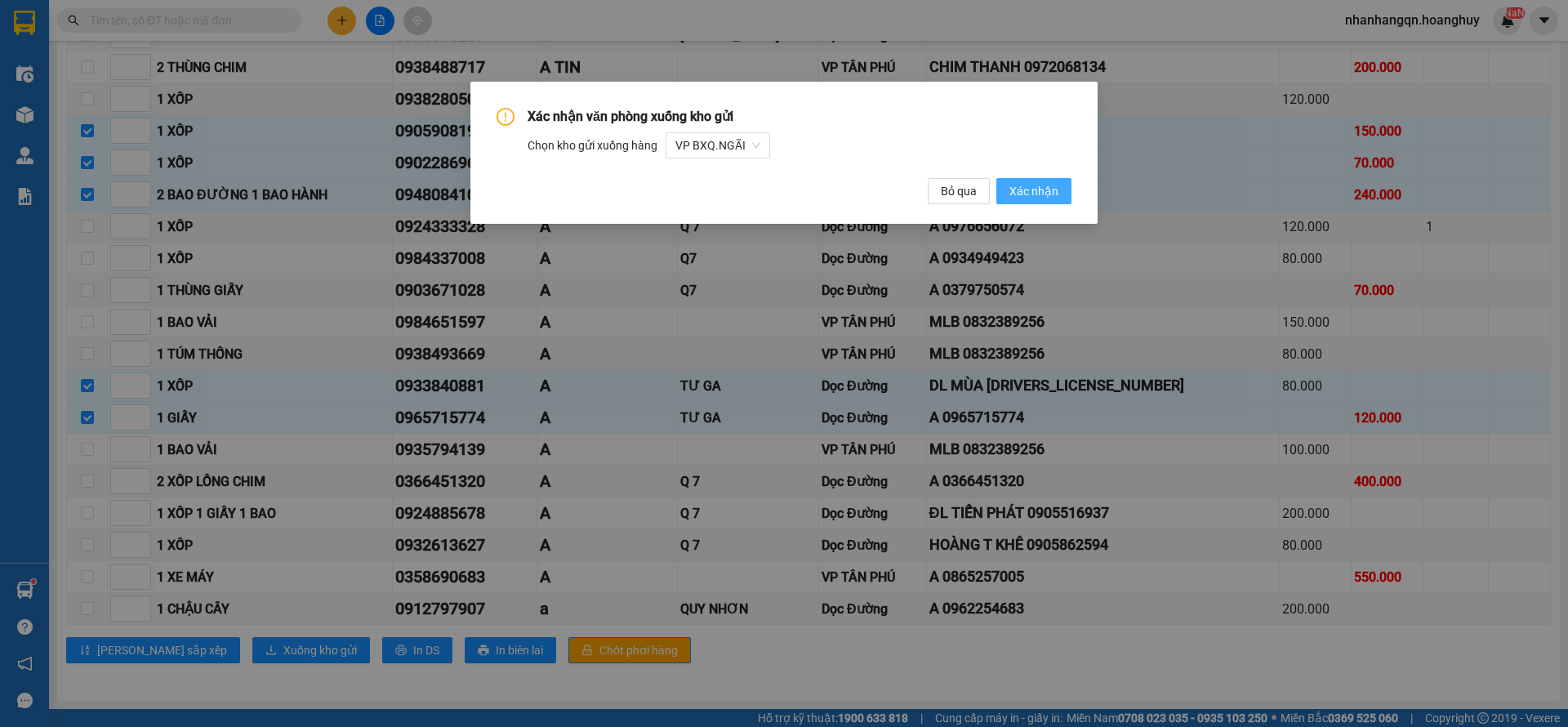
click at [1018, 185] on span "Xác nhận" at bounding box center [1033, 192] width 49 height 18
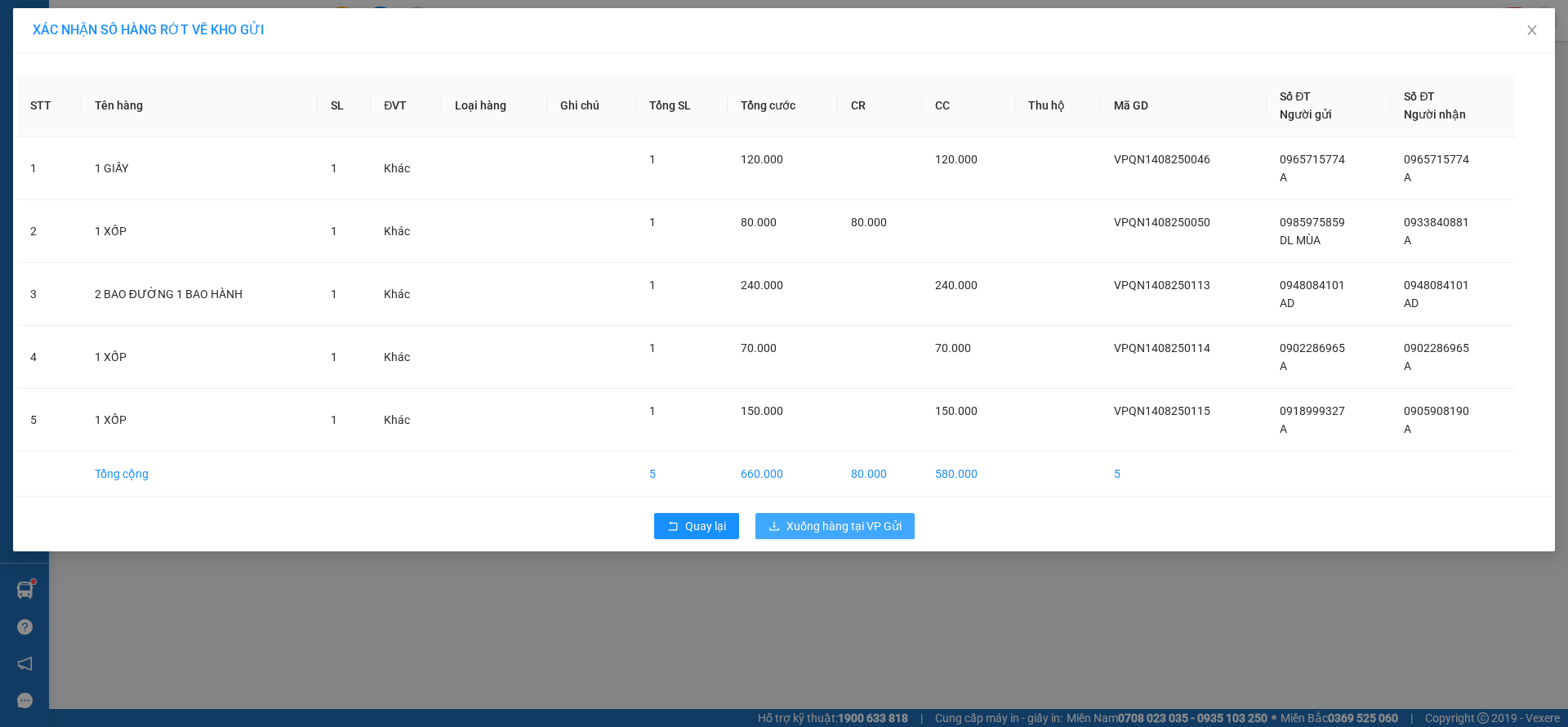
click at [827, 525] on span "Xuống hàng tại VP Gửi" at bounding box center [844, 527] width 116 height 18
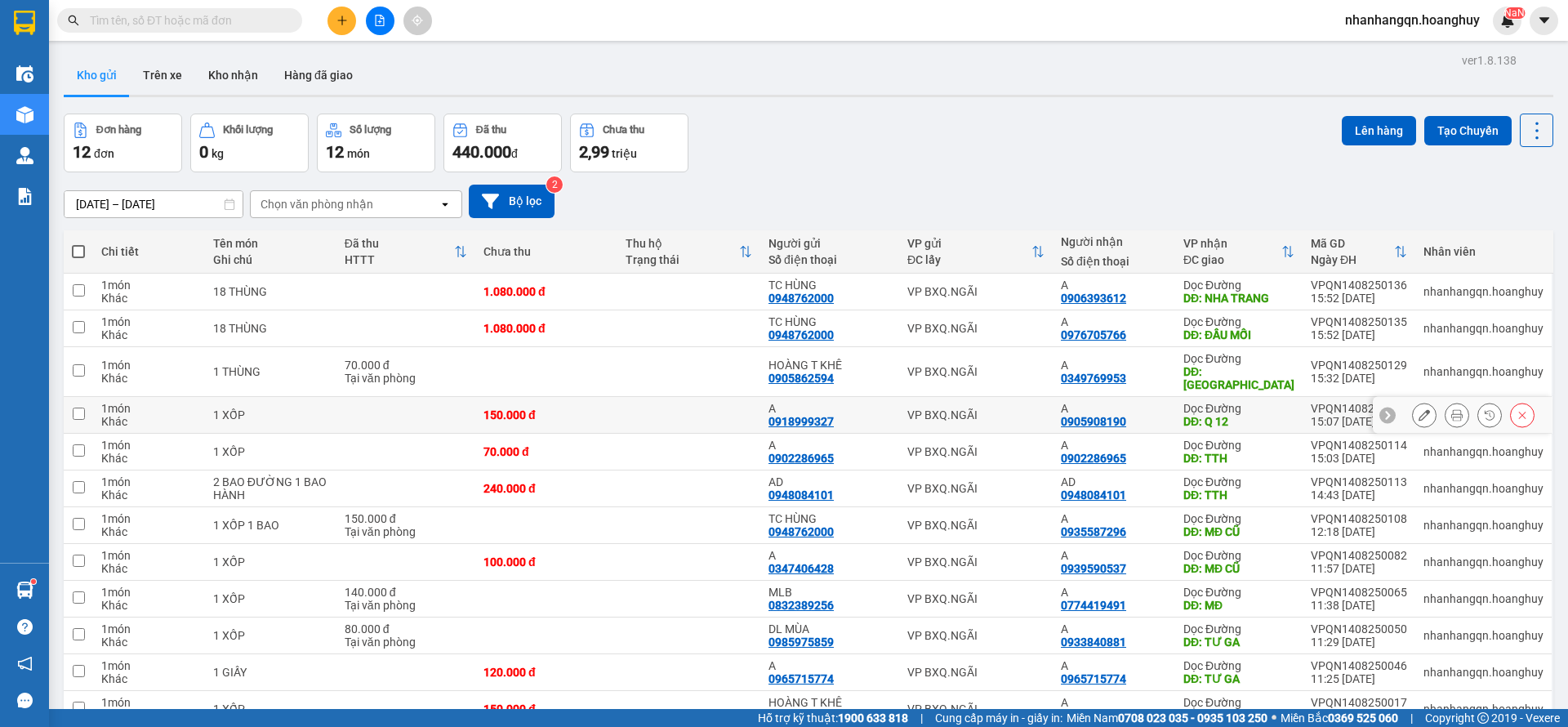
click at [1005, 408] on div "VP BXQ.NGÃI" at bounding box center [976, 415] width 138 height 13
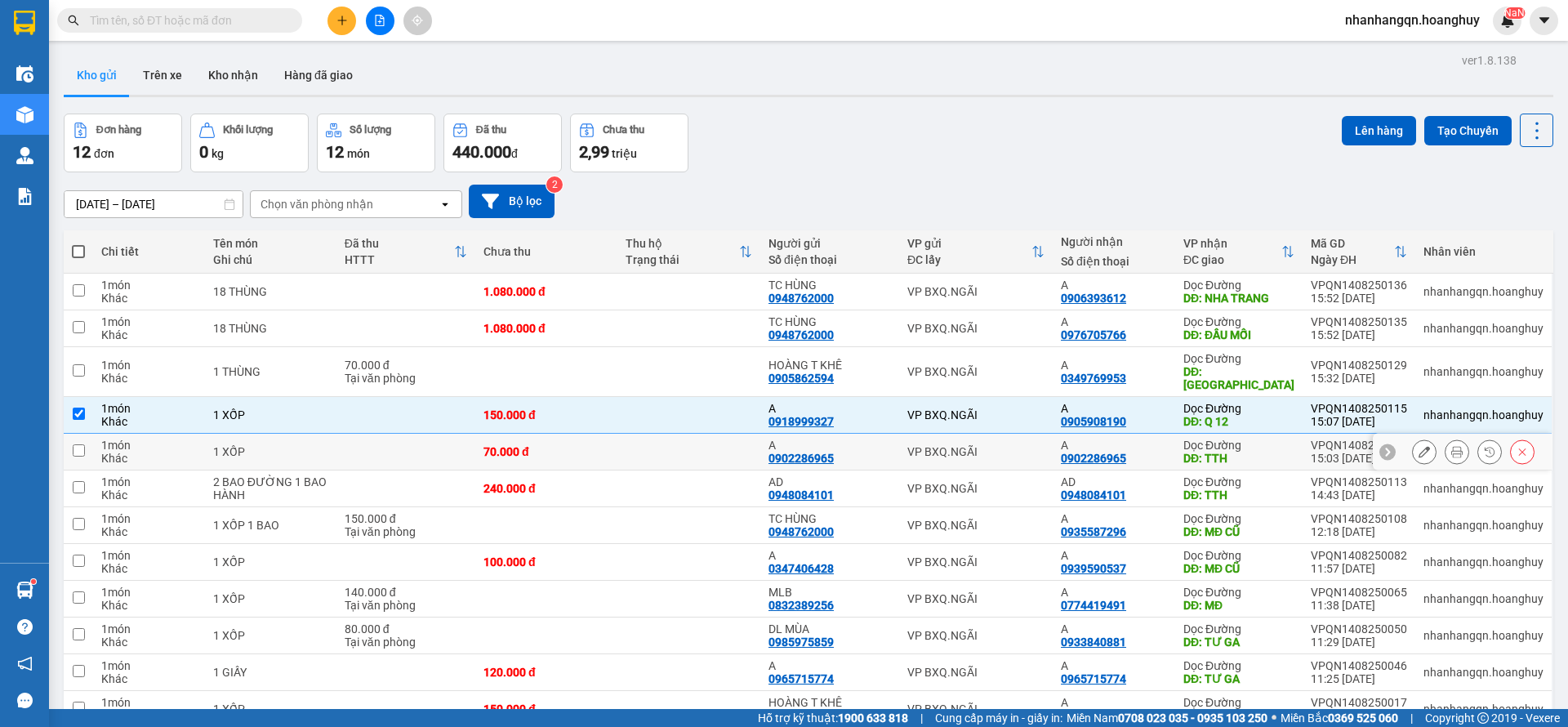
click at [1005, 445] on div "VP BXQ.NGÃI" at bounding box center [976, 452] width 138 height 13
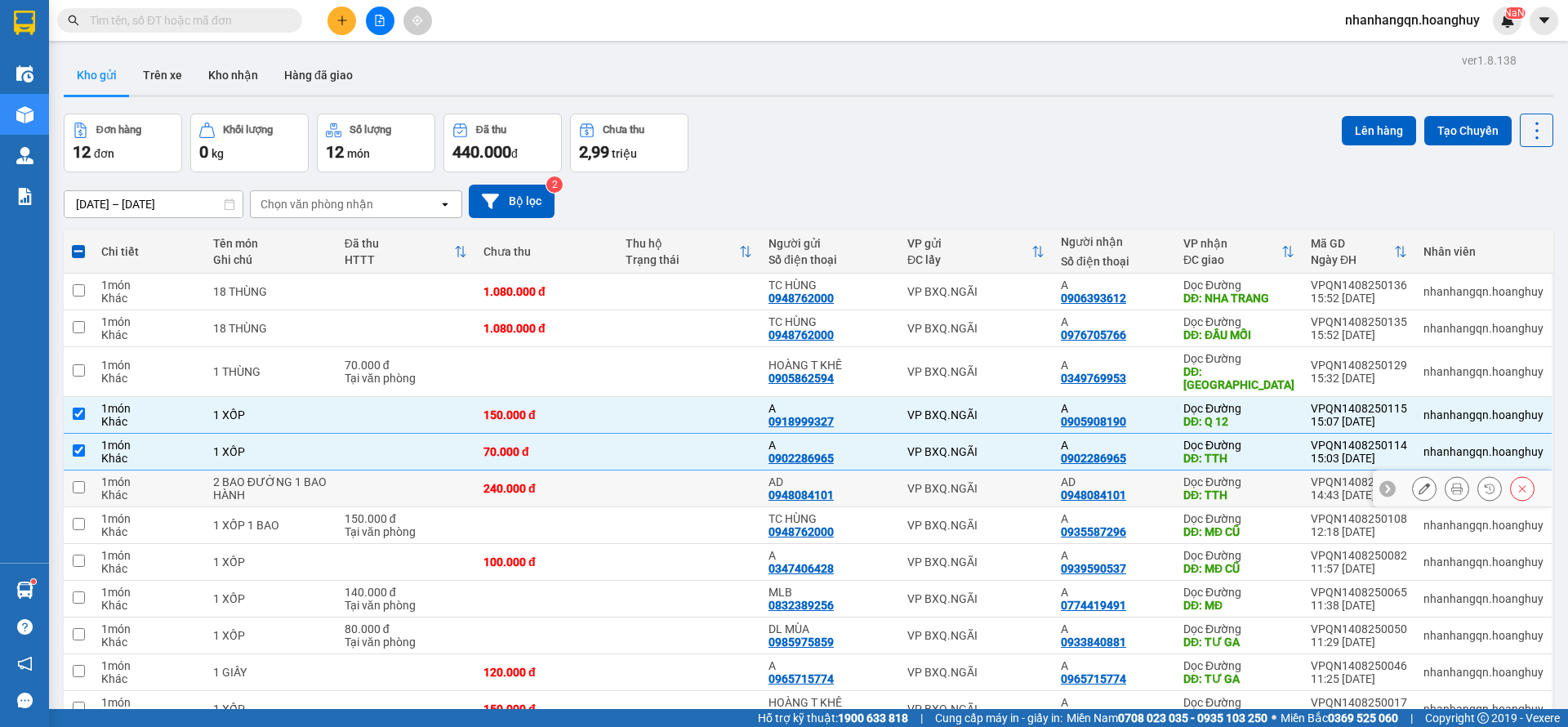
click at [1006, 482] on div "VP BXQ.NGÃI" at bounding box center [976, 488] width 138 height 13
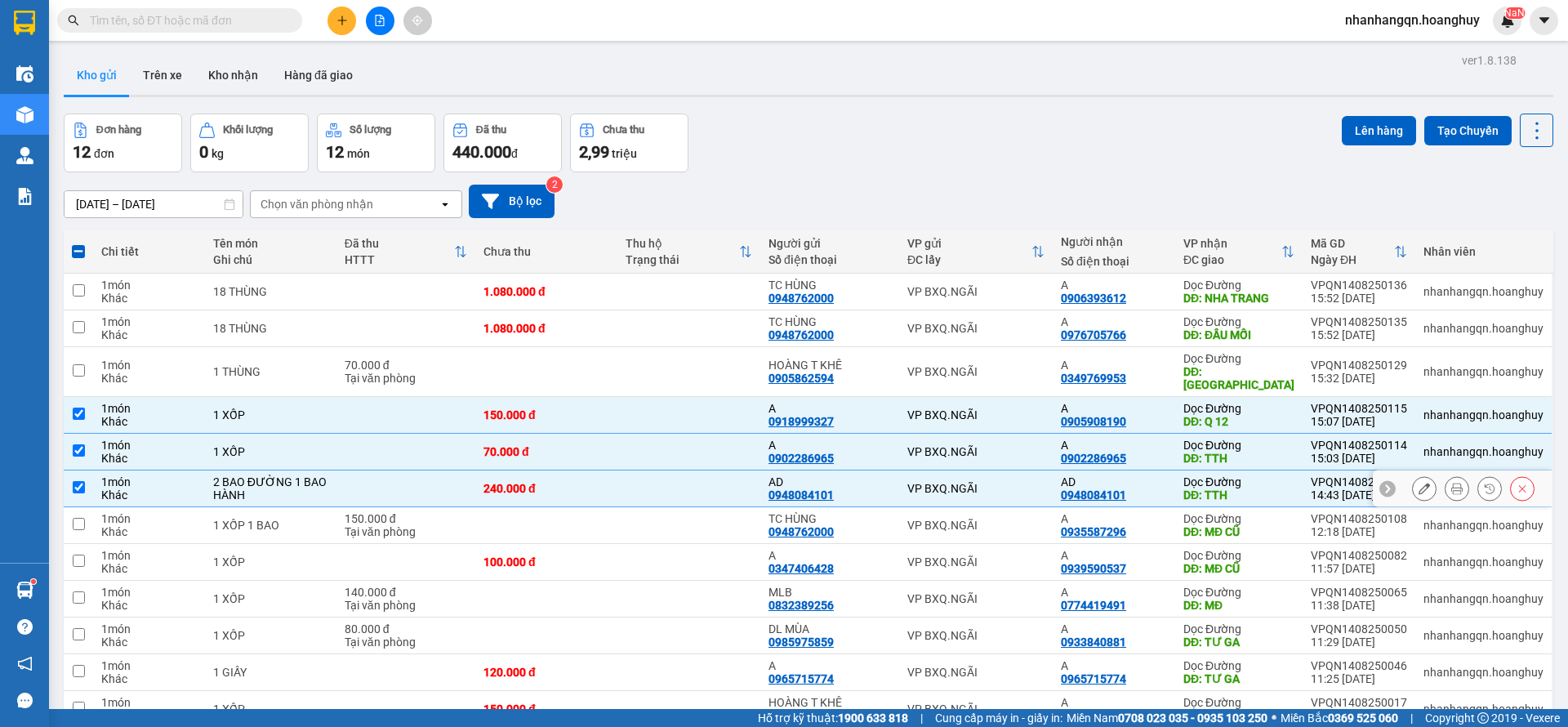
scroll to position [75, 0]
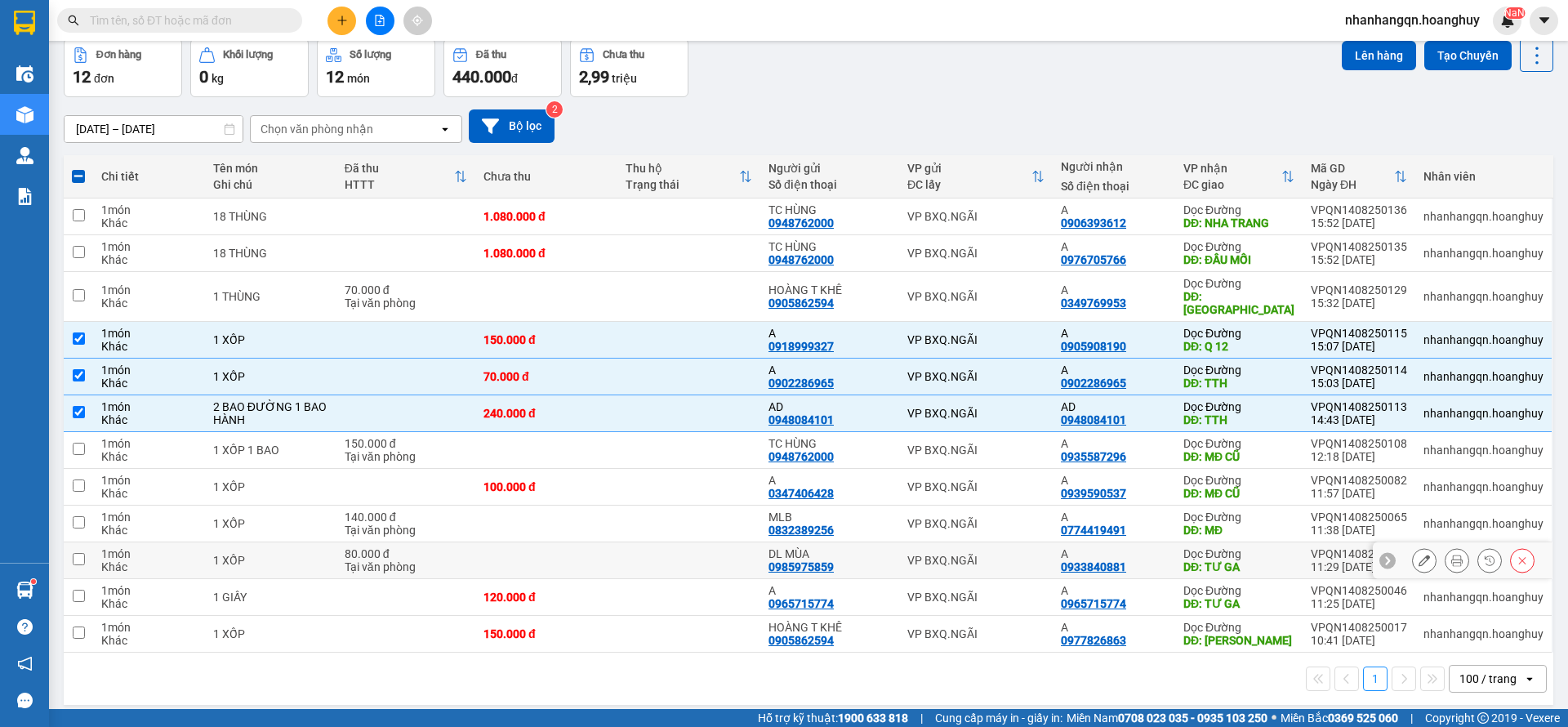
click at [1009, 542] on td "VP BXQ.NGÃI" at bounding box center [975, 561] width 153 height 37
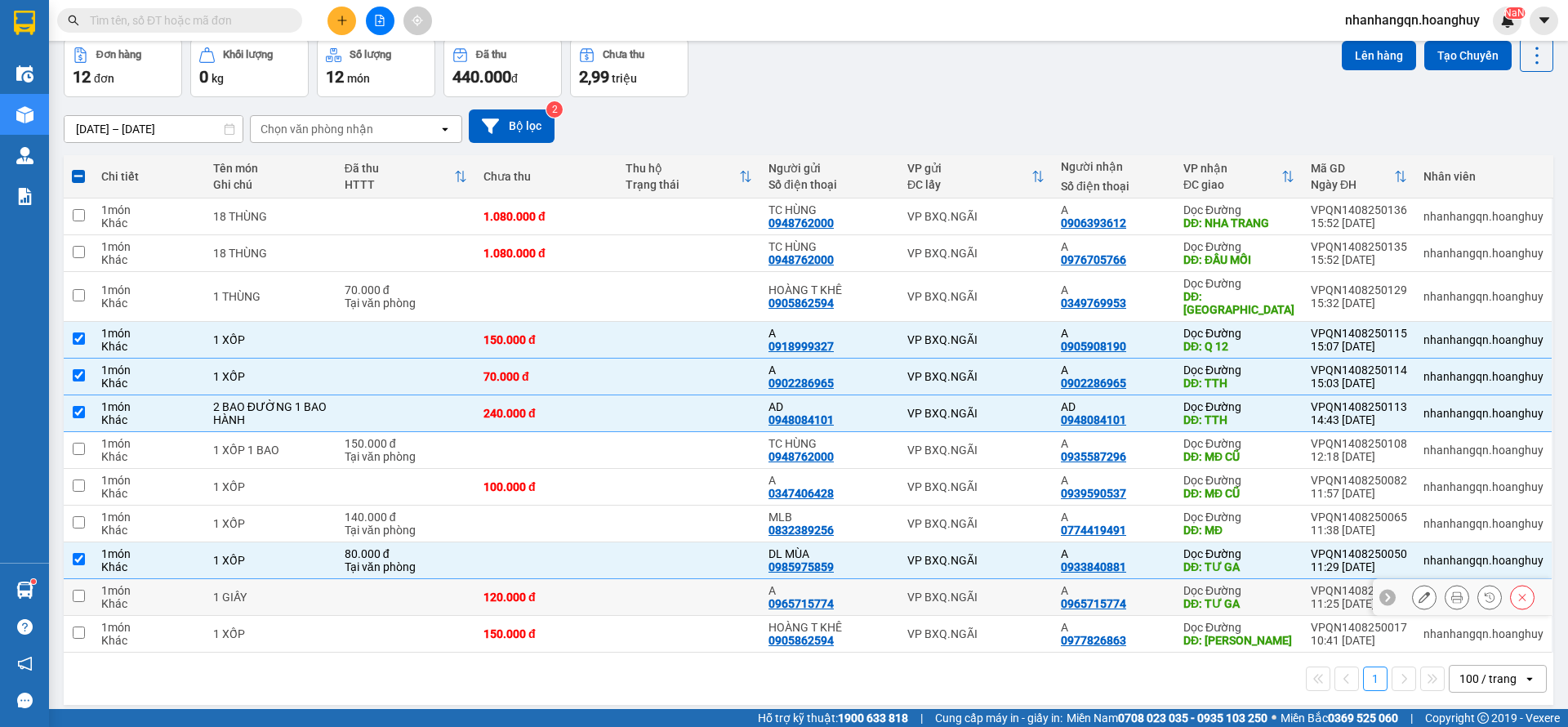
click at [994, 591] on div "VP BXQ.NGÃI" at bounding box center [976, 598] width 138 height 13
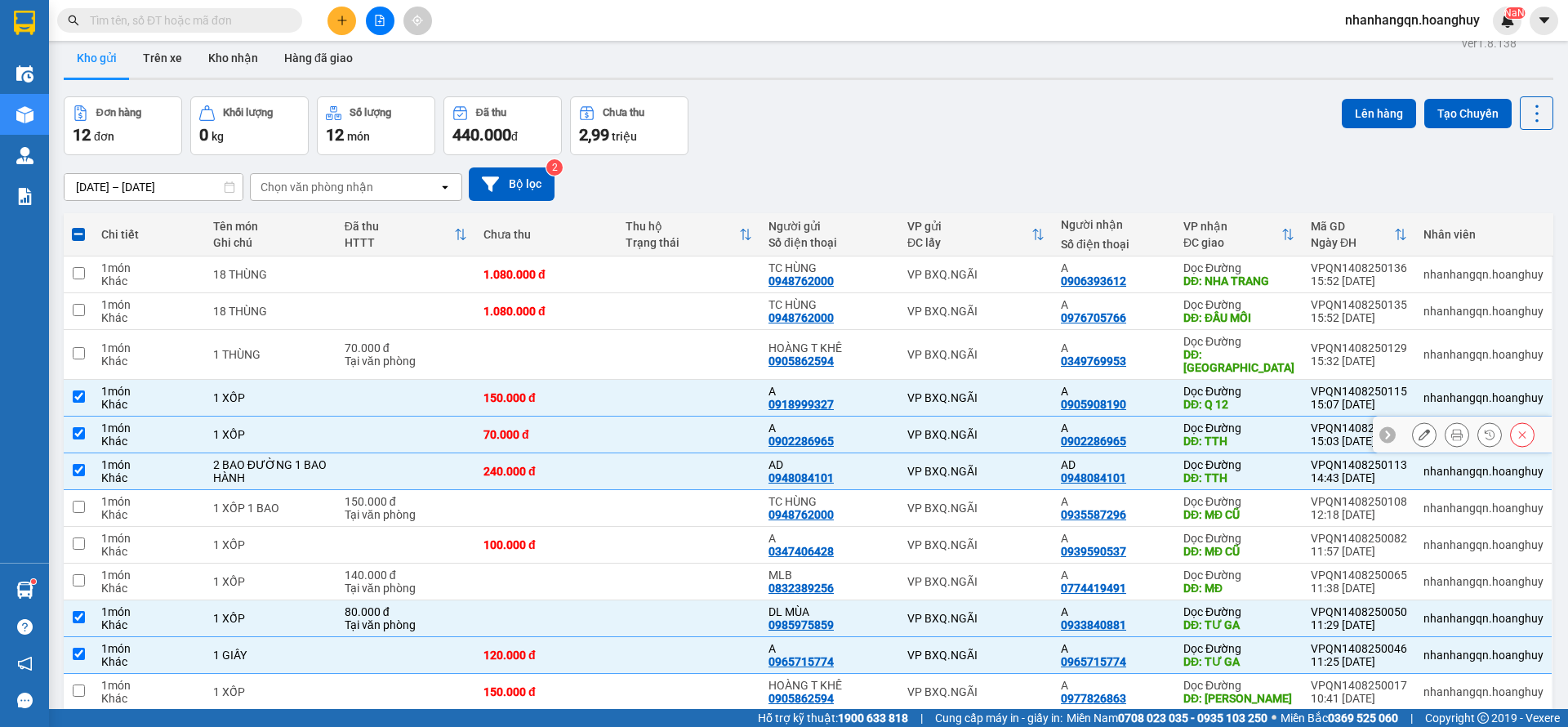
scroll to position [0, 0]
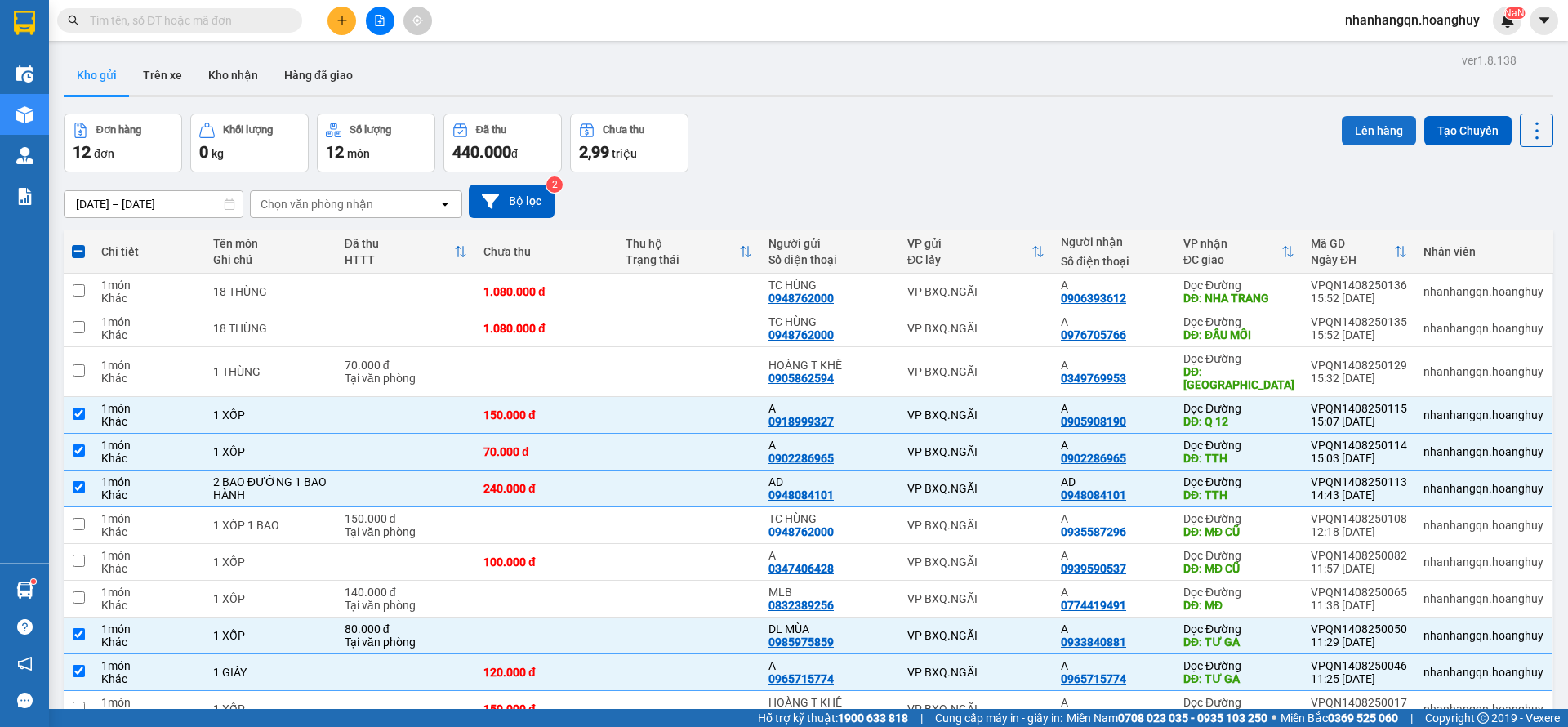
click at [1347, 127] on button "Lên hàng" at bounding box center [1379, 130] width 74 height 29
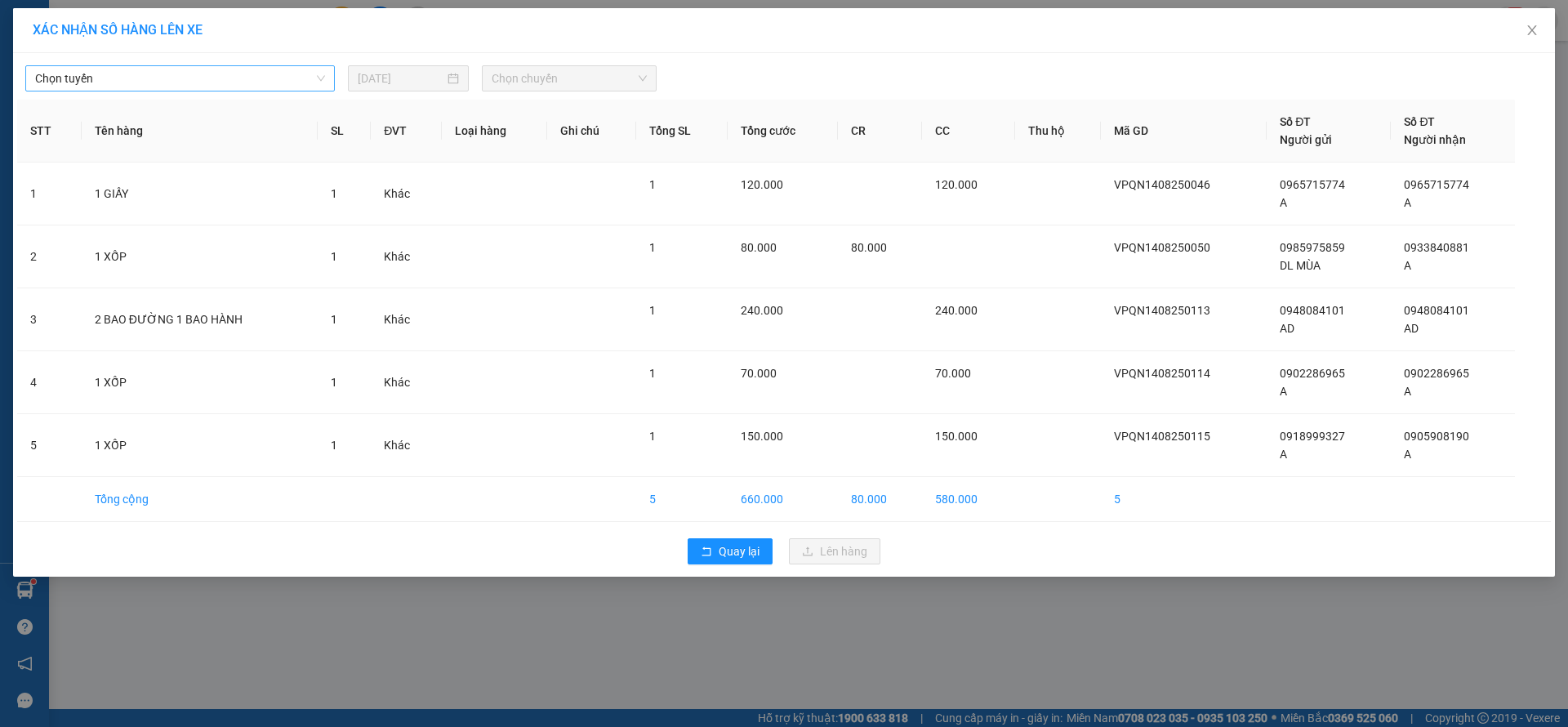
click at [162, 80] on span "Chọn tuyến" at bounding box center [180, 78] width 290 height 25
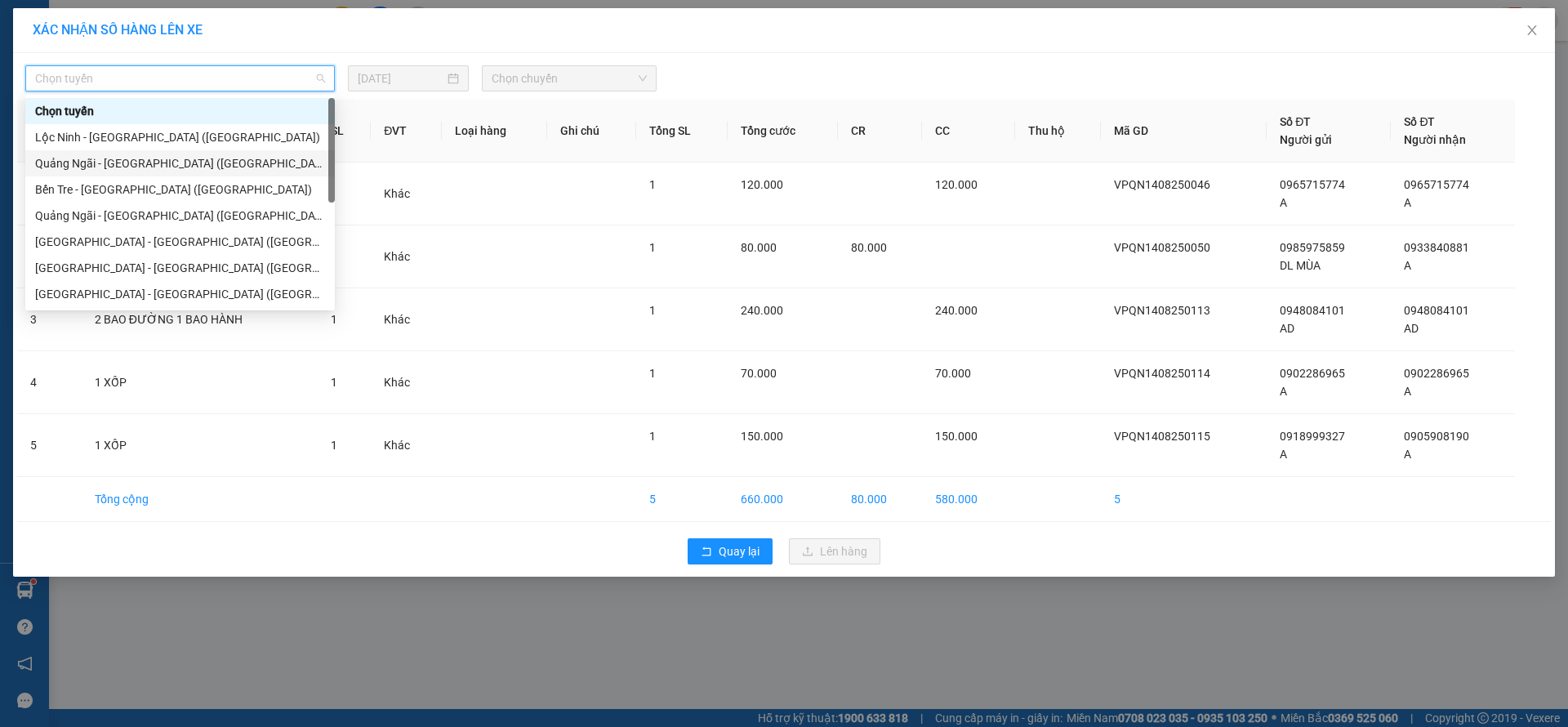
click at [161, 159] on div "[PERSON_NAME][GEOGRAPHIC_DATA] ([GEOGRAPHIC_DATA])" at bounding box center [180, 163] width 290 height 18
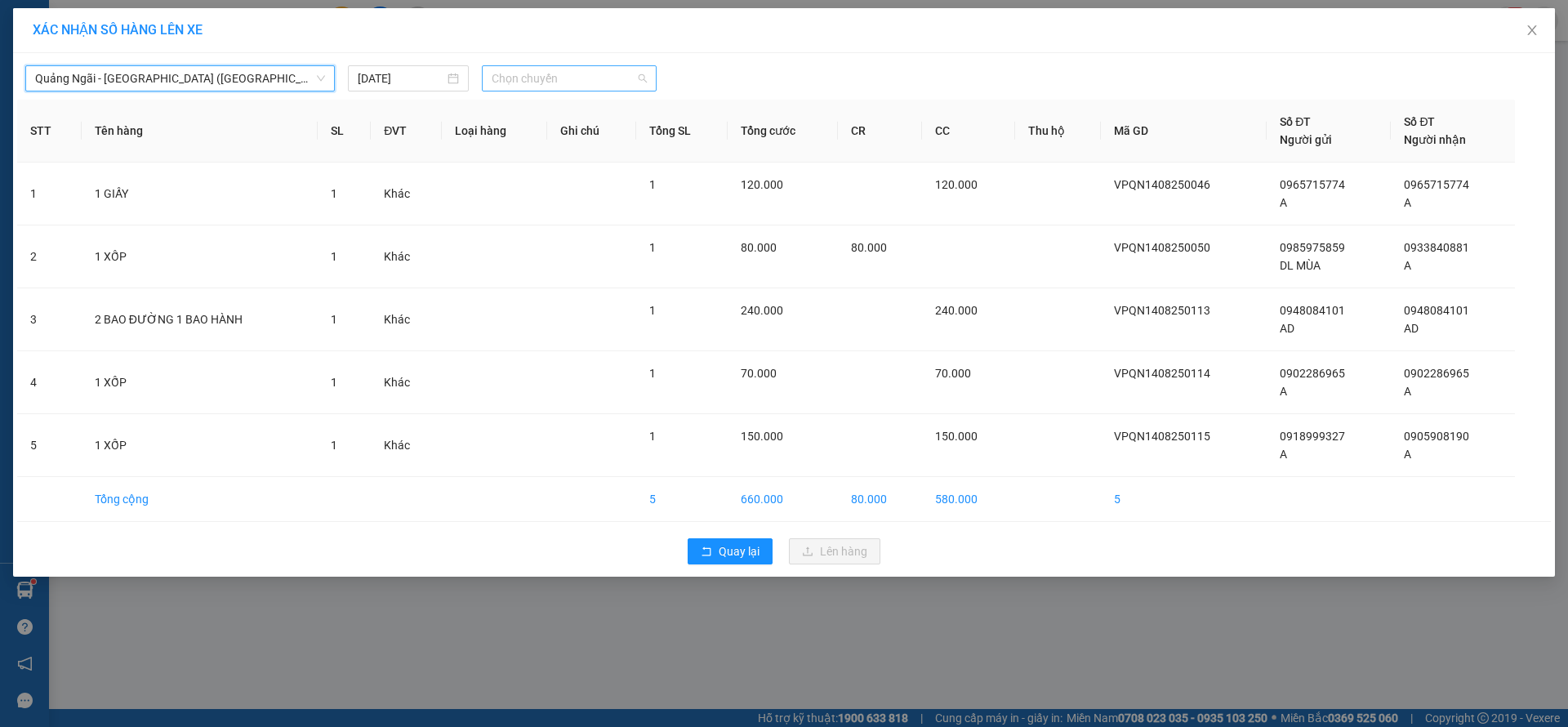
click at [558, 89] on span "Chọn chuyến" at bounding box center [569, 78] width 155 height 25
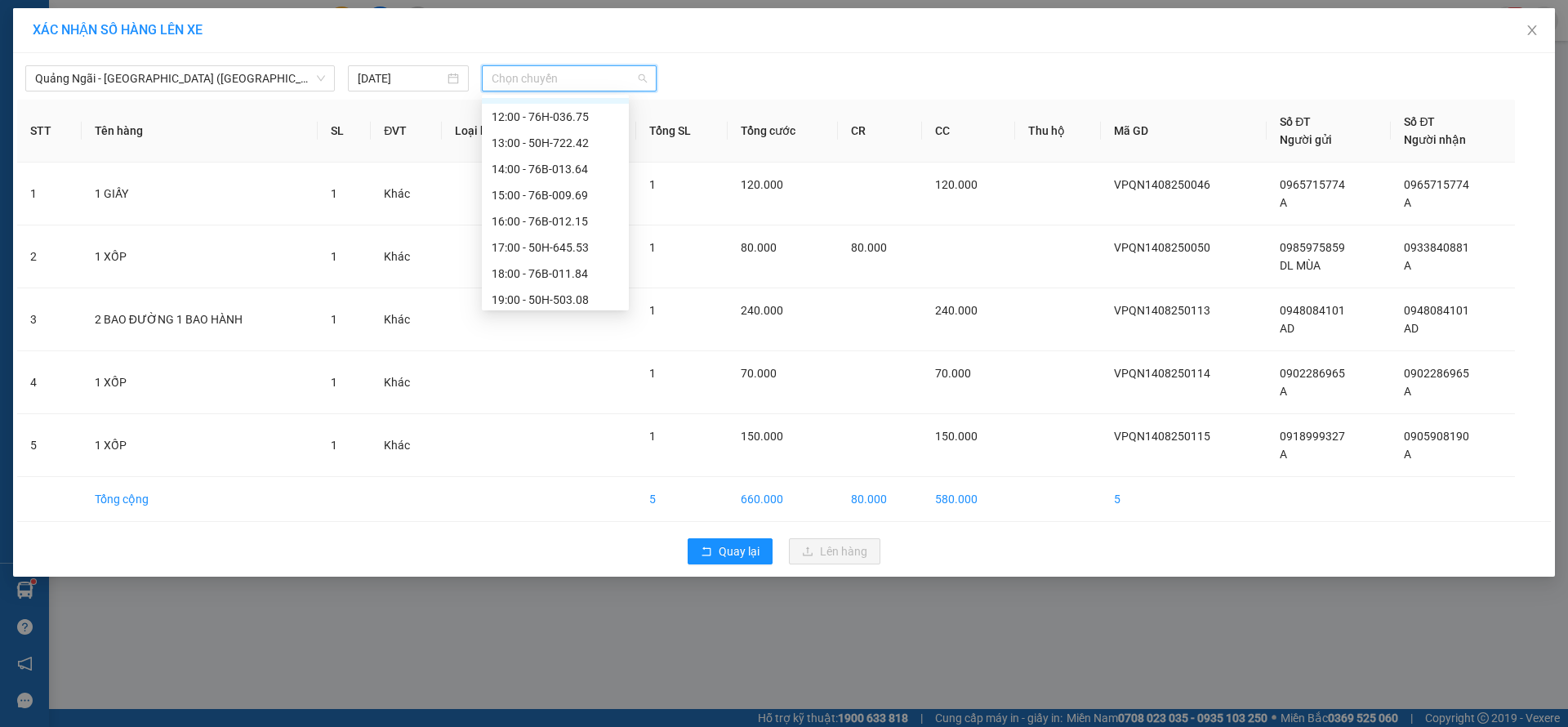
scroll to position [52, 0]
click at [567, 239] on div "18:00 - 76B-011.84" at bounding box center [555, 242] width 128 height 18
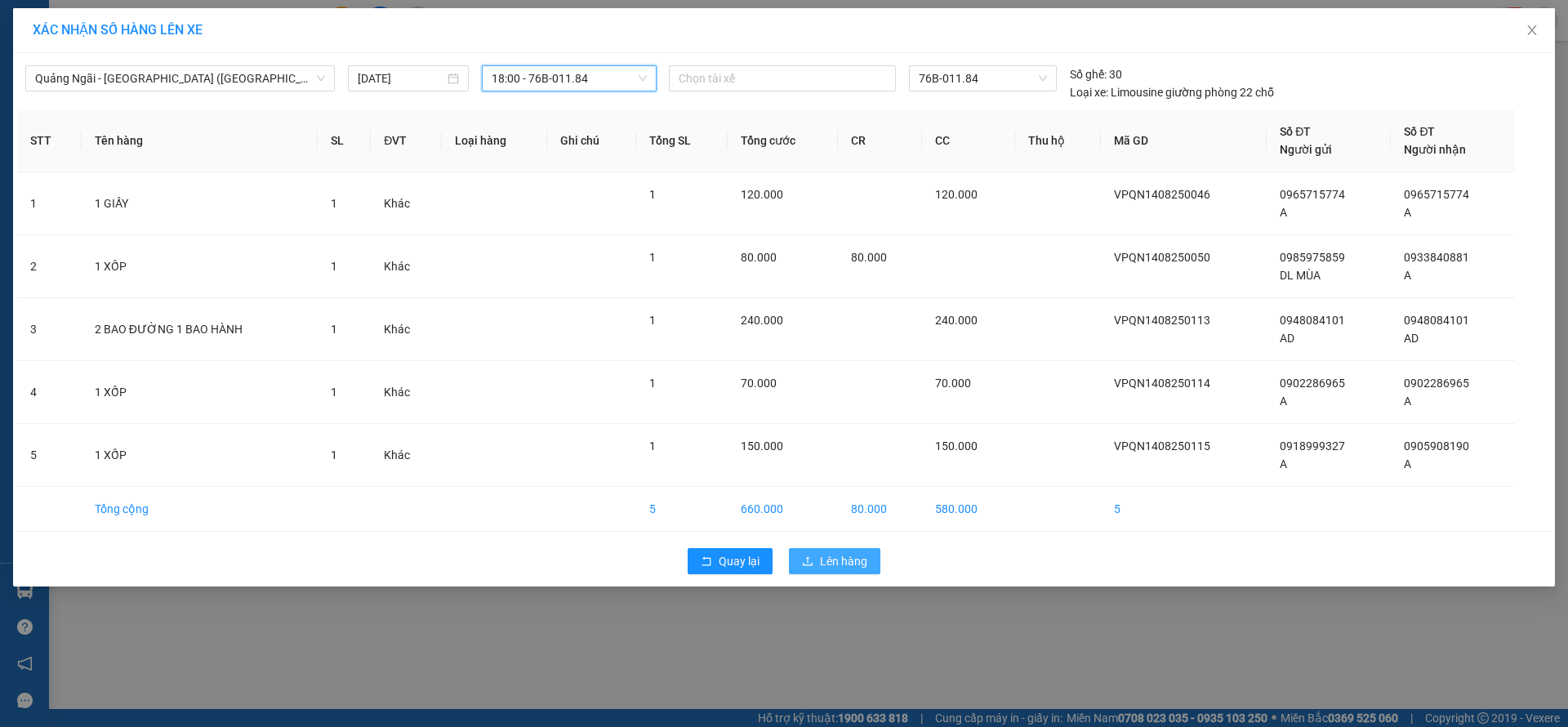
click at [858, 550] on button "Lên hàng" at bounding box center [835, 561] width 92 height 26
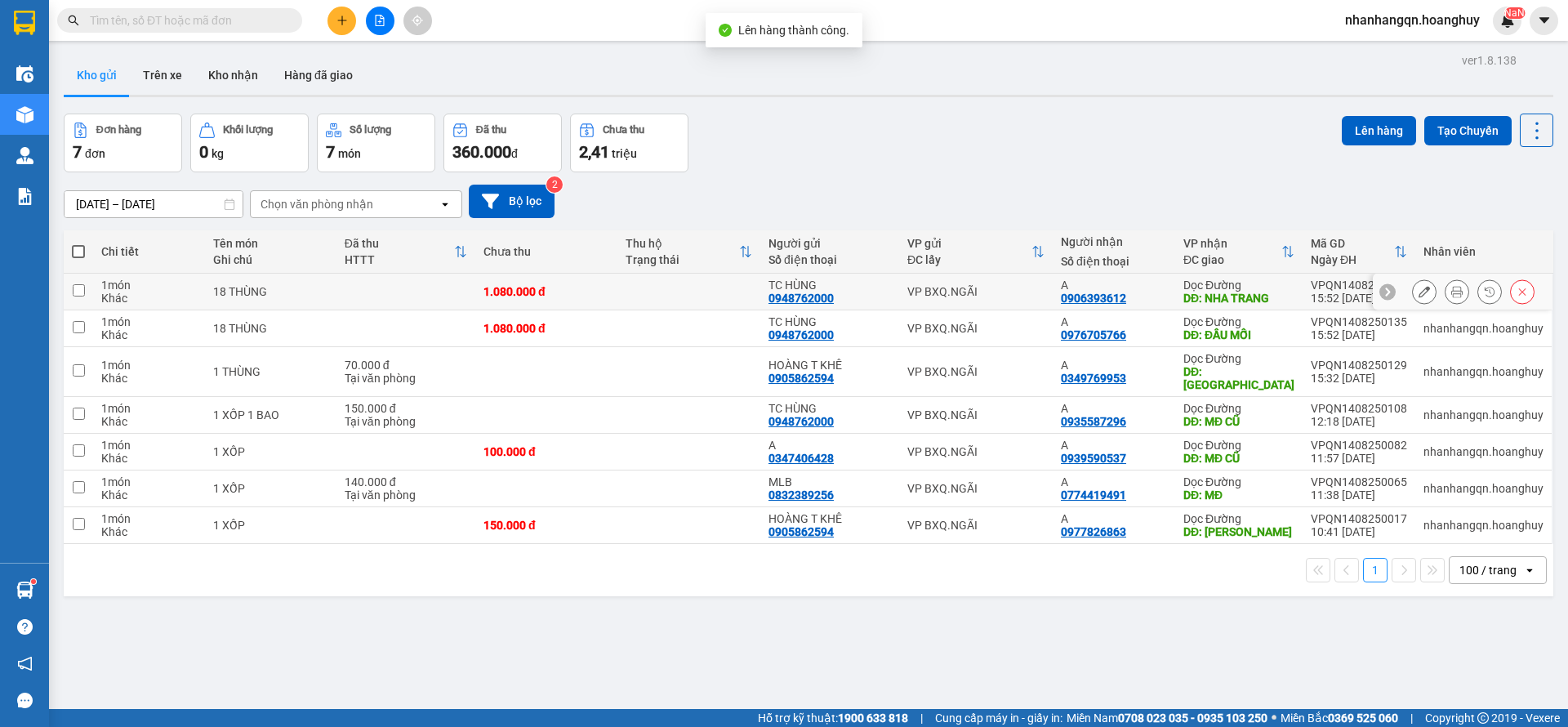
click at [1028, 308] on td "VP BXQ.NGÃI" at bounding box center [975, 292] width 153 height 37
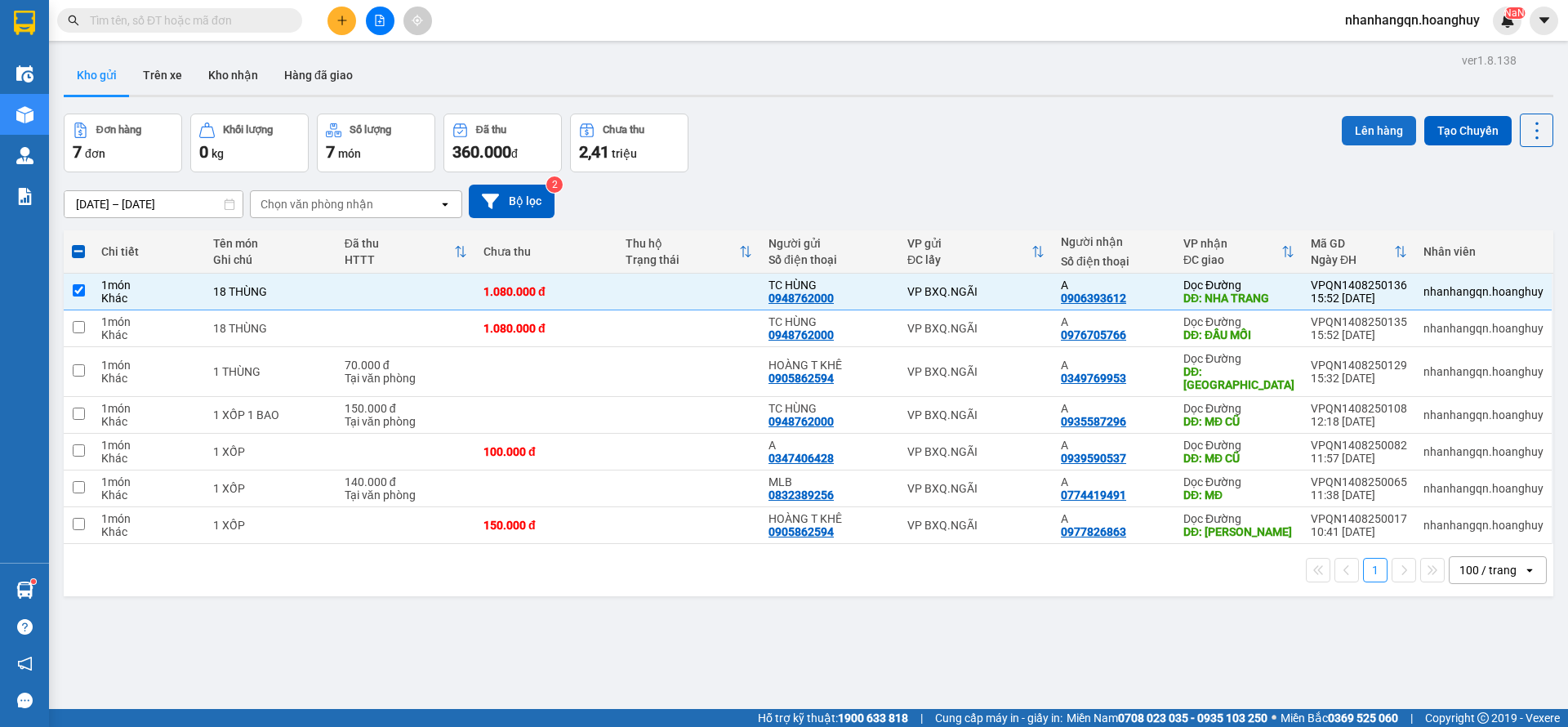
click at [1362, 122] on button "Lên hàng" at bounding box center [1379, 130] width 74 height 29
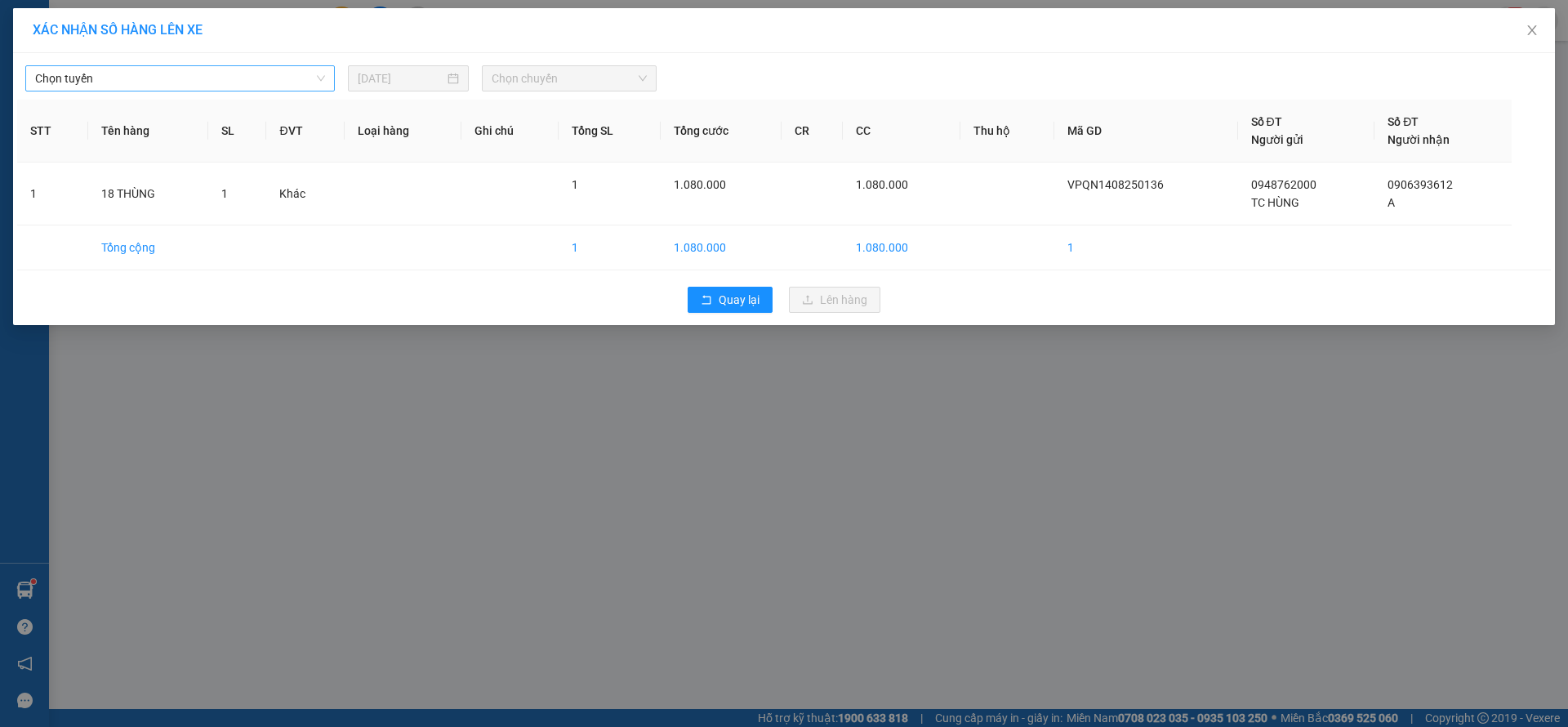
click at [284, 70] on span "Chọn tuyến" at bounding box center [180, 78] width 290 height 25
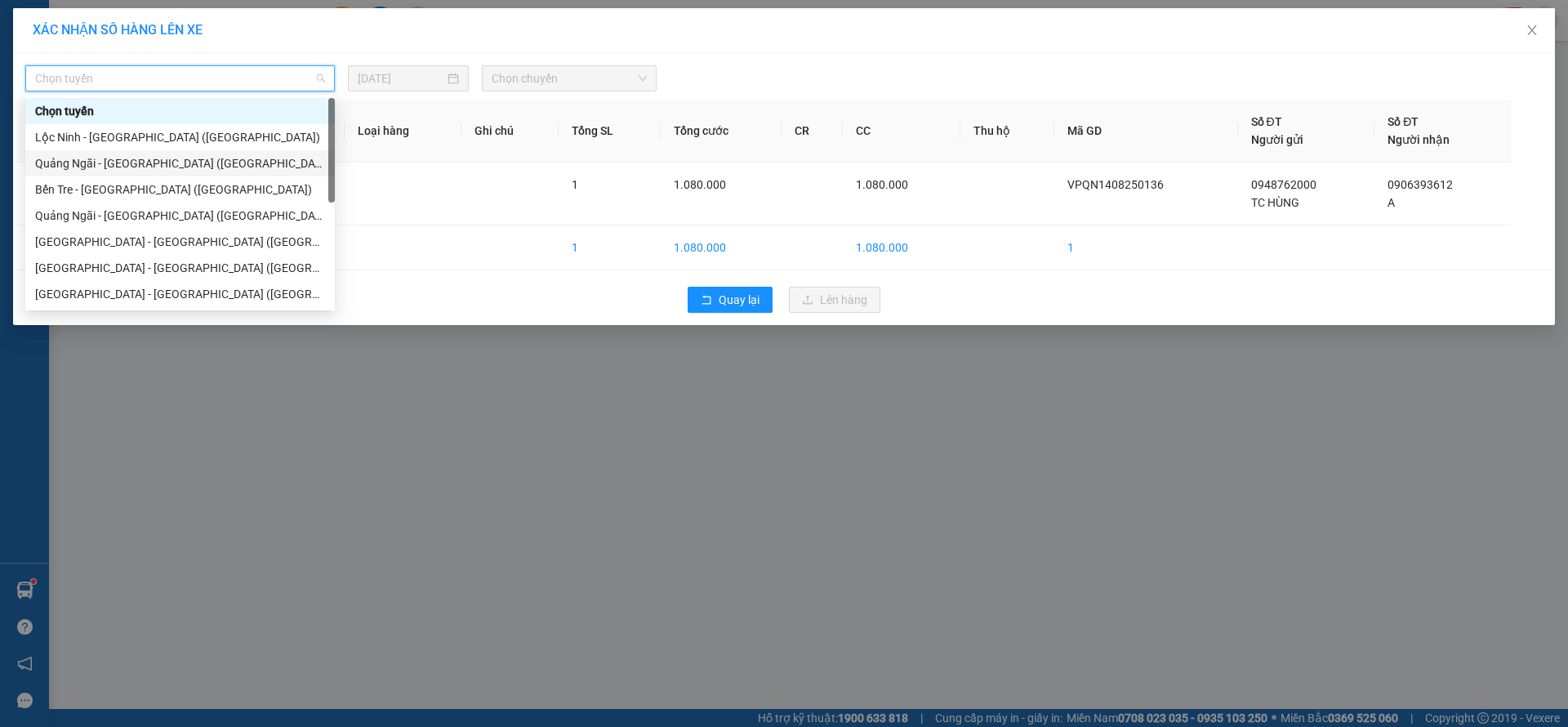
click at [163, 169] on div "[PERSON_NAME][GEOGRAPHIC_DATA] ([GEOGRAPHIC_DATA])" at bounding box center [180, 163] width 290 height 18
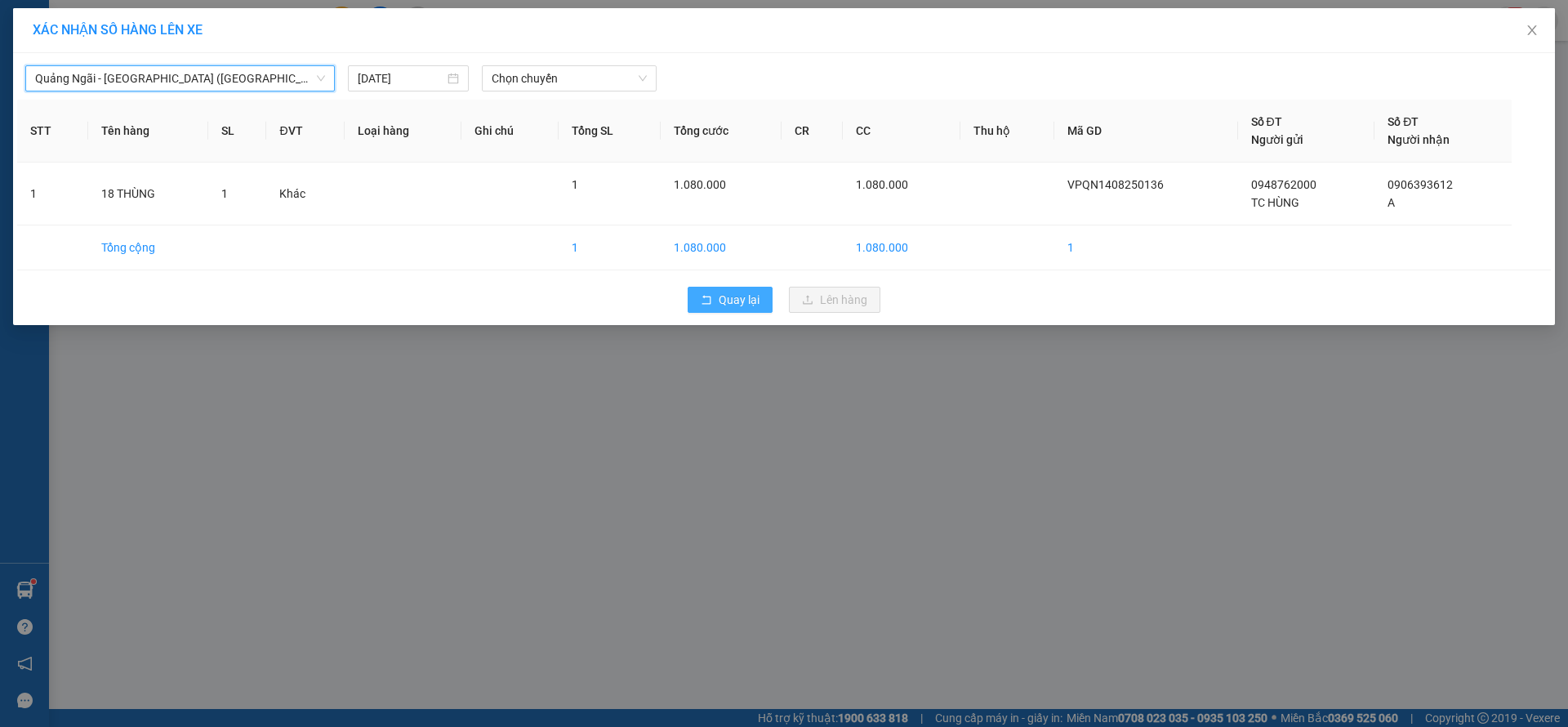
click at [743, 300] on span "Quay lại" at bounding box center [740, 300] width 41 height 18
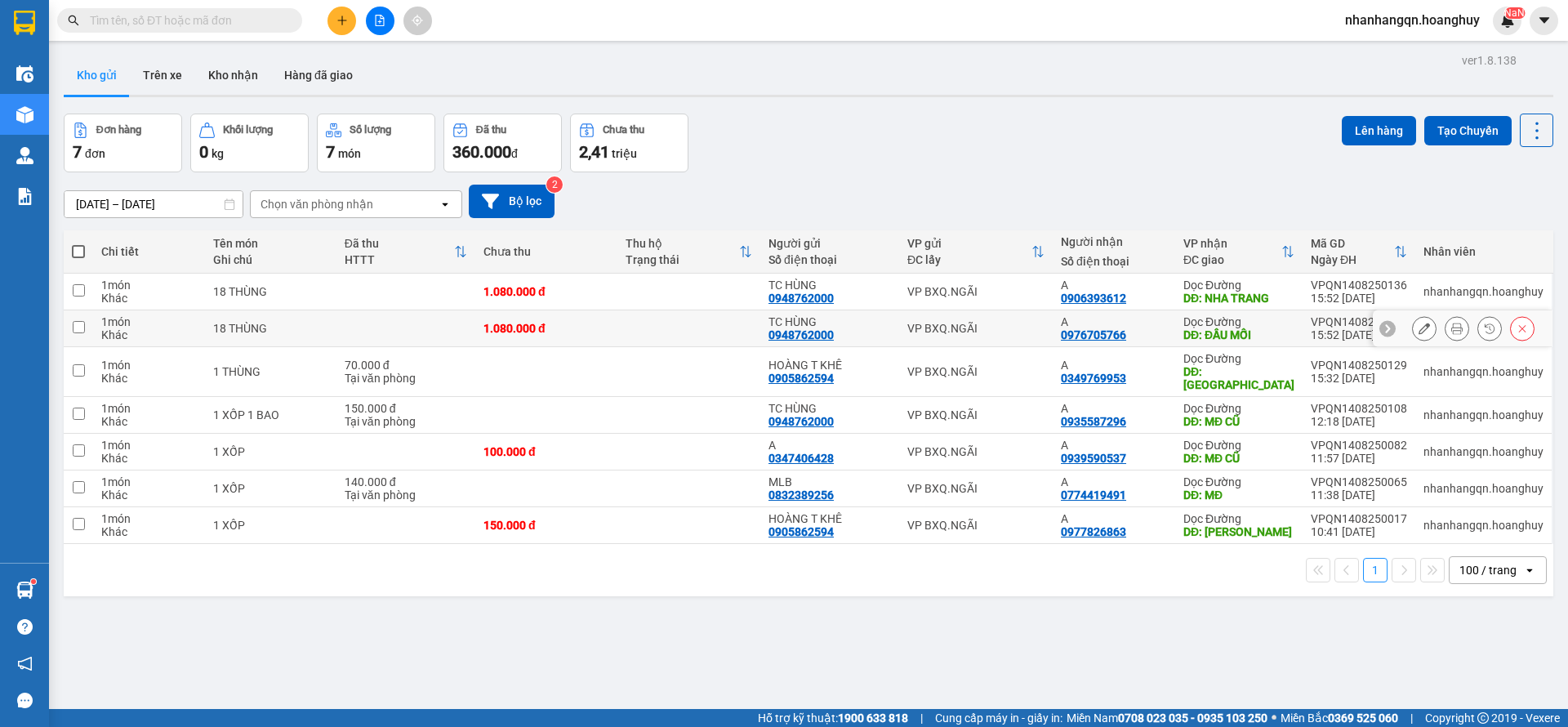
click at [990, 333] on div "VP BXQ.NGÃI" at bounding box center [976, 329] width 138 height 13
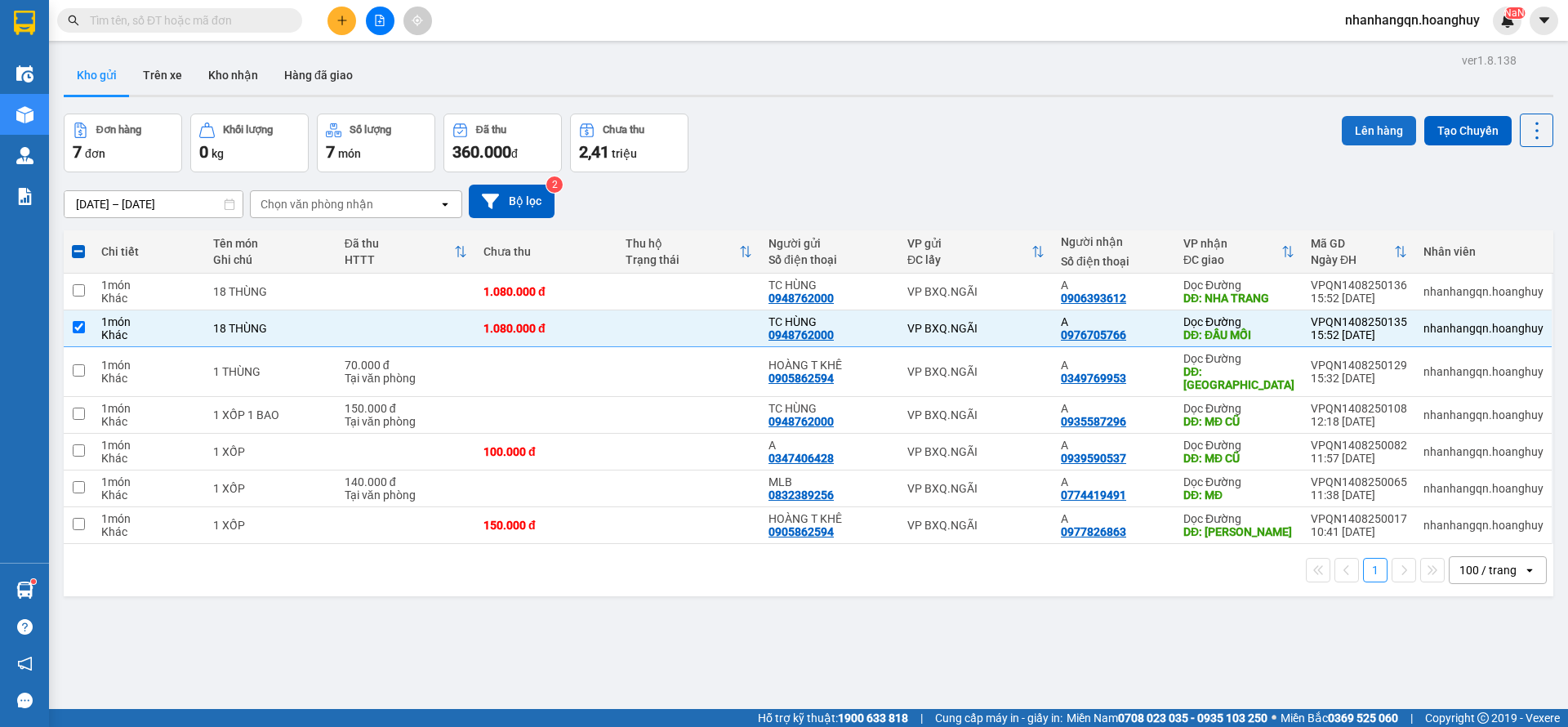
click at [1367, 130] on button "Lên hàng" at bounding box center [1379, 130] width 74 height 29
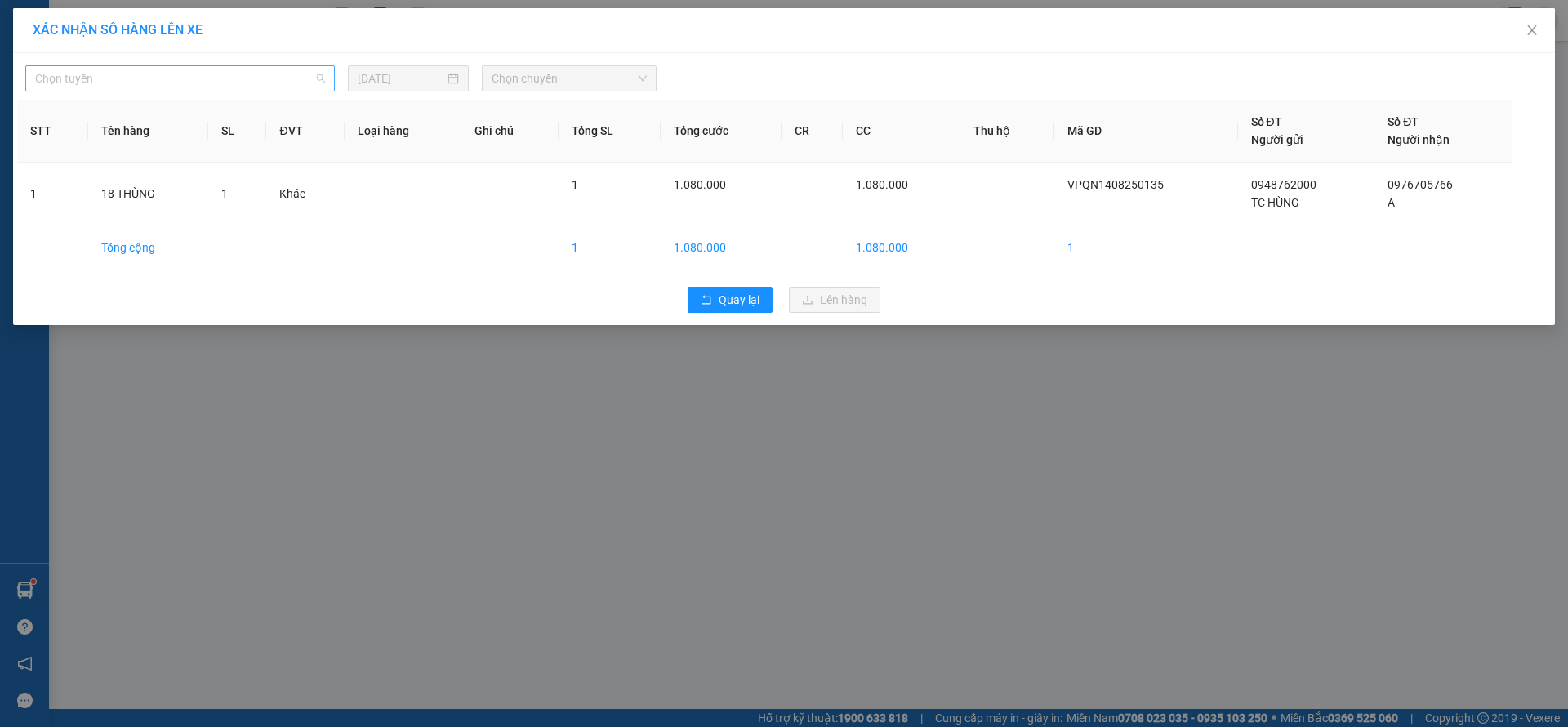
click at [273, 81] on span "Chọn tuyến" at bounding box center [180, 78] width 290 height 25
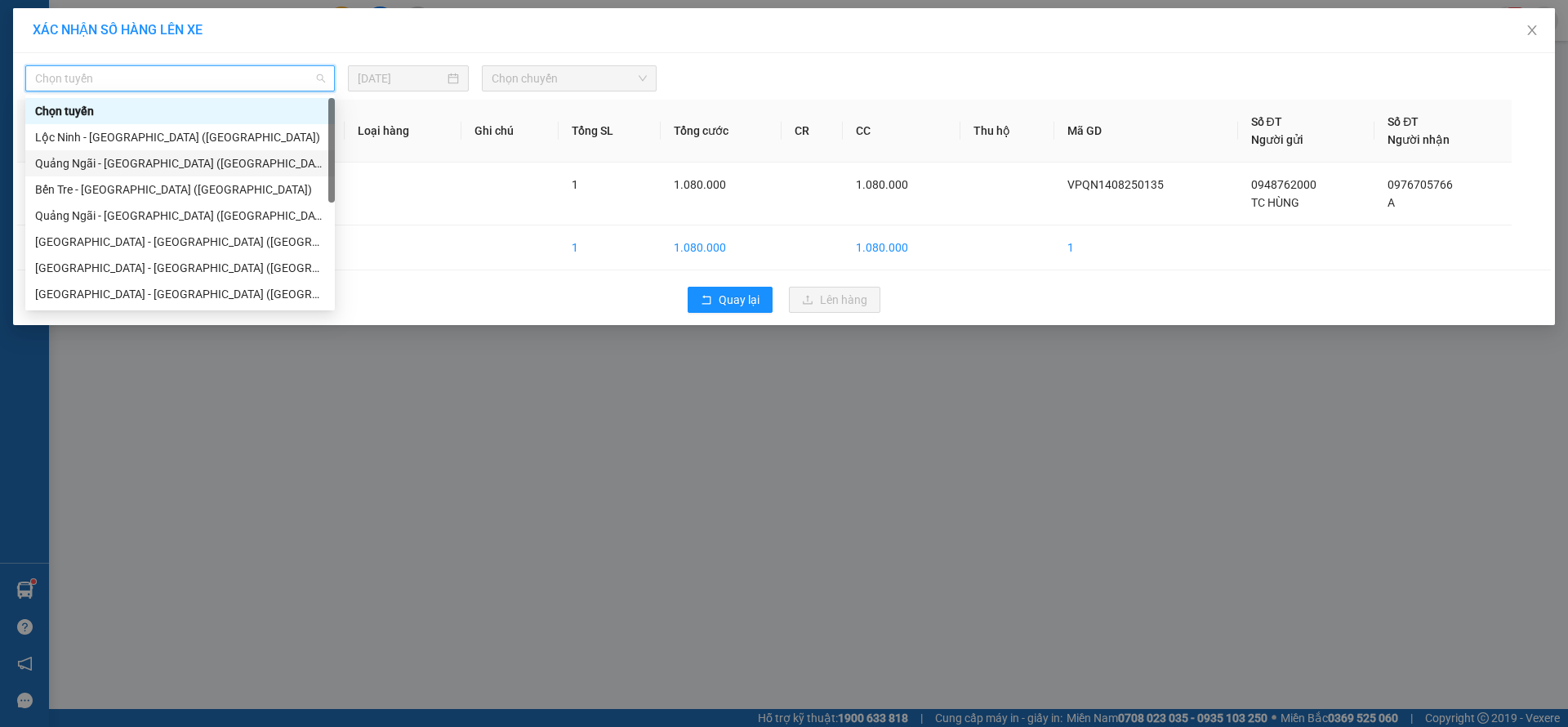
click at [130, 173] on div "[PERSON_NAME][GEOGRAPHIC_DATA] ([GEOGRAPHIC_DATA])" at bounding box center [180, 163] width 309 height 26
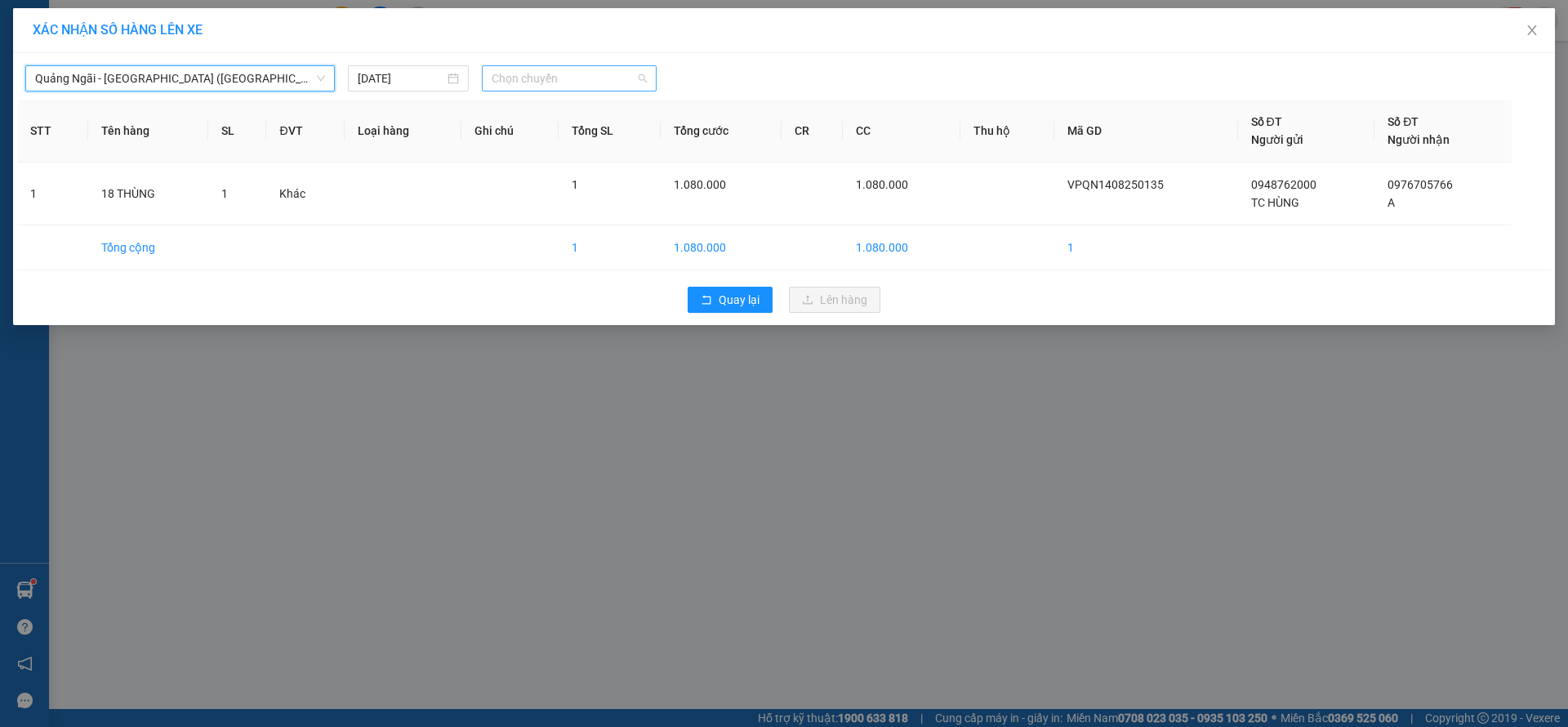
click at [586, 87] on span "Chọn chuyến" at bounding box center [569, 78] width 155 height 25
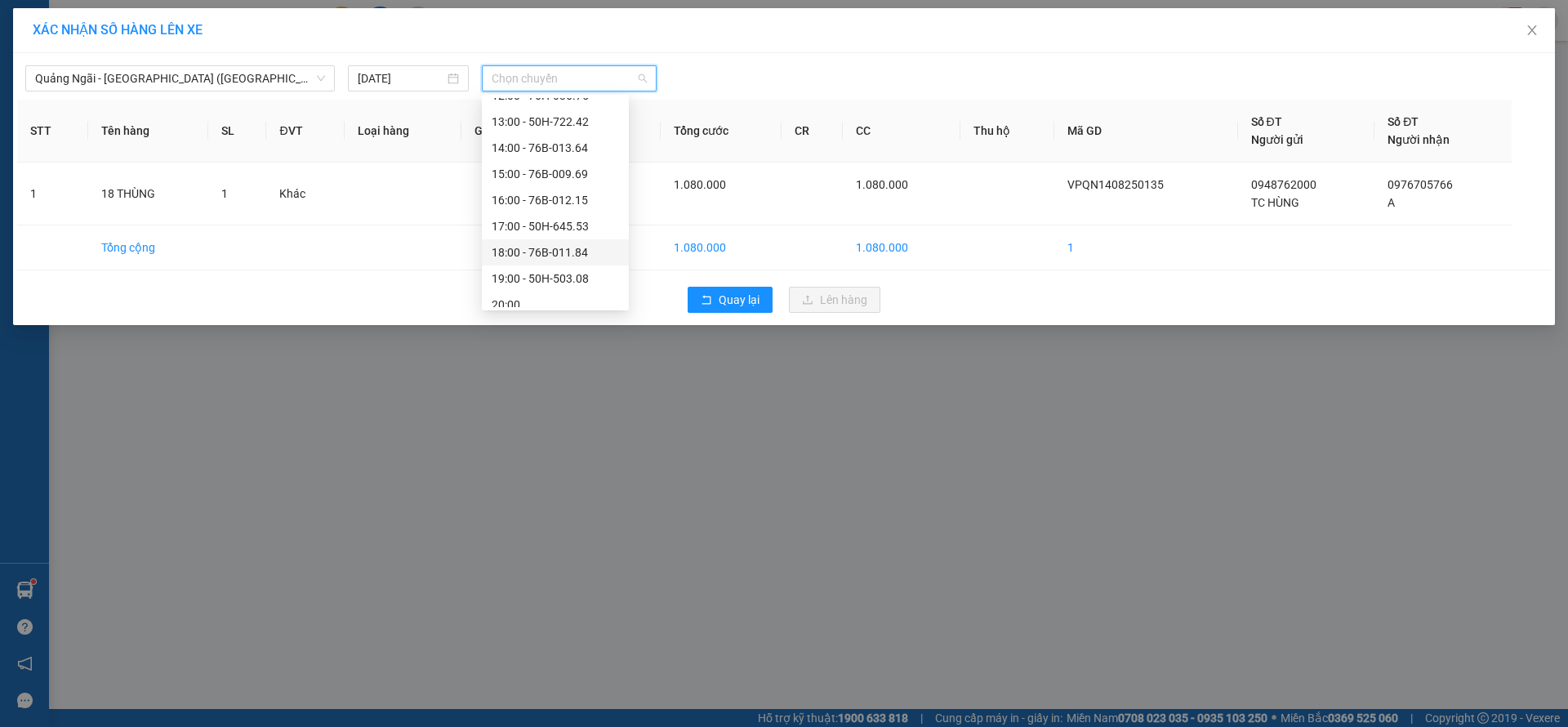
scroll to position [52, 0]
click at [563, 269] on div "19:00 - 50H-503.08" at bounding box center [555, 268] width 128 height 18
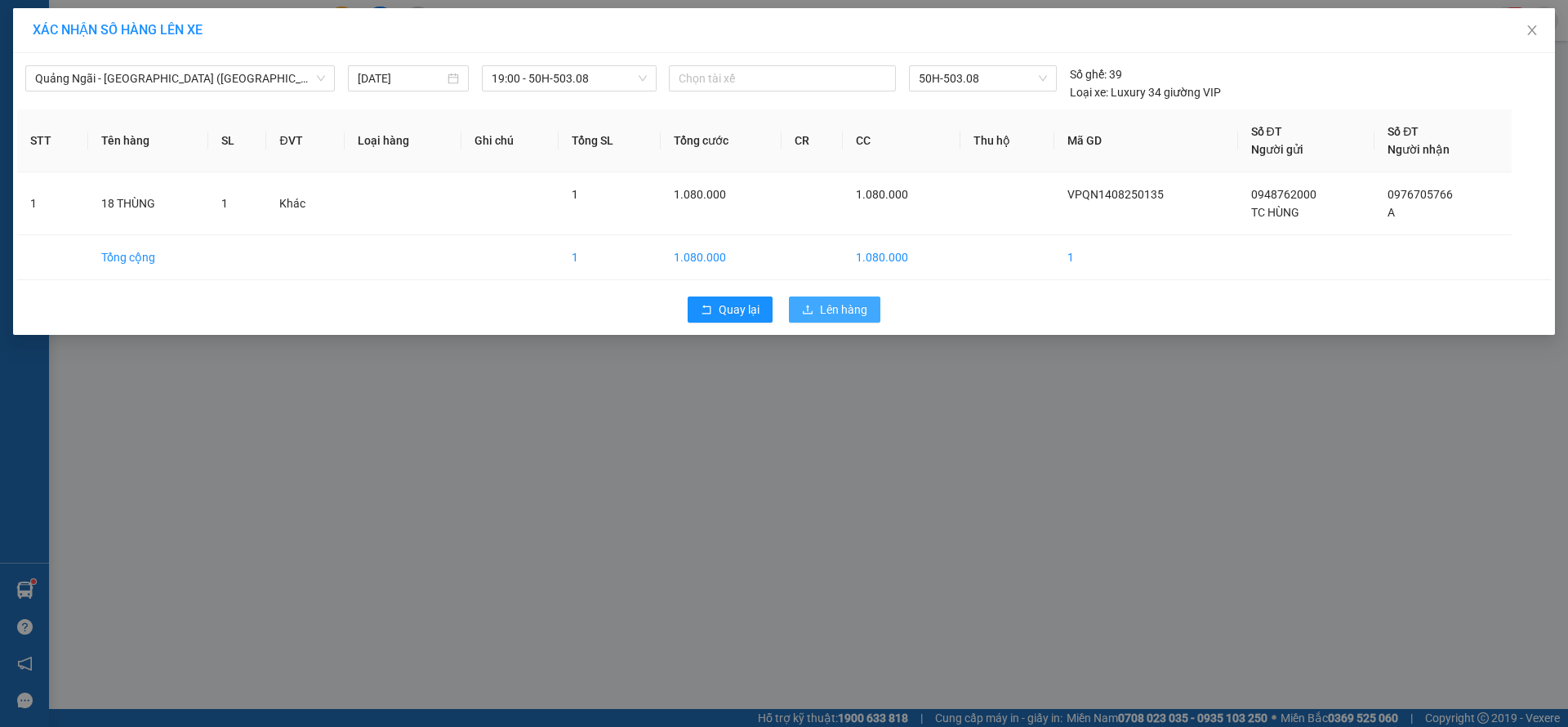
click at [856, 308] on span "Lên hàng" at bounding box center [844, 310] width 48 height 18
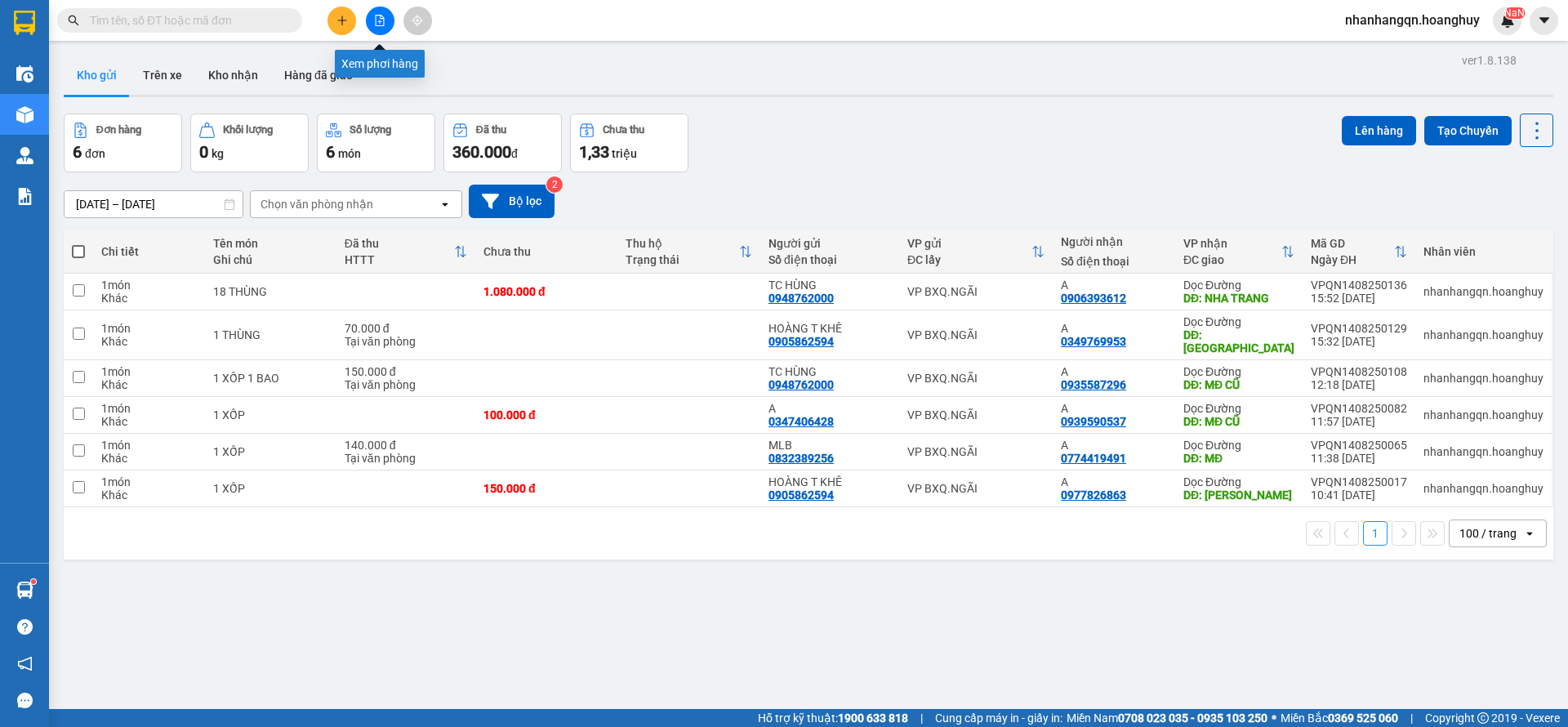
click at [376, 28] on button at bounding box center [380, 20] width 28 height 28
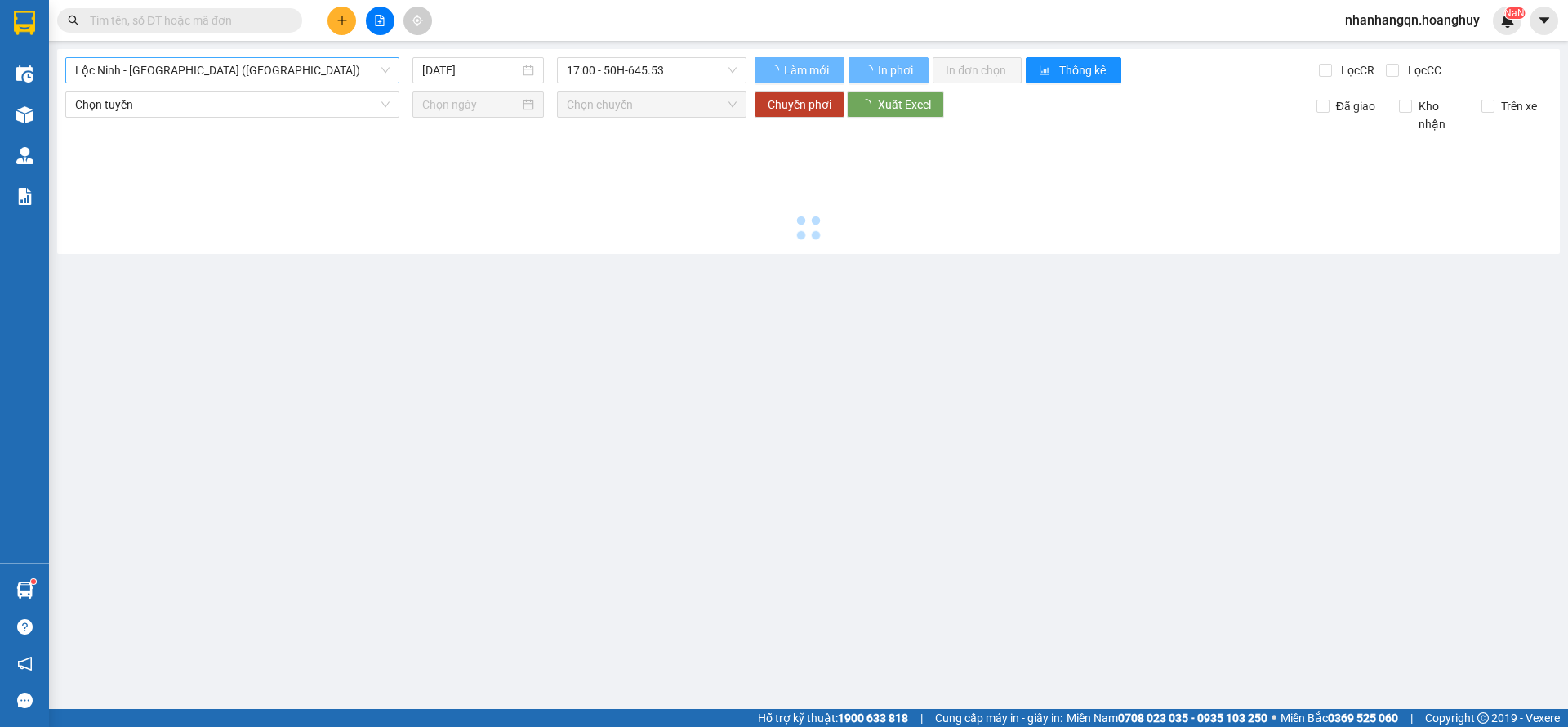
click at [207, 73] on span "Lộc [PERSON_NAME][GEOGRAPHIC_DATA] ([GEOGRAPHIC_DATA])" at bounding box center [232, 70] width 315 height 25
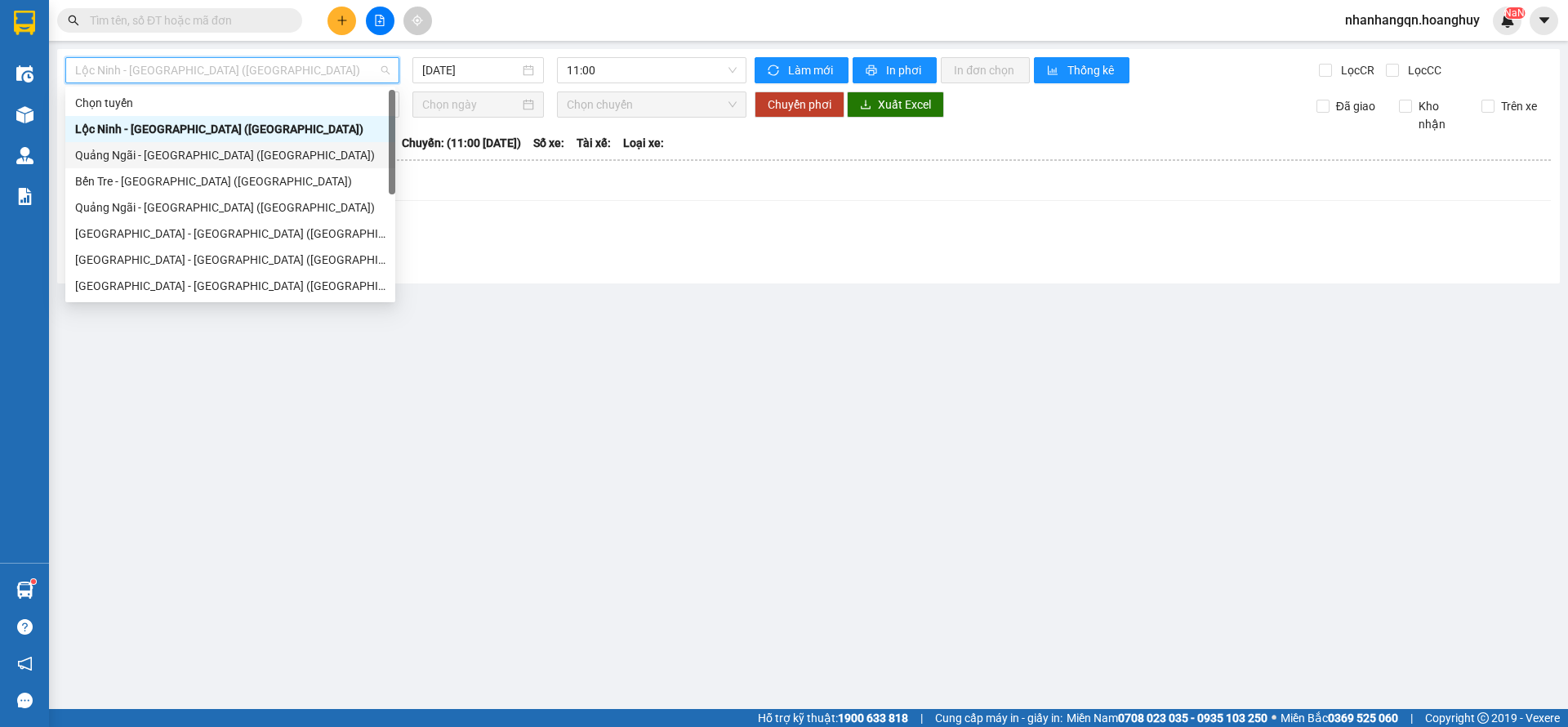
click at [198, 145] on div "[PERSON_NAME][GEOGRAPHIC_DATA] ([GEOGRAPHIC_DATA])" at bounding box center [230, 155] width 330 height 26
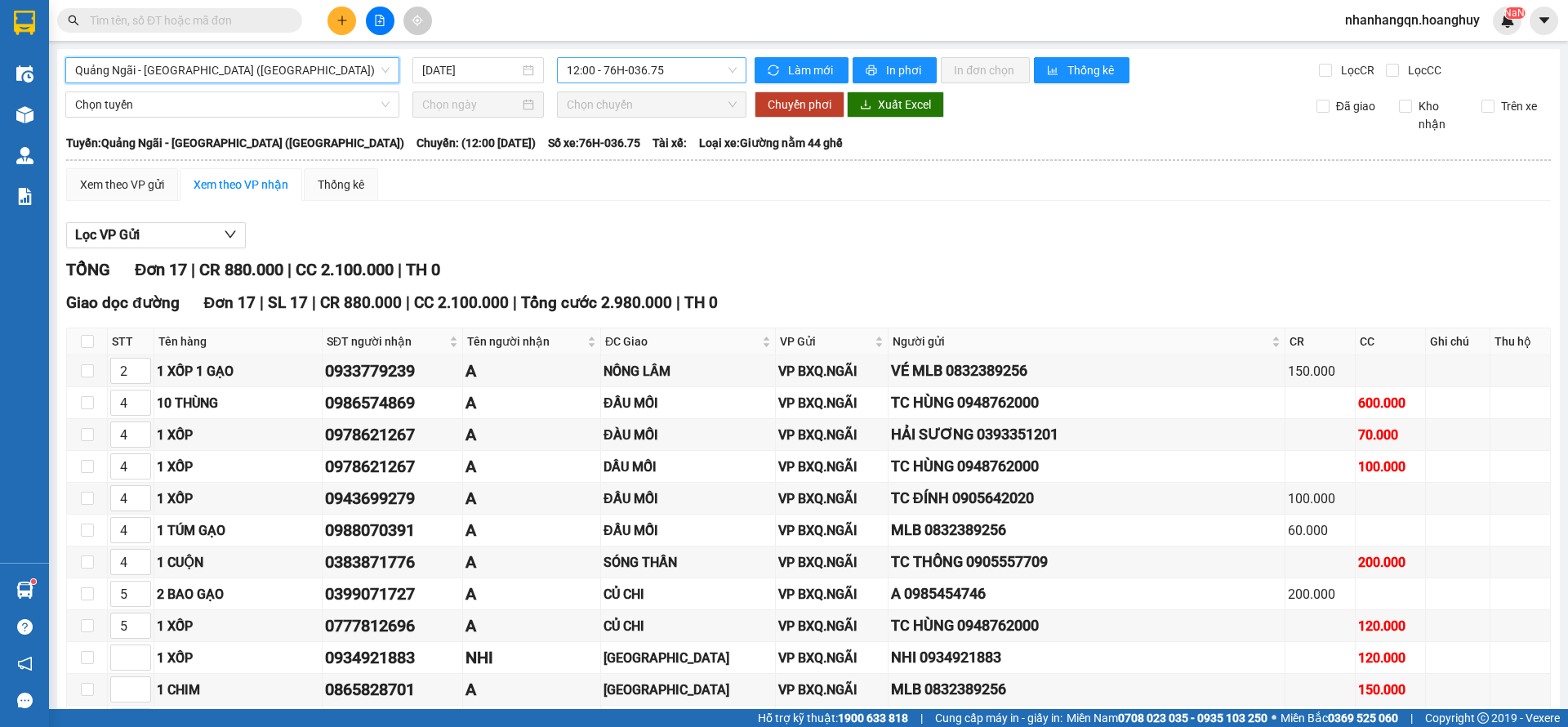
click at [641, 59] on span "12:00 - 76H-036.75" at bounding box center [651, 70] width 170 height 25
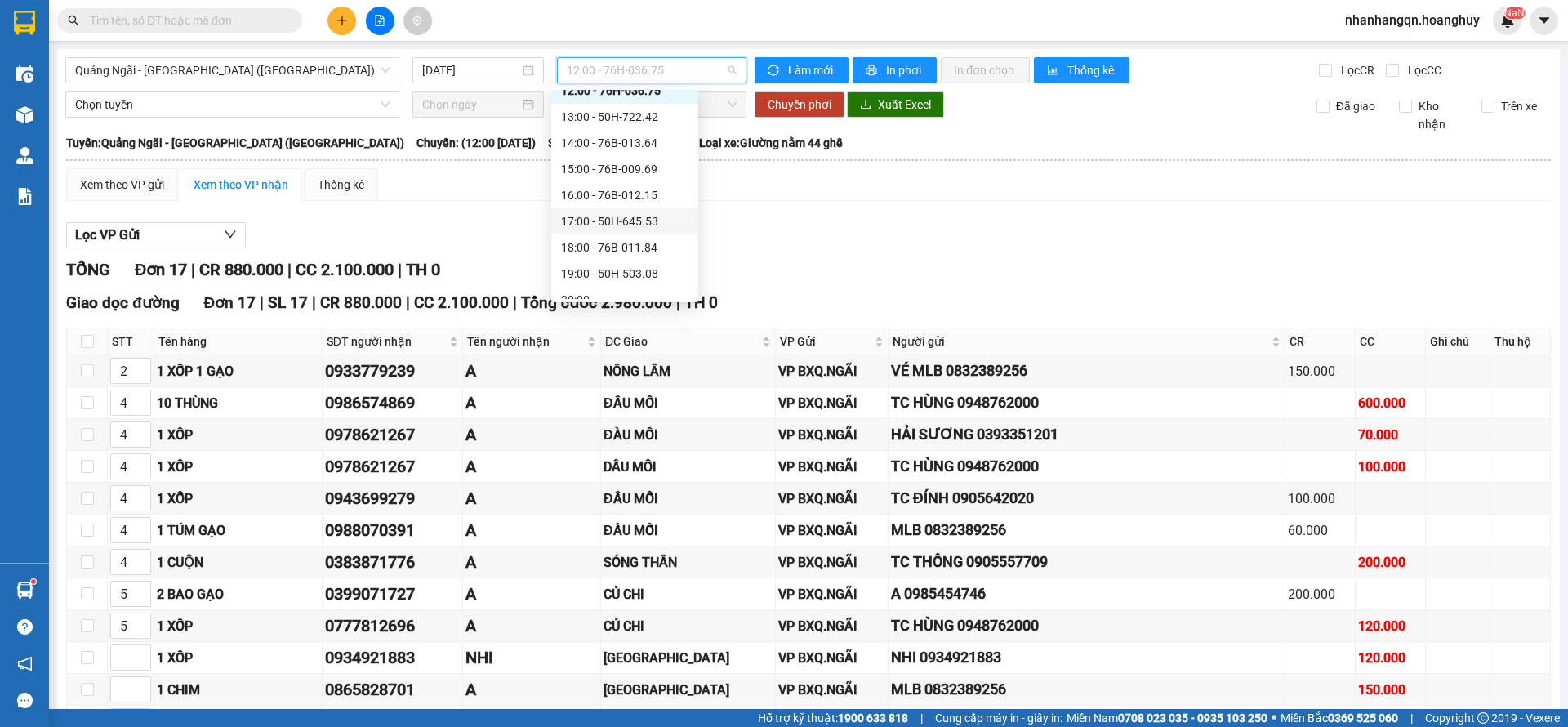
scroll to position [52, 0]
click at [637, 260] on div "19:00 - 50H-503.08" at bounding box center [625, 260] width 128 height 18
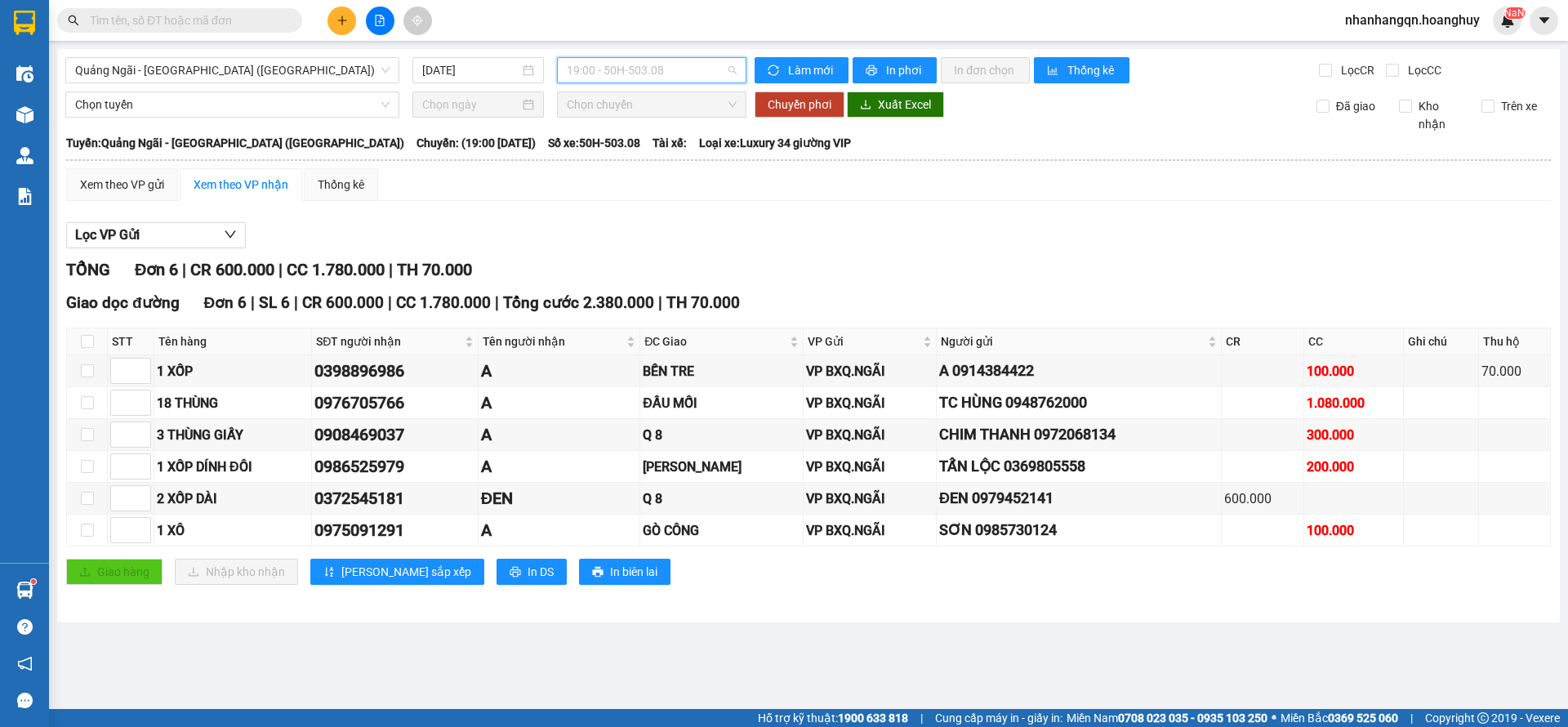
click at [677, 74] on span "19:00 - 50H-503.08" at bounding box center [651, 70] width 170 height 25
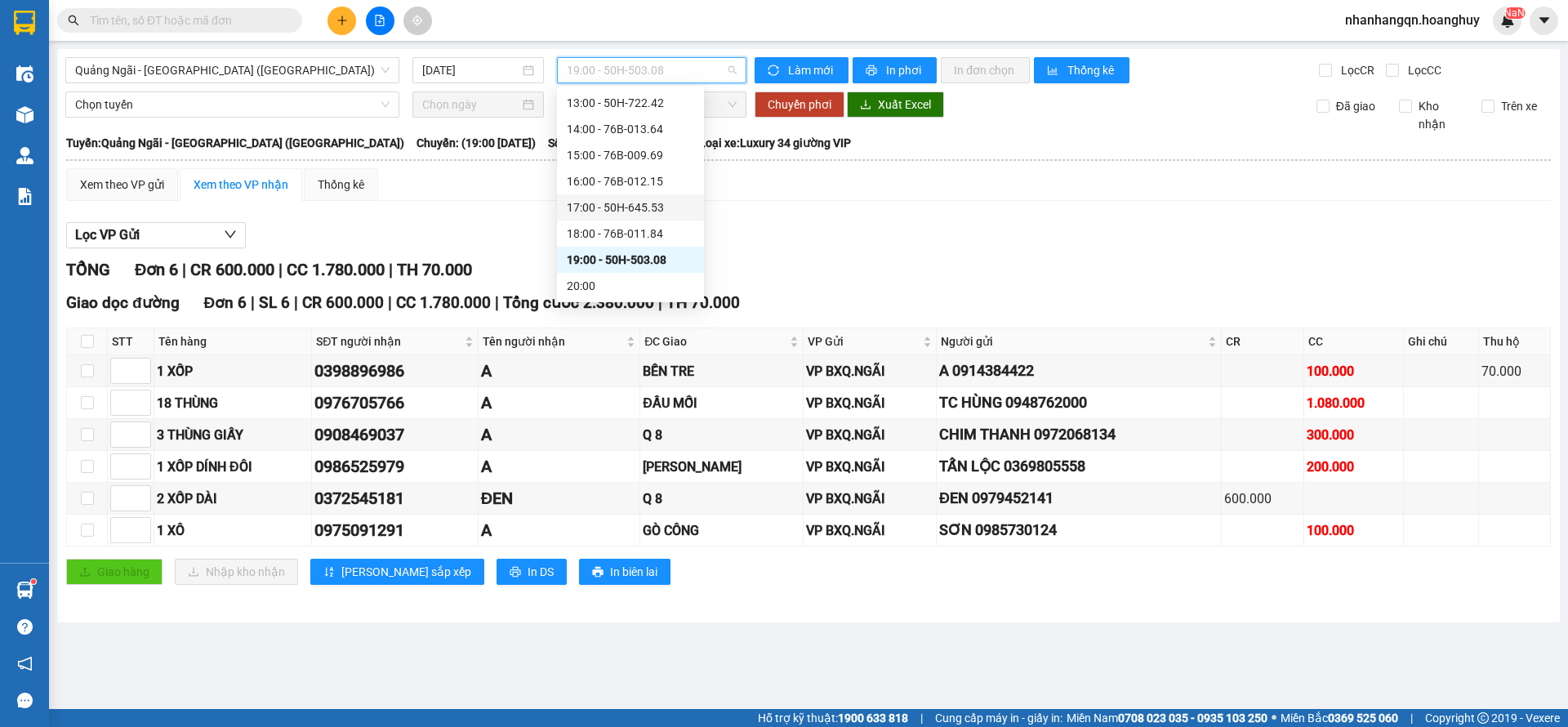
click at [658, 200] on div "17:00 - 50H-645.53" at bounding box center [630, 207] width 128 height 18
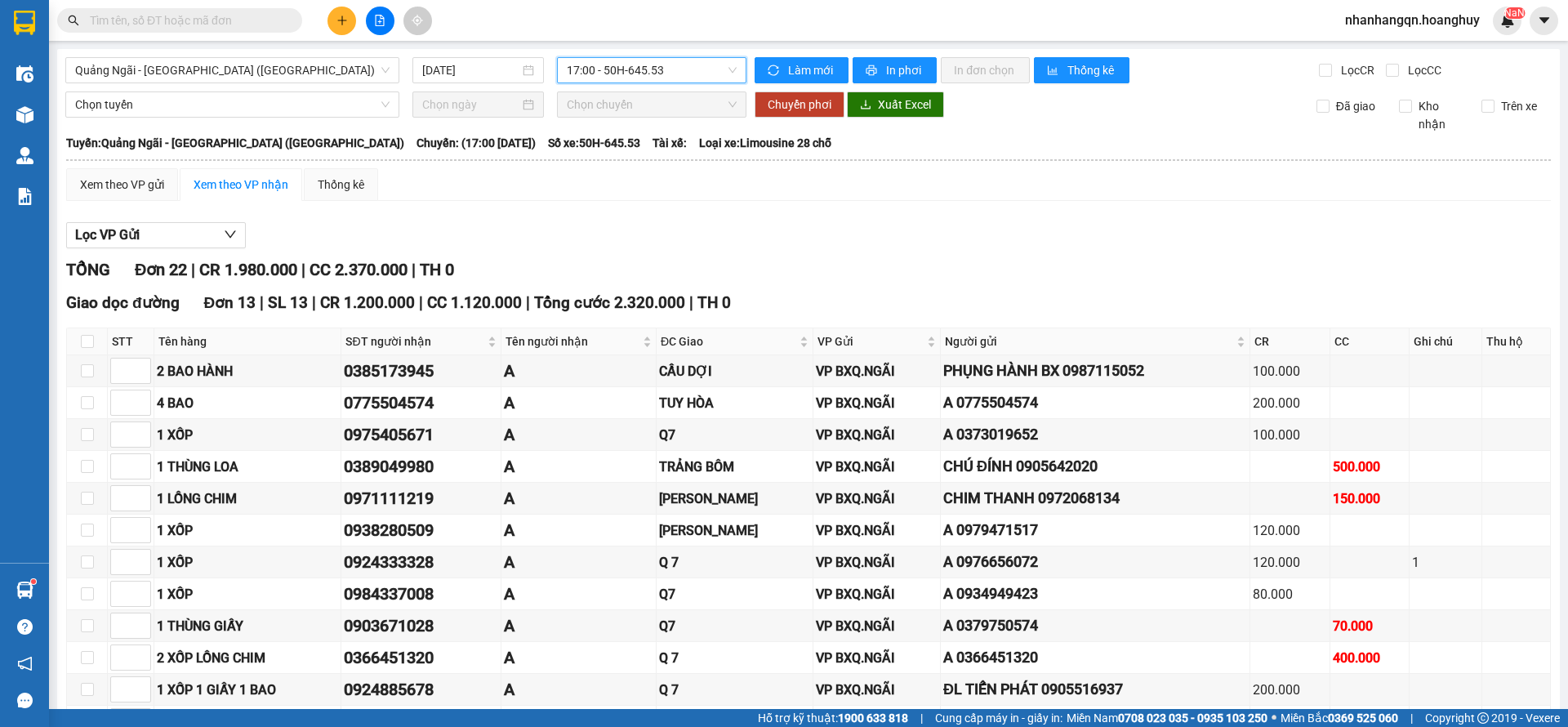
click at [653, 71] on span "17:00 - 50H-645.53" at bounding box center [651, 70] width 170 height 25
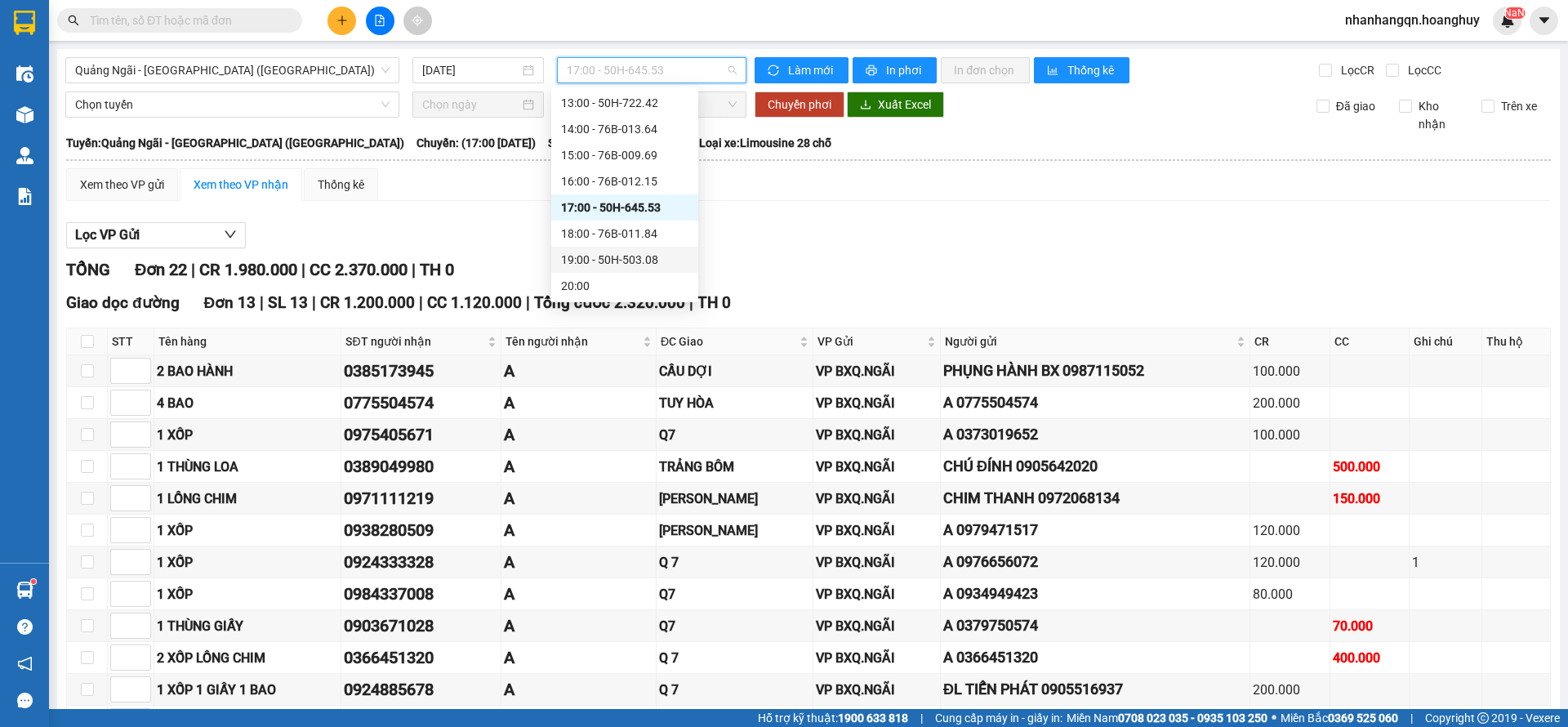
click at [631, 252] on div "19:00 - 50H-503.08" at bounding box center [625, 260] width 128 height 18
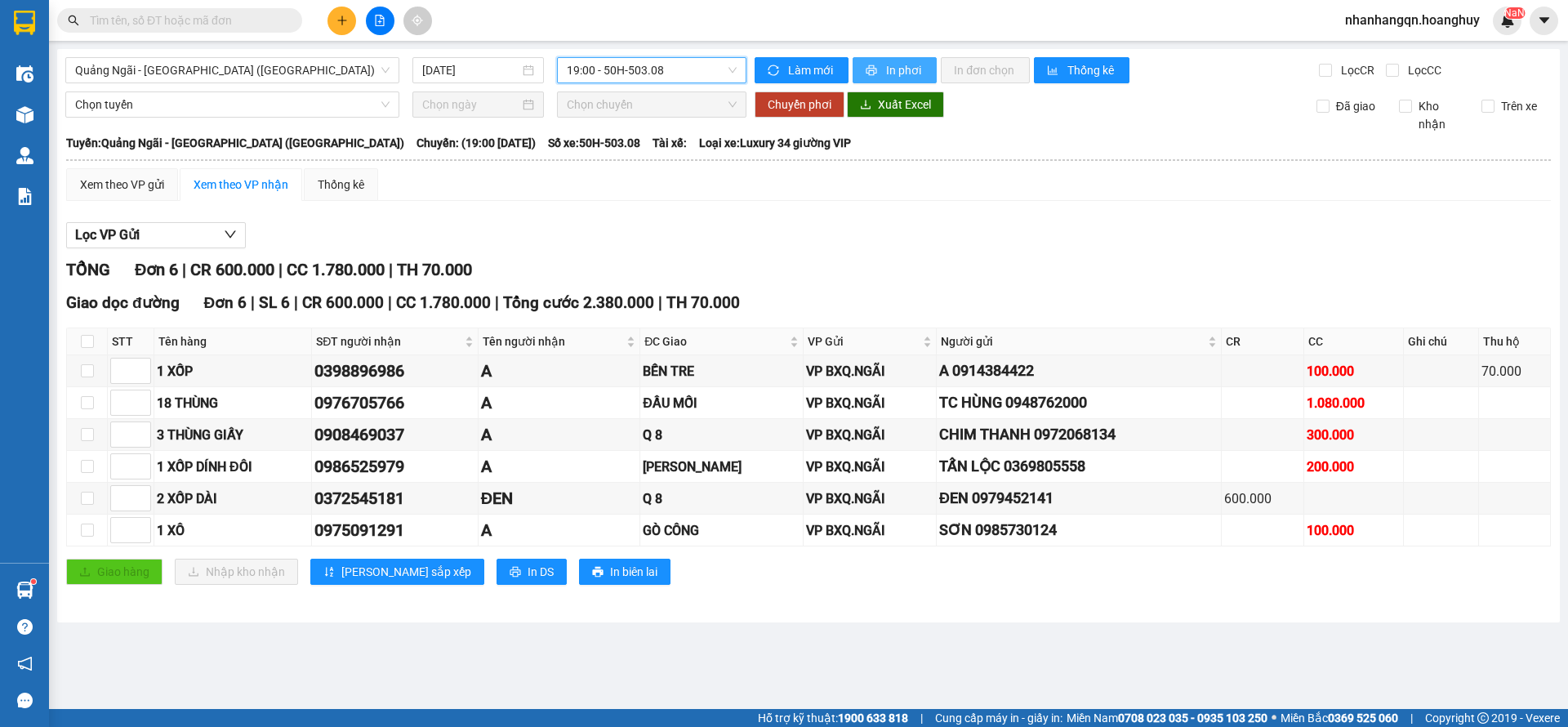
click at [899, 81] on button "In phơi" at bounding box center [895, 70] width 84 height 26
click at [614, 76] on span "19:00 - 50H-503.08" at bounding box center [651, 70] width 170 height 25
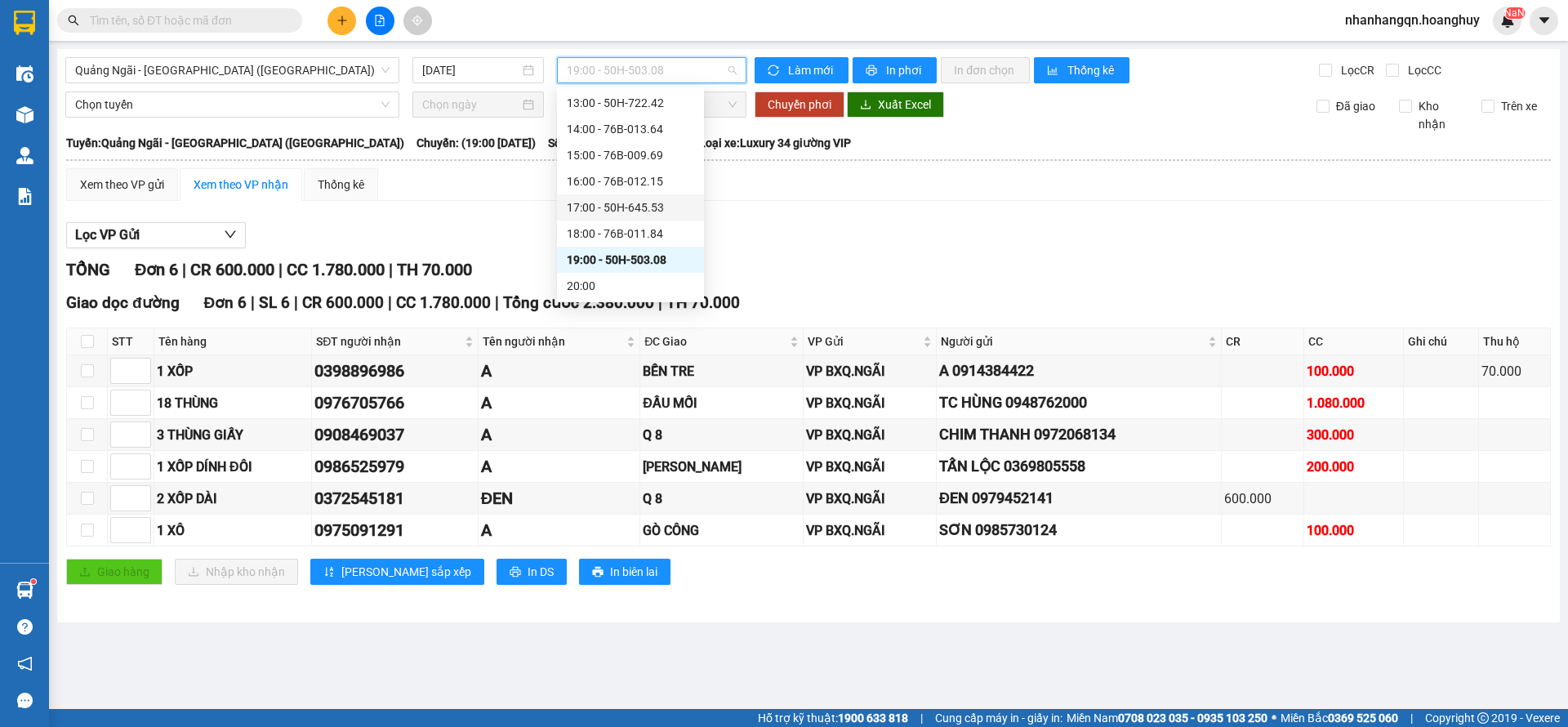
click at [631, 197] on div "17:00 - 50H-645.53" at bounding box center [630, 207] width 147 height 26
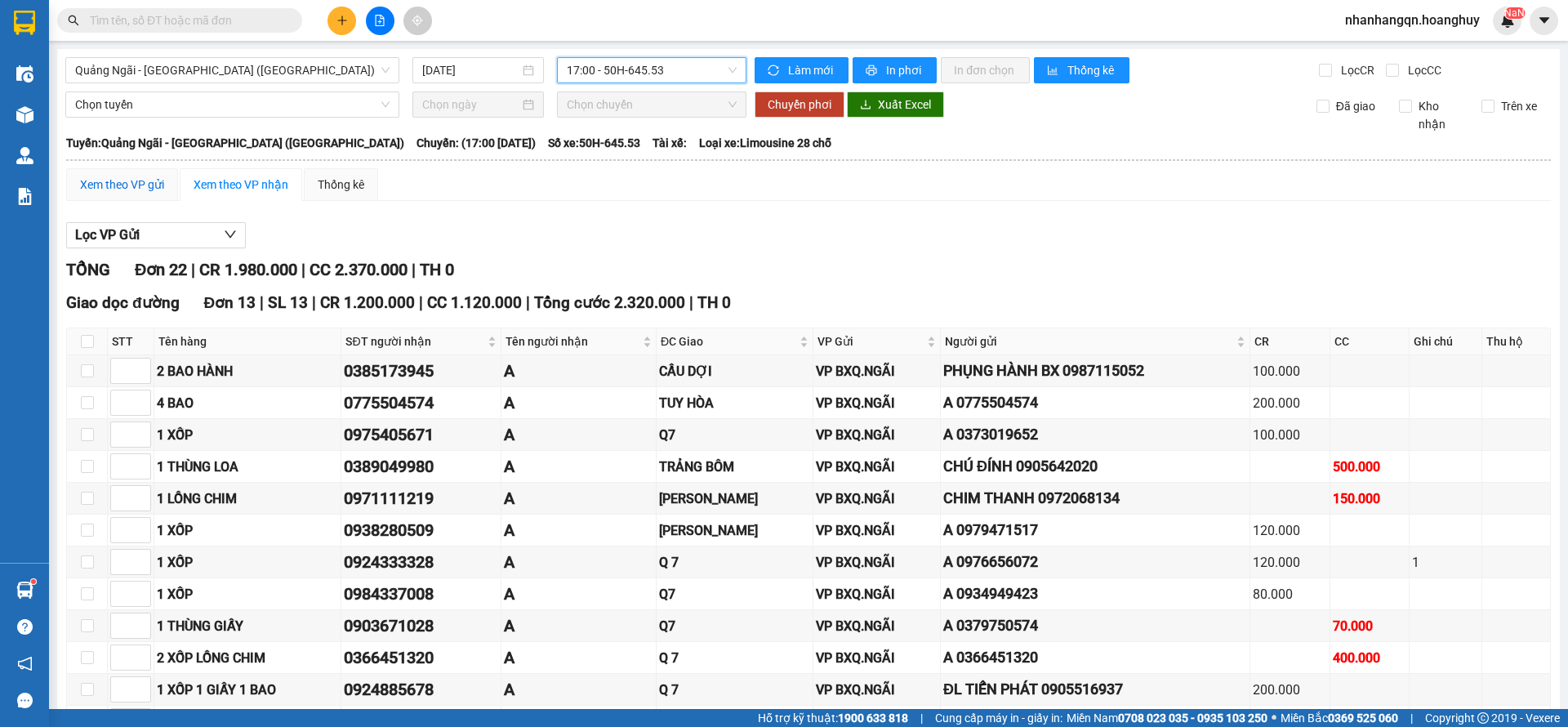
click at [114, 181] on div "Xem theo VP gửi" at bounding box center [122, 185] width 84 height 18
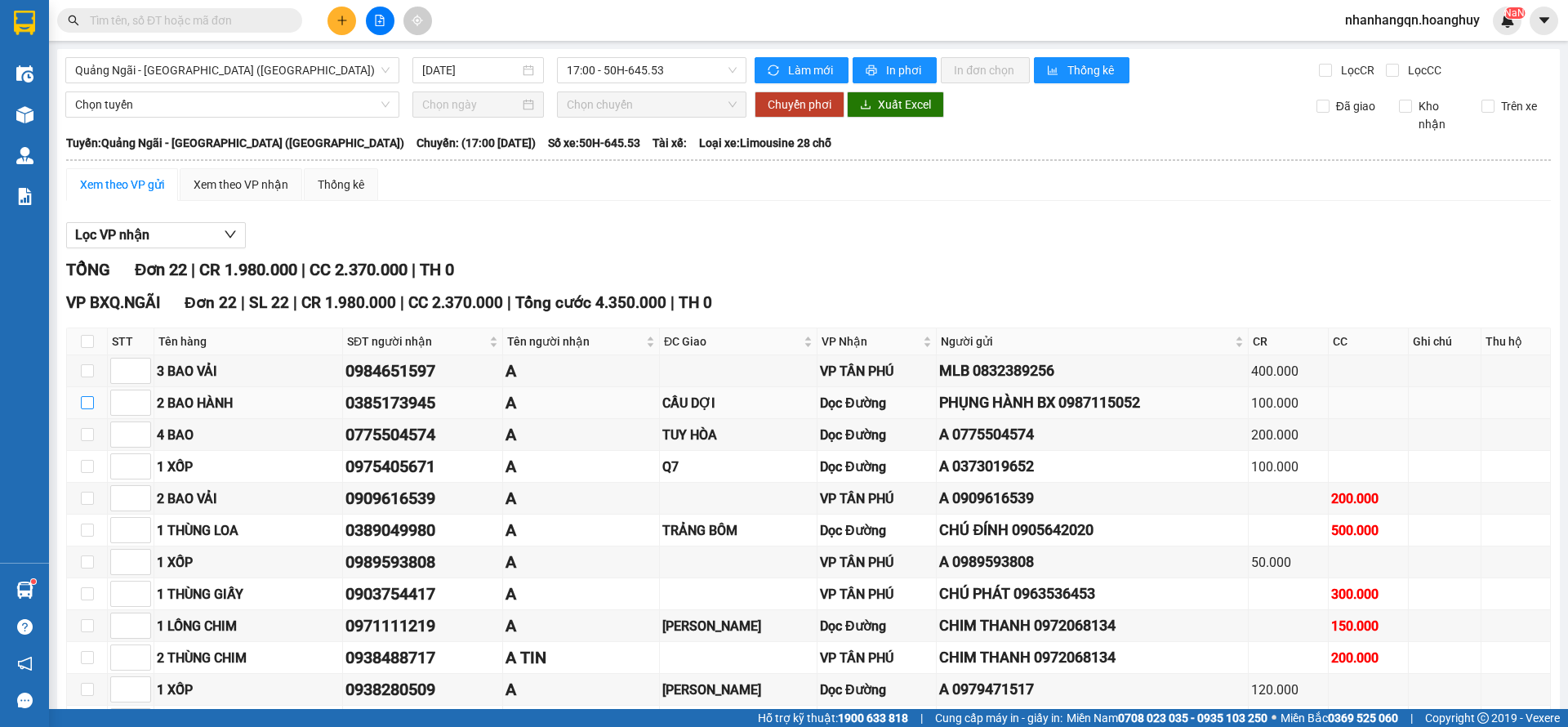
click at [84, 411] on label at bounding box center [87, 403] width 13 height 18
click at [84, 409] on input "checkbox" at bounding box center [87, 403] width 13 height 13
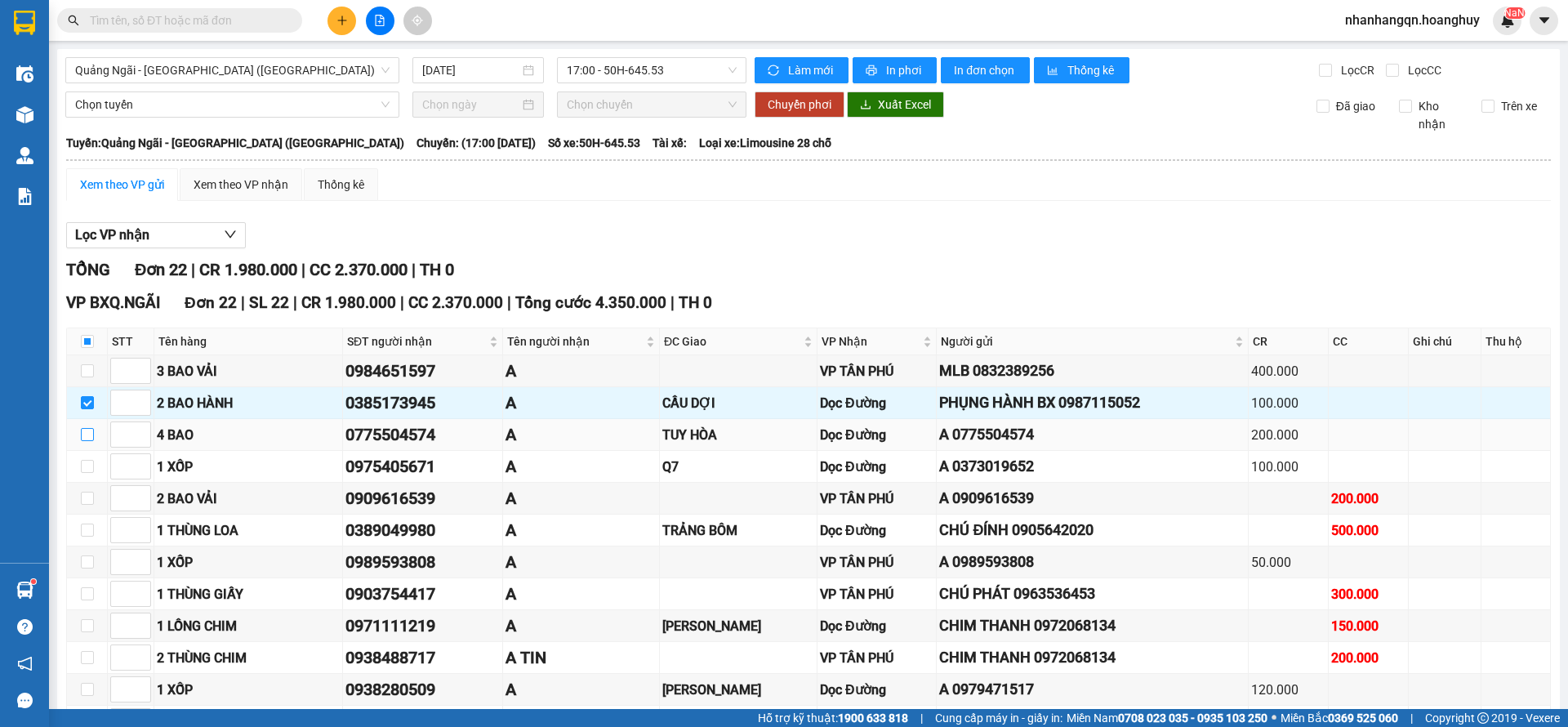
click at [89, 443] on label at bounding box center [87, 435] width 13 height 18
click at [89, 442] on input "checkbox" at bounding box center [87, 435] width 13 height 13
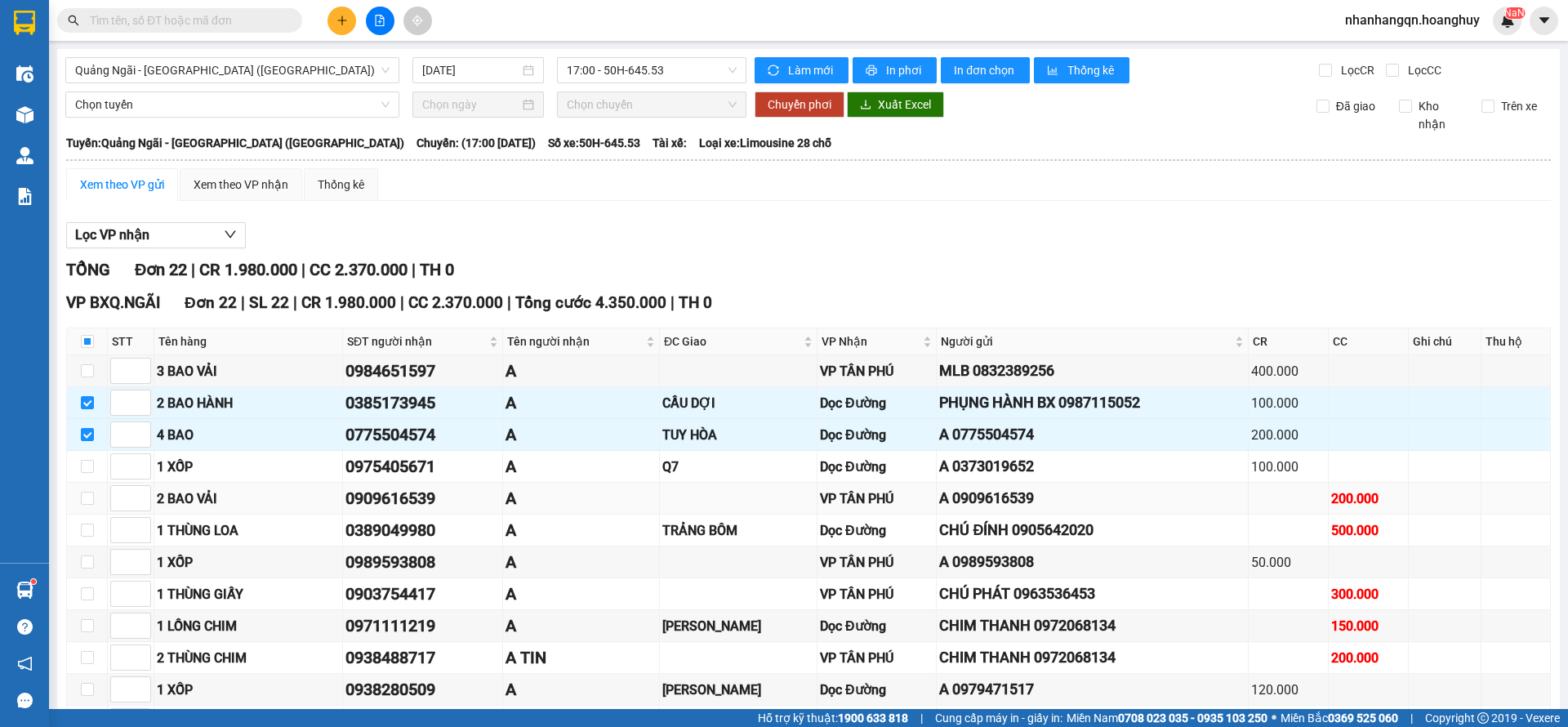
scroll to position [123, 0]
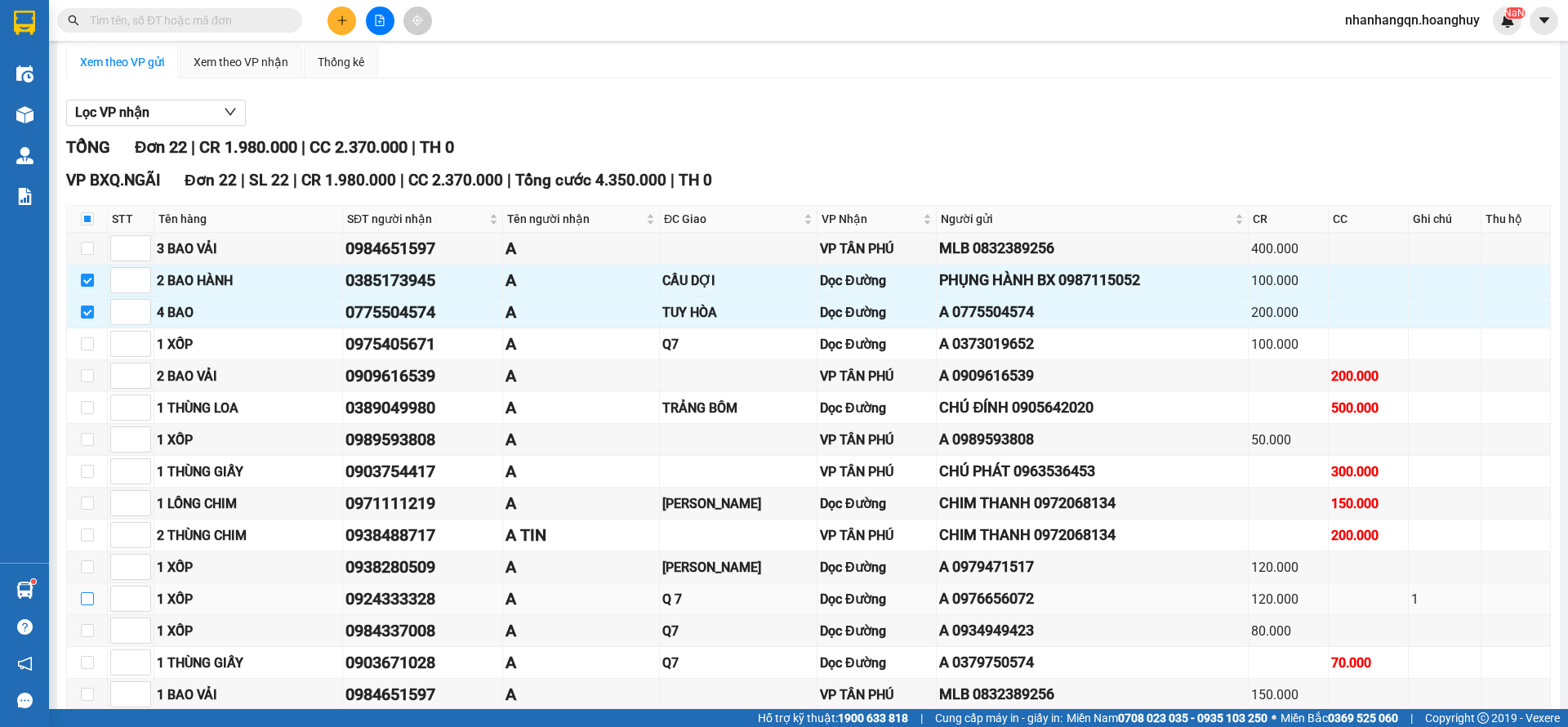
click at [86, 590] on label at bounding box center [87, 599] width 13 height 18
click at [86, 593] on input "checkbox" at bounding box center [87, 599] width 13 height 13
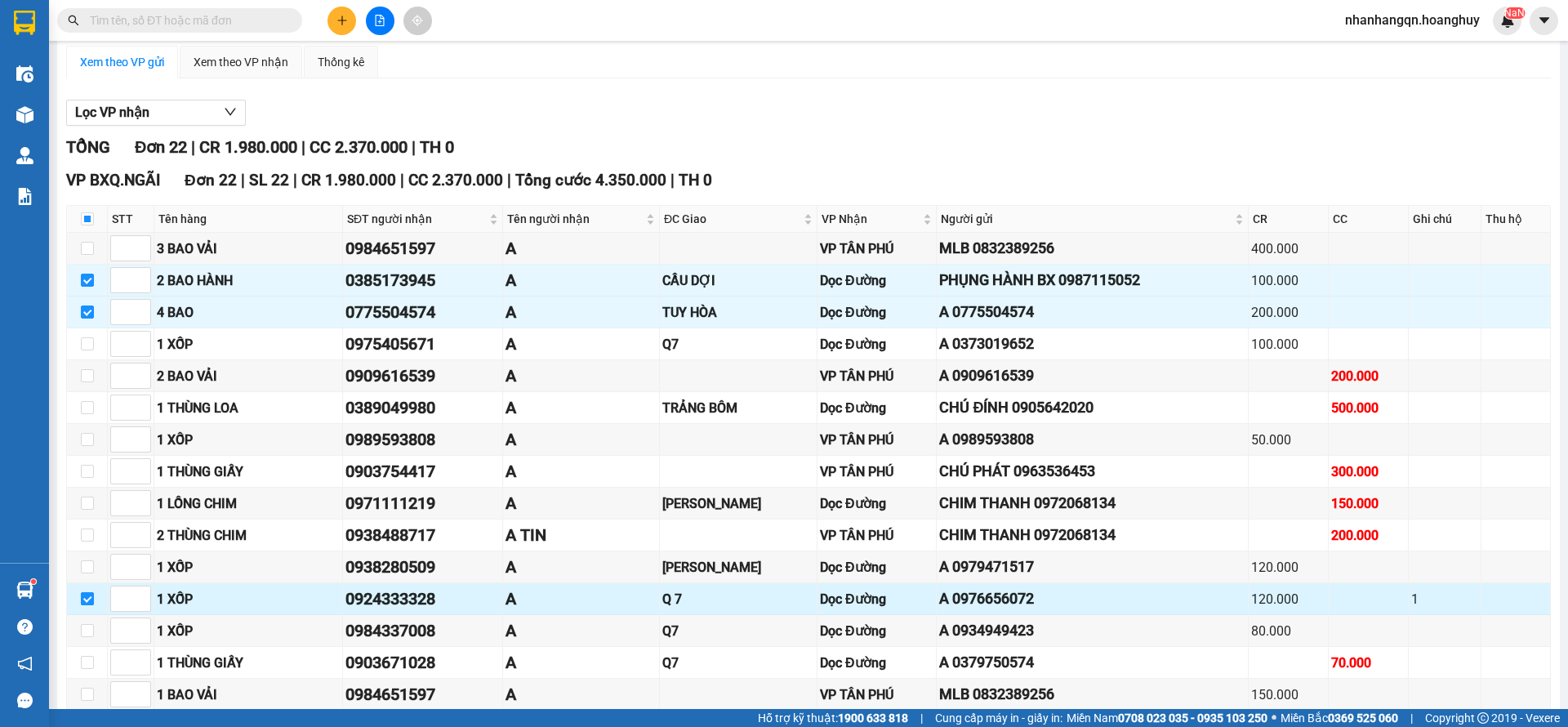
click at [86, 590] on label at bounding box center [87, 599] width 13 height 18
click at [86, 593] on input "checkbox" at bounding box center [87, 599] width 13 height 13
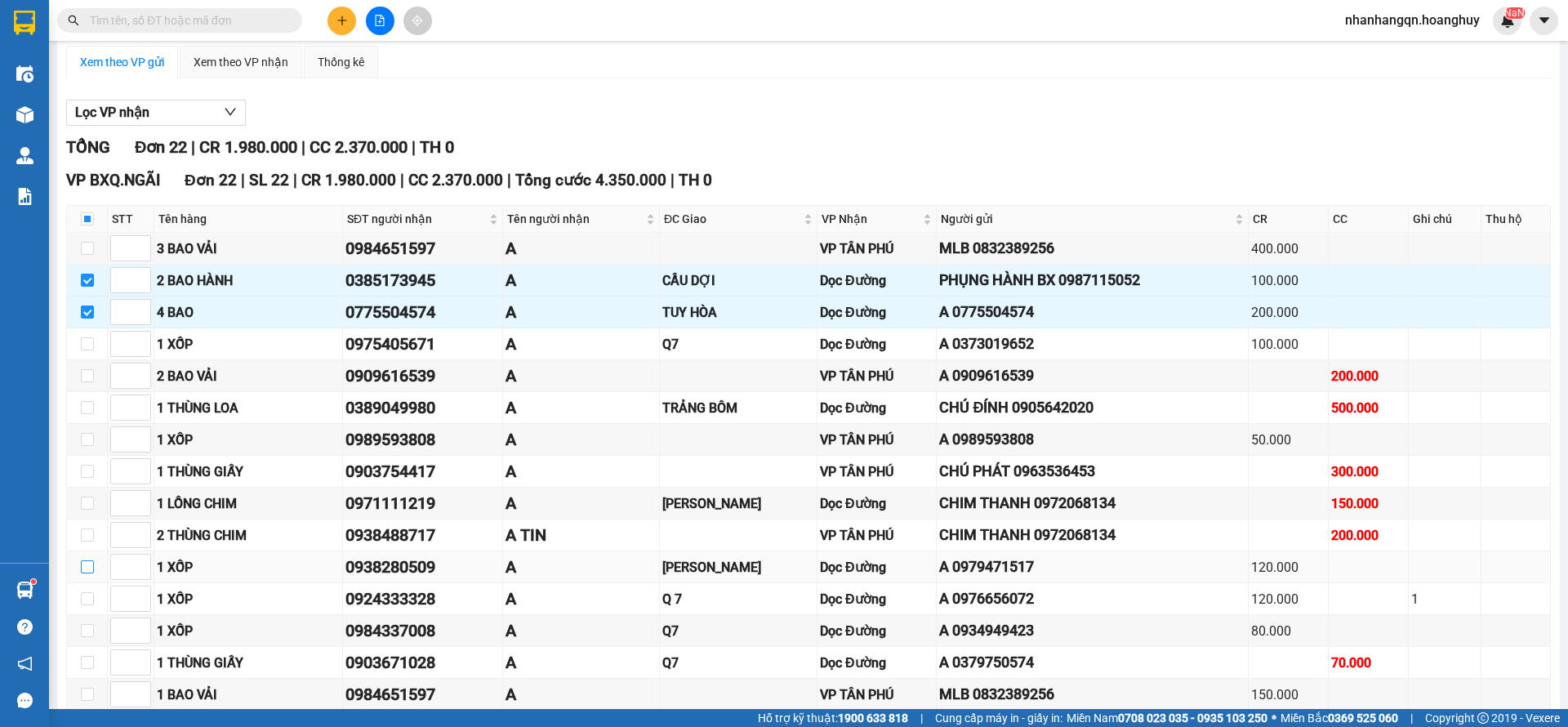
click at [85, 568] on input "checkbox" at bounding box center [87, 567] width 13 height 13
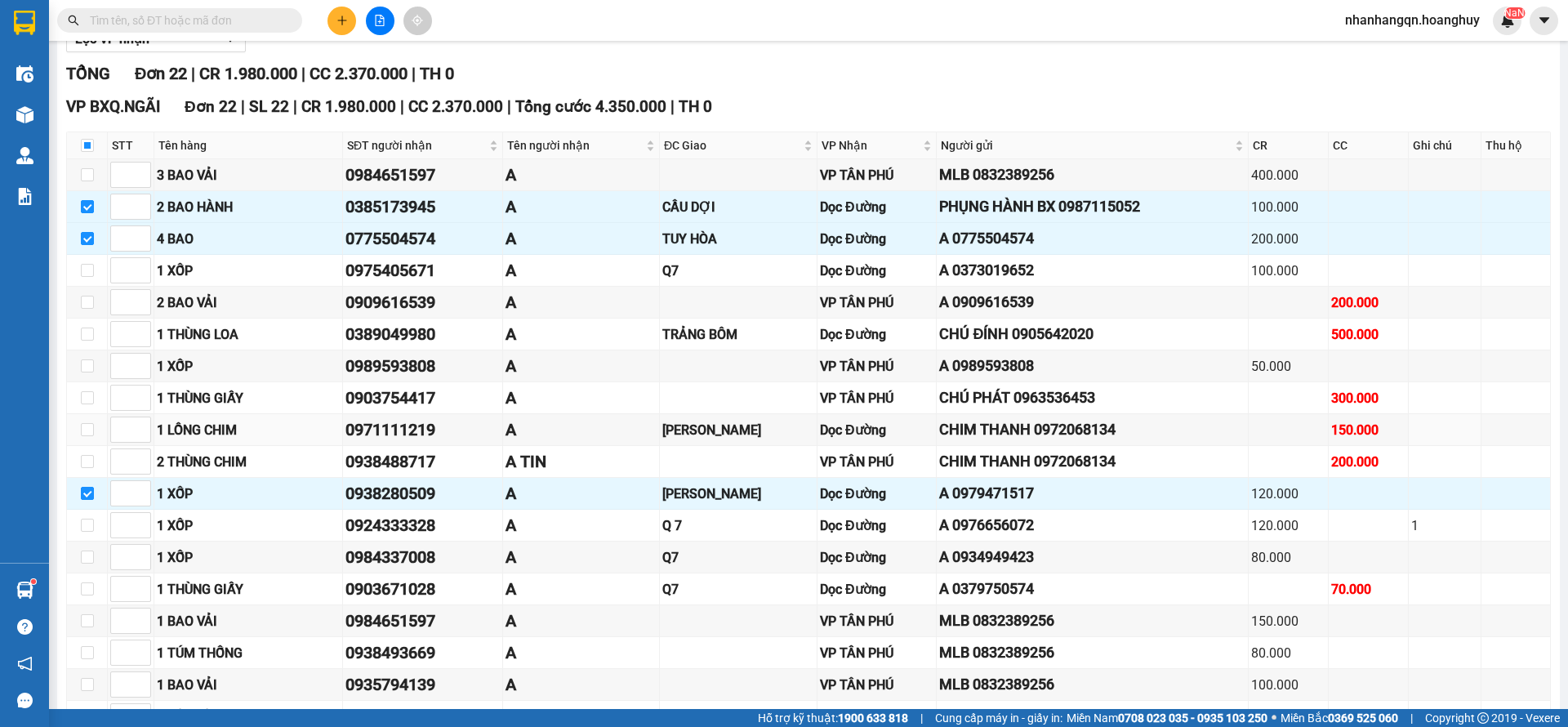
scroll to position [431, 0]
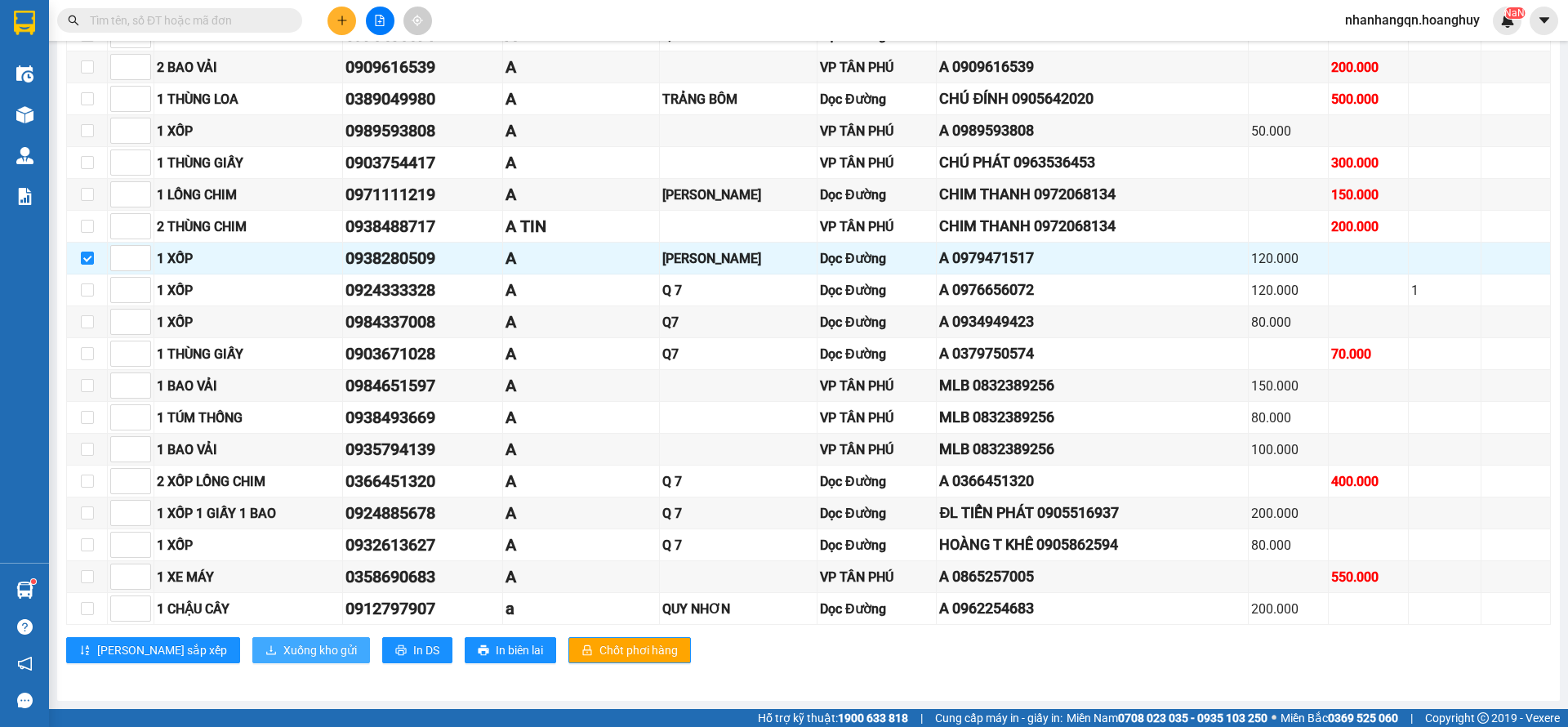
click at [284, 652] on span "Xuống kho gửi" at bounding box center [320, 651] width 73 height 18
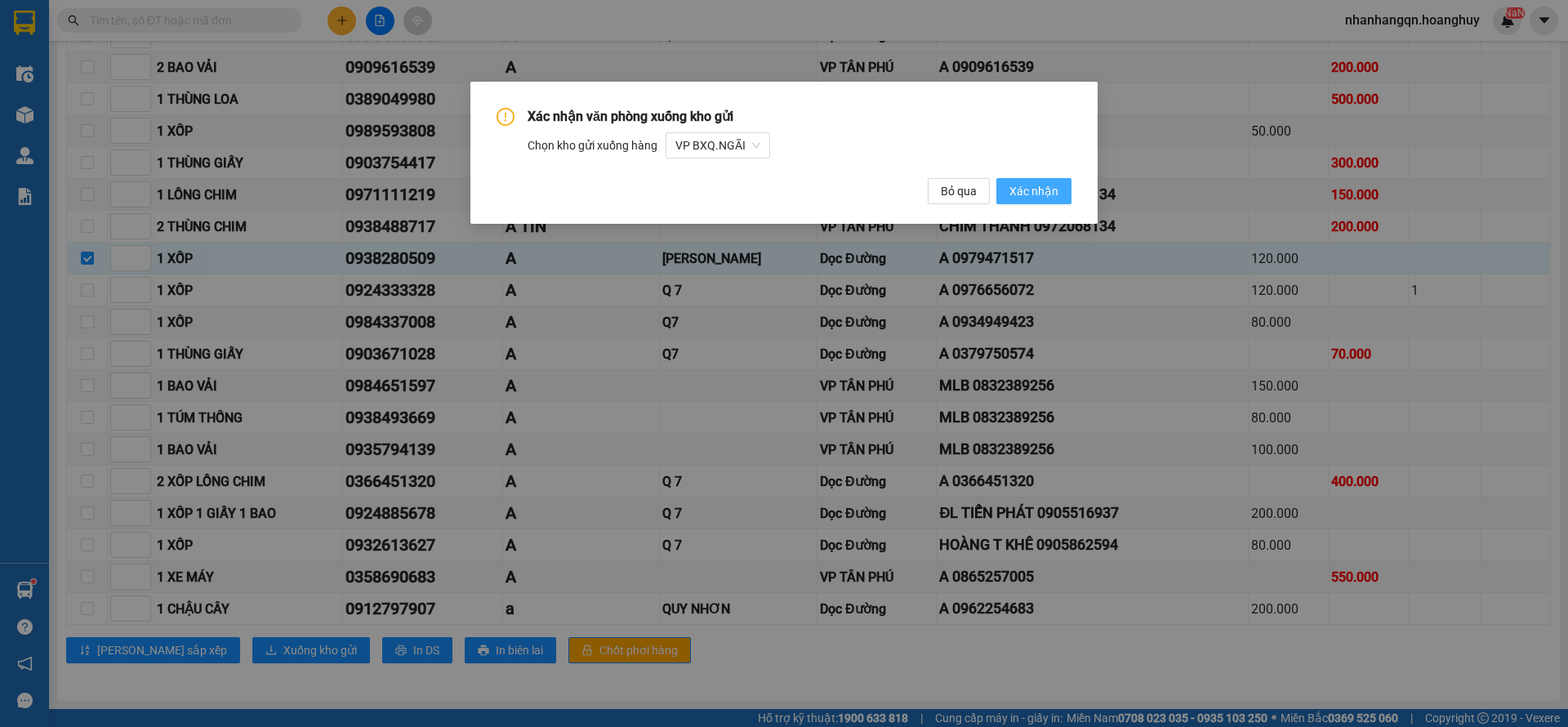
click at [1040, 186] on span "Xác nhận" at bounding box center [1033, 192] width 49 height 18
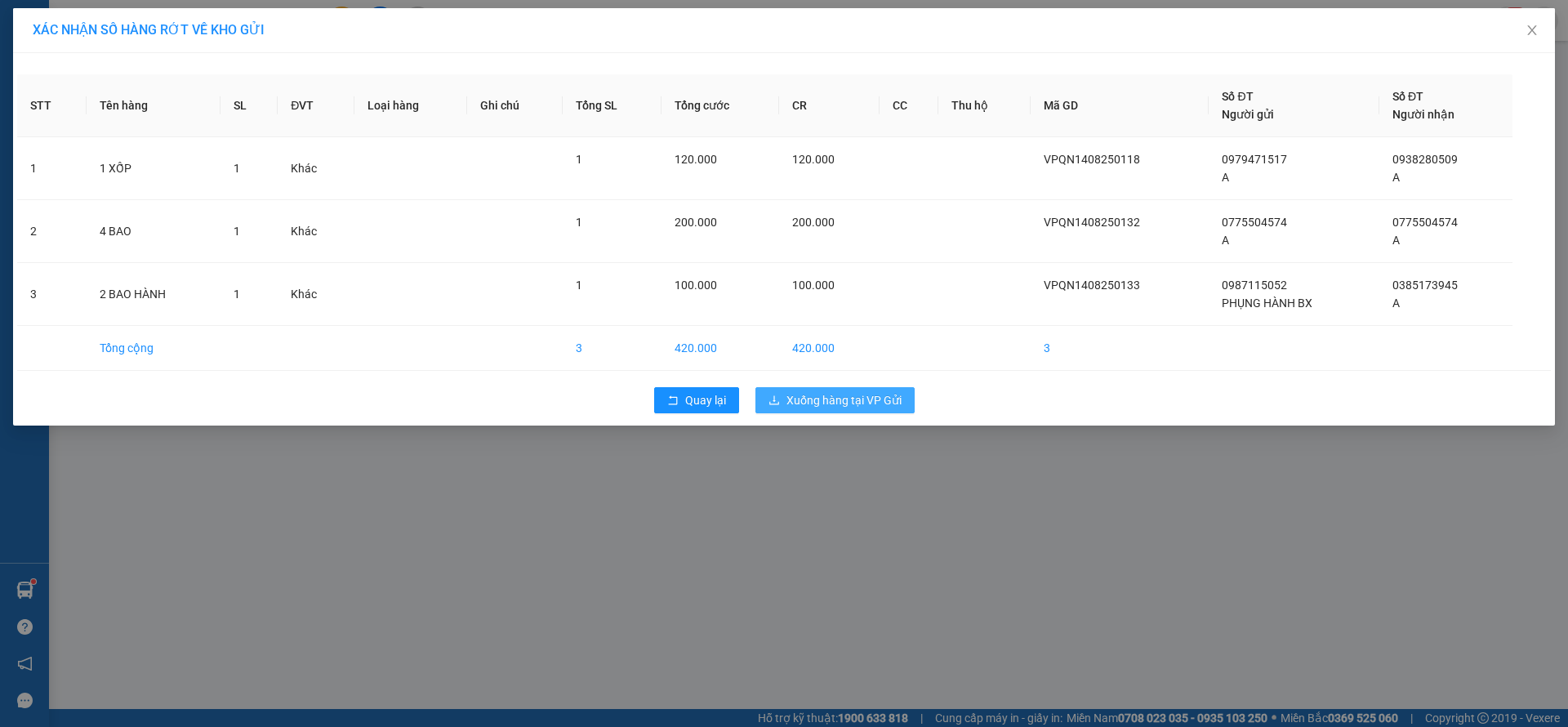
click at [827, 401] on span "Xuống hàng tại VP Gửi" at bounding box center [844, 400] width 116 height 18
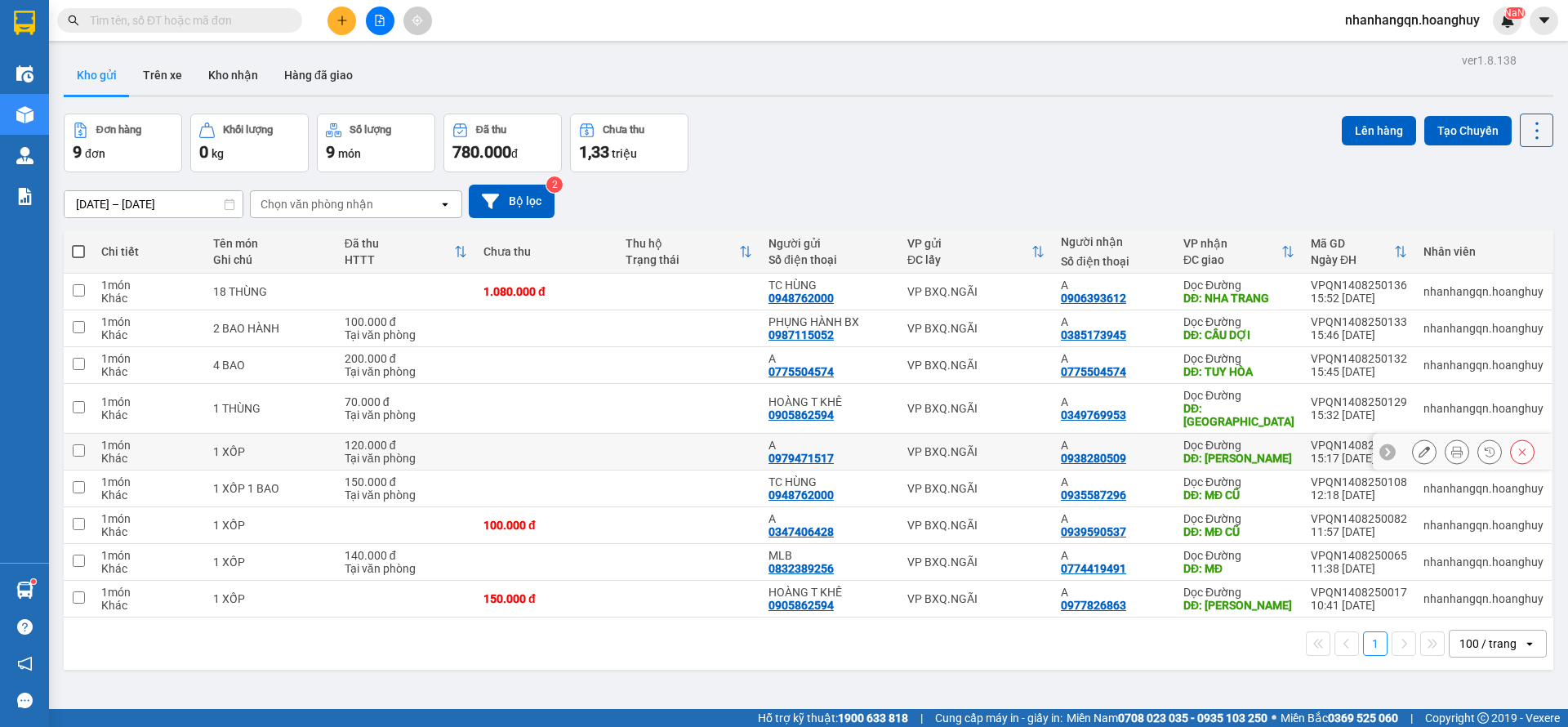
click at [1002, 445] on div "VP BXQ.NGÃI" at bounding box center [976, 452] width 138 height 13
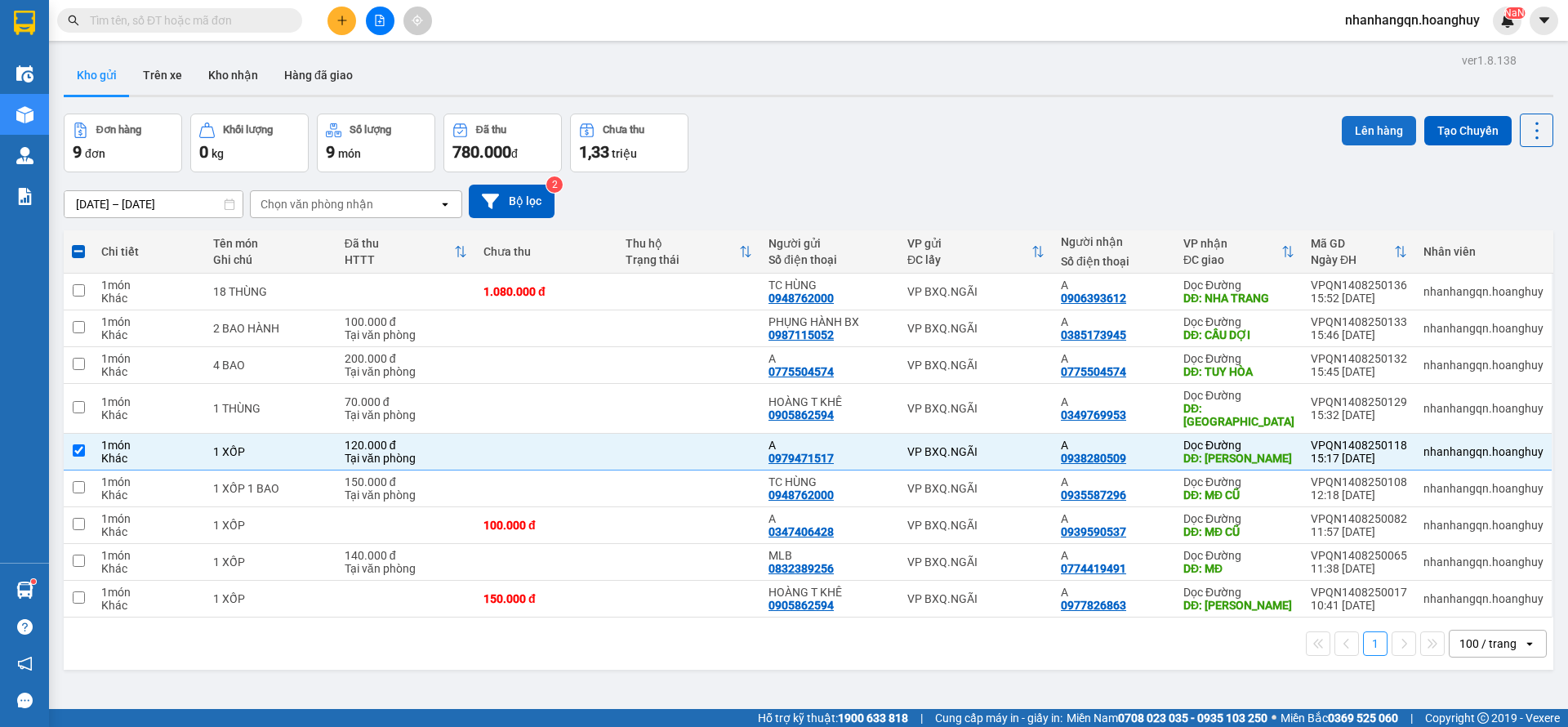
click at [1367, 129] on button "Lên hàng" at bounding box center [1379, 130] width 74 height 29
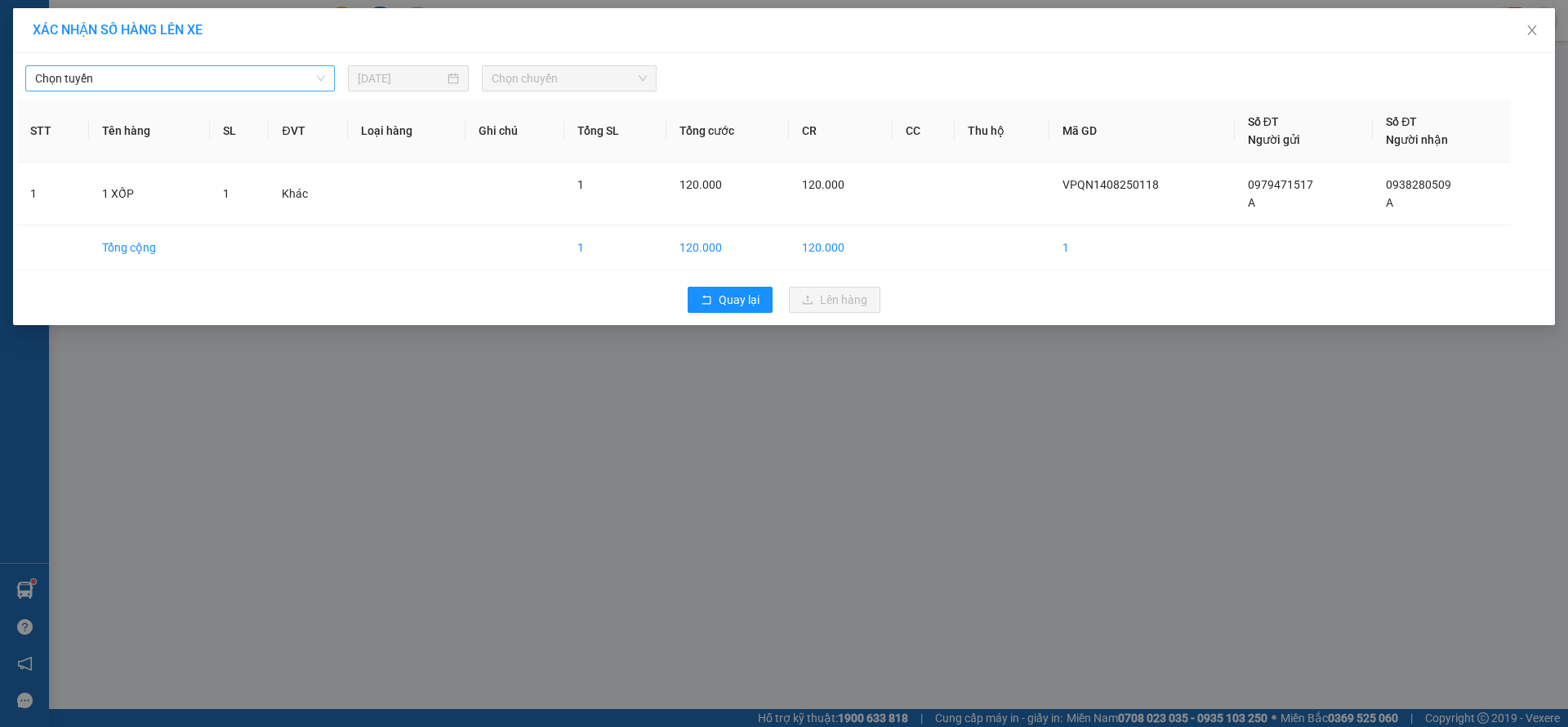
click at [289, 78] on span "Chọn tuyến" at bounding box center [180, 78] width 290 height 25
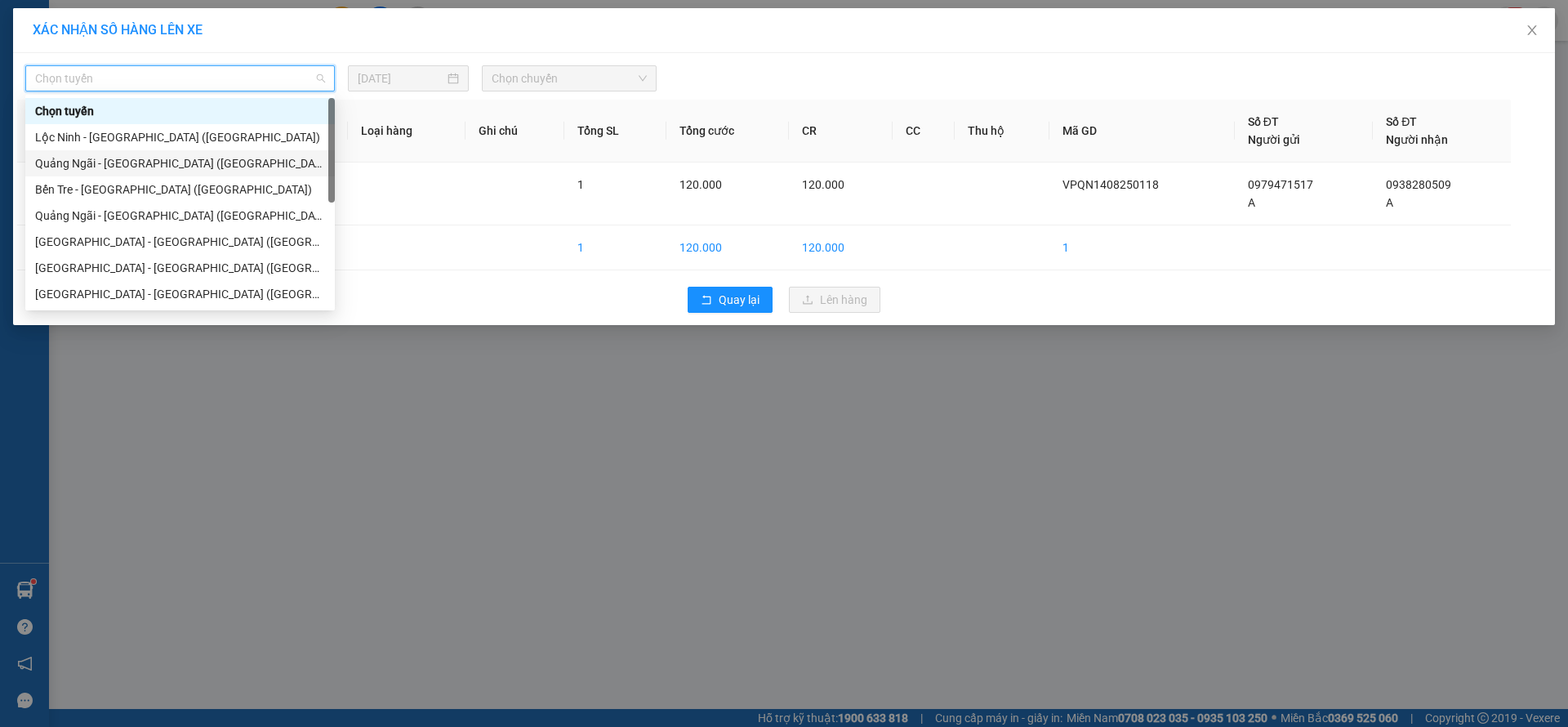
click at [155, 155] on div "[PERSON_NAME][GEOGRAPHIC_DATA] ([GEOGRAPHIC_DATA])" at bounding box center [180, 163] width 290 height 18
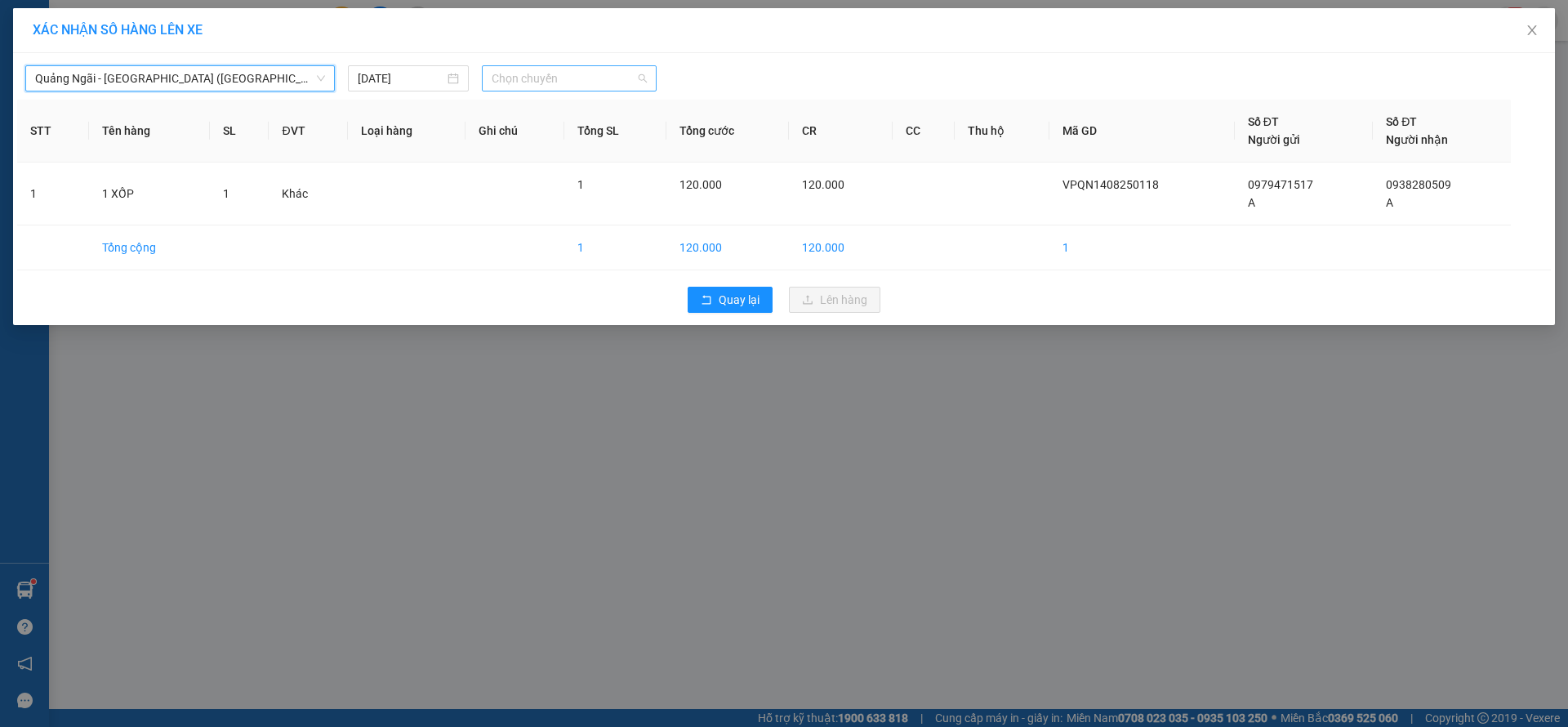
click at [517, 81] on span "Chọn chuyến" at bounding box center [569, 78] width 155 height 25
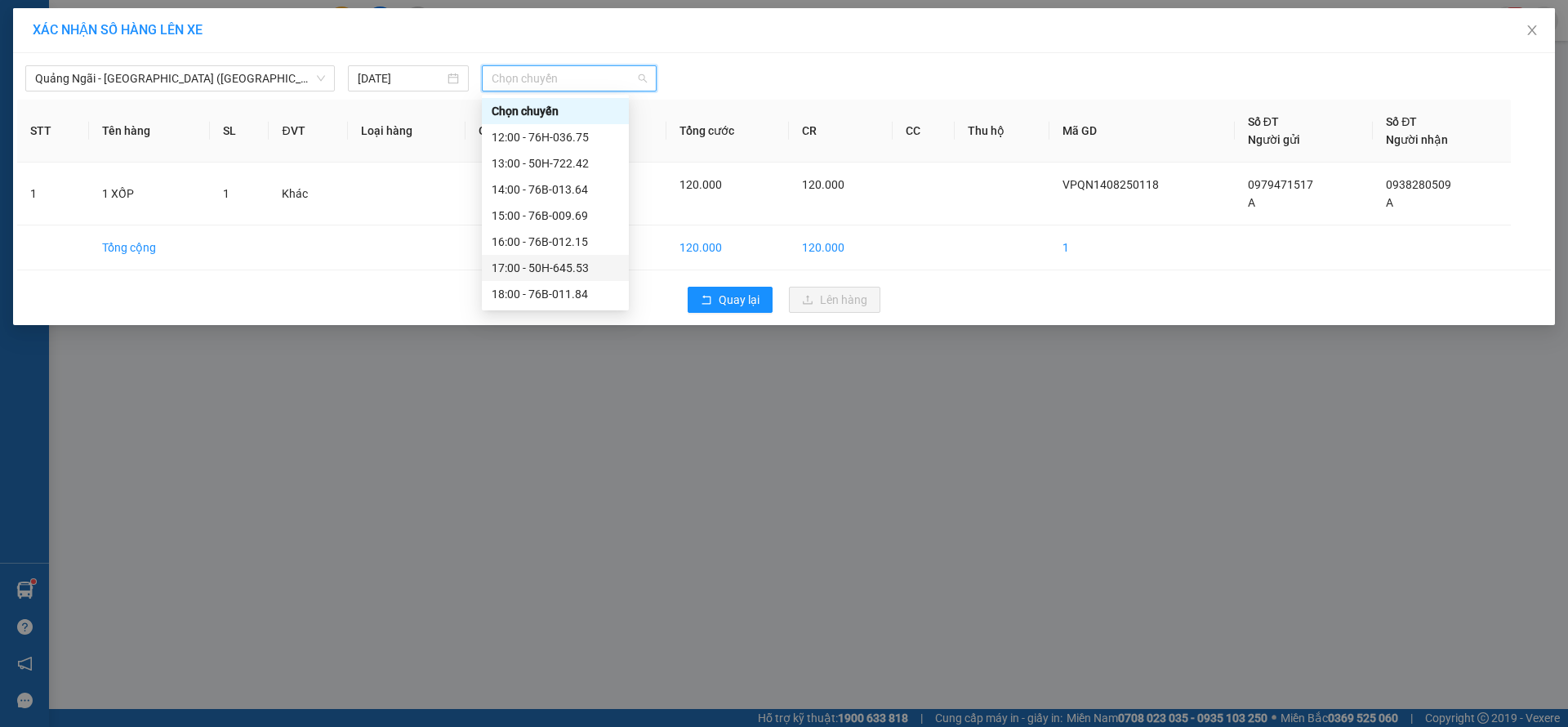
scroll to position [52, 0]
click at [579, 264] on div "19:00 - 50H-503.08" at bounding box center [555, 268] width 128 height 18
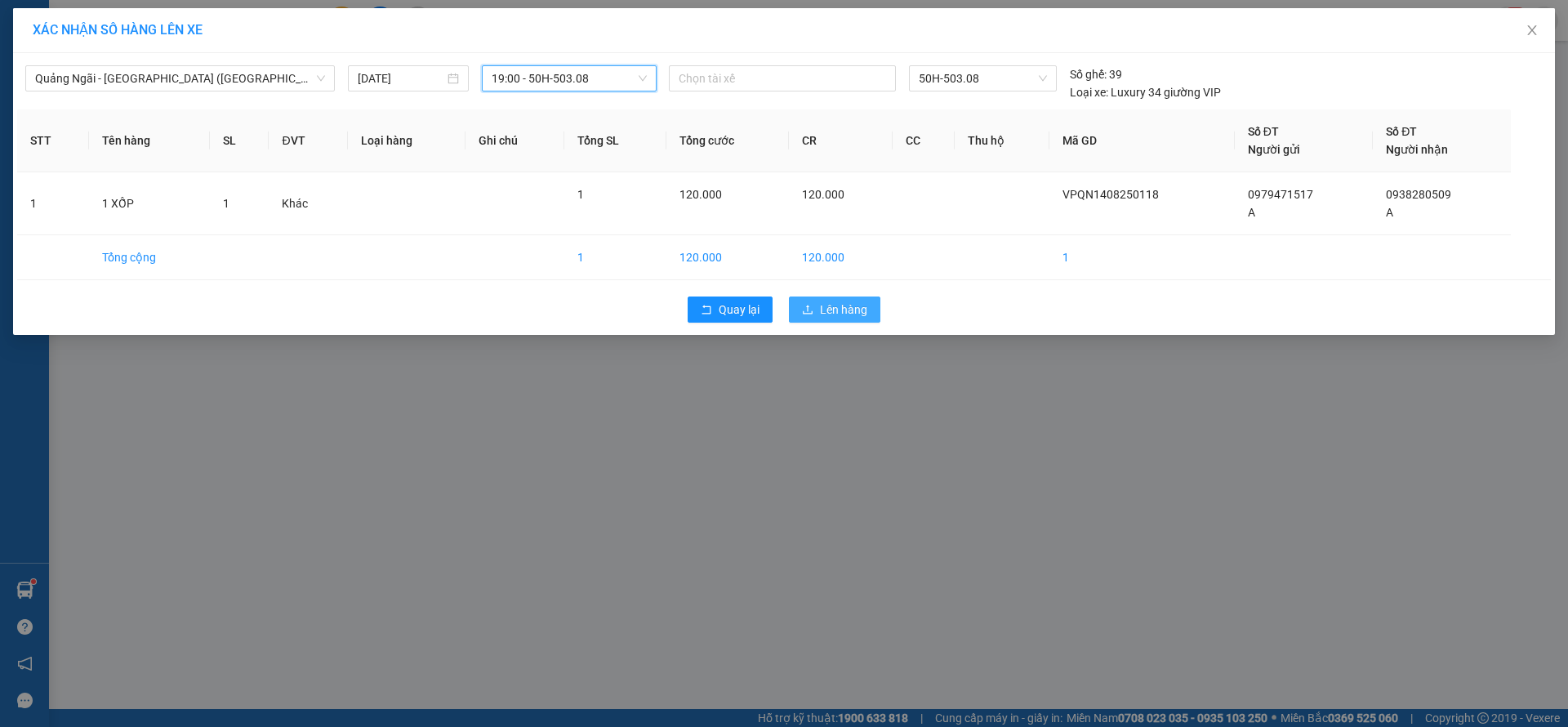
click at [843, 308] on span "Lên hàng" at bounding box center [844, 310] width 48 height 18
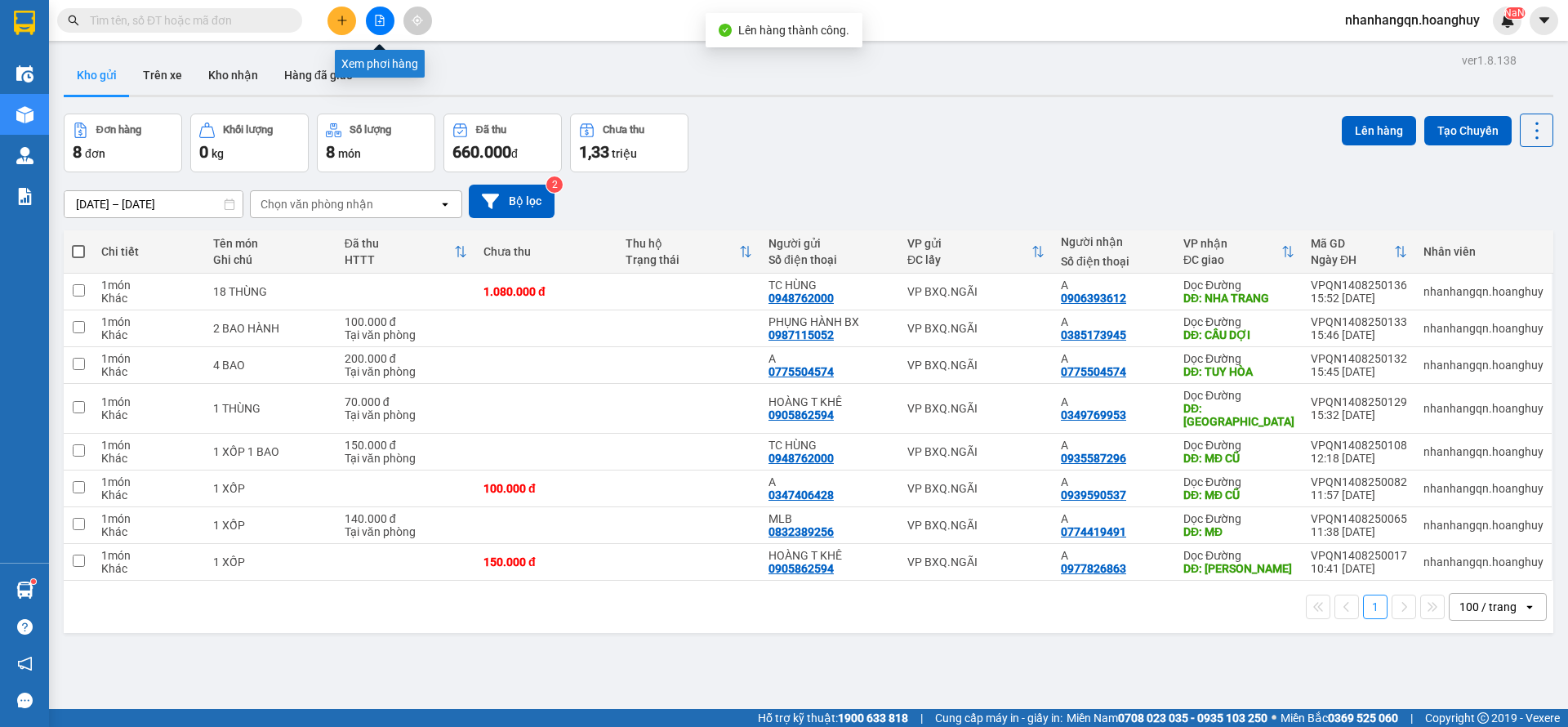
click at [386, 11] on button at bounding box center [380, 20] width 28 height 28
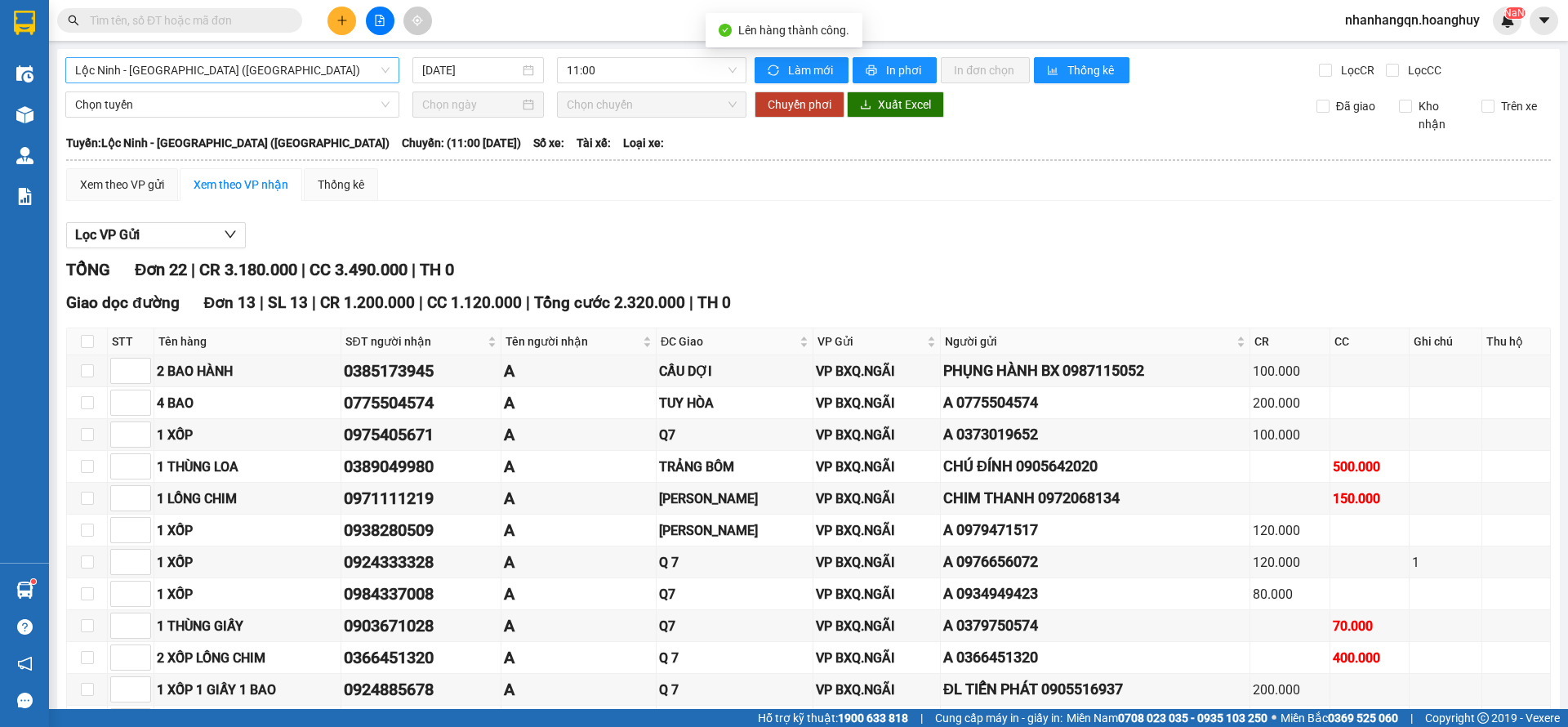
click at [220, 60] on span "Lộc [PERSON_NAME][GEOGRAPHIC_DATA] ([GEOGRAPHIC_DATA])" at bounding box center [232, 70] width 315 height 25
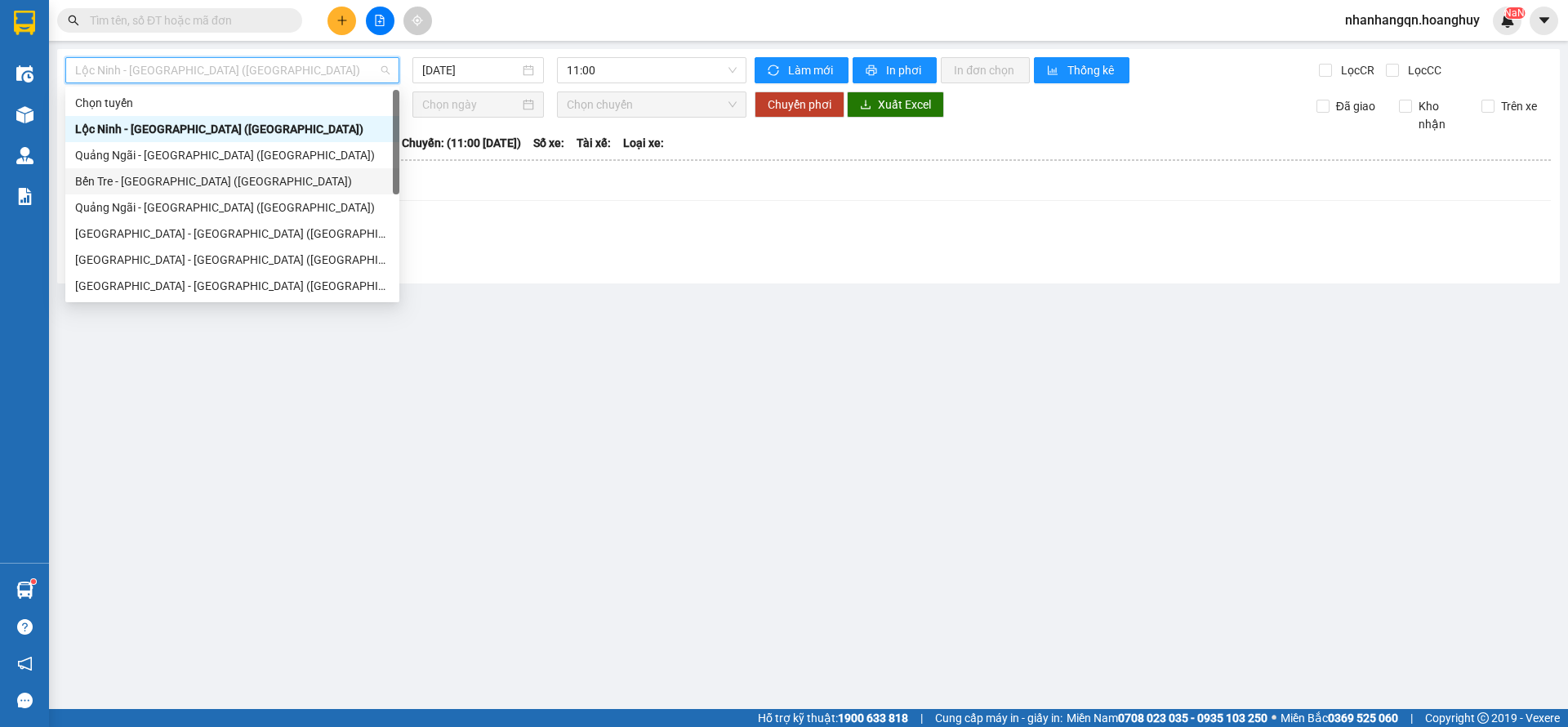
click at [181, 154] on div "[PERSON_NAME][GEOGRAPHIC_DATA] ([GEOGRAPHIC_DATA])" at bounding box center [232, 155] width 315 height 18
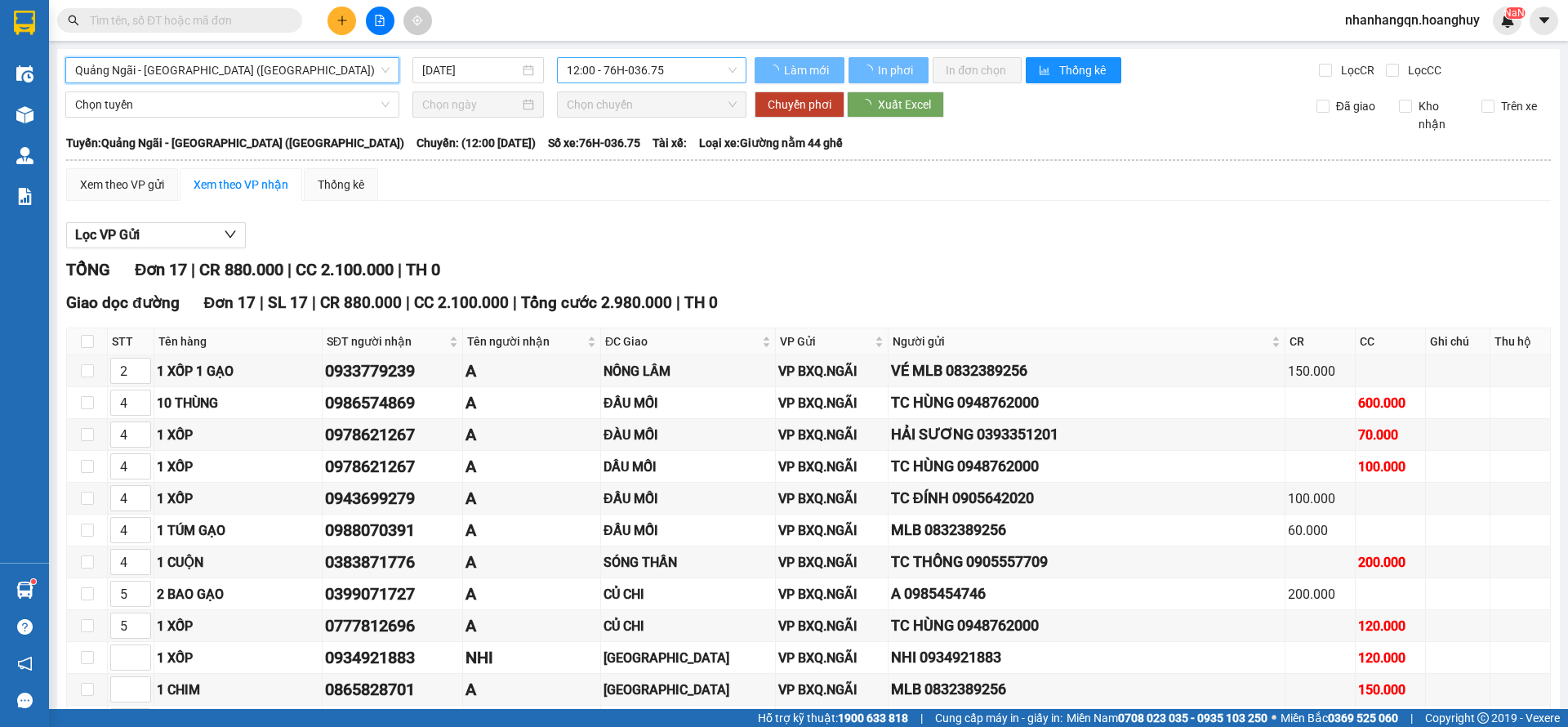
click at [662, 72] on span "12:00 - 76H-036.75" at bounding box center [651, 70] width 170 height 25
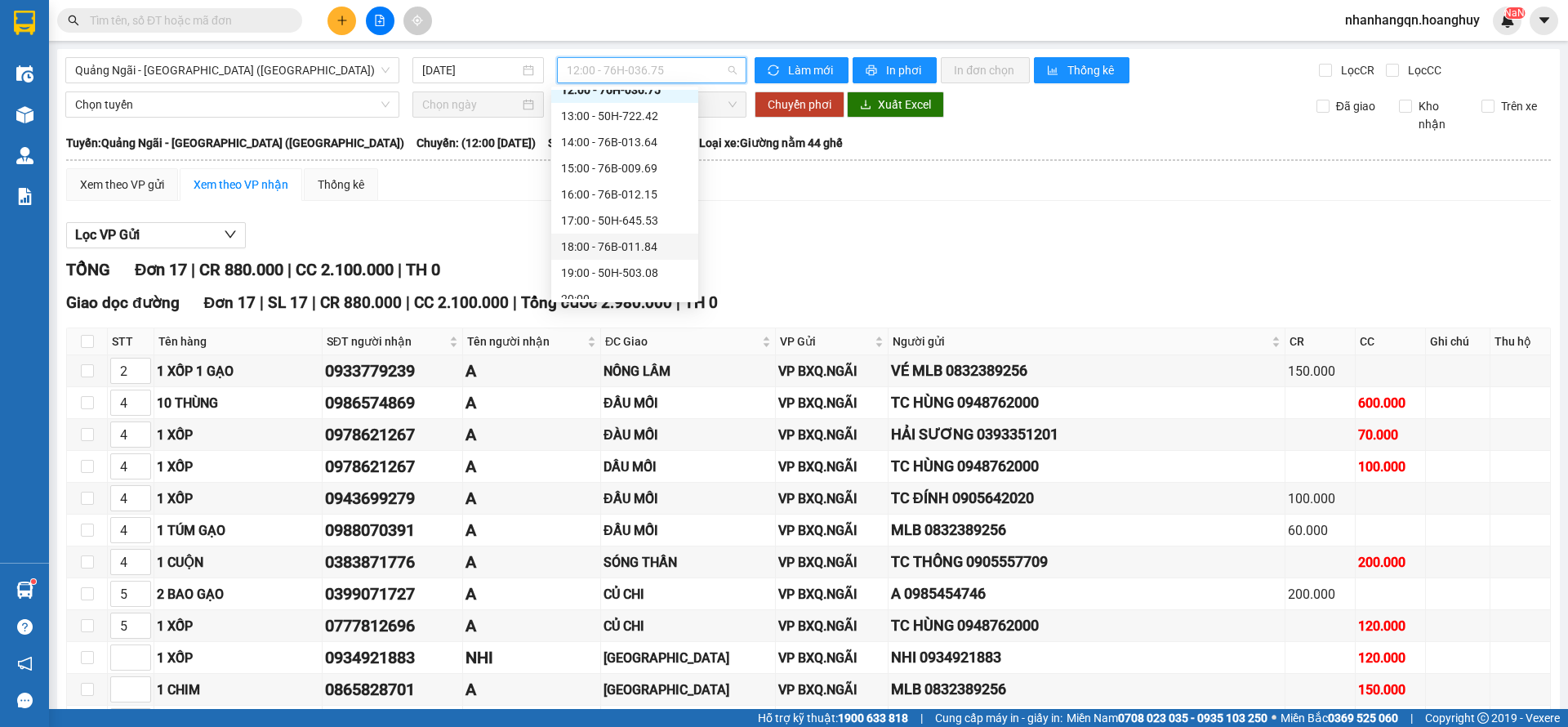
scroll to position [52, 0]
click at [665, 253] on div "19:00 - 50H-503.08" at bounding box center [625, 260] width 128 height 18
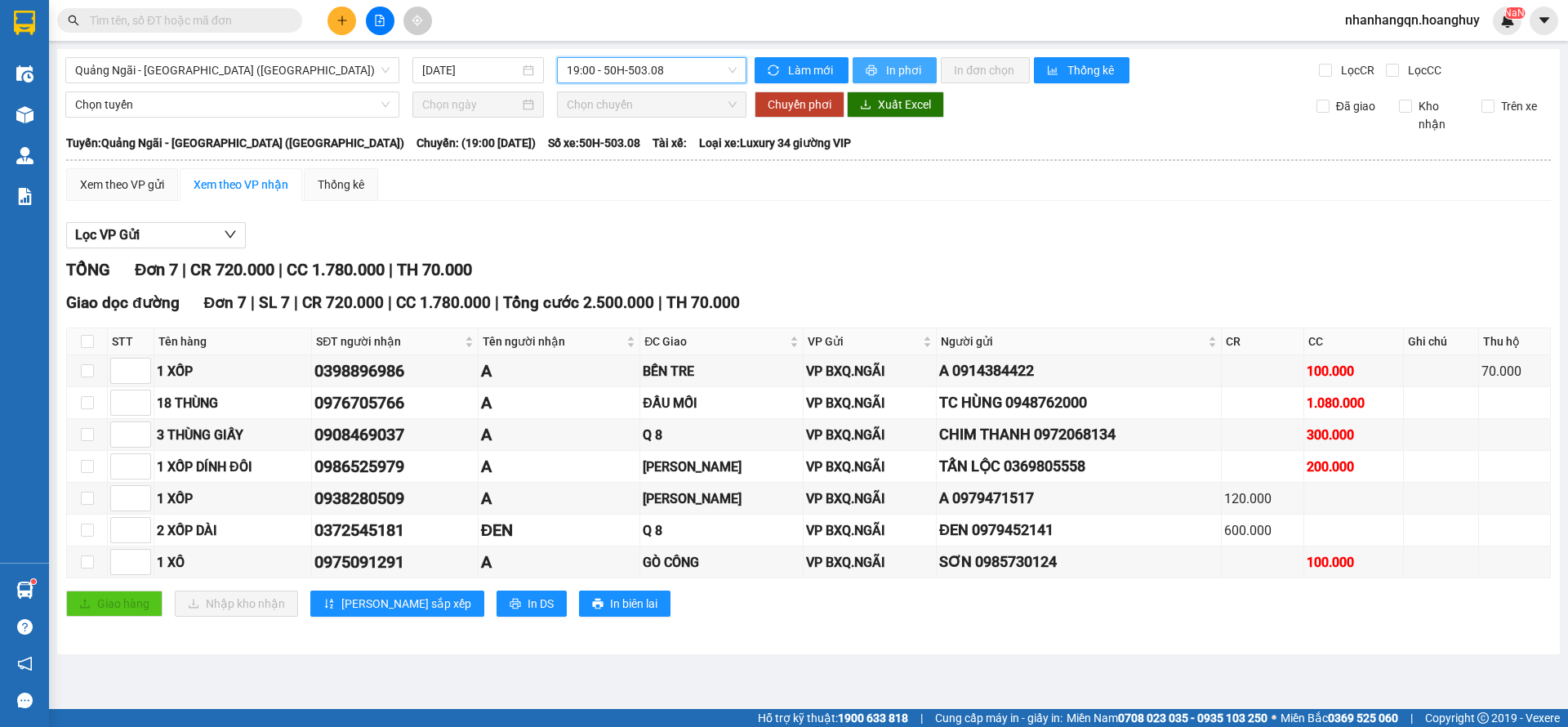
click at [894, 71] on span "In phơi" at bounding box center [905, 71] width 38 height 18
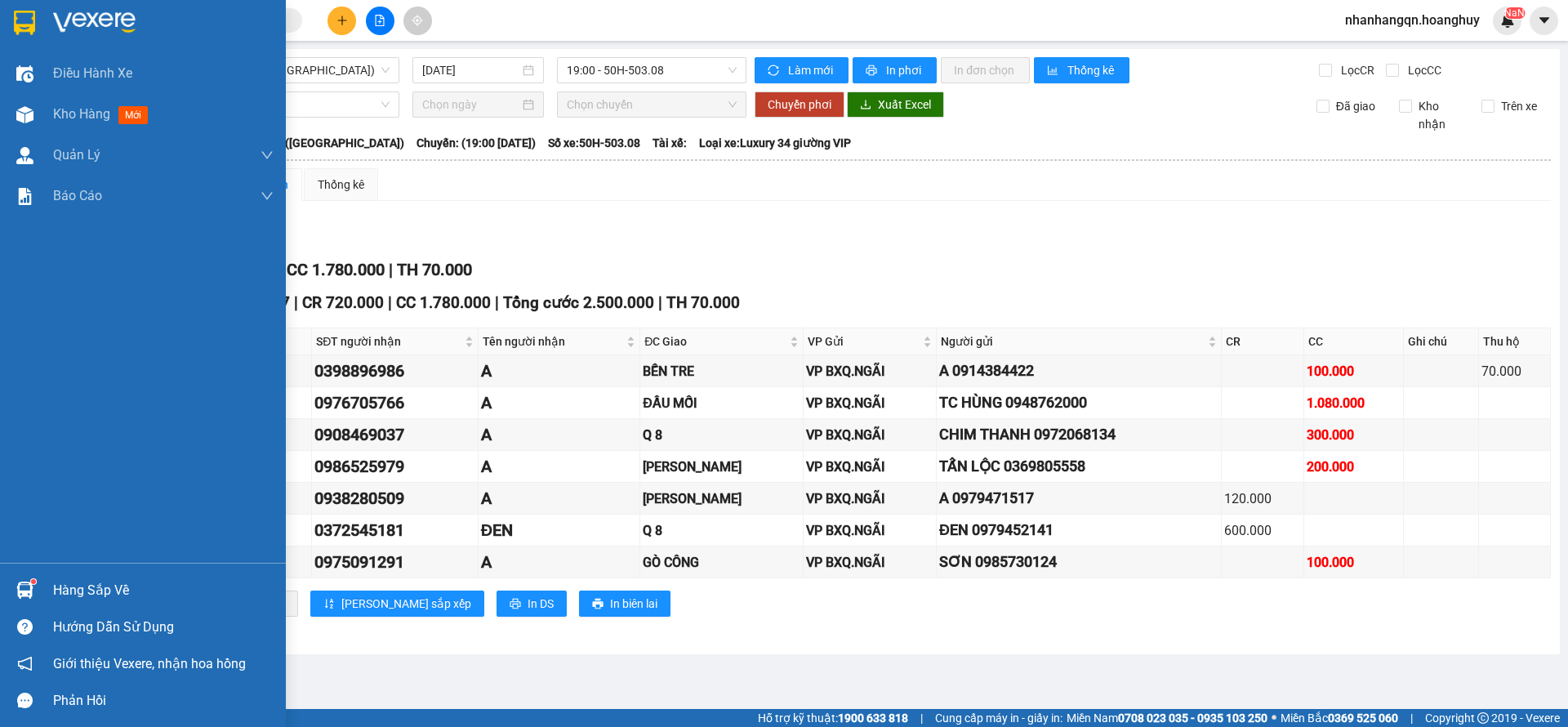
click at [0, 21] on div at bounding box center [143, 27] width 286 height 53
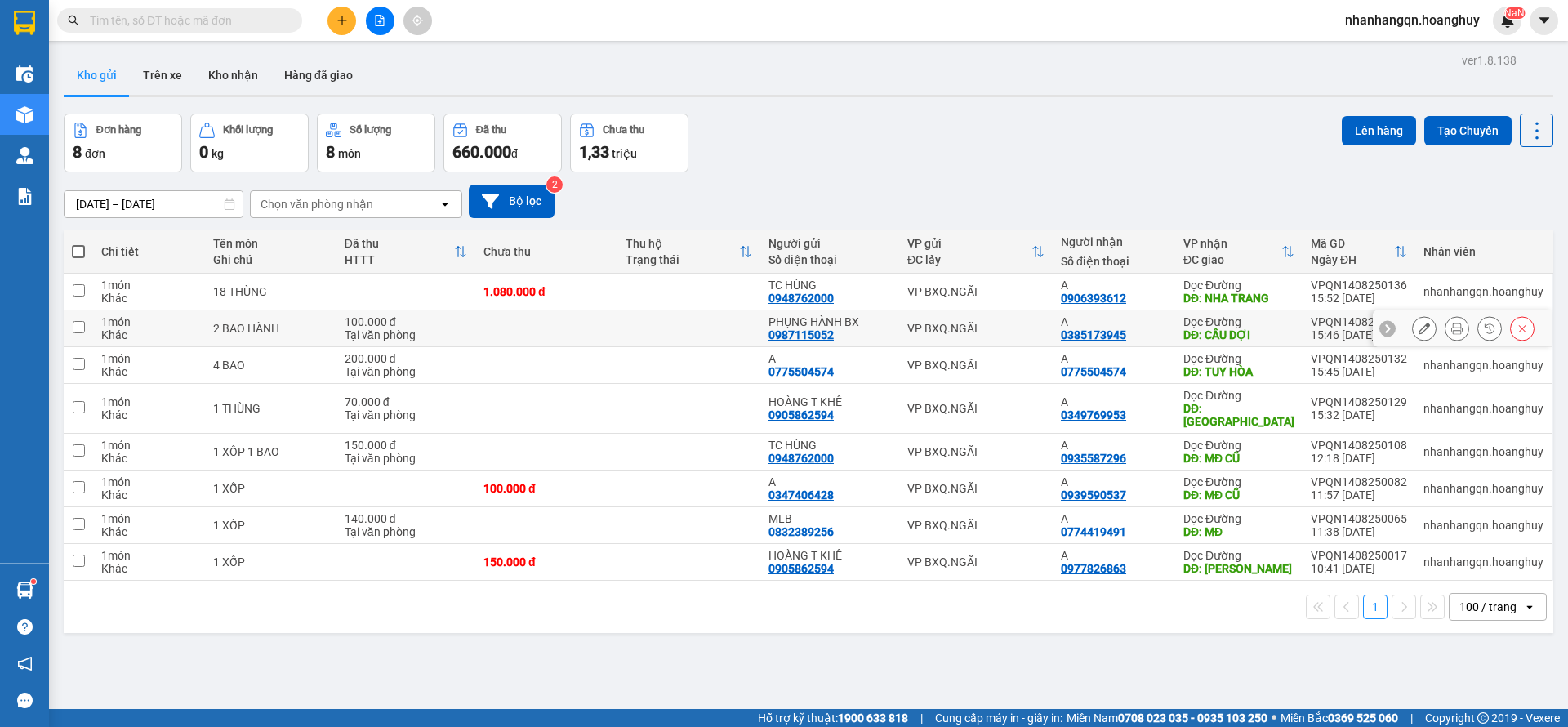
click at [940, 329] on div "VP BXQ.NGÃI" at bounding box center [976, 329] width 138 height 13
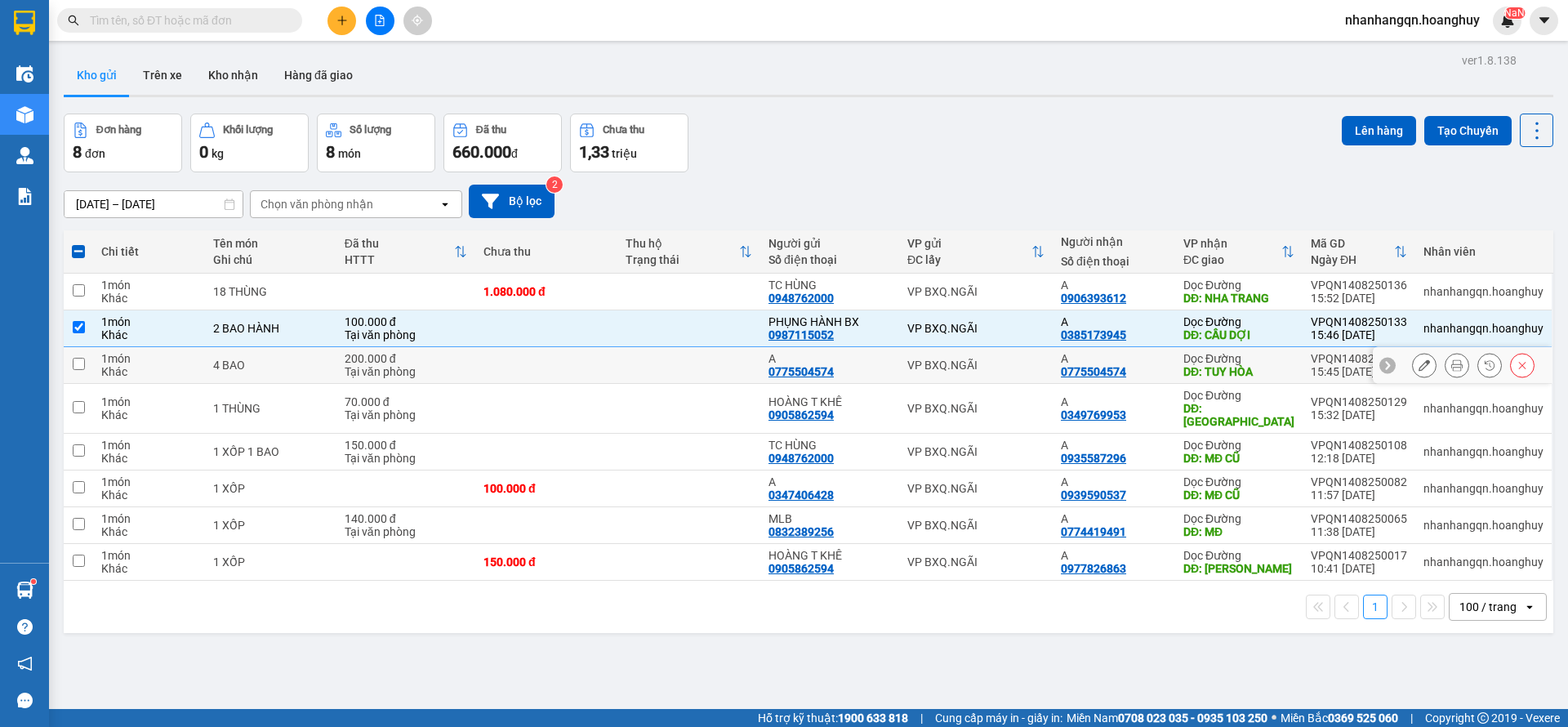
click at [994, 375] on td "VP BXQ.NGÃI" at bounding box center [975, 365] width 153 height 37
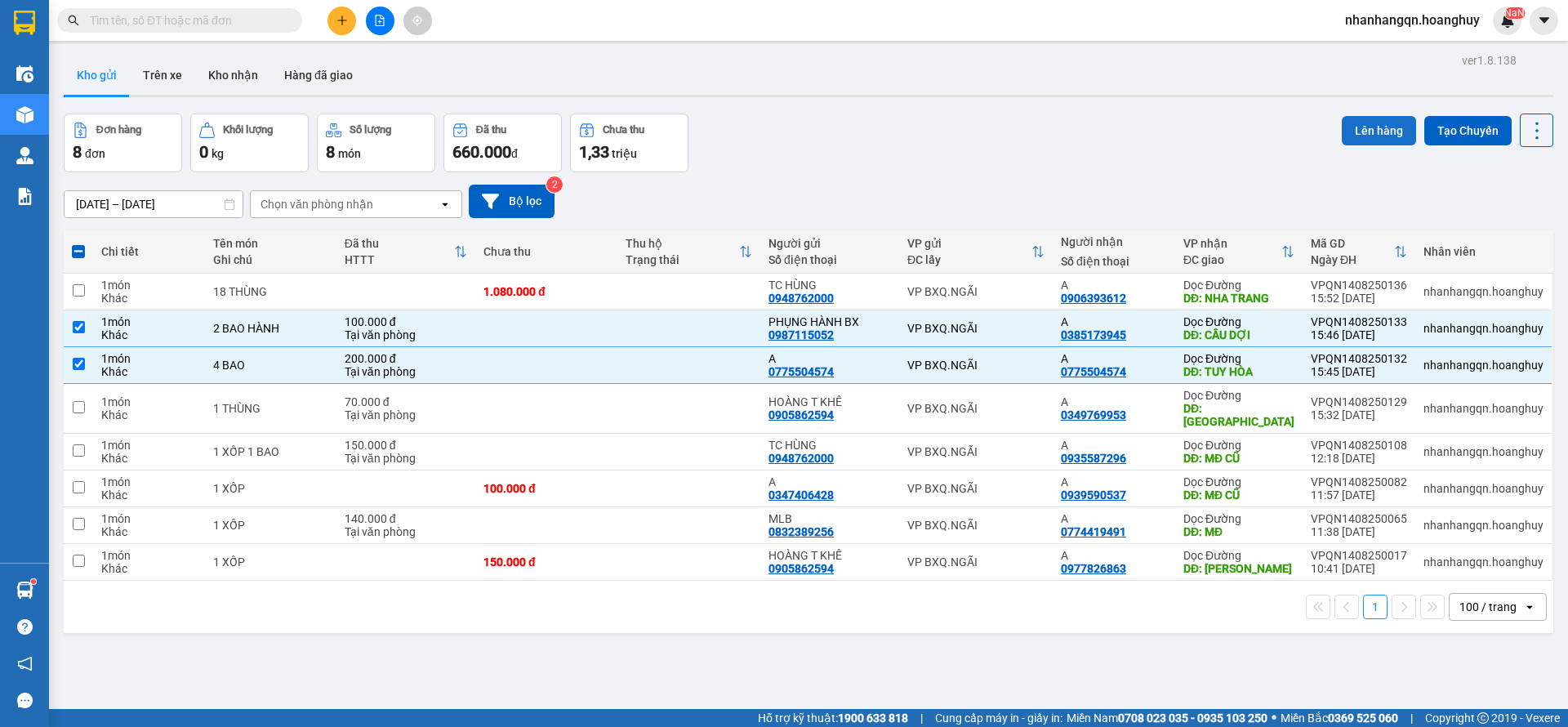
click at [1354, 139] on button "Lên hàng" at bounding box center [1379, 130] width 74 height 29
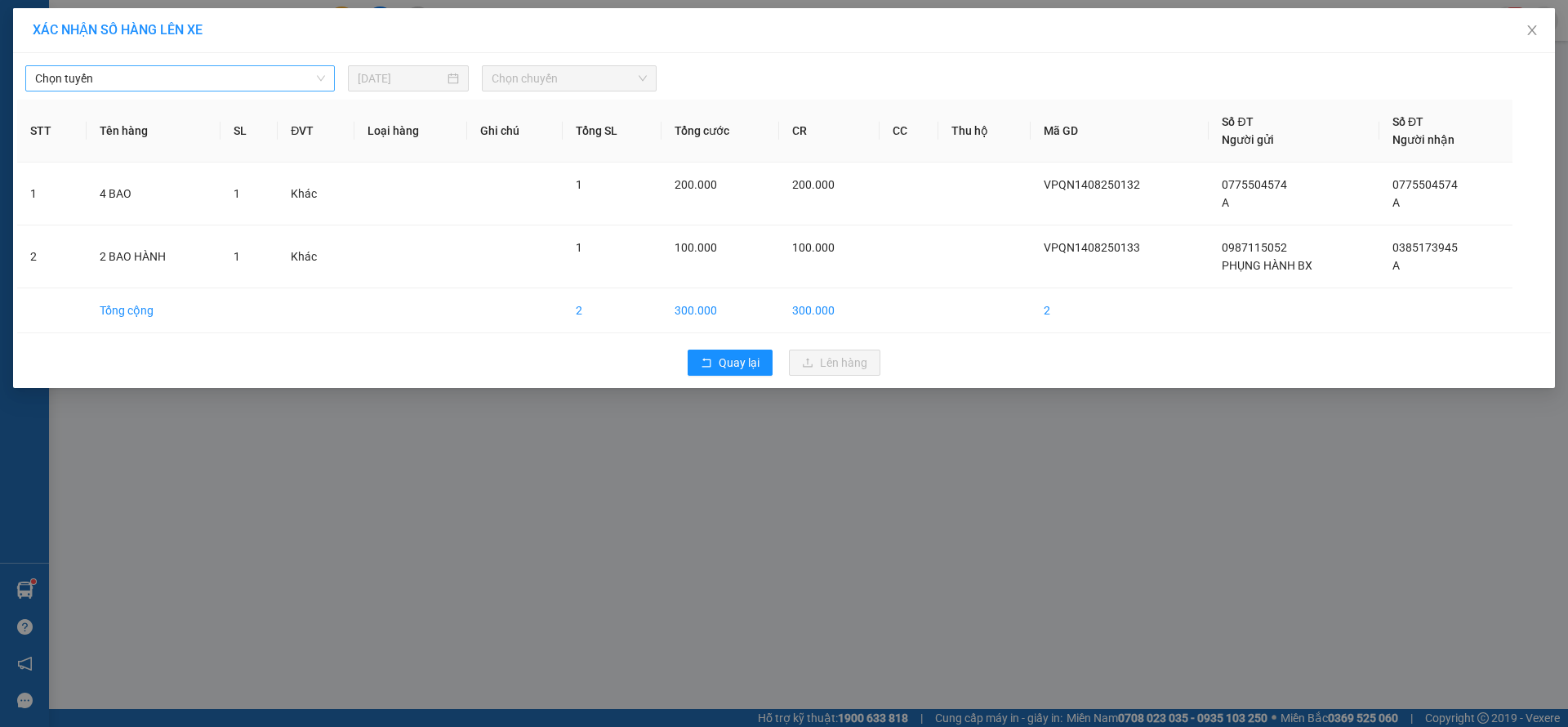
click at [229, 65] on div "Chọn tuyến" at bounding box center [180, 78] width 309 height 26
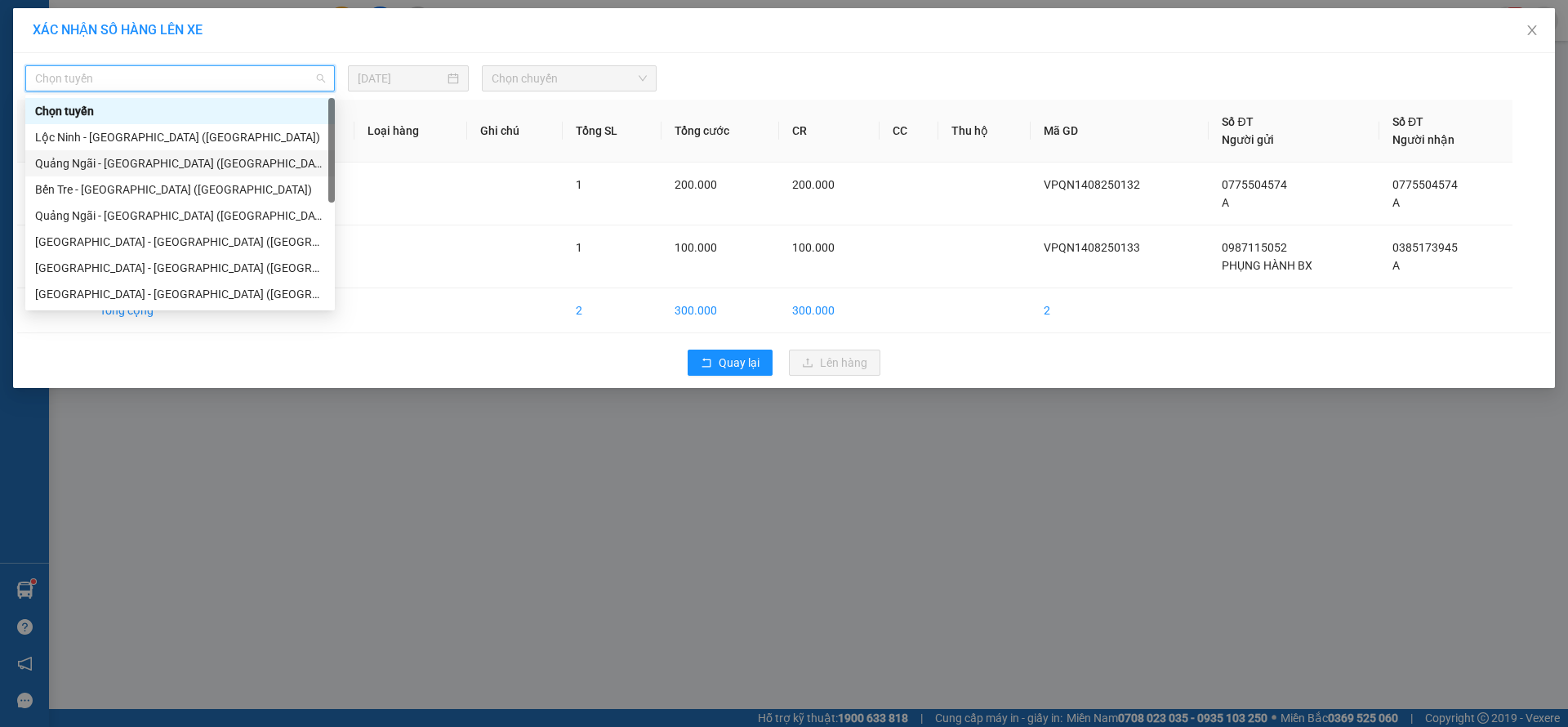
click at [127, 157] on div "[PERSON_NAME][GEOGRAPHIC_DATA] ([GEOGRAPHIC_DATA])" at bounding box center [180, 163] width 290 height 18
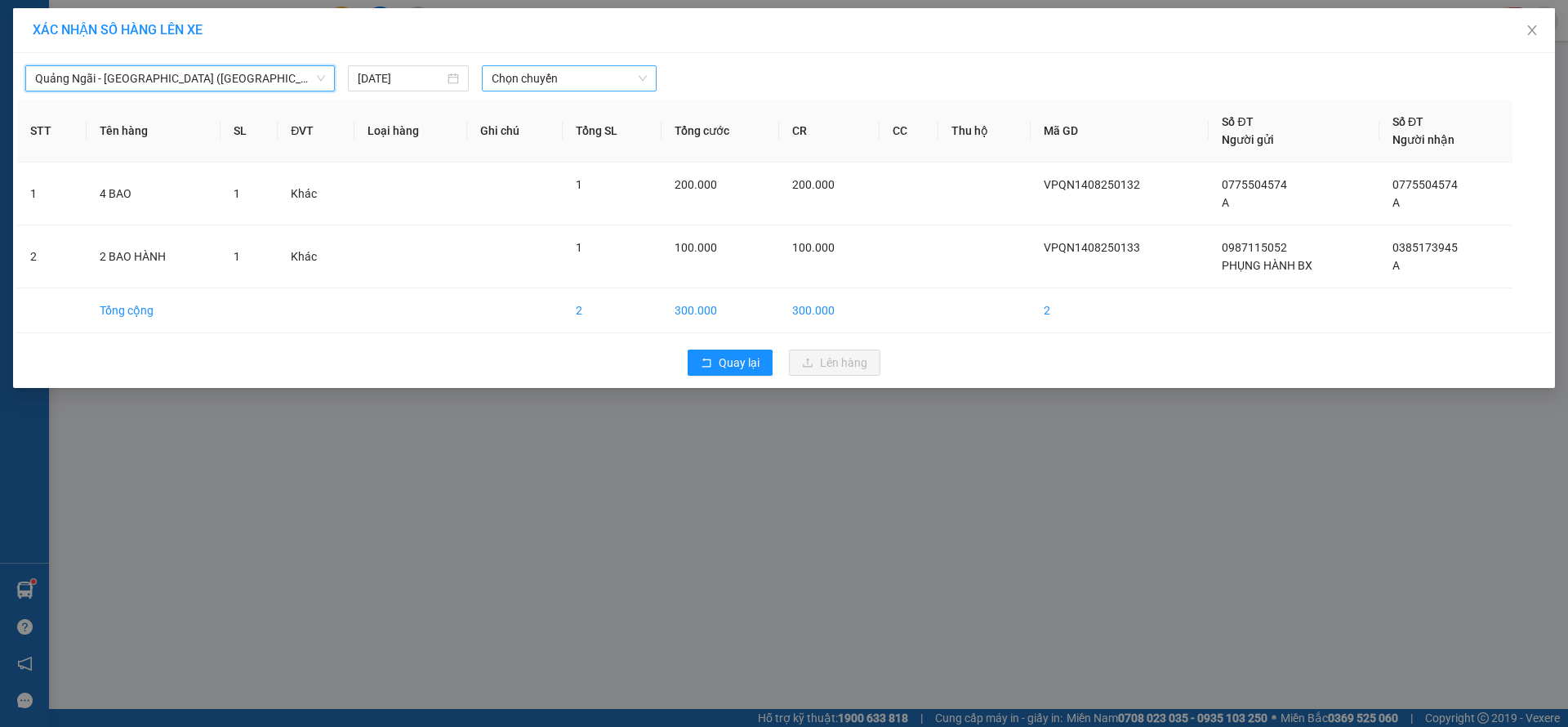
drag, startPoint x: 530, startPoint y: 84, endPoint x: 552, endPoint y: 90, distance: 22.8
click at [530, 83] on span "Chọn chuyến" at bounding box center [569, 78] width 155 height 25
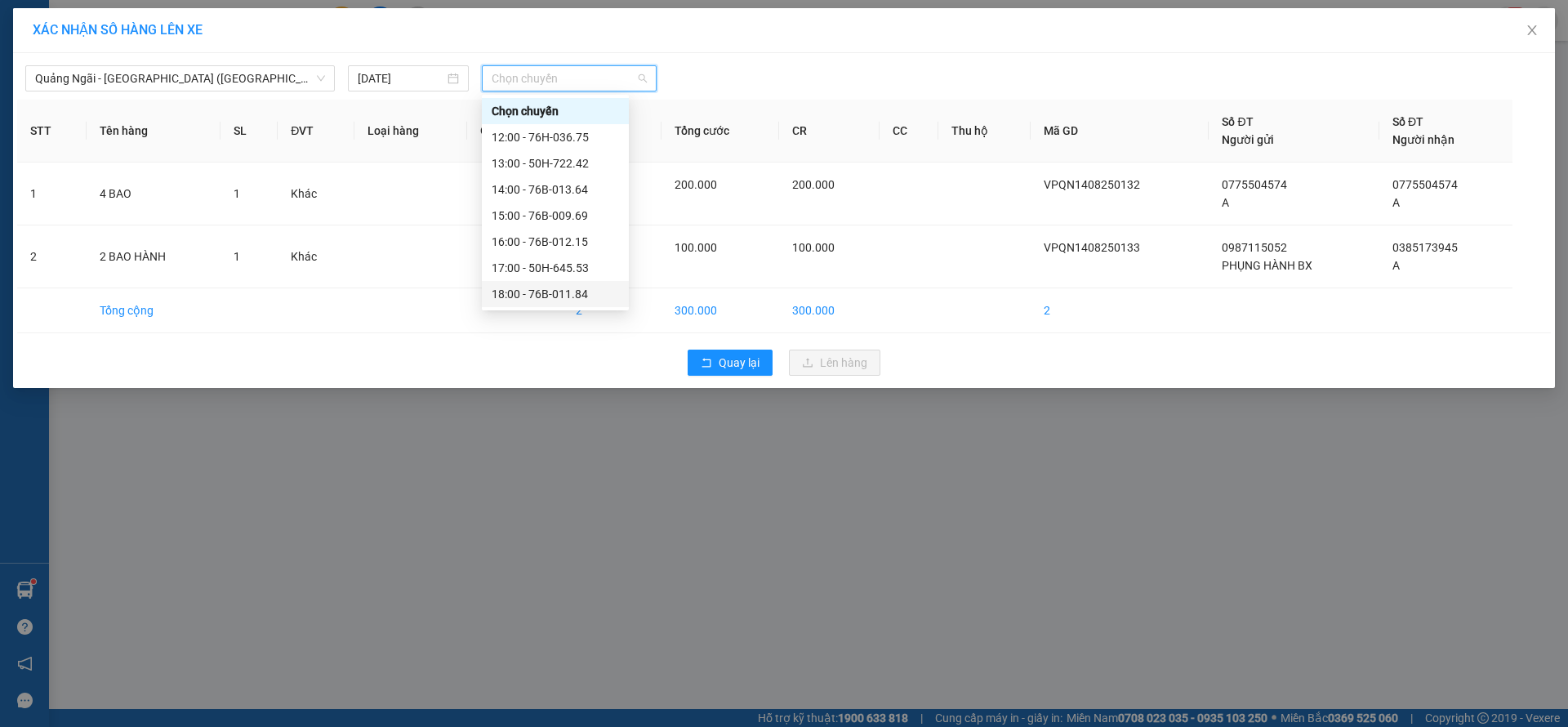
click at [577, 294] on div "18:00 - 76B-011.84" at bounding box center [555, 295] width 128 height 18
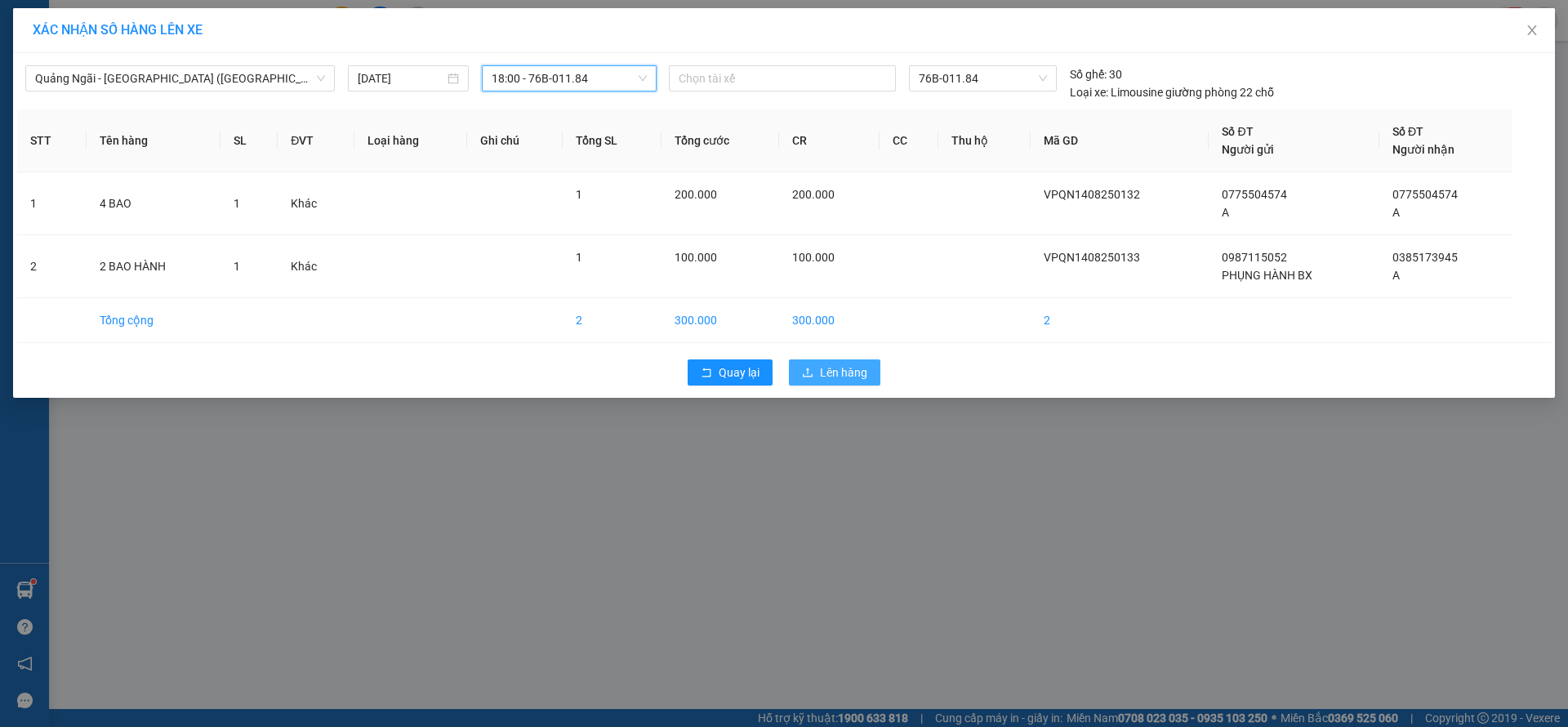
click at [838, 380] on span "Lên hàng" at bounding box center [844, 373] width 48 height 18
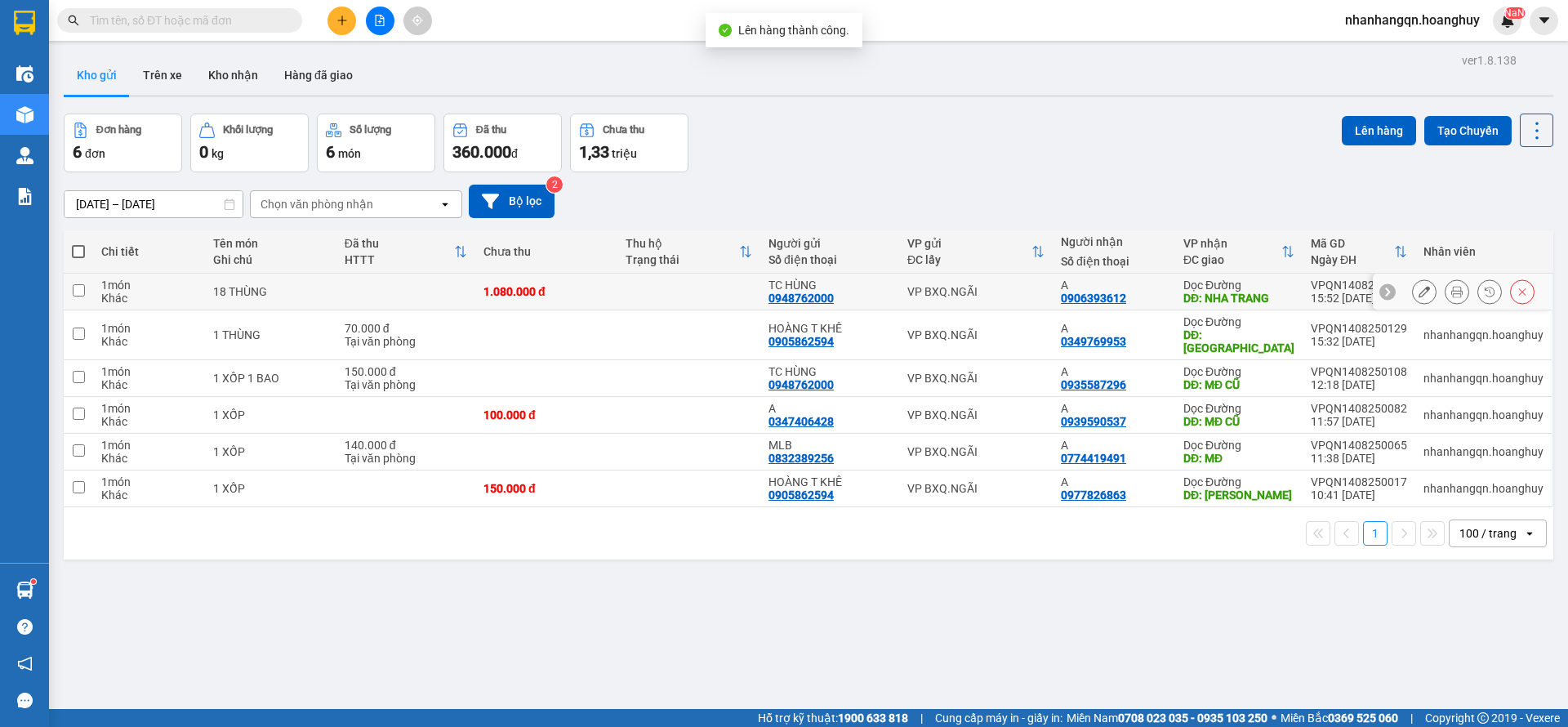
click at [957, 289] on div "VP BXQ.NGÃI" at bounding box center [976, 292] width 138 height 13
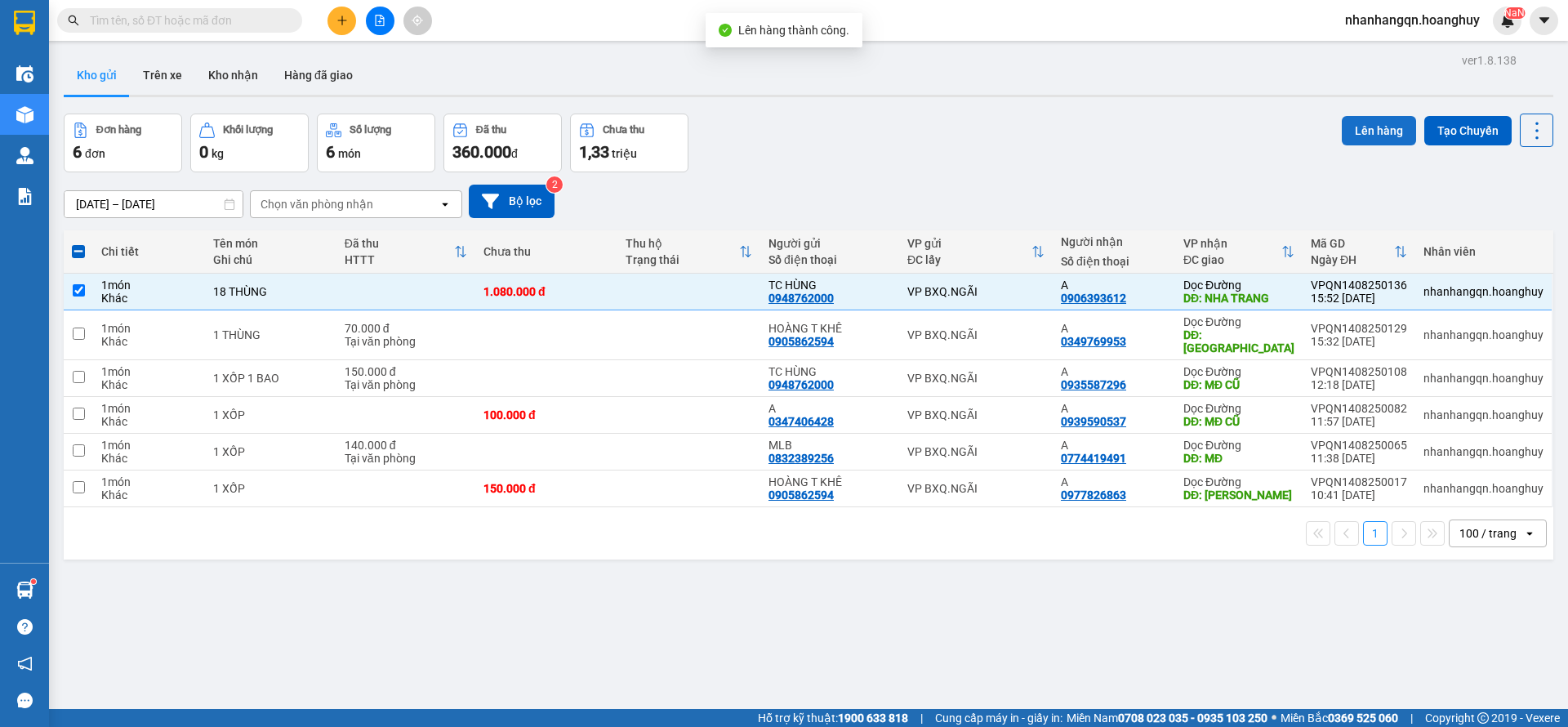
click at [1355, 123] on button "Lên hàng" at bounding box center [1379, 130] width 74 height 29
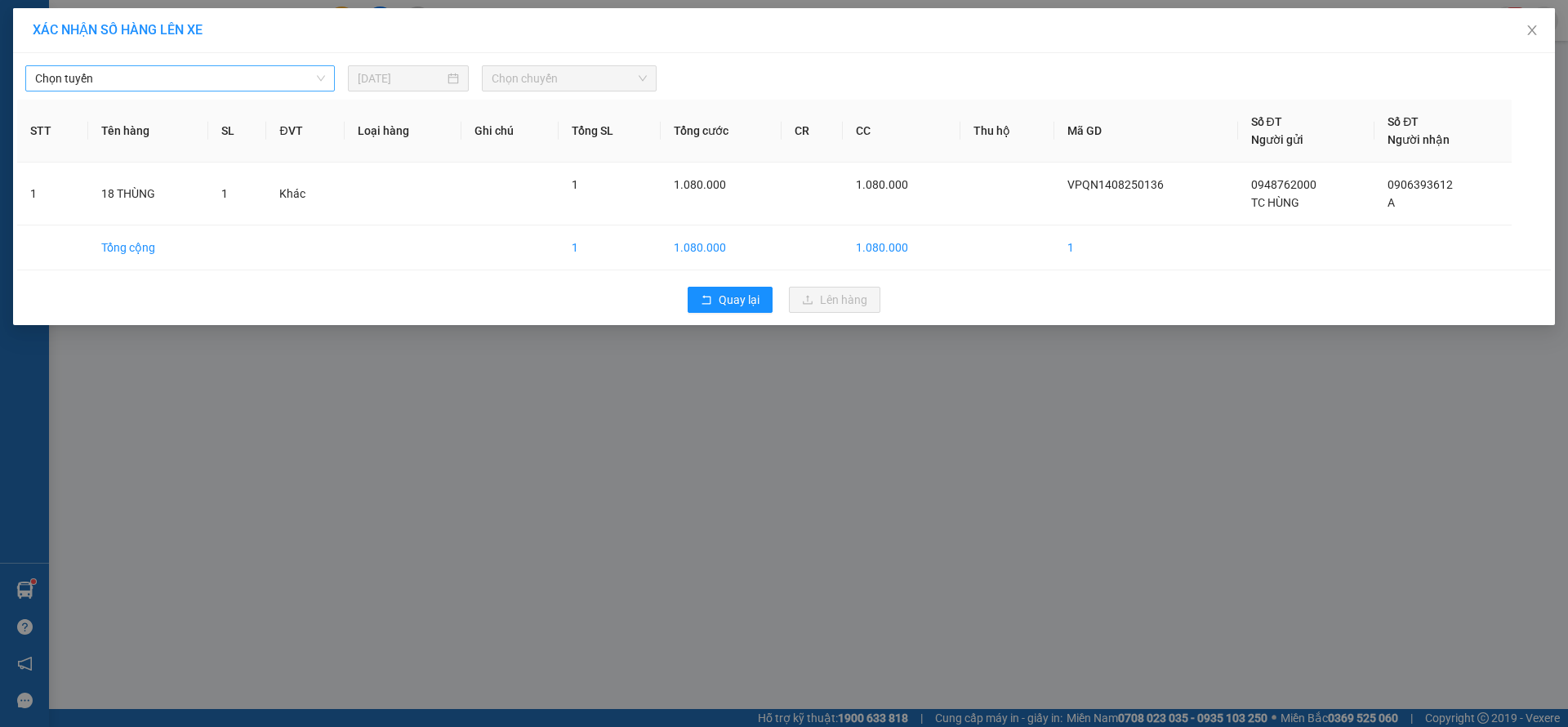
click at [172, 78] on span "Chọn tuyến" at bounding box center [180, 78] width 290 height 25
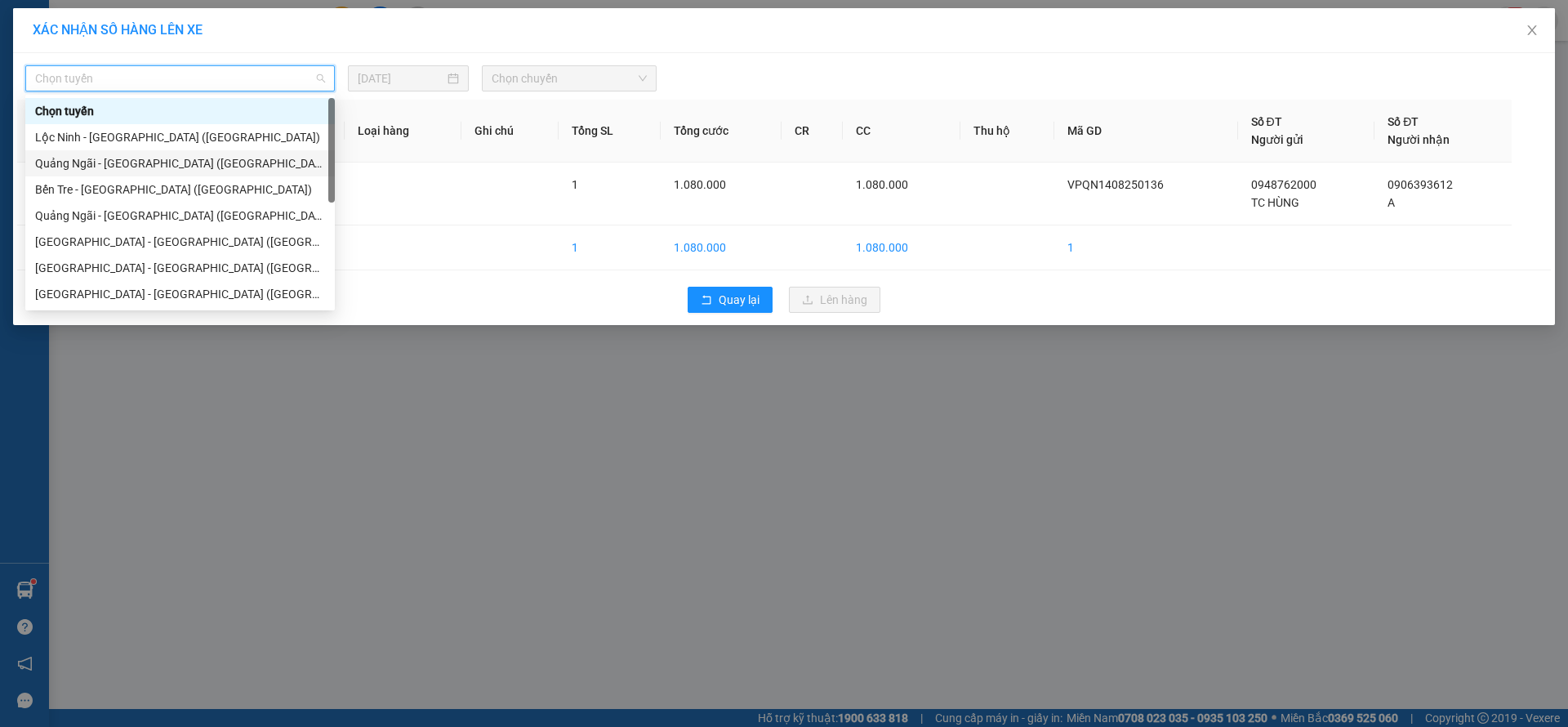
click at [164, 154] on div "[PERSON_NAME][GEOGRAPHIC_DATA] ([GEOGRAPHIC_DATA])" at bounding box center [180, 163] width 290 height 18
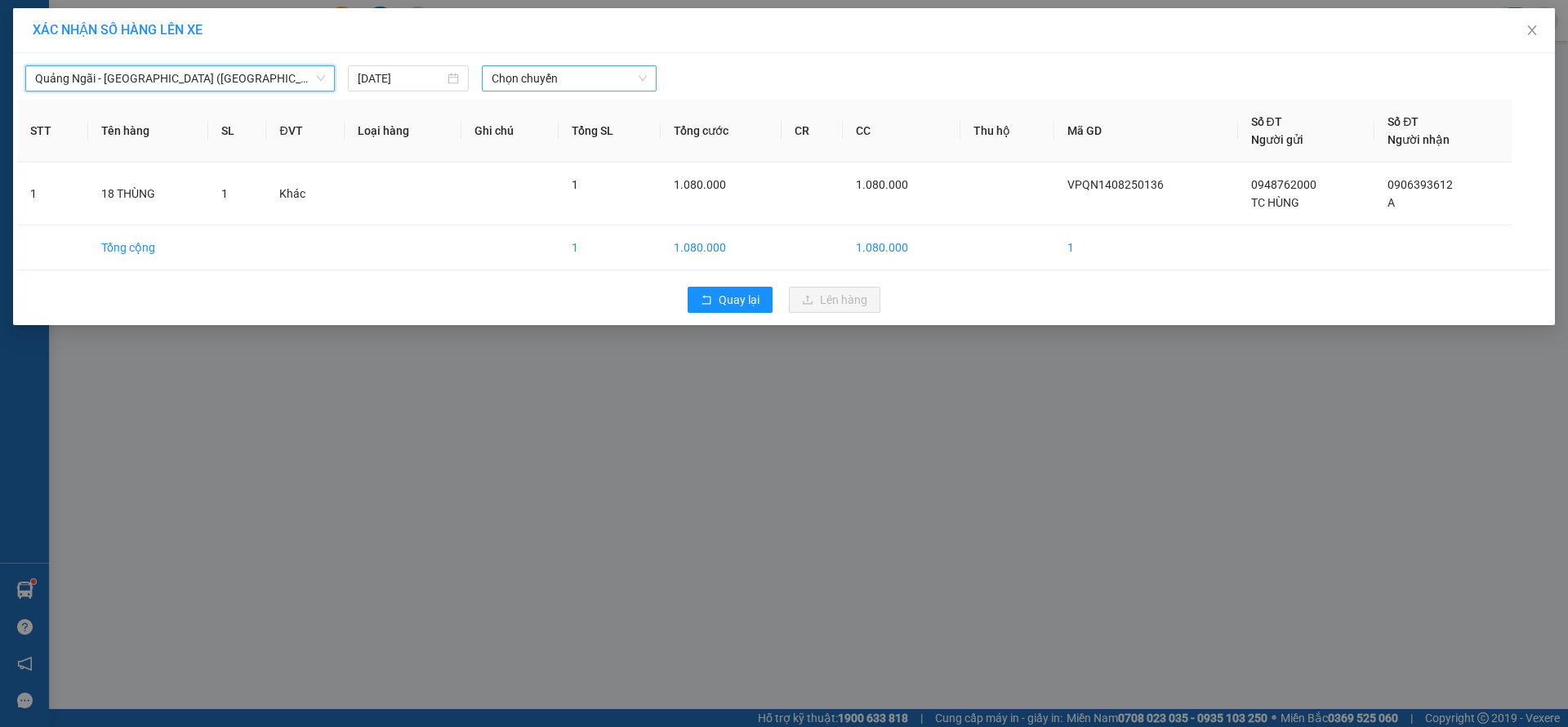
click at [550, 70] on span "Chọn chuyến" at bounding box center [569, 78] width 155 height 25
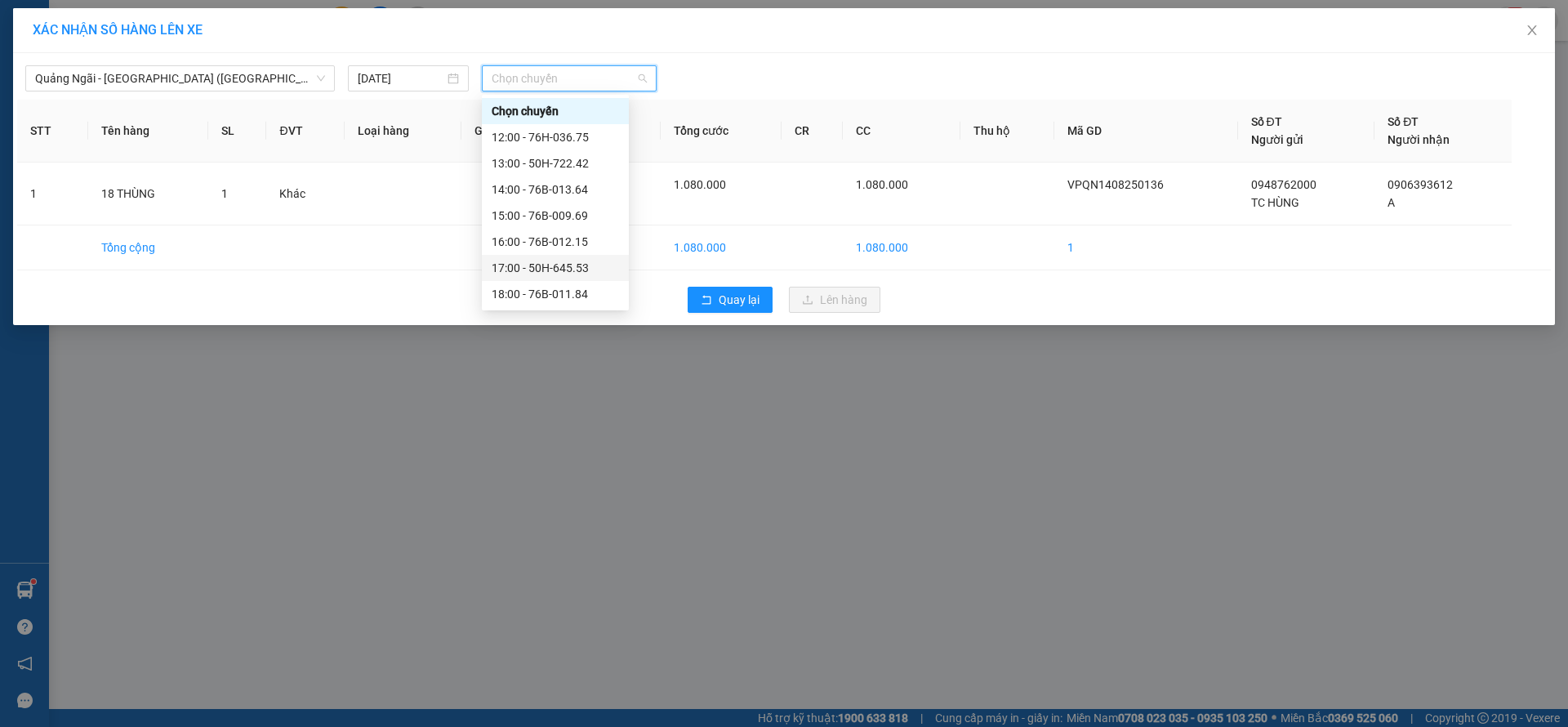
click at [578, 273] on div "17:00 - 50H-645.53" at bounding box center [555, 268] width 128 height 18
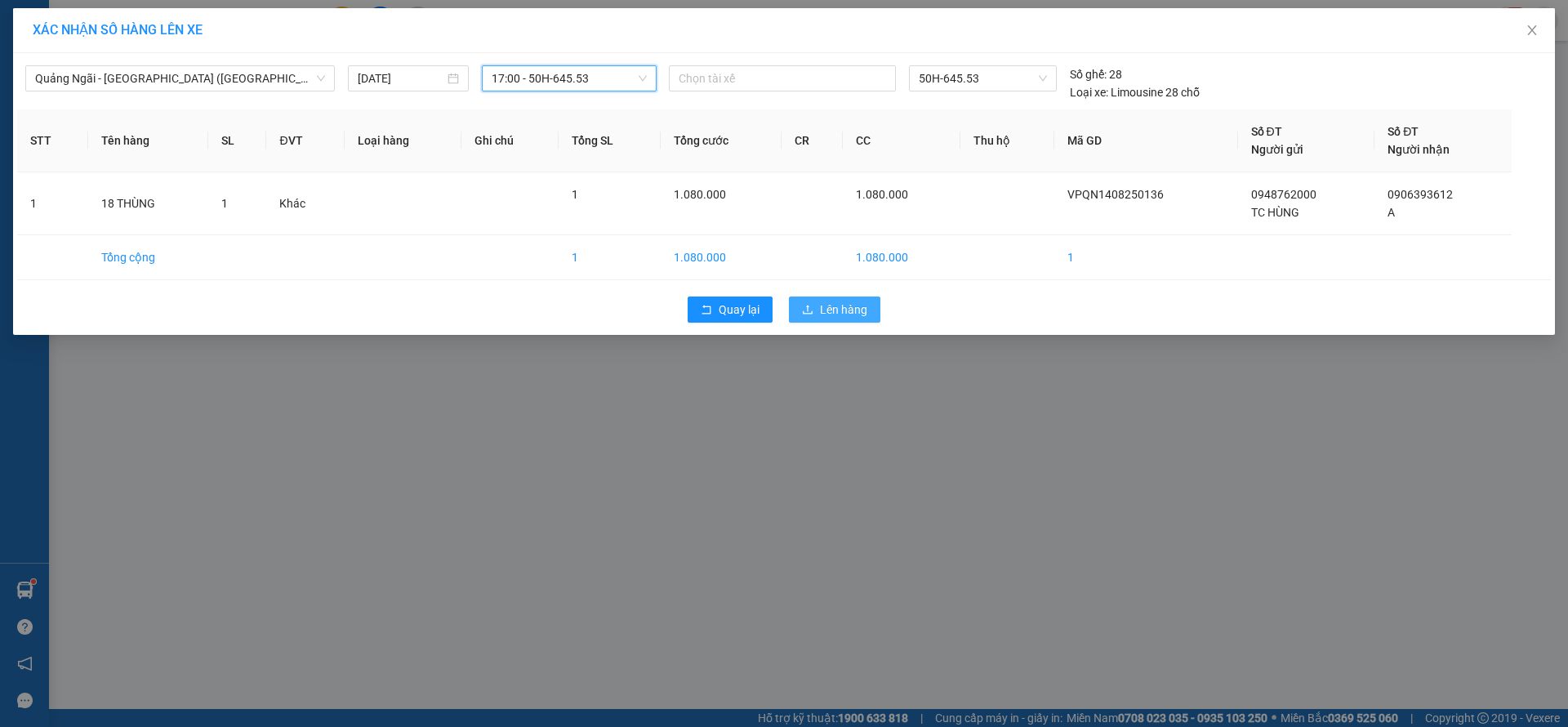
click at [825, 301] on span "Lên hàng" at bounding box center [844, 310] width 48 height 18
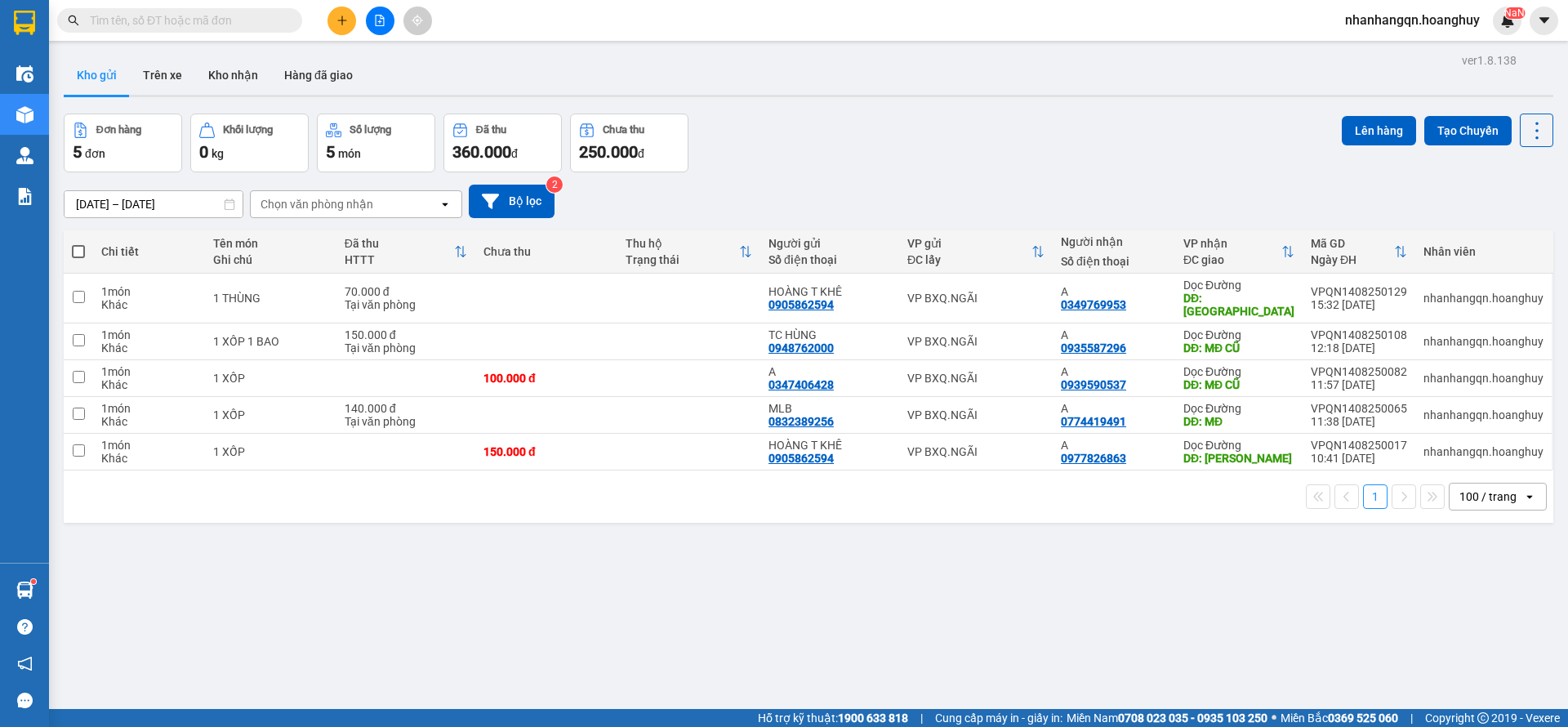
click at [384, 25] on icon "file-add" at bounding box center [380, 20] width 11 height 11
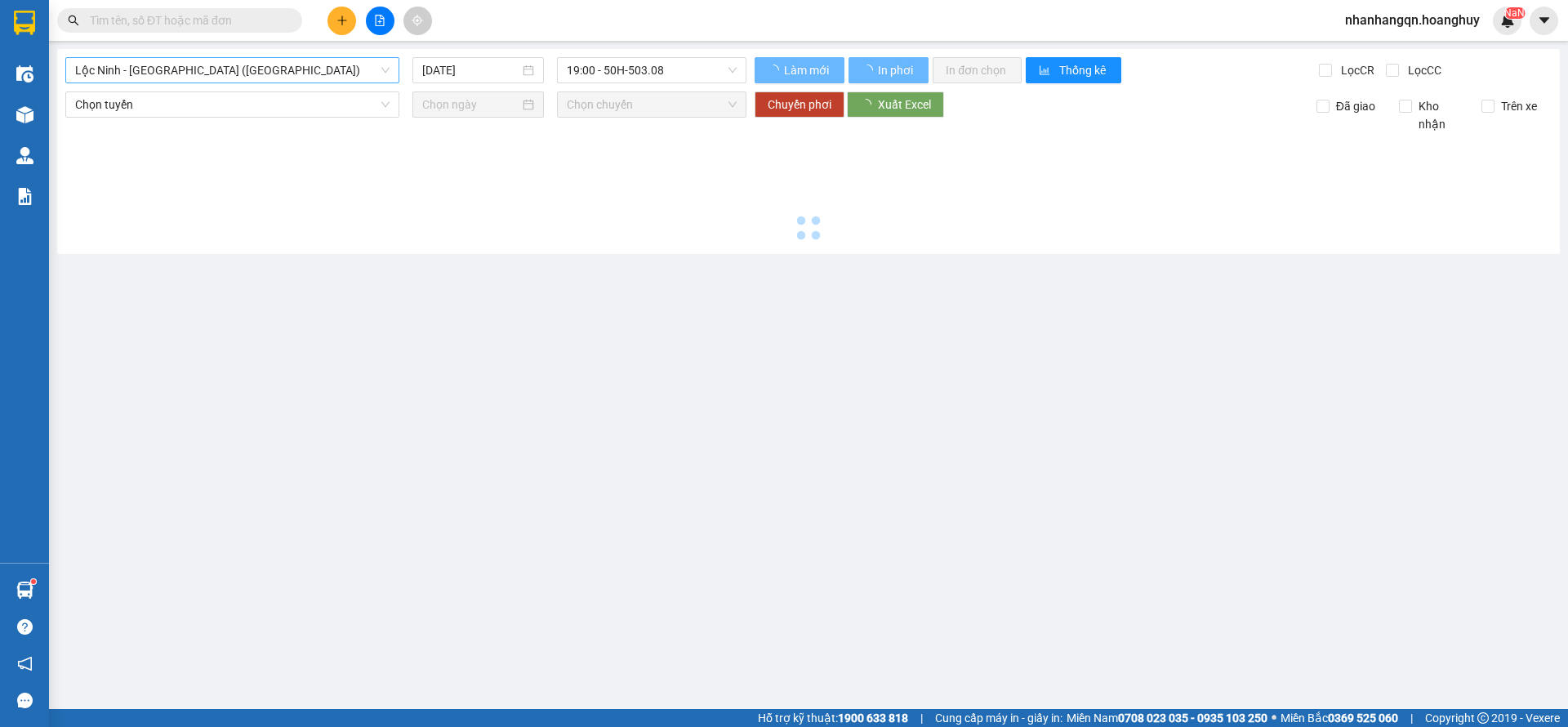
click at [252, 66] on span "Lộc [PERSON_NAME][GEOGRAPHIC_DATA] ([GEOGRAPHIC_DATA])" at bounding box center [232, 70] width 315 height 25
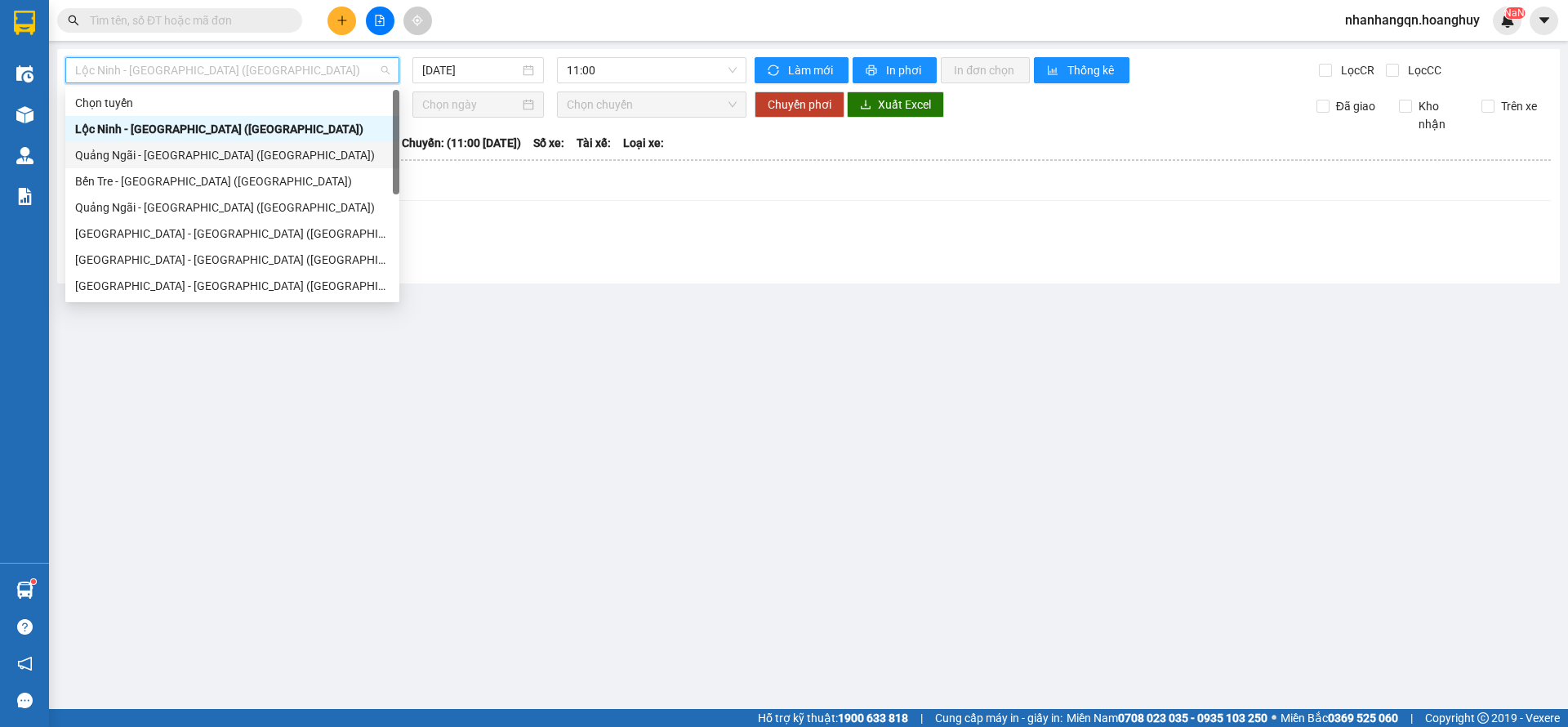
click at [205, 163] on div "[PERSON_NAME][GEOGRAPHIC_DATA] ([GEOGRAPHIC_DATA])" at bounding box center [232, 155] width 315 height 18
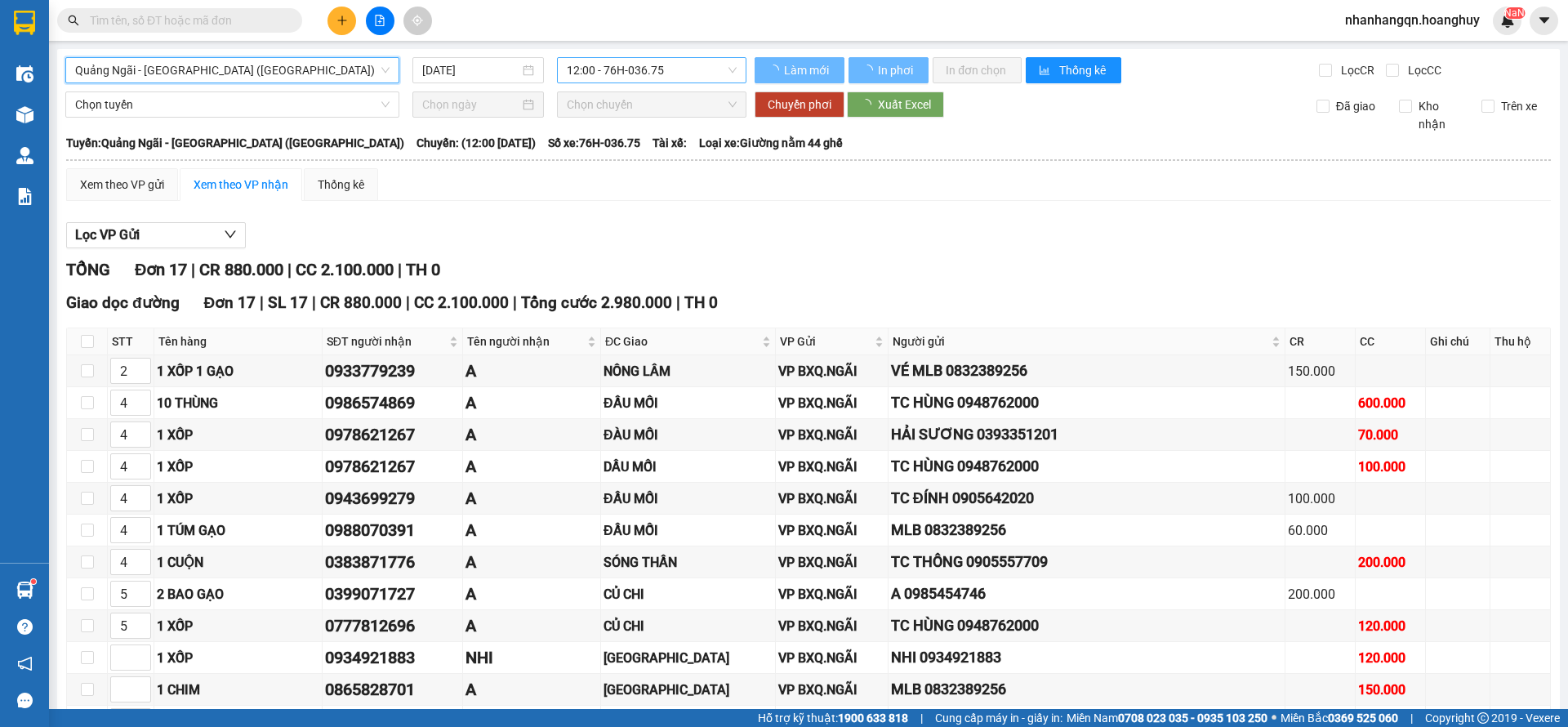
click at [648, 63] on span "12:00 - 76H-036.75" at bounding box center [651, 70] width 170 height 25
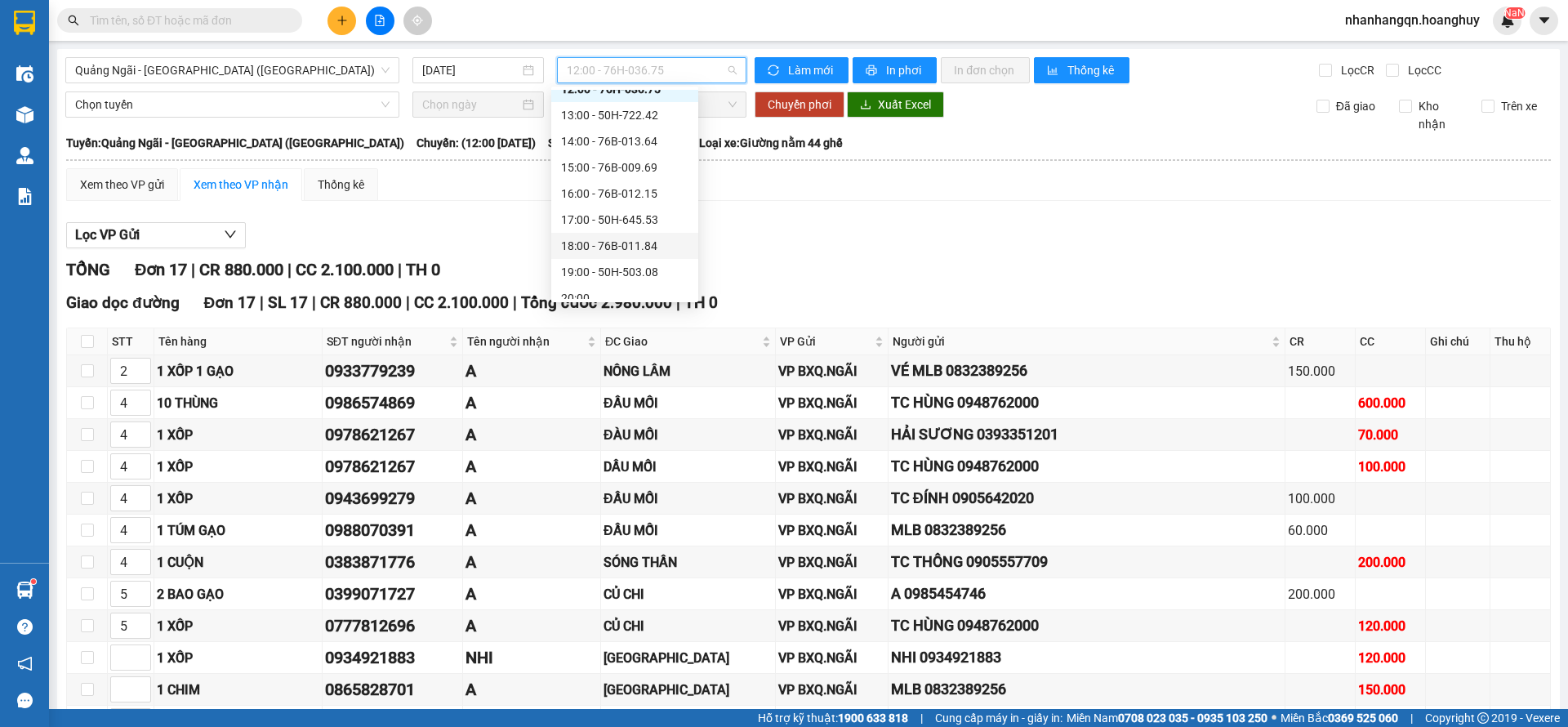
scroll to position [52, 0]
click at [629, 204] on div "17:00 - 50H-645.53" at bounding box center [625, 207] width 128 height 18
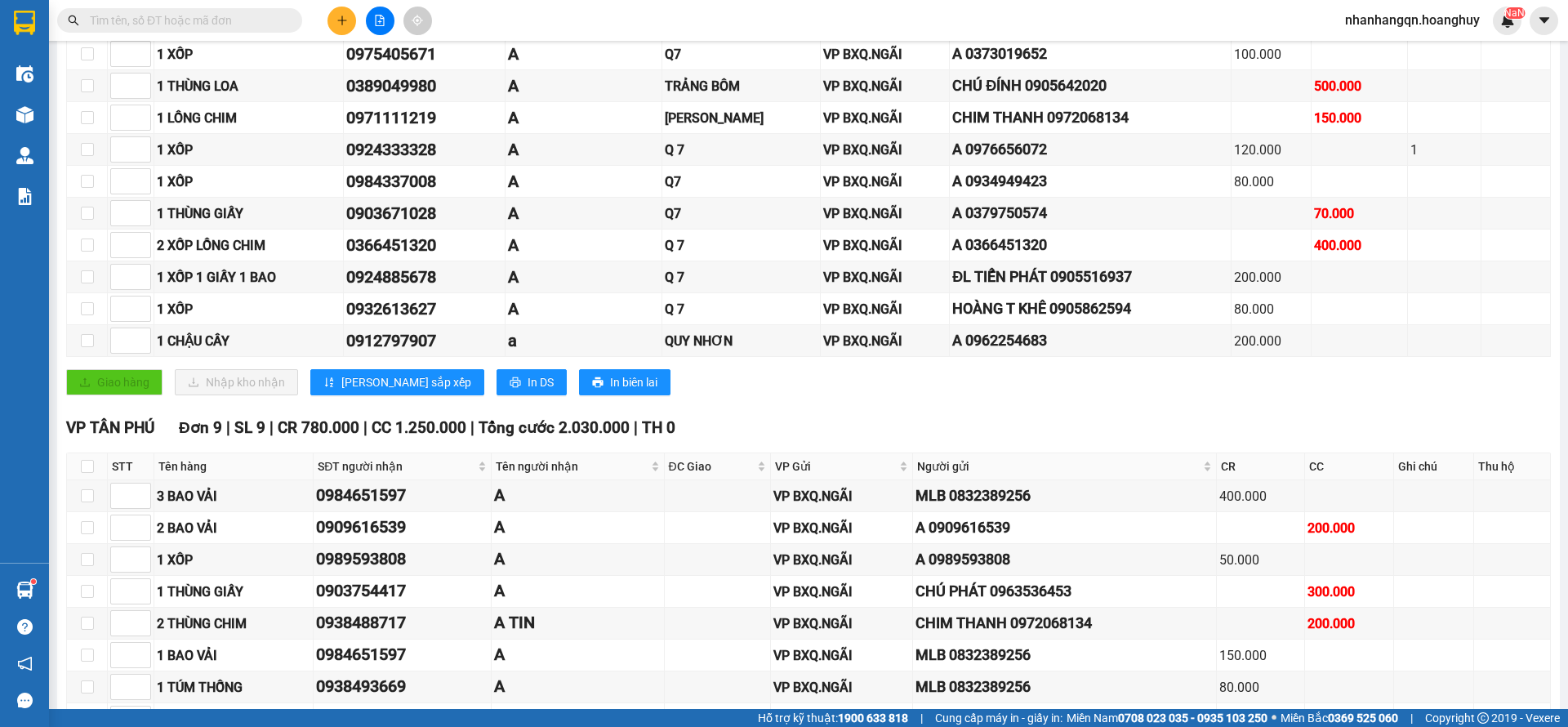
scroll to position [246, 0]
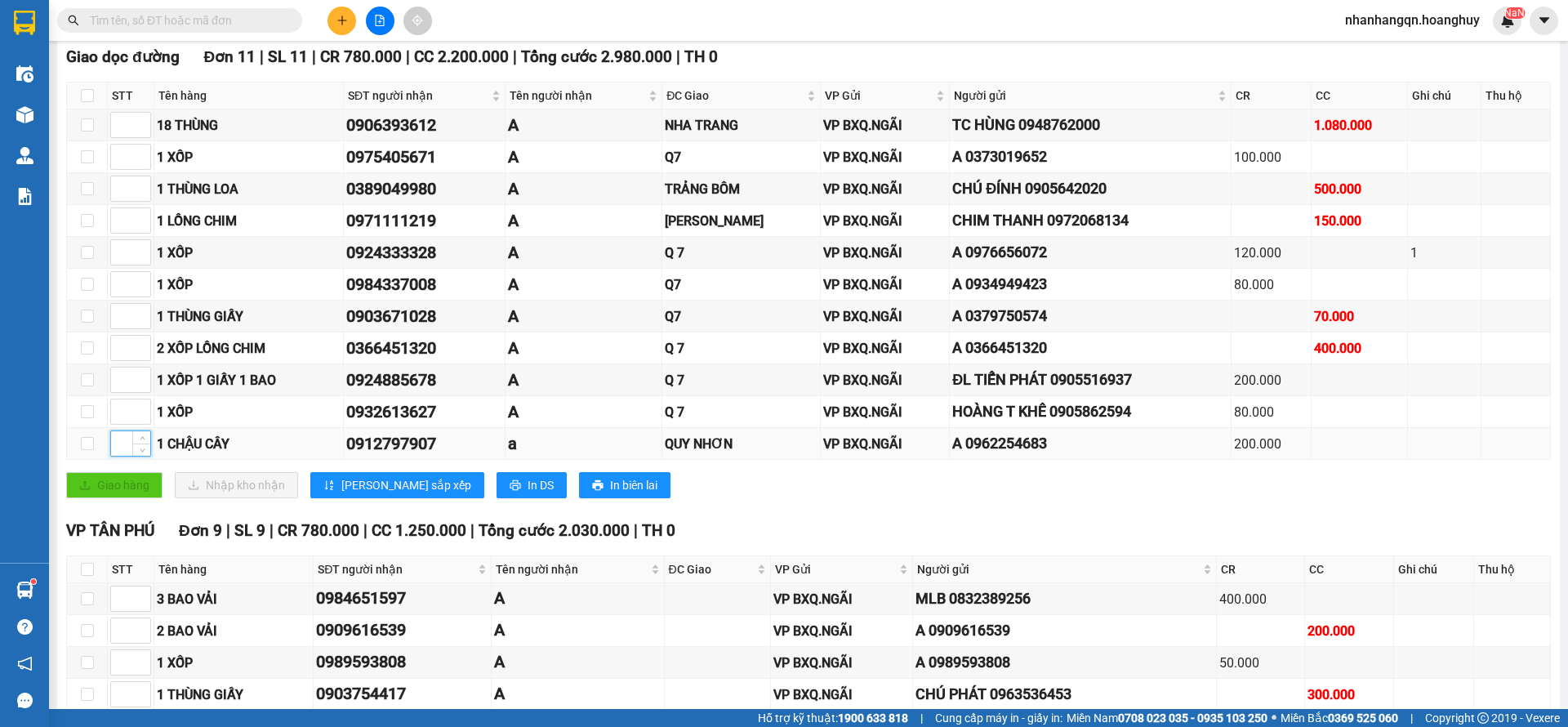
click at [113, 450] on input at bounding box center [130, 443] width 39 height 25
click at [123, 115] on input at bounding box center [130, 125] width 39 height 25
click at [349, 487] on span "[PERSON_NAME] sắp xếp" at bounding box center [406, 486] width 130 height 18
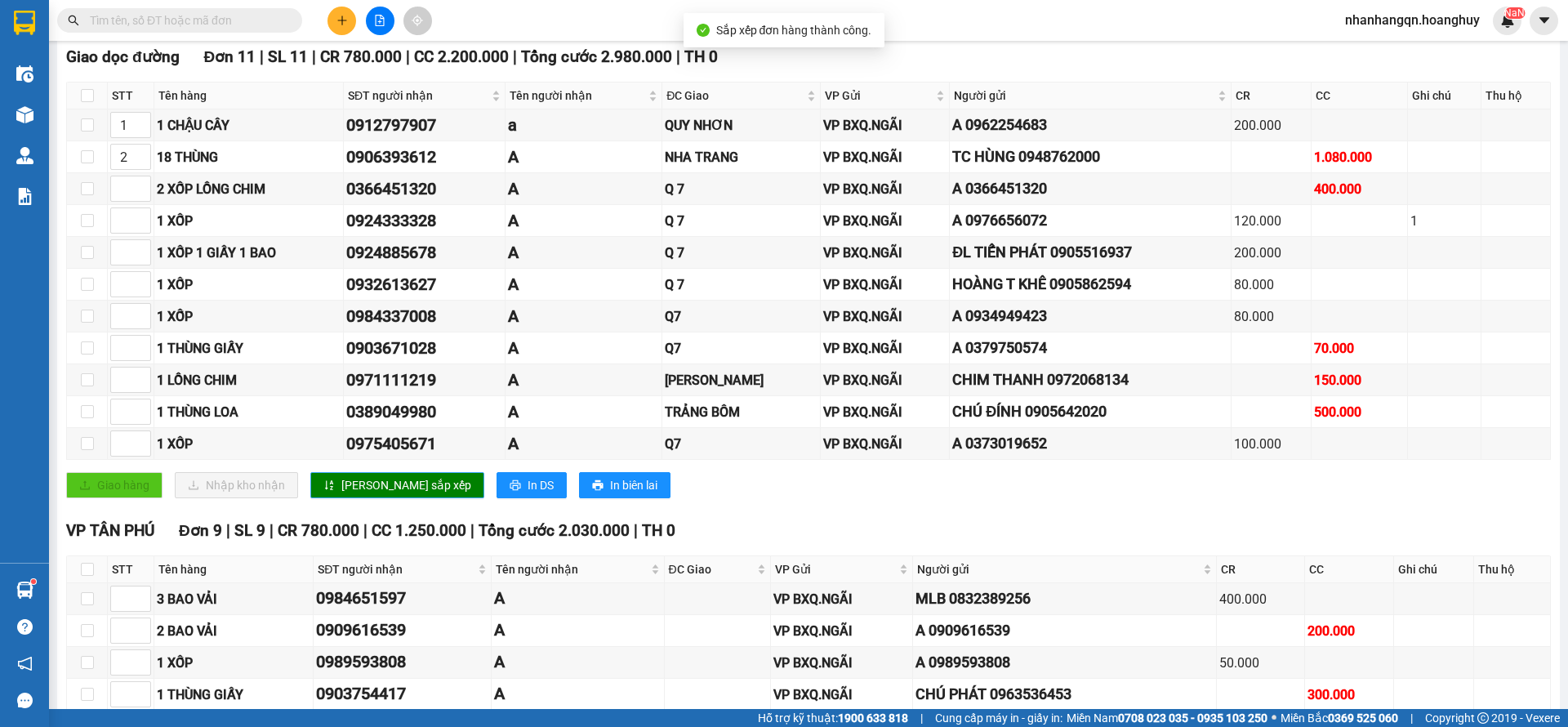
scroll to position [123, 0]
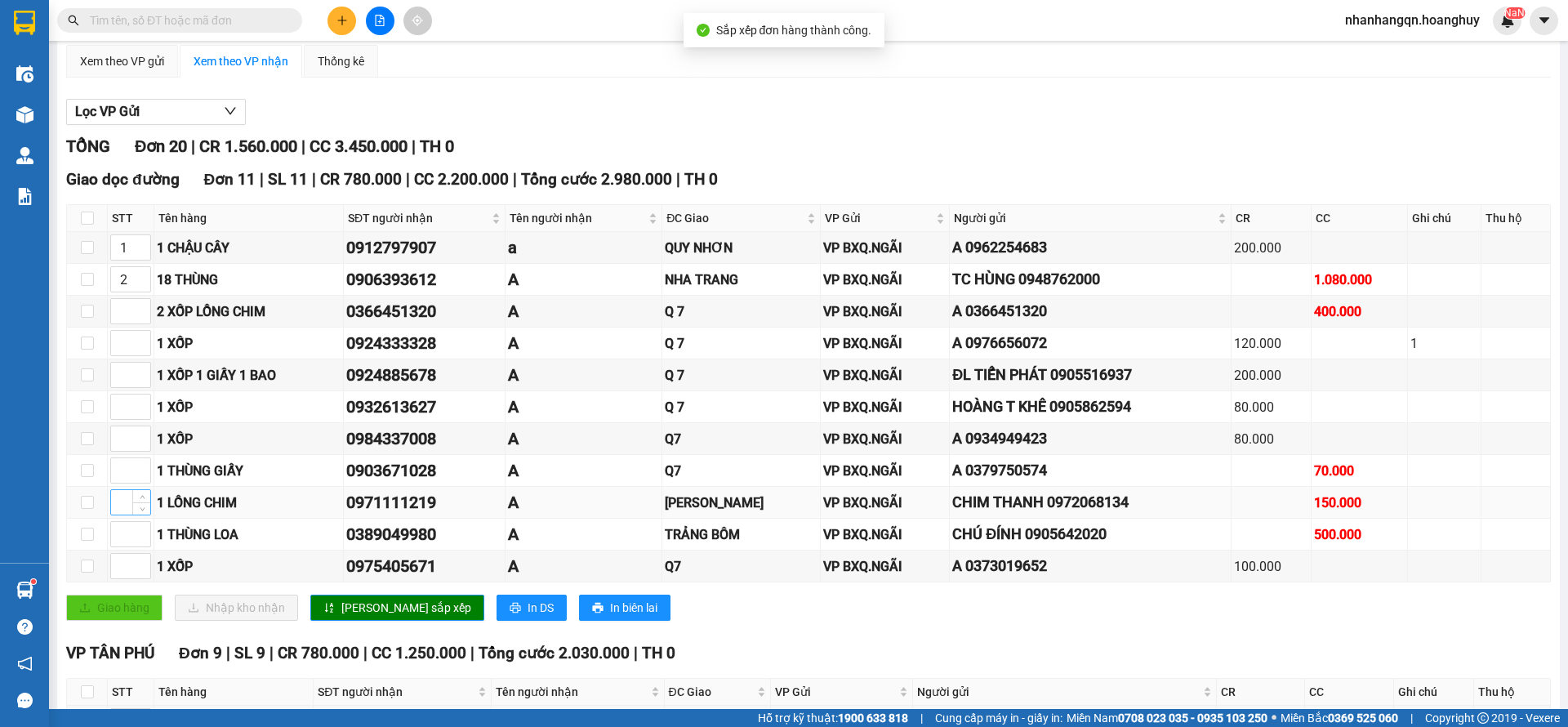
click at [121, 504] on input at bounding box center [130, 502] width 39 height 25
click at [124, 530] on input at bounding box center [130, 534] width 39 height 25
click at [125, 501] on input "3" at bounding box center [130, 502] width 39 height 25
click at [372, 602] on span "[PERSON_NAME] sắp xếp" at bounding box center [406, 609] width 130 height 18
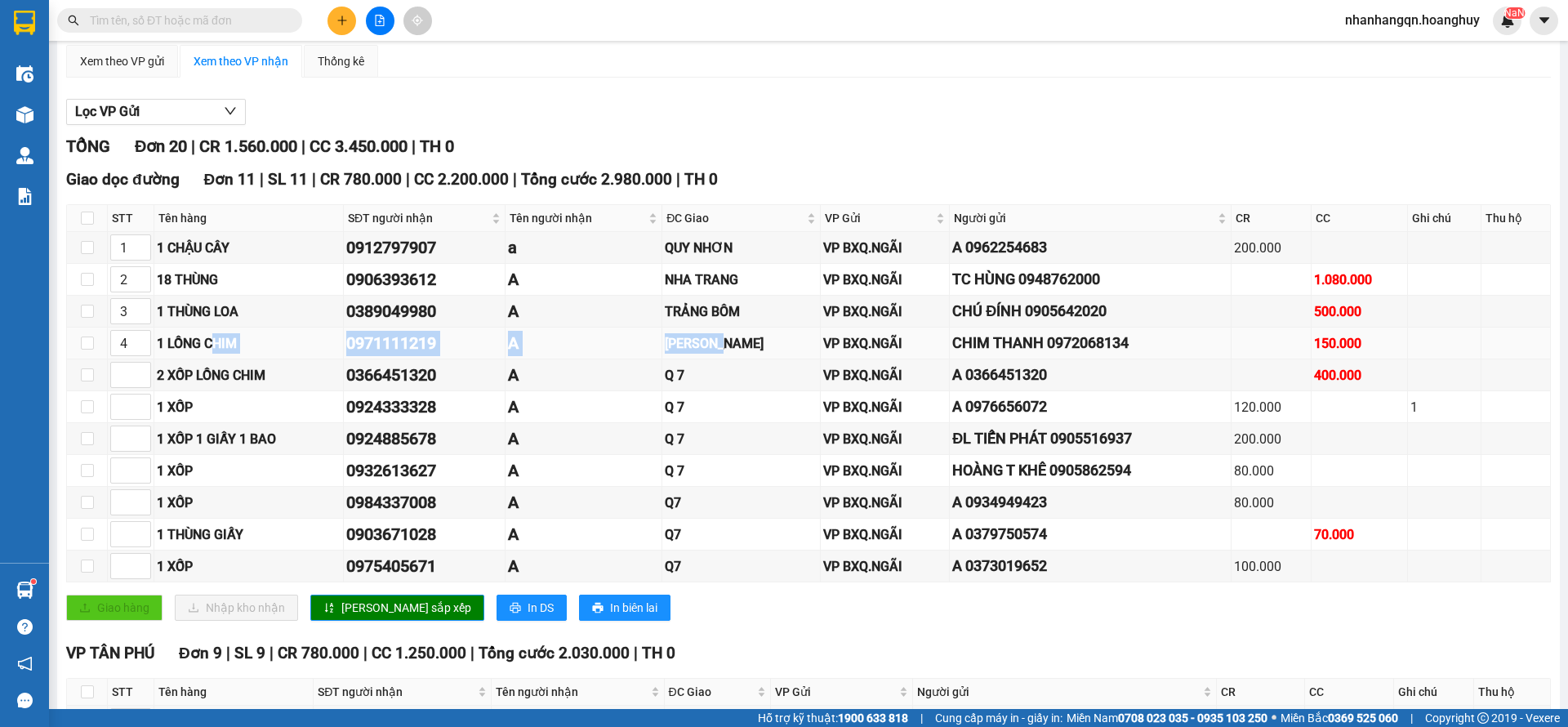
drag, startPoint x: 719, startPoint y: 341, endPoint x: 216, endPoint y: 343, distance: 503.0
click at [216, 343] on tr "4 1 LỒNG CHIM 0971111219 A XUAN LỘC VP BXQ.NGÃI CHIM THANH 0972068134 150.000" at bounding box center [809, 343] width 1485 height 32
click at [216, 343] on div "1 LỒNG CHIM" at bounding box center [249, 343] width 183 height 20
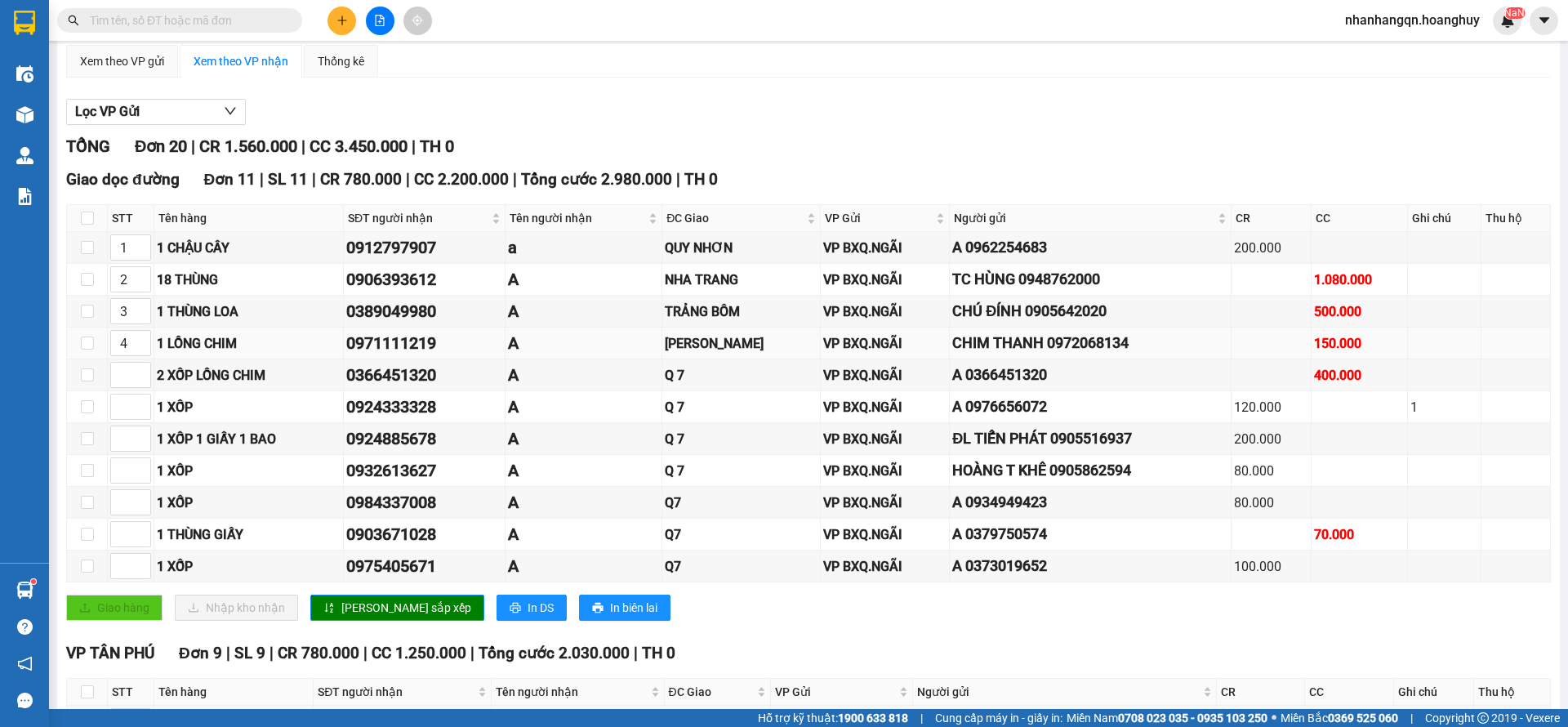
click at [413, 344] on div "0971111219" at bounding box center [424, 344] width 155 height 26
click at [690, 350] on div "[PERSON_NAME]" at bounding box center [741, 343] width 152 height 20
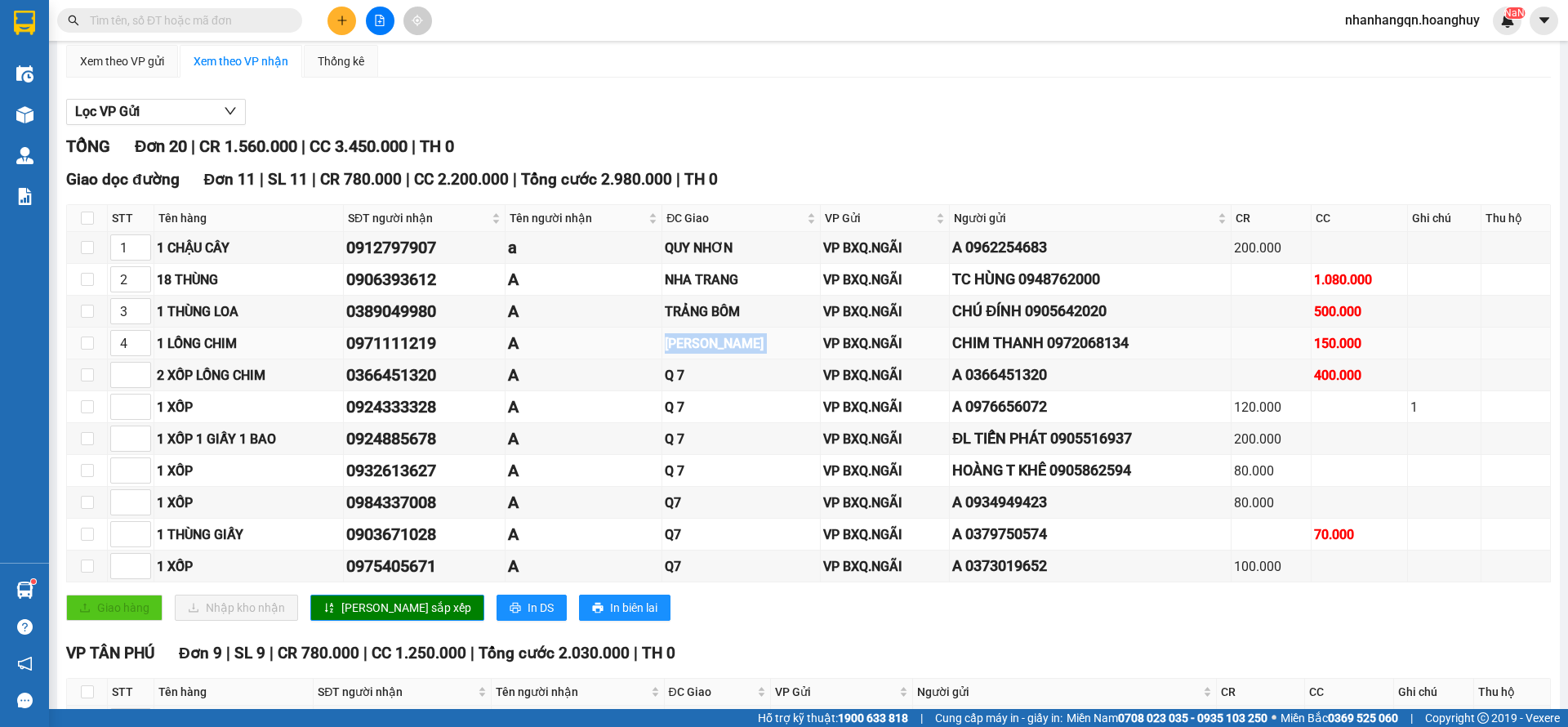
click at [690, 350] on div "[PERSON_NAME]" at bounding box center [741, 343] width 152 height 20
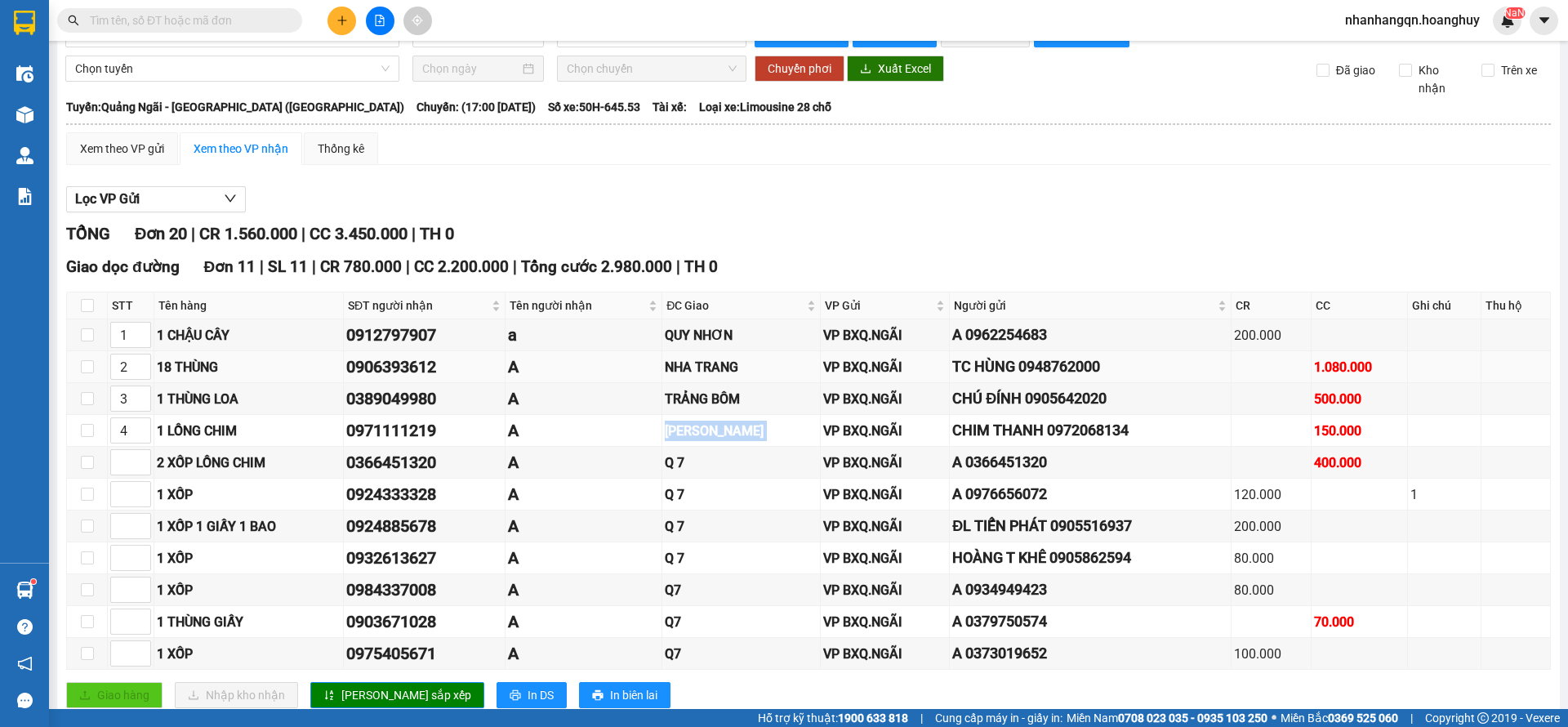
scroll to position [0, 0]
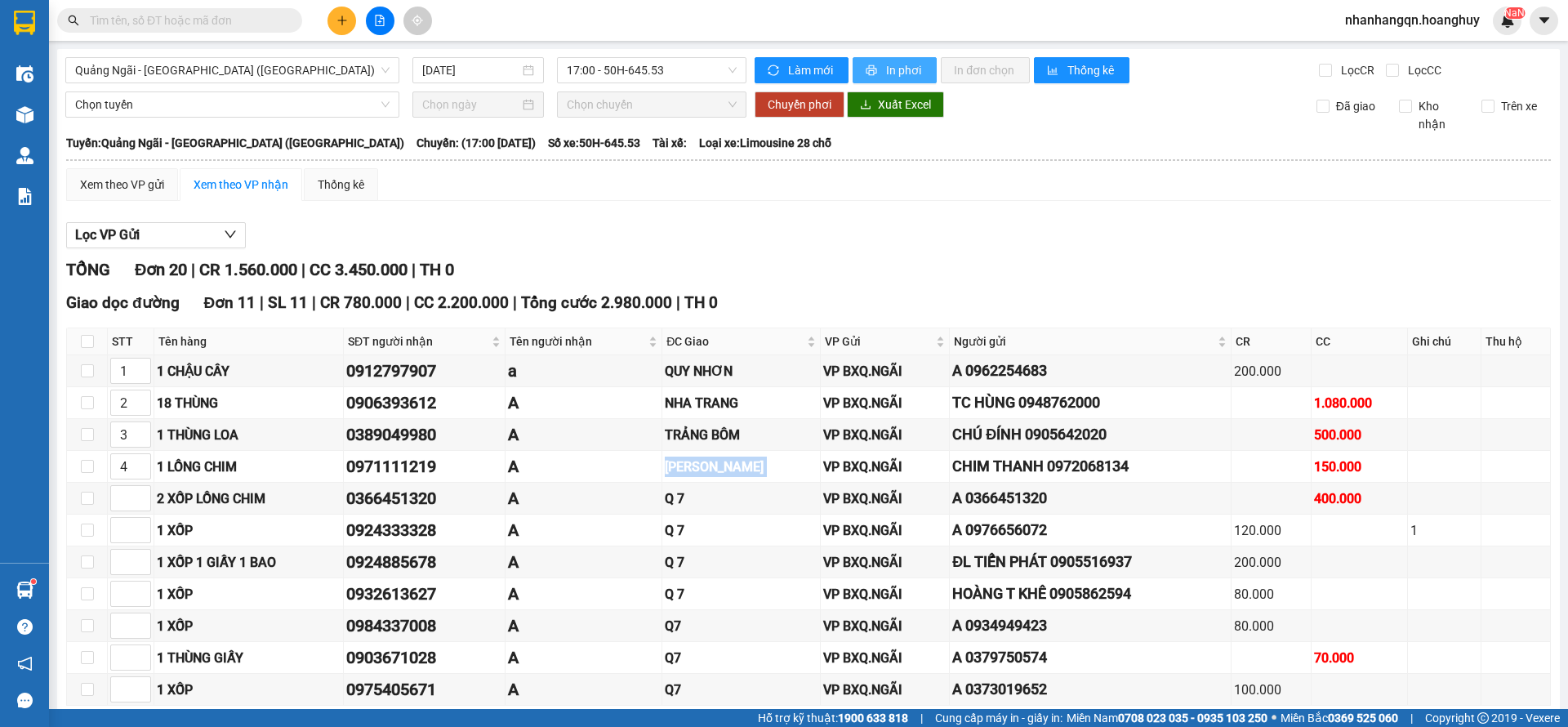
click at [877, 57] on button "In phơi" at bounding box center [895, 70] width 84 height 26
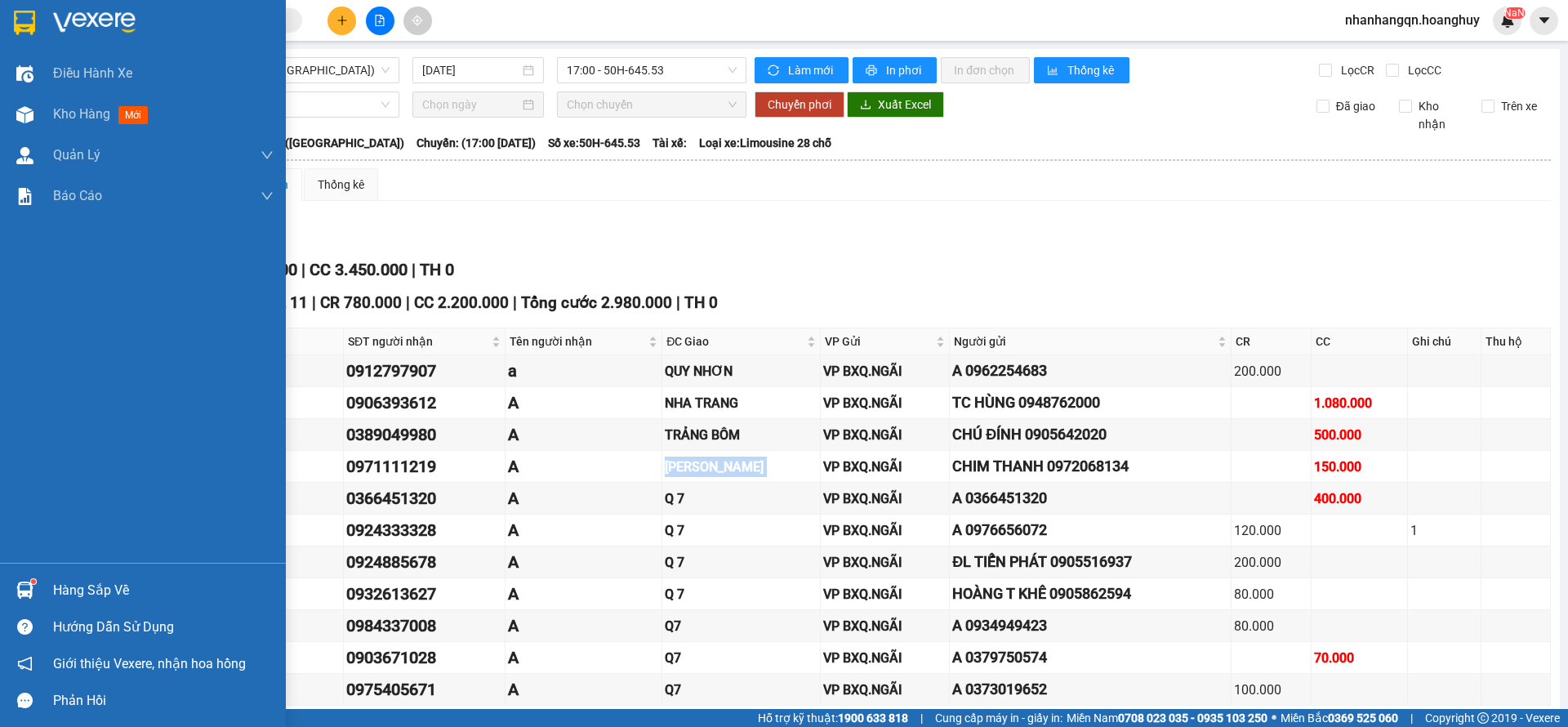
click at [29, 26] on img at bounding box center [24, 23] width 21 height 25
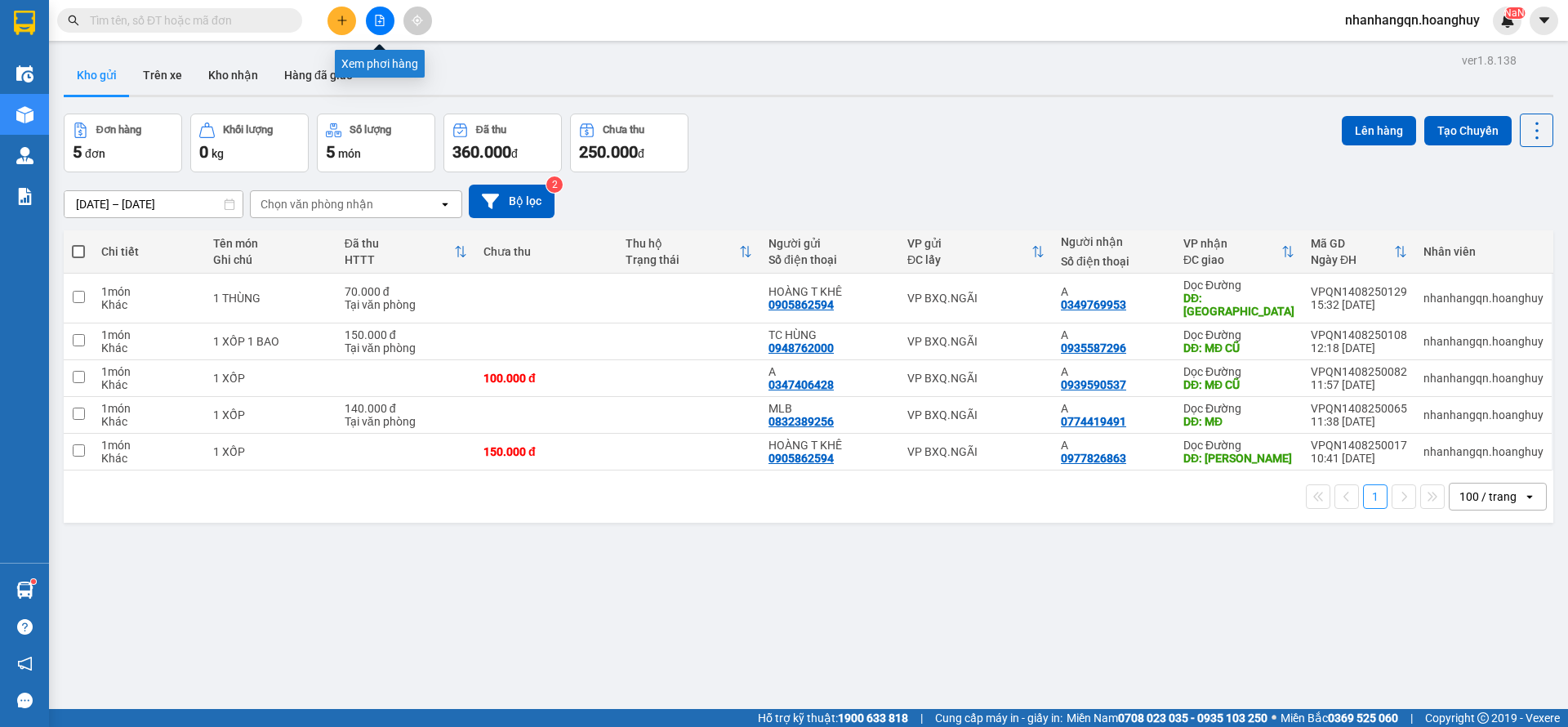
click at [384, 17] on icon "file-add" at bounding box center [380, 20] width 11 height 11
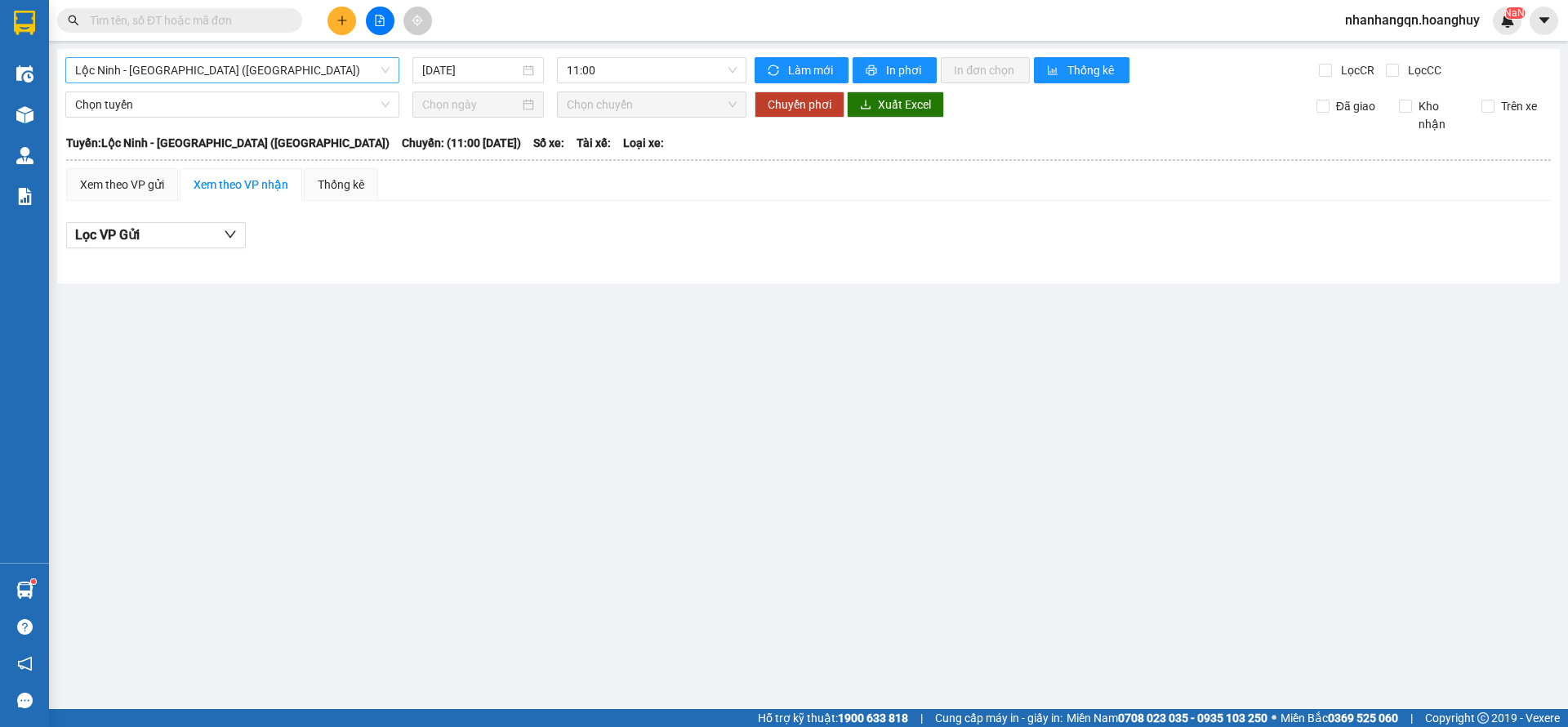
click at [183, 72] on span "Lộc [PERSON_NAME][GEOGRAPHIC_DATA] ([GEOGRAPHIC_DATA])" at bounding box center [232, 70] width 315 height 25
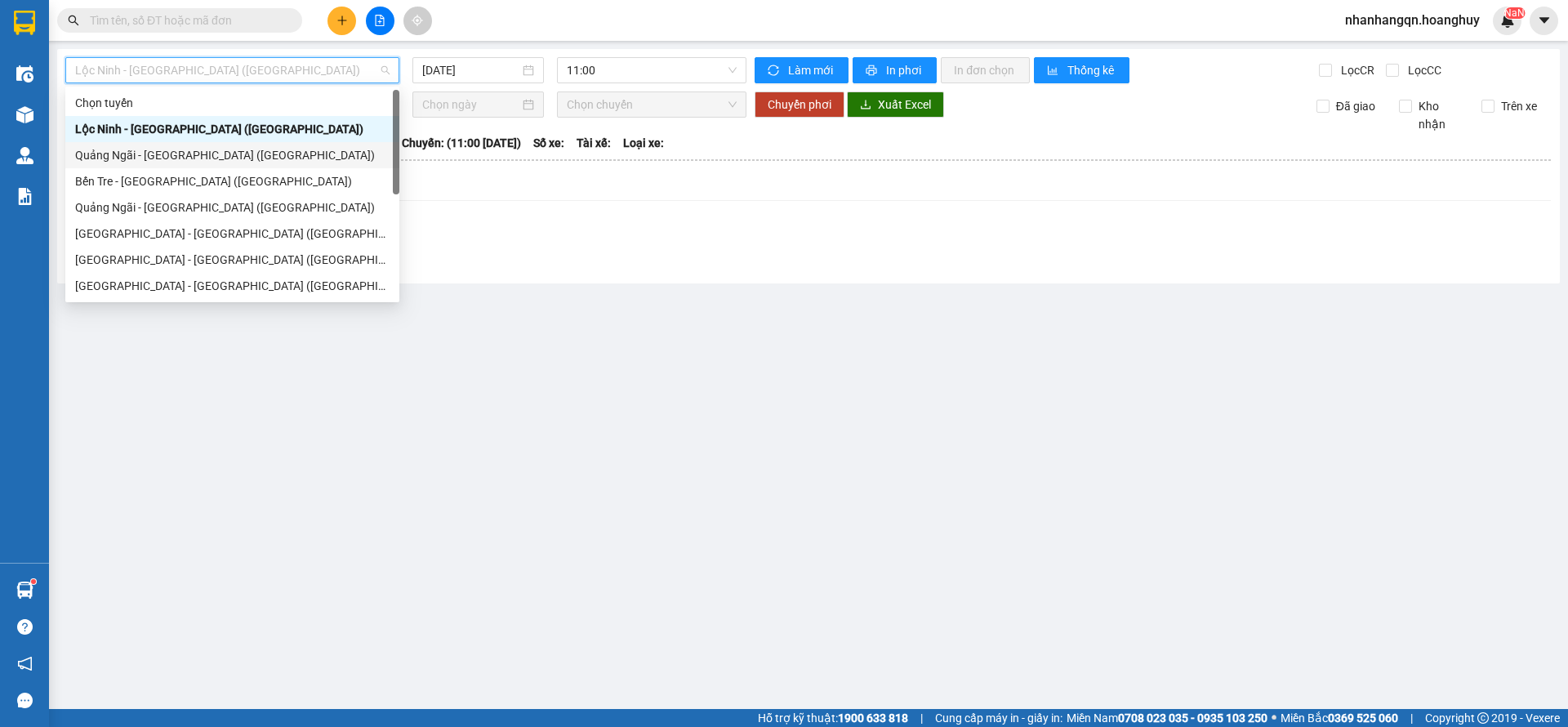
click at [183, 146] on div "[PERSON_NAME][GEOGRAPHIC_DATA] ([GEOGRAPHIC_DATA])" at bounding box center [232, 155] width 315 height 18
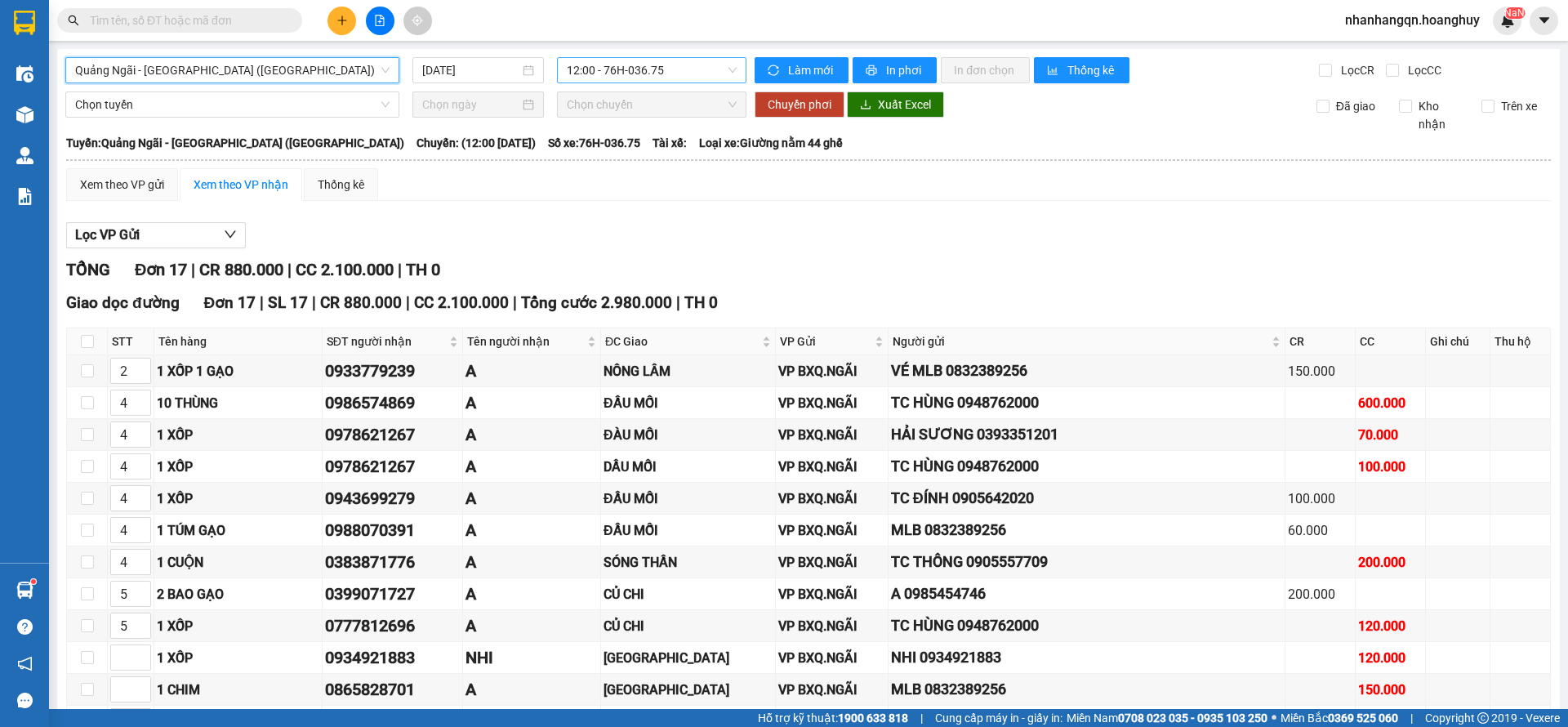
click at [615, 80] on span "12:00 - 76H-036.75" at bounding box center [651, 70] width 170 height 25
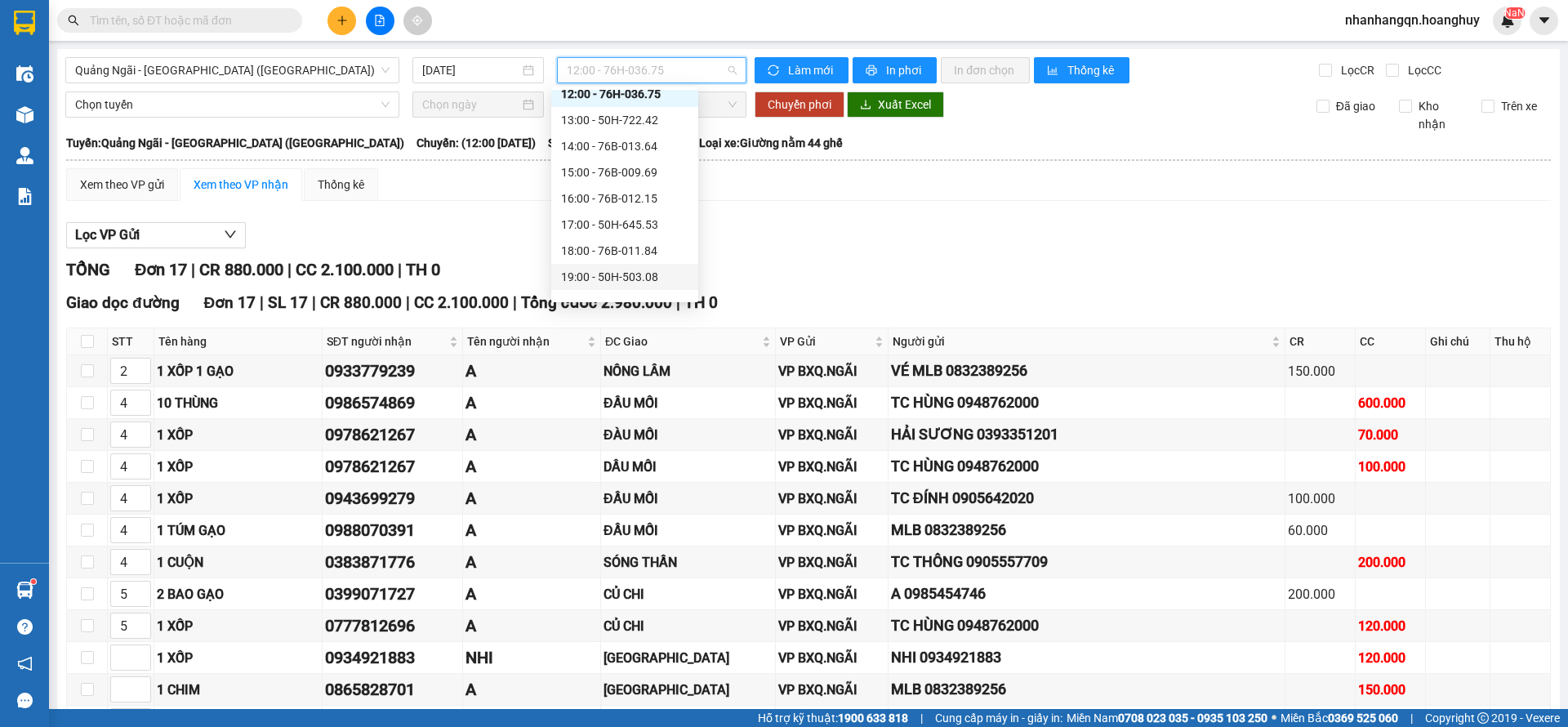
scroll to position [52, 0]
click at [642, 240] on div "18:00 - 76B-011.84" at bounding box center [625, 234] width 128 height 18
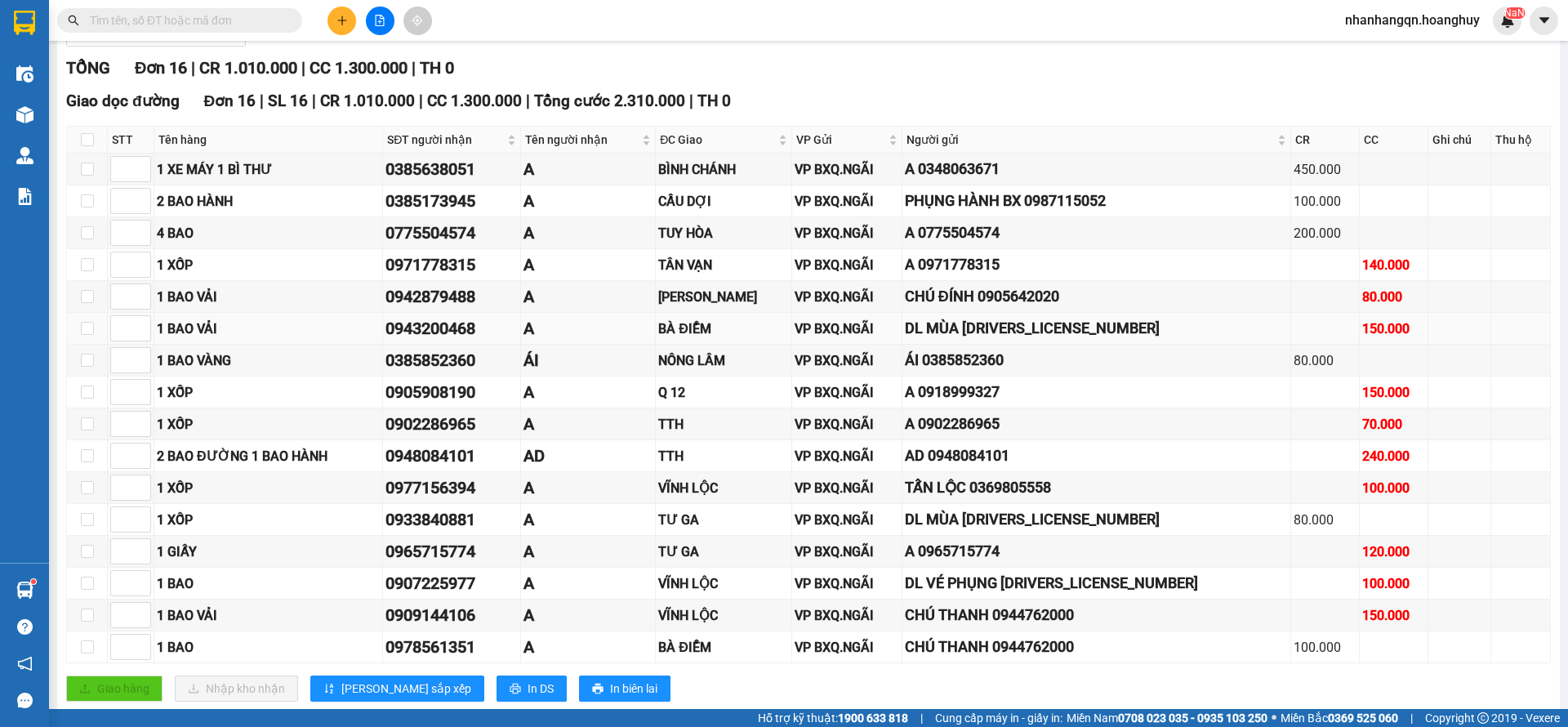
scroll to position [240, 0]
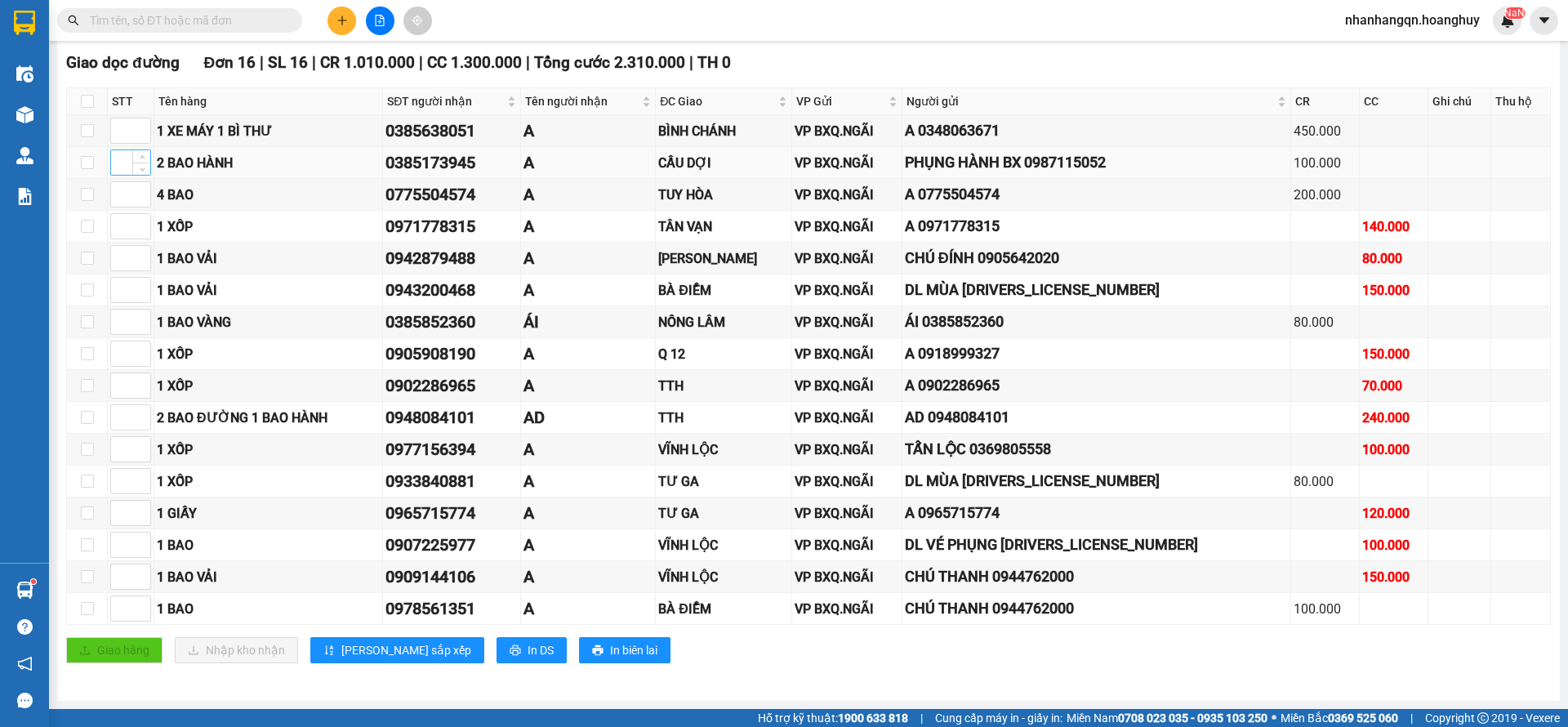
click at [119, 168] on input at bounding box center [130, 162] width 39 height 25
type input "1"
click at [119, 190] on input at bounding box center [130, 195] width 39 height 25
type input "2"
click at [365, 658] on span "[PERSON_NAME] sắp xếp" at bounding box center [406, 651] width 130 height 18
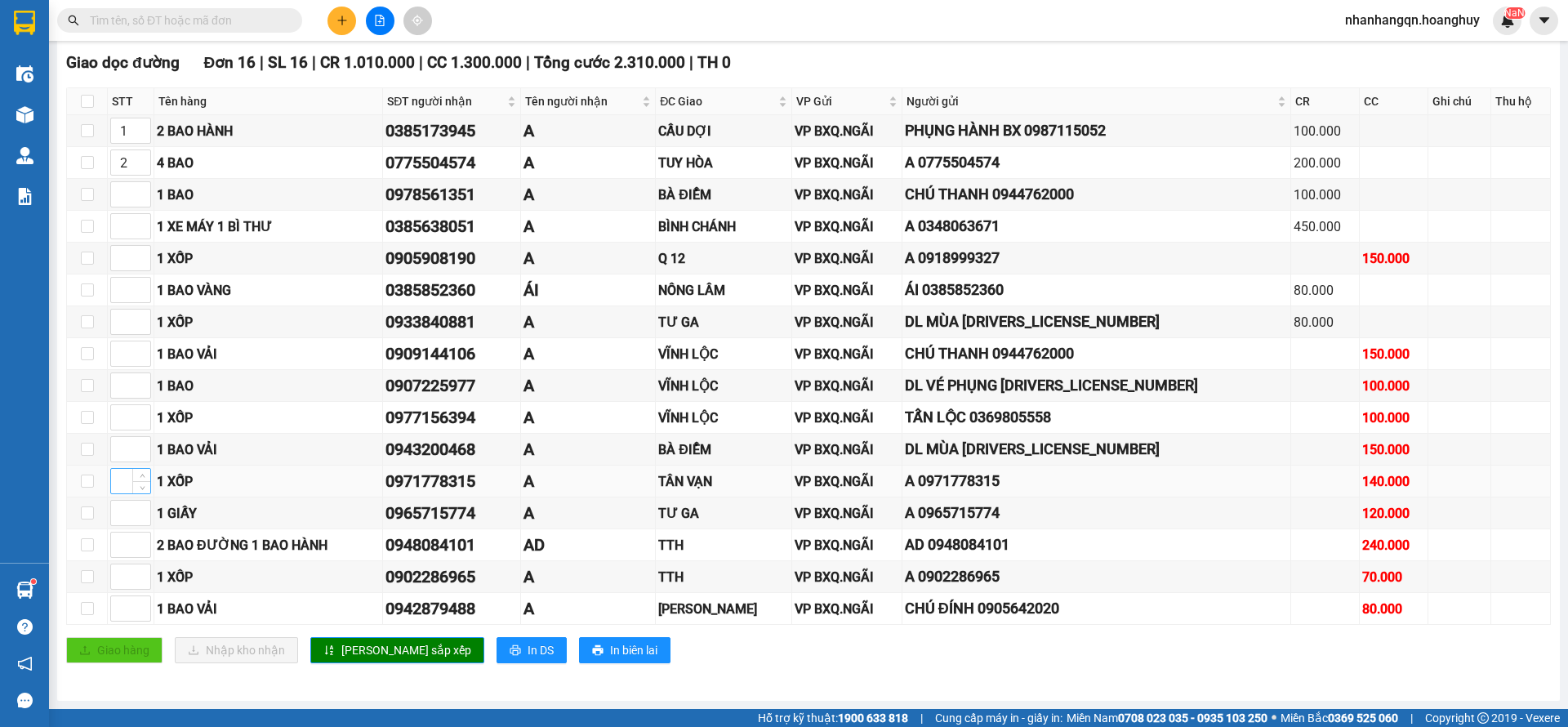
click at [123, 483] on input at bounding box center [130, 481] width 39 height 25
type input "3"
click at [378, 642] on span "[PERSON_NAME] sắp xếp" at bounding box center [406, 651] width 130 height 18
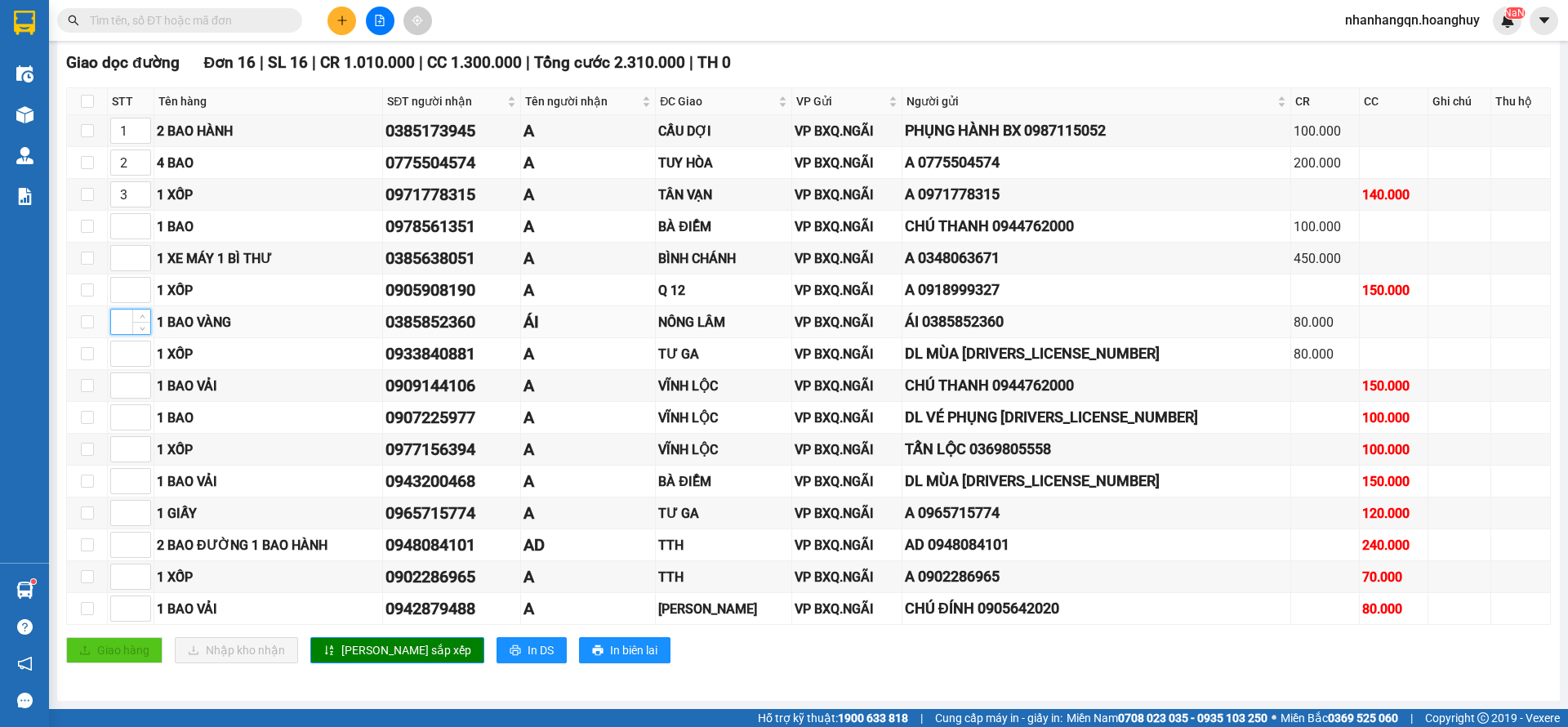
click at [119, 327] on input at bounding box center [130, 321] width 39 height 25
type input "4"
click at [352, 645] on span "[PERSON_NAME] sắp xếp" at bounding box center [406, 651] width 130 height 18
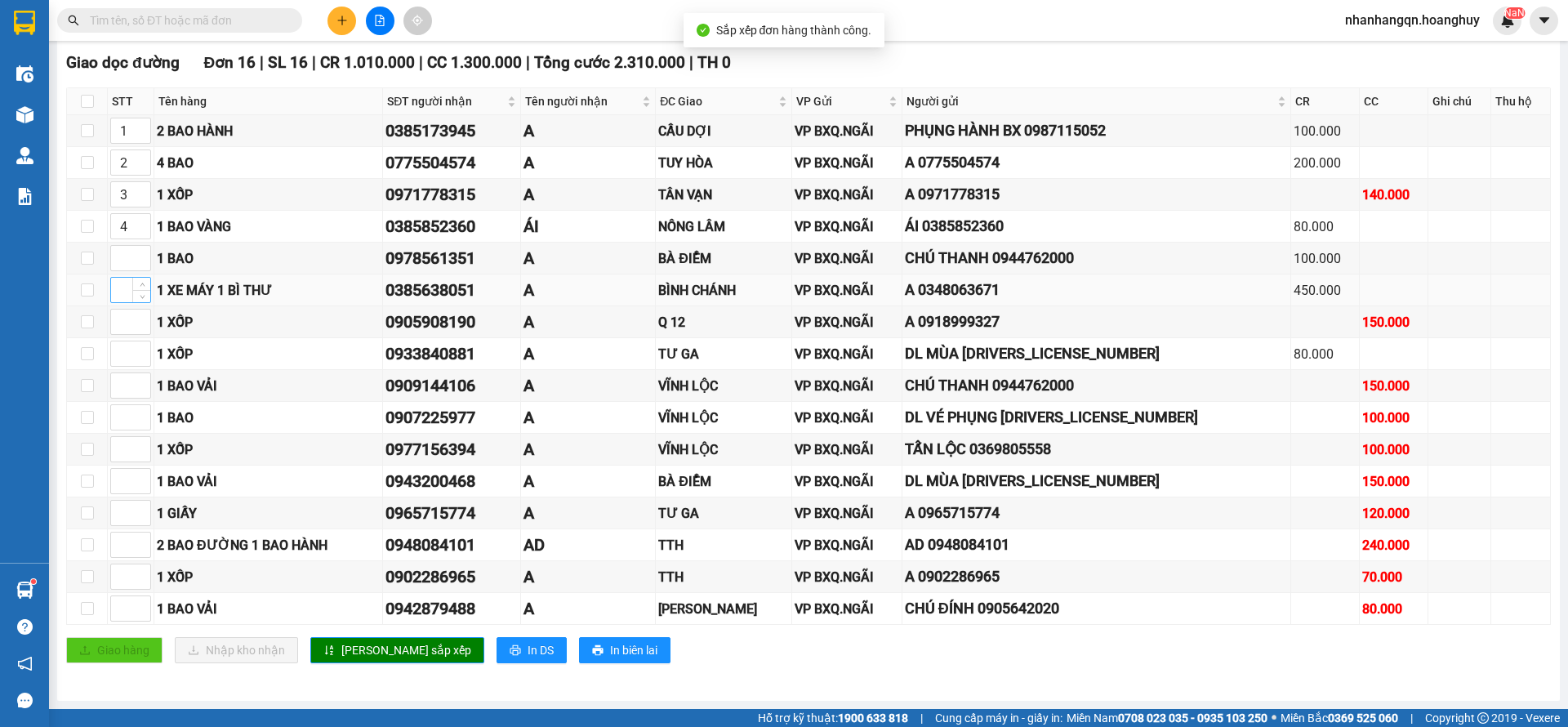
click at [119, 295] on input at bounding box center [130, 290] width 39 height 25
click at [119, 348] on input at bounding box center [130, 353] width 39 height 25
type input "5"
click at [126, 516] on input at bounding box center [130, 513] width 39 height 25
type input "5"
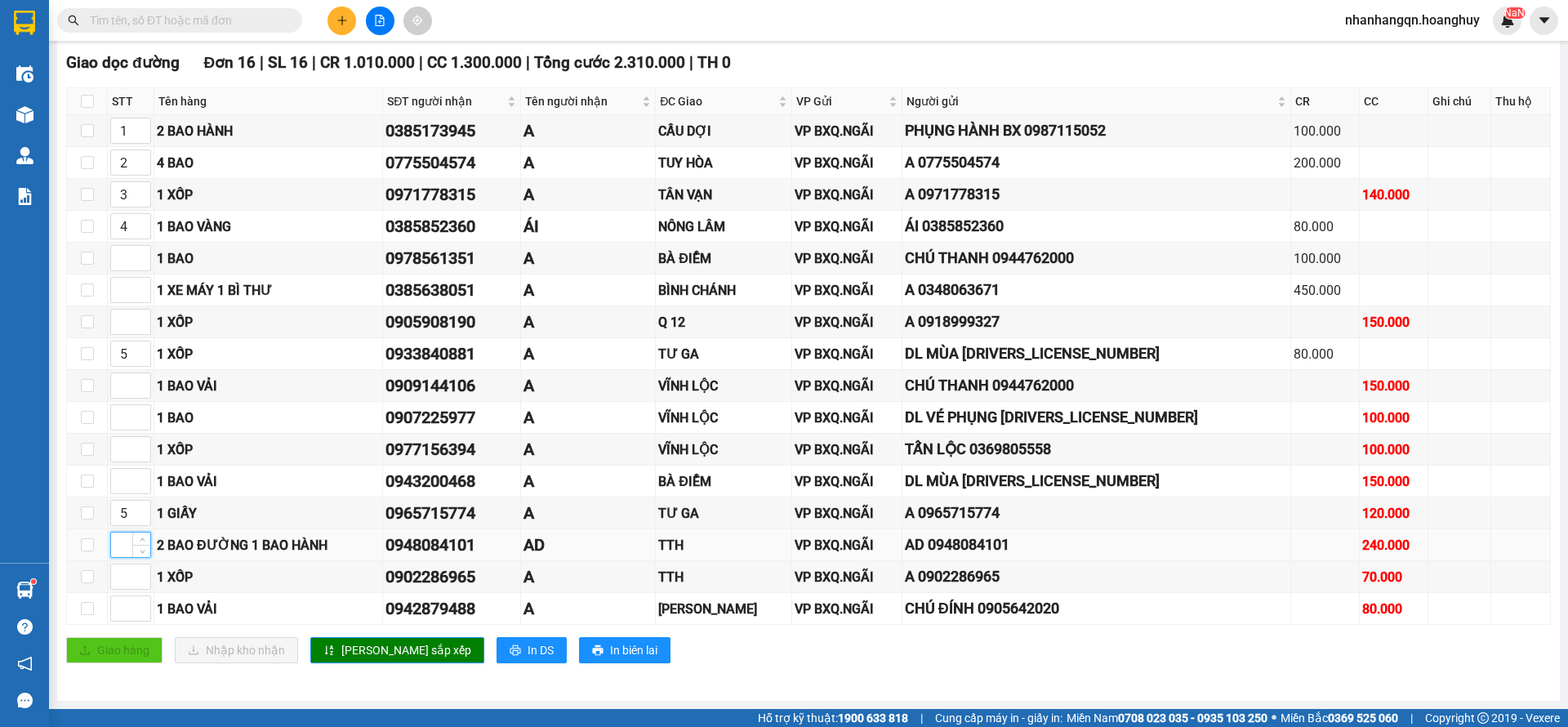
click at [121, 548] on input at bounding box center [130, 545] width 39 height 25
type input "6"
click at [121, 573] on input at bounding box center [130, 576] width 39 height 25
type input "6"
click at [341, 648] on span "[PERSON_NAME] sắp xếp" at bounding box center [406, 651] width 130 height 18
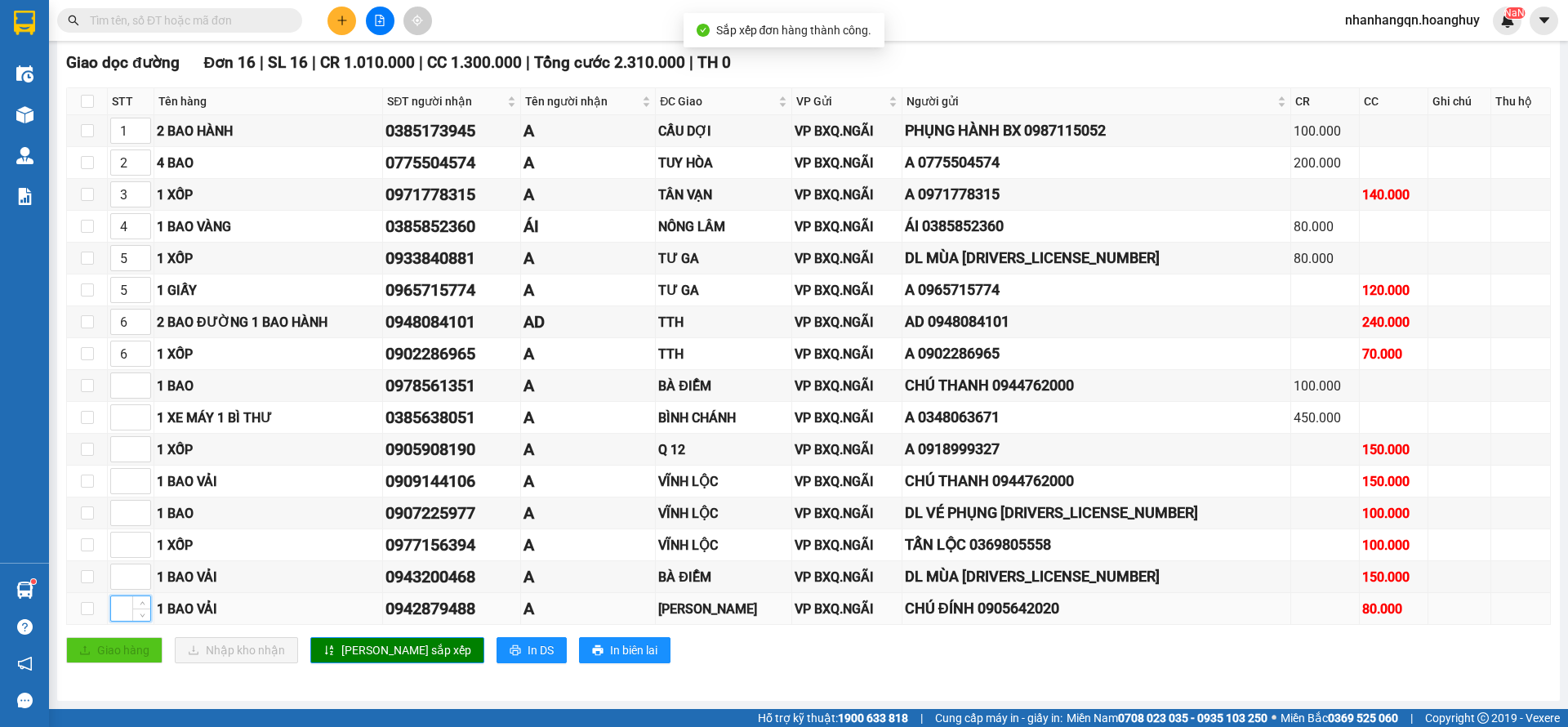
click at [117, 609] on input at bounding box center [130, 609] width 39 height 25
type input "4"
click at [367, 651] on span "[PERSON_NAME] sắp xếp" at bounding box center [406, 651] width 130 height 18
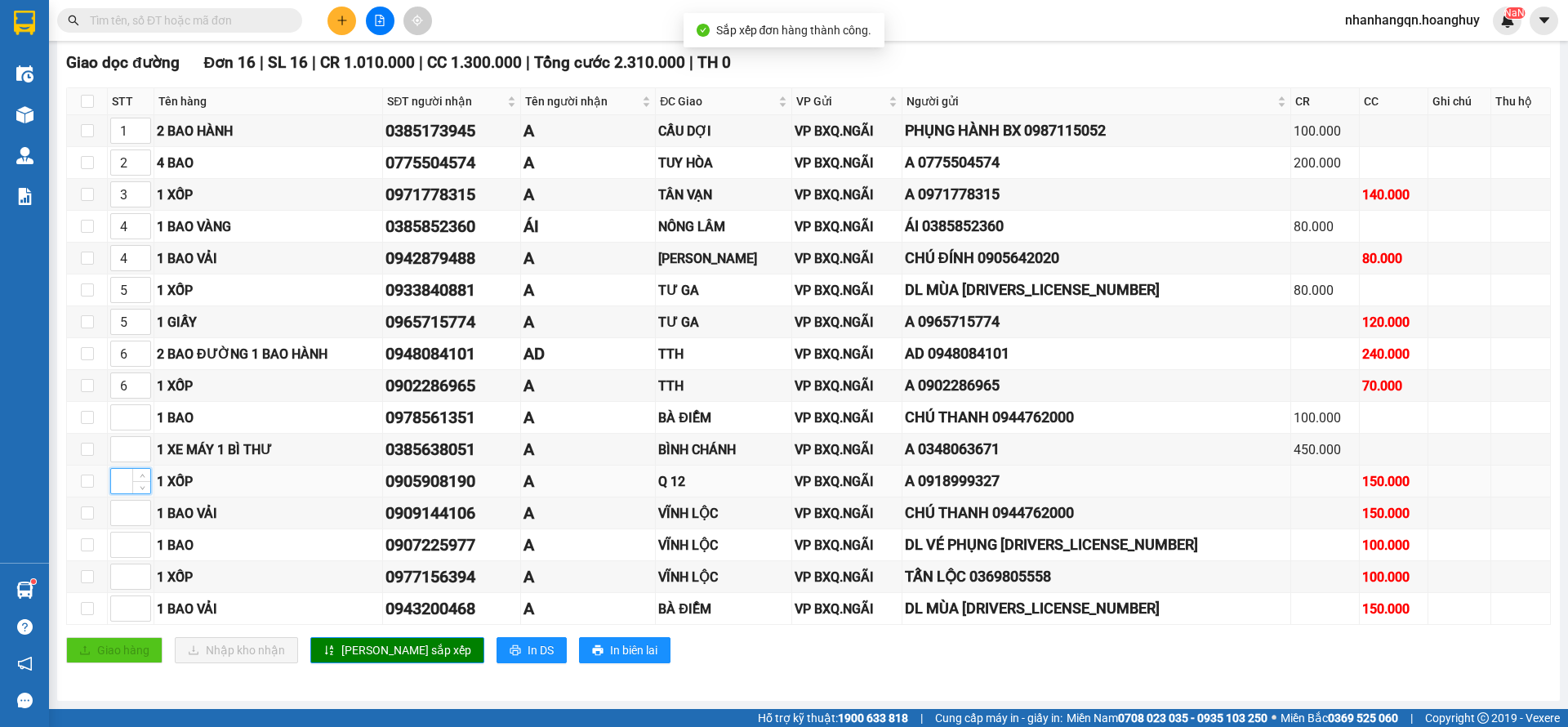
click at [128, 481] on input at bounding box center [130, 481] width 39 height 25
type input "6"
click at [365, 652] on span "[PERSON_NAME] sắp xếp" at bounding box center [406, 651] width 130 height 18
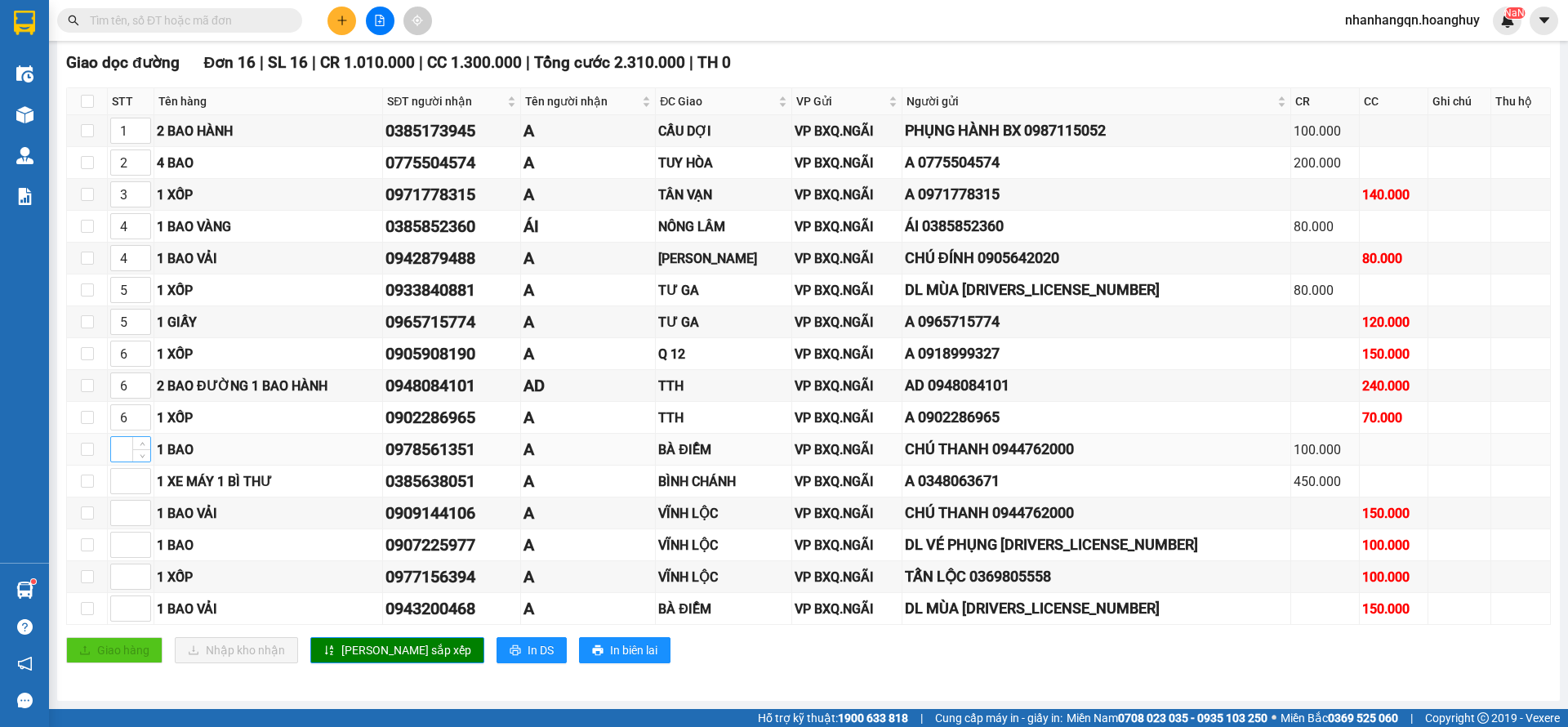
click at [122, 459] on input at bounding box center [130, 449] width 39 height 25
click at [119, 488] on input at bounding box center [130, 481] width 39 height 25
type input "8"
click at [356, 654] on span "[PERSON_NAME] sắp xếp" at bounding box center [406, 651] width 130 height 18
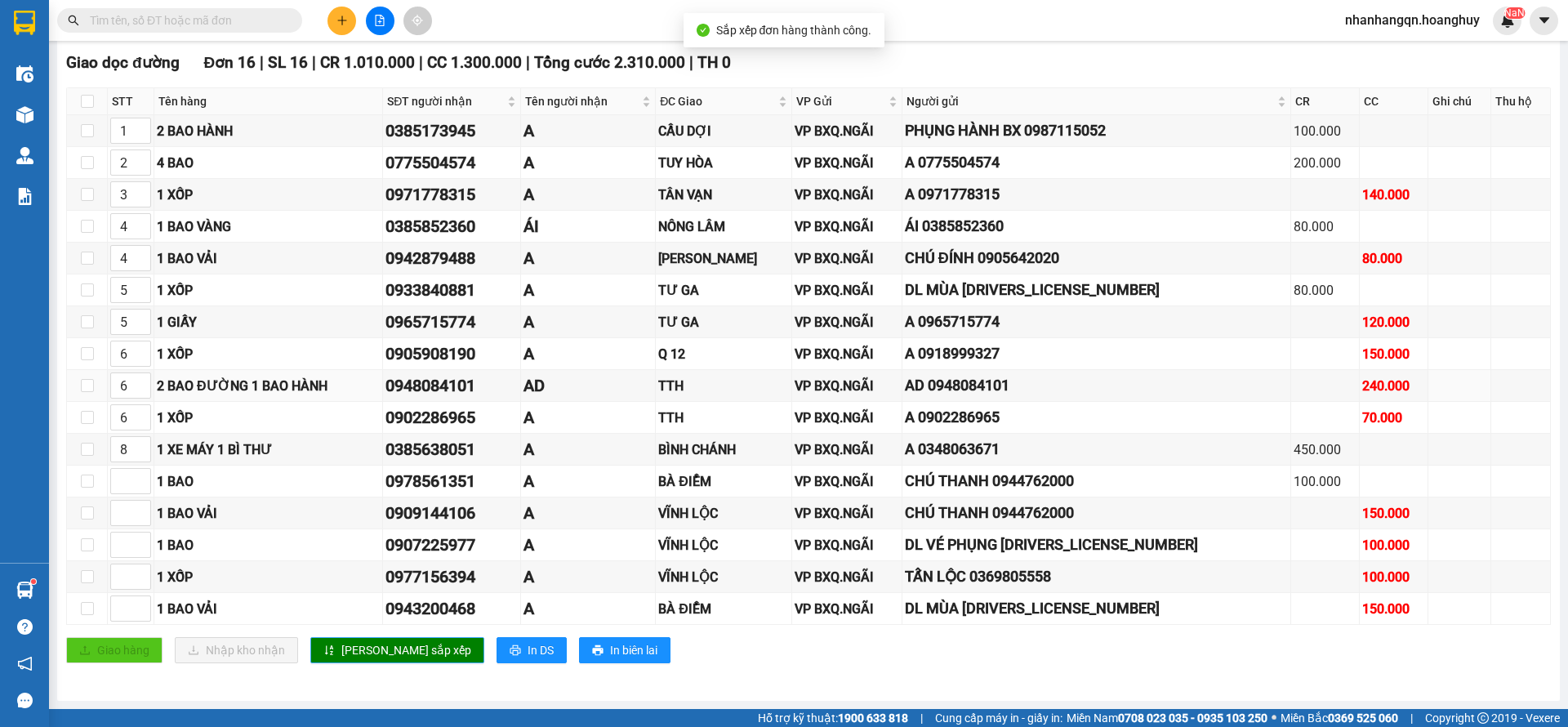
scroll to position [0, 0]
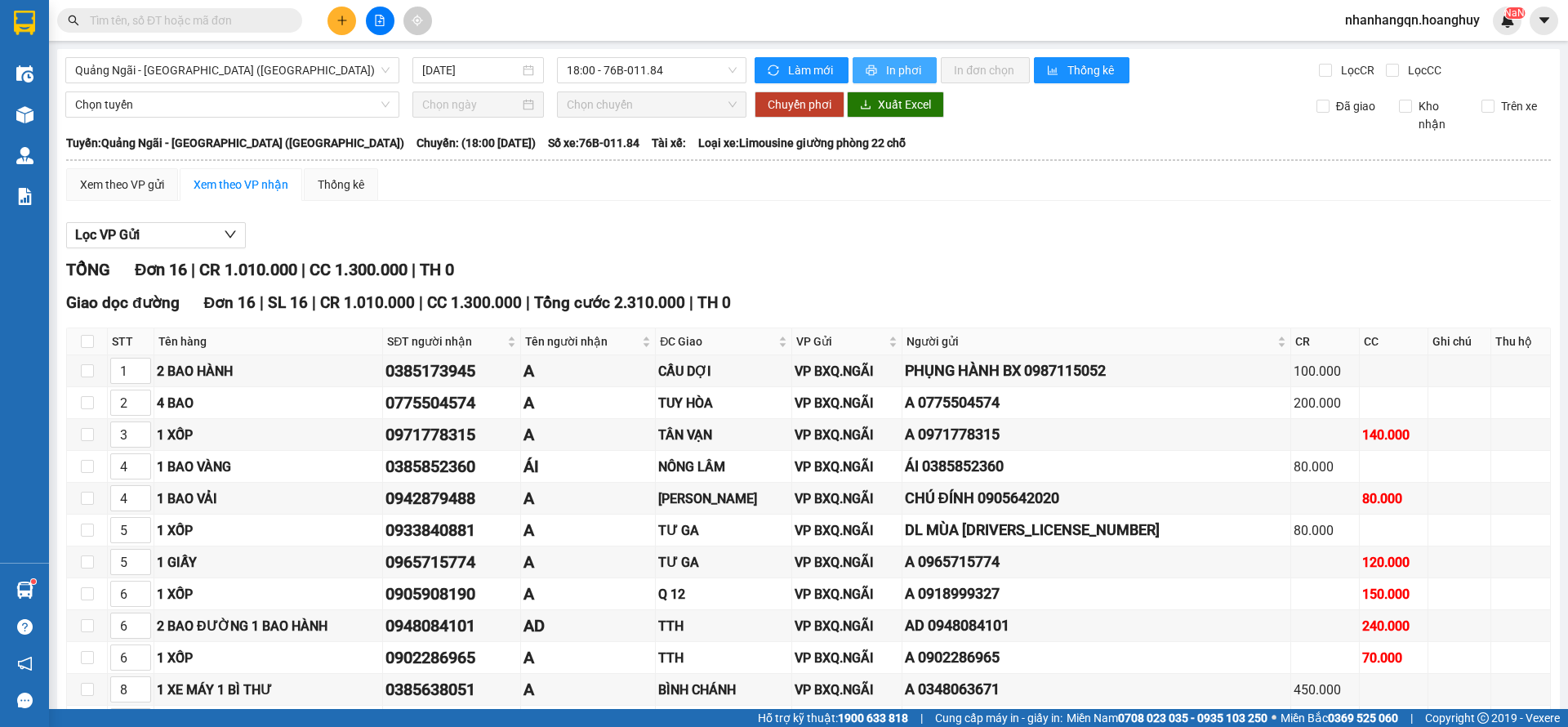
click at [903, 56] on div "Quảng Ngãi - Sài Gòn (Hàng Hoá) 14/08/2025 18:00 - 76B-011.84 Làm mới In phơi I…" at bounding box center [808, 495] width 1503 height 892
click at [903, 62] on span "In phơi" at bounding box center [905, 71] width 38 height 18
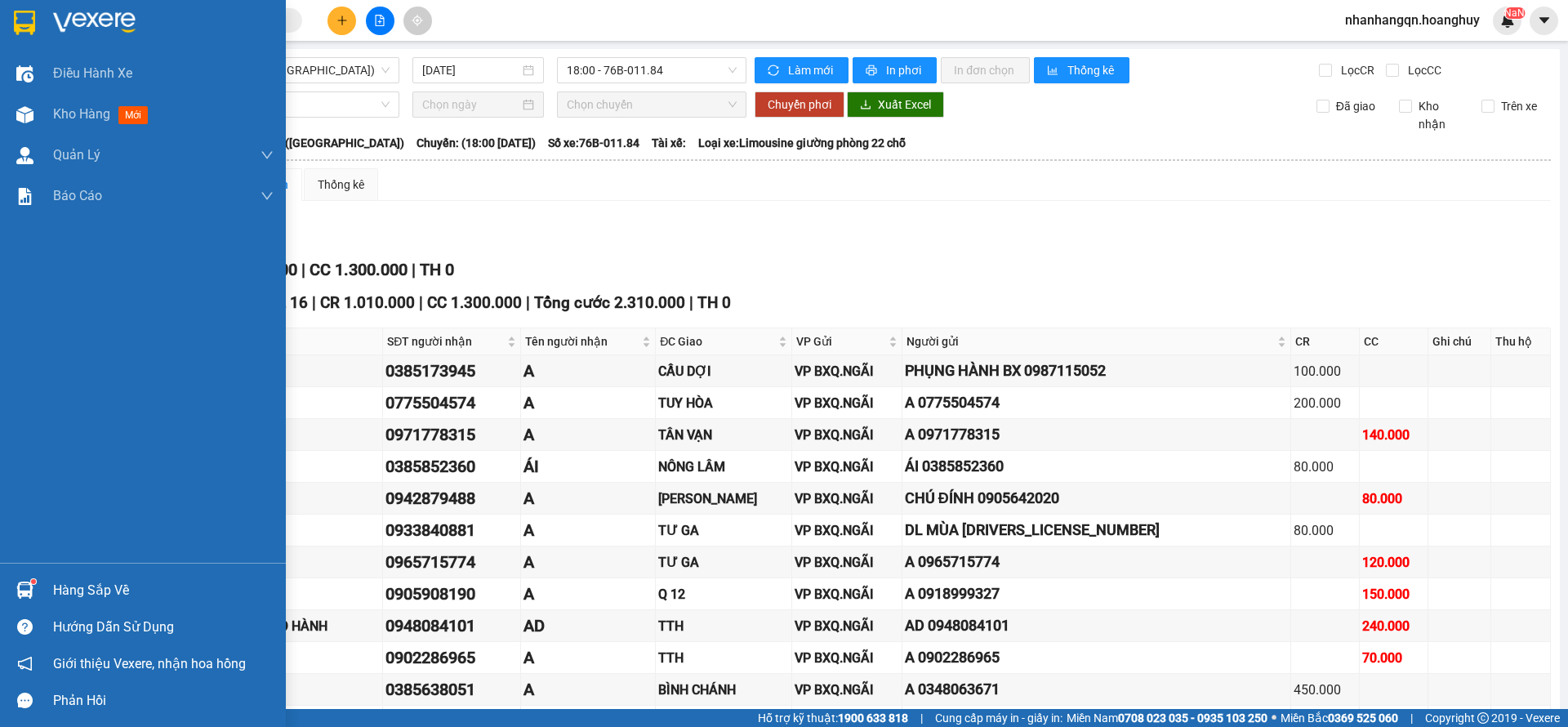
click at [27, 12] on img at bounding box center [24, 23] width 21 height 25
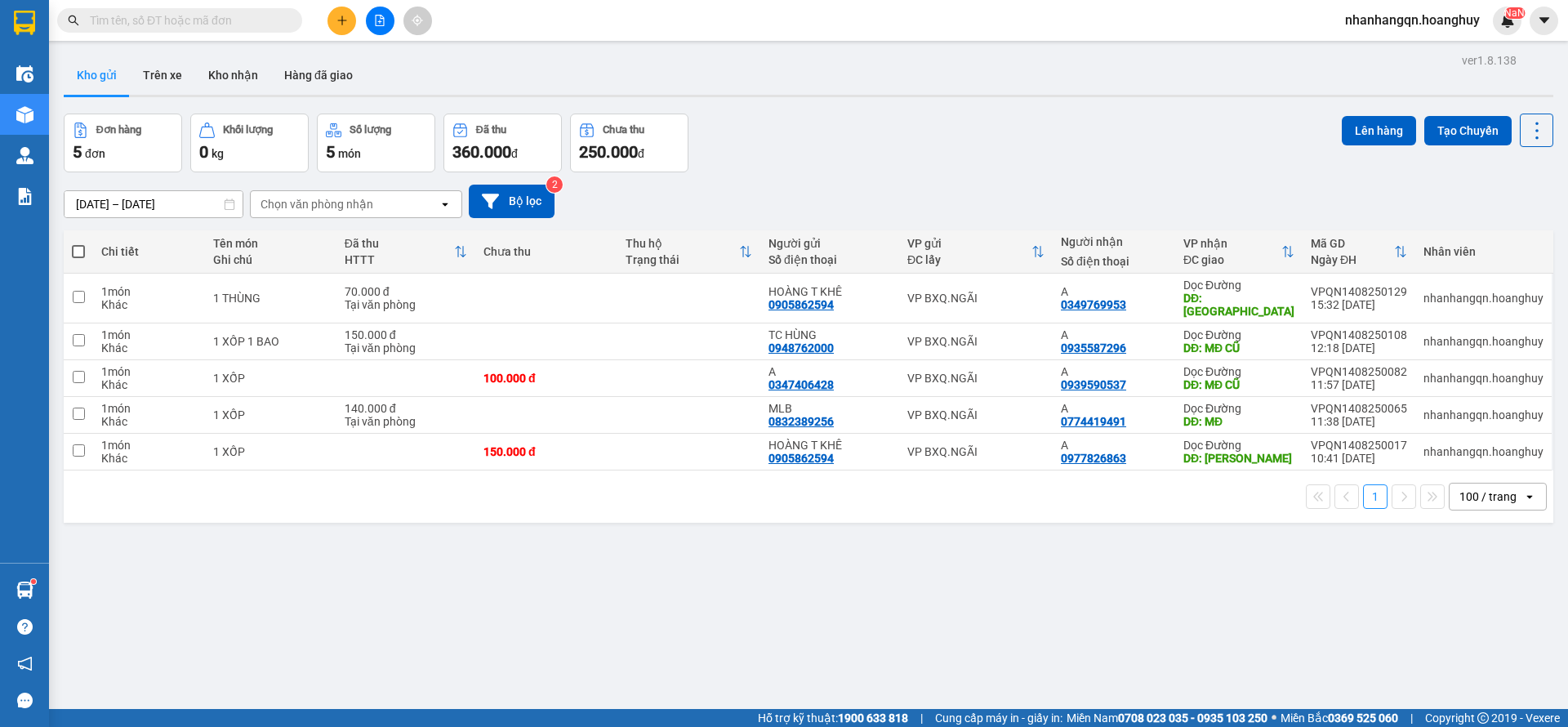
click at [128, 11] on input "text" at bounding box center [186, 20] width 193 height 18
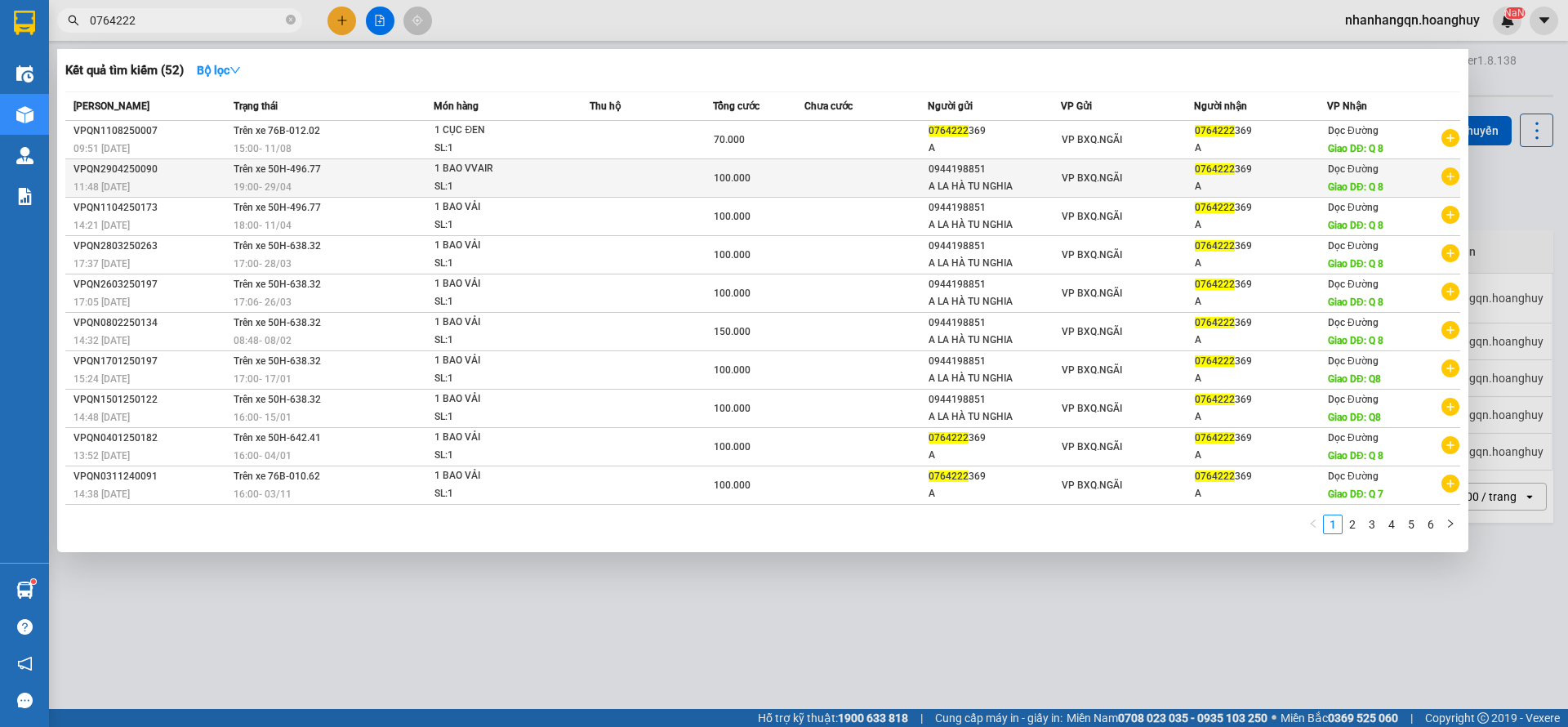
type input "0764222"
click at [1092, 178] on span "VP BXQ.NGÃI" at bounding box center [1092, 178] width 61 height 11
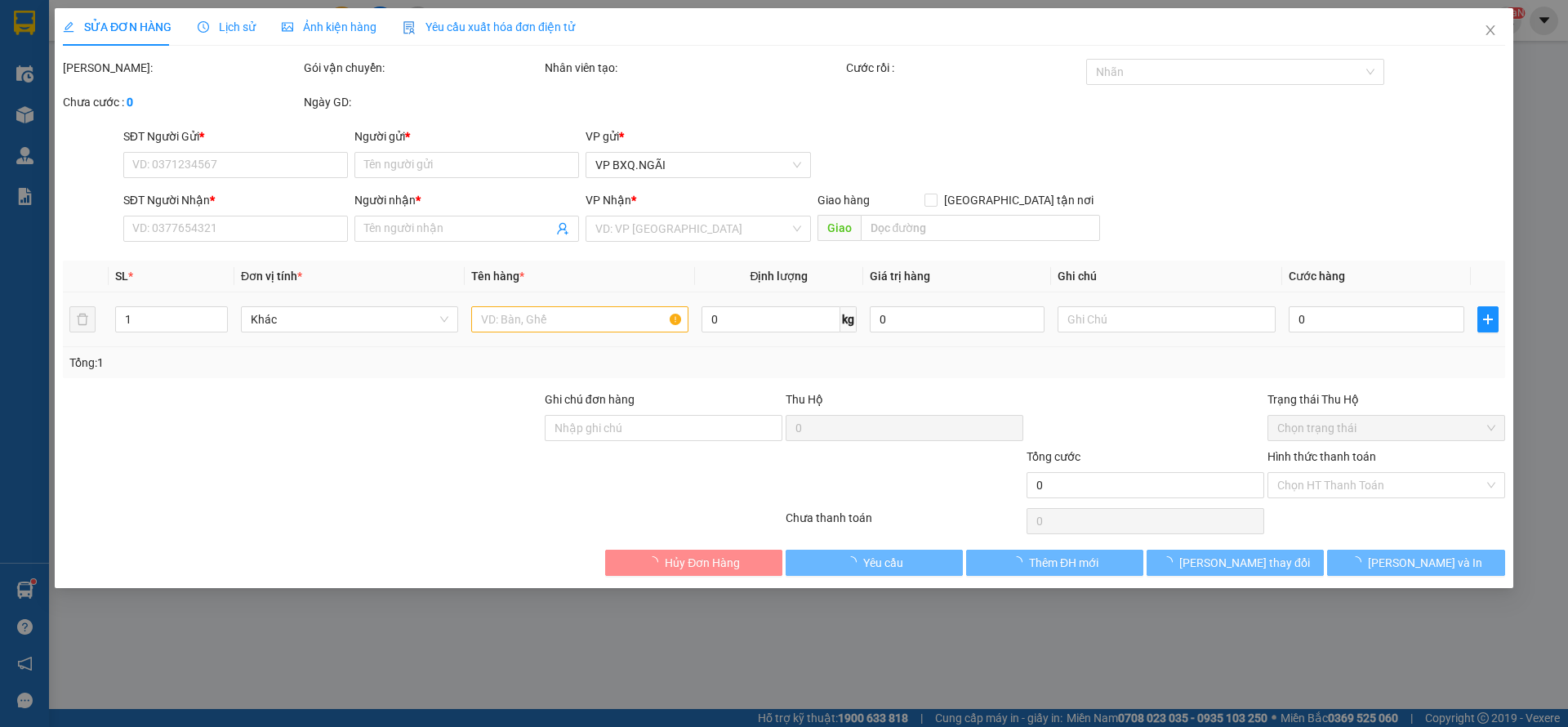
type input "0944198851"
type input "A LA HÀ TU NGHIA"
type input "0764222369"
type input "A"
type input "Q 8"
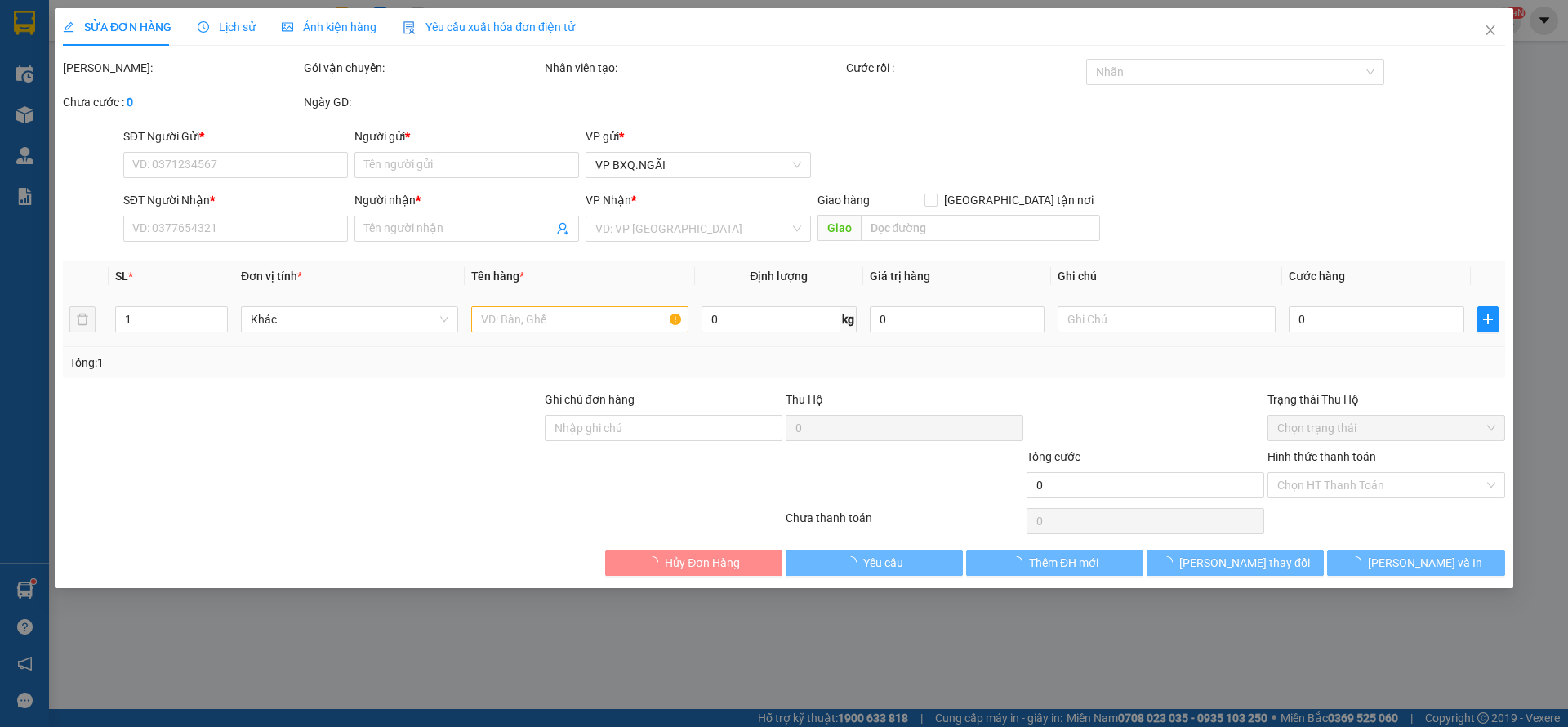
type input "100.000"
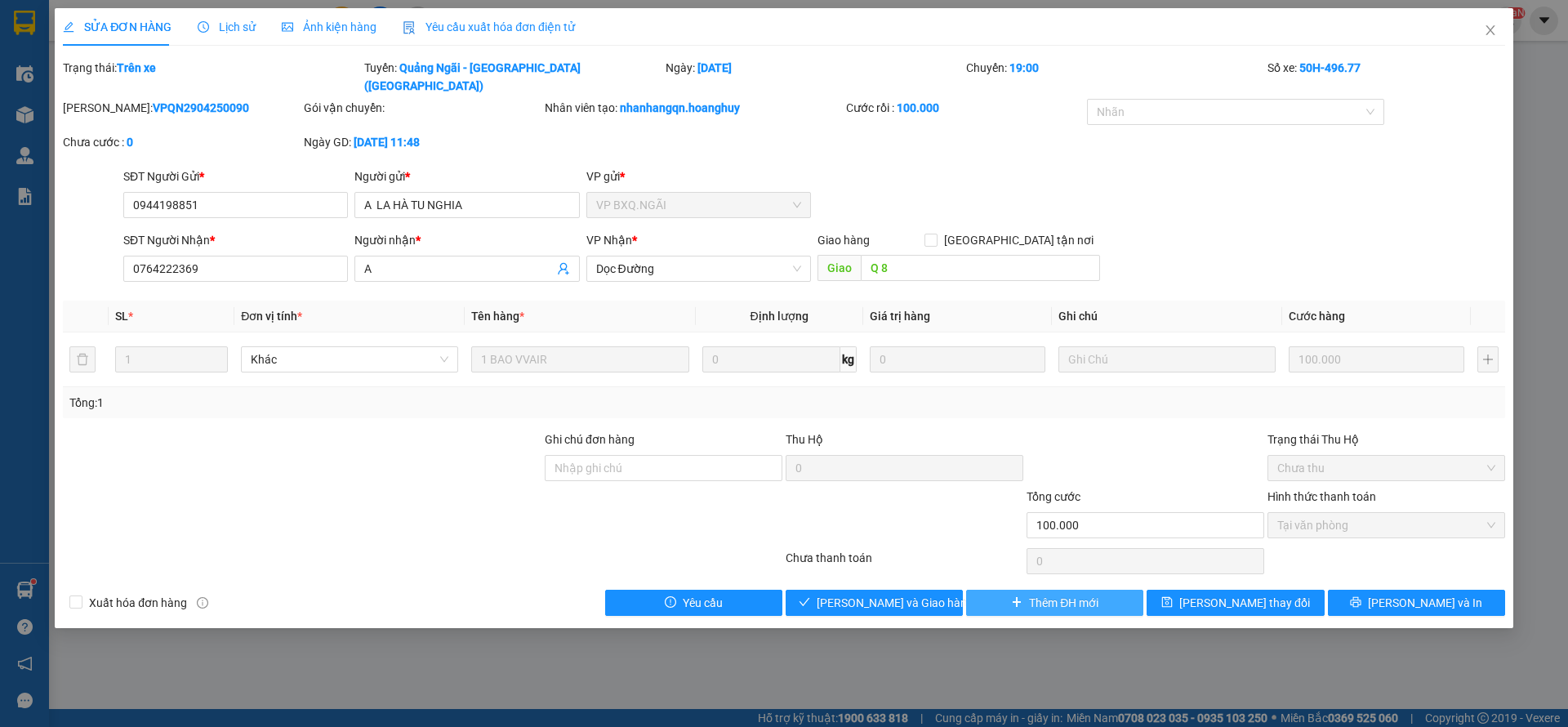
click at [1046, 594] on span "Thêm ĐH mới" at bounding box center [1064, 603] width 70 height 18
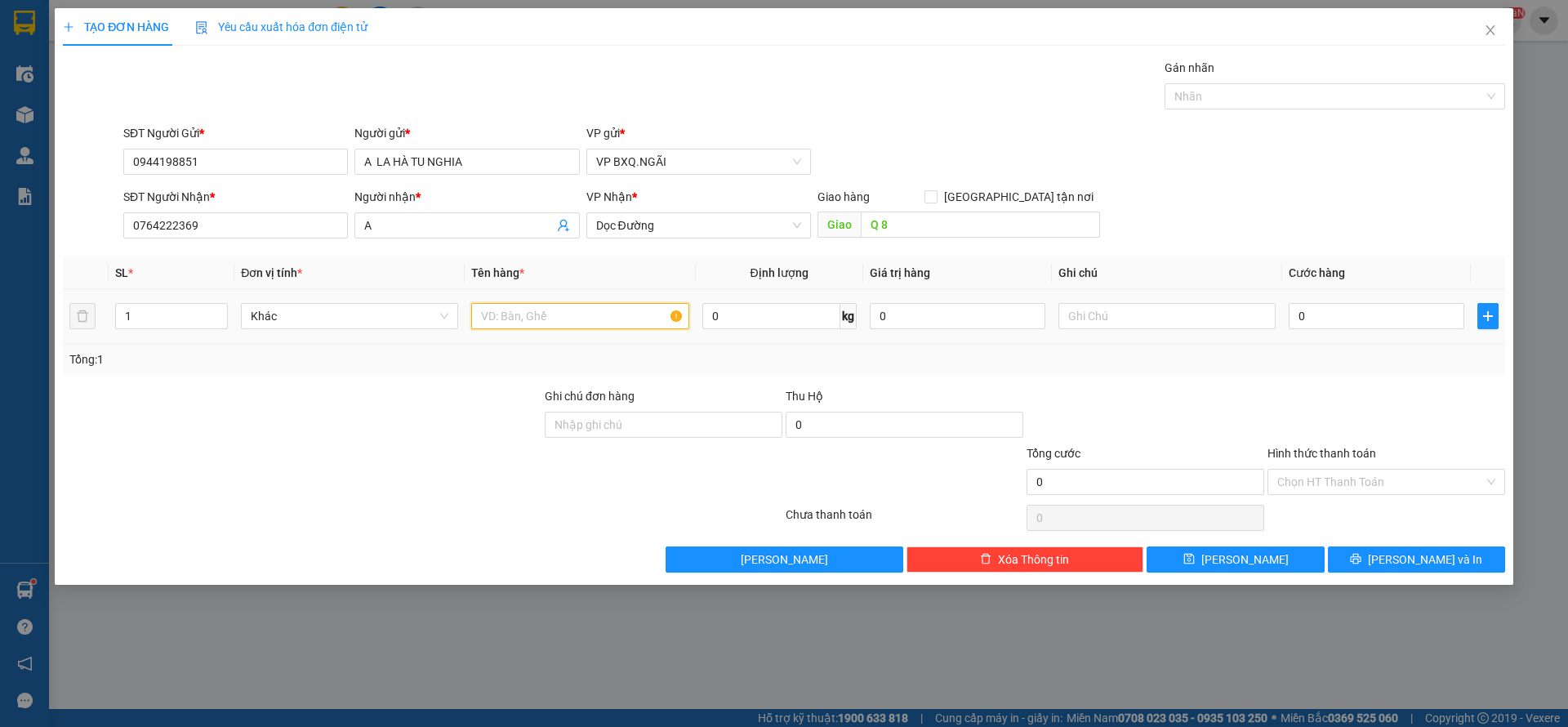
click at [617, 312] on input "text" at bounding box center [580, 316] width 217 height 26
type input "2 BAO VẢI"
type input "2"
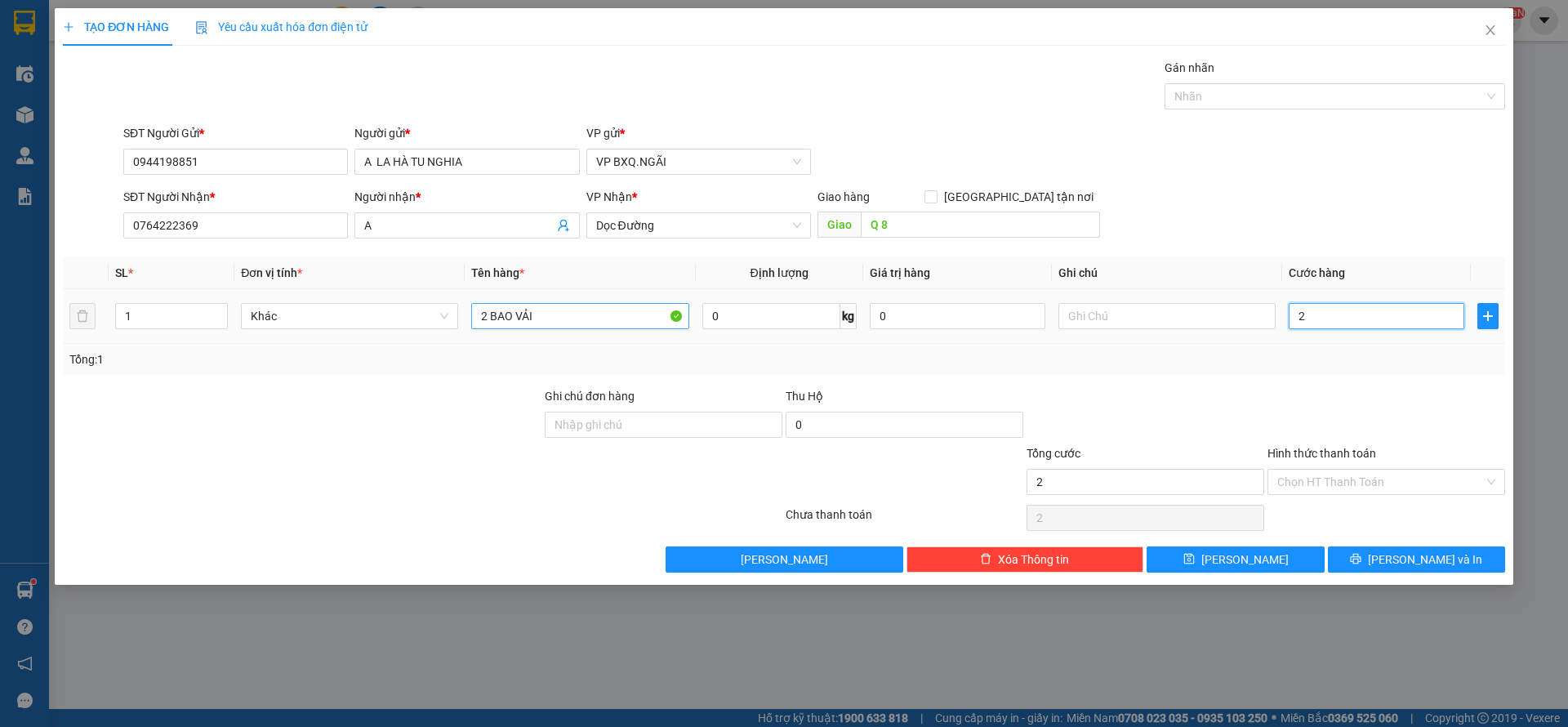
type input "20"
type input "200"
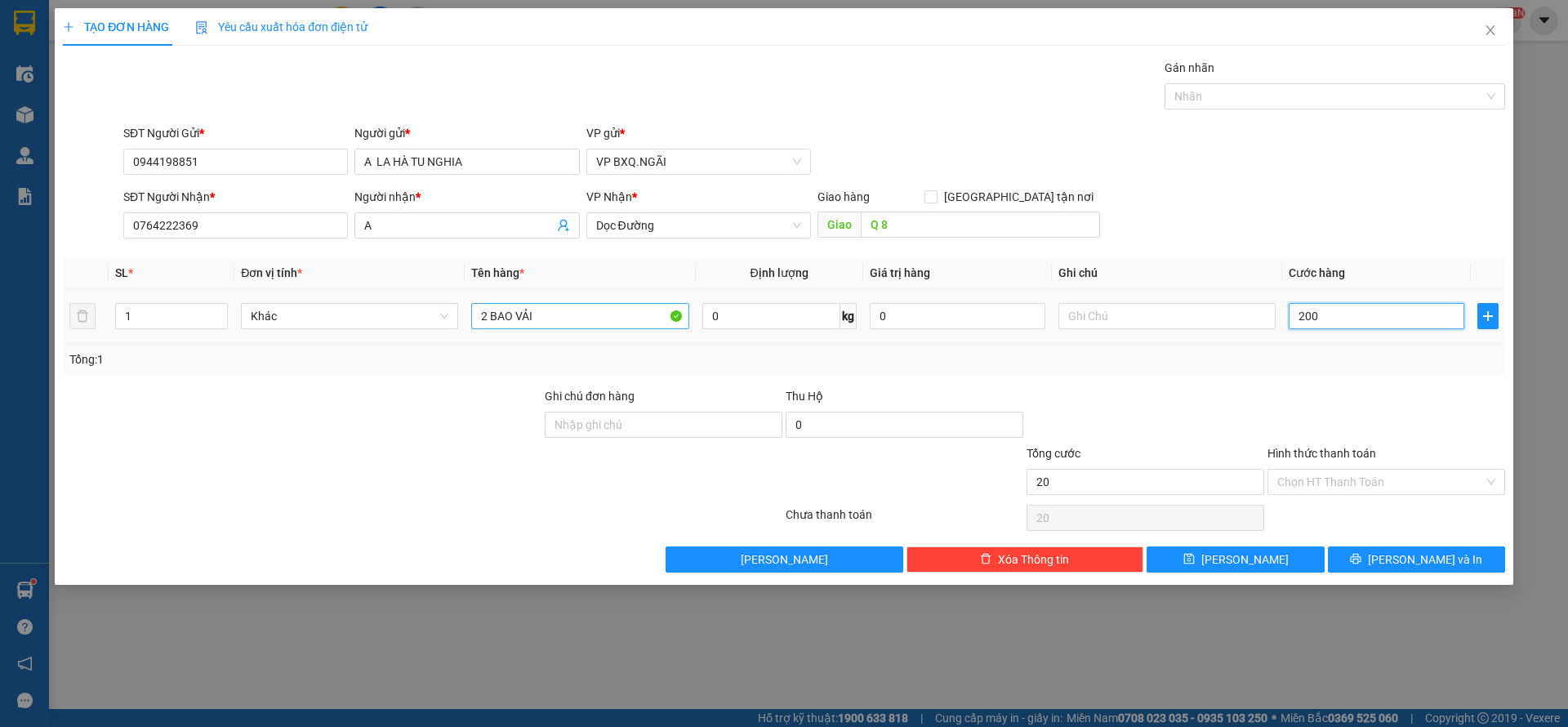
type input "200"
type input "2.000"
type input "20.000"
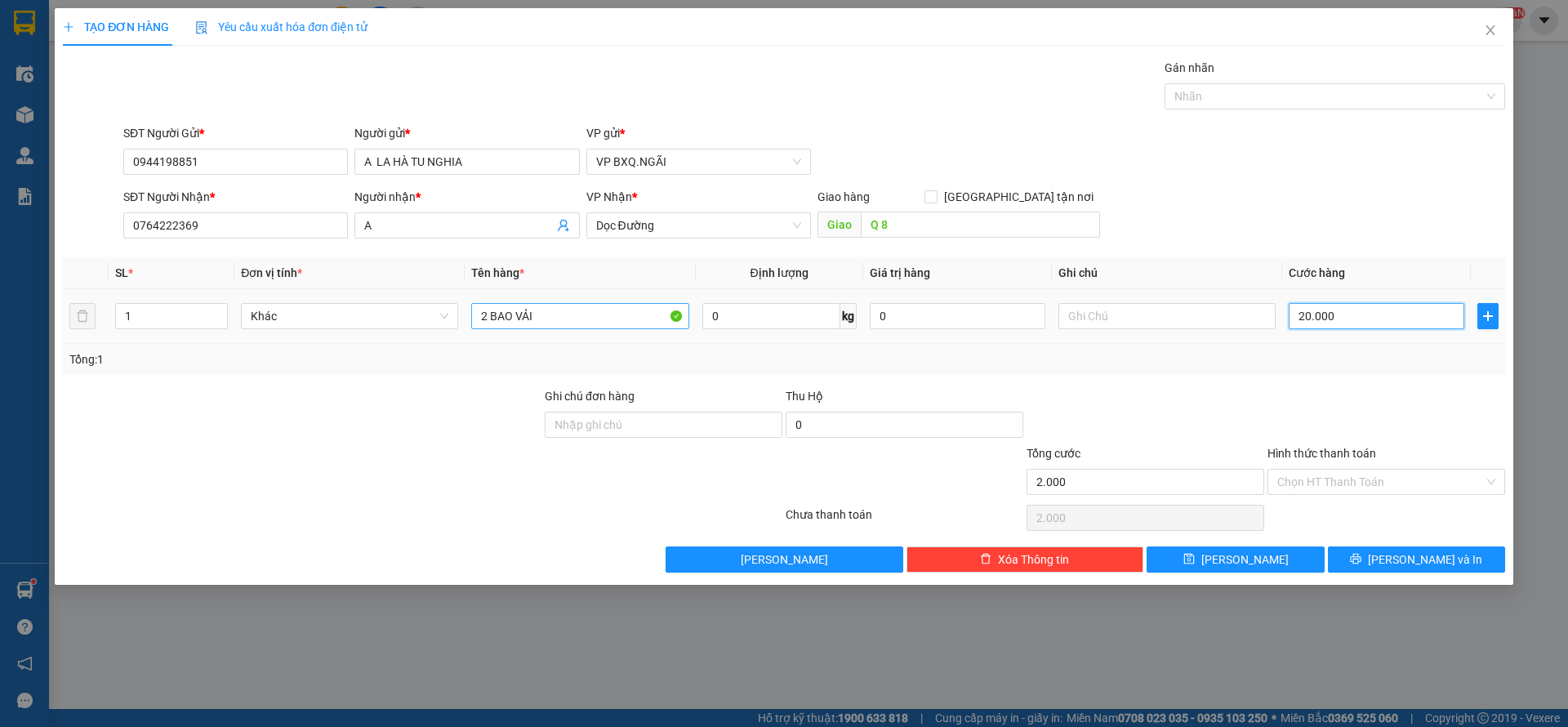
type input "20.000"
type input "200.000"
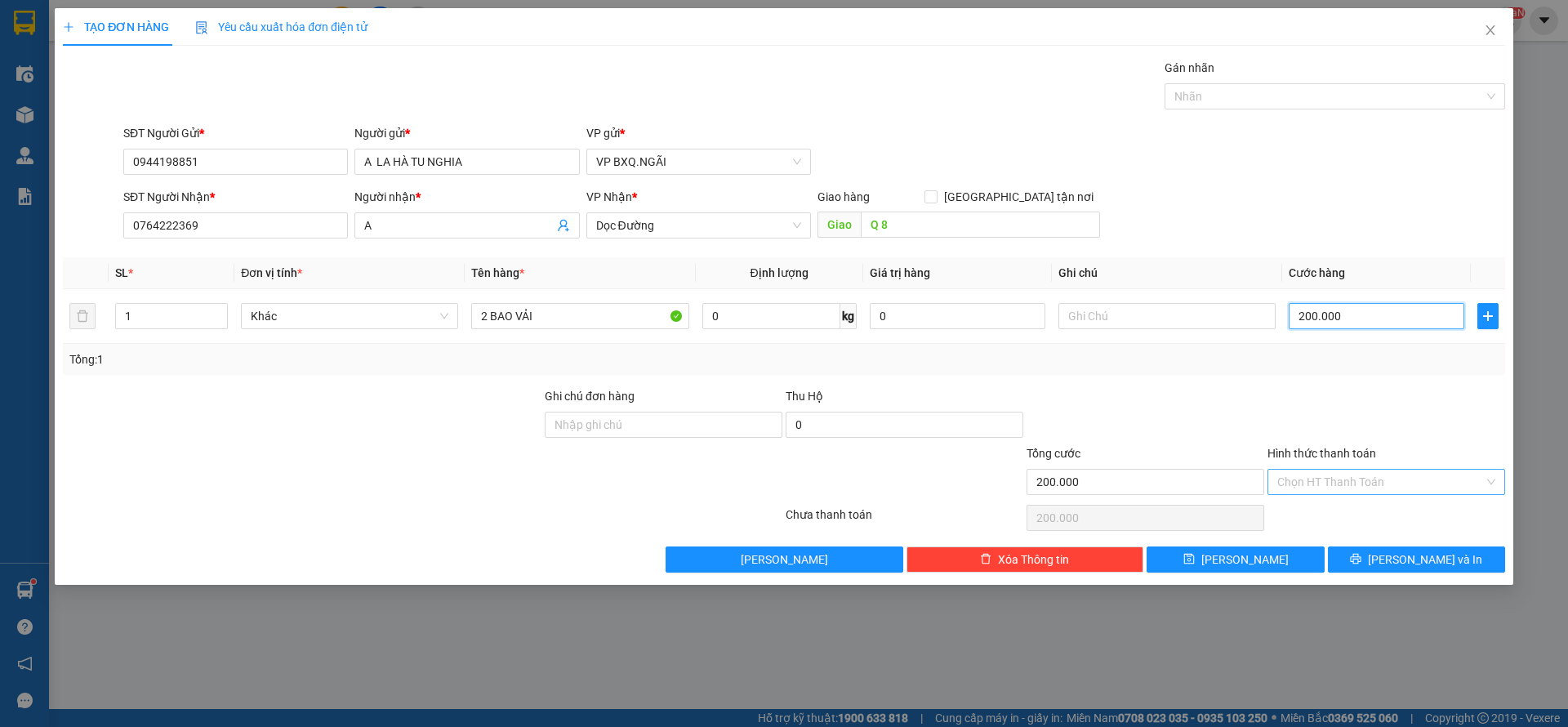
type input "200.000"
click at [1367, 480] on input "Hình thức thanh toán" at bounding box center [1380, 482] width 206 height 25
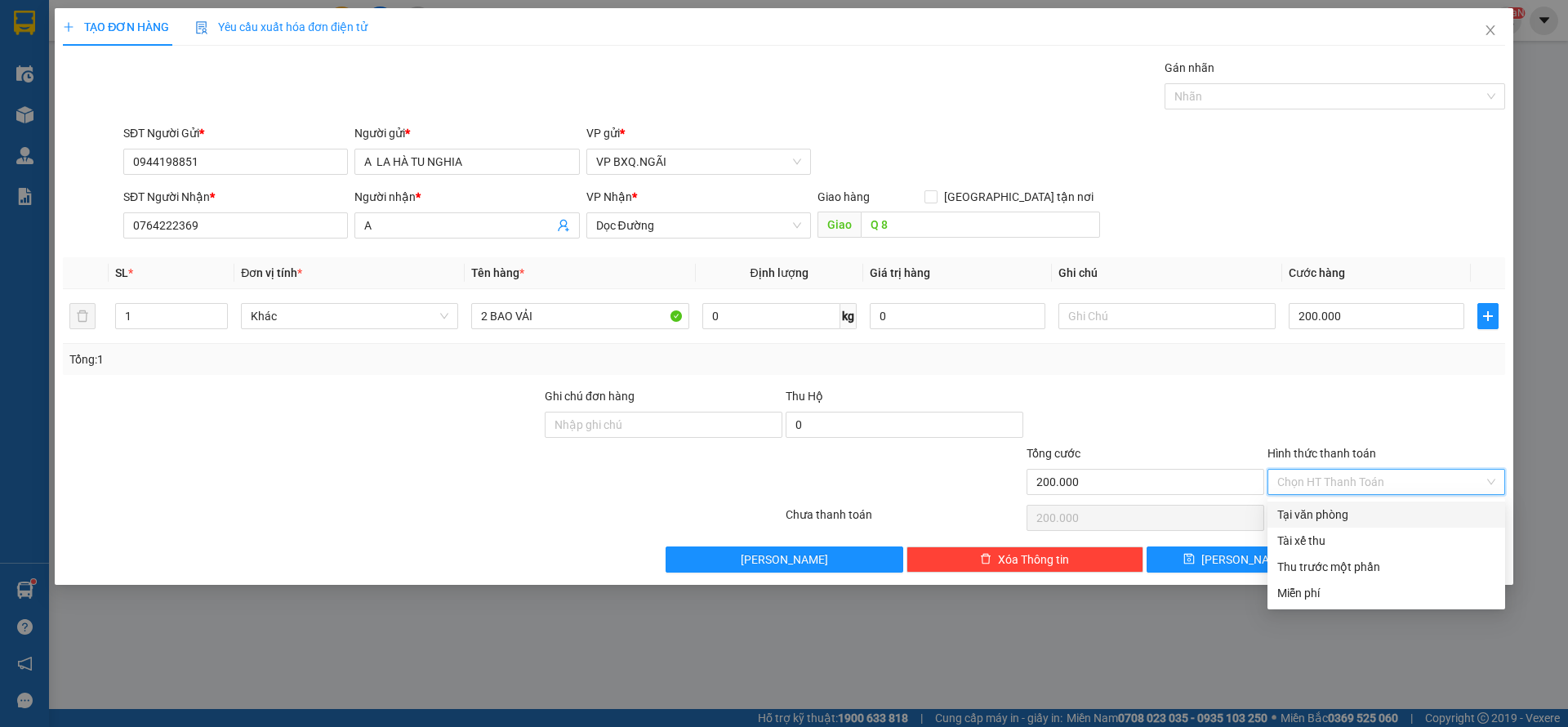
click at [1332, 509] on div "Tại văn phòng" at bounding box center [1386, 515] width 218 height 18
type input "0"
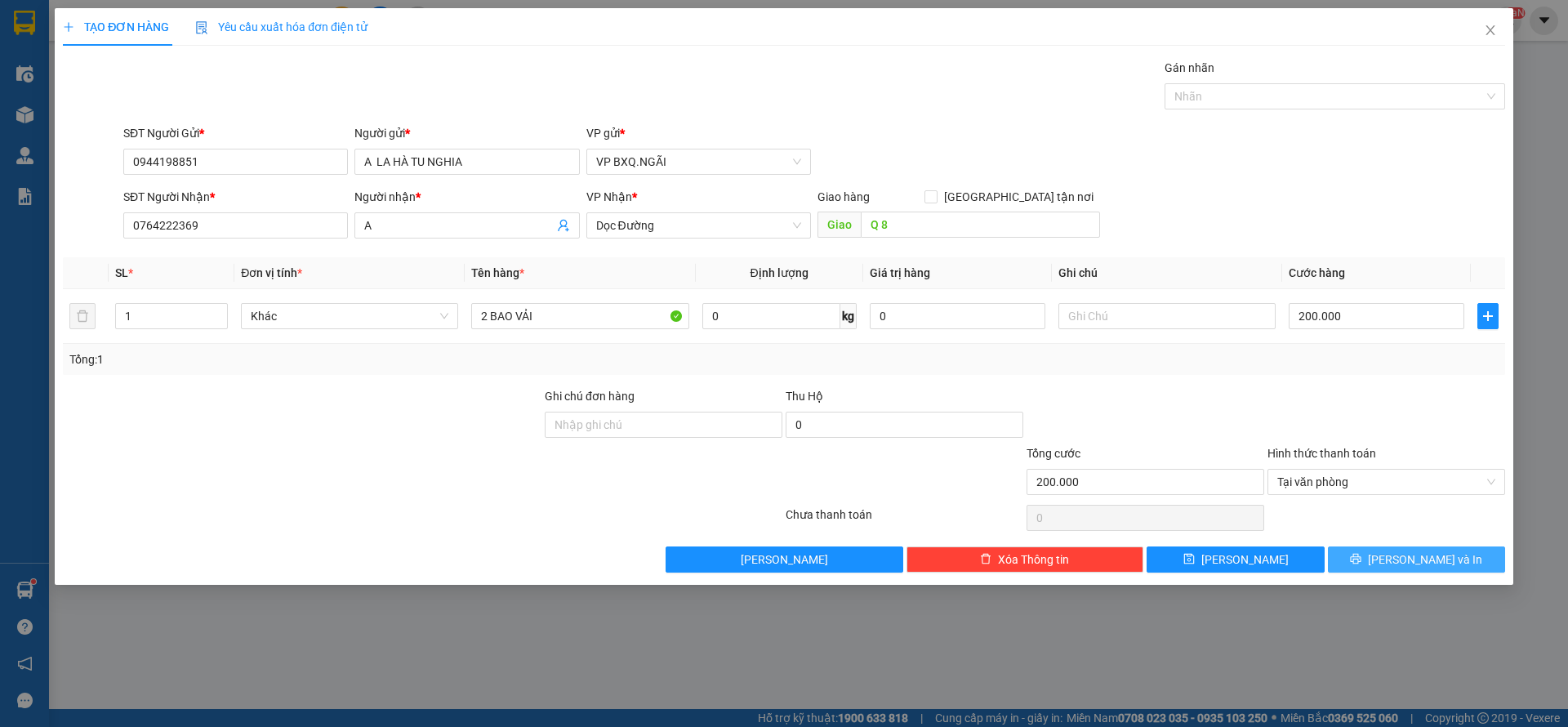
click at [1412, 559] on span "[PERSON_NAME] và In" at bounding box center [1425, 560] width 115 height 18
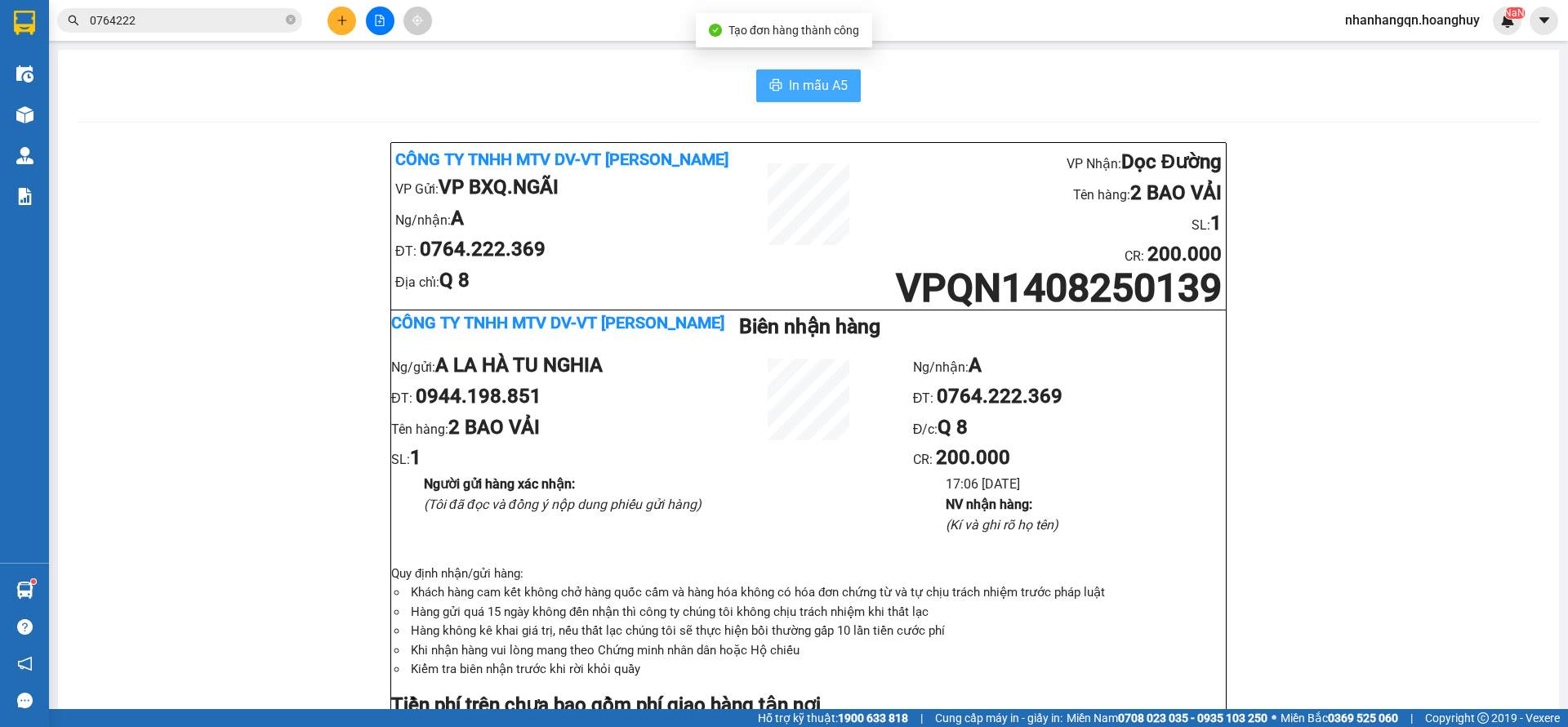
click at [801, 80] on span "In mẫu A5" at bounding box center [818, 85] width 59 height 20
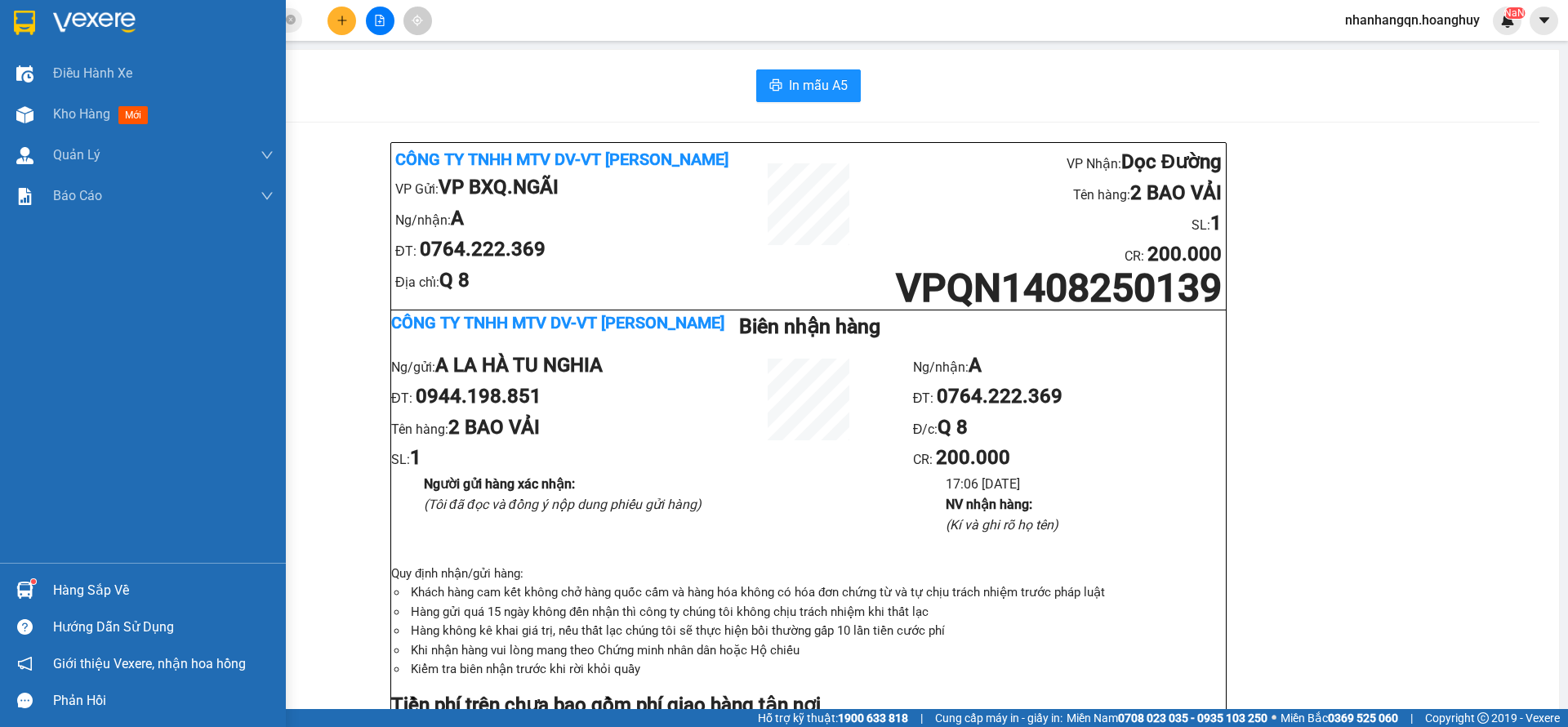
click at [11, 12] on div at bounding box center [25, 22] width 28 height 28
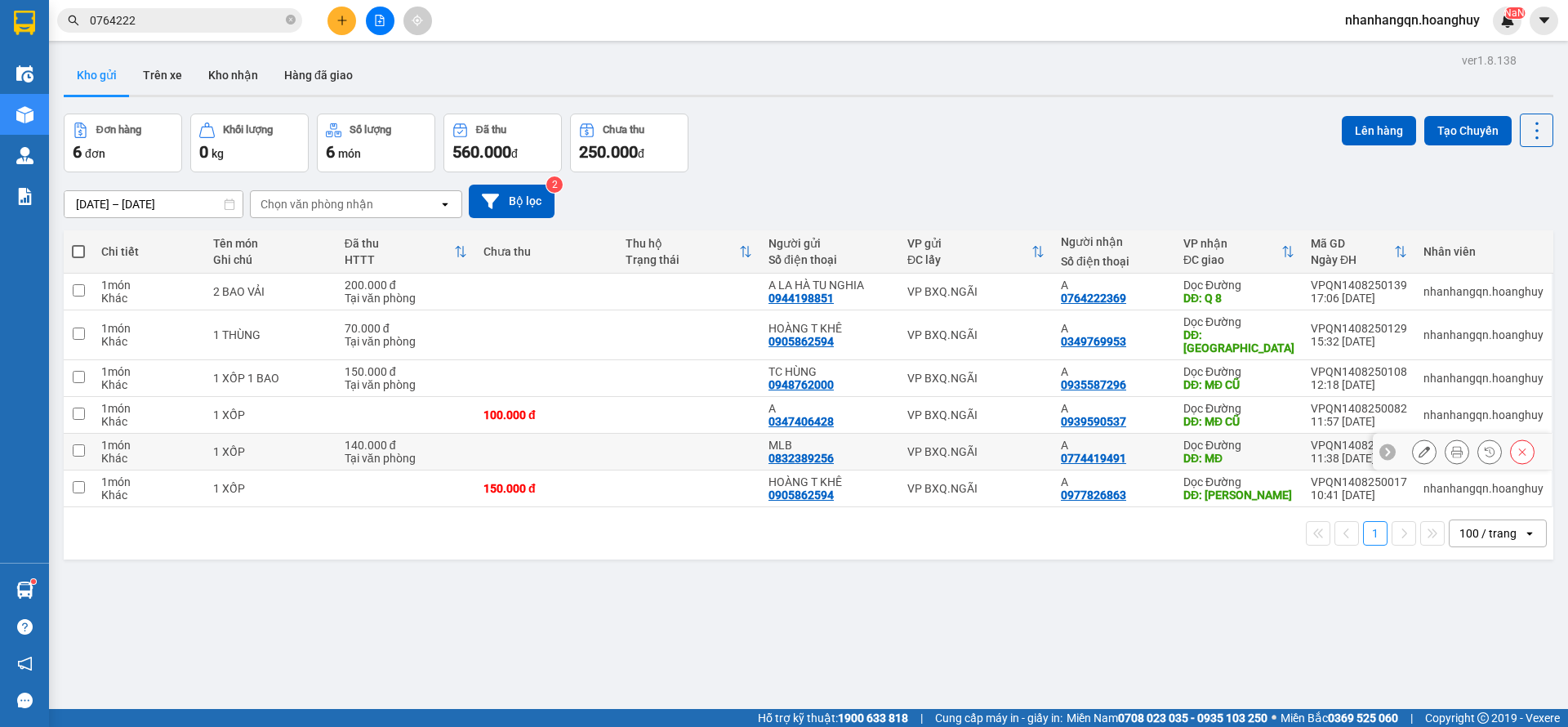
click at [973, 434] on td "VP BXQ.NGÃI" at bounding box center [975, 453] width 153 height 37
checkbox input "true"
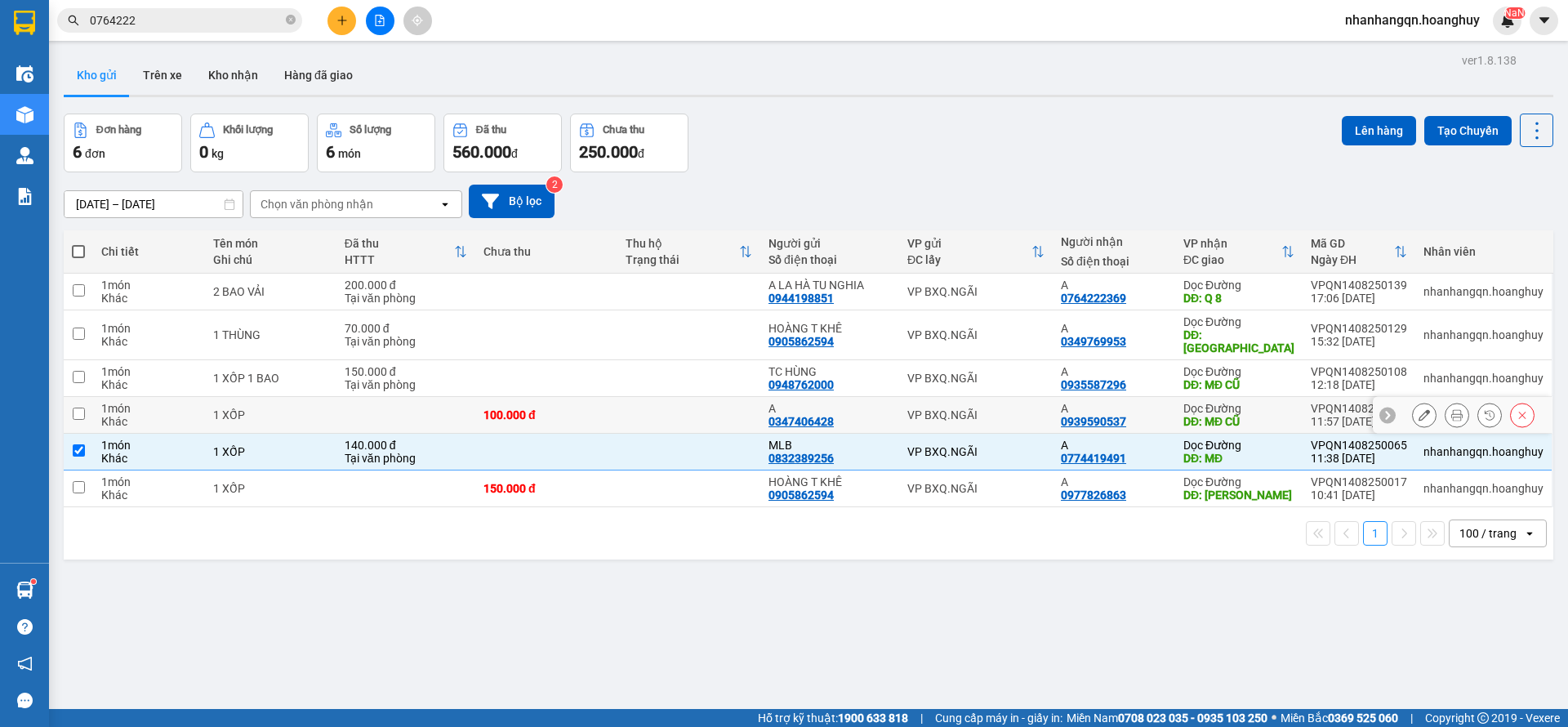
click at [979, 397] on td "VP BXQ.NGÃI" at bounding box center [975, 416] width 153 height 37
checkbox input "true"
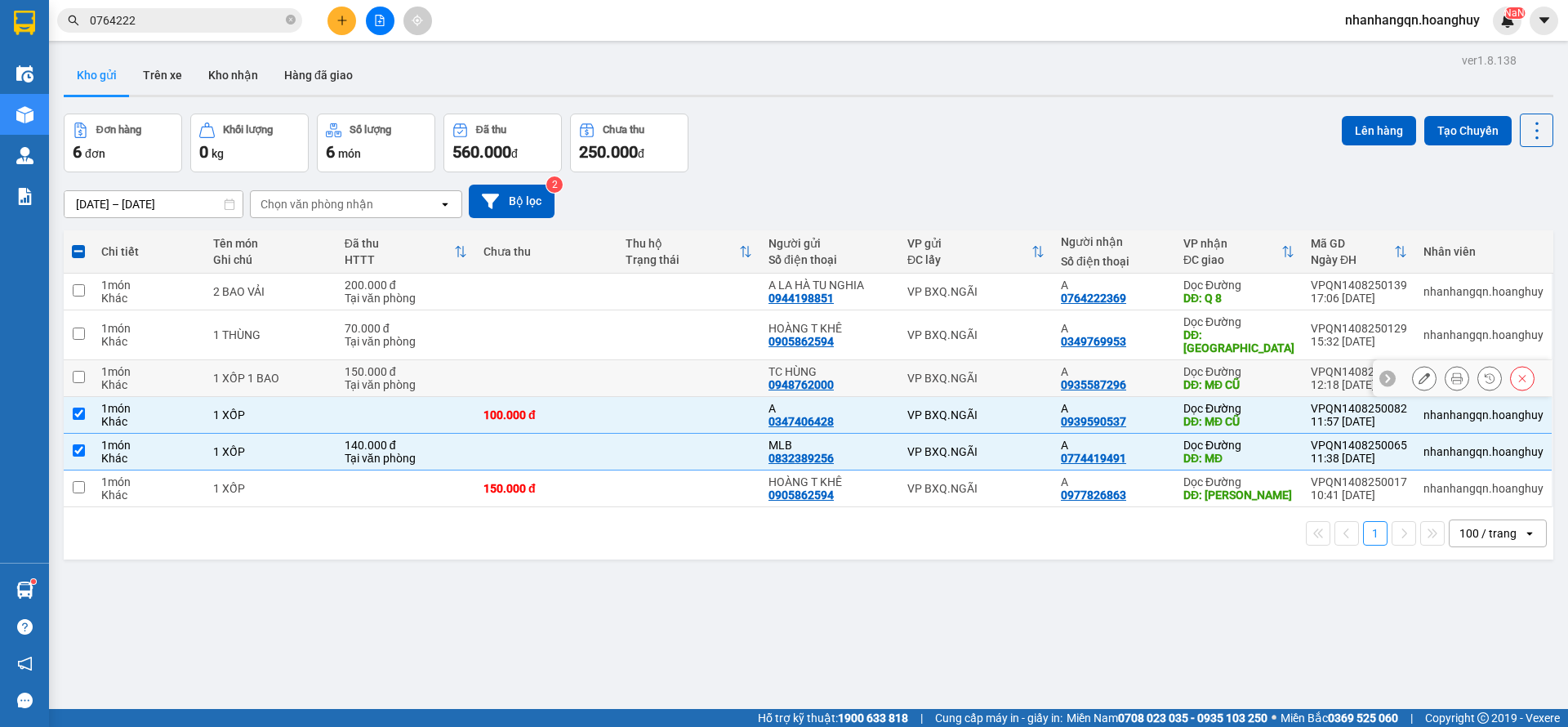
click at [998, 372] on div "VP BXQ.NGÃI" at bounding box center [976, 378] width 138 height 13
checkbox input "true"
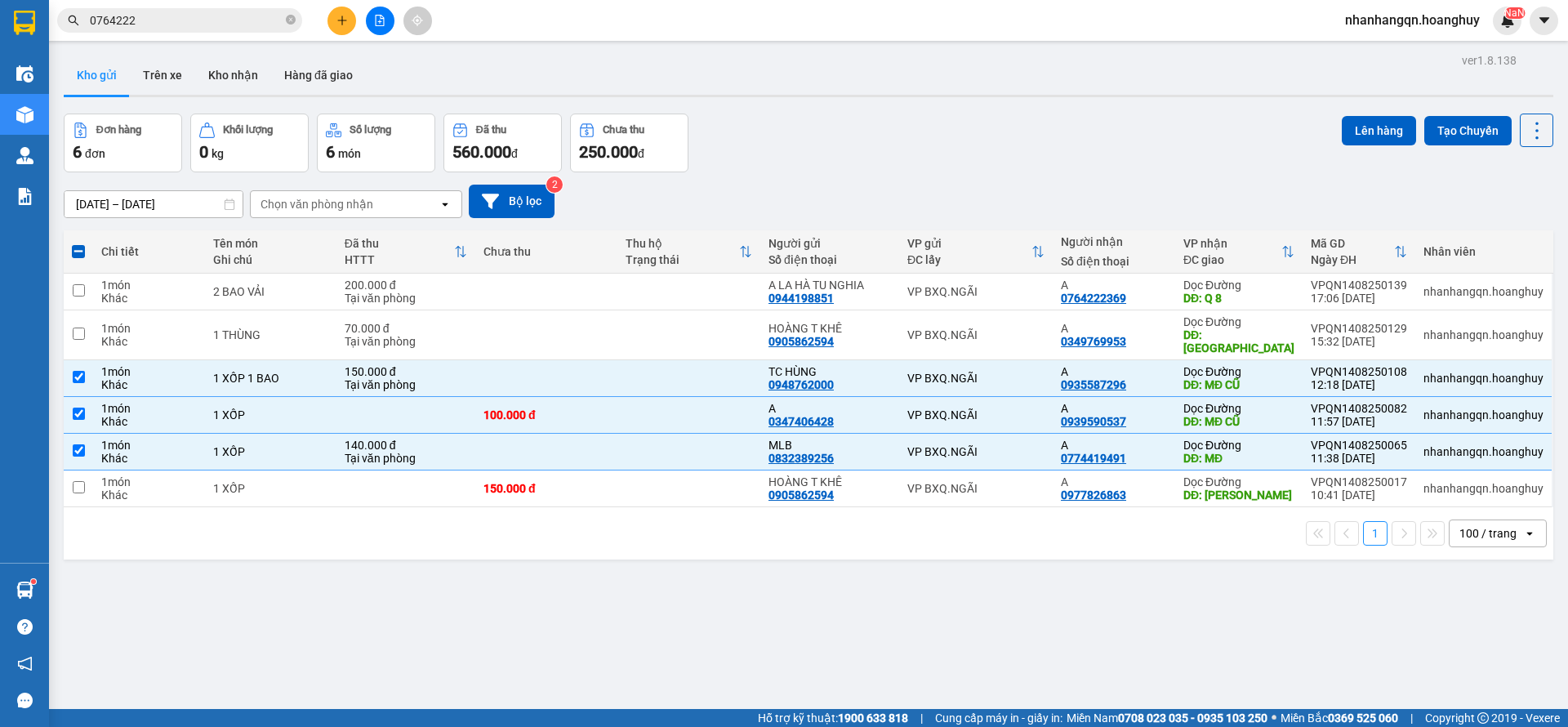
click at [1361, 114] on div "Lên hàng Tạo Chuyến" at bounding box center [1448, 130] width 212 height 34
click at [1346, 130] on button "Lên hàng" at bounding box center [1379, 130] width 74 height 29
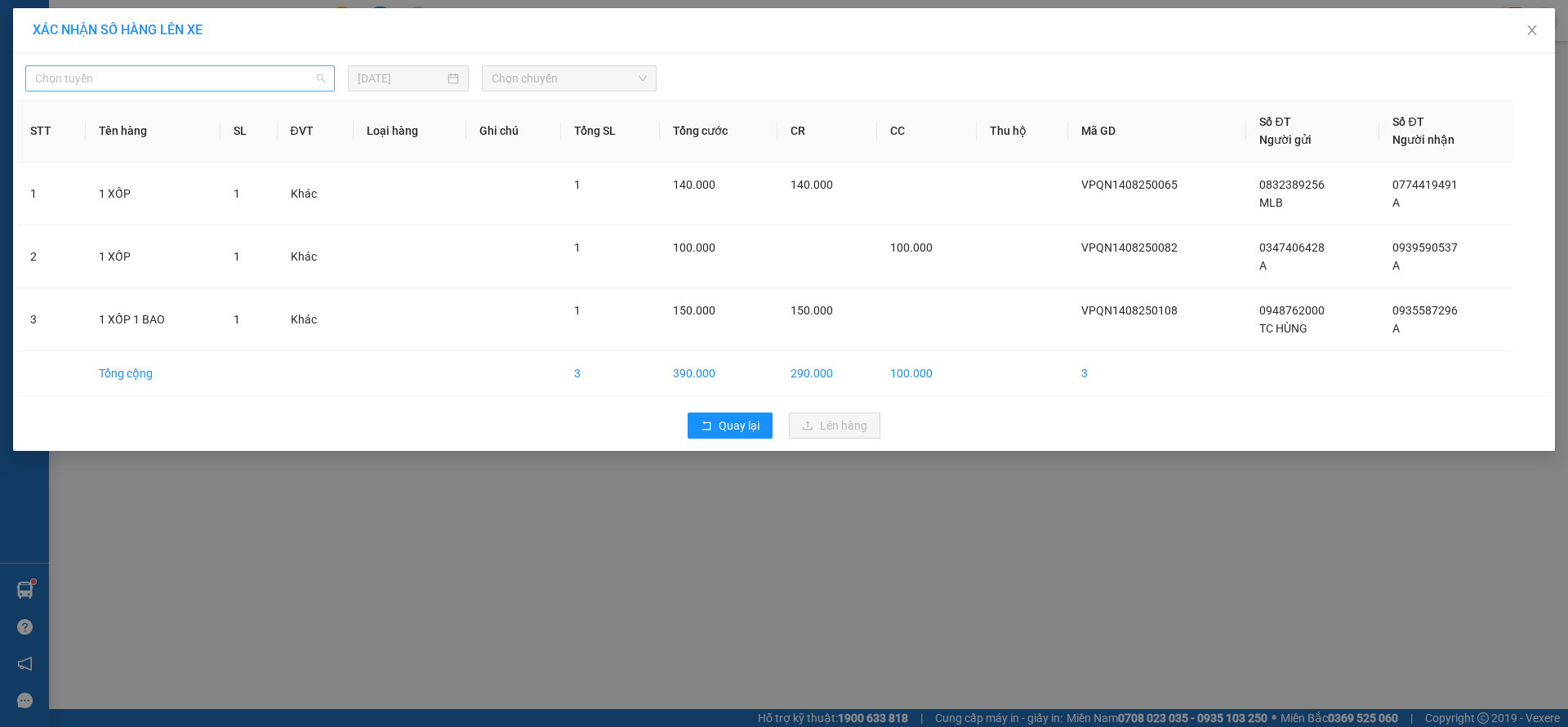
click at [85, 88] on span "Chọn tuyến" at bounding box center [180, 78] width 290 height 25
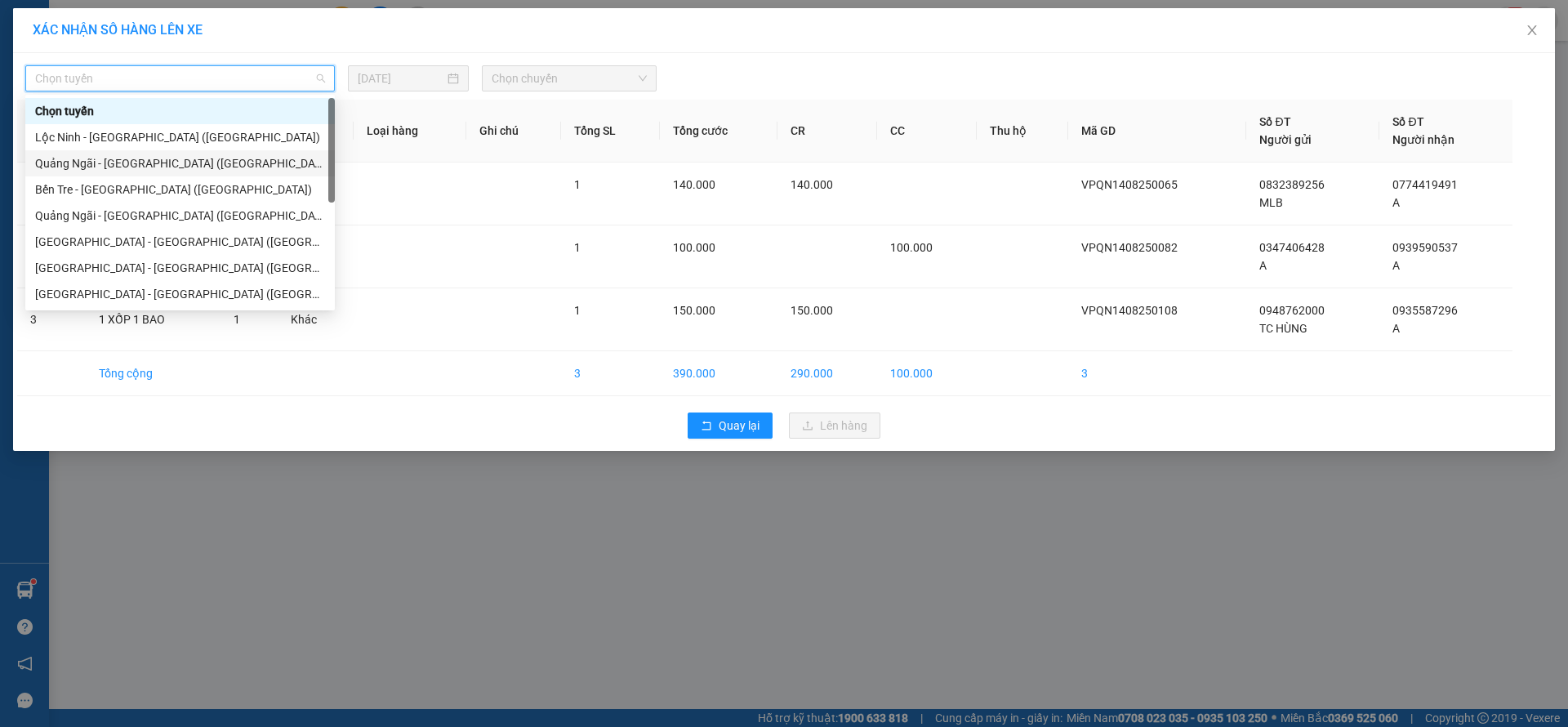
click at [141, 167] on div "[PERSON_NAME][GEOGRAPHIC_DATA] ([GEOGRAPHIC_DATA])" at bounding box center [180, 163] width 290 height 18
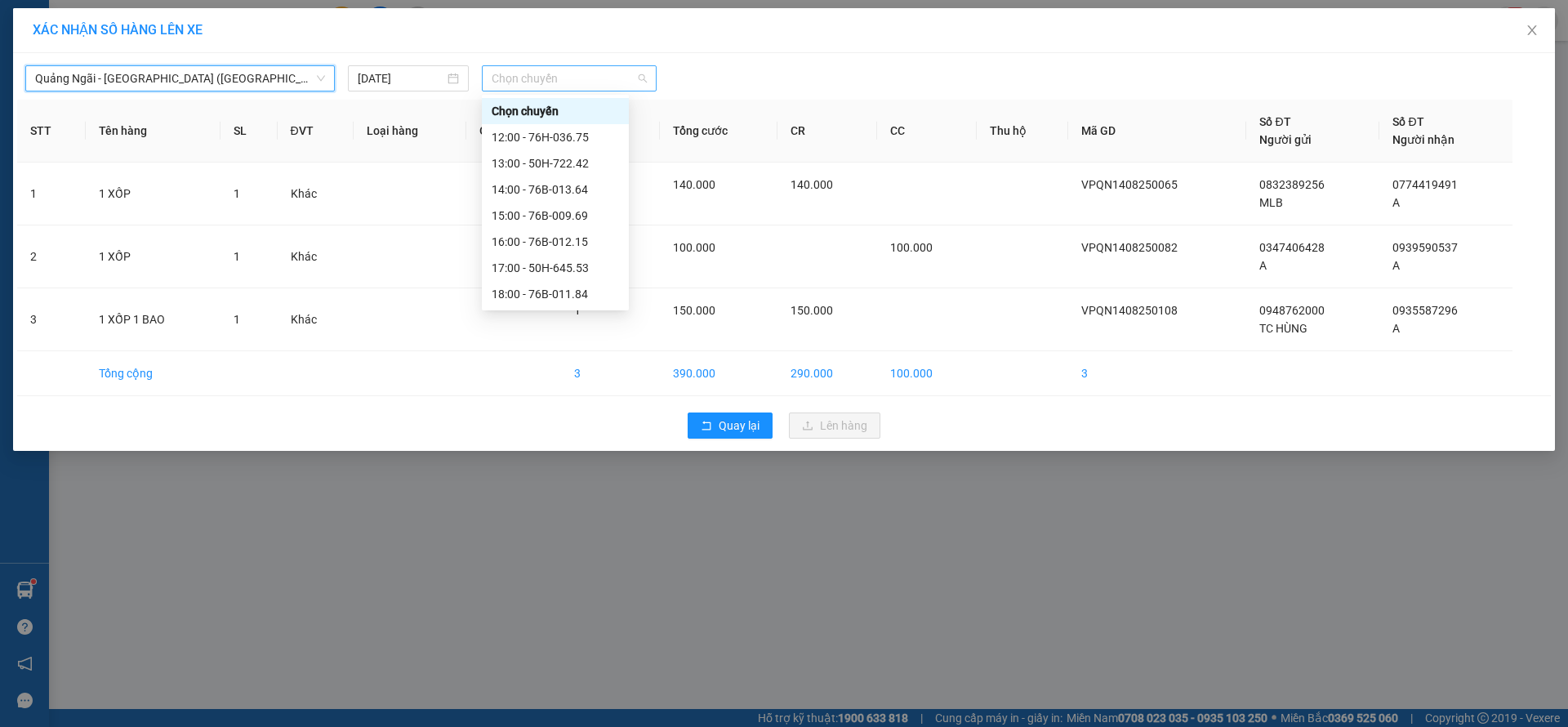
click at [581, 68] on span "Chọn chuyến" at bounding box center [569, 78] width 155 height 25
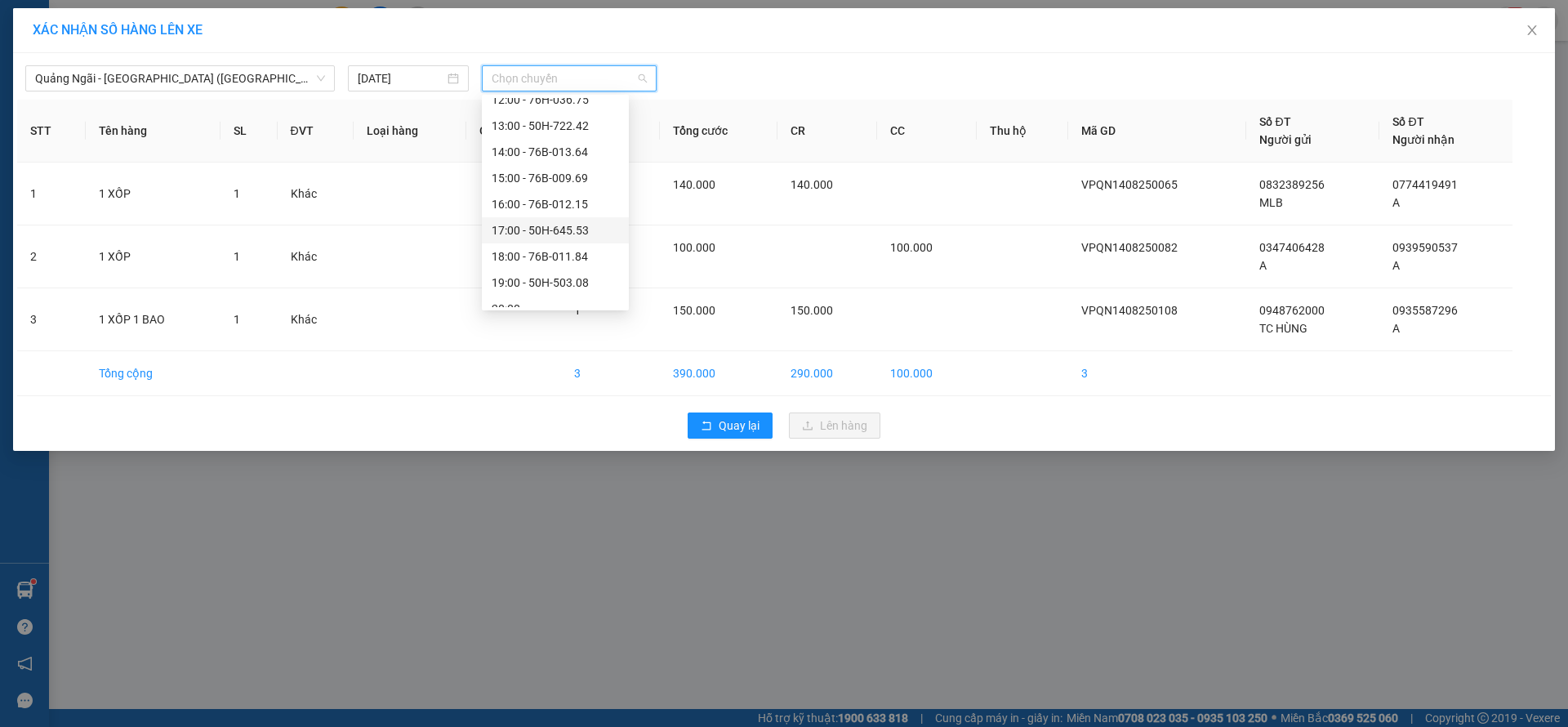
scroll to position [52, 0]
click at [562, 289] on div "20:00" at bounding box center [555, 295] width 128 height 18
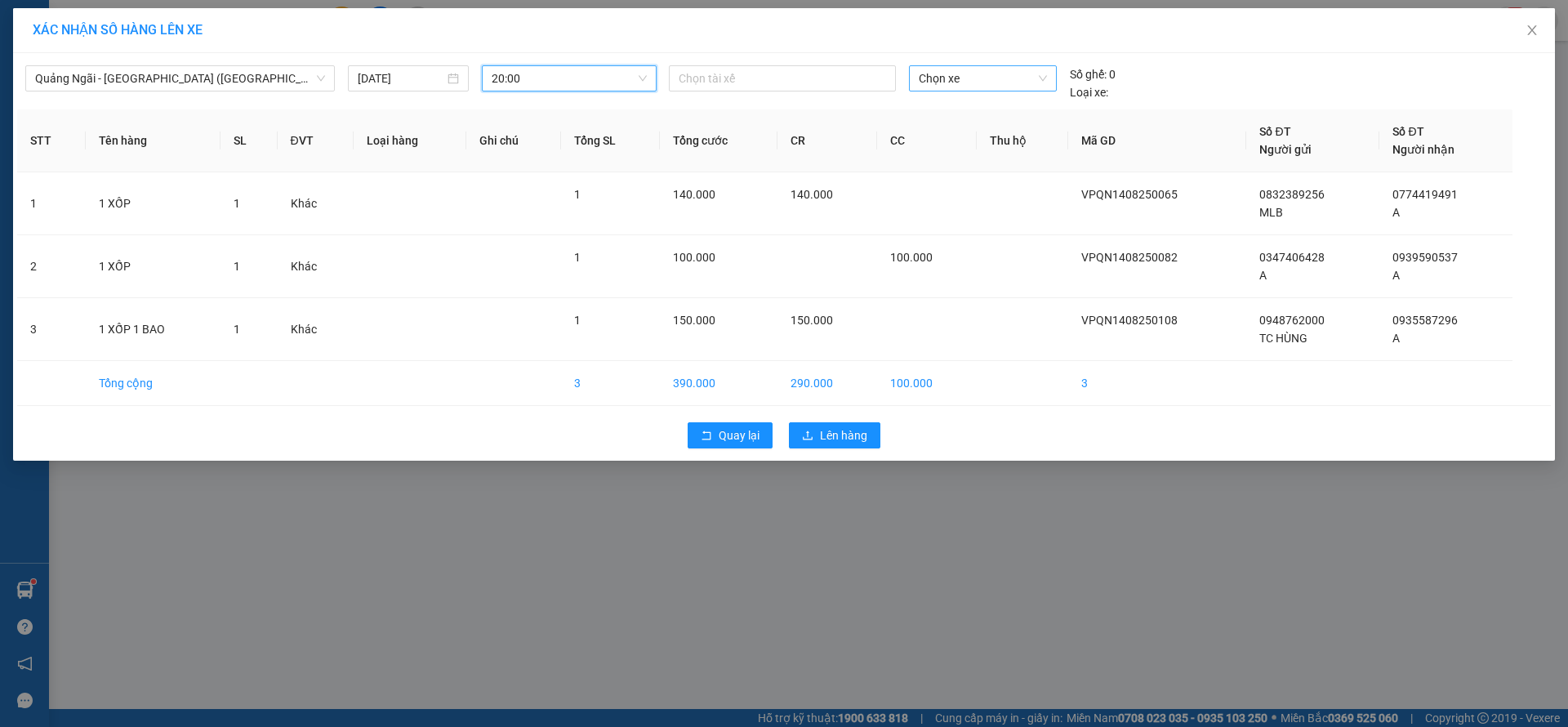
click at [942, 78] on span "Chọn xe" at bounding box center [983, 78] width 128 height 25
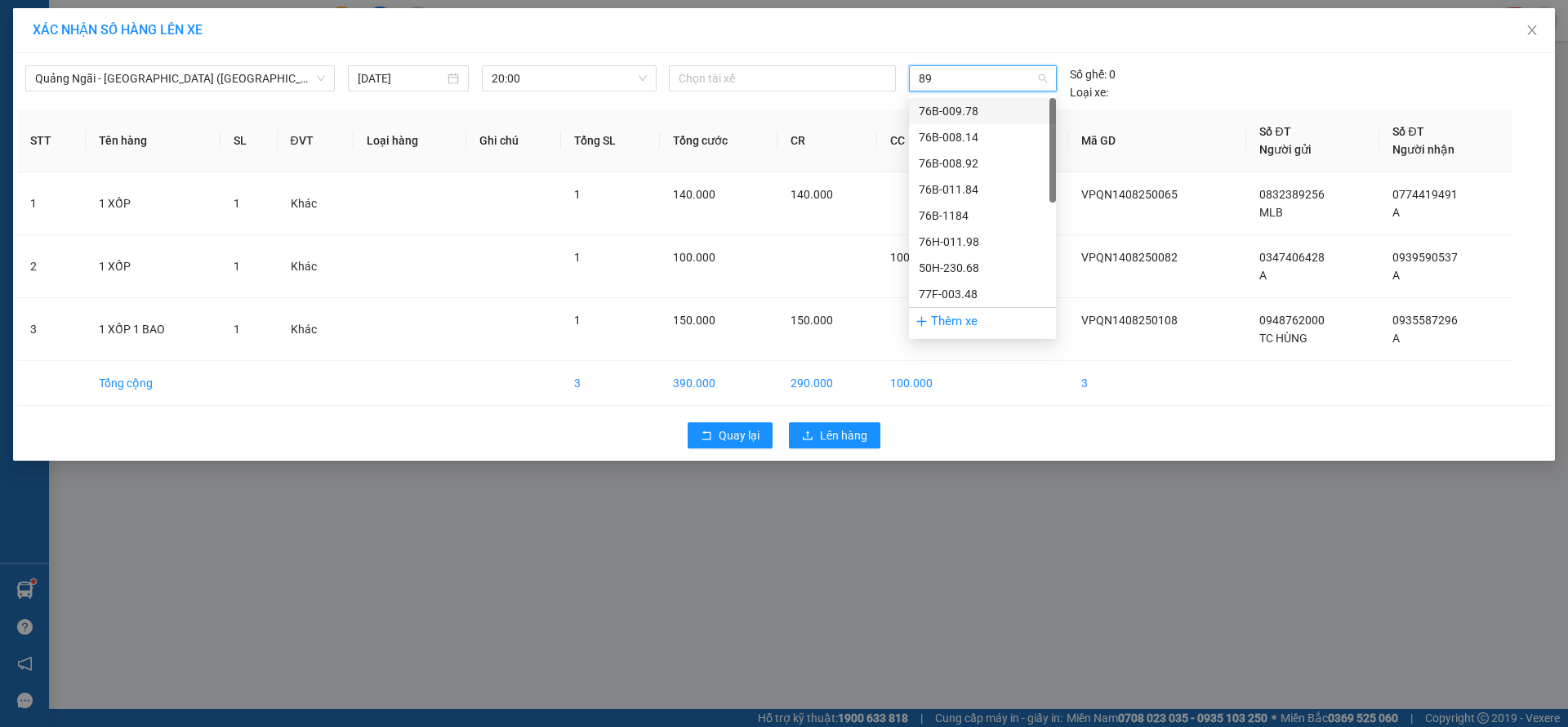
type input "892"
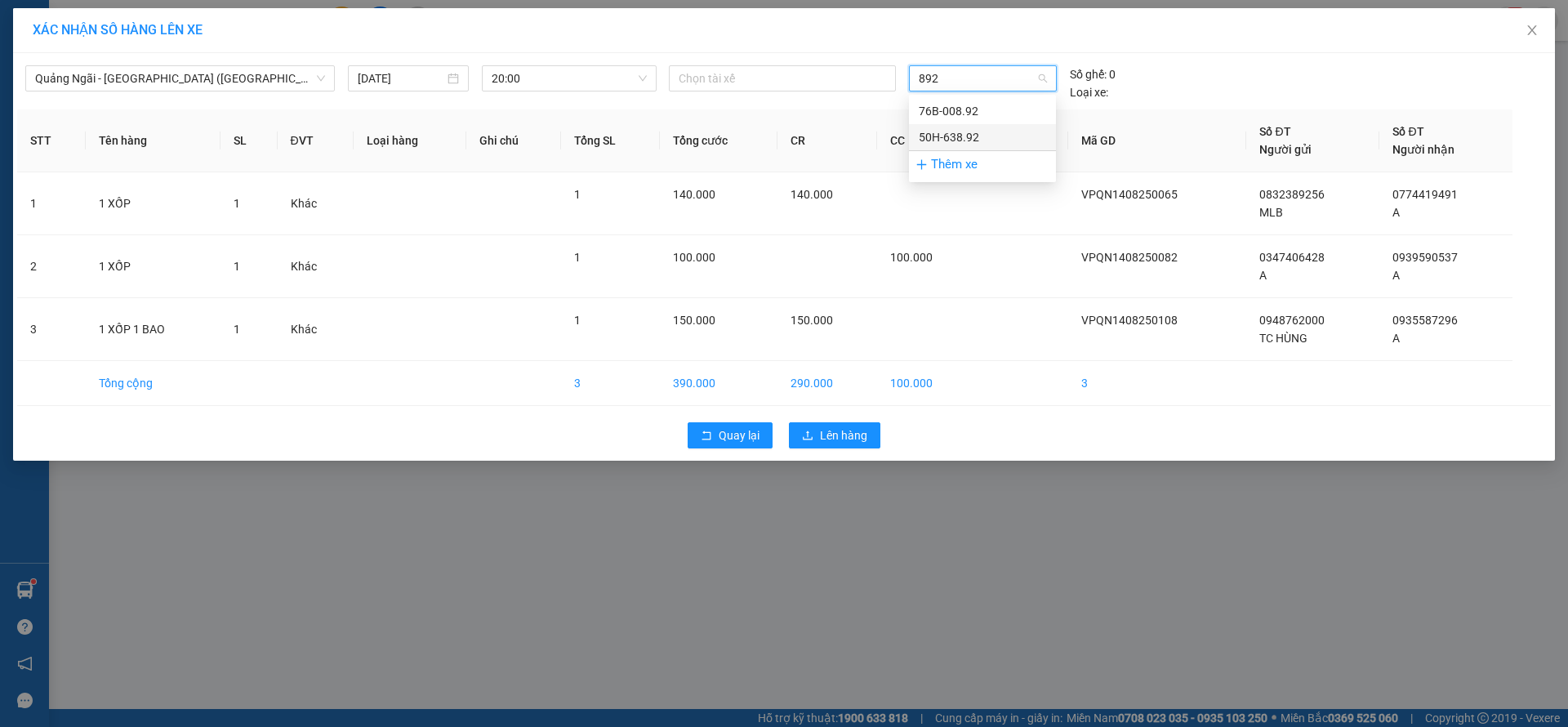
click at [977, 129] on div "50H-638.92" at bounding box center [983, 138] width 128 height 18
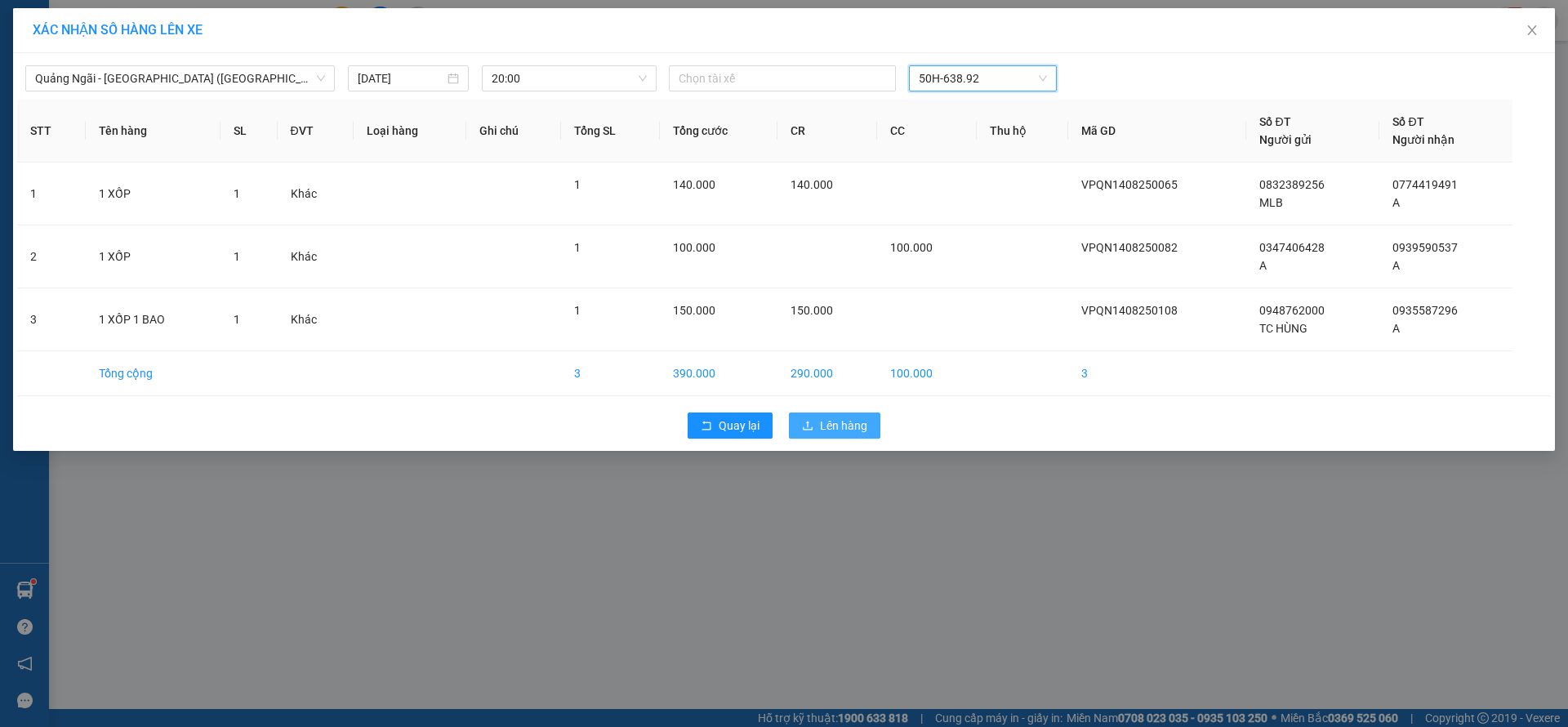
click at [835, 422] on span "Lên hàng" at bounding box center [844, 426] width 48 height 18
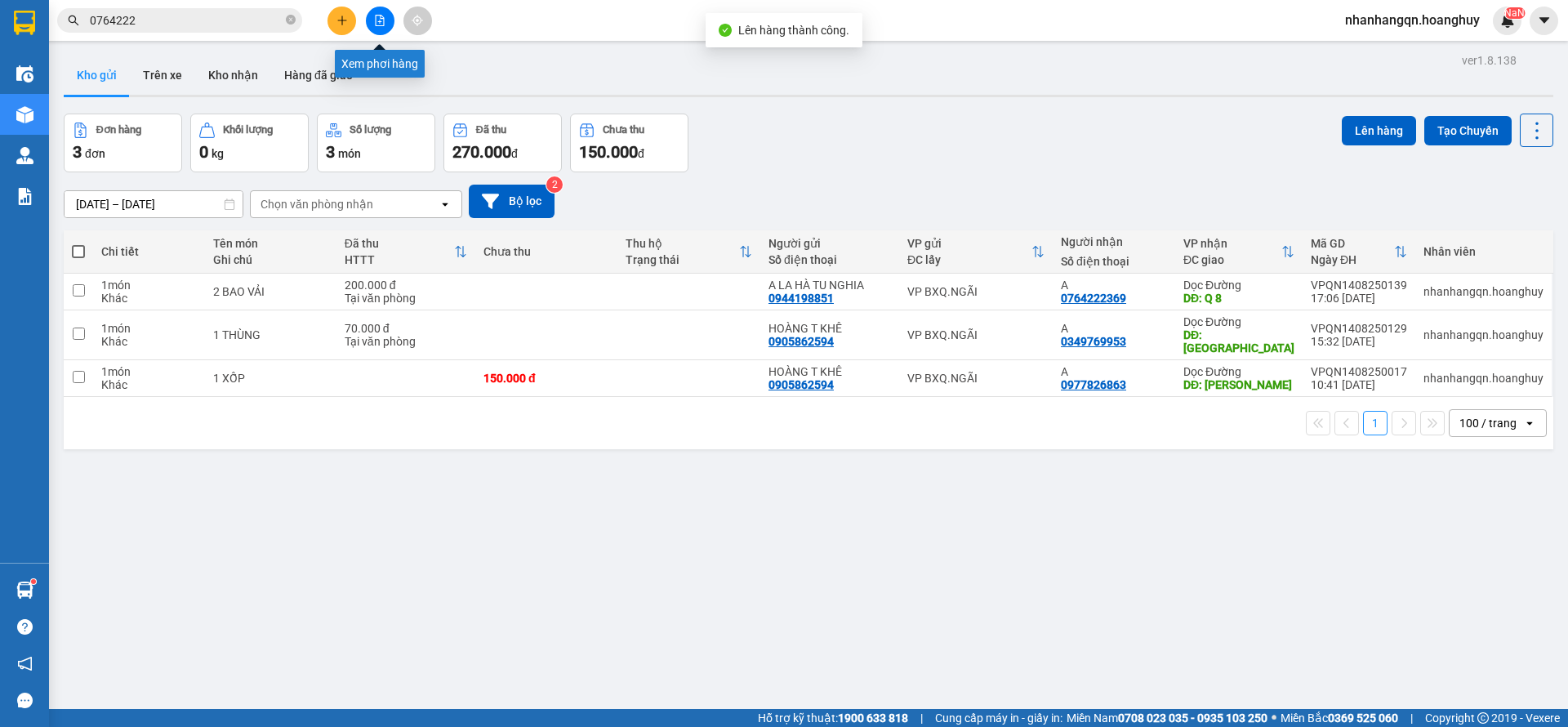
click at [391, 26] on button at bounding box center [380, 20] width 28 height 28
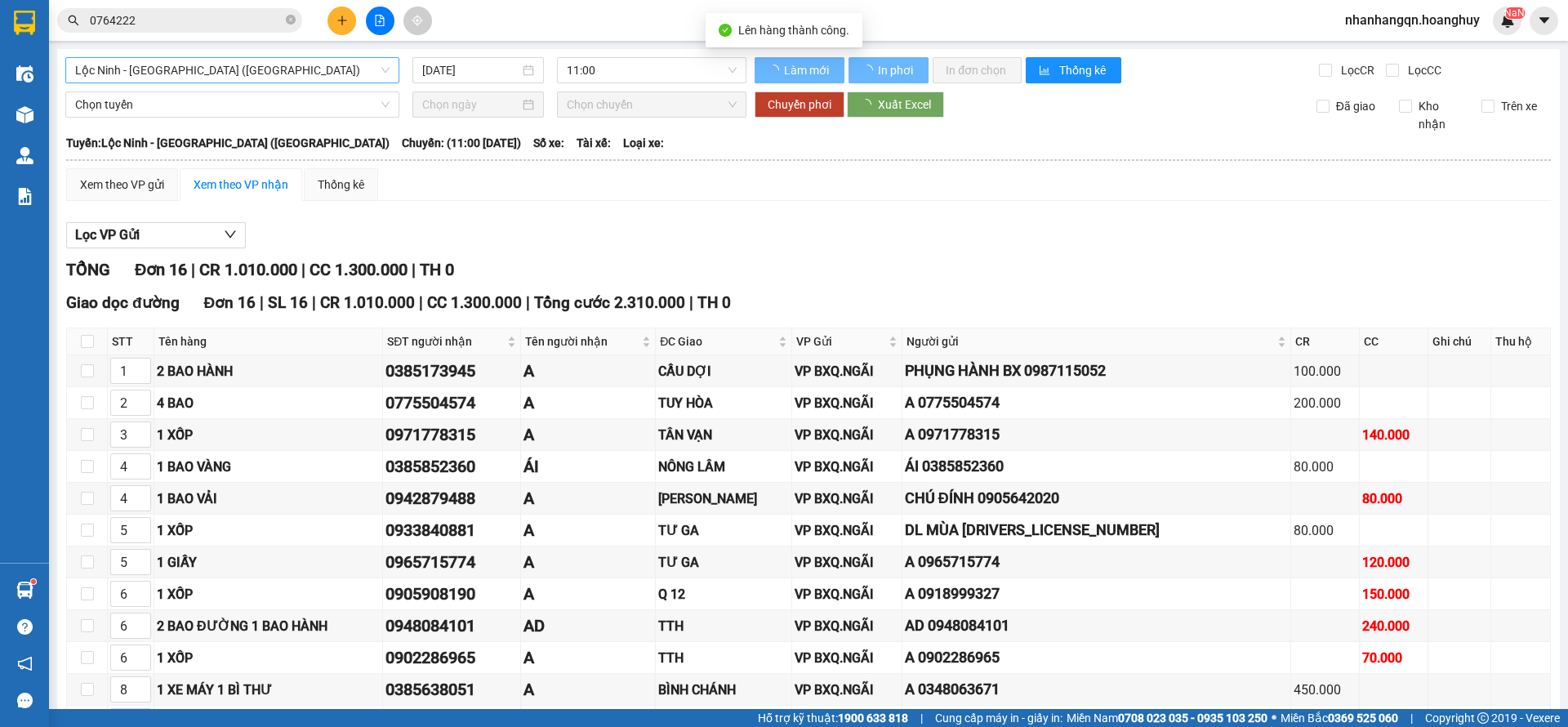
click at [249, 82] on span "Lộc [PERSON_NAME][GEOGRAPHIC_DATA] ([GEOGRAPHIC_DATA])" at bounding box center [232, 70] width 315 height 25
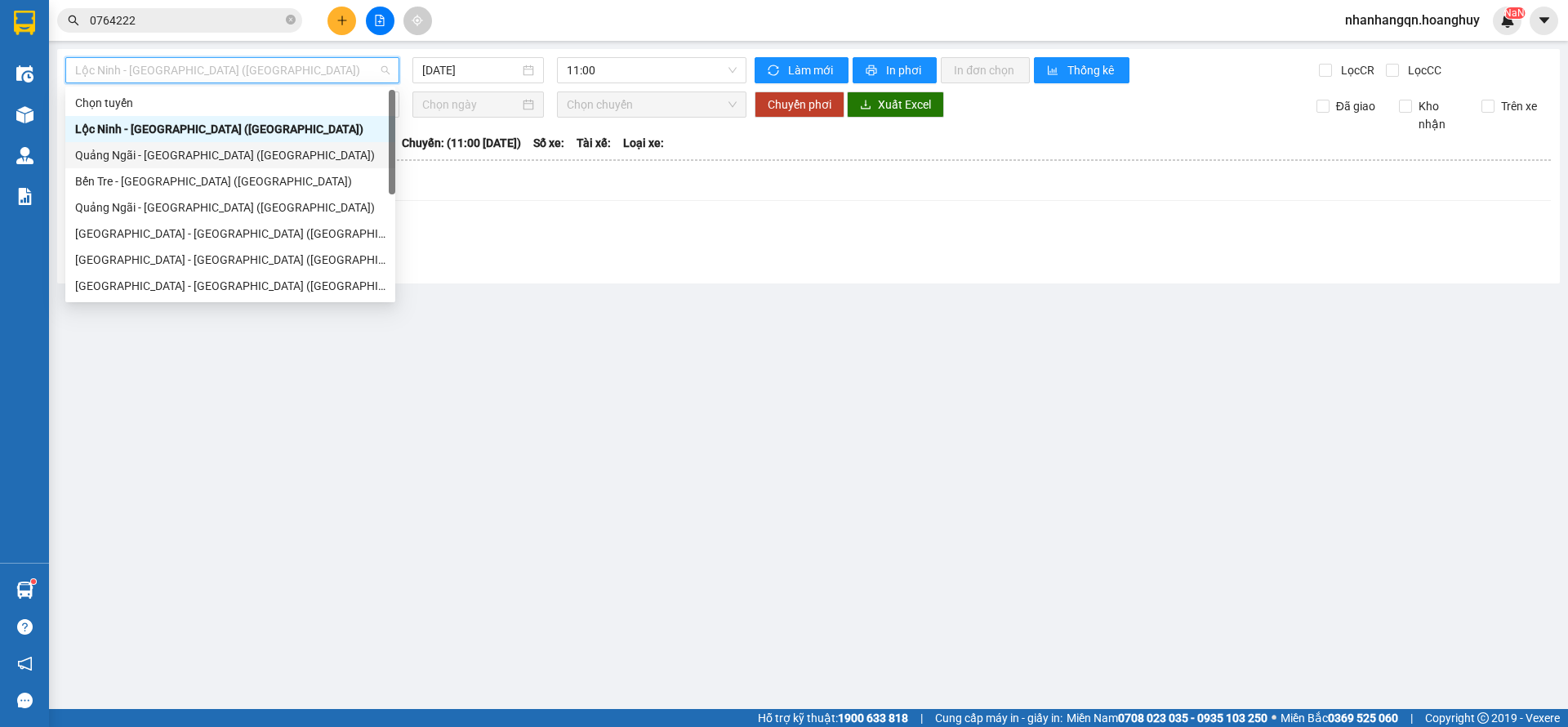
click at [199, 161] on div "[PERSON_NAME][GEOGRAPHIC_DATA] ([GEOGRAPHIC_DATA])" at bounding box center [230, 155] width 310 height 18
type input "[DATE]"
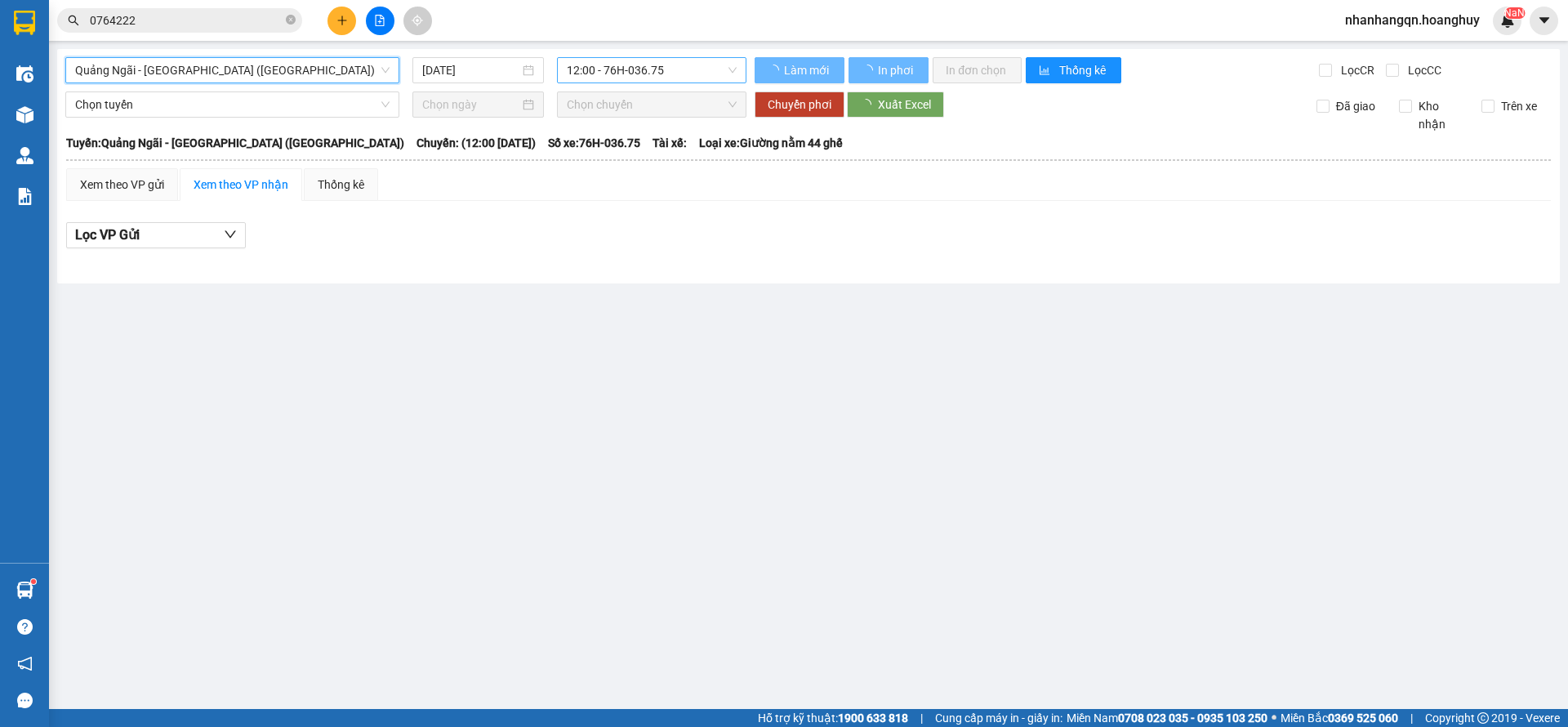
click at [642, 73] on span "12:00 - 76H-036.75" at bounding box center [651, 70] width 170 height 25
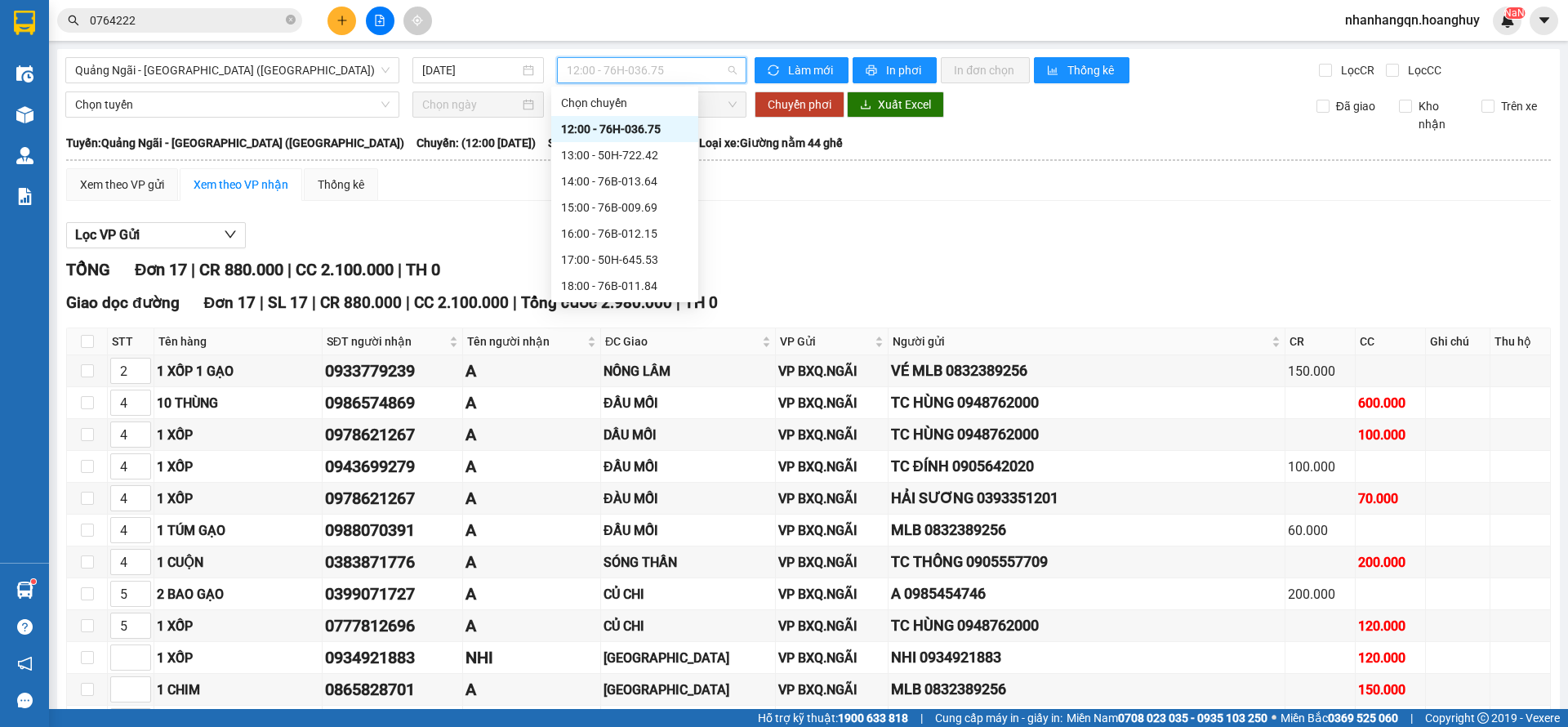
scroll to position [51, 0]
click at [630, 282] on div "20:00 - 50H-638.92" at bounding box center [625, 287] width 128 height 18
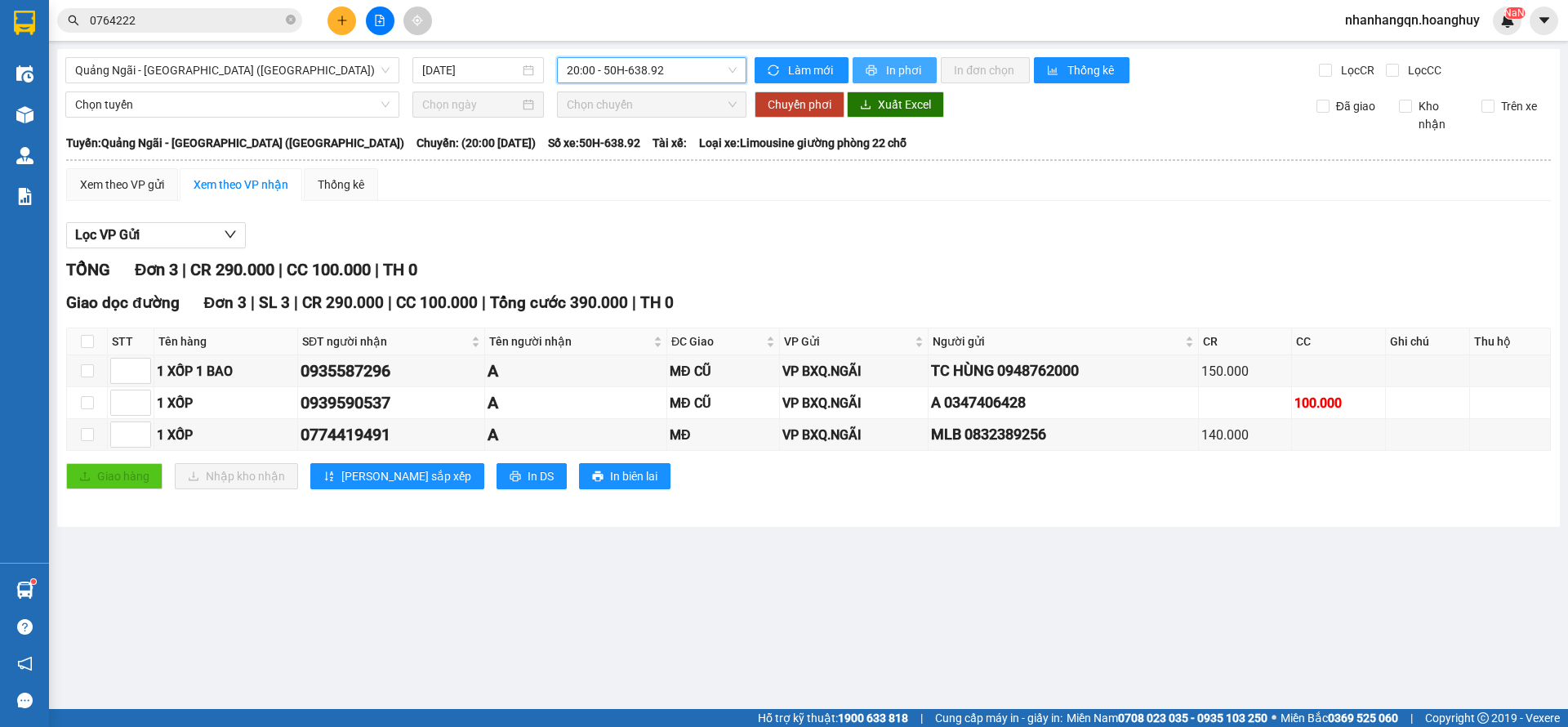
click at [915, 80] on button "In phơi" at bounding box center [895, 70] width 84 height 26
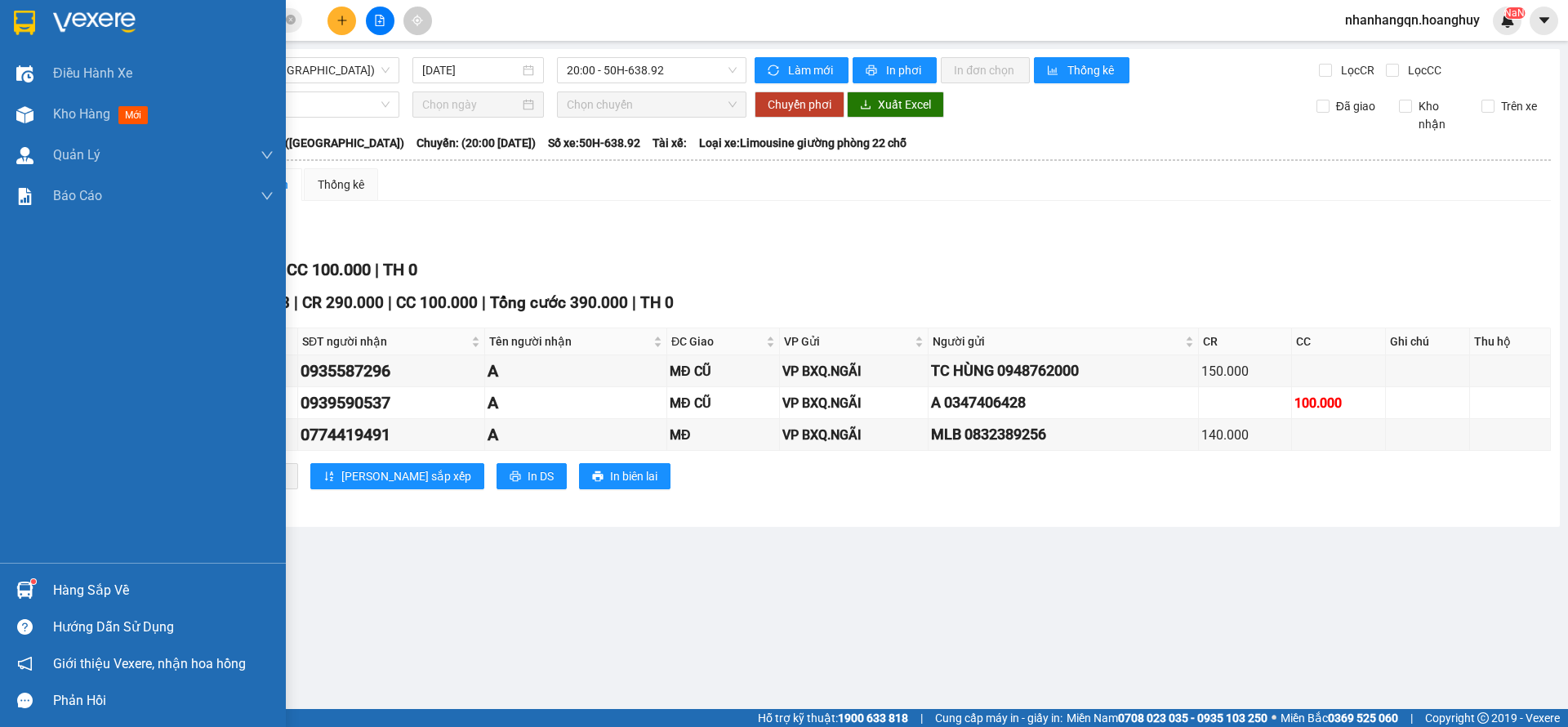
click at [14, 28] on img at bounding box center [24, 23] width 21 height 25
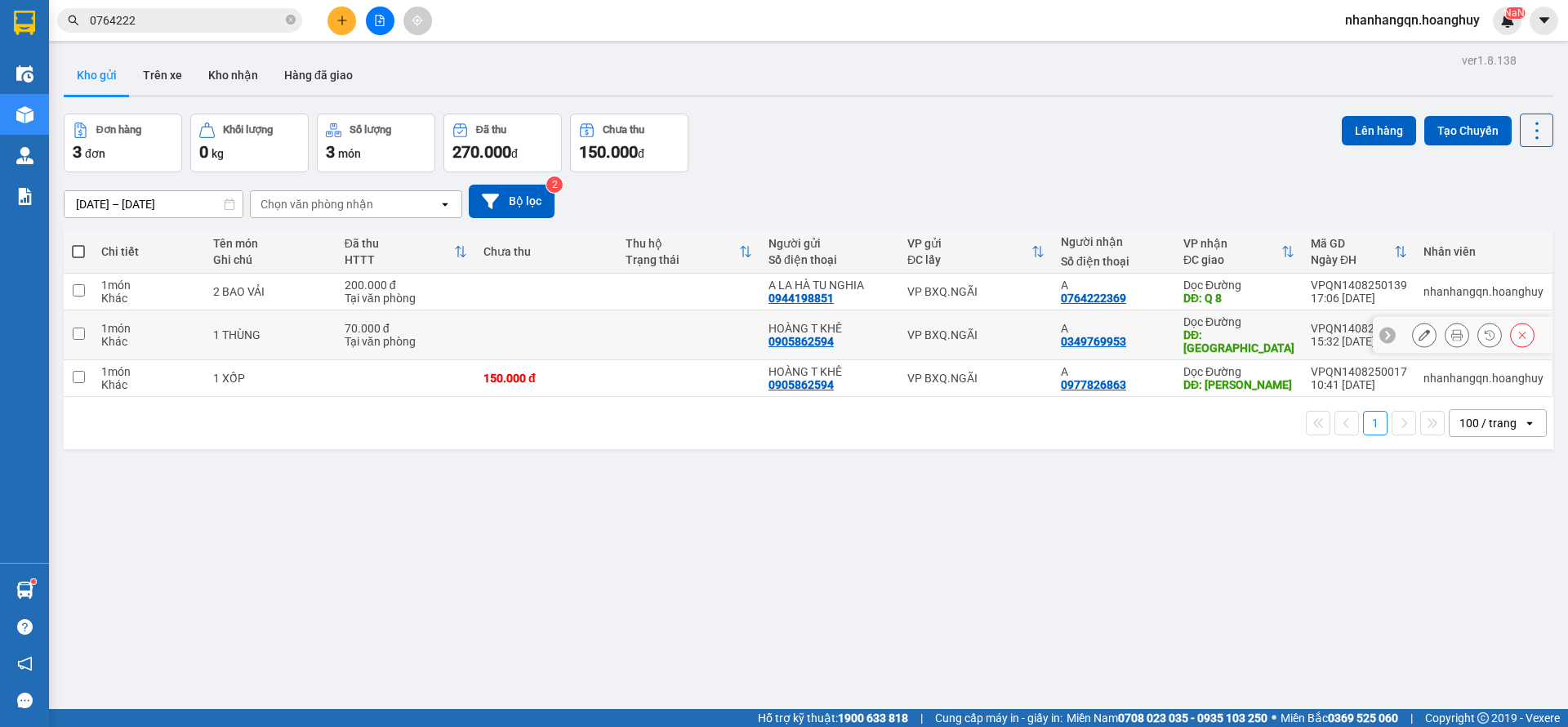
click at [951, 318] on td "VP BXQ.NGÃI" at bounding box center [975, 335] width 153 height 50
checkbox input "true"
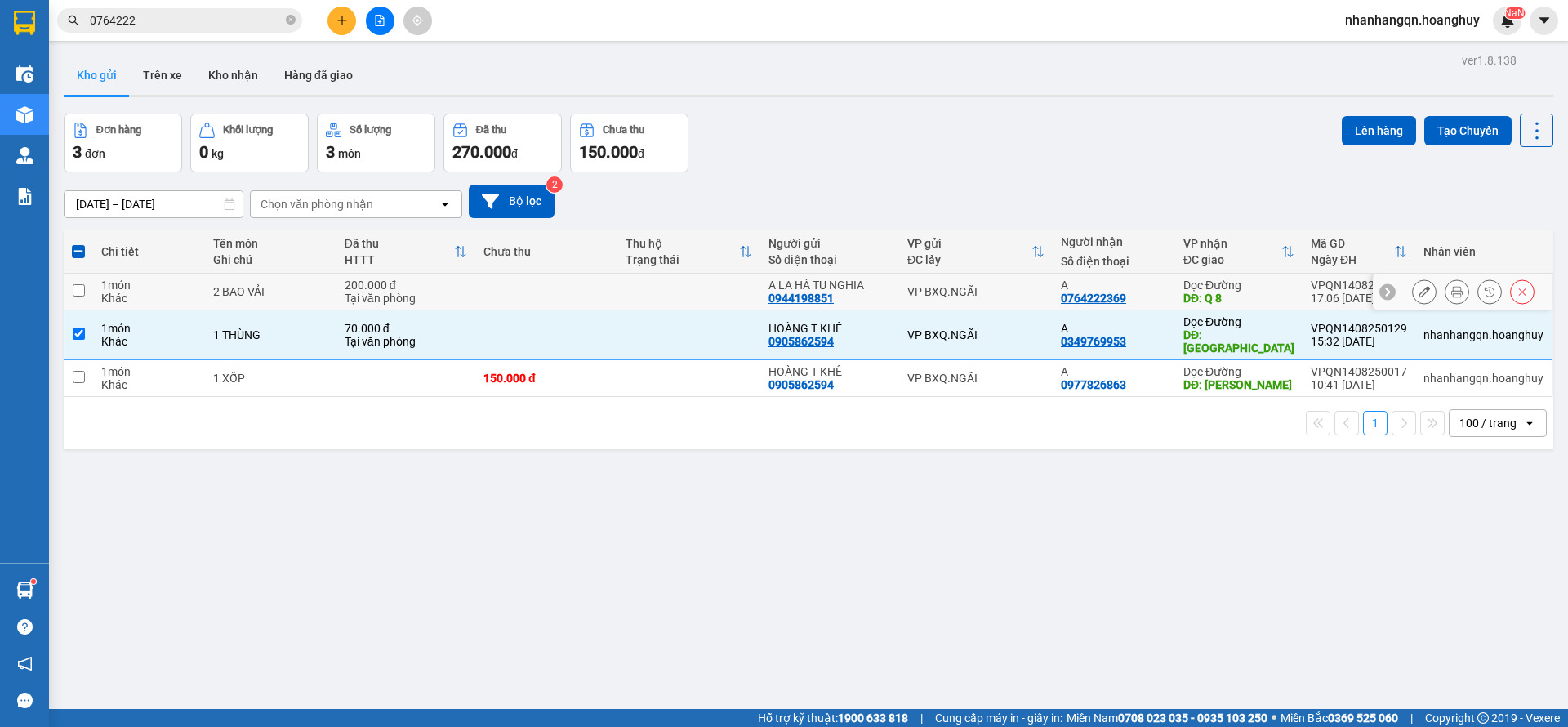
click at [1015, 283] on td "VP BXQ.NGÃI" at bounding box center [975, 292] width 153 height 37
checkbox input "true"
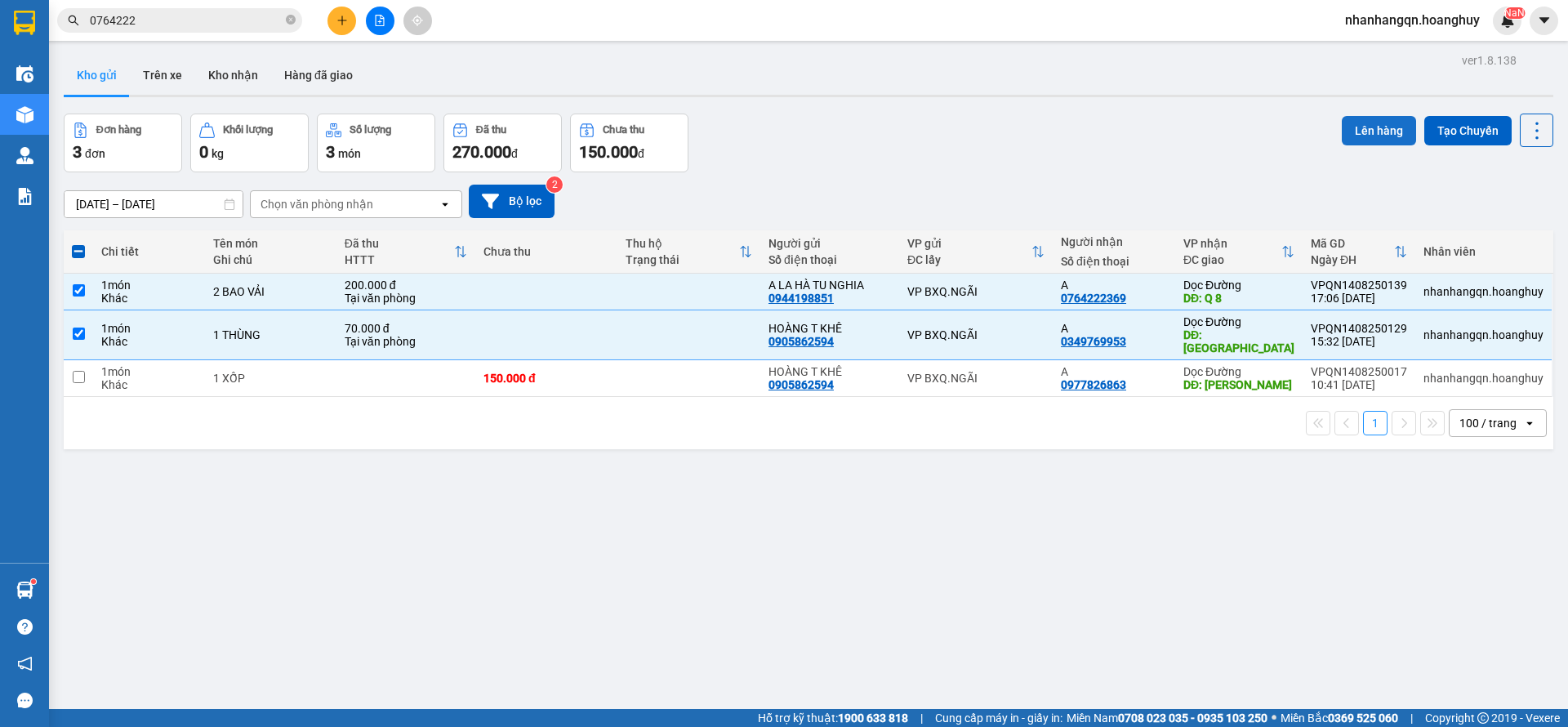
click at [1379, 129] on button "Lên hàng" at bounding box center [1379, 130] width 74 height 29
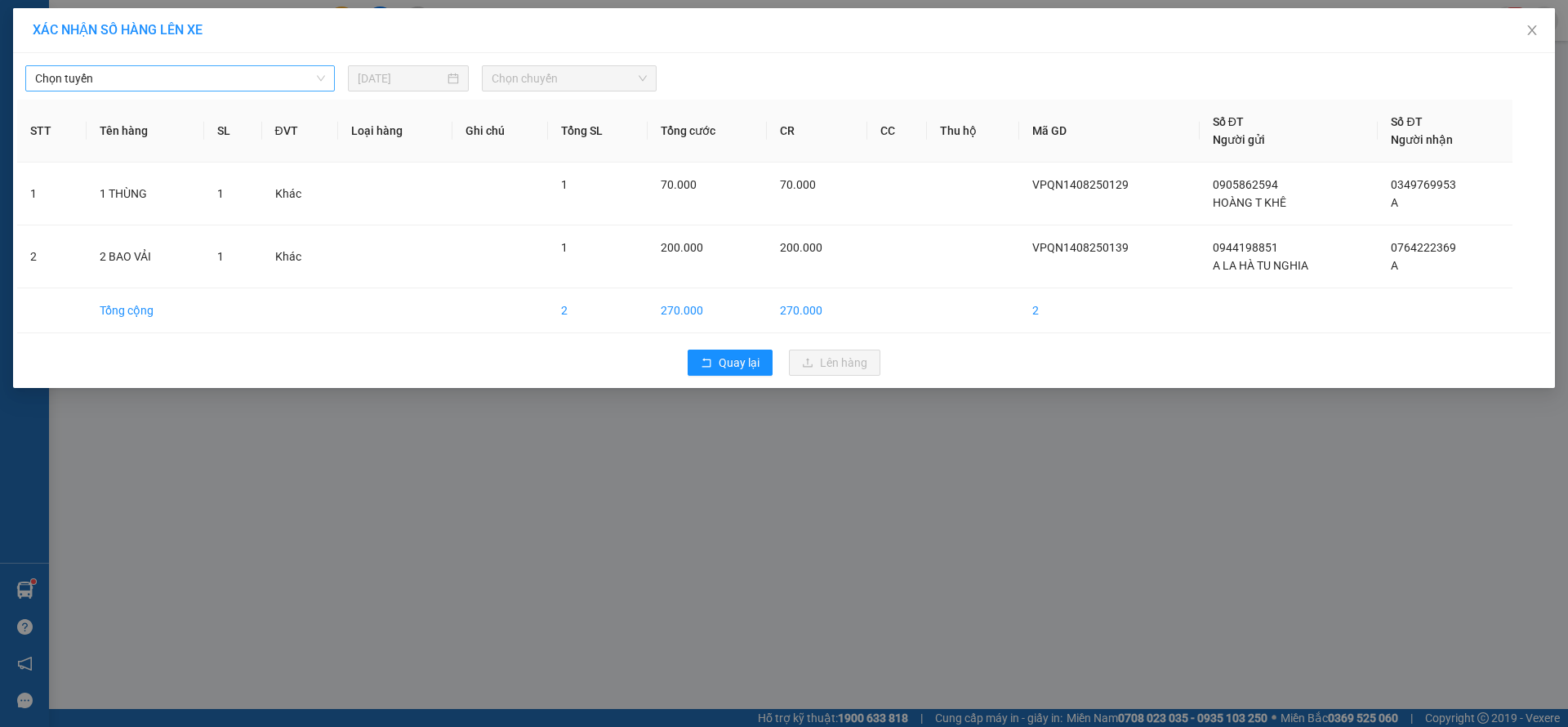
click at [269, 80] on span "Chọn tuyến" at bounding box center [180, 78] width 290 height 25
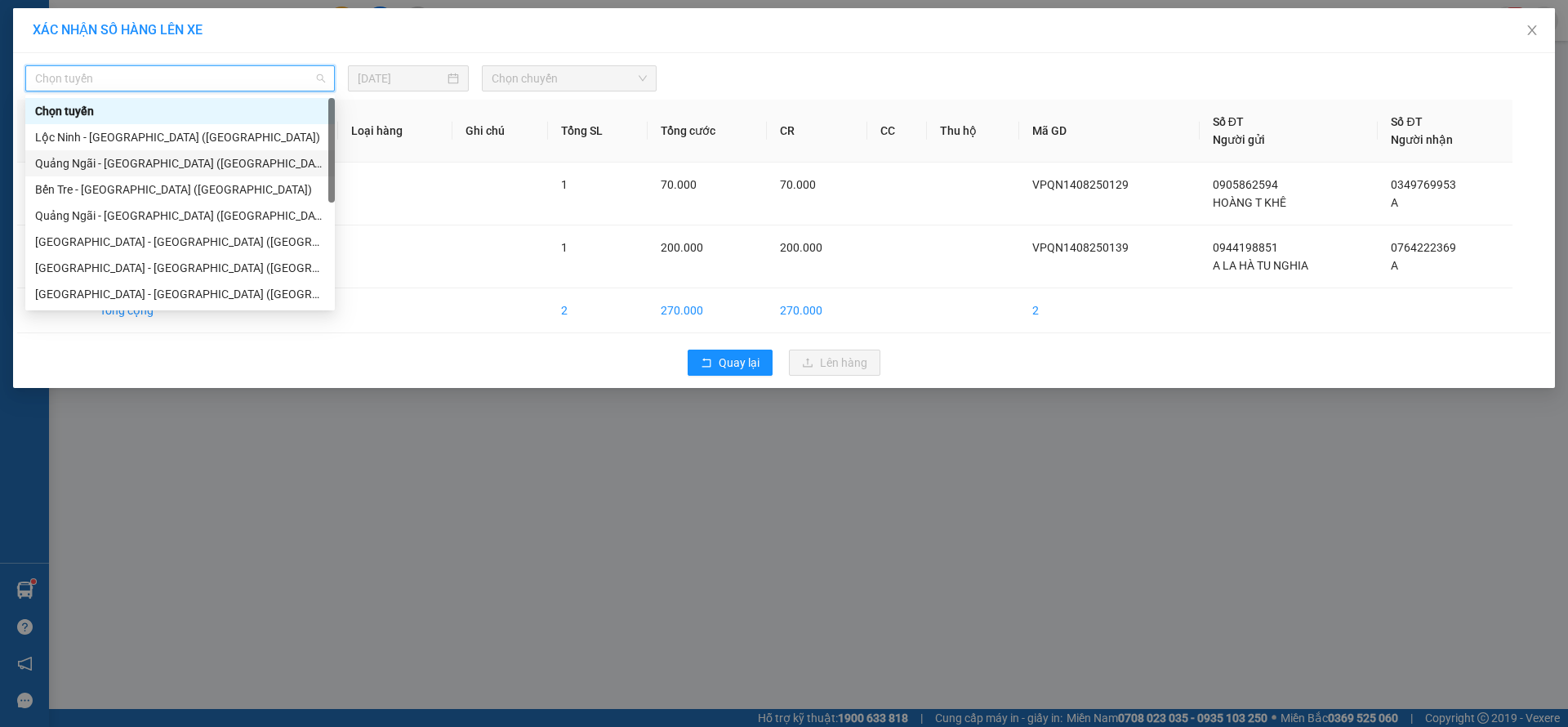
click at [147, 168] on div "[PERSON_NAME][GEOGRAPHIC_DATA] ([GEOGRAPHIC_DATA])" at bounding box center [180, 163] width 290 height 18
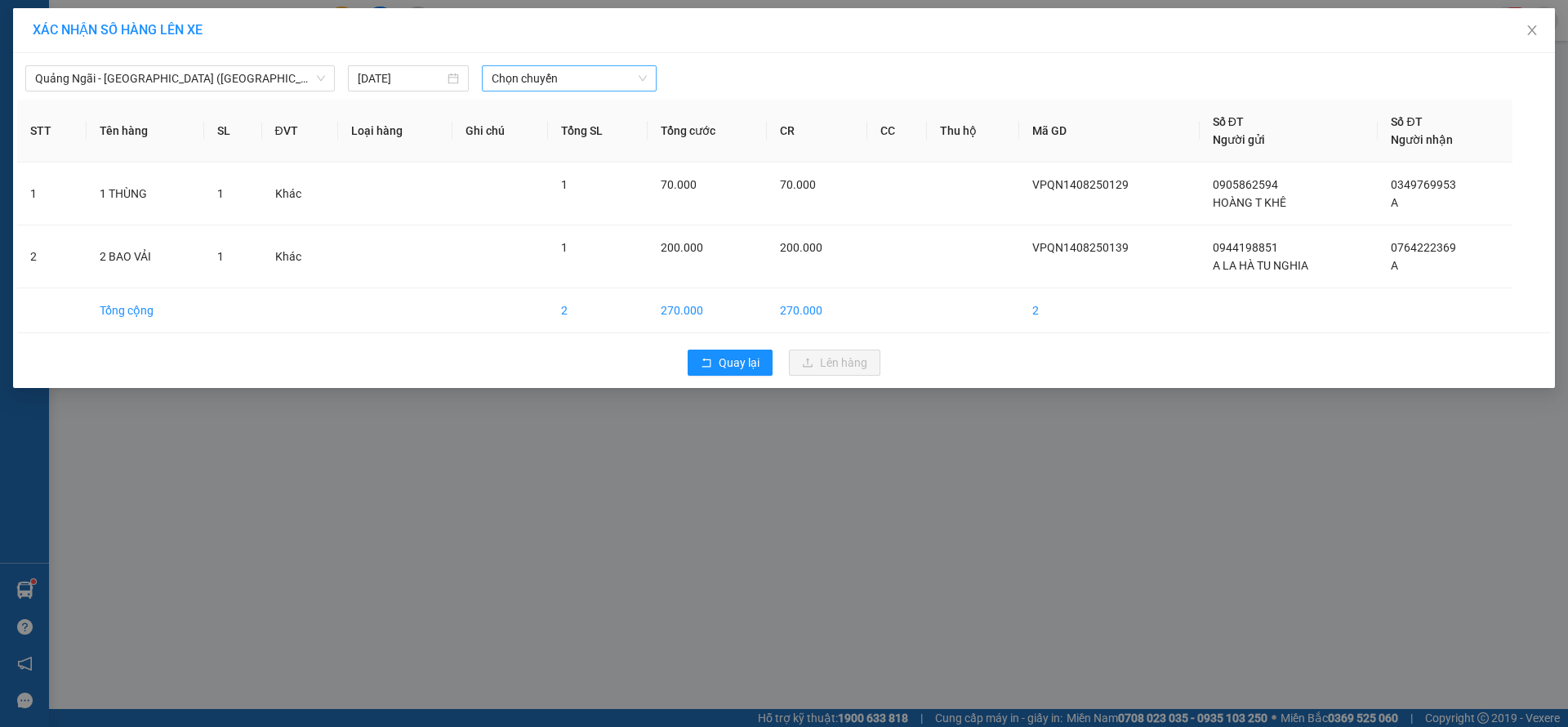
drag, startPoint x: 608, startPoint y: 62, endPoint x: 599, endPoint y: 73, distance: 14.2
click at [602, 69] on div "Quảng Ngãi - Sài Gòn (Hàng Hoá) 14/08/2025 Chọn chuyến" at bounding box center [784, 73] width 1534 height 34
click at [599, 73] on span "Chọn chuyến" at bounding box center [569, 78] width 155 height 25
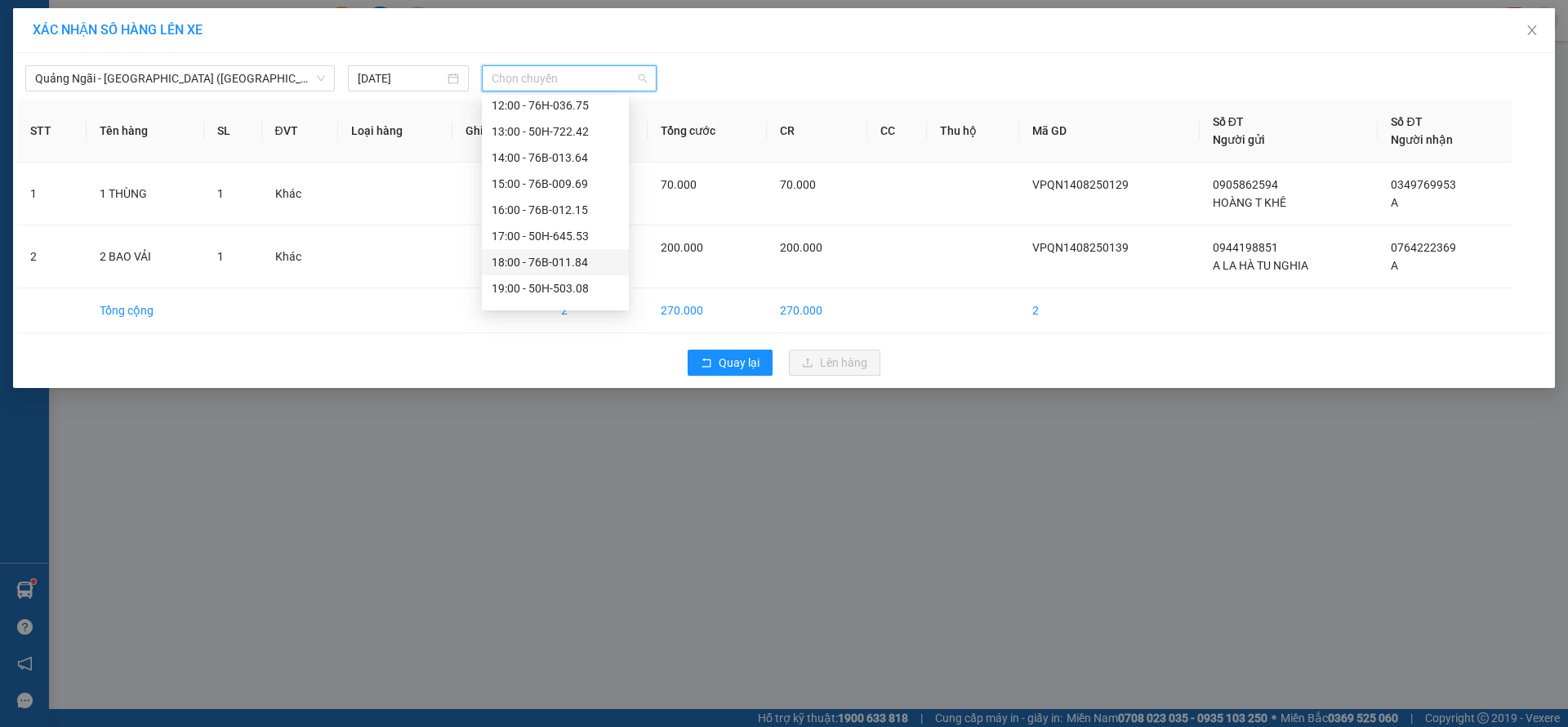
scroll to position [52, 0]
click at [575, 290] on div "20:00 - 50H-638.92" at bounding box center [555, 295] width 128 height 18
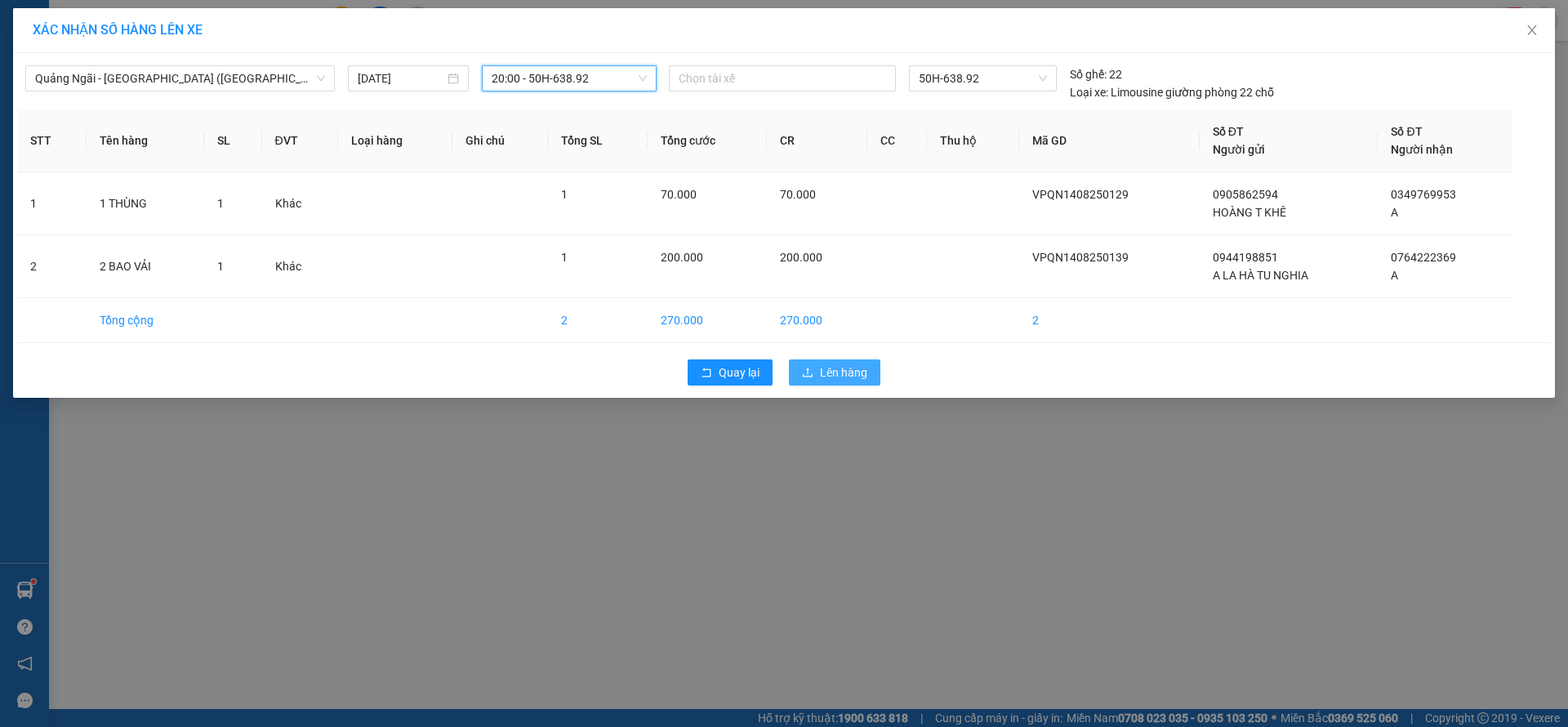
click at [840, 364] on span "Lên hàng" at bounding box center [844, 373] width 48 height 18
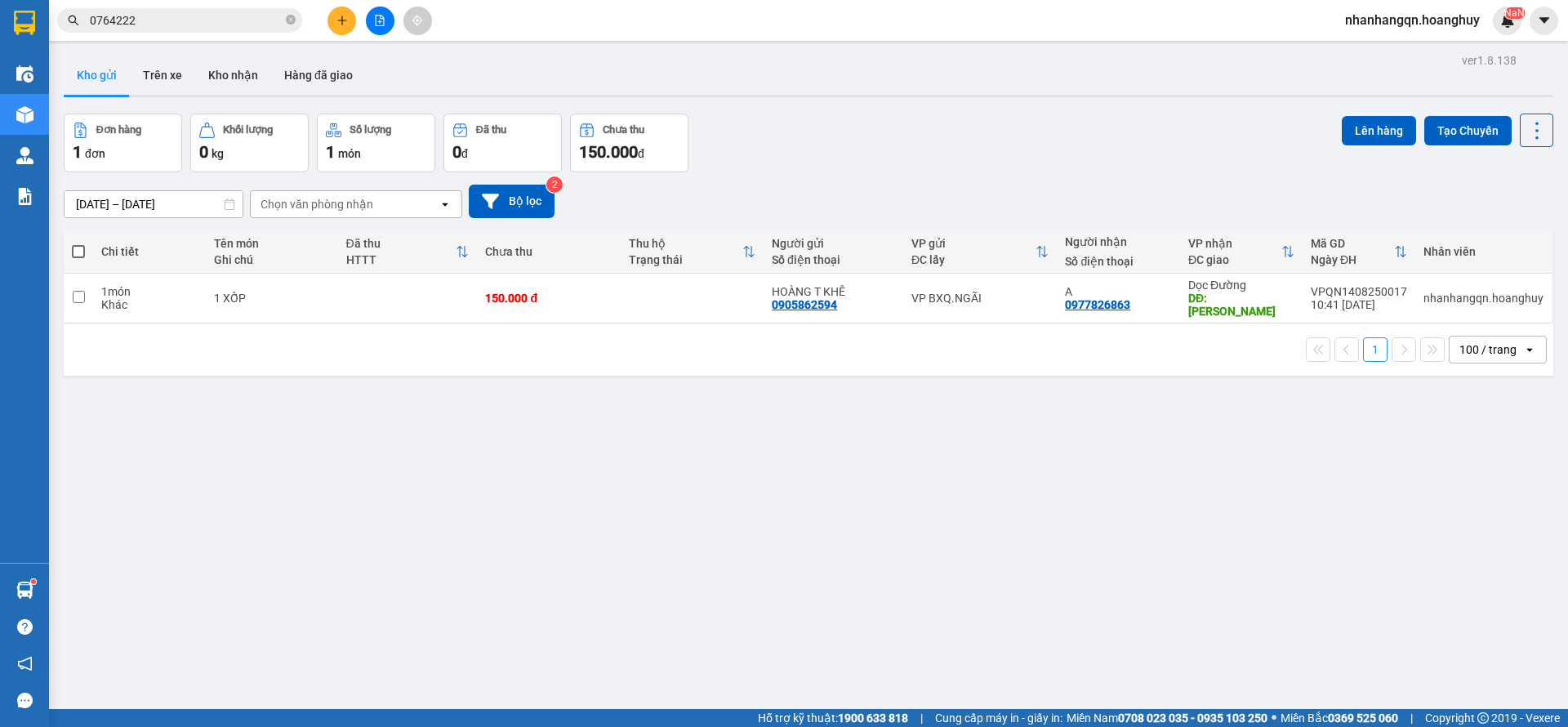
click at [376, 18] on icon "file-add" at bounding box center [380, 20] width 11 height 11
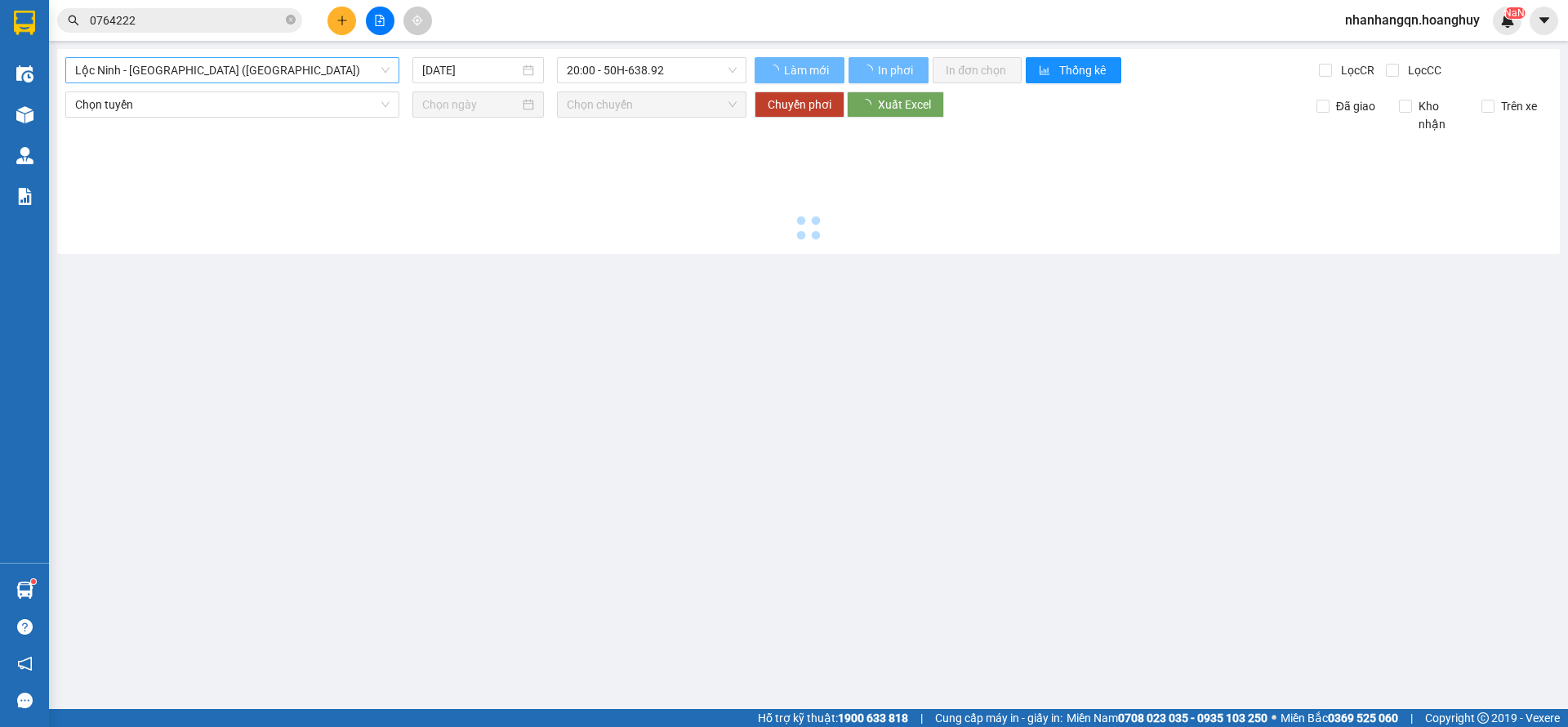
click at [208, 80] on span "Lộc [PERSON_NAME][GEOGRAPHIC_DATA] ([GEOGRAPHIC_DATA])" at bounding box center [232, 70] width 315 height 25
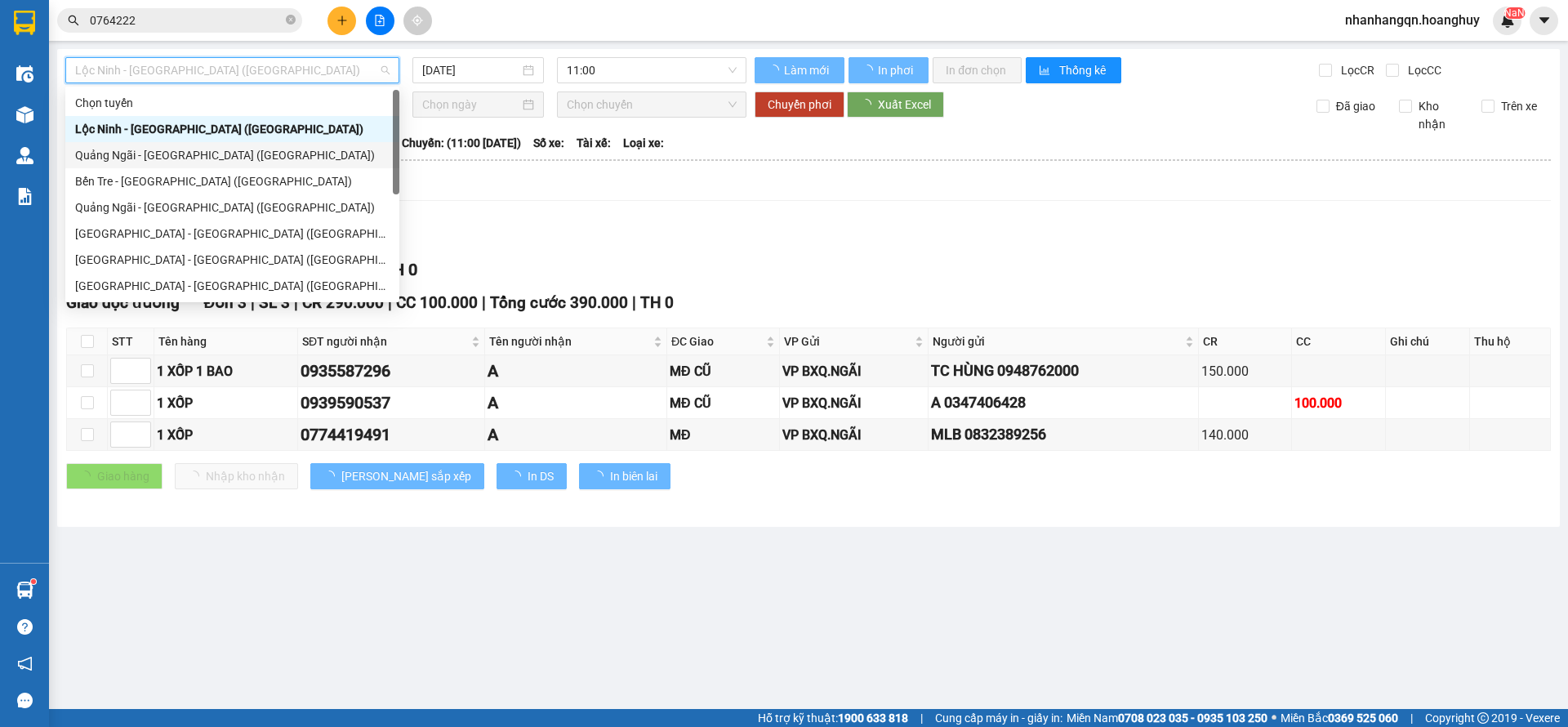
click at [197, 155] on div "[PERSON_NAME][GEOGRAPHIC_DATA] ([GEOGRAPHIC_DATA])" at bounding box center [232, 155] width 334 height 26
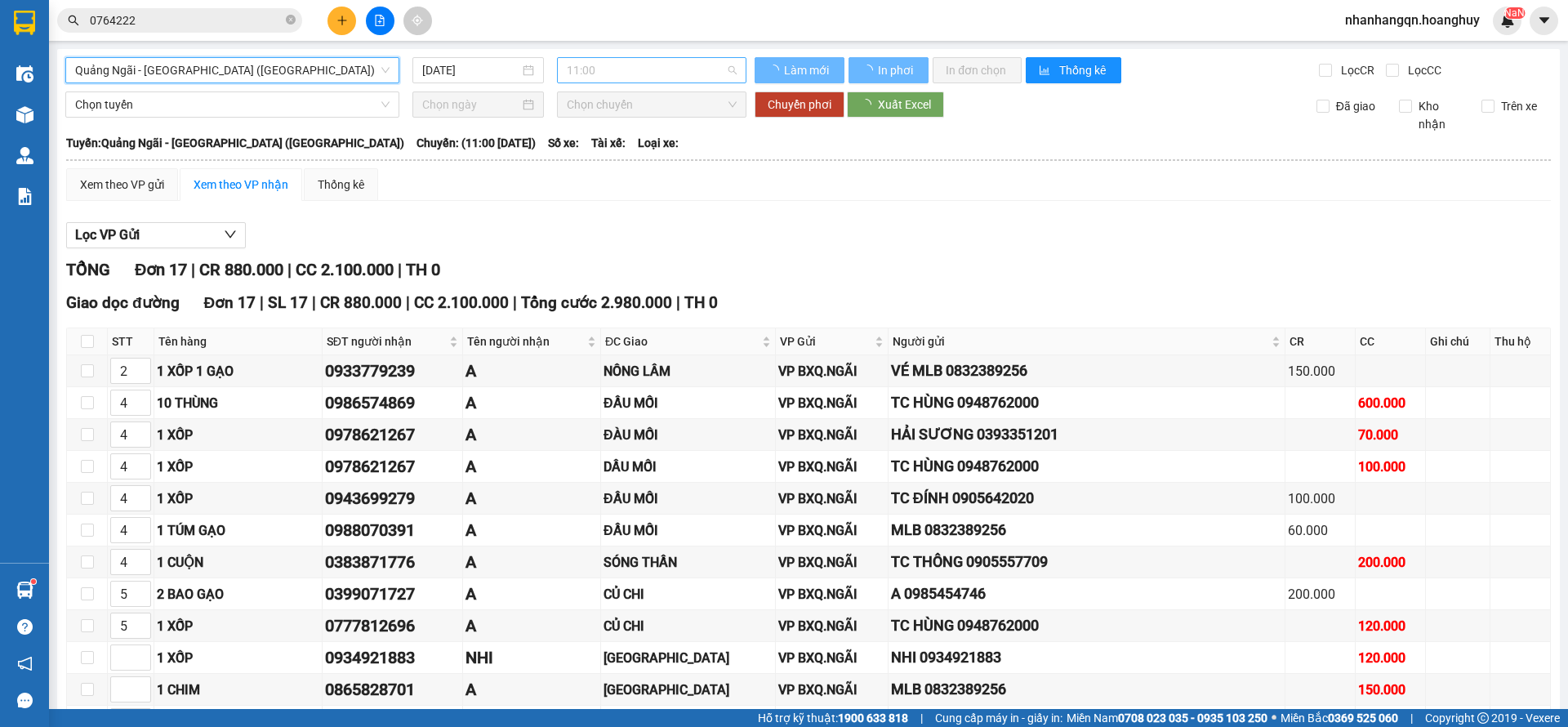
click at [667, 75] on span "11:00" at bounding box center [651, 70] width 170 height 25
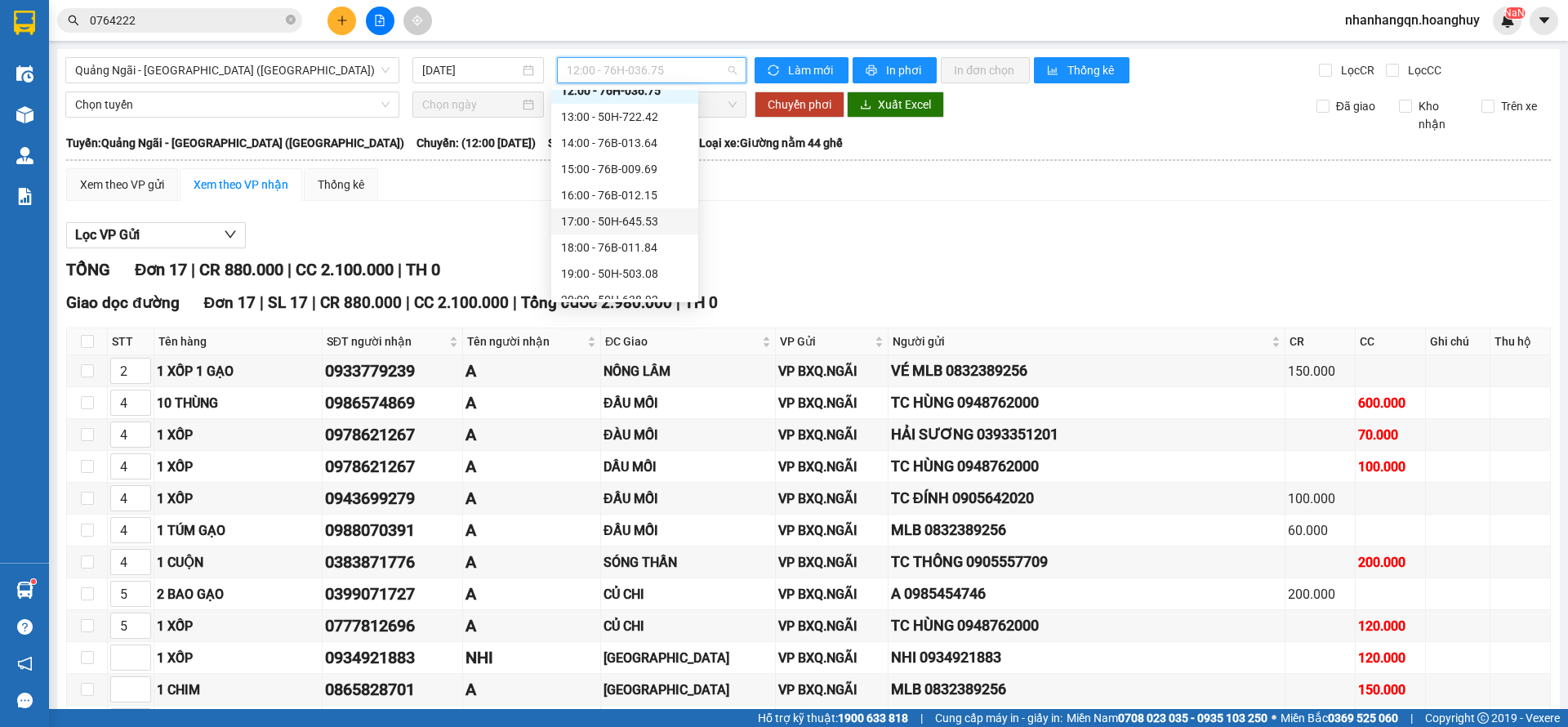
scroll to position [52, 0]
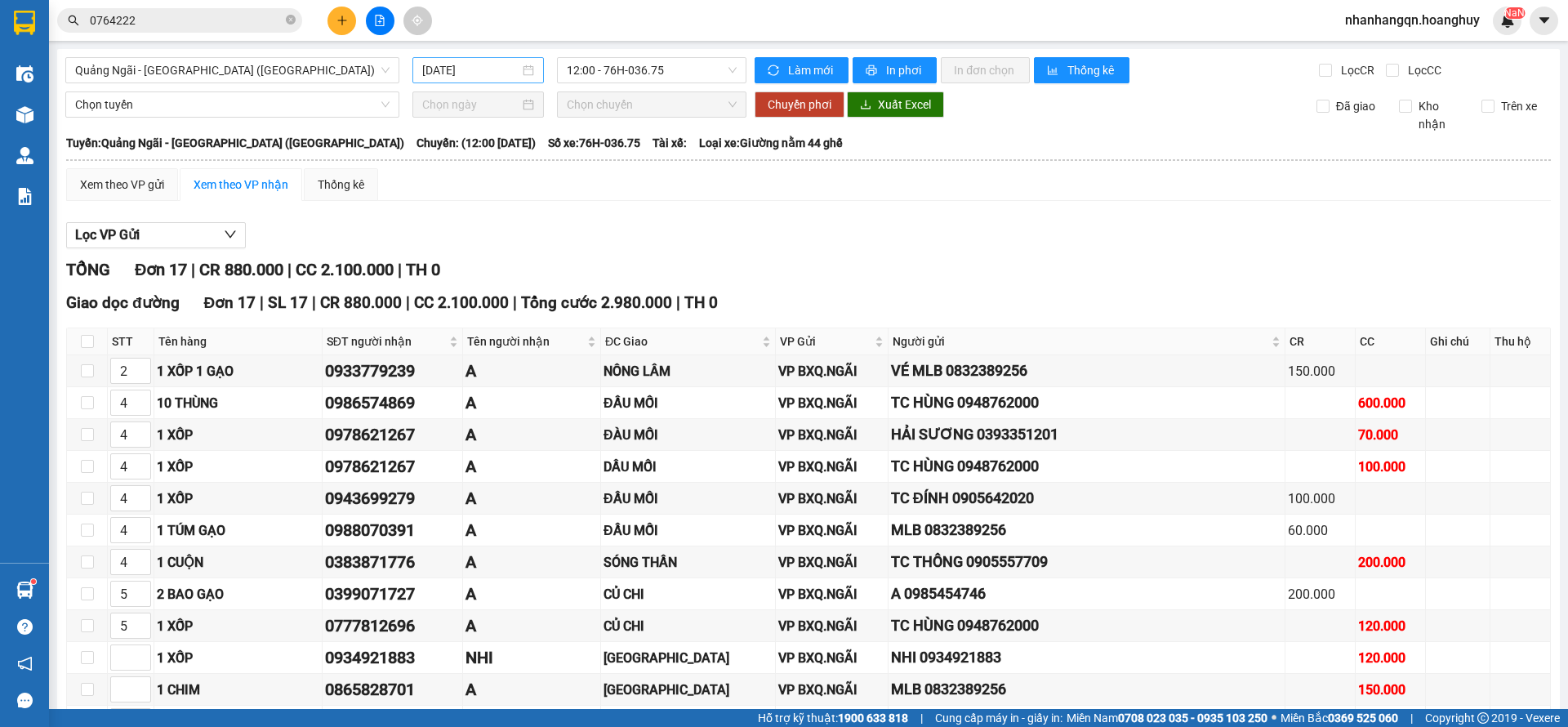
click at [455, 80] on div "[DATE]" at bounding box center [478, 70] width 131 height 26
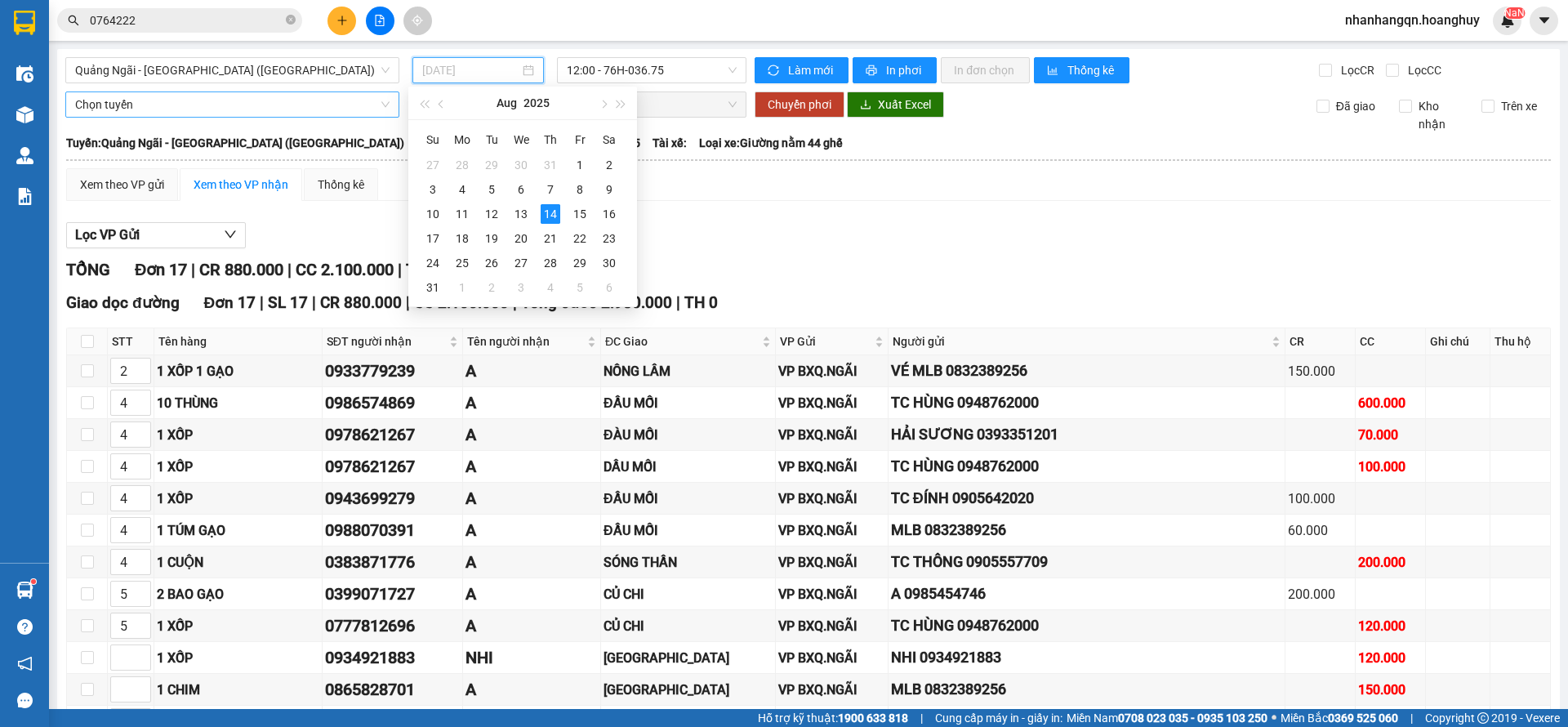
type input "[DATE]"
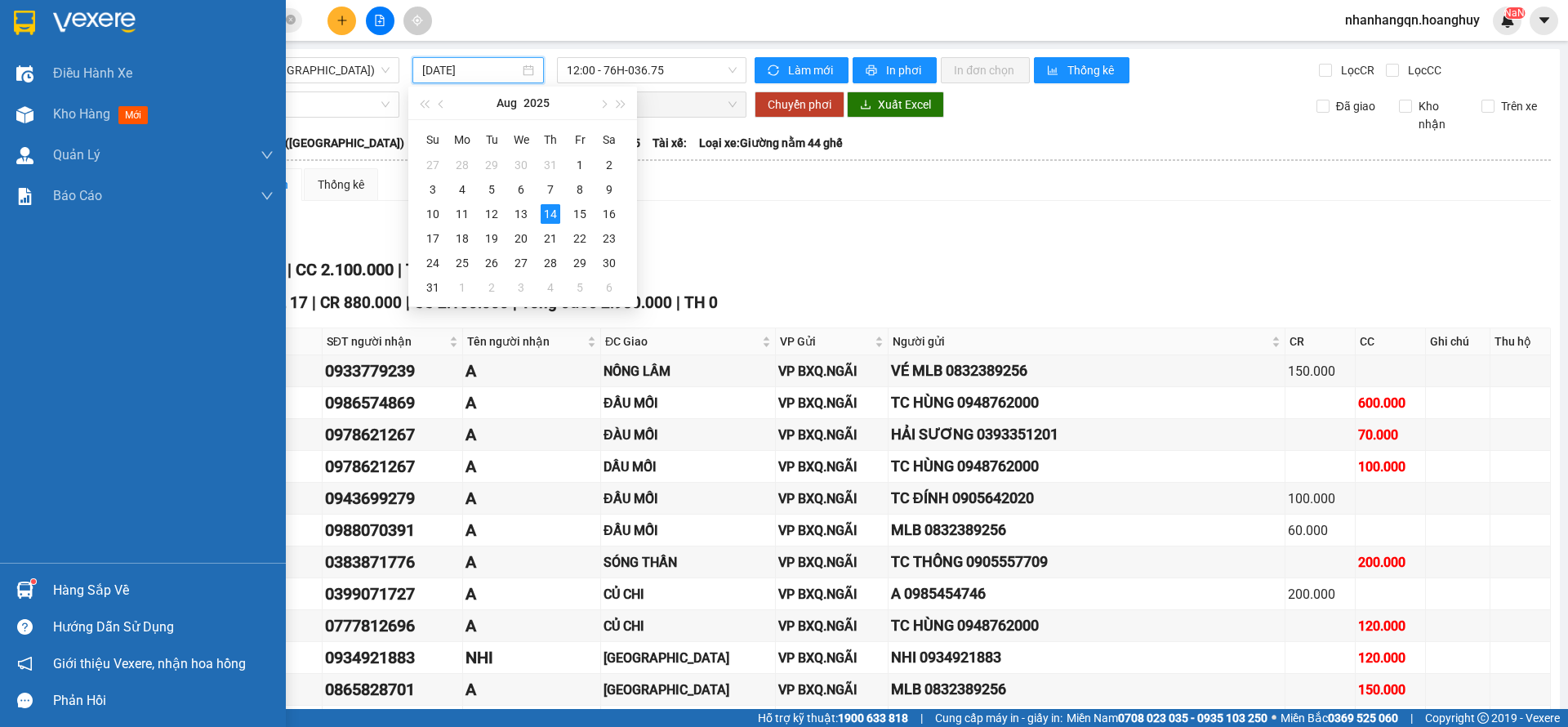
click at [38, 6] on div at bounding box center [143, 27] width 286 height 53
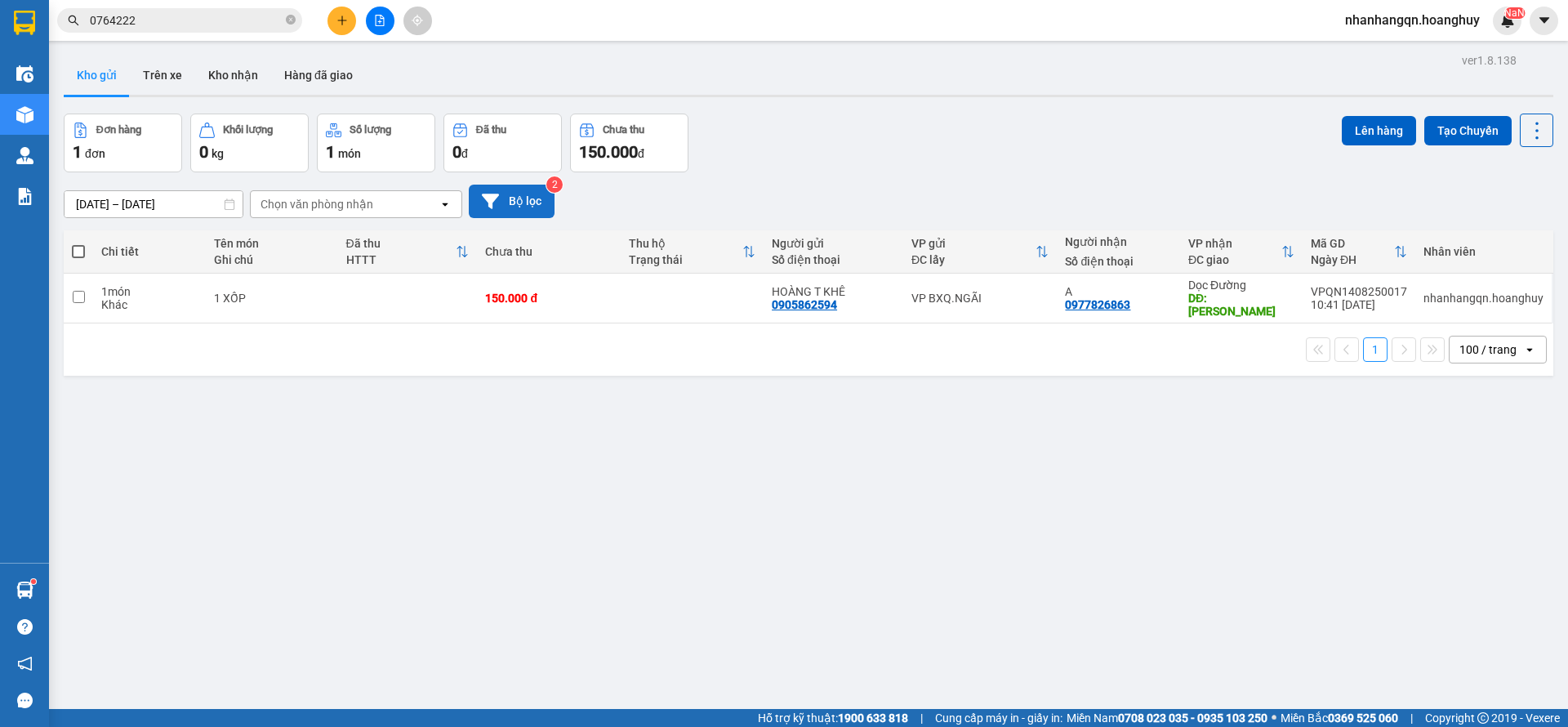
click at [511, 195] on button "Bộ lọc" at bounding box center [511, 201] width 85 height 34
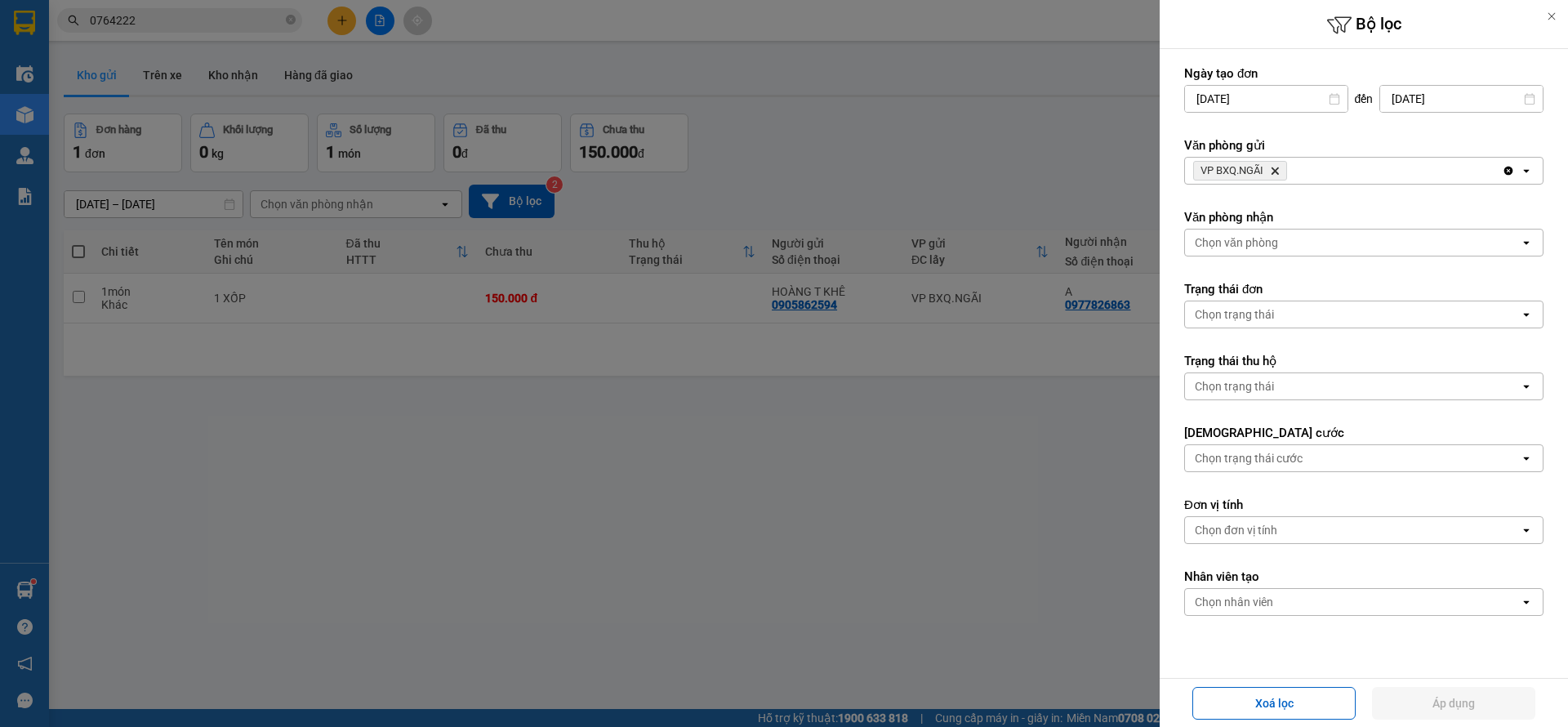
click at [1277, 171] on icon "VP BXQ.NGÃI, close by backspace" at bounding box center [1275, 172] width 7 height 7
click at [1277, 171] on div "Chọn văn phòng" at bounding box center [1237, 171] width 83 height 17
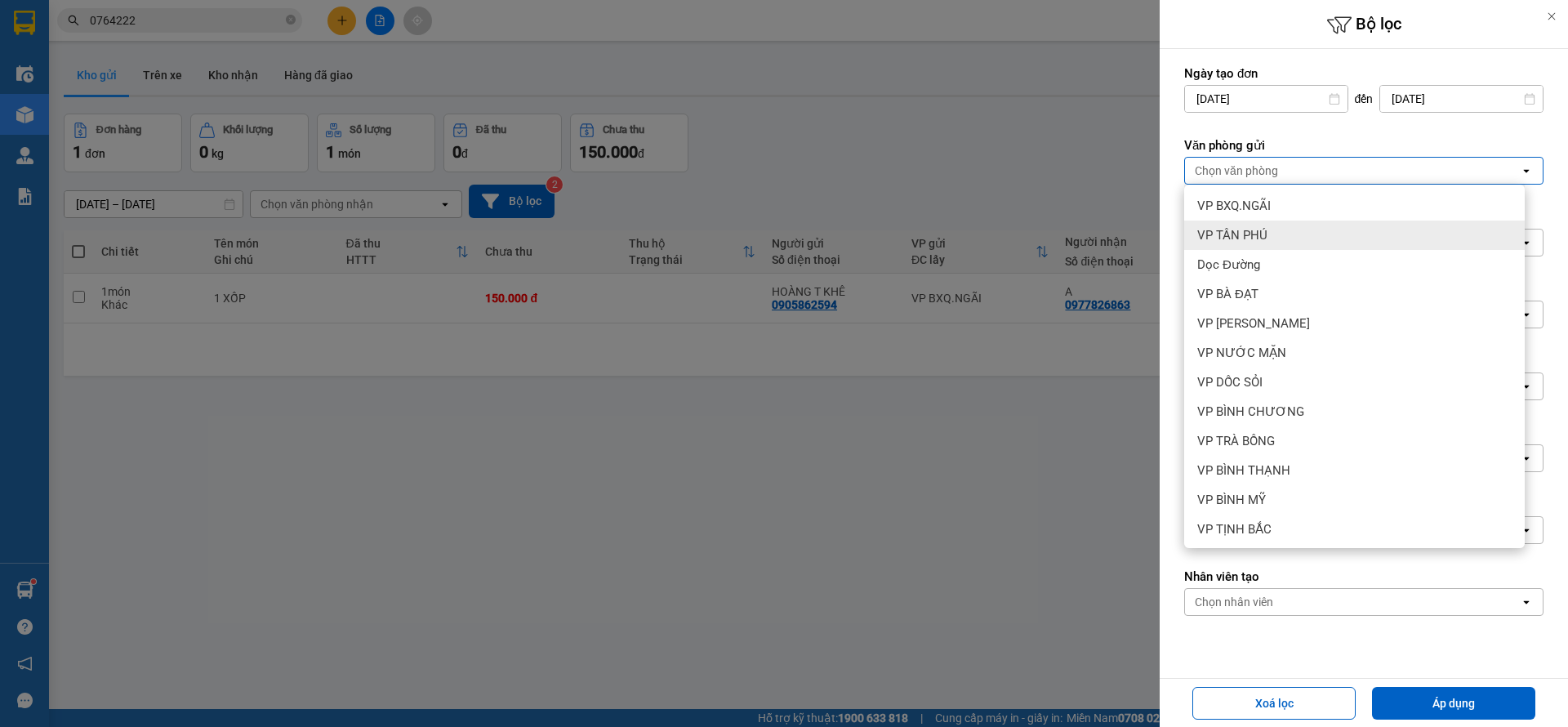
click at [1255, 231] on span "VP TÂN PHÚ" at bounding box center [1232, 236] width 71 height 17
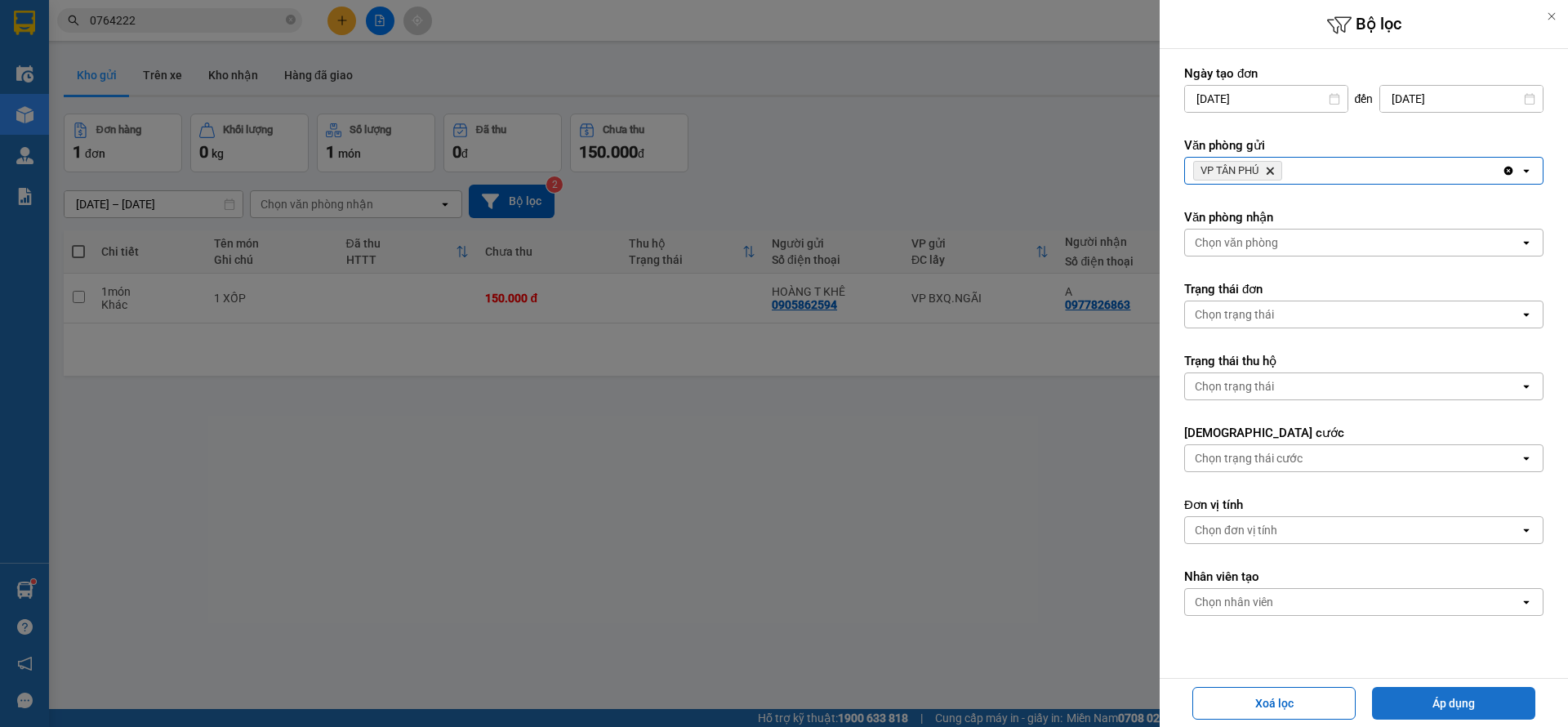
click at [1428, 702] on button "Áp dụng" at bounding box center [1454, 704] width 163 height 33
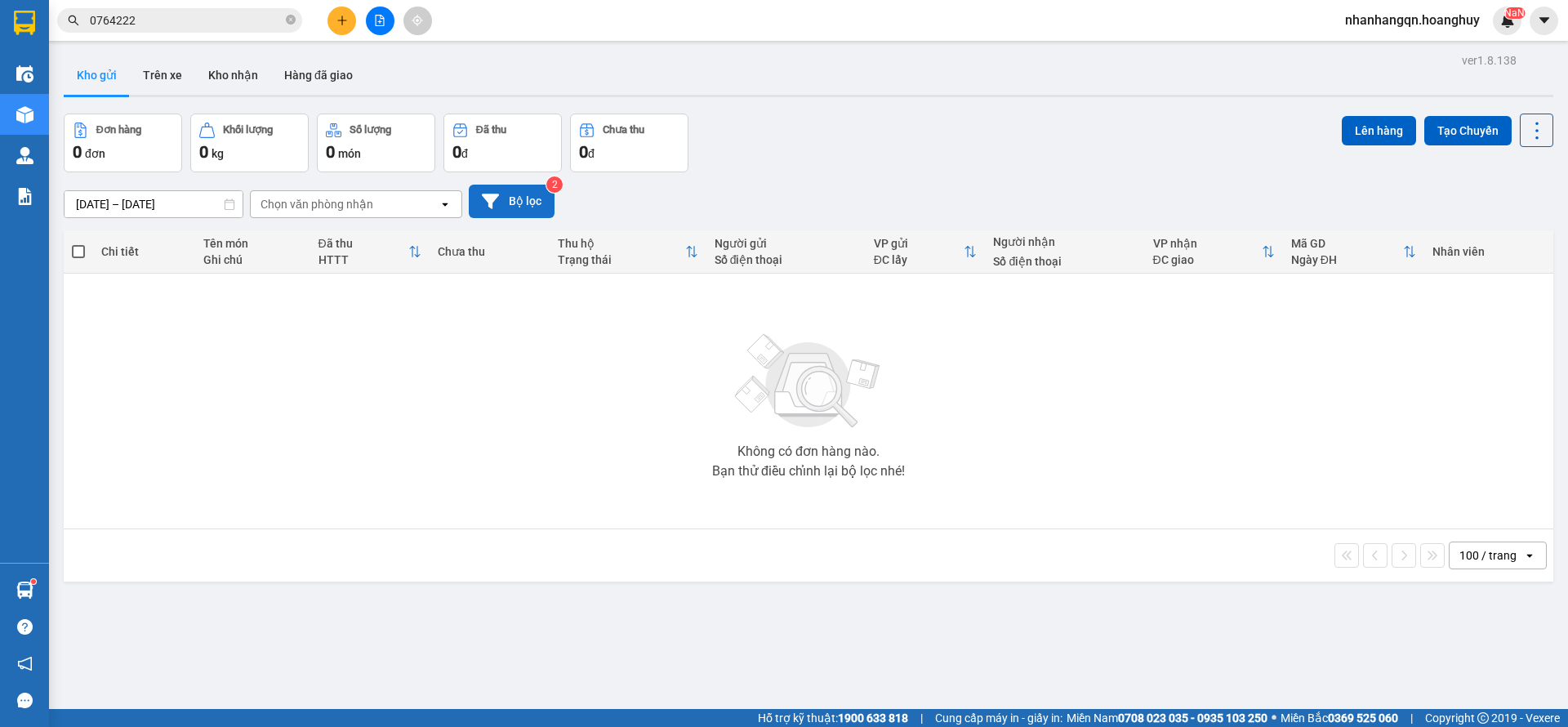
click at [519, 195] on button "Bộ lọc" at bounding box center [511, 201] width 85 height 34
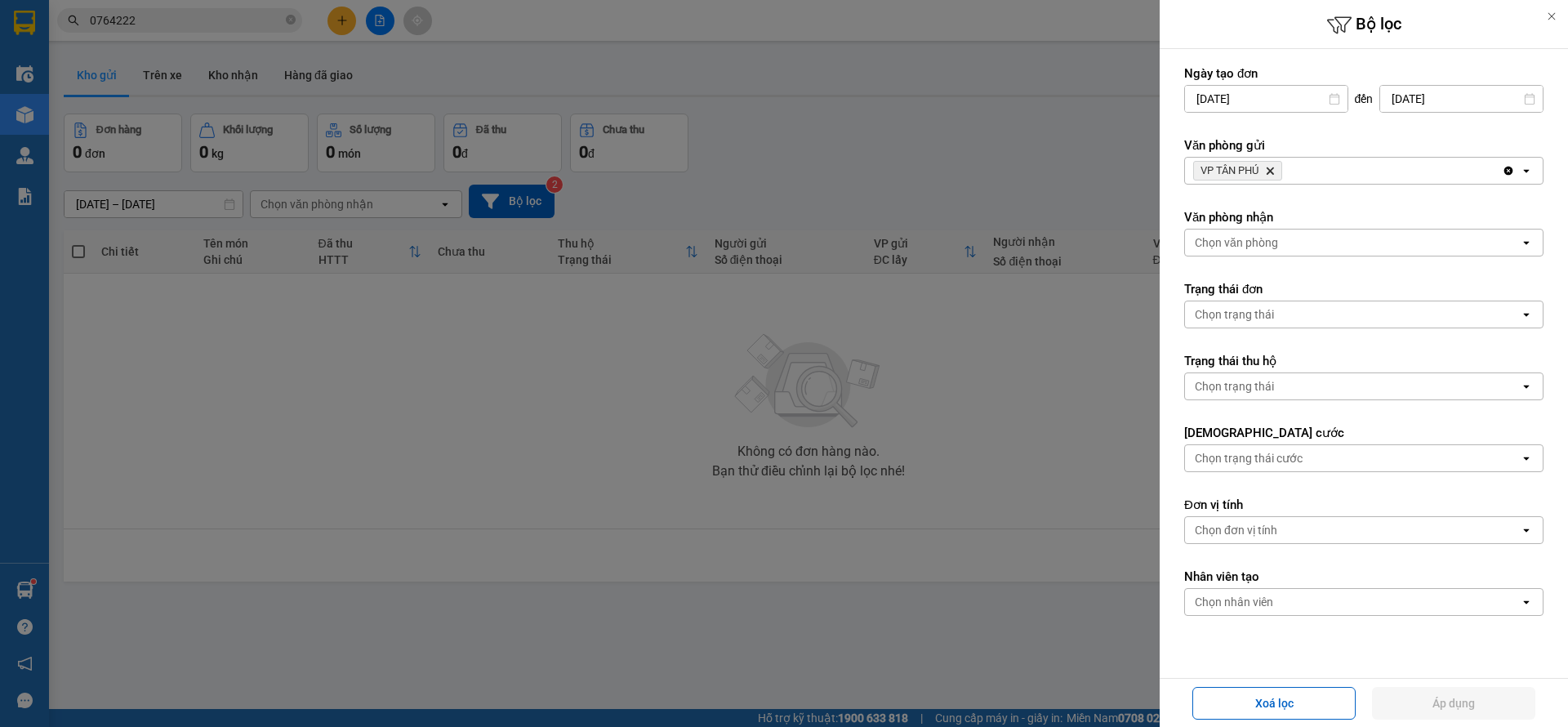
drag, startPoint x: 452, startPoint y: 67, endPoint x: 386, endPoint y: 35, distance: 73.3
click at [450, 65] on div at bounding box center [784, 364] width 1568 height 727
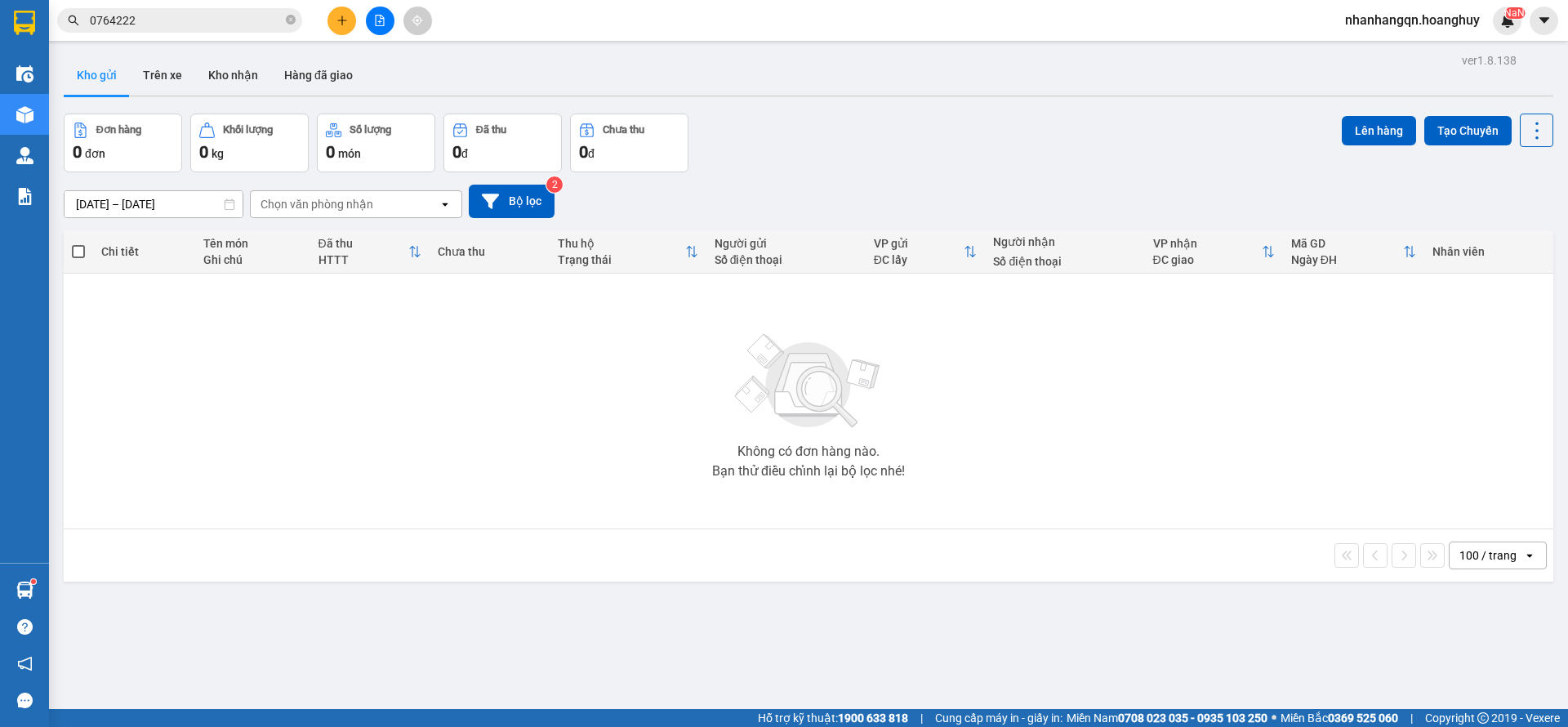
click at [369, 23] on div at bounding box center [784, 364] width 1568 height 727
click at [275, 61] on button "Hàng đã giao" at bounding box center [318, 75] width 95 height 39
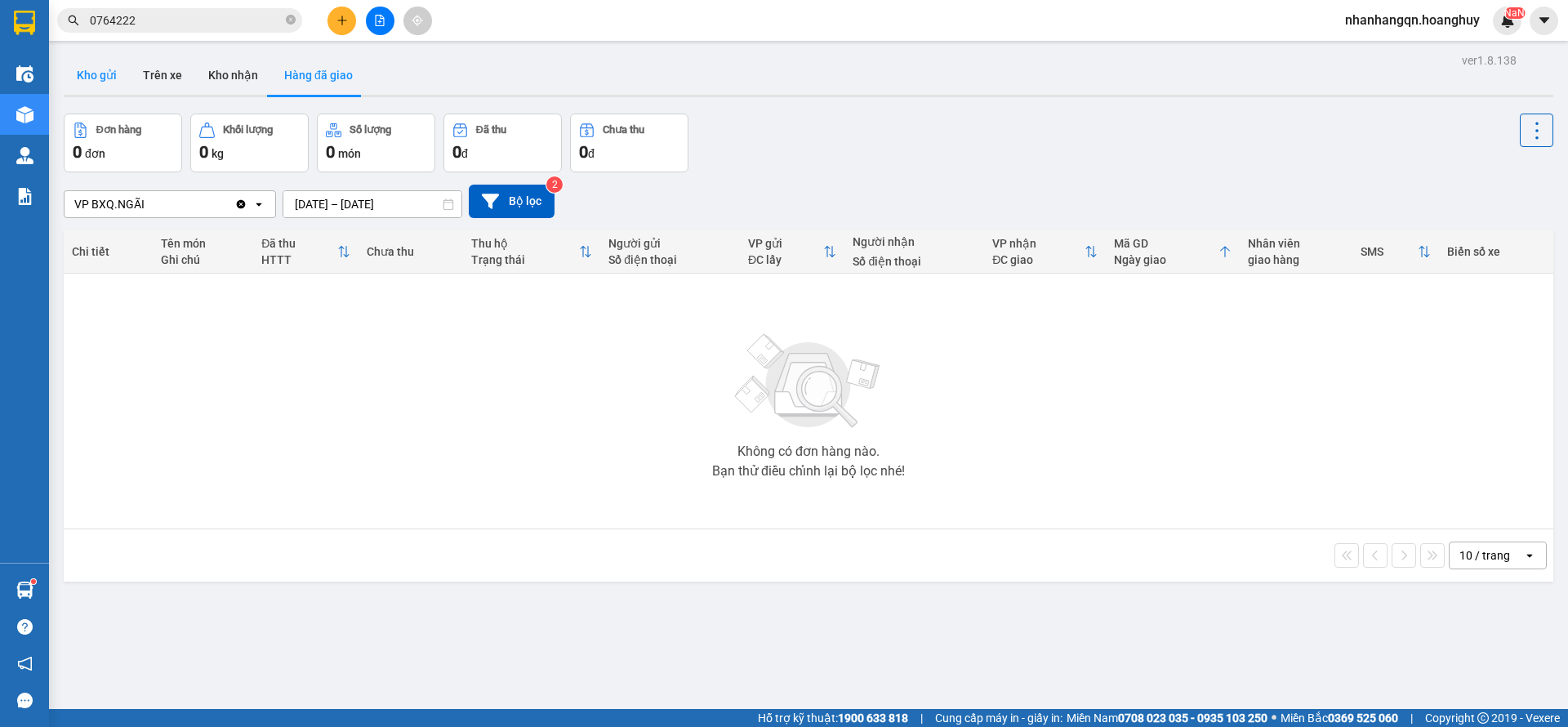
drag, startPoint x: 53, startPoint y: 61, endPoint x: 101, endPoint y: 71, distance: 49.0
click at [86, 70] on main "ver 1.8.138 Kho gửi Trên xe Kho nhận Hàng đã giao Đơn hàng 0 đơn Khối lượng 0 k…" at bounding box center [784, 354] width 1568 height 710
click at [116, 75] on button "Kho gửi" at bounding box center [96, 75] width 66 height 39
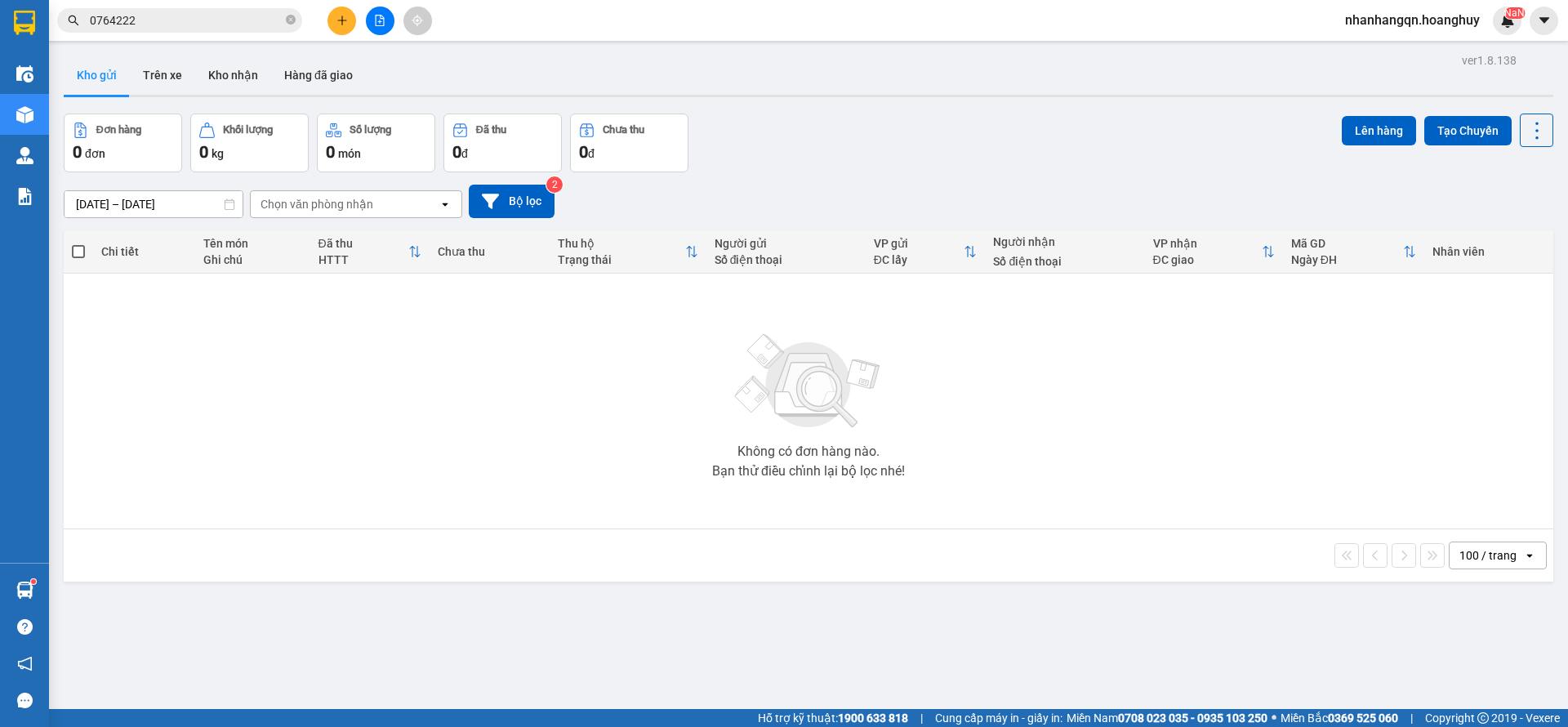
drag, startPoint x: 396, startPoint y: 6, endPoint x: 385, endPoint y: 6, distance: 11.0
click at [390, 6] on div at bounding box center [380, 20] width 123 height 28
click at [381, 7] on button at bounding box center [380, 20] width 28 height 28
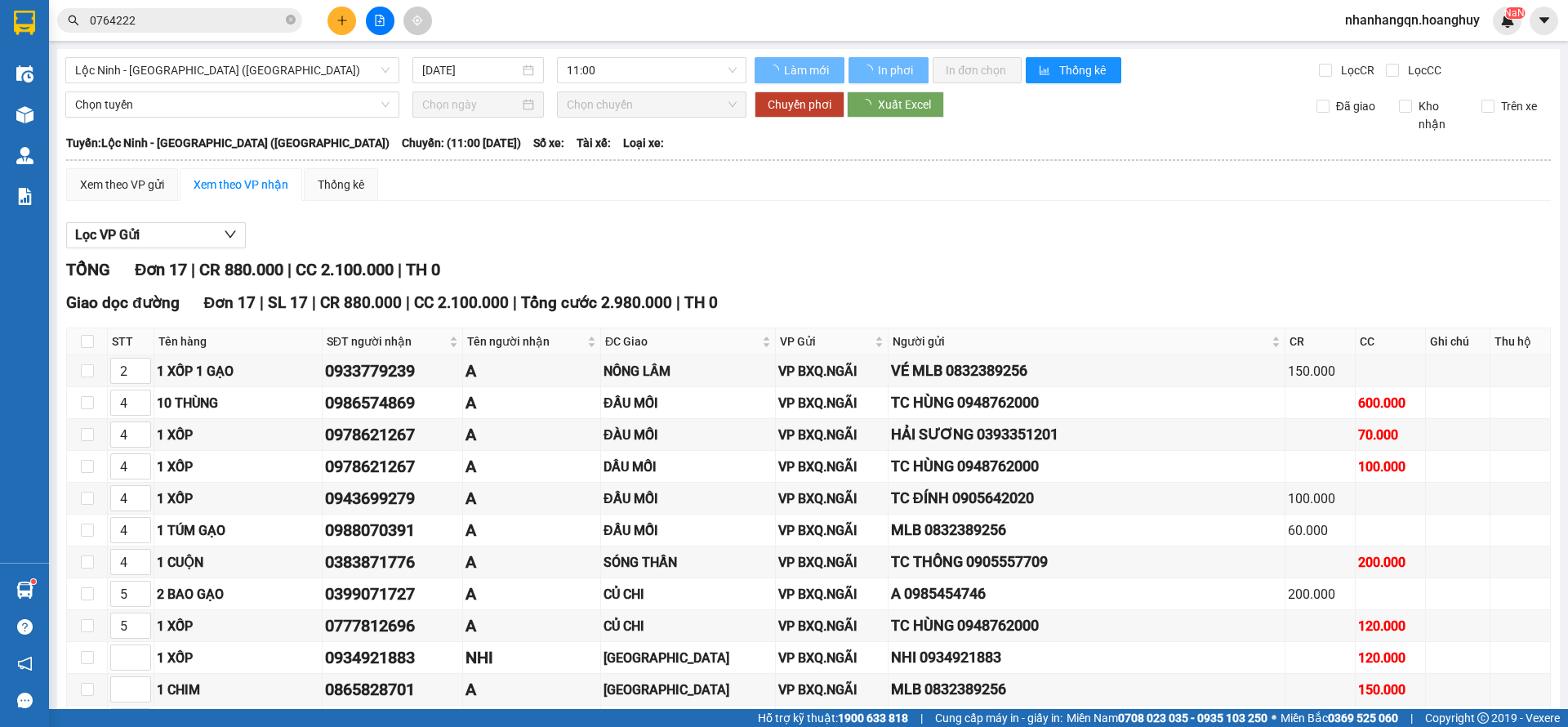
click at [270, 50] on div "Lộc Ninh - Quảng Ngãi (Hàng Hóa) 14/08/2025 11:00 Làm mới In phơi In đơn chọn T…" at bounding box center [808, 510] width 1503 height 924
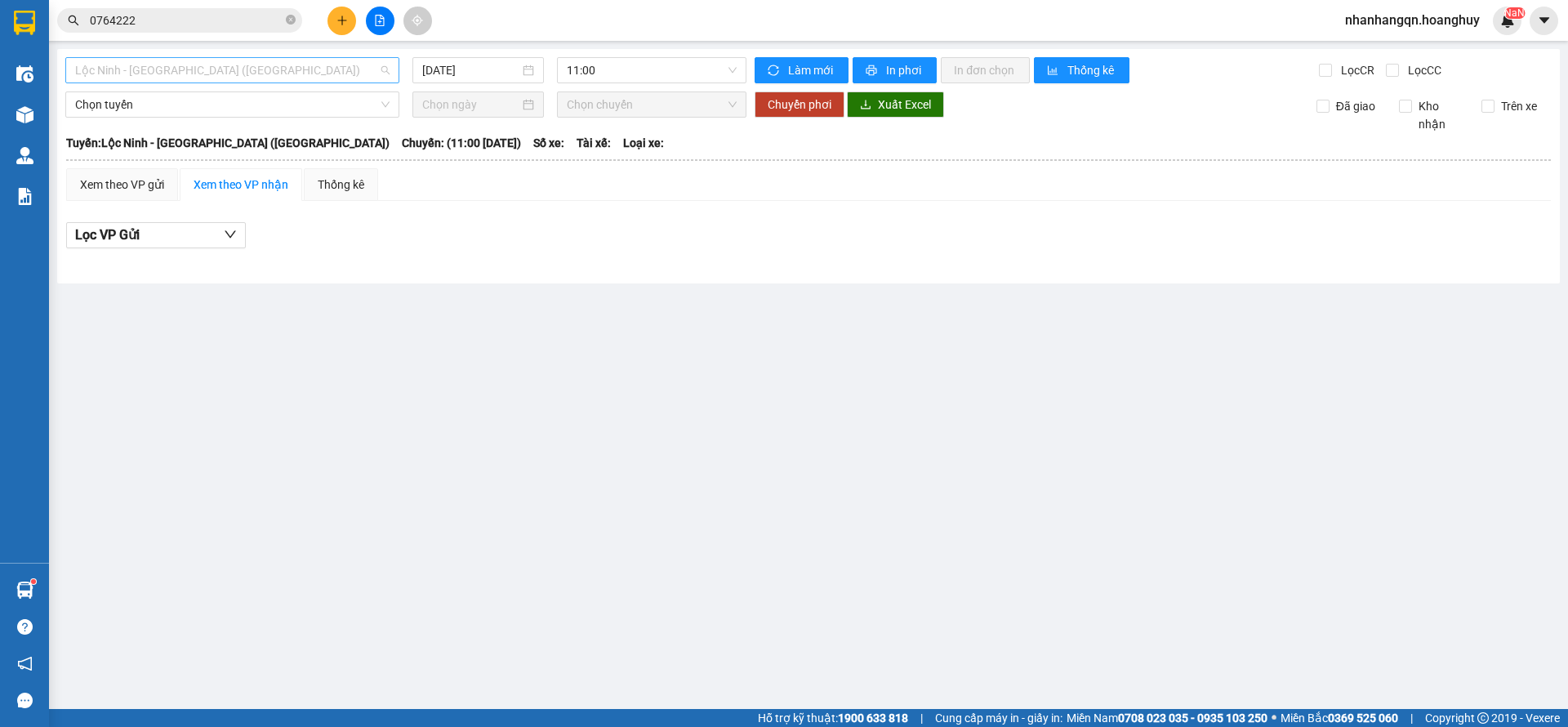
click at [262, 64] on span "Lộc [PERSON_NAME][GEOGRAPHIC_DATA] ([GEOGRAPHIC_DATA])" at bounding box center [232, 70] width 315 height 25
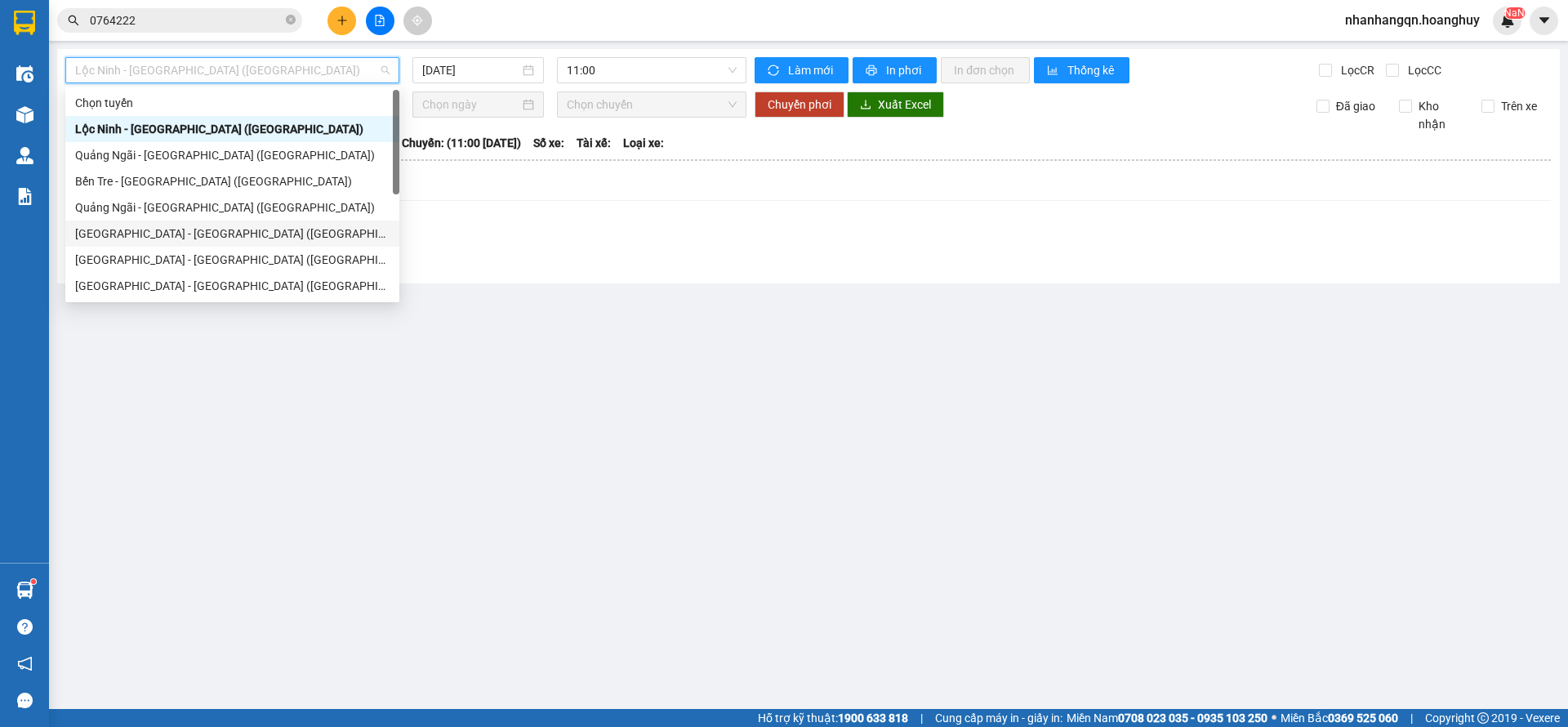
click at [190, 240] on div "[GEOGRAPHIC_DATA] - [PERSON_NAME][GEOGRAPHIC_DATA][PERSON_NAME] ([GEOGRAPHIC_DA…" at bounding box center [232, 234] width 315 height 18
type input "[DATE]"
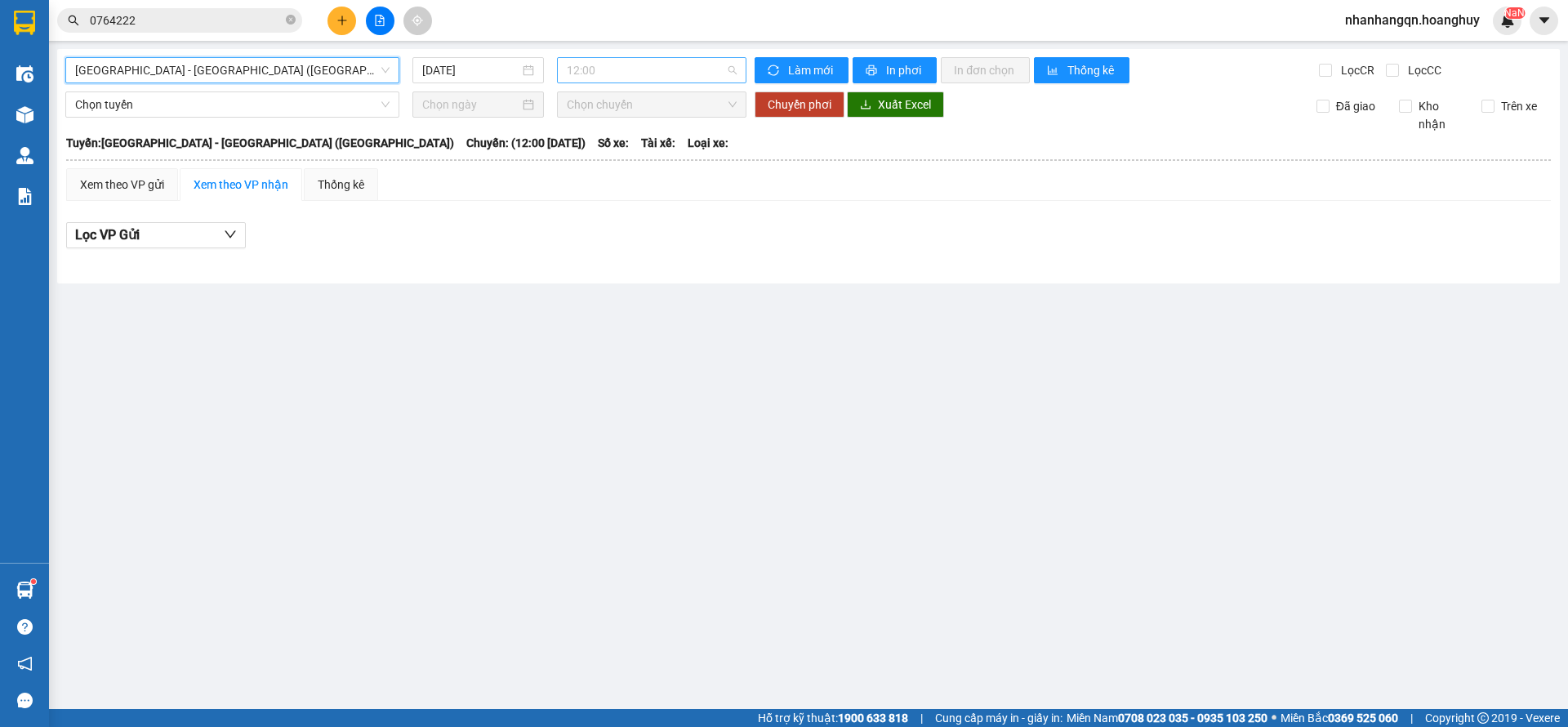
click at [652, 72] on span "12:00" at bounding box center [651, 70] width 170 height 25
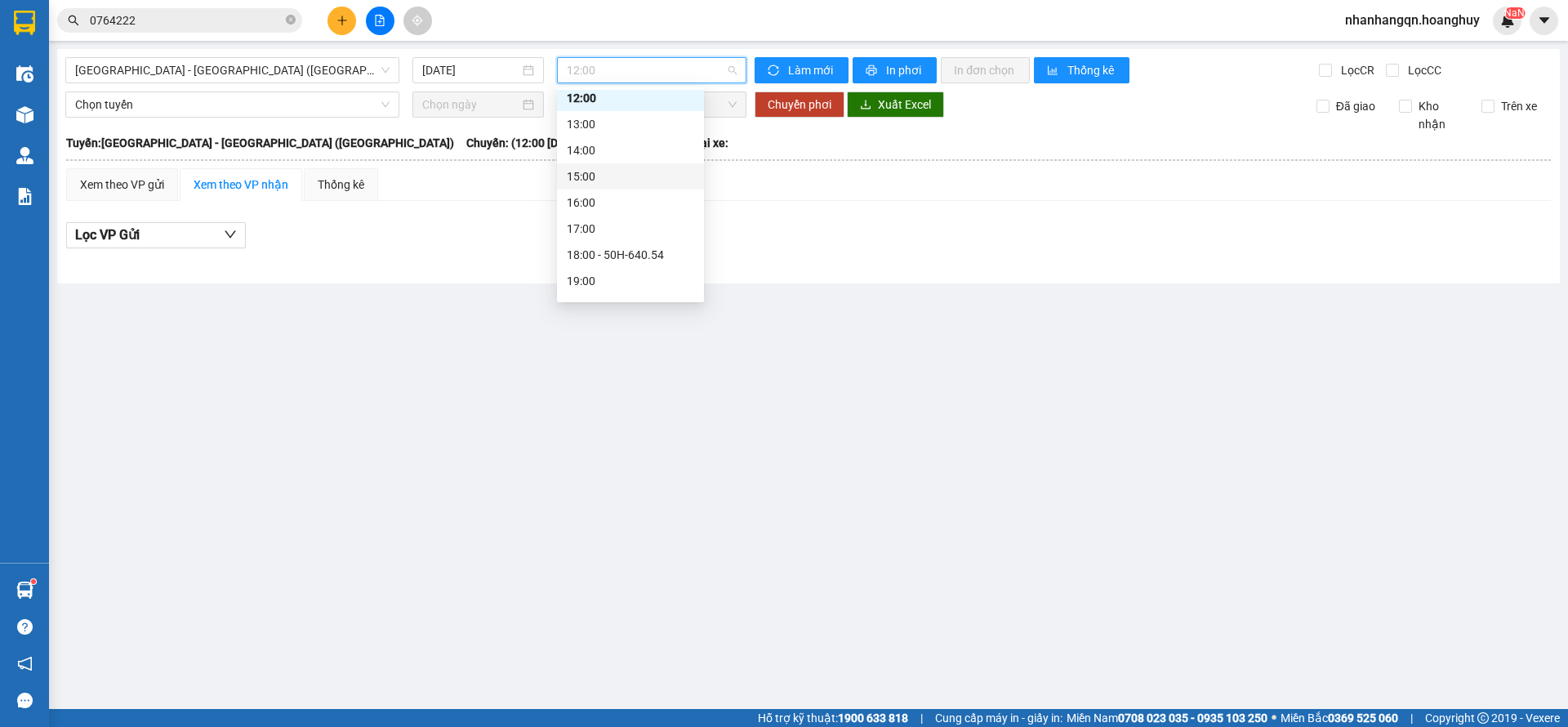
scroll to position [52, 0]
click at [634, 277] on div "20:00 - 51B-279.30" at bounding box center [630, 286] width 128 height 18
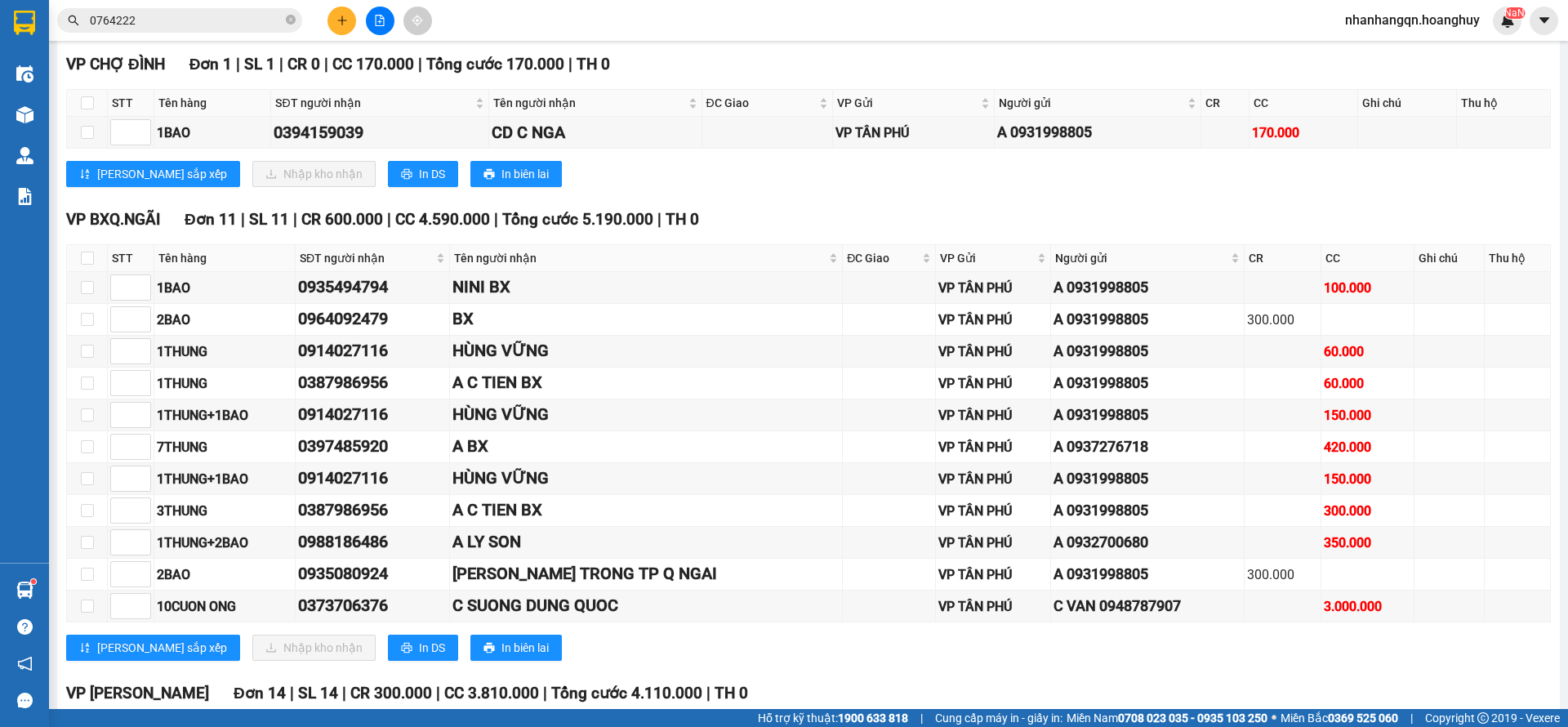
scroll to position [368, 0]
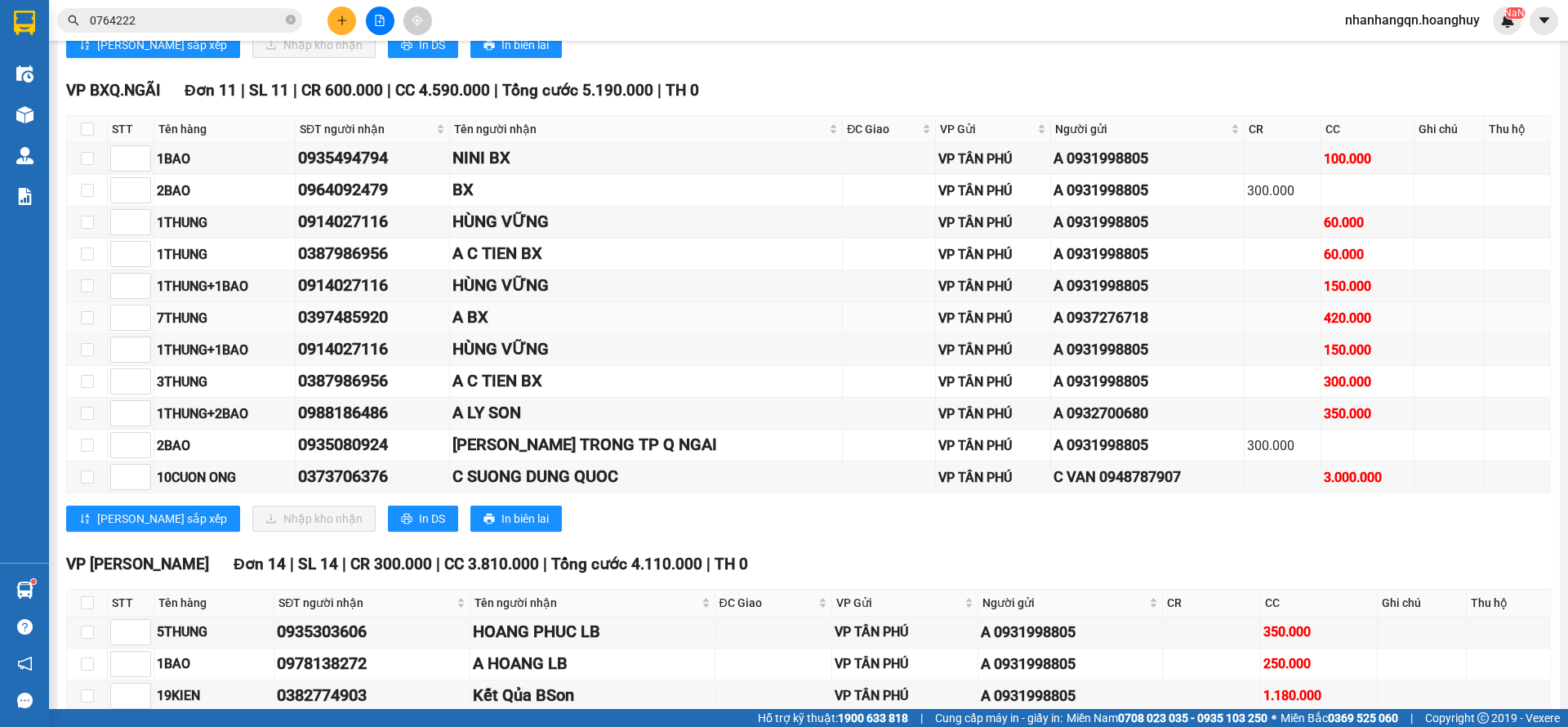
click at [367, 318] on div "0397485920" at bounding box center [373, 318] width 149 height 26
click at [365, 360] on div "0914027116" at bounding box center [373, 350] width 149 height 26
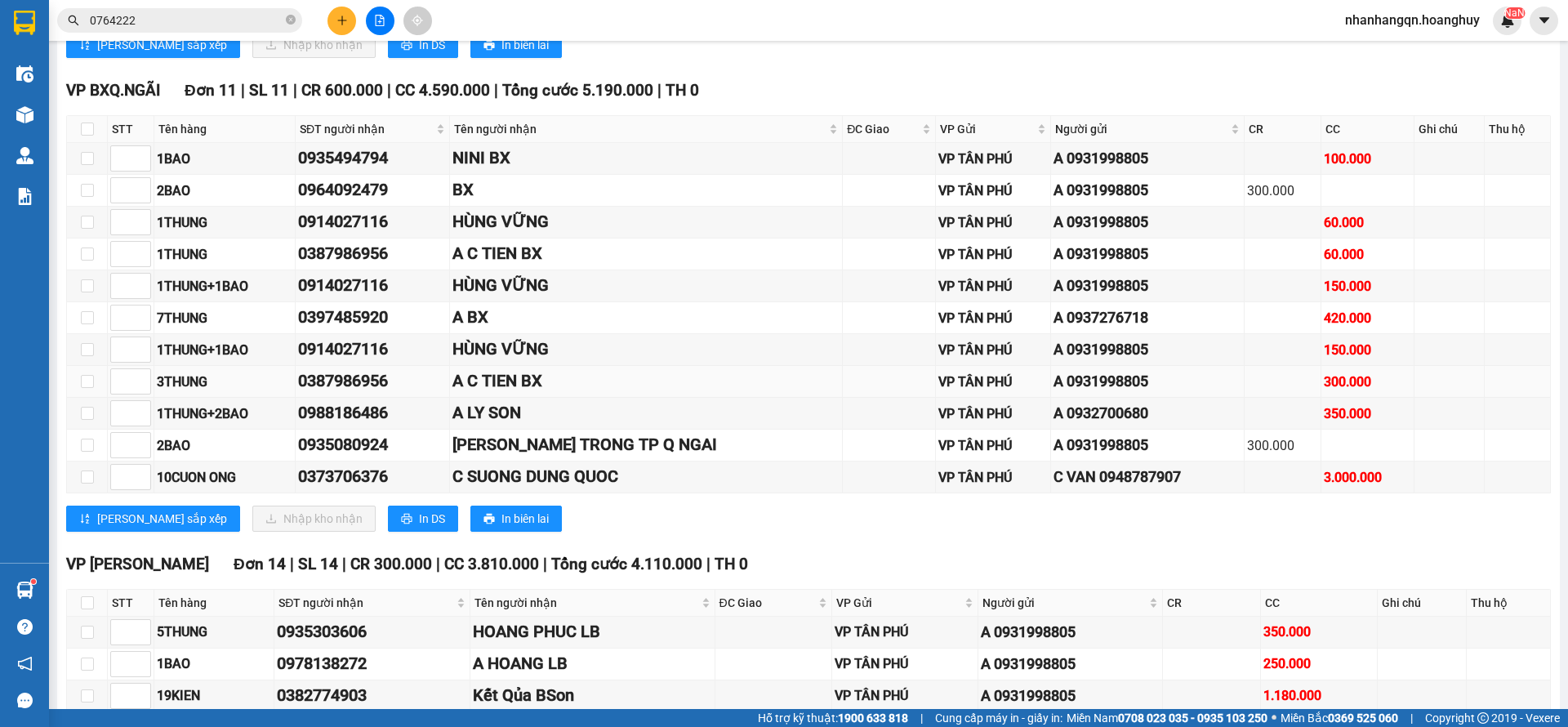
click at [361, 381] on div "0387986956" at bounding box center [373, 382] width 149 height 26
click at [359, 416] on div "0988186486" at bounding box center [373, 413] width 149 height 26
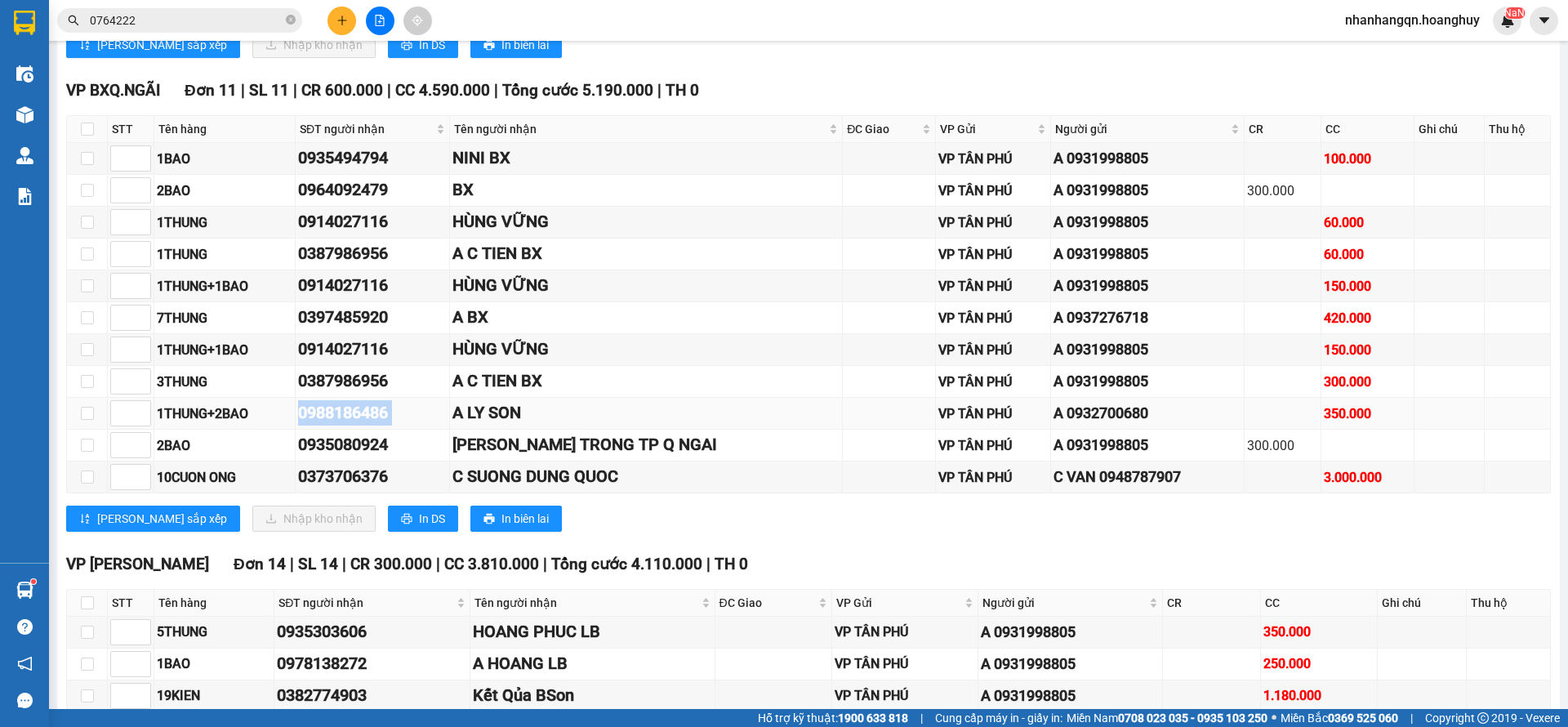
click at [359, 416] on div "0988186486" at bounding box center [373, 413] width 149 height 26
click at [360, 436] on div "0935080924" at bounding box center [373, 445] width 149 height 26
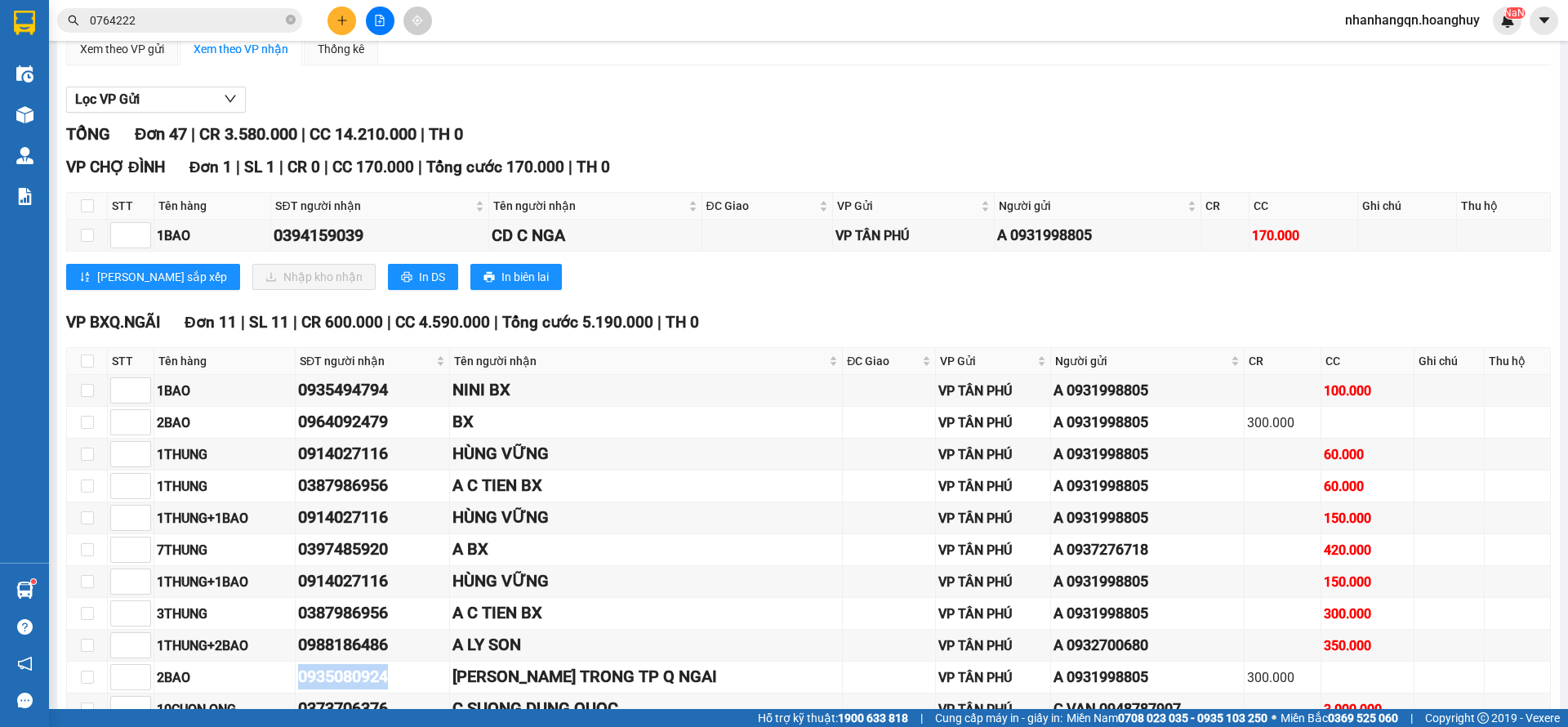
scroll to position [0, 0]
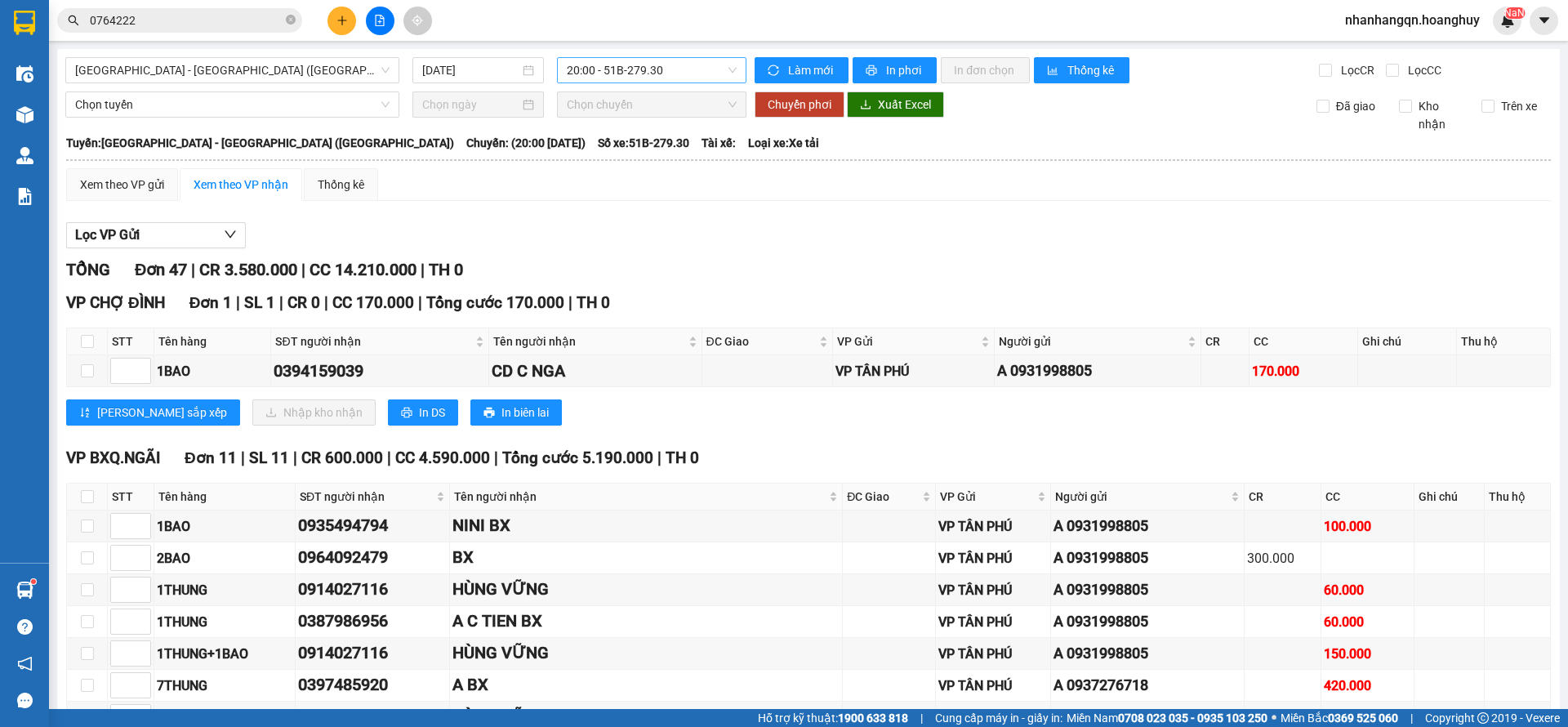
click at [669, 66] on span "20:00 - 51B-279.30" at bounding box center [651, 70] width 170 height 25
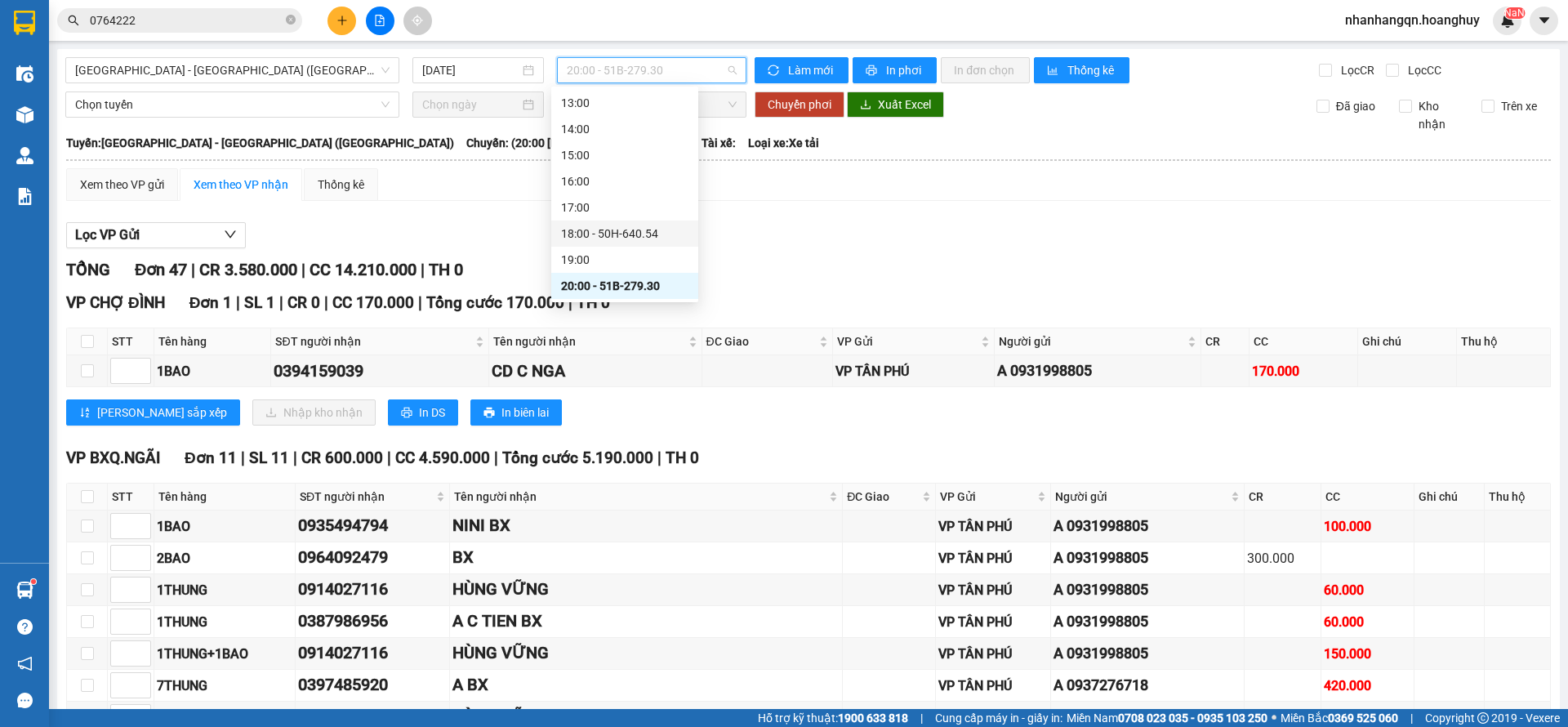
click at [650, 242] on div "18:00 - 50H-640.54" at bounding box center [625, 233] width 147 height 26
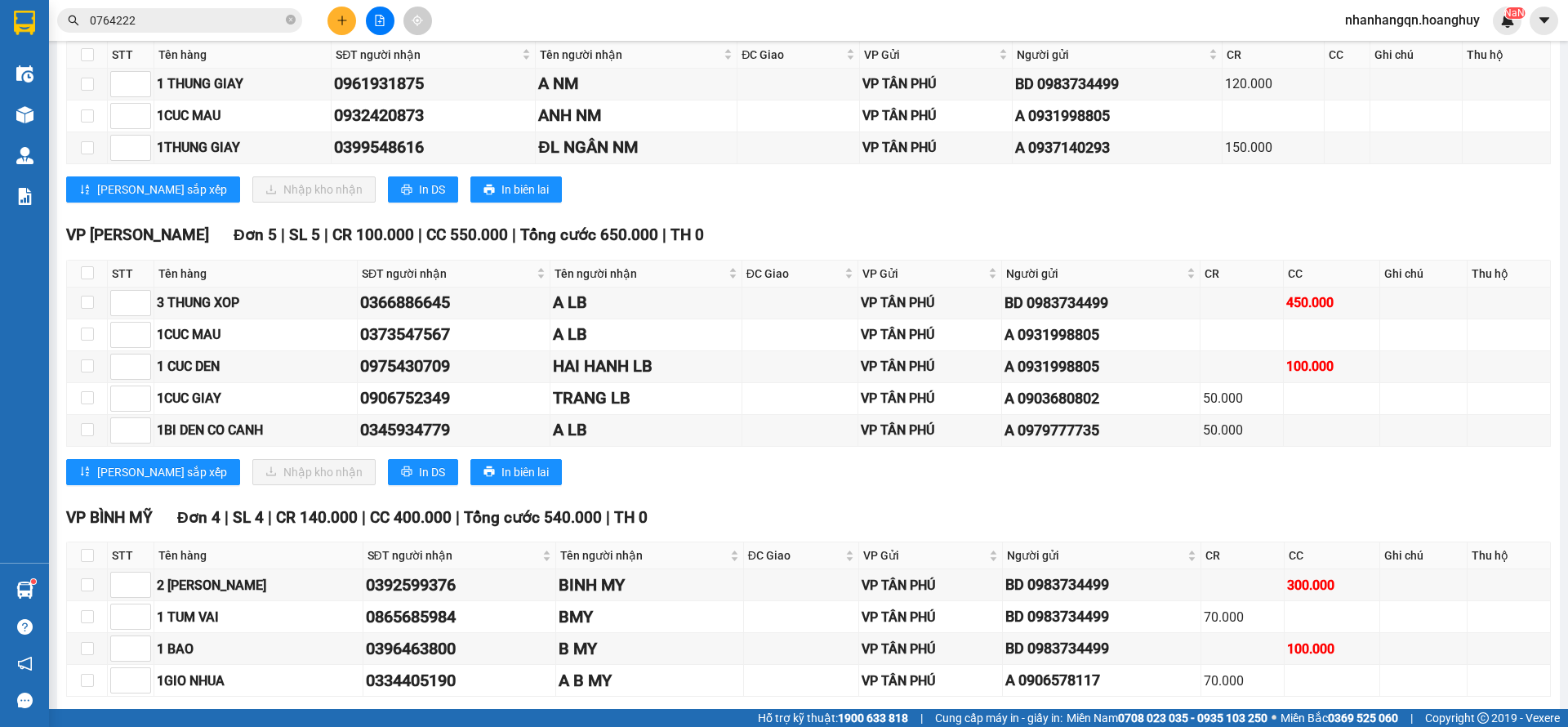
scroll to position [934, 0]
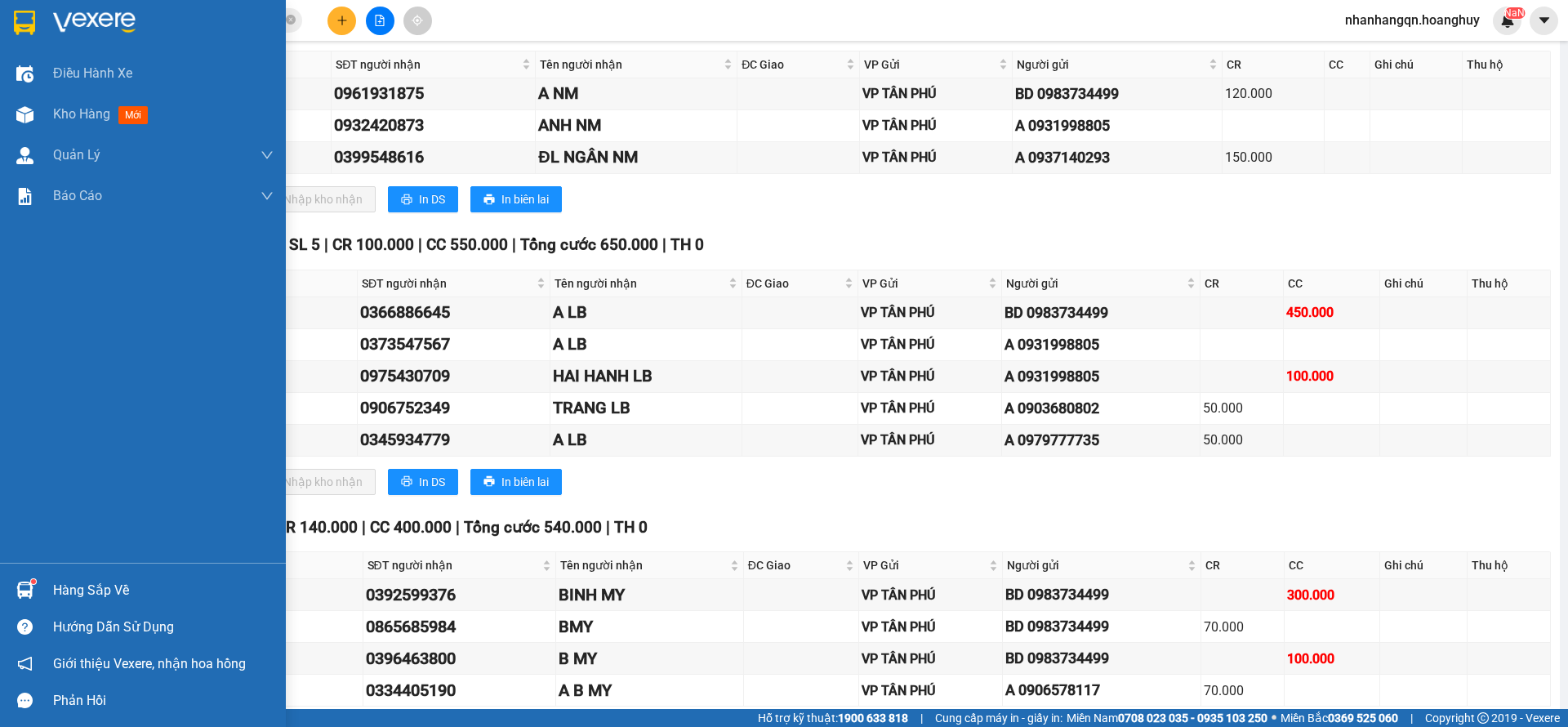
click at [26, 21] on img at bounding box center [24, 23] width 21 height 25
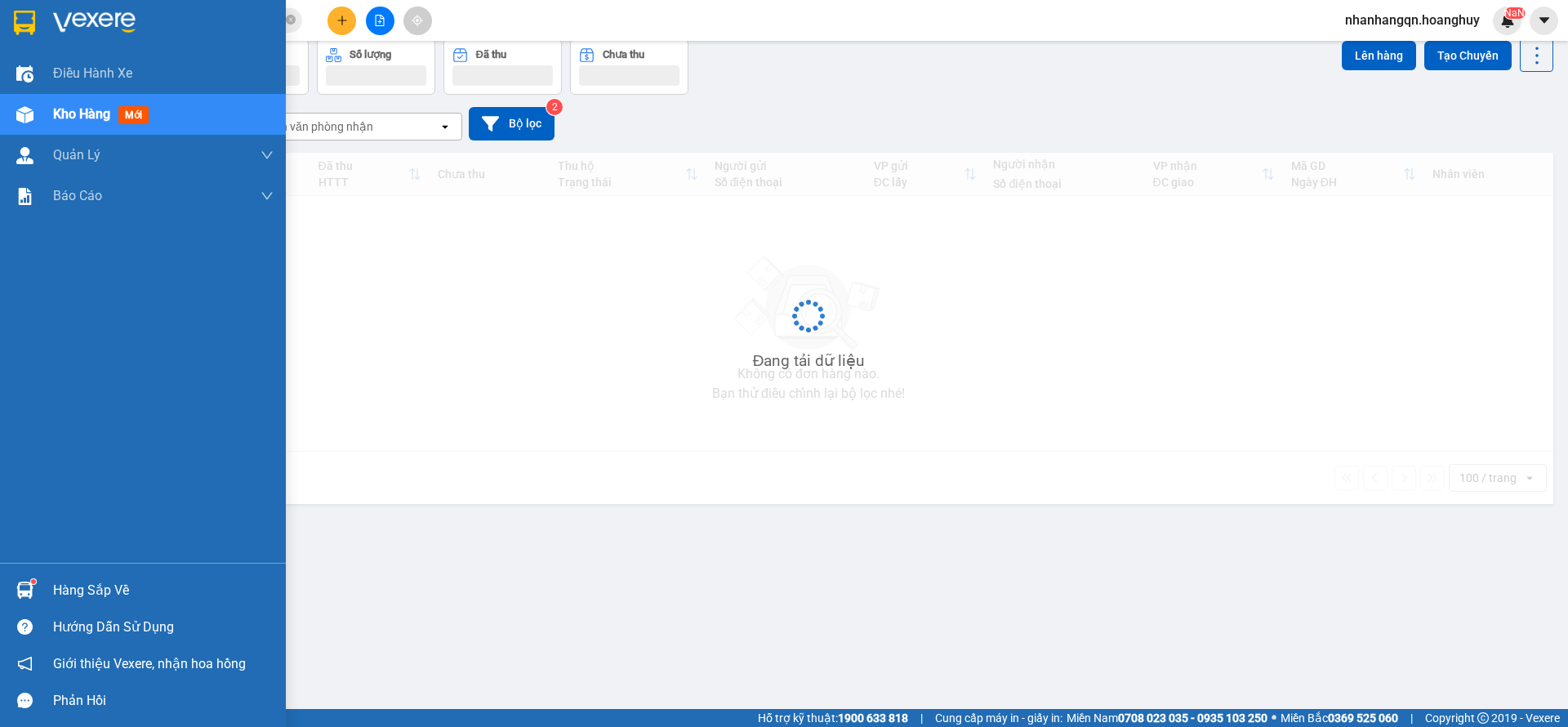
scroll to position [75, 0]
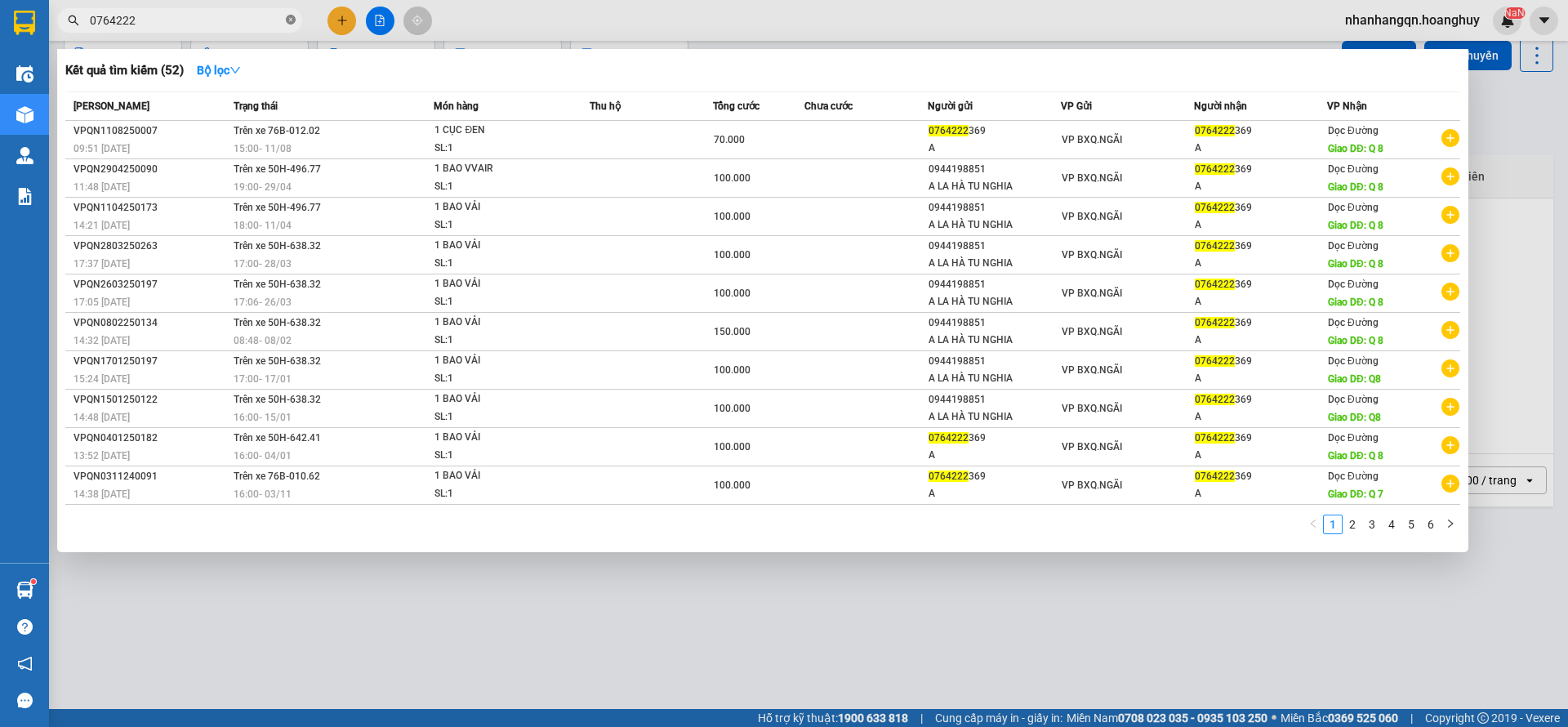
click at [290, 17] on icon "close-circle" at bounding box center [291, 19] width 10 height 10
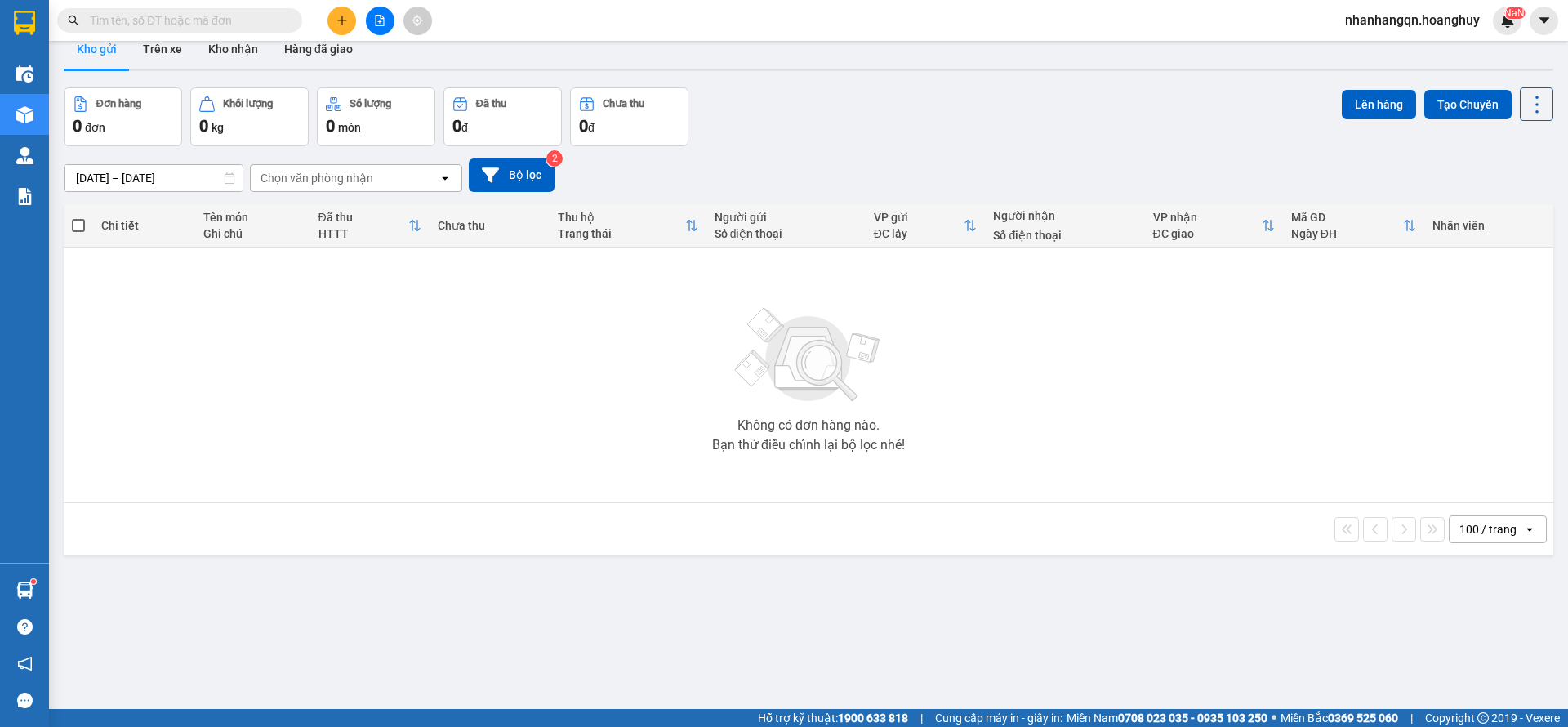
scroll to position [0, 0]
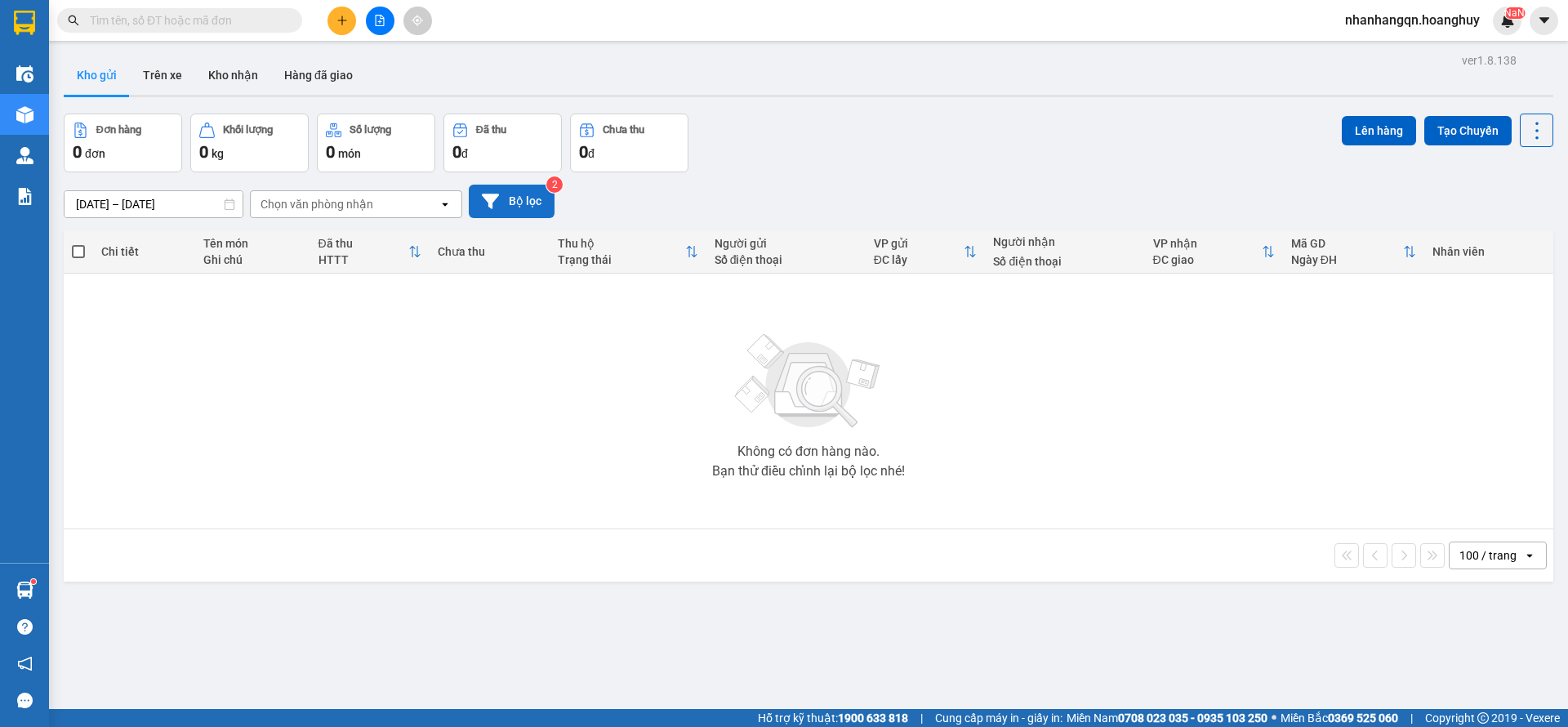
click at [525, 199] on button "Bộ lọc" at bounding box center [511, 201] width 85 height 34
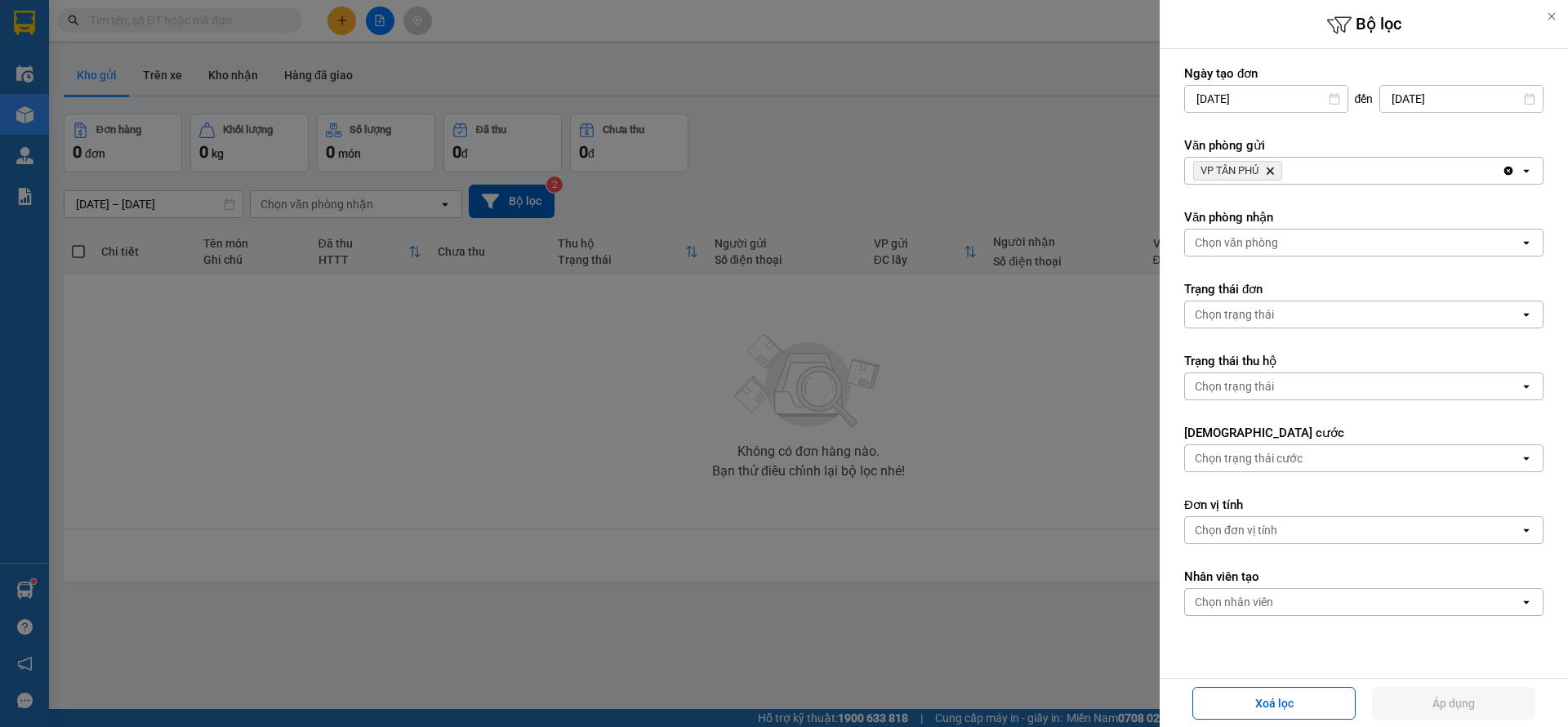
click at [1247, 315] on div "Chọn trạng thái" at bounding box center [1235, 315] width 79 height 17
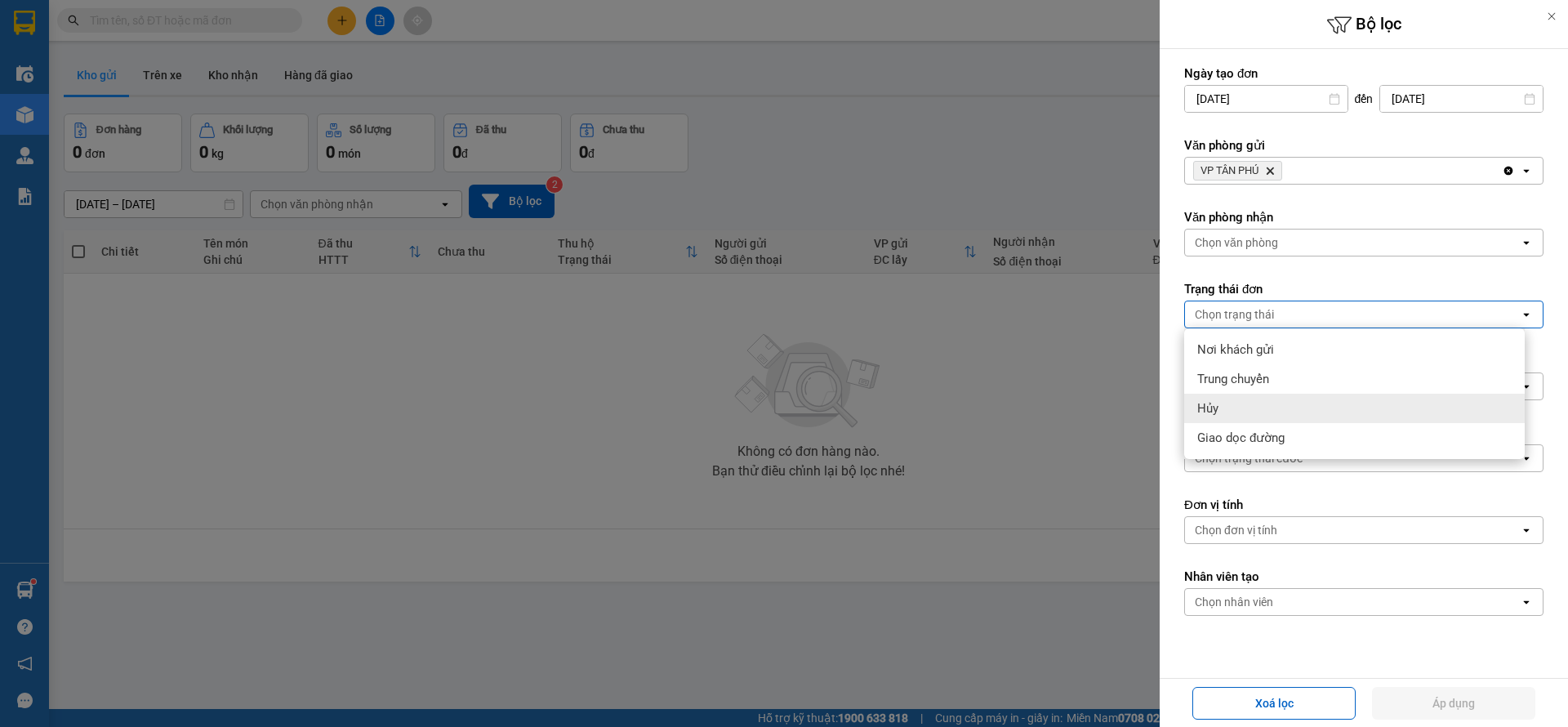
click at [1244, 411] on div "Hủy" at bounding box center [1354, 408] width 340 height 29
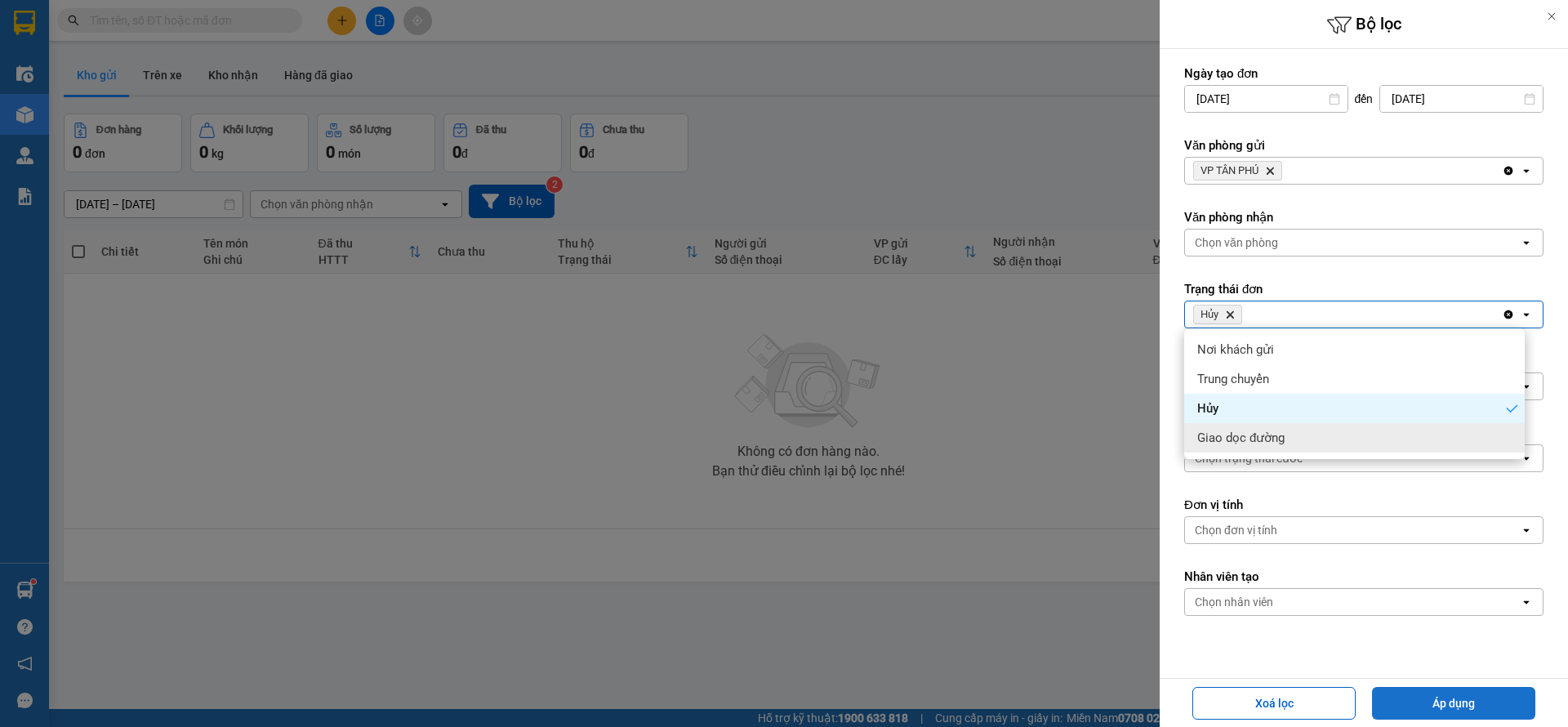
click at [1462, 701] on button "Áp dụng" at bounding box center [1454, 704] width 163 height 33
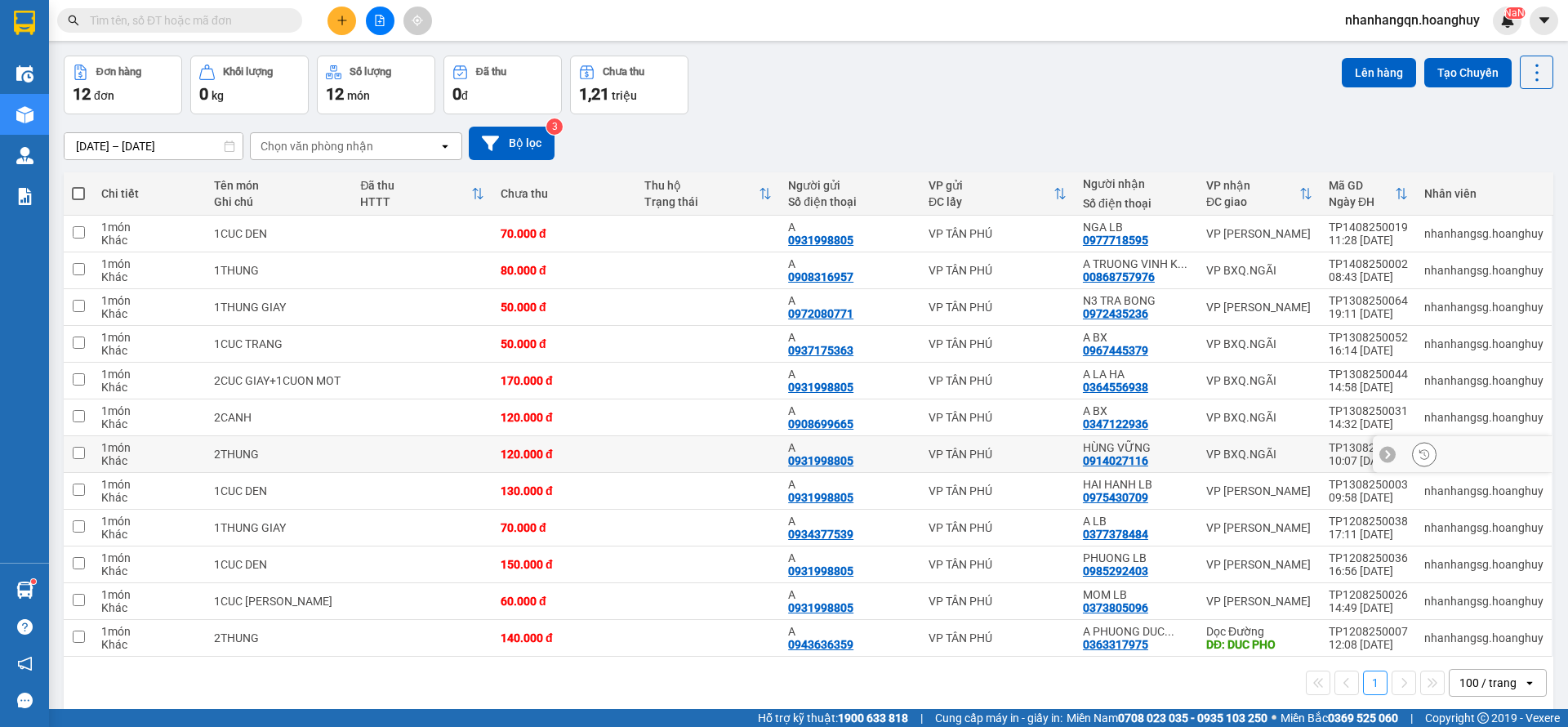
scroll to position [75, 0]
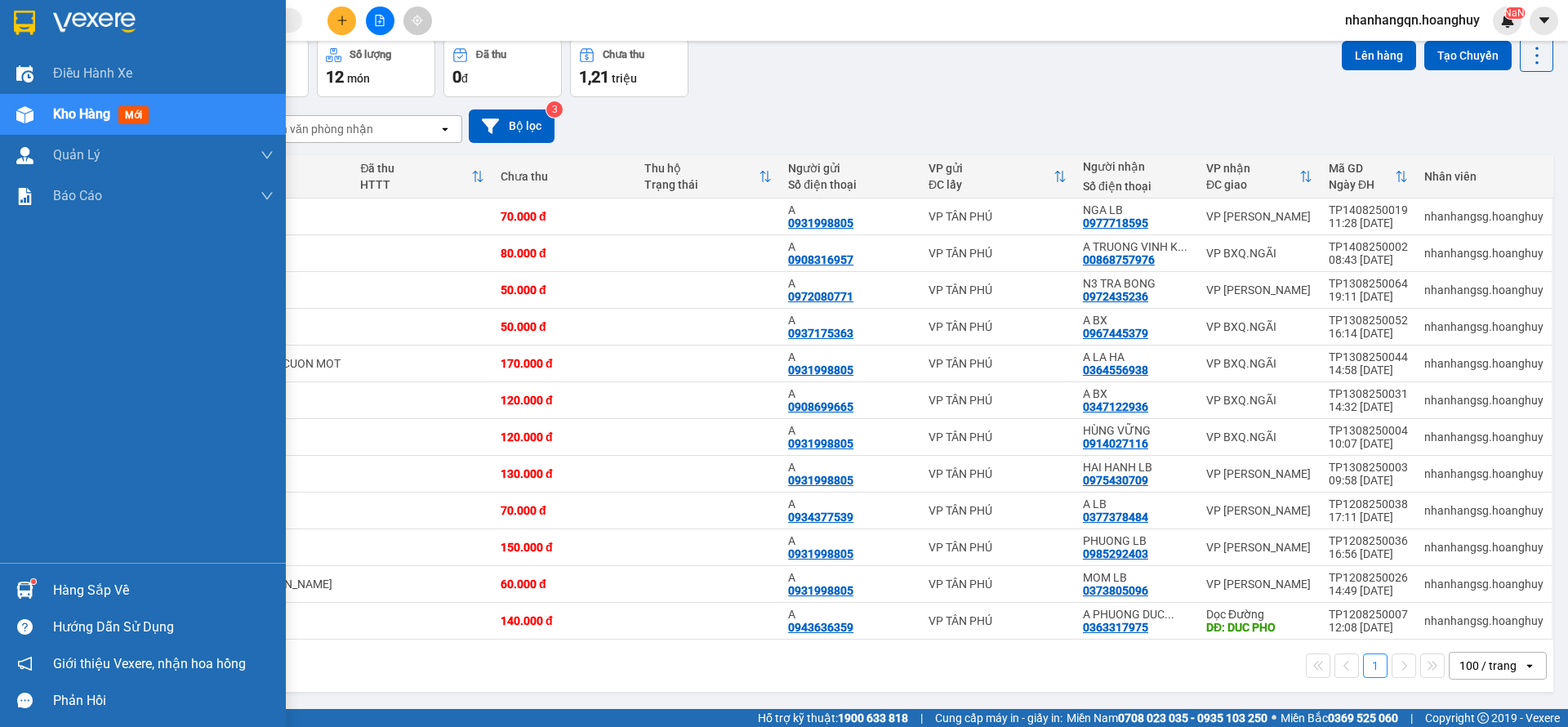
click at [38, 25] on div at bounding box center [25, 22] width 28 height 28
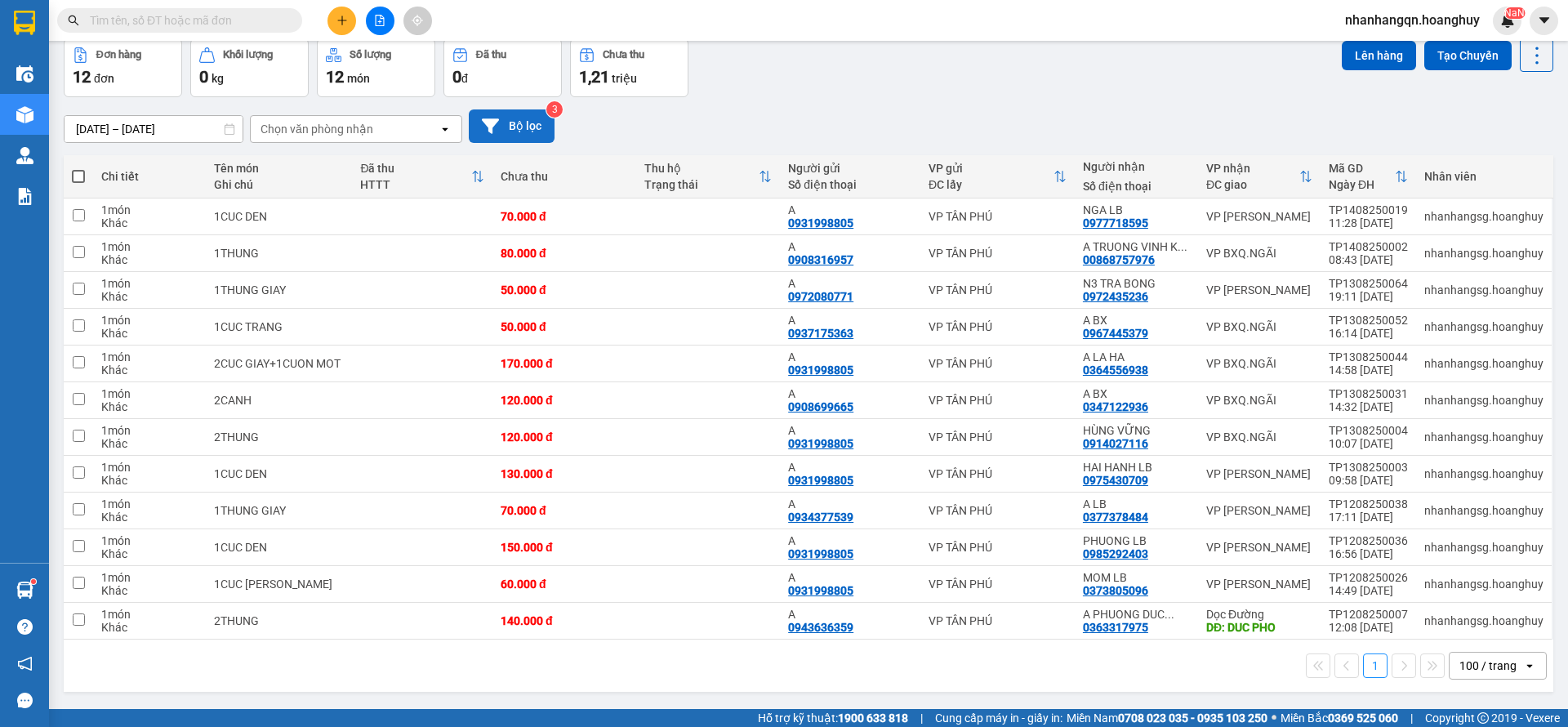
click at [521, 120] on button "Bộ lọc" at bounding box center [511, 126] width 85 height 34
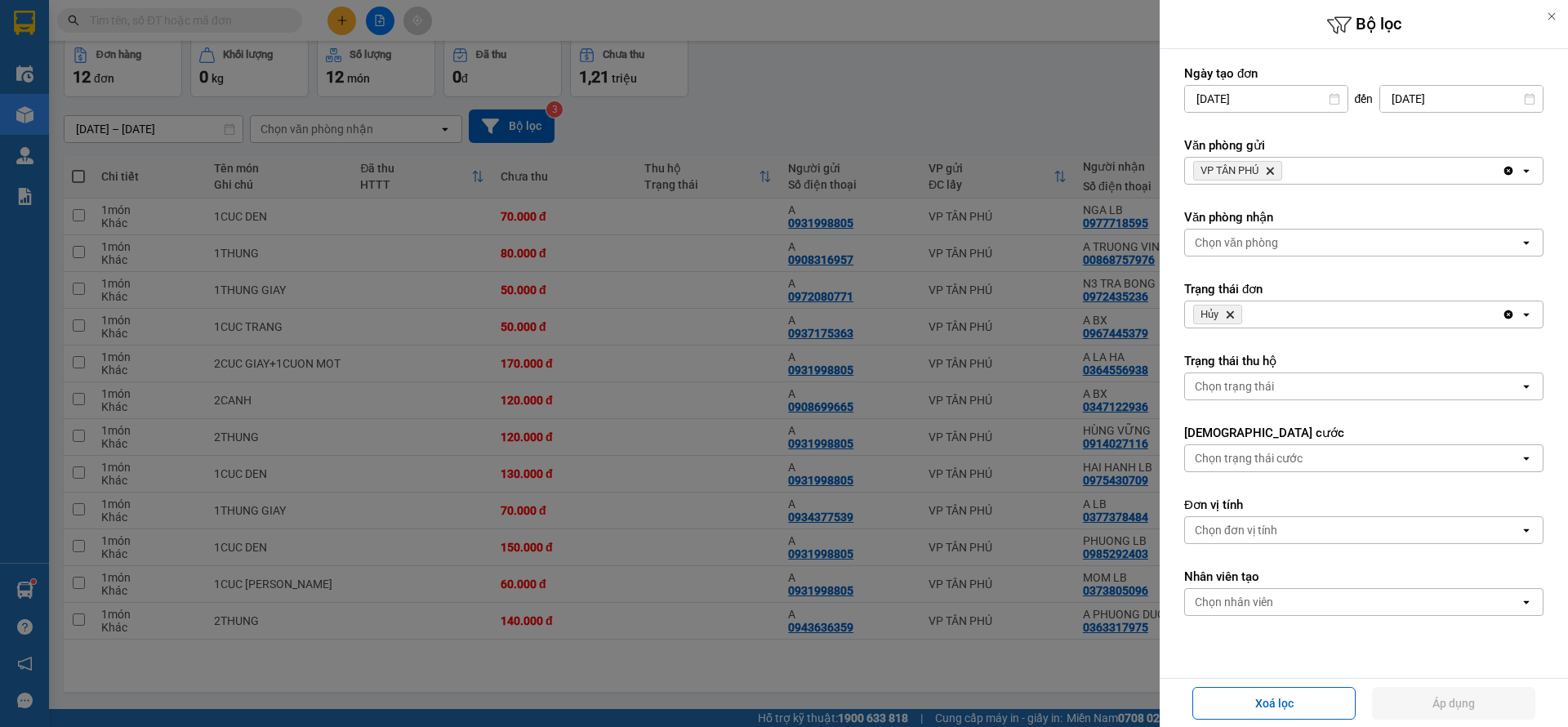
click at [1229, 318] on icon "Delete" at bounding box center [1230, 314] width 10 height 10
click at [1270, 170] on icon "Delete" at bounding box center [1270, 171] width 10 height 10
click at [1270, 170] on div "Chọn văn phòng" at bounding box center [1237, 171] width 83 height 17
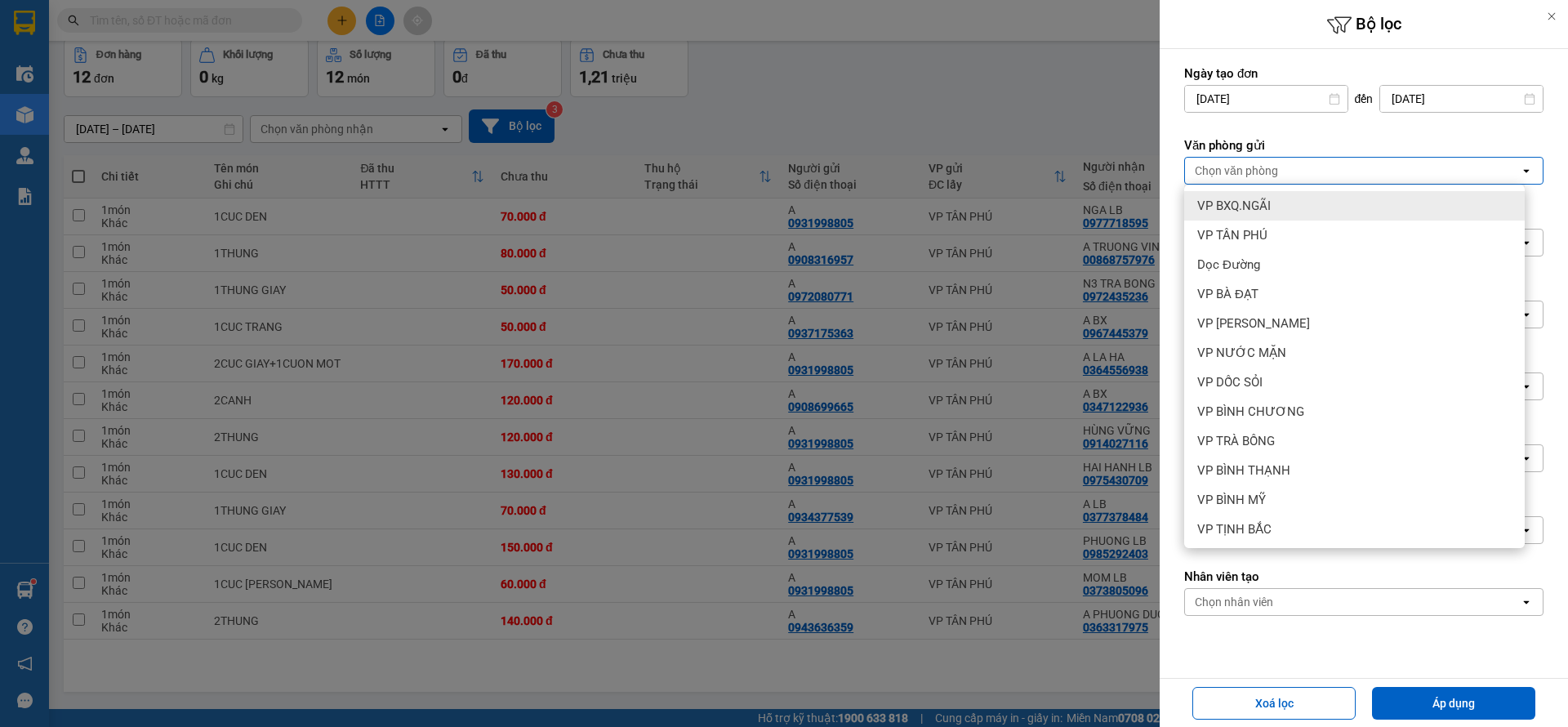
click at [1266, 201] on span "VP BXQ.NGÃI" at bounding box center [1234, 206] width 73 height 17
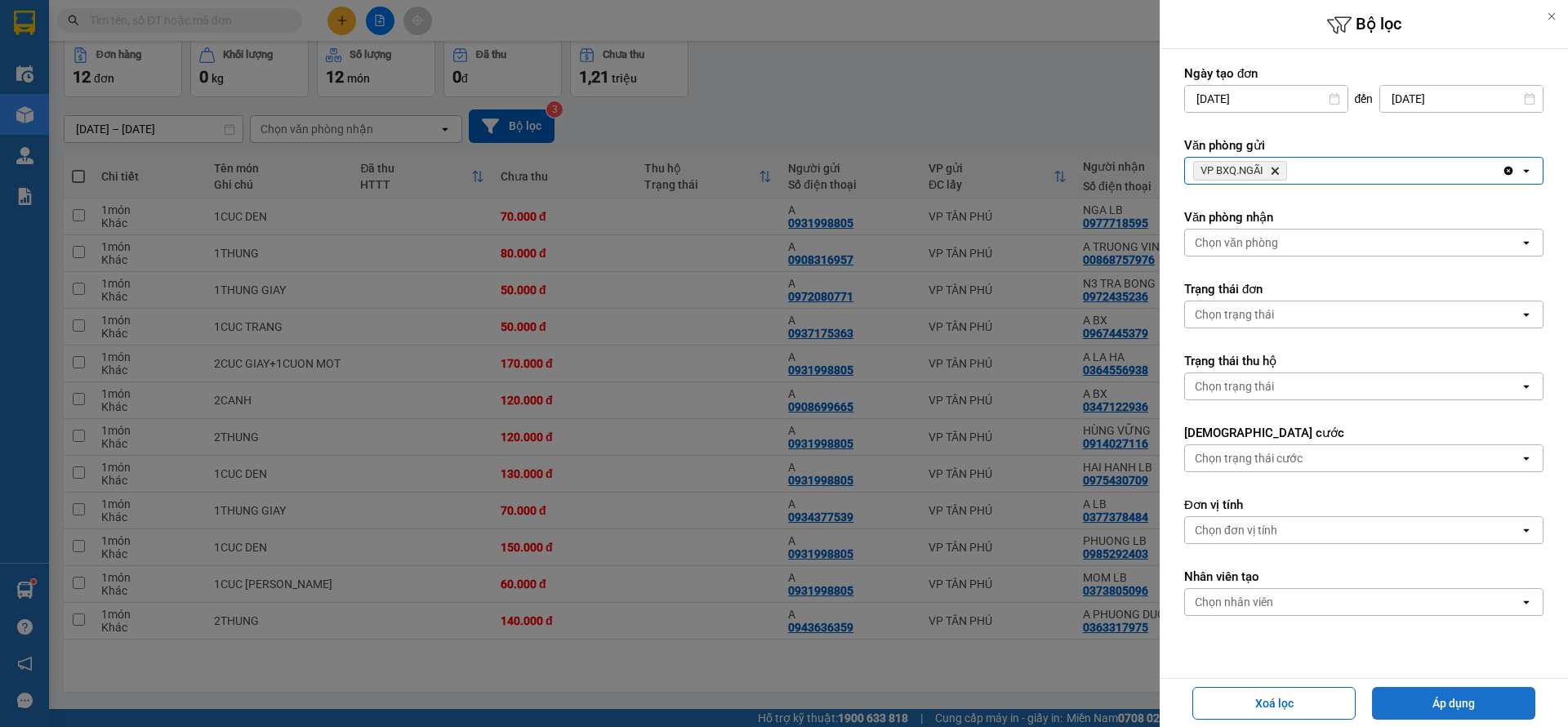
click at [1430, 708] on button "Áp dụng" at bounding box center [1454, 704] width 163 height 33
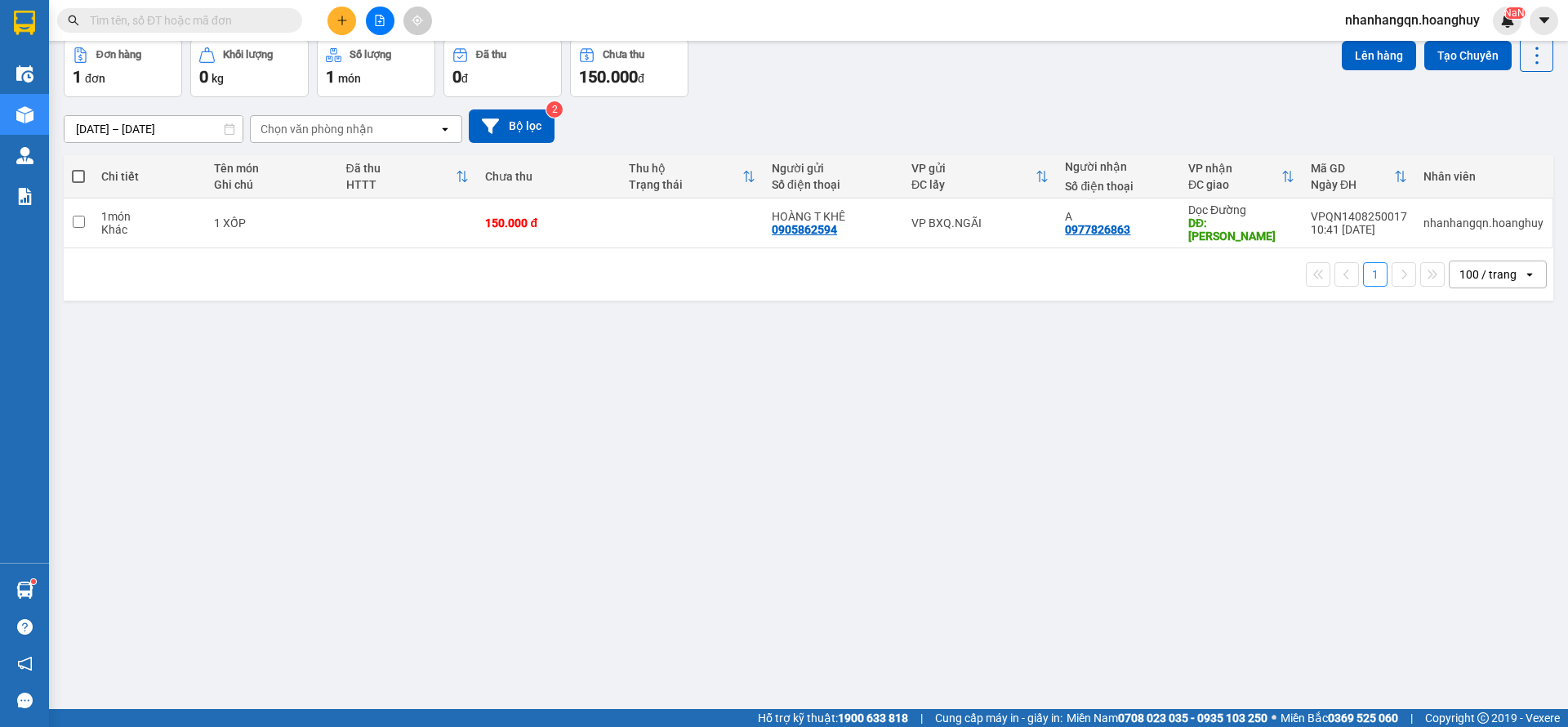
click at [29, 18] on img at bounding box center [24, 23] width 21 height 25
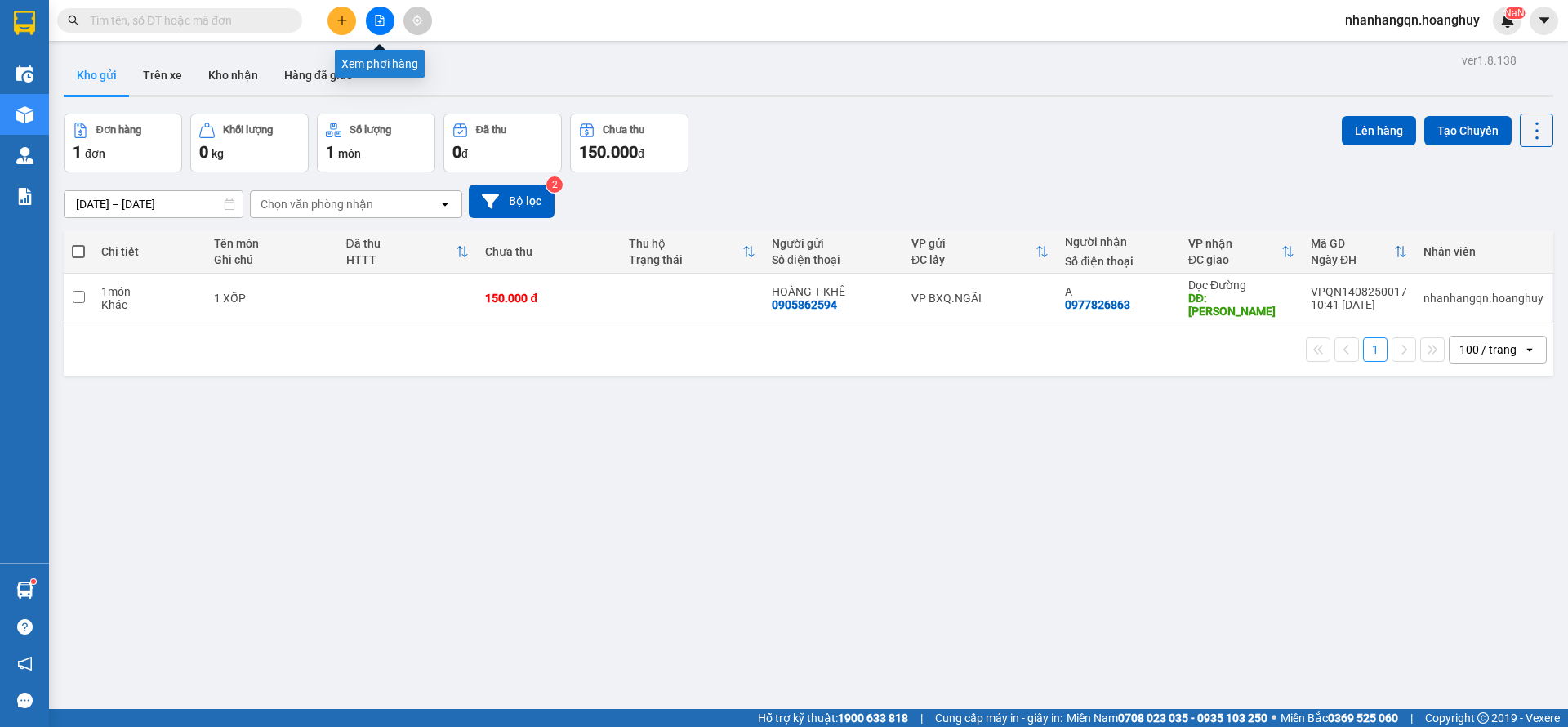
click at [391, 28] on button at bounding box center [380, 20] width 28 height 28
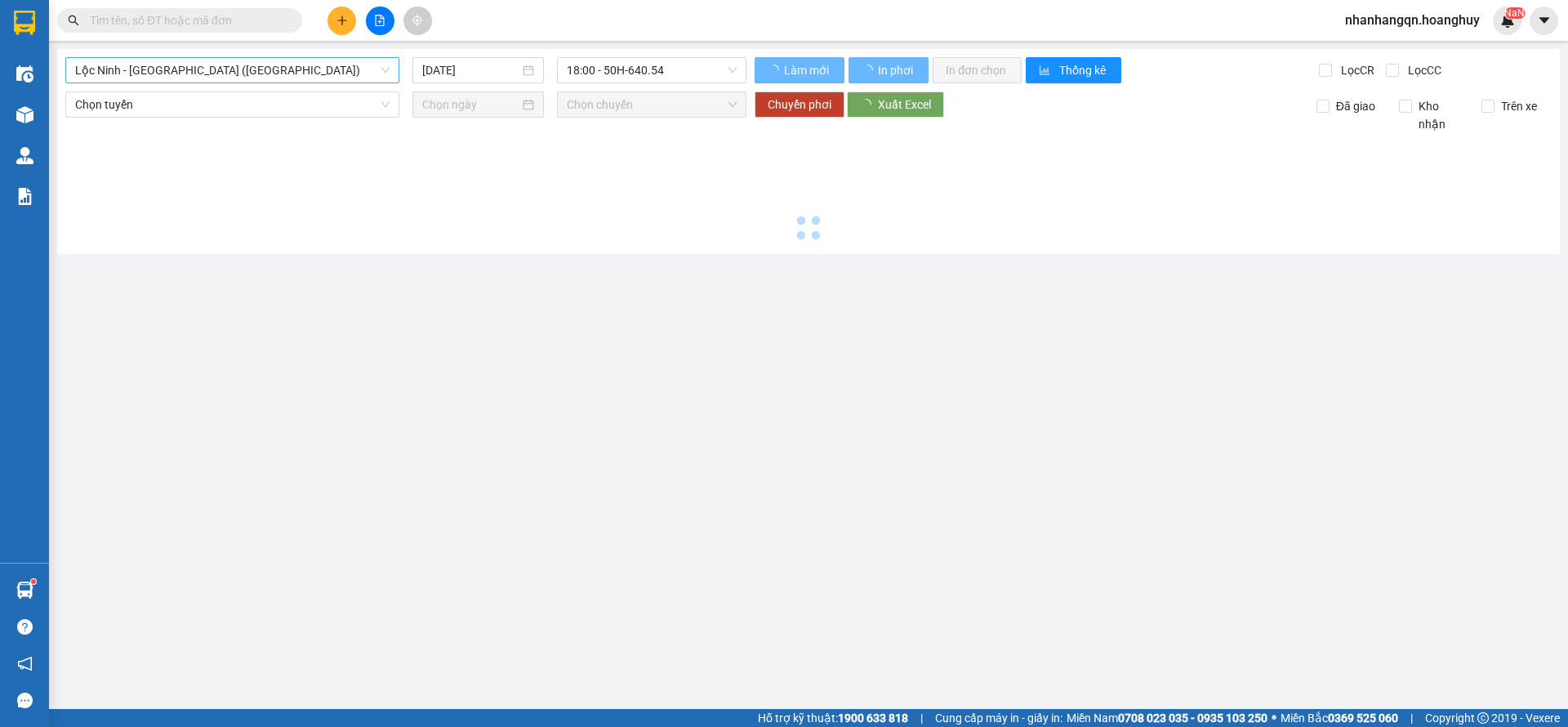
click at [313, 63] on span "Lộc [PERSON_NAME][GEOGRAPHIC_DATA] ([GEOGRAPHIC_DATA])" at bounding box center [232, 70] width 315 height 25
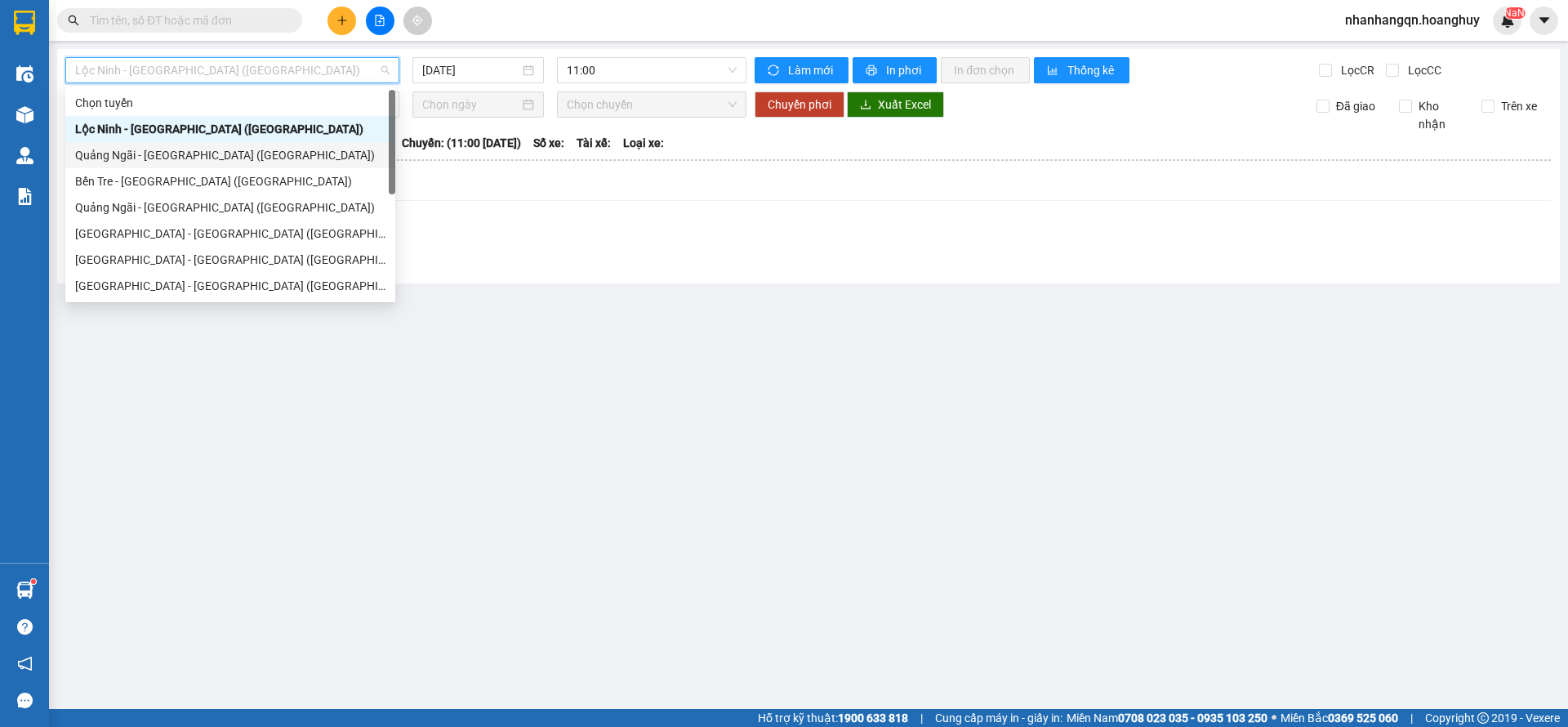
click at [255, 158] on div "[PERSON_NAME][GEOGRAPHIC_DATA] ([GEOGRAPHIC_DATA])" at bounding box center [230, 155] width 310 height 18
type input "[DATE]"
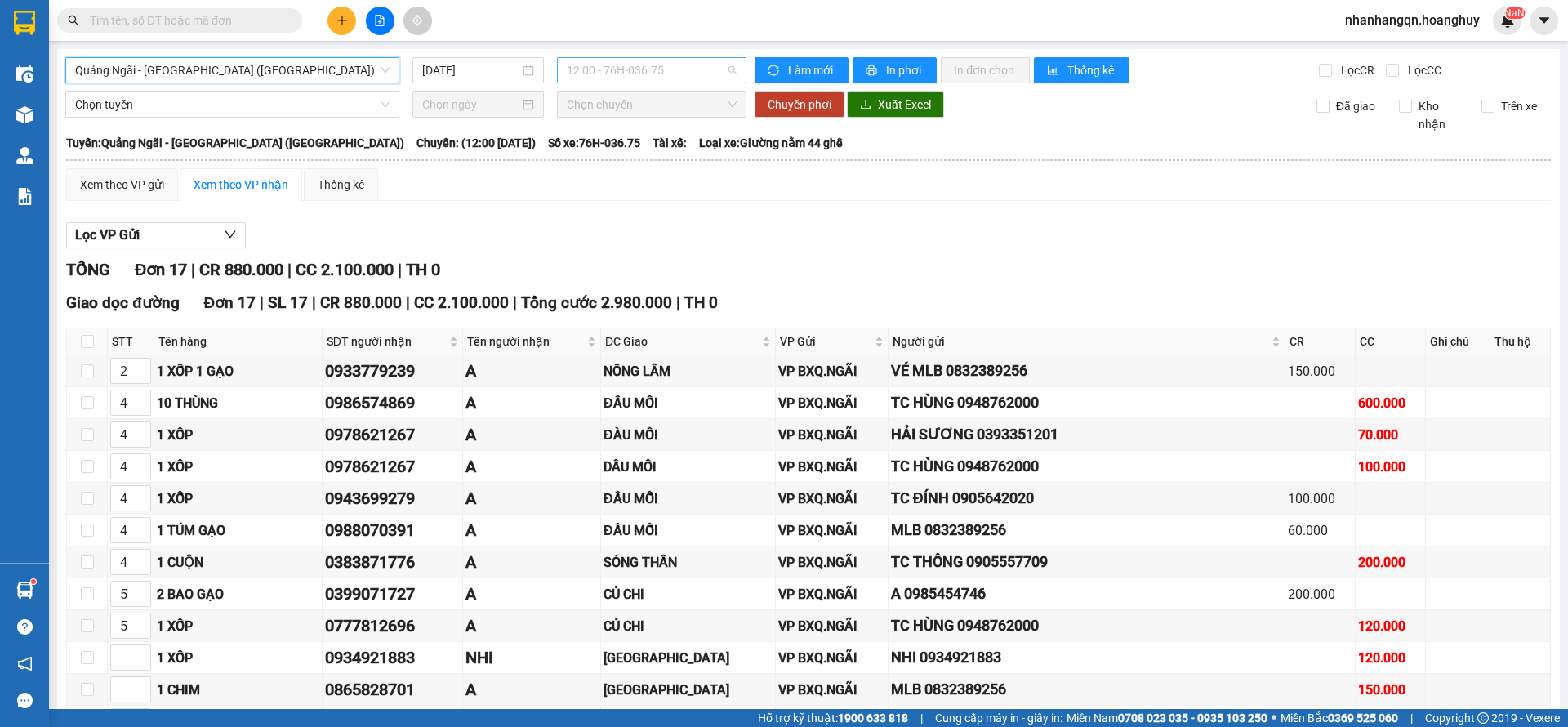
click at [605, 77] on span "12:00 - 76H-036.75" at bounding box center [651, 70] width 170 height 25
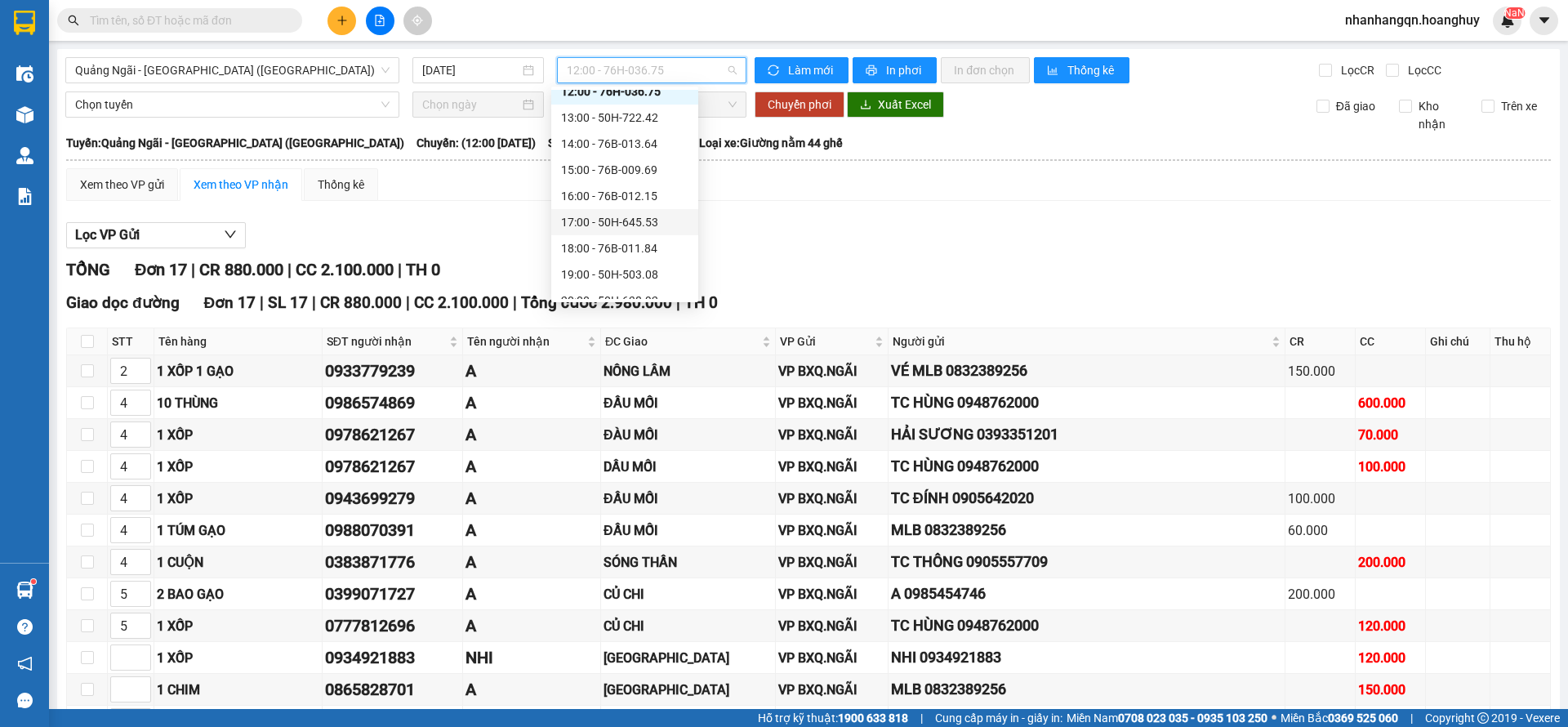
scroll to position [52, 0]
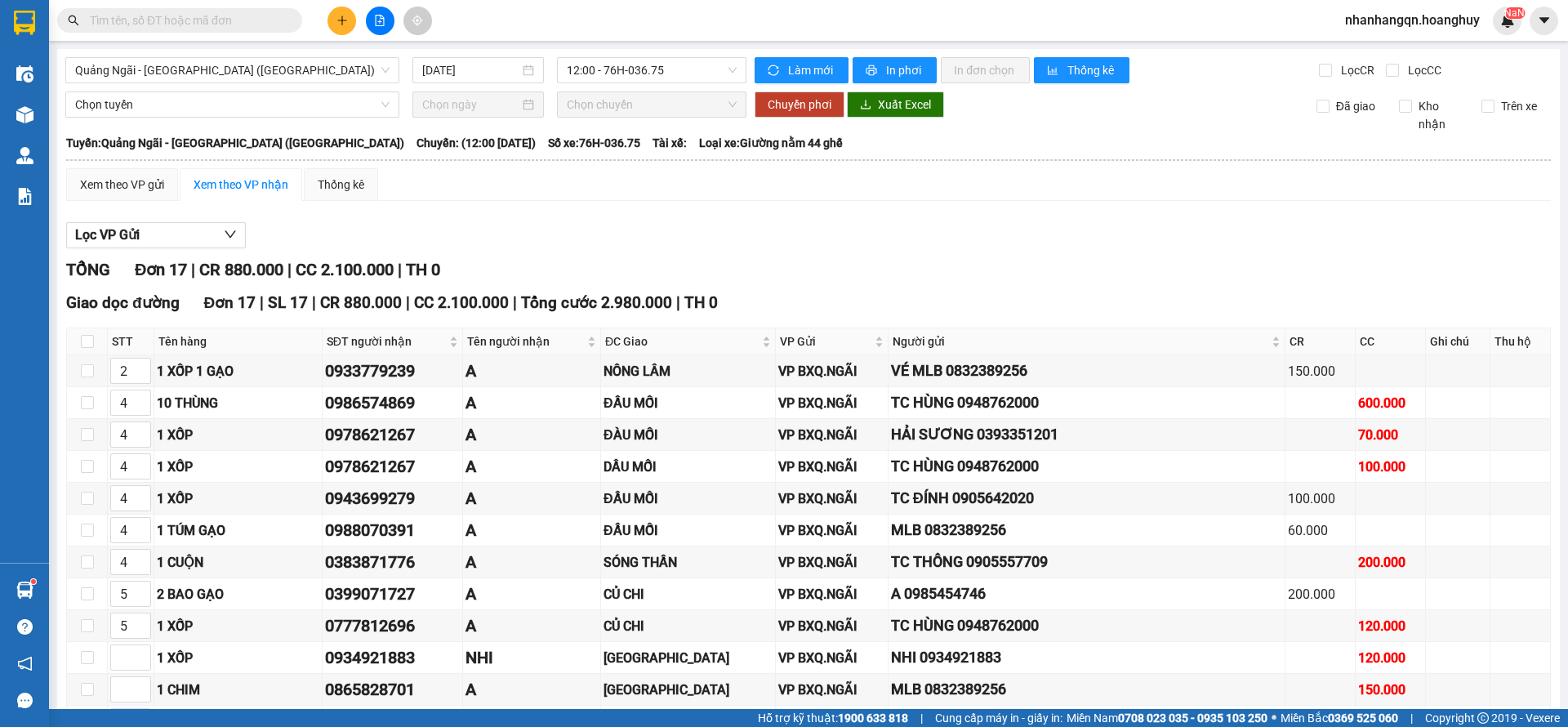
click at [825, 264] on div "TỔNG Đơn 17 | CR 880.000 | CC 2.100.000 | TH 0" at bounding box center [808, 270] width 1485 height 26
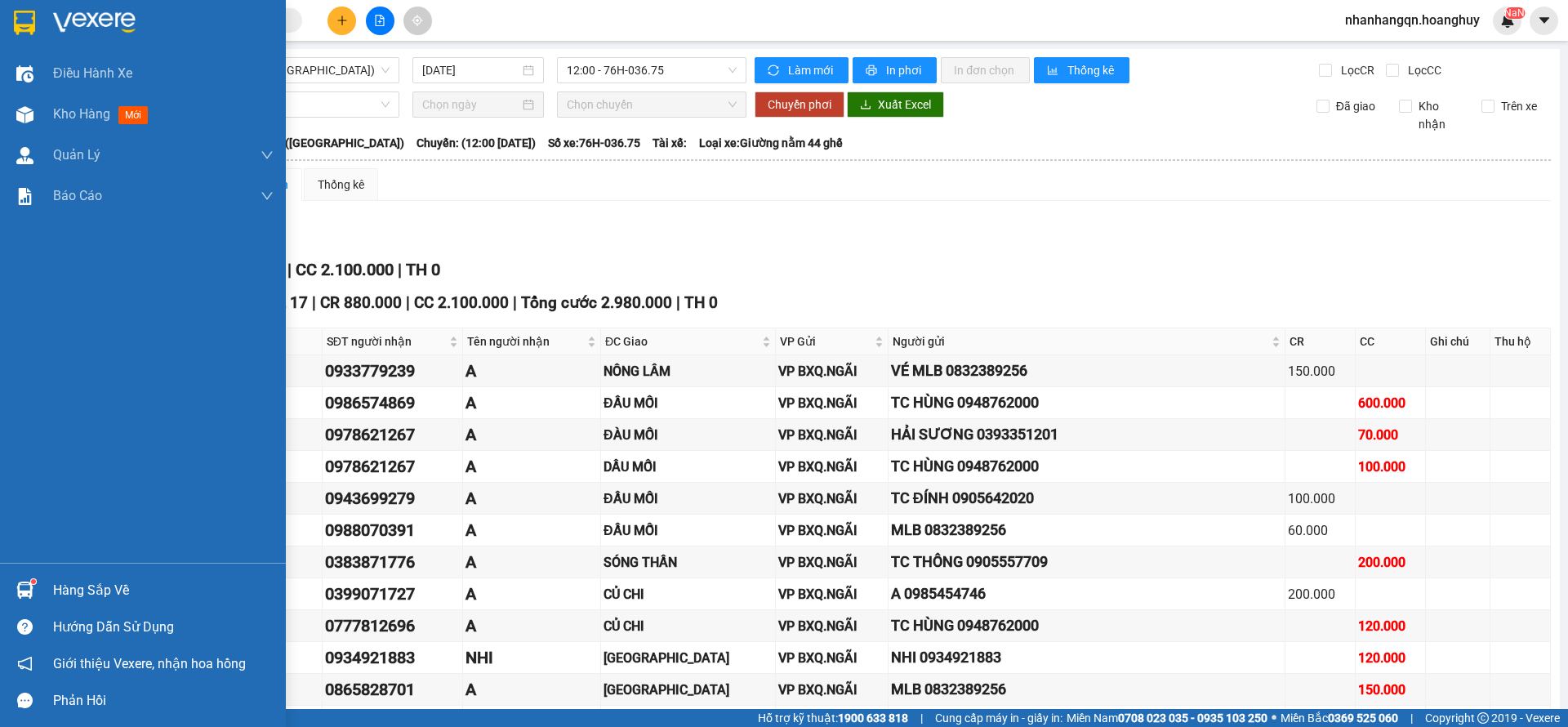
click at [18, 18] on img at bounding box center [24, 23] width 21 height 25
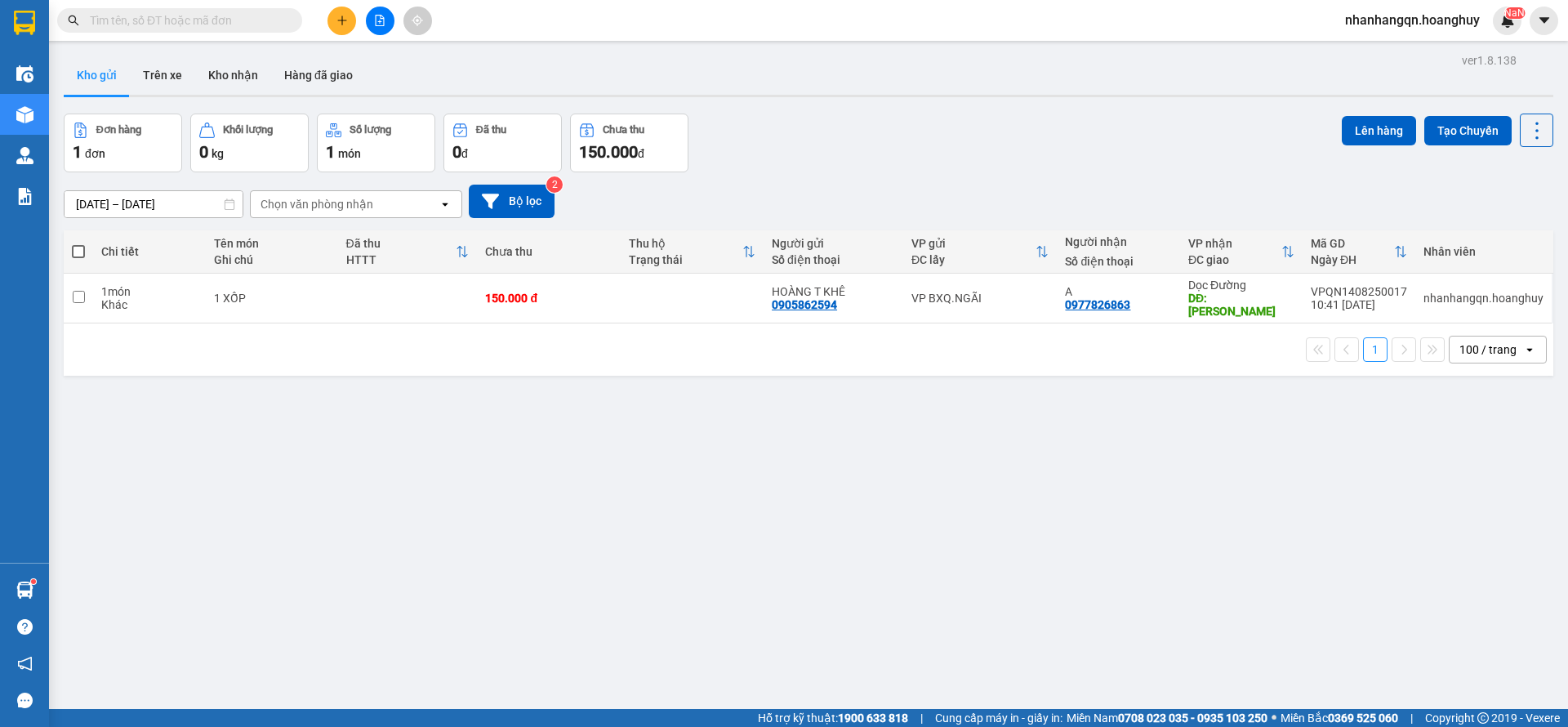
click at [174, 36] on div "Kết quả tìm kiếm ( 52 ) Bộ lọc Mã ĐH Trạng thái Món hàng Thu hộ Tổng cước Chưa …" at bounding box center [784, 20] width 1568 height 41
drag, startPoint x: 171, startPoint y: 30, endPoint x: 158, endPoint y: 7, distance: 26.4
click at [161, 20] on span at bounding box center [179, 20] width 245 height 25
click at [157, 8] on span at bounding box center [179, 20] width 245 height 25
click at [167, 19] on input "text" at bounding box center [186, 20] width 193 height 18
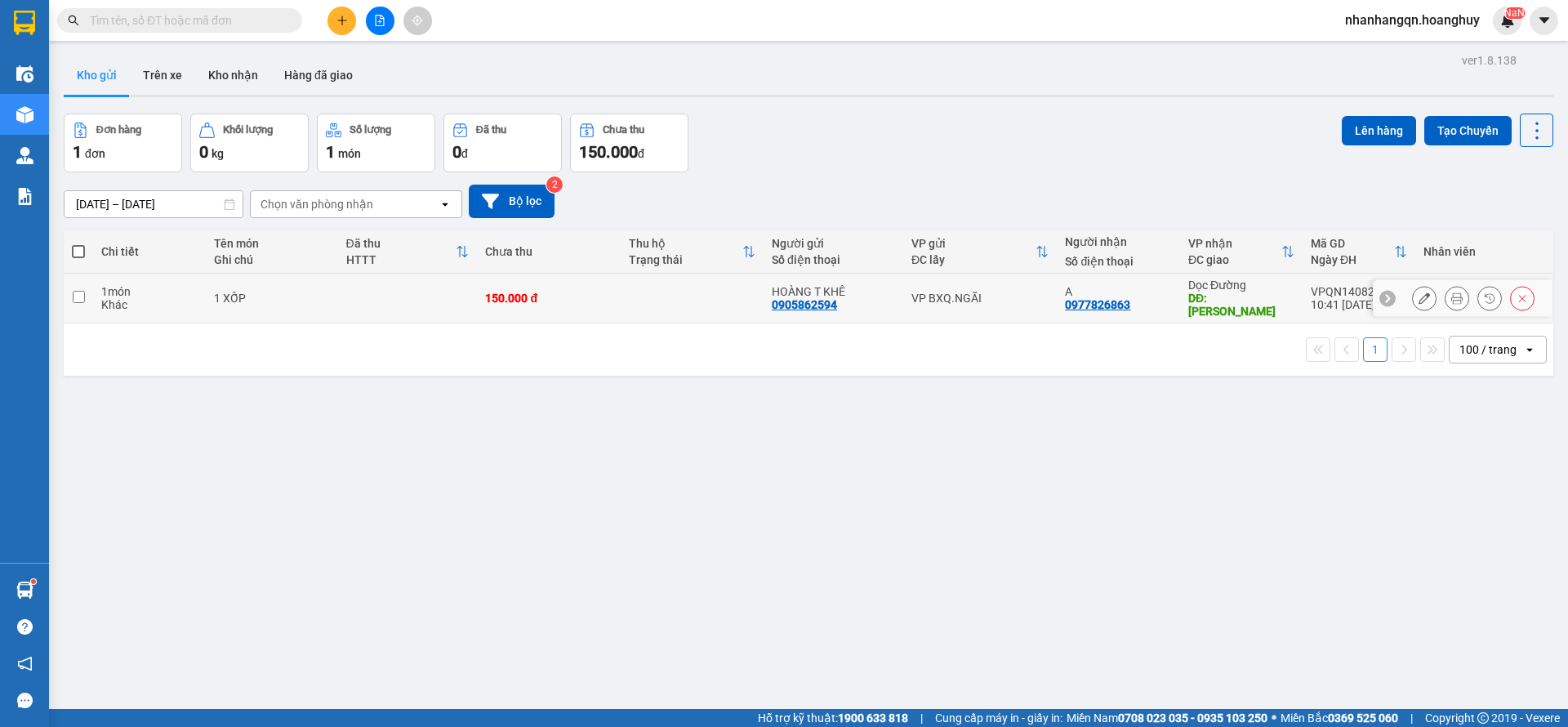
click at [921, 295] on div "VP BXQ.NGÃI" at bounding box center [981, 298] width 138 height 13
checkbox input "true"
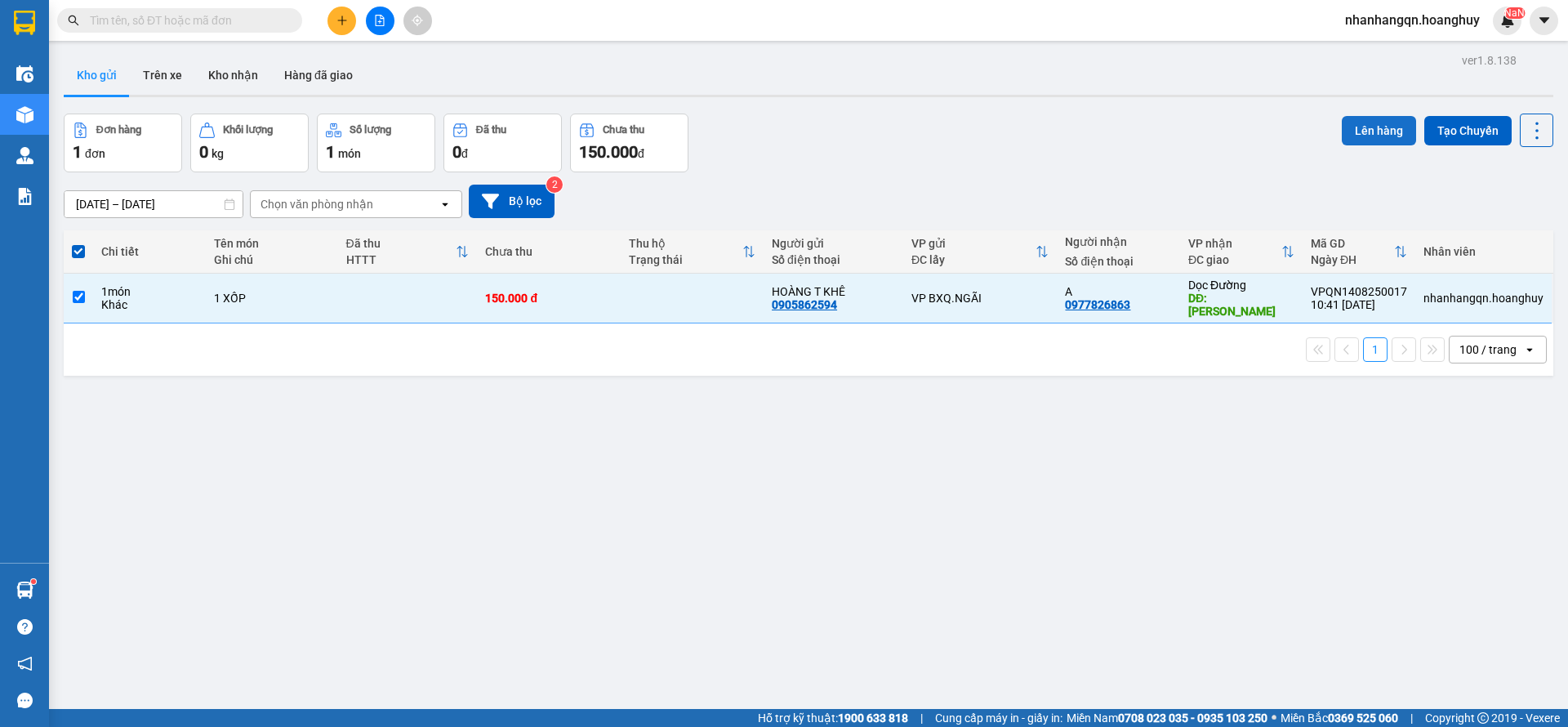
click at [1382, 140] on button "Lên hàng" at bounding box center [1379, 130] width 74 height 29
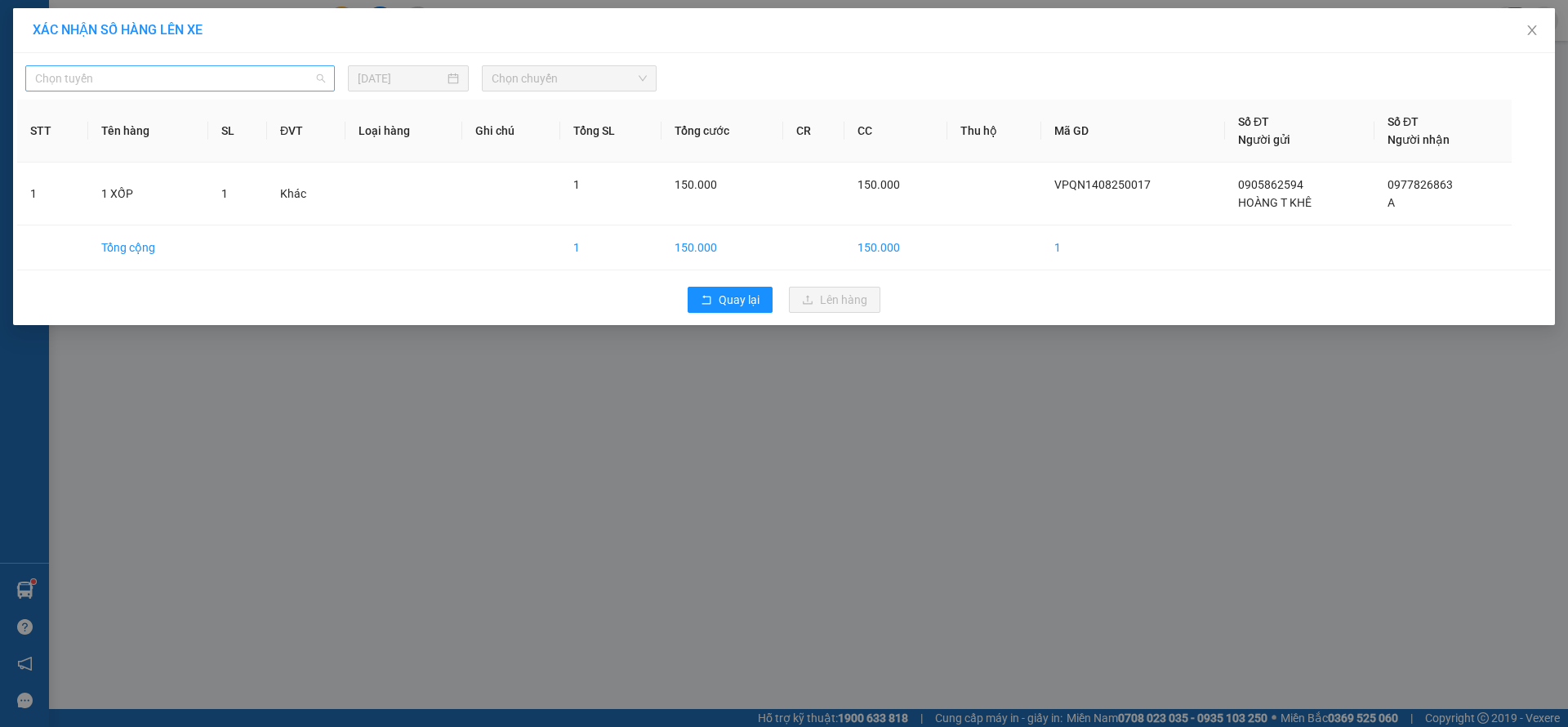
click at [243, 65] on div "Chọn tuyến" at bounding box center [180, 78] width 309 height 26
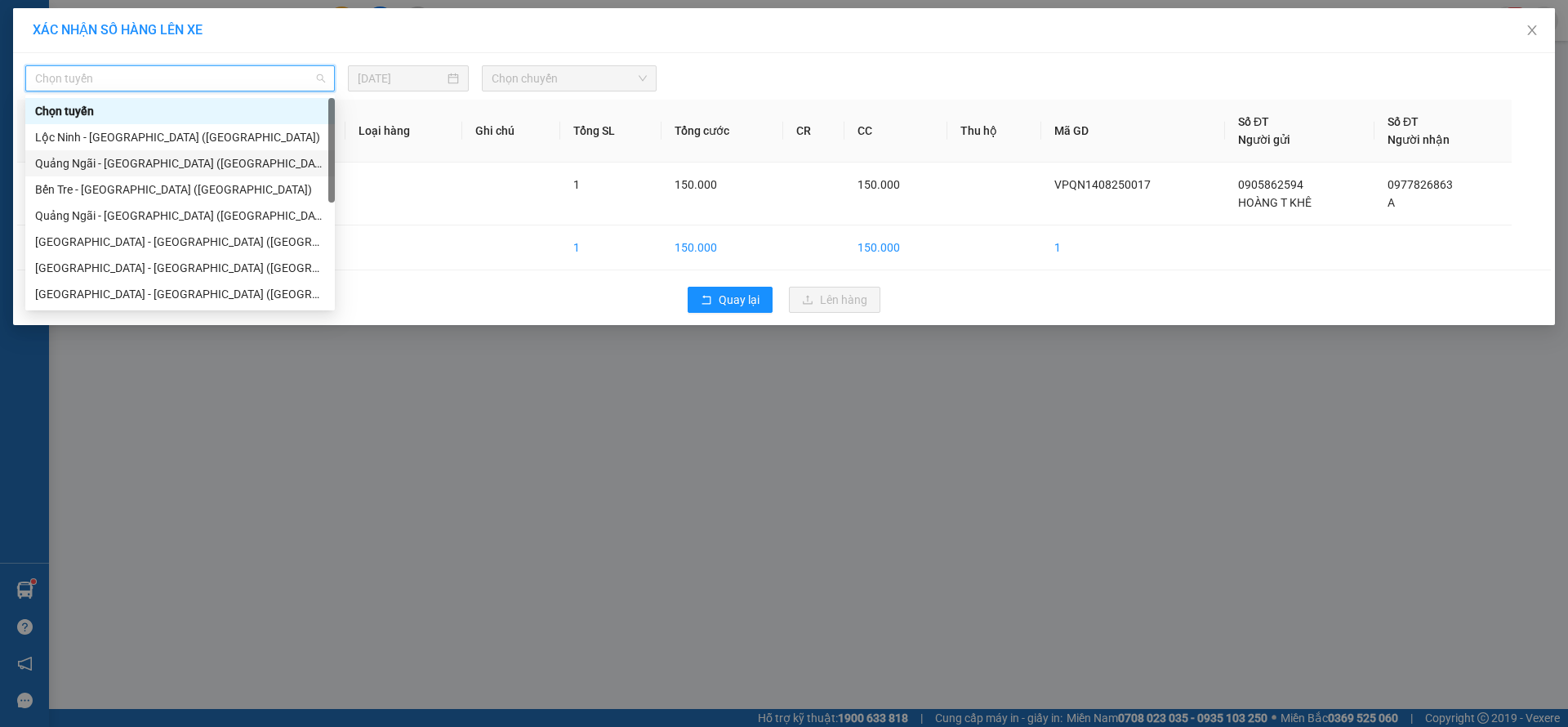
click at [195, 159] on div "[PERSON_NAME][GEOGRAPHIC_DATA] ([GEOGRAPHIC_DATA])" at bounding box center [180, 163] width 290 height 18
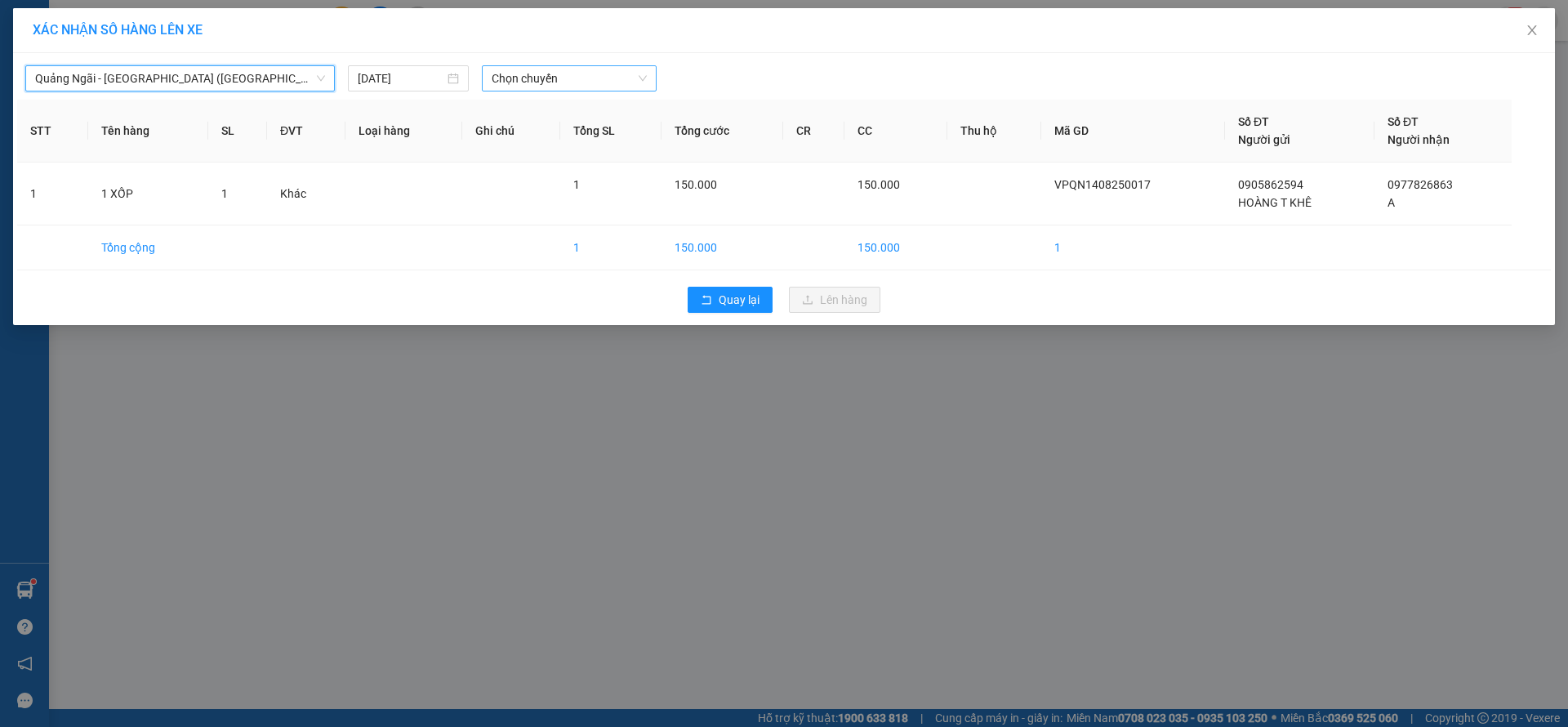
click at [556, 84] on span "Chọn chuyến" at bounding box center [569, 78] width 155 height 25
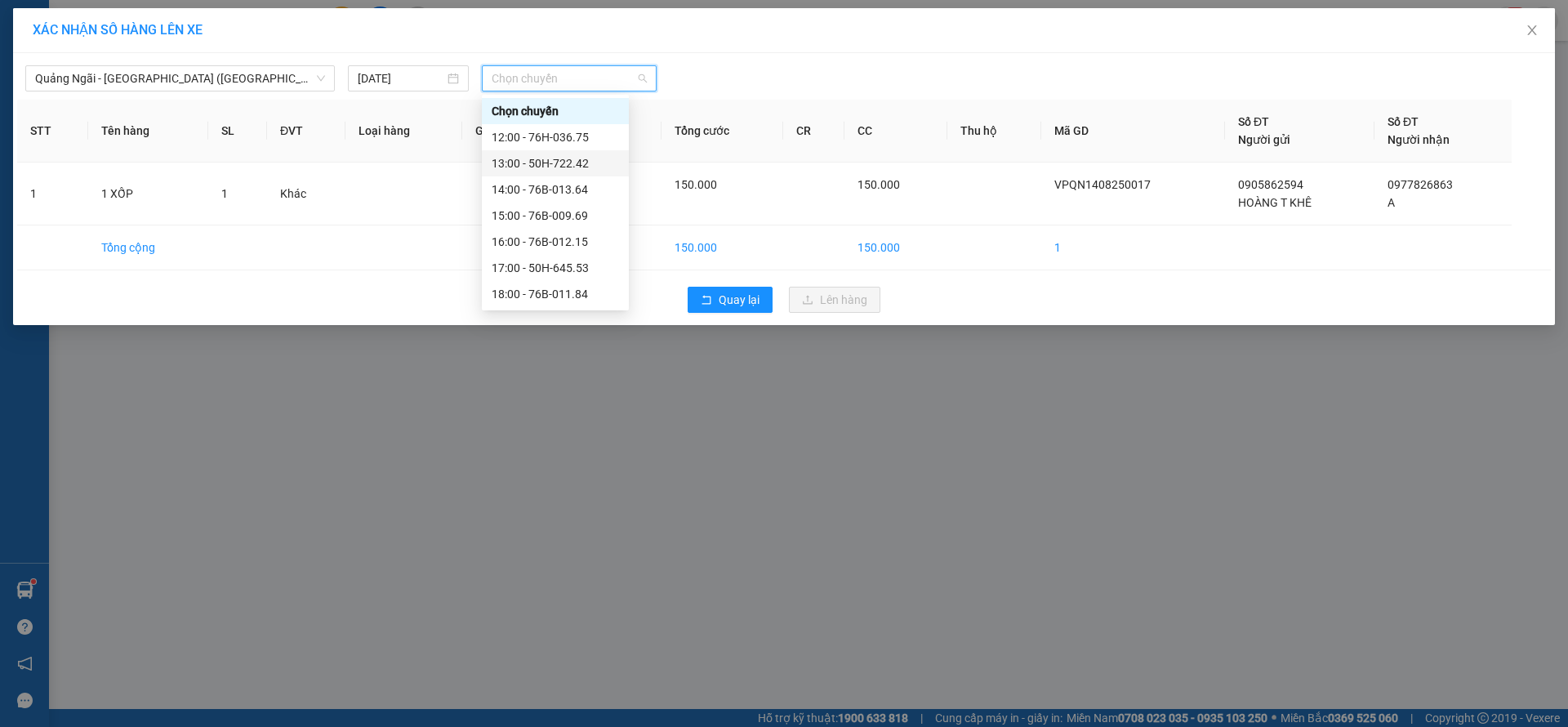
click at [576, 158] on div "13:00 - 50H-722.42" at bounding box center [555, 163] width 128 height 18
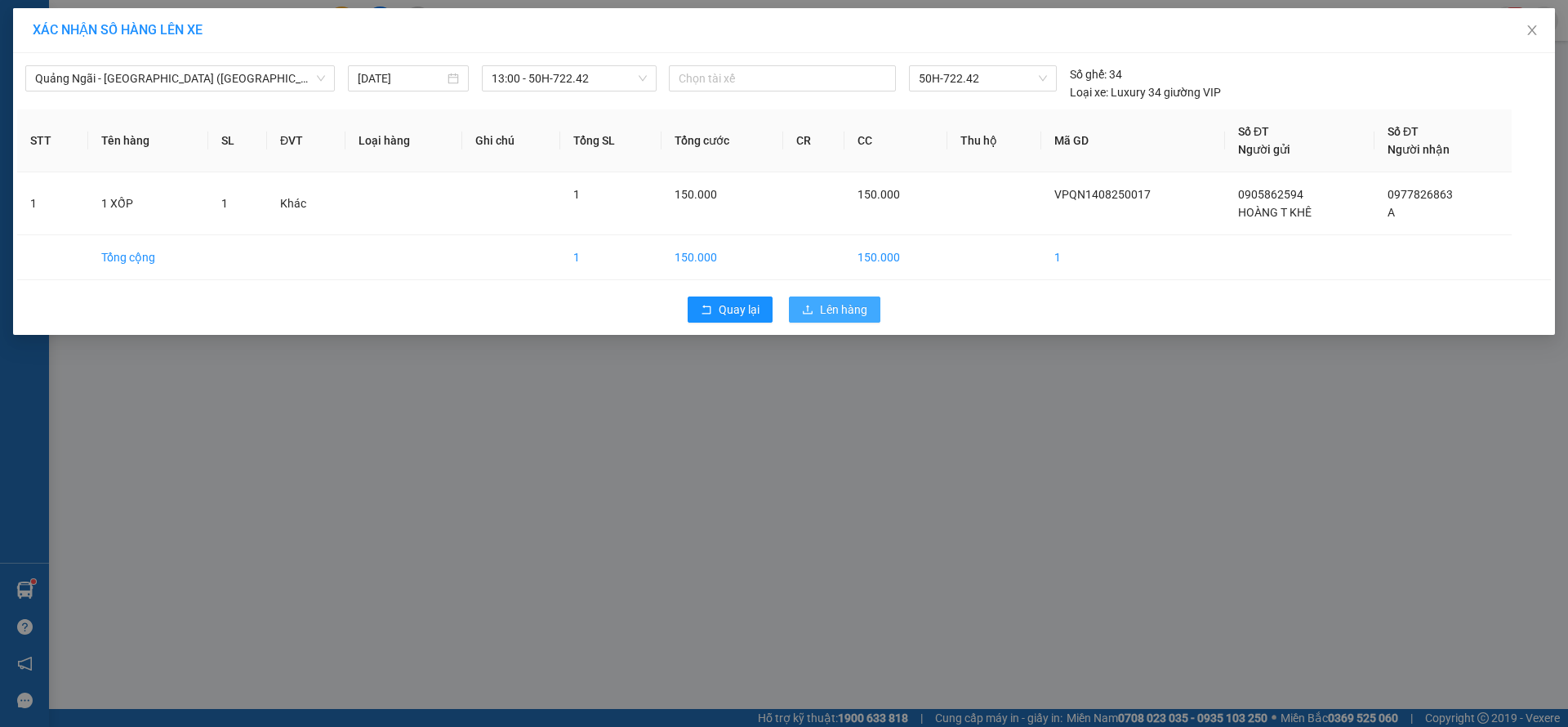
click at [832, 322] on button "Lên hàng" at bounding box center [835, 309] width 92 height 26
